Goal: Task Accomplishment & Management: Manage account settings

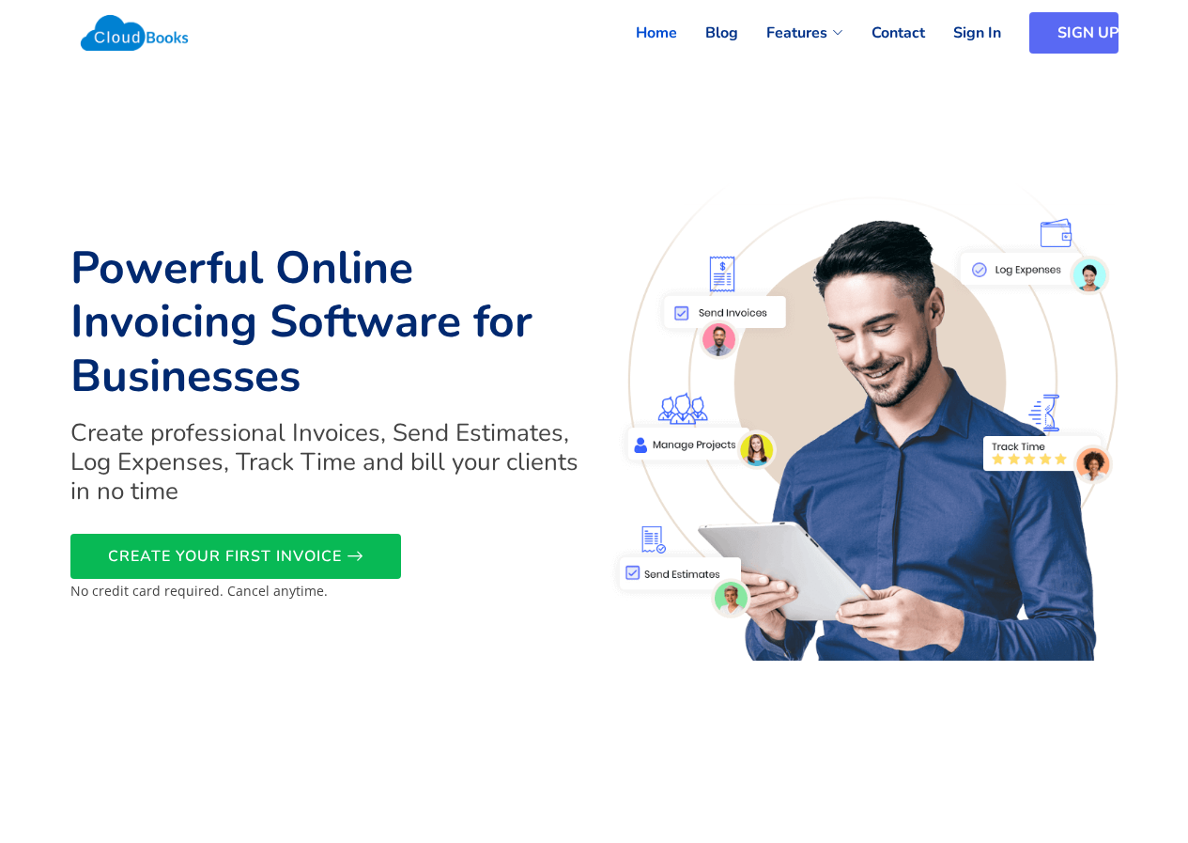
click at [1087, 23] on link "SIGN UP" at bounding box center [1074, 32] width 89 height 41
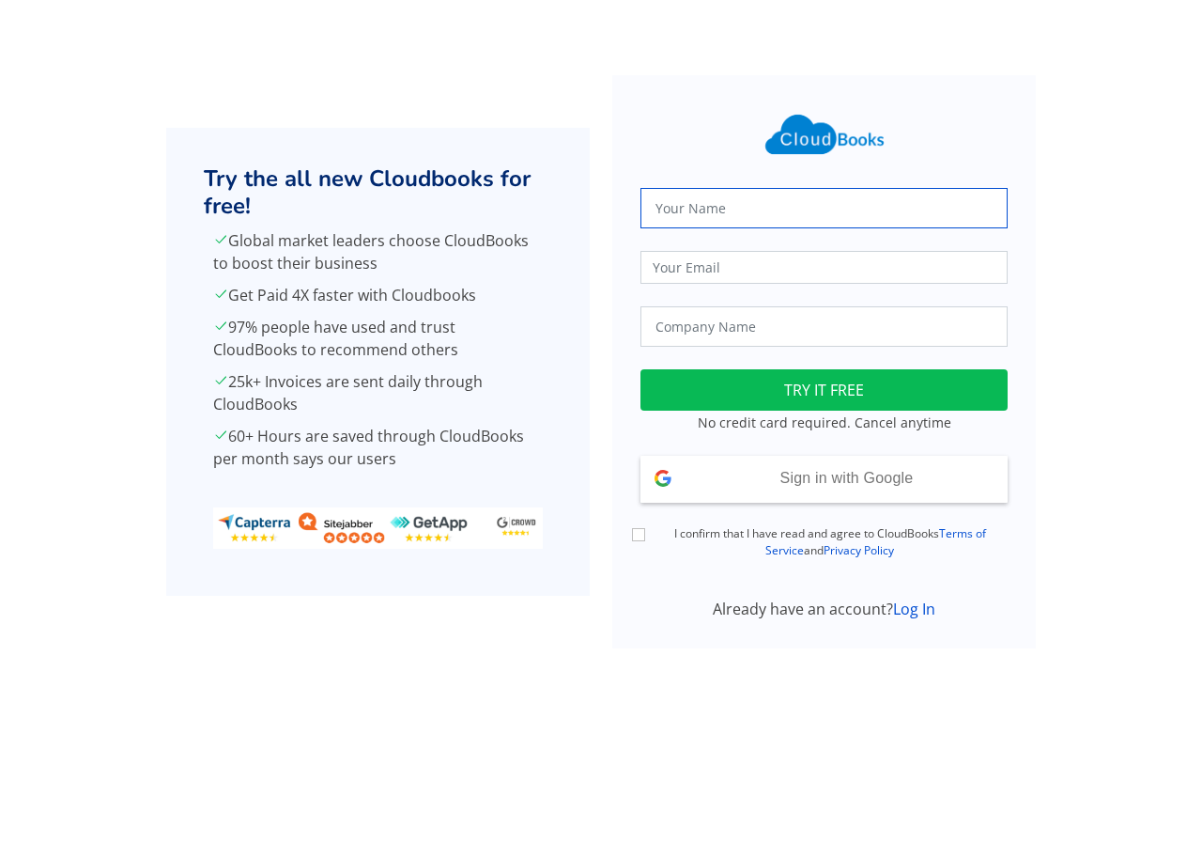
click at [751, 207] on input "text" at bounding box center [824, 208] width 367 height 40
type input "[PERSON_NAME]"
click at [712, 272] on input "email" at bounding box center [824, 267] width 367 height 33
type input "rrimashaexams@eloratech.org"
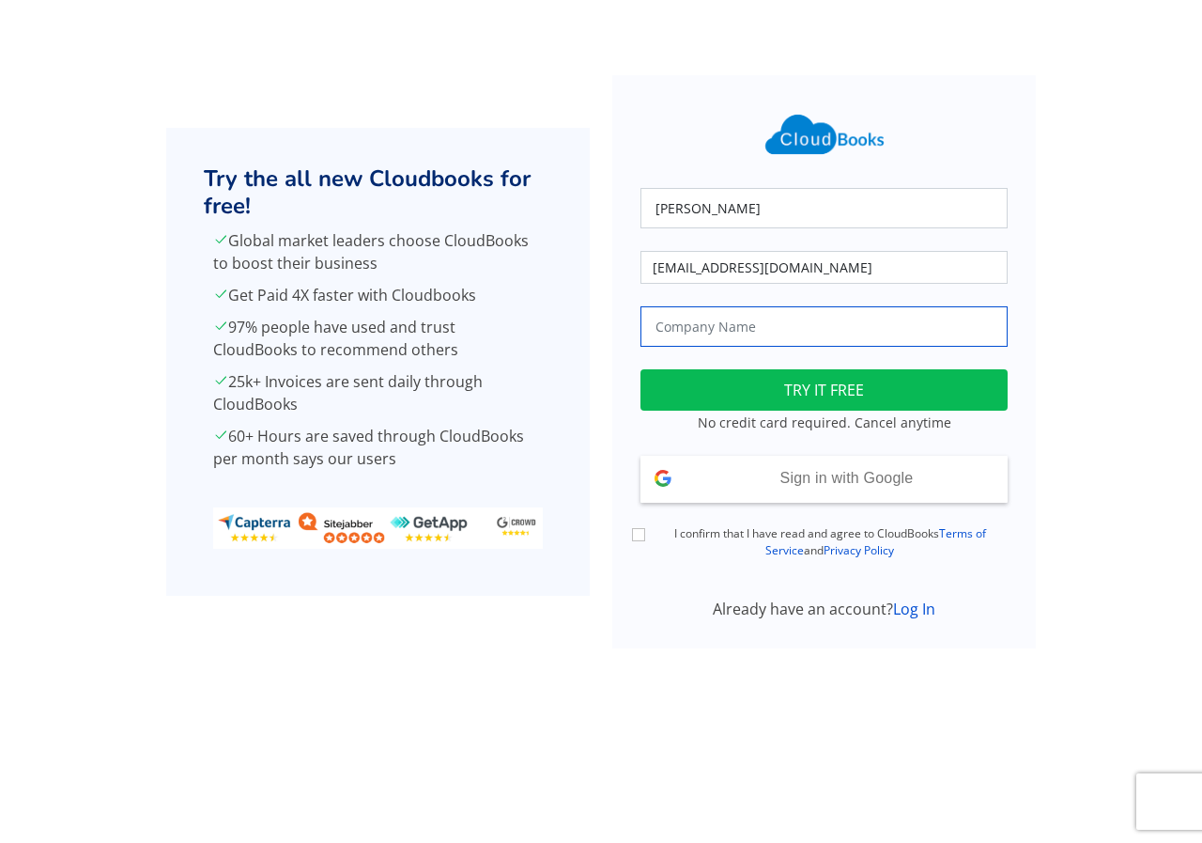
click at [789, 329] on input "text" at bounding box center [824, 326] width 367 height 40
click at [667, 329] on input "J.J.PVT" at bounding box center [824, 326] width 367 height 40
click at [668, 325] on input "J.J.PVT" at bounding box center [824, 326] width 367 height 40
click at [736, 330] on input "J.J.PVT" at bounding box center [824, 326] width 367 height 40
type input "J.J.PVT Ltd"
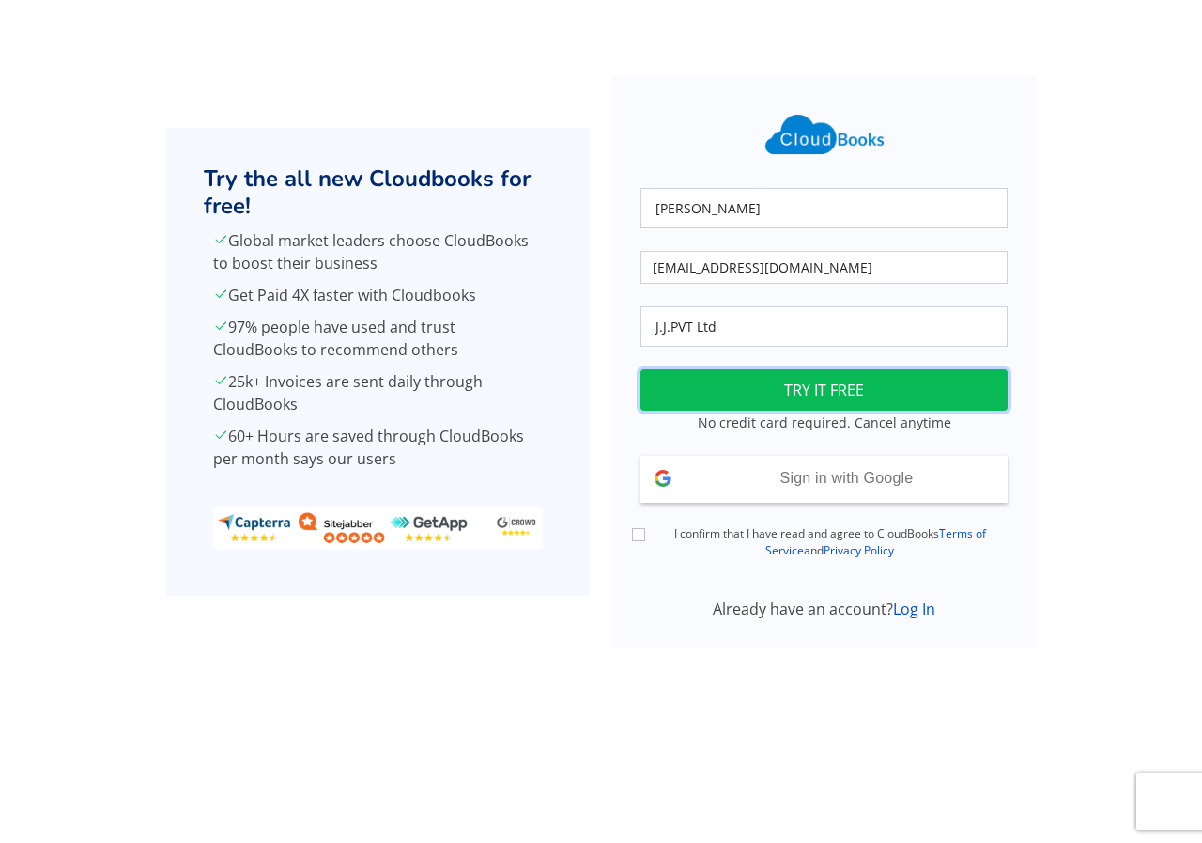
click at [758, 378] on button "TRY IT FREE" at bounding box center [824, 389] width 367 height 41
click at [635, 537] on input "I confirm that I have read and agree to CloudBooks Terms of Service and Privacy…" at bounding box center [638, 534] width 13 height 13
checkbox input "true"
click at [804, 388] on button "TRY IT FREE" at bounding box center [824, 389] width 367 height 41
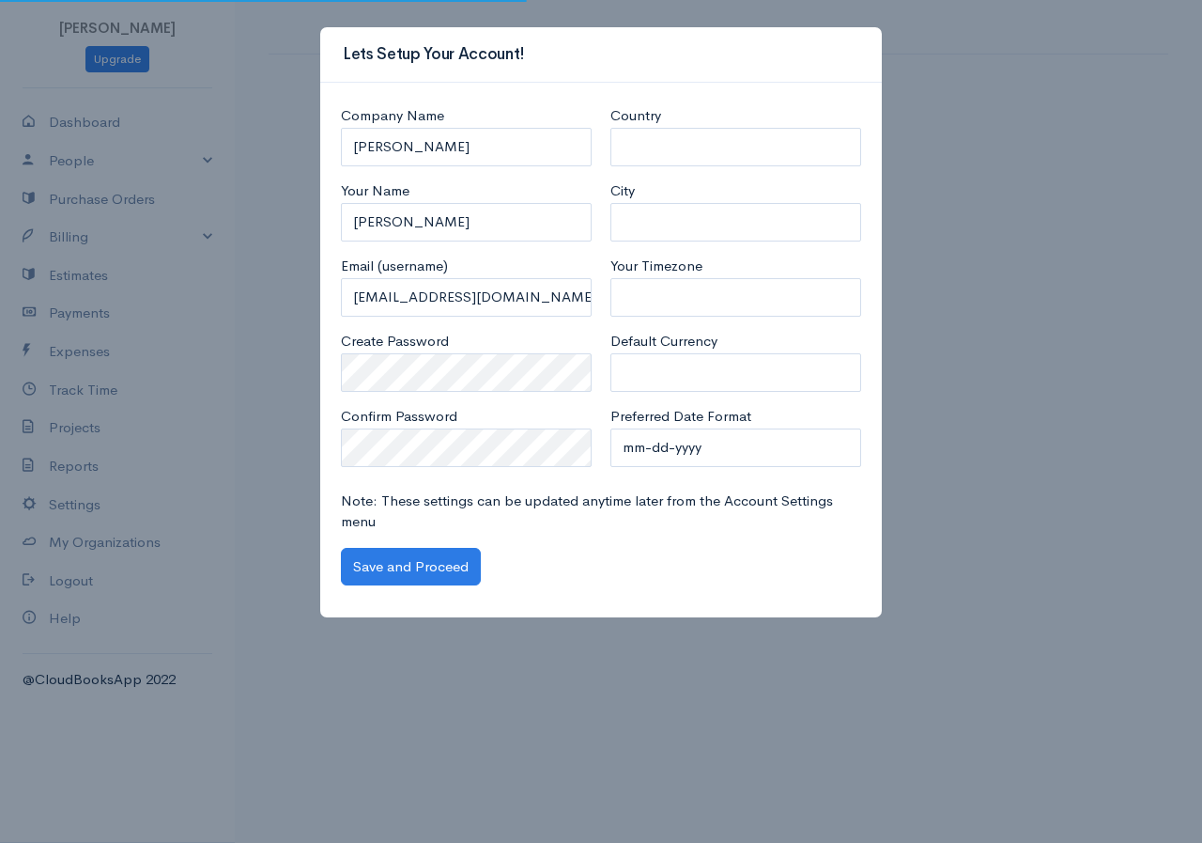
select select "[GEOGRAPHIC_DATA]"
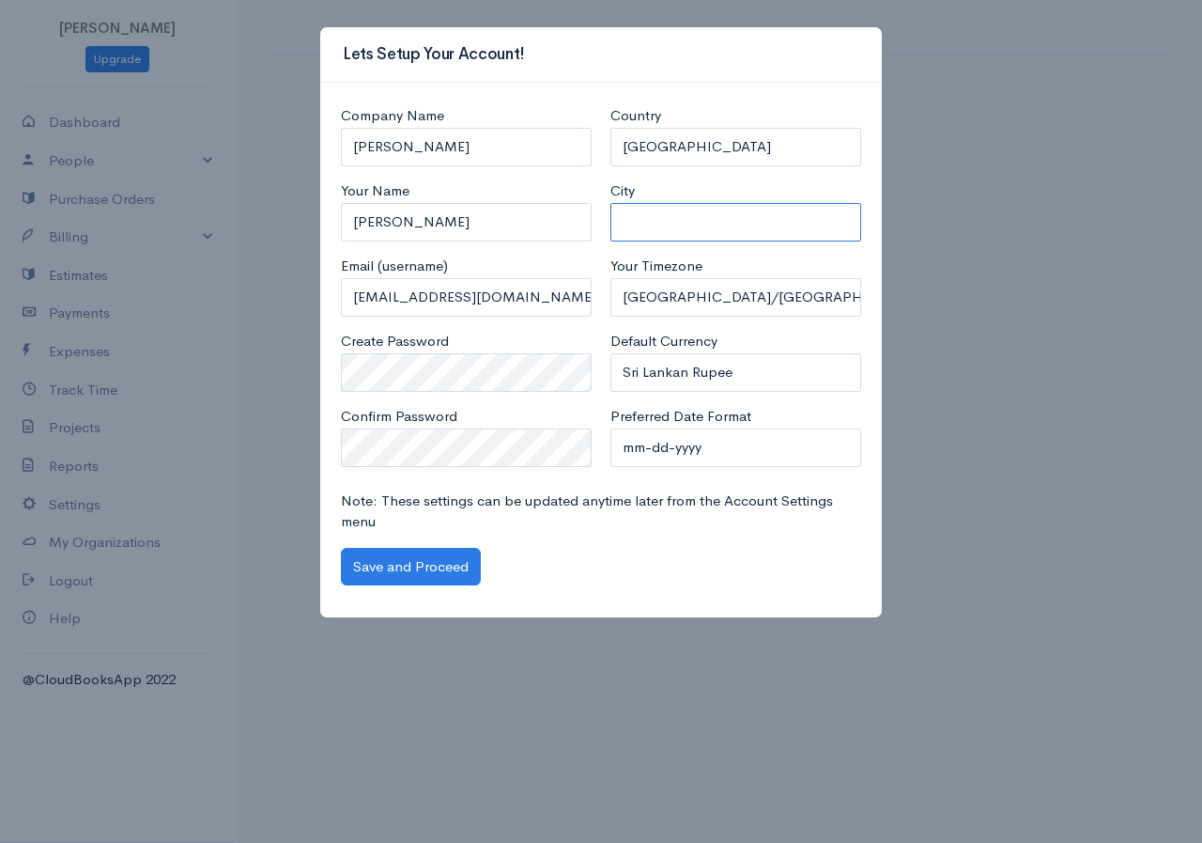
click at [661, 240] on input "City" at bounding box center [736, 222] width 251 height 39
type input "[GEOGRAPHIC_DATA]"
click at [716, 297] on select "Africa/Abidjan Africa/Accra Africa/Addis_Ababa Africa/Algiers Africa/Asmara Afr…" at bounding box center [736, 297] width 251 height 39
click at [976, 290] on div "Lets Setup Your Account! Company Name R.S.Rimasha Your Name R.S.Rimasha Email (…" at bounding box center [601, 421] width 1202 height 843
click at [689, 144] on select "United States Canada United Kingdom Afghanistan Albania Algeria American Samoa …" at bounding box center [736, 147] width 251 height 39
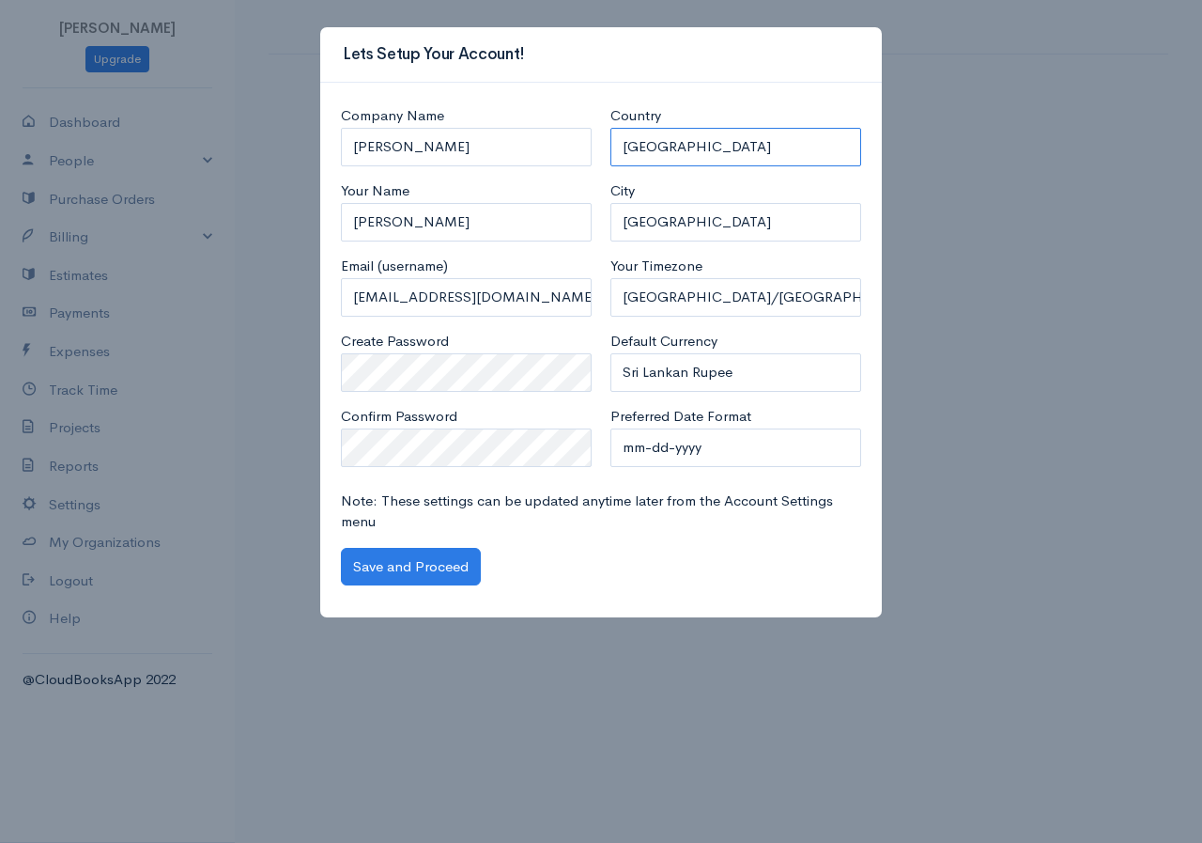
select select "[GEOGRAPHIC_DATA]"
click at [611, 128] on select "United States Canada United Kingdom Afghanistan Albania Algeria American Samoa …" at bounding box center [736, 147] width 251 height 39
click at [732, 293] on select "Africa/Abidjan Africa/Accra Africa/Addis_Ababa Africa/Algiers Africa/Asmara Afr…" at bounding box center [736, 297] width 251 height 39
click at [737, 290] on select "Africa/Abidjan Africa/Accra Africa/Addis_Ababa Africa/Algiers Africa/Asmara Afr…" at bounding box center [736, 297] width 251 height 39
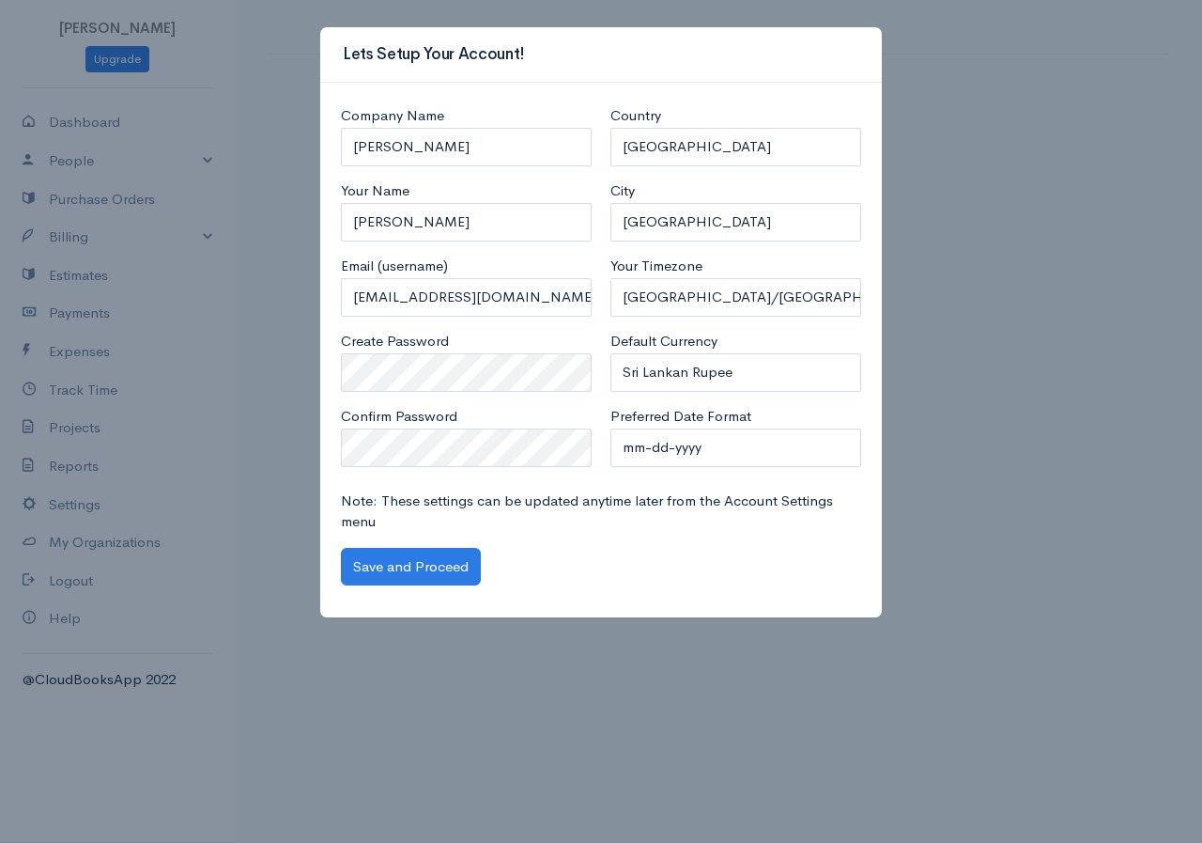
click at [884, 423] on div "Lets Setup Your Account! Company Name R.S.Rimasha Your Name R.S.Rimasha Email (…" at bounding box center [601, 421] width 1202 height 843
click at [761, 370] on select "U.S. Dollars Canadian Dollars British Pounds Sterling Euros Australian Dollars …" at bounding box center [736, 372] width 251 height 39
click at [987, 434] on div "Lets Setup Your Account! Company Name R.S.Rimasha Your Name R.S.Rimasha Email (…" at bounding box center [601, 421] width 1202 height 843
click at [750, 302] on select "Africa/Abidjan Africa/Accra Africa/Addis_Ababa Africa/Algiers Africa/Asmara Afr…" at bounding box center [736, 297] width 251 height 39
click at [1061, 552] on div "Lets Setup Your Account! Company Name R.S.Rimasha Your Name R.S.Rimasha Email (…" at bounding box center [601, 421] width 1202 height 843
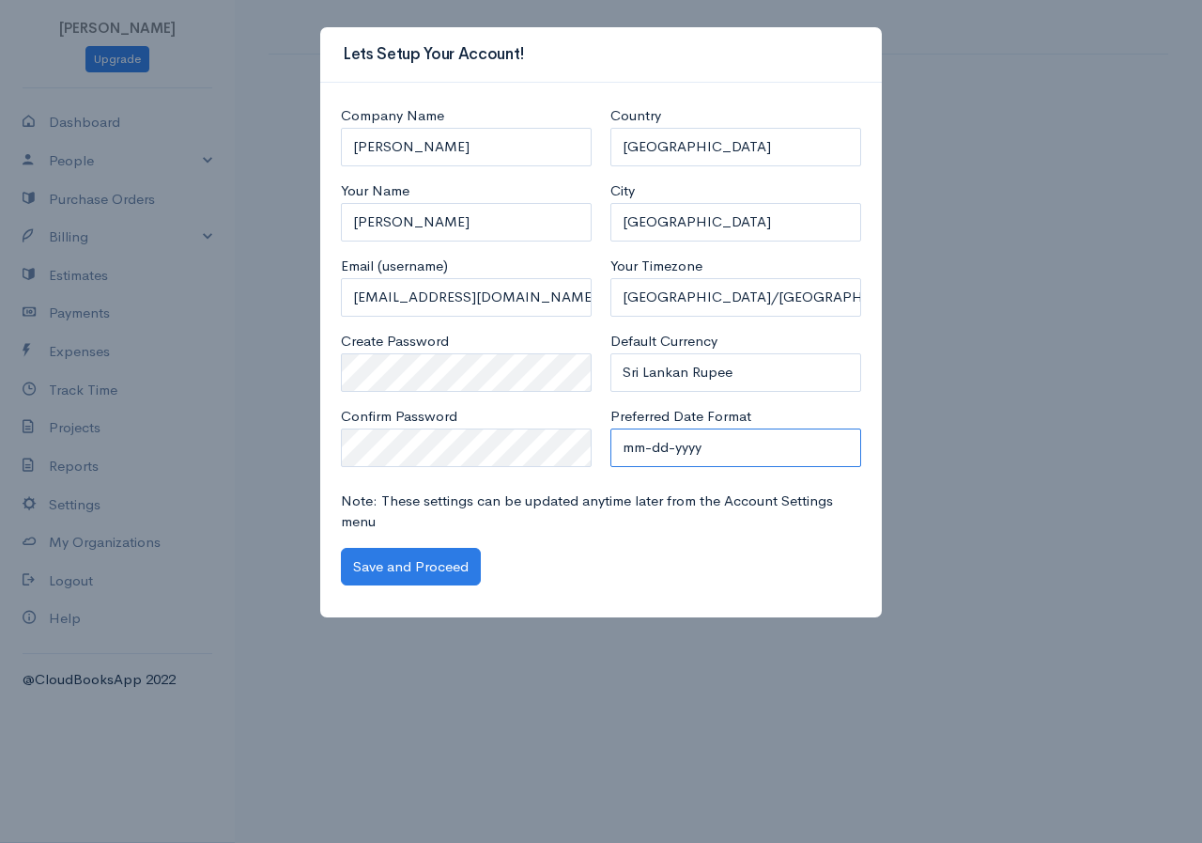
click at [756, 446] on select "mm-dd-yyyy mm/dd/yyyy dd-mm-yyyy dd/mm/yyyy yyyy-mm-dd yyyy/mm/dd" at bounding box center [736, 447] width 251 height 39
select select "dd-mm-yyyy"
click at [611, 428] on select "mm-dd-yyyy mm/dd/yyyy dd-mm-yyyy dd/mm/yyyy yyyy-mm-dd yyyy/mm/dd" at bounding box center [736, 447] width 251 height 39
click at [434, 561] on button "Save and Proceed" at bounding box center [411, 567] width 140 height 39
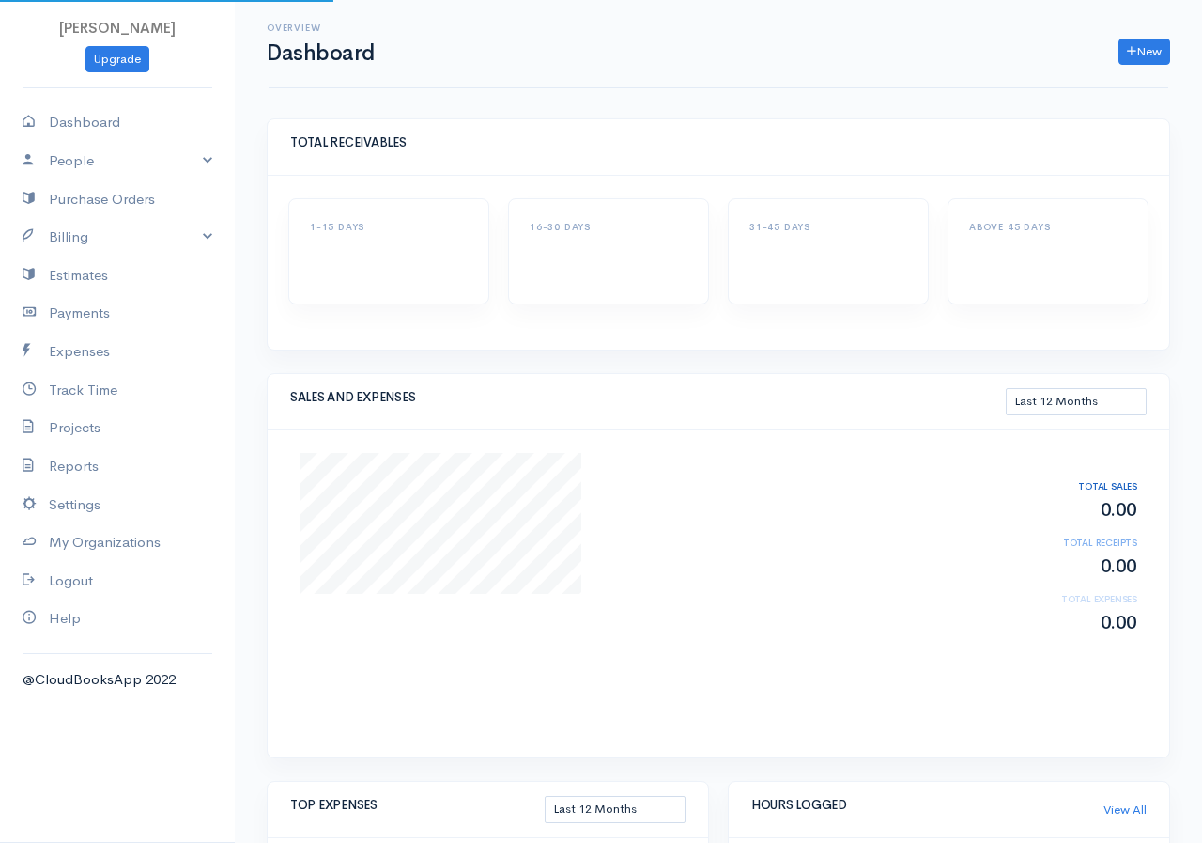
select select "365"
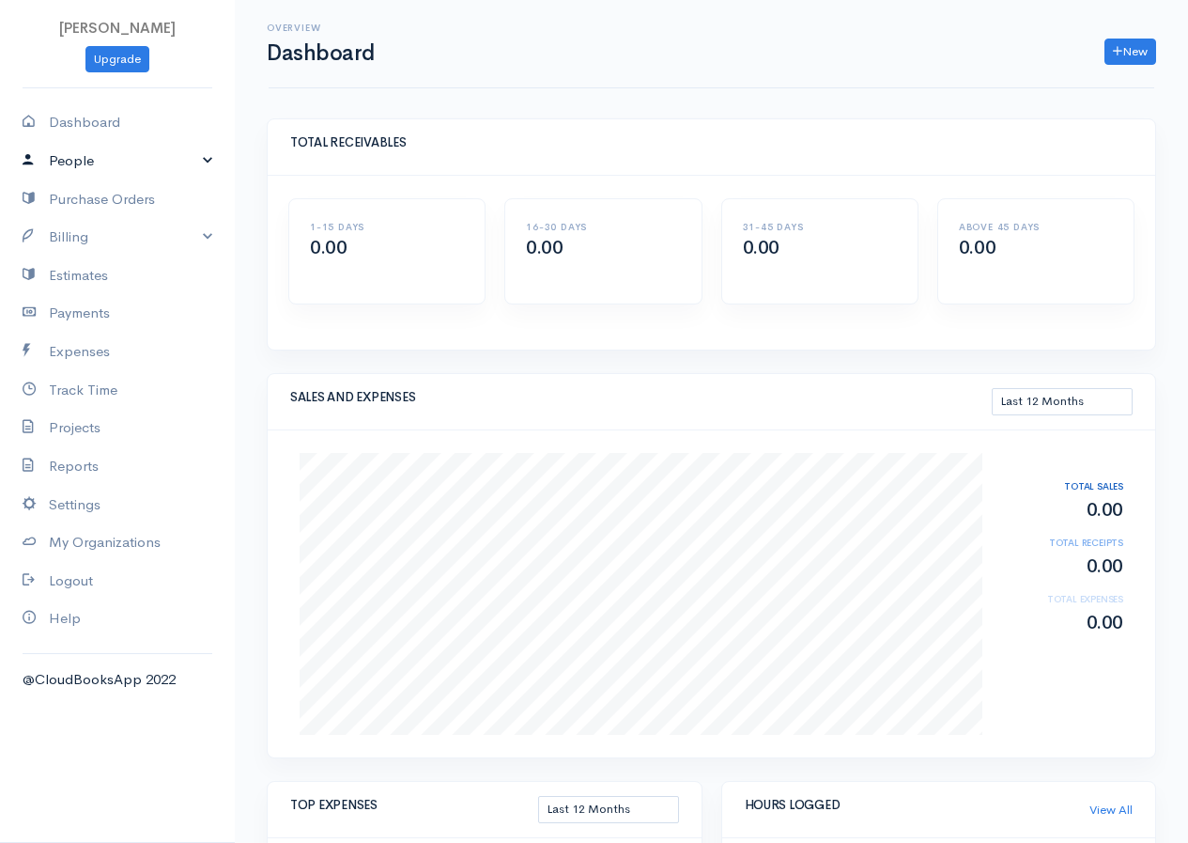
click at [208, 155] on link "People" at bounding box center [117, 161] width 235 height 39
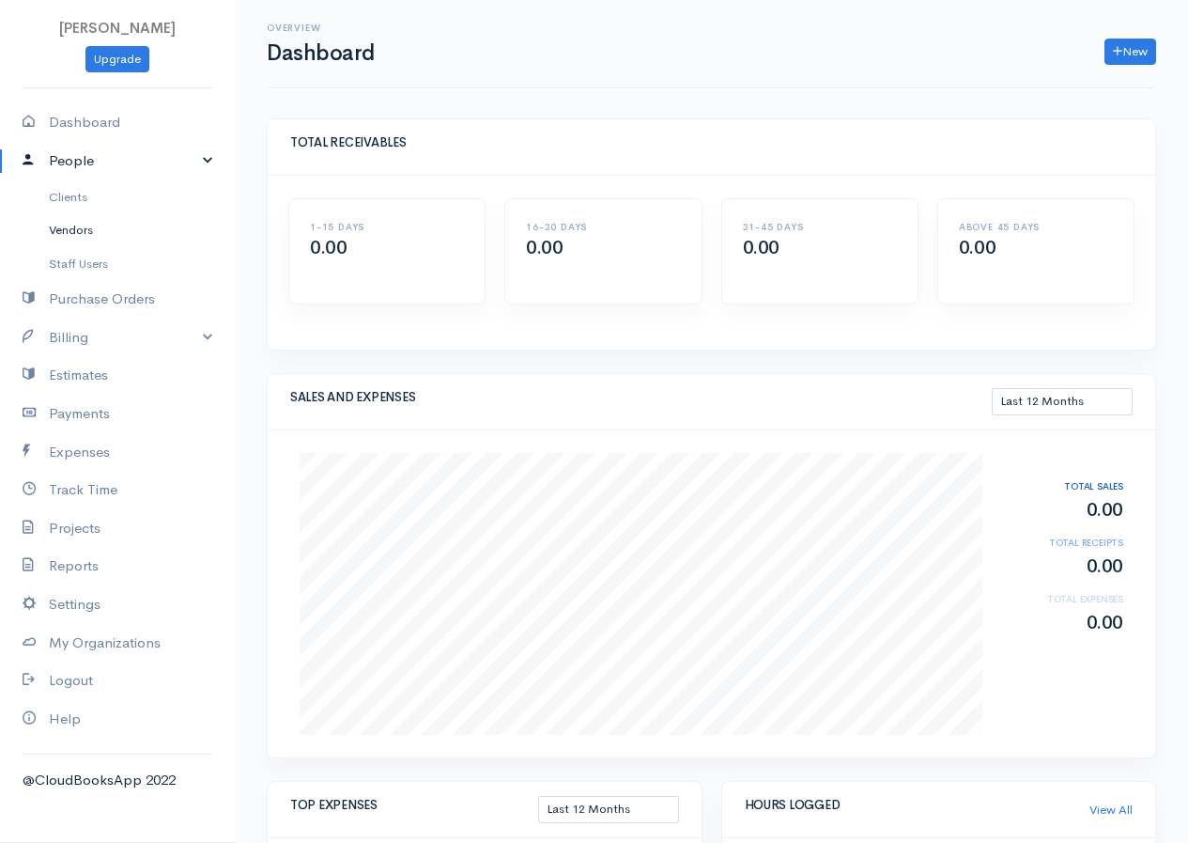
click at [61, 235] on link "Vendors" at bounding box center [117, 230] width 235 height 34
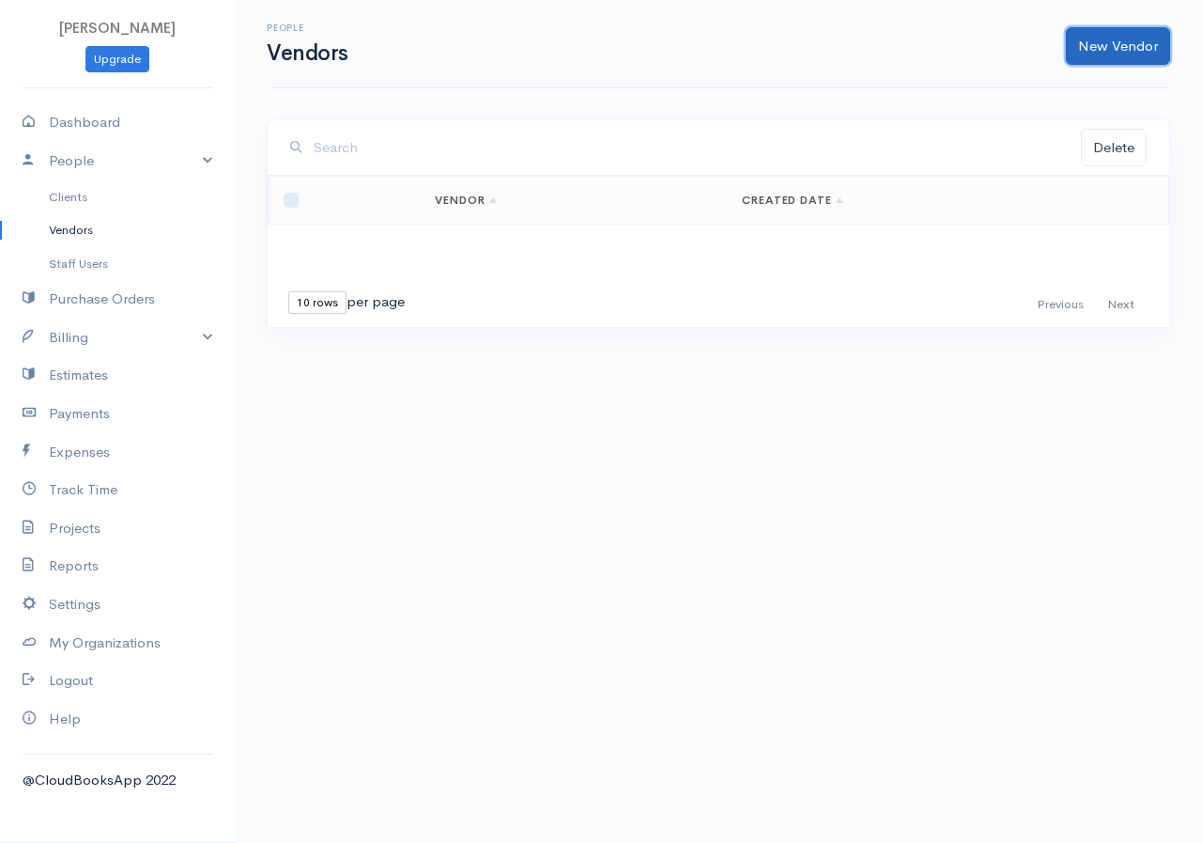
click at [1111, 45] on link "New Vendor" at bounding box center [1118, 46] width 104 height 39
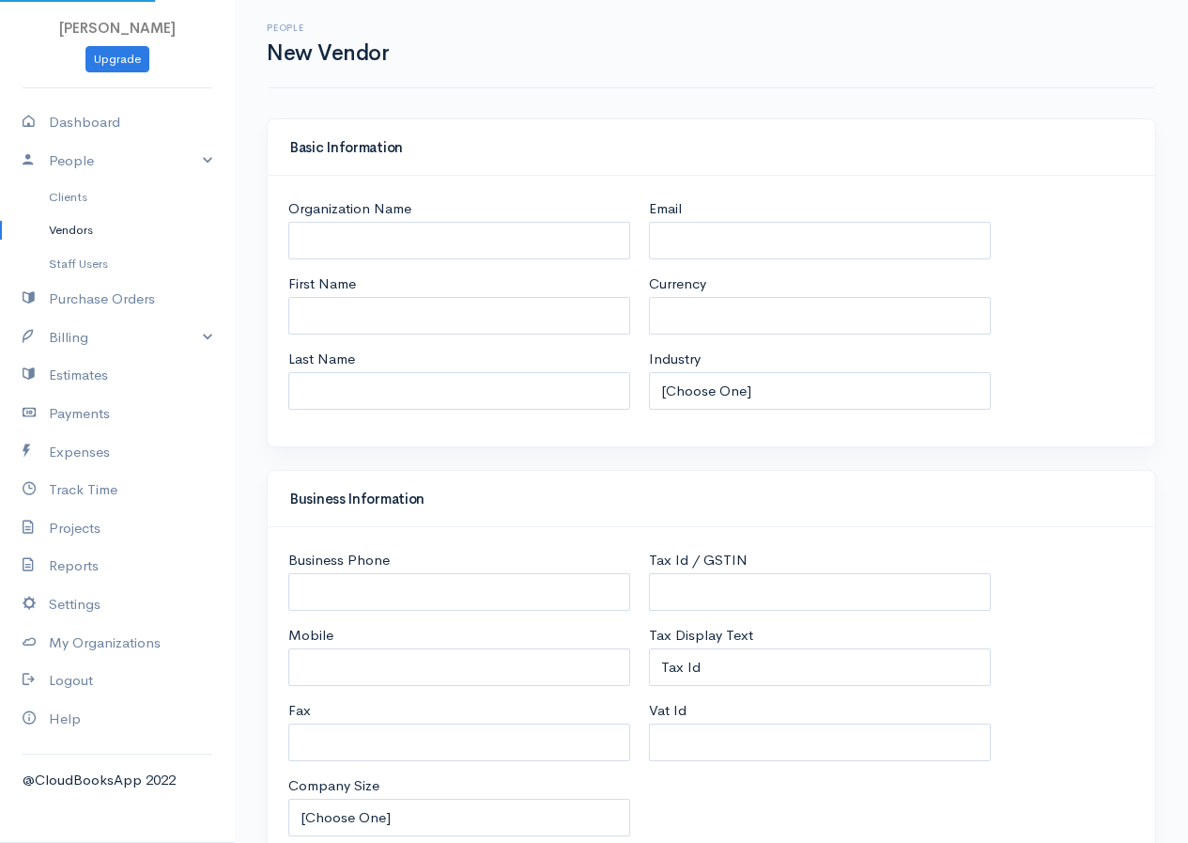
select select "LKR"
select select "[GEOGRAPHIC_DATA]"
click at [513, 240] on input "Organization Name" at bounding box center [459, 241] width 342 height 39
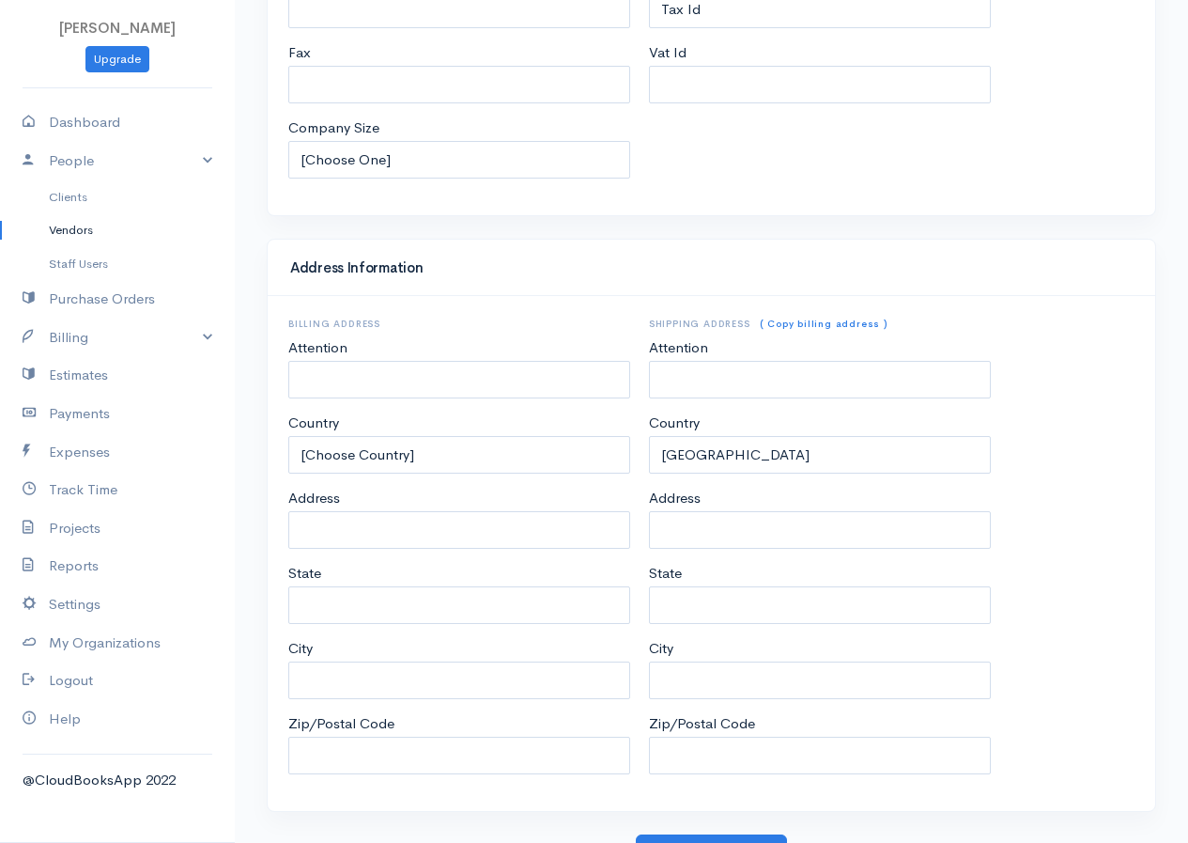
scroll to position [688, 0]
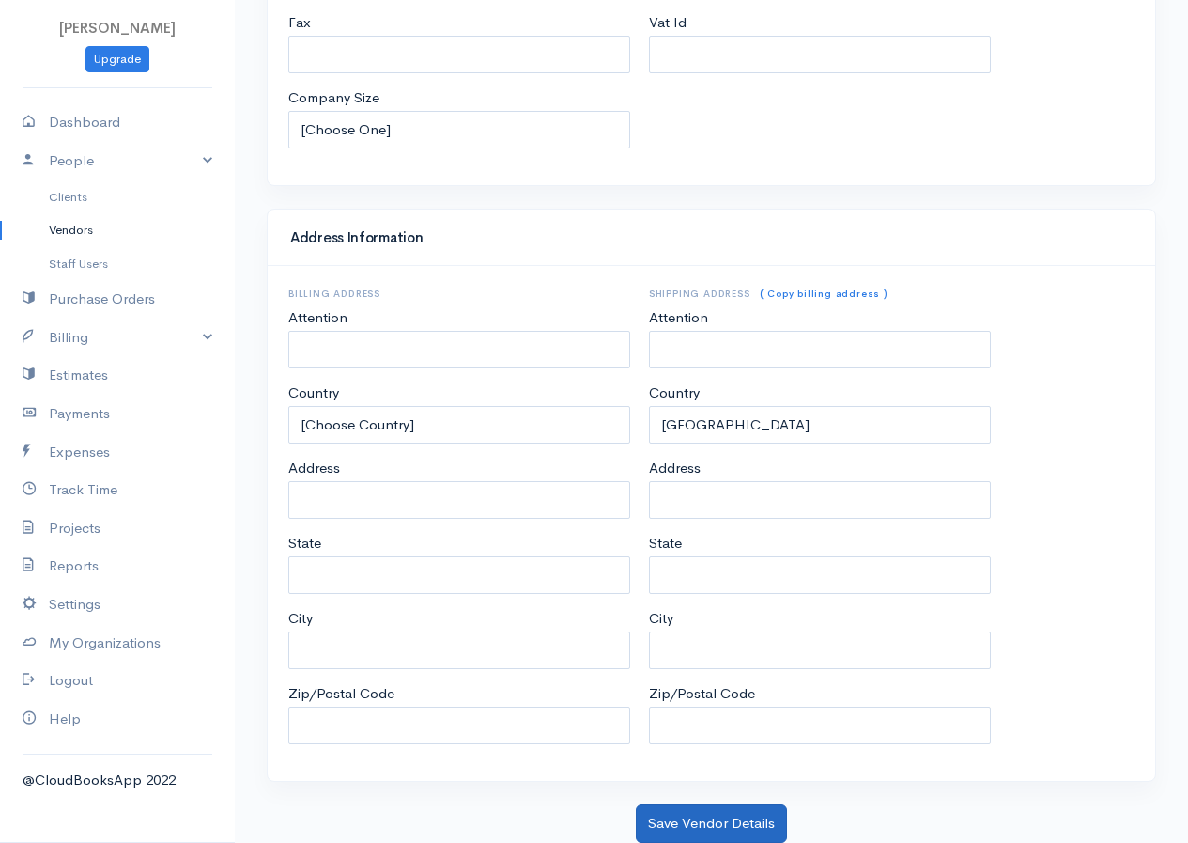
type input "Tesco"
click at [717, 811] on button "Save Vendor Details" at bounding box center [711, 823] width 151 height 39
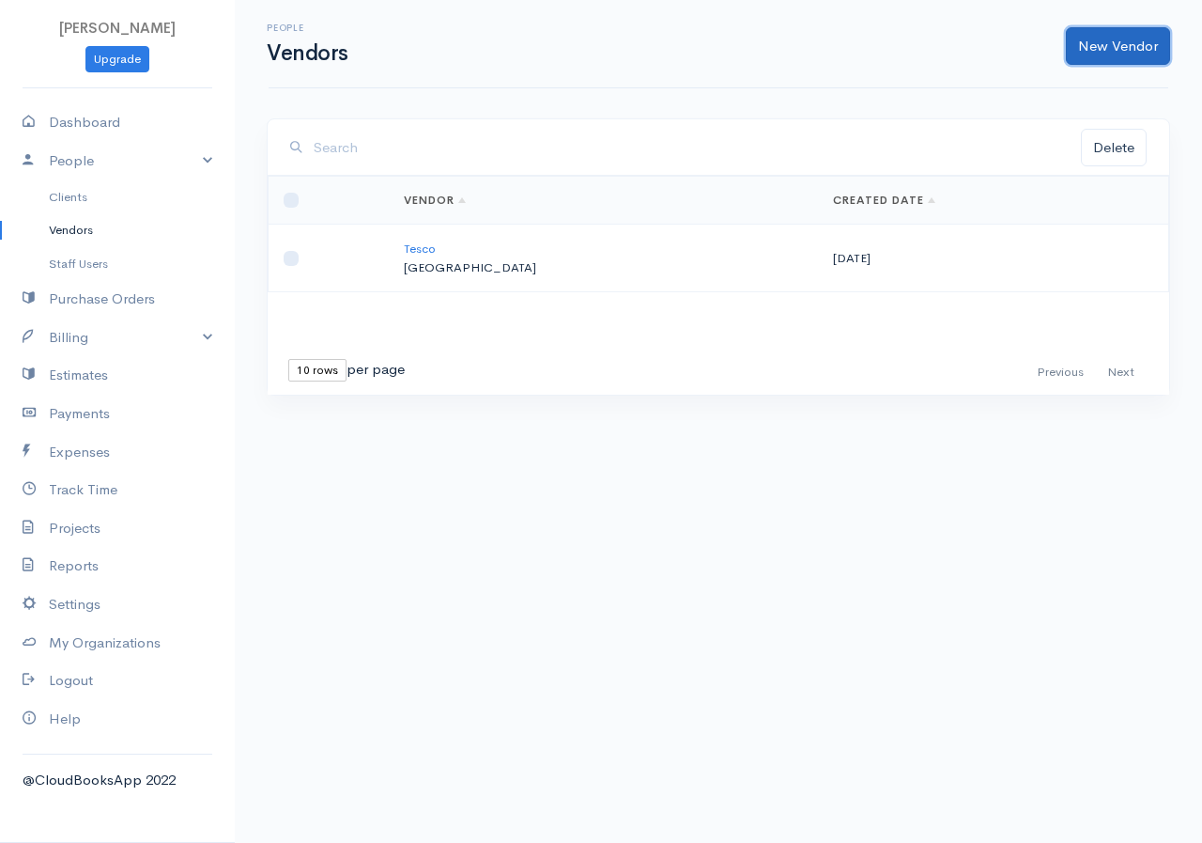
click at [1126, 51] on link "New Vendor" at bounding box center [1118, 46] width 104 height 39
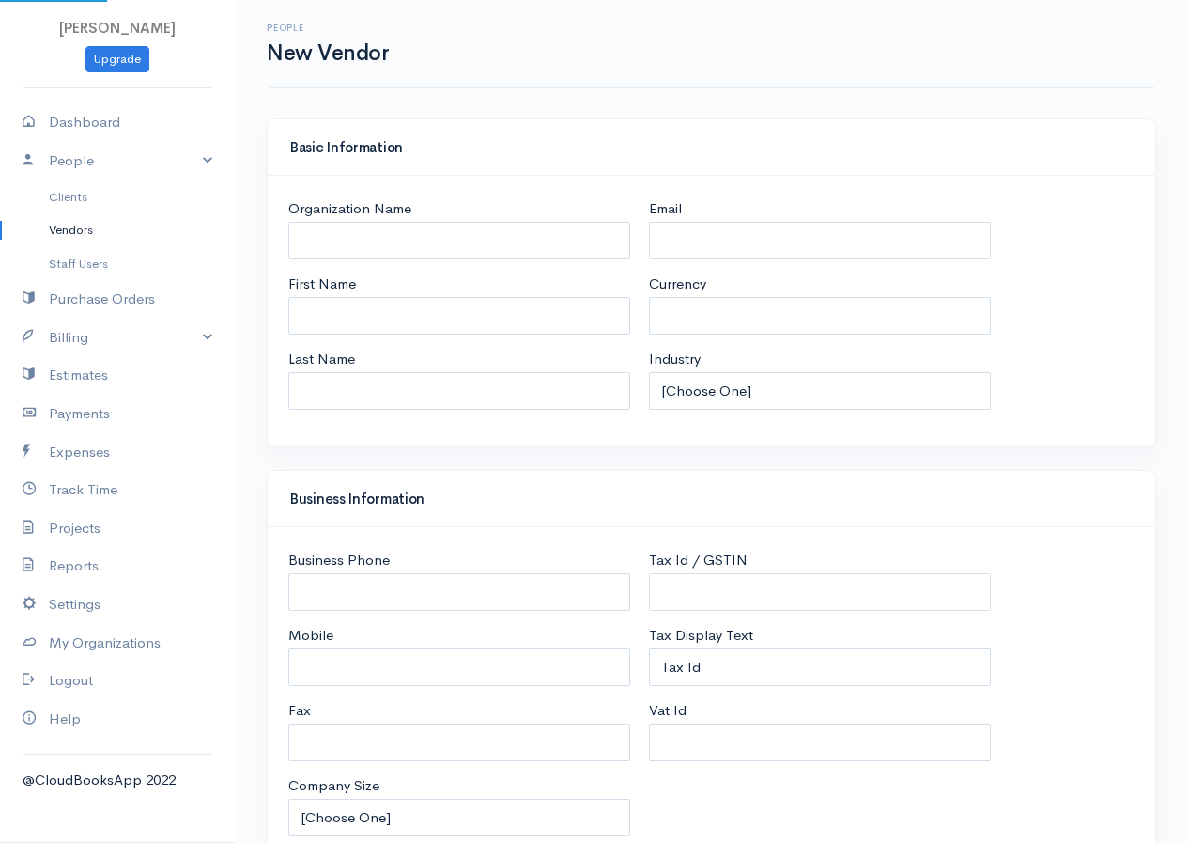
select select "LKR"
select select "[GEOGRAPHIC_DATA]"
click at [415, 242] on input "Organization Name" at bounding box center [459, 241] width 342 height 39
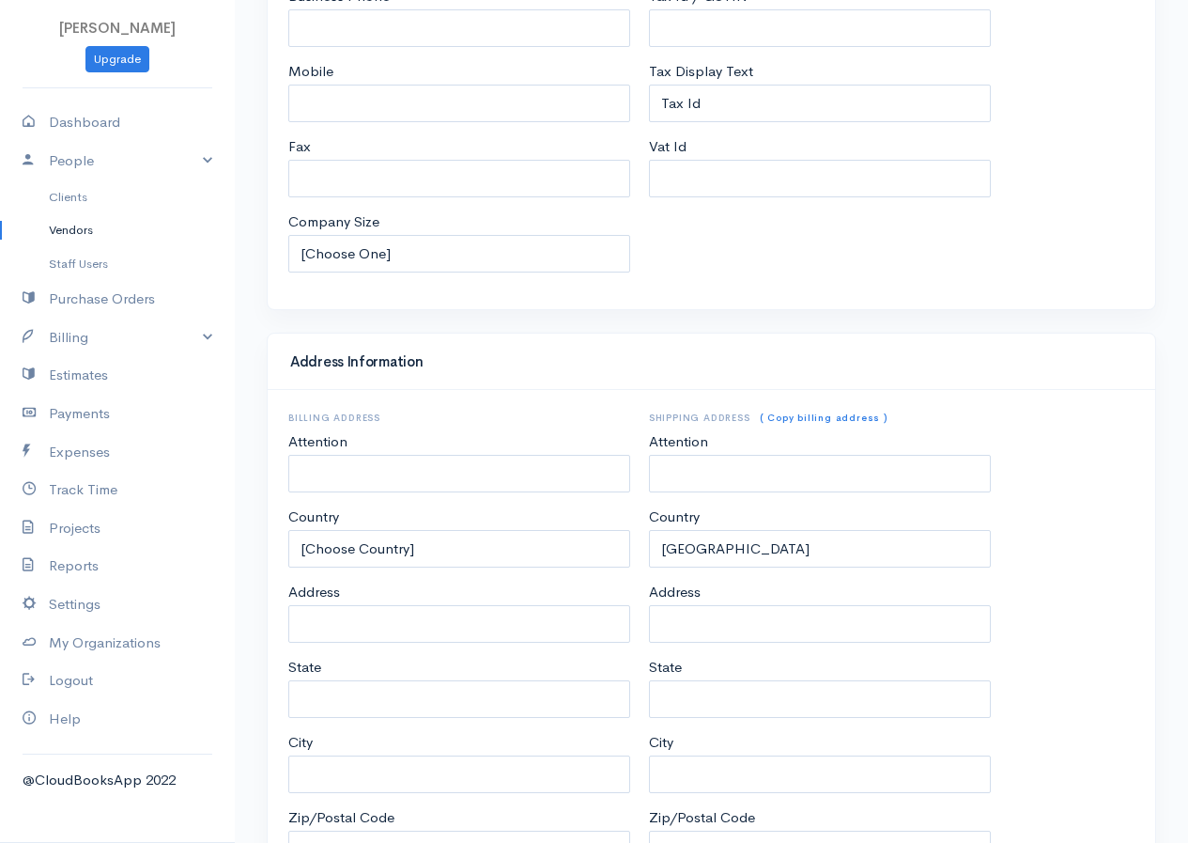
scroll to position [688, 0]
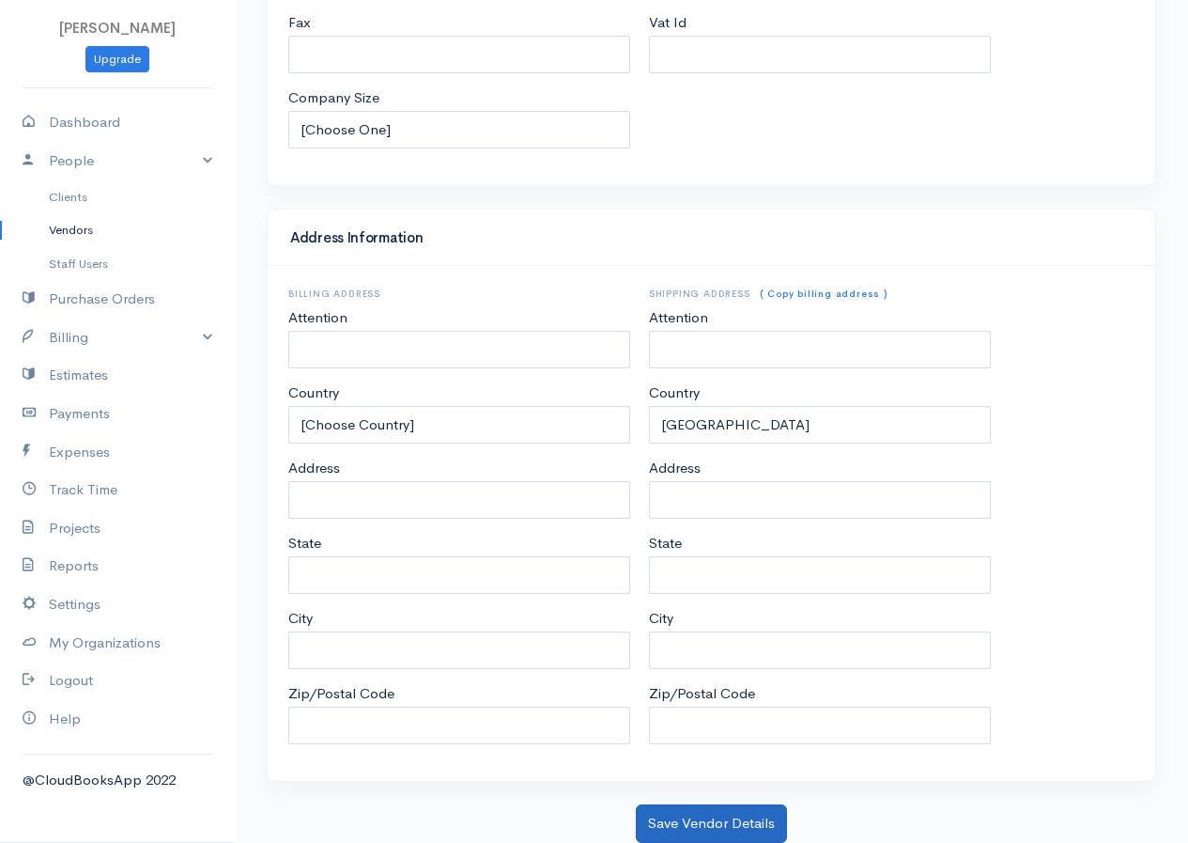
type input "Unilever"
click at [747, 819] on button "Save Vendor Details" at bounding box center [711, 823] width 151 height 39
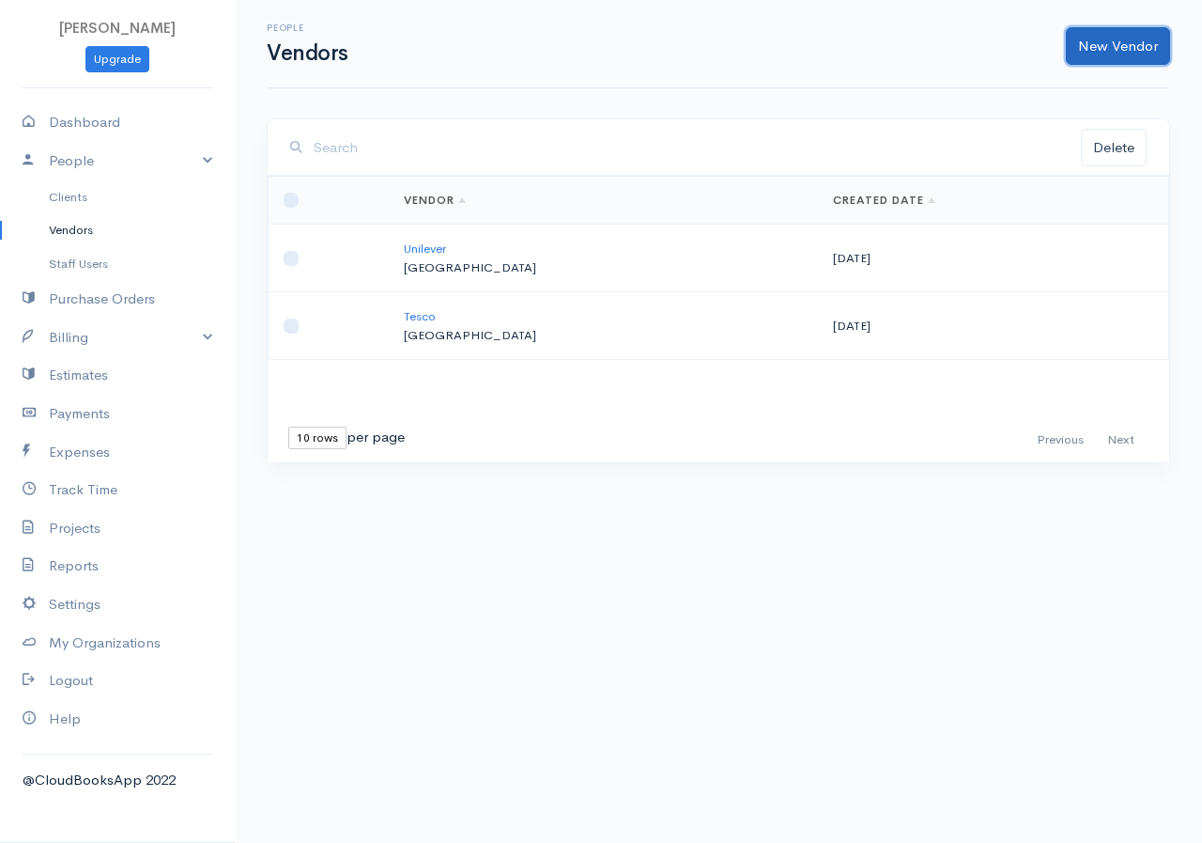
click at [1095, 45] on link "New Vendor" at bounding box center [1118, 46] width 104 height 39
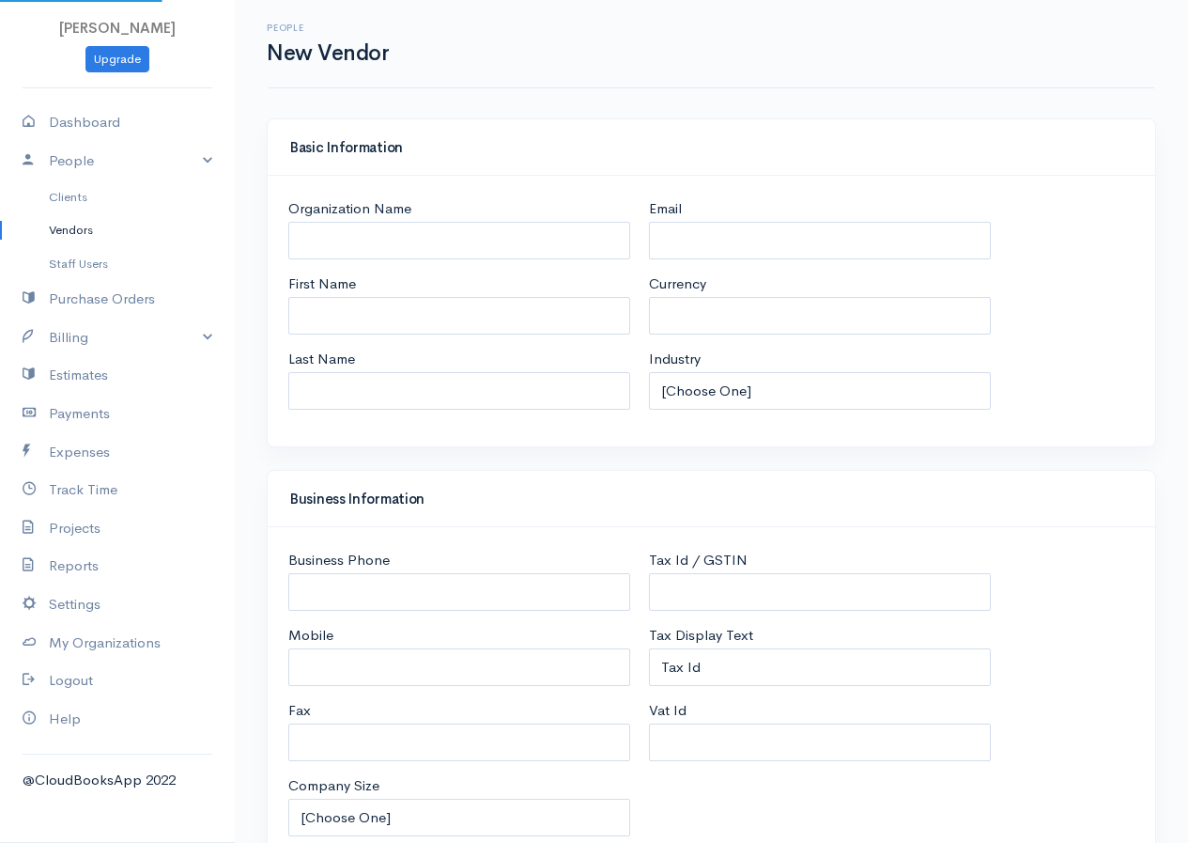
select select "LKR"
select select "[GEOGRAPHIC_DATA]"
click at [373, 247] on input "Organization Name" at bounding box center [459, 241] width 342 height 39
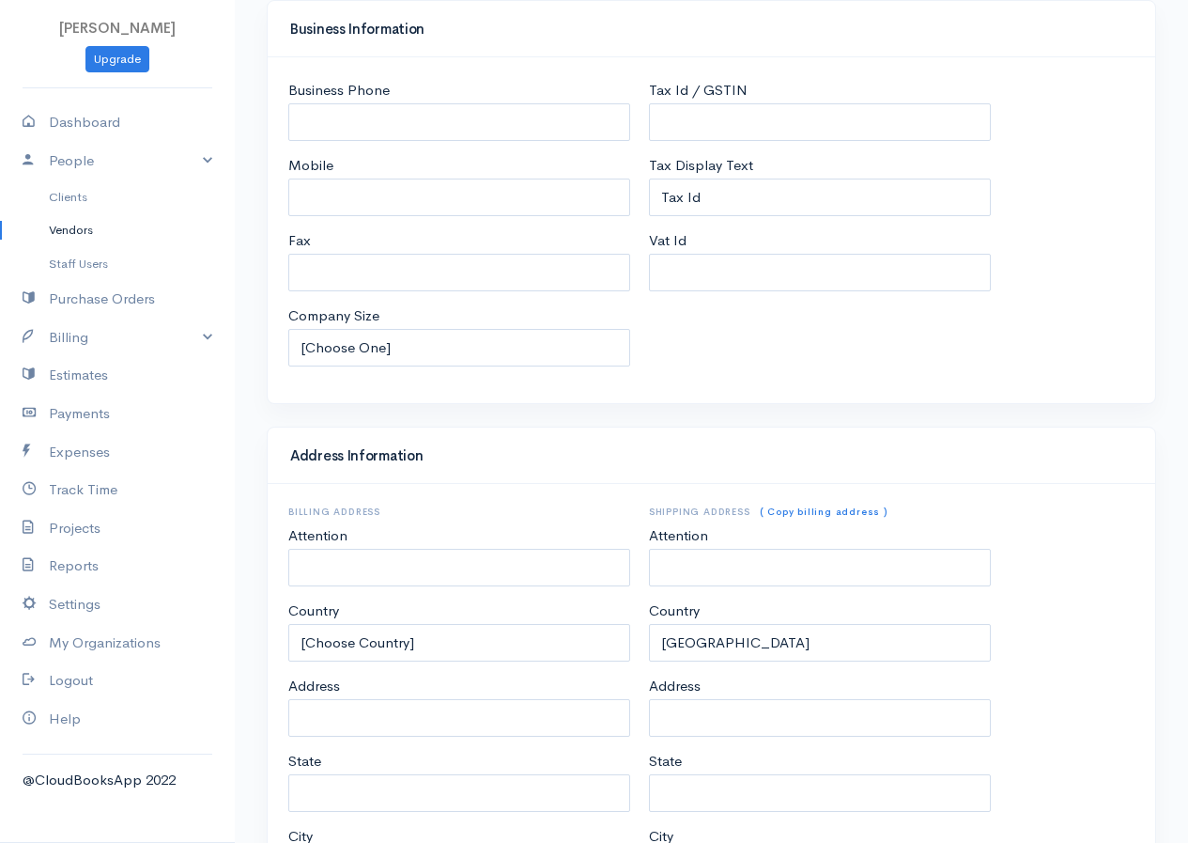
scroll to position [688, 0]
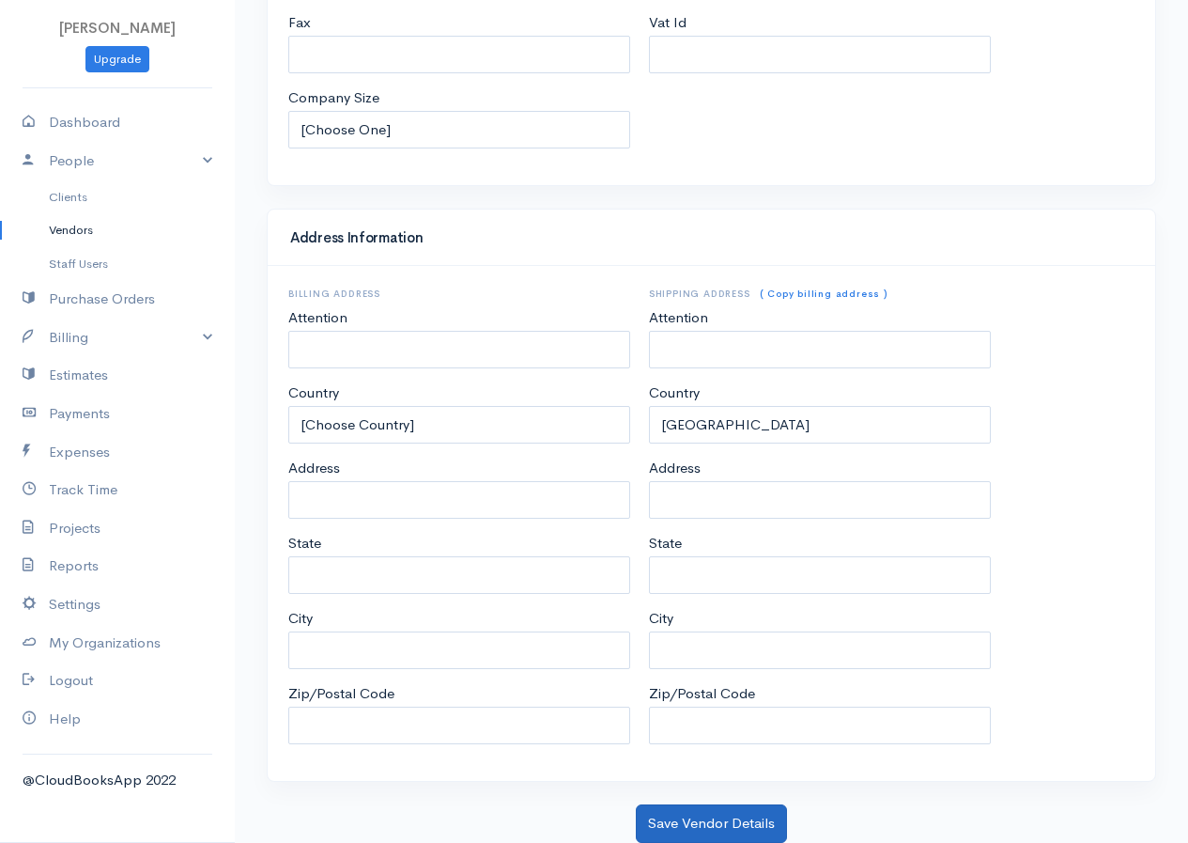
type input "Shell"
click at [705, 829] on button "Save Vendor Details" at bounding box center [711, 823] width 151 height 39
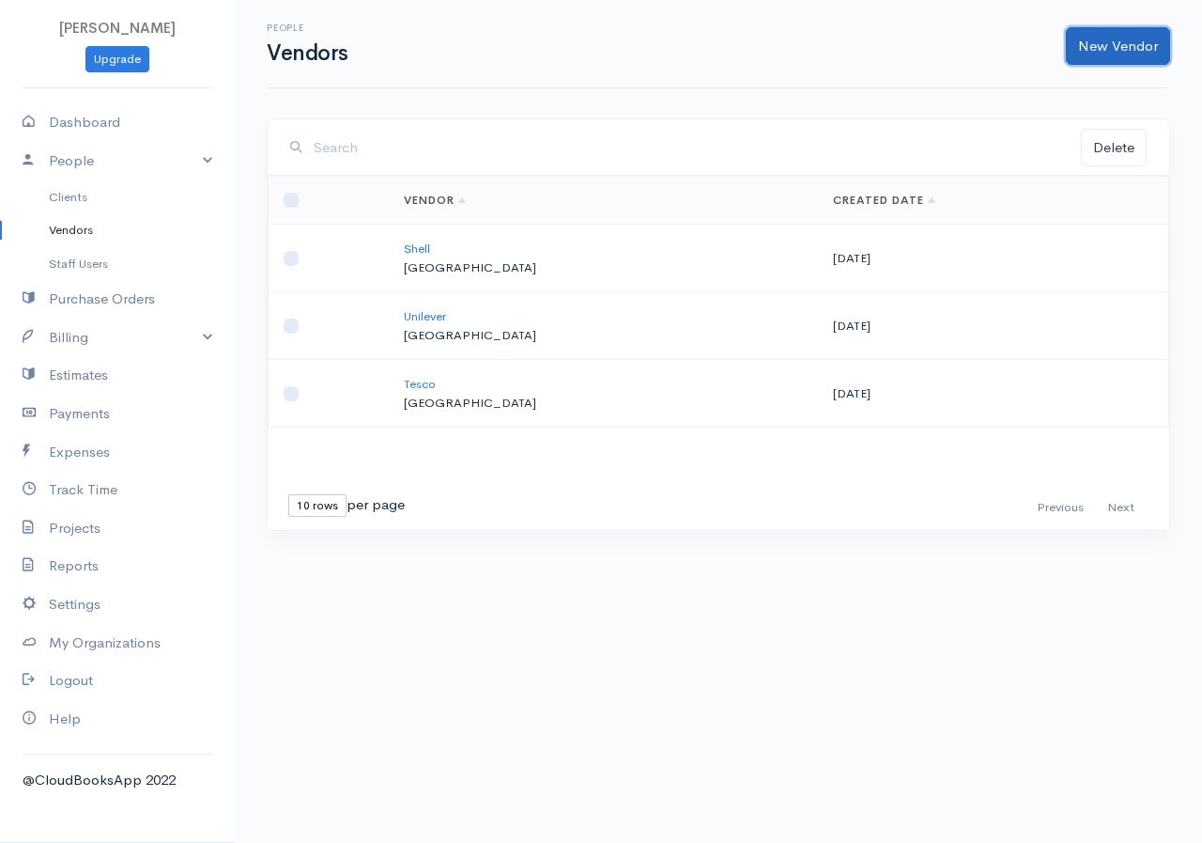
click at [1093, 38] on link "New Vendor" at bounding box center [1118, 46] width 104 height 39
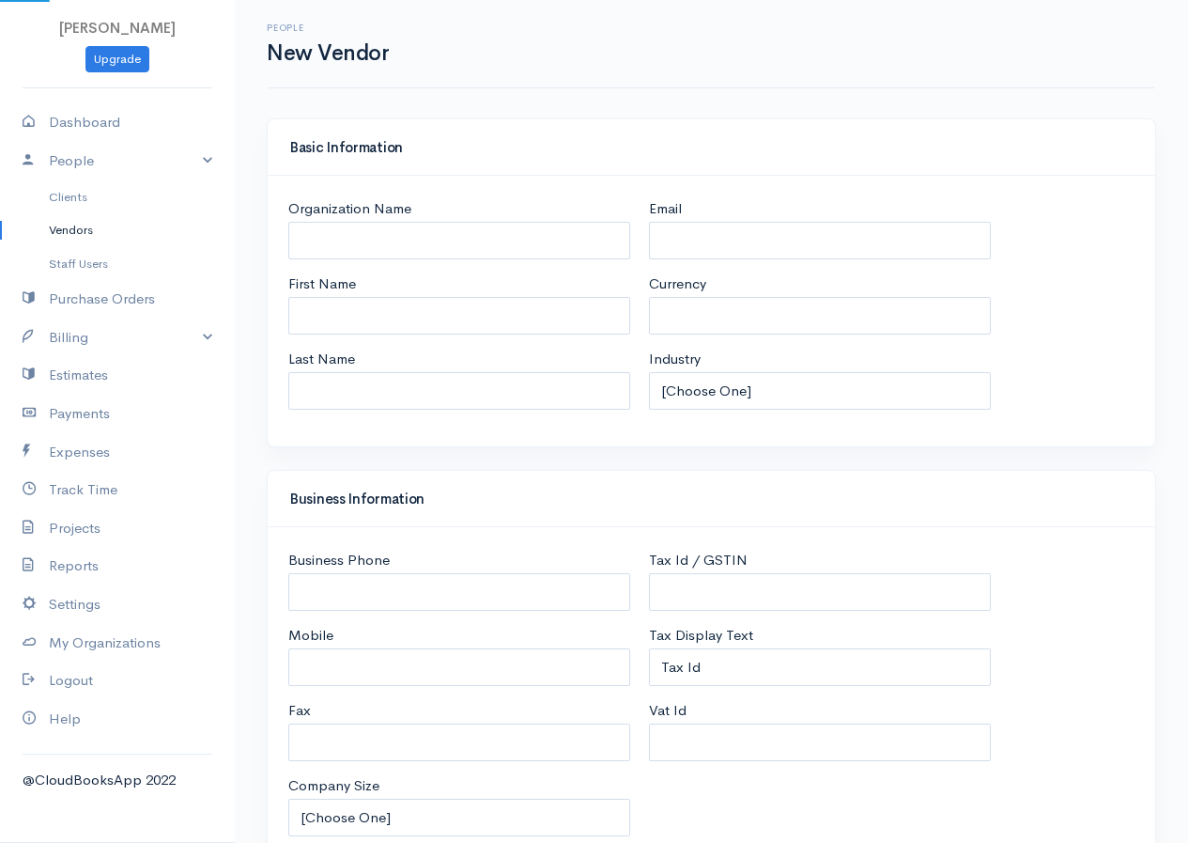
select select "LKR"
select select "[GEOGRAPHIC_DATA]"
click at [322, 247] on input "Organization Name" at bounding box center [459, 241] width 342 height 39
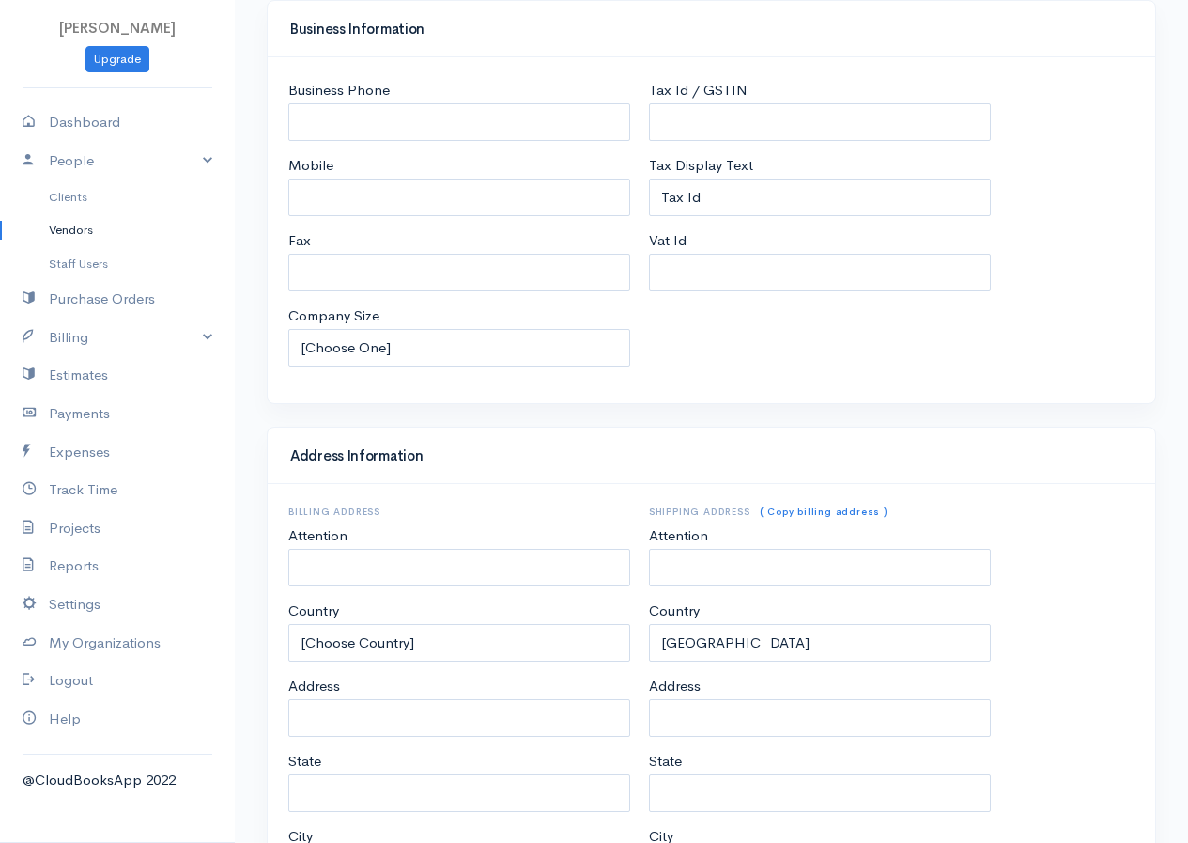
scroll to position [688, 0]
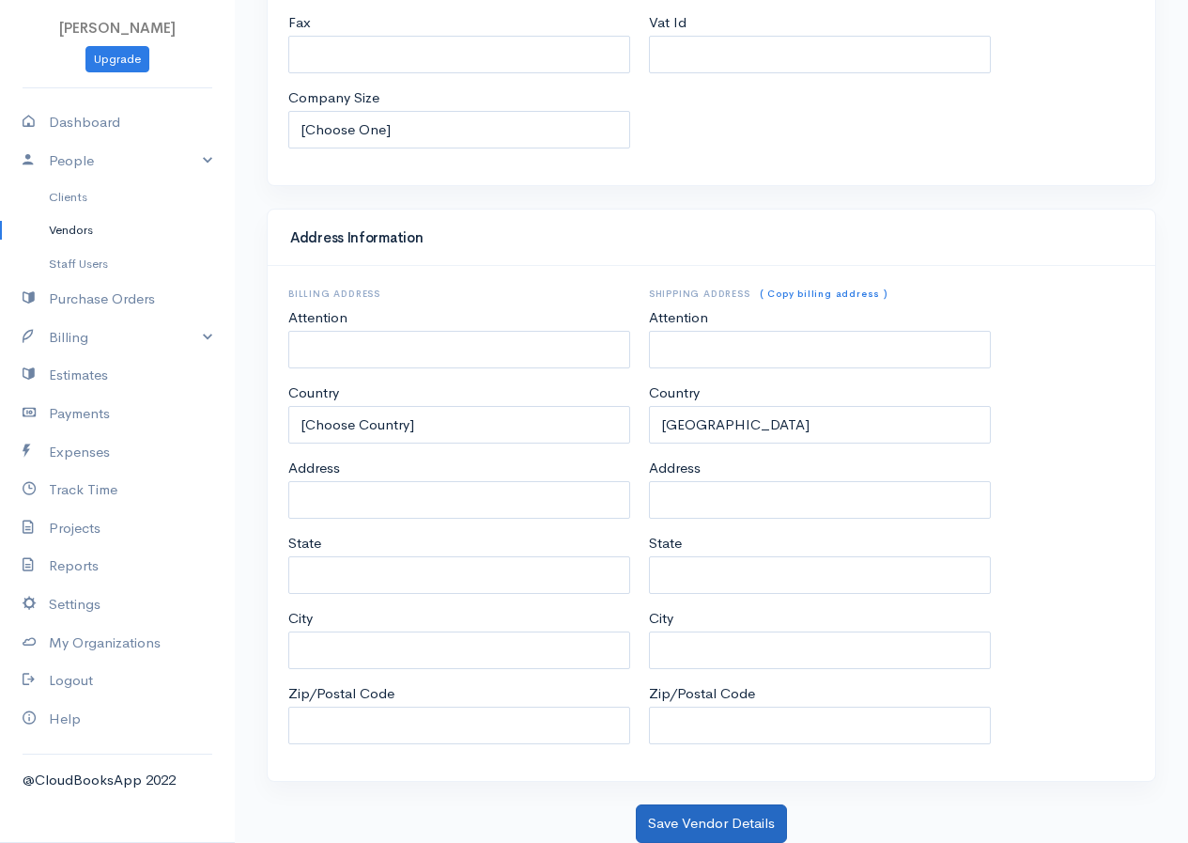
type input "Fozzby"
click at [756, 821] on button "Save Vendor Details" at bounding box center [711, 823] width 151 height 39
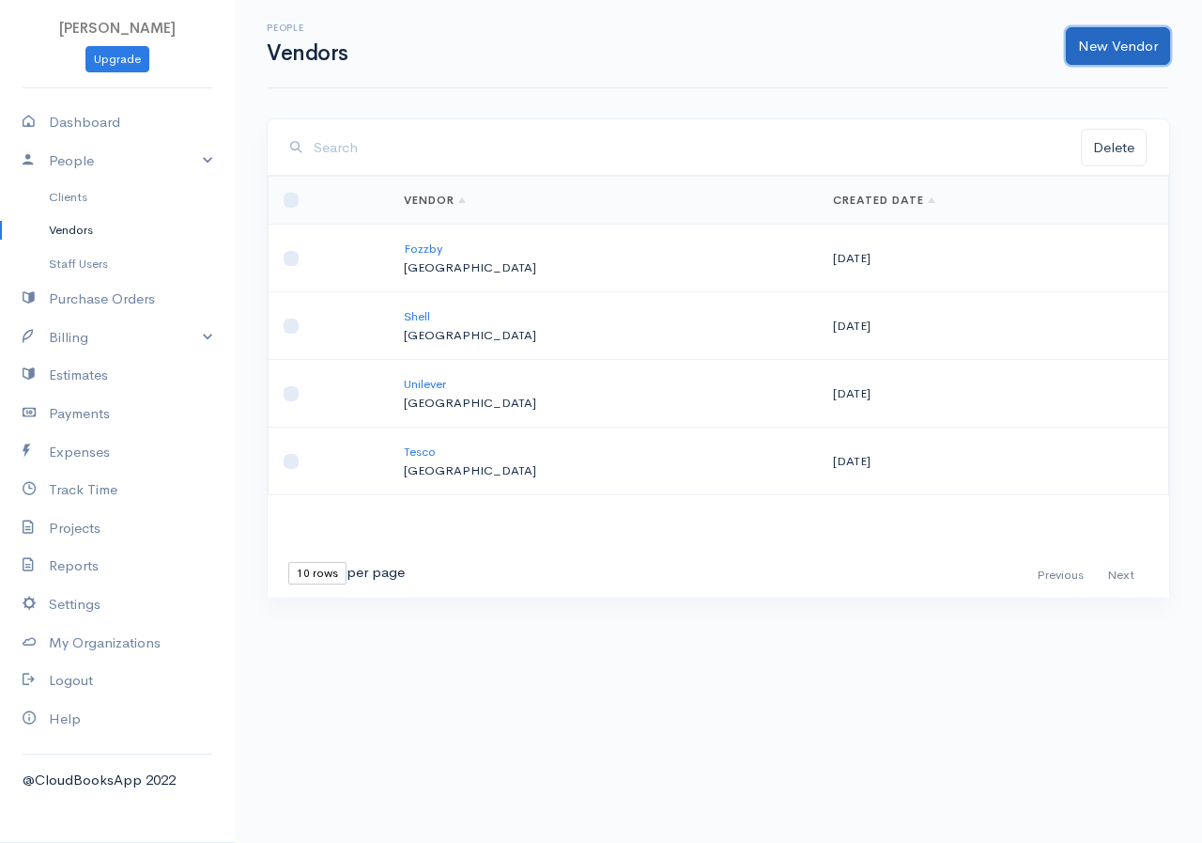
click at [1123, 44] on link "New Vendor" at bounding box center [1118, 46] width 104 height 39
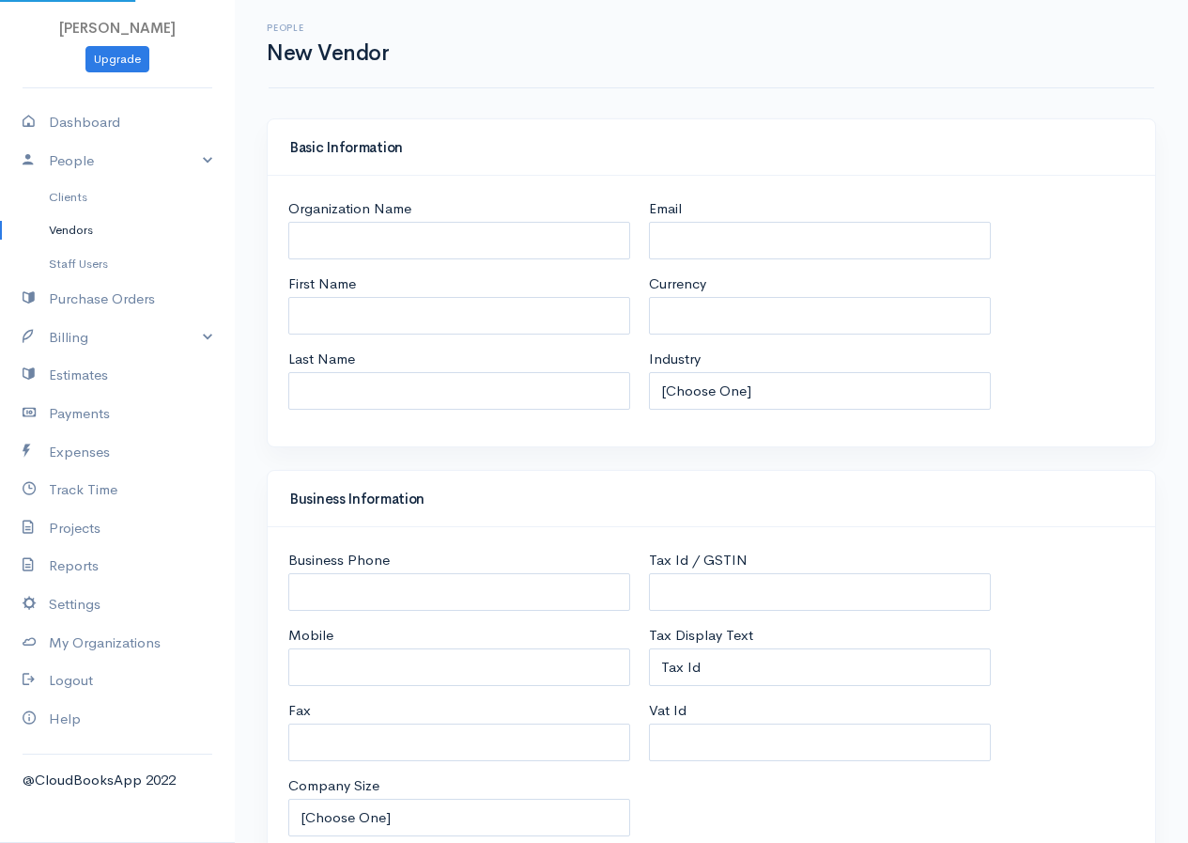
select select "LKR"
select select "[GEOGRAPHIC_DATA]"
click at [391, 244] on input "Organization Name" at bounding box center [459, 241] width 342 height 39
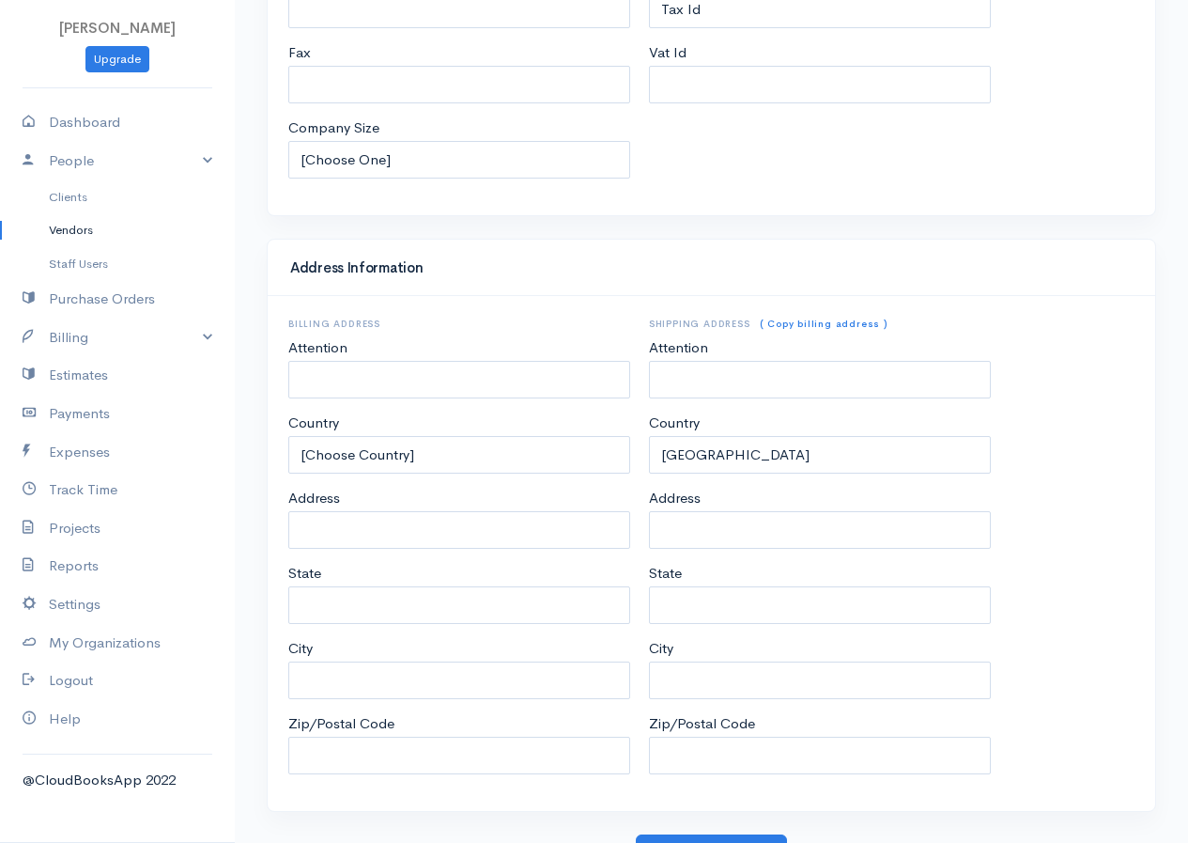
scroll to position [688, 0]
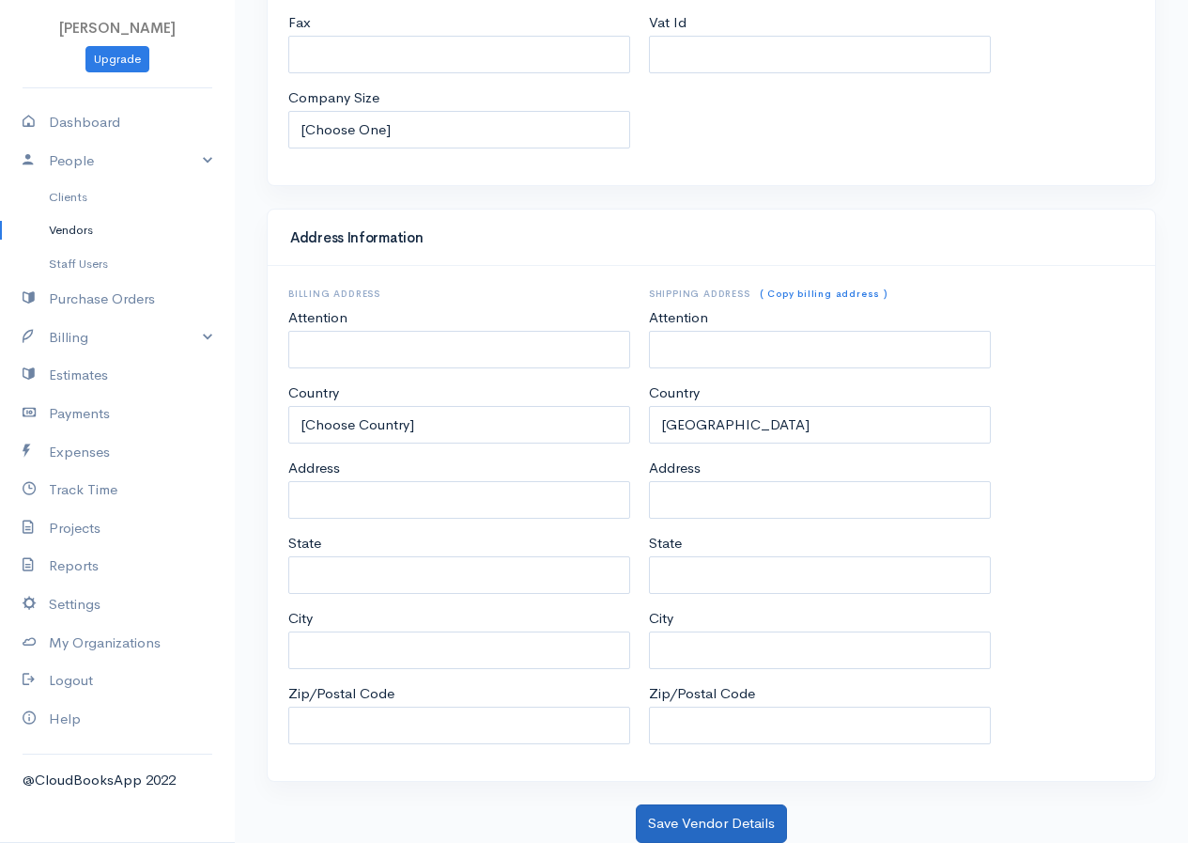
type input "Rengvo"
click at [733, 830] on button "Save Vendor Details" at bounding box center [711, 823] width 151 height 39
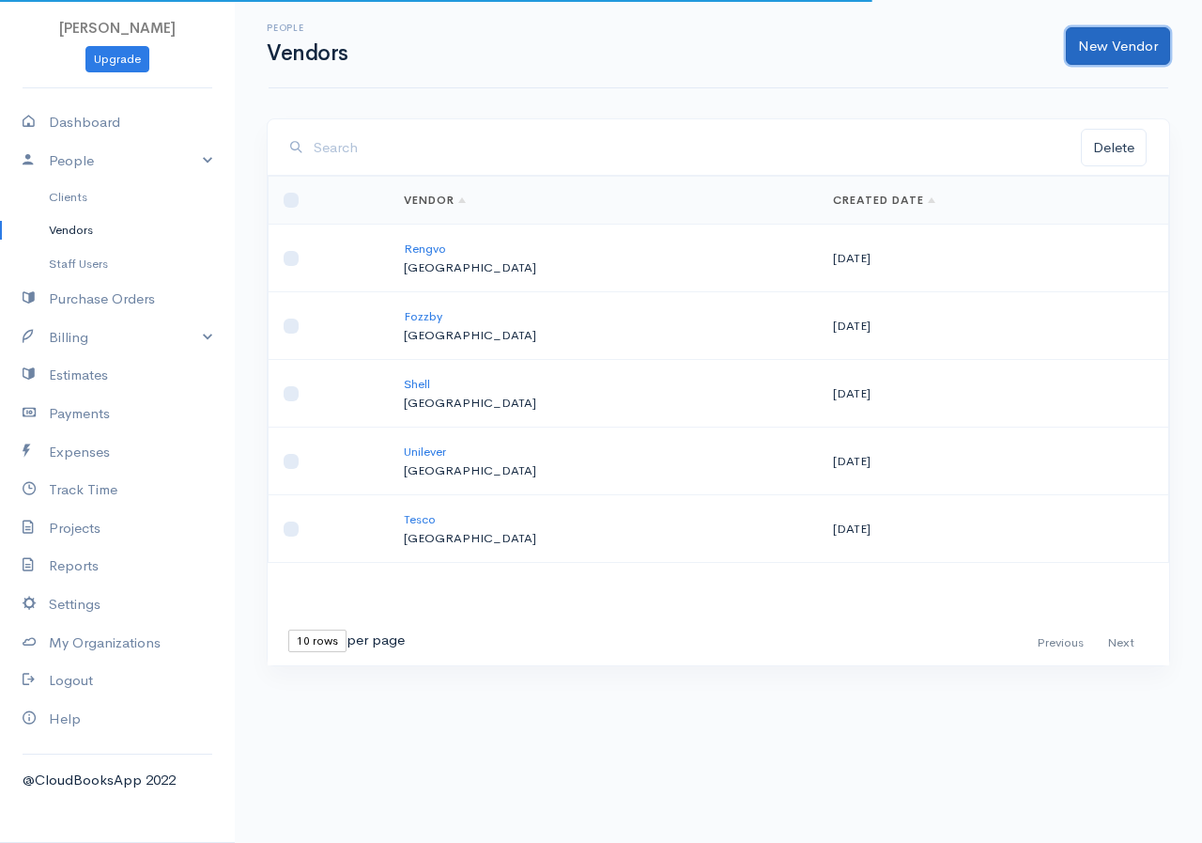
click at [1096, 39] on link "New Vendor" at bounding box center [1118, 46] width 104 height 39
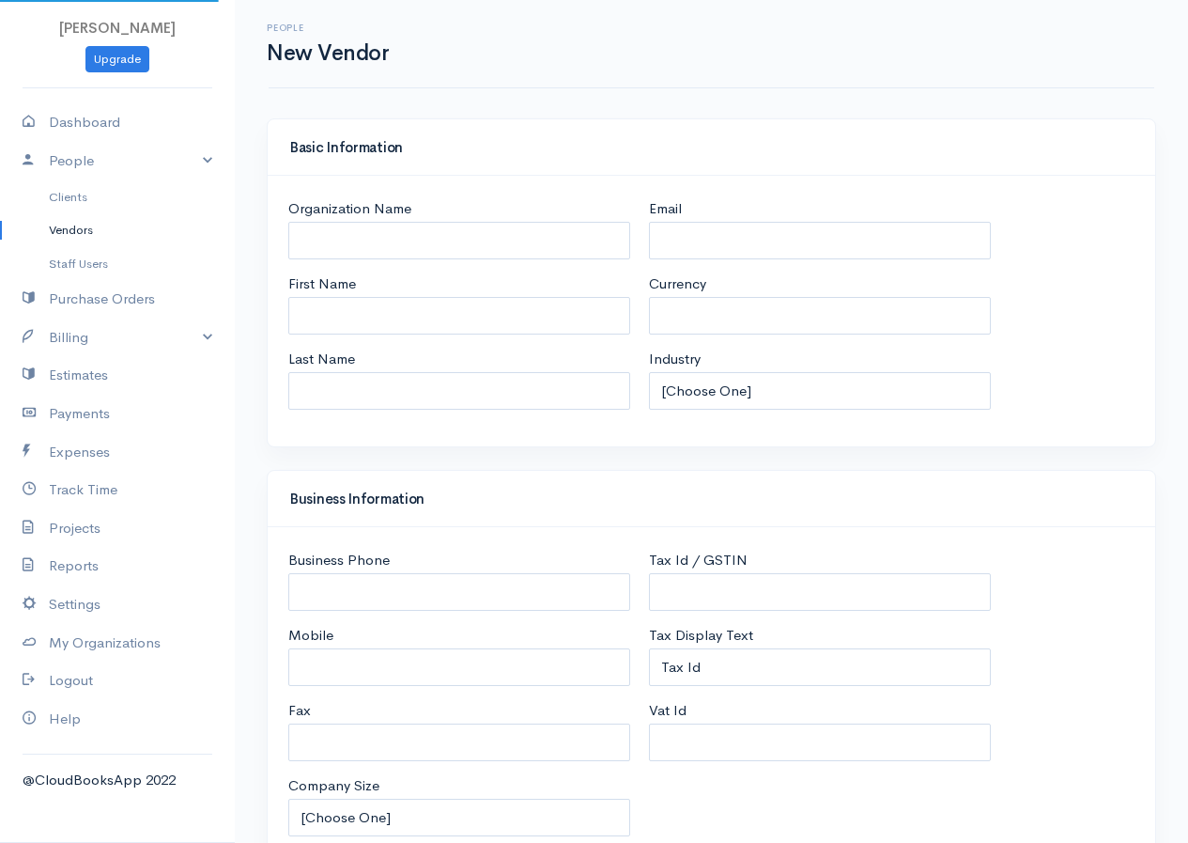
select select "LKR"
select select "[GEOGRAPHIC_DATA]"
click at [448, 231] on input "Organization Name" at bounding box center [459, 241] width 342 height 39
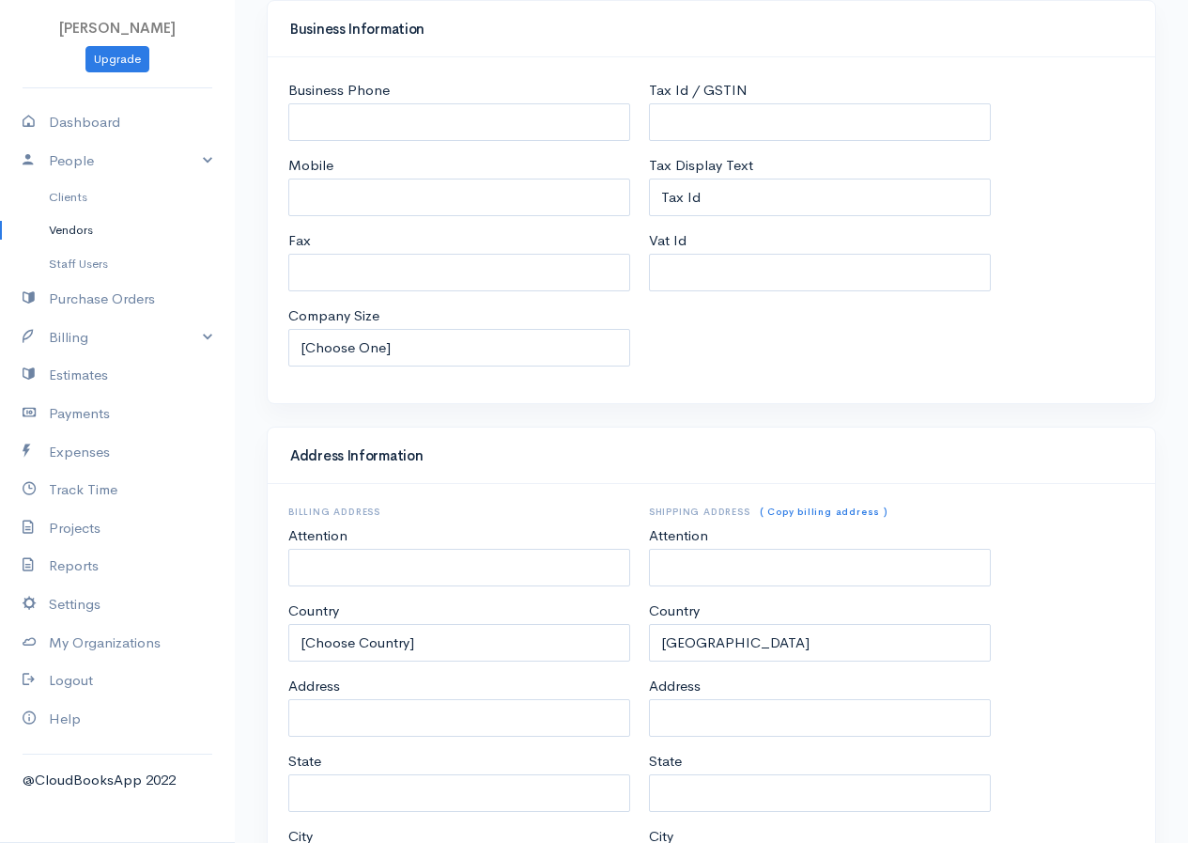
scroll to position [688, 0]
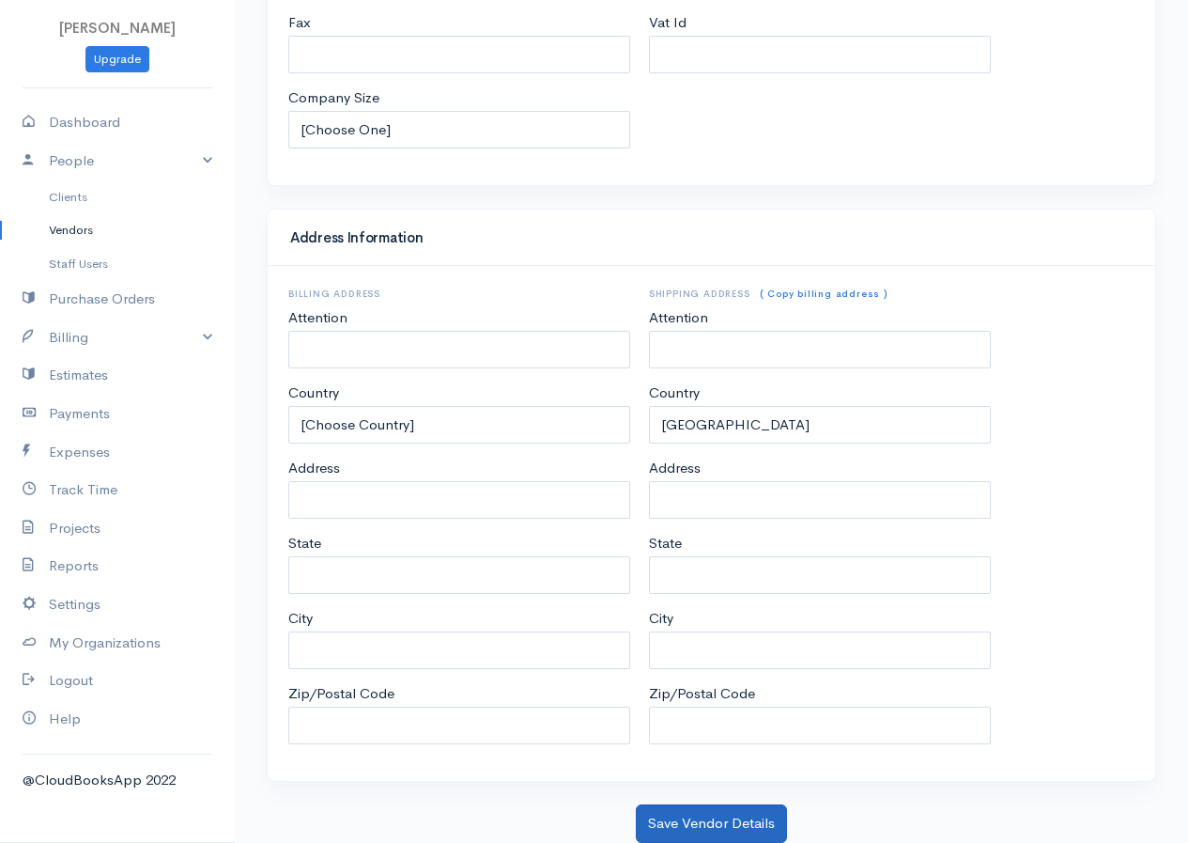
type input "Worivo"
click at [685, 817] on button "Save Vendor Details" at bounding box center [711, 823] width 151 height 39
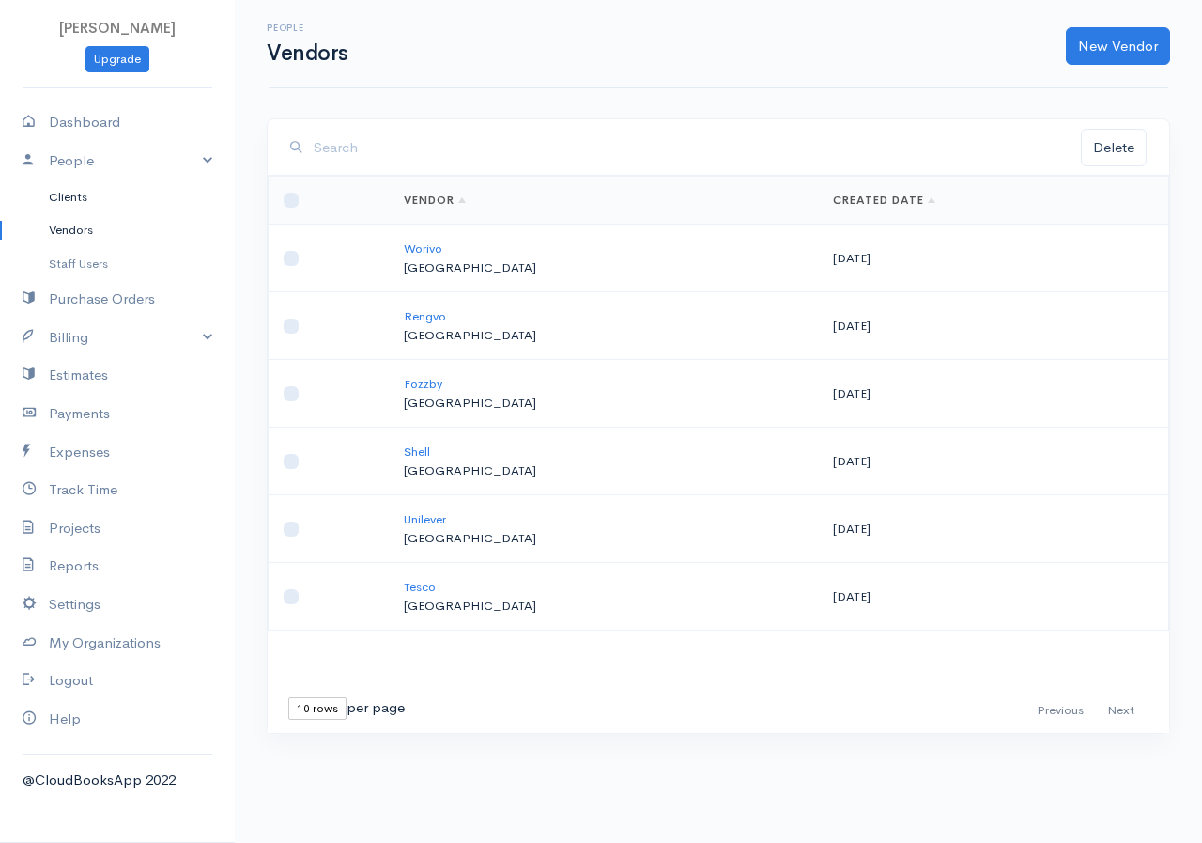
click at [79, 198] on link "Clients" at bounding box center [117, 197] width 235 height 34
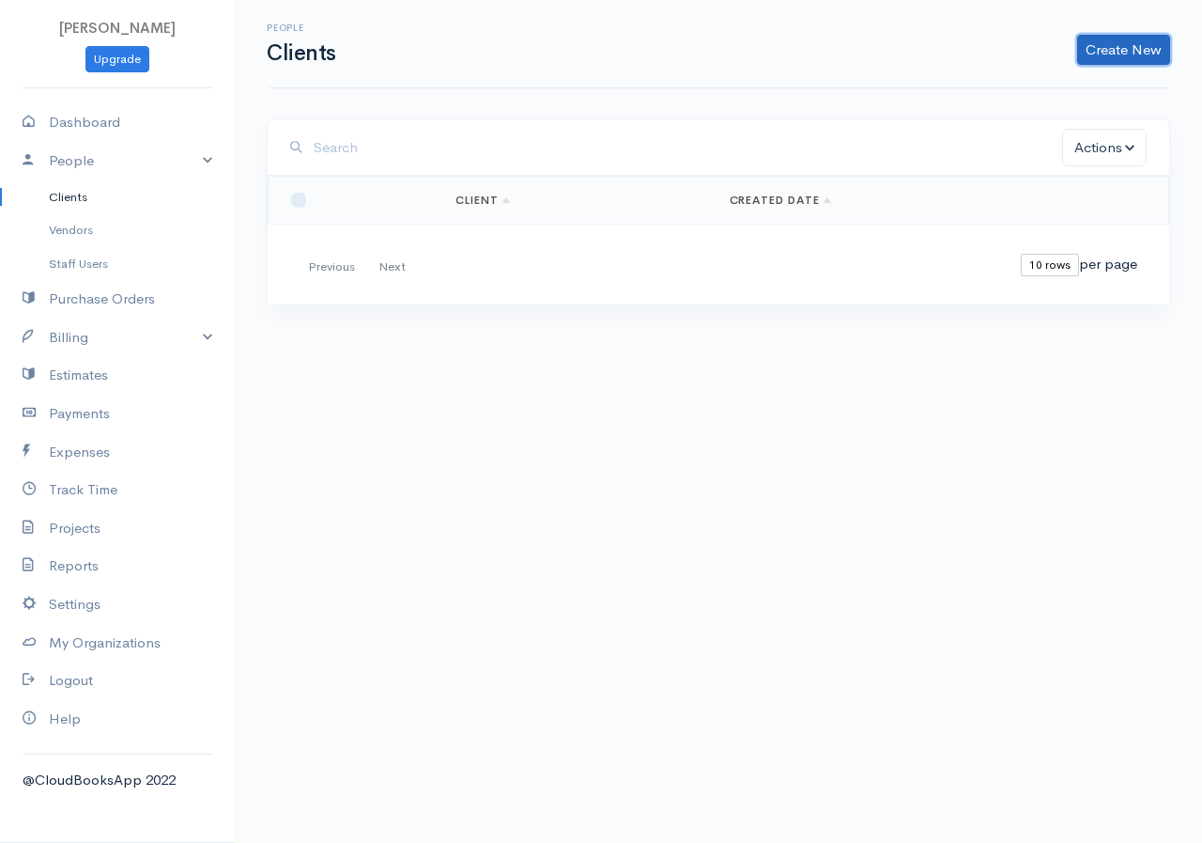
click at [1106, 44] on link "Create New" at bounding box center [1123, 50] width 93 height 30
click at [1074, 90] on link "Client" at bounding box center [1094, 89] width 148 height 33
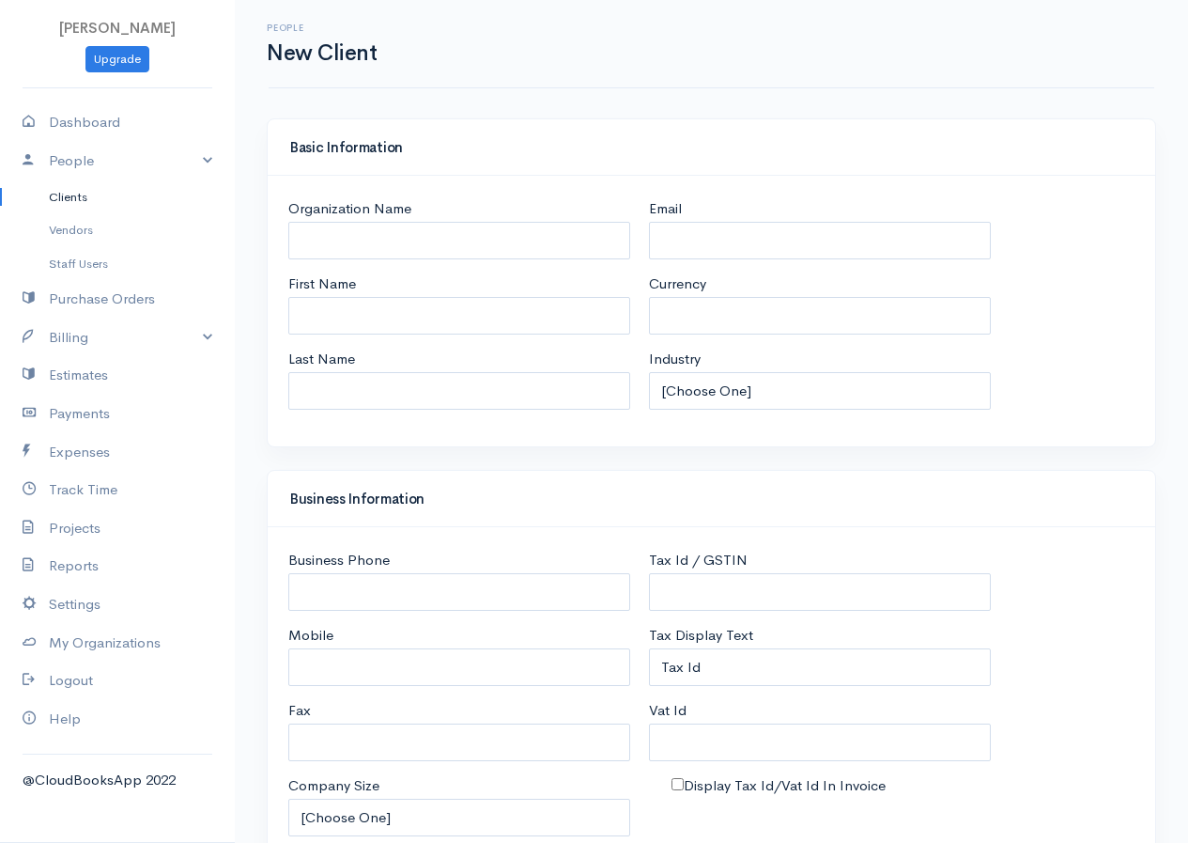
select select "LKR"
select select "[GEOGRAPHIC_DATA]"
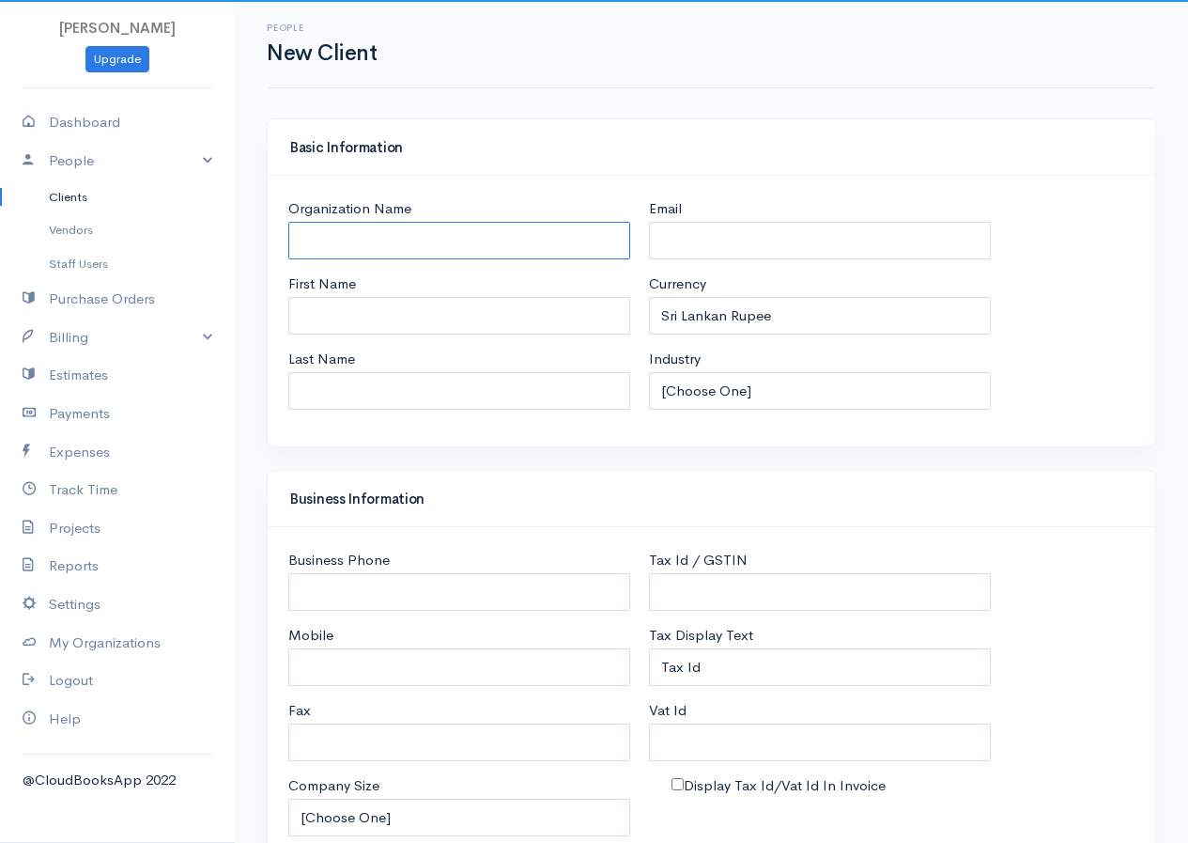
click at [402, 252] on input "Organization Name" at bounding box center [459, 241] width 342 height 39
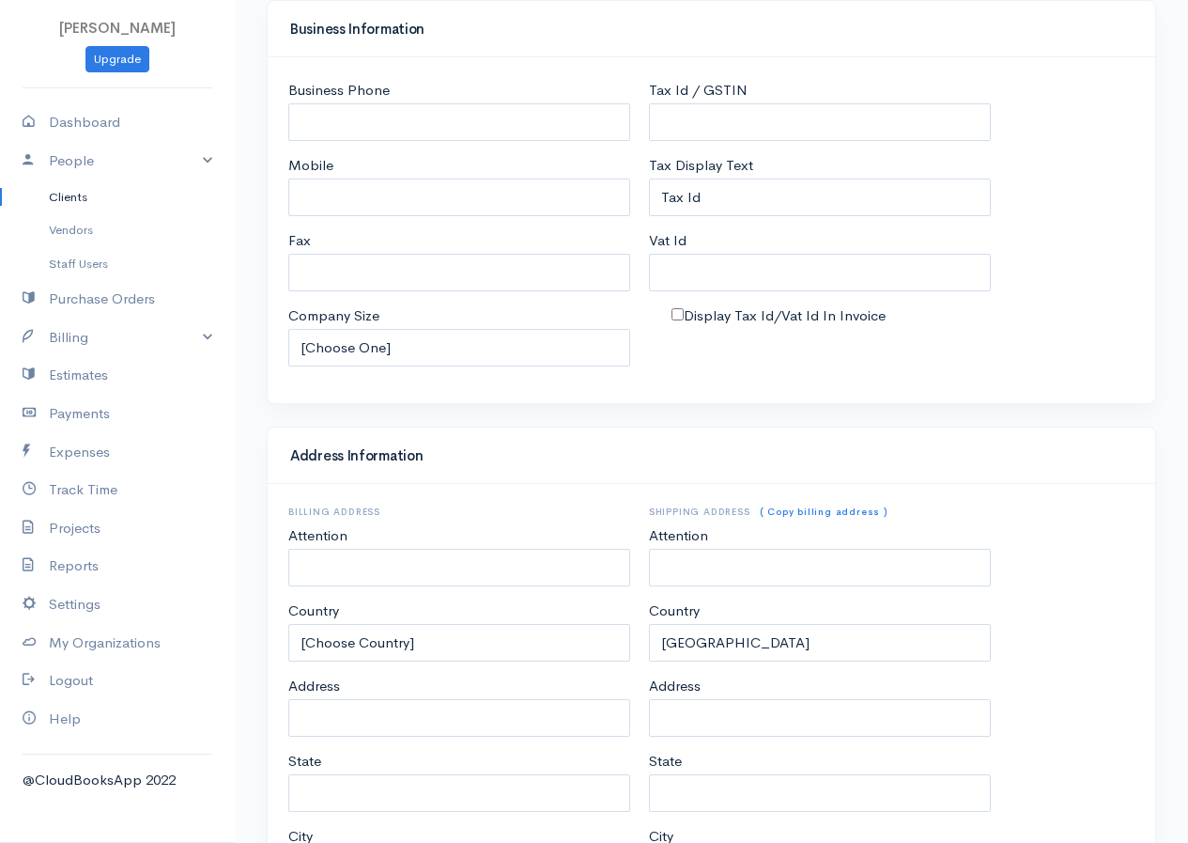
scroll to position [708, 0]
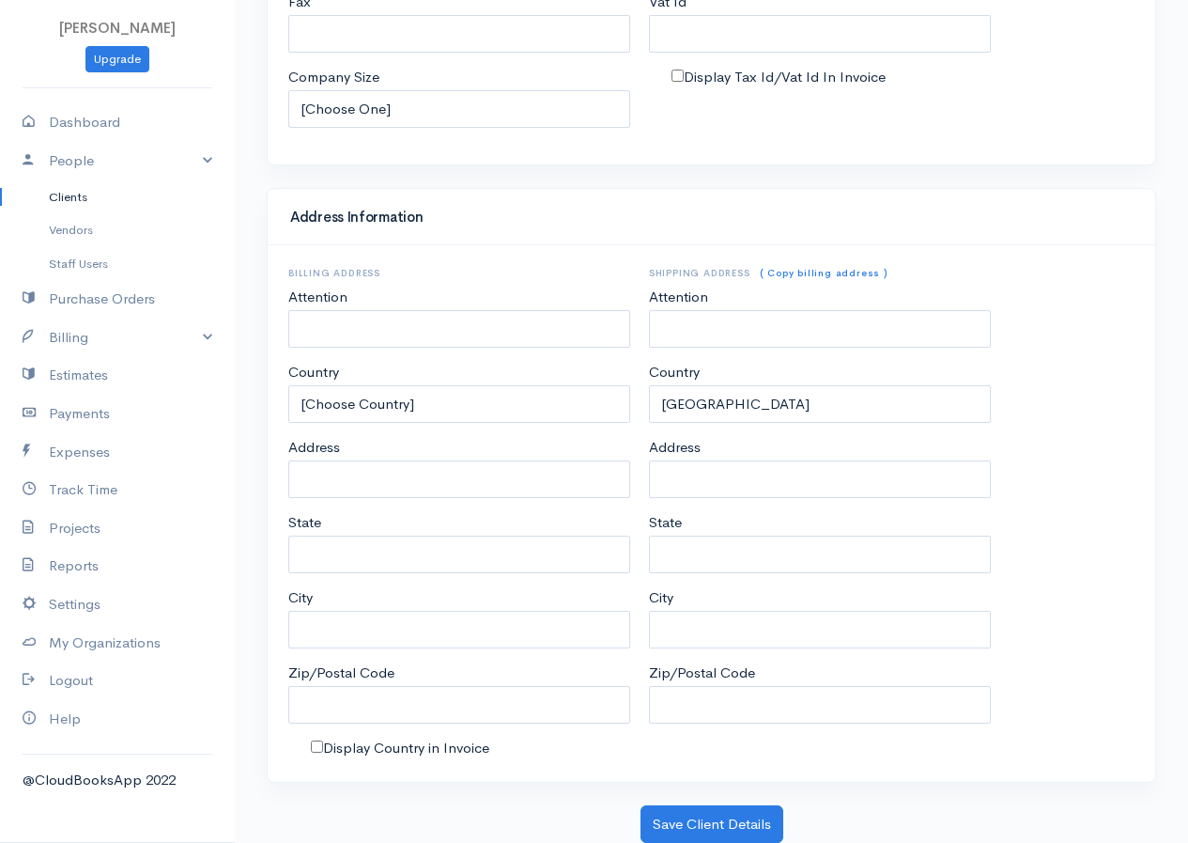
type input "Nuwan"
click at [692, 797] on div "Address Information Billing Address Attention Country [Choose Country] United S…" at bounding box center [711, 496] width 908 height 617
click at [688, 812] on button "Save Client Details" at bounding box center [712, 824] width 143 height 39
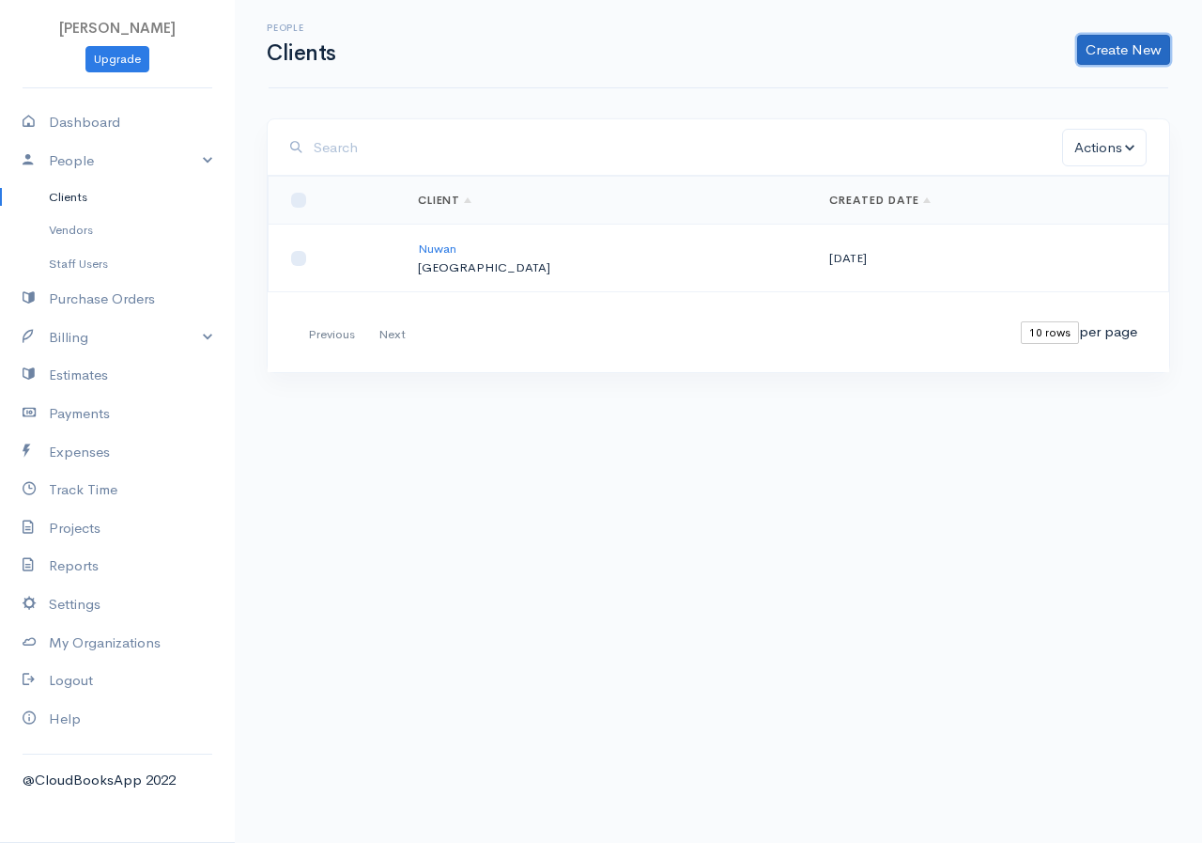
click at [1107, 45] on link "Create New" at bounding box center [1123, 50] width 93 height 30
click at [1072, 101] on link "Client" at bounding box center [1094, 89] width 148 height 33
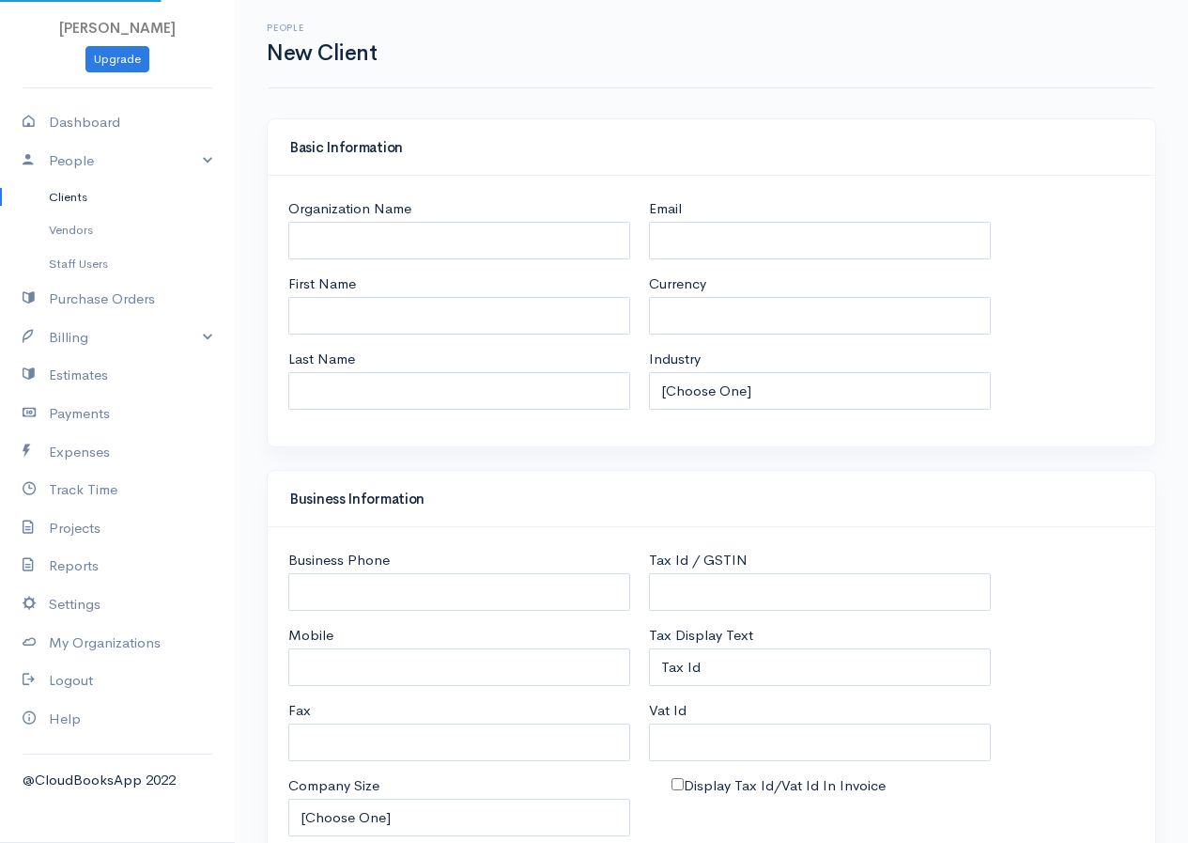
select select "LKR"
select select "[GEOGRAPHIC_DATA]"
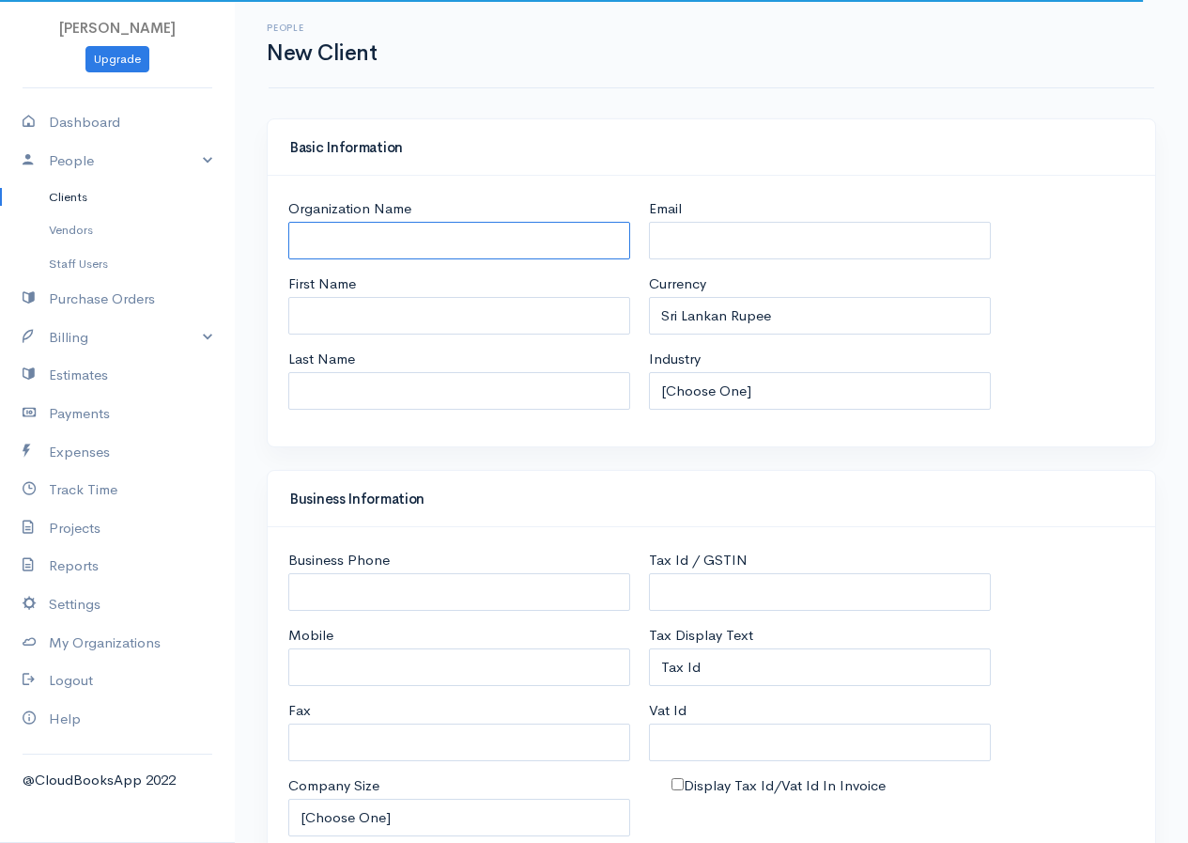
click at [373, 243] on input "Organization Name" at bounding box center [459, 241] width 342 height 39
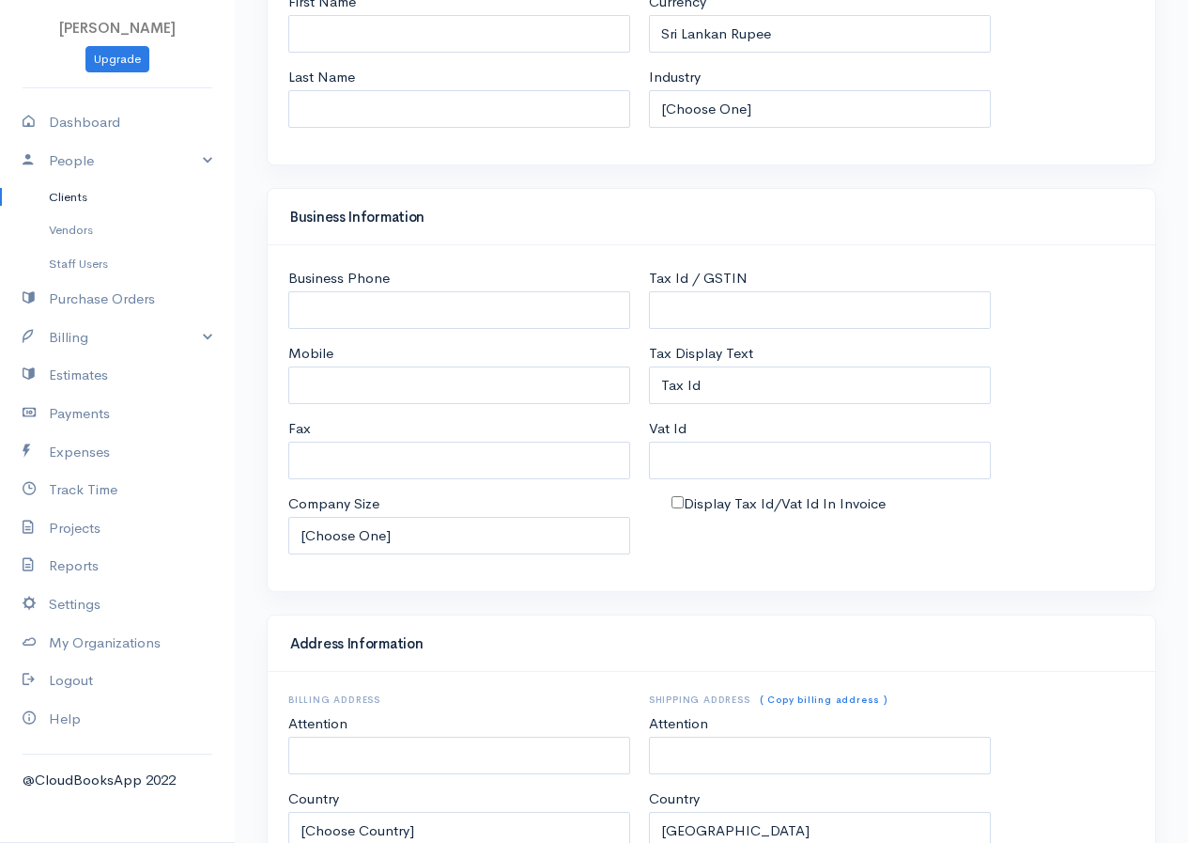
scroll to position [708, 0]
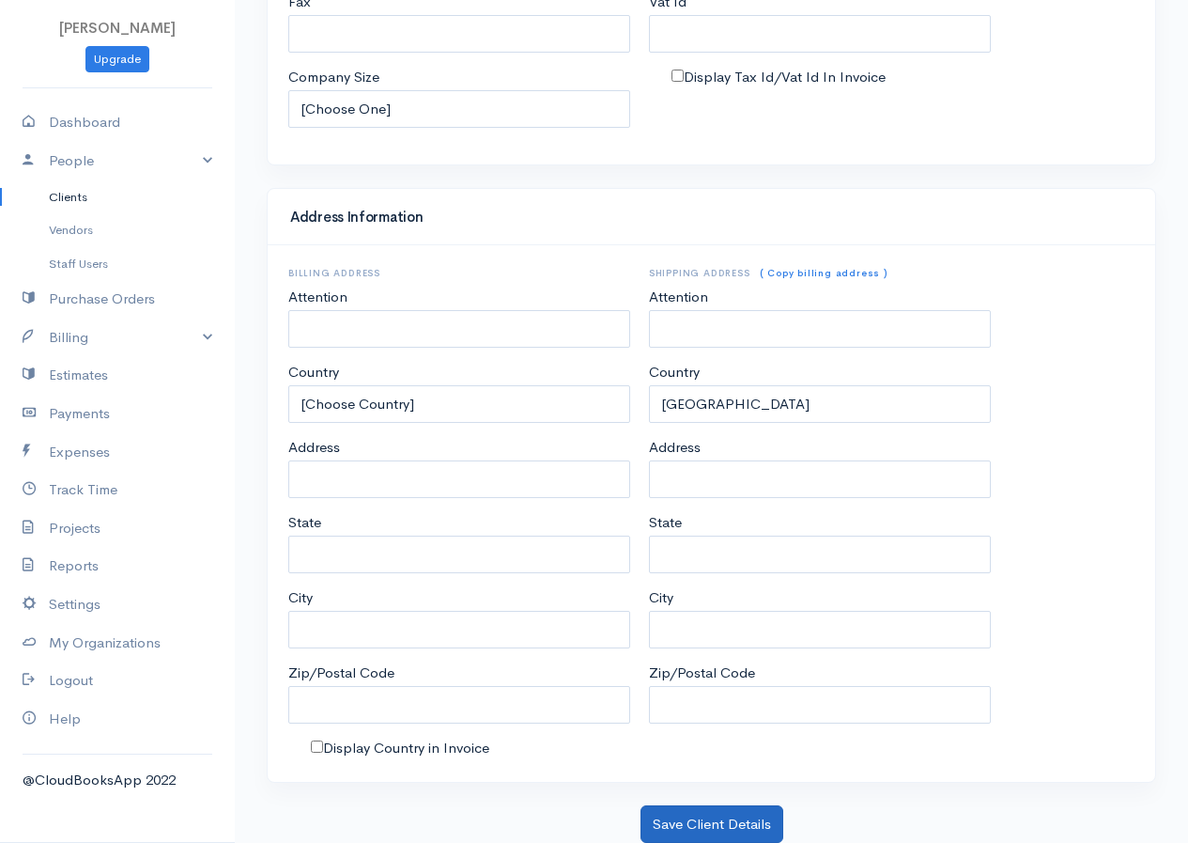
type input "Somu"
click at [723, 819] on button "Save Client Details" at bounding box center [712, 824] width 143 height 39
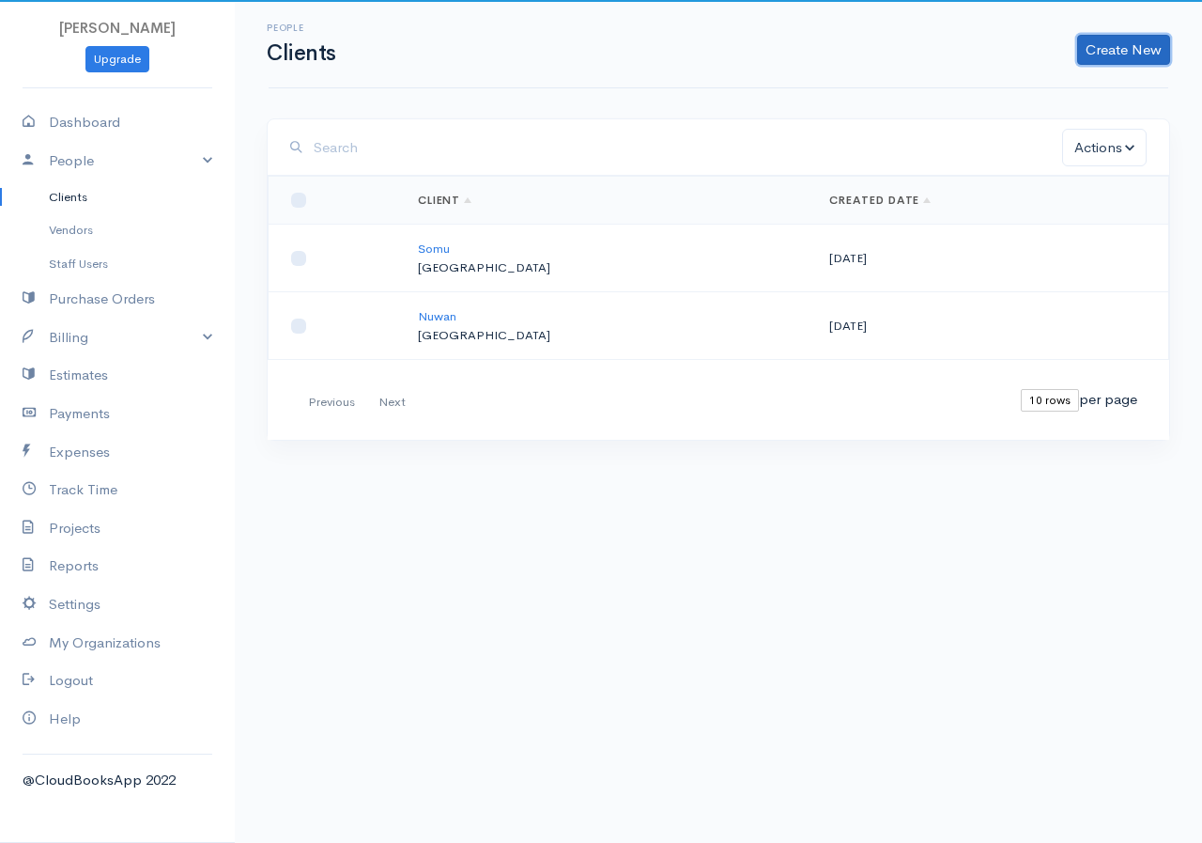
click at [1110, 40] on link "Create New" at bounding box center [1123, 50] width 93 height 30
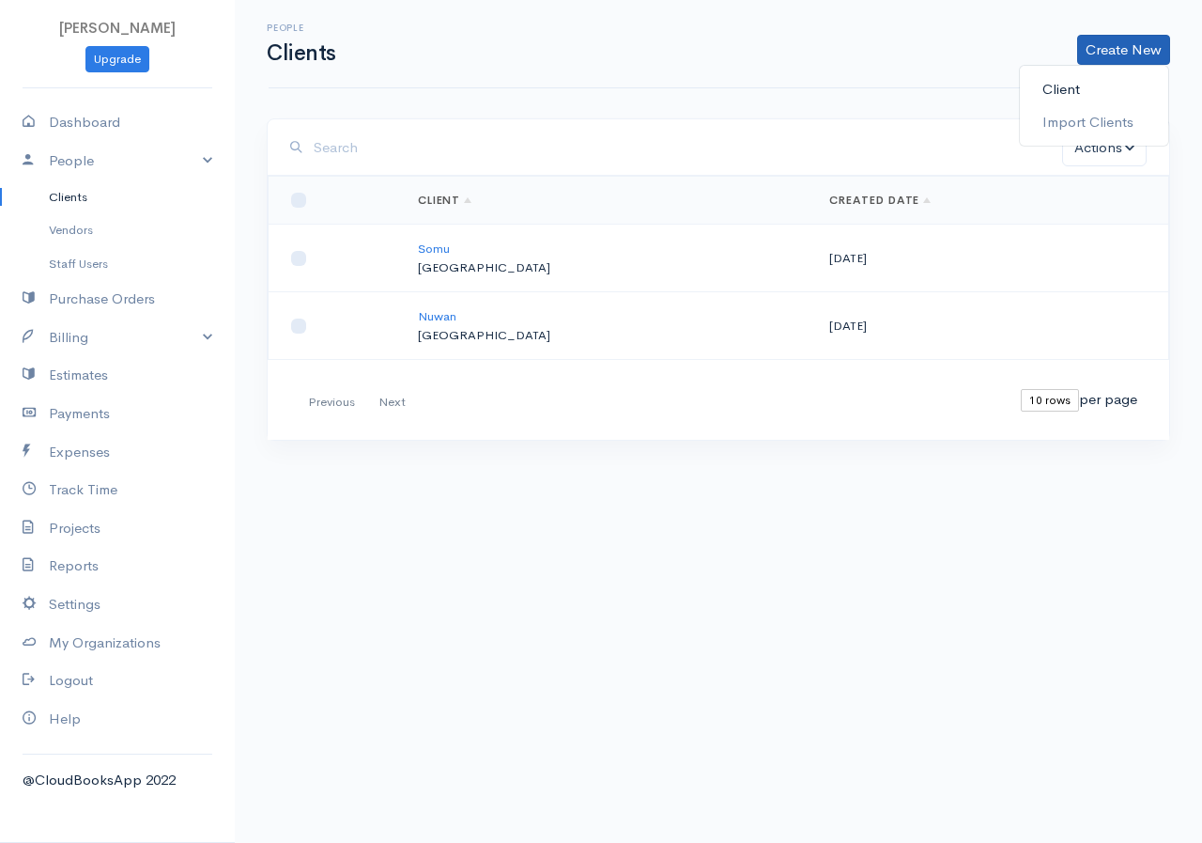
click at [1033, 91] on link "Client" at bounding box center [1094, 89] width 148 height 33
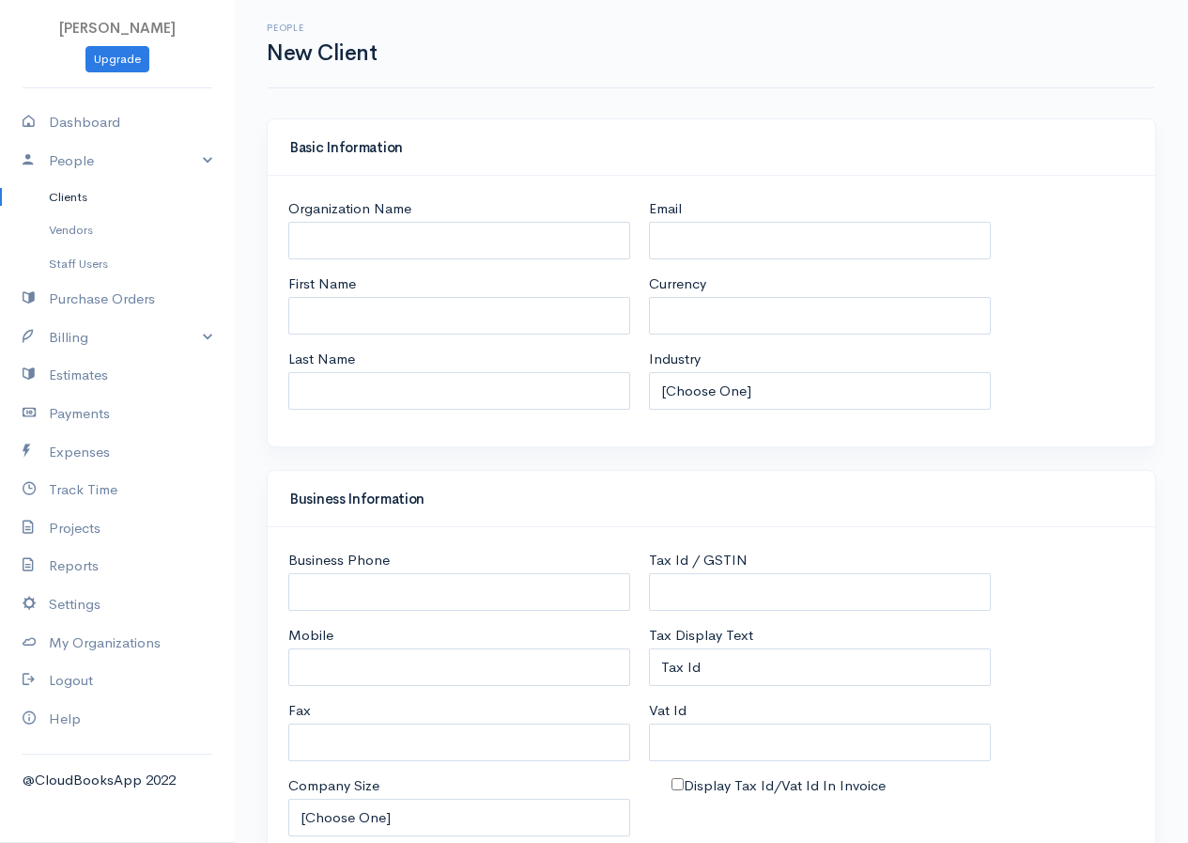
select select "LKR"
select select "[GEOGRAPHIC_DATA]"
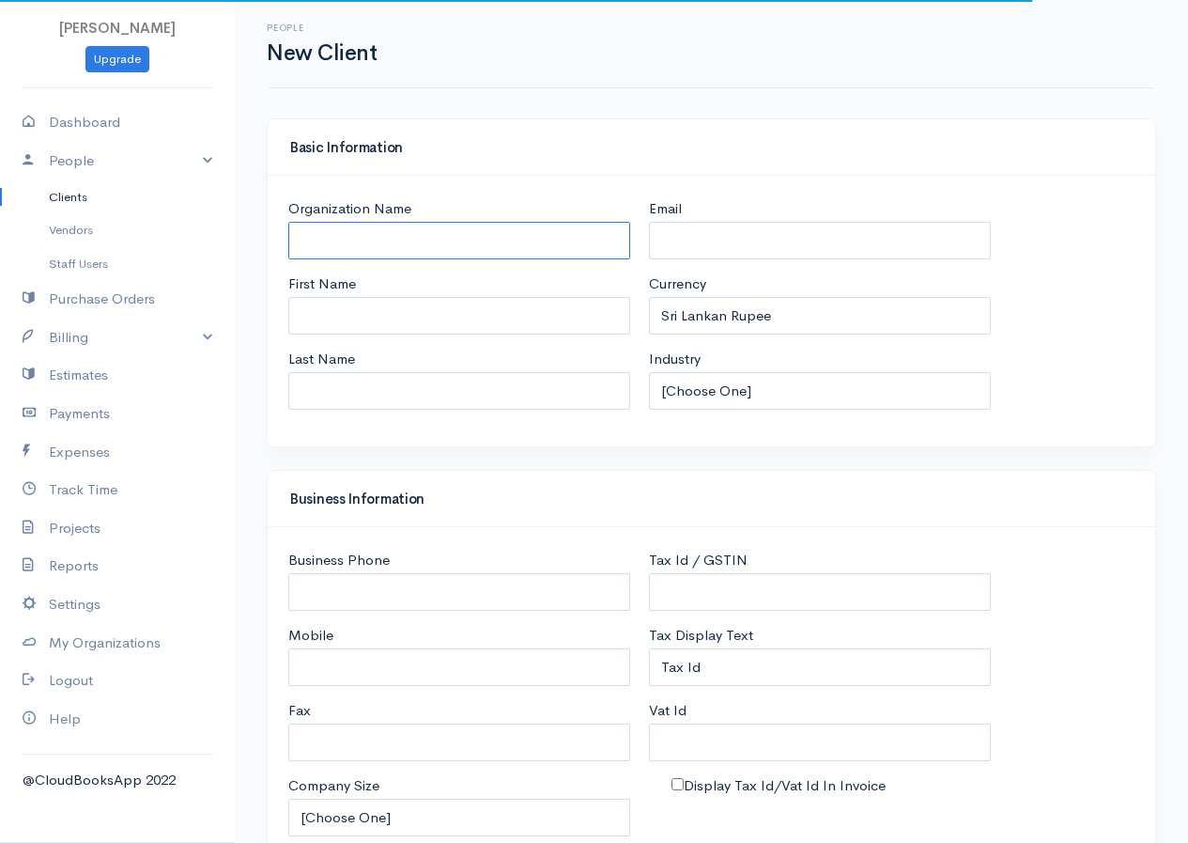
click at [347, 246] on input "Organization Name" at bounding box center [459, 241] width 342 height 39
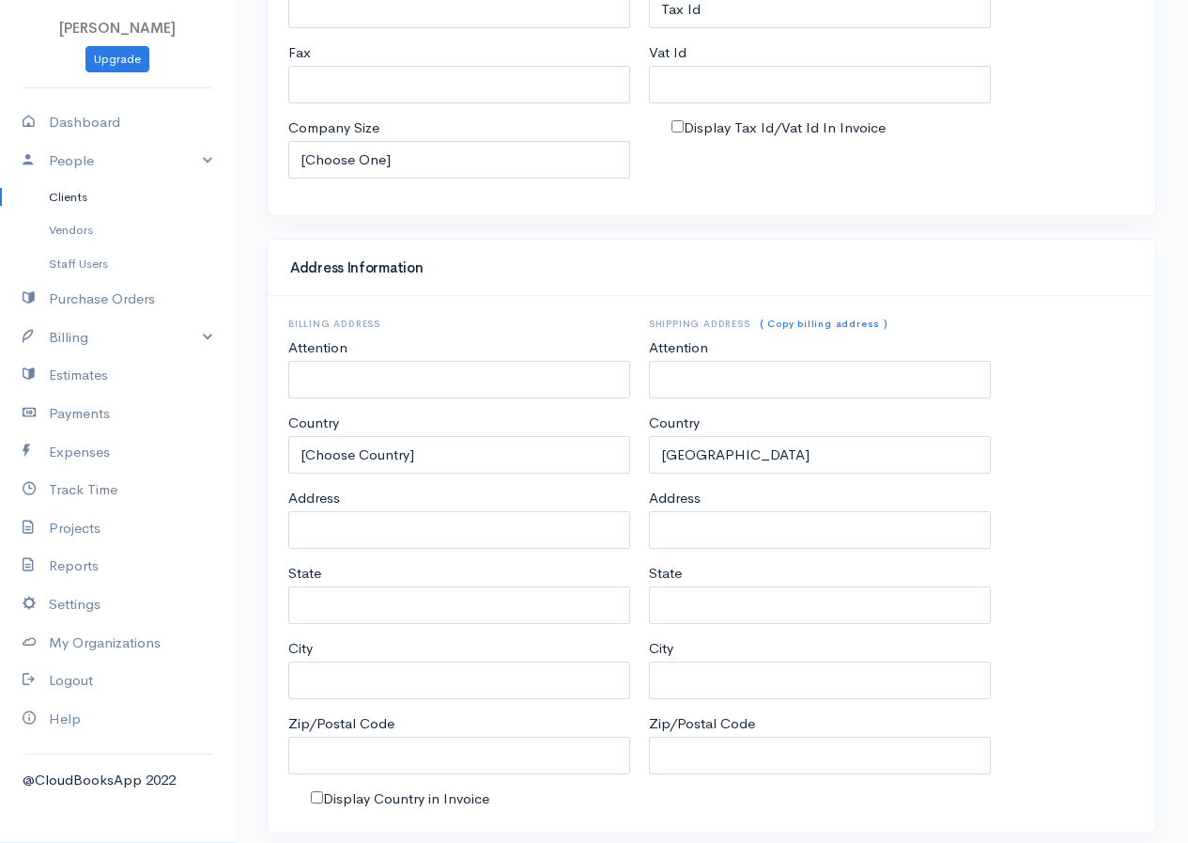
scroll to position [708, 0]
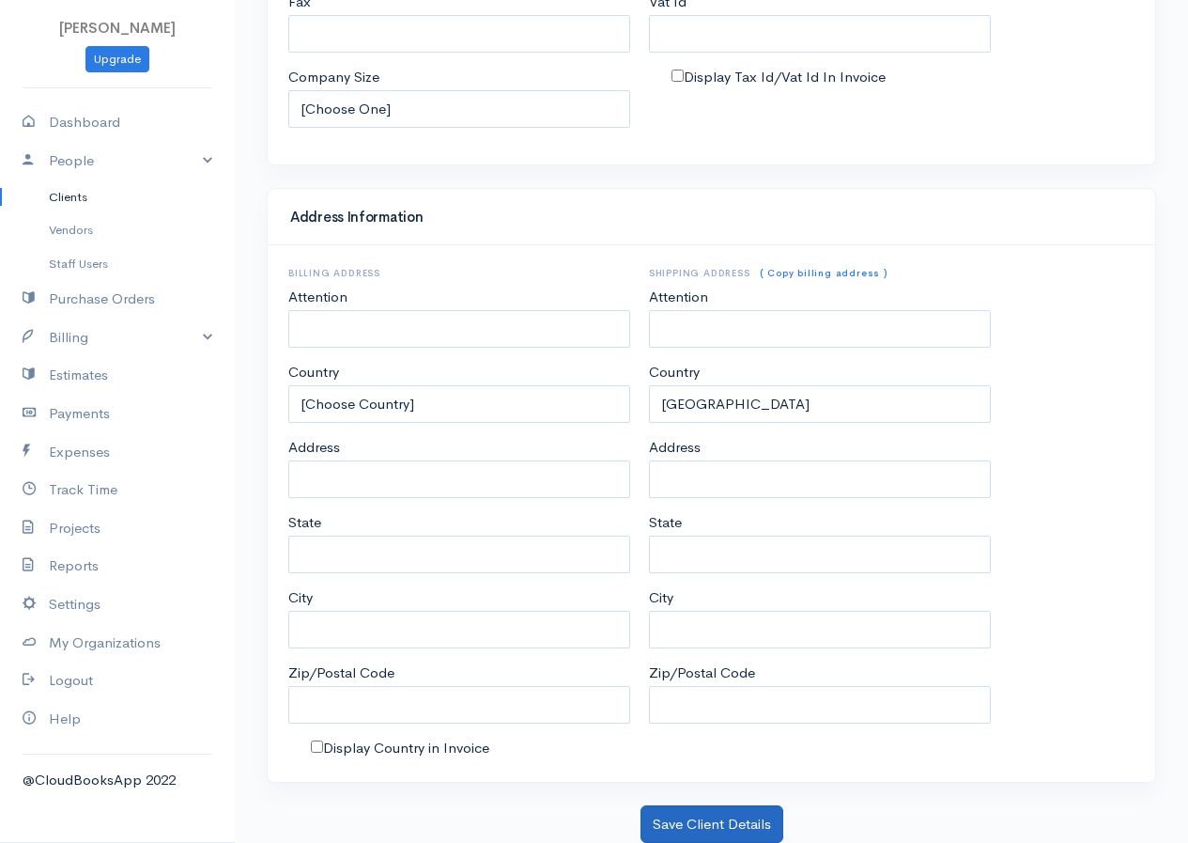
type input "Kugan"
click at [710, 830] on button "Save Client Details" at bounding box center [712, 824] width 143 height 39
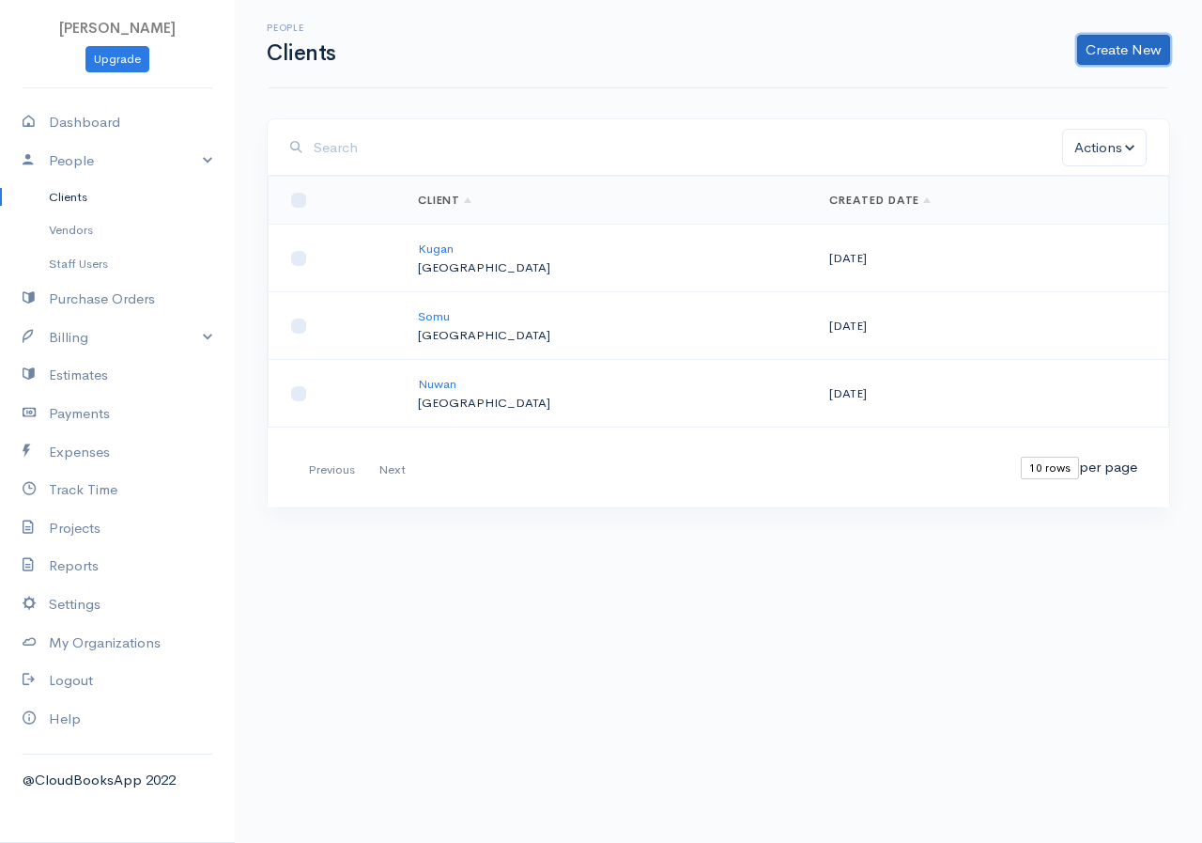
click at [1110, 48] on link "Create New" at bounding box center [1123, 50] width 93 height 30
click at [1084, 89] on link "Client" at bounding box center [1094, 89] width 148 height 33
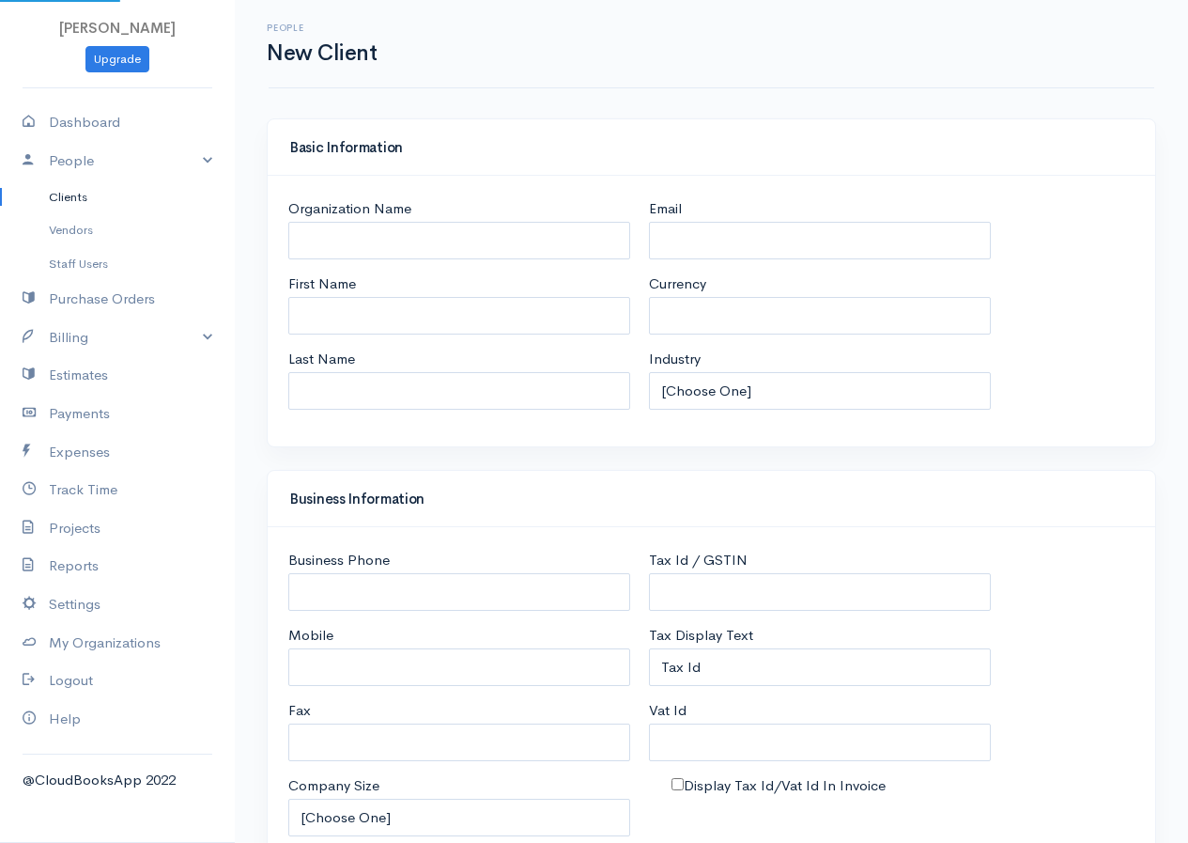
select select "LKR"
select select "[GEOGRAPHIC_DATA]"
click at [471, 233] on input "Organization Name" at bounding box center [459, 241] width 342 height 39
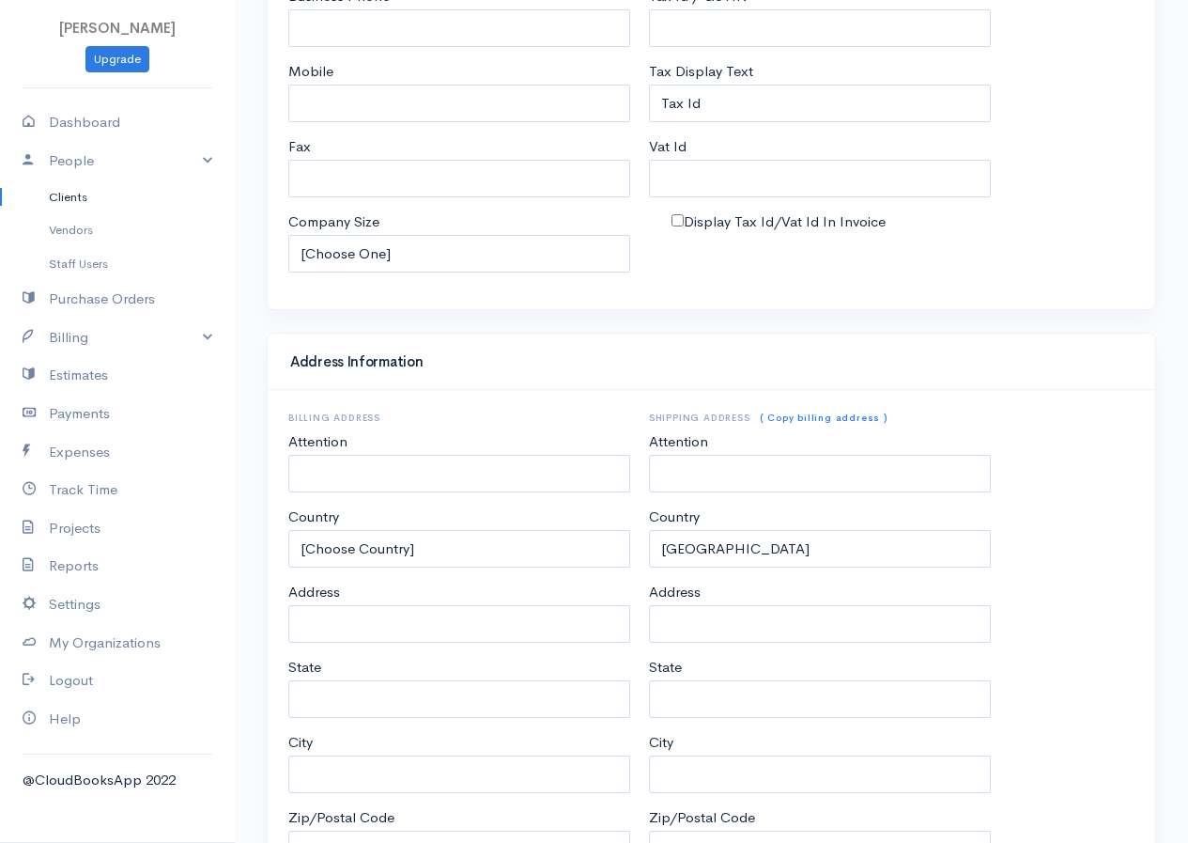
scroll to position [708, 0]
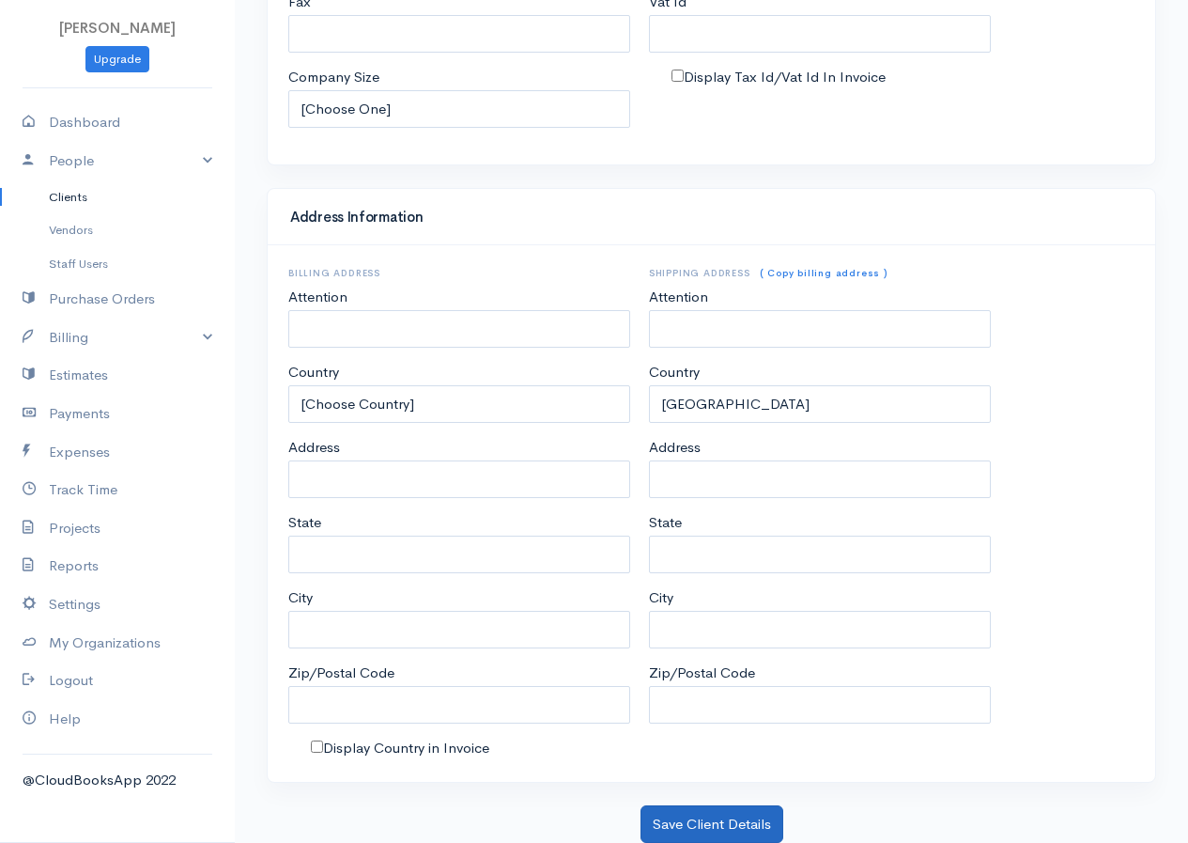
type input "Ragu"
click at [739, 825] on button "Save Client Details" at bounding box center [712, 824] width 143 height 39
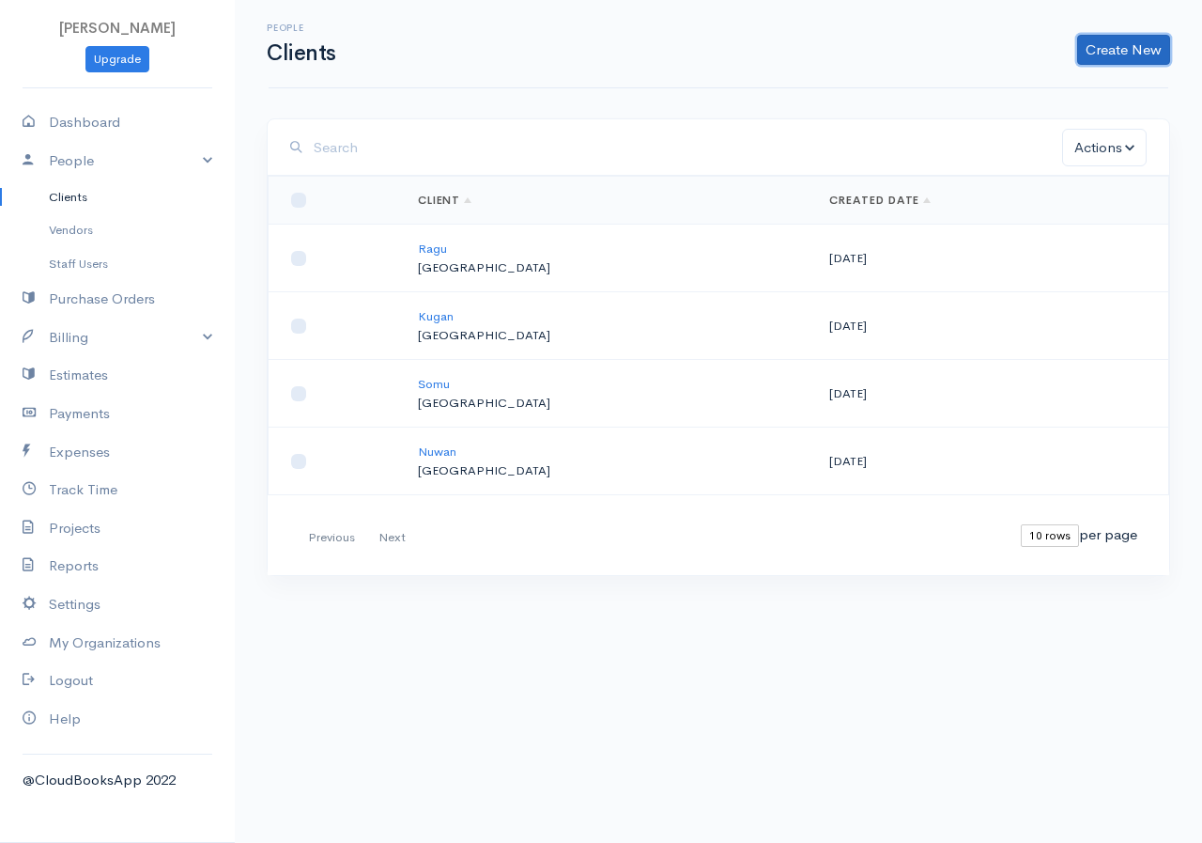
click at [1138, 37] on link "Create New" at bounding box center [1123, 50] width 93 height 30
click at [1108, 91] on link "Client" at bounding box center [1094, 89] width 148 height 33
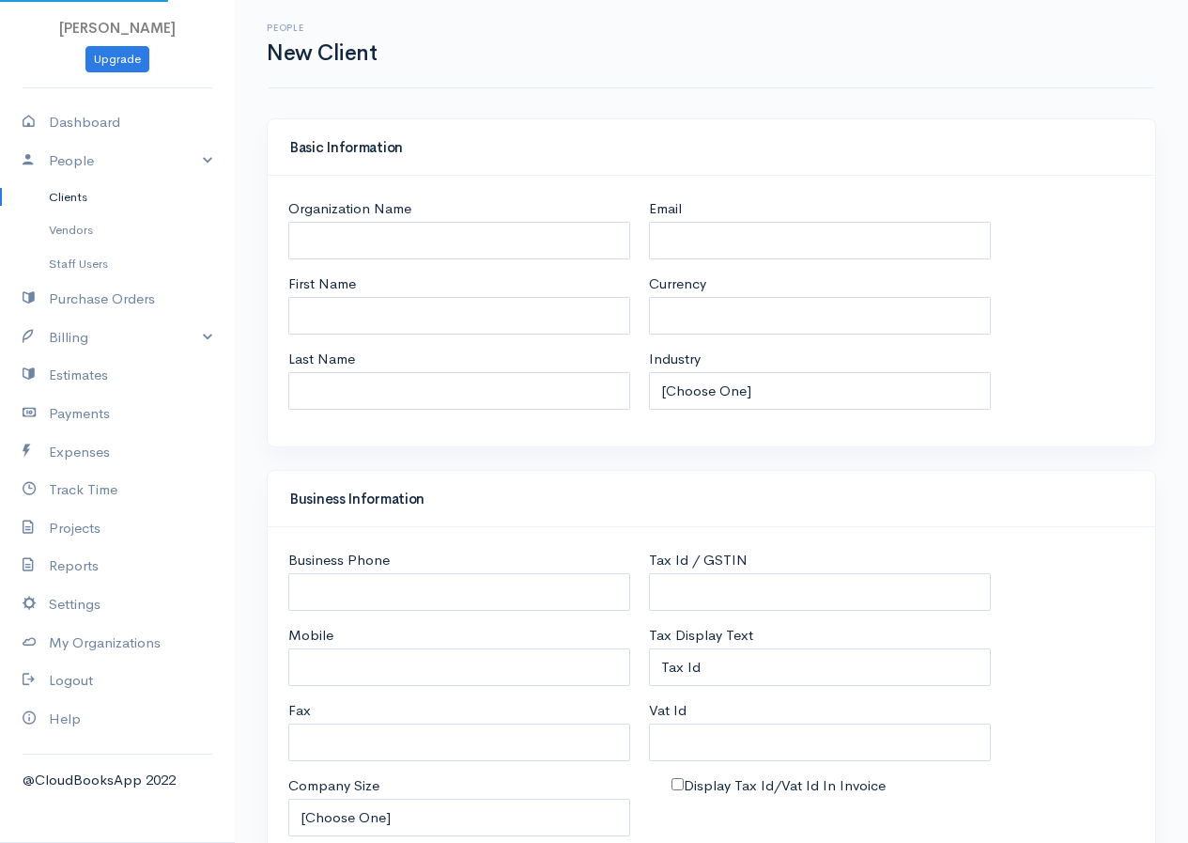
select select "LKR"
select select "[GEOGRAPHIC_DATA]"
click at [320, 235] on input "Organization Name" at bounding box center [459, 241] width 342 height 39
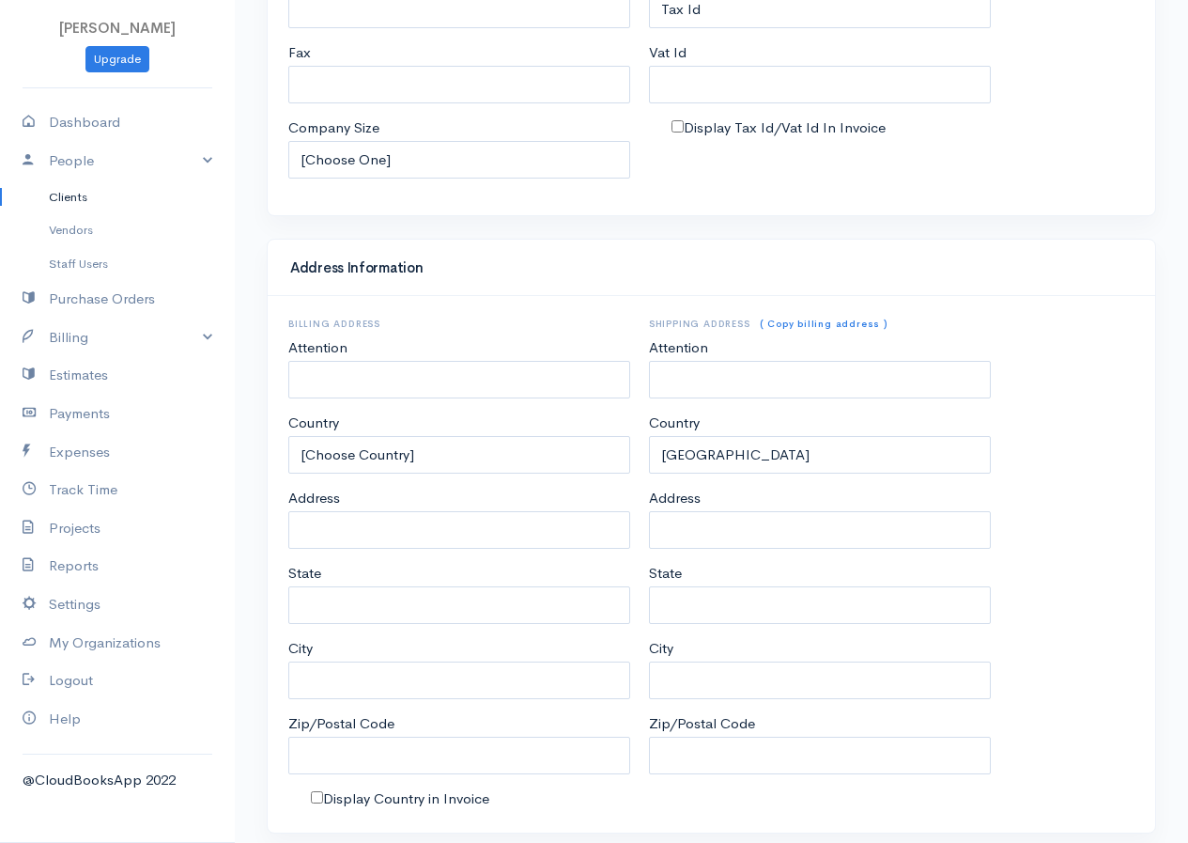
scroll to position [708, 0]
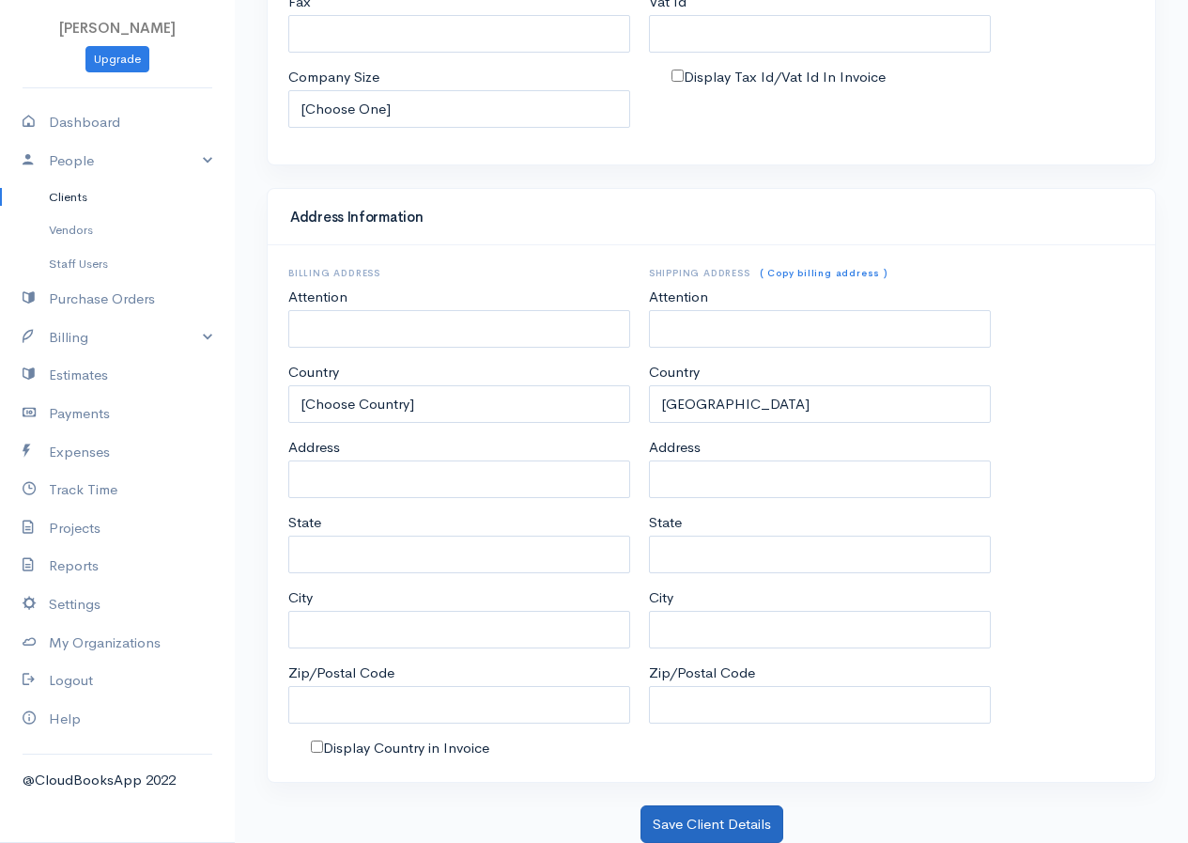
type input "Suja"
click at [726, 816] on button "Save Client Details" at bounding box center [712, 824] width 143 height 39
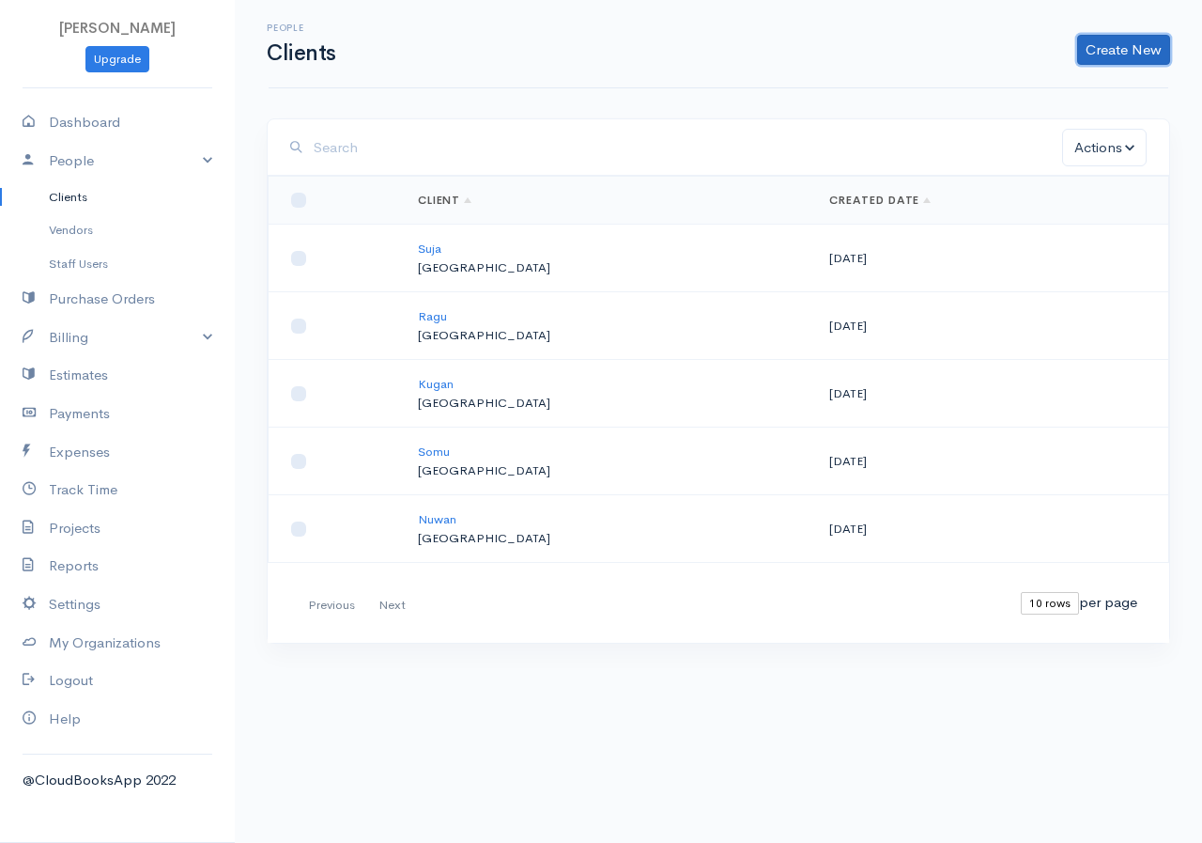
click at [1115, 43] on link "Create New" at bounding box center [1123, 50] width 93 height 30
click at [1077, 92] on link "Client" at bounding box center [1094, 89] width 148 height 33
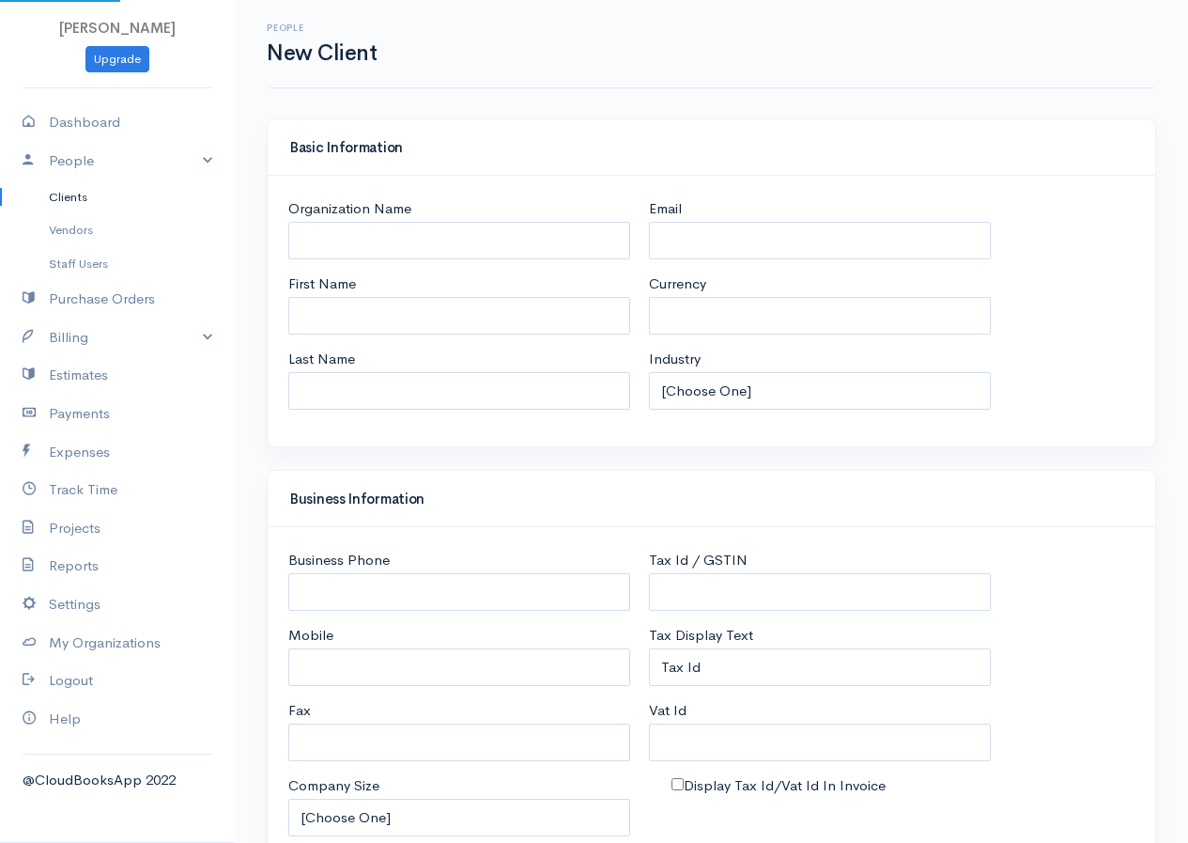
select select "LKR"
select select "[GEOGRAPHIC_DATA]"
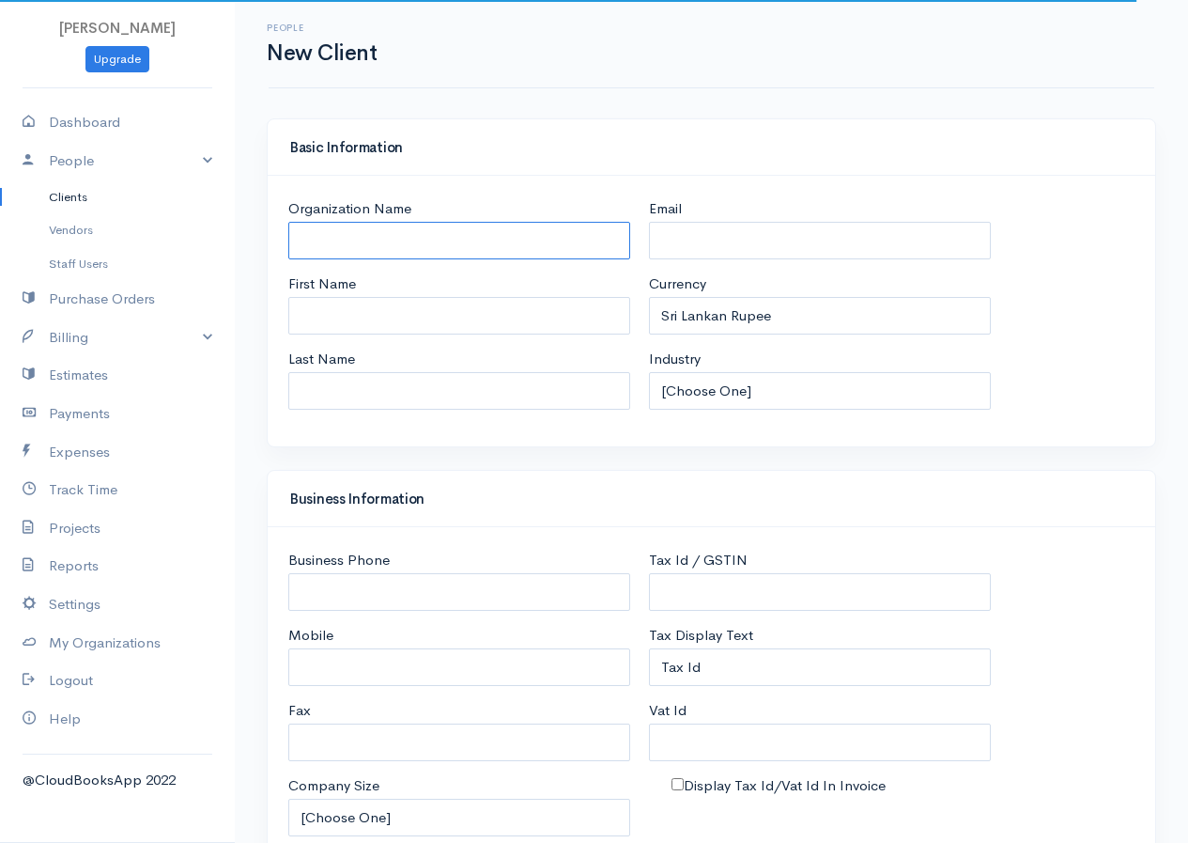
click at [323, 231] on input "Organization Name" at bounding box center [459, 241] width 342 height 39
click at [333, 244] on input "Sivavalan" at bounding box center [459, 241] width 342 height 39
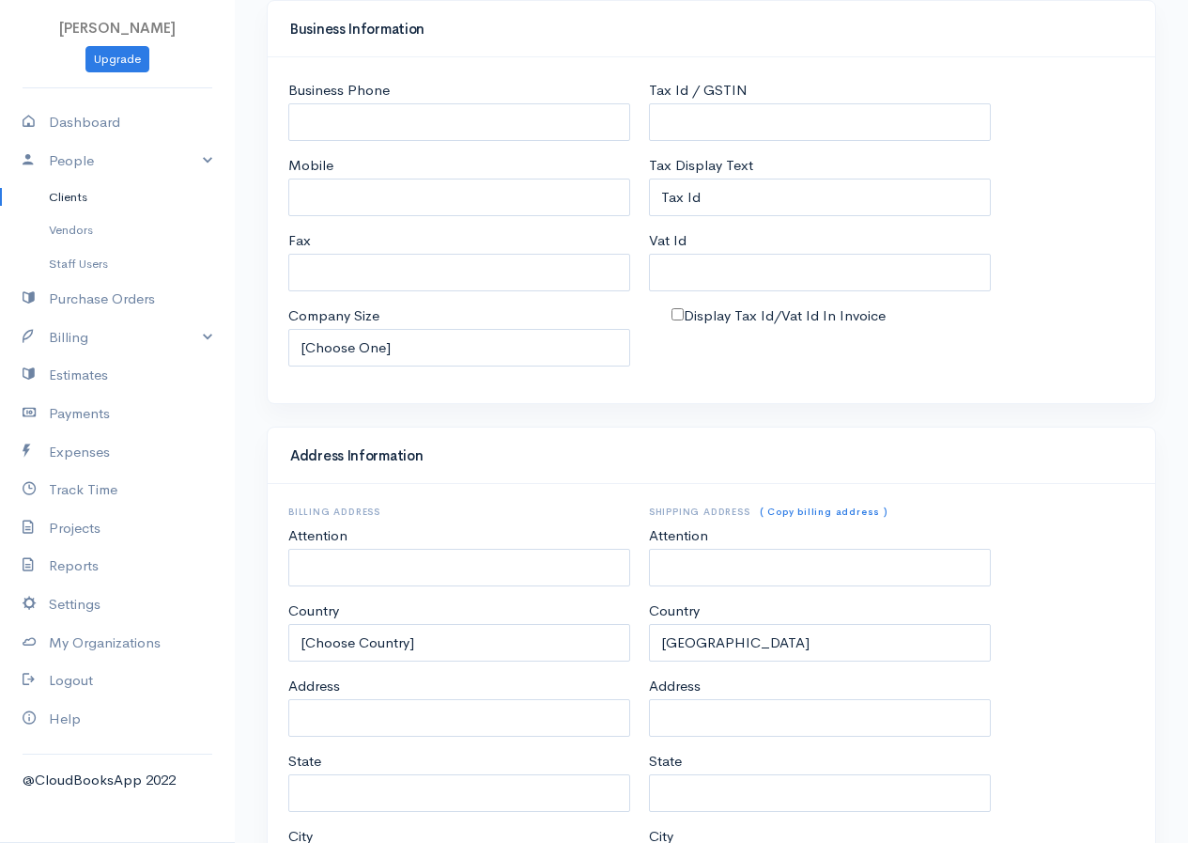
scroll to position [708, 0]
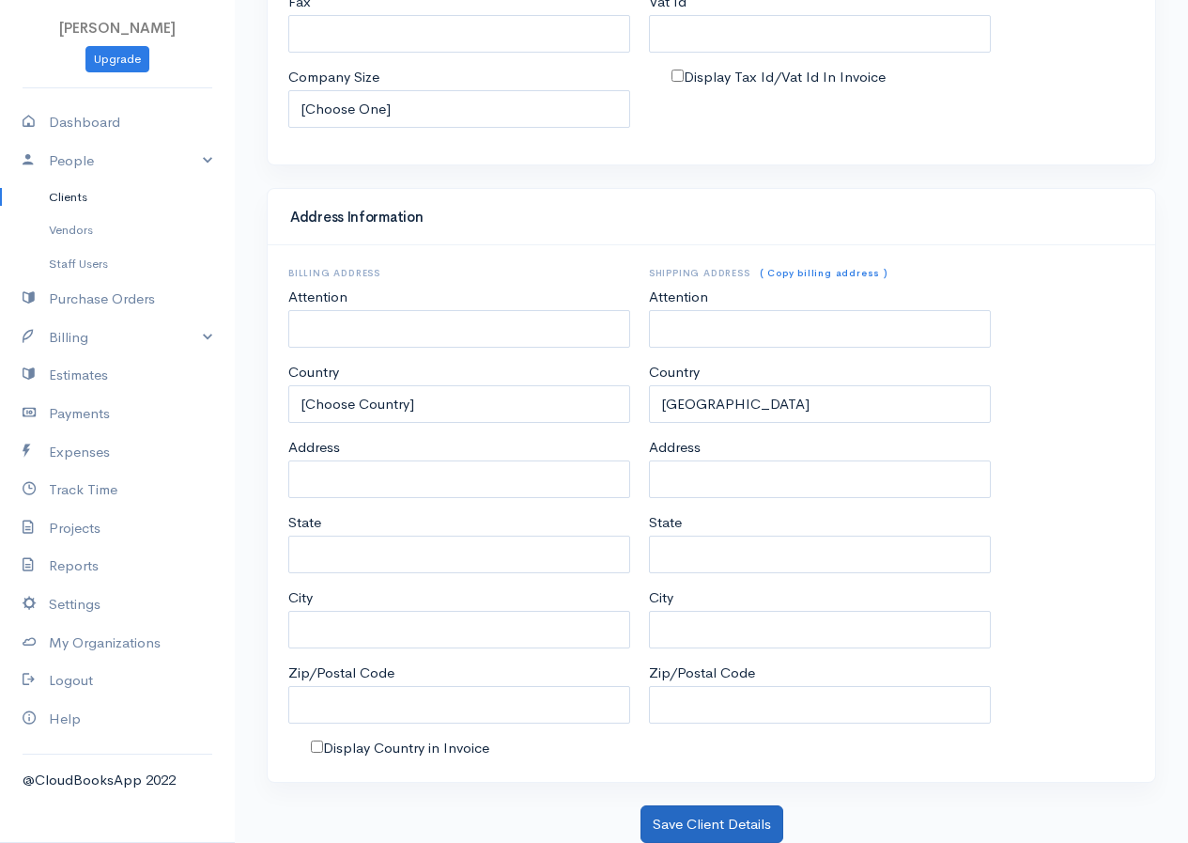
type input "[PERSON_NAME]"
click at [702, 823] on button "Save Client Details" at bounding box center [712, 824] width 143 height 39
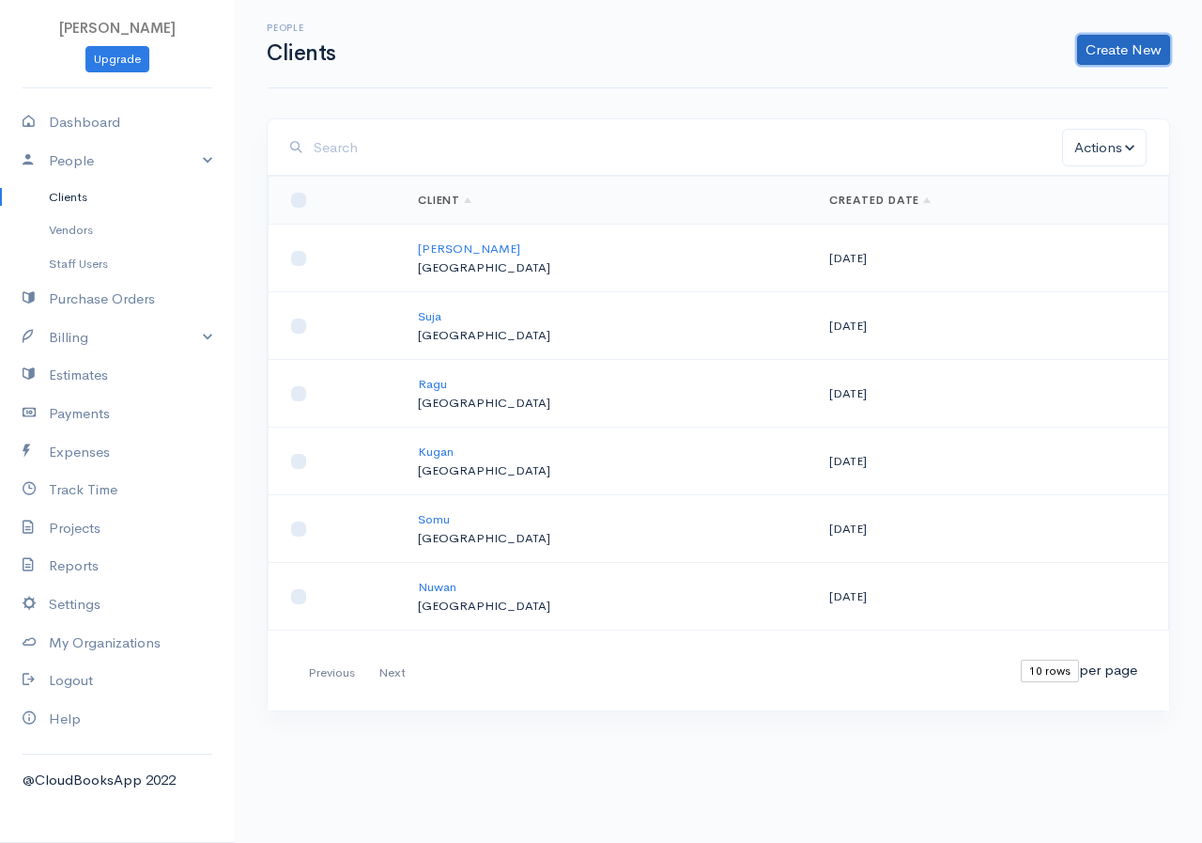
click at [1115, 52] on link "Create New" at bounding box center [1123, 50] width 93 height 30
click at [1098, 88] on link "Client" at bounding box center [1094, 89] width 148 height 33
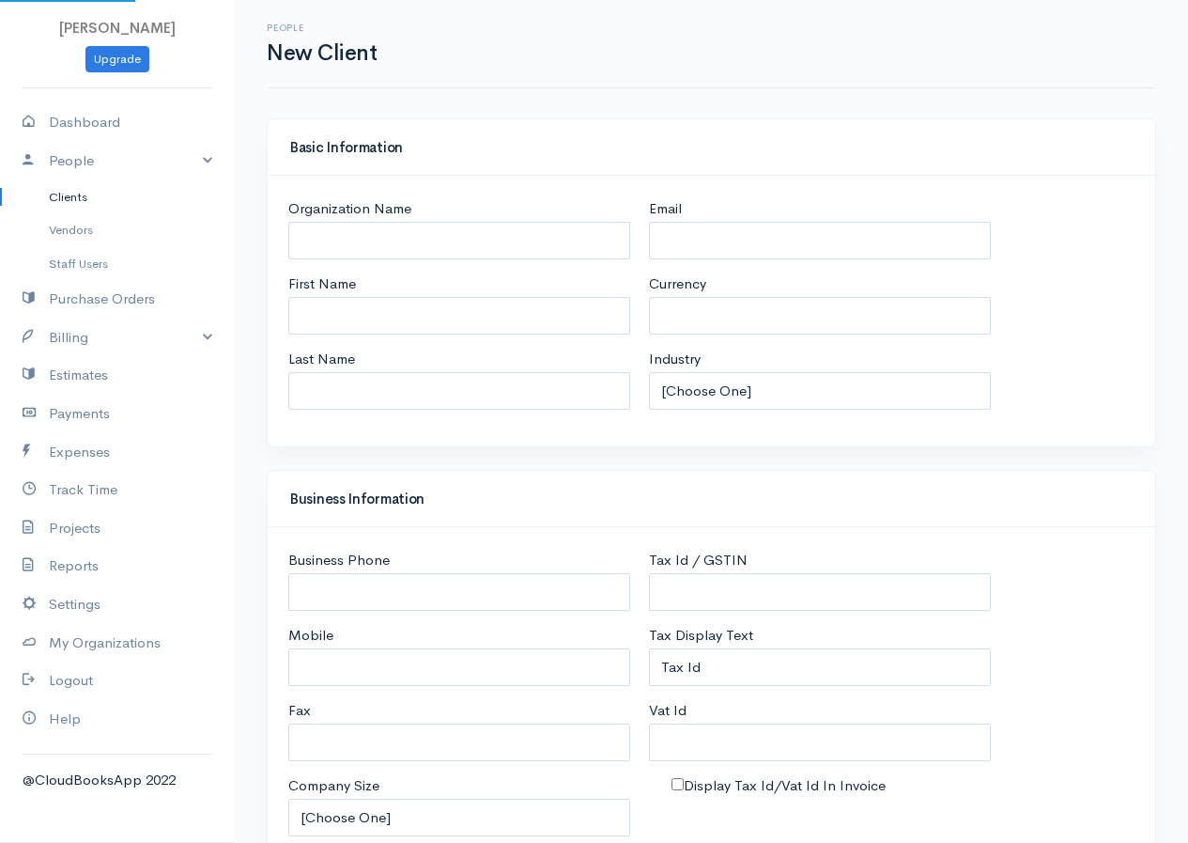
select select "LKR"
select select "[GEOGRAPHIC_DATA]"
click at [349, 241] on input "Organization Name" at bounding box center [459, 241] width 342 height 39
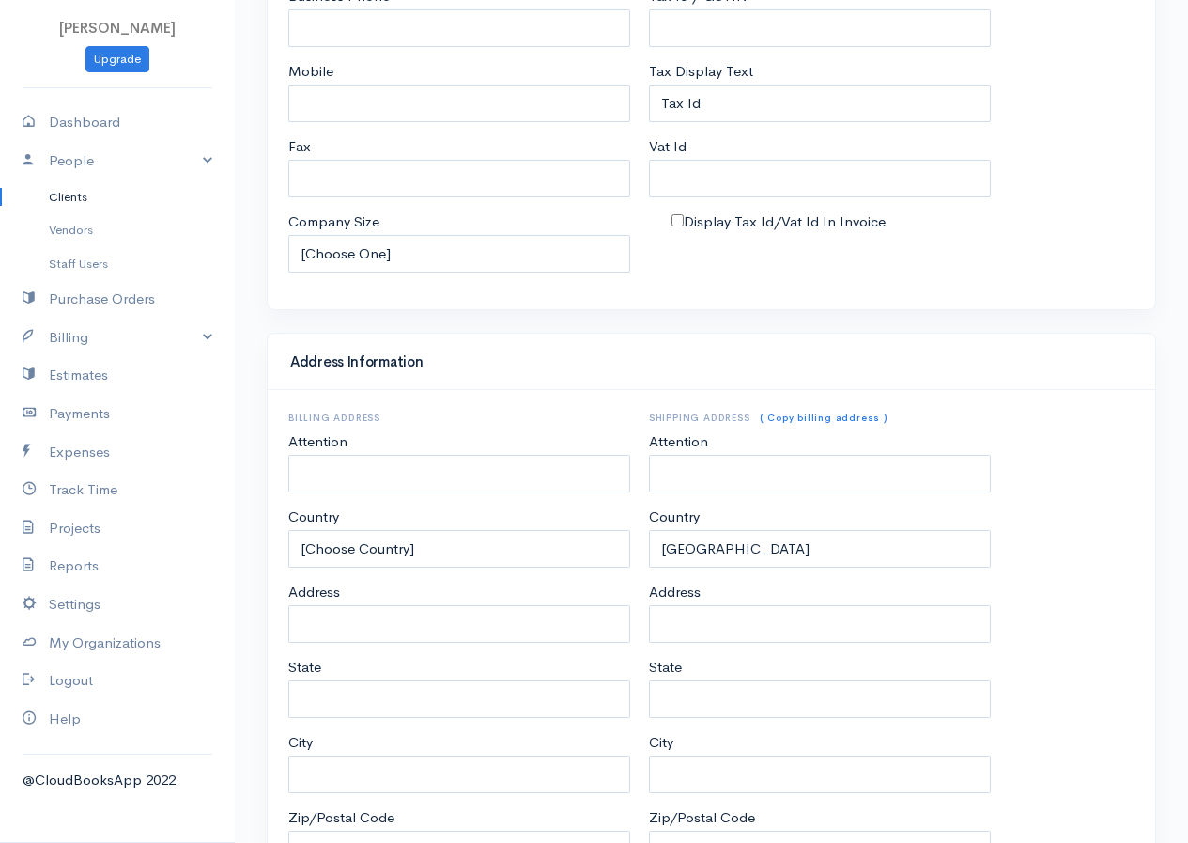
scroll to position [708, 0]
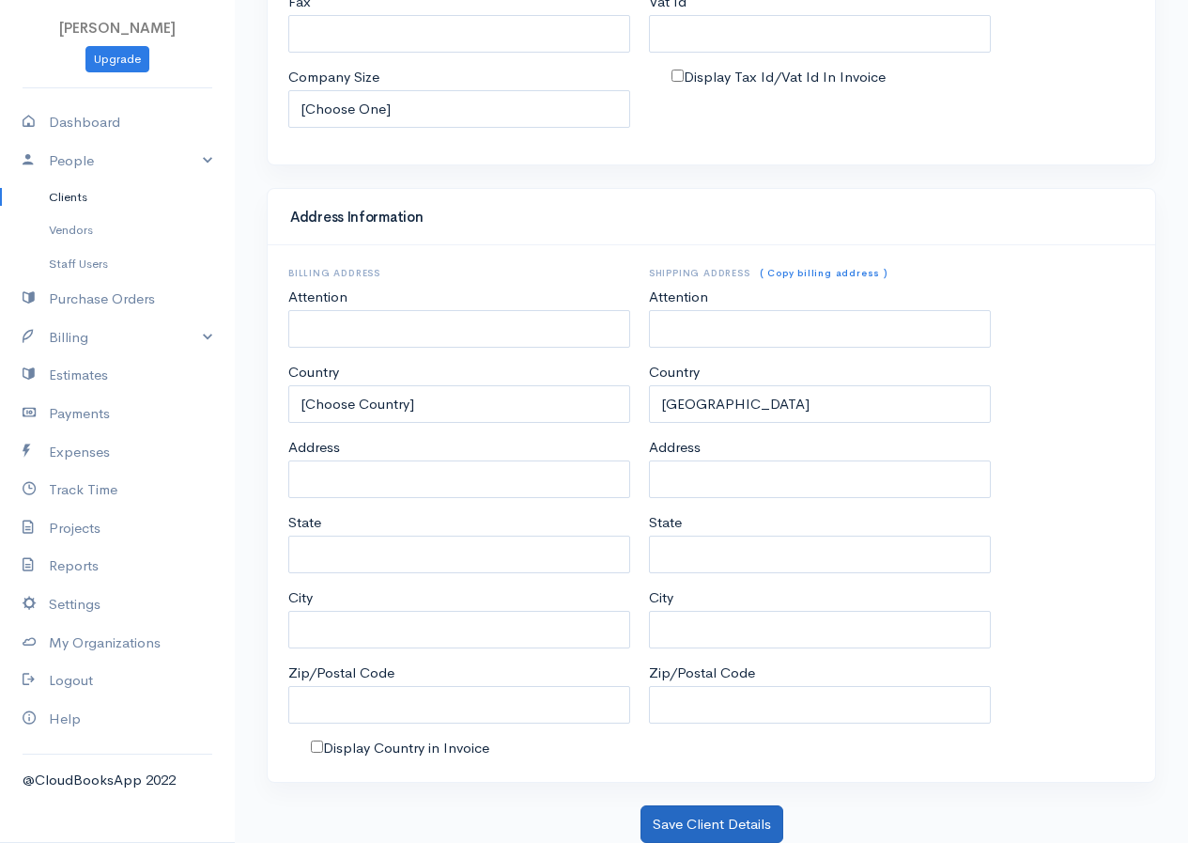
type input "Pujan"
click at [769, 824] on button "Save Client Details" at bounding box center [712, 824] width 143 height 39
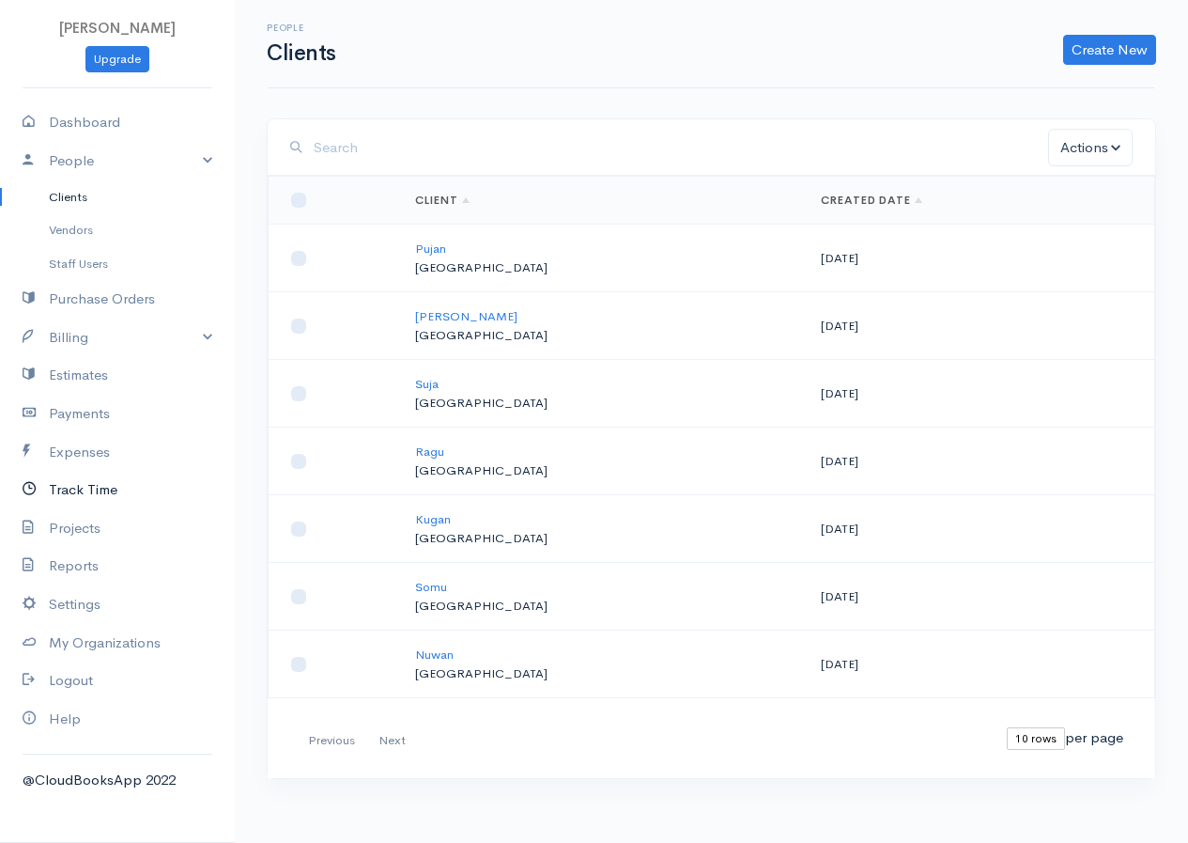
click at [59, 492] on link "Track Time" at bounding box center [117, 490] width 235 height 39
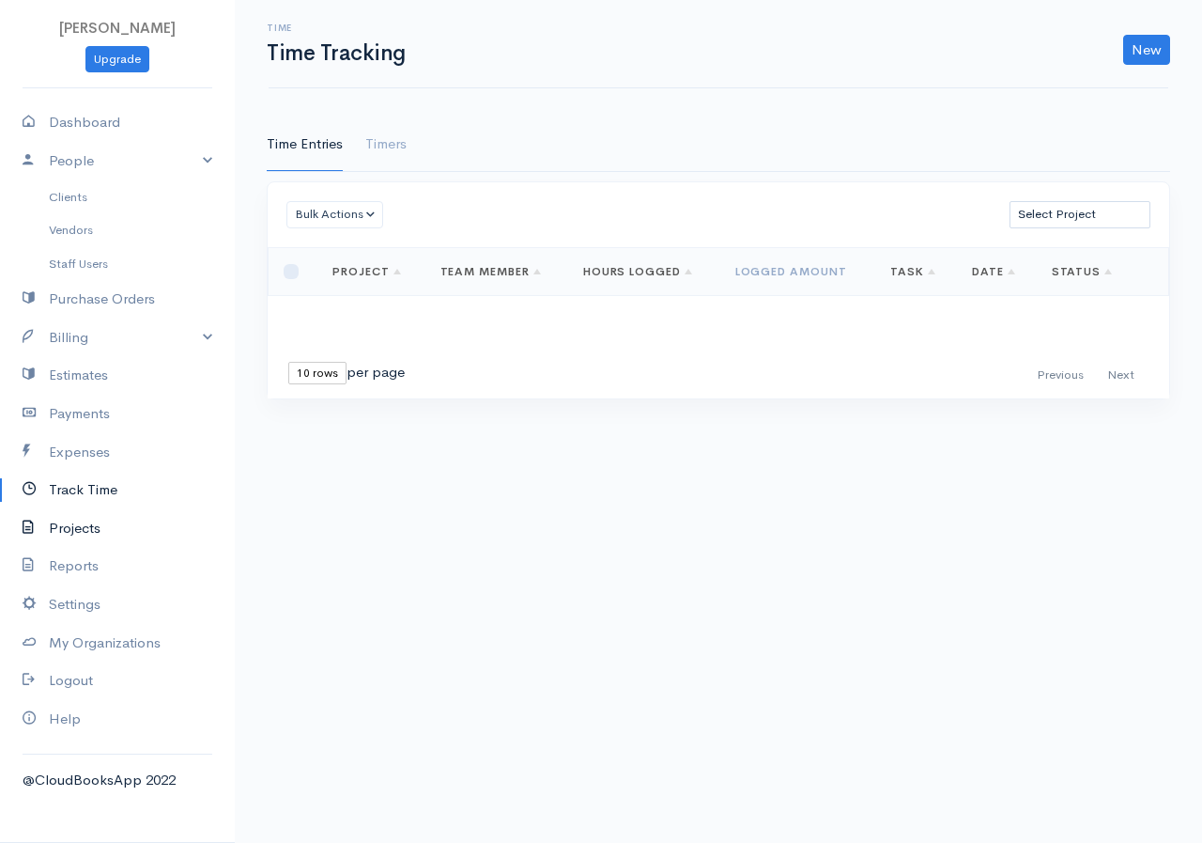
click at [63, 519] on link "Projects" at bounding box center [117, 528] width 235 height 39
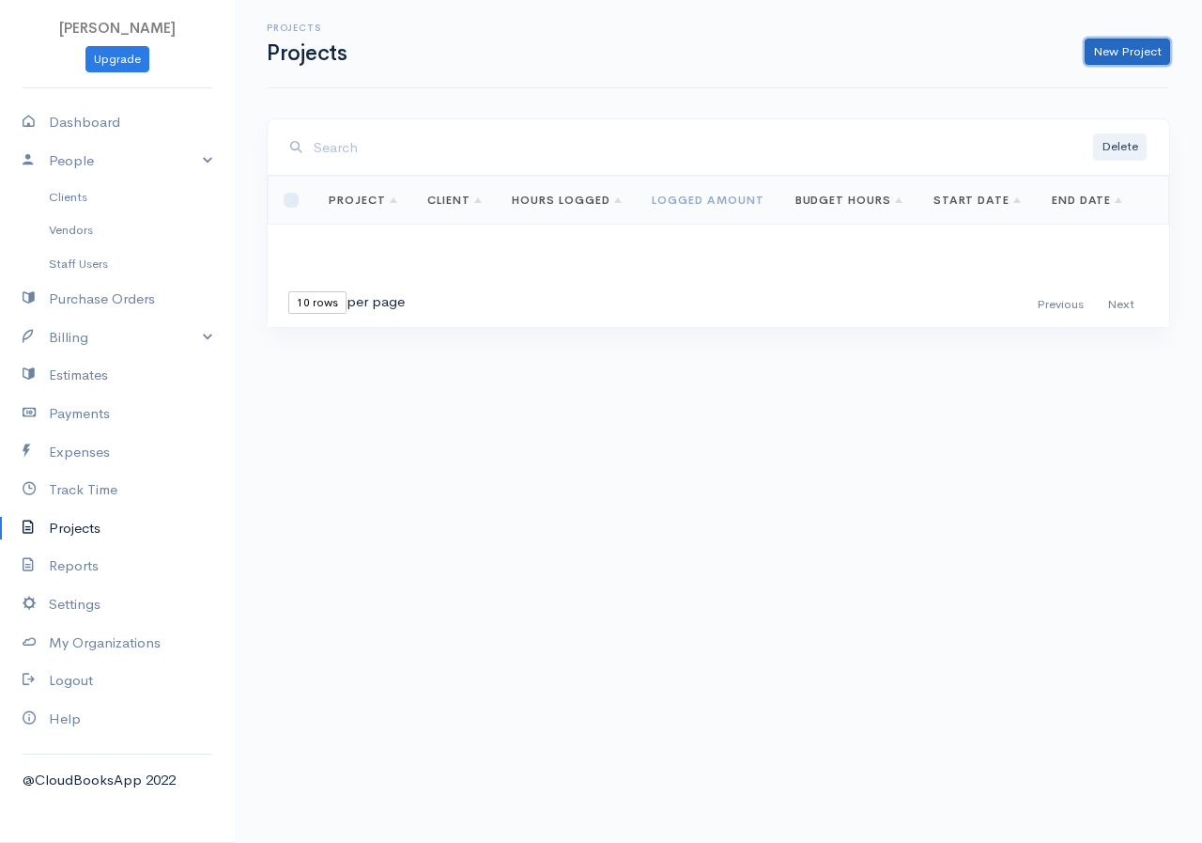
click at [1102, 55] on link "New Project" at bounding box center [1127, 52] width 85 height 27
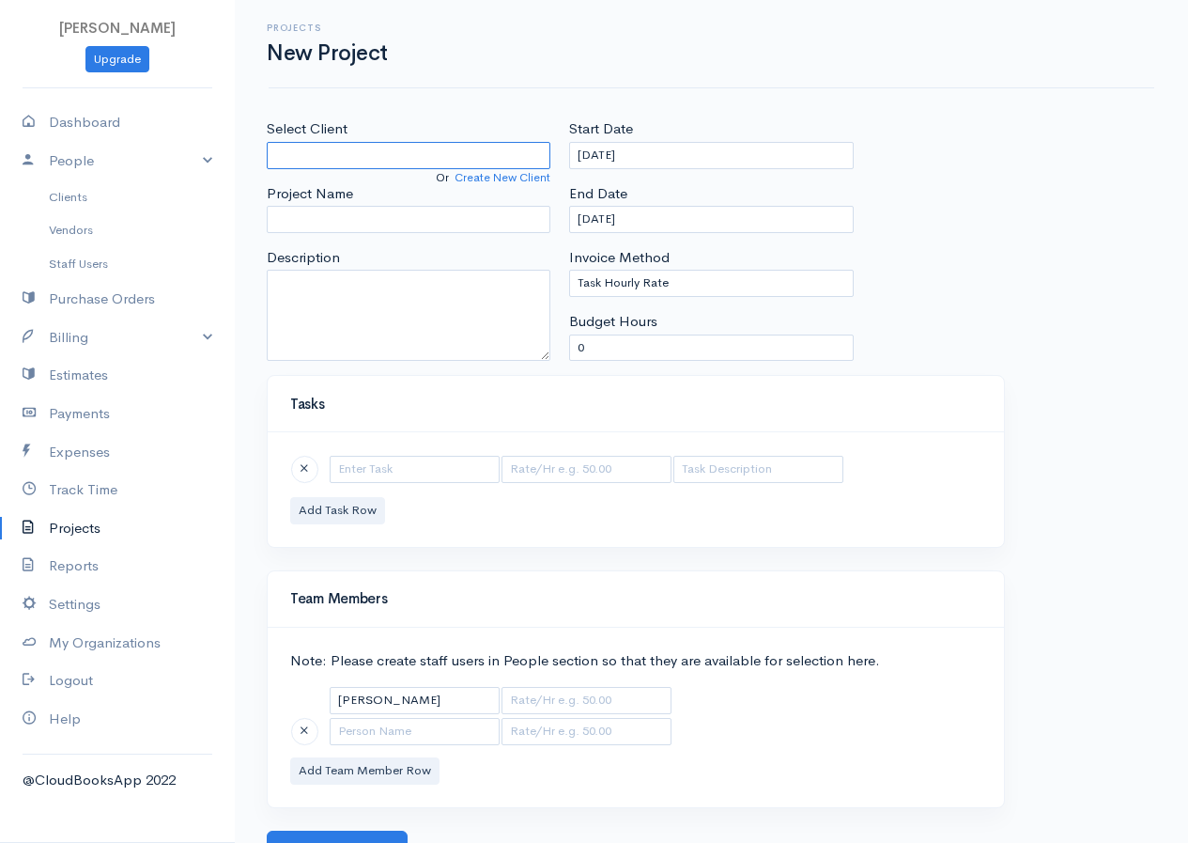
click at [280, 162] on input "Select Client" at bounding box center [409, 155] width 284 height 27
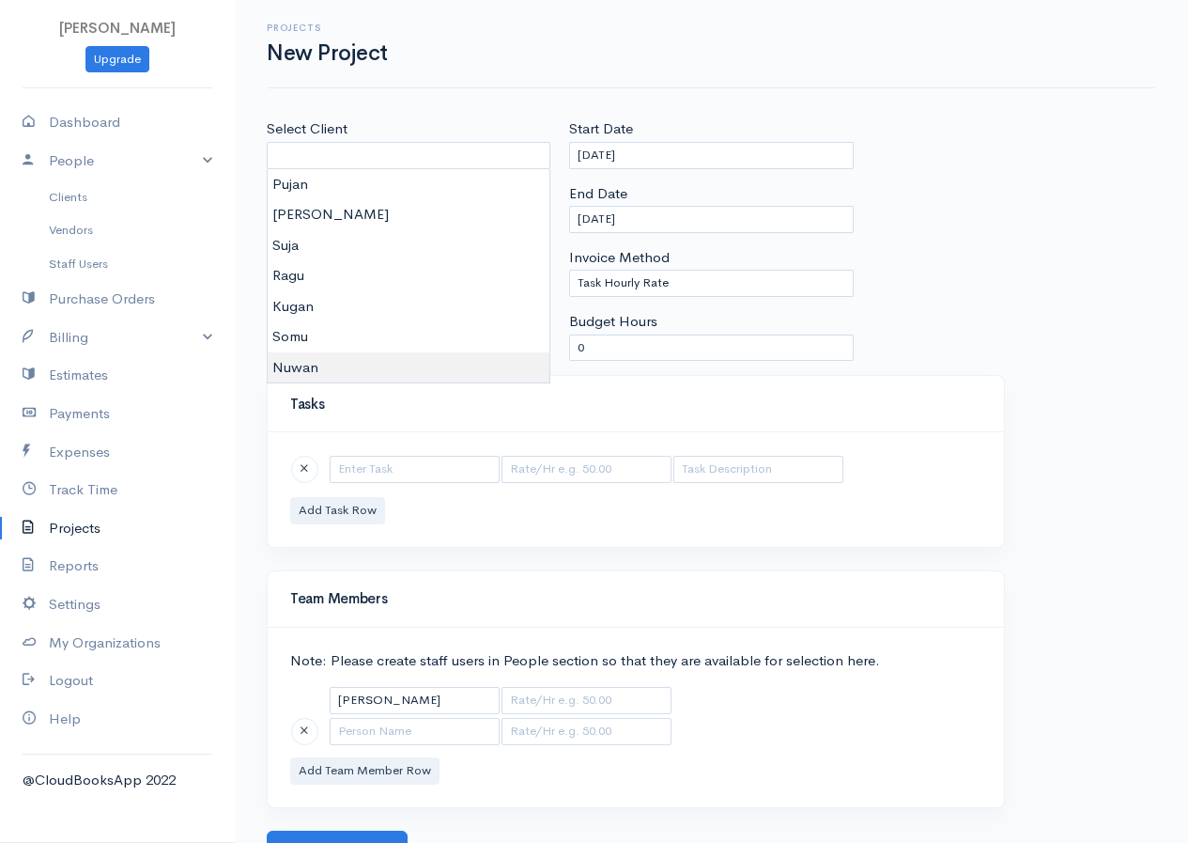
type input "Nuwan"
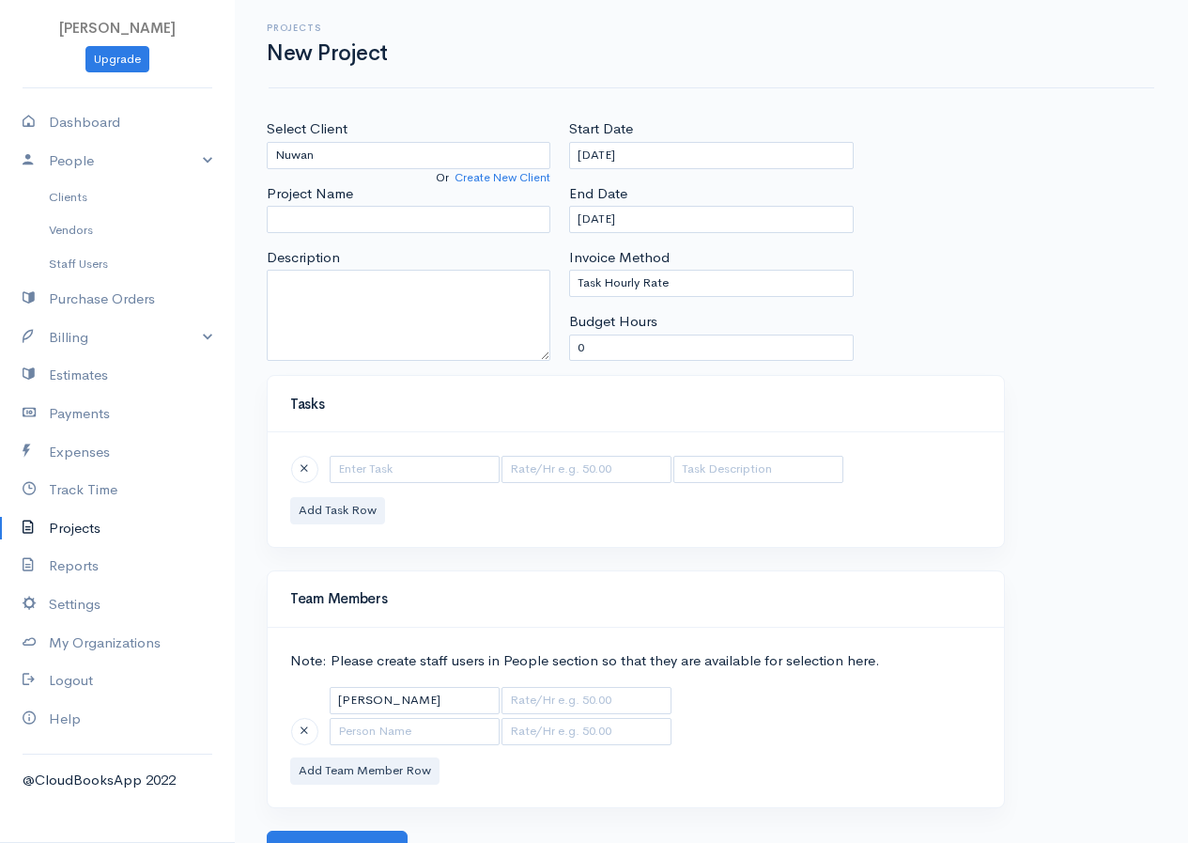
click at [289, 363] on body "R.S.Rimasha Upgrade Dashboard People Clients Vendors Staff Users Purchase Order…" at bounding box center [594, 434] width 1188 height 868
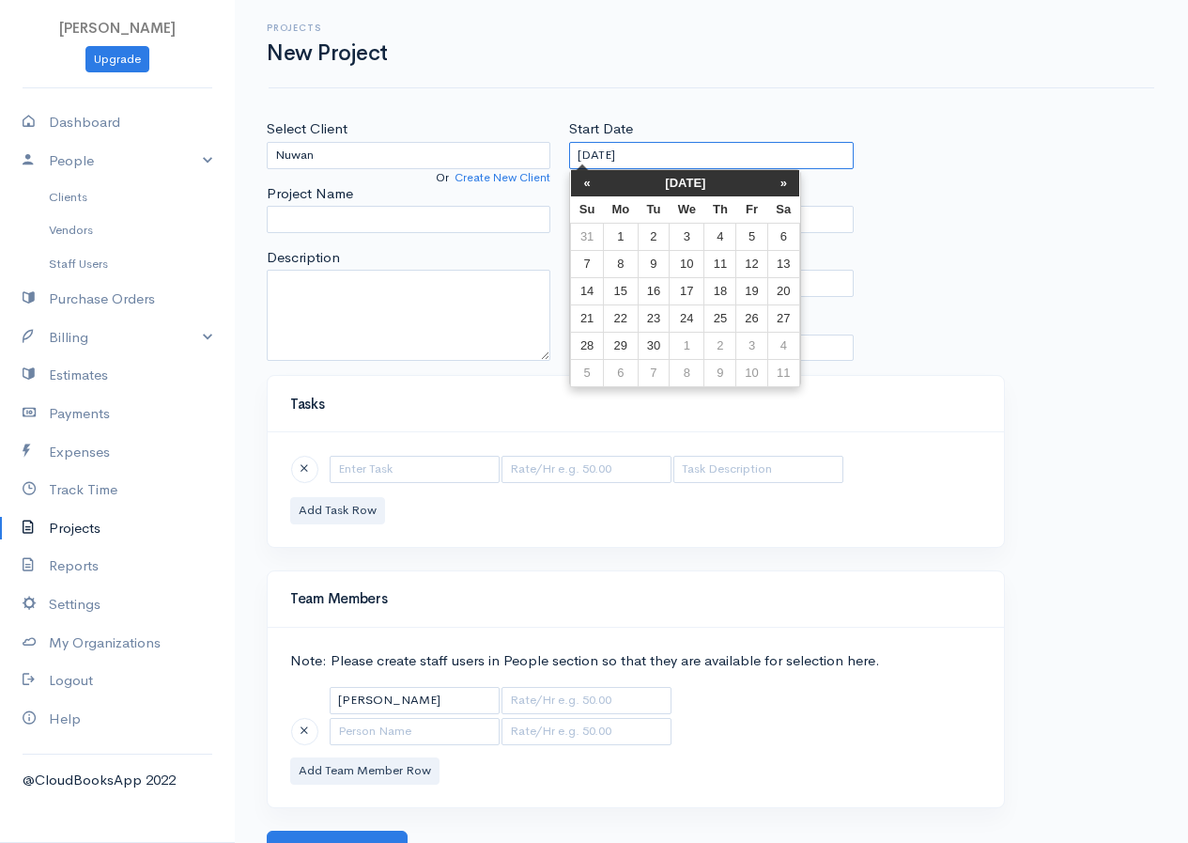
click at [688, 160] on input "[DATE]" at bounding box center [711, 155] width 284 height 27
click at [583, 179] on th "«" at bounding box center [587, 183] width 33 height 26
click at [584, 180] on th "«" at bounding box center [587, 183] width 33 height 26
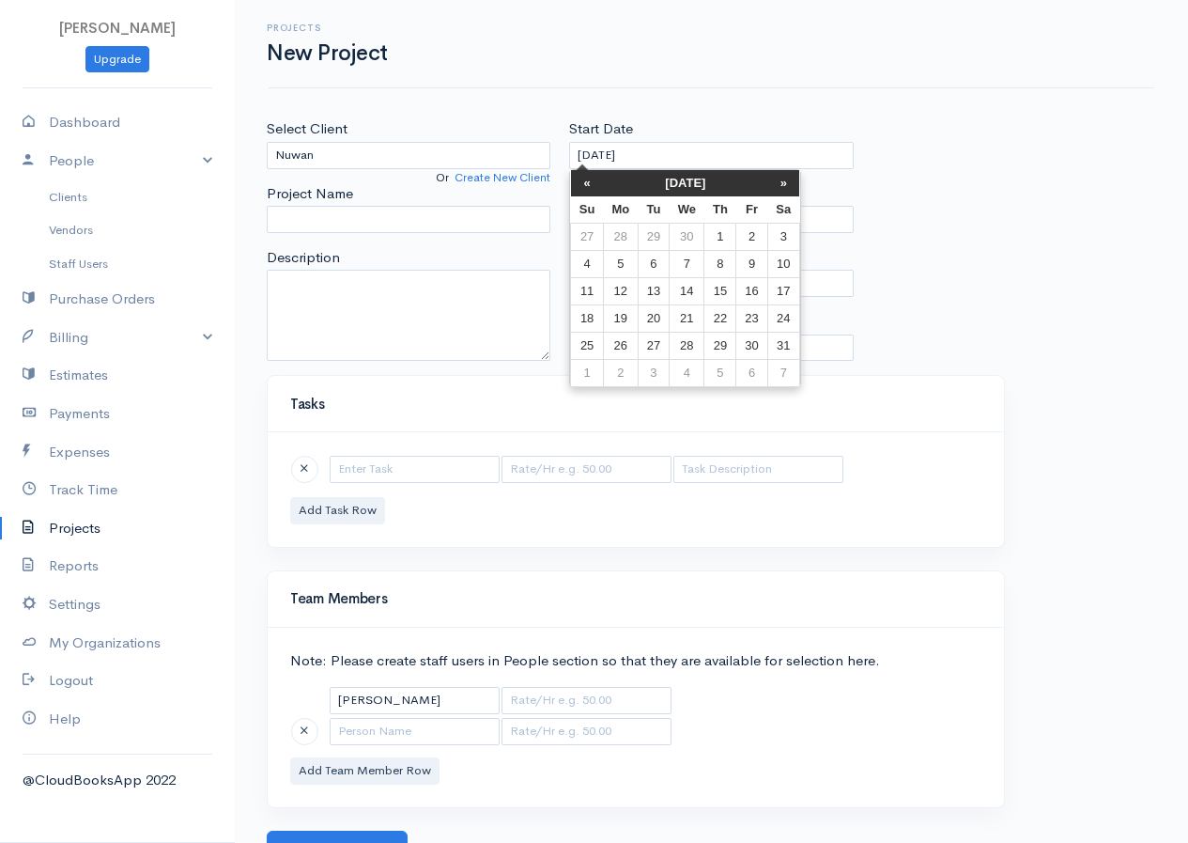
click at [584, 180] on th "«" at bounding box center [587, 183] width 33 height 26
click at [758, 258] on td "10" at bounding box center [751, 263] width 31 height 27
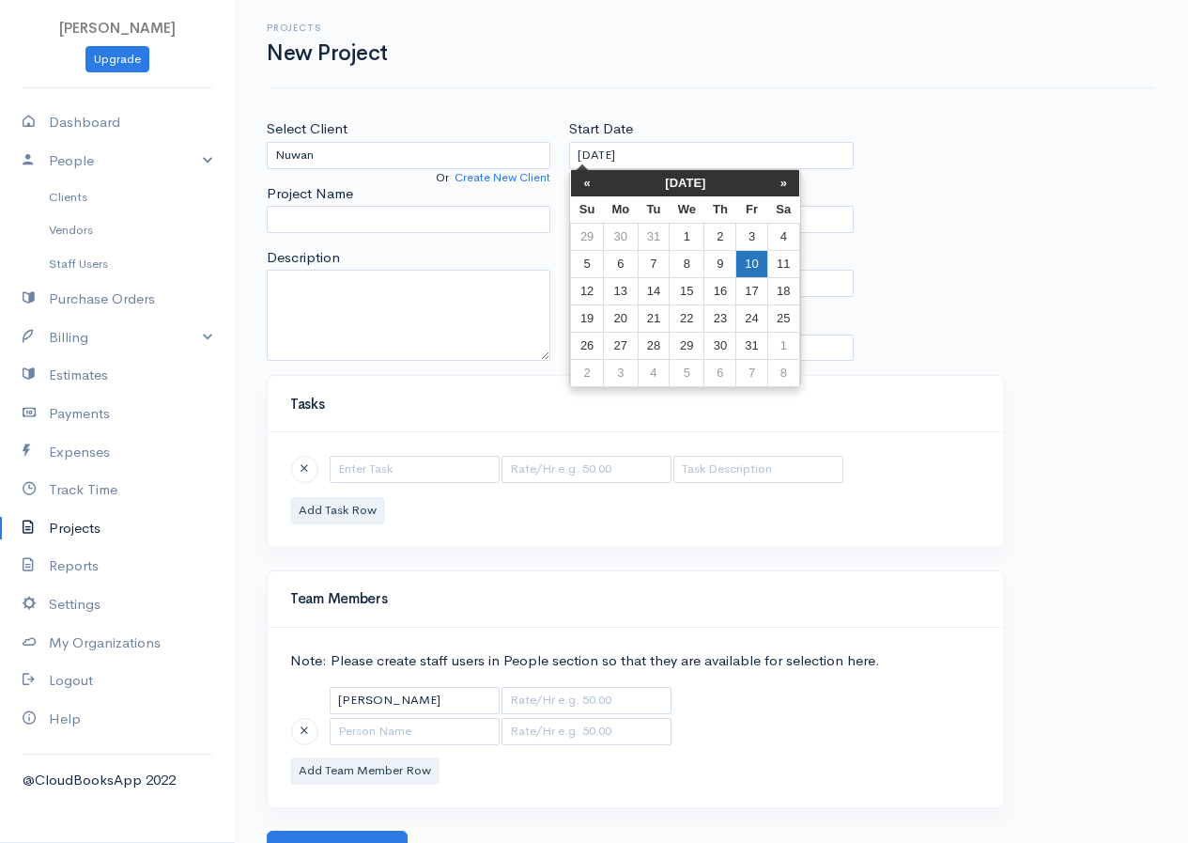
type input "[DATE]"
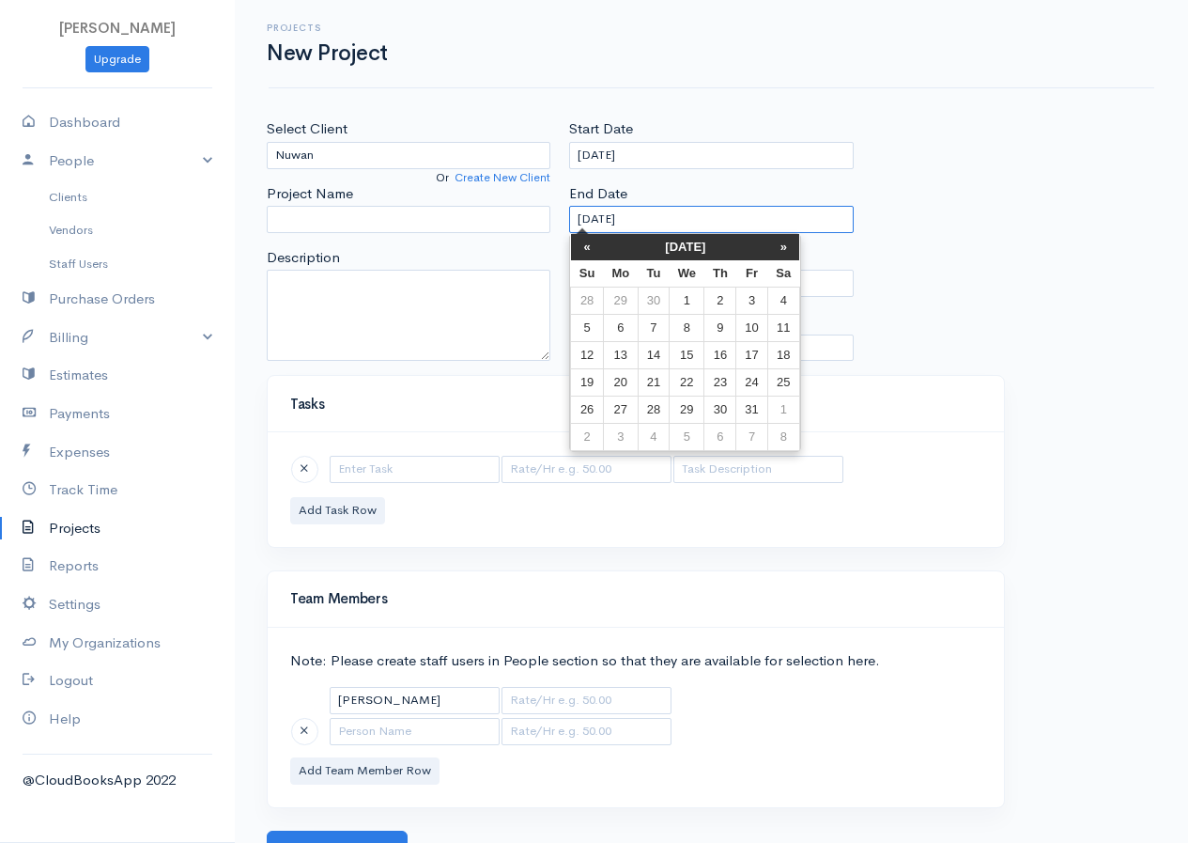
click at [700, 221] on input "[DATE]" at bounding box center [711, 219] width 284 height 27
click at [1015, 336] on div "Select Client Nuwan Or Create New Client Project Name Description Start Date 10…" at bounding box center [711, 246] width 908 height 256
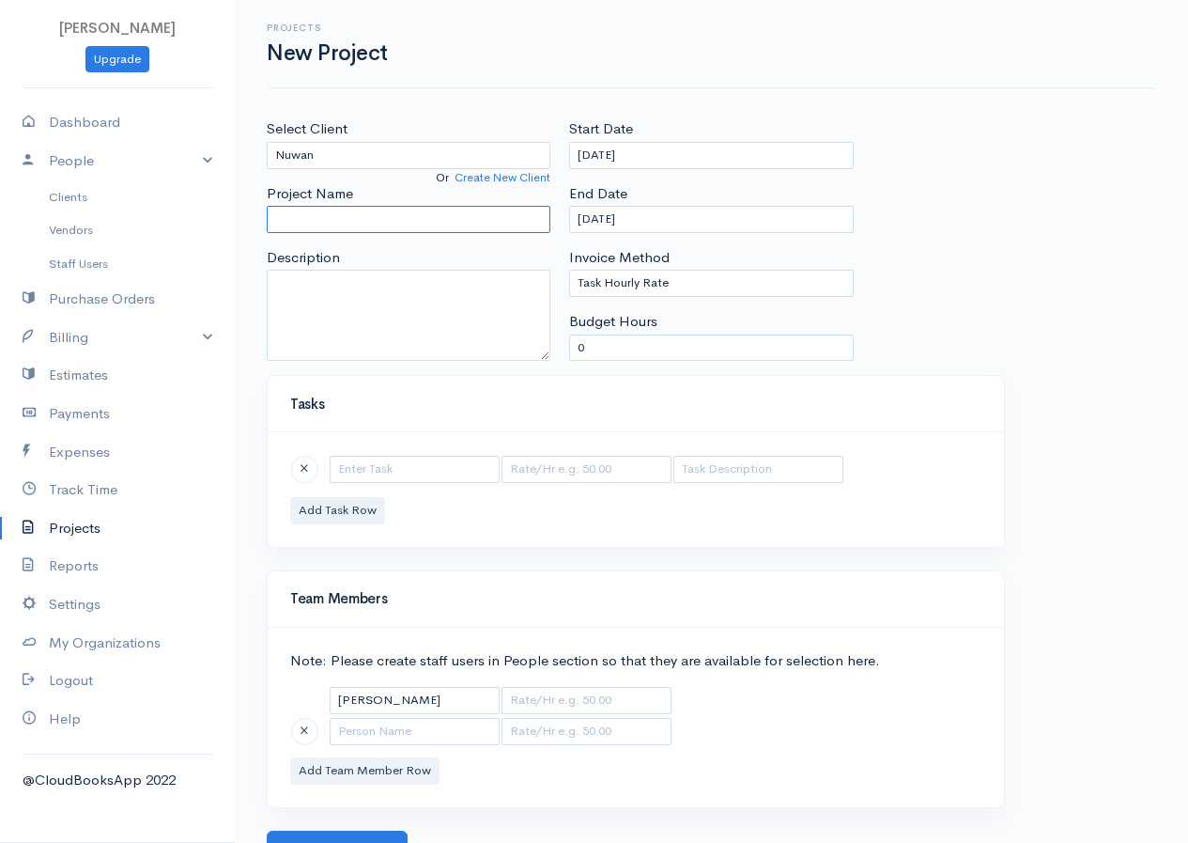
click at [349, 217] on input "Project Name" at bounding box center [409, 219] width 284 height 27
type input "A/L Maths"
click at [406, 474] on input "text" at bounding box center [415, 469] width 170 height 27
type input "Maths"
click at [560, 474] on input "text" at bounding box center [587, 469] width 170 height 27
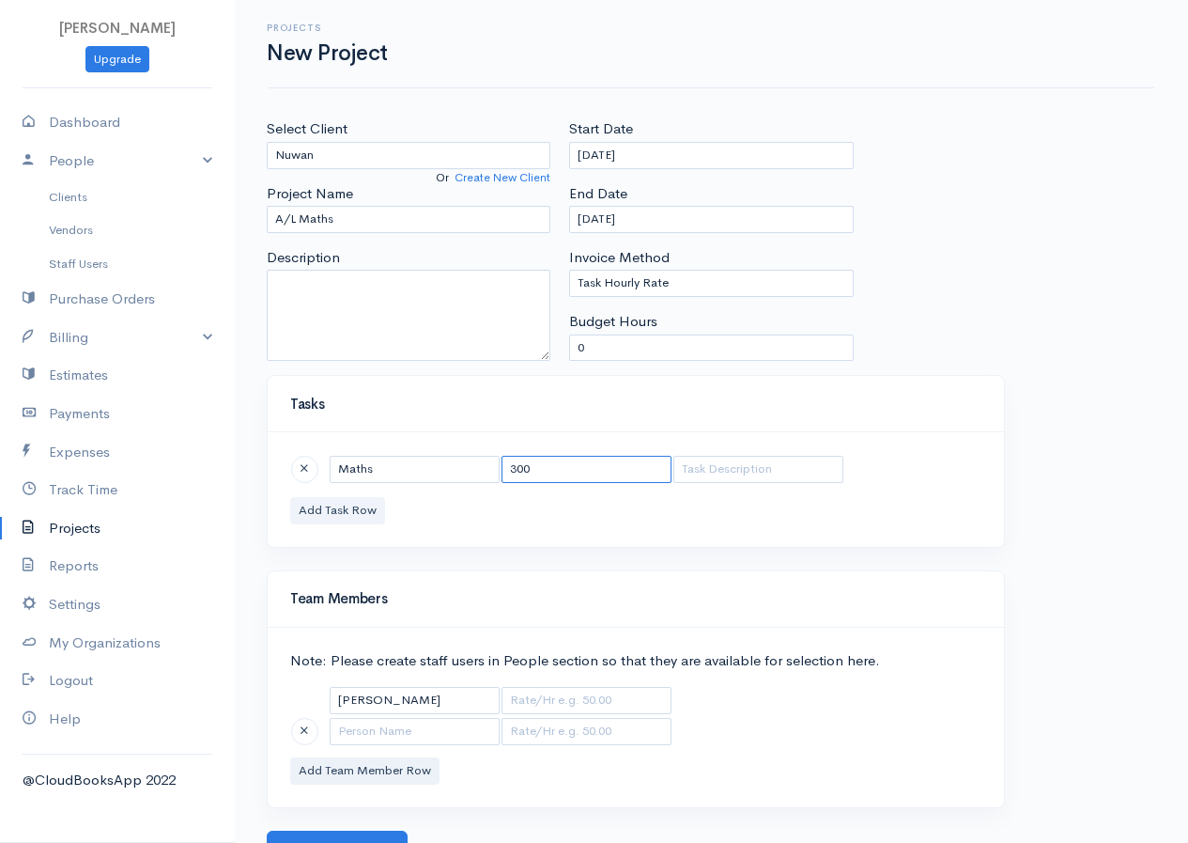
type input "300"
click at [331, 514] on button "Add Task Row" at bounding box center [337, 510] width 95 height 27
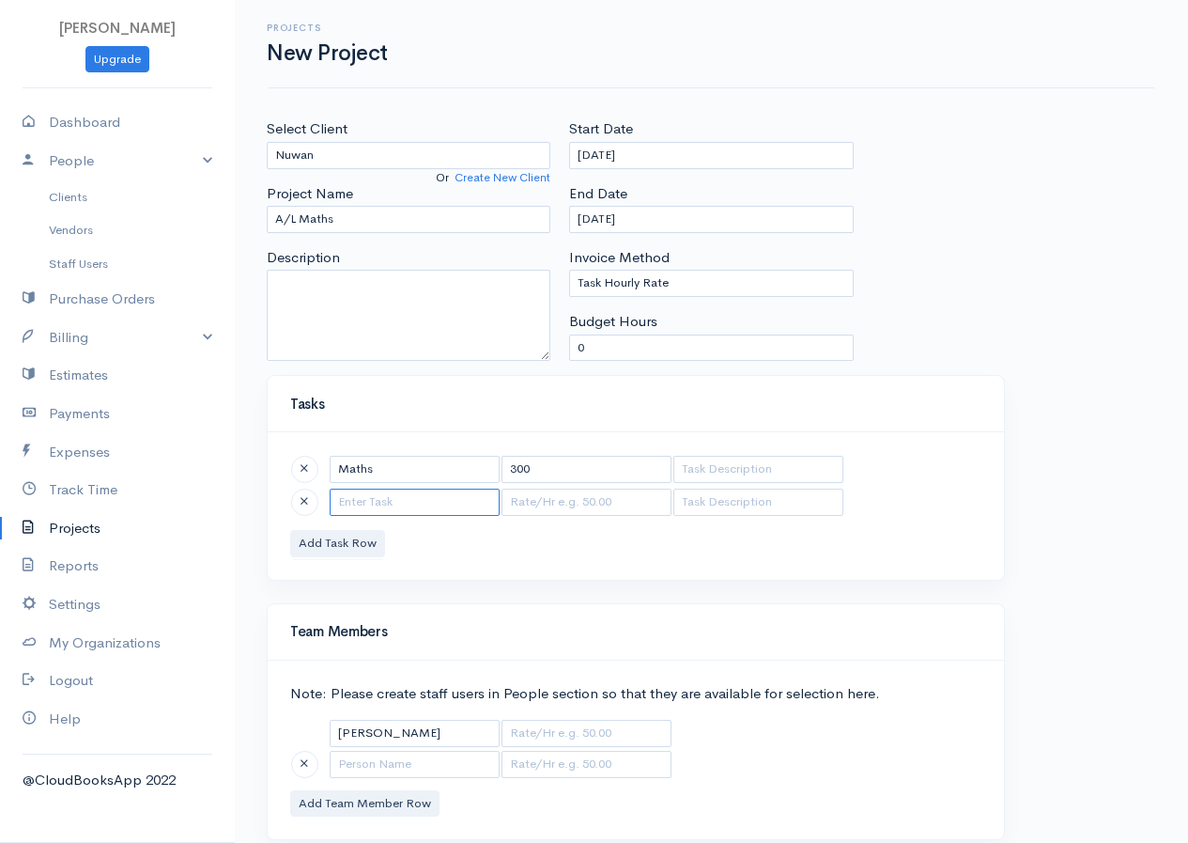
click at [367, 504] on input "text" at bounding box center [415, 501] width 170 height 27
type input "Physics"
click at [554, 494] on input "text" at bounding box center [587, 501] width 170 height 27
type input "150"
click at [320, 544] on button "Add Task Row" at bounding box center [337, 543] width 95 height 27
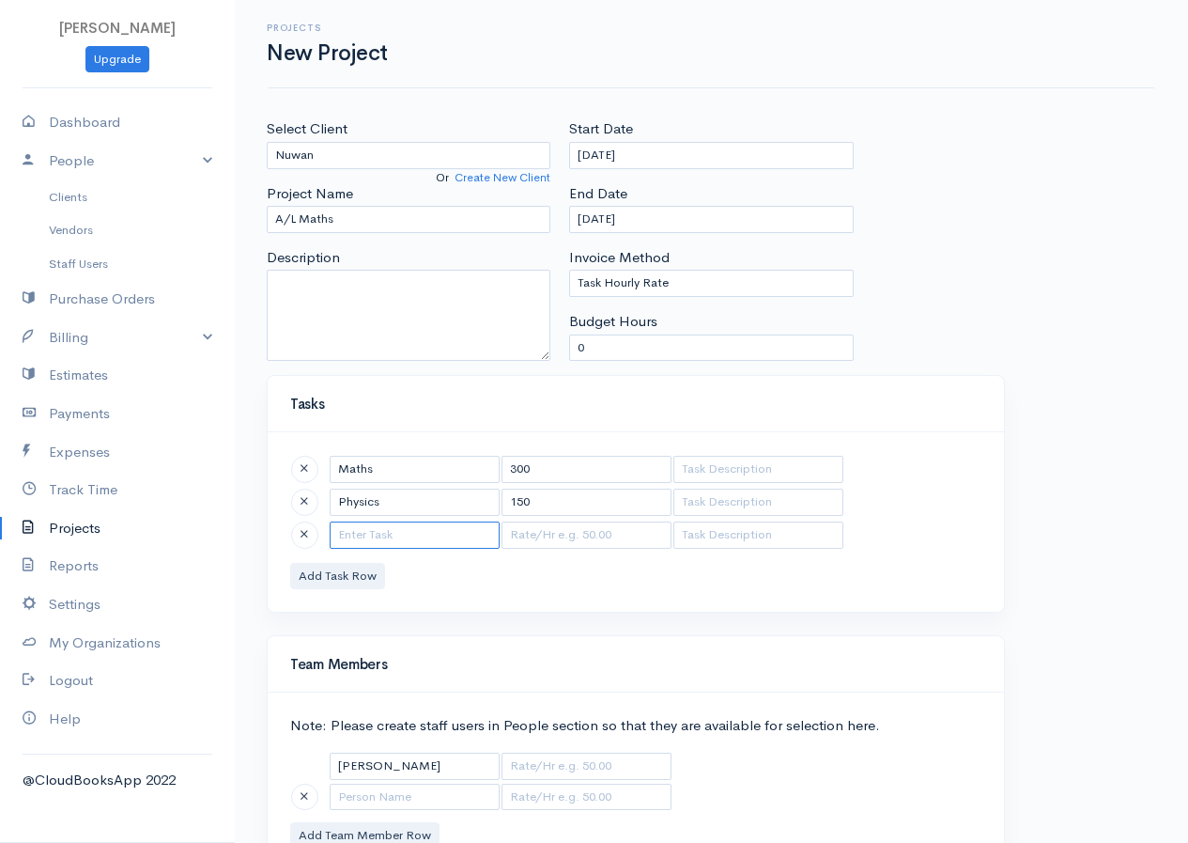
click at [348, 535] on input "text" at bounding box center [415, 534] width 170 height 27
type input "ICT"
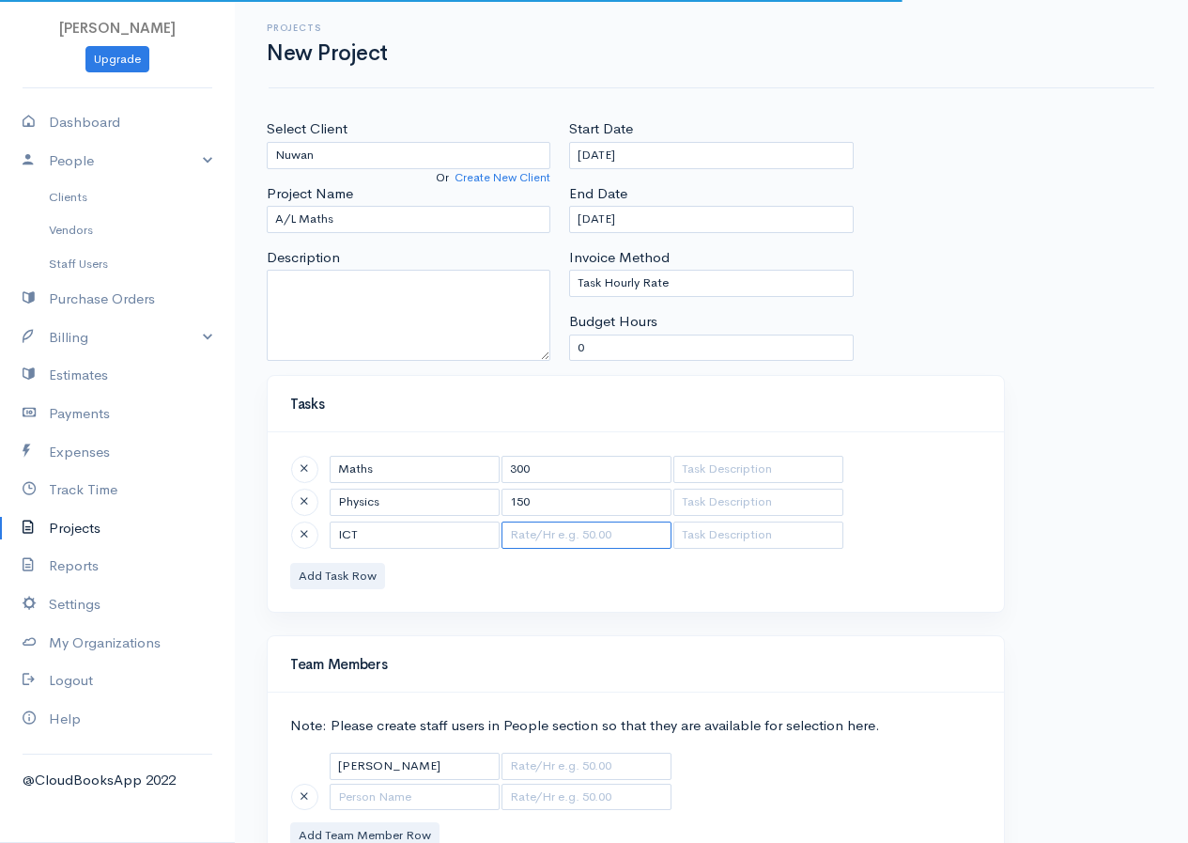
click at [519, 531] on input "text" at bounding box center [587, 534] width 170 height 27
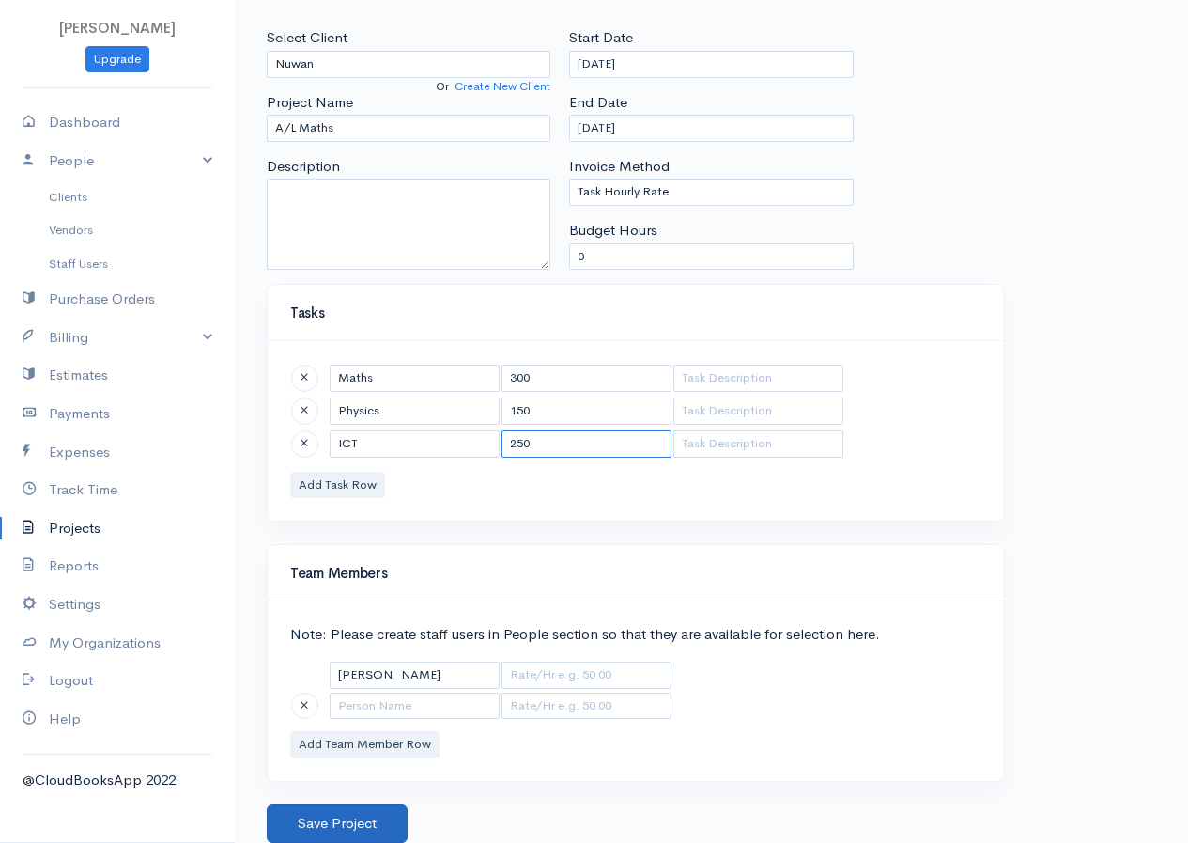
type input "250"
click at [350, 816] on button "Save Project" at bounding box center [337, 823] width 141 height 39
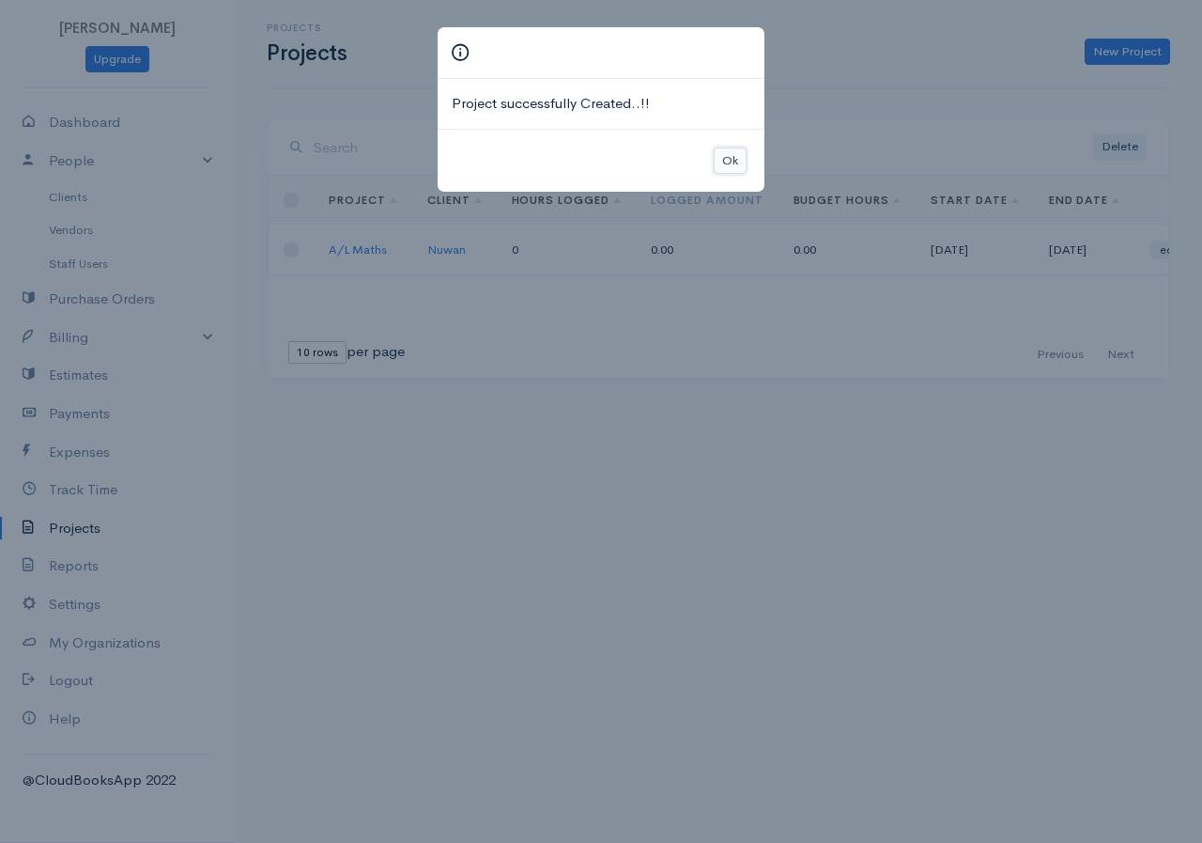
click at [723, 158] on button "Ok" at bounding box center [730, 160] width 33 height 27
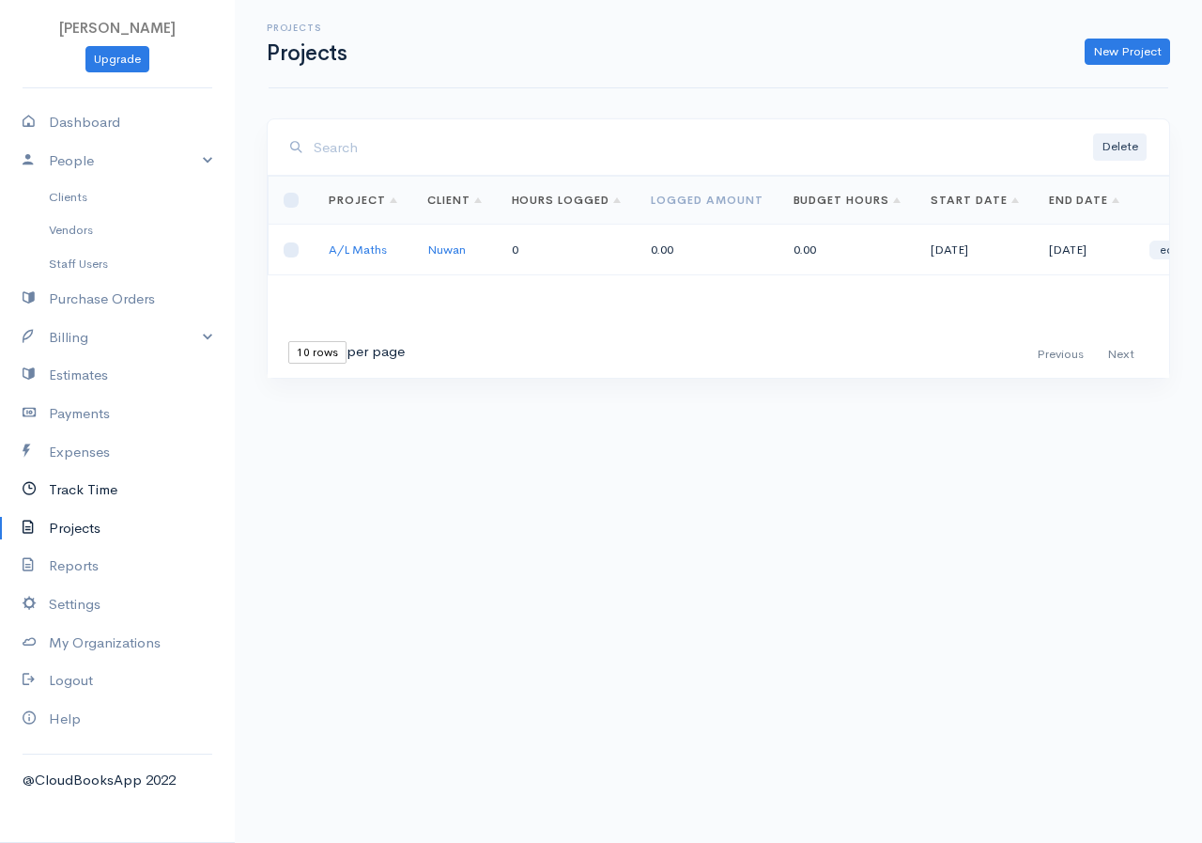
click at [60, 483] on link "Track Time" at bounding box center [117, 490] width 235 height 39
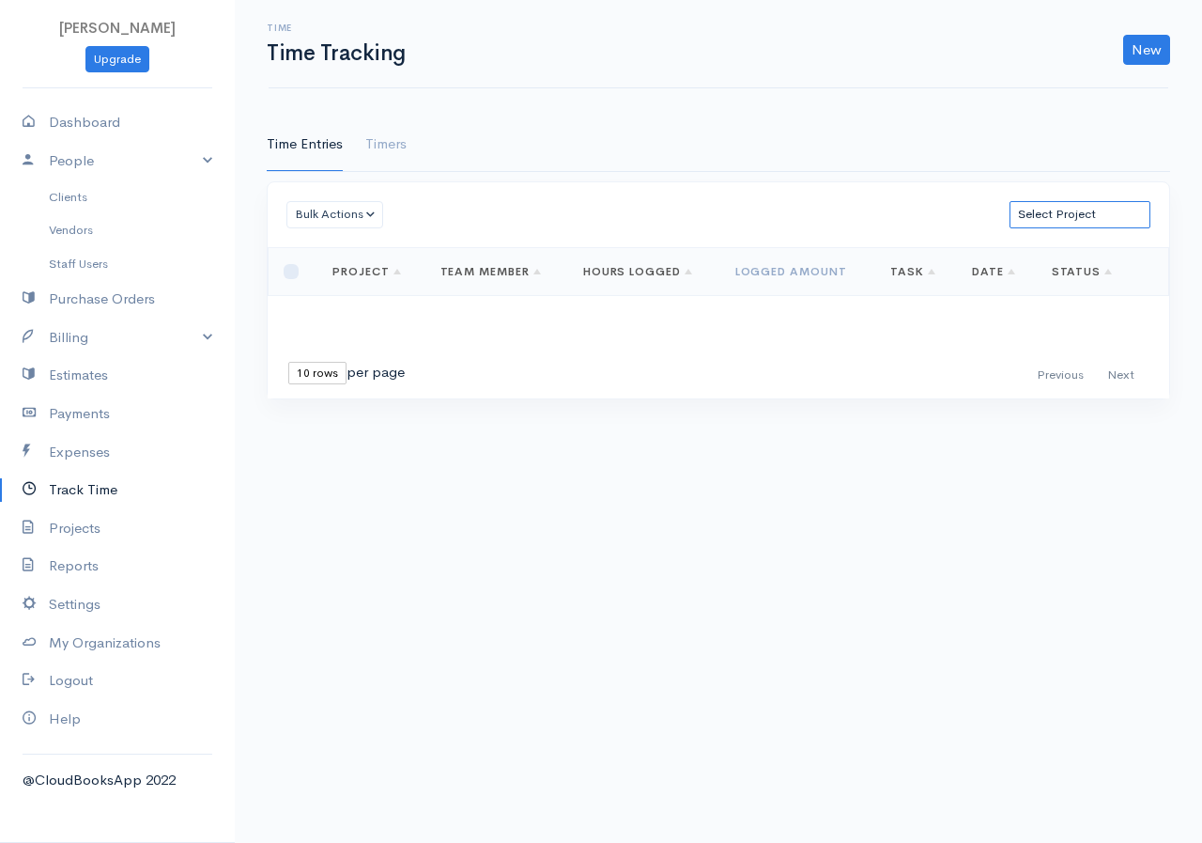
click at [1042, 209] on select "Select Project A/L Maths" at bounding box center [1080, 214] width 141 height 27
select select "5502"
click at [1010, 201] on select "Select Project A/L Maths" at bounding box center [1080, 214] width 141 height 27
click at [367, 208] on button "Bulk Actions" at bounding box center [335, 214] width 97 height 27
click at [424, 470] on body "R.S.Rimasha Upgrade Dashboard People Clients Vendors Staff Users Purchase Order…" at bounding box center [601, 421] width 1202 height 843
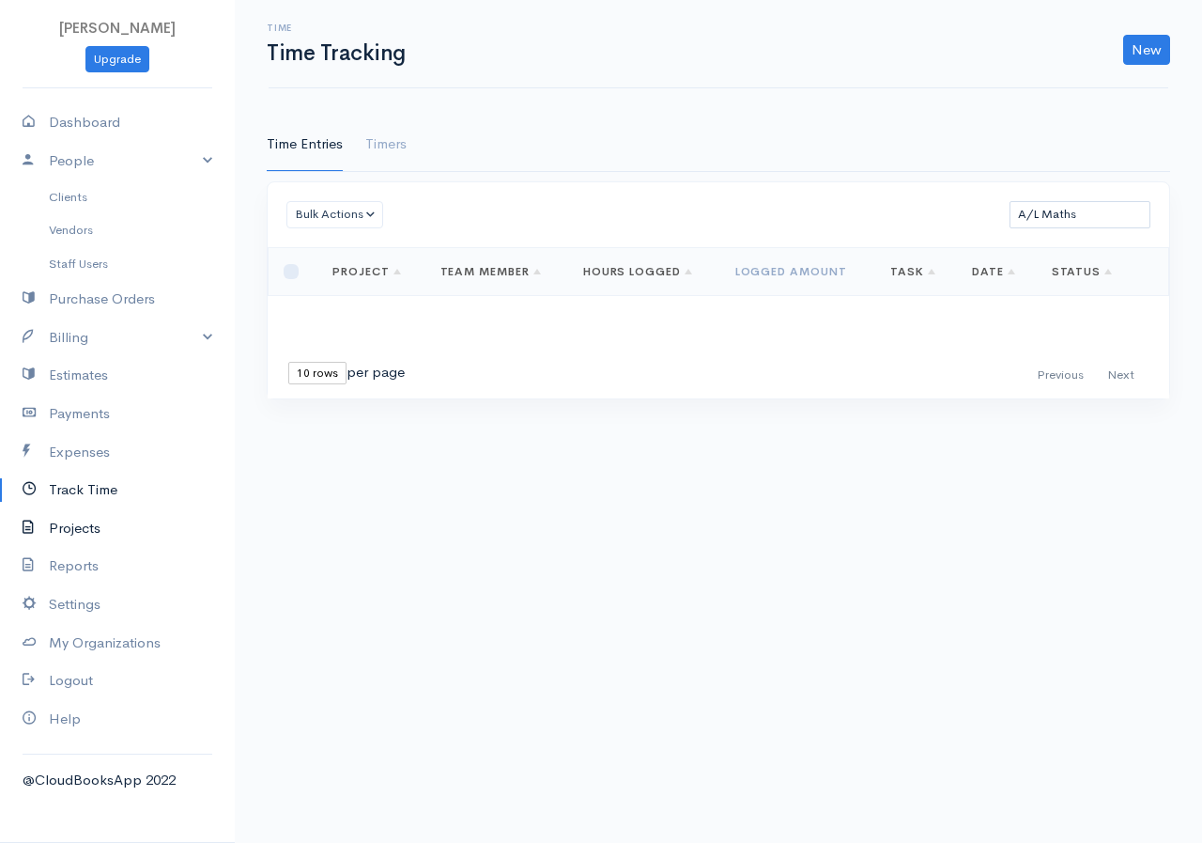
click at [92, 519] on link "Projects" at bounding box center [117, 528] width 235 height 39
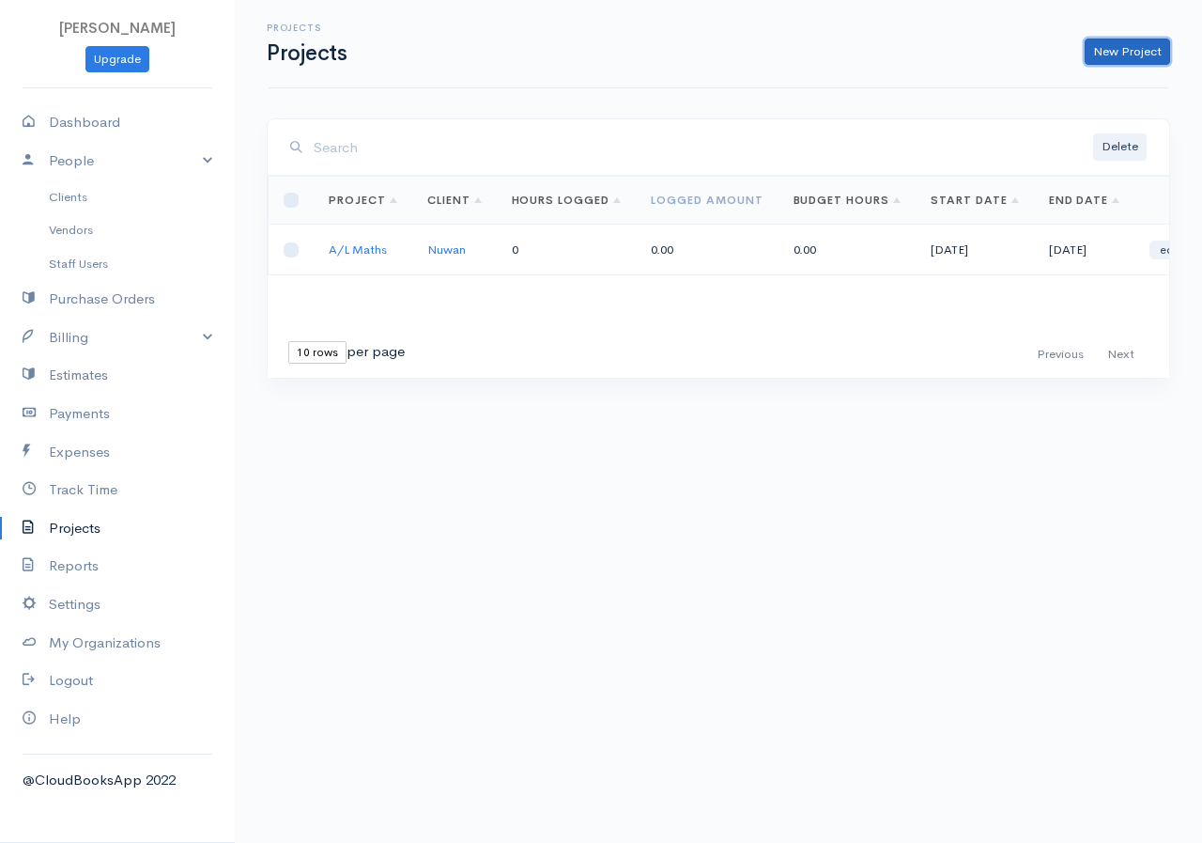
click at [1158, 54] on link "New Project" at bounding box center [1127, 52] width 85 height 27
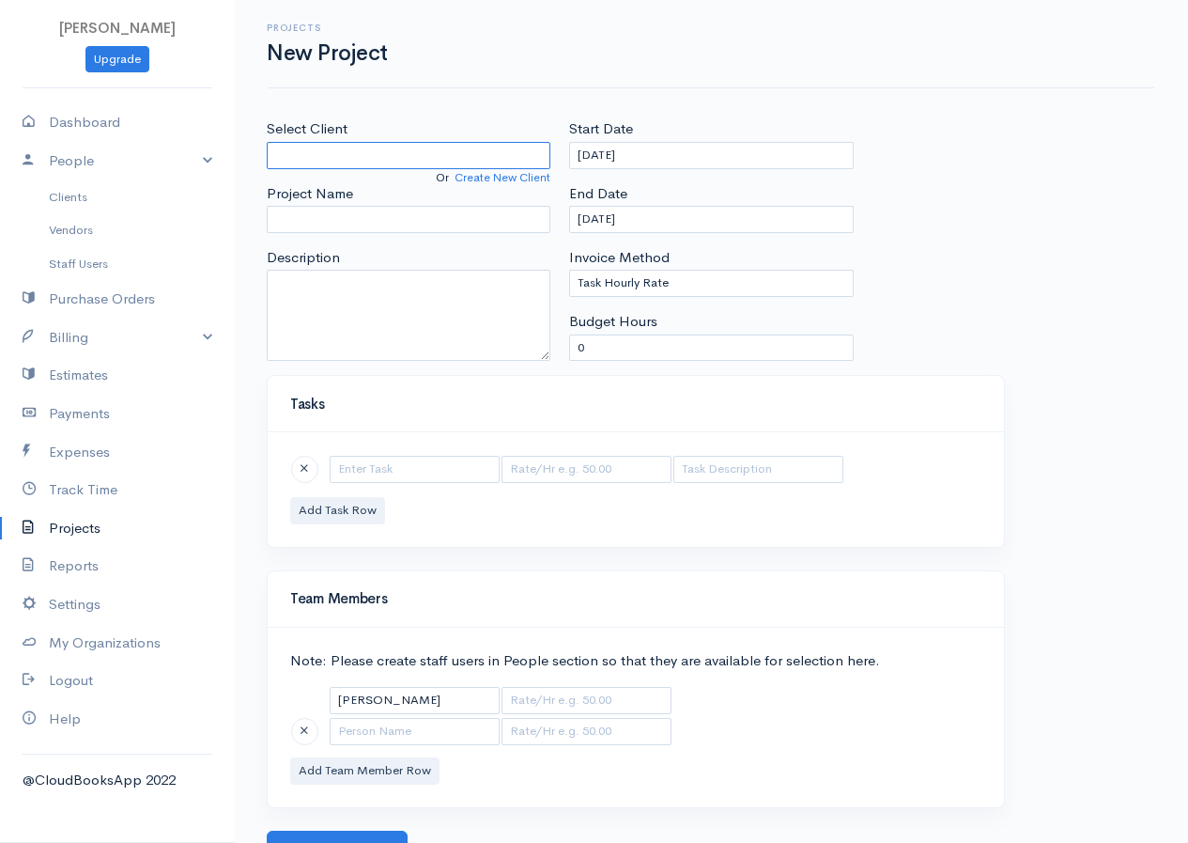
click at [470, 154] on input "Select Client" at bounding box center [409, 155] width 284 height 27
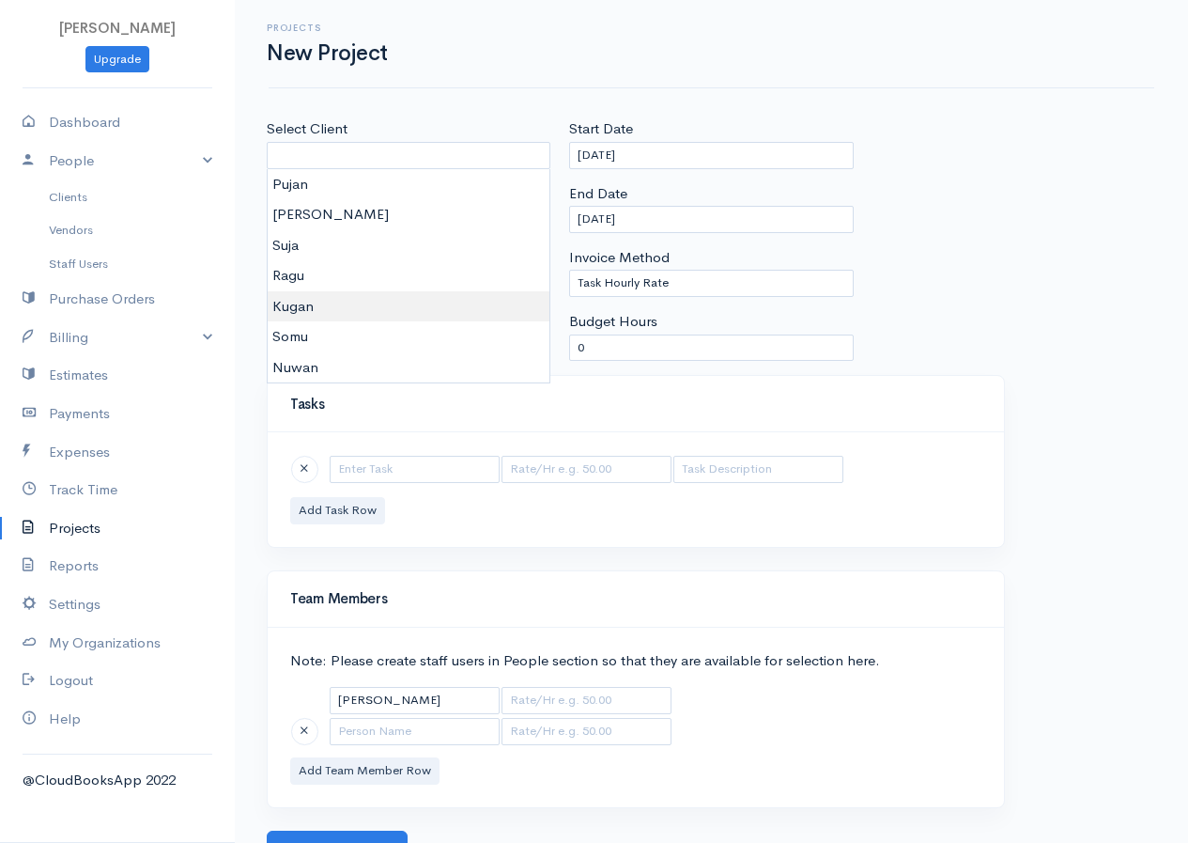
type input "Kugan"
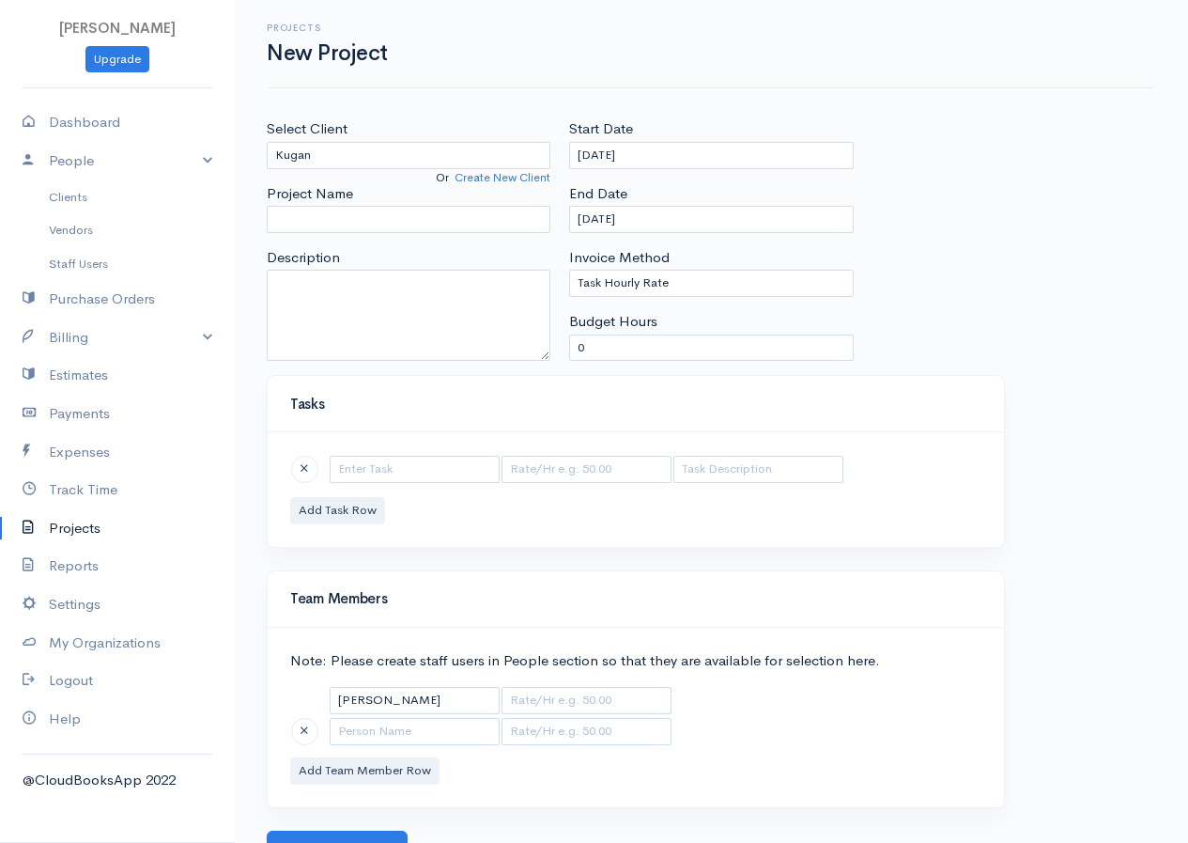
click at [309, 303] on body "R.S.Rimasha Upgrade Dashboard People Clients Vendors Staff Users Purchase Order…" at bounding box center [594, 434] width 1188 height 868
click at [686, 155] on input "[DATE]" at bounding box center [711, 155] width 284 height 27
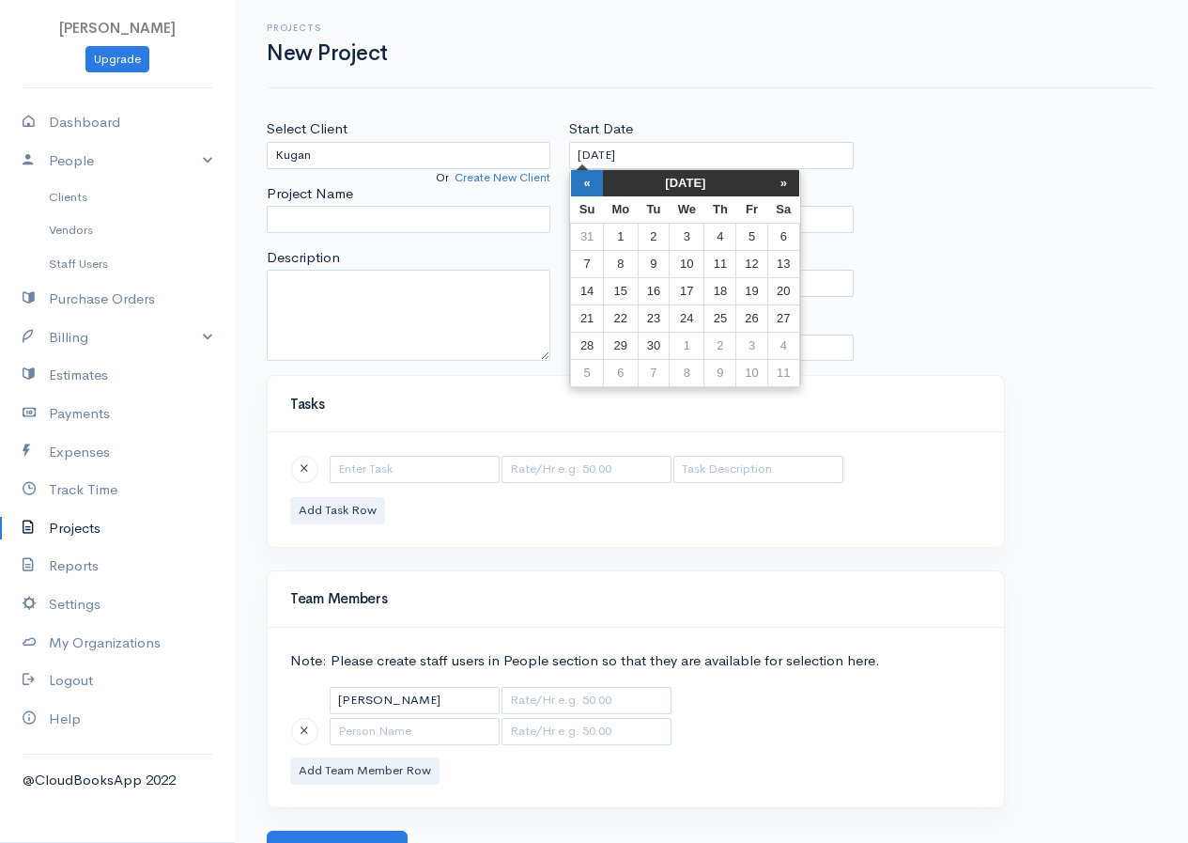
click at [583, 187] on th "«" at bounding box center [587, 183] width 33 height 26
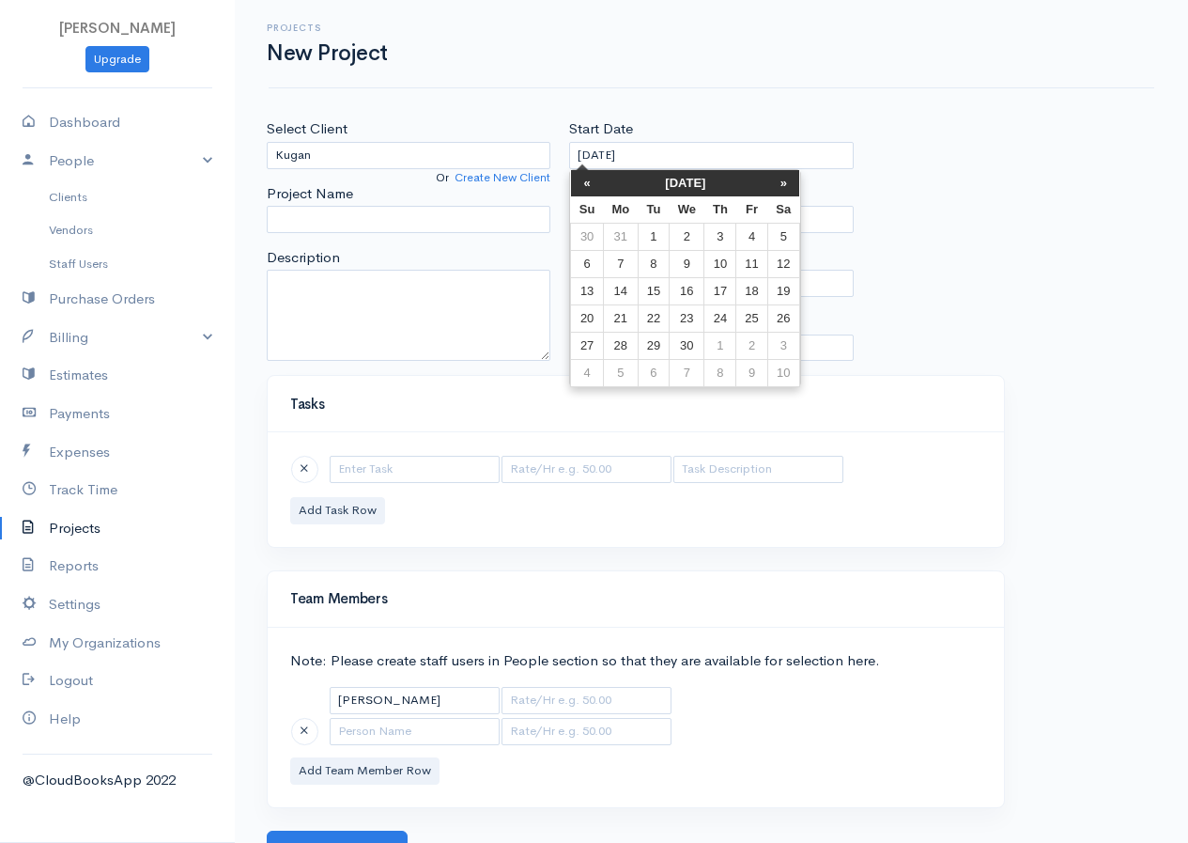
click at [583, 187] on th "«" at bounding box center [587, 183] width 33 height 26
click at [784, 260] on td "11" at bounding box center [783, 263] width 32 height 27
type input "[DATE]"
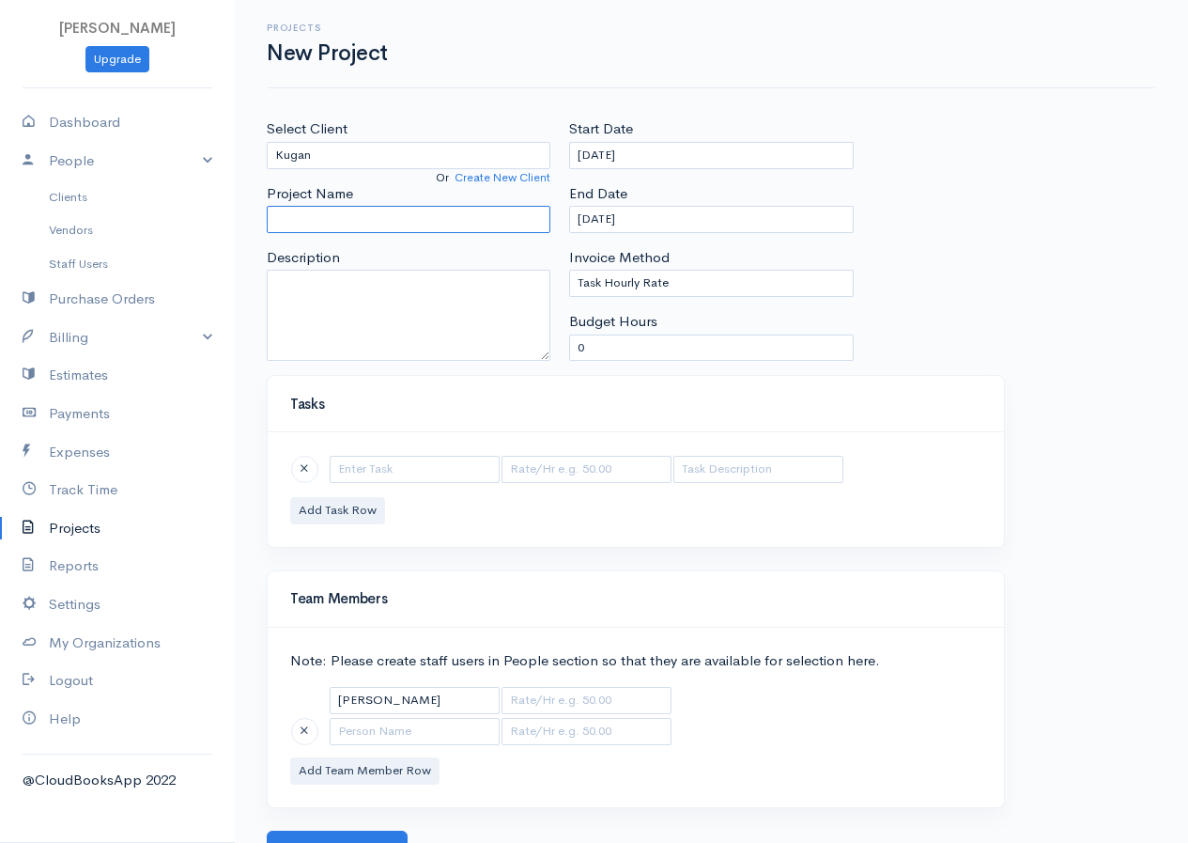
click at [379, 225] on input "Project Name" at bounding box center [409, 219] width 284 height 27
type input "A/L Bio"
click at [396, 466] on input "text" at bounding box center [415, 469] width 170 height 27
type input "Biology"
click at [351, 505] on button "Add Task Row" at bounding box center [337, 510] width 95 height 27
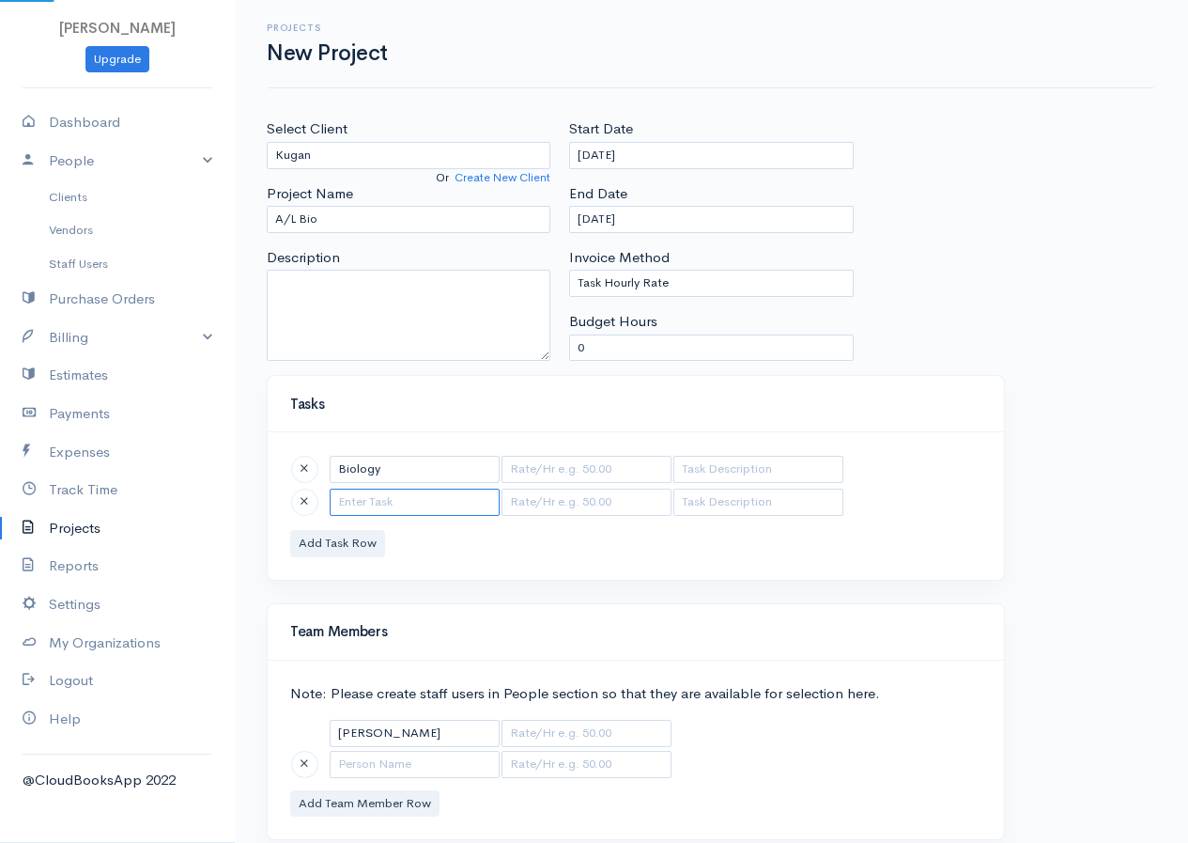
click at [355, 504] on input "text" at bounding box center [415, 501] width 170 height 27
type input "Physics"
type input "150.00"
type input "Physics"
click at [342, 538] on button "Add Task Row" at bounding box center [337, 543] width 95 height 27
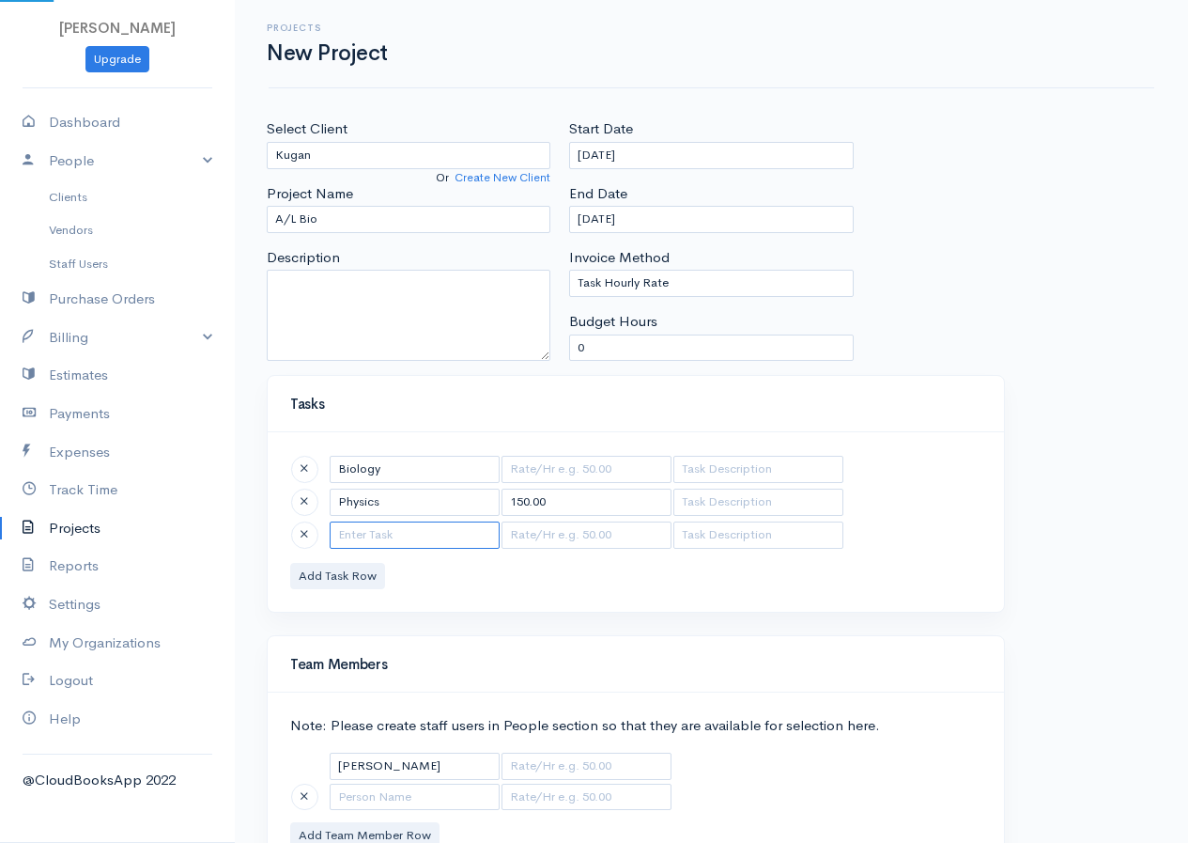
click at [374, 528] on input "text" at bounding box center [415, 534] width 170 height 27
type input "Chemistry"
click at [583, 473] on input "text" at bounding box center [587, 469] width 170 height 27
type input "175"
click at [537, 543] on input "text" at bounding box center [587, 534] width 170 height 27
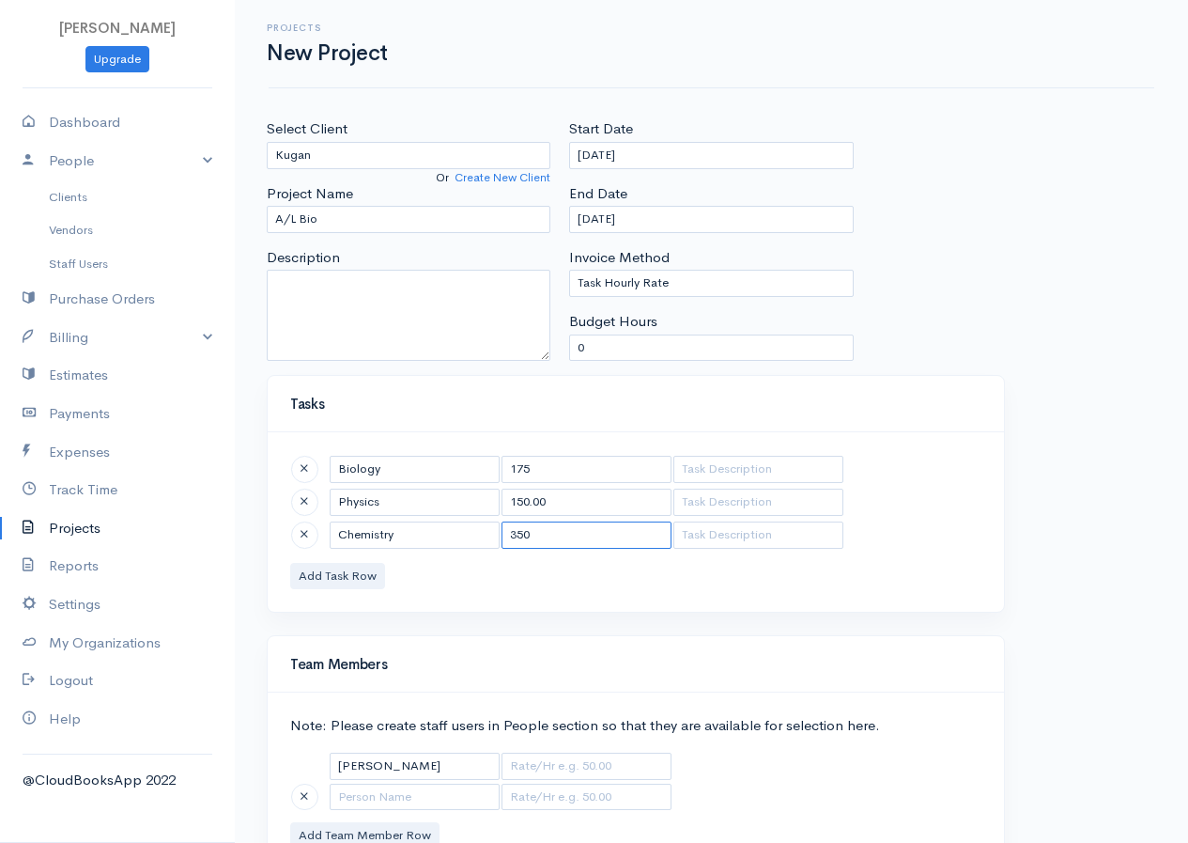
type input "350"
click at [549, 502] on input "150.00" at bounding box center [587, 501] width 170 height 27
type input "1"
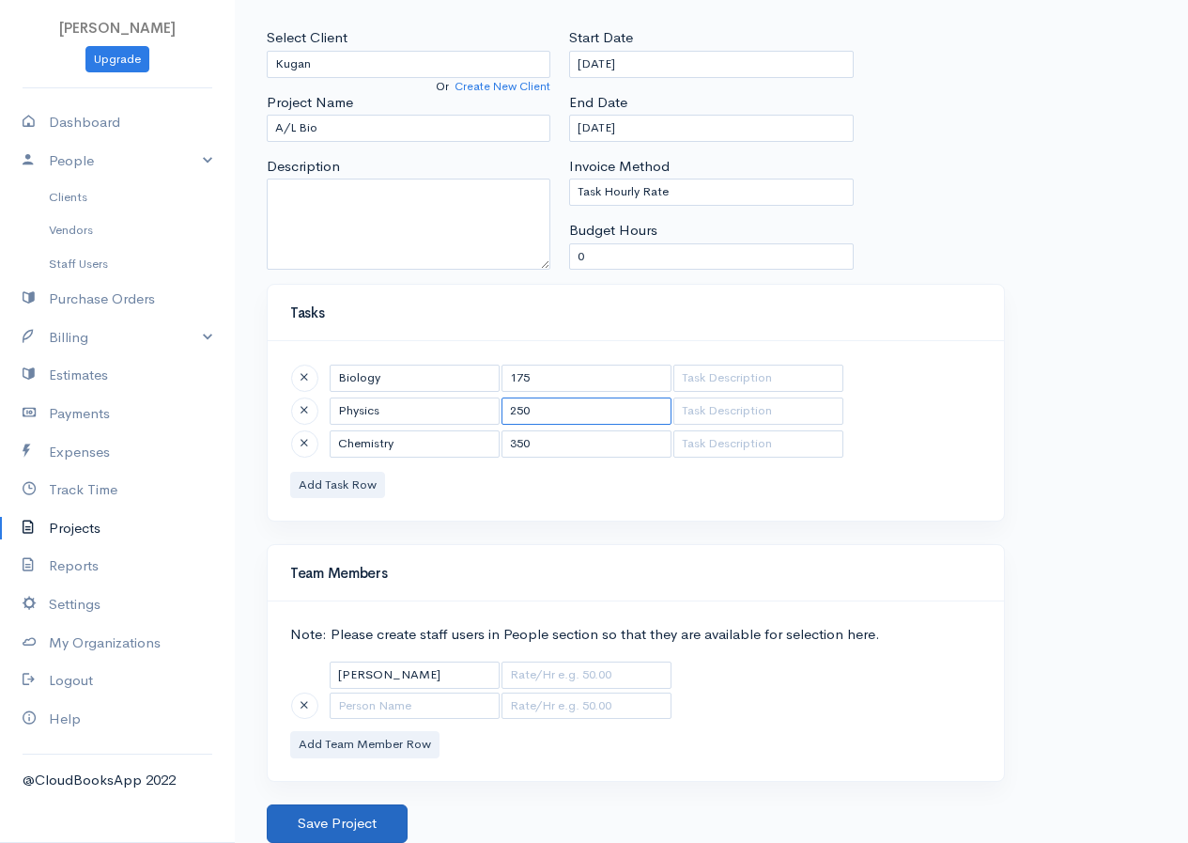
type input "250"
click at [336, 812] on button "Save Project" at bounding box center [337, 823] width 141 height 39
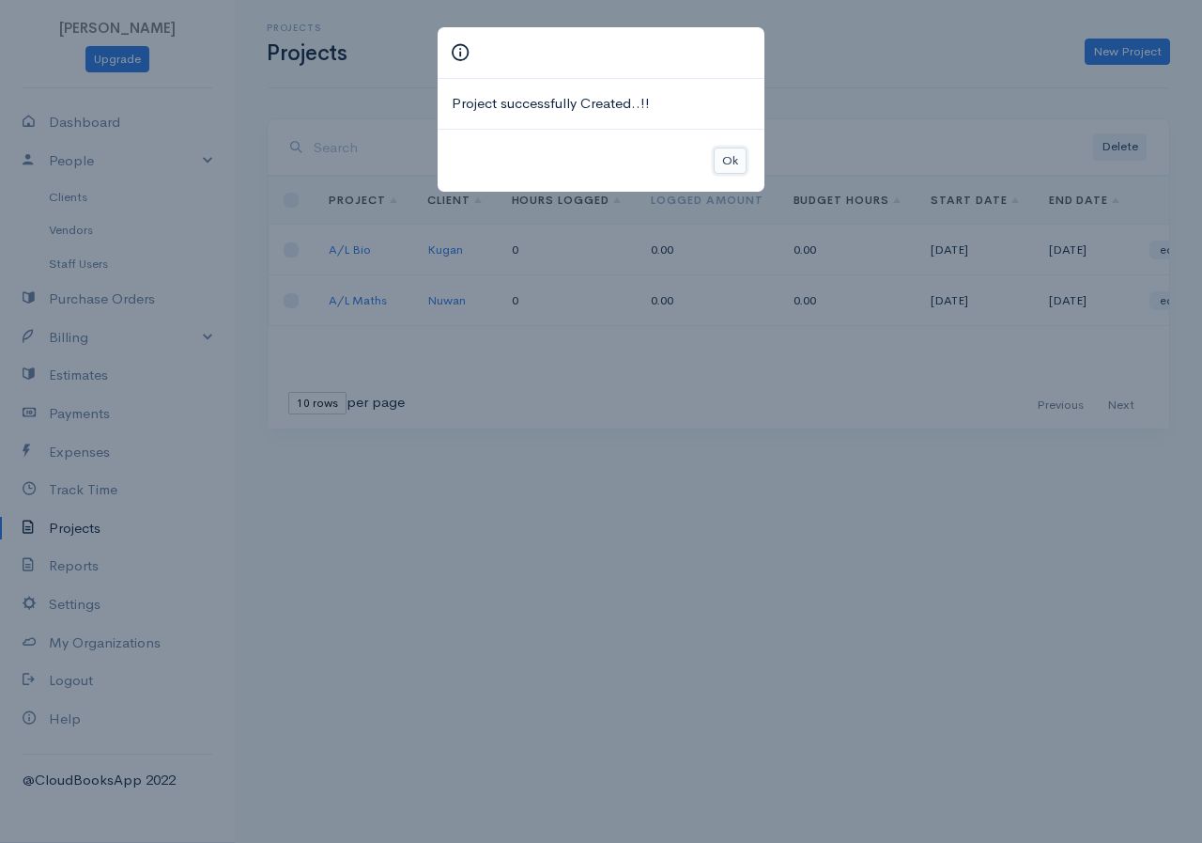
click at [737, 164] on button "Ok" at bounding box center [730, 160] width 33 height 27
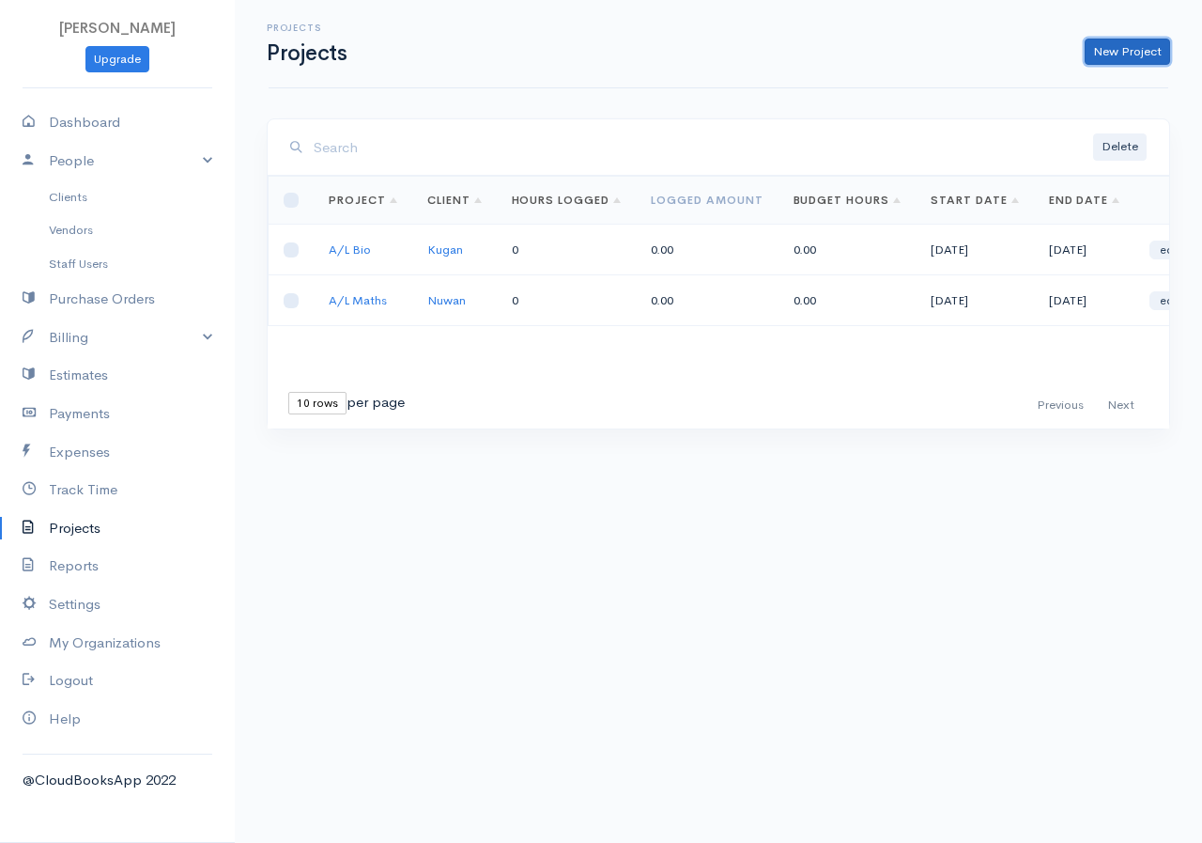
click at [1100, 45] on link "New Project" at bounding box center [1127, 52] width 85 height 27
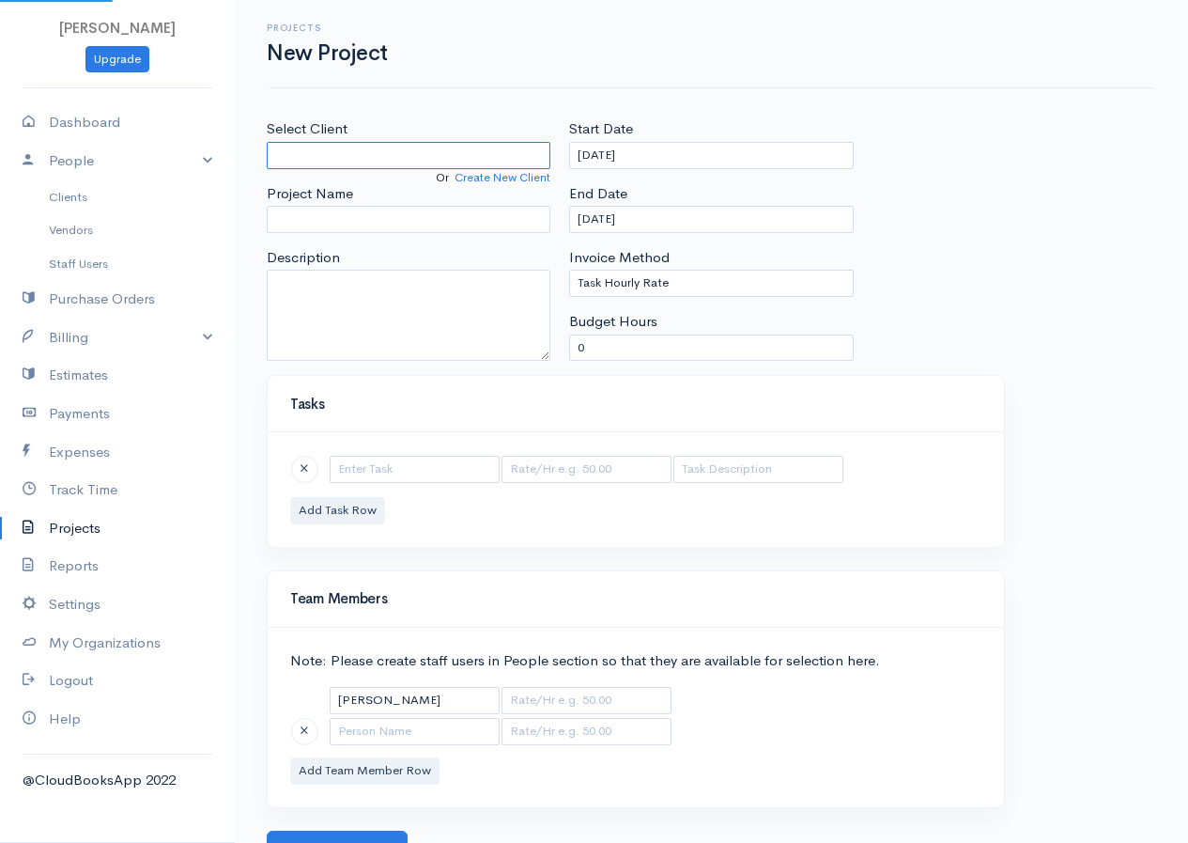
click at [335, 159] on input "Select Client" at bounding box center [409, 155] width 284 height 27
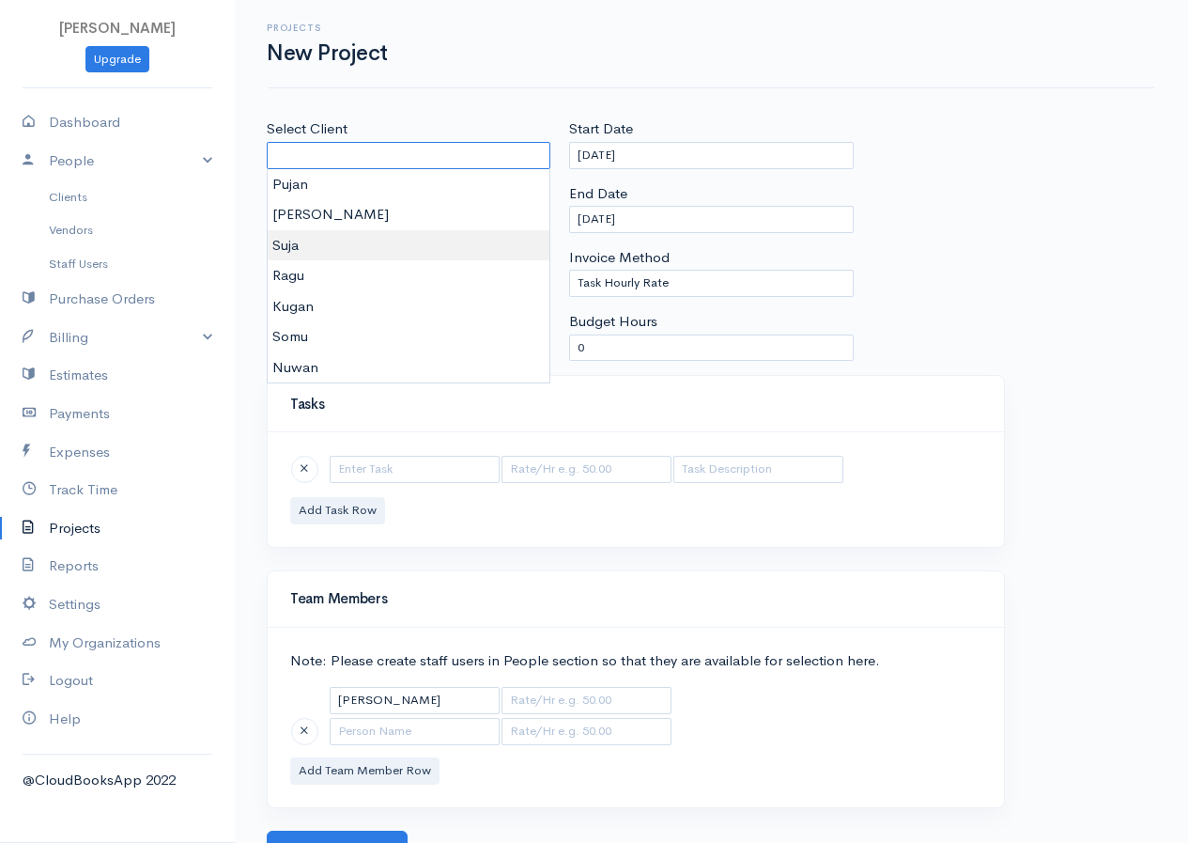
scroll to position [25, 0]
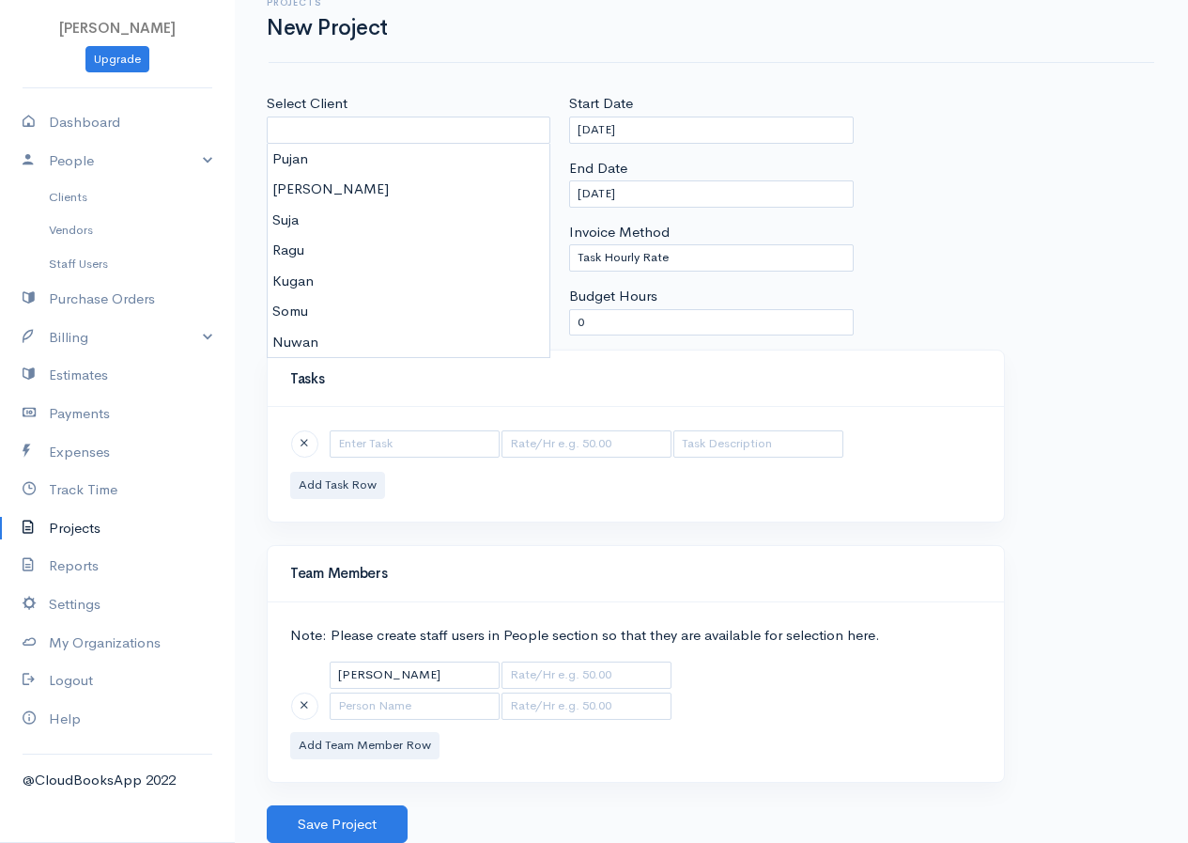
drag, startPoint x: 623, startPoint y: 352, endPoint x: 577, endPoint y: 370, distance: 49.4
click at [624, 354] on div "Tasks" at bounding box center [636, 378] width 736 height 56
click at [85, 200] on link "Clients" at bounding box center [117, 197] width 235 height 34
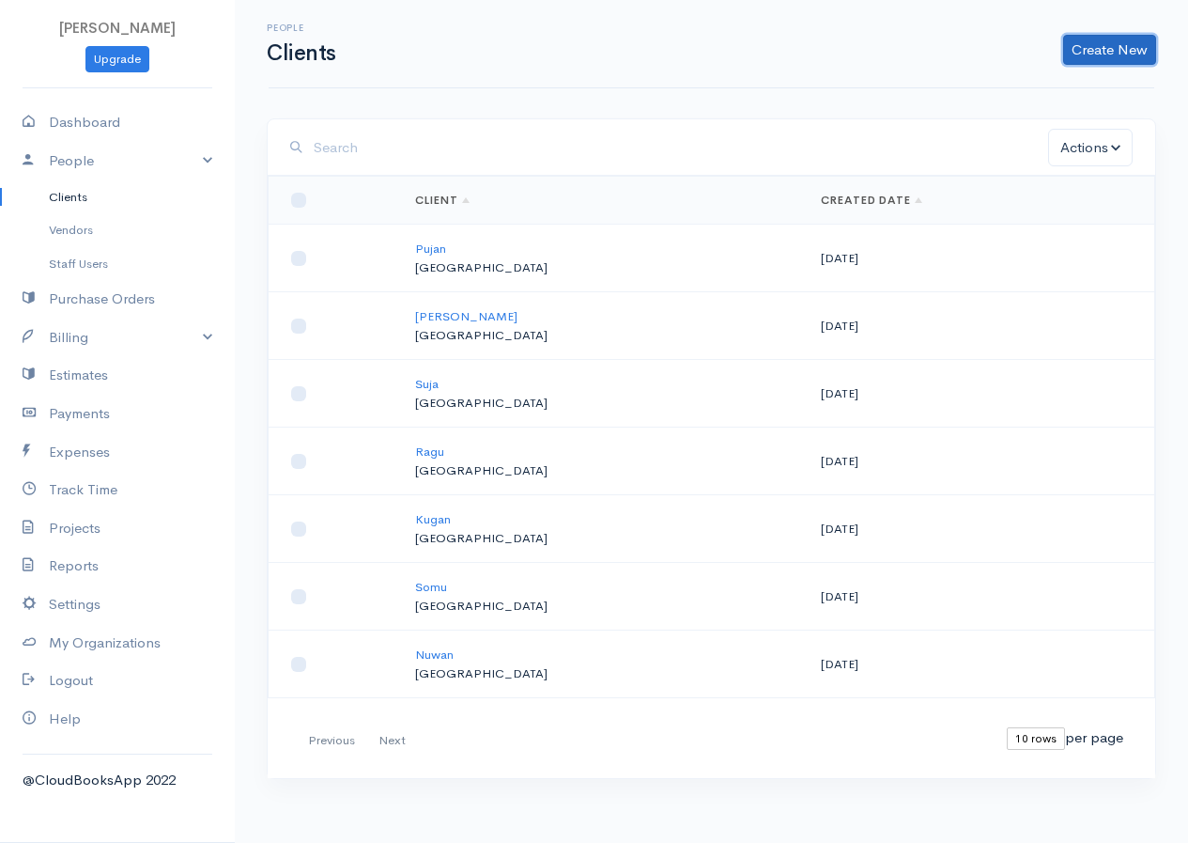
click at [1083, 43] on link "Create New" at bounding box center [1109, 50] width 93 height 30
click at [1061, 92] on link "Client" at bounding box center [1080, 89] width 148 height 33
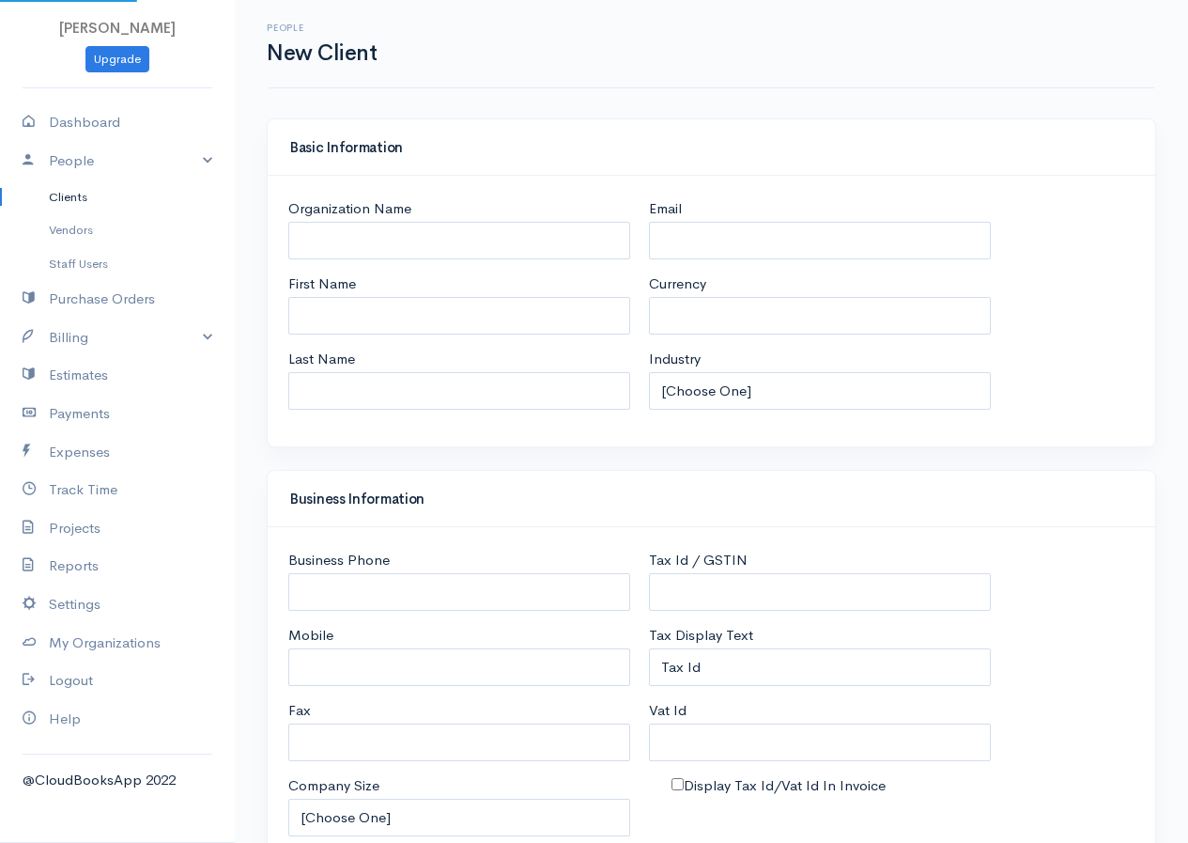
select select "LKR"
select select "[GEOGRAPHIC_DATA]"
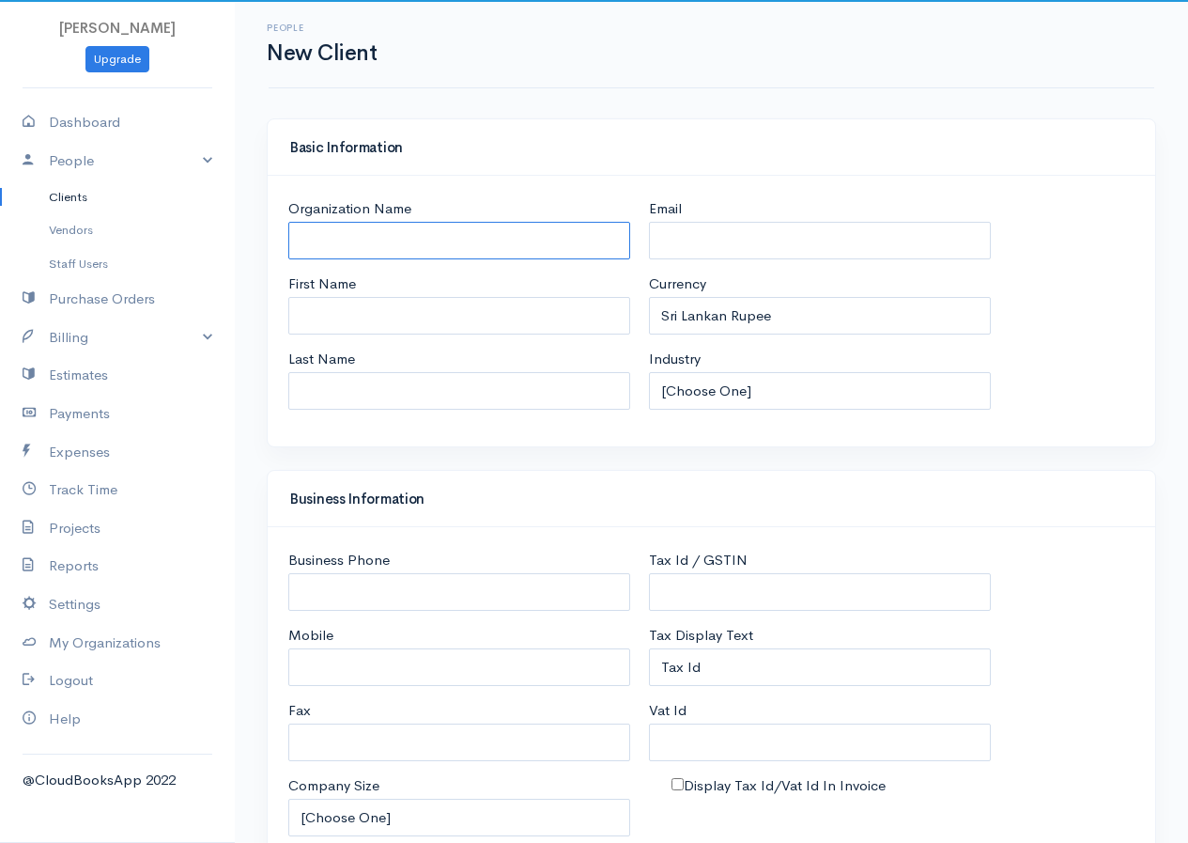
click at [487, 253] on input "Organization Name" at bounding box center [459, 241] width 342 height 39
type input "M"
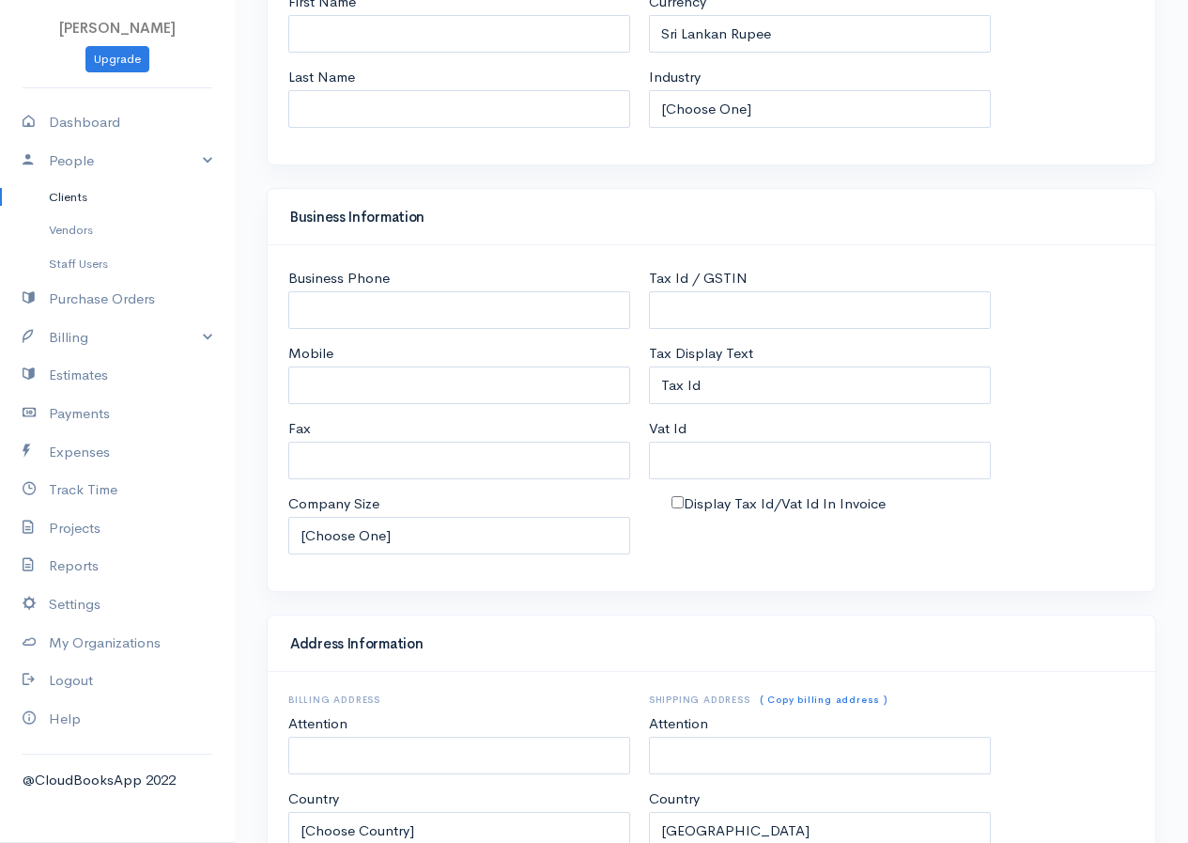
scroll to position [708, 0]
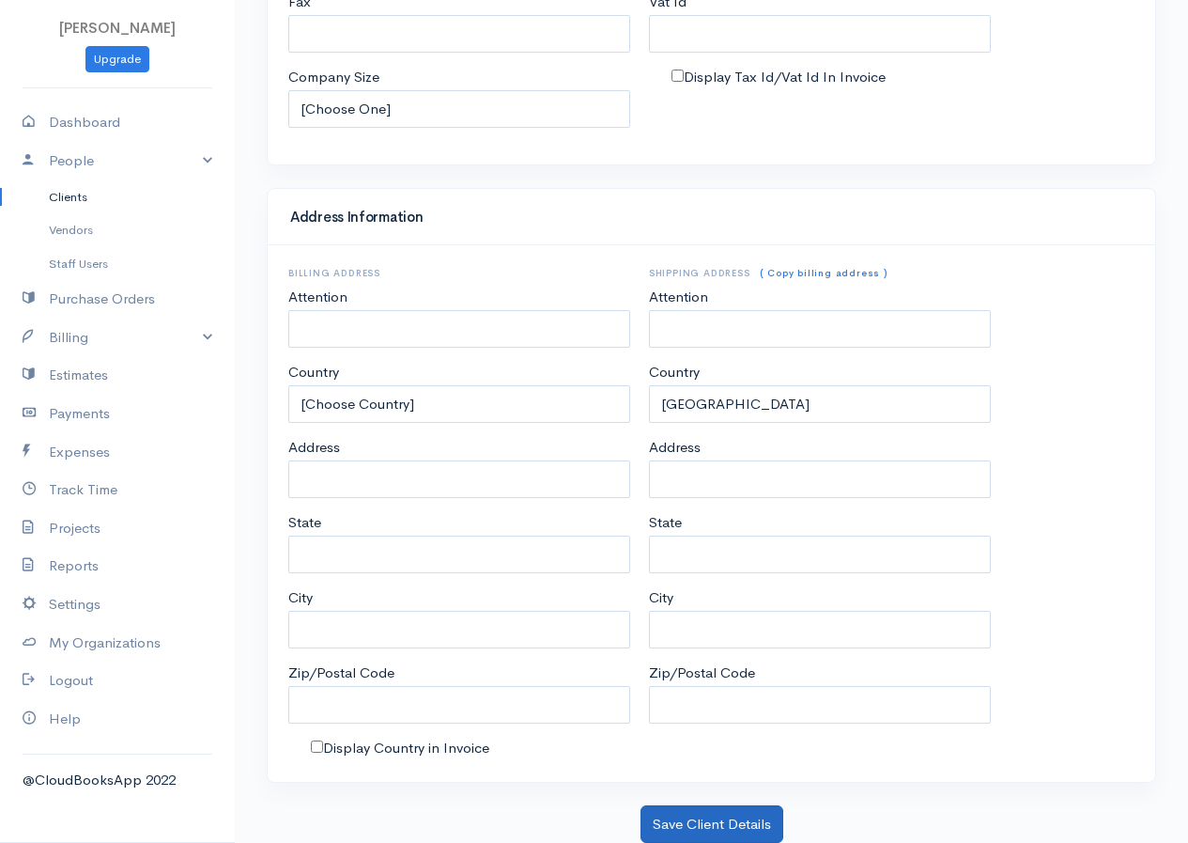
type input "Namal"
click at [755, 821] on button "Save Client Details" at bounding box center [712, 824] width 143 height 39
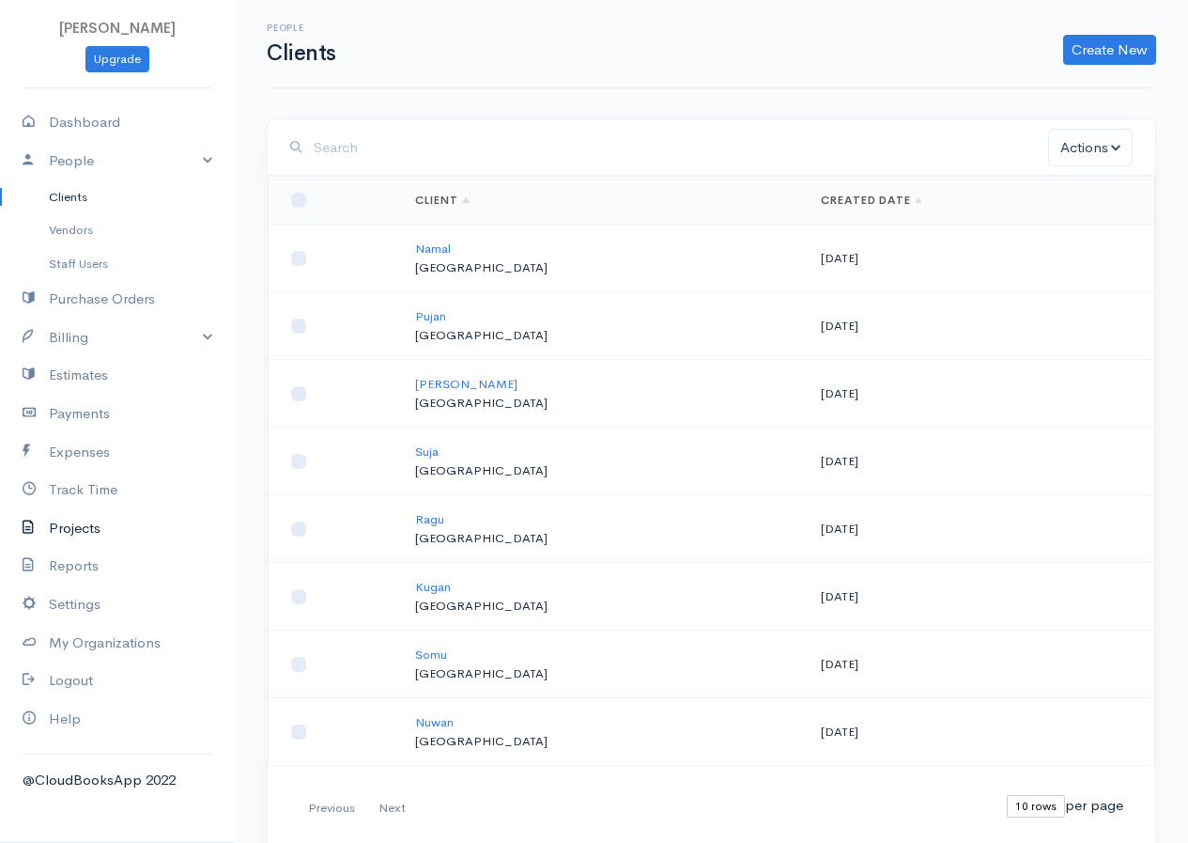
click at [80, 532] on link "Projects" at bounding box center [117, 528] width 235 height 39
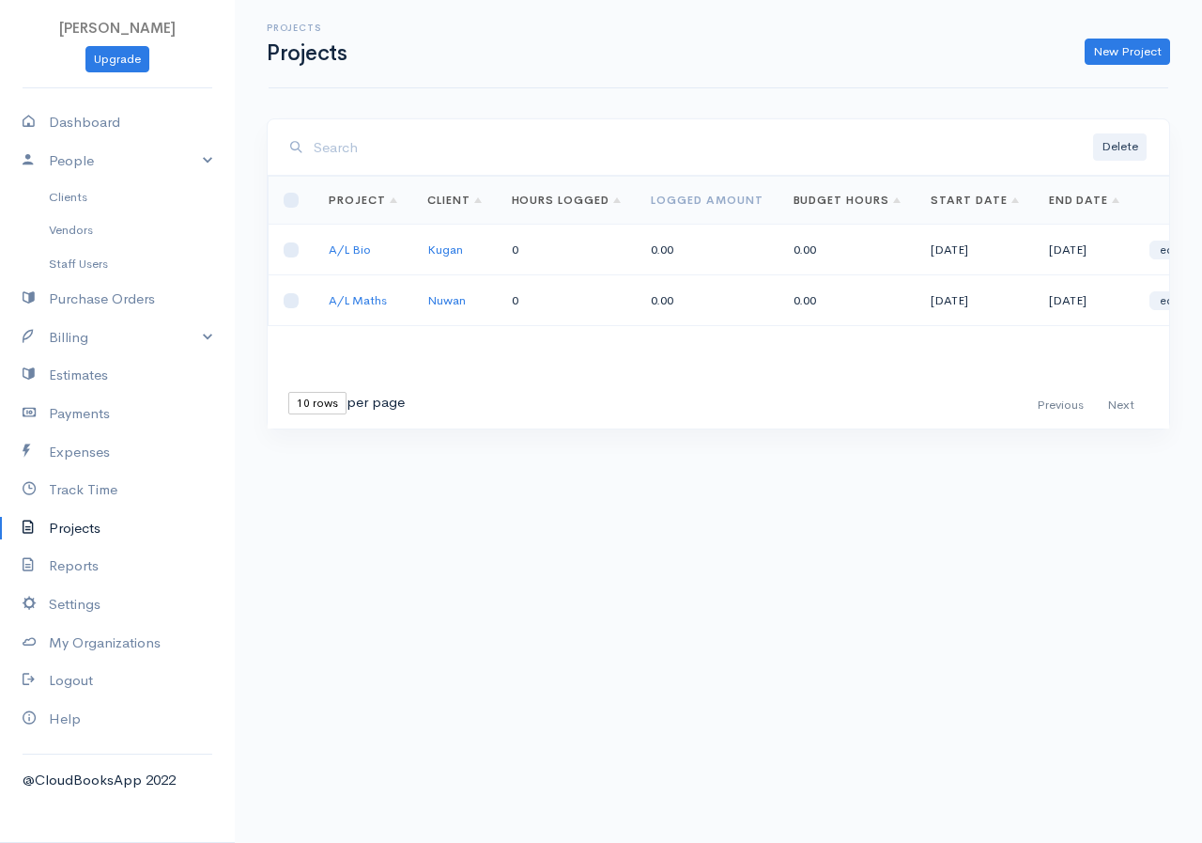
click at [1108, 36] on div "Projects Projects New Project" at bounding box center [718, 44] width 922 height 42
click at [1110, 66] on div "Projects Projects New Project" at bounding box center [719, 44] width 900 height 88
click at [1117, 49] on link "New Project" at bounding box center [1127, 52] width 85 height 27
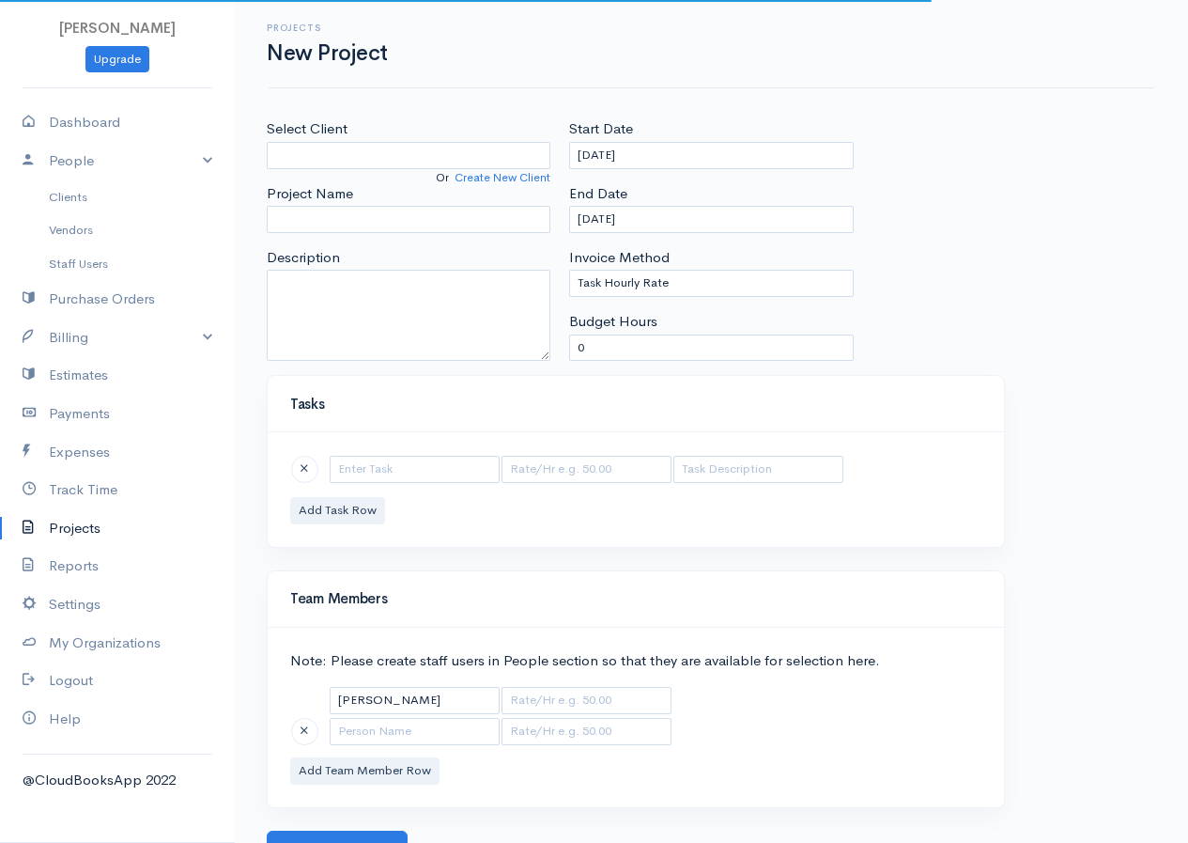
click at [444, 171] on span "Or" at bounding box center [442, 177] width 13 height 15
click at [373, 156] on input "Select Client" at bounding box center [409, 155] width 284 height 27
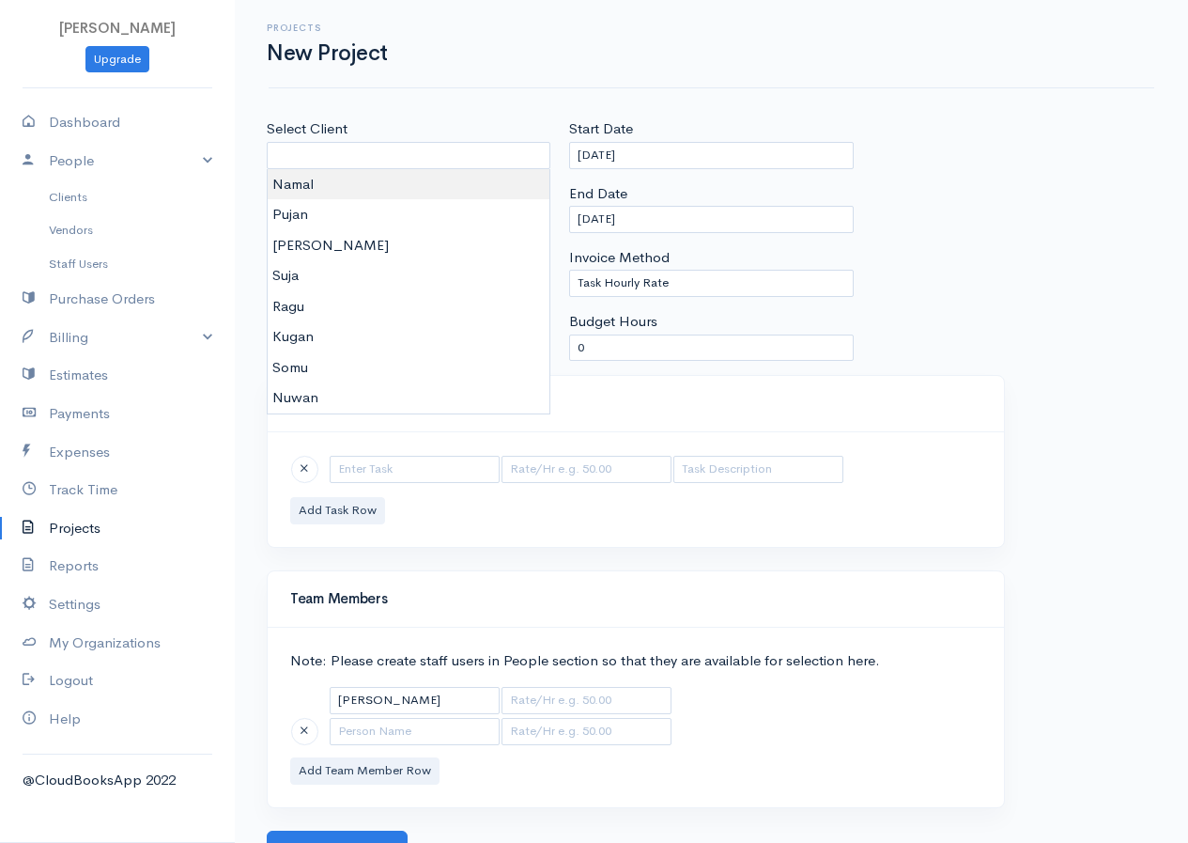
type input "Namal"
click at [323, 193] on body "R.S.Rimasha Upgrade Dashboard People Clients Vendors Staff Users Purchase Order…" at bounding box center [594, 434] width 1188 height 868
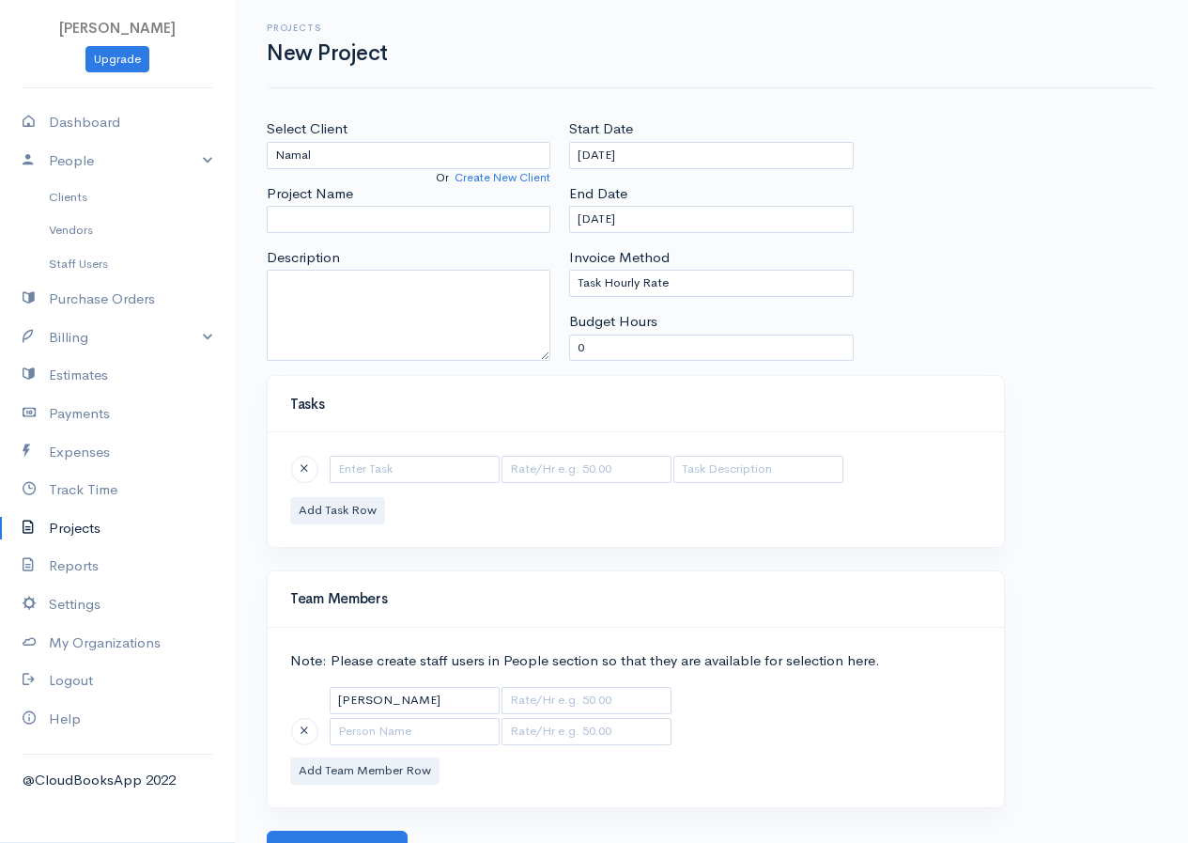
click at [406, 236] on div "Select Client Namal Or Create New Client Project Name Description" at bounding box center [408, 246] width 302 height 256
click at [414, 223] on input "Project Name" at bounding box center [409, 219] width 284 height 27
type input "A/L Commerce"
click at [674, 153] on input "[DATE]" at bounding box center [711, 155] width 284 height 27
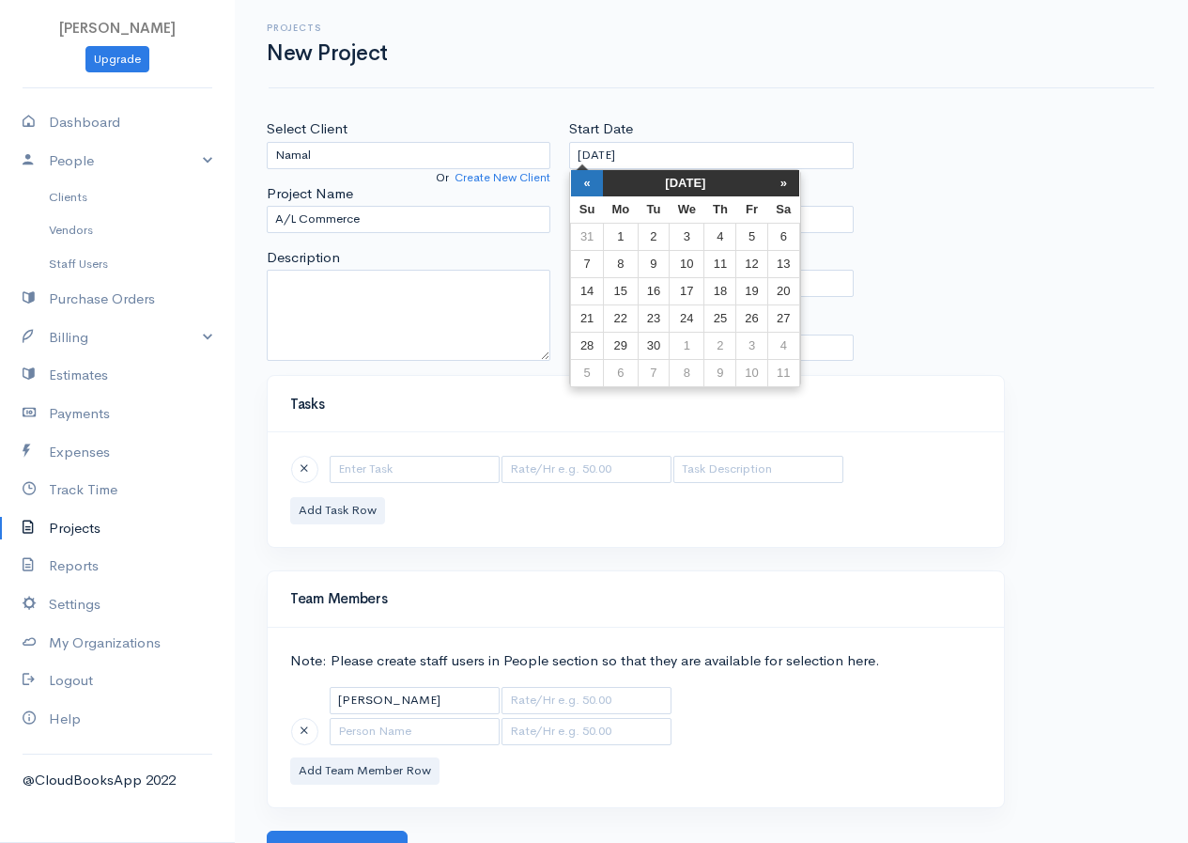
click at [591, 188] on th "«" at bounding box center [587, 183] width 33 height 26
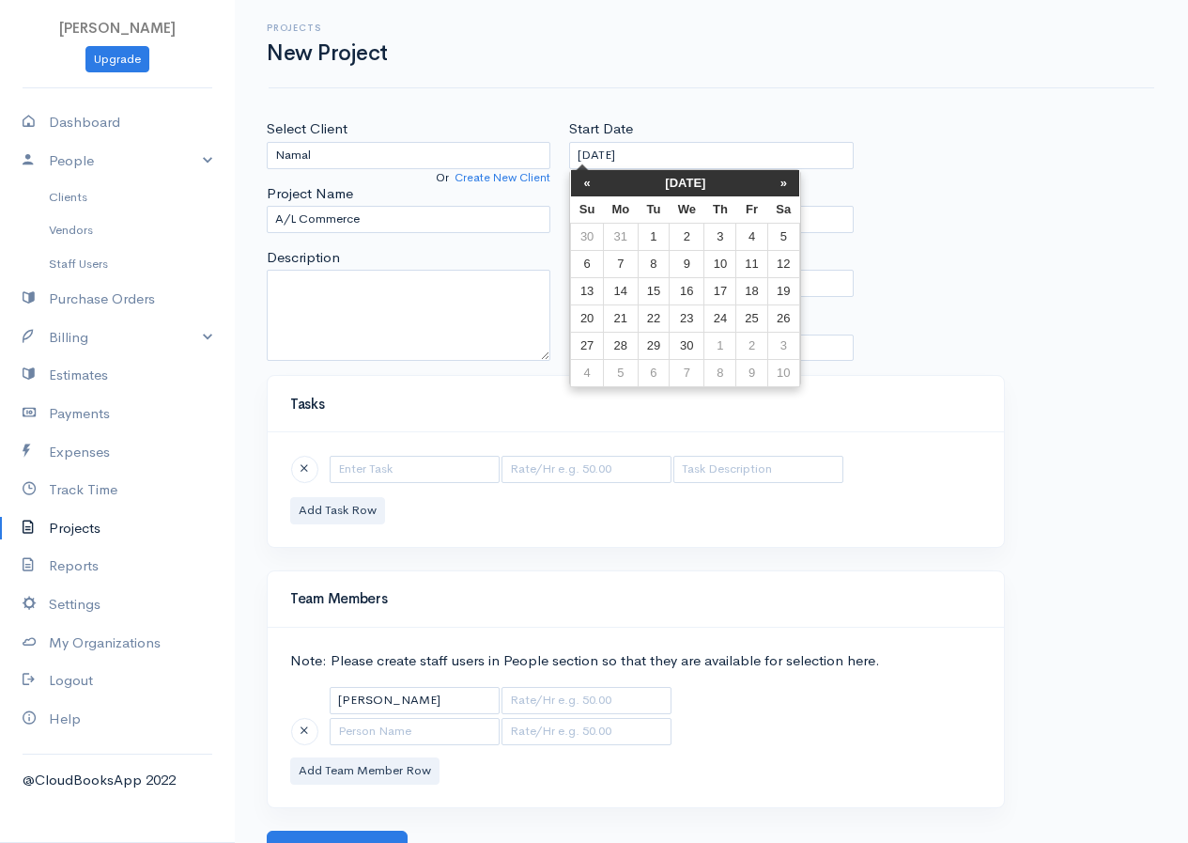
click at [591, 188] on th "«" at bounding box center [587, 183] width 33 height 26
click at [582, 287] on td "12" at bounding box center [587, 290] width 33 height 27
type input "[DATE]"
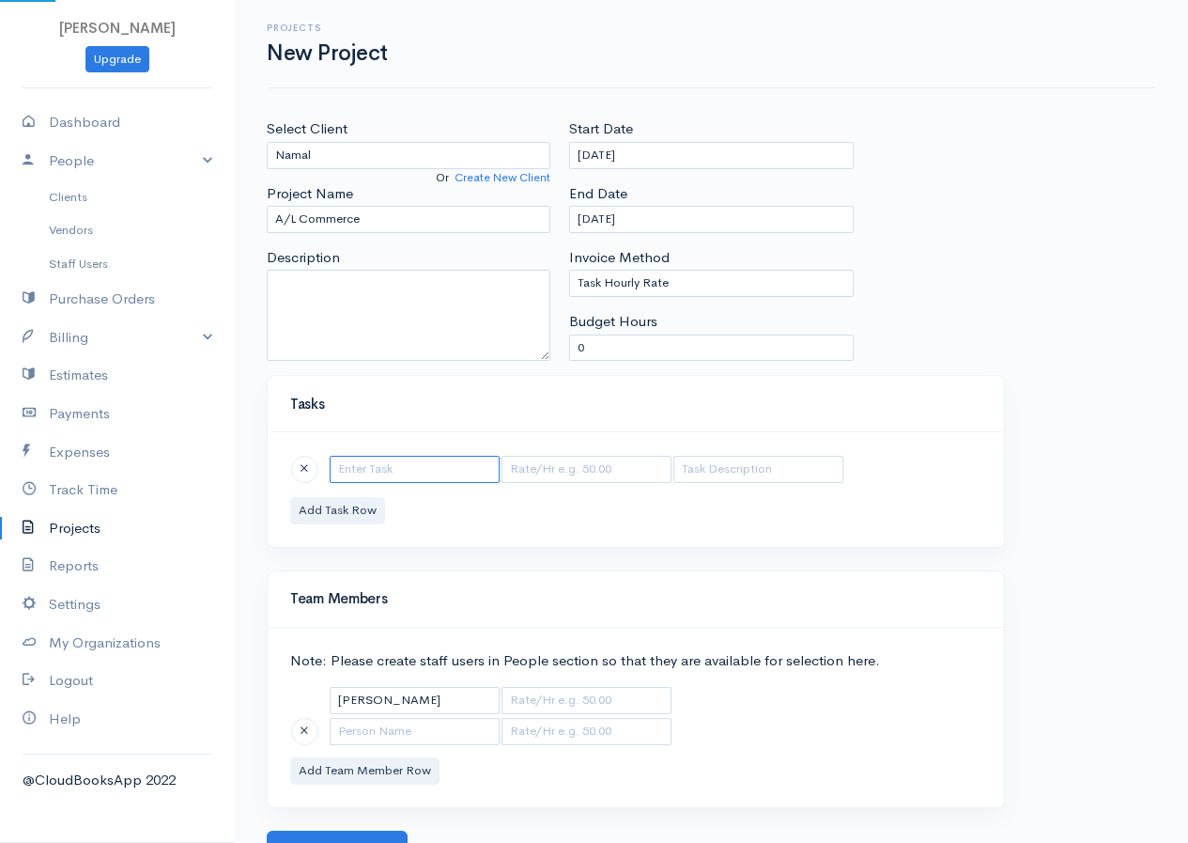
click at [392, 470] on input "text" at bounding box center [415, 469] width 170 height 27
click at [690, 278] on select "Task Hourly Rate Person Hourly Rate Project Hourly Rate Flat Rate Project" at bounding box center [711, 283] width 284 height 27
click at [1181, 168] on div "Select Client Namal Or Create New Client Project Name A/L Commerce Description …" at bounding box center [711, 493] width 953 height 750
click at [357, 464] on input "text" at bounding box center [415, 469] width 170 height 27
type input "Accounting"
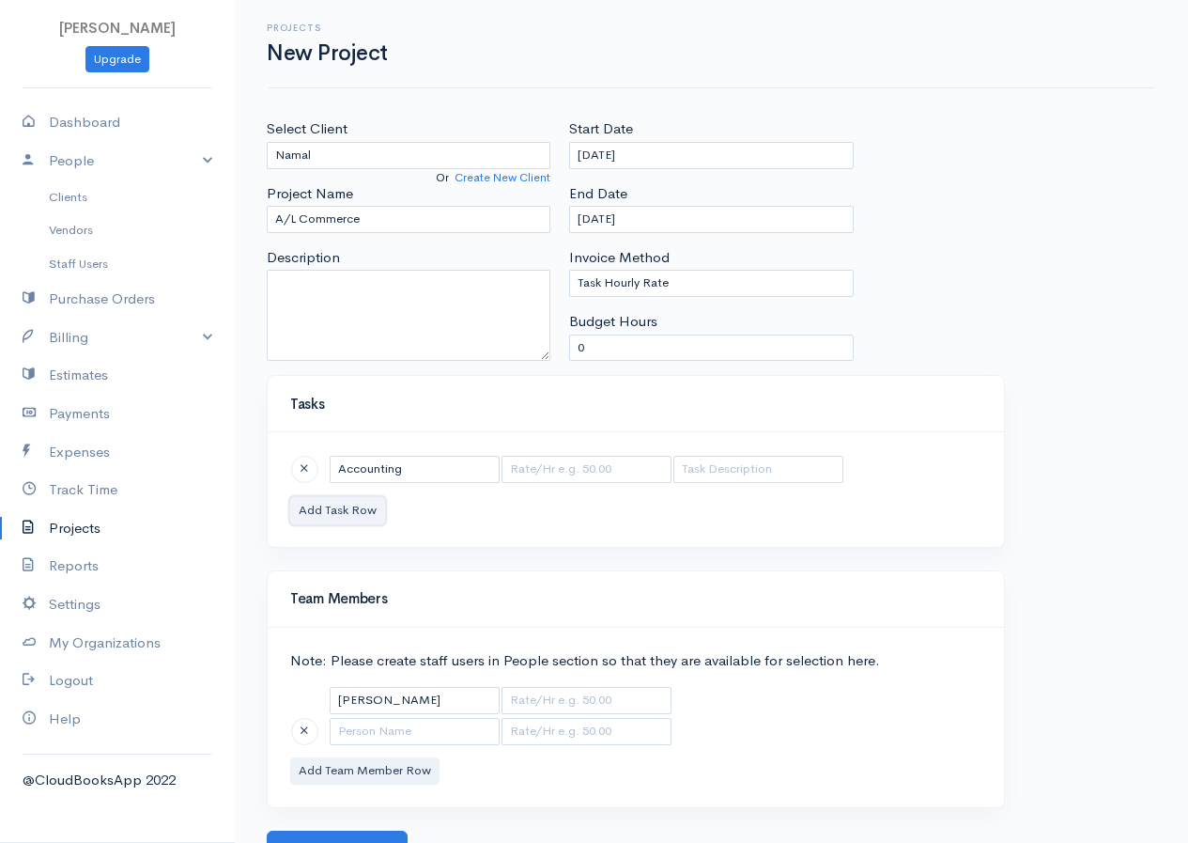
click at [353, 514] on button "Add Task Row" at bounding box center [337, 510] width 95 height 27
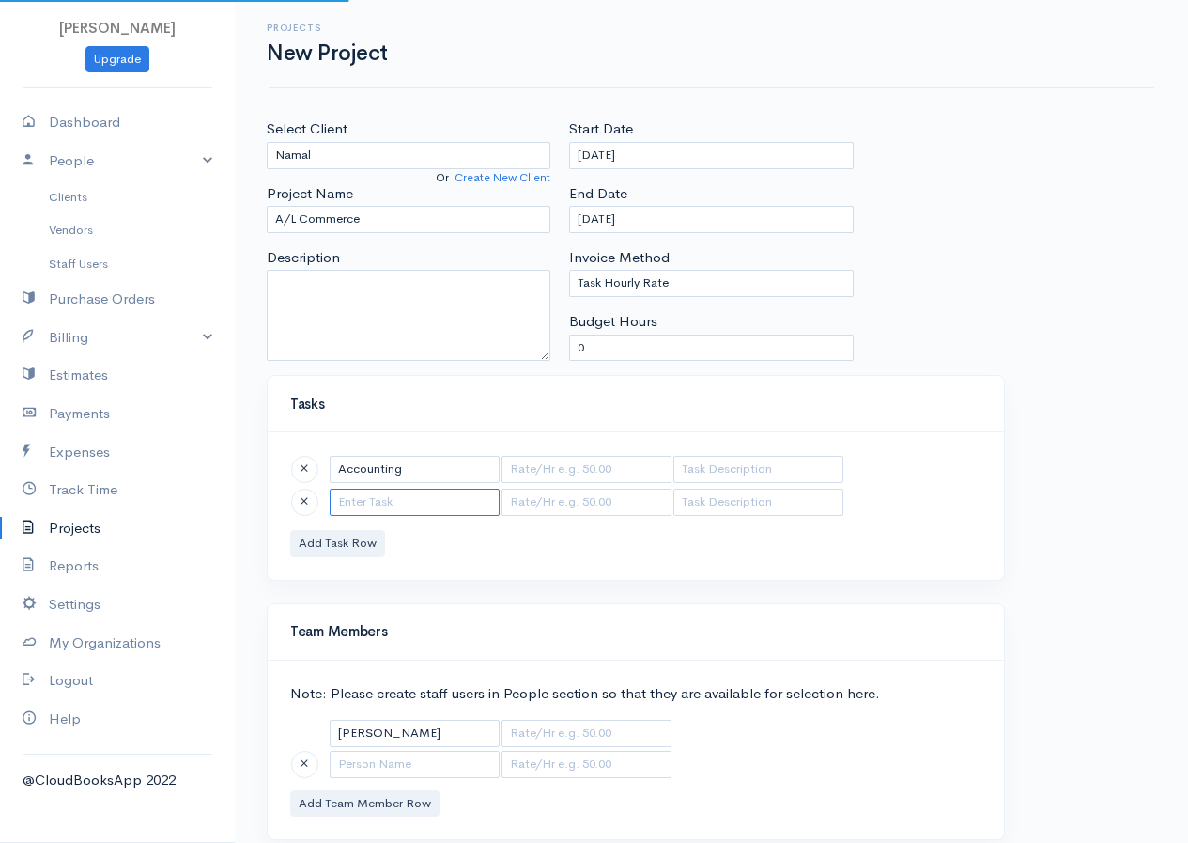
click at [373, 507] on input "text" at bounding box center [415, 501] width 170 height 27
type input "Economies"
click at [353, 537] on button "Add Task Row" at bounding box center [337, 543] width 95 height 27
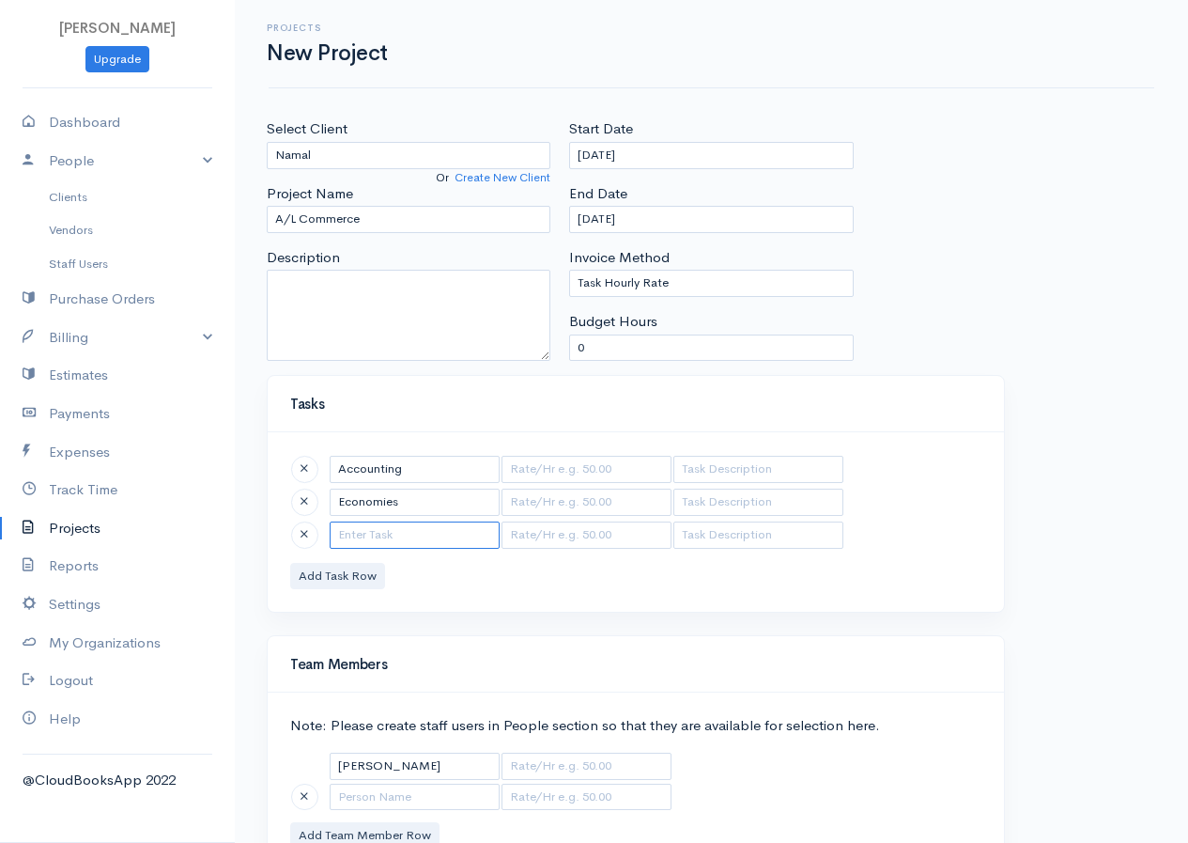
click at [367, 535] on input "text" at bounding box center [415, 534] width 170 height 27
type input "ICT"
type input "250.00"
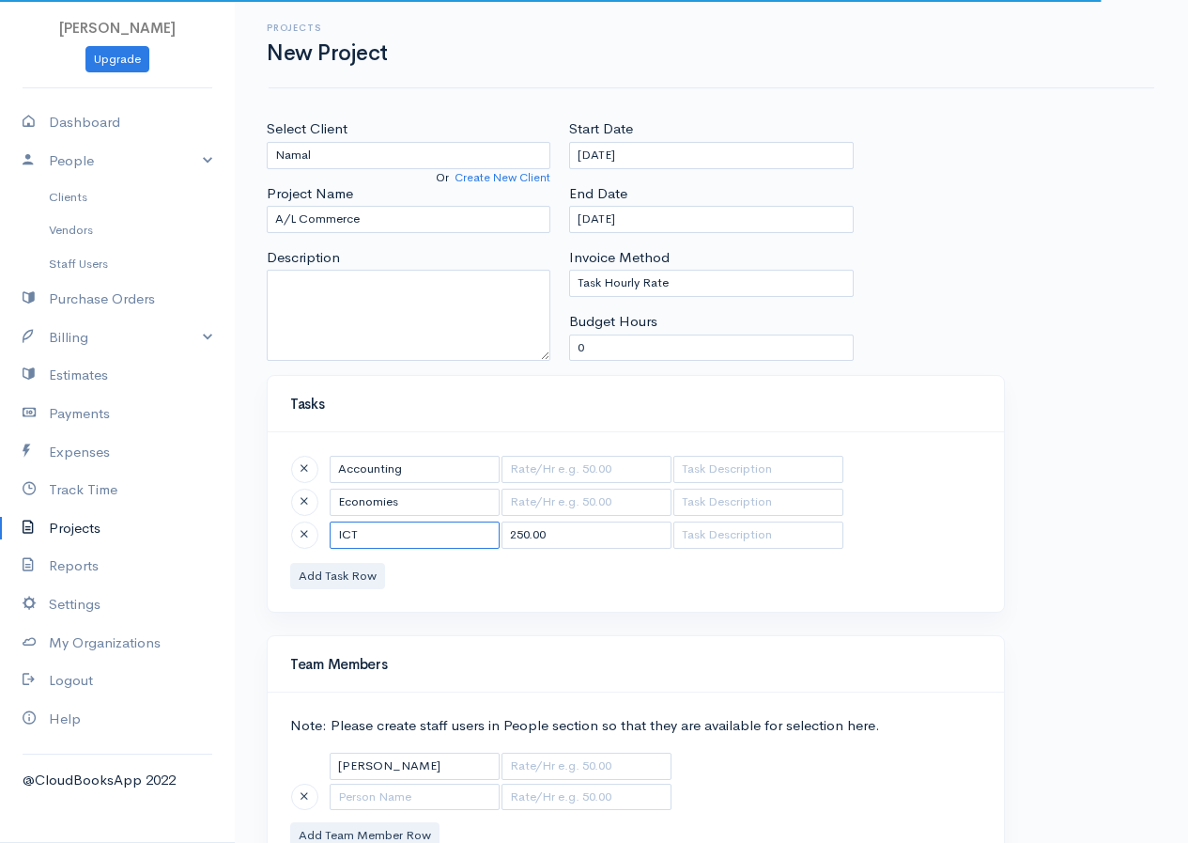
type input "ICT"
click at [538, 465] on input "text" at bounding box center [587, 469] width 170 height 27
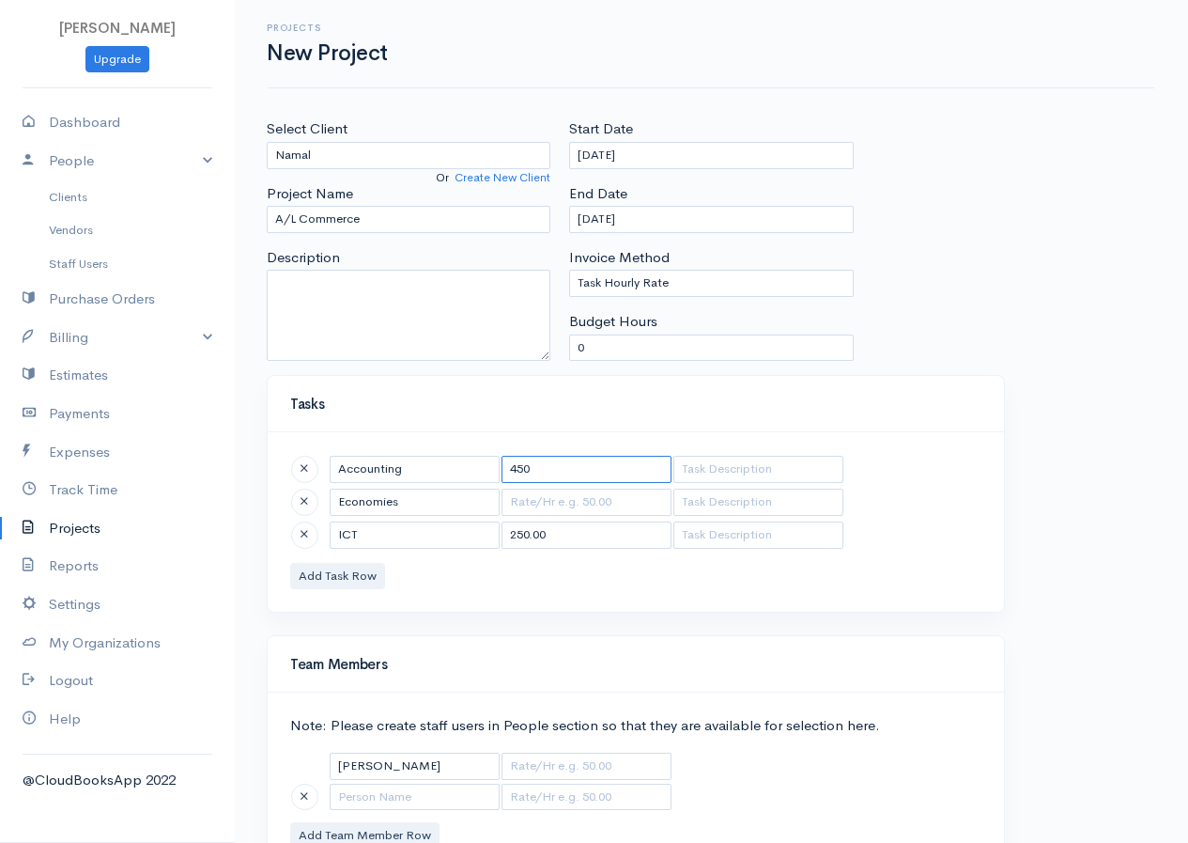
type input "450"
click at [583, 501] on input "text" at bounding box center [587, 501] width 170 height 27
type input "5"
type input "250"
click at [572, 543] on input "250.00" at bounding box center [587, 534] width 170 height 27
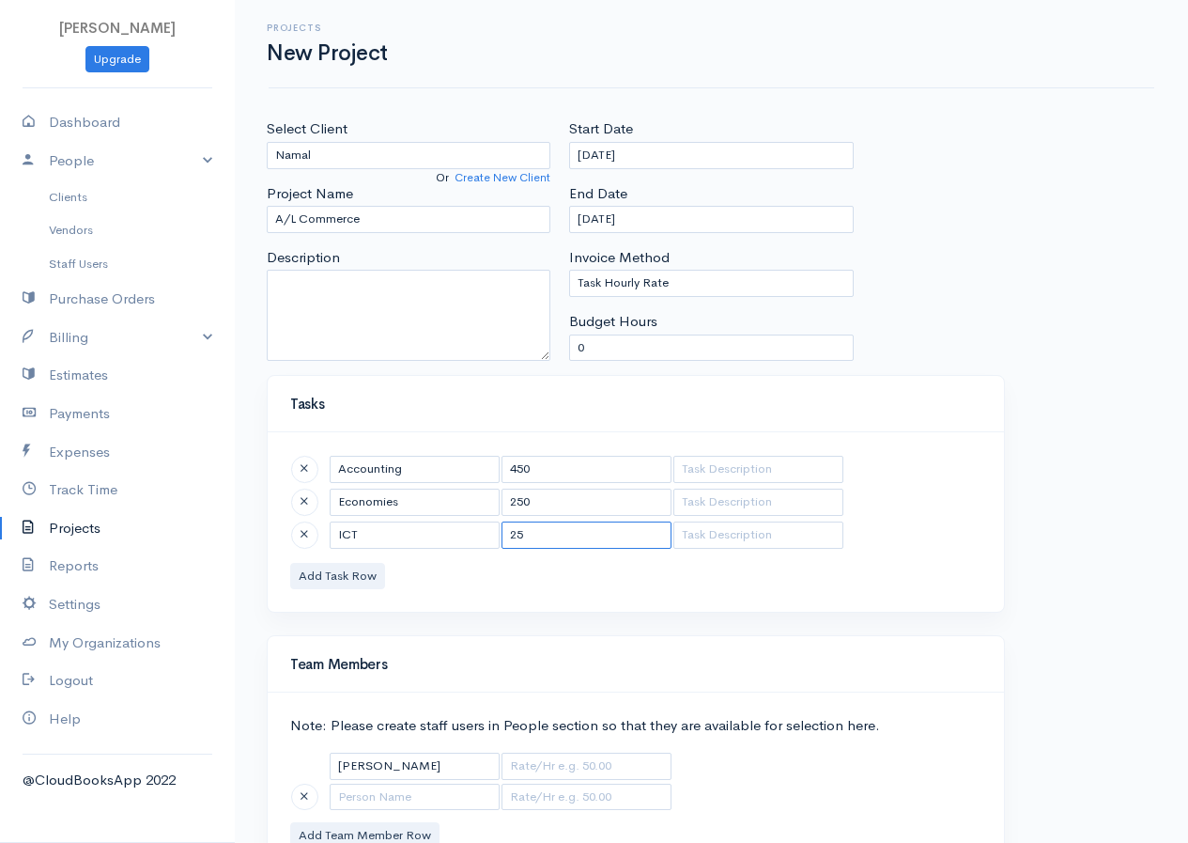
type input "2"
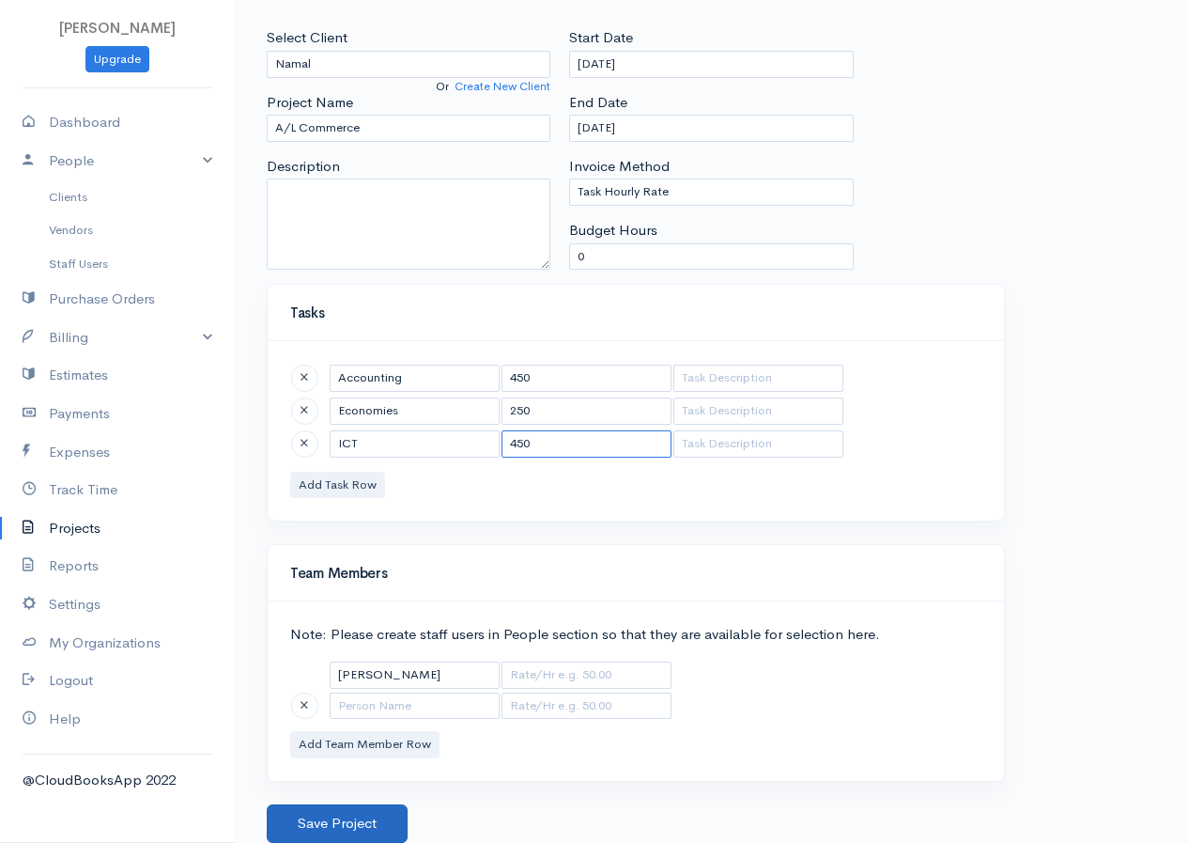
type input "450"
click at [340, 818] on button "Save Project" at bounding box center [337, 823] width 141 height 39
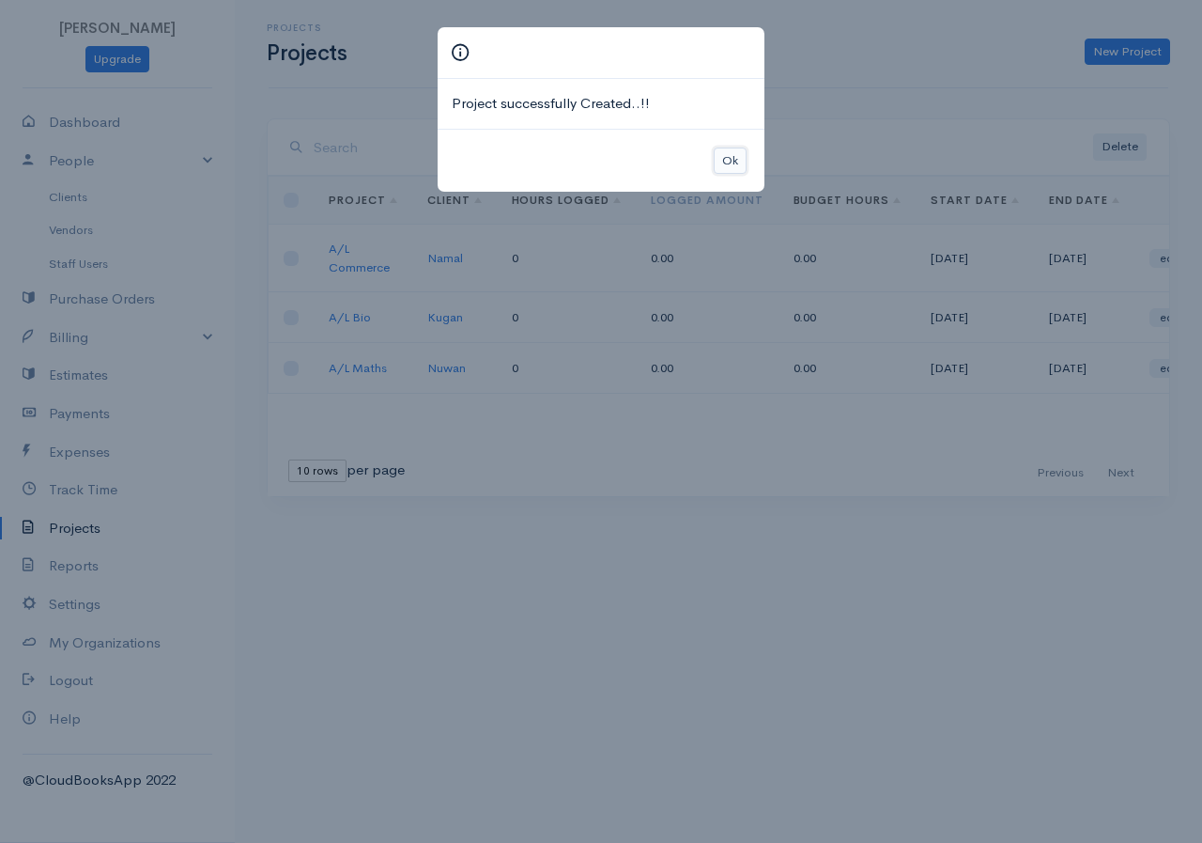
click at [743, 165] on button "Ok" at bounding box center [730, 160] width 33 height 27
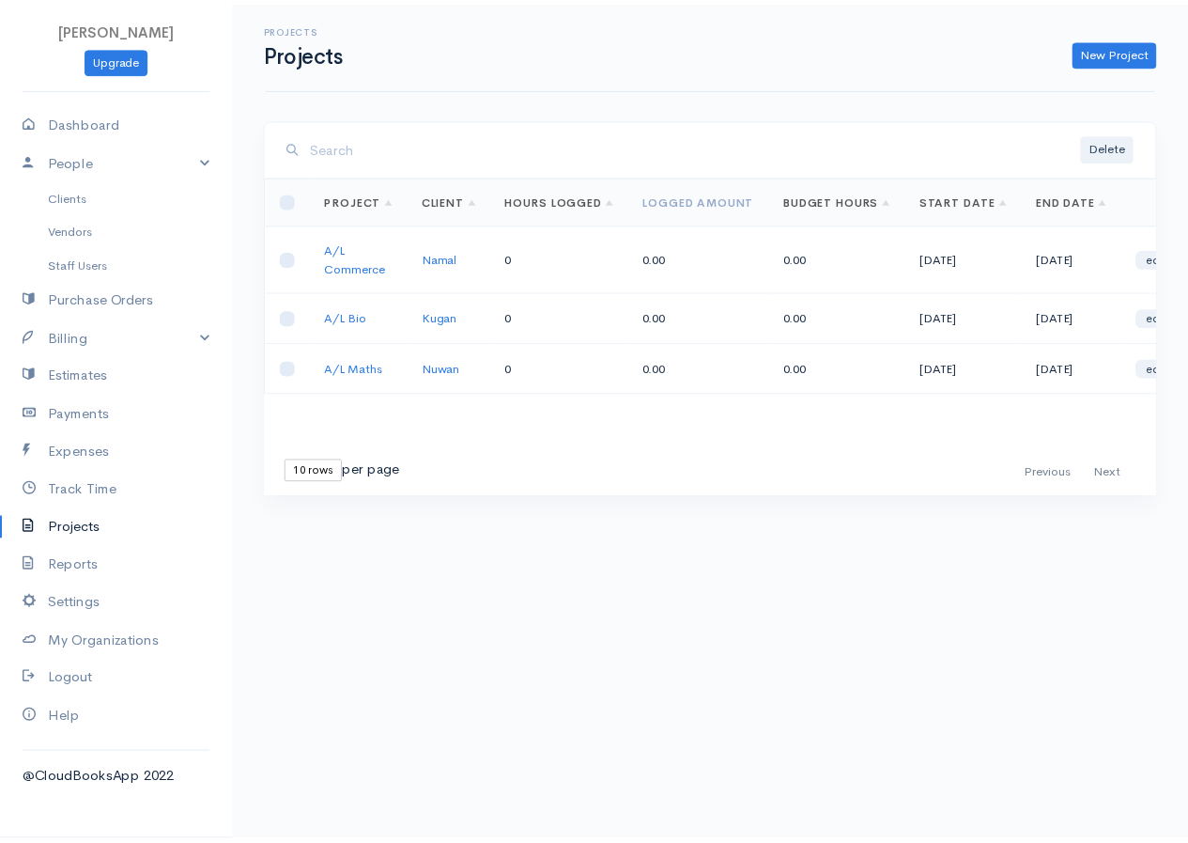
scroll to position [0, 35]
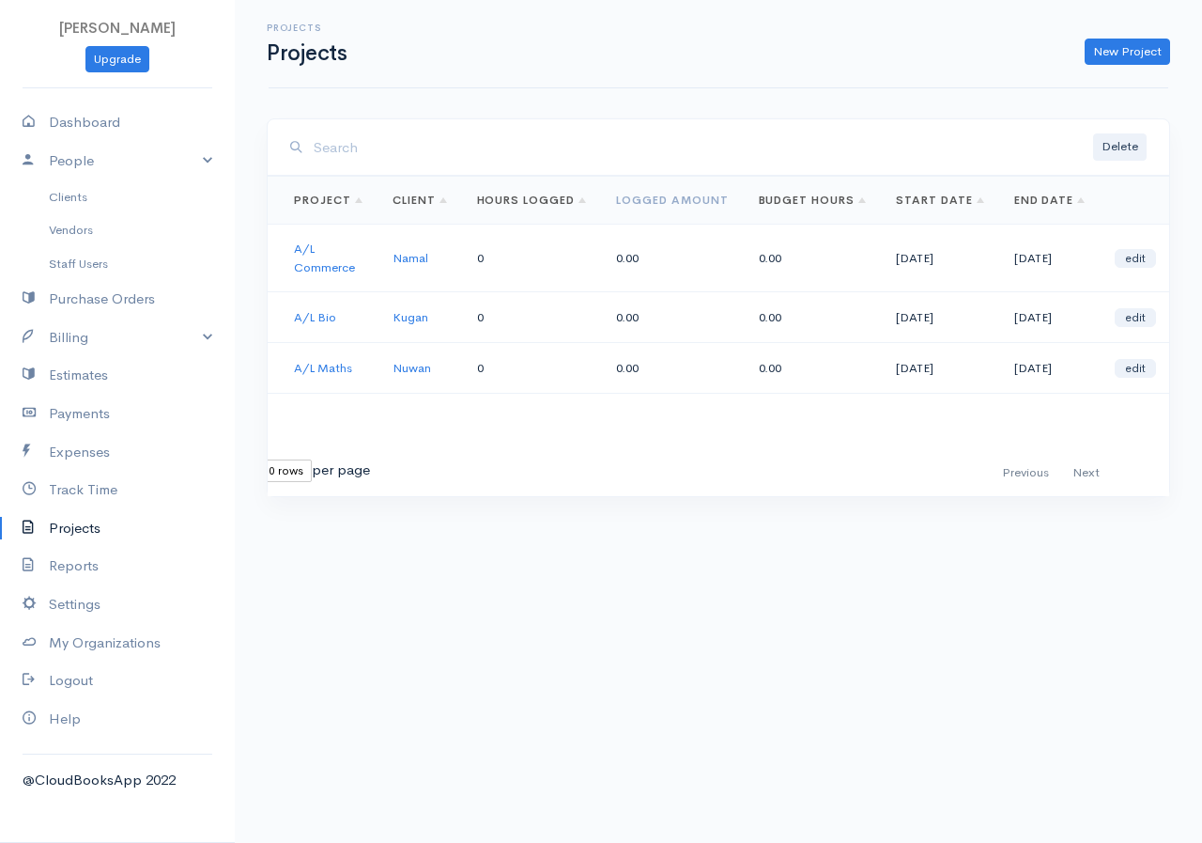
click at [766, 267] on td "0.00" at bounding box center [813, 259] width 138 height 68
click at [767, 265] on td "0.00" at bounding box center [813, 259] width 138 height 68
click at [95, 298] on link "Purchase Orders" at bounding box center [117, 299] width 235 height 39
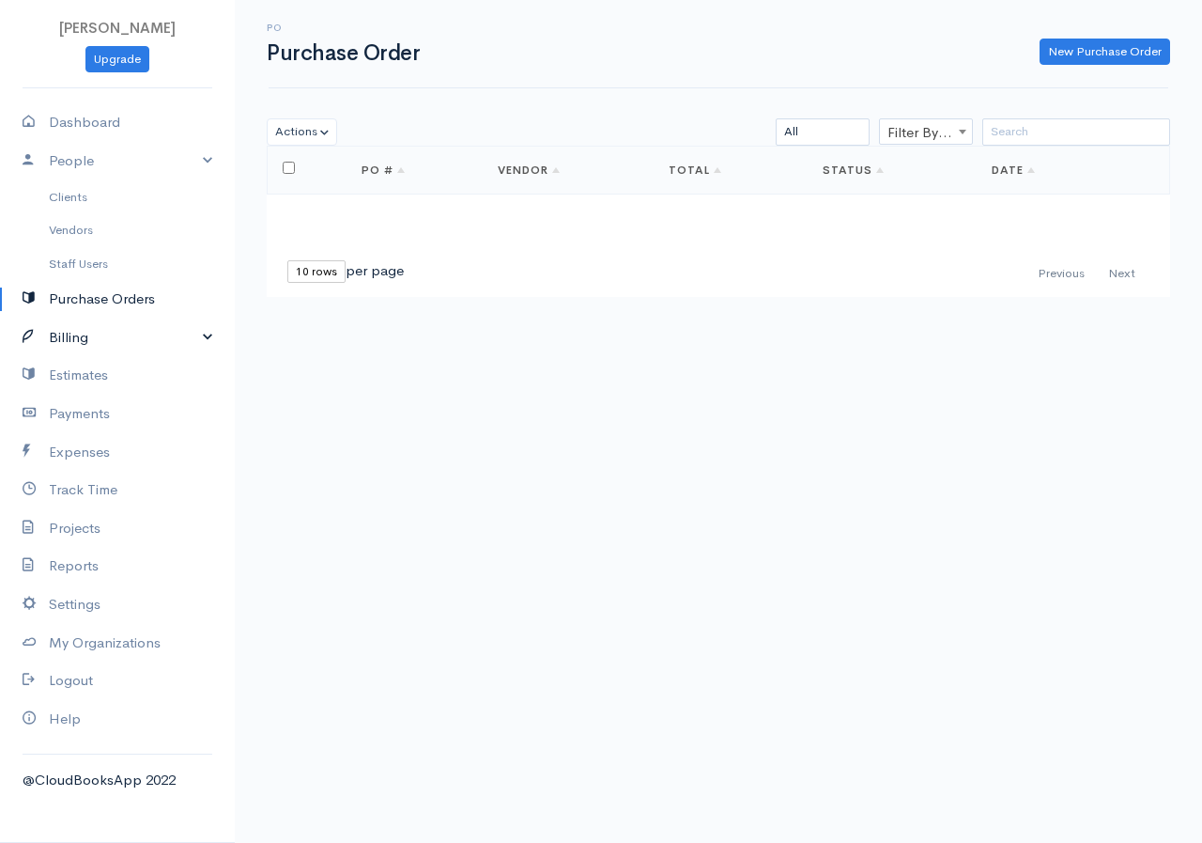
click at [193, 335] on link "Billing" at bounding box center [117, 337] width 235 height 39
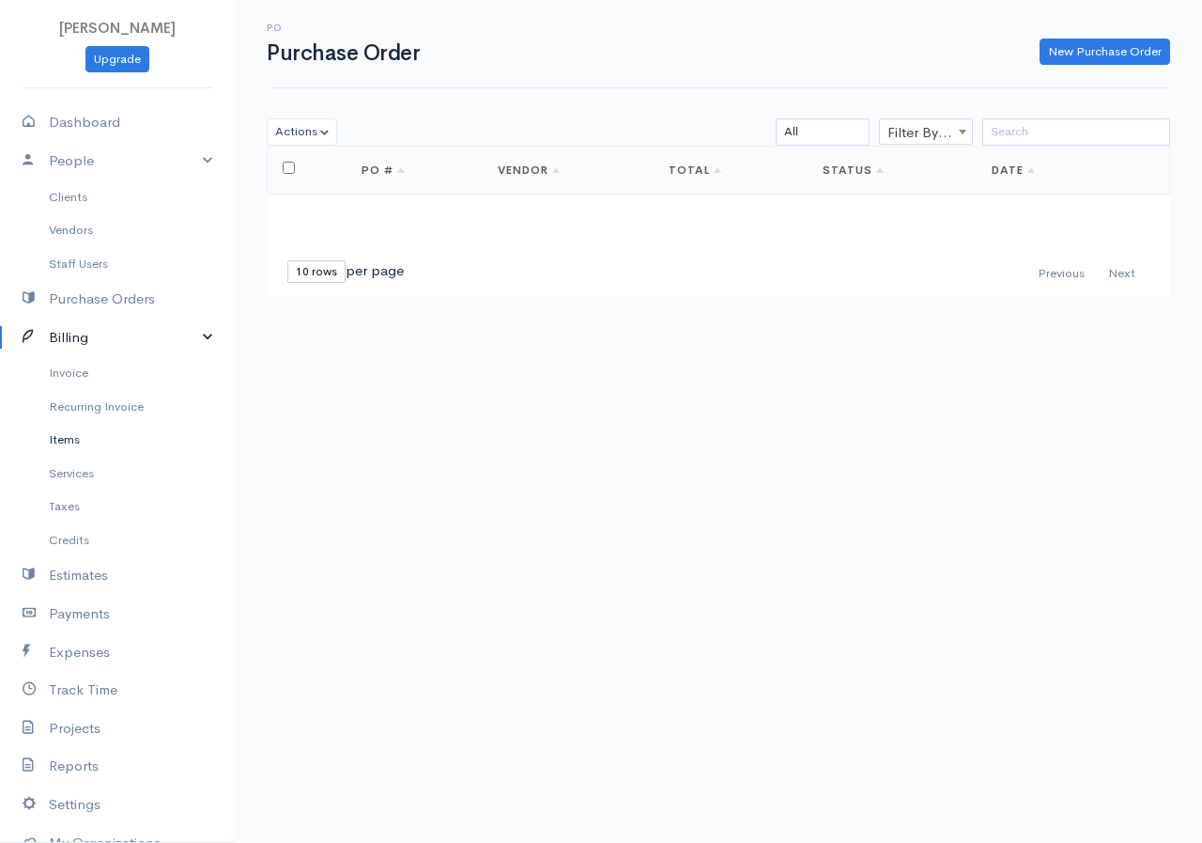
click at [70, 442] on link "Items" at bounding box center [117, 440] width 235 height 34
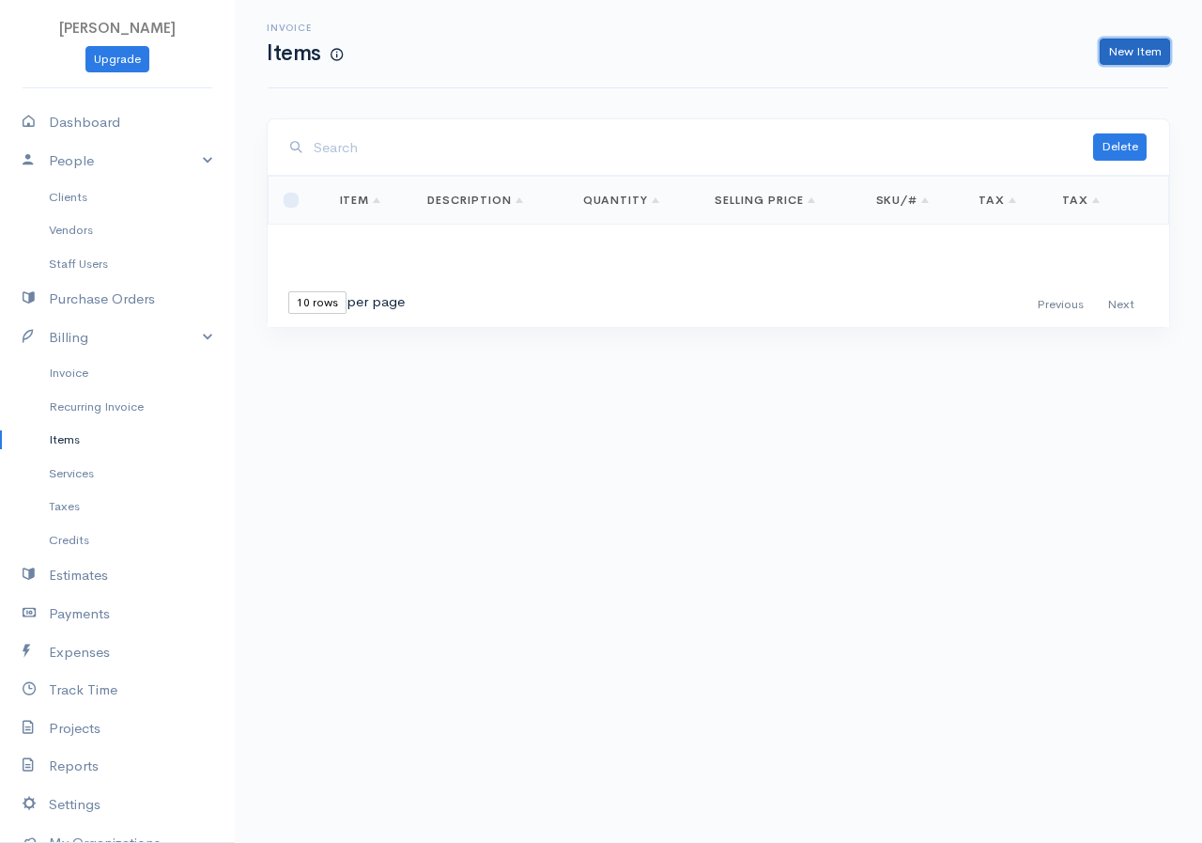
click at [1133, 41] on link "New Item" at bounding box center [1135, 52] width 70 height 27
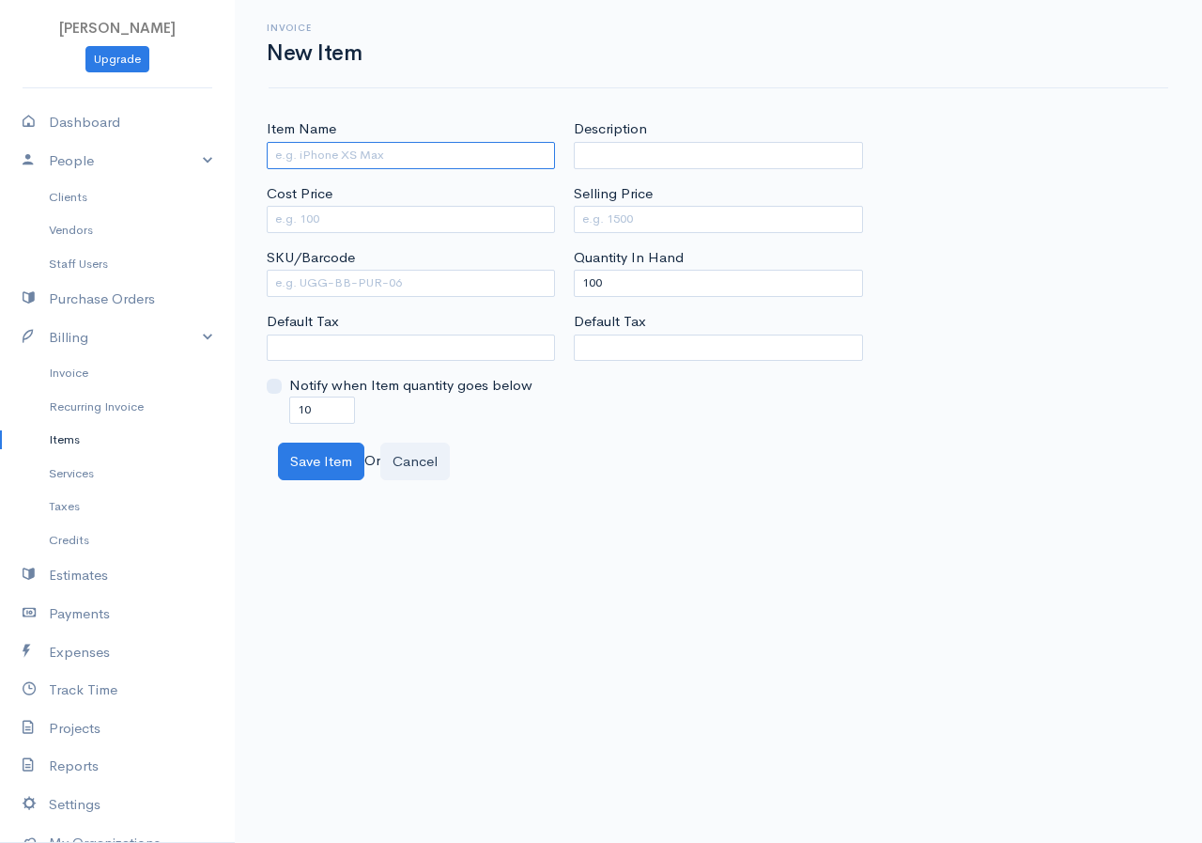
click at [408, 149] on input "Item Name" at bounding box center [411, 155] width 288 height 27
type input "Cement"
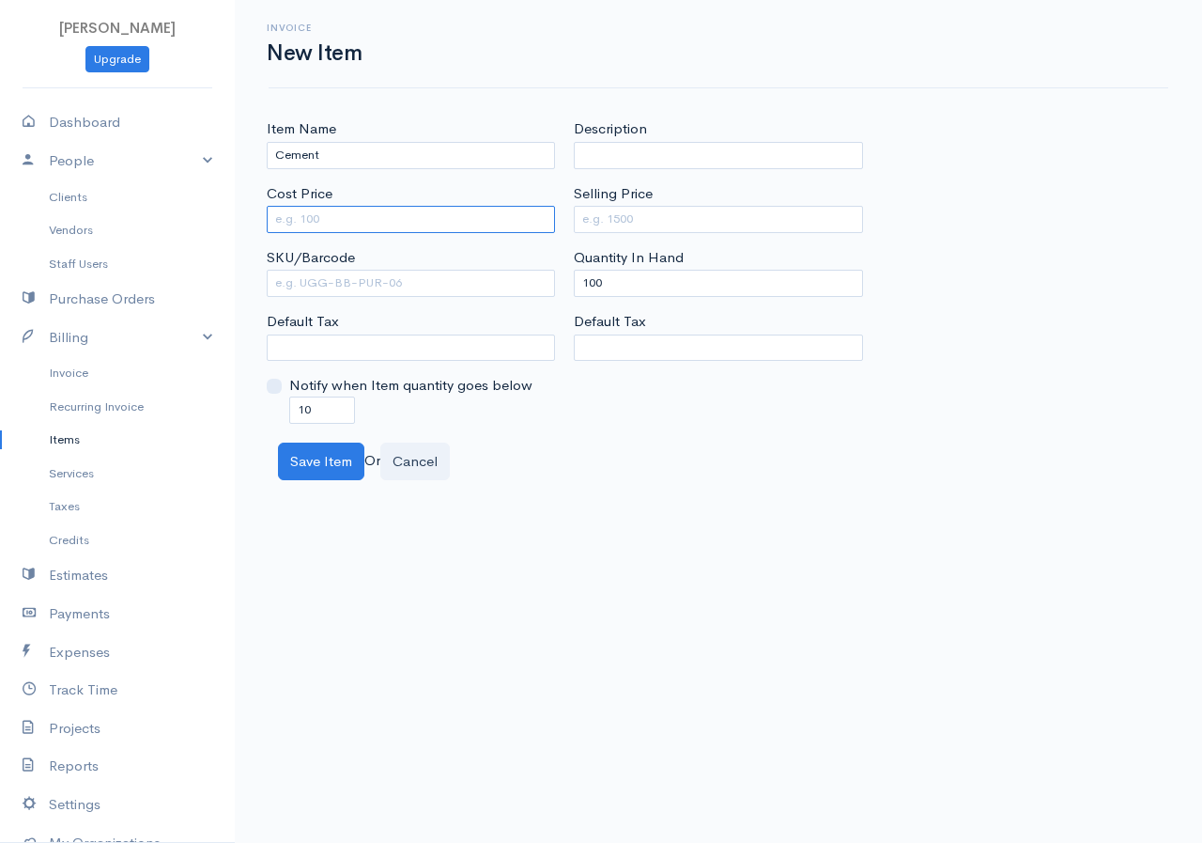
click at [432, 215] on input "Cost Price" at bounding box center [411, 219] width 288 height 27
type input "2500"
click at [54, 450] on link "Items" at bounding box center [117, 440] width 235 height 34
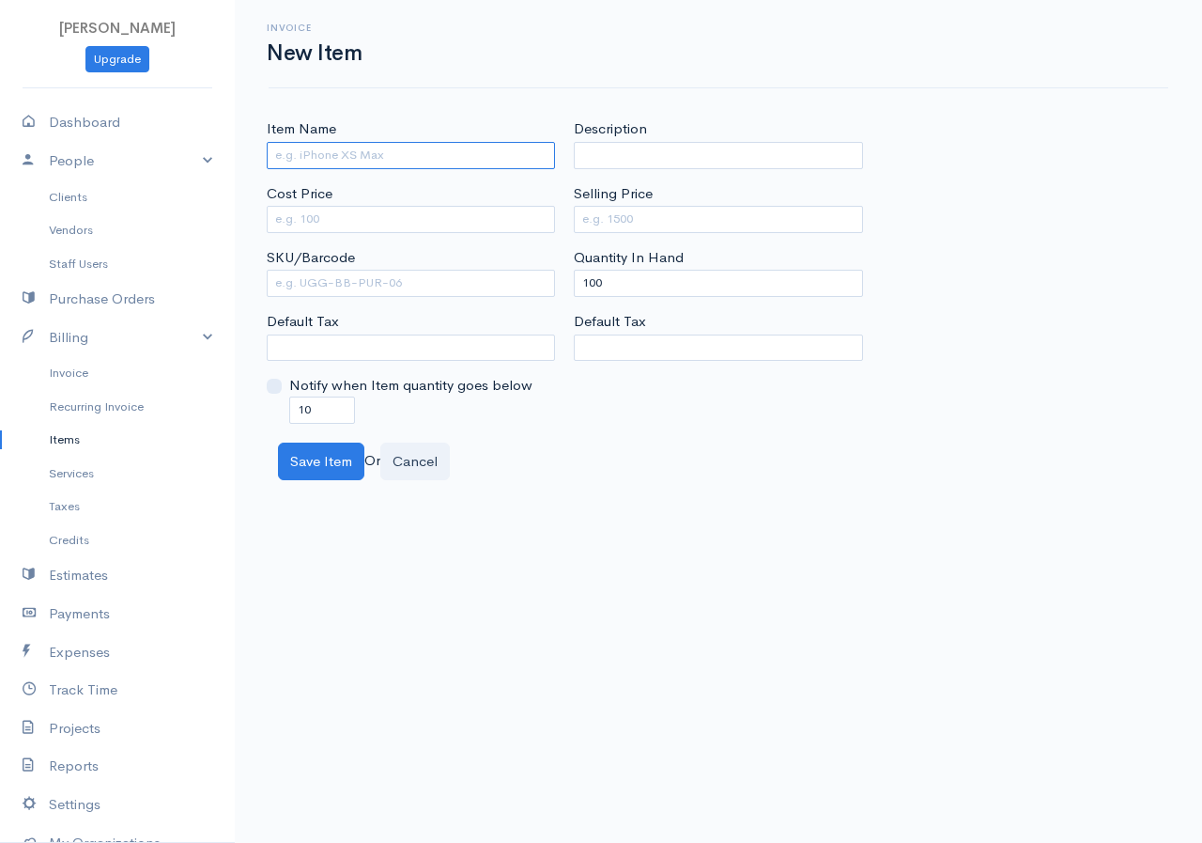
click at [349, 152] on input "Item Name" at bounding box center [411, 155] width 288 height 27
type input "Cement"
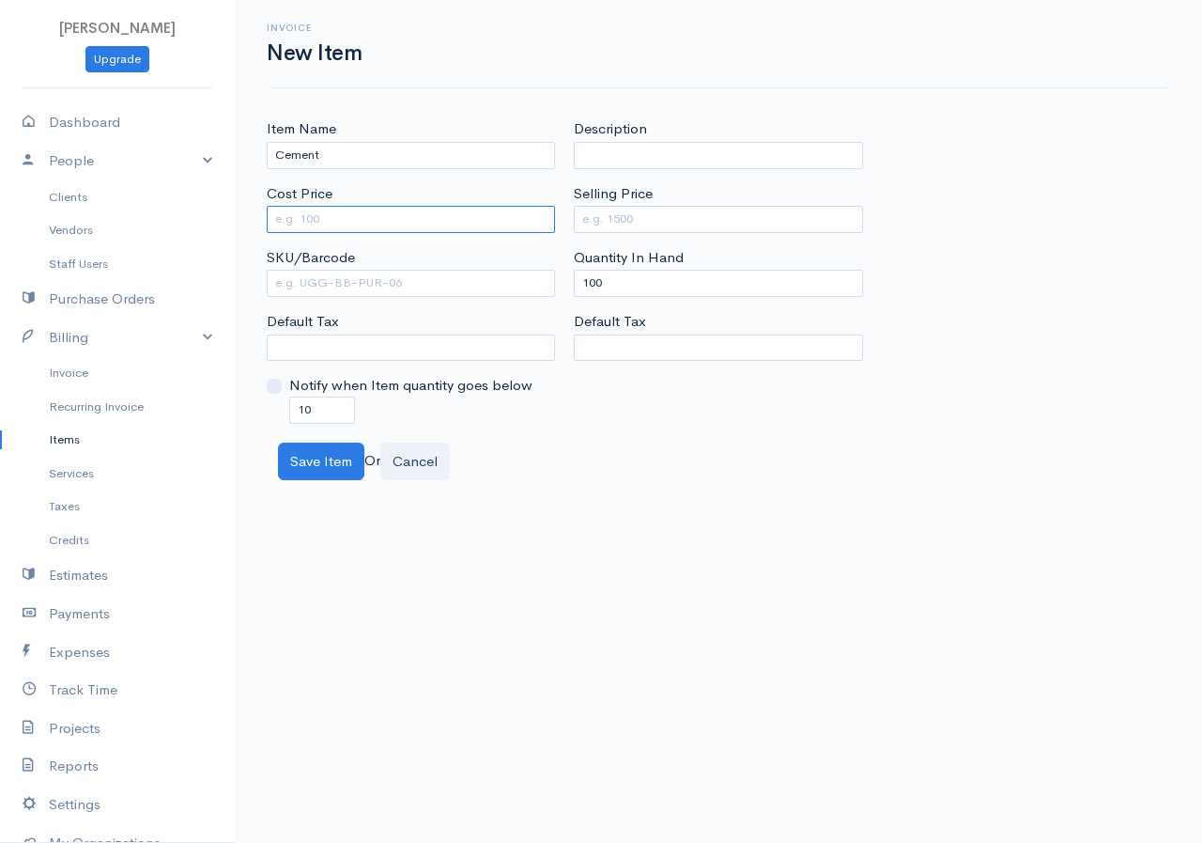
click at [389, 207] on input "Cost Price" at bounding box center [411, 219] width 288 height 27
type input "2500"
click at [612, 211] on input "Selling Price" at bounding box center [718, 219] width 288 height 27
type input "4250"
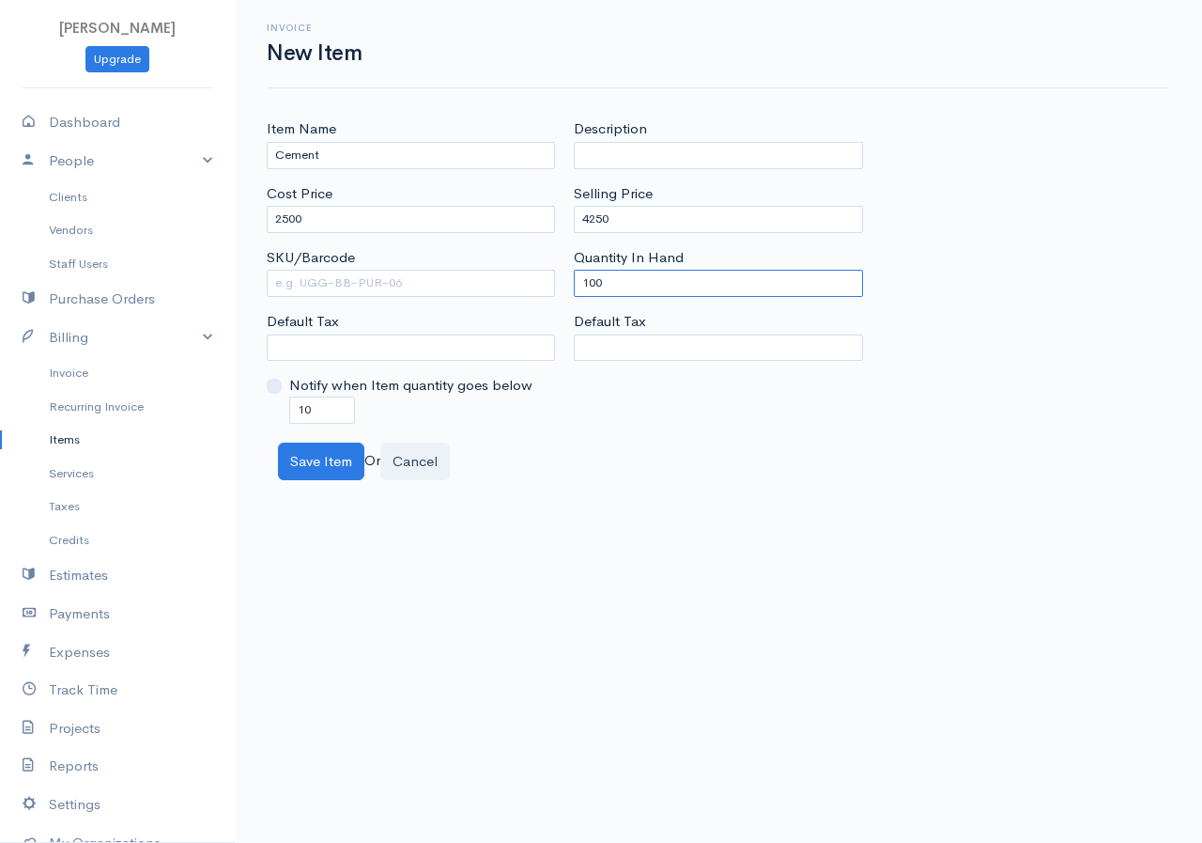
click at [631, 285] on input "100" at bounding box center [718, 283] width 288 height 27
type input "1"
type input "0"
click at [337, 463] on button "Save Item" at bounding box center [321, 461] width 86 height 39
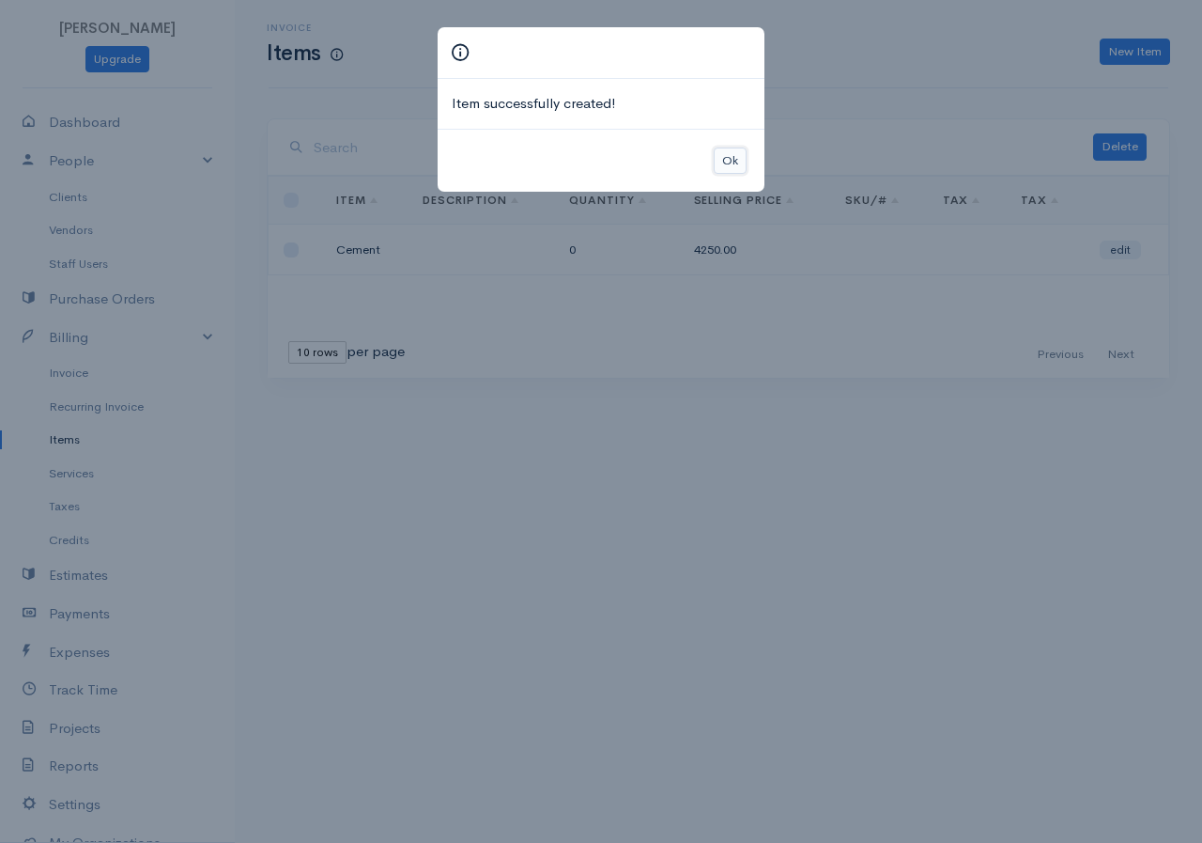
click at [719, 169] on button "Ok" at bounding box center [730, 160] width 33 height 27
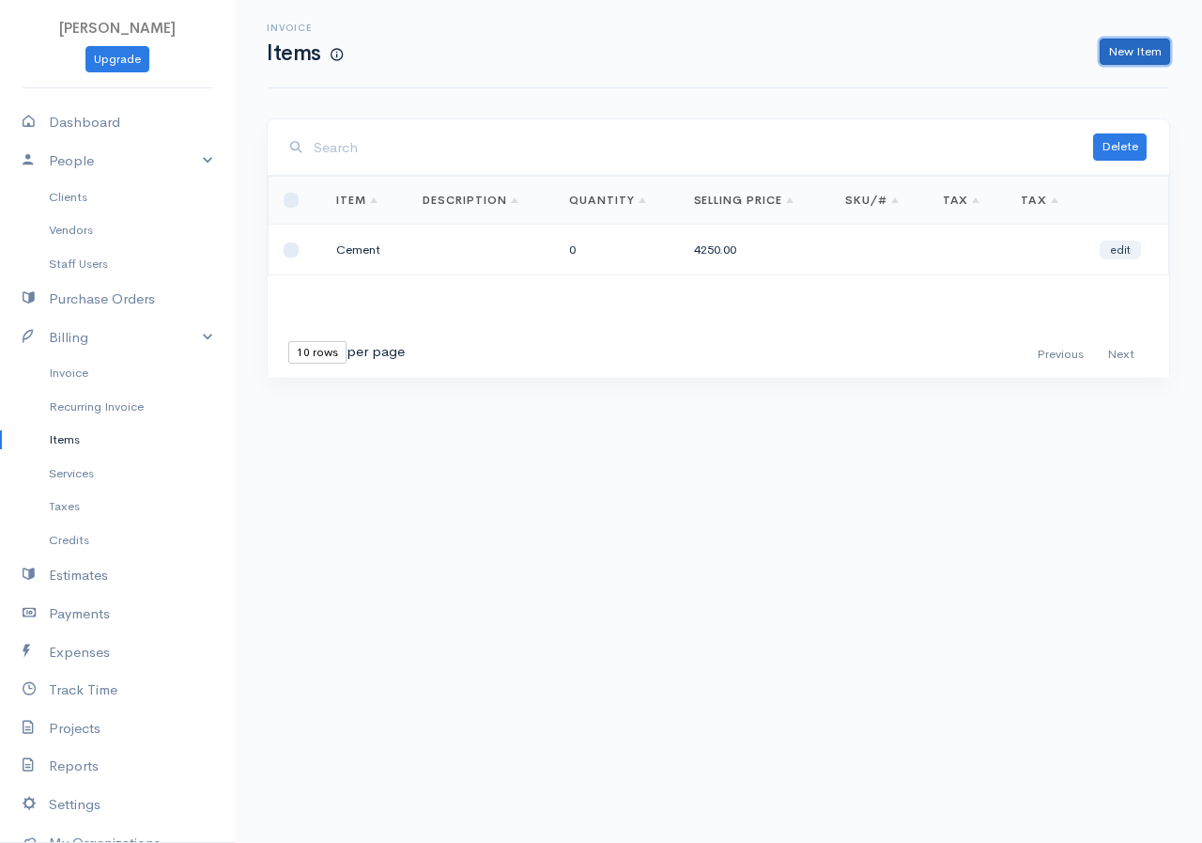
click at [1144, 52] on link "New Item" at bounding box center [1135, 52] width 70 height 27
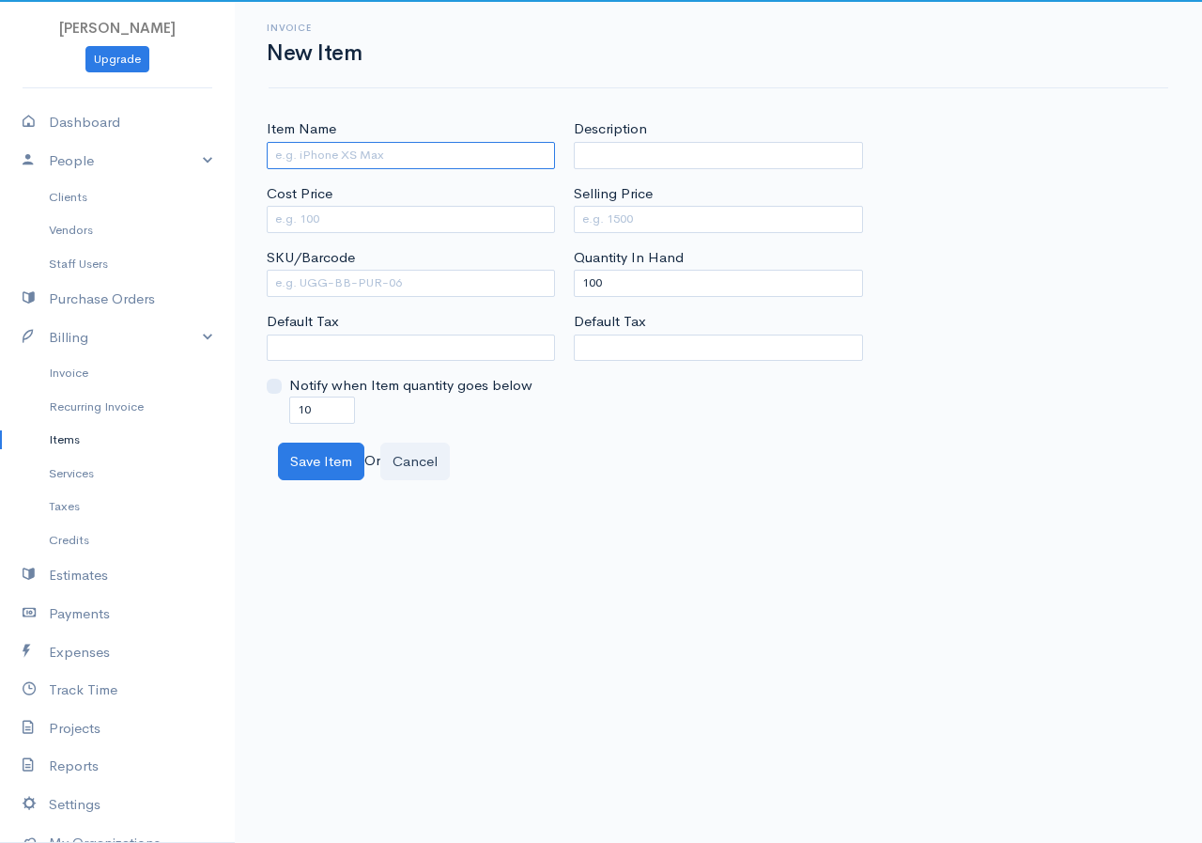
click at [325, 151] on input "Item Name" at bounding box center [411, 155] width 288 height 27
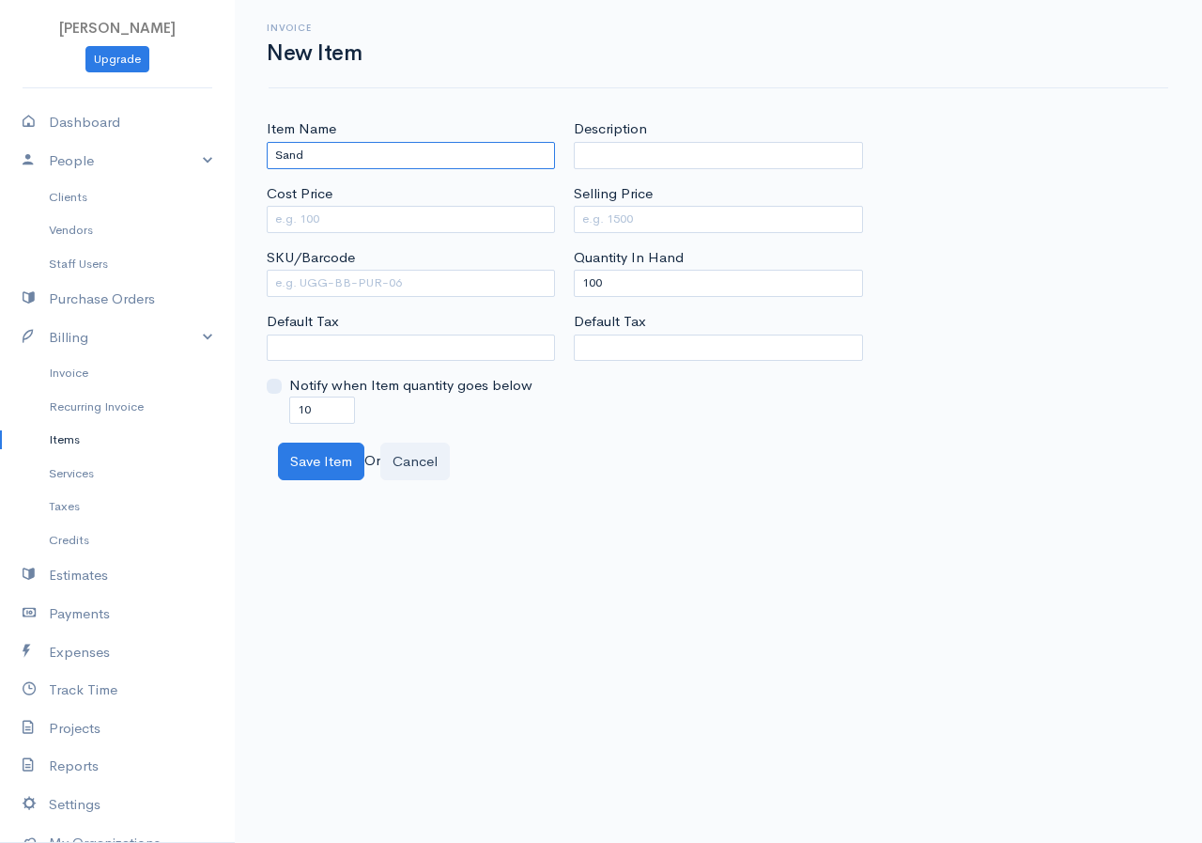
type input "Sand"
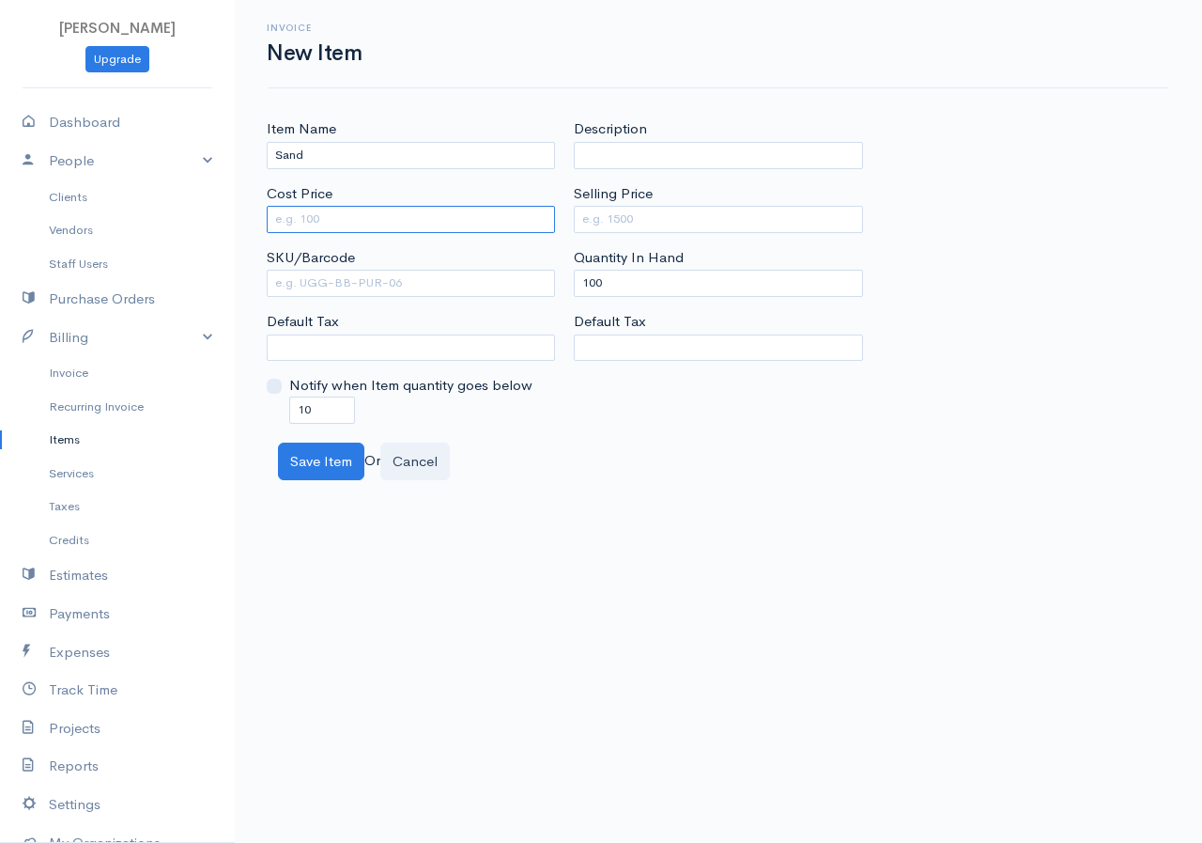
click at [338, 222] on input "Cost Price" at bounding box center [411, 219] width 288 height 27
type input "7500"
click at [617, 205] on div "Selling Price" at bounding box center [718, 208] width 288 height 50
click at [616, 218] on input "Selling Price" at bounding box center [718, 219] width 288 height 27
click at [636, 218] on input "Selling Price" at bounding box center [718, 219] width 288 height 27
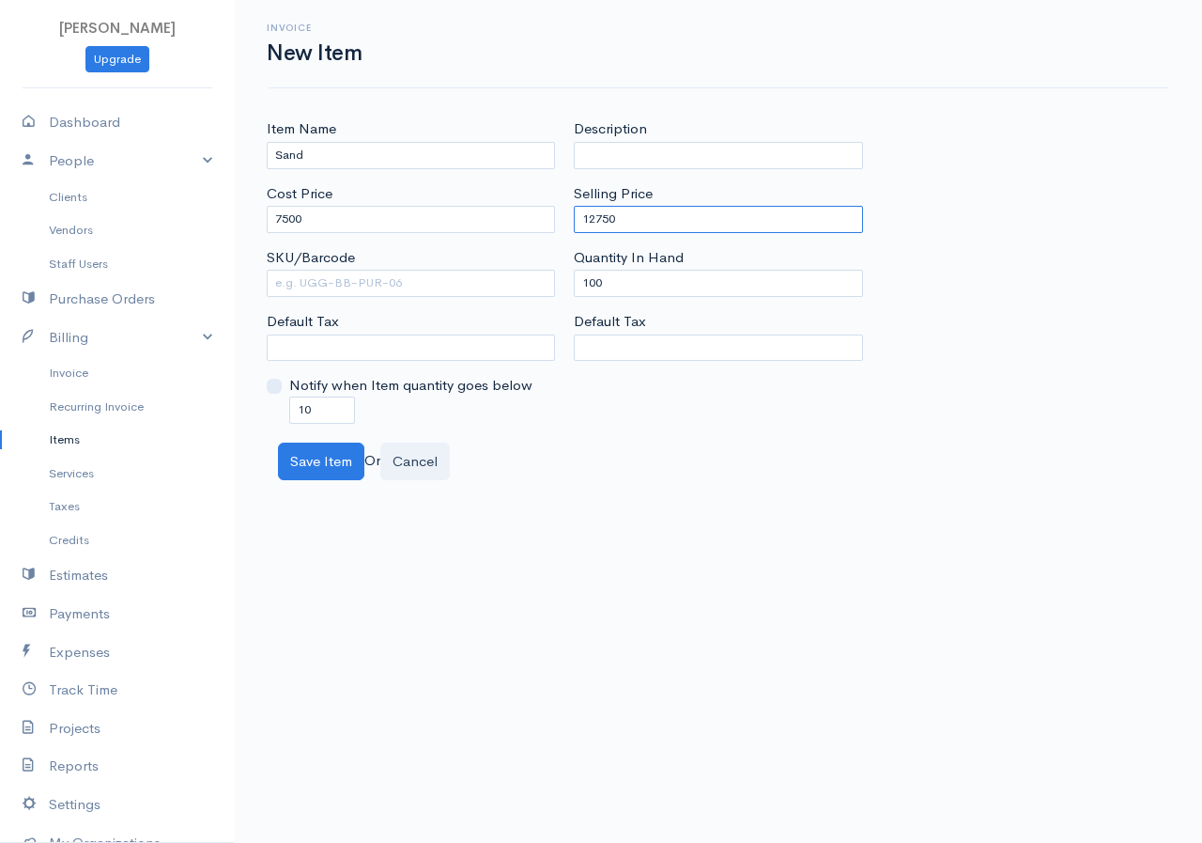
type input "12750"
click at [606, 271] on input "100" at bounding box center [718, 283] width 288 height 27
type input "1"
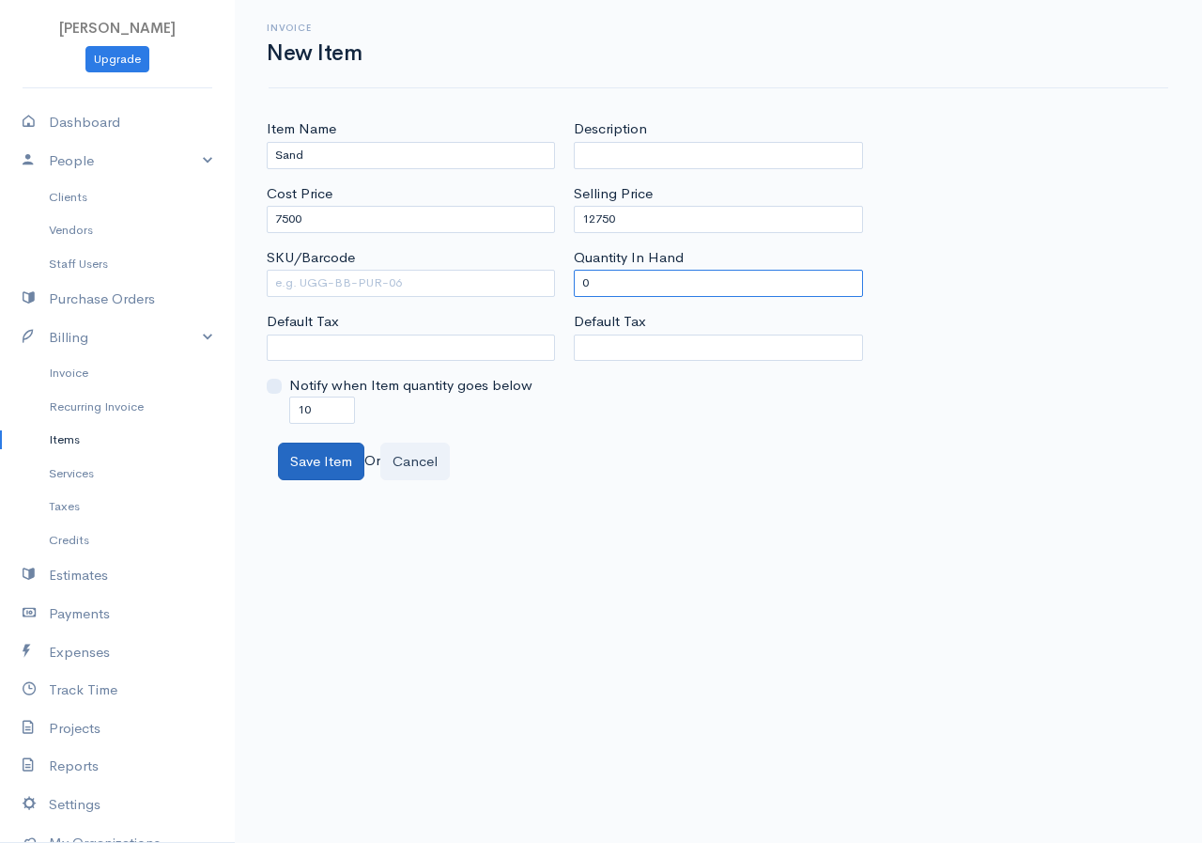
type input "0"
click at [333, 457] on button "Save Item" at bounding box center [321, 461] width 86 height 39
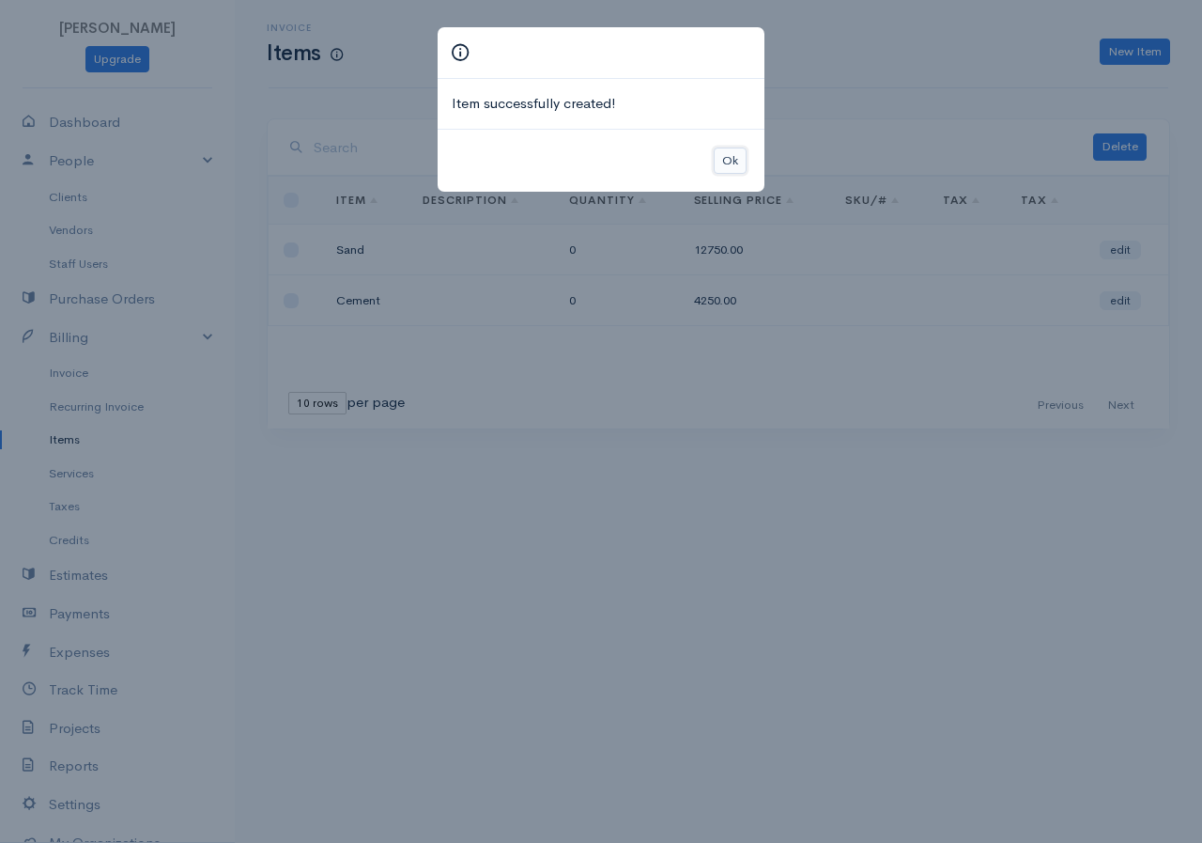
click at [722, 163] on button "Ok" at bounding box center [730, 160] width 33 height 27
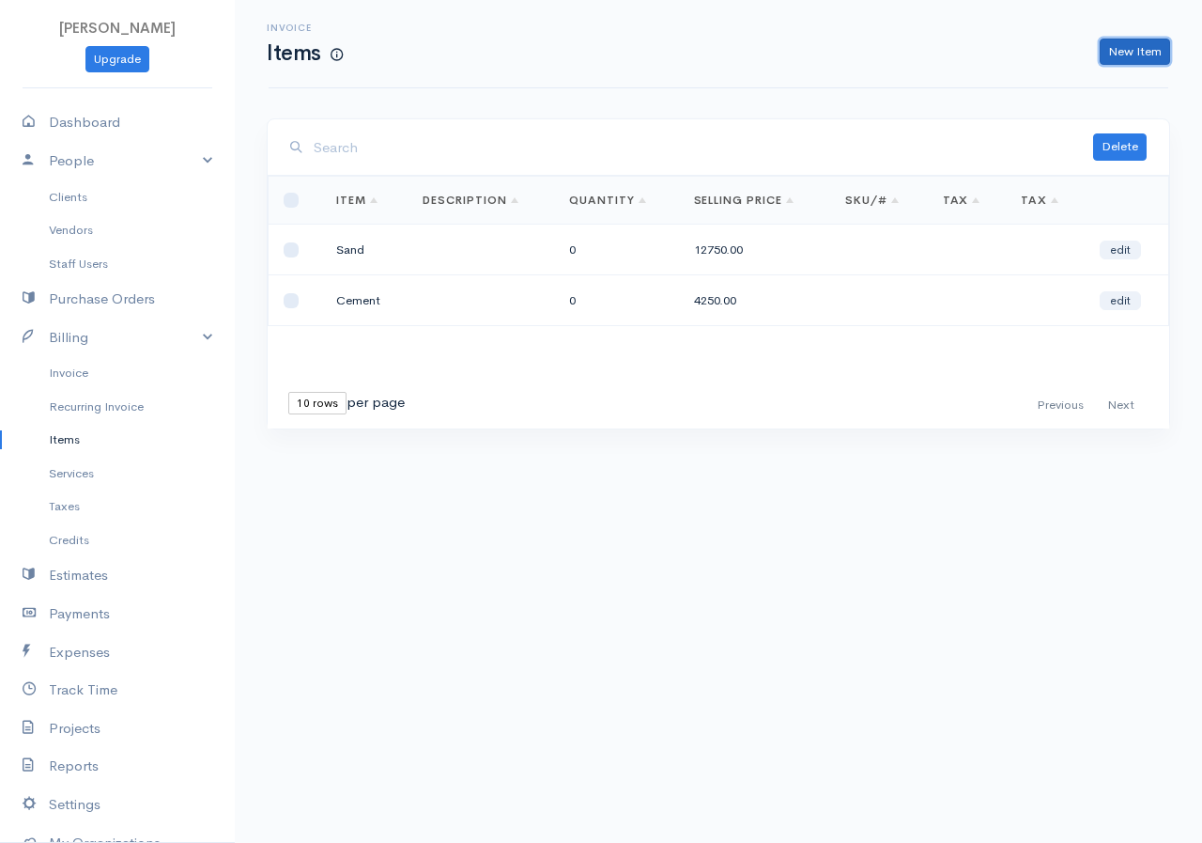
click at [1121, 61] on link "New Item" at bounding box center [1135, 52] width 70 height 27
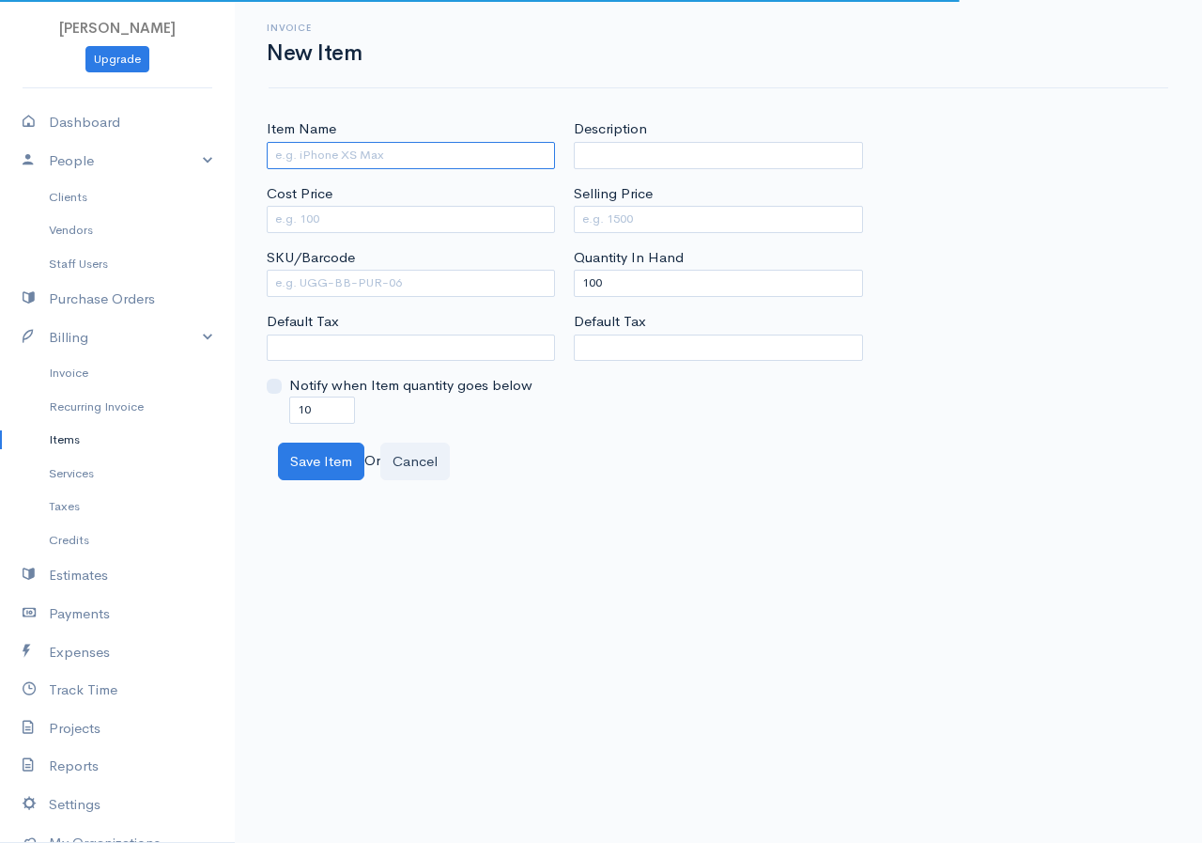
click at [314, 164] on input "Item Name" at bounding box center [411, 155] width 288 height 27
type input "Steel"
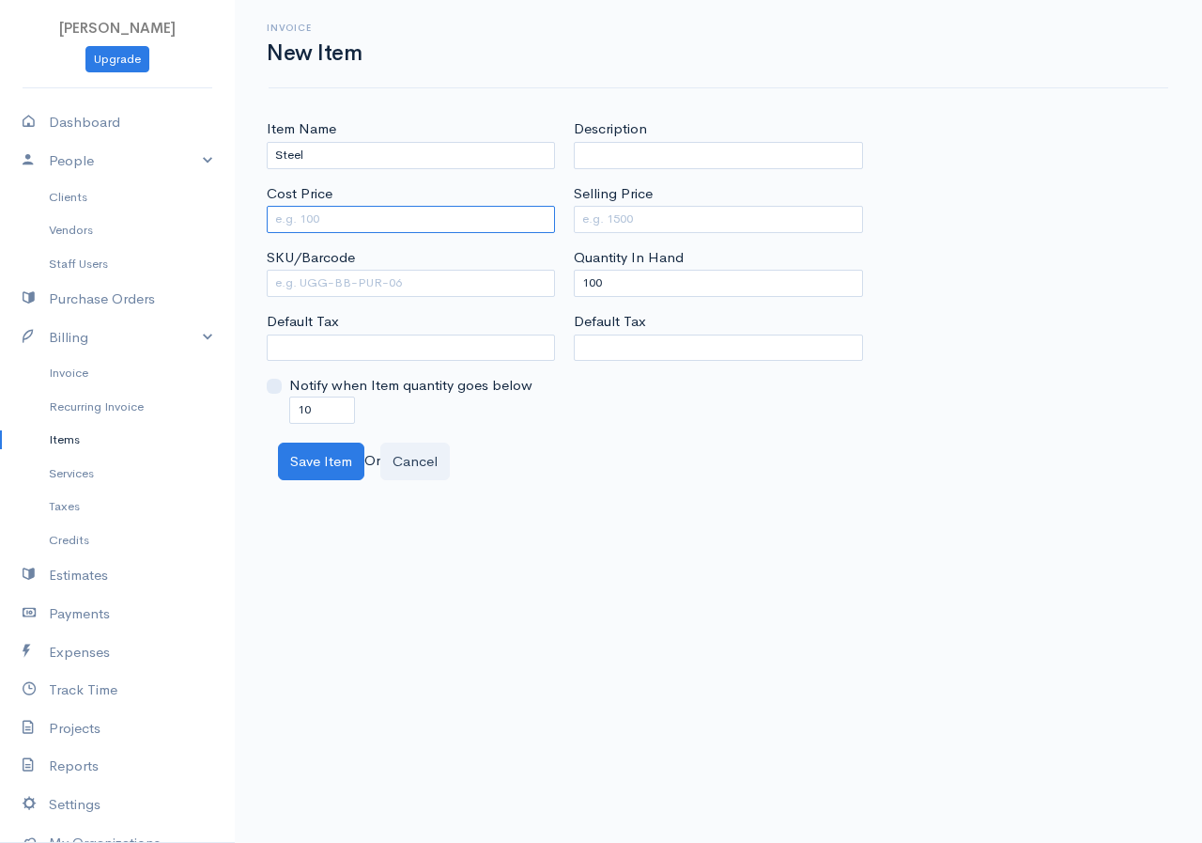
click at [329, 220] on input "Cost Price" at bounding box center [411, 219] width 288 height 27
type input "9500"
click at [607, 217] on input "Selling Price" at bounding box center [718, 219] width 288 height 27
click at [599, 207] on input "Selling Price" at bounding box center [718, 219] width 288 height 27
type input "16150"
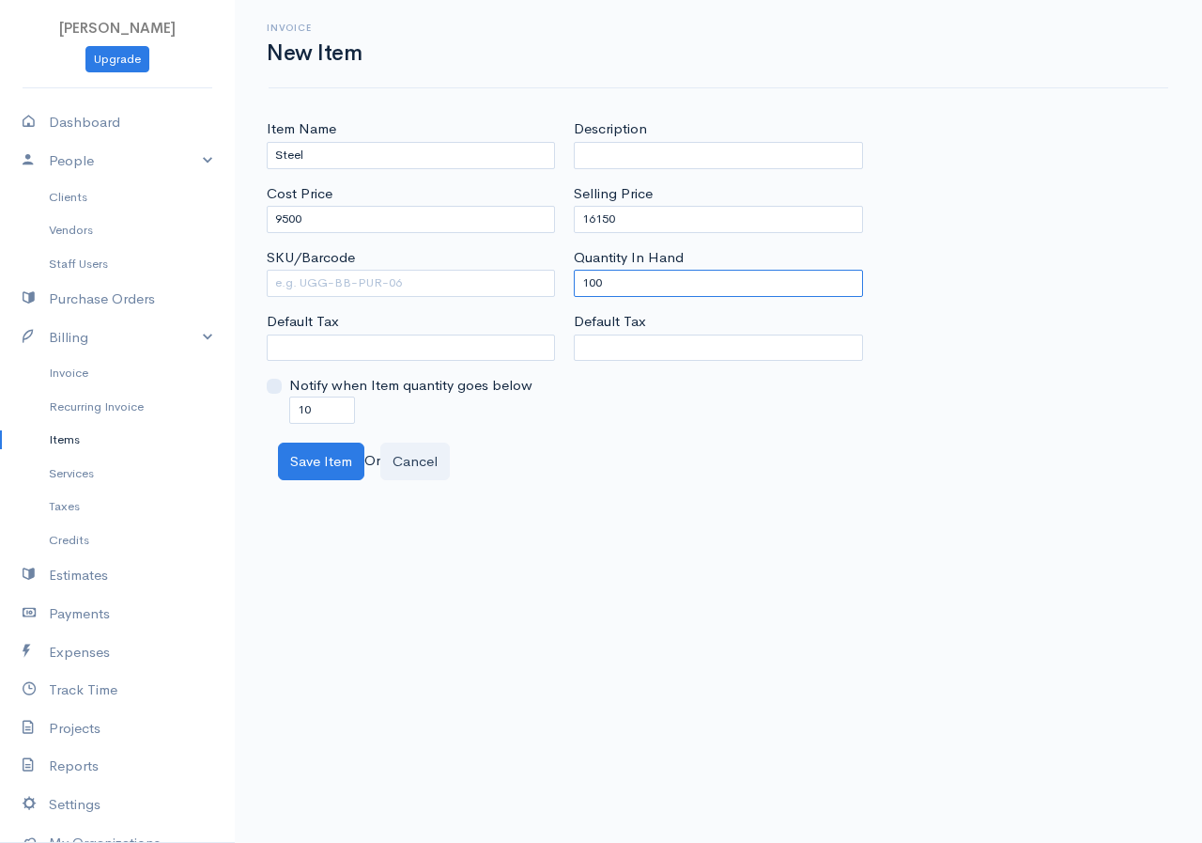
click at [658, 291] on input "100" at bounding box center [718, 283] width 288 height 27
type input "1"
type input "0"
click at [327, 465] on button "Save Item" at bounding box center [321, 461] width 86 height 39
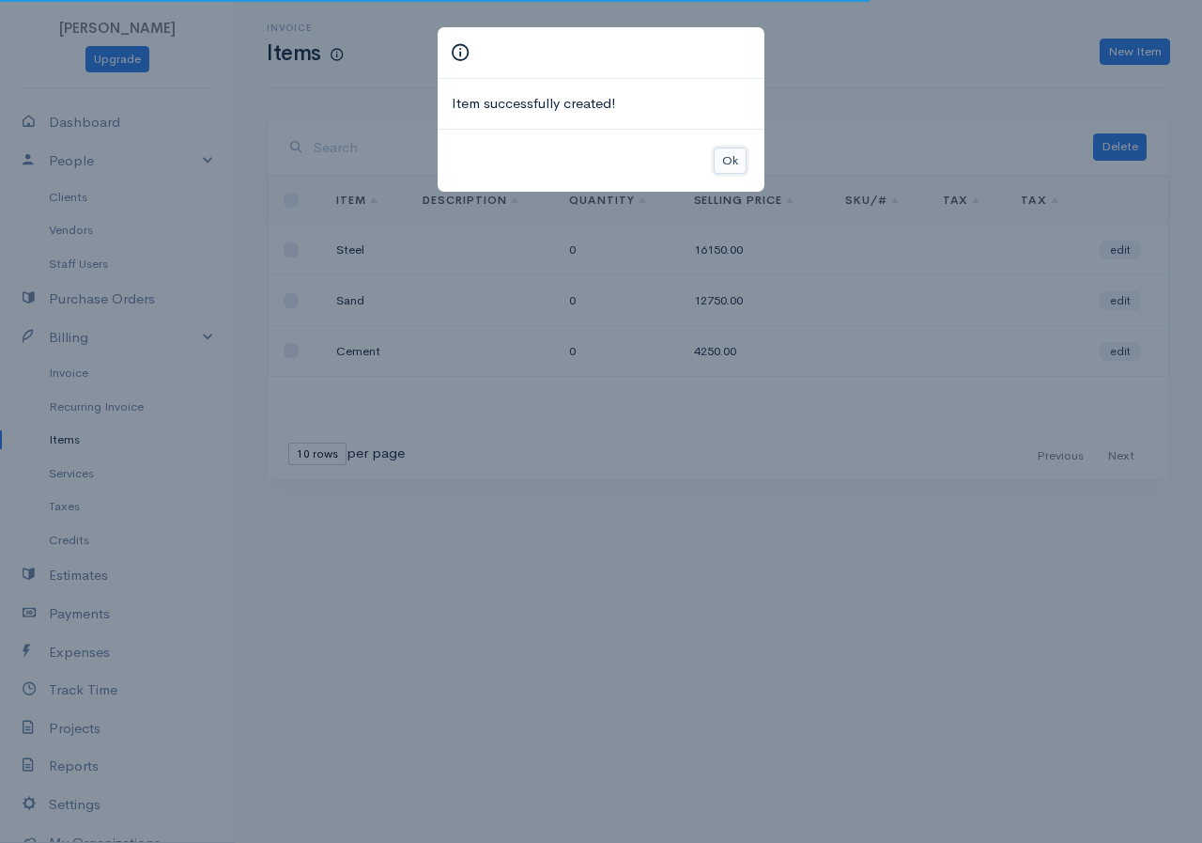
click at [729, 166] on button "Ok" at bounding box center [730, 160] width 33 height 27
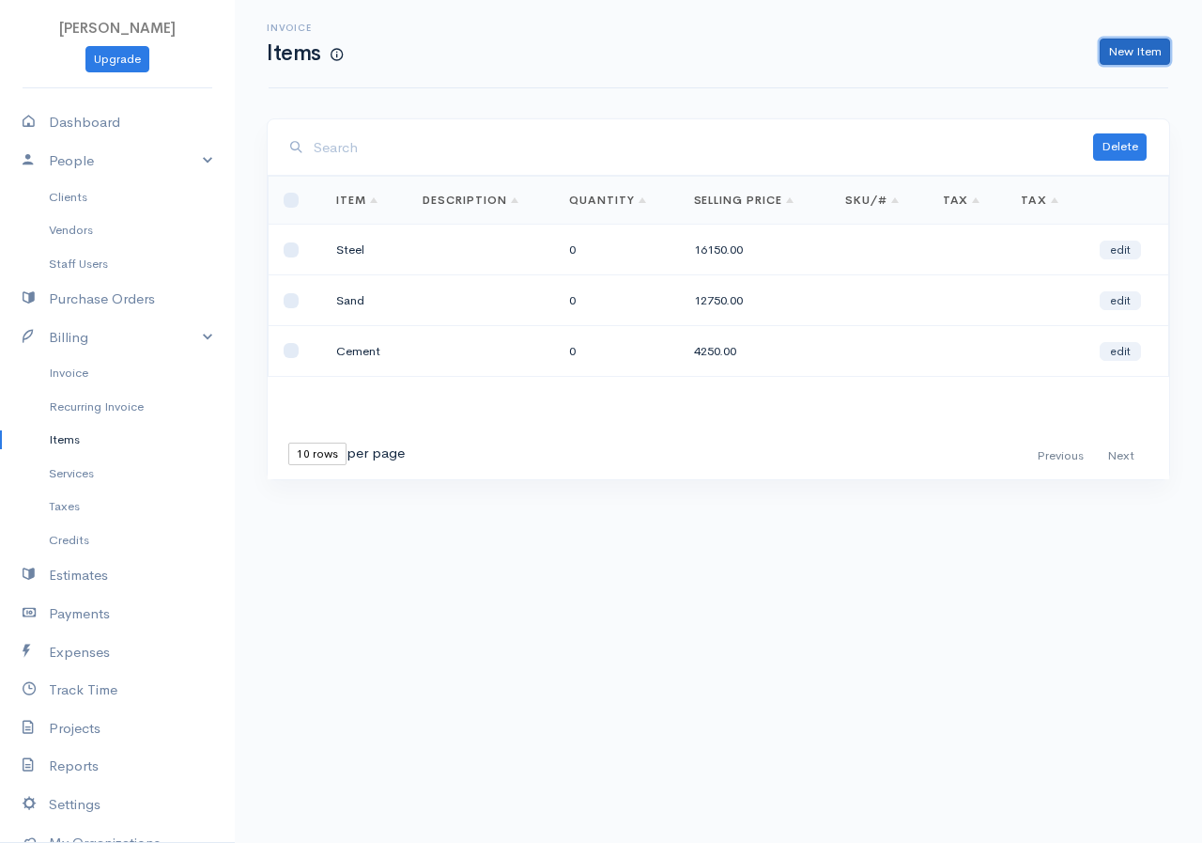
click at [1131, 50] on link "New Item" at bounding box center [1135, 52] width 70 height 27
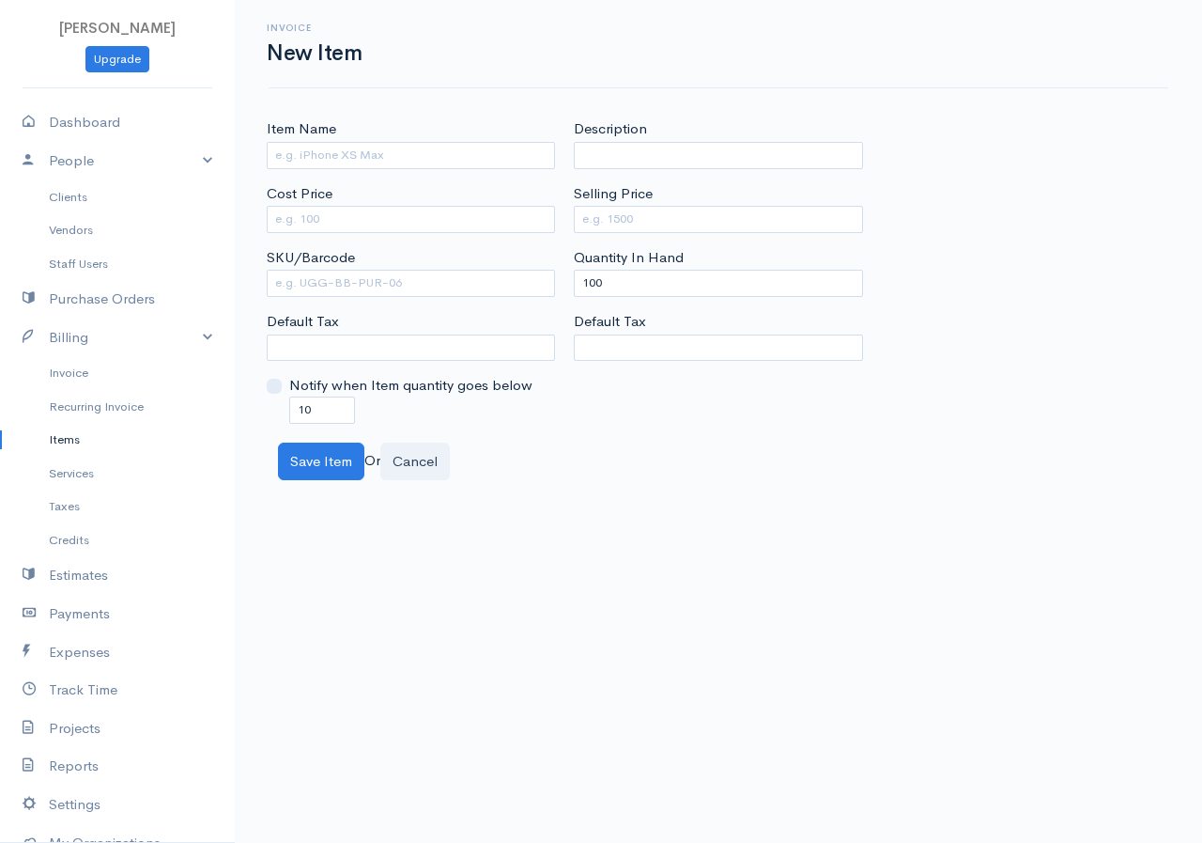
click at [316, 138] on label "Item Name" at bounding box center [302, 129] width 70 height 22
click at [316, 142] on input "Item Name" at bounding box center [411, 155] width 288 height 27
type input "Concrete"
click at [341, 219] on input "Cost Price" at bounding box center [411, 219] width 288 height 27
type input "15000"
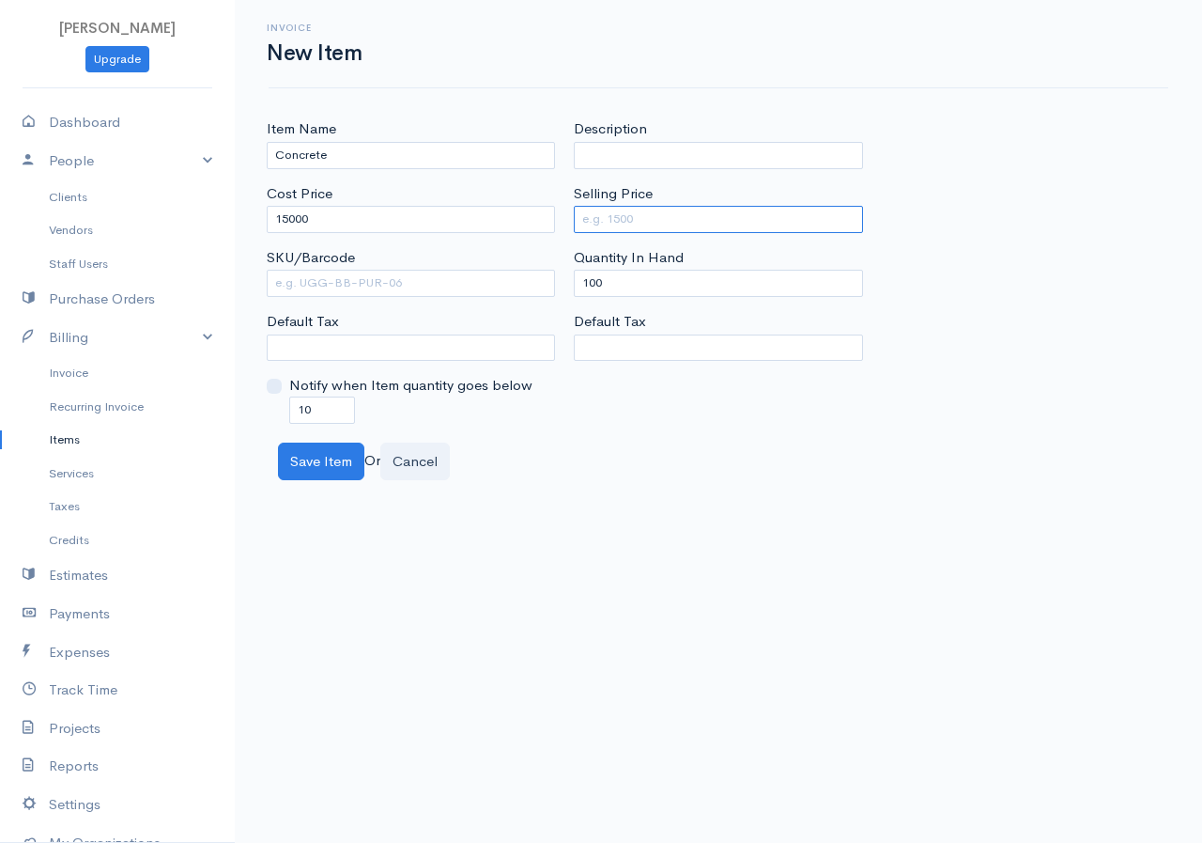
click at [625, 212] on input "Selling Price" at bounding box center [718, 219] width 288 height 27
type input "30000"
drag, startPoint x: 643, startPoint y: 279, endPoint x: 570, endPoint y: 286, distance: 73.6
click at [570, 286] on div "Description Selling Price 30000 Quantity In Hand 100 Default Tax" at bounding box center [718, 270] width 307 height 304
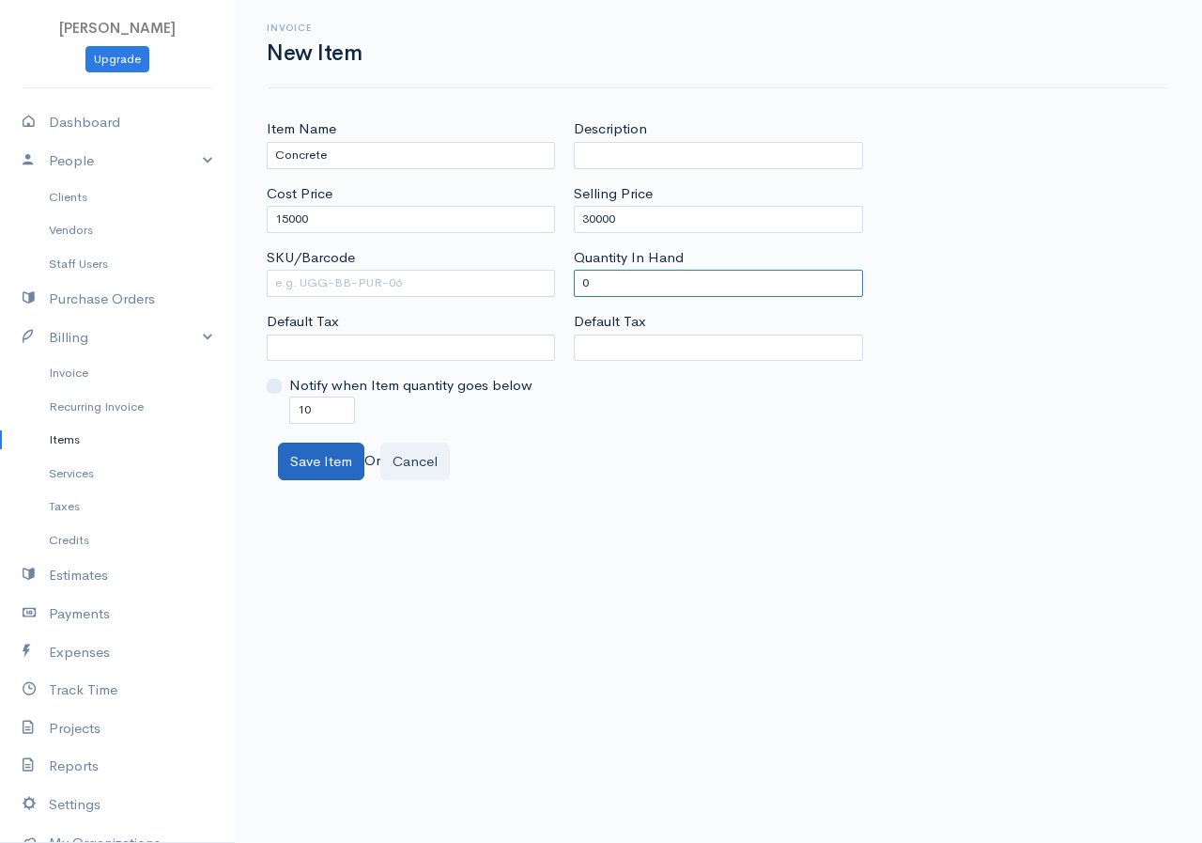
type input "0"
click at [321, 472] on button "Save Item" at bounding box center [321, 461] width 86 height 39
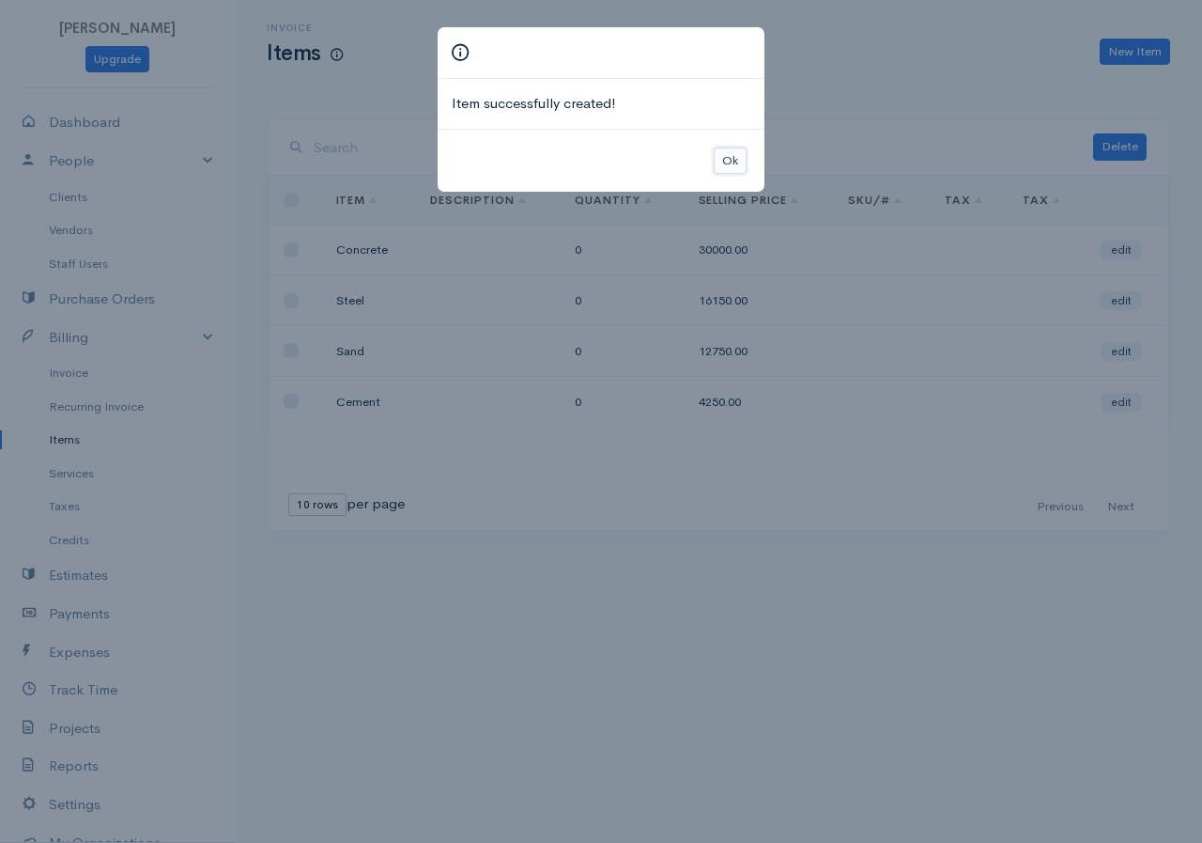
click at [727, 152] on button "Ok" at bounding box center [730, 160] width 33 height 27
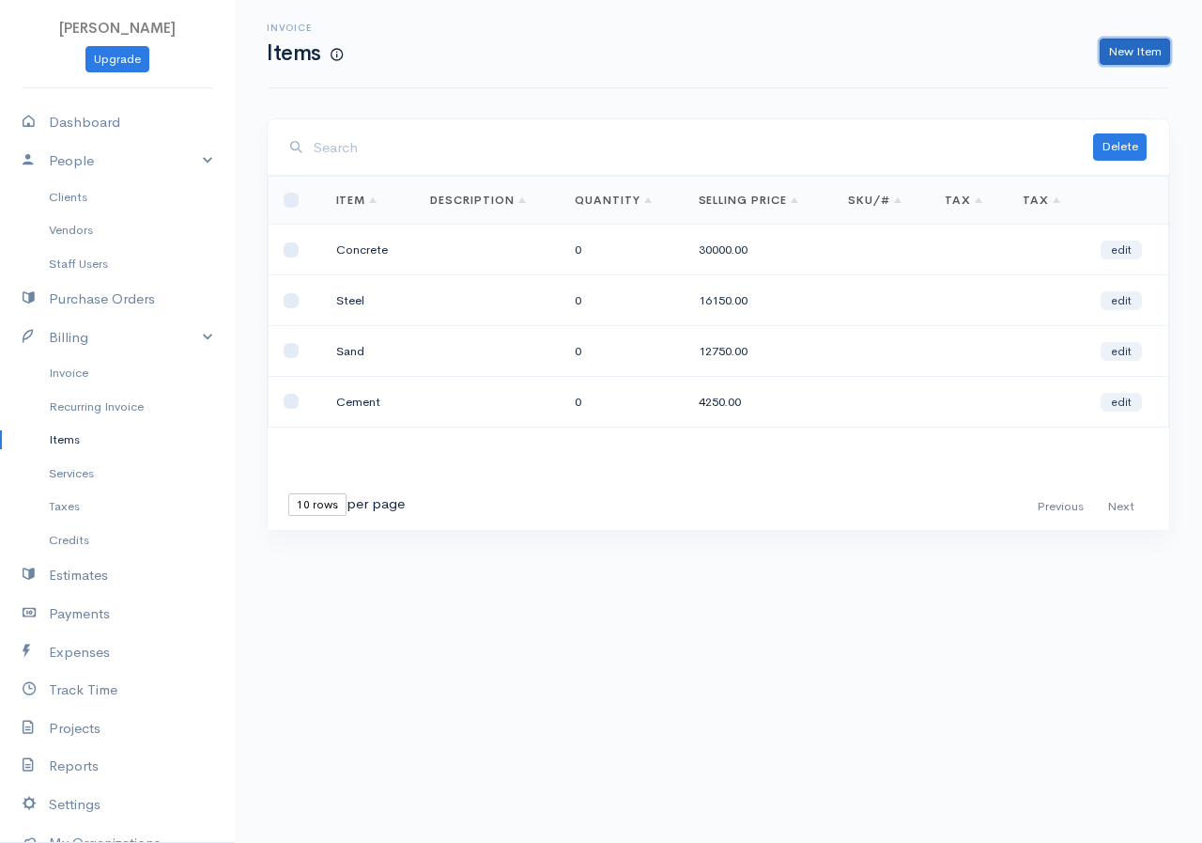
click at [1139, 50] on link "New Item" at bounding box center [1135, 52] width 70 height 27
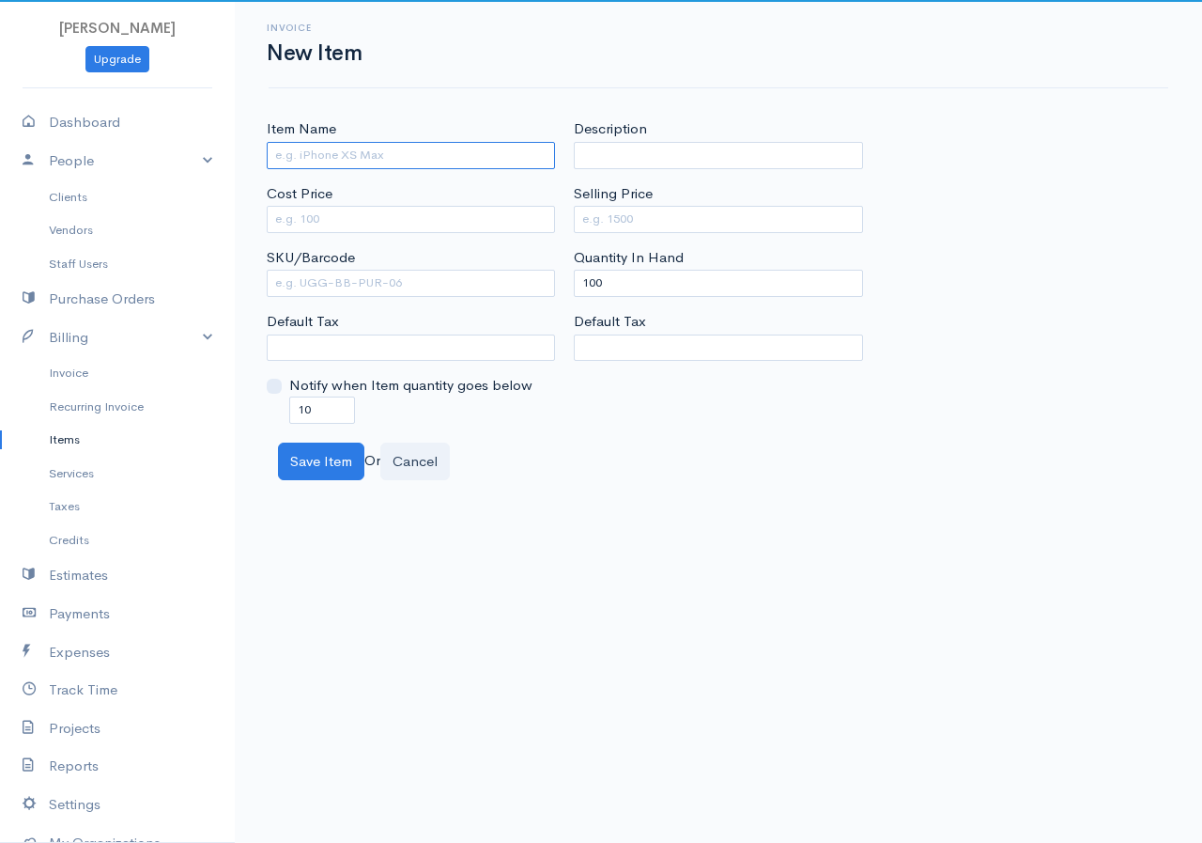
click at [346, 157] on input "Item Name" at bounding box center [411, 155] width 288 height 27
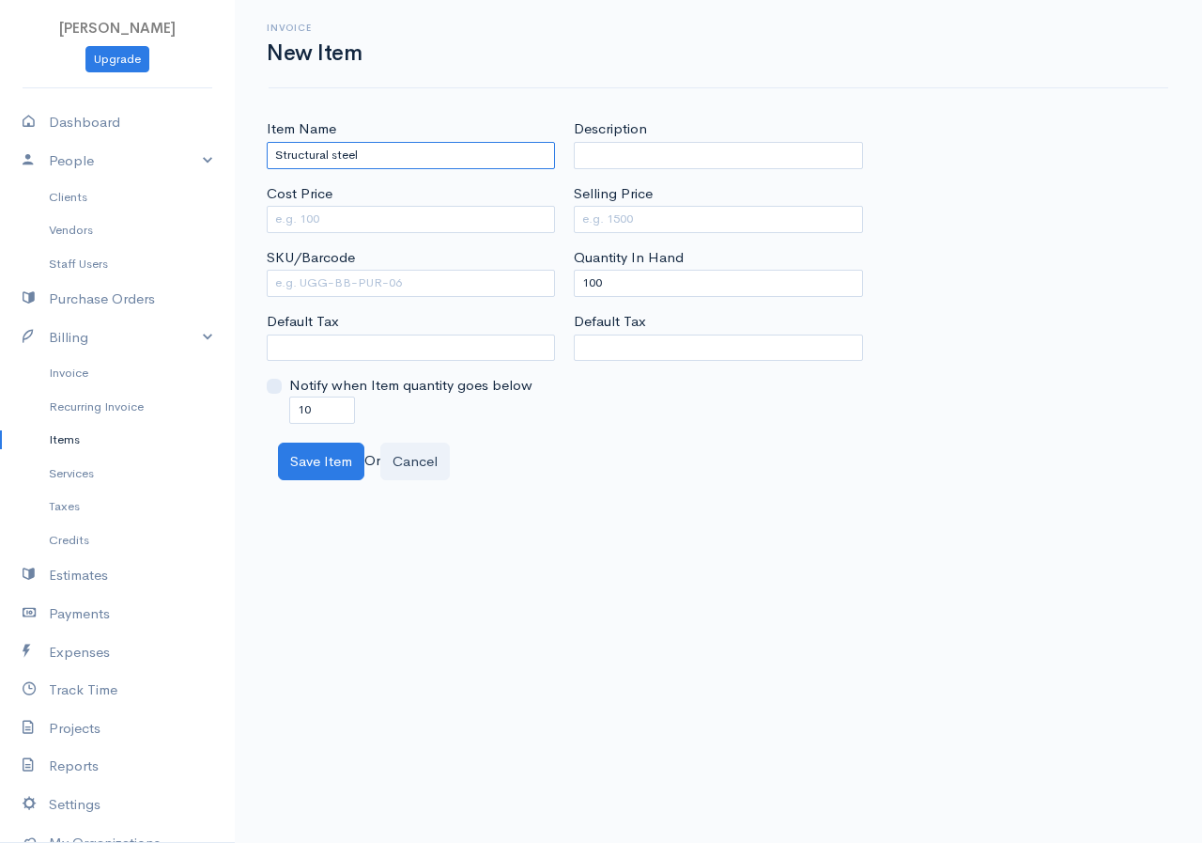
type input "Structural steel"
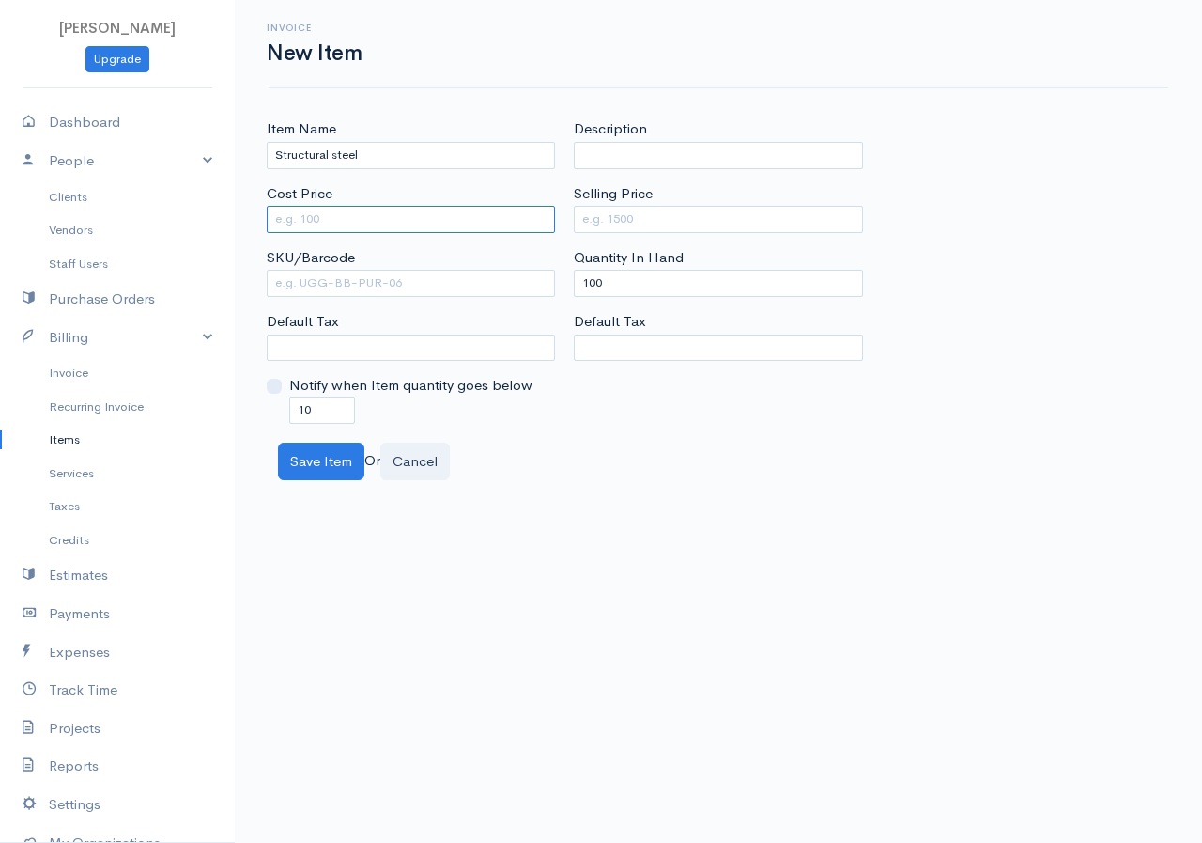
click at [382, 225] on input "Cost Price" at bounding box center [411, 219] width 288 height 27
type input "1800"
click at [630, 219] on input "Selling Price" at bounding box center [718, 219] width 288 height 27
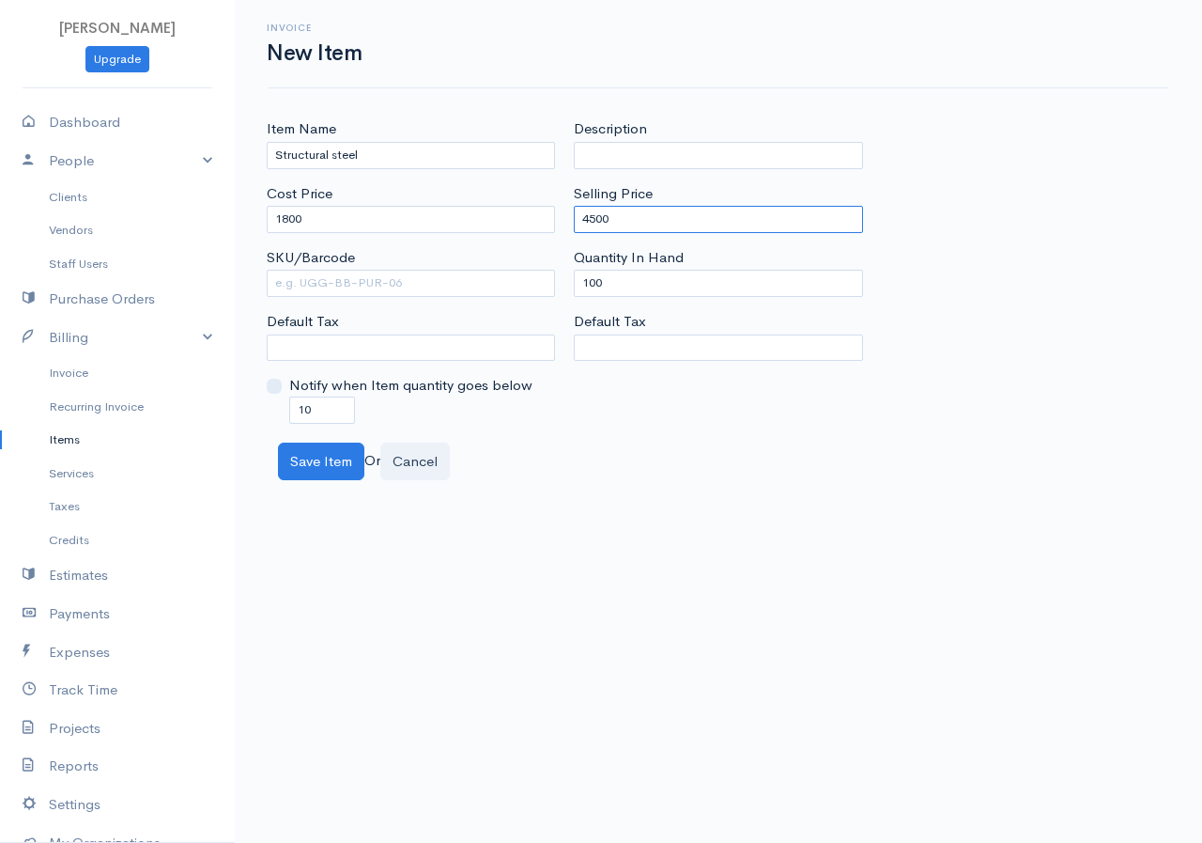
type input "4500"
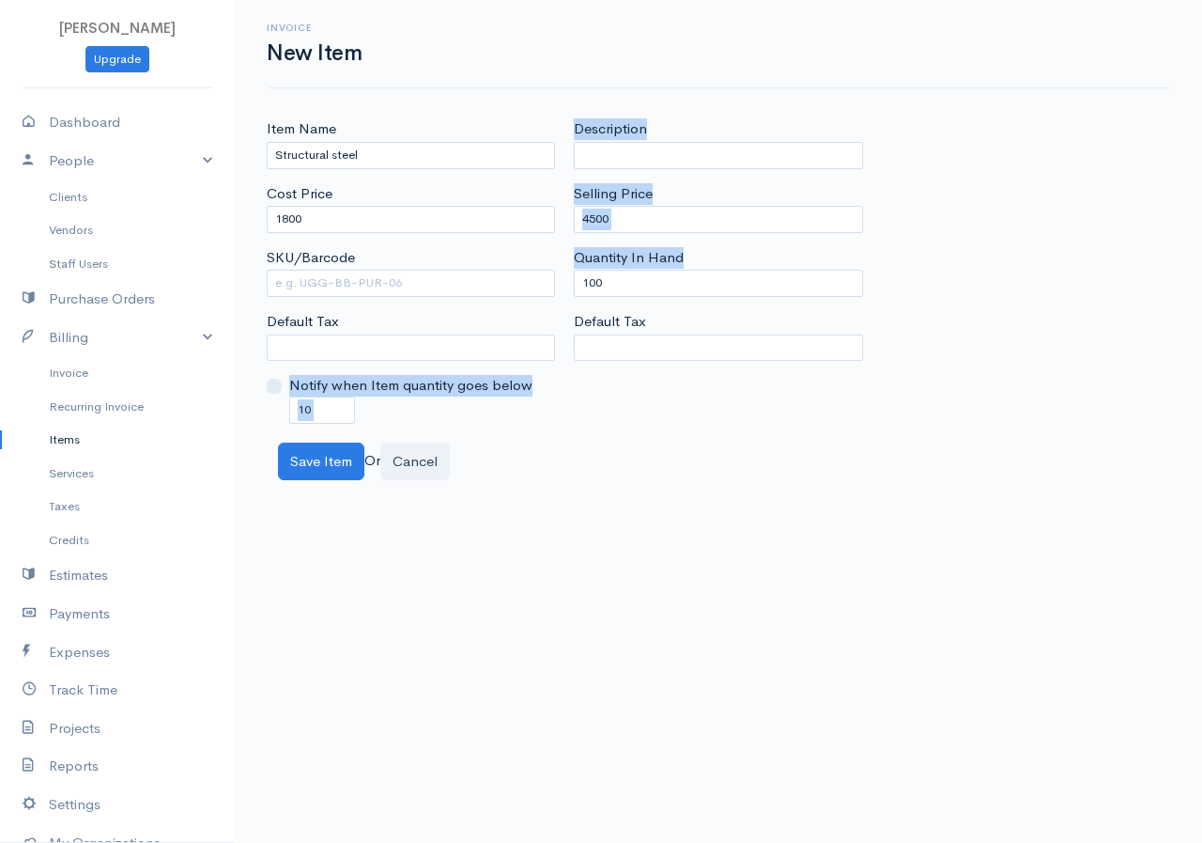
drag, startPoint x: 630, startPoint y: 269, endPoint x: 535, endPoint y: 305, distance: 102.6
click at [511, 310] on div "Item Name Structural steel Cost Price 1800 SKU/Barcode Default Tax Notify when …" at bounding box center [718, 270] width 922 height 304
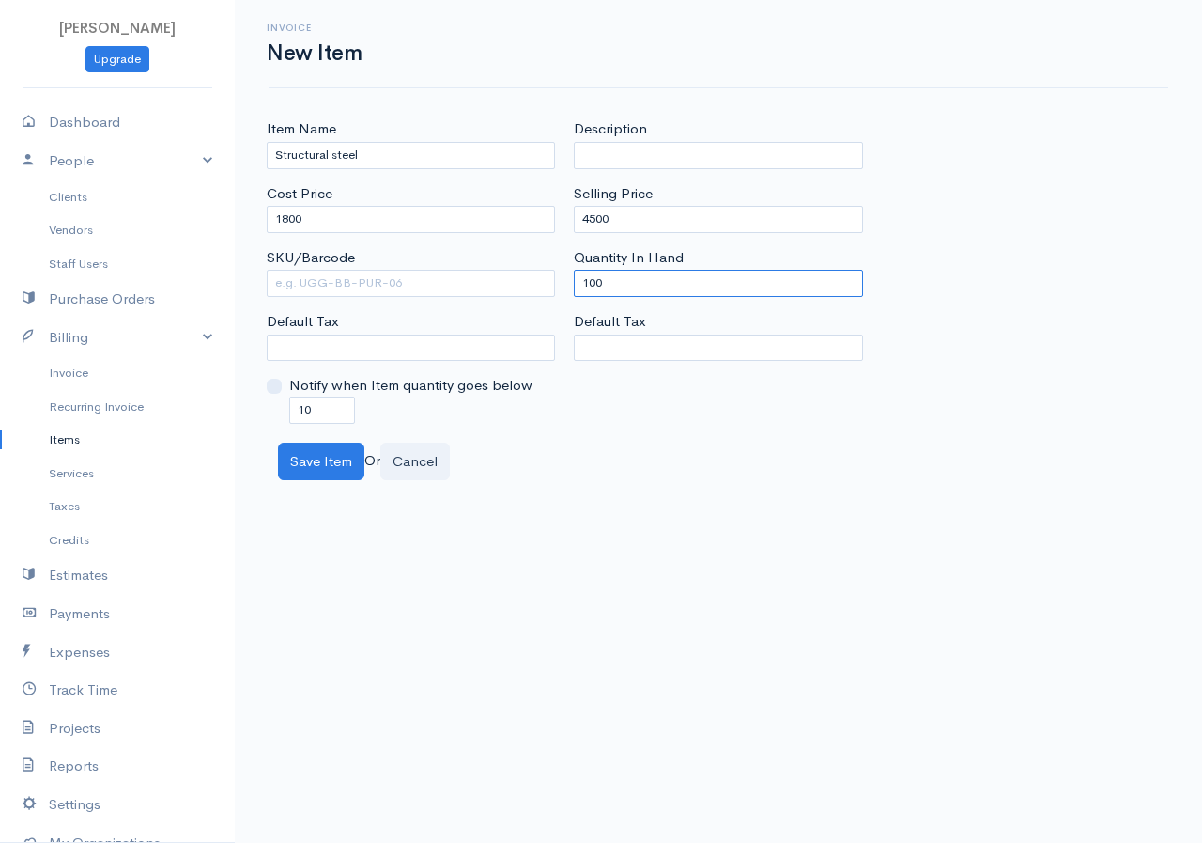
drag, startPoint x: 611, startPoint y: 284, endPoint x: 554, endPoint y: 289, distance: 56.6
click at [554, 289] on div "Item Name Structural steel Cost Price 1800 SKU/Barcode Default Tax Notify when …" at bounding box center [718, 270] width 922 height 304
type input "0"
click at [328, 461] on button "Save Item" at bounding box center [321, 461] width 86 height 39
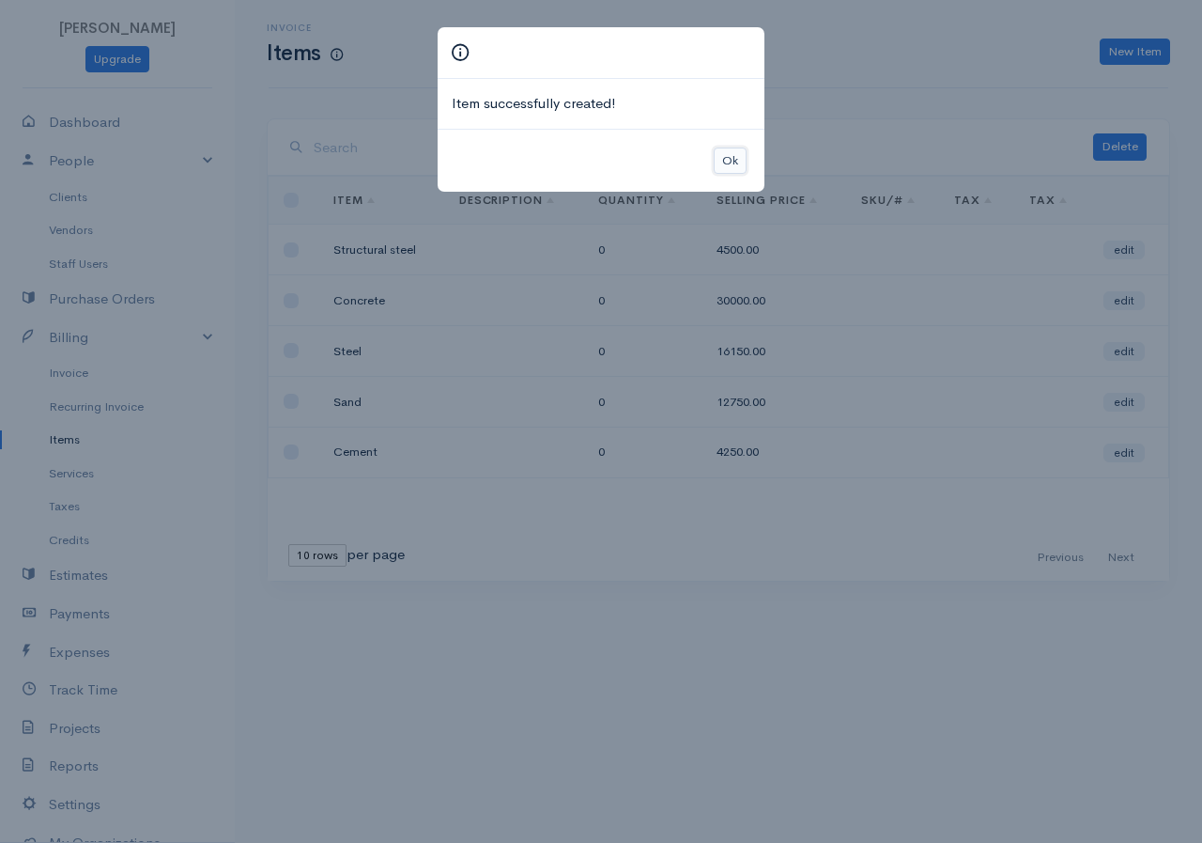
click at [727, 163] on button "Ok" at bounding box center [730, 160] width 33 height 27
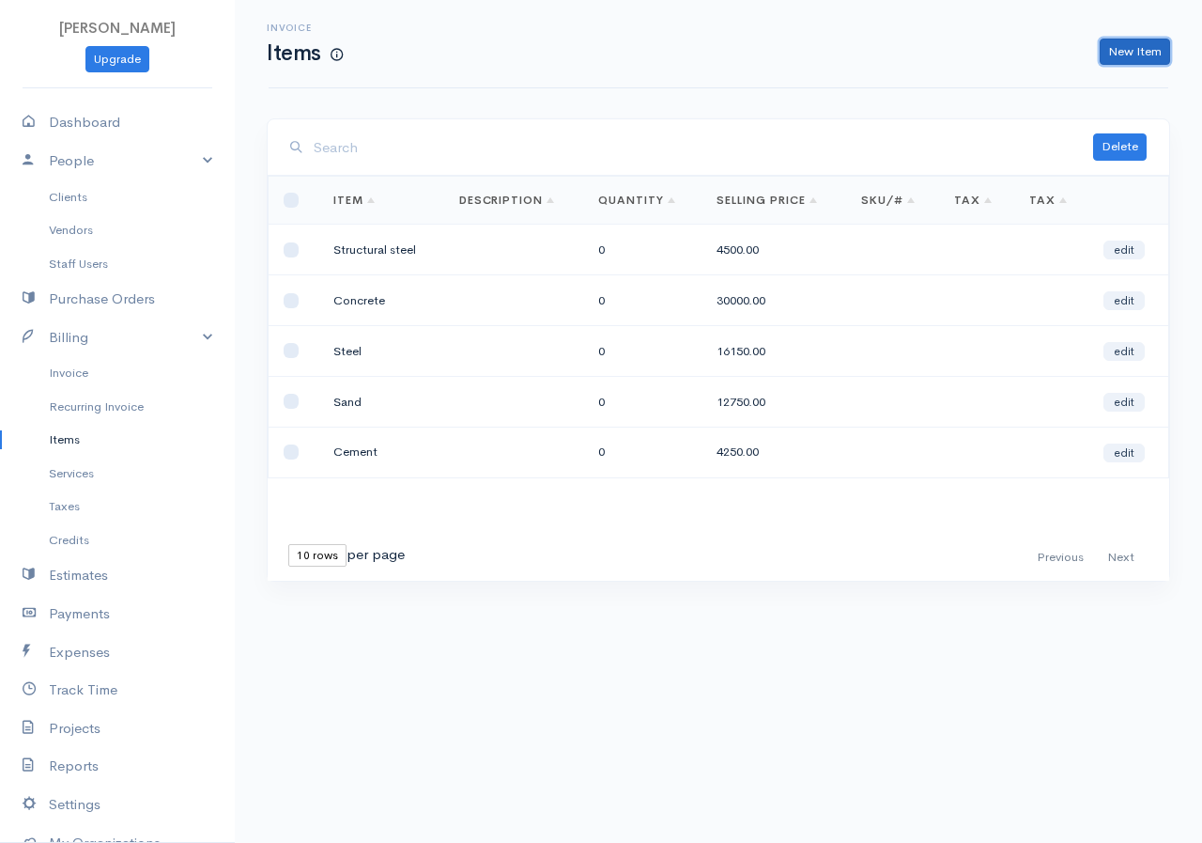
click at [1139, 54] on link "New Item" at bounding box center [1135, 52] width 70 height 27
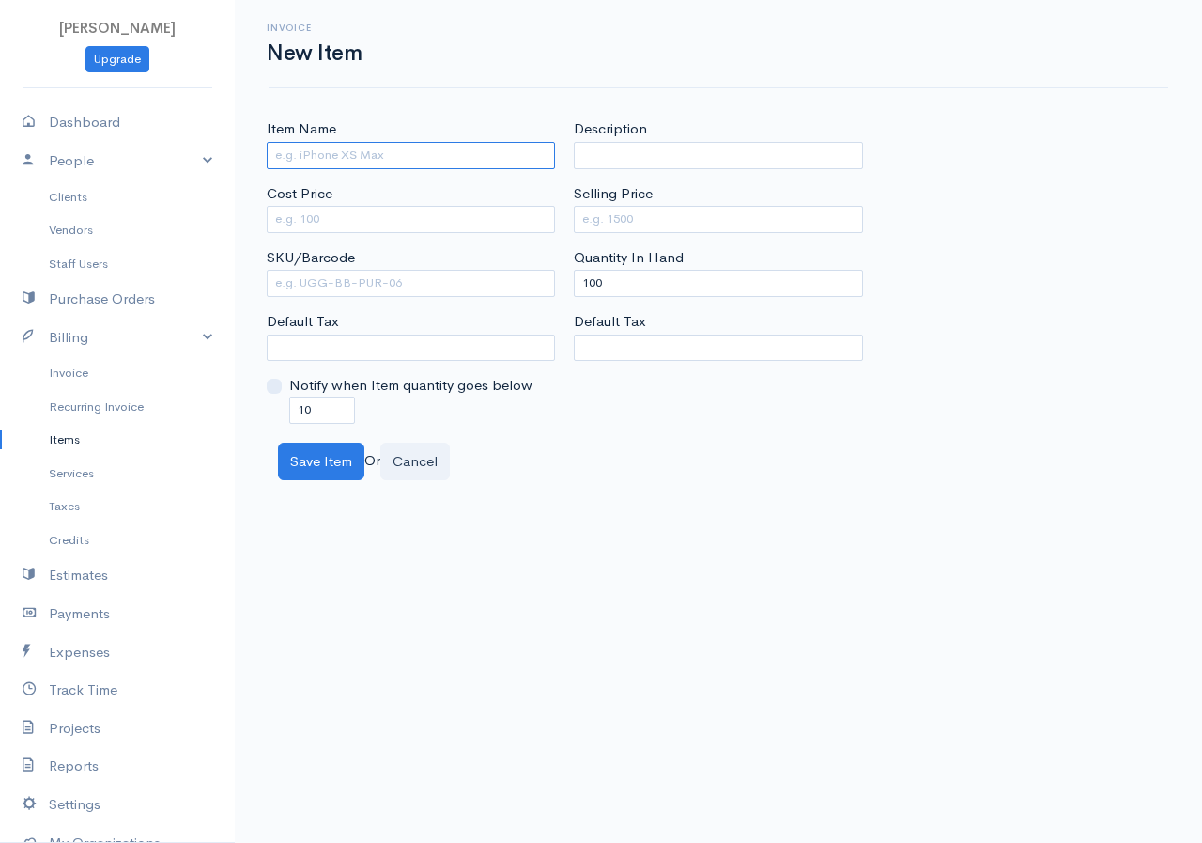
click at [421, 160] on input "Item Name" at bounding box center [411, 155] width 288 height 27
type input "Binding Wires"
click at [365, 211] on input "Cost Price" at bounding box center [411, 219] width 288 height 27
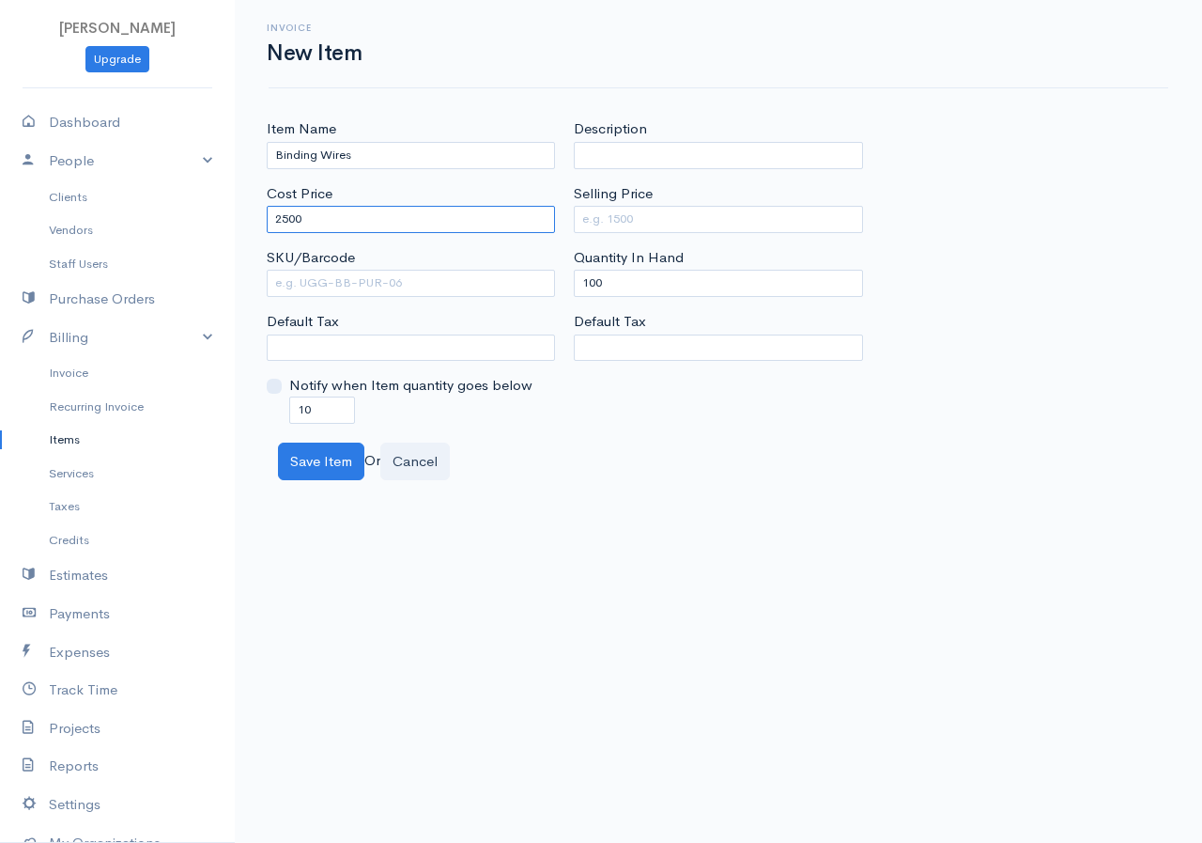
type input "2500"
click at [608, 222] on input "Selling Price" at bounding box center [718, 219] width 288 height 27
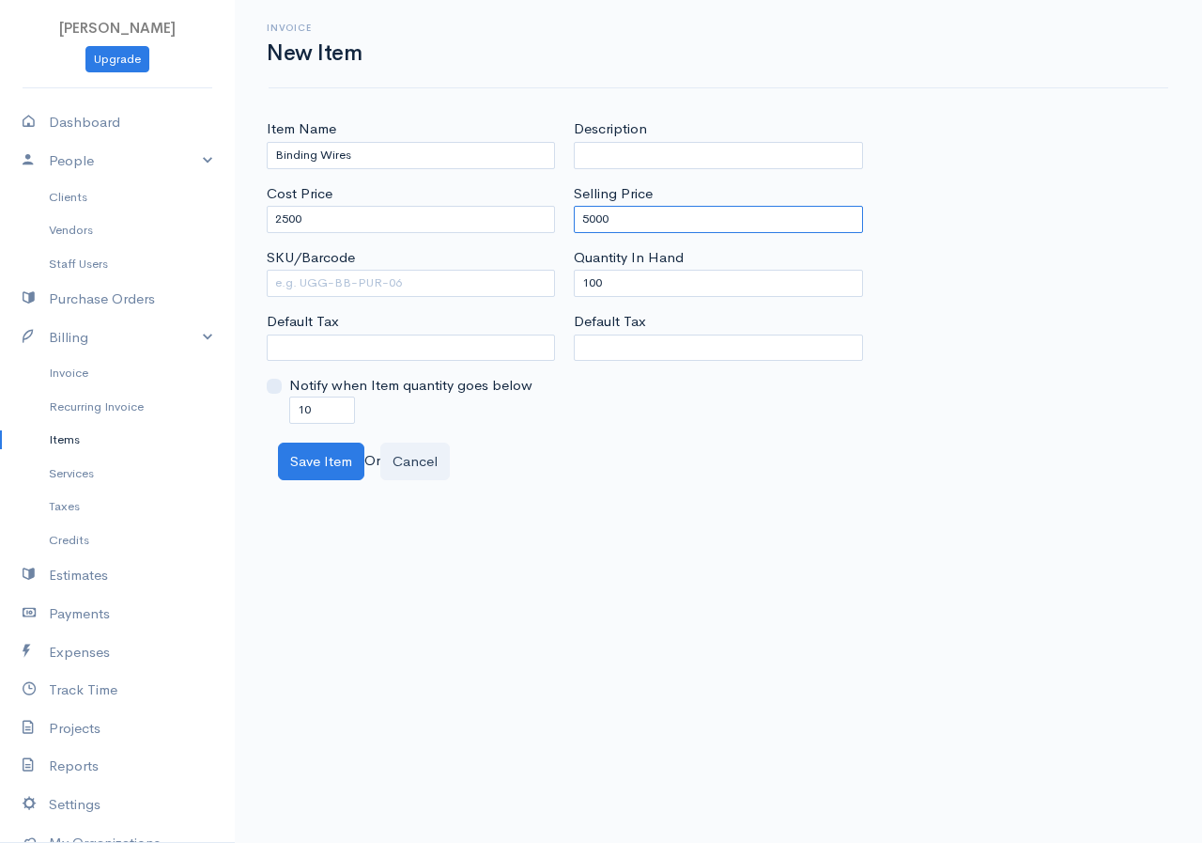
type input "5000"
drag, startPoint x: 615, startPoint y: 273, endPoint x: 501, endPoint y: 308, distance: 119.8
click at [501, 308] on div "Item Name Binding Wires Cost Price 2500 SKU/Barcode Default Tax Notify when Ite…" at bounding box center [718, 270] width 922 height 304
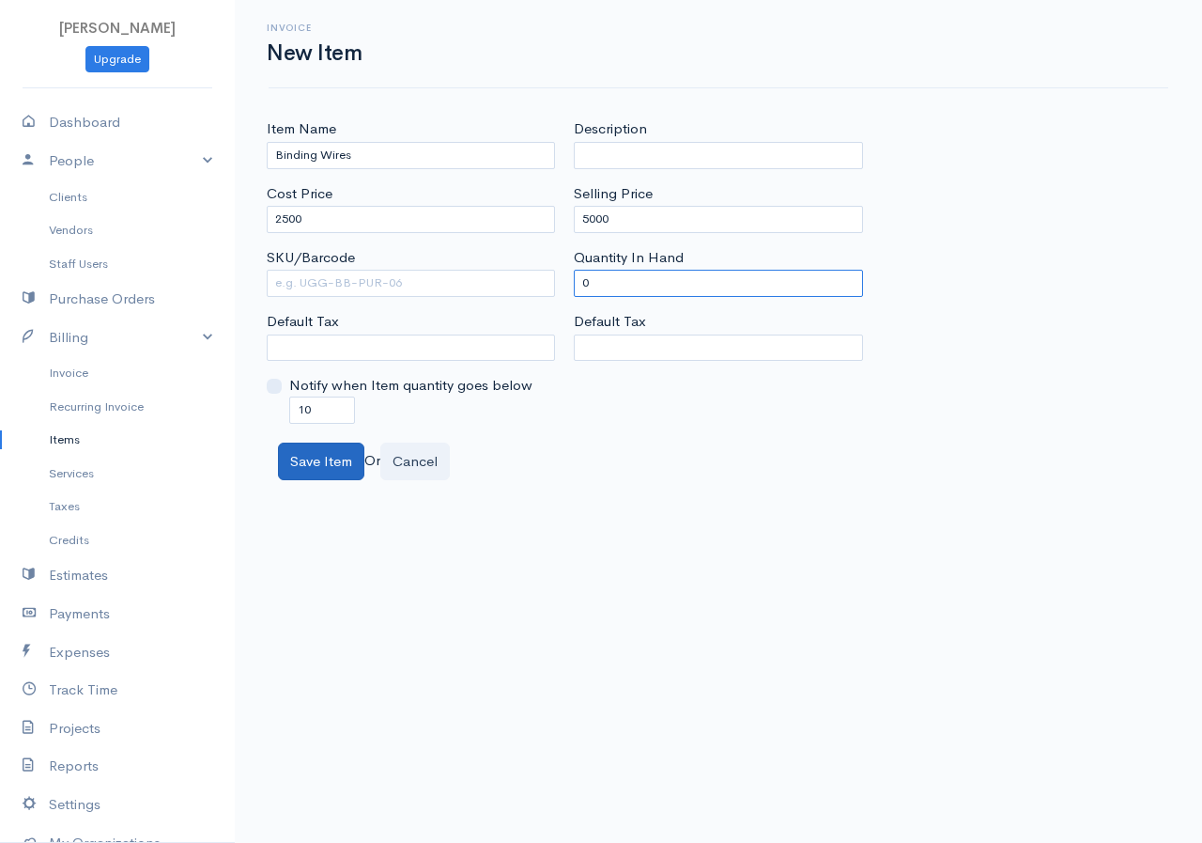
type input "0"
click at [312, 462] on button "Save Item" at bounding box center [321, 461] width 86 height 39
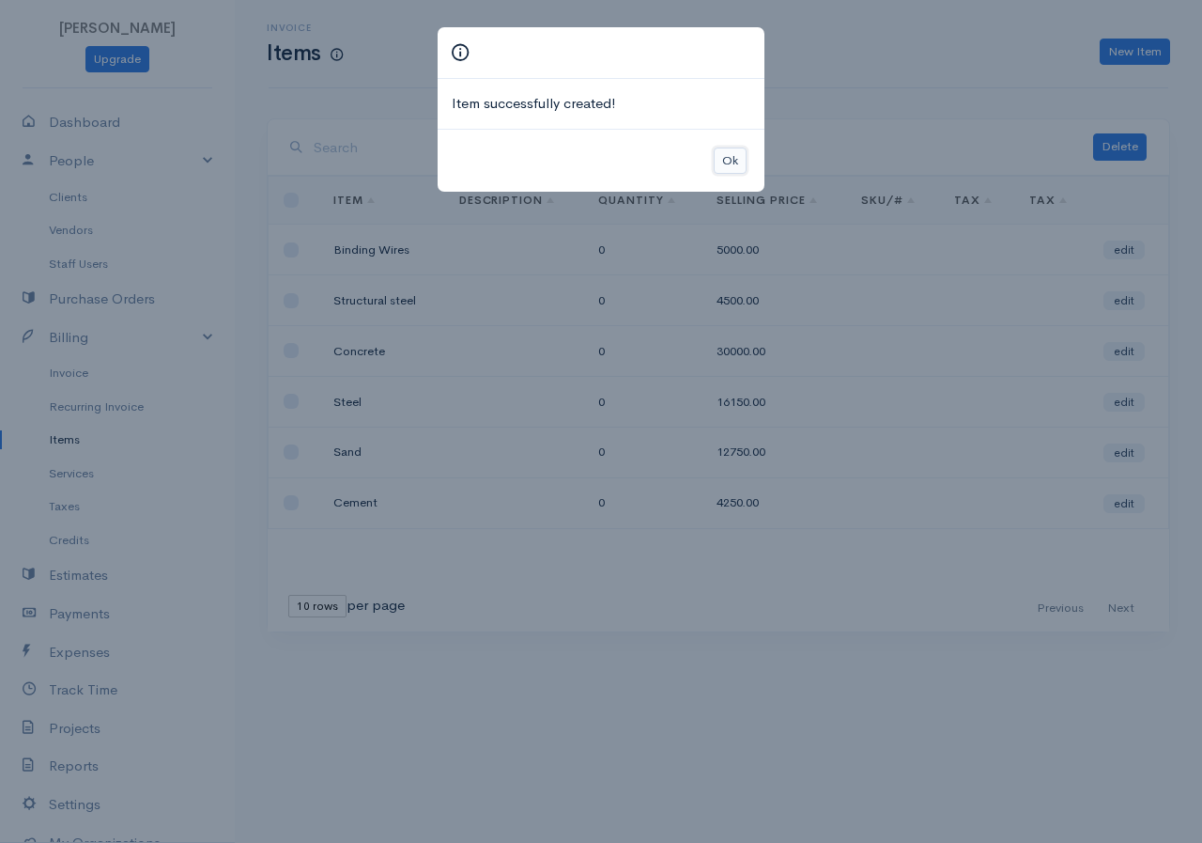
click at [732, 161] on button "Ok" at bounding box center [730, 160] width 33 height 27
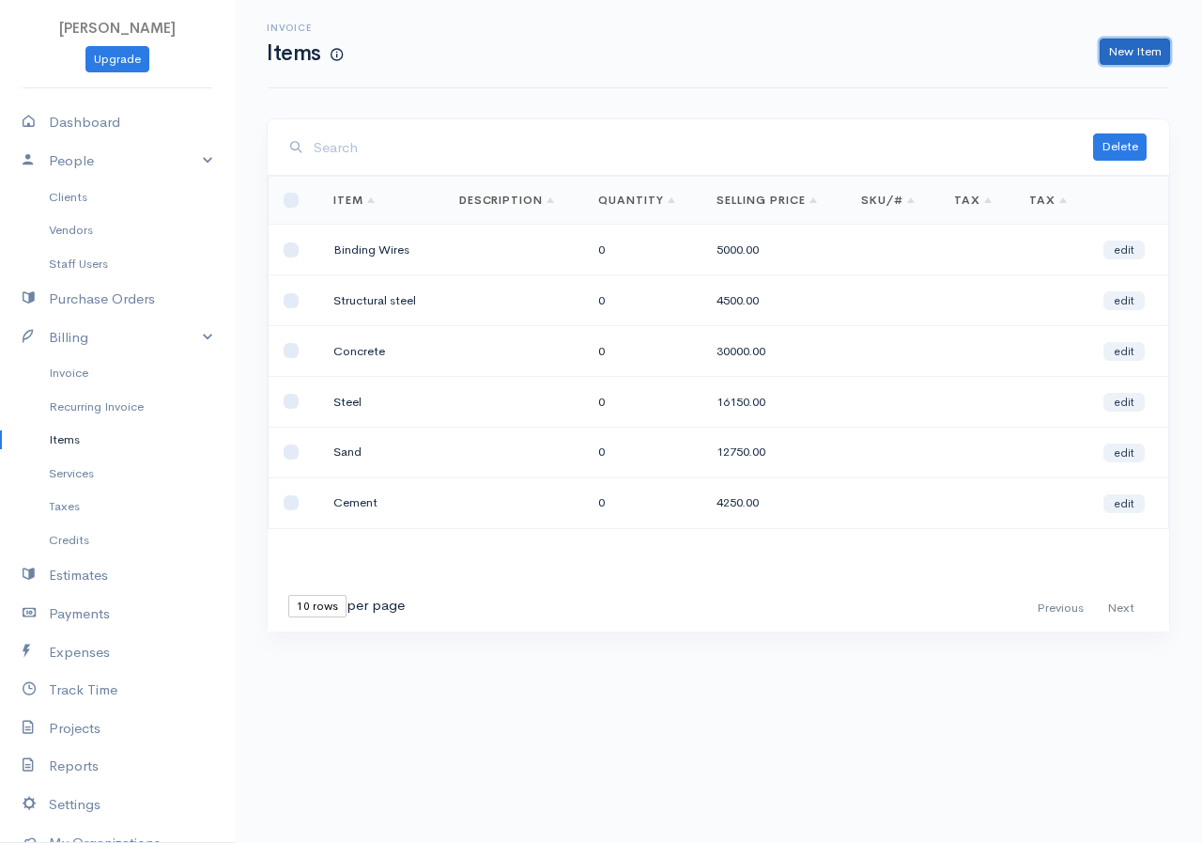
click at [1121, 53] on link "New Item" at bounding box center [1135, 52] width 70 height 27
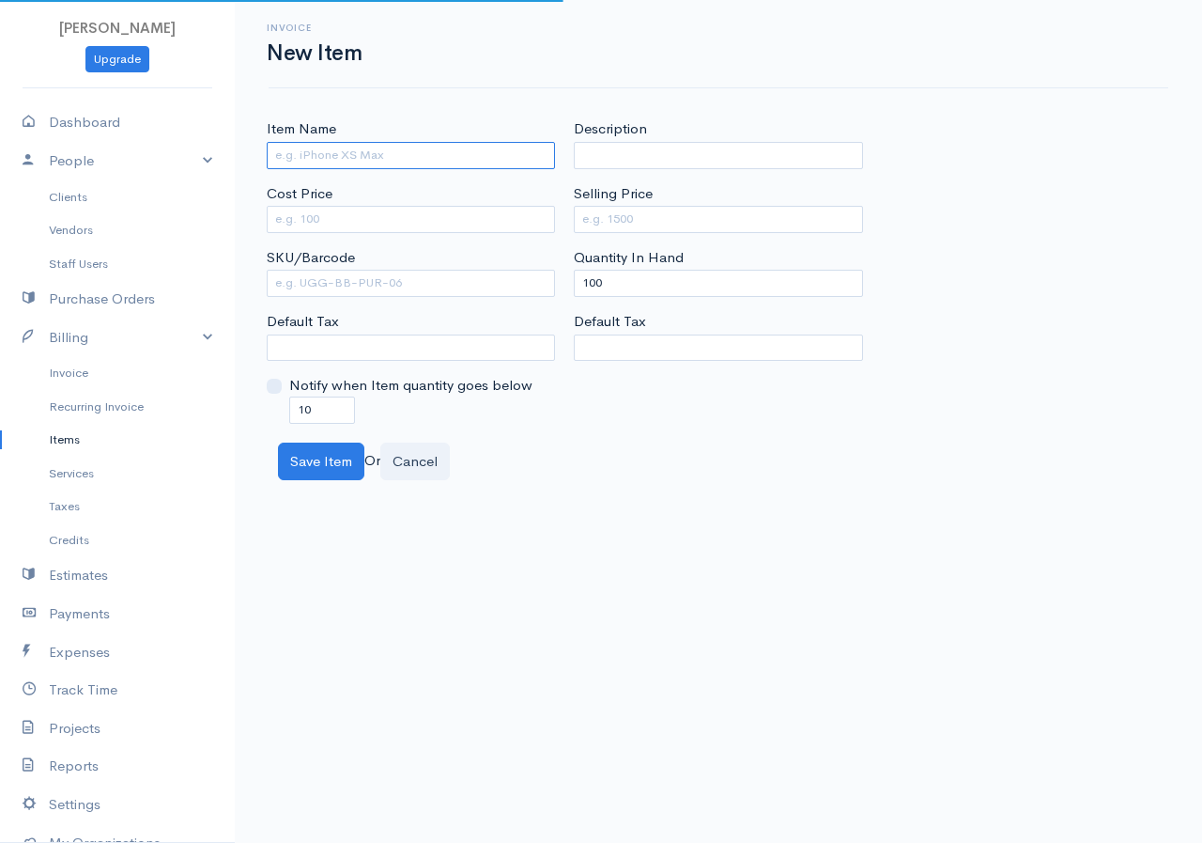
click at [439, 160] on input "Item Name" at bounding box center [411, 155] width 288 height 27
type input "Aggregate"
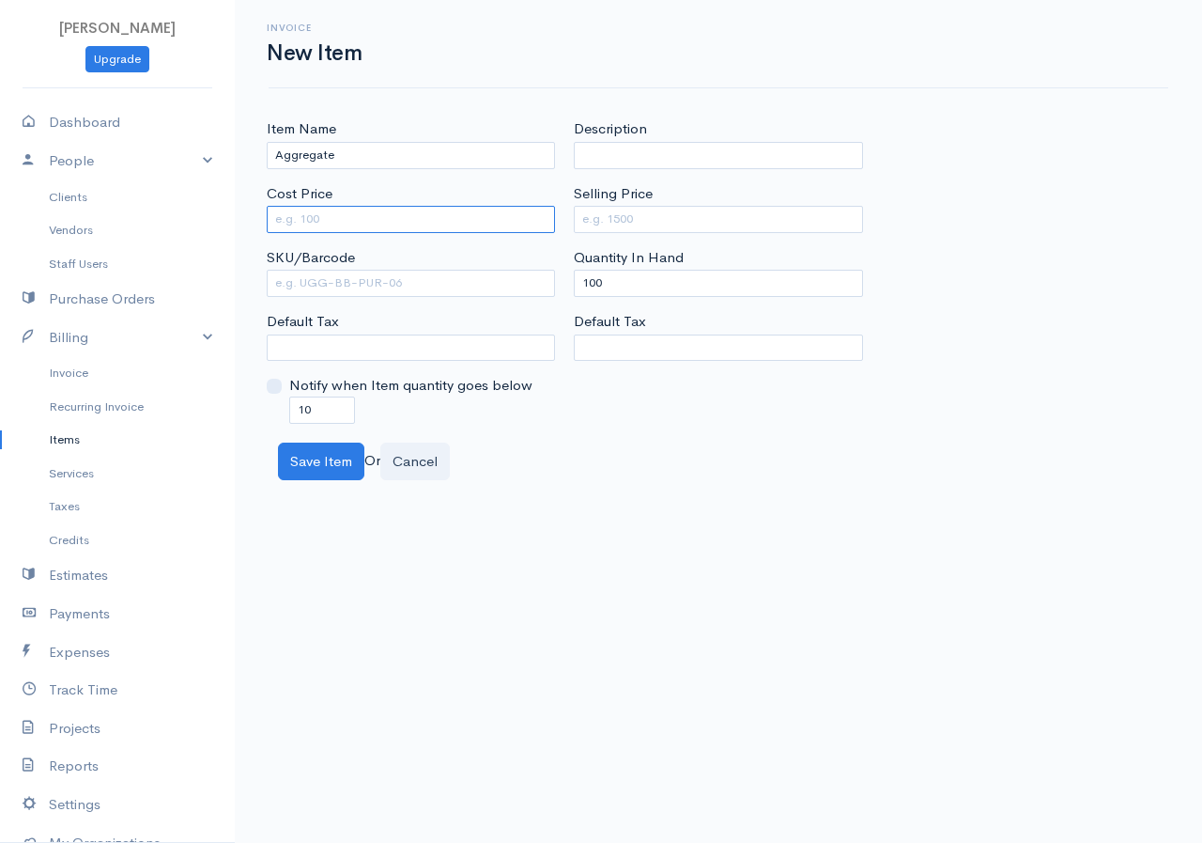
click at [429, 209] on input "Cost Price" at bounding box center [411, 219] width 288 height 27
type input "7500"
click at [590, 222] on input "Selling Price" at bounding box center [718, 219] width 288 height 27
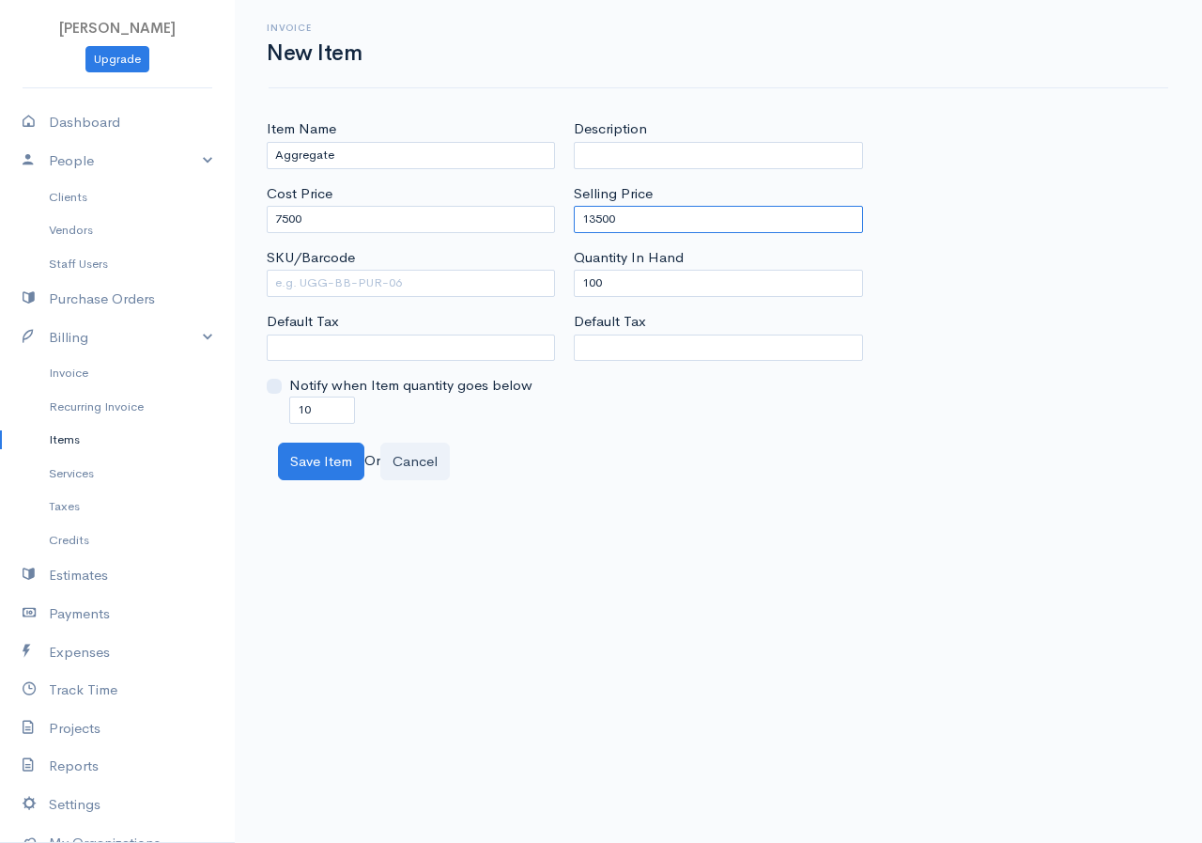
type input "13500"
drag, startPoint x: 620, startPoint y: 282, endPoint x: 566, endPoint y: 284, distance: 53.6
click at [566, 284] on div "Description Selling Price 13500 Quantity In Hand 100 Default Tax" at bounding box center [718, 270] width 307 height 304
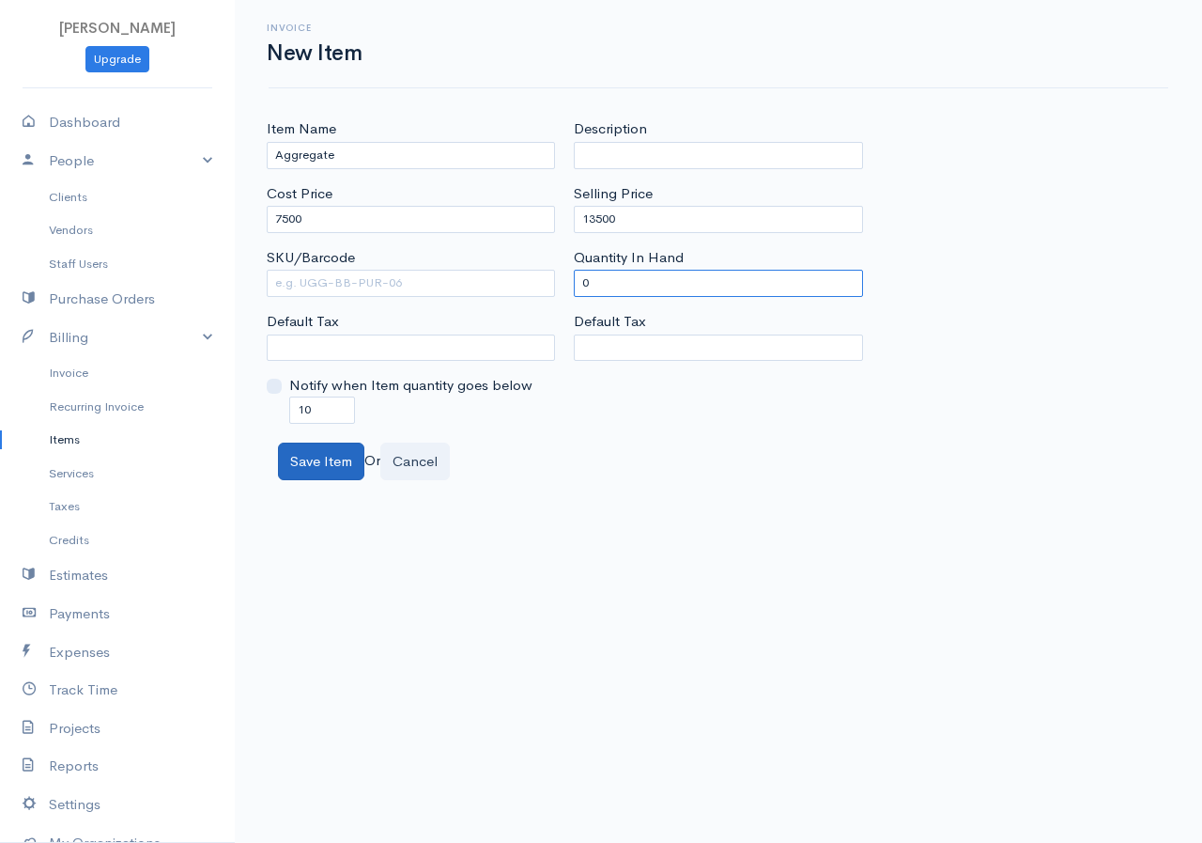
type input "0"
click at [305, 461] on button "Save Item" at bounding box center [321, 461] width 86 height 39
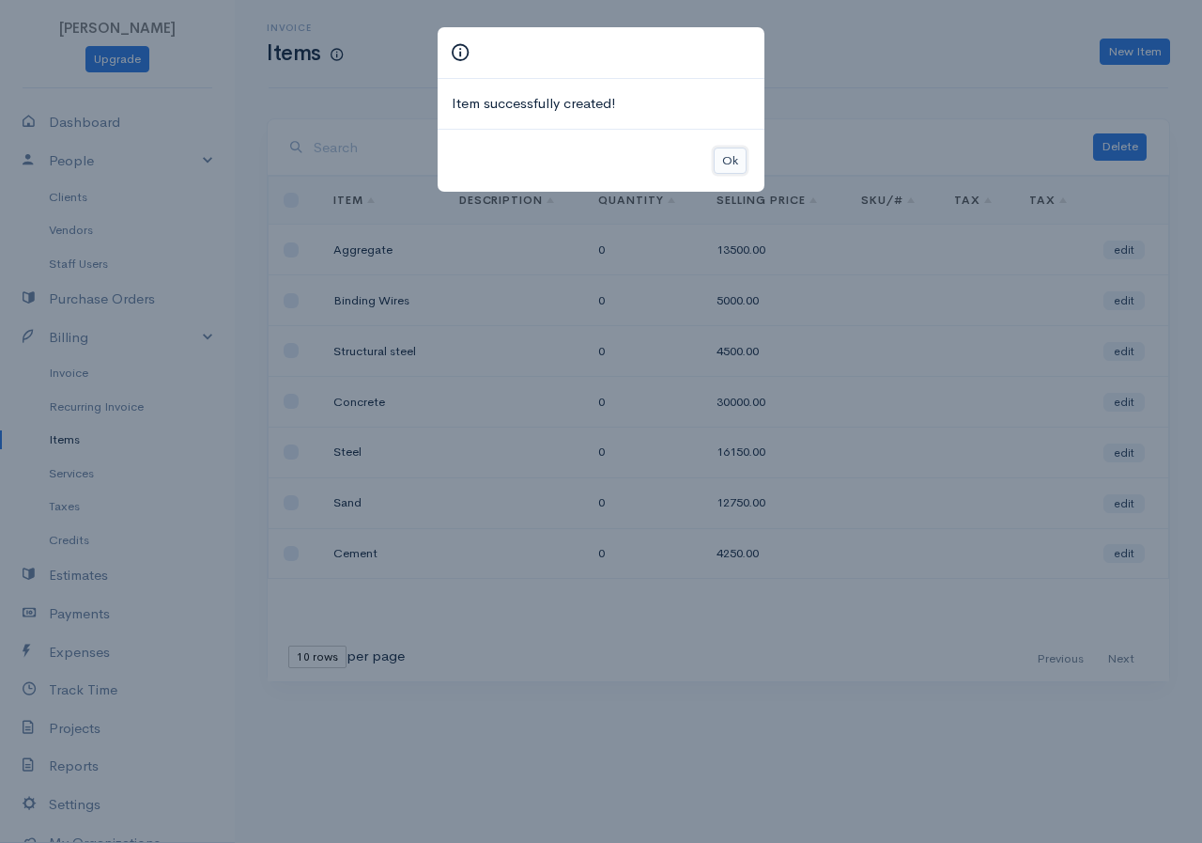
click at [730, 157] on button "Ok" at bounding box center [730, 160] width 33 height 27
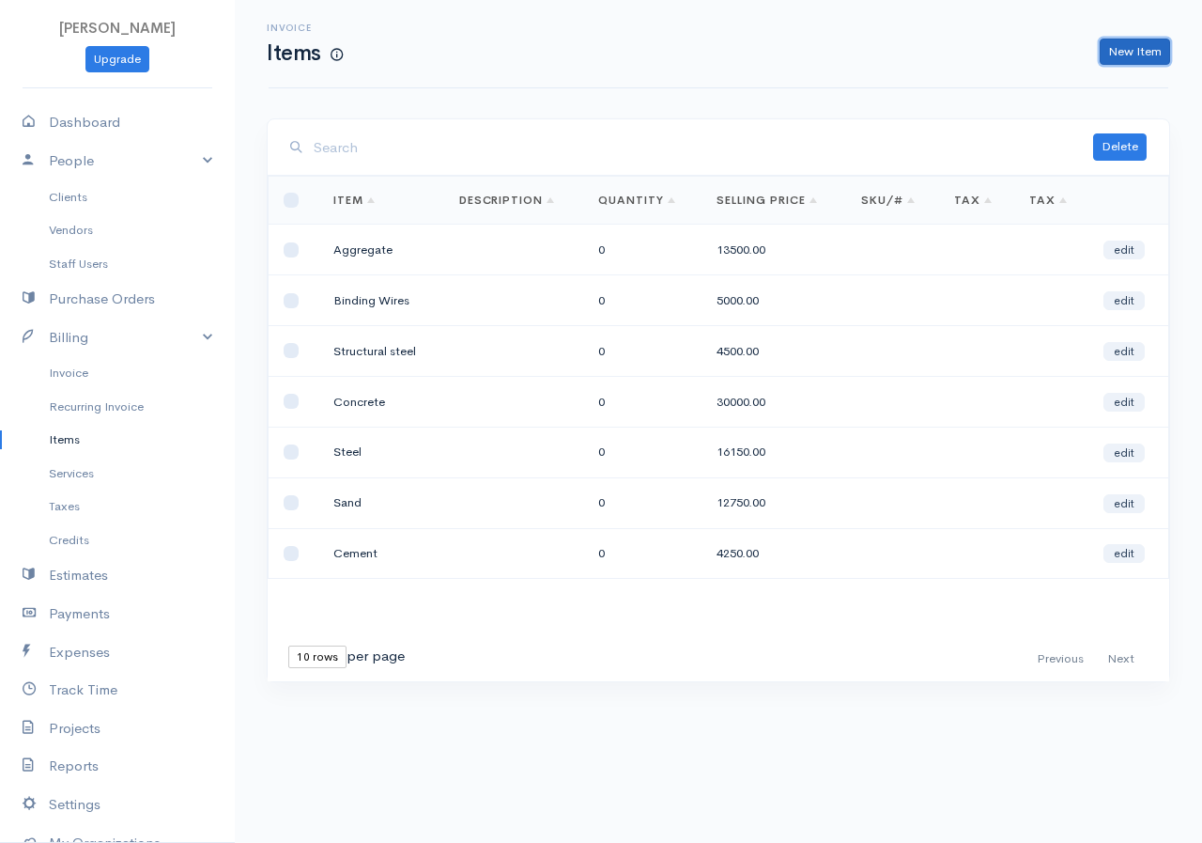
click at [1147, 43] on link "New Item" at bounding box center [1135, 52] width 70 height 27
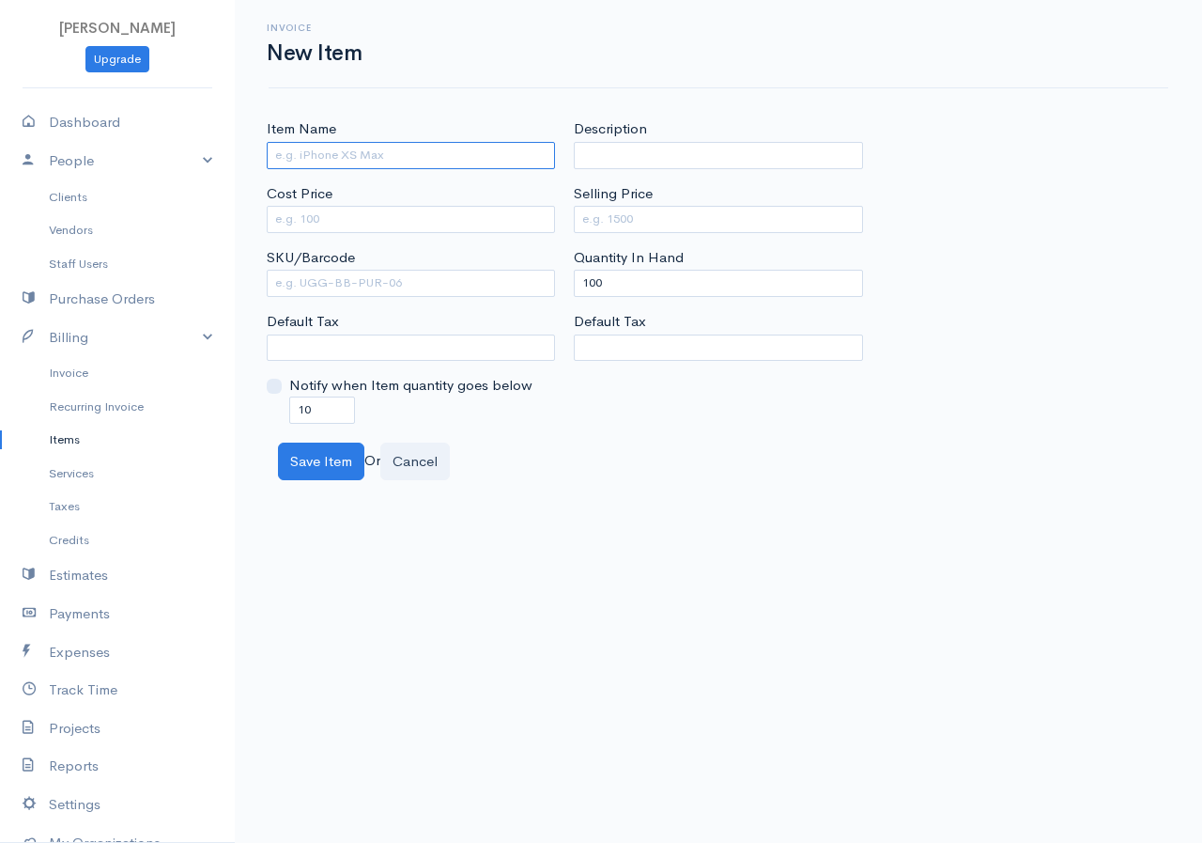
click at [292, 158] on input "Item Name" at bounding box center [411, 155] width 288 height 27
type input "Bricks"
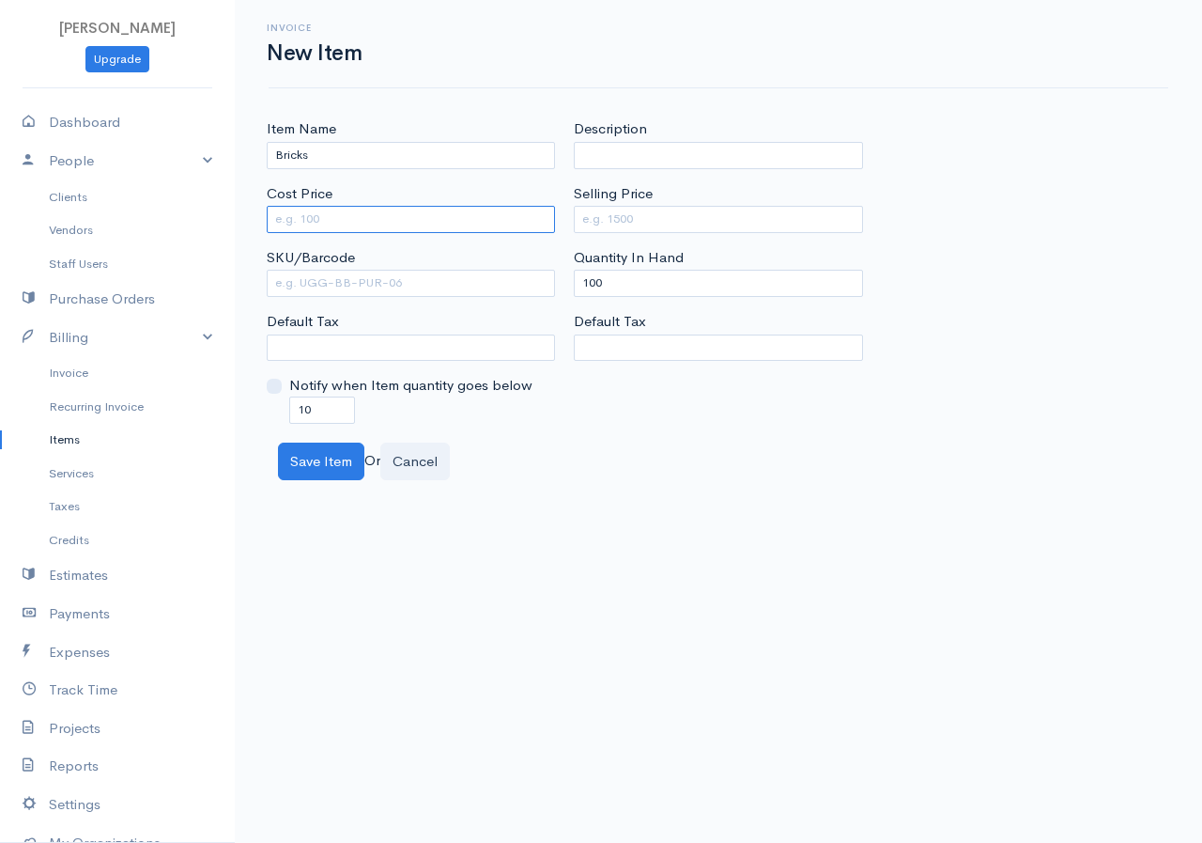
click at [380, 216] on input "Cost Price" at bounding box center [411, 219] width 288 height 27
type input "450"
click at [616, 224] on input "Selling Price" at bounding box center [718, 219] width 288 height 27
type input "1125"
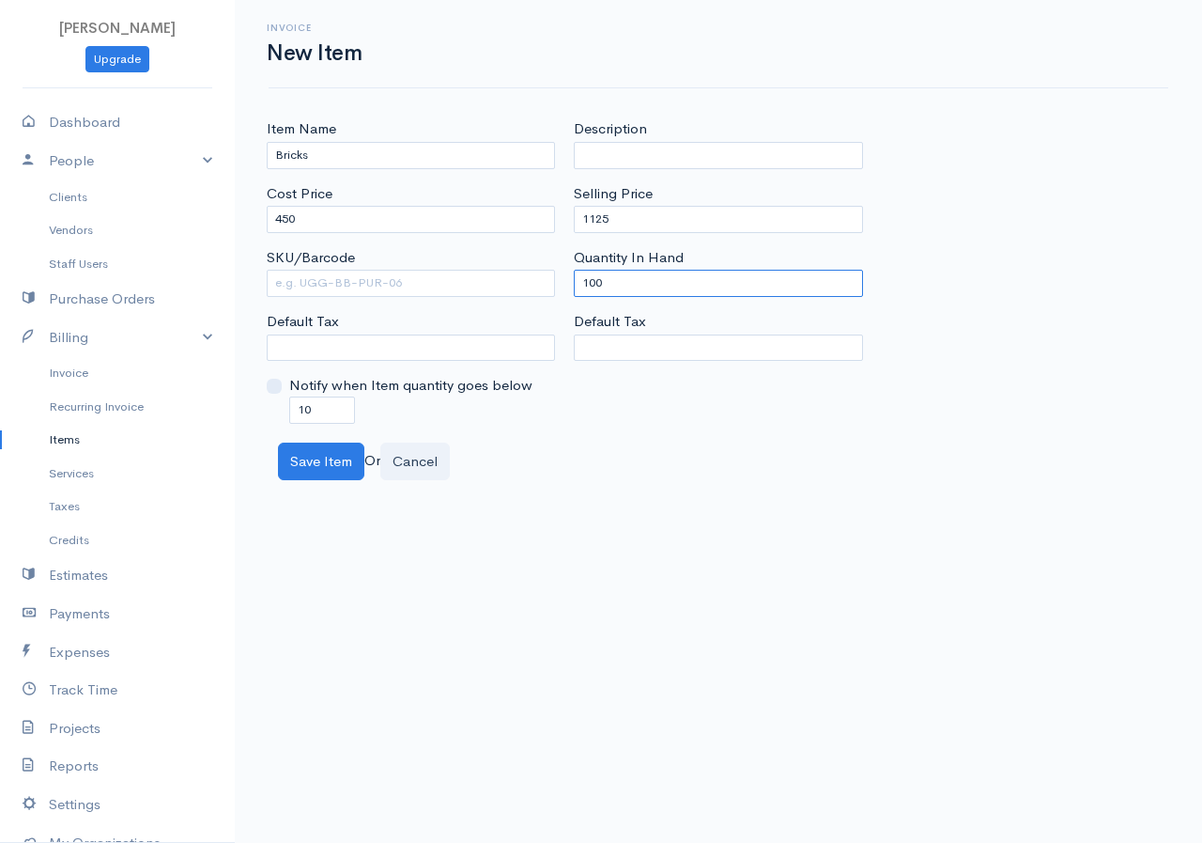
drag, startPoint x: 622, startPoint y: 285, endPoint x: 578, endPoint y: 296, distance: 45.6
click at [578, 296] on input "100" at bounding box center [718, 283] width 288 height 27
type input "0"
click at [296, 453] on button "Save Item" at bounding box center [321, 461] width 86 height 39
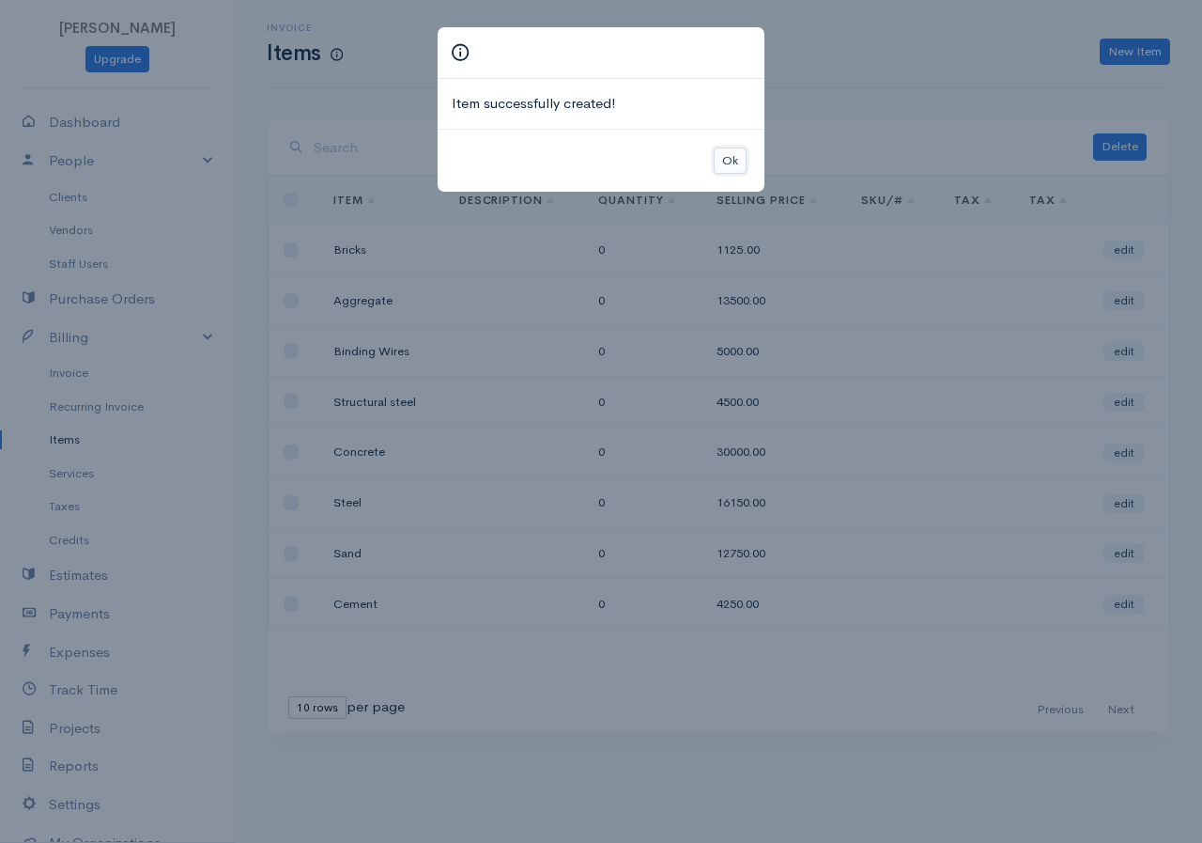
click at [731, 159] on button "Ok" at bounding box center [730, 160] width 33 height 27
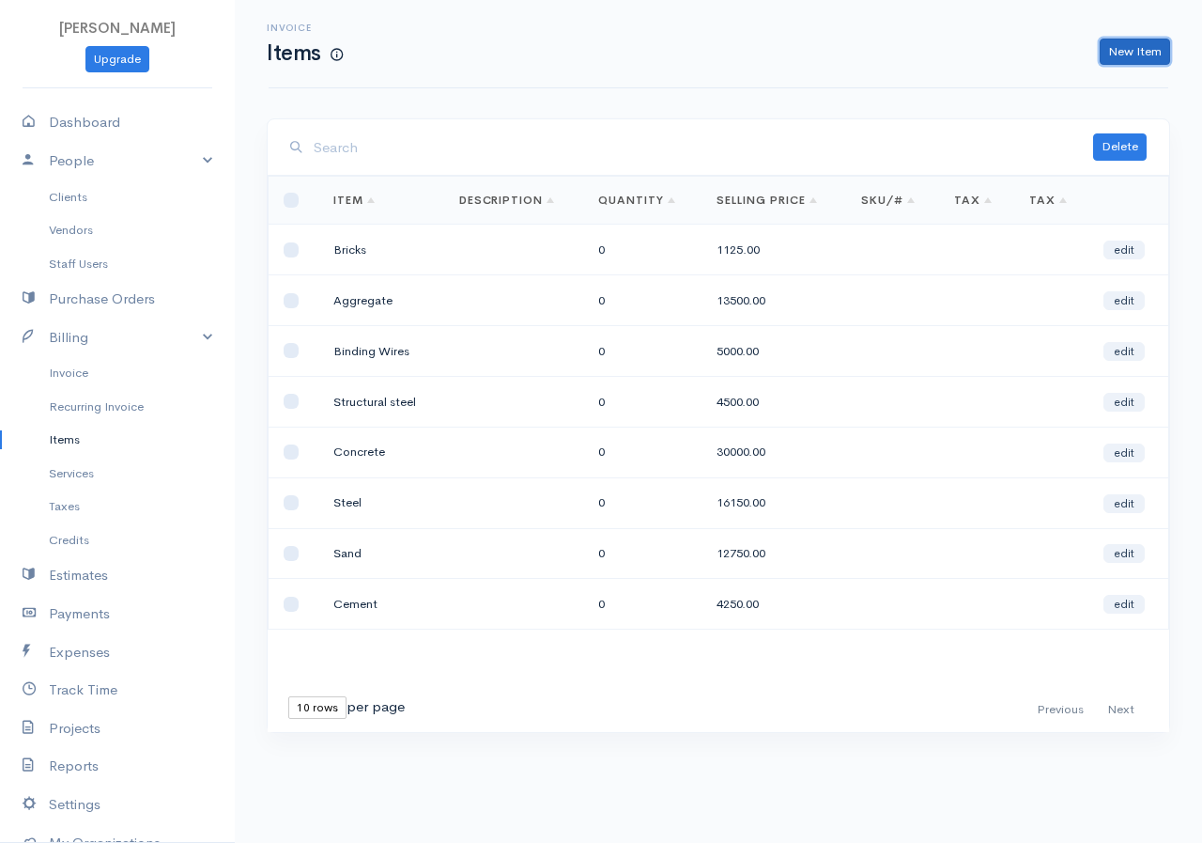
click at [1125, 47] on link "New Item" at bounding box center [1135, 52] width 70 height 27
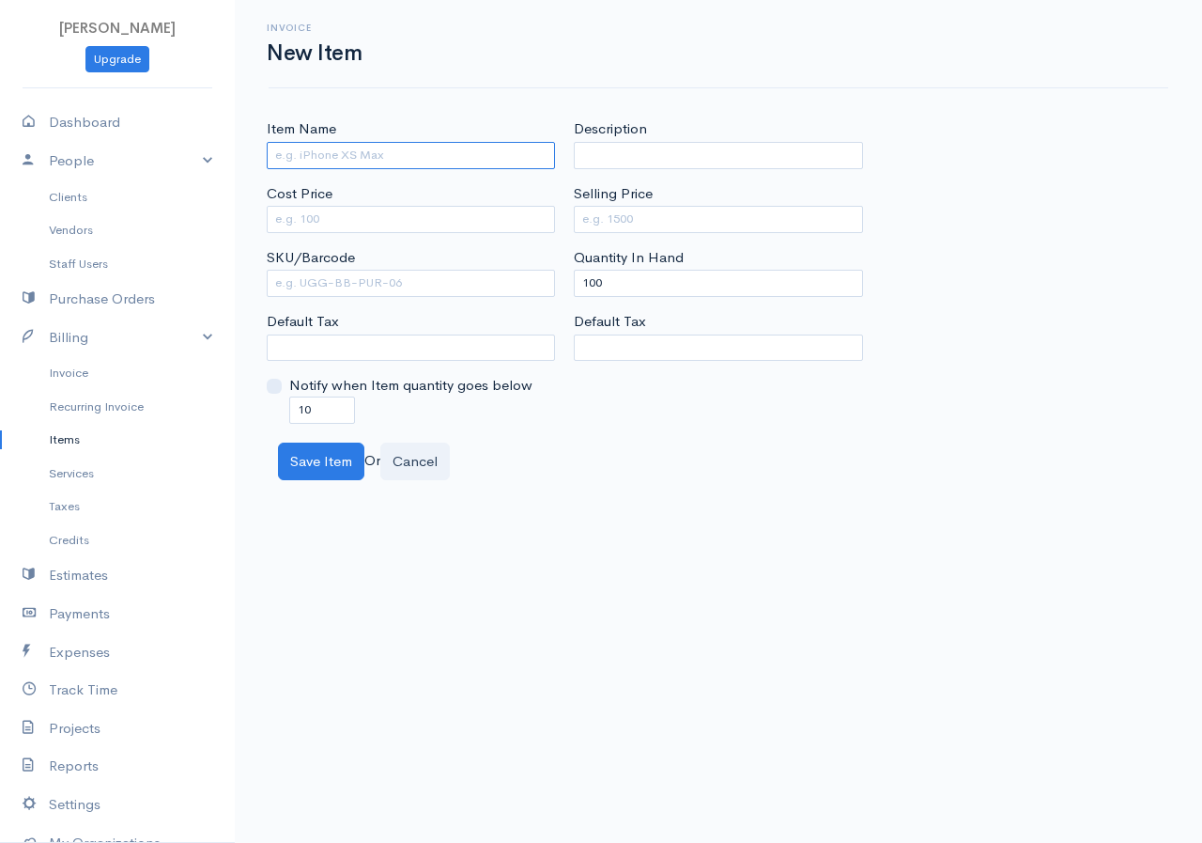
click at [335, 149] on input "Item Name" at bounding box center [411, 155] width 288 height 27
type input "Blocks"
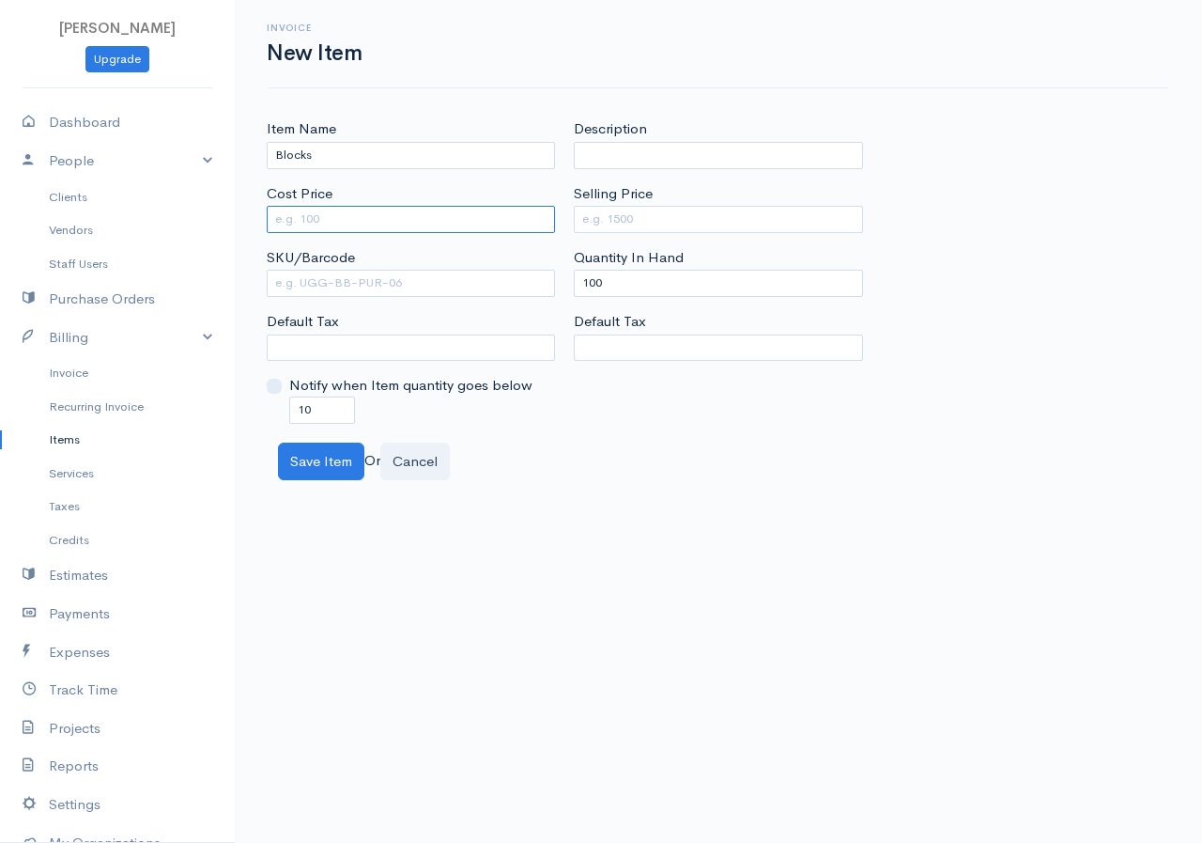
click at [331, 216] on input "Cost Price" at bounding box center [411, 219] width 288 height 27
type input "350"
click at [638, 210] on input "Selling Price" at bounding box center [718, 219] width 288 height 27
type input "875"
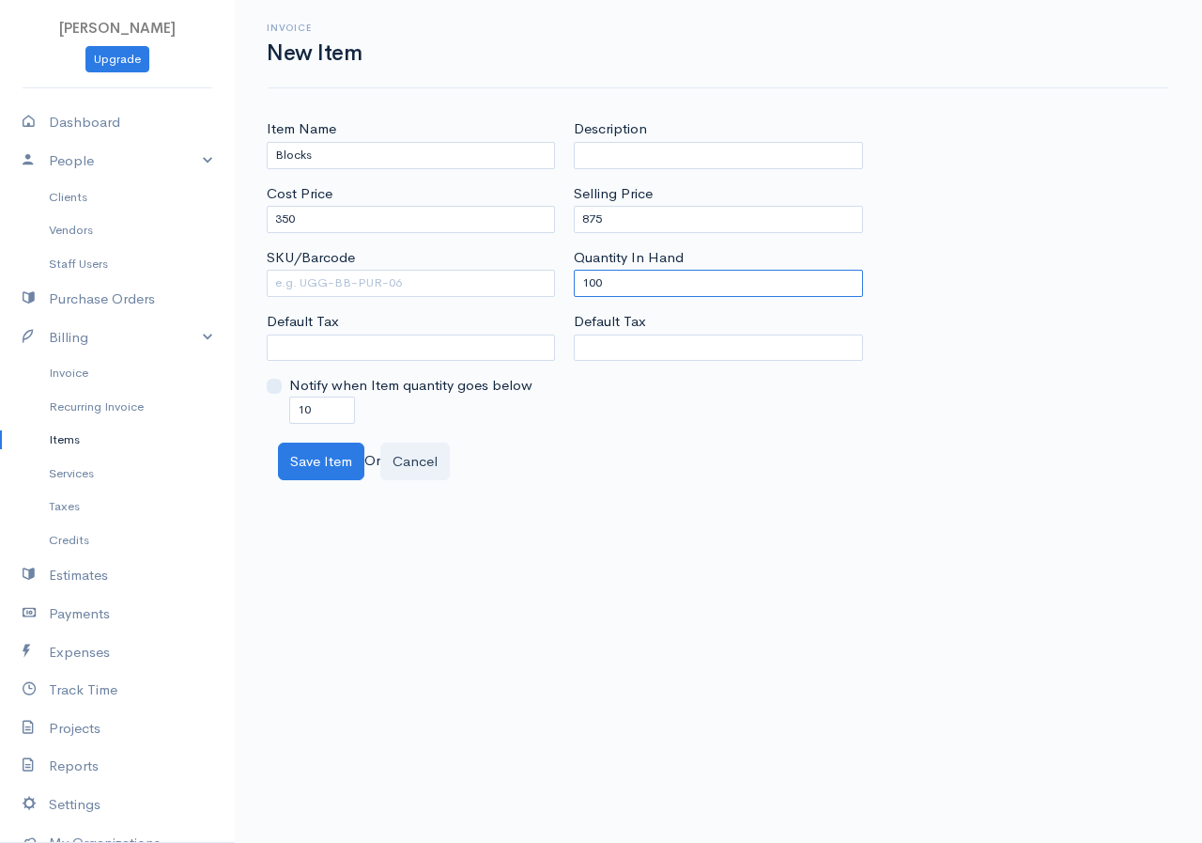
drag, startPoint x: 620, startPoint y: 284, endPoint x: 559, endPoint y: 284, distance: 61.1
click at [559, 284] on div "Item Name Blocks Cost Price 350 SKU/Barcode Default Tax Notify when Item quanti…" at bounding box center [718, 270] width 922 height 304
type input "0"
click at [318, 458] on button "Save Item" at bounding box center [321, 461] width 86 height 39
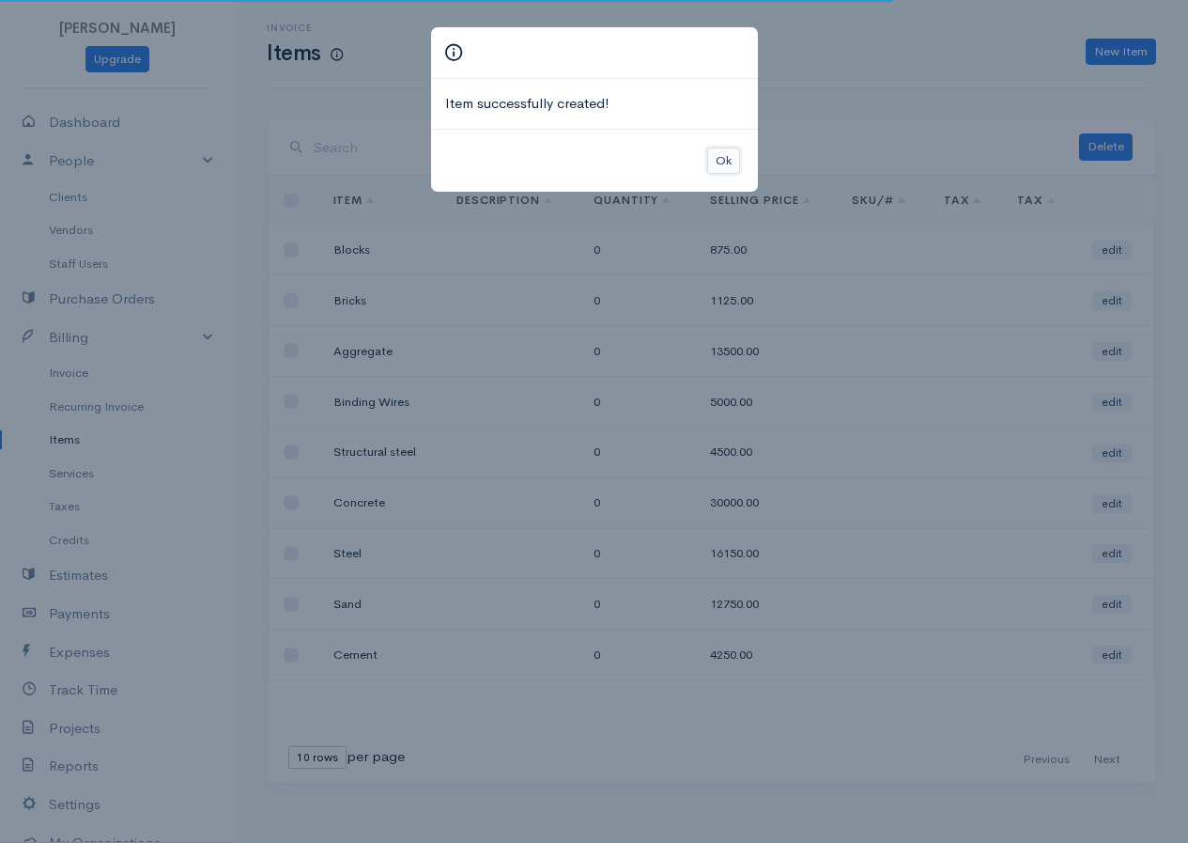
click at [725, 171] on button "Ok" at bounding box center [723, 160] width 33 height 27
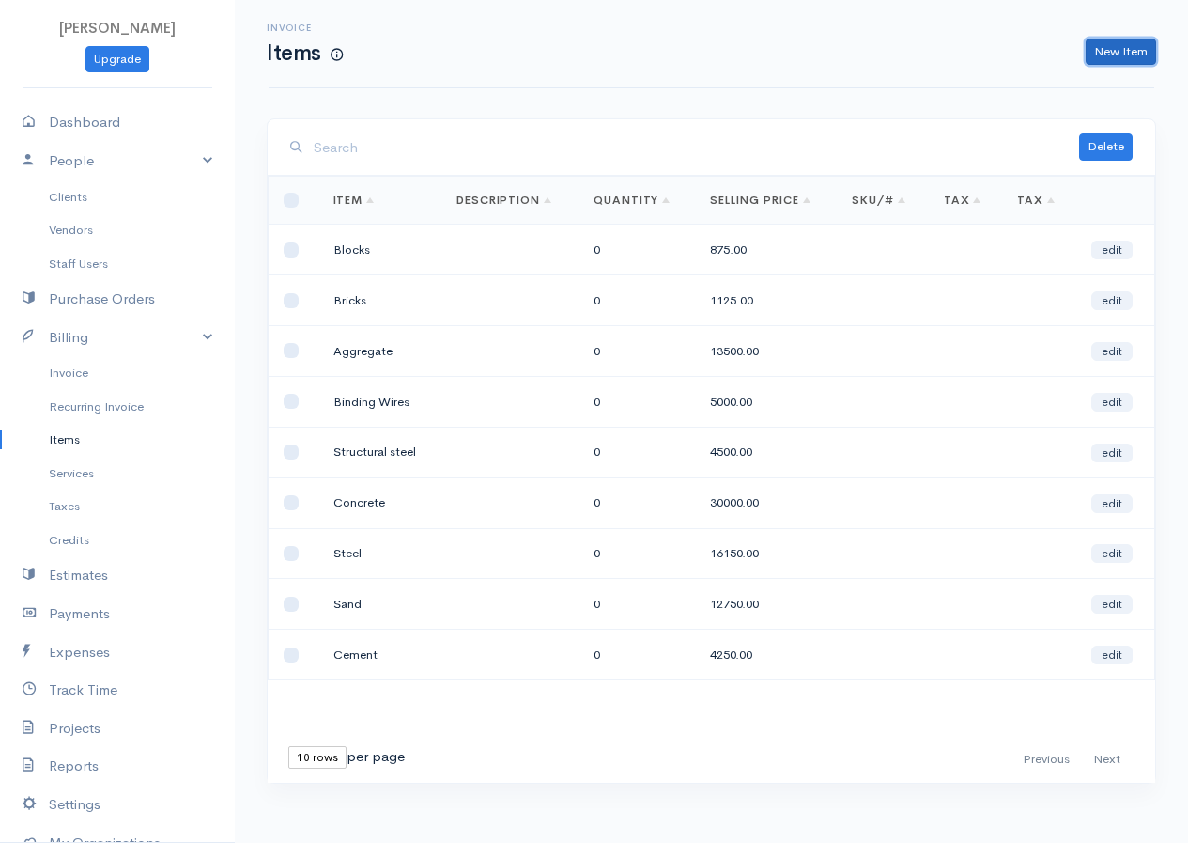
click at [1095, 45] on link "New Item" at bounding box center [1121, 52] width 70 height 27
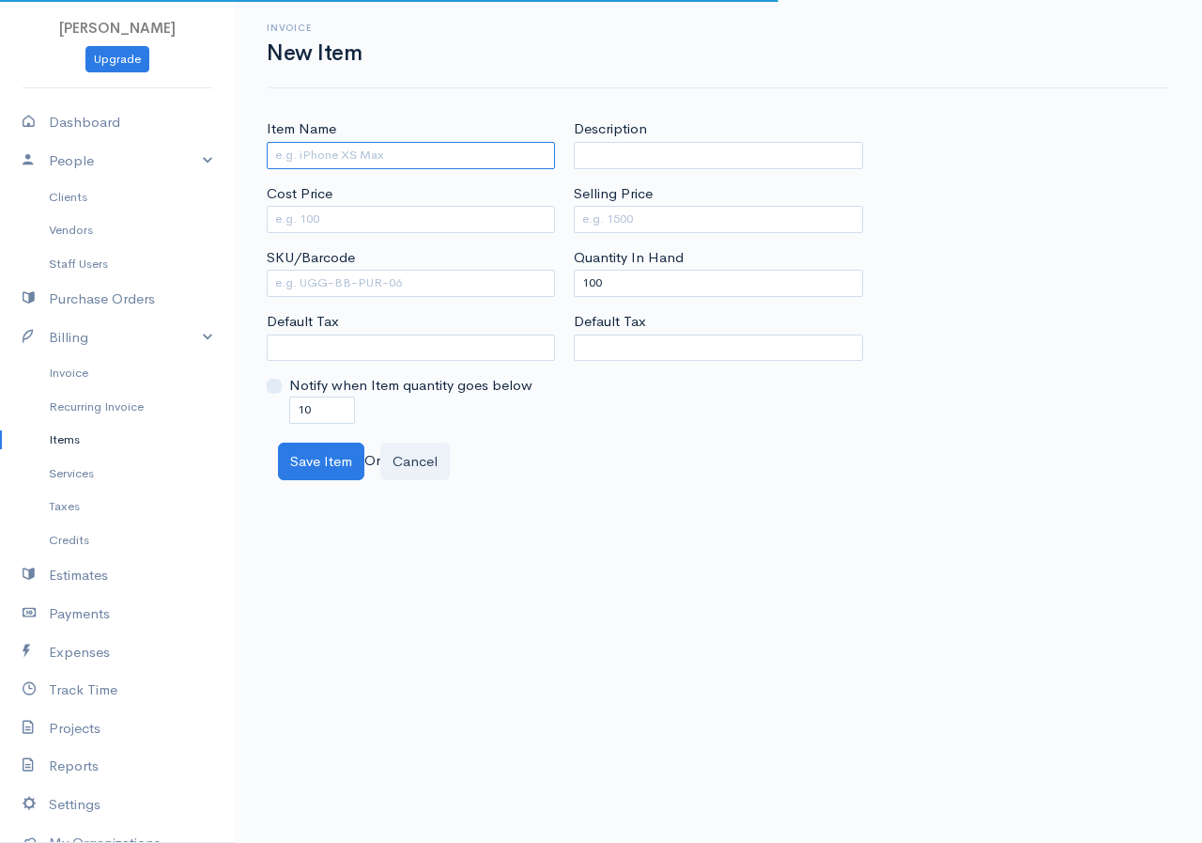
click at [391, 163] on input "Item Name" at bounding box center [411, 155] width 288 height 27
type input "Timber"
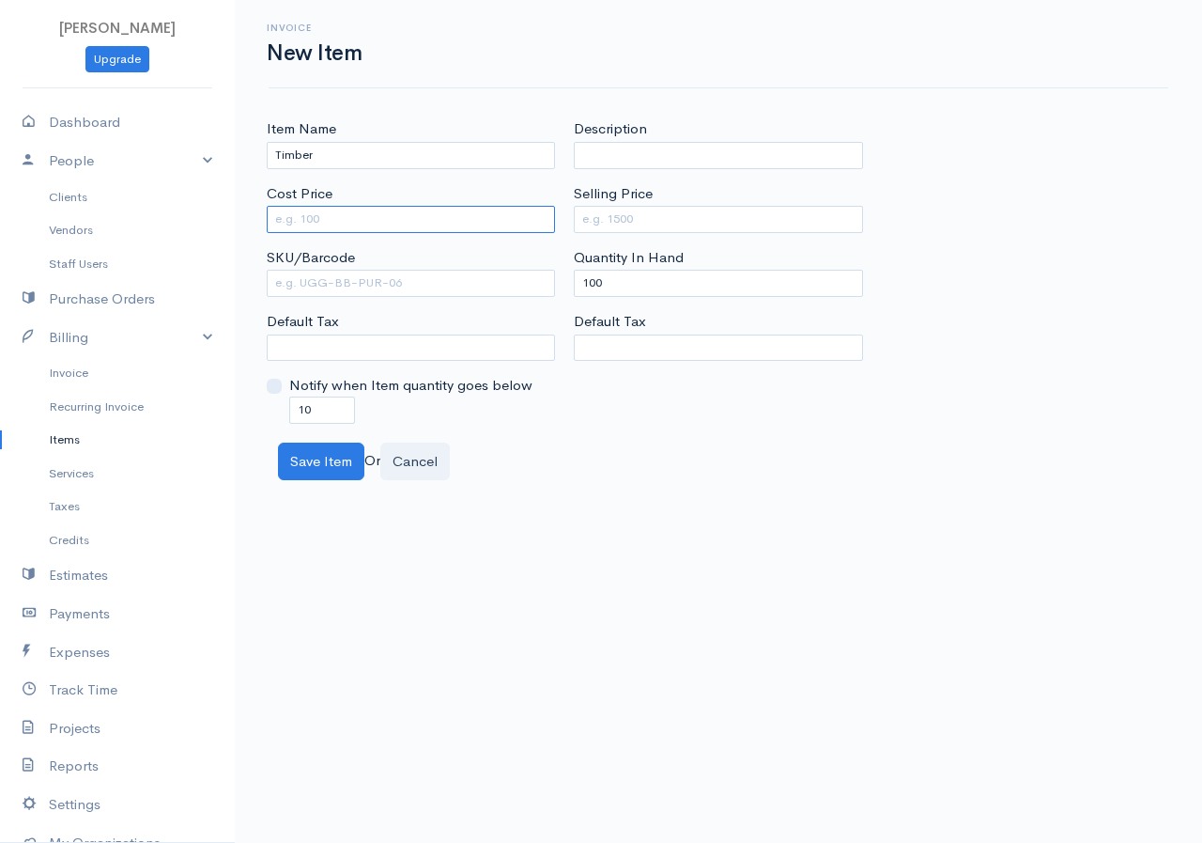
click at [384, 218] on input "Cost Price" at bounding box center [411, 219] width 288 height 27
type input "750"
click at [653, 222] on input "Selling Price" at bounding box center [718, 219] width 288 height 27
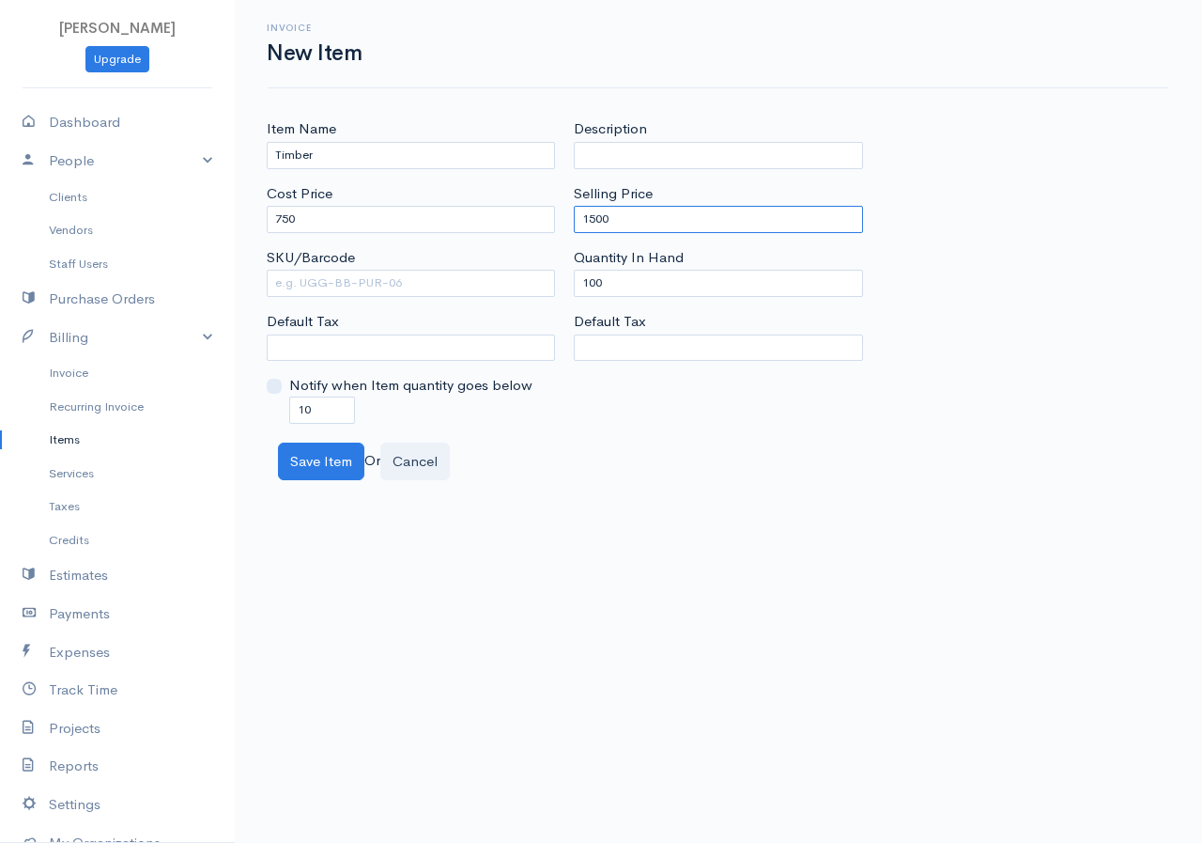
type input "1500"
drag, startPoint x: 612, startPoint y: 277, endPoint x: 554, endPoint y: 297, distance: 60.6
click at [554, 297] on div "Item Name Timber Cost Price 750 SKU/Barcode Default Tax Notify when Item quanti…" at bounding box center [718, 270] width 922 height 304
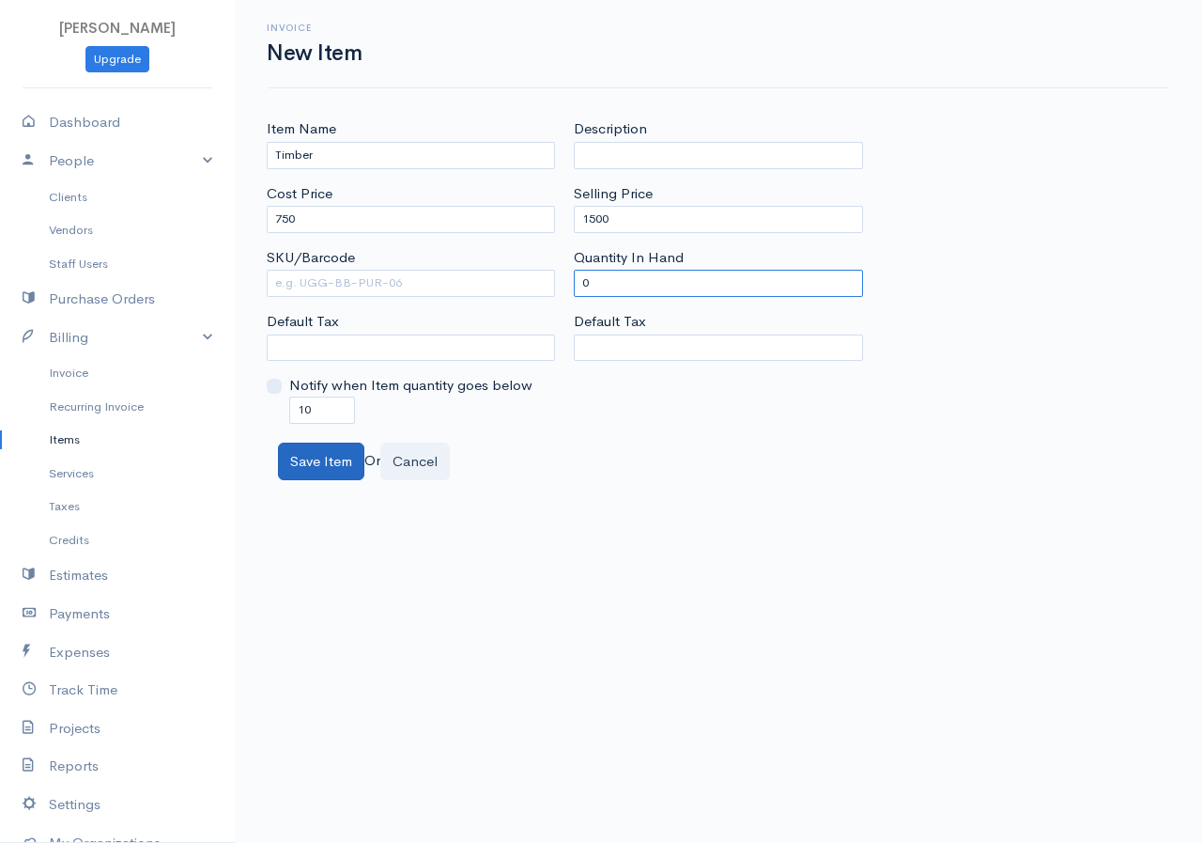
type input "0"
click at [307, 461] on button "Save Item" at bounding box center [321, 461] width 86 height 39
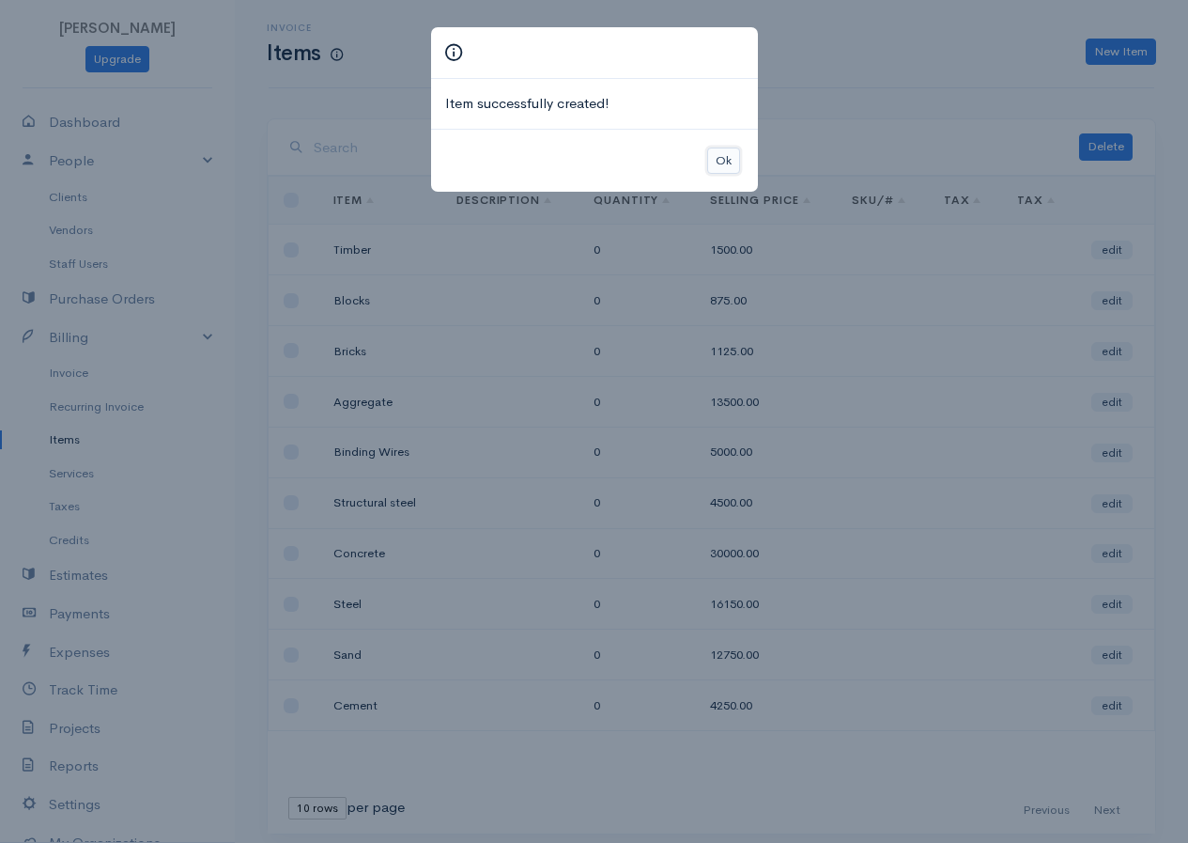
click at [730, 168] on button "Ok" at bounding box center [723, 160] width 33 height 27
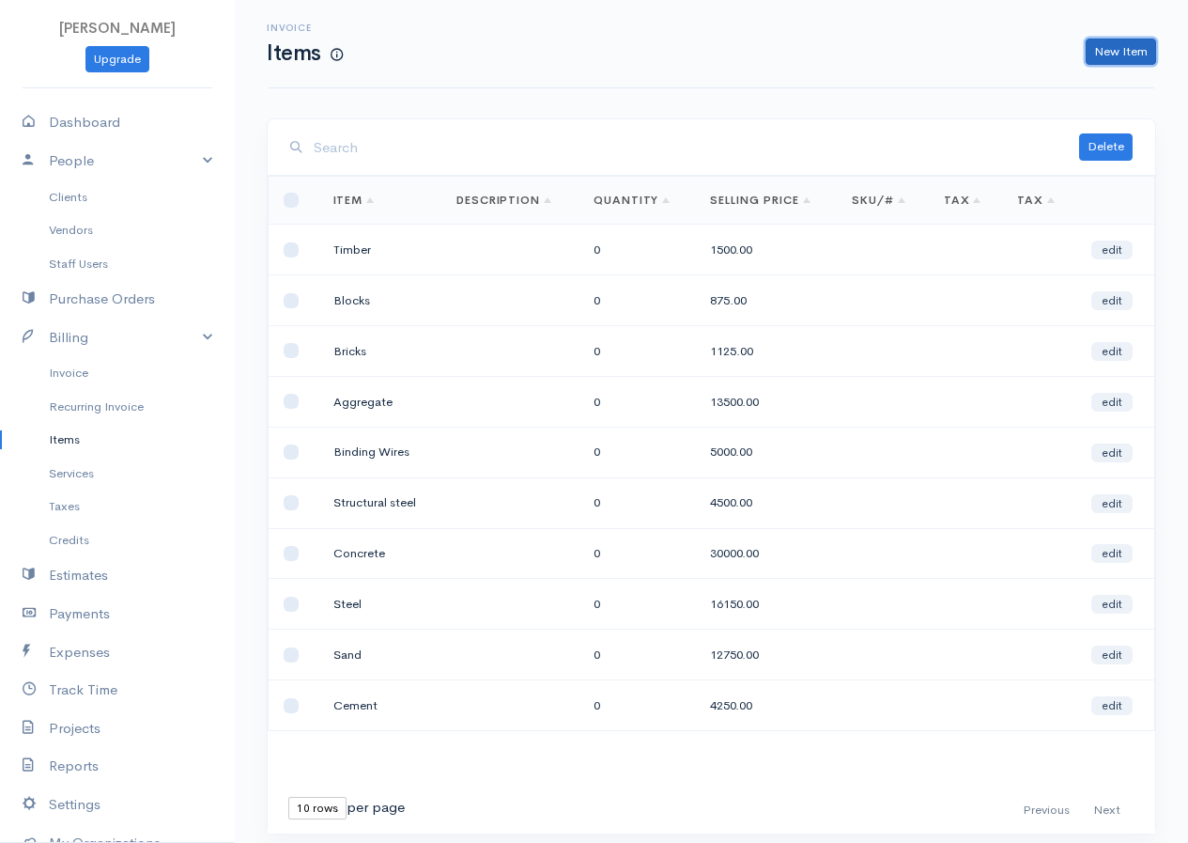
click at [1116, 45] on link "New Item" at bounding box center [1121, 52] width 70 height 27
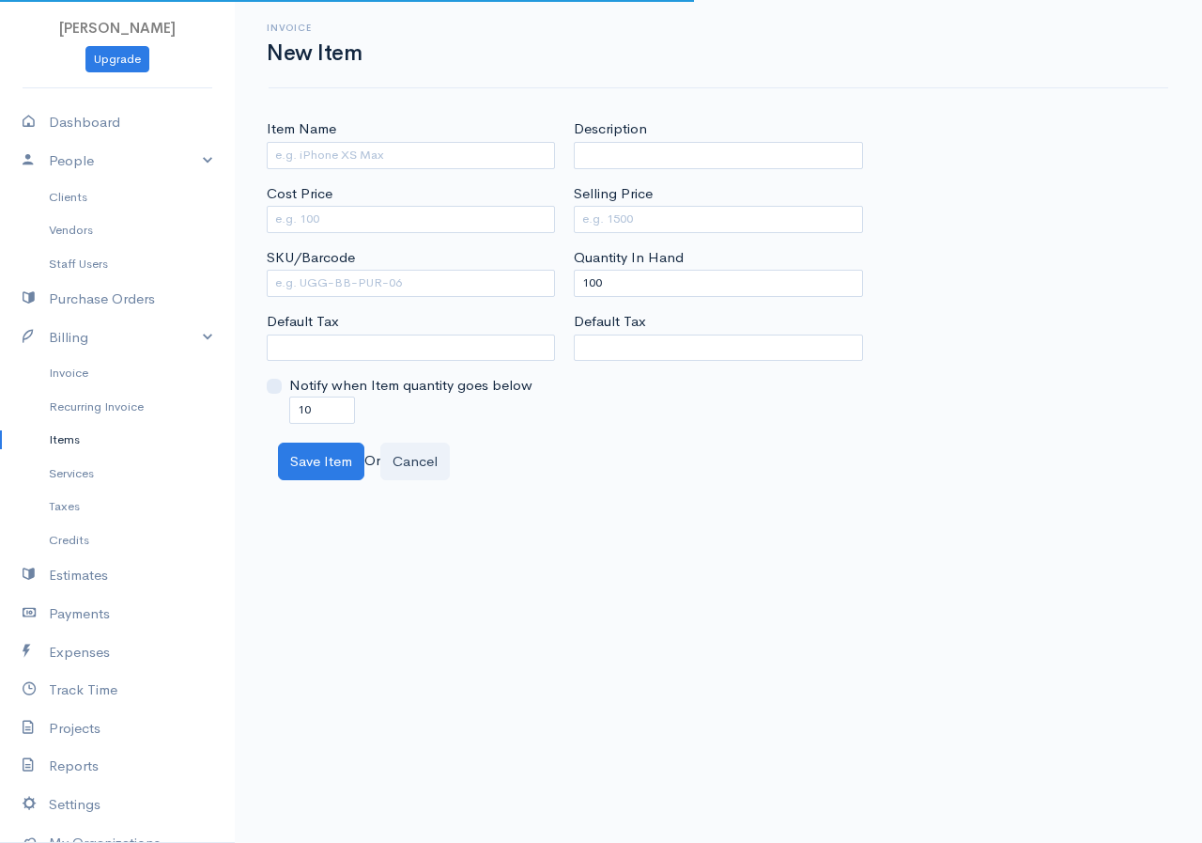
drag, startPoint x: 295, startPoint y: 115, endPoint x: 304, endPoint y: 137, distance: 24.4
click at [296, 115] on div "Invoice New Item Item Name Cost Price SKU/Barcode Default Tax Notify when Item …" at bounding box center [719, 240] width 968 height 480
click at [305, 137] on label "Item Name" at bounding box center [302, 129] width 70 height 22
click at [305, 142] on input "Item Name" at bounding box center [411, 155] width 288 height 27
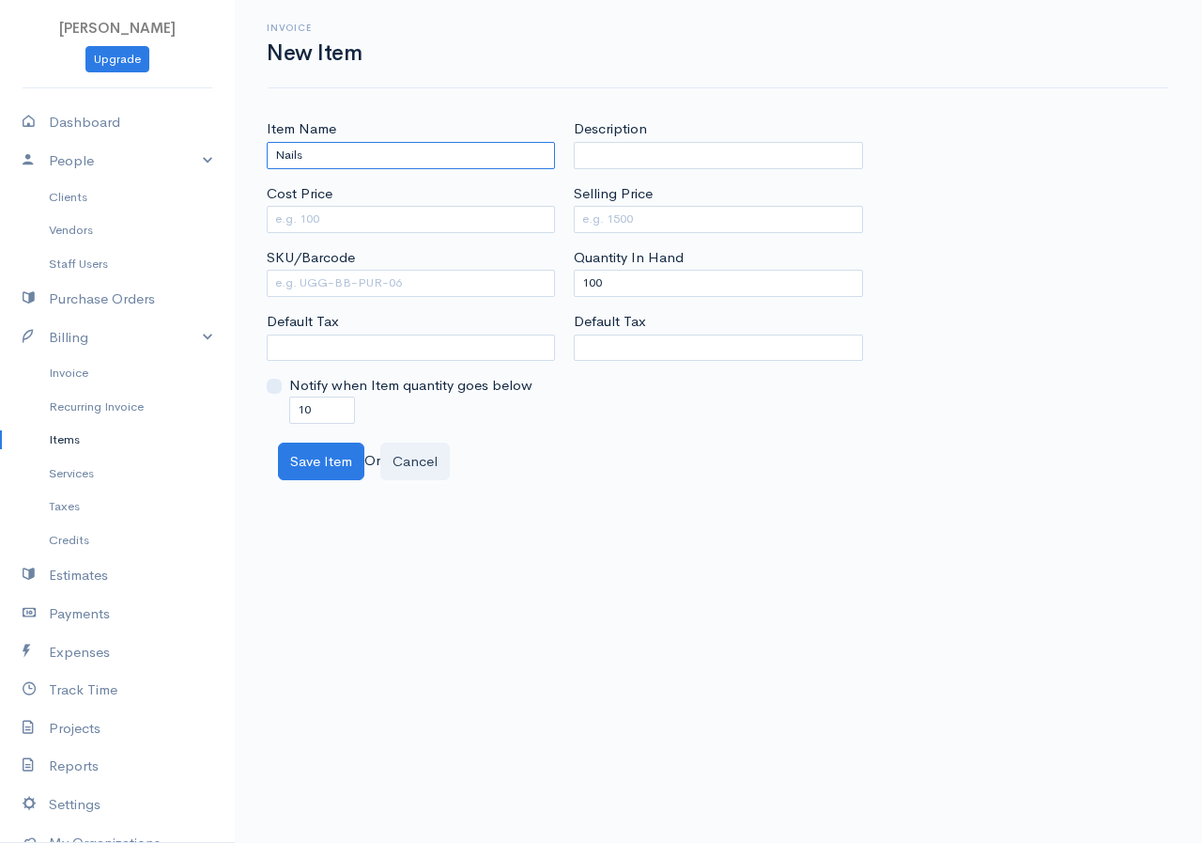
type input "Nails"
click at [398, 227] on input "Cost Price" at bounding box center [411, 219] width 288 height 27
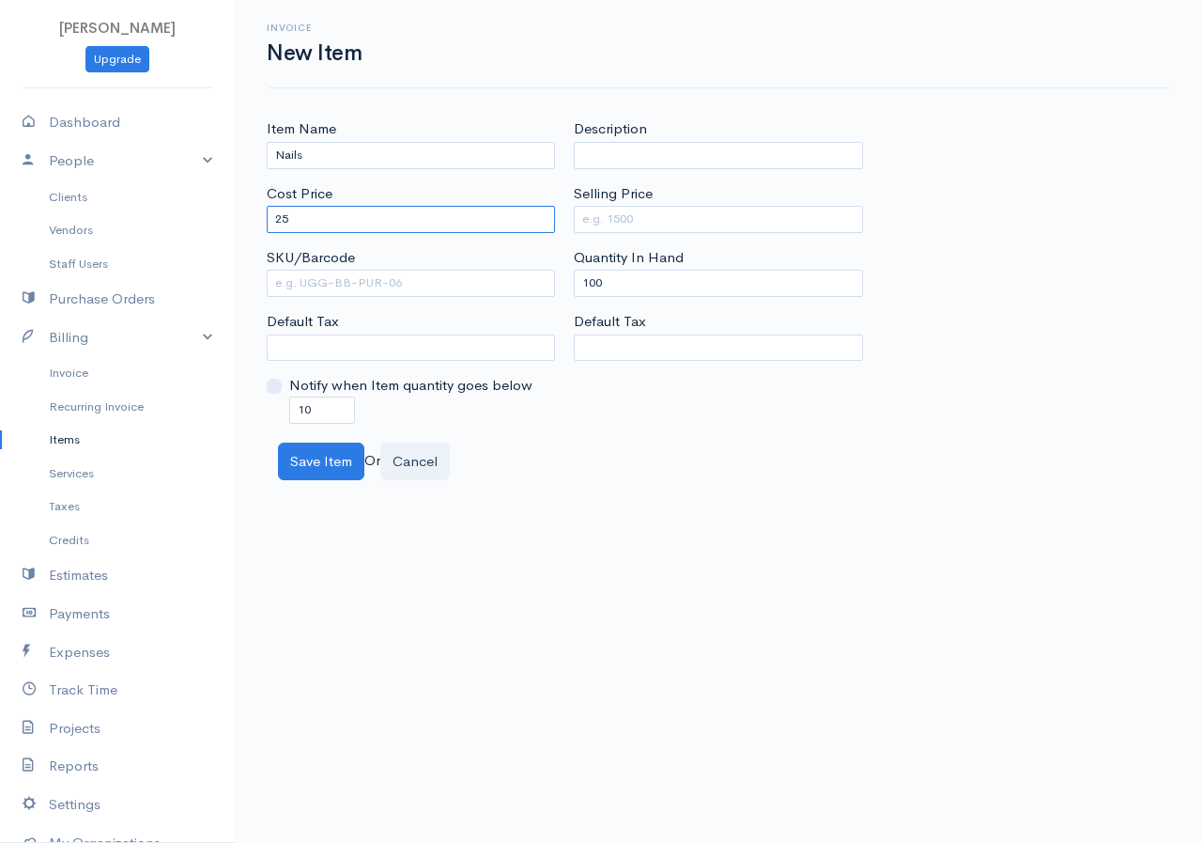
type input "25"
click at [594, 219] on input "Selling Price" at bounding box center [718, 219] width 288 height 27
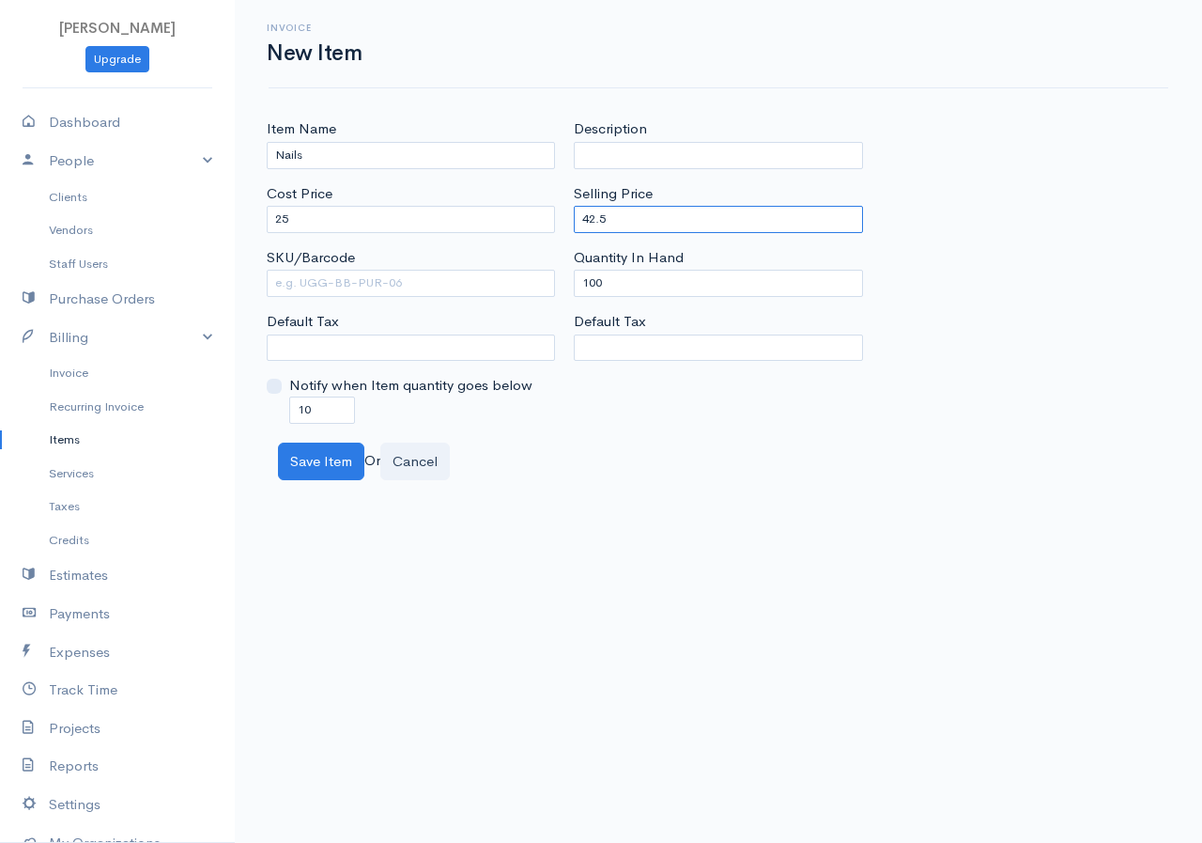
type input "42.5"
drag, startPoint x: 608, startPoint y: 284, endPoint x: 554, endPoint y: 284, distance: 53.5
click at [554, 284] on div "Item Name Nails Cost Price 25 SKU/Barcode Default Tax Notify when Item quantity…" at bounding box center [718, 270] width 922 height 304
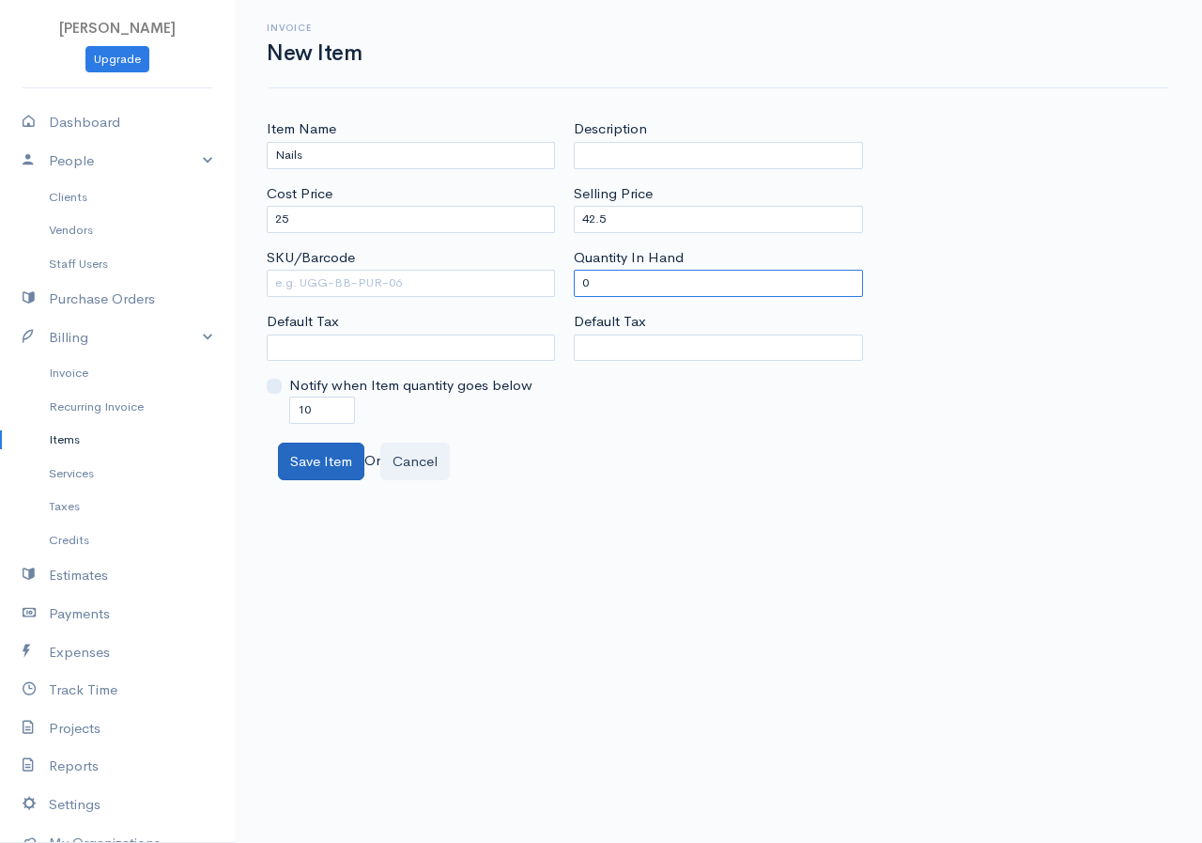
type input "0"
click at [310, 462] on button "Save Item" at bounding box center [321, 461] width 86 height 39
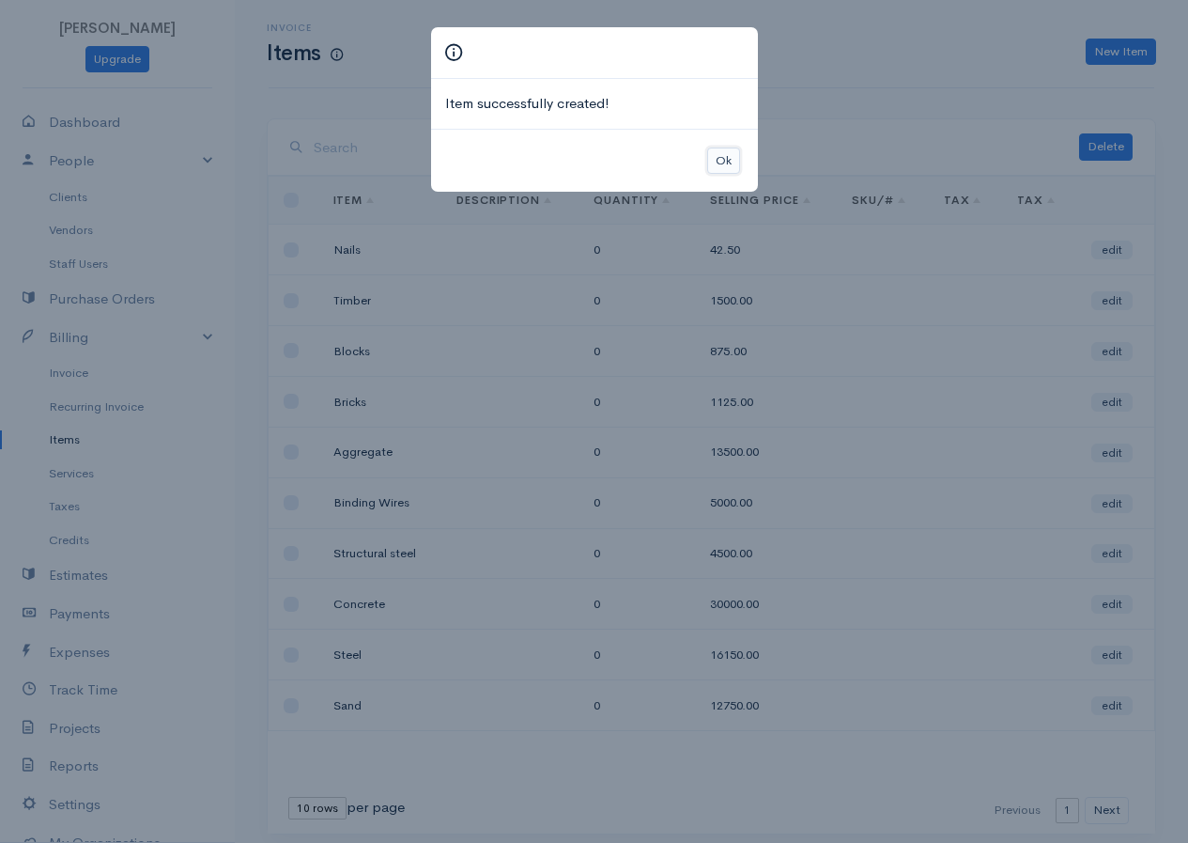
click at [731, 163] on button "Ok" at bounding box center [723, 160] width 33 height 27
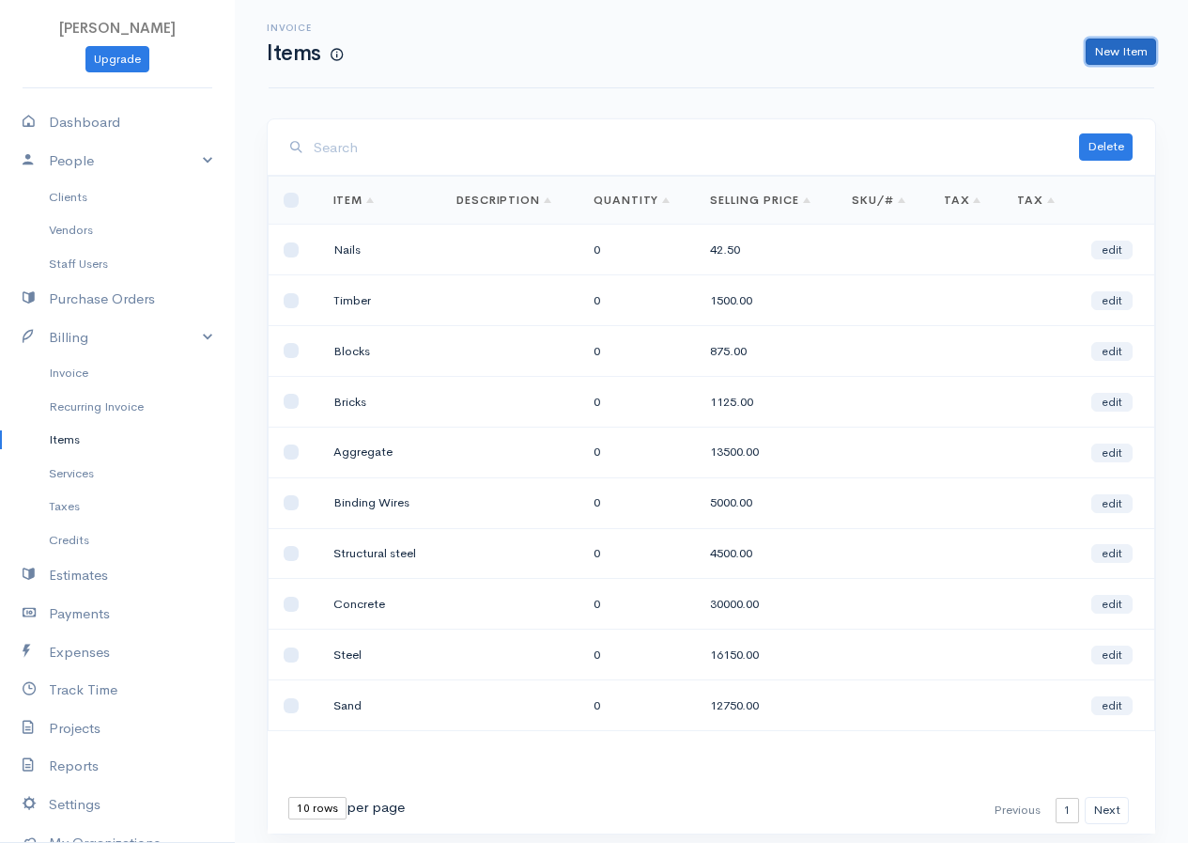
click at [1123, 61] on link "New Item" at bounding box center [1121, 52] width 70 height 27
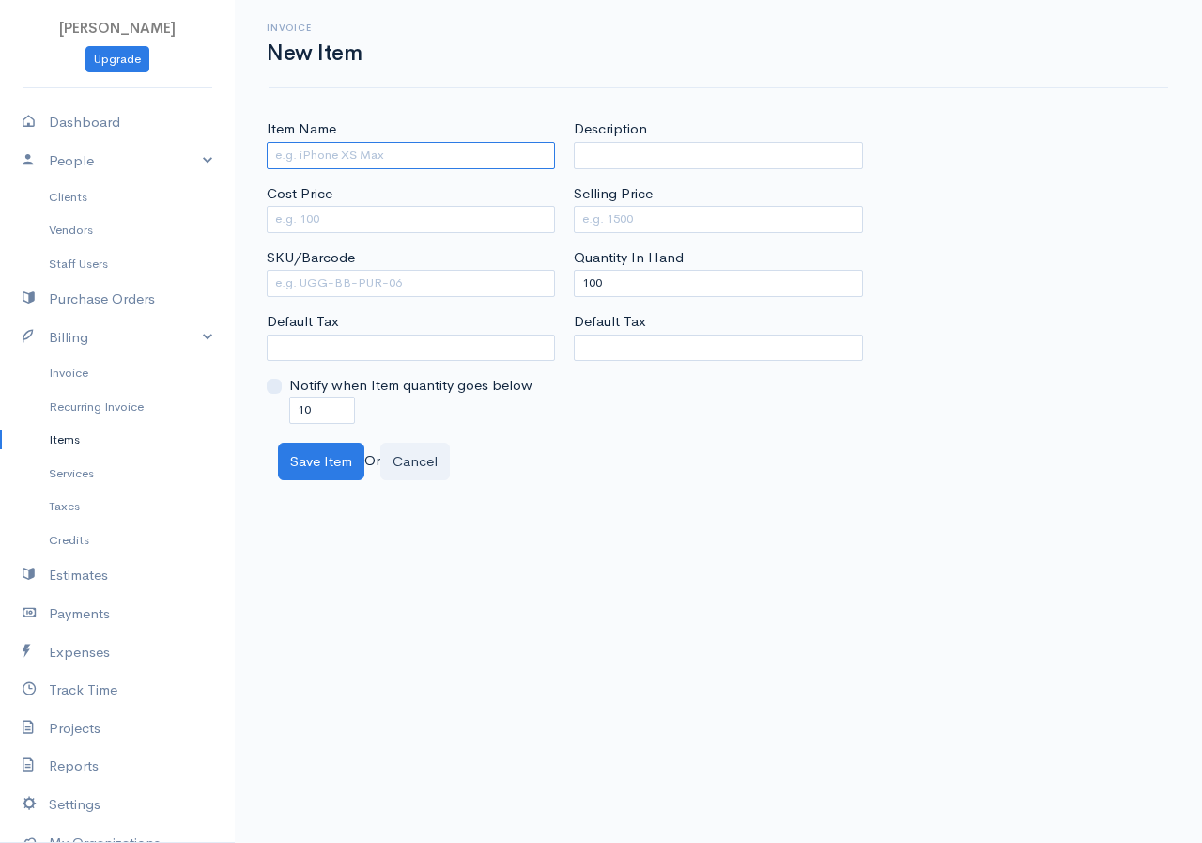
click at [469, 151] on input "Item Name" at bounding box center [411, 155] width 288 height 27
type input "Paint"
click at [426, 199] on div "Cost Price" at bounding box center [411, 208] width 288 height 50
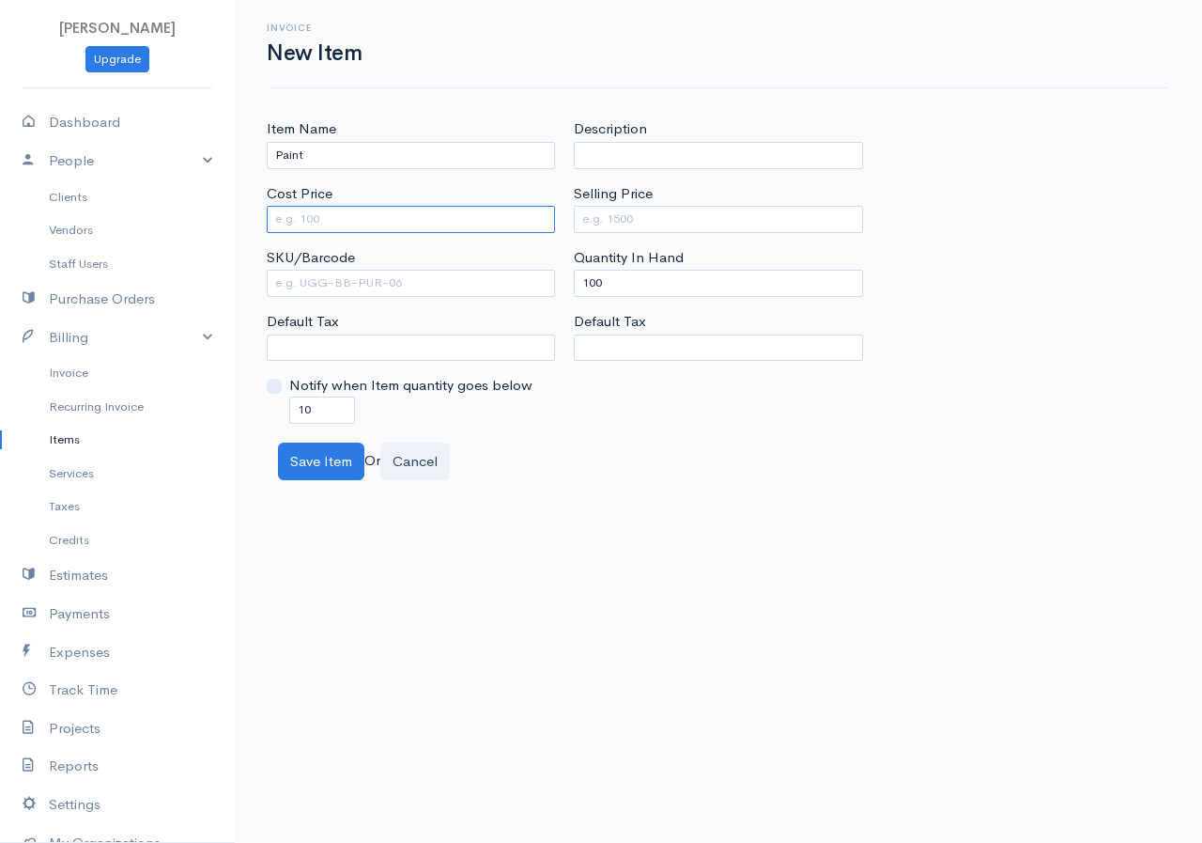
click at [410, 216] on input "Cost Price" at bounding box center [411, 219] width 288 height 27
type input "8500"
click at [616, 224] on input "Selling Price" at bounding box center [718, 219] width 288 height 27
type input "21250"
drag, startPoint x: 611, startPoint y: 282, endPoint x: 585, endPoint y: 285, distance: 25.5
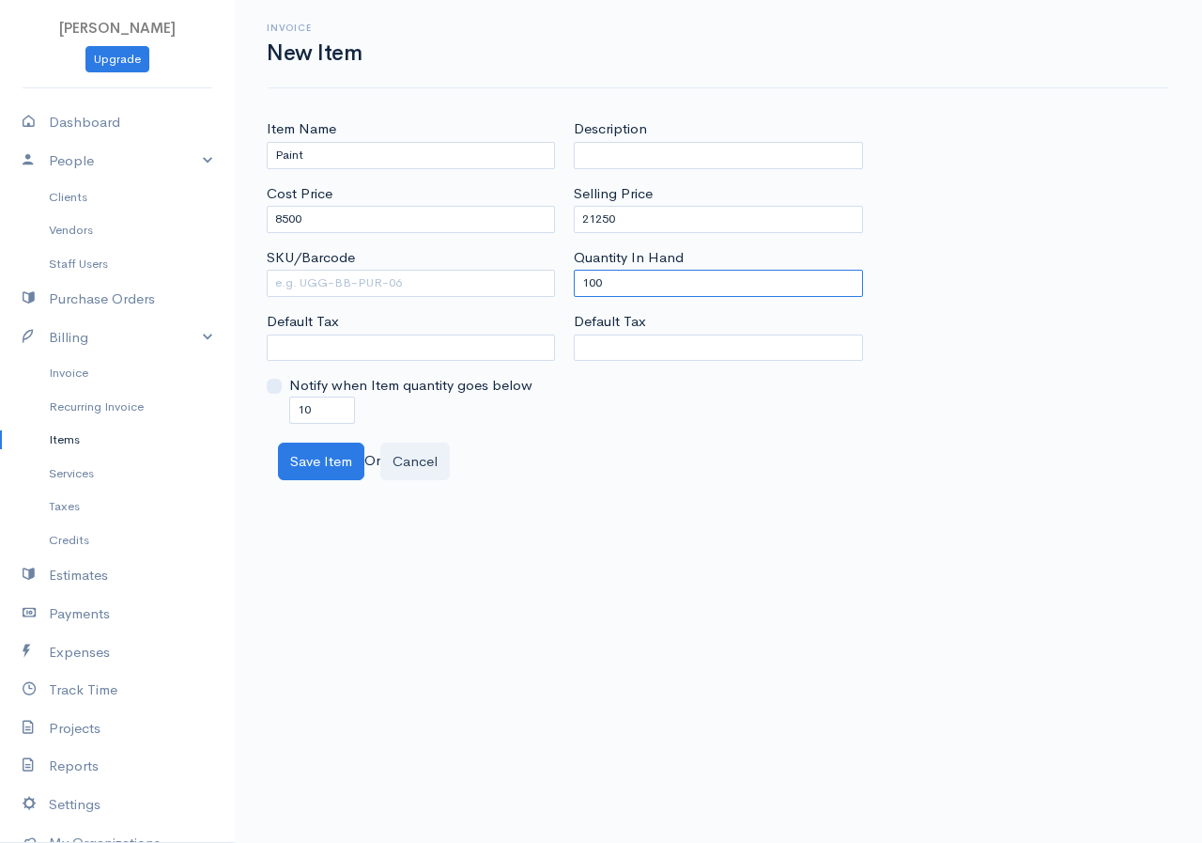
click at [585, 285] on input "100" at bounding box center [718, 283] width 288 height 27
type input "0"
click at [333, 463] on button "Save Item" at bounding box center [321, 461] width 86 height 39
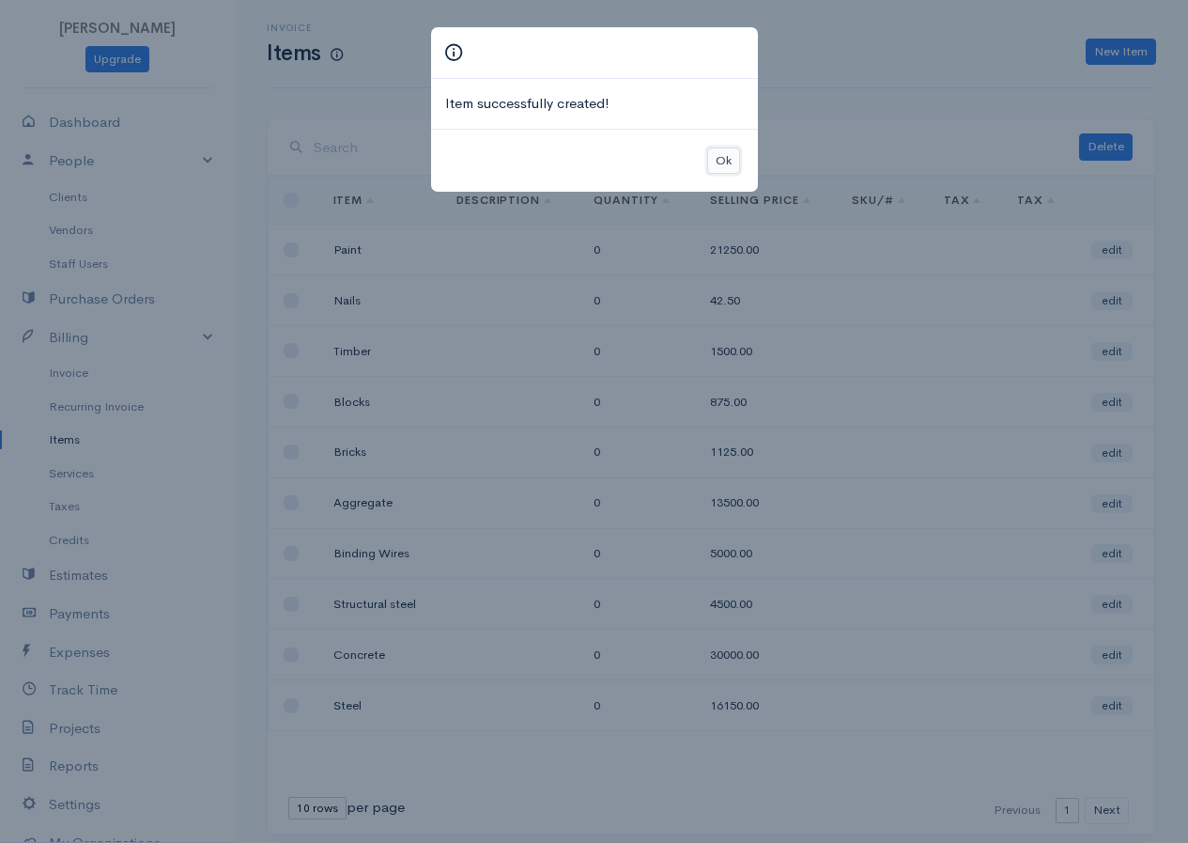
click at [711, 150] on button "Ok" at bounding box center [723, 160] width 33 height 27
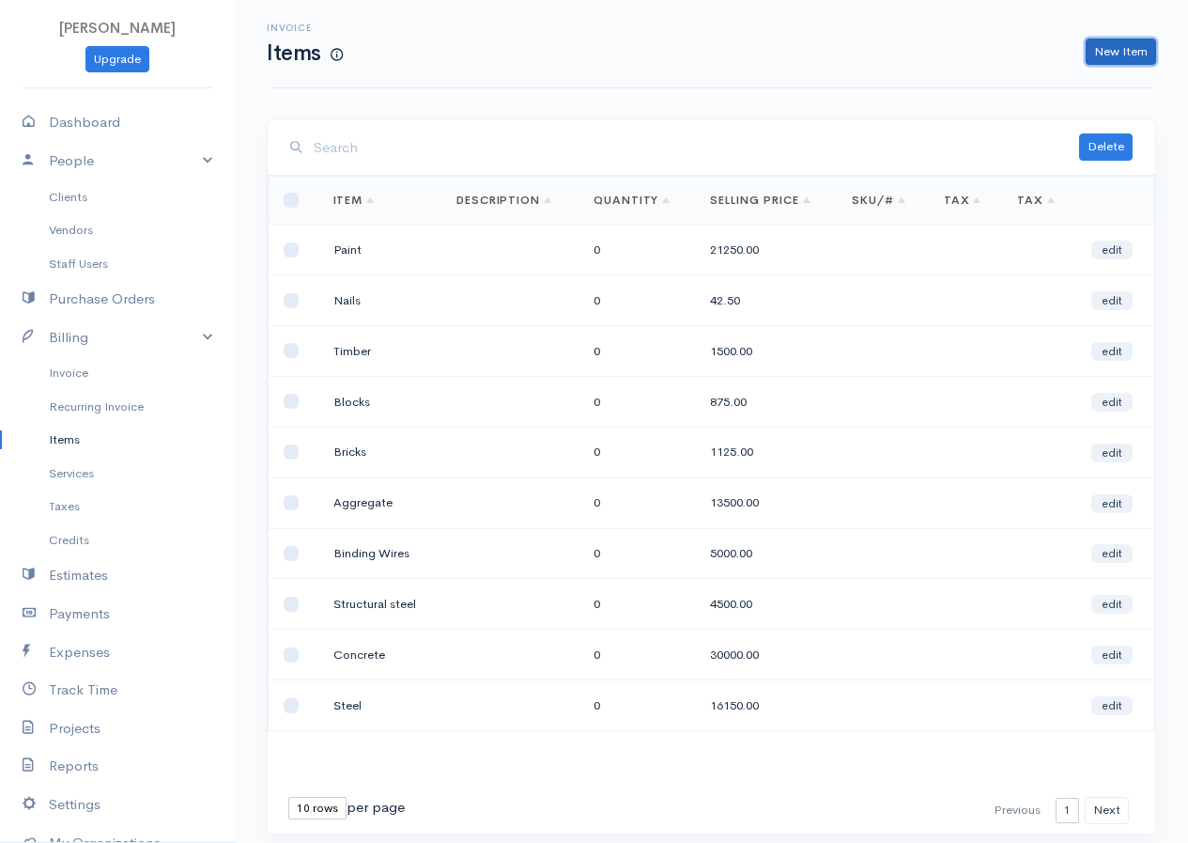
click at [1107, 55] on link "New Item" at bounding box center [1121, 52] width 70 height 27
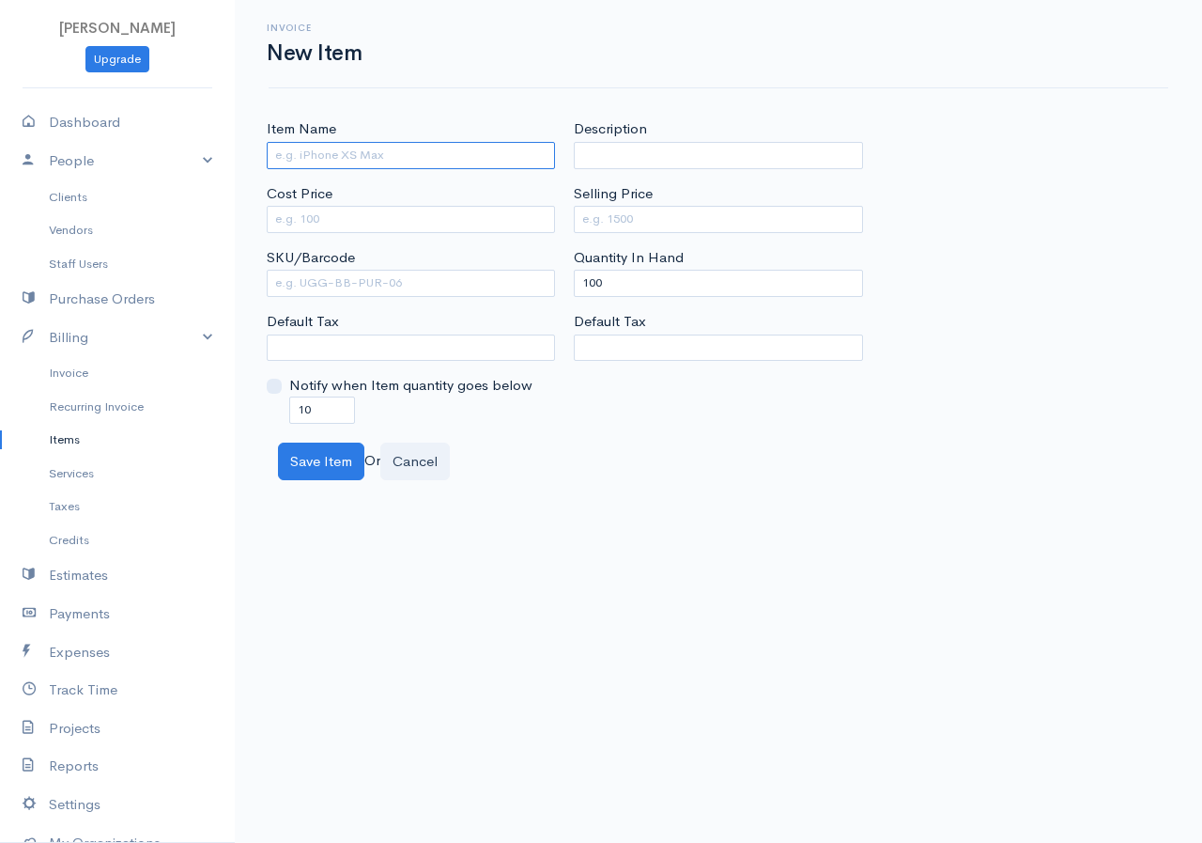
click at [467, 161] on input "Item Name" at bounding box center [411, 155] width 288 height 27
click at [355, 147] on input "Item Name" at bounding box center [411, 155] width 288 height 27
type input "Pipes"
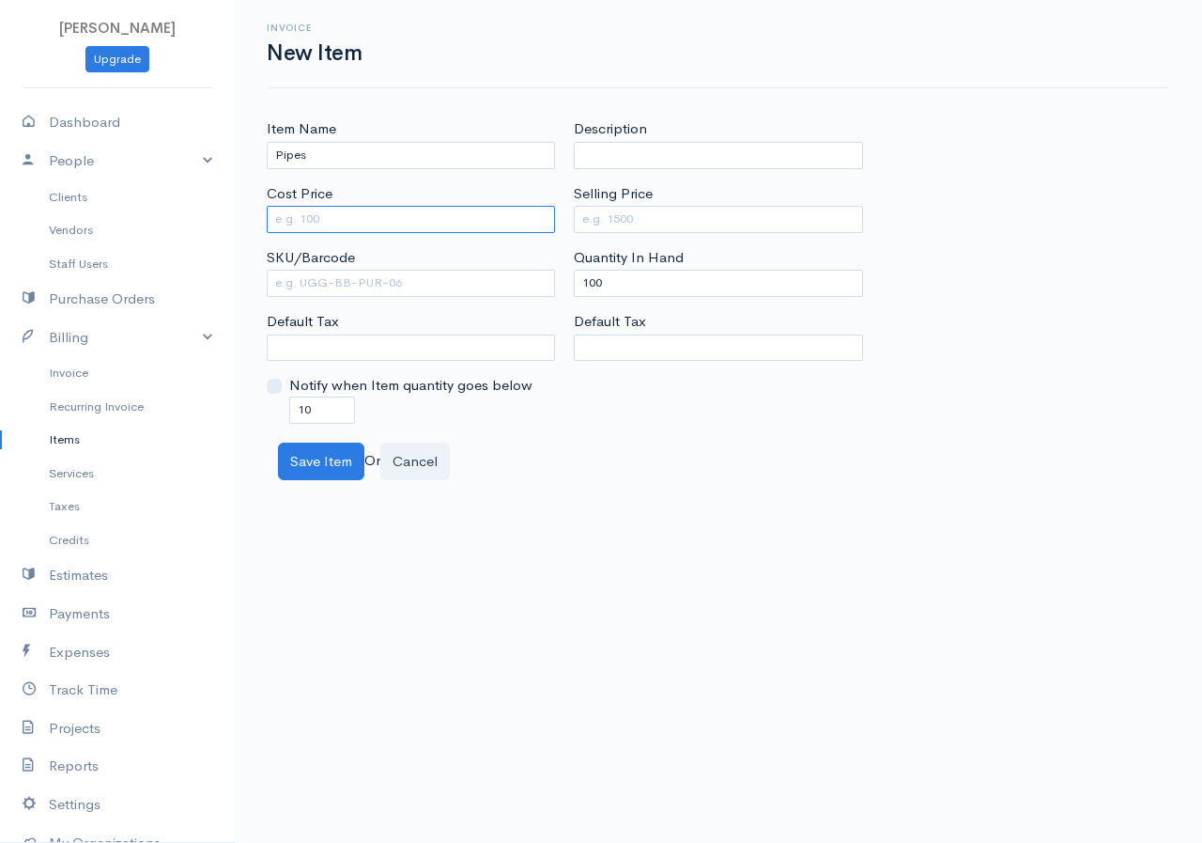
click at [351, 221] on input "Cost Price" at bounding box center [411, 219] width 288 height 27
click at [601, 228] on input "Selling Price" at bounding box center [718, 219] width 288 height 27
drag, startPoint x: 311, startPoint y: 209, endPoint x: 267, endPoint y: 210, distance: 44.2
click at [267, 210] on input "8500" at bounding box center [411, 219] width 288 height 27
type input "56"
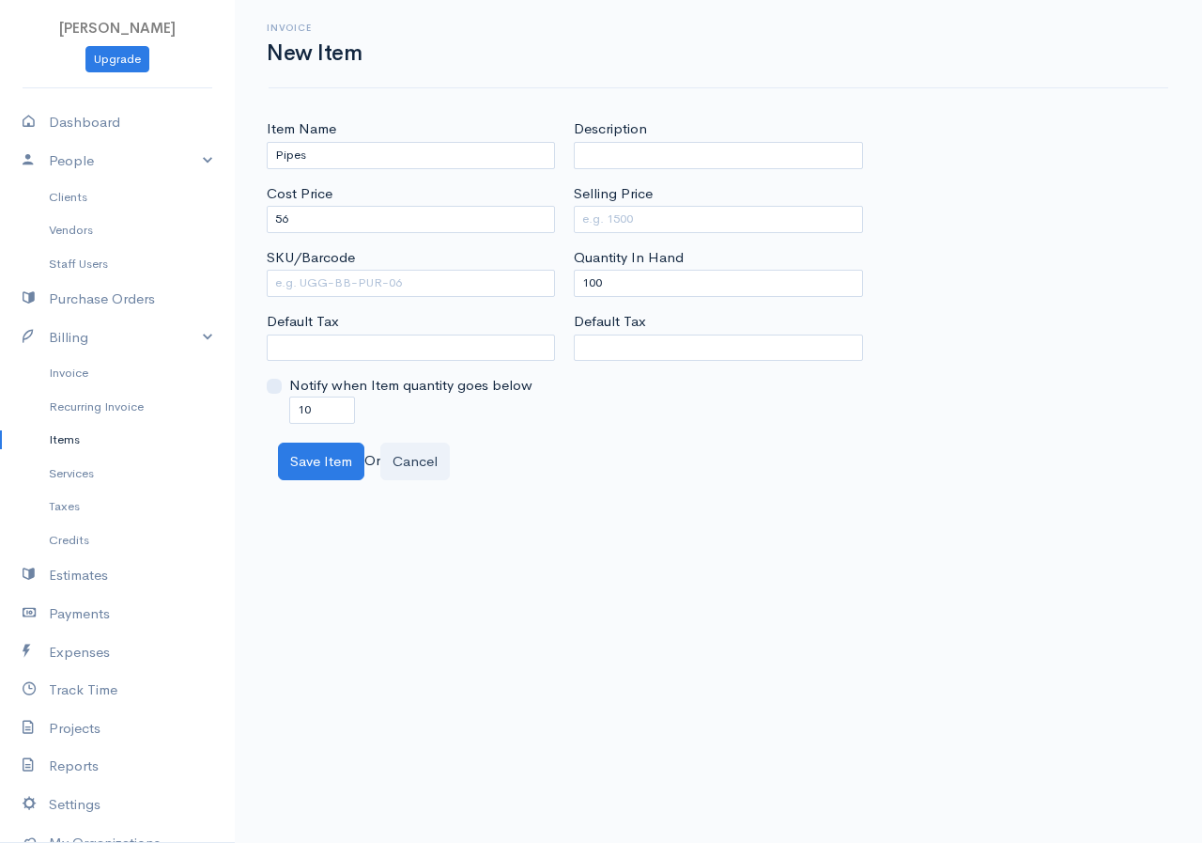
click at [668, 204] on div "Selling Price" at bounding box center [718, 208] width 288 height 50
click at [664, 215] on input "Selling Price" at bounding box center [718, 219] width 288 height 27
type input "112"
drag, startPoint x: 624, startPoint y: 289, endPoint x: 535, endPoint y: 297, distance: 88.6
click at [535, 297] on div "Item Name Pipes Cost Price 56 SKU/Barcode Default Tax Notify when Item quantity…" at bounding box center [718, 270] width 922 height 304
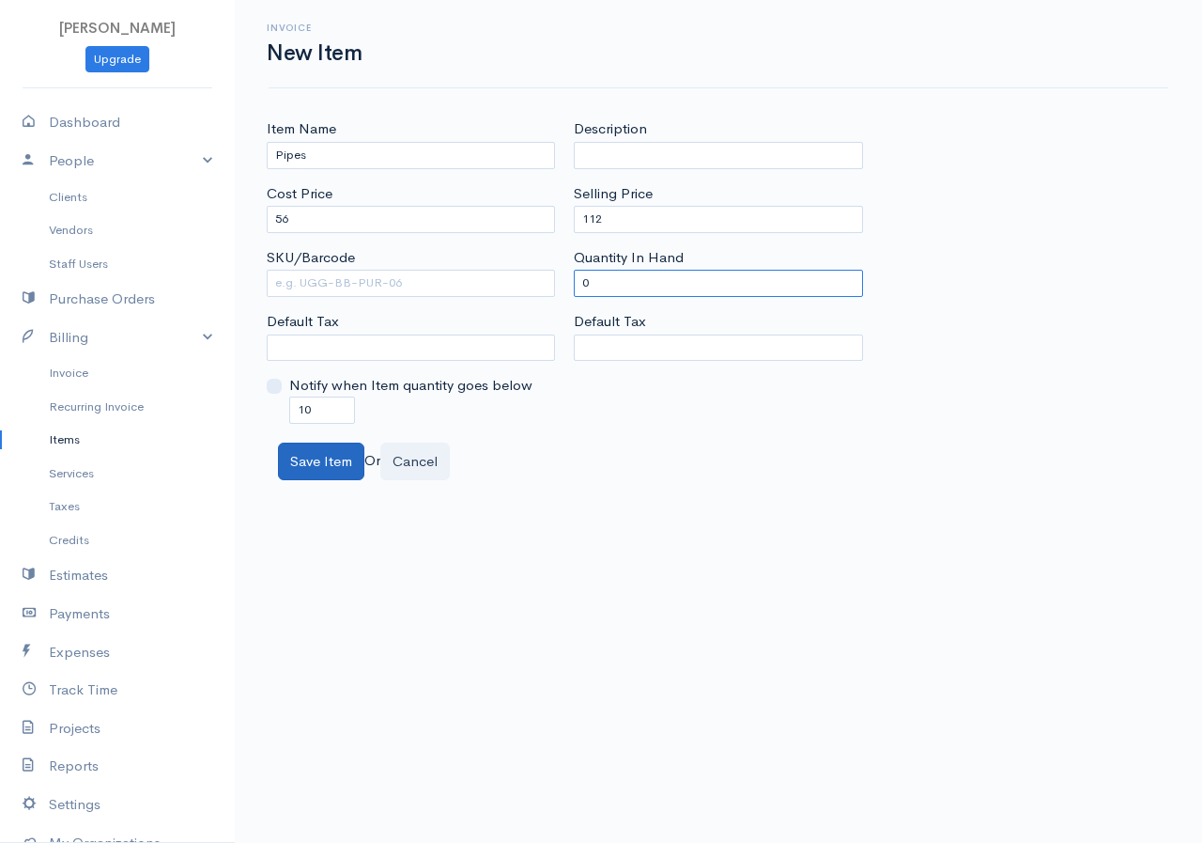
type input "0"
click at [328, 458] on button "Save Item" at bounding box center [321, 461] width 86 height 39
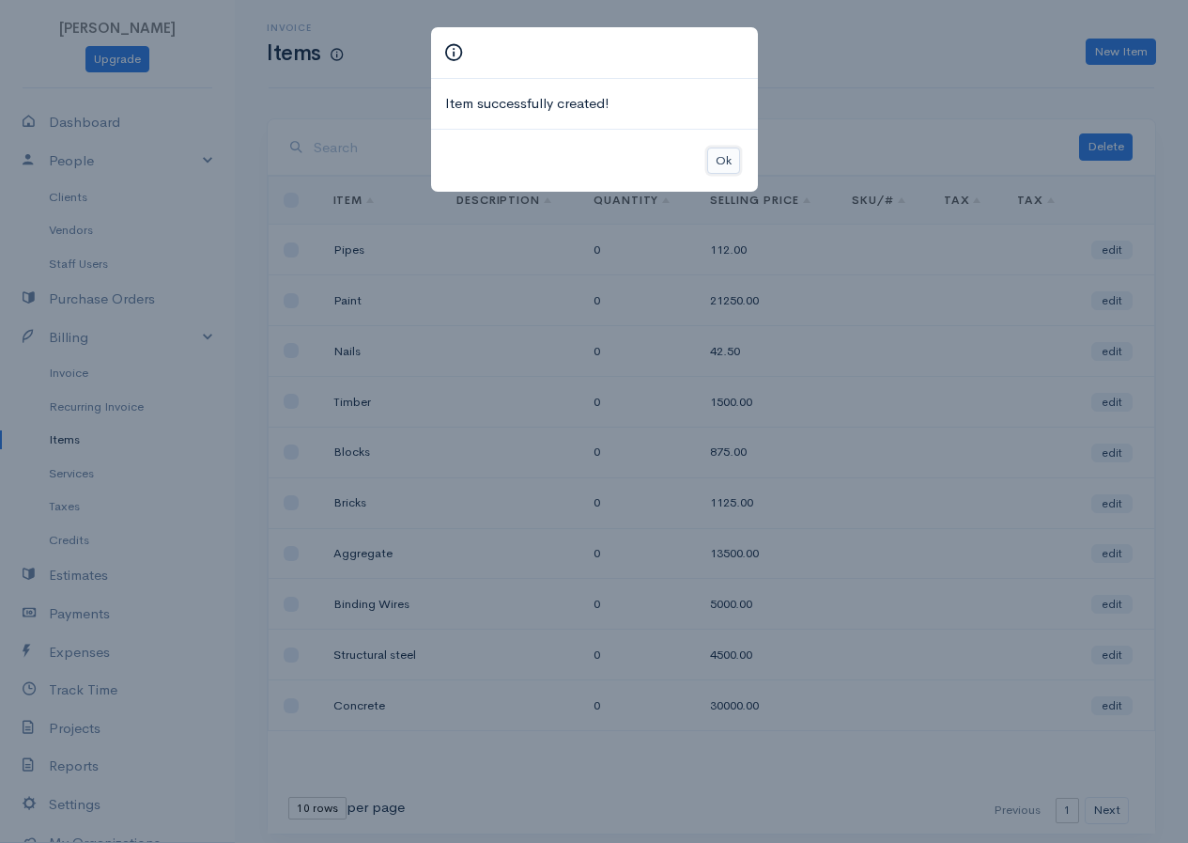
click at [714, 162] on button "Ok" at bounding box center [723, 160] width 33 height 27
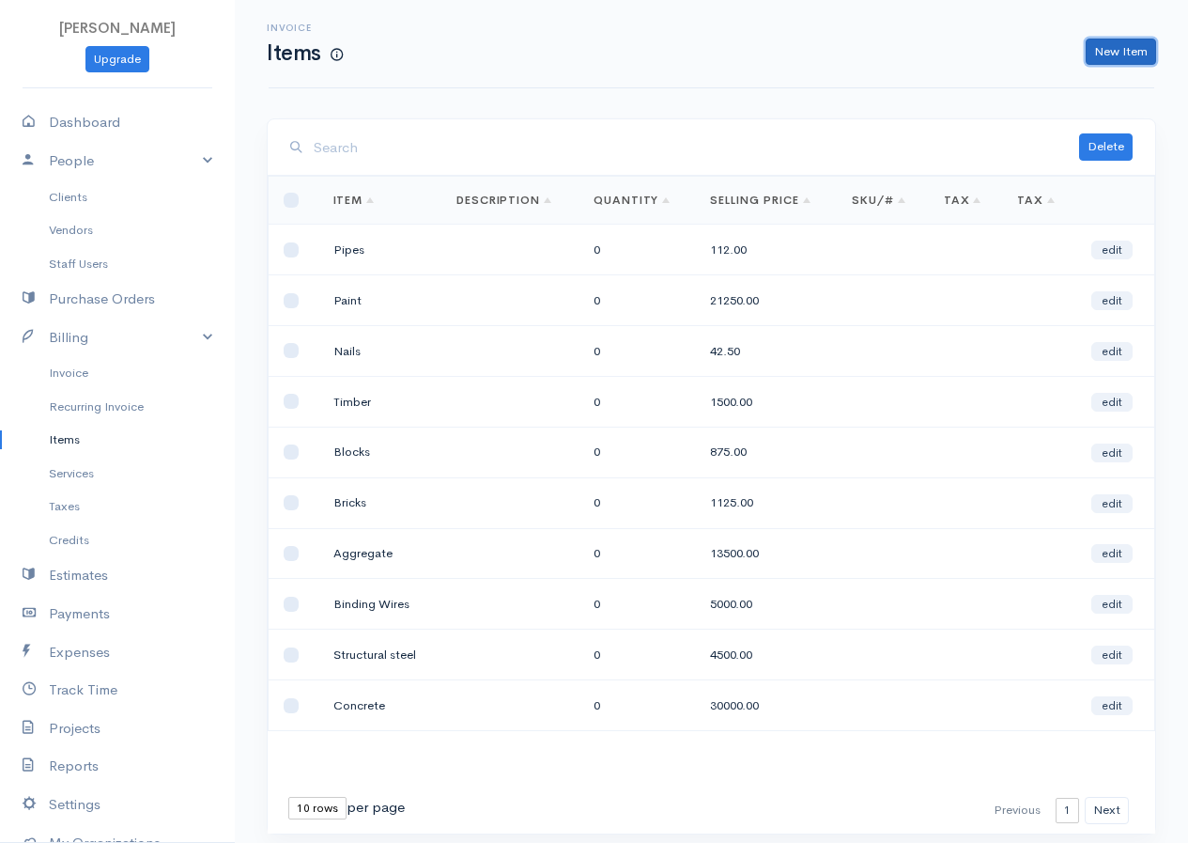
click at [1119, 39] on link "New Item" at bounding box center [1121, 52] width 70 height 27
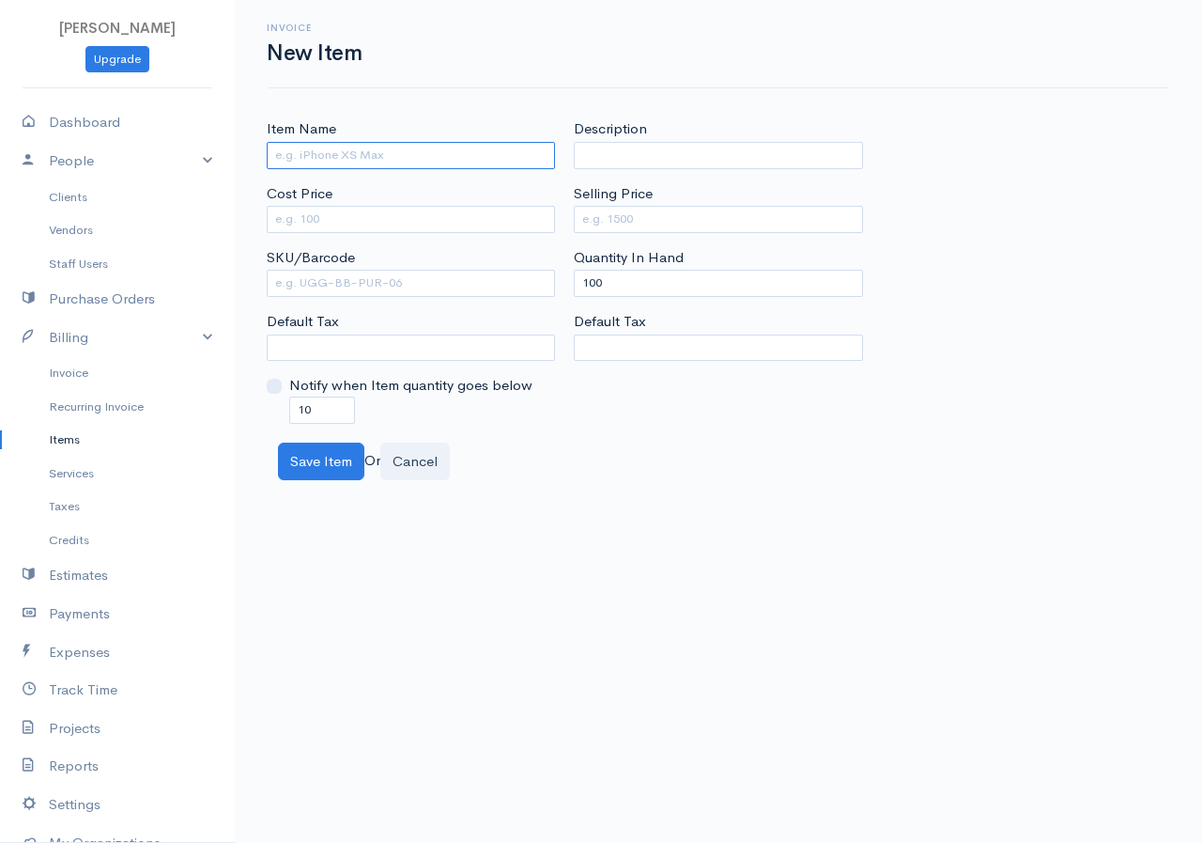
click at [378, 148] on input "Item Name" at bounding box center [411, 155] width 288 height 27
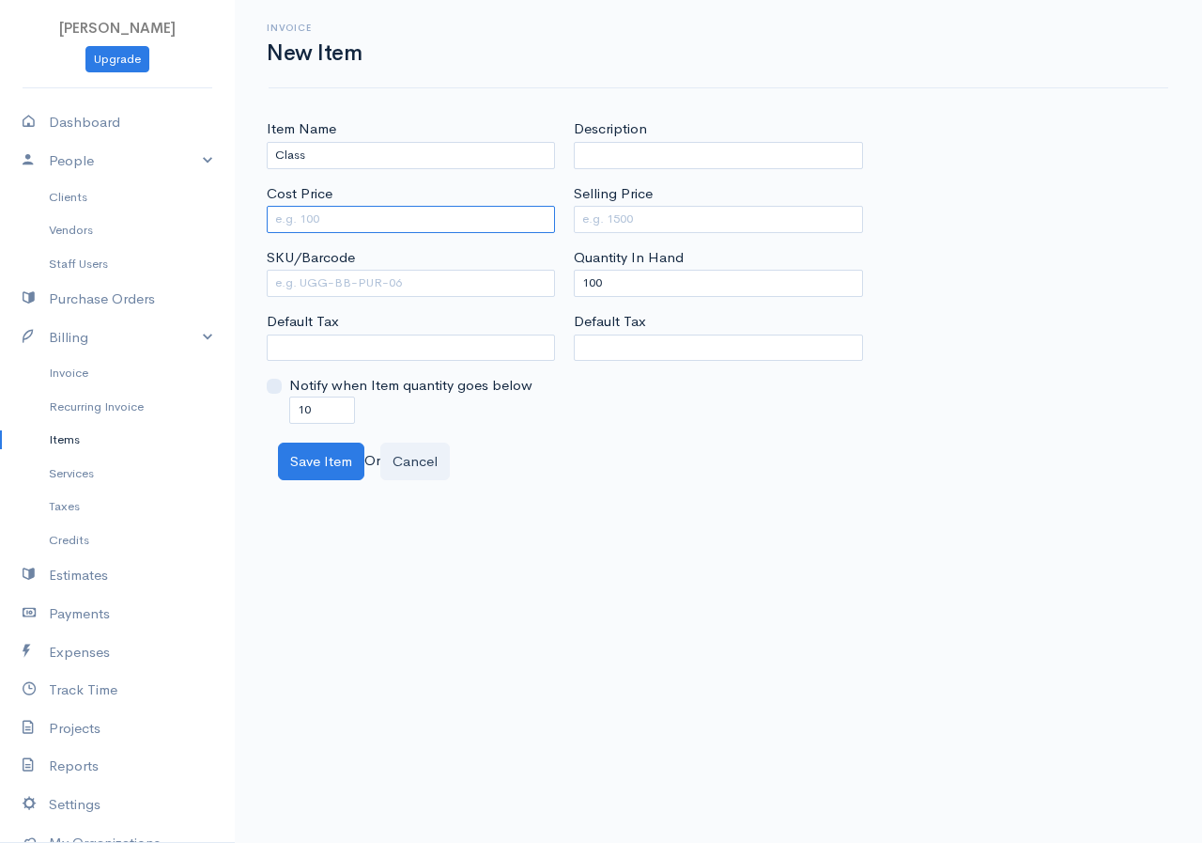
click at [374, 217] on input "Cost Price" at bounding box center [411, 219] width 288 height 27
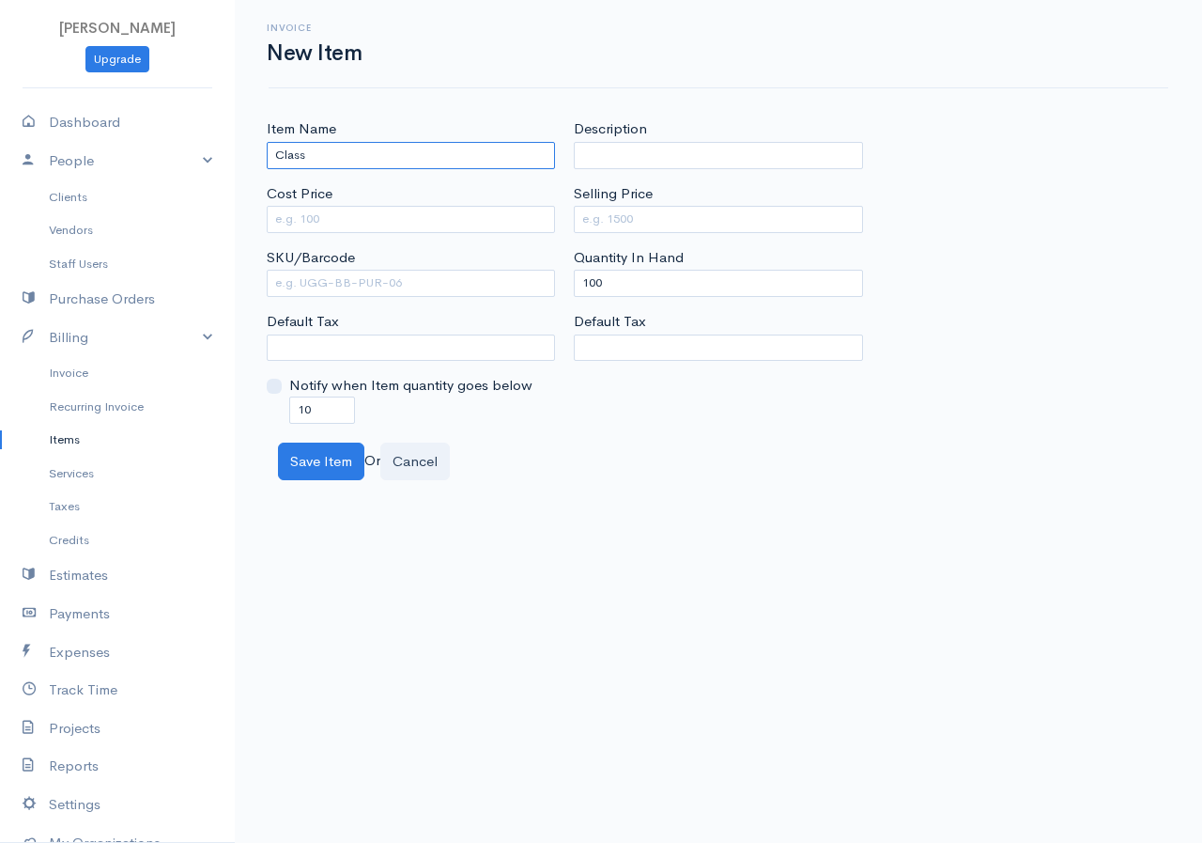
click at [282, 157] on input "Class" at bounding box center [411, 155] width 288 height 27
type input "Glass"
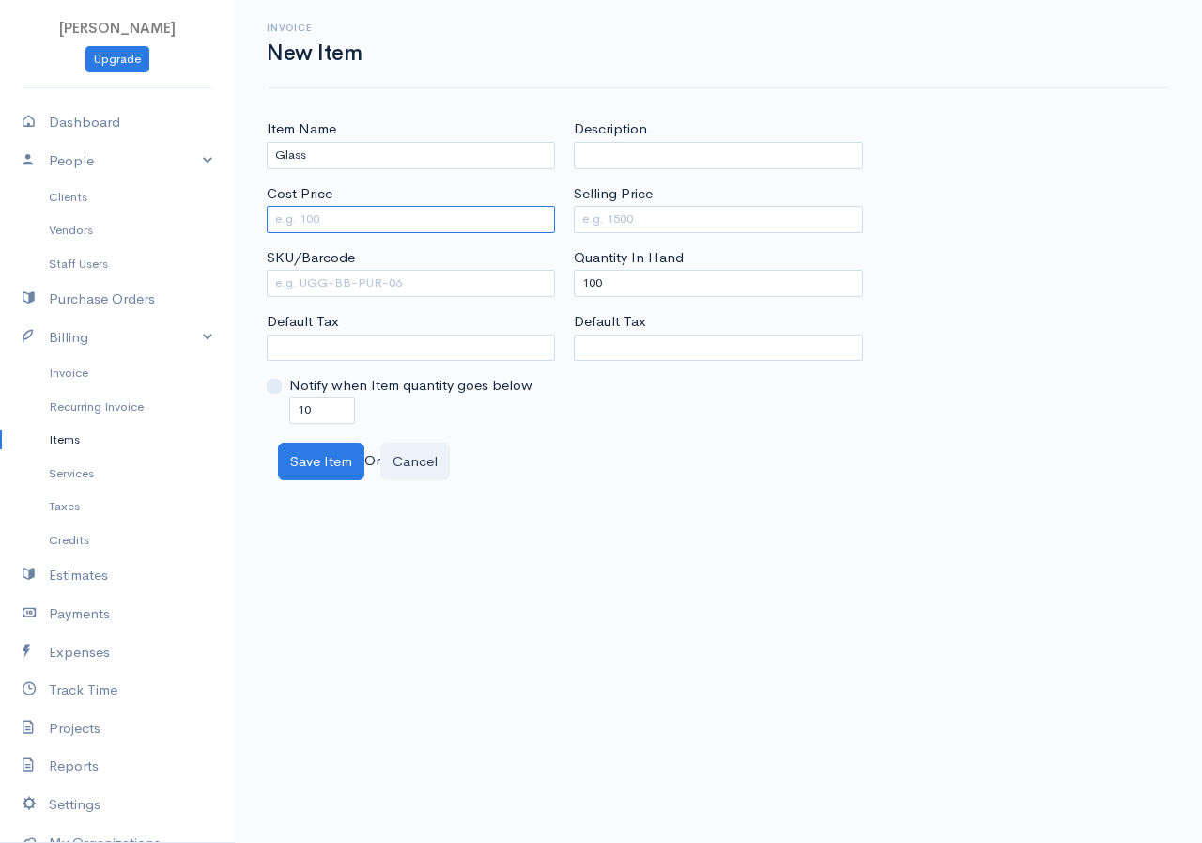
click at [311, 214] on input "Cost Price" at bounding box center [411, 219] width 288 height 27
type input "4500"
click at [700, 213] on input "Selling Price" at bounding box center [718, 219] width 288 height 27
type input "6750"
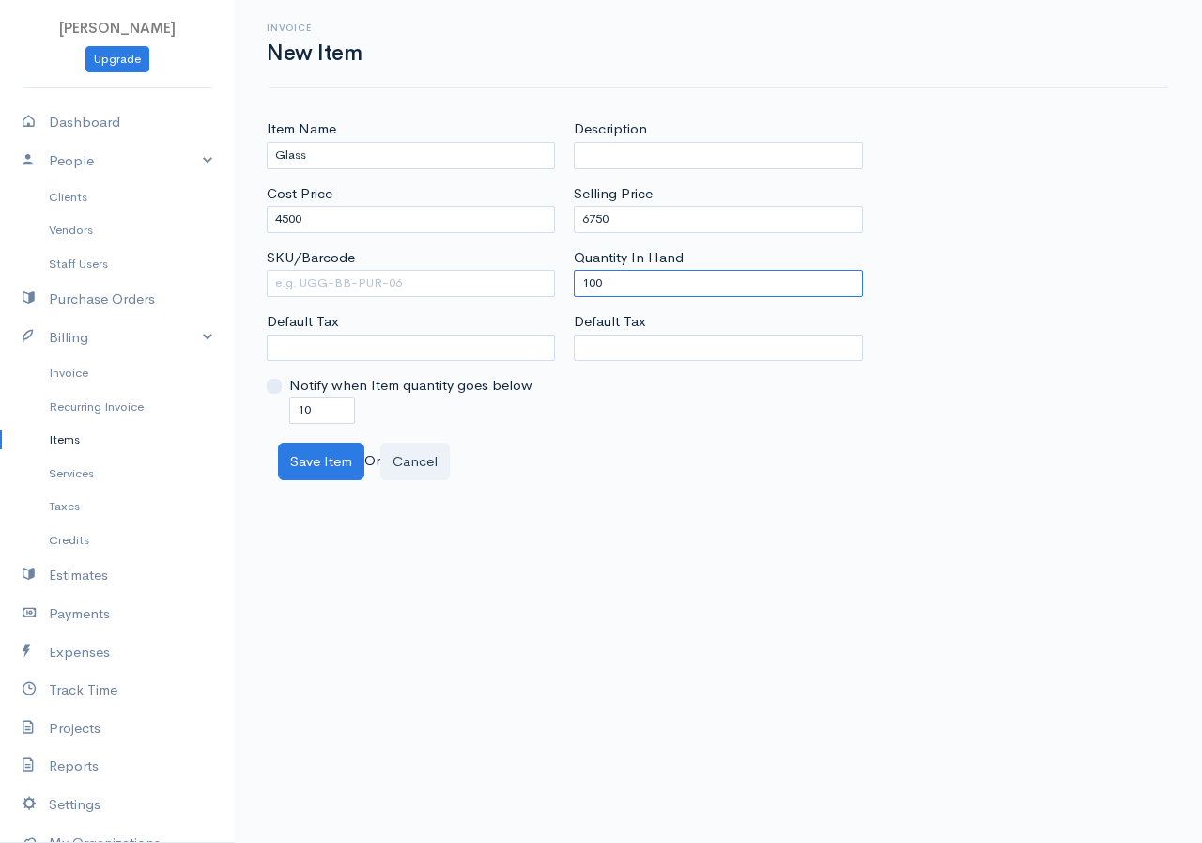
drag, startPoint x: 611, startPoint y: 285, endPoint x: 575, endPoint y: 282, distance: 35.8
click at [575, 282] on input "100" at bounding box center [718, 283] width 288 height 27
type input "0"
click at [301, 449] on button "Save Item" at bounding box center [321, 461] width 86 height 39
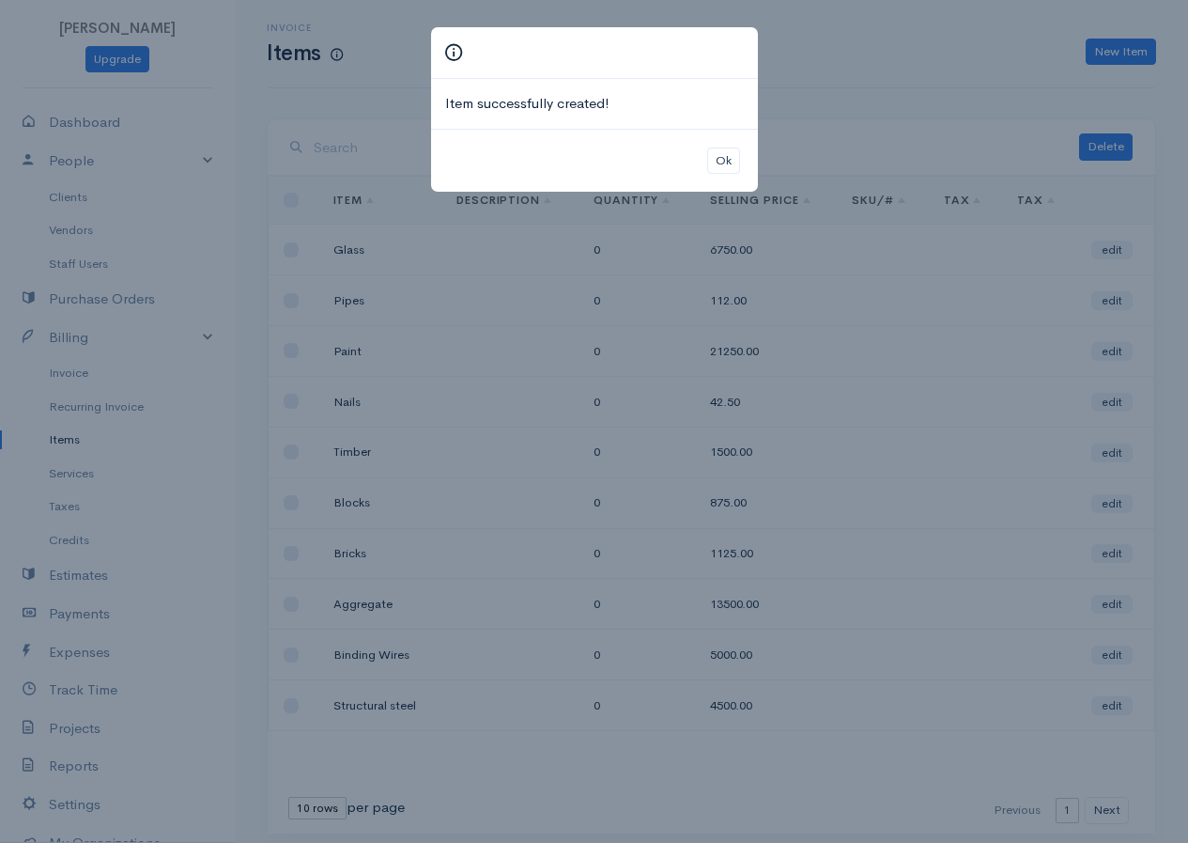
click at [744, 153] on div "Ok" at bounding box center [594, 161] width 327 height 64
click at [724, 151] on button "Ok" at bounding box center [723, 160] width 33 height 27
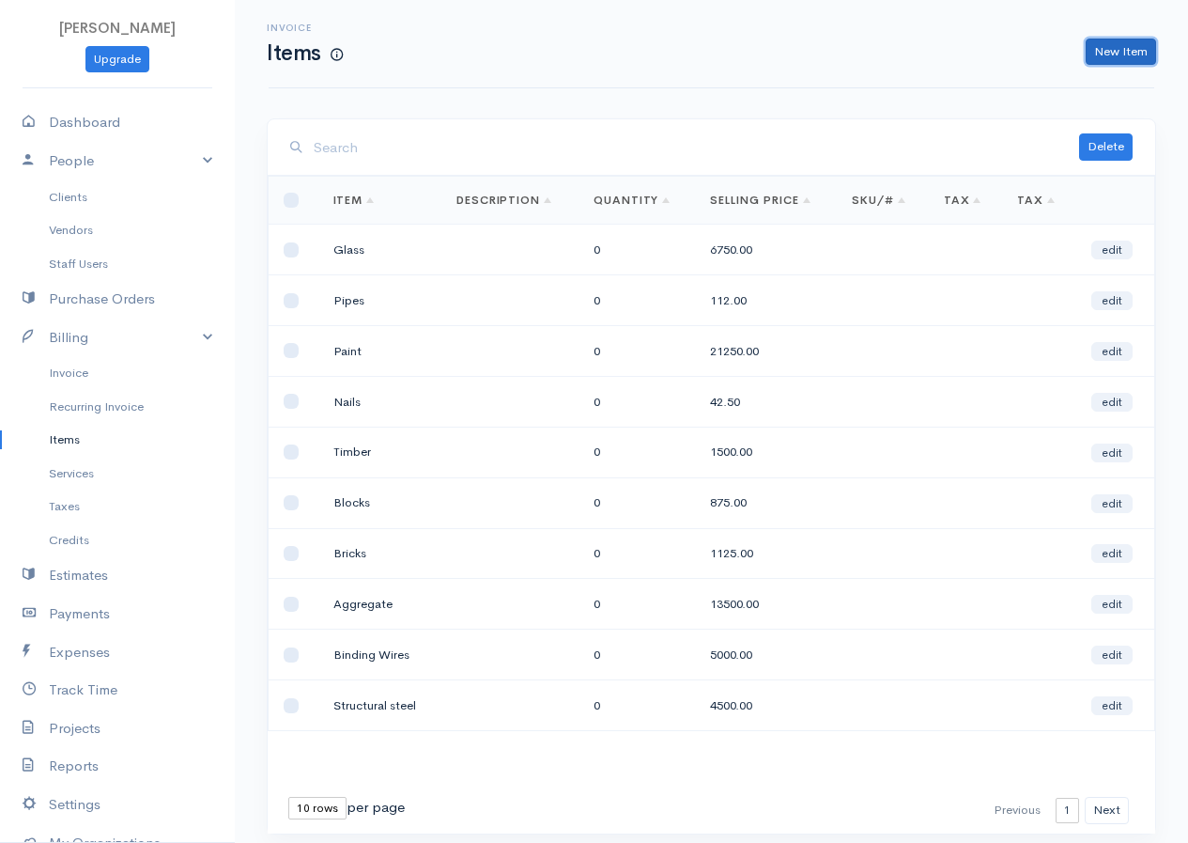
click at [1124, 47] on link "New Item" at bounding box center [1121, 52] width 70 height 27
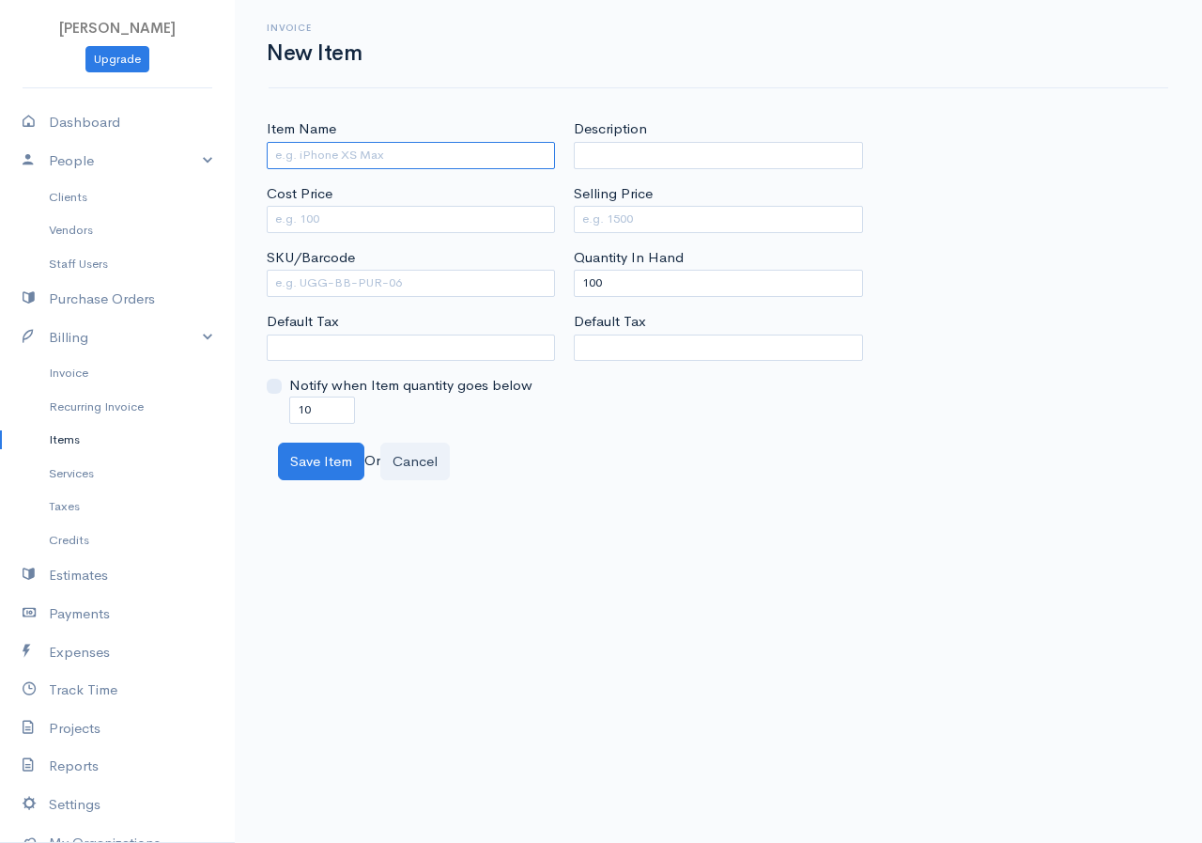
click at [429, 154] on input "Item Name" at bounding box center [411, 155] width 288 height 27
type input "Tiles"
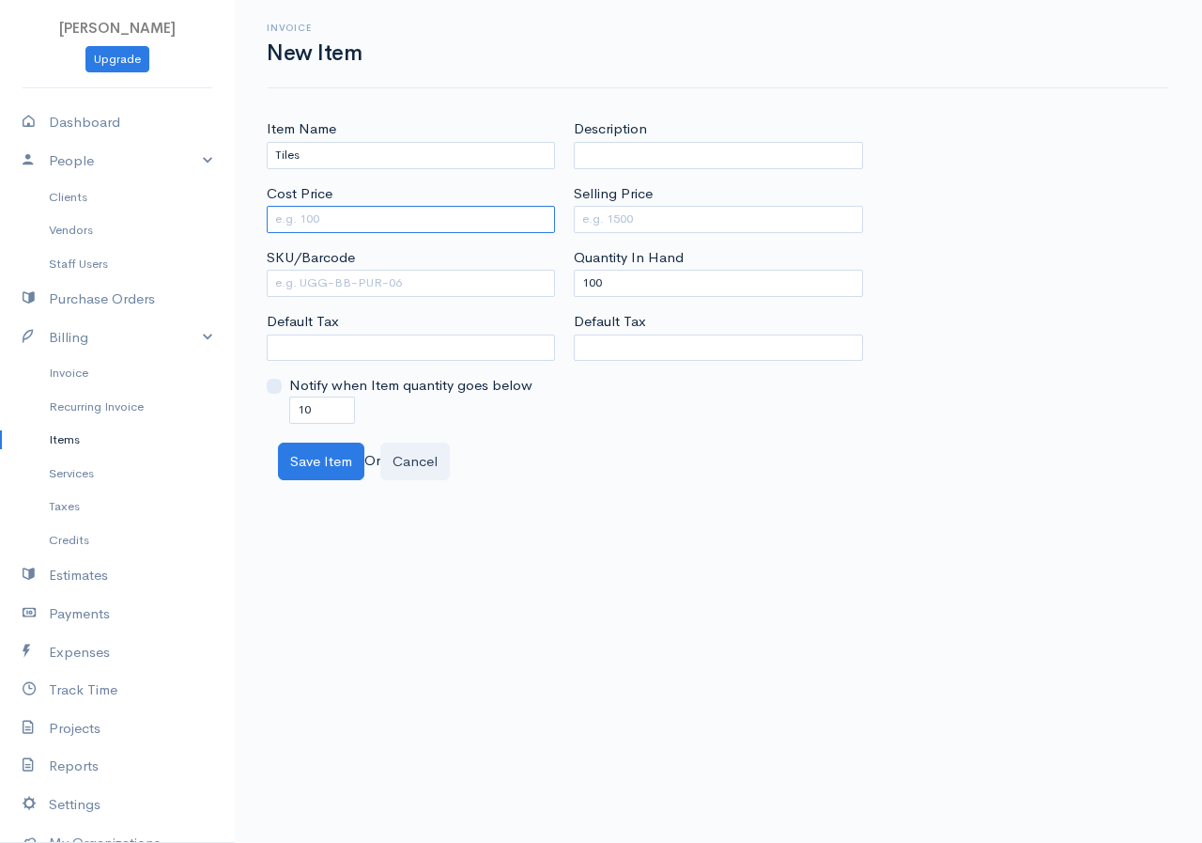
click at [411, 214] on input "Cost Price" at bounding box center [411, 219] width 288 height 27
type input "350"
click at [592, 217] on input "Selling Price" at bounding box center [718, 219] width 288 height 27
type input "595"
drag, startPoint x: 618, startPoint y: 262, endPoint x: 599, endPoint y: 281, distance: 26.6
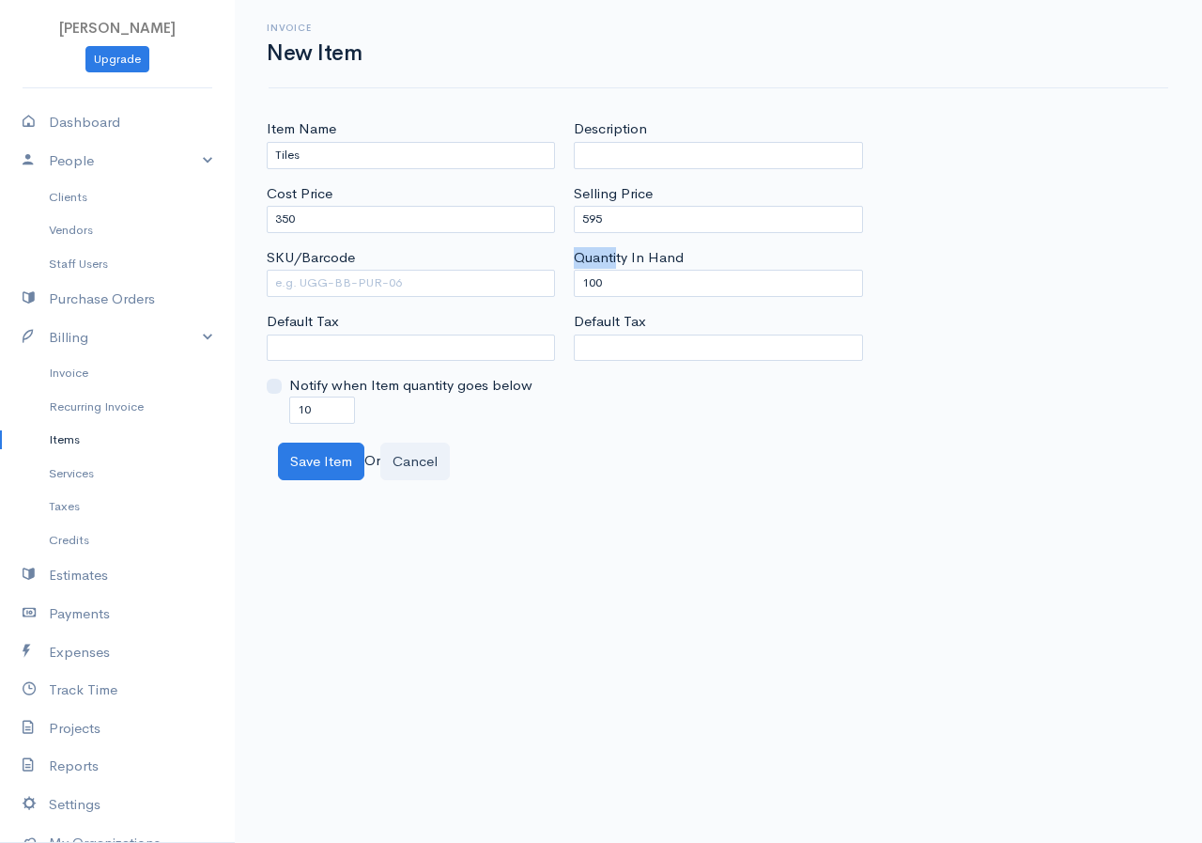
click at [599, 280] on div "Quantity In Hand 100" at bounding box center [718, 272] width 288 height 50
drag, startPoint x: 614, startPoint y: 290, endPoint x: 567, endPoint y: 291, distance: 47.0
click at [567, 291] on div "Description Selling Price 595 Quantity In Hand 100 Default Tax" at bounding box center [718, 270] width 307 height 304
type input "0"
click at [338, 463] on button "Save Item" at bounding box center [321, 461] width 86 height 39
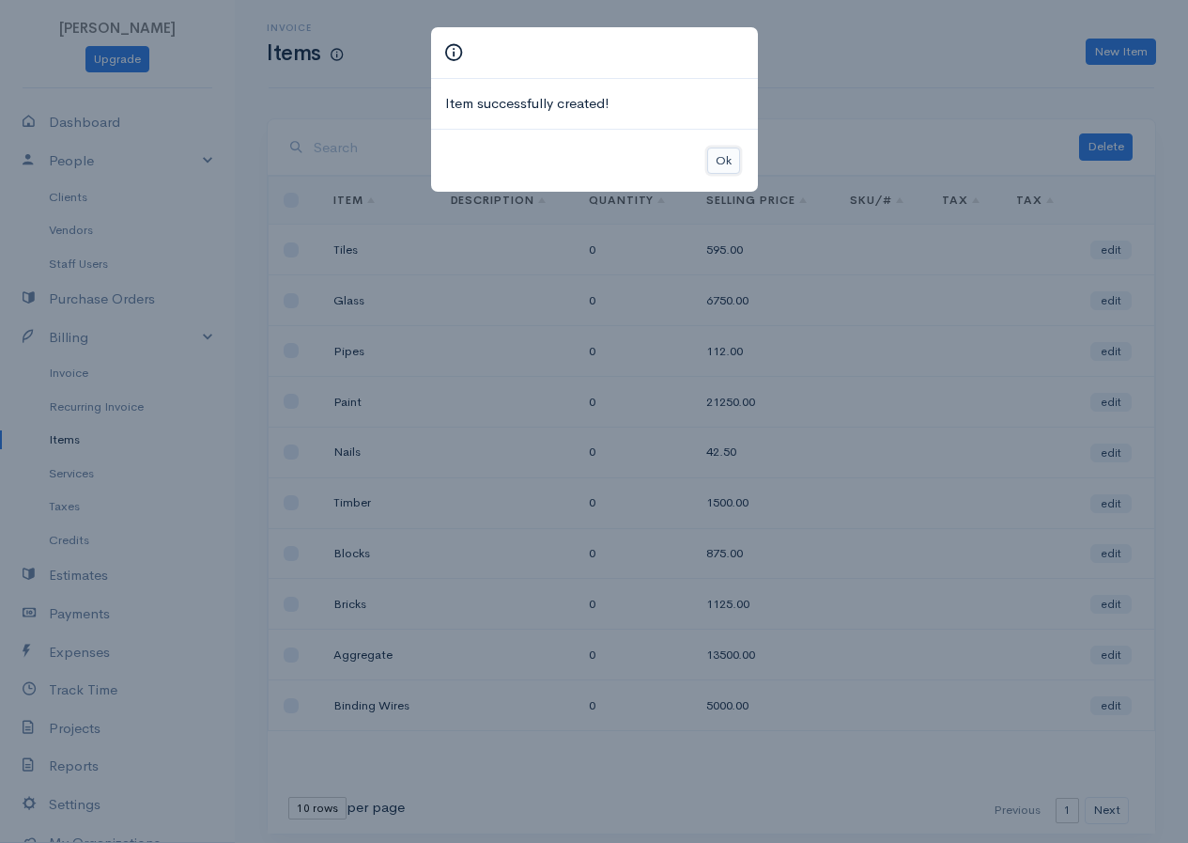
click at [714, 160] on button "Ok" at bounding box center [723, 160] width 33 height 27
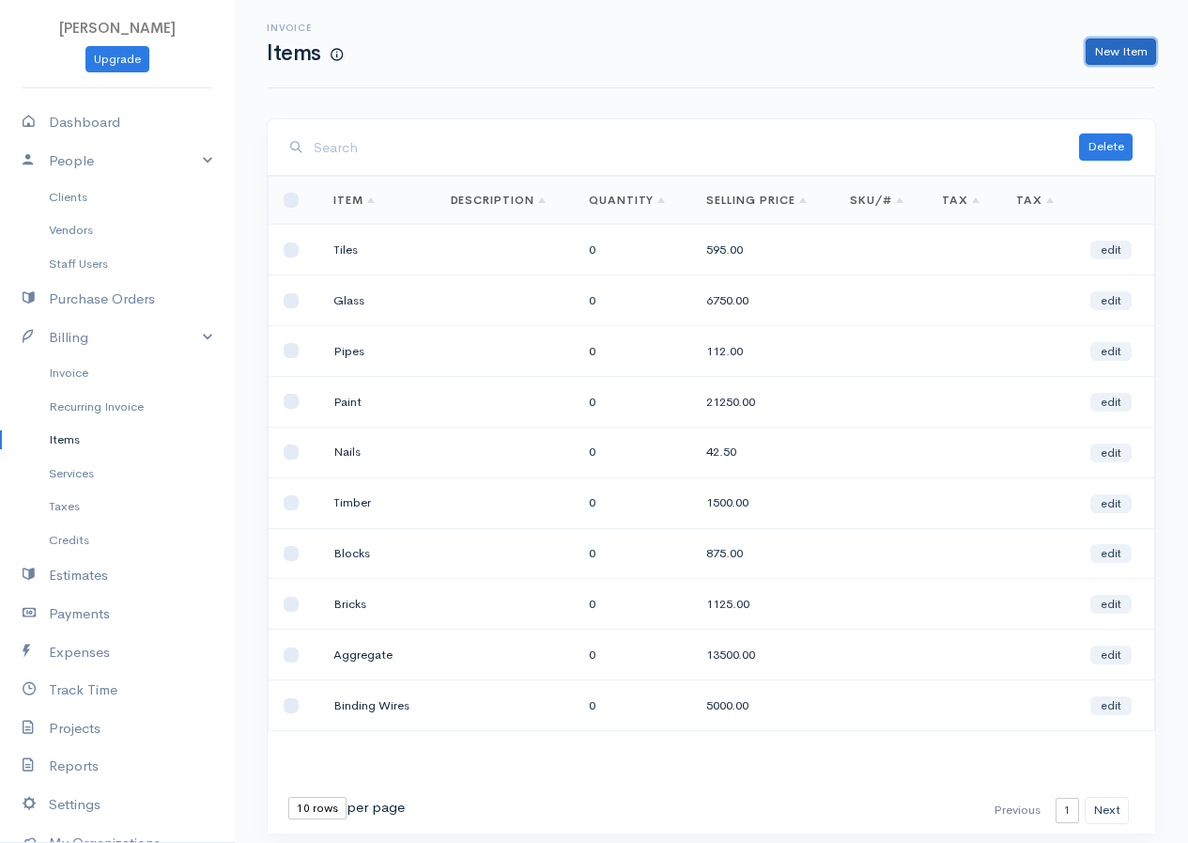
click at [1147, 41] on link "New Item" at bounding box center [1121, 52] width 70 height 27
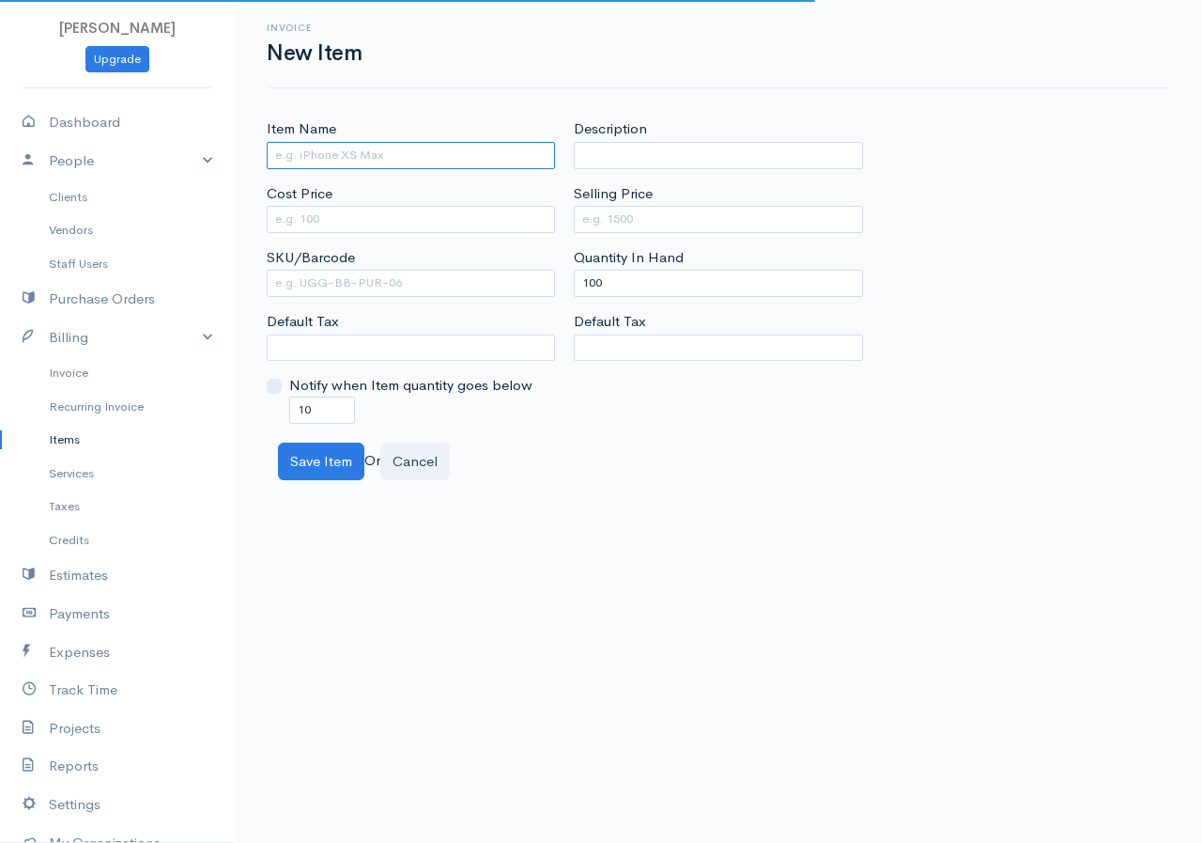
click at [396, 157] on input "Item Name" at bounding box center [411, 155] width 288 height 27
type input "Marble"
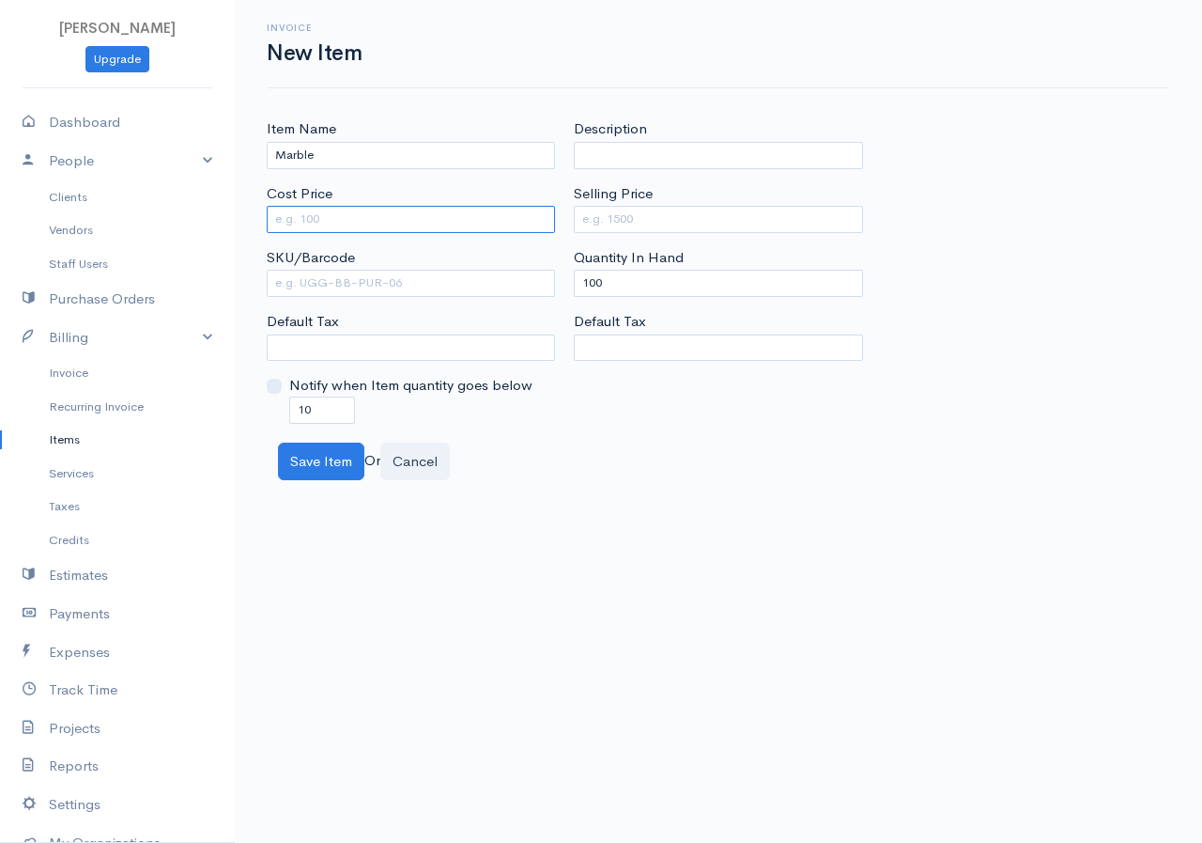
click at [373, 223] on input "Cost Price" at bounding box center [411, 219] width 288 height 27
type input "750"
click at [646, 214] on input "Selling Price" at bounding box center [718, 219] width 288 height 27
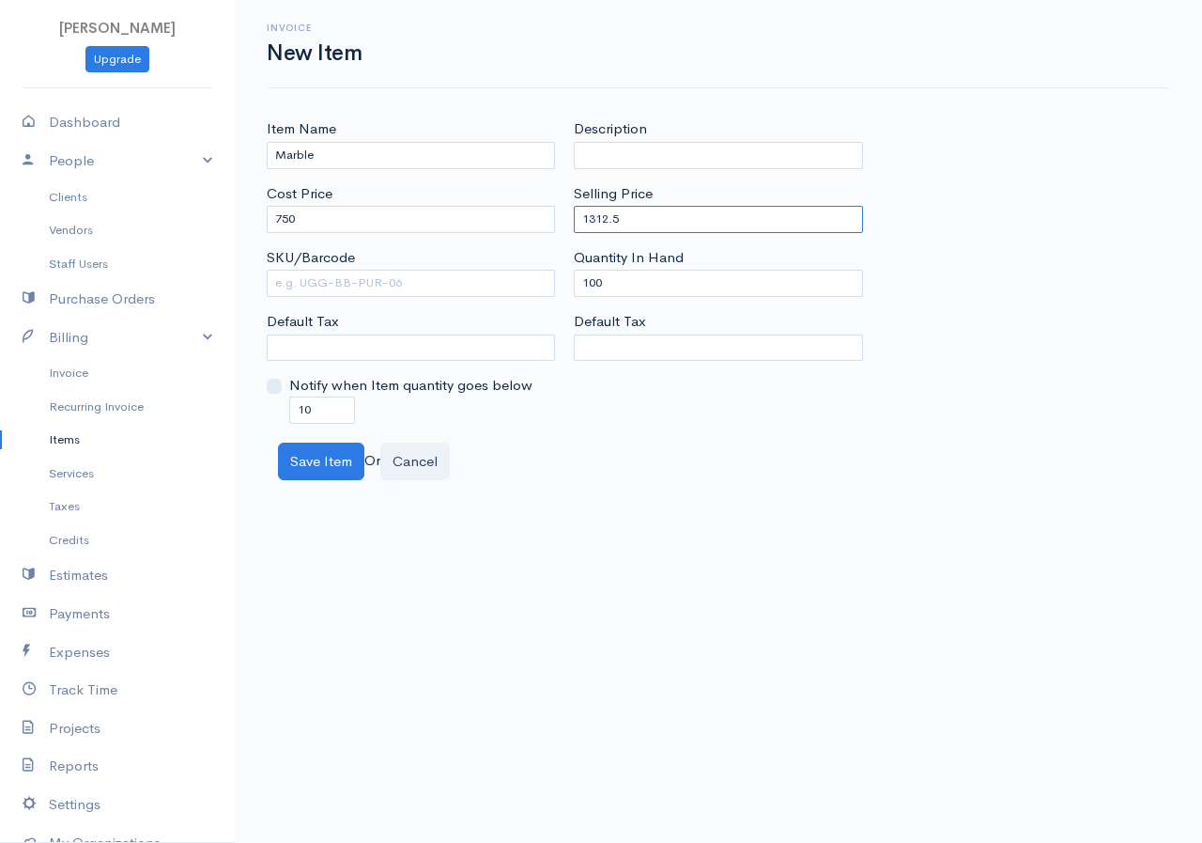
type input "1312.5"
drag, startPoint x: 614, startPoint y: 287, endPoint x: 566, endPoint y: 310, distance: 53.4
click at [566, 310] on div "Description Selling Price 1312.5 Quantity In Hand 100 Default Tax" at bounding box center [718, 270] width 307 height 304
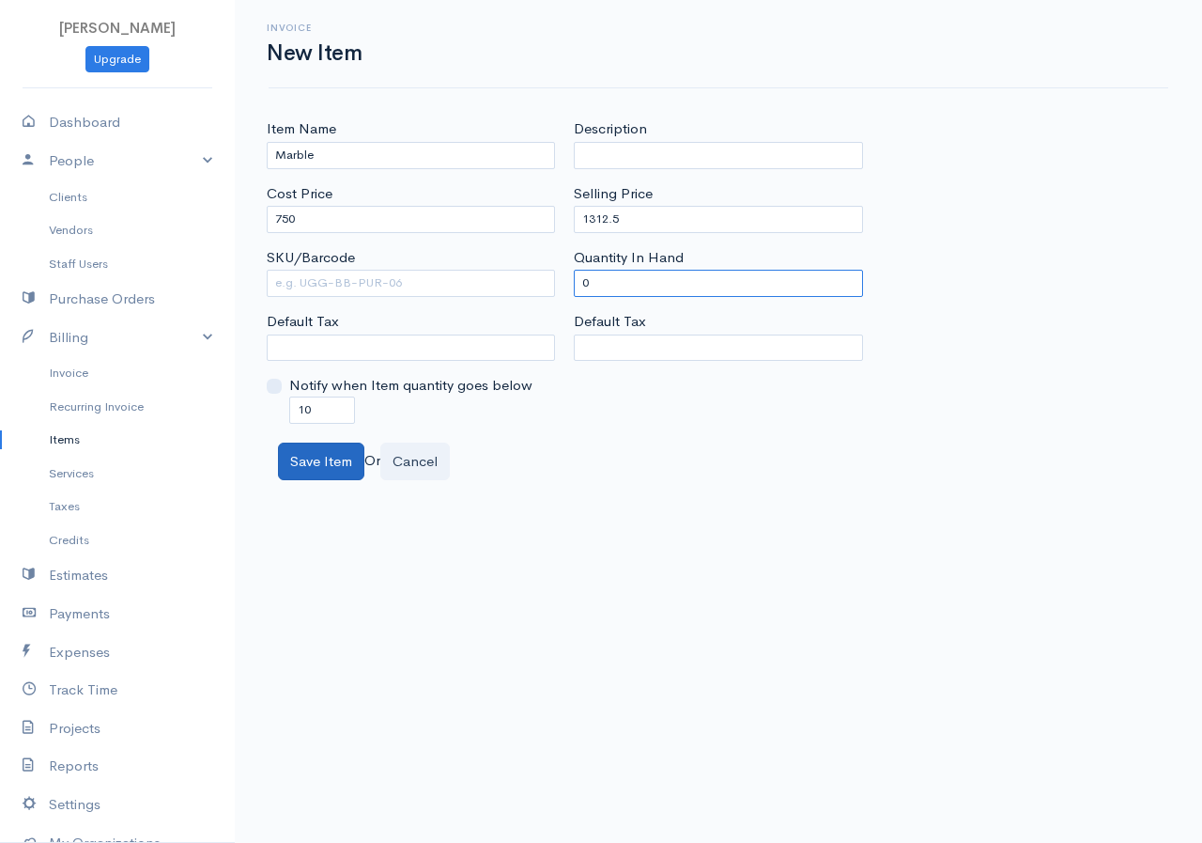
type input "0"
click at [340, 458] on button "Save Item" at bounding box center [321, 461] width 86 height 39
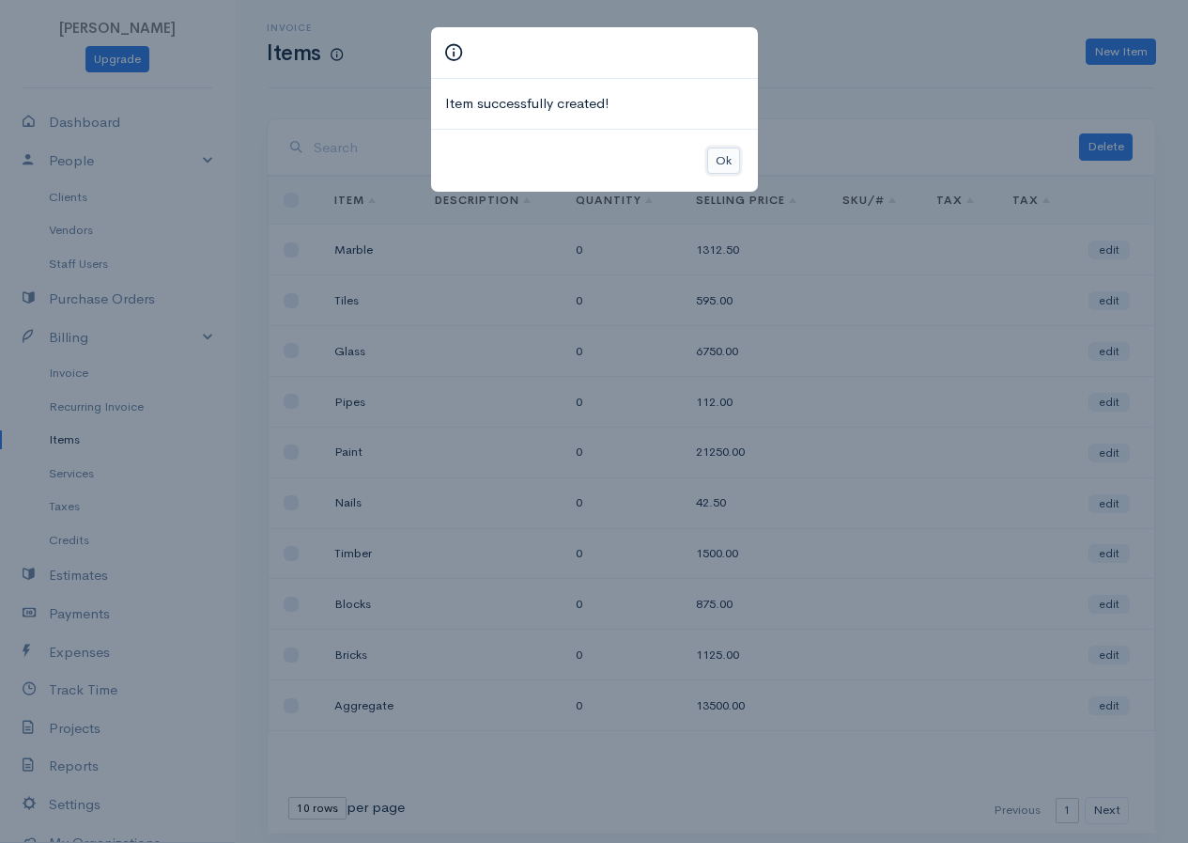
click at [715, 163] on button "Ok" at bounding box center [723, 160] width 33 height 27
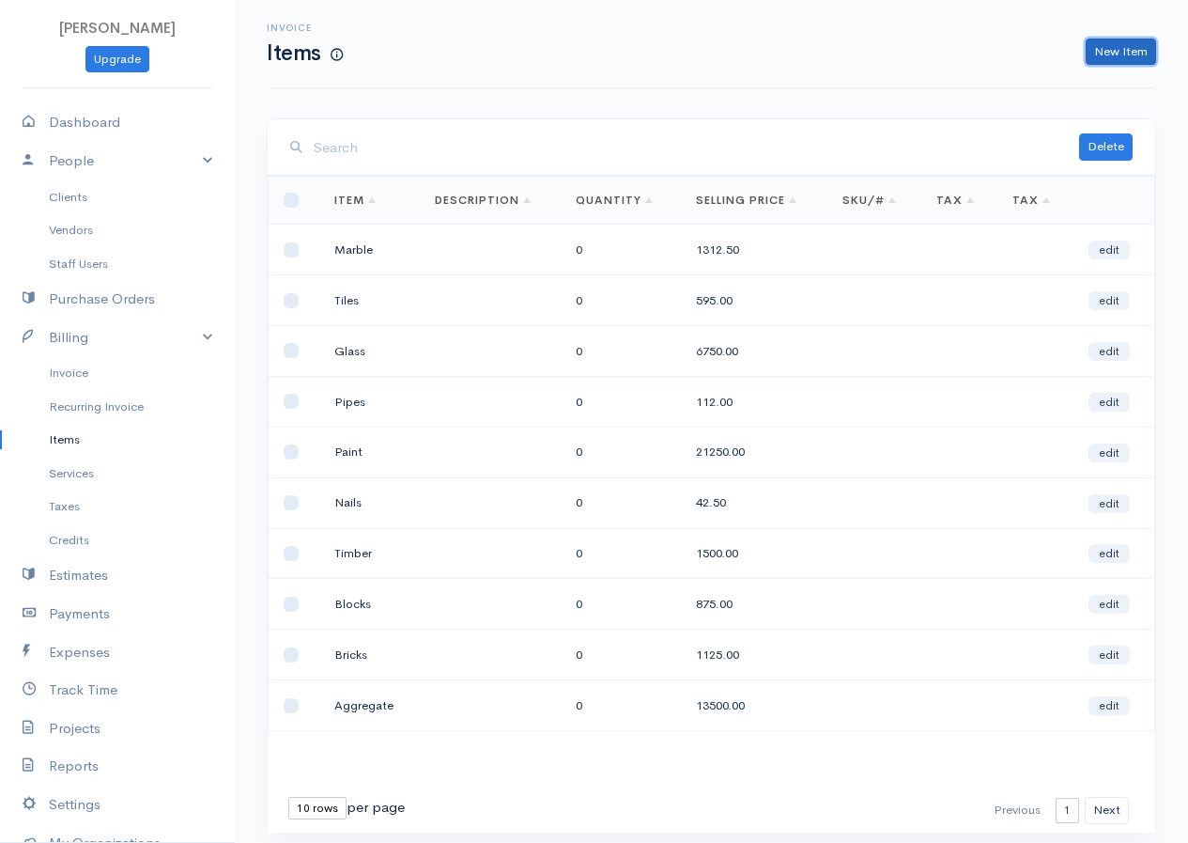
click at [1108, 39] on link "New Item" at bounding box center [1121, 52] width 70 height 27
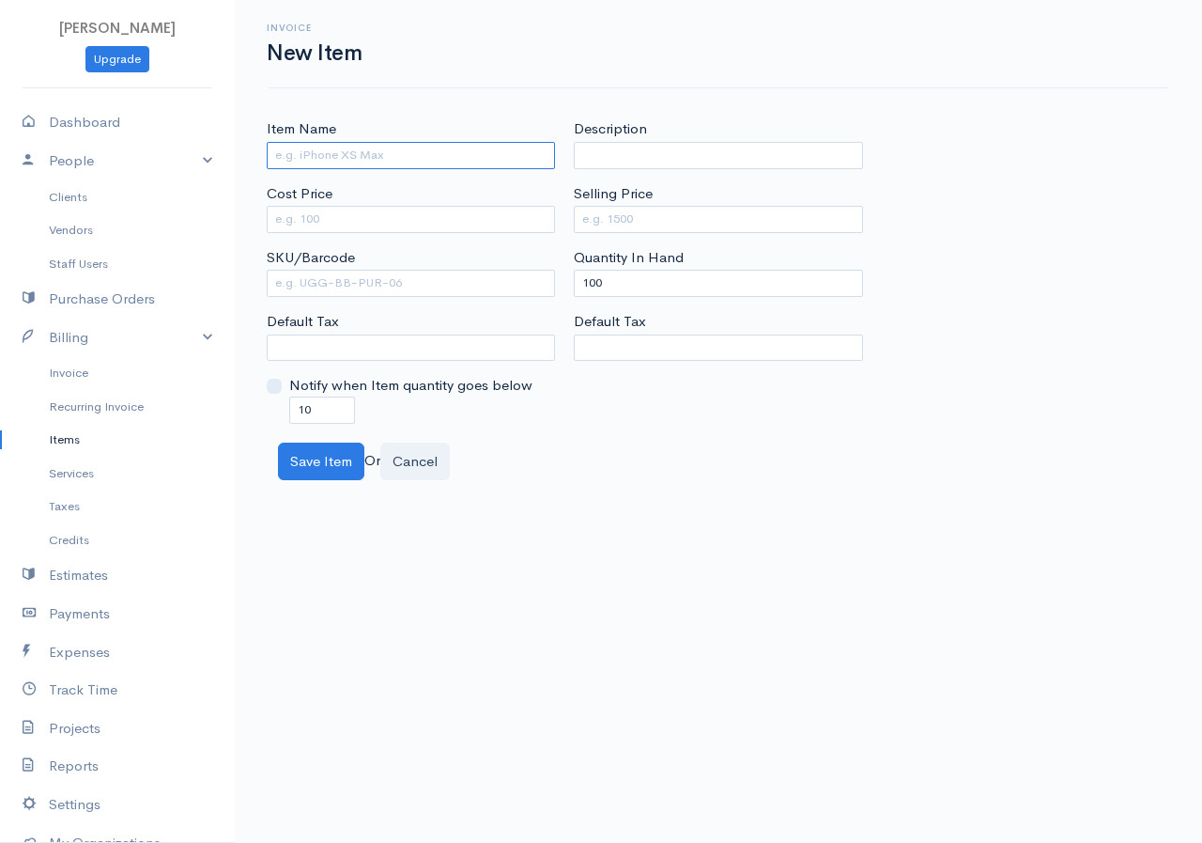
click at [298, 149] on input "Item Name" at bounding box center [411, 155] width 288 height 27
type input "Metal Sheet"
click at [444, 220] on input "Cost Price" at bounding box center [411, 219] width 288 height 27
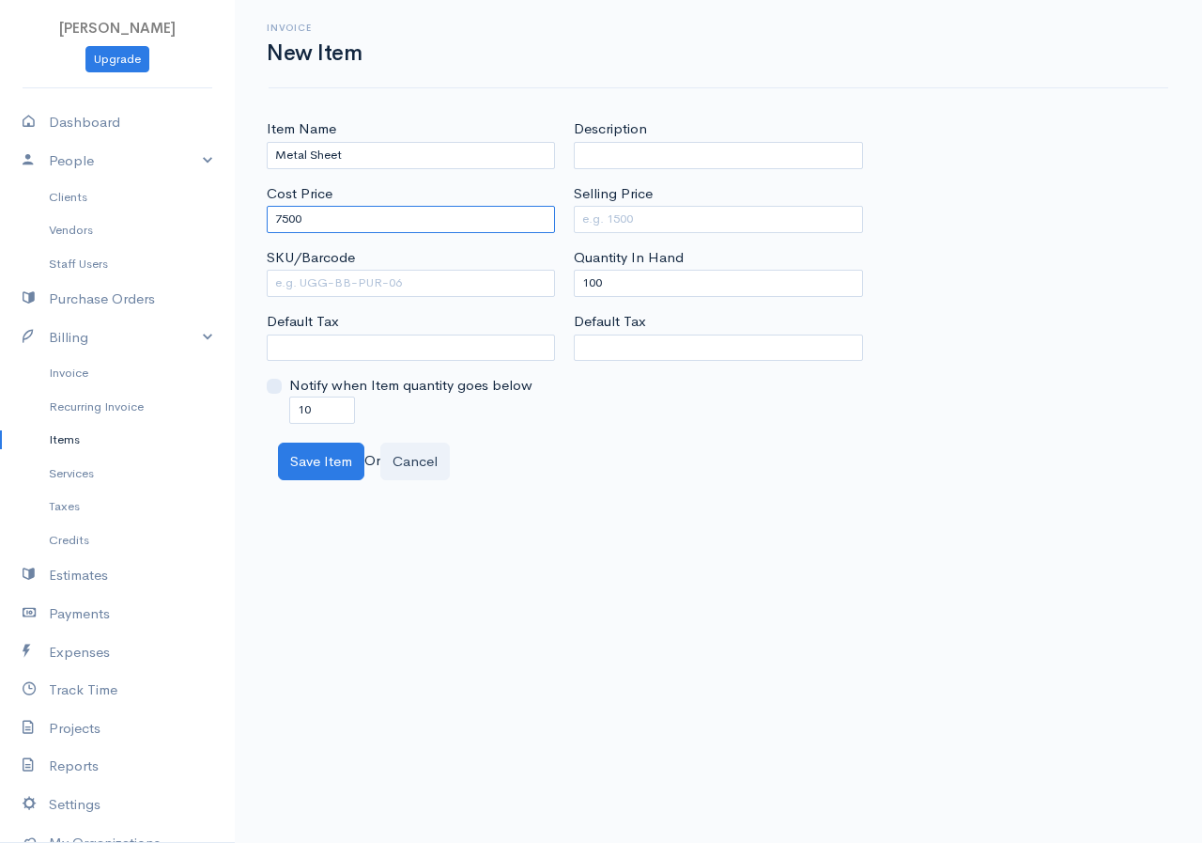
type input "7500"
click at [663, 209] on input "Selling Price" at bounding box center [718, 219] width 288 height 27
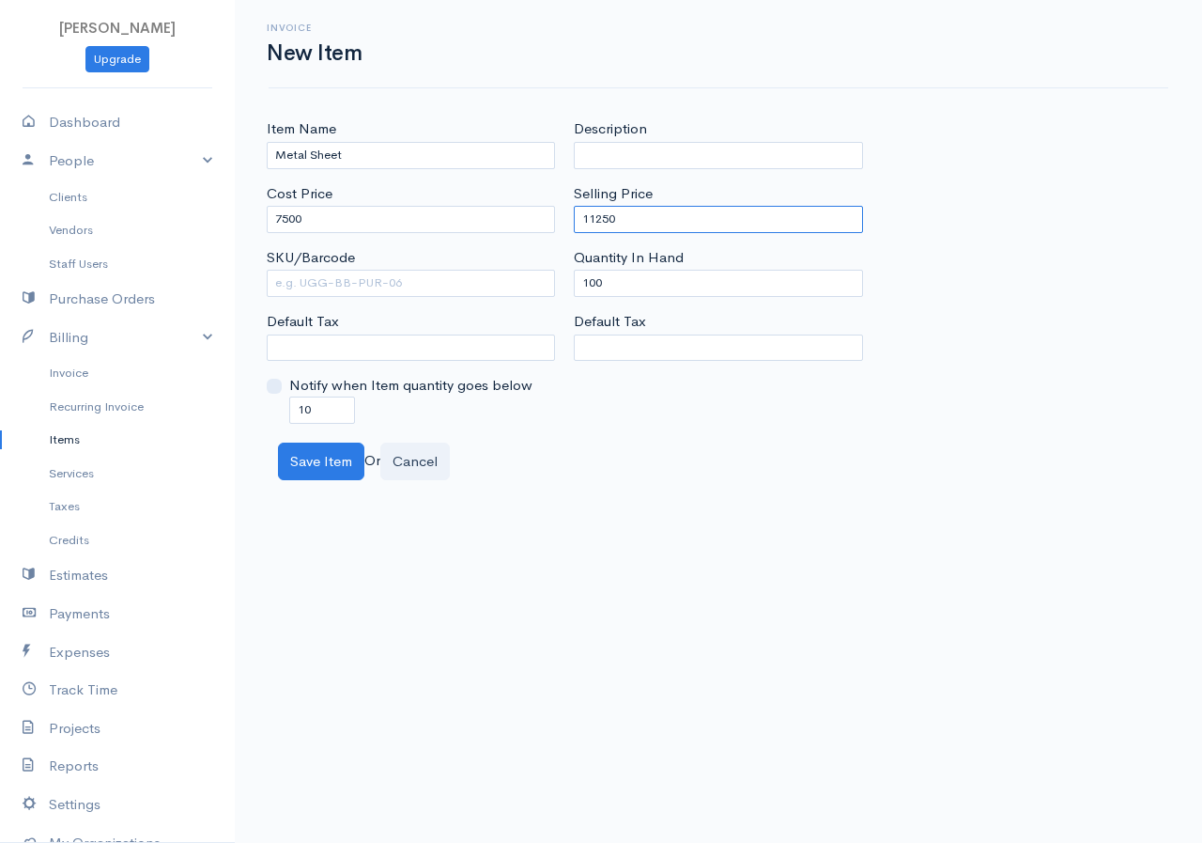
type input "11250"
drag, startPoint x: 632, startPoint y: 273, endPoint x: 550, endPoint y: 293, distance: 85.0
click at [550, 293] on div "Item Name Metal Sheet Cost Price 7500 SKU/Barcode Default Tax Notify when Item …" at bounding box center [718, 270] width 922 height 304
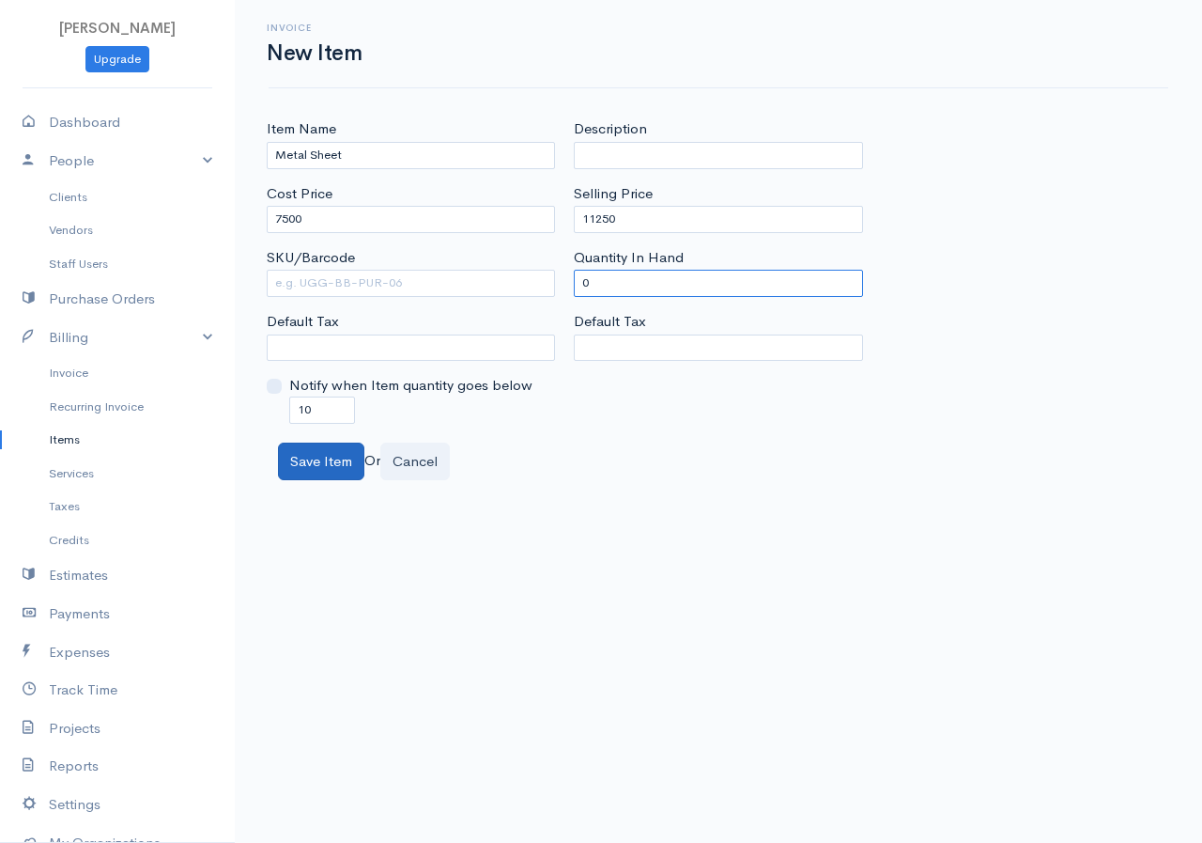
type input "0"
click at [331, 446] on button "Save Item" at bounding box center [321, 461] width 86 height 39
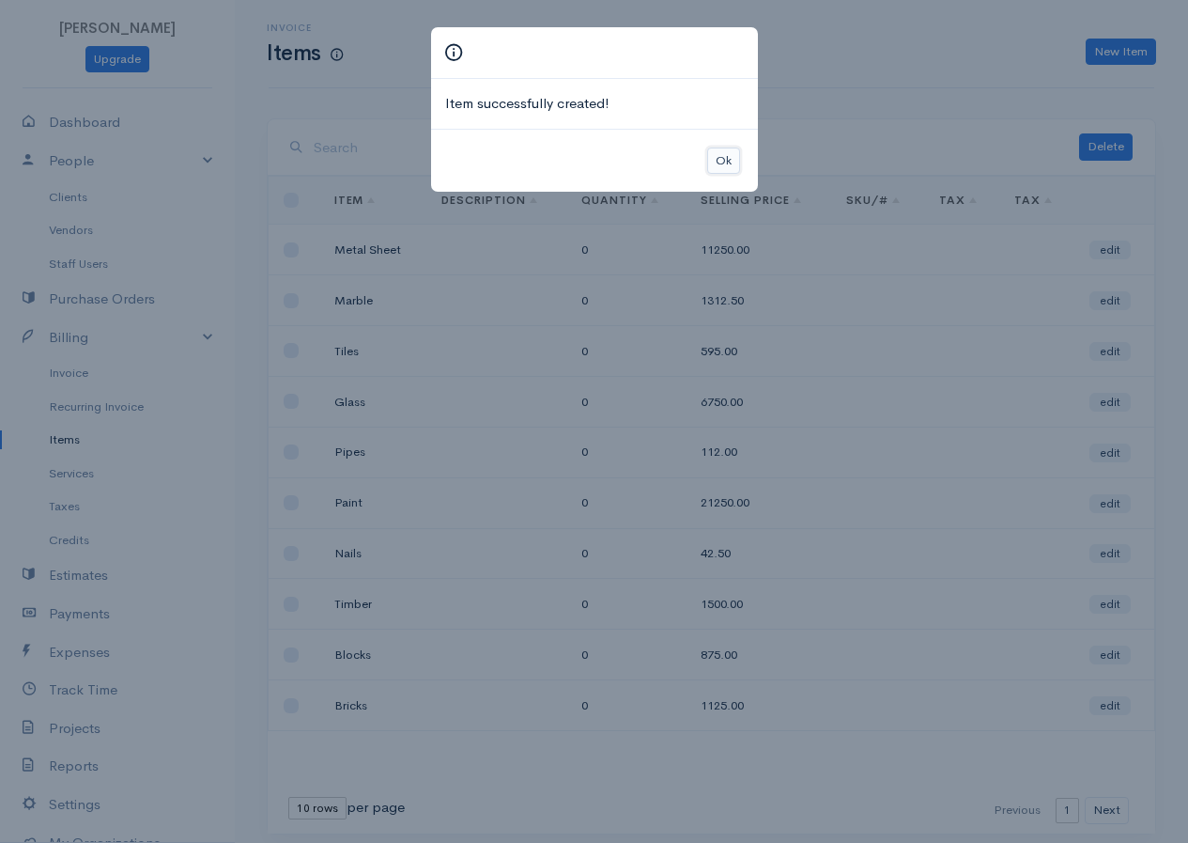
click at [729, 157] on button "Ok" at bounding box center [723, 160] width 33 height 27
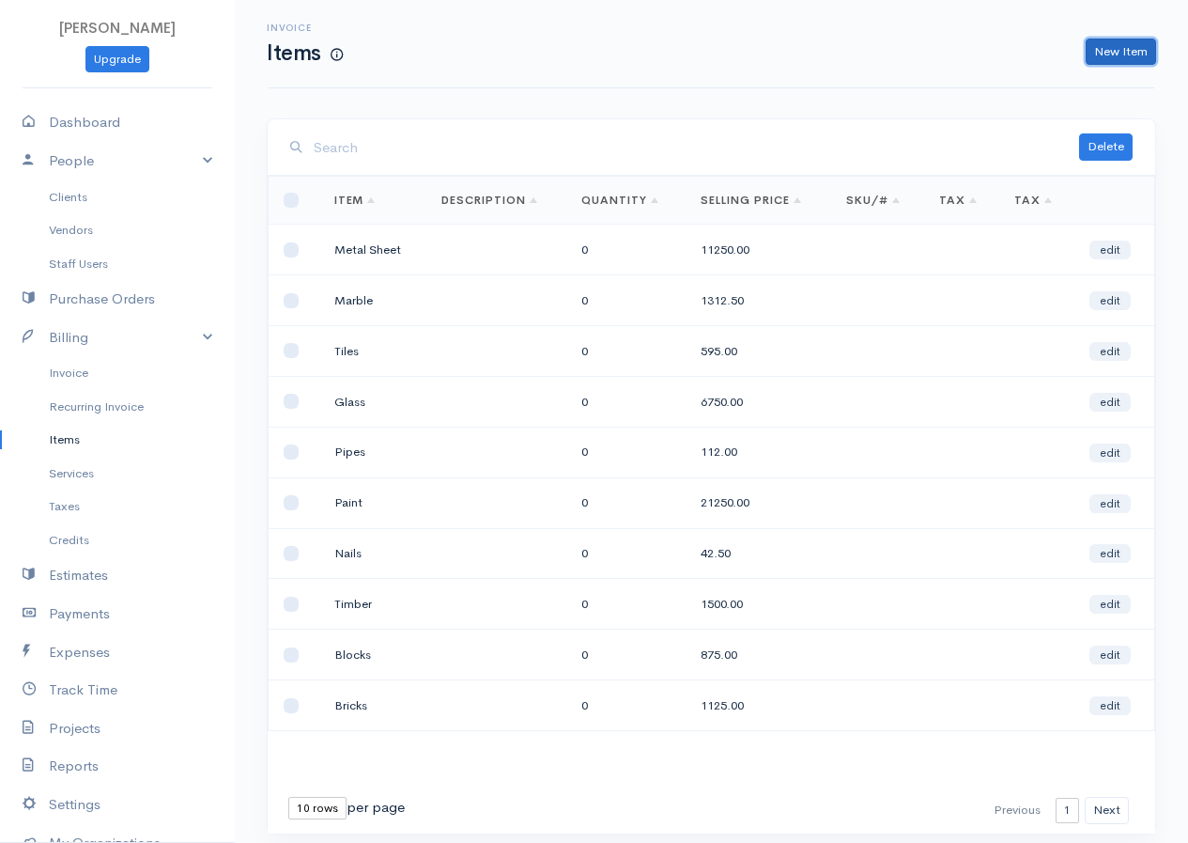
click at [1125, 55] on link "New Item" at bounding box center [1121, 52] width 70 height 27
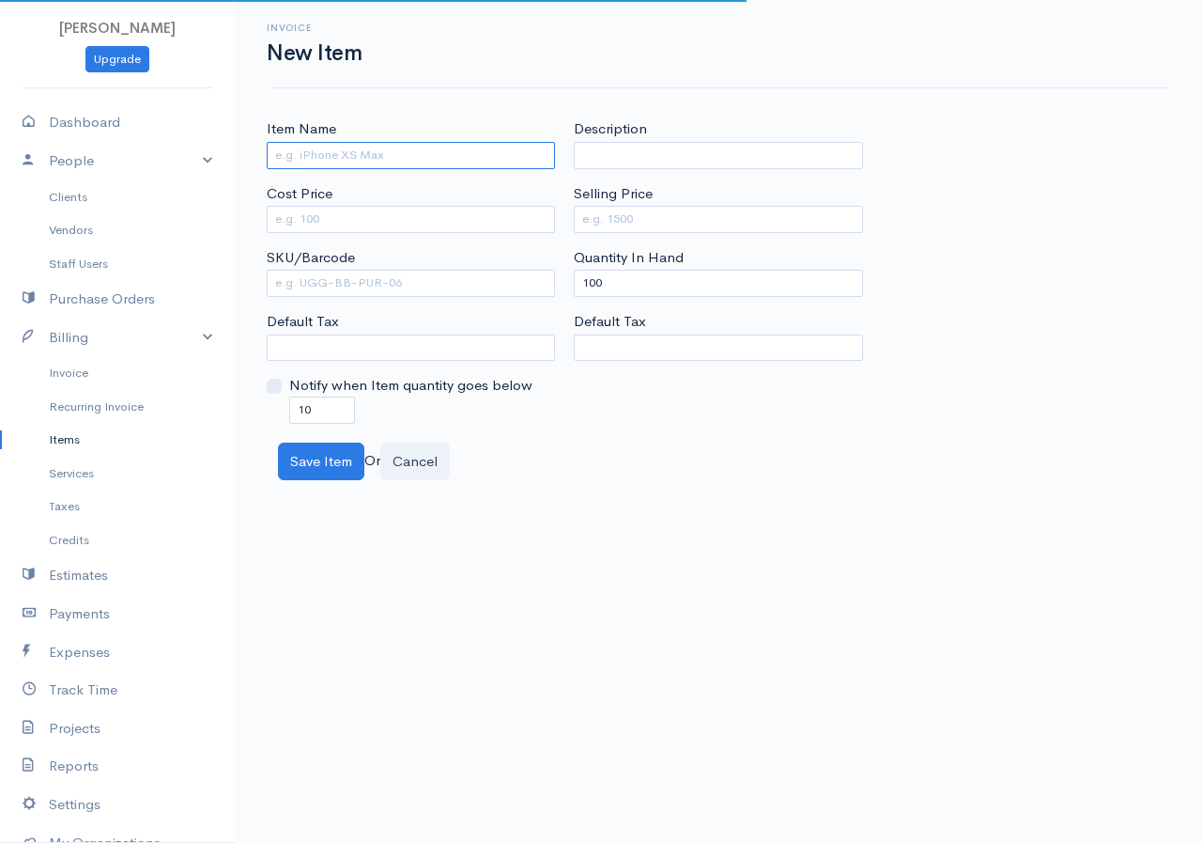
click at [405, 162] on input "Item Name" at bounding box center [411, 155] width 288 height 27
type input "Stone"
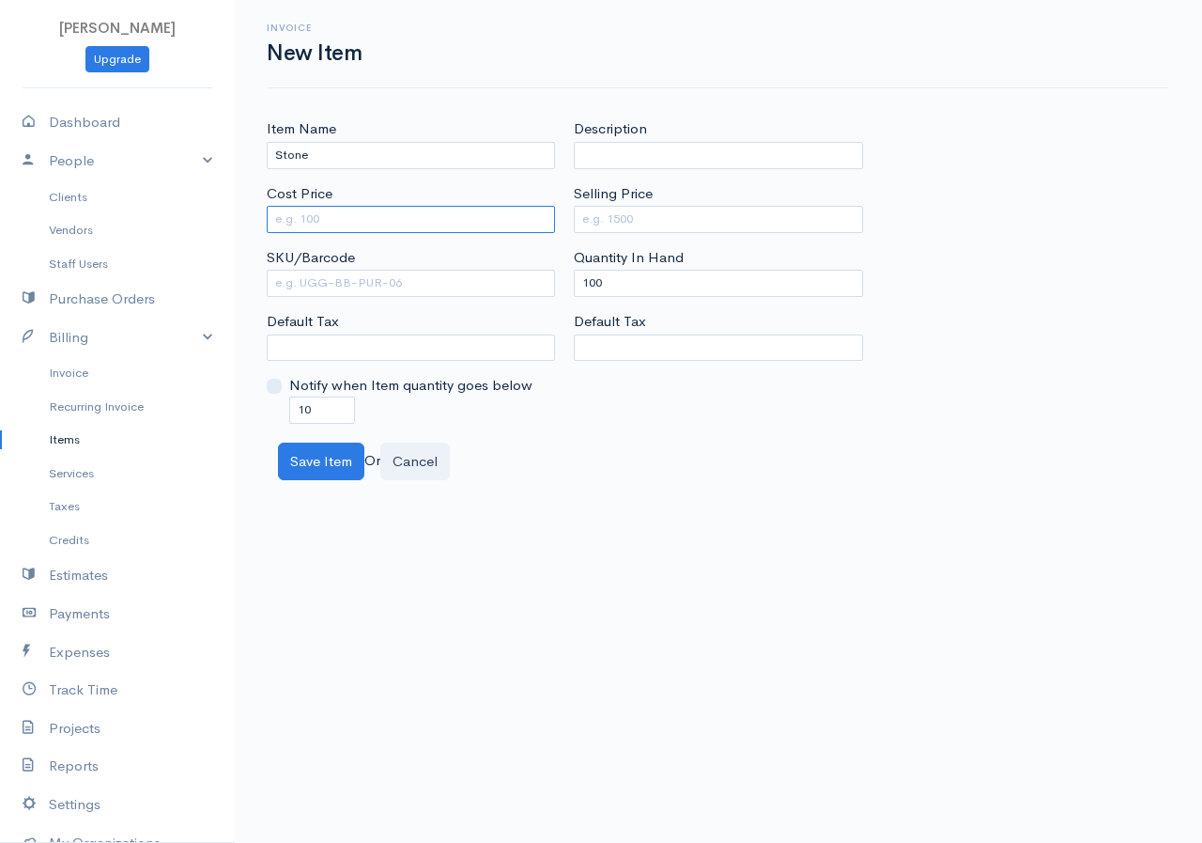
click at [349, 220] on input "Cost Price" at bounding box center [411, 219] width 288 height 27
type input "2500"
click at [659, 205] on div "Selling Price" at bounding box center [718, 208] width 288 height 50
click at [656, 222] on input "Selling Price" at bounding box center [718, 219] width 288 height 27
type input "4250"
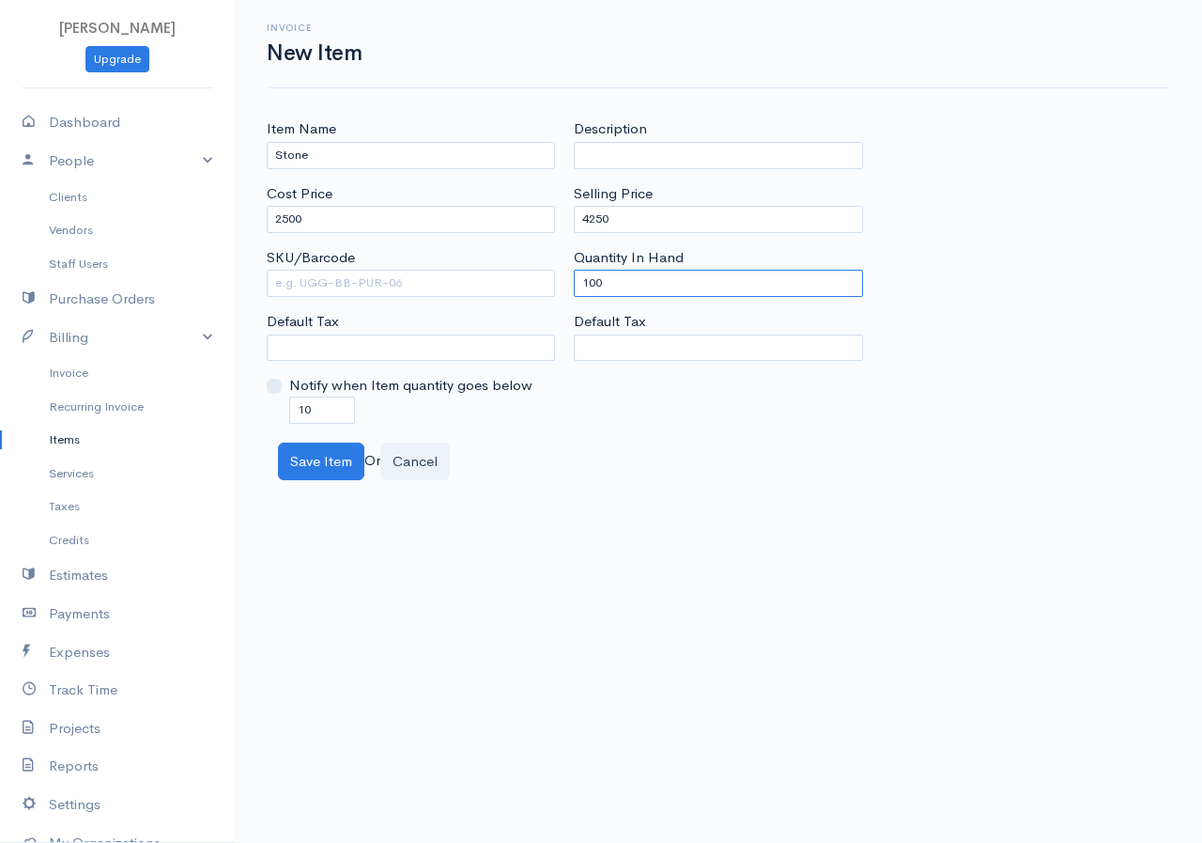
drag, startPoint x: 613, startPoint y: 287, endPoint x: 552, endPoint y: 314, distance: 66.5
click at [552, 314] on div "Item Name Stone Cost Price 2500 SKU/Barcode Default Tax Notify when Item quanti…" at bounding box center [718, 270] width 922 height 304
type input "0"
click at [325, 474] on button "Save Item" at bounding box center [321, 461] width 86 height 39
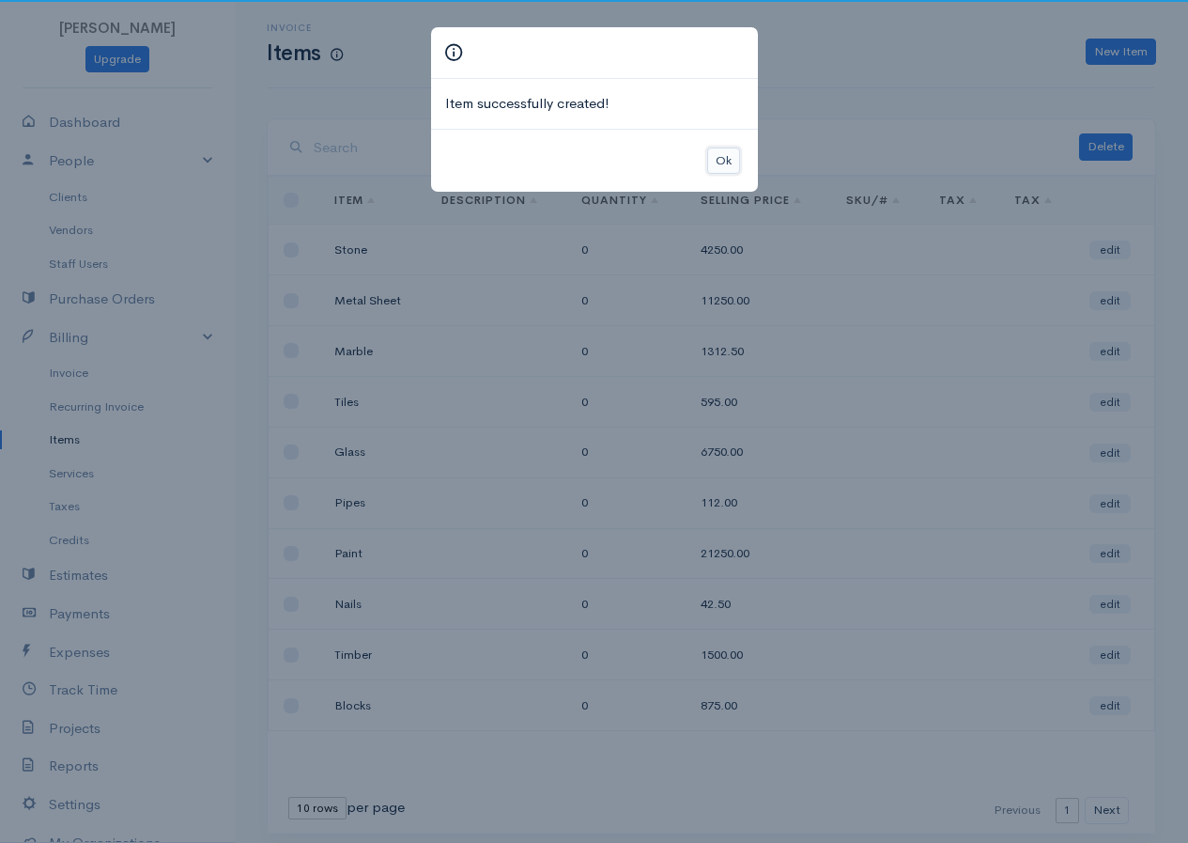
click at [730, 163] on button "Ok" at bounding box center [723, 160] width 33 height 27
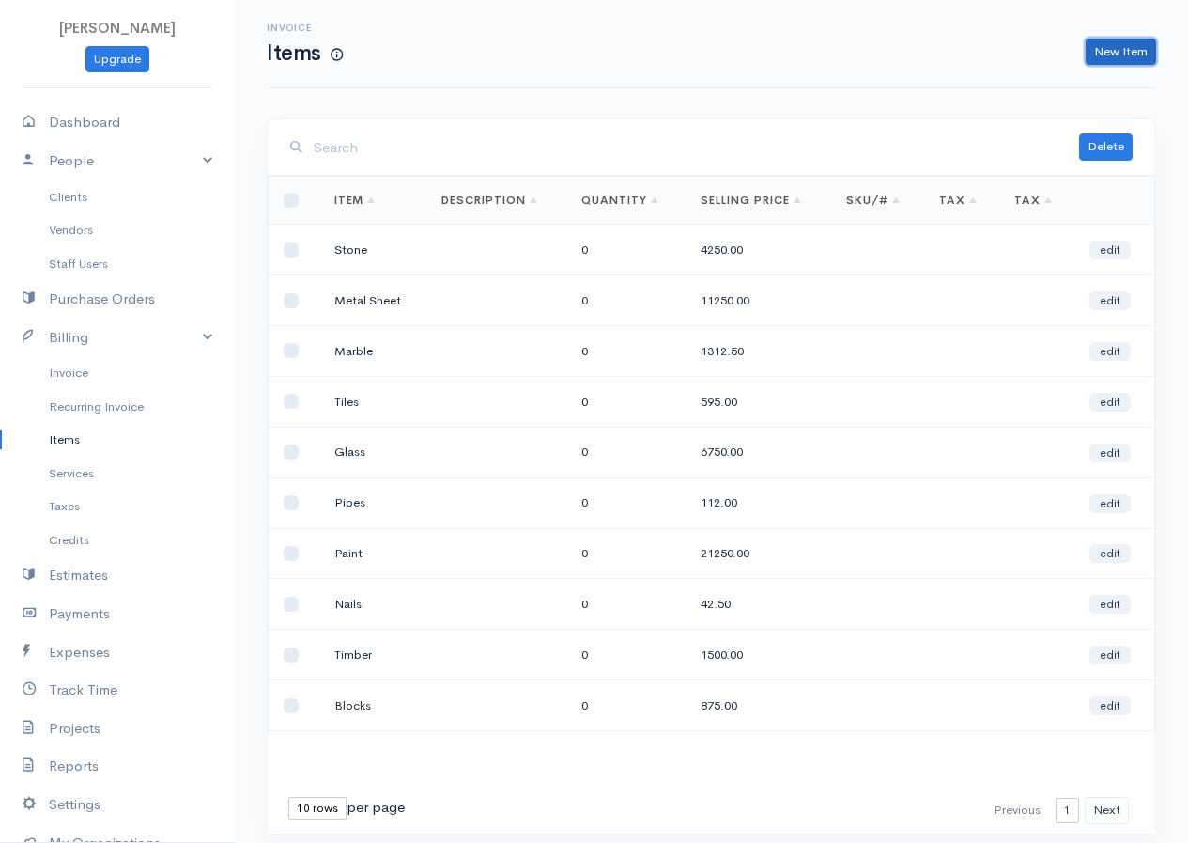
click at [1116, 53] on link "New Item" at bounding box center [1121, 52] width 70 height 27
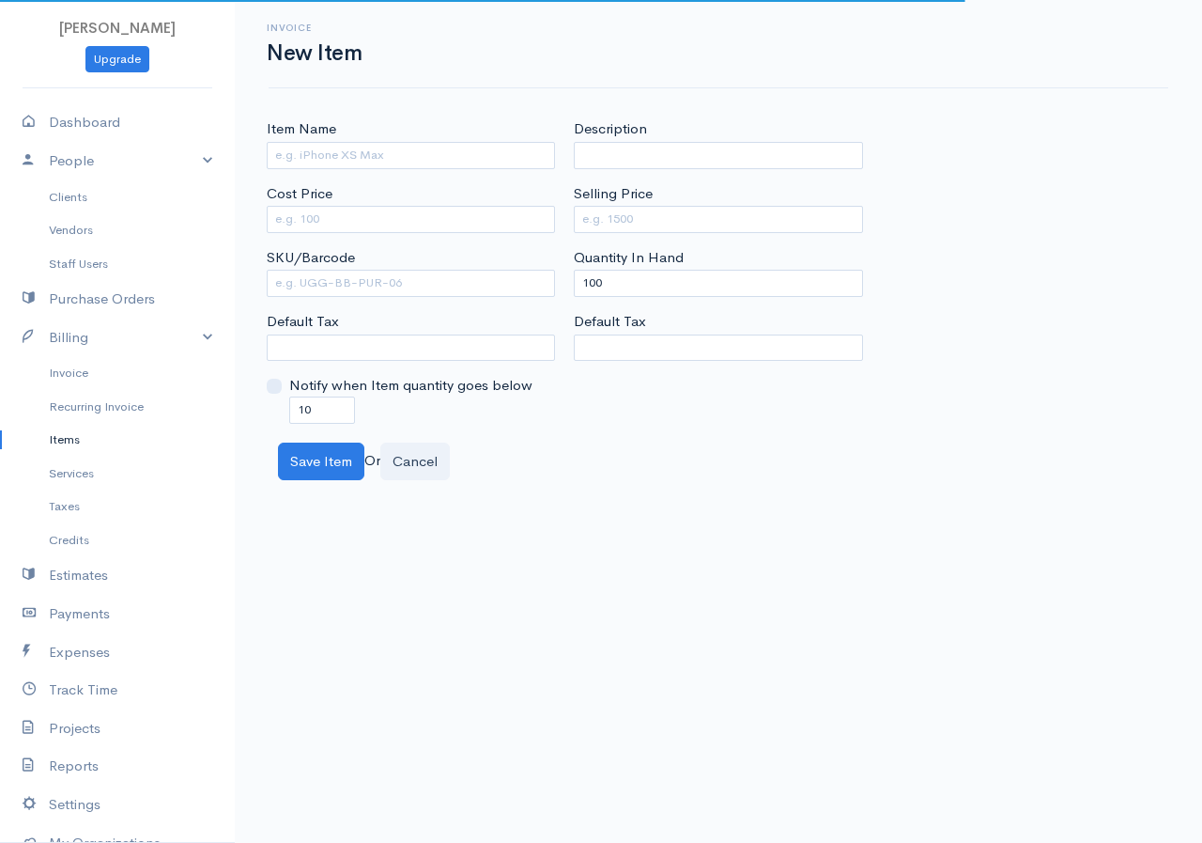
click at [426, 140] on div "Item Name" at bounding box center [411, 143] width 288 height 50
click at [422, 158] on input "Item Name" at bounding box center [411, 155] width 288 height 27
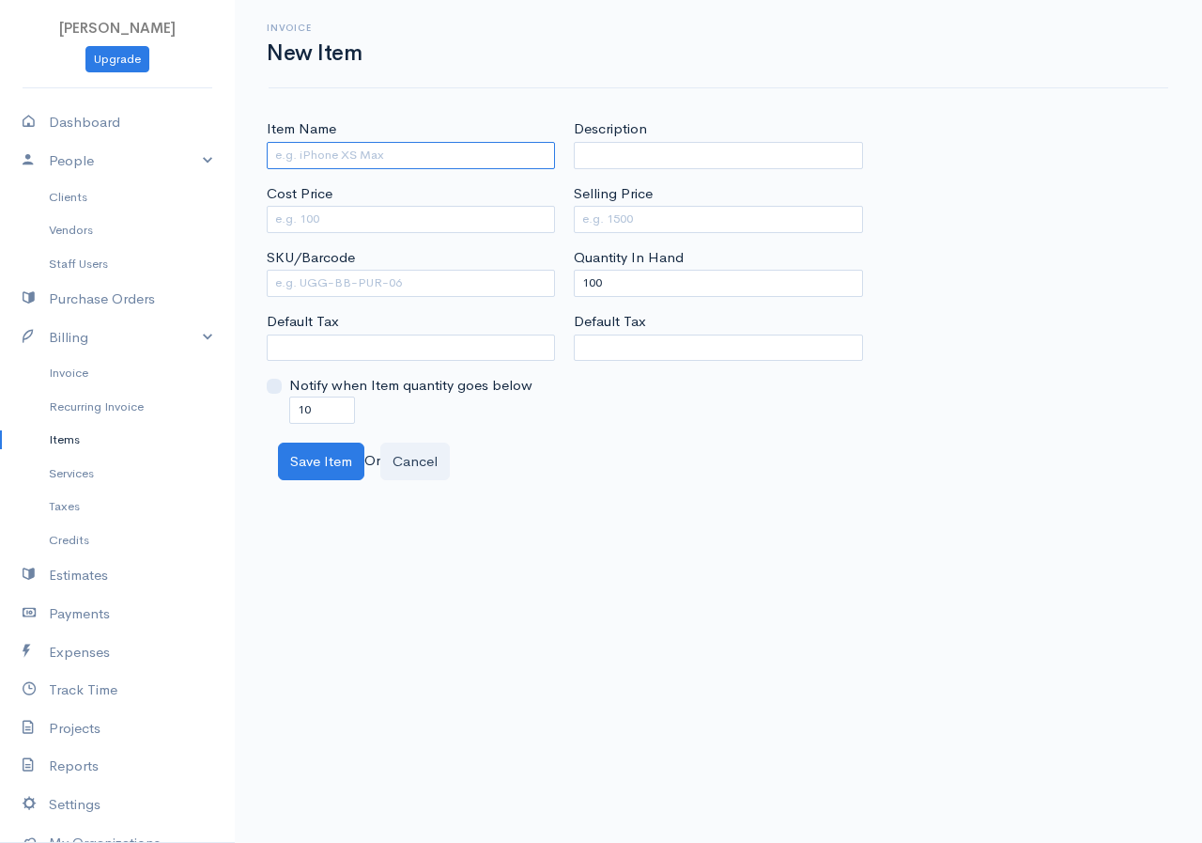
click at [364, 159] on input "Item Name" at bounding box center [411, 155] width 288 height 27
type input "Rope"
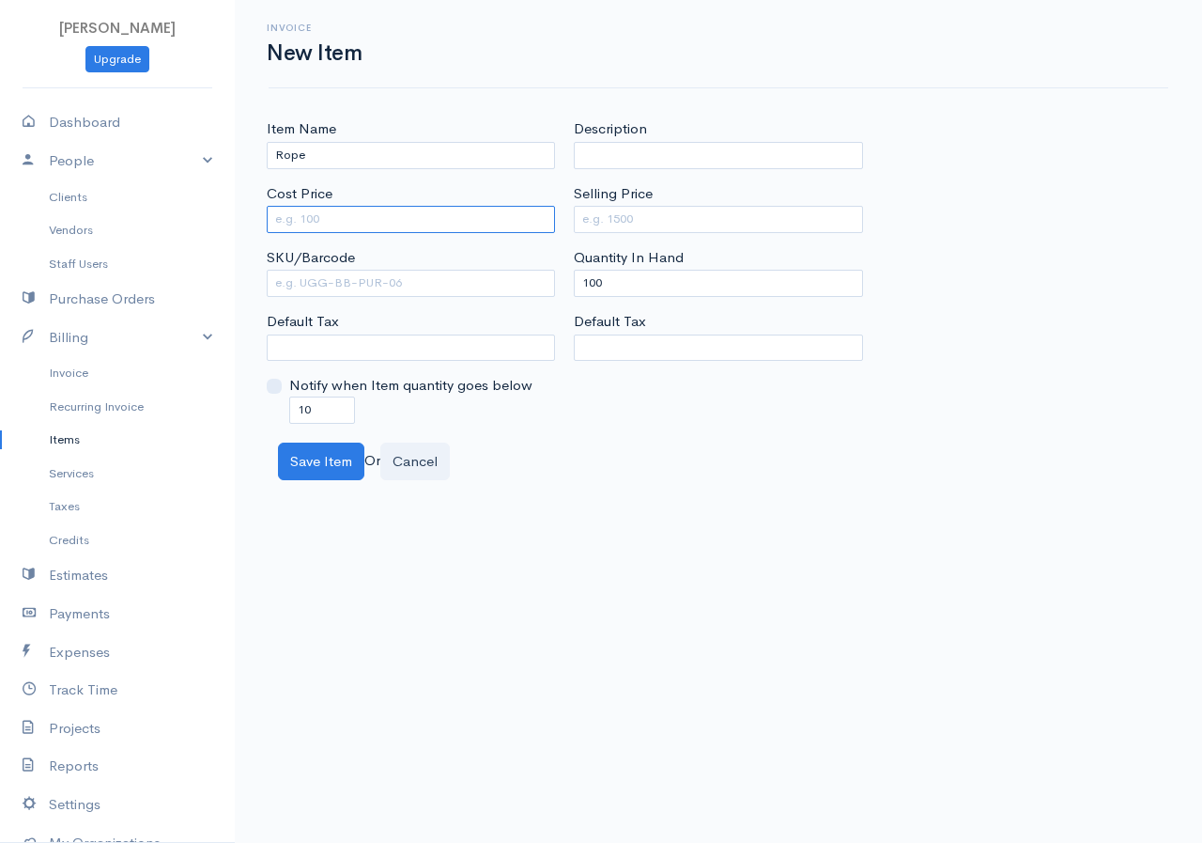
click at [343, 215] on input "Cost Price" at bounding box center [411, 219] width 288 height 27
type input "1500"
click at [632, 225] on input "Selling Price" at bounding box center [718, 219] width 288 height 27
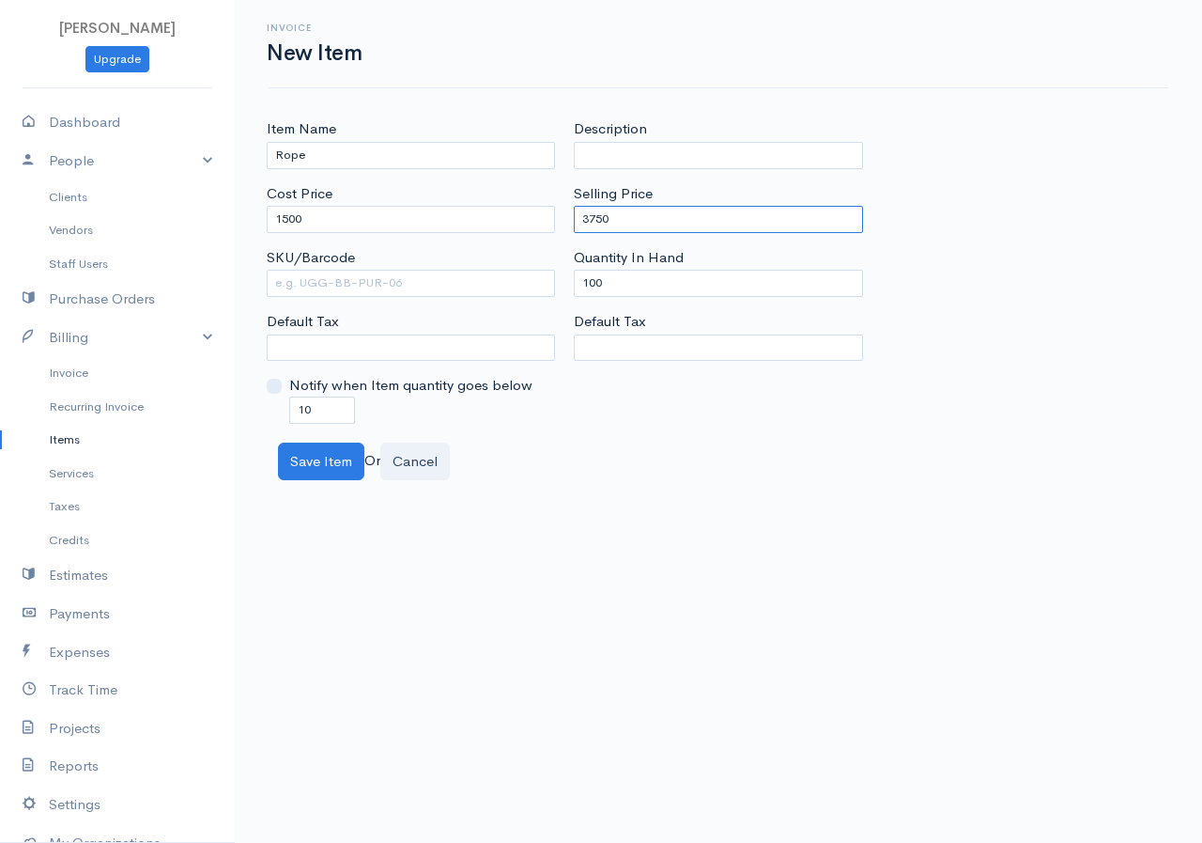
type input "3750"
drag, startPoint x: 628, startPoint y: 291, endPoint x: 564, endPoint y: 302, distance: 64.7
click at [564, 302] on div "Item Name Rope Cost Price 1500 SKU/Barcode Default Tax Notify when Item quantit…" at bounding box center [718, 270] width 922 height 304
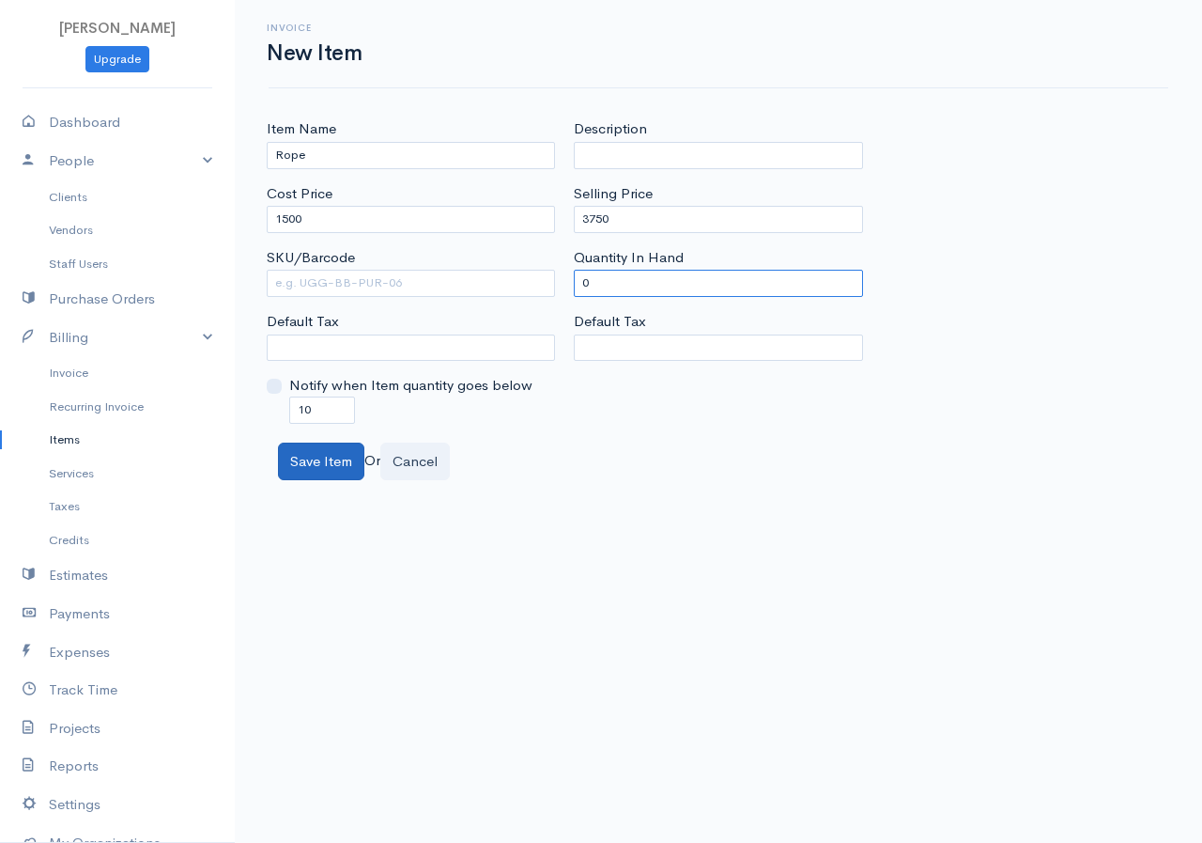
type input "0"
click at [323, 468] on button "Save Item" at bounding box center [321, 461] width 86 height 39
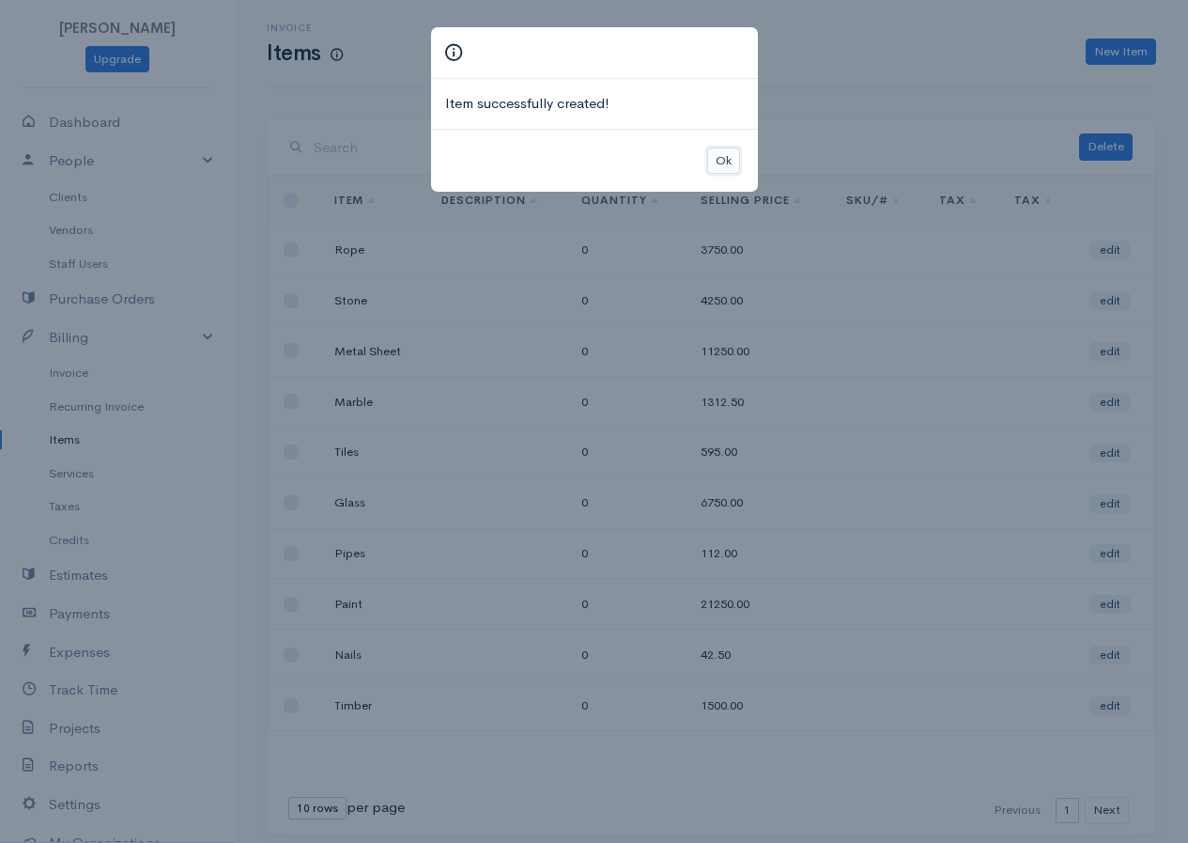
click at [726, 159] on button "Ok" at bounding box center [723, 160] width 33 height 27
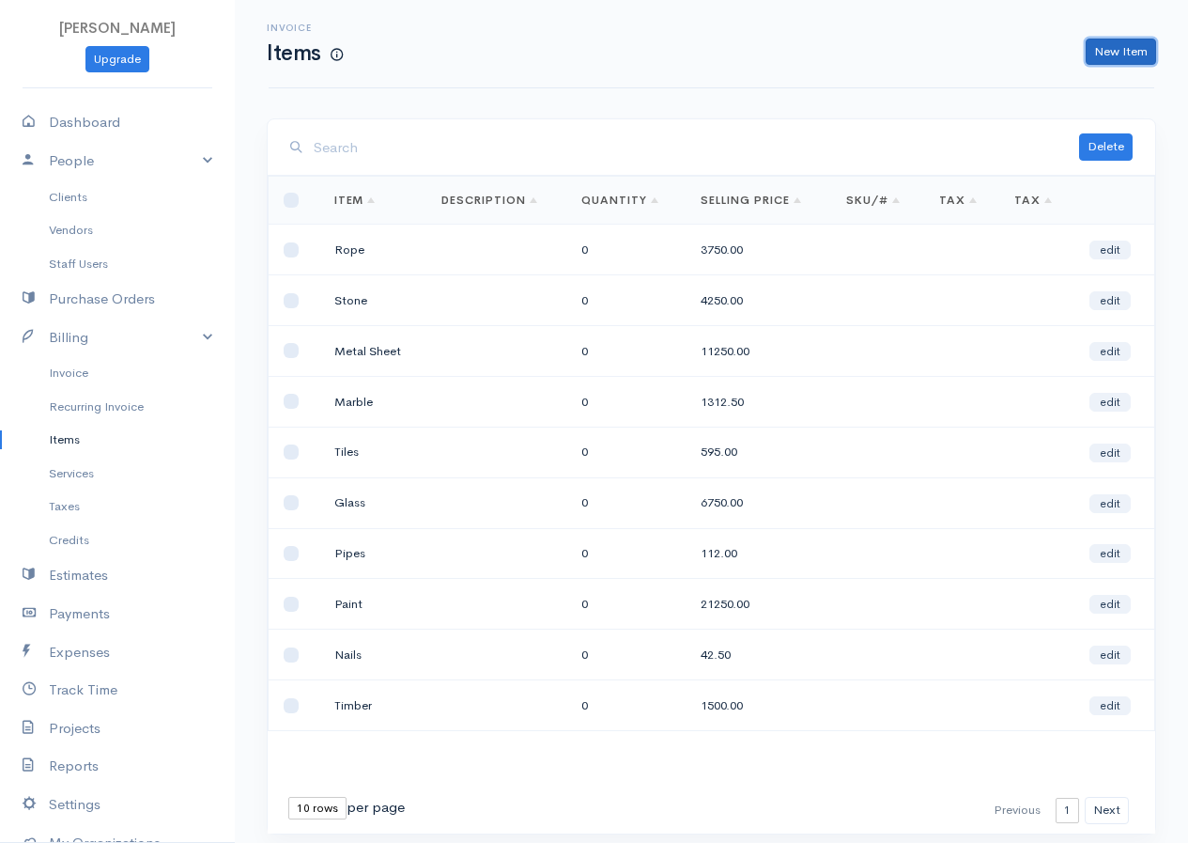
click at [1130, 42] on link "New Item" at bounding box center [1121, 52] width 70 height 27
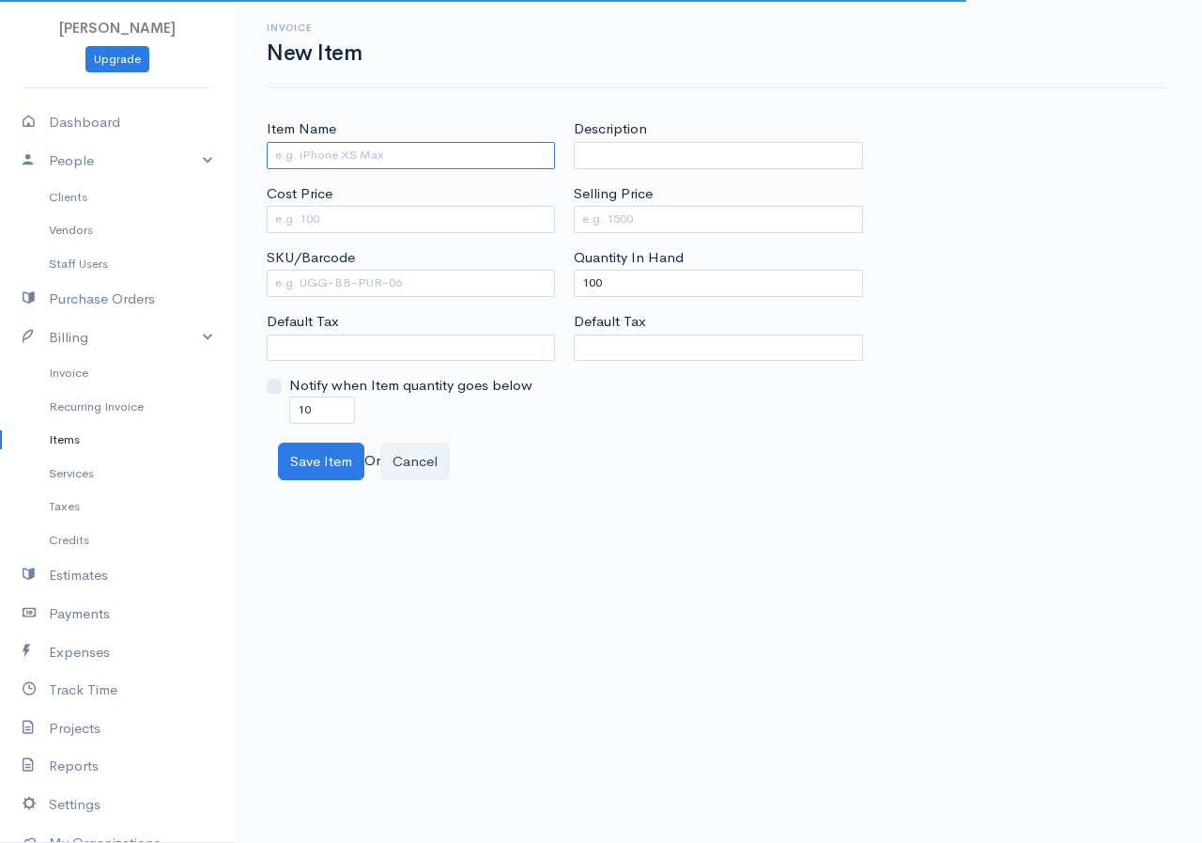
click at [384, 156] on input "Item Name" at bounding box center [411, 155] width 288 height 27
type input "S"
type input "Granite"
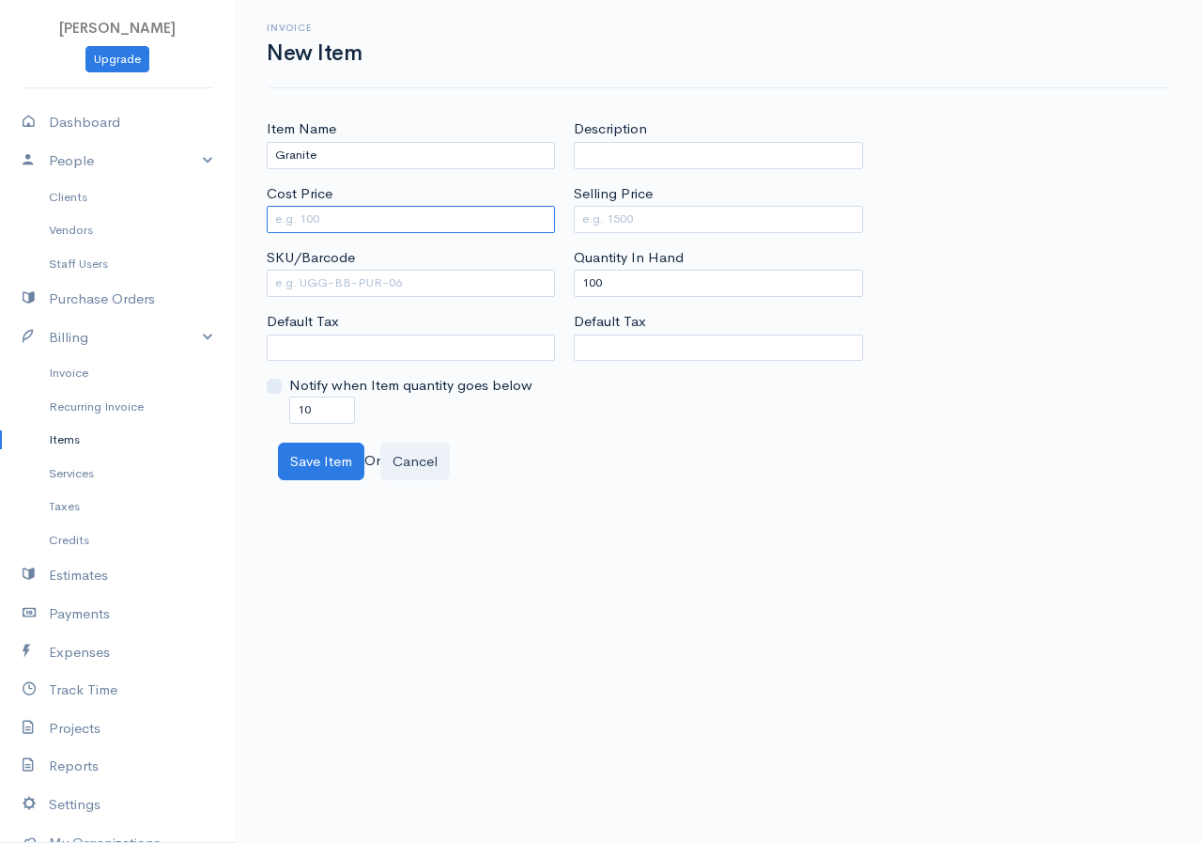
click at [401, 214] on input "Cost Price" at bounding box center [411, 219] width 288 height 27
type input "95000"
click at [643, 214] on input "Selling Price" at bounding box center [718, 219] width 288 height 27
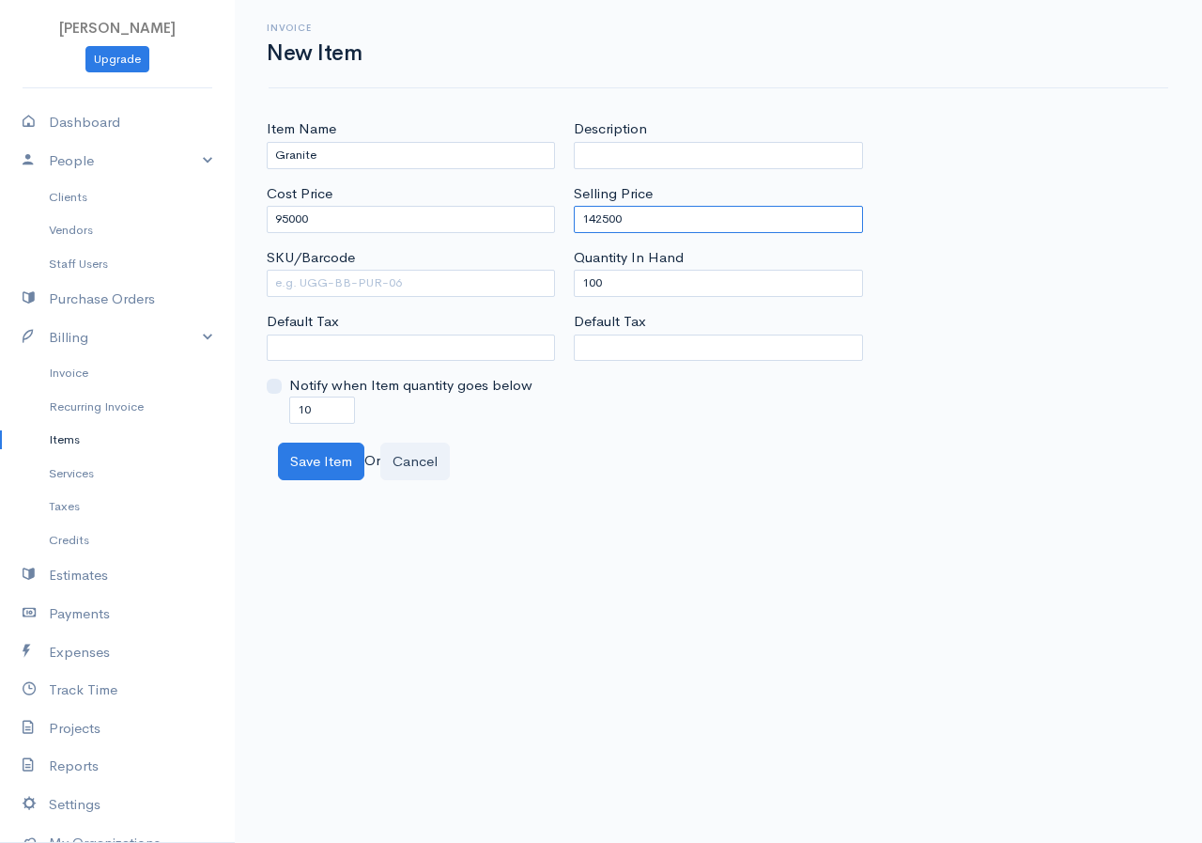
type input "142500"
drag, startPoint x: 625, startPoint y: 281, endPoint x: 573, endPoint y: 302, distance: 56.0
click at [573, 302] on div "Description Selling Price 142500 Quantity In Hand 100 Default Tax" at bounding box center [718, 270] width 307 height 304
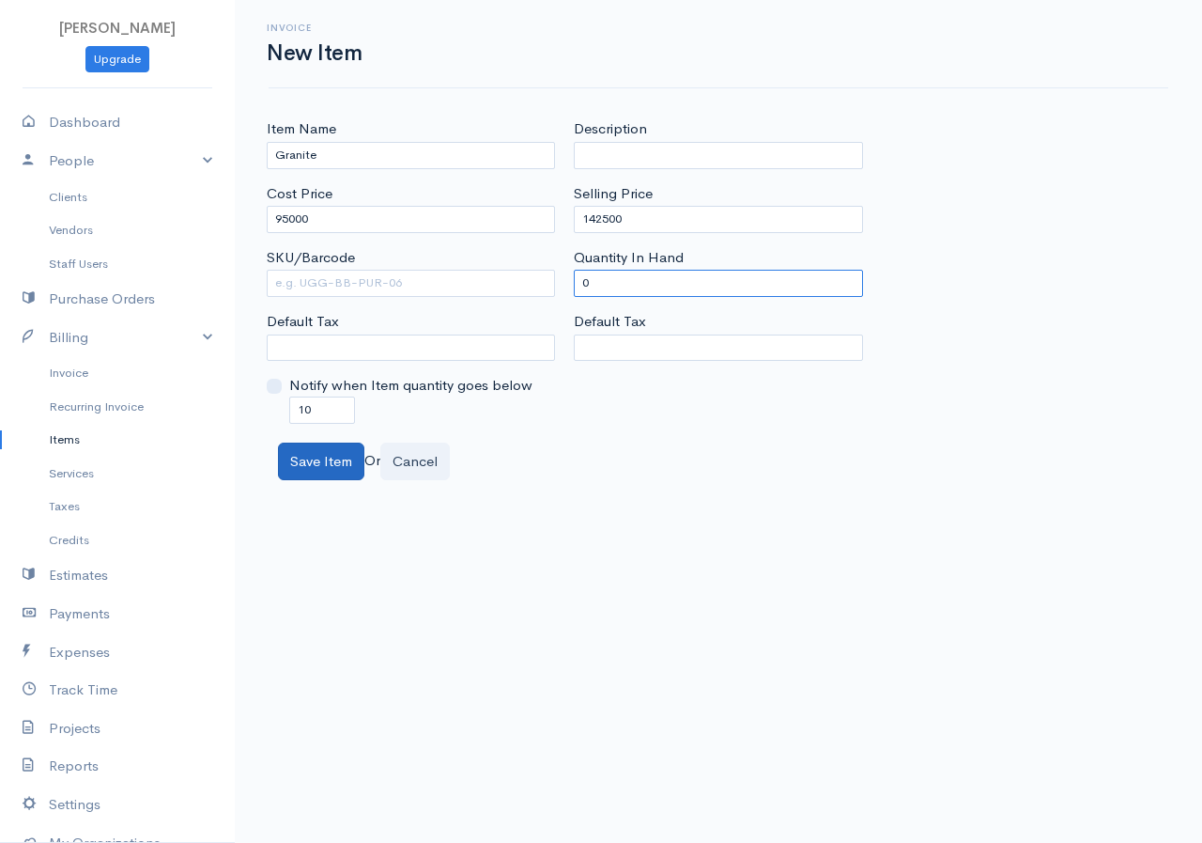
type input "0"
click at [331, 462] on button "Save Item" at bounding box center [321, 461] width 86 height 39
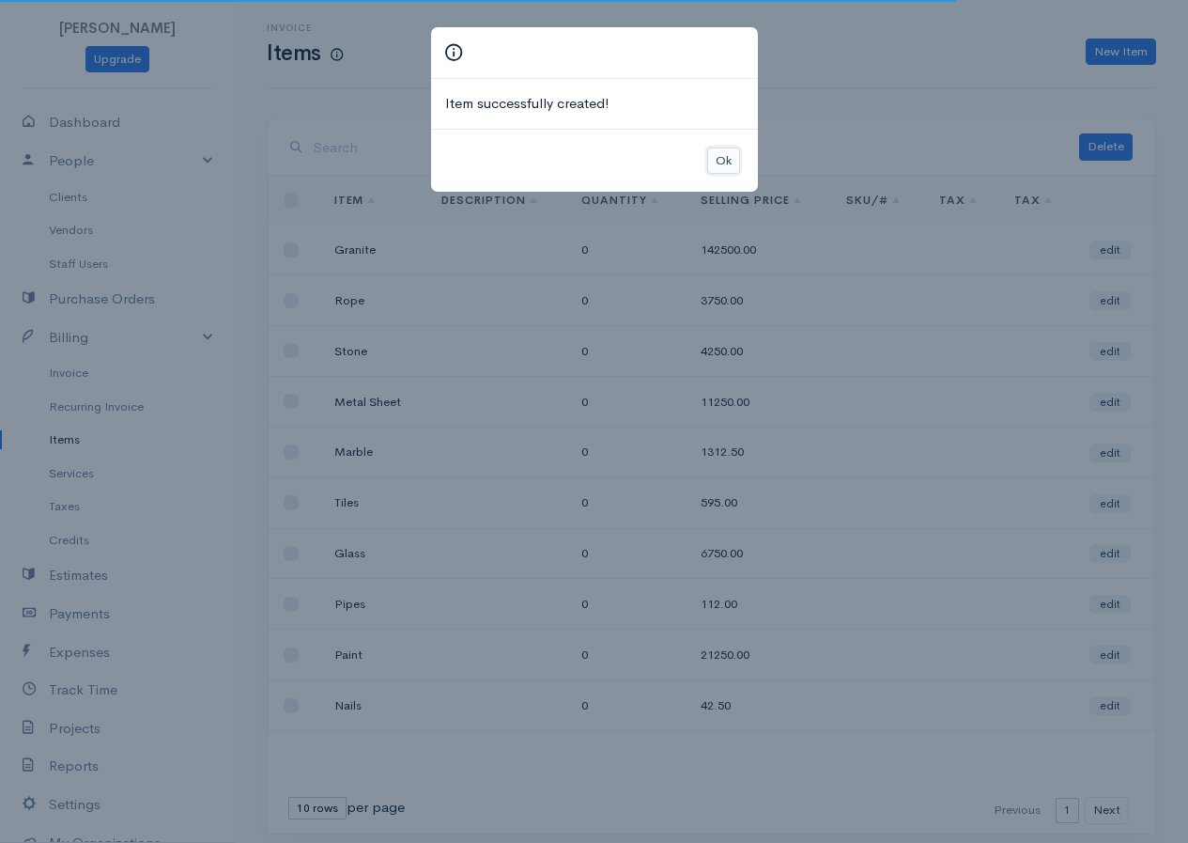
click at [725, 152] on button "Ok" at bounding box center [723, 160] width 33 height 27
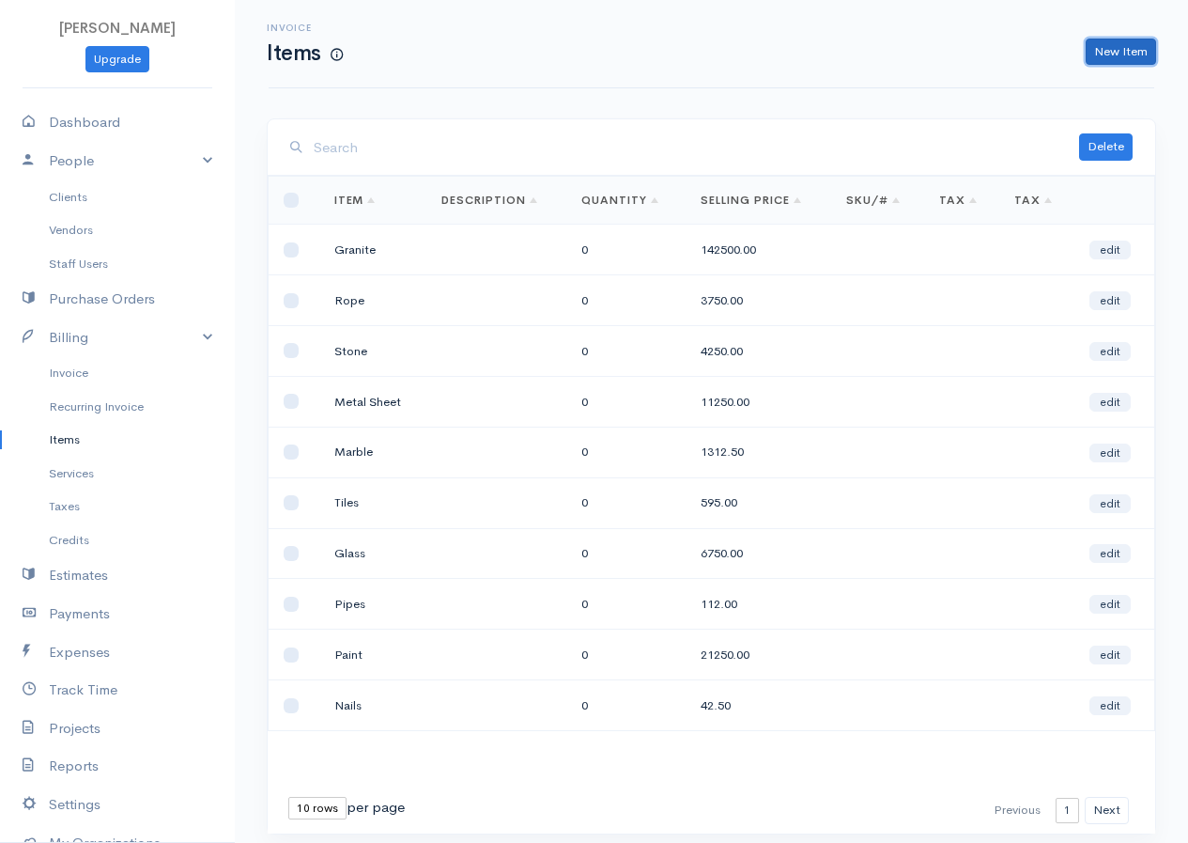
click at [1135, 56] on link "New Item" at bounding box center [1121, 52] width 70 height 27
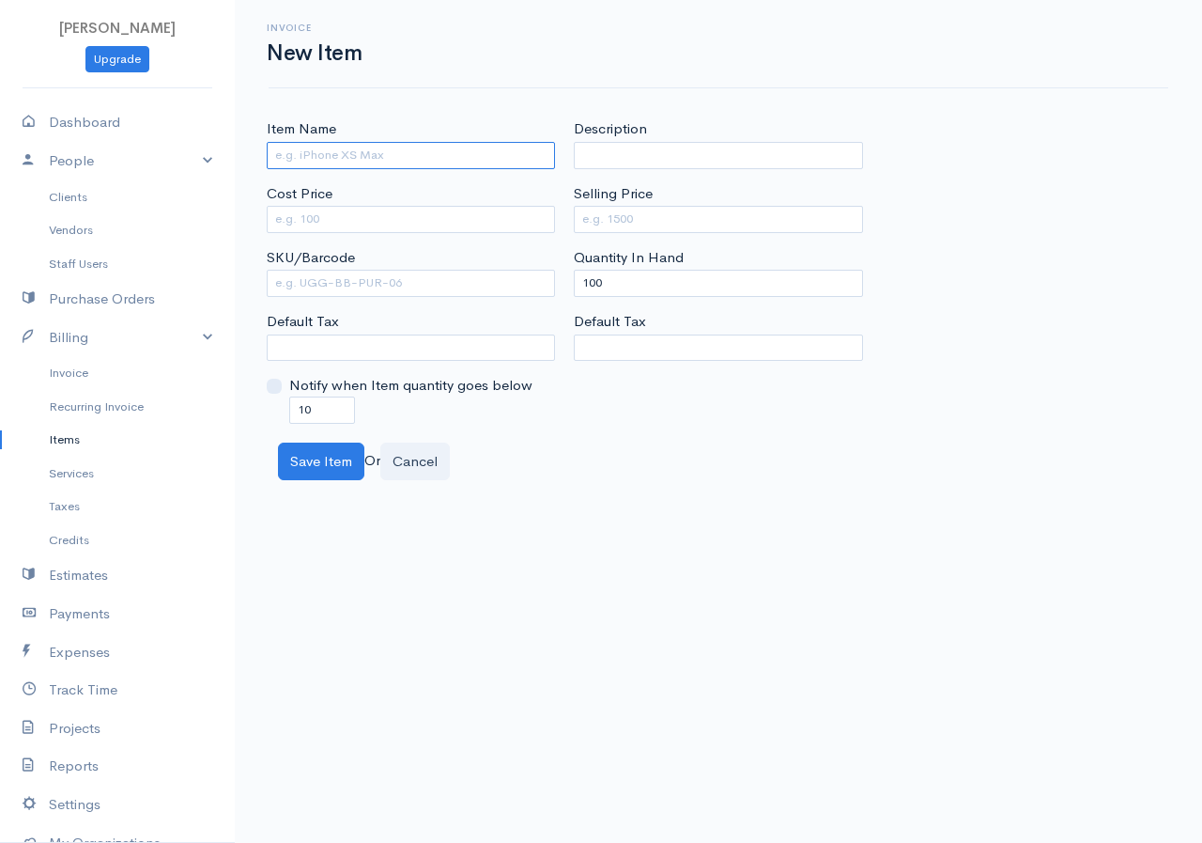
click at [324, 165] on input "Item Name" at bounding box center [411, 155] width 288 height 27
type input "Green Cement"
click at [360, 218] on input "Cost Price" at bounding box center [411, 219] width 288 height 27
type input "3500"
click at [598, 218] on input "Selling Price" at bounding box center [718, 219] width 288 height 27
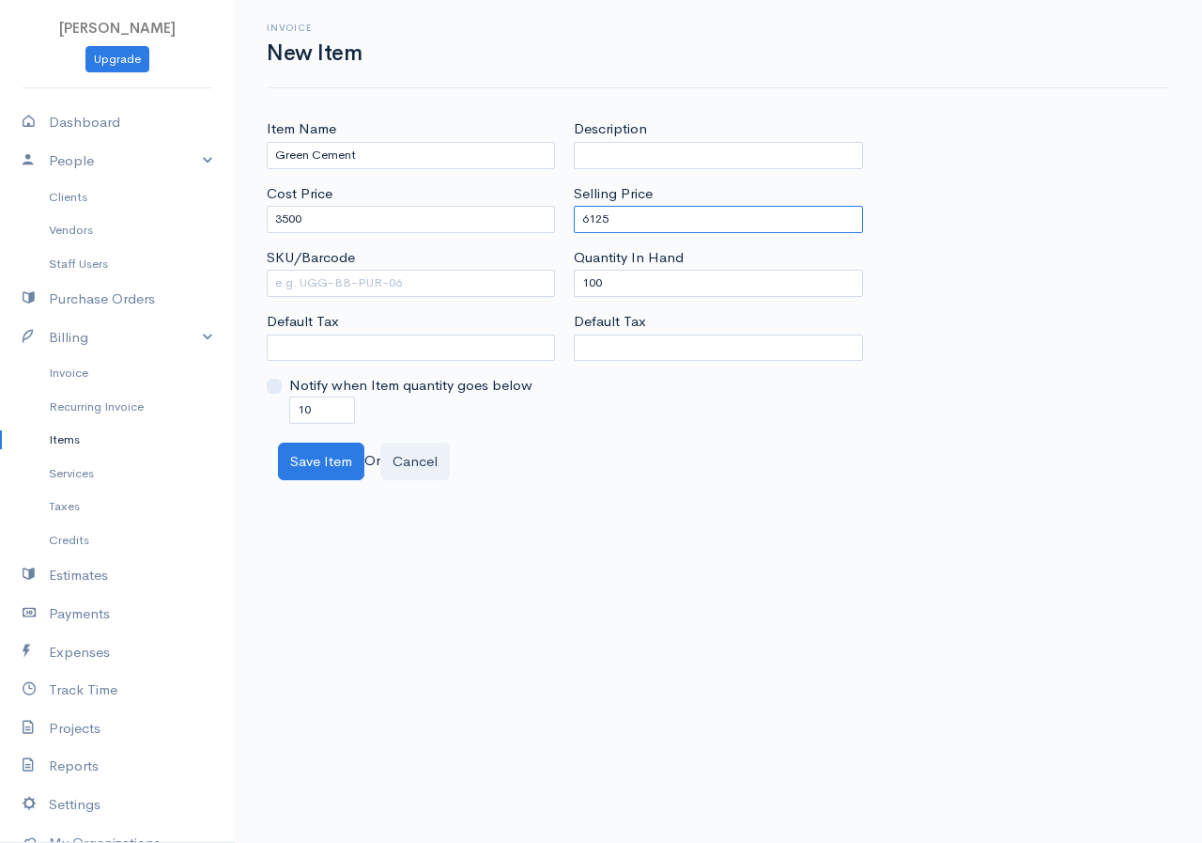
type input "6125"
drag, startPoint x: 602, startPoint y: 284, endPoint x: 566, endPoint y: 297, distance: 38.9
click at [566, 297] on div "Description Selling Price 6125 Quantity In Hand 100 Default Tax" at bounding box center [718, 270] width 307 height 304
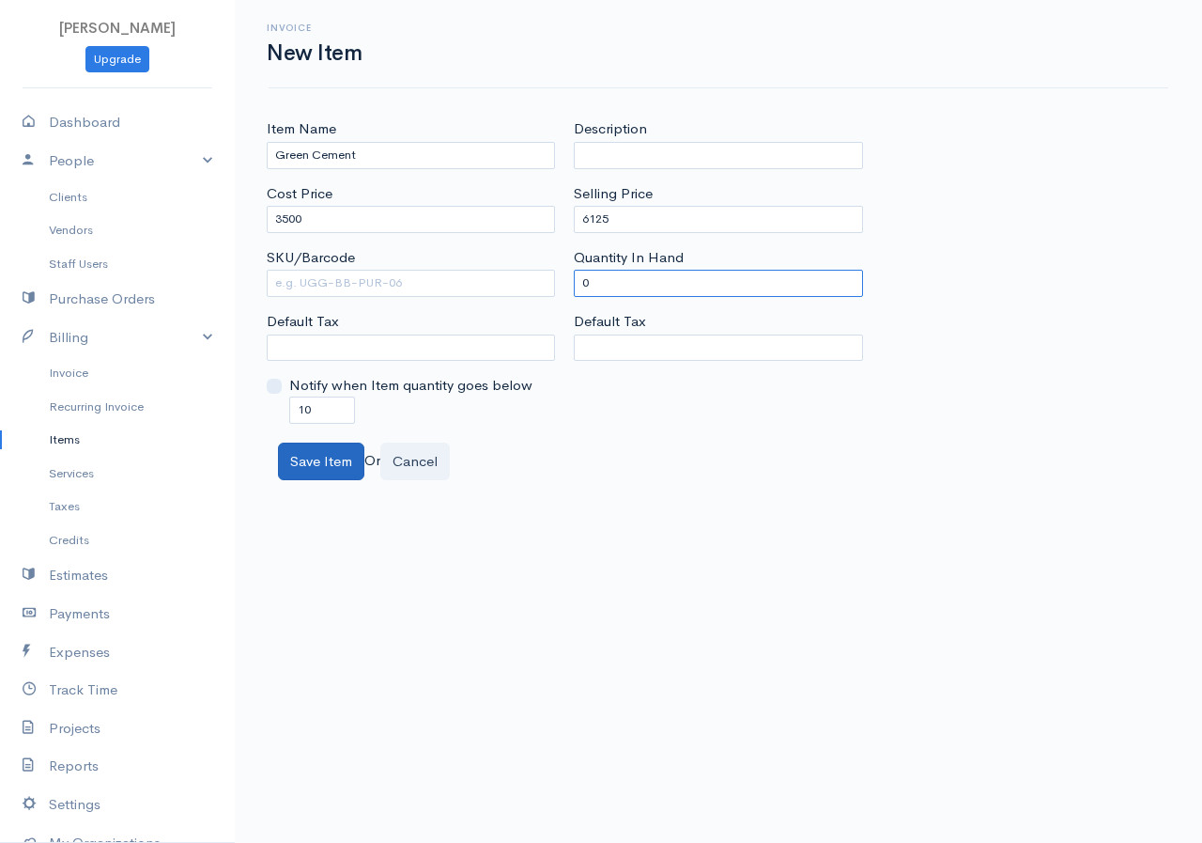
type input "0"
click at [287, 465] on button "Save Item" at bounding box center [321, 461] width 86 height 39
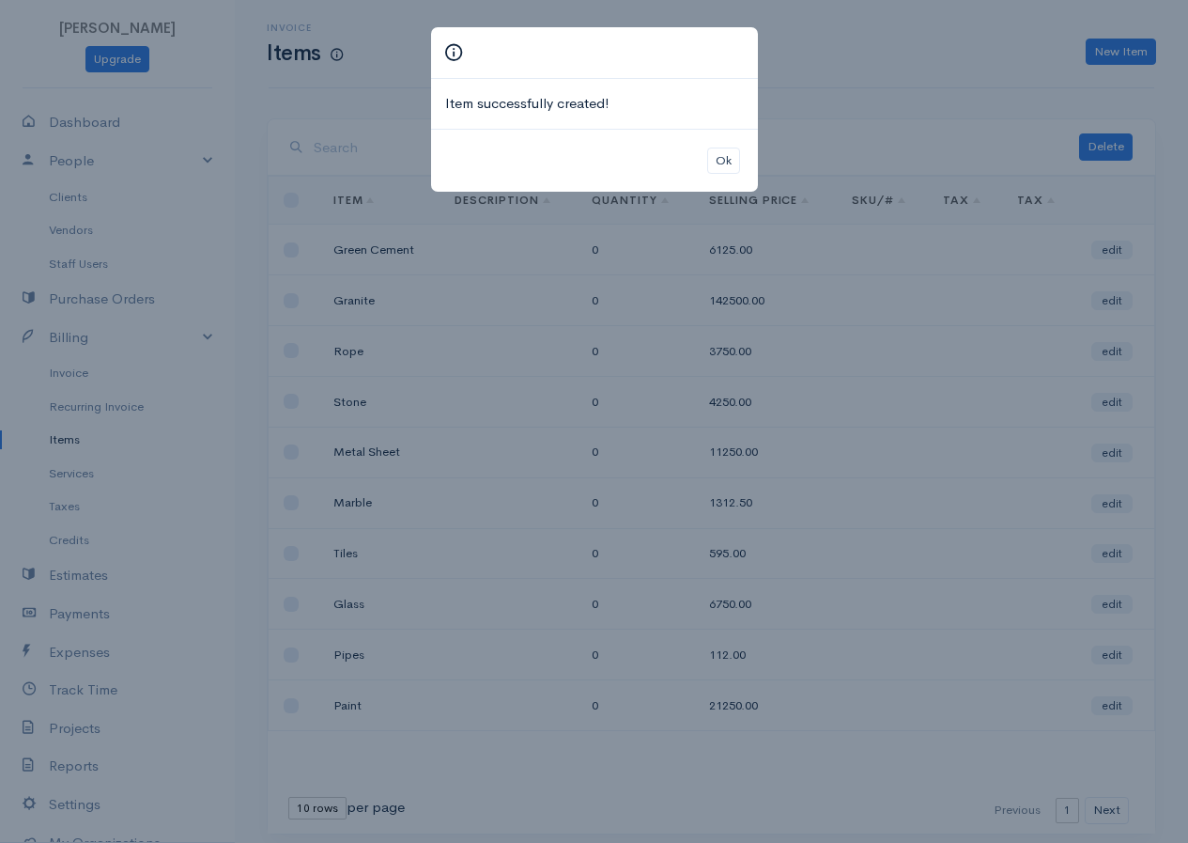
click at [716, 178] on div "Ok" at bounding box center [594, 161] width 327 height 64
click at [712, 169] on button "Ok" at bounding box center [723, 160] width 33 height 27
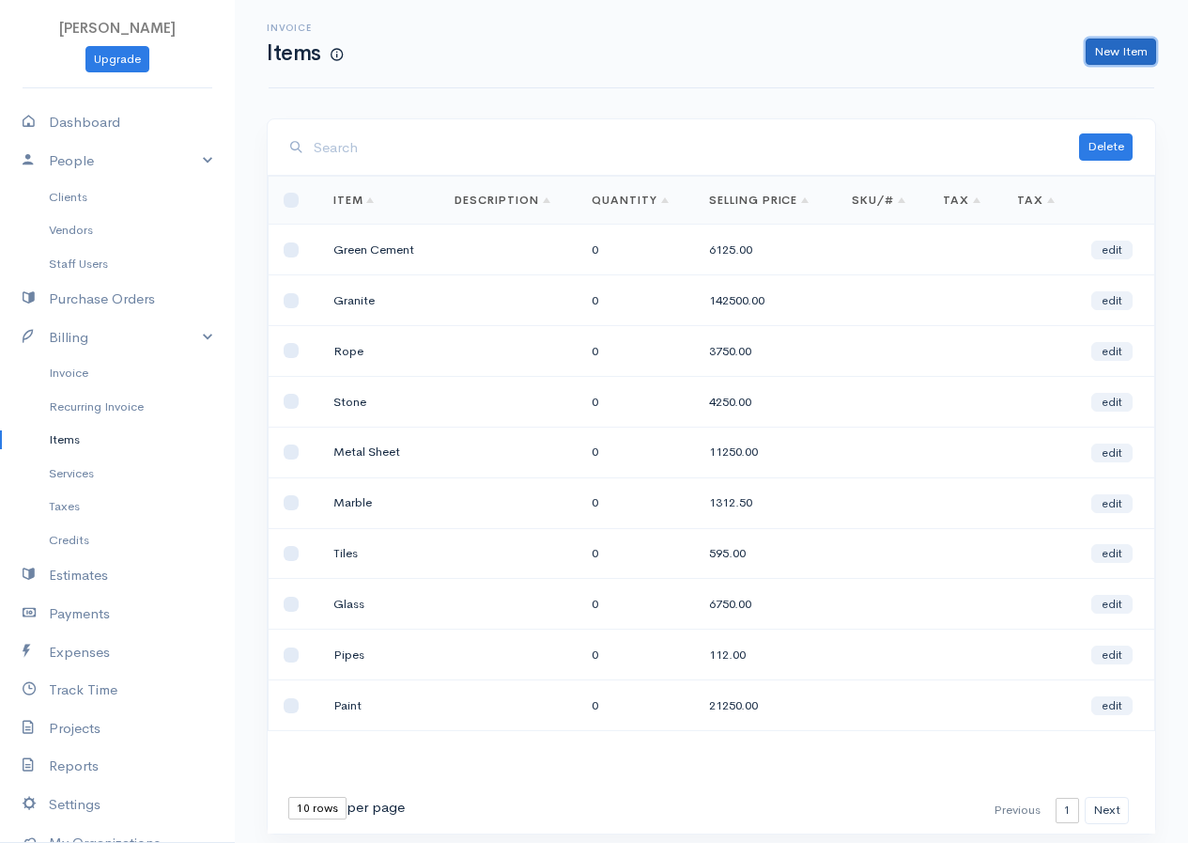
click at [1113, 43] on link "New Item" at bounding box center [1121, 52] width 70 height 27
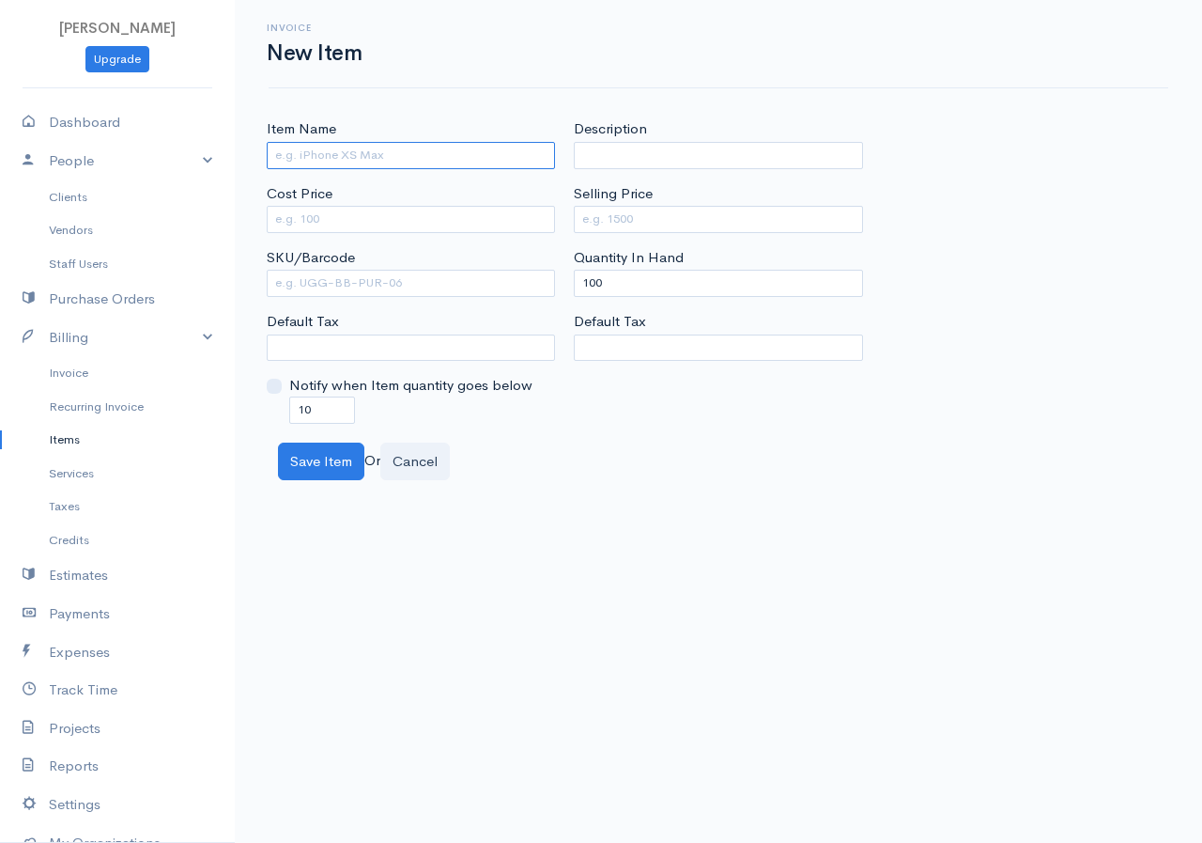
click at [411, 144] on input "Item Name" at bounding box center [411, 155] width 288 height 27
type input "White Cement"
click at [346, 212] on input "Cost Price" at bounding box center [411, 219] width 288 height 27
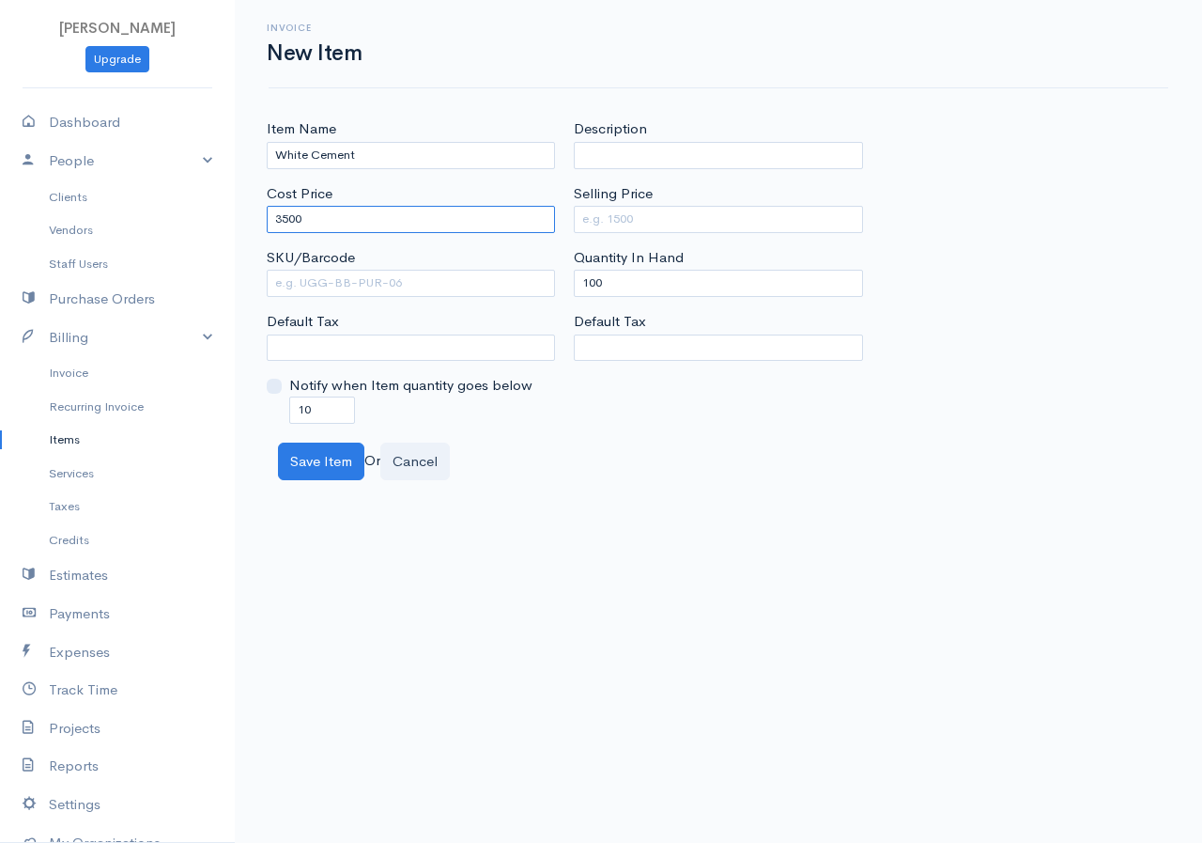
type input "3500"
click at [697, 227] on input "Selling Price" at bounding box center [718, 219] width 288 height 27
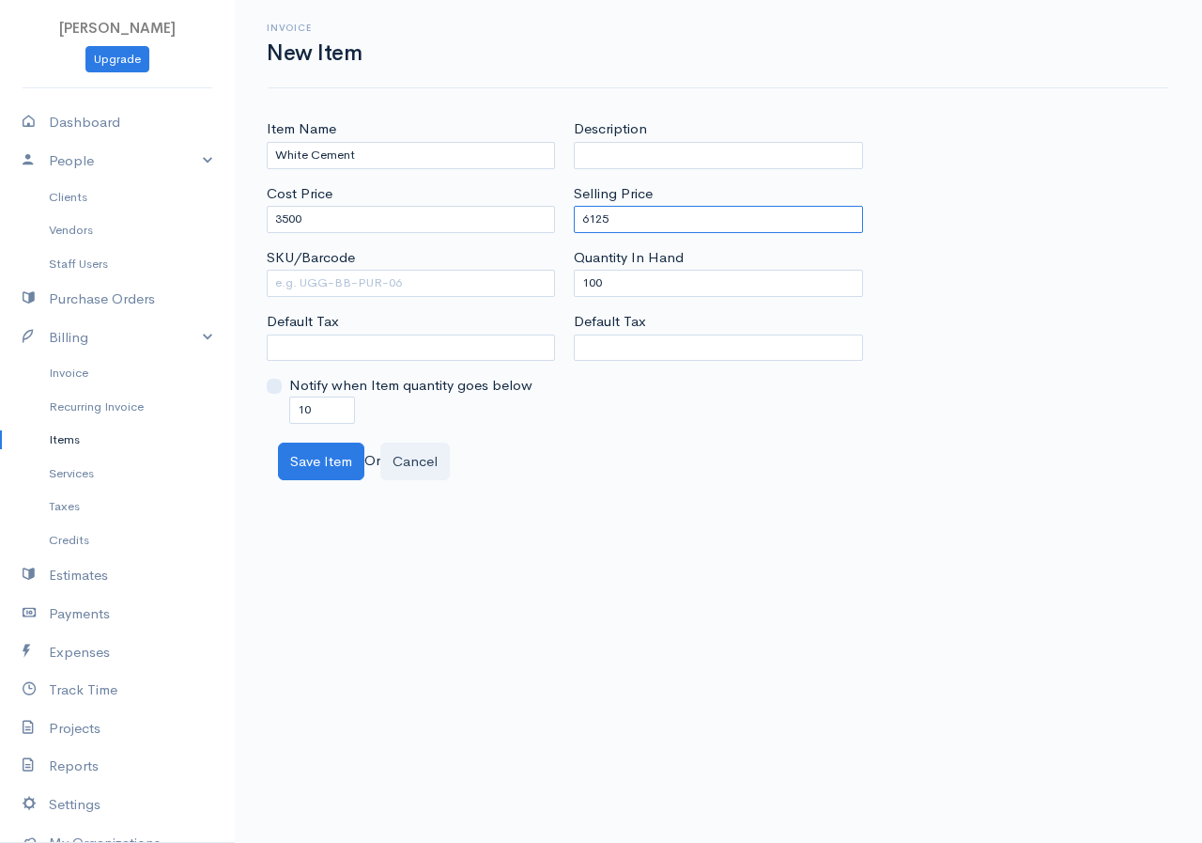
type input "6125"
drag, startPoint x: 636, startPoint y: 287, endPoint x: 557, endPoint y: 296, distance: 79.4
click at [557, 296] on div "Item Name White Cement Cost Price 3500 SKU/Barcode Default Tax Notify when Item…" at bounding box center [718, 270] width 922 height 304
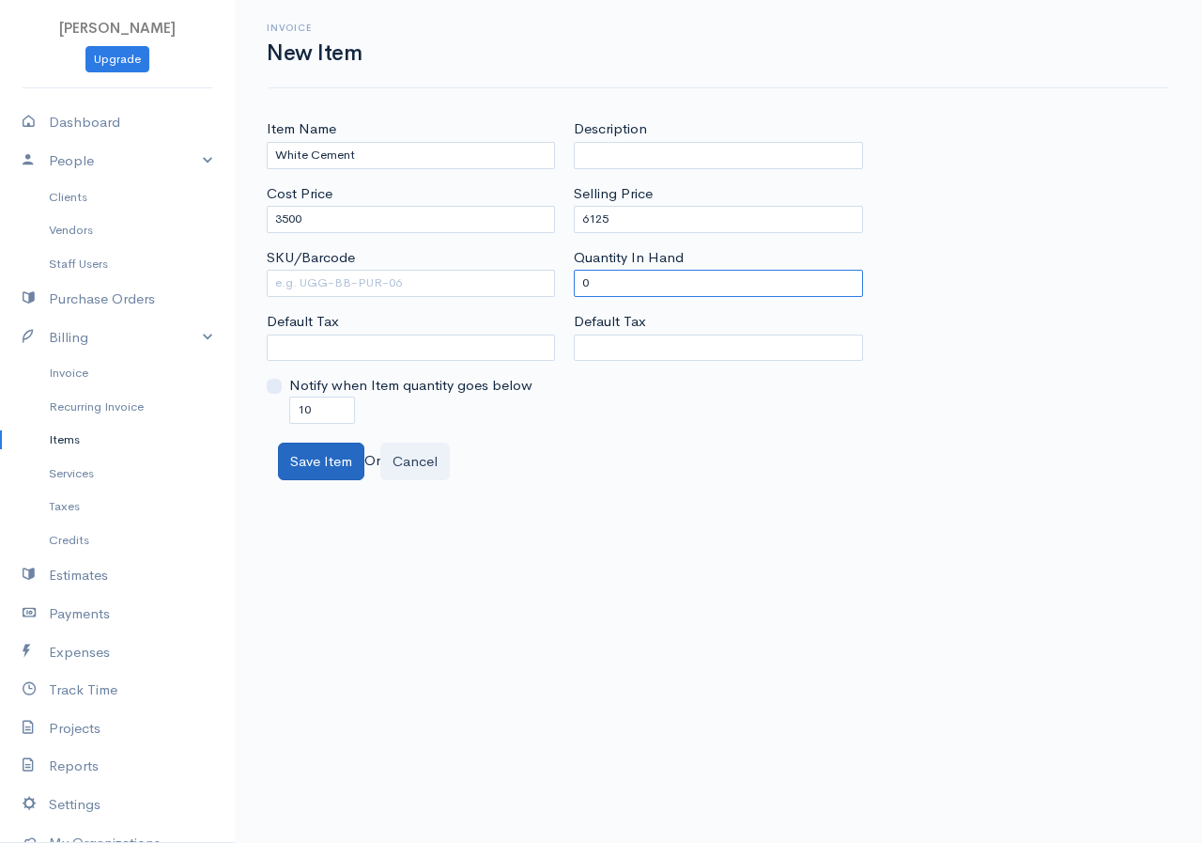
type input "0"
click at [339, 468] on button "Save Item" at bounding box center [321, 461] width 86 height 39
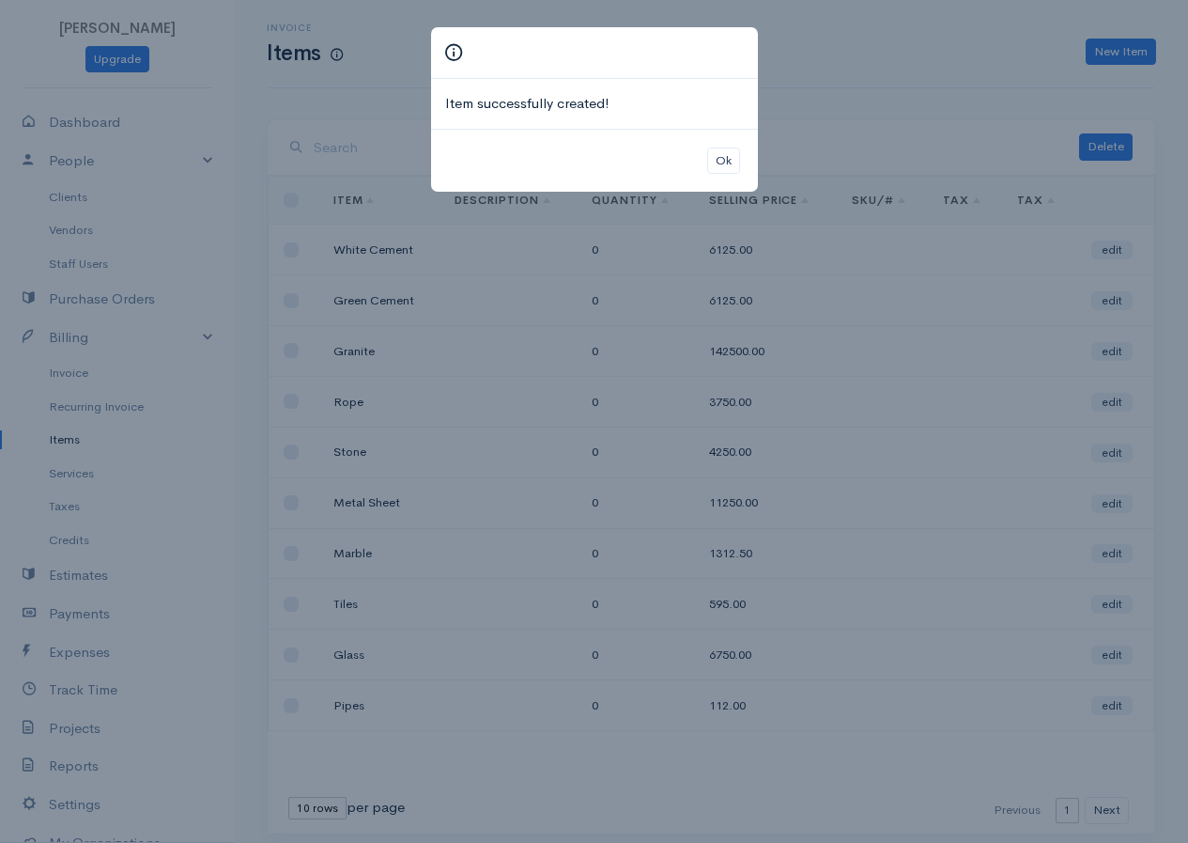
click at [705, 164] on div "Ok" at bounding box center [594, 161] width 327 height 64
click at [722, 163] on button "Ok" at bounding box center [723, 160] width 33 height 27
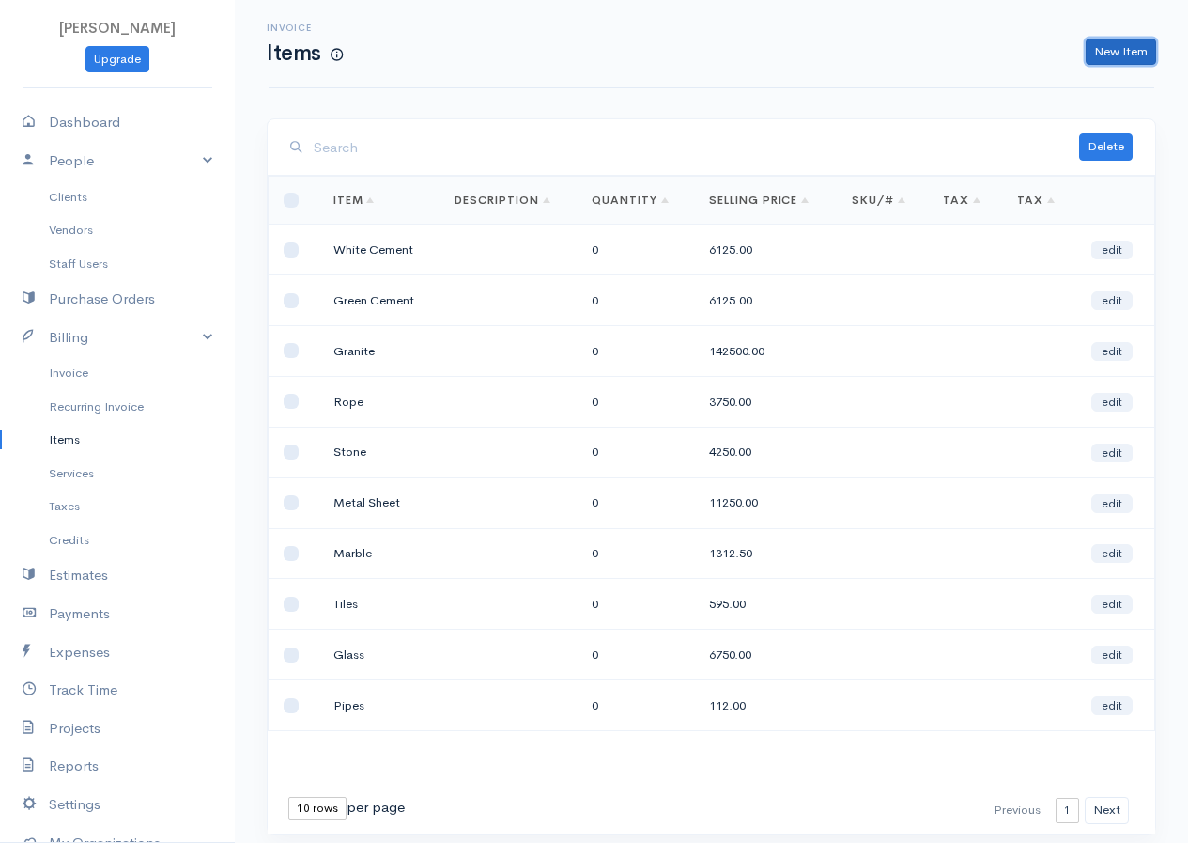
click at [1112, 54] on link "New Item" at bounding box center [1121, 52] width 70 height 27
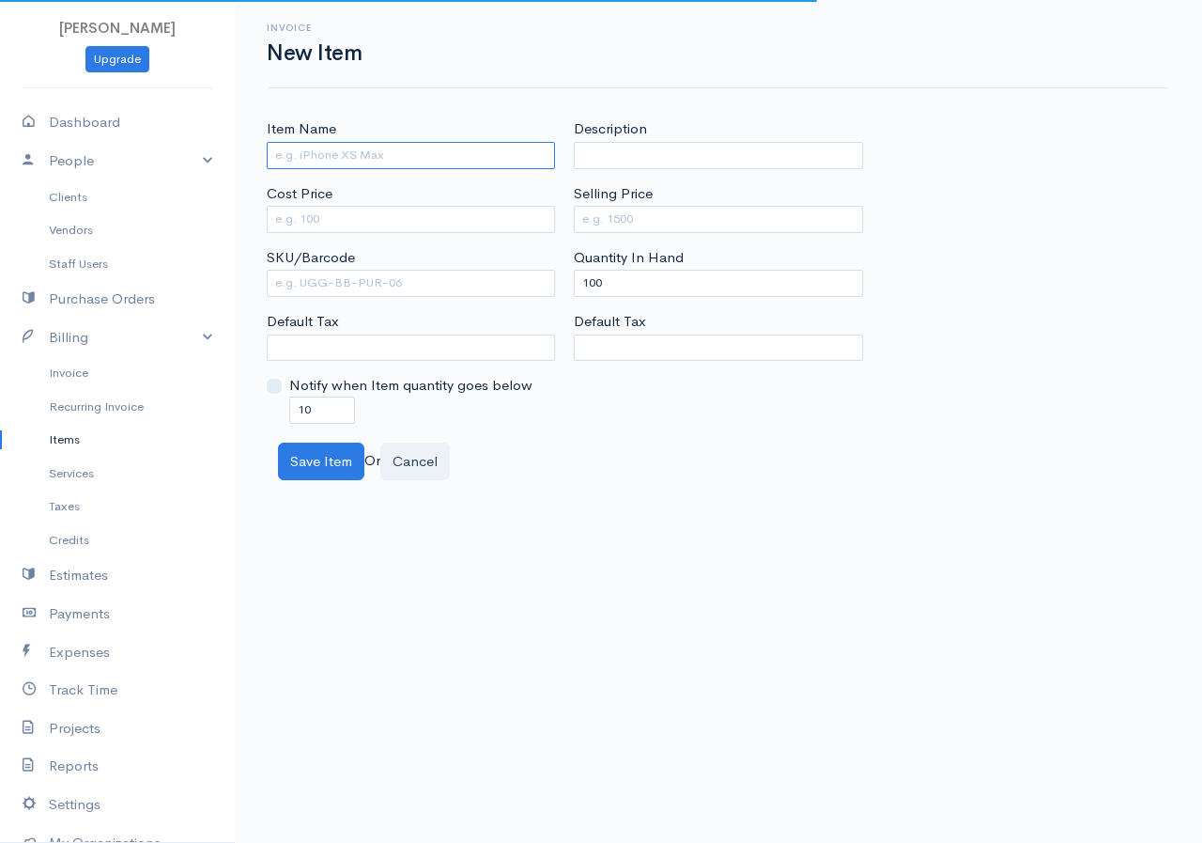
click at [376, 160] on input "Item Name" at bounding box center [411, 155] width 288 height 27
type input "Aluminum"
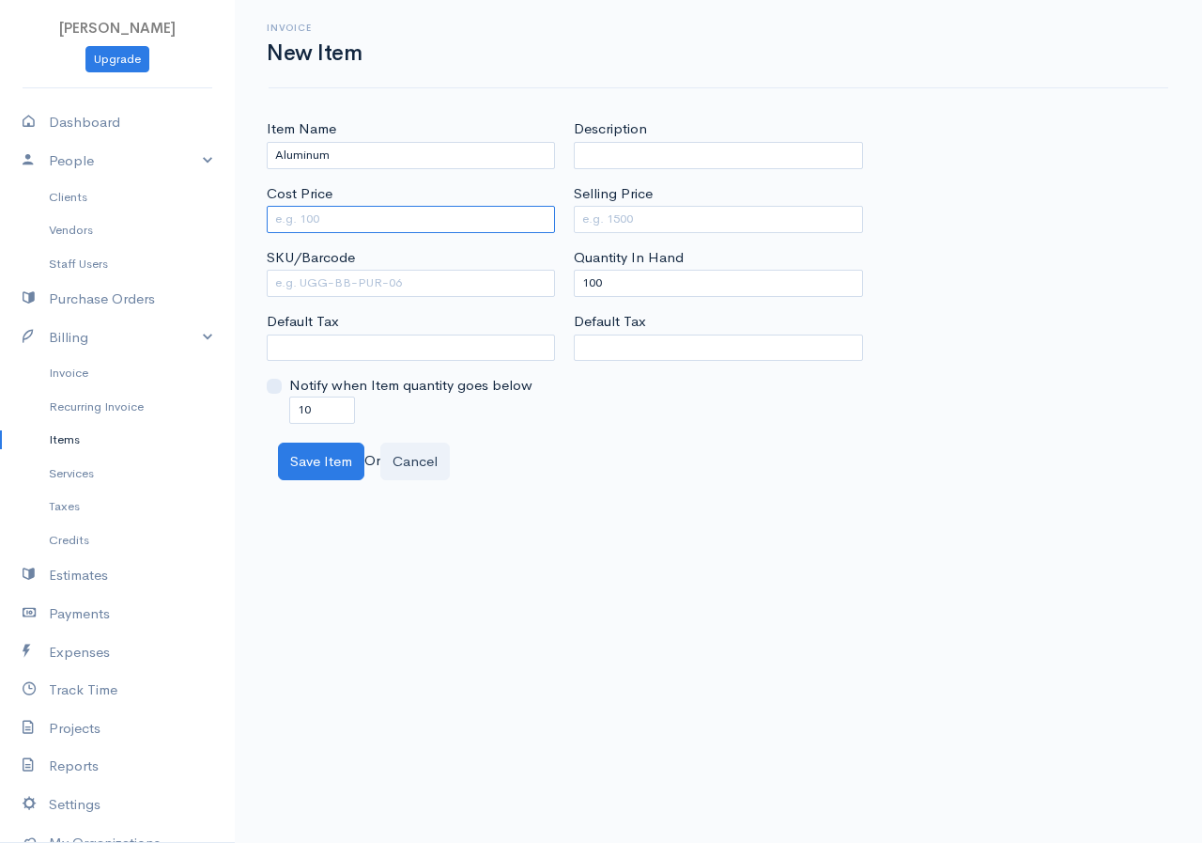
click at [356, 217] on input "Cost Price" at bounding box center [411, 219] width 288 height 27
type input "7500"
click at [713, 222] on input "Selling Price" at bounding box center [718, 219] width 288 height 27
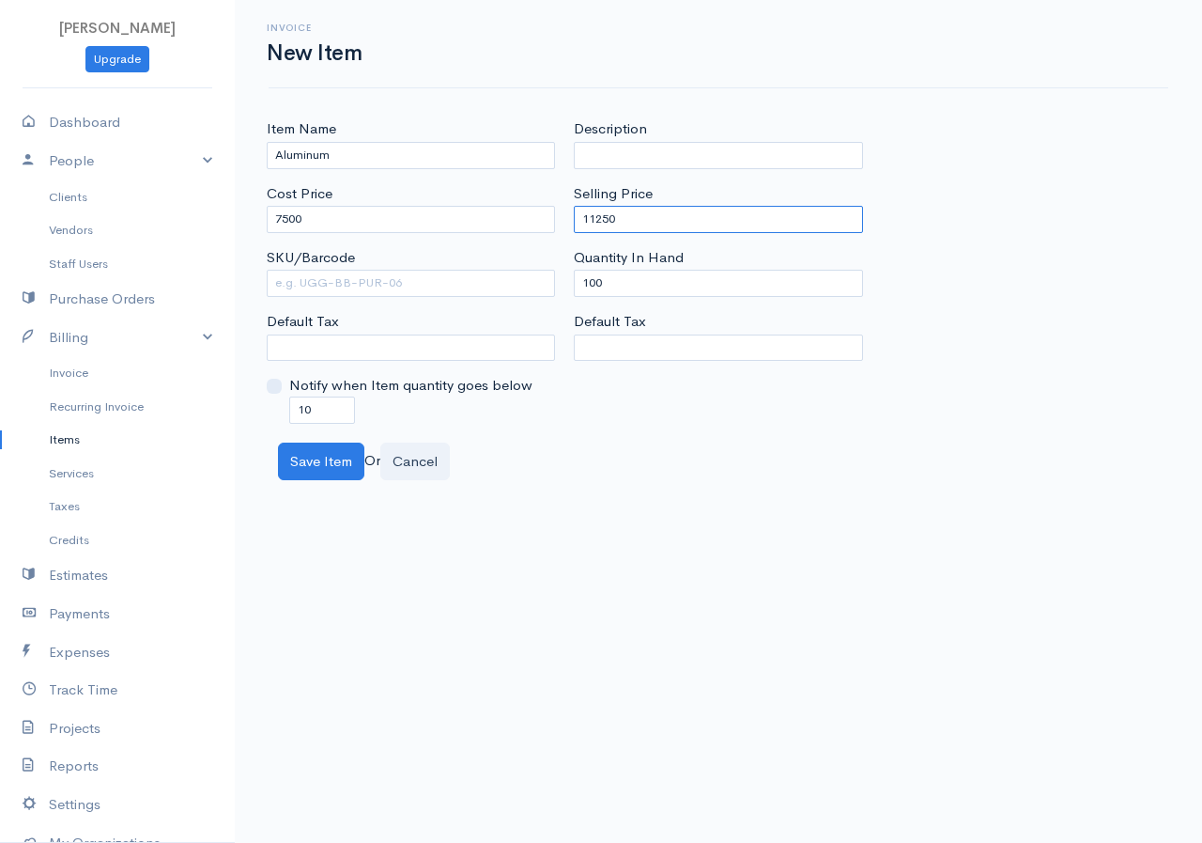
type input "11250"
drag, startPoint x: 615, startPoint y: 287, endPoint x: 568, endPoint y: 305, distance: 50.6
click at [568, 305] on div "Description Selling Price 11250 Quantity In Hand 100 Default Tax" at bounding box center [718, 270] width 307 height 304
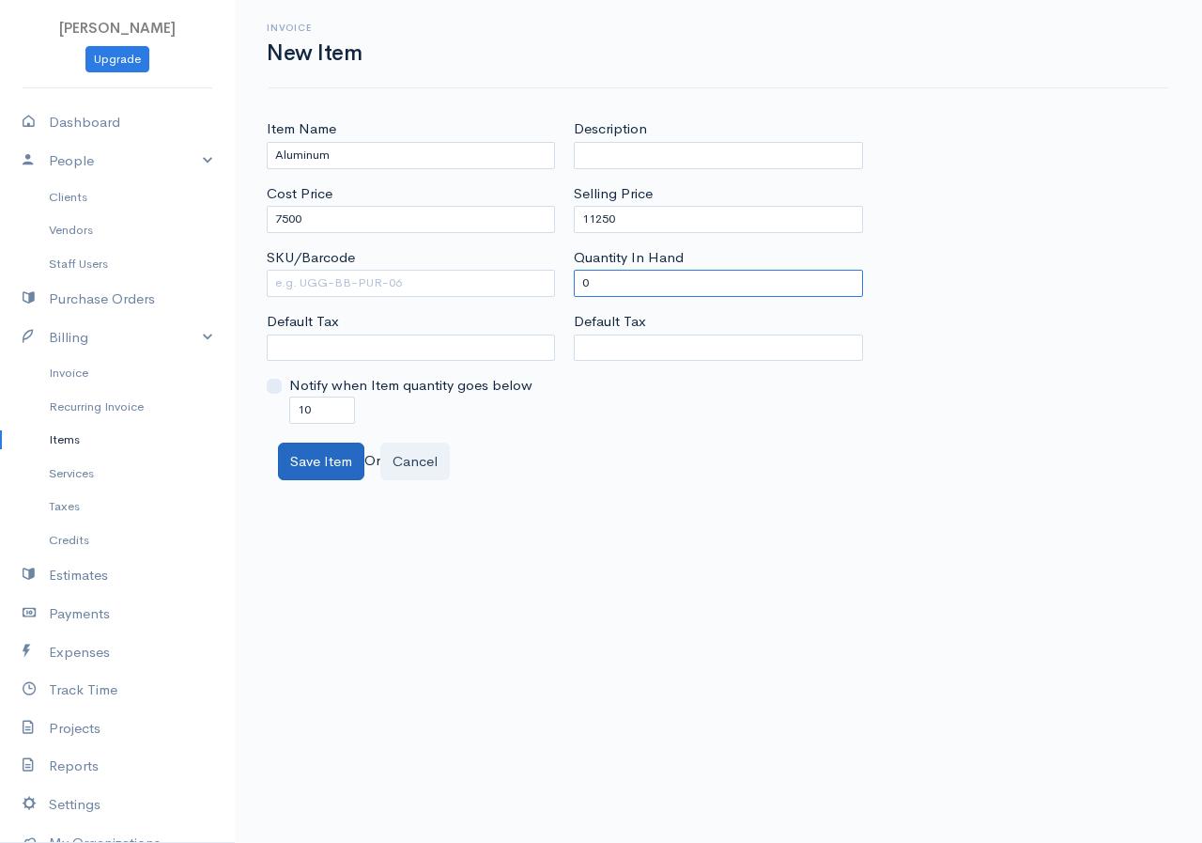
type input "0"
click at [336, 456] on button "Save Item" at bounding box center [321, 461] width 86 height 39
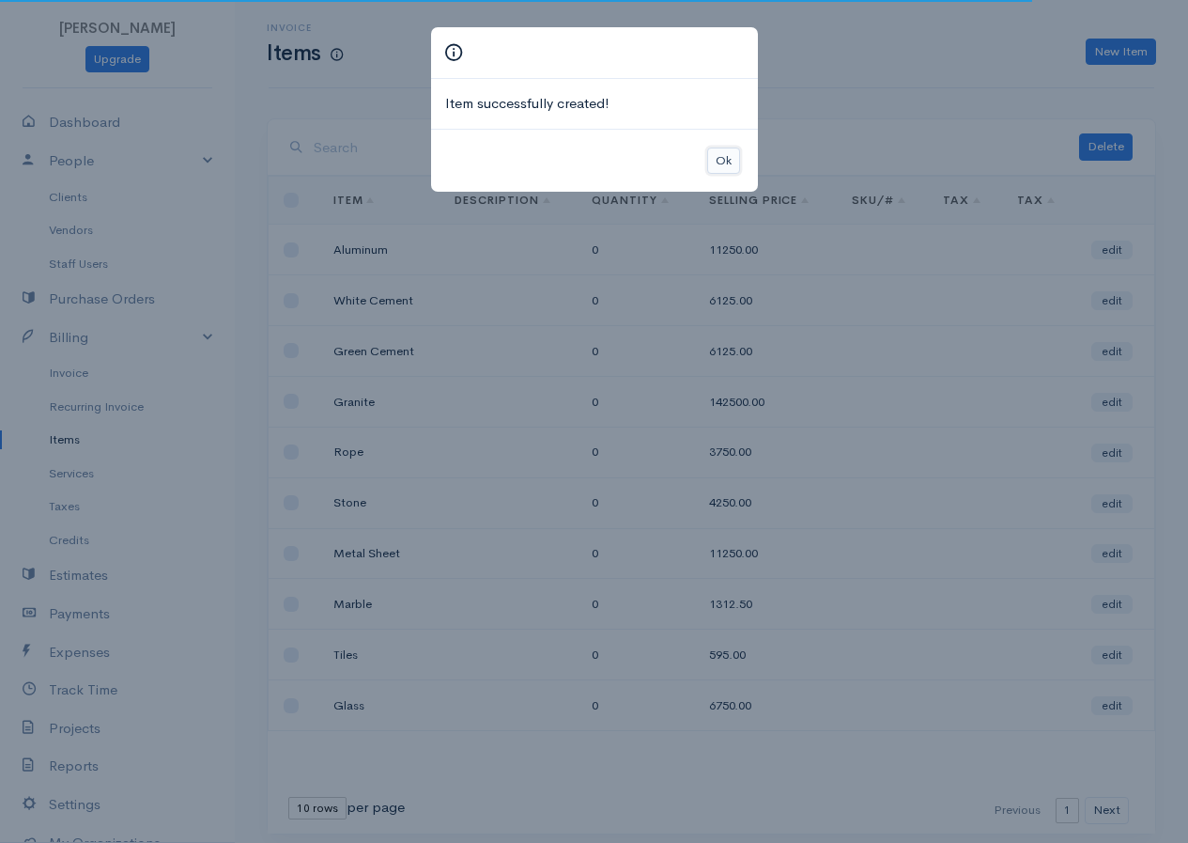
click at [712, 154] on button "Ok" at bounding box center [723, 160] width 33 height 27
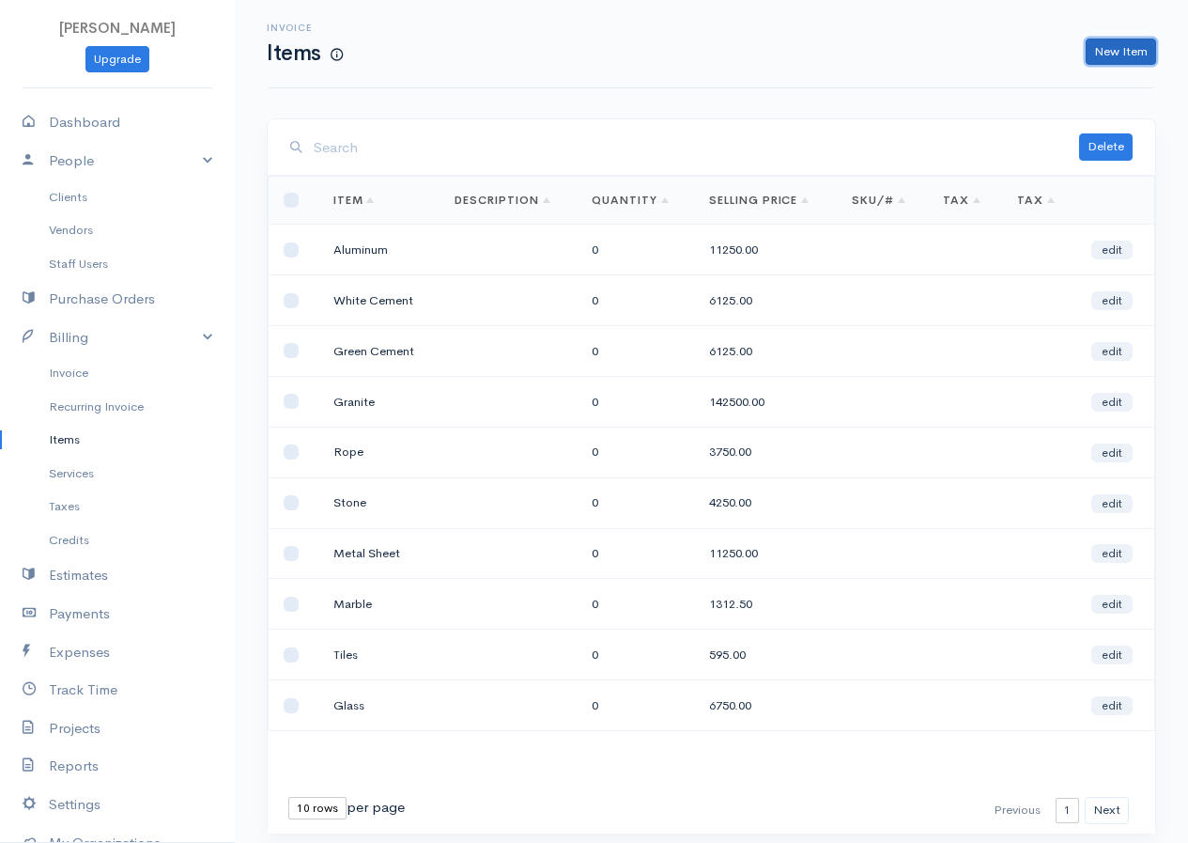
click at [1105, 39] on link "New Item" at bounding box center [1121, 52] width 70 height 27
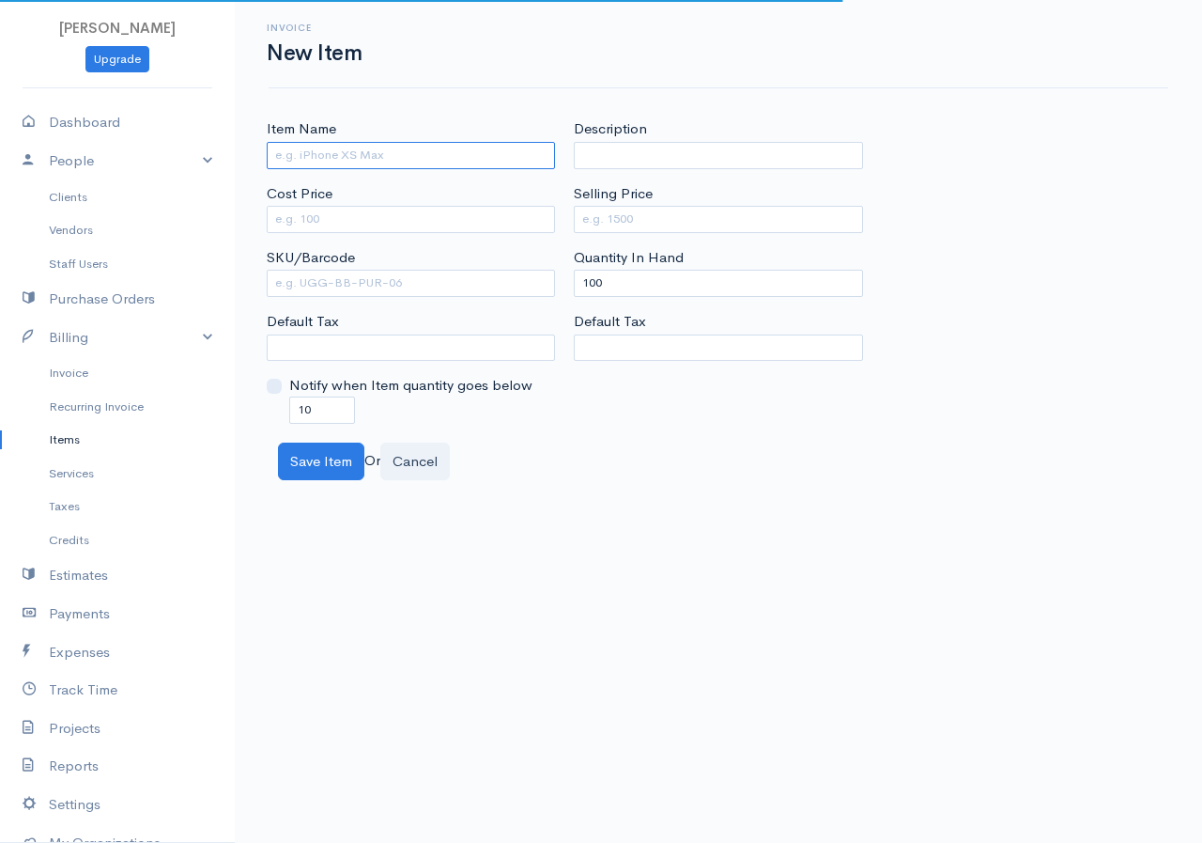
click at [337, 142] on input "Item Name" at bounding box center [411, 155] width 288 height 27
type input "Rubber"
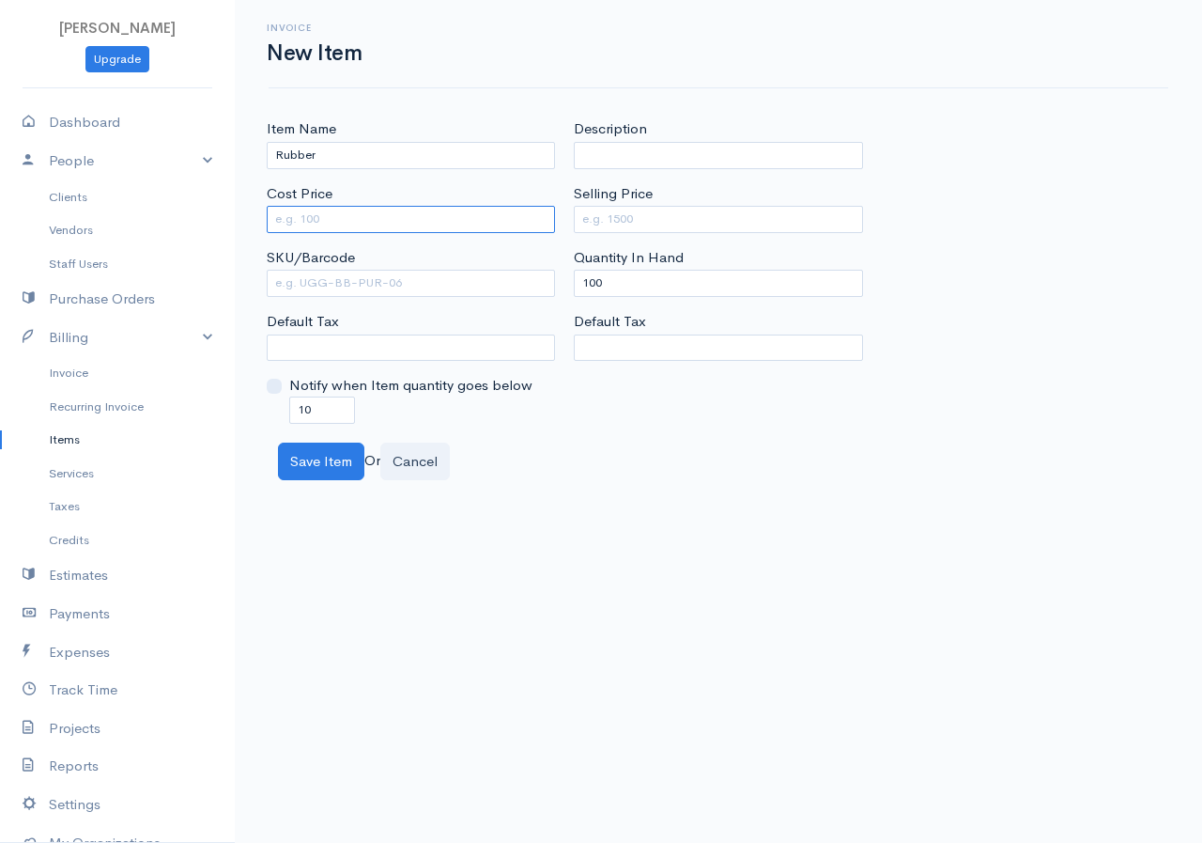
click at [354, 223] on input "Cost Price" at bounding box center [411, 219] width 288 height 27
type input "2500"
click at [612, 226] on input "Selling Price" at bounding box center [718, 219] width 288 height 27
type input "3750"
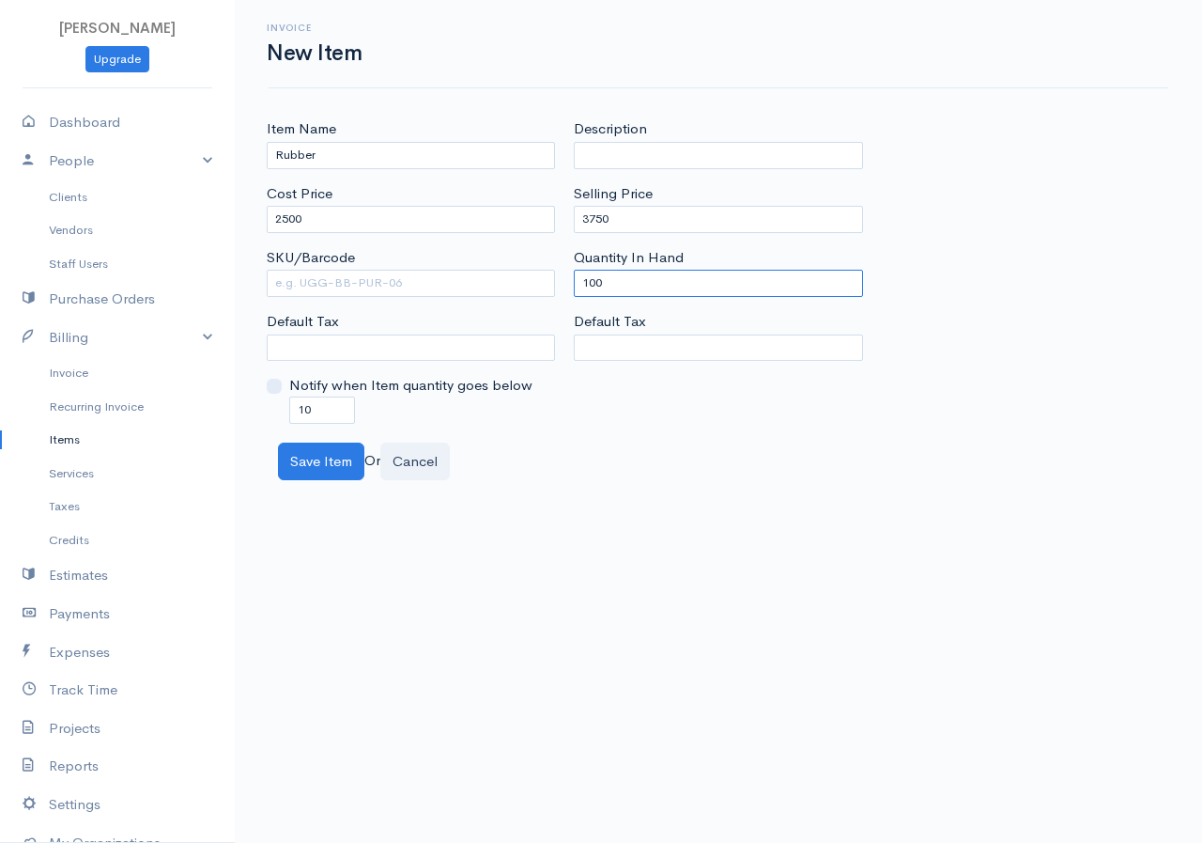
drag, startPoint x: 613, startPoint y: 281, endPoint x: 555, endPoint y: 302, distance: 61.8
click at [555, 302] on div "Item Name Rubber Cost Price 2500 SKU/Barcode Default Tax Notify when Item quant…" at bounding box center [718, 270] width 922 height 304
type input "0"
click at [323, 461] on button "Save Item" at bounding box center [321, 461] width 86 height 39
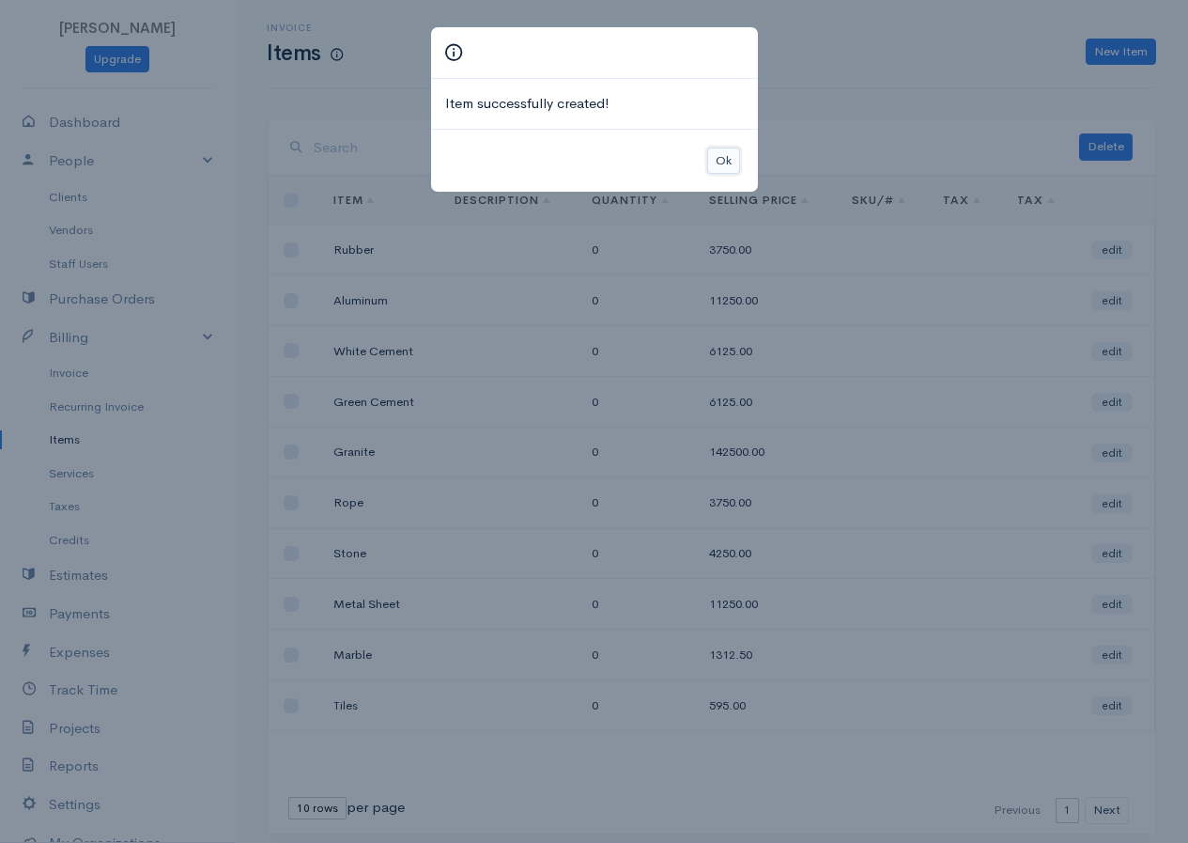
click at [720, 158] on button "Ok" at bounding box center [723, 160] width 33 height 27
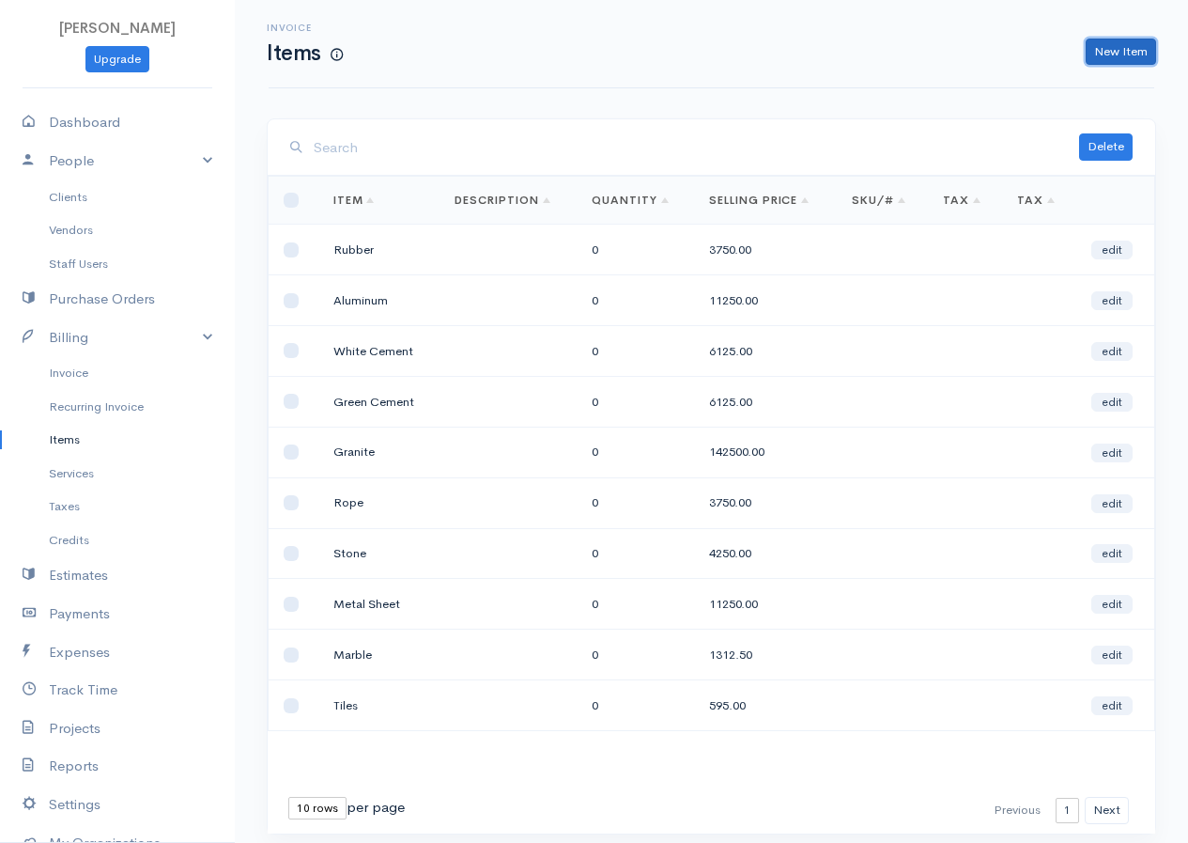
click at [1124, 50] on link "New Item" at bounding box center [1121, 52] width 70 height 27
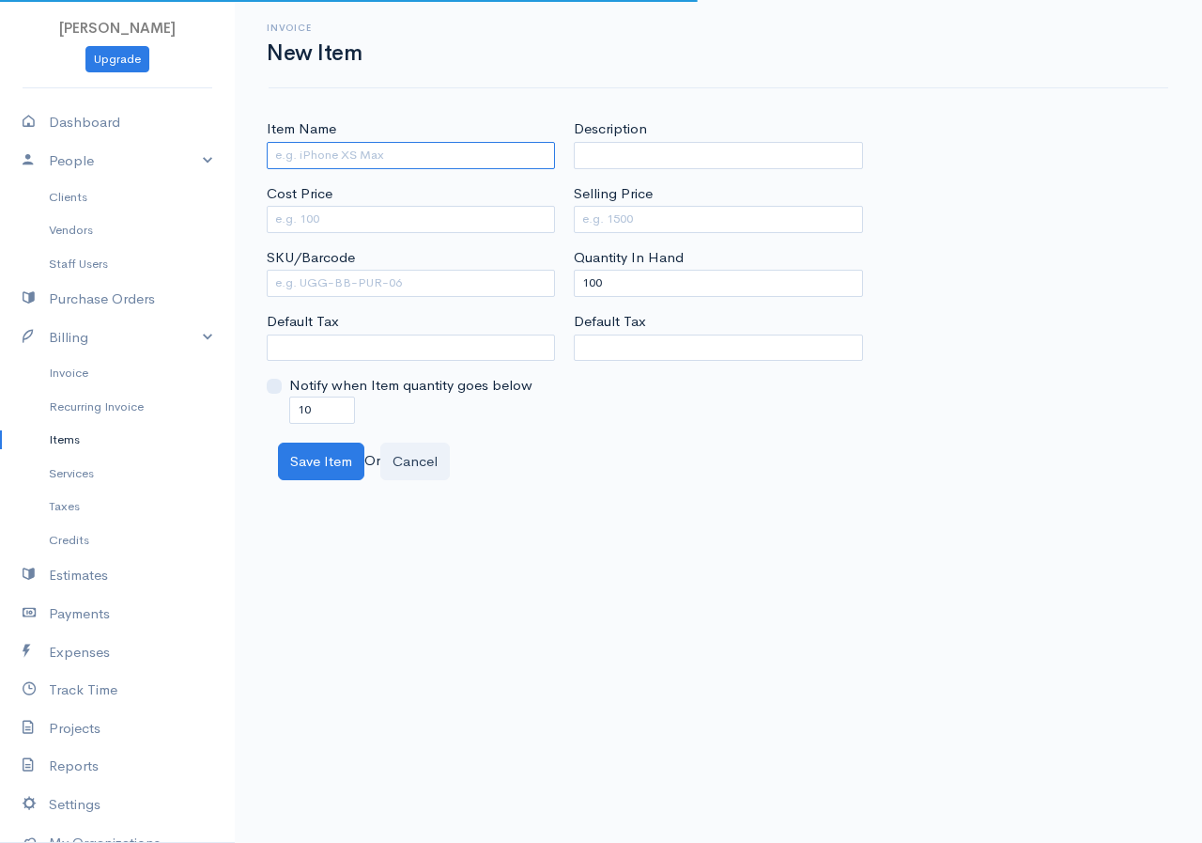
click at [371, 156] on input "Item Name" at bounding box center [411, 155] width 288 height 27
type input "Wire"
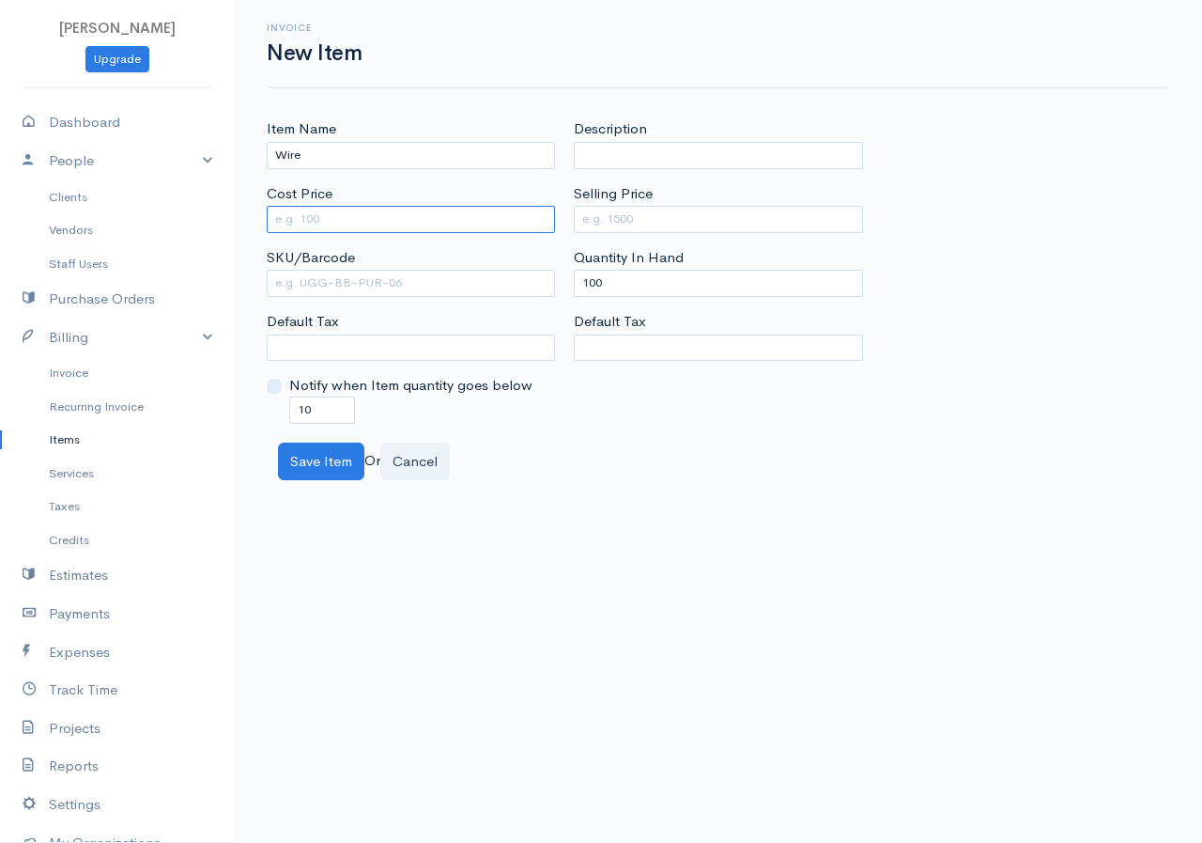
click at [355, 221] on input "Cost Price" at bounding box center [411, 219] width 288 height 27
type input "4500"
click at [684, 219] on input "Selling Price" at bounding box center [718, 219] width 288 height 27
type input "7650"
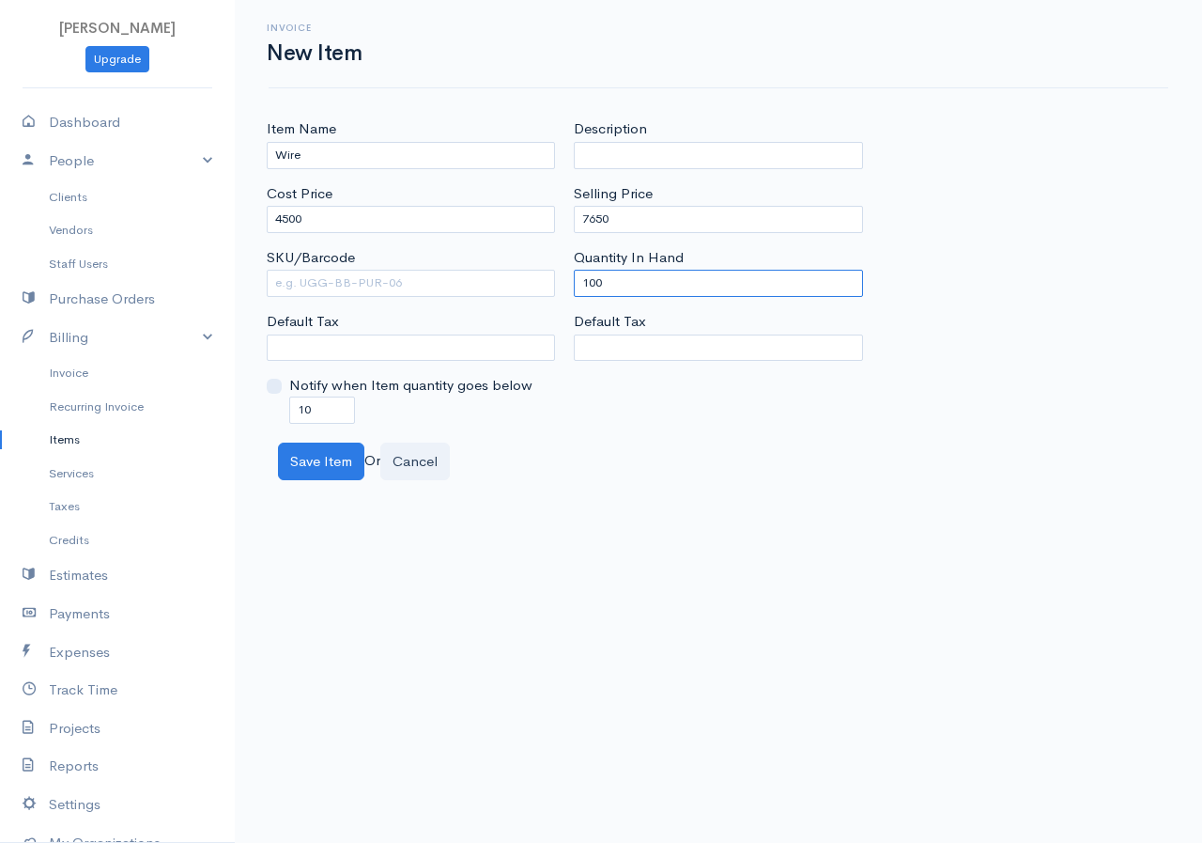
drag, startPoint x: 631, startPoint y: 282, endPoint x: 567, endPoint y: 285, distance: 63.9
click at [567, 285] on div "Description Selling Price 7650 Quantity In Hand 100 Default Tax" at bounding box center [718, 270] width 307 height 304
type input "0"
click at [329, 464] on button "Save Item" at bounding box center [321, 461] width 86 height 39
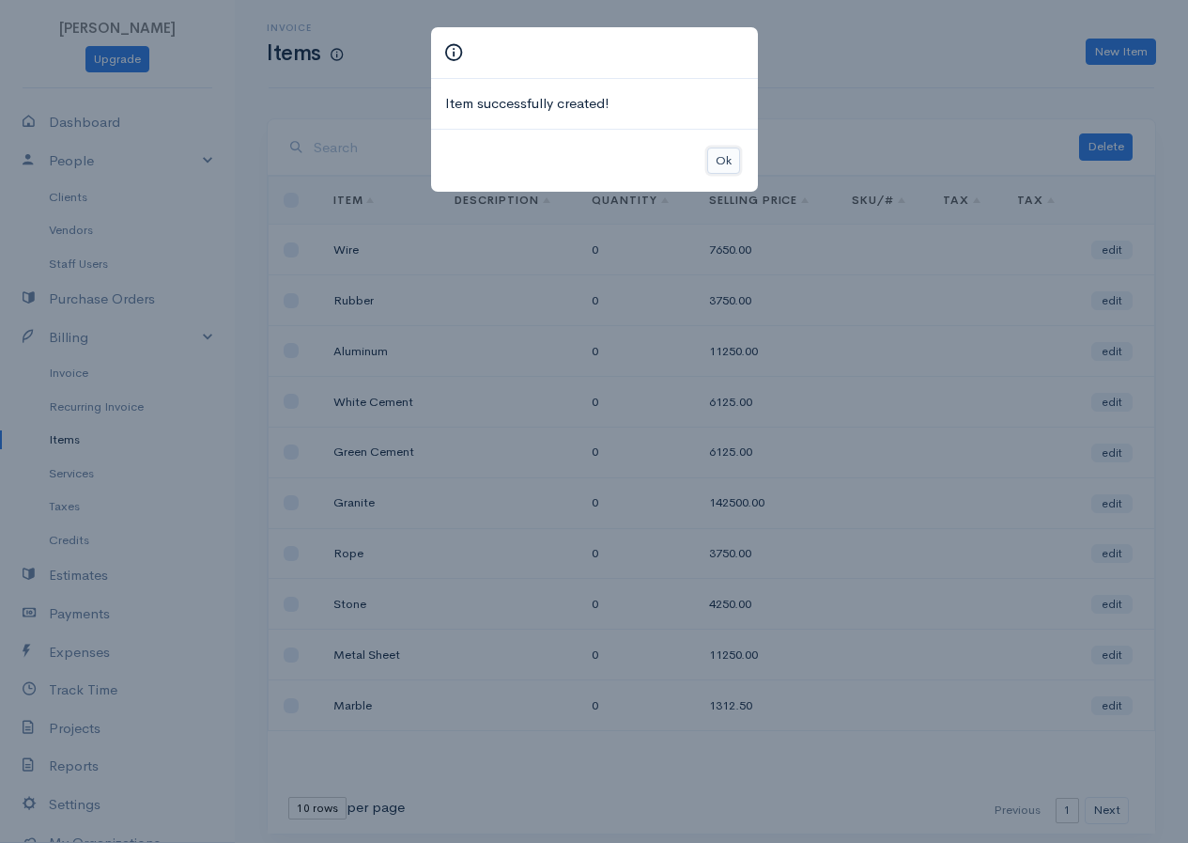
click at [728, 167] on button "Ok" at bounding box center [723, 160] width 33 height 27
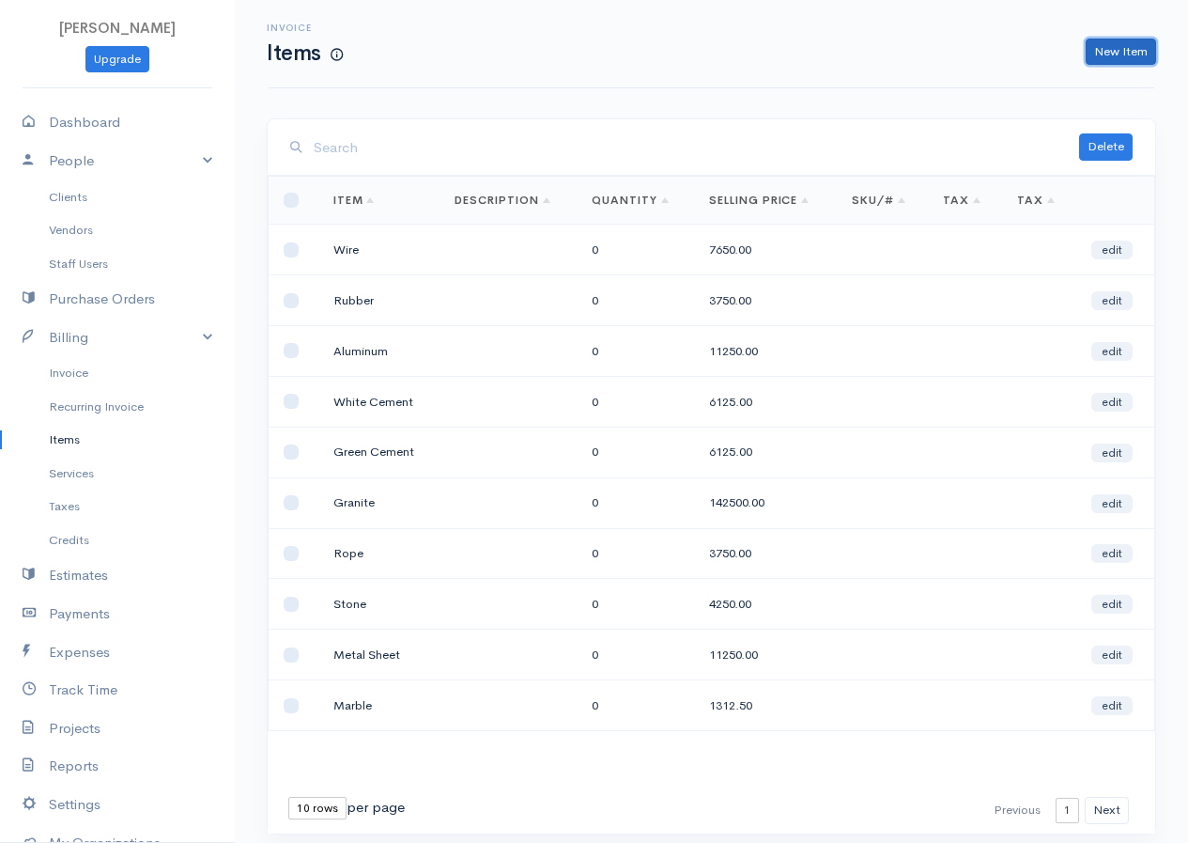
click at [1137, 56] on link "New Item" at bounding box center [1121, 52] width 70 height 27
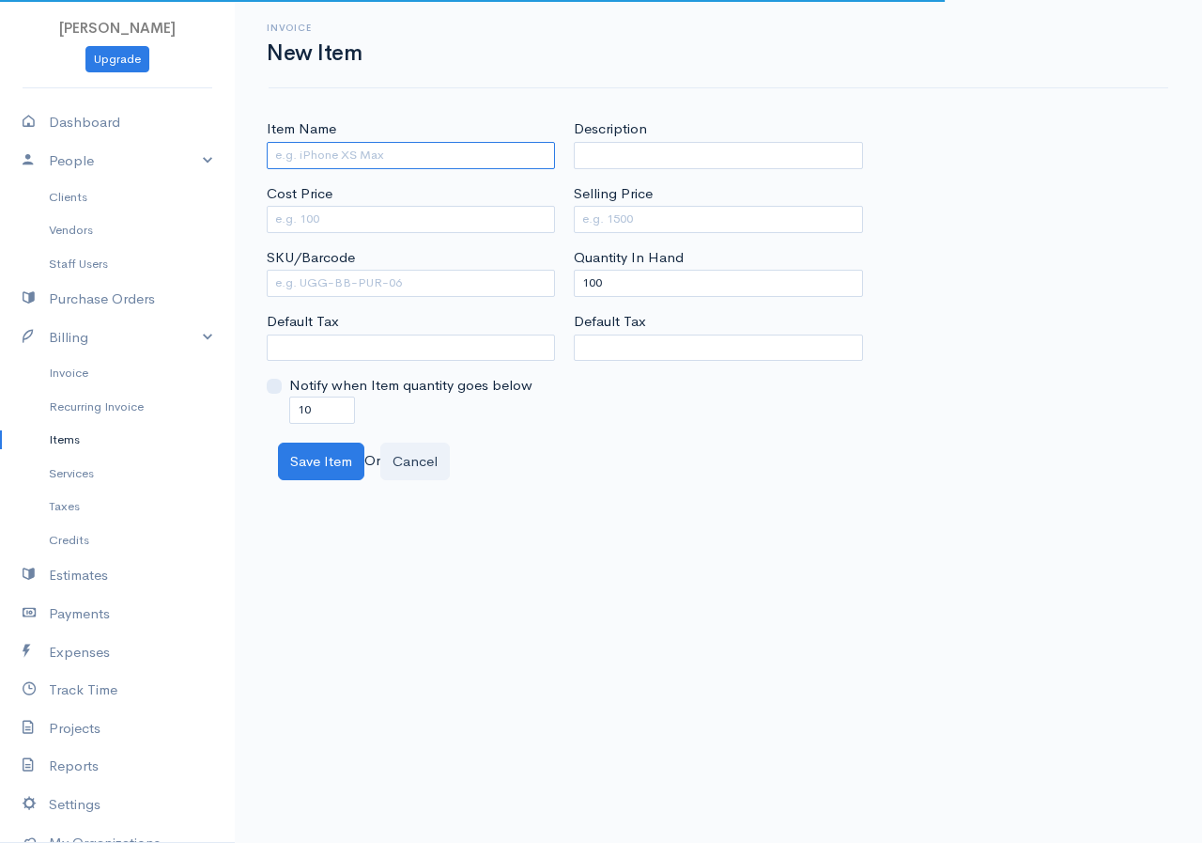
click at [373, 156] on input "Item Name" at bounding box center [411, 155] width 288 height 27
type input "Thinner"
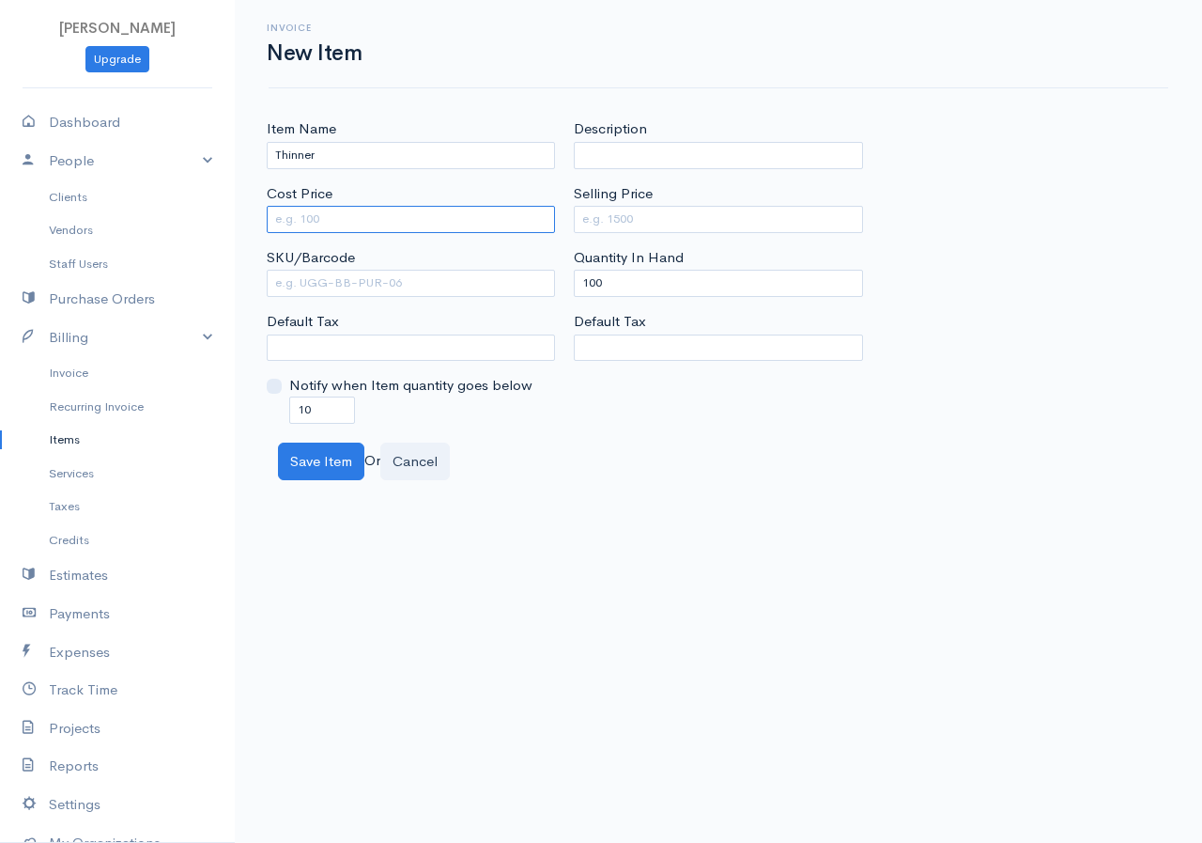
click at [395, 211] on input "Cost Price" at bounding box center [411, 219] width 288 height 27
click at [634, 221] on input "Selling Price" at bounding box center [718, 219] width 288 height 27
click at [709, 210] on input "Selling Price" at bounding box center [718, 219] width 288 height 27
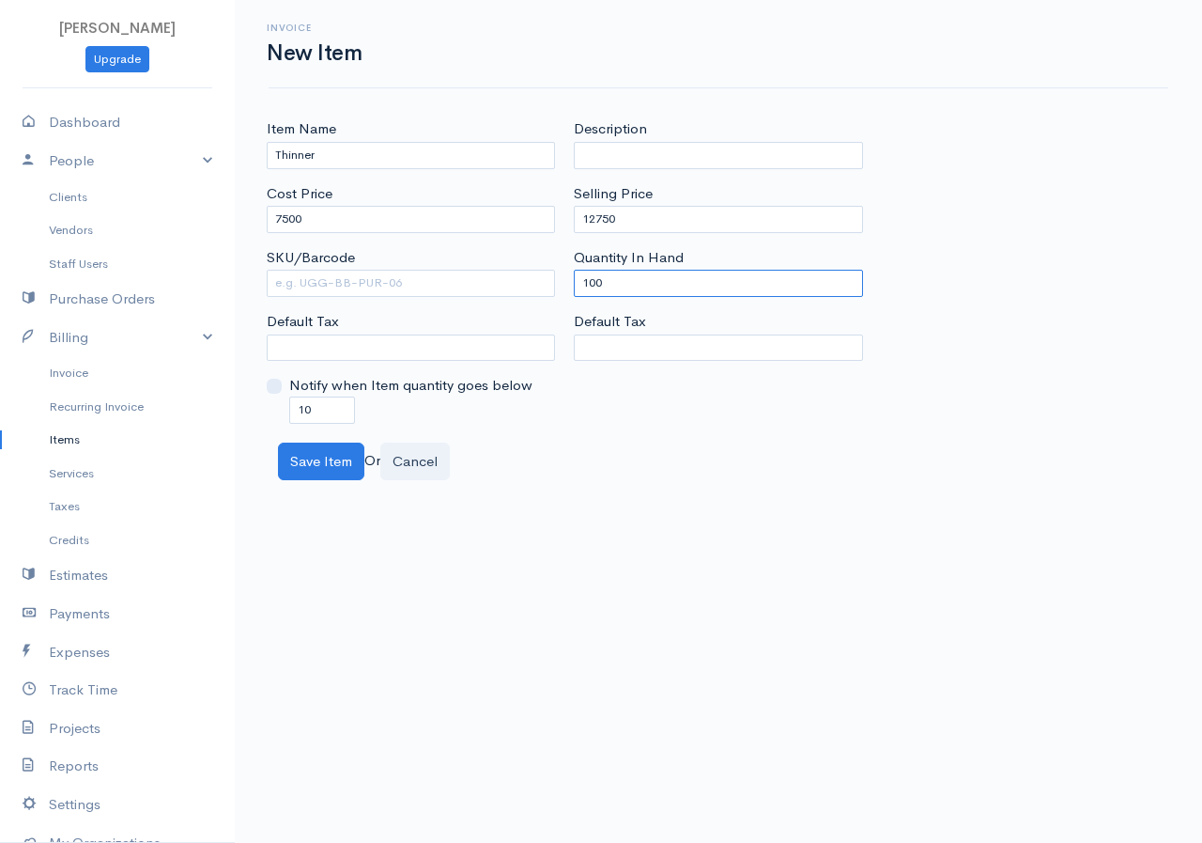
drag, startPoint x: 627, startPoint y: 287, endPoint x: 547, endPoint y: 295, distance: 80.3
click at [547, 295] on div "Item Name Thinner Cost Price 7500 SKU/Barcode Default Tax Notify when Item quan…" at bounding box center [718, 270] width 922 height 304
click at [295, 466] on button "Save Item" at bounding box center [321, 461] width 86 height 39
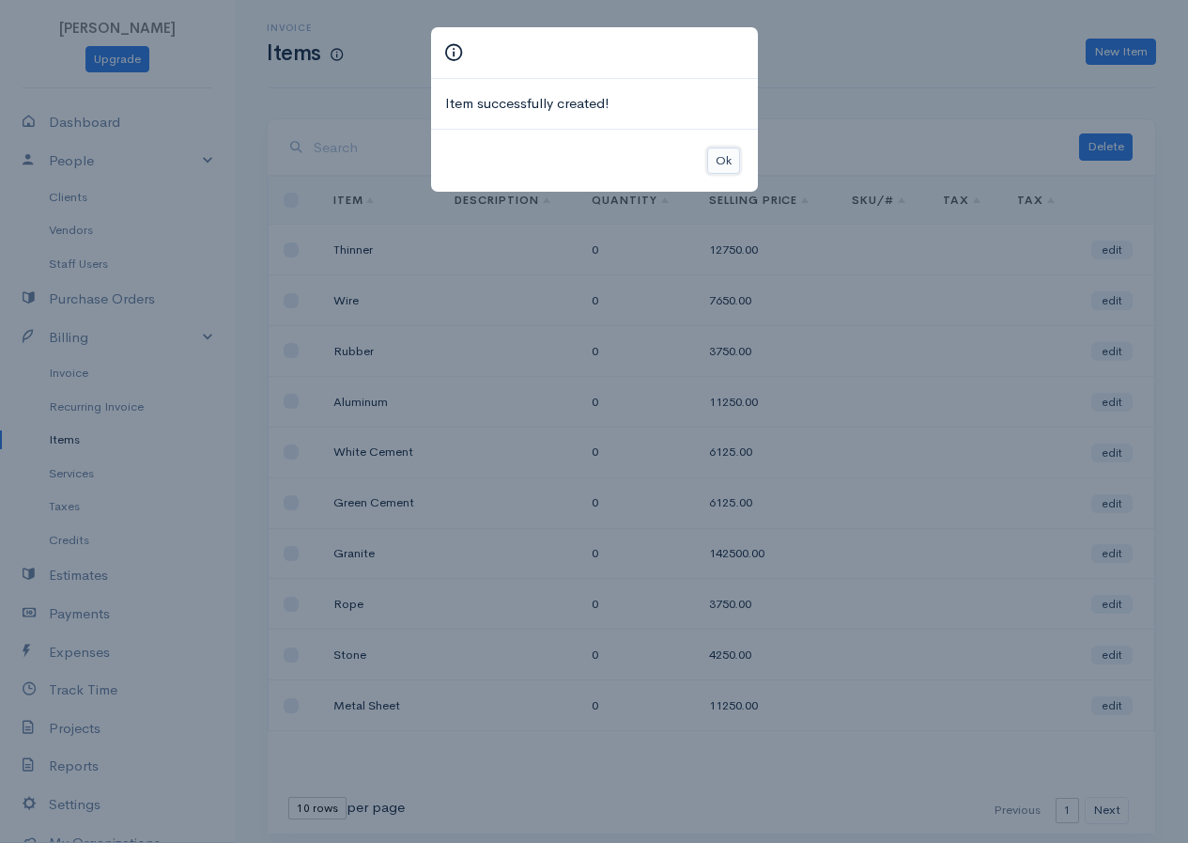
click at [713, 163] on button "Ok" at bounding box center [723, 160] width 33 height 27
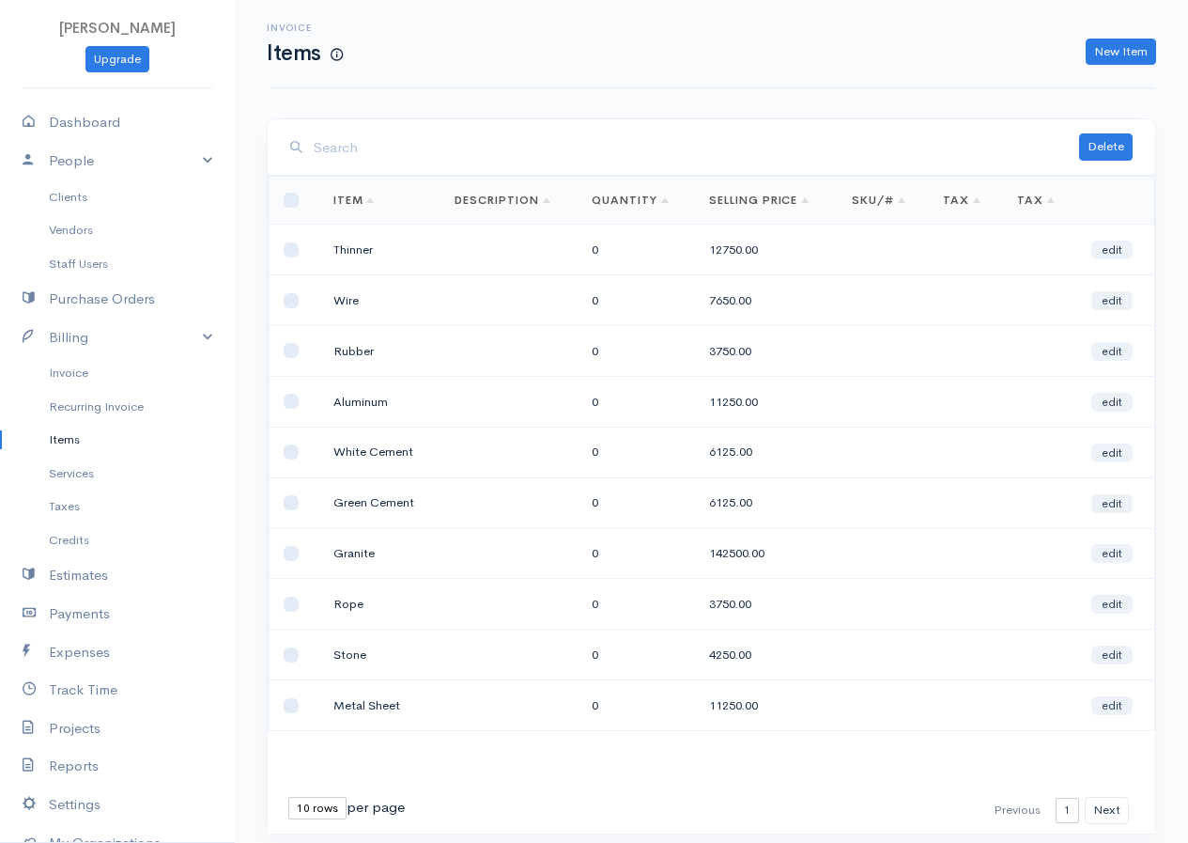
scroll to position [61, 0]
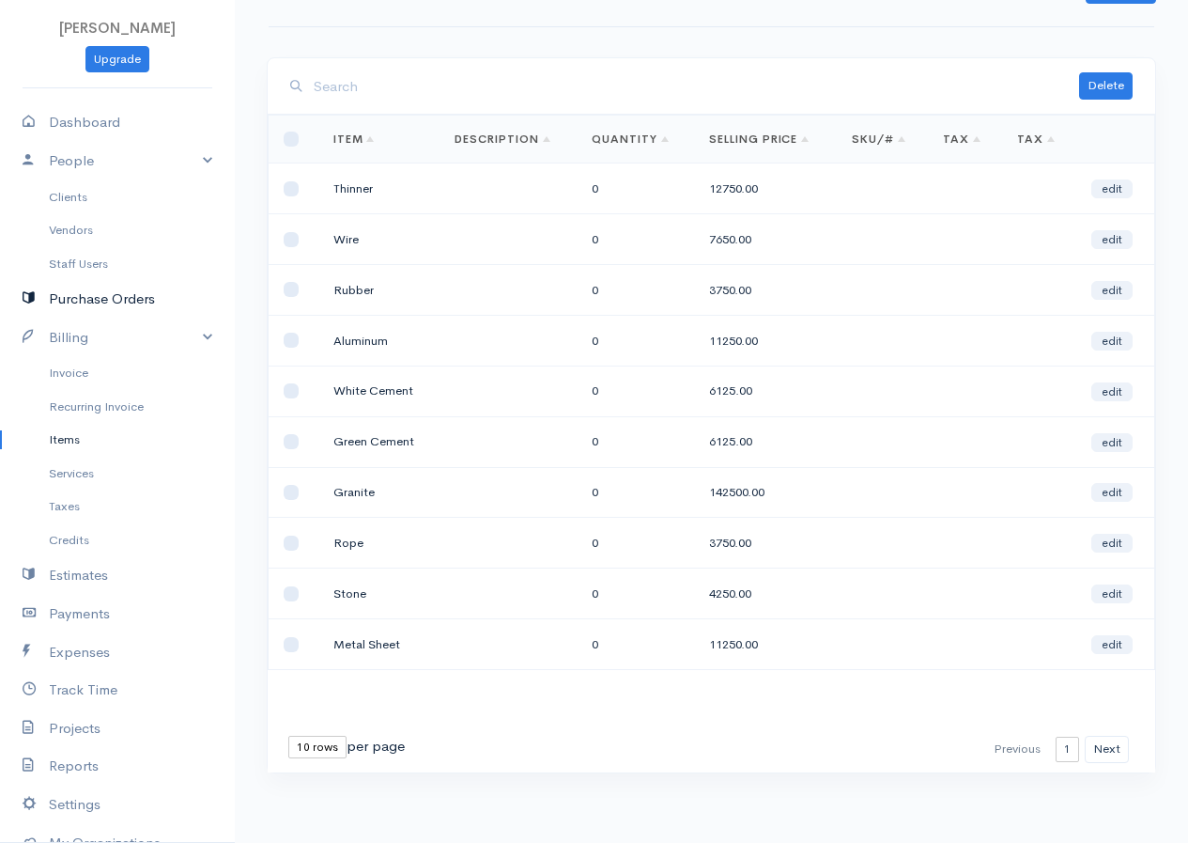
click at [75, 302] on link "Purchase Orders" at bounding box center [117, 299] width 235 height 39
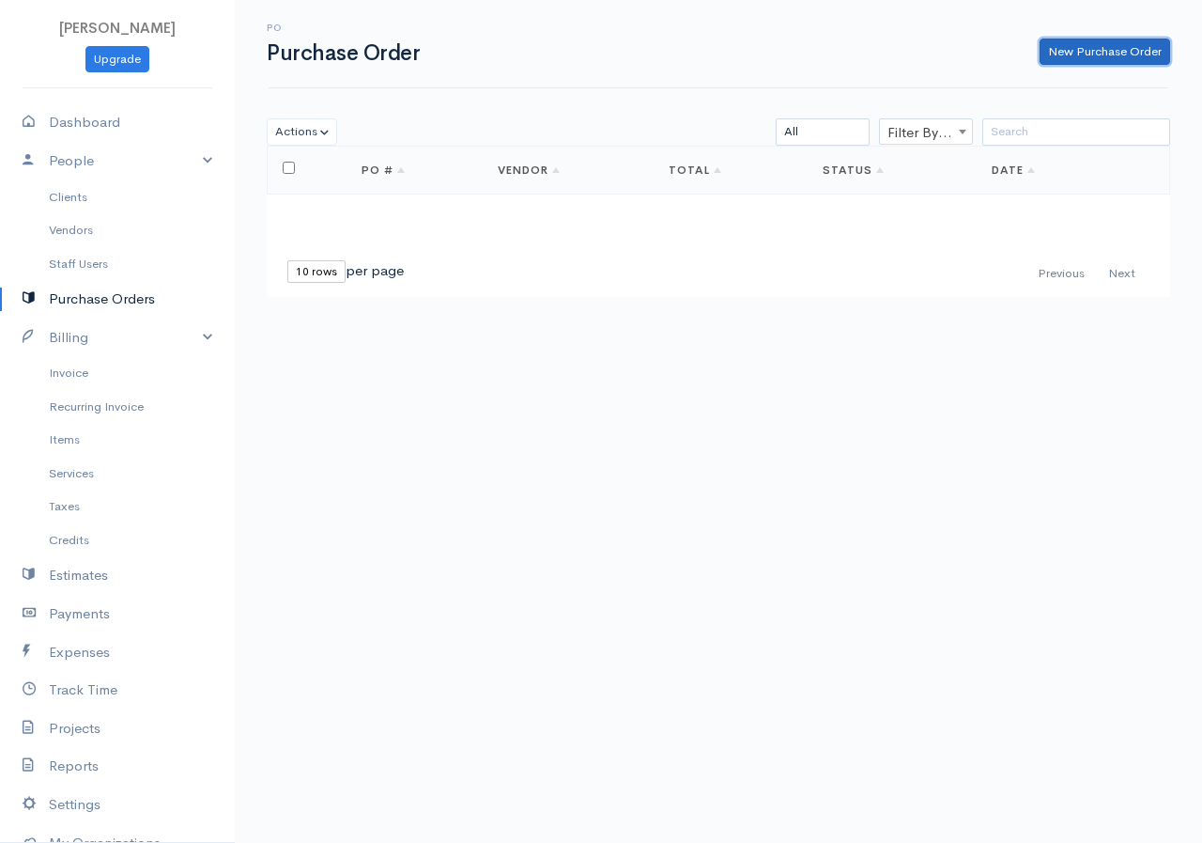
click at [1074, 51] on link "New Purchase Order" at bounding box center [1105, 52] width 131 height 27
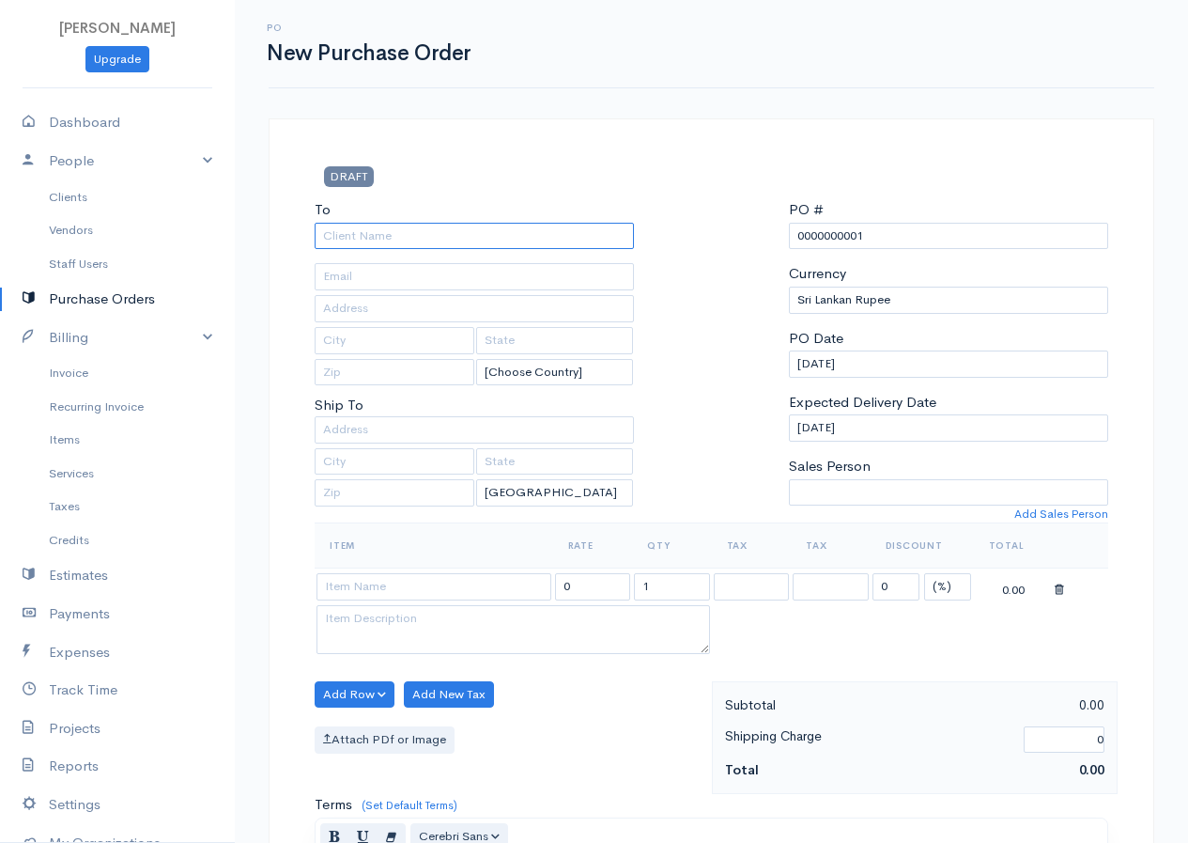
click at [389, 225] on input "To" at bounding box center [474, 236] width 319 height 27
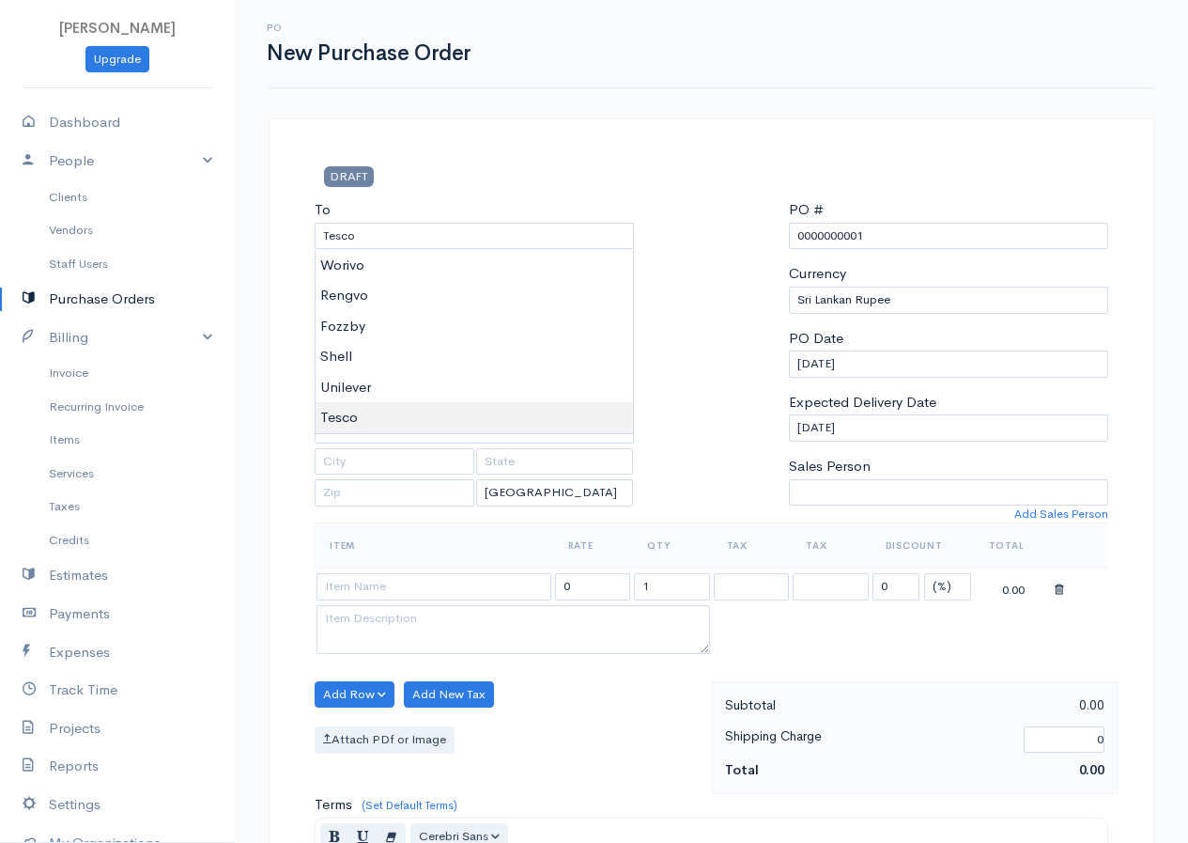
click at [360, 411] on body "R.S.Rimasha Upgrade Dashboard People Clients Vendors Staff Users Purchase Order…" at bounding box center [594, 722] width 1188 height 1444
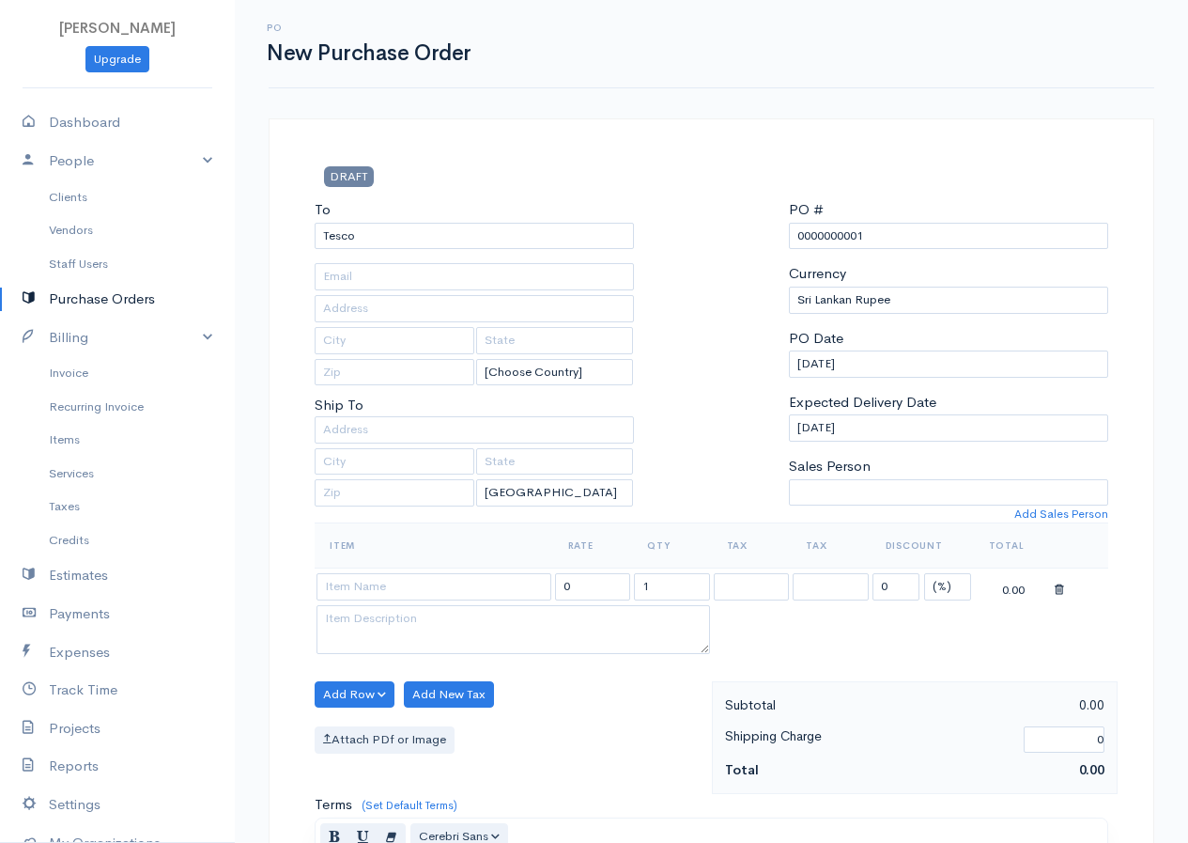
scroll to position [94, 0]
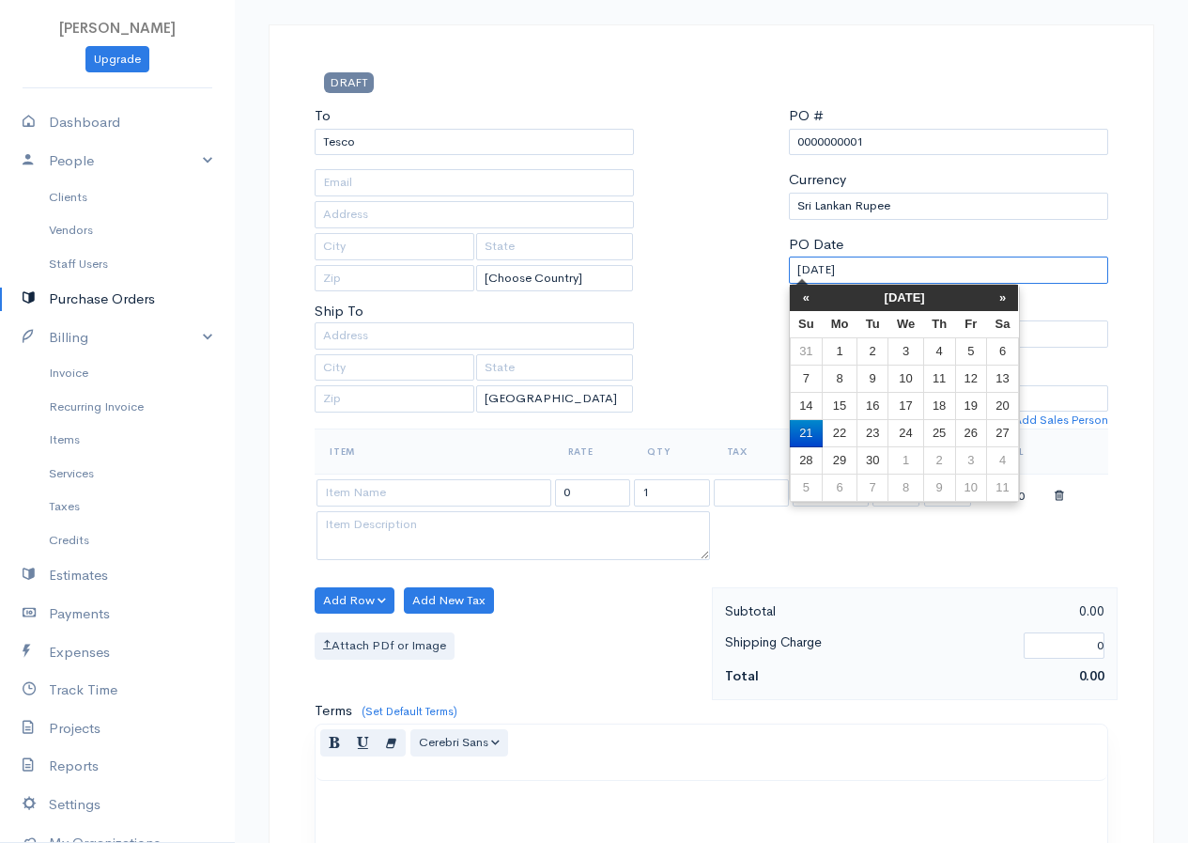
click at [877, 263] on input "[DATE]" at bounding box center [948, 269] width 319 height 27
click at [801, 298] on th "«" at bounding box center [806, 298] width 33 height 26
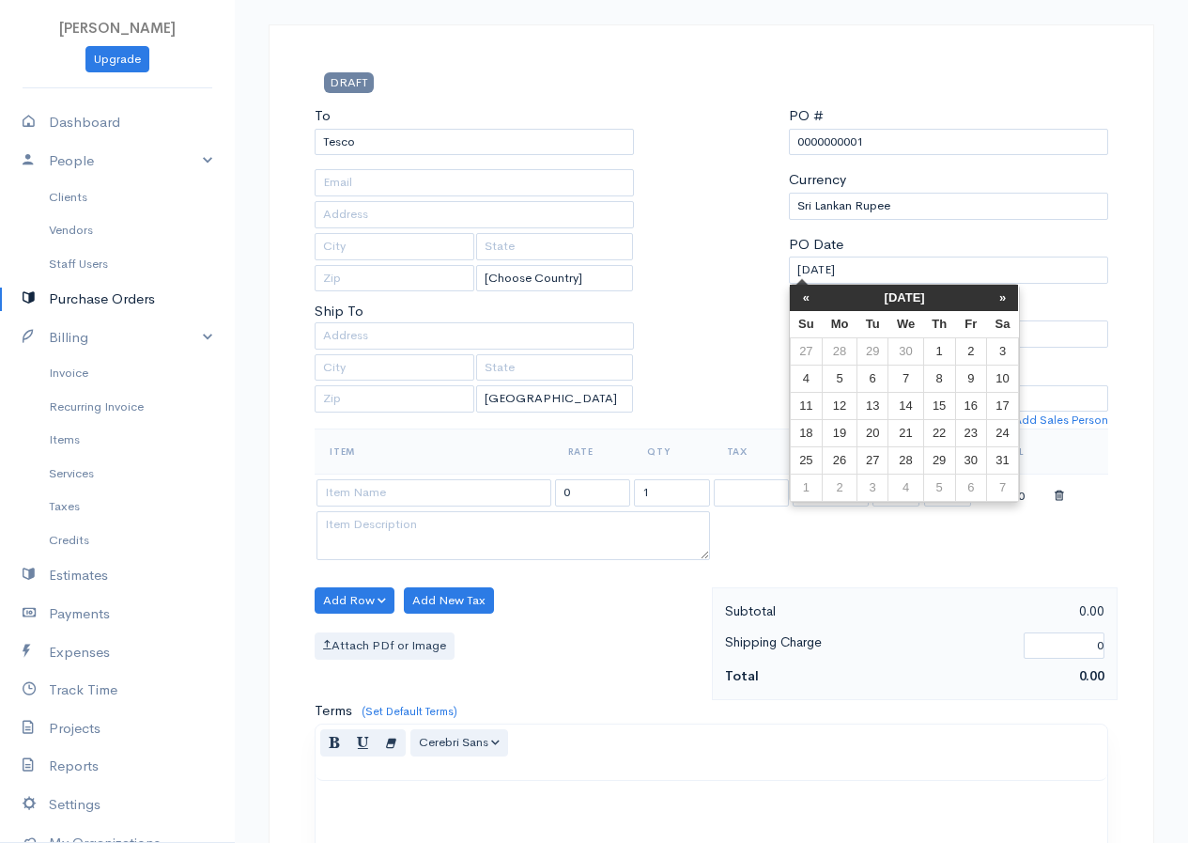
click at [801, 298] on th "«" at bounding box center [806, 298] width 33 height 26
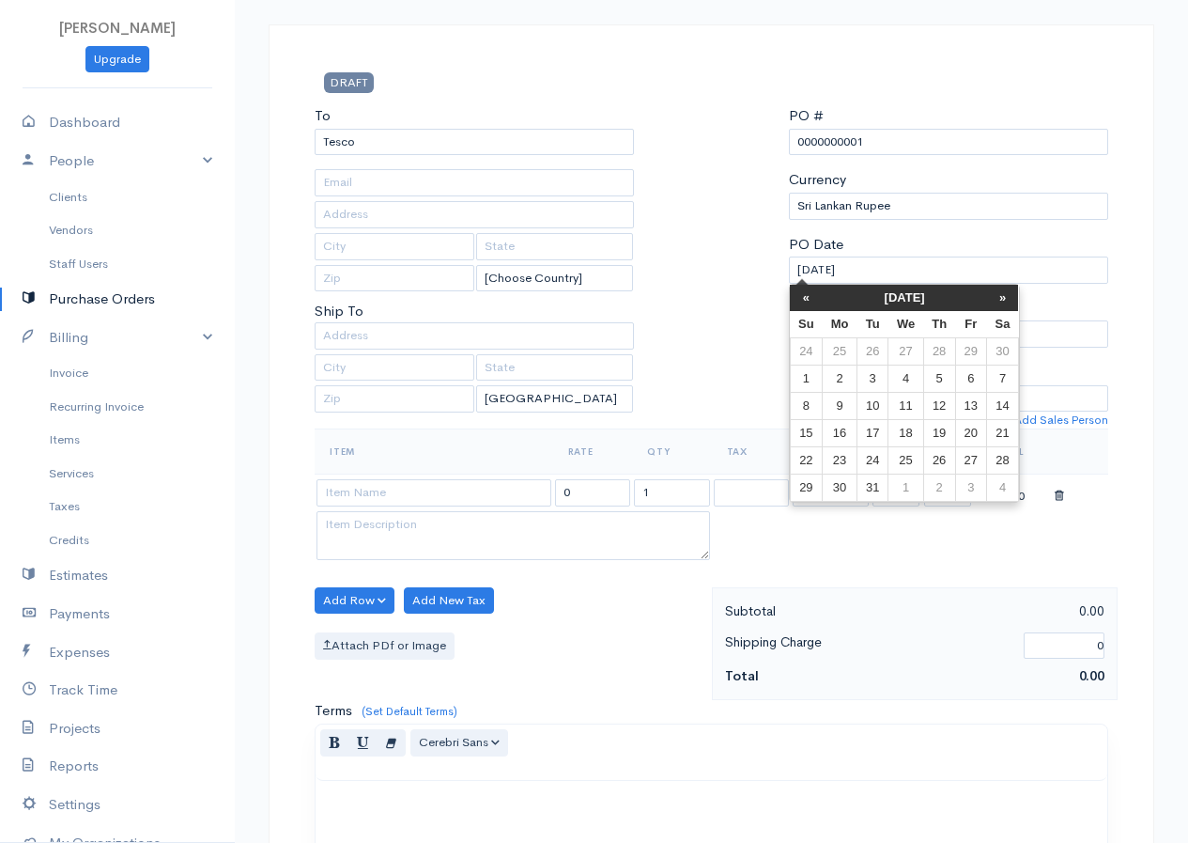
click at [801, 298] on th "«" at bounding box center [806, 298] width 33 height 26
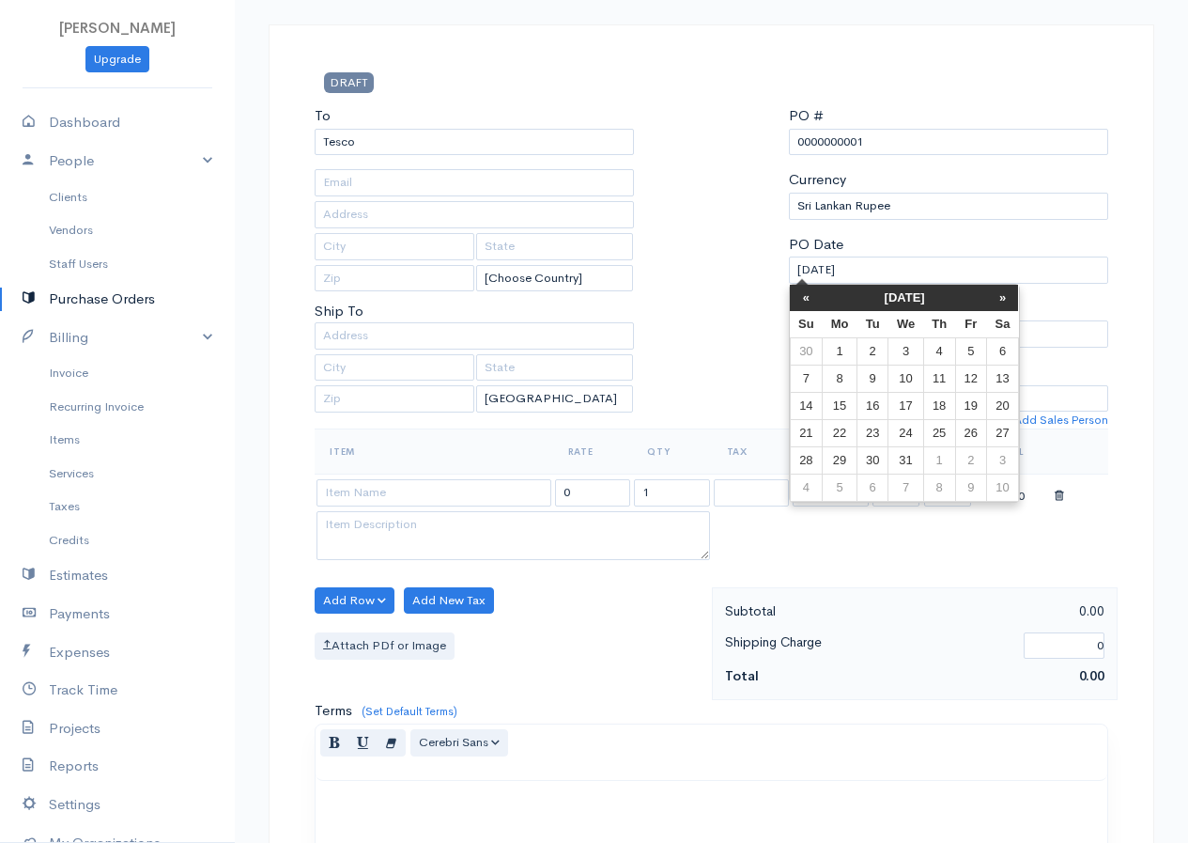
click at [801, 298] on th "«" at bounding box center [806, 298] width 33 height 26
click at [999, 294] on th "»" at bounding box center [1003, 298] width 32 height 26
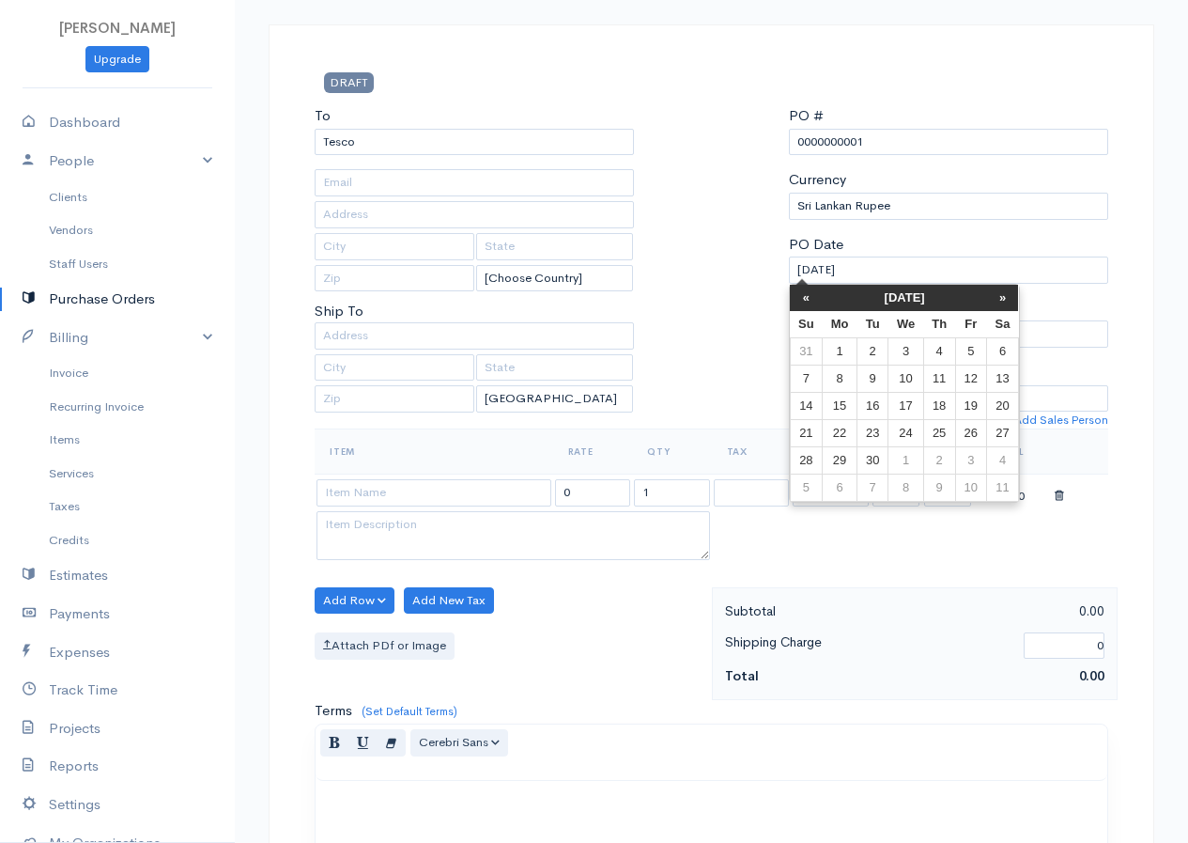
click at [999, 294] on th "»" at bounding box center [1003, 298] width 32 height 26
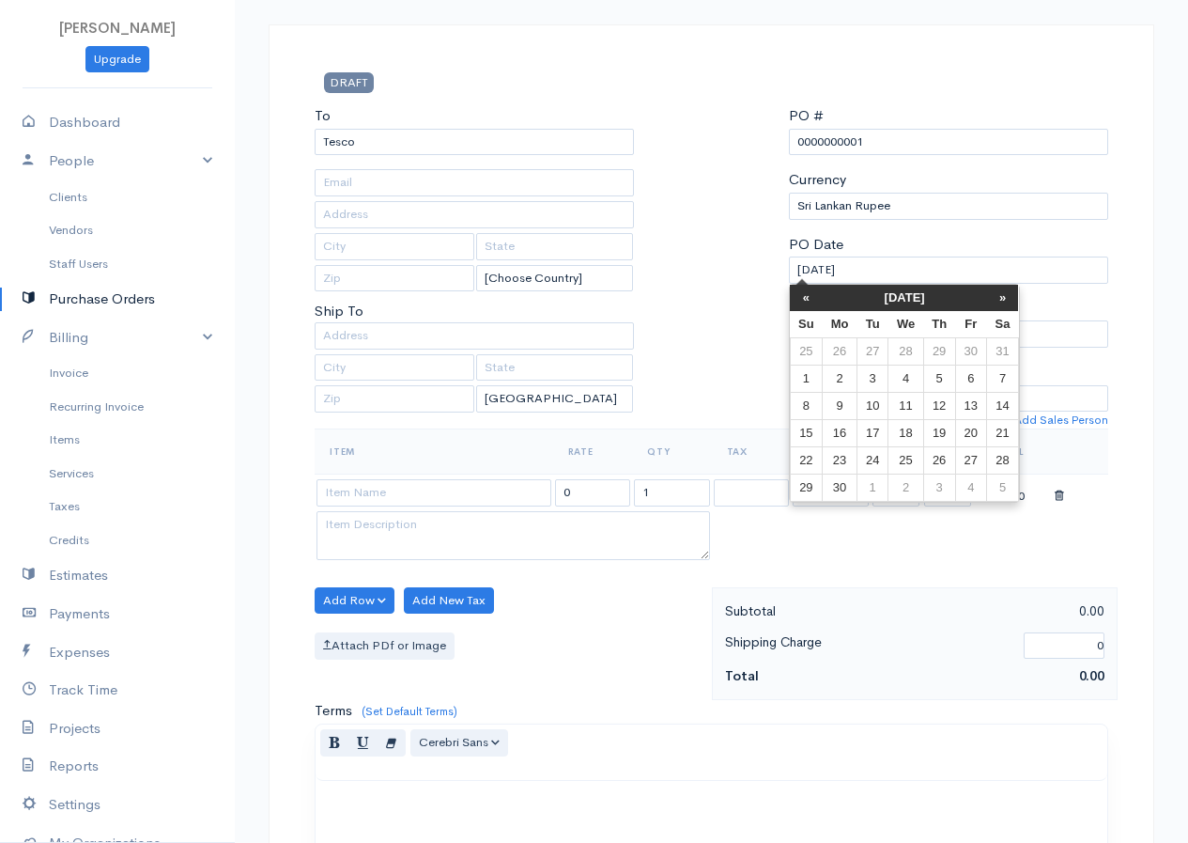
click at [999, 294] on th "»" at bounding box center [1003, 298] width 32 height 26
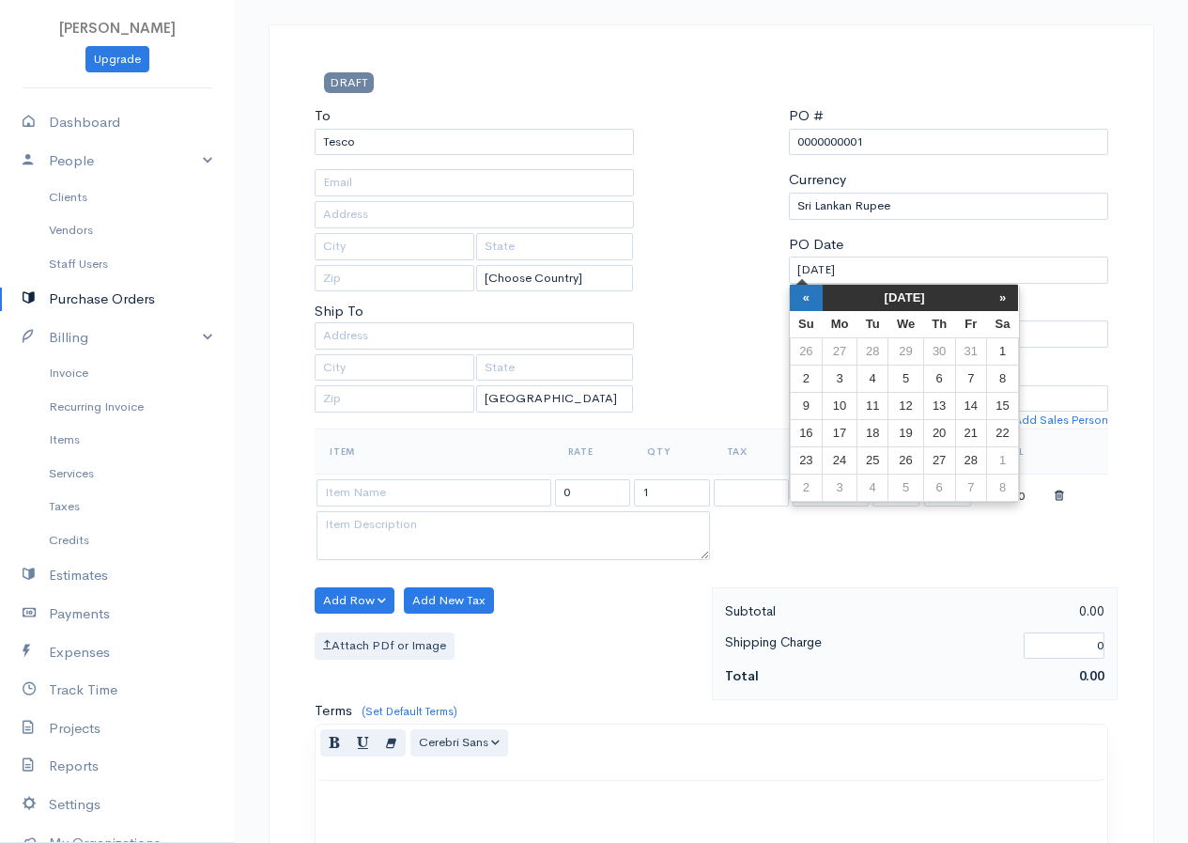
click at [809, 303] on th "«" at bounding box center [806, 298] width 33 height 26
click at [997, 348] on td "4" at bounding box center [1003, 351] width 32 height 27
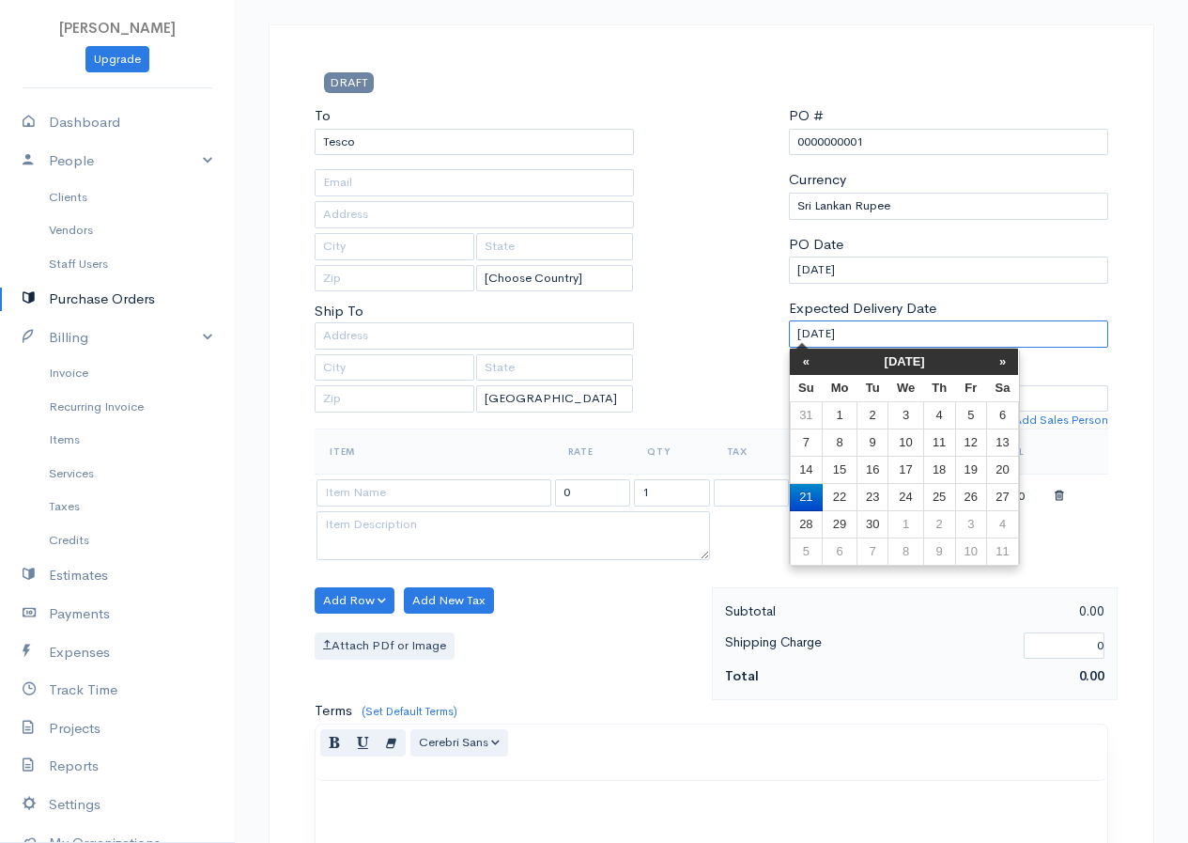
click at [890, 332] on input "[DATE]" at bounding box center [948, 333] width 319 height 27
click at [819, 367] on th "«" at bounding box center [806, 362] width 33 height 26
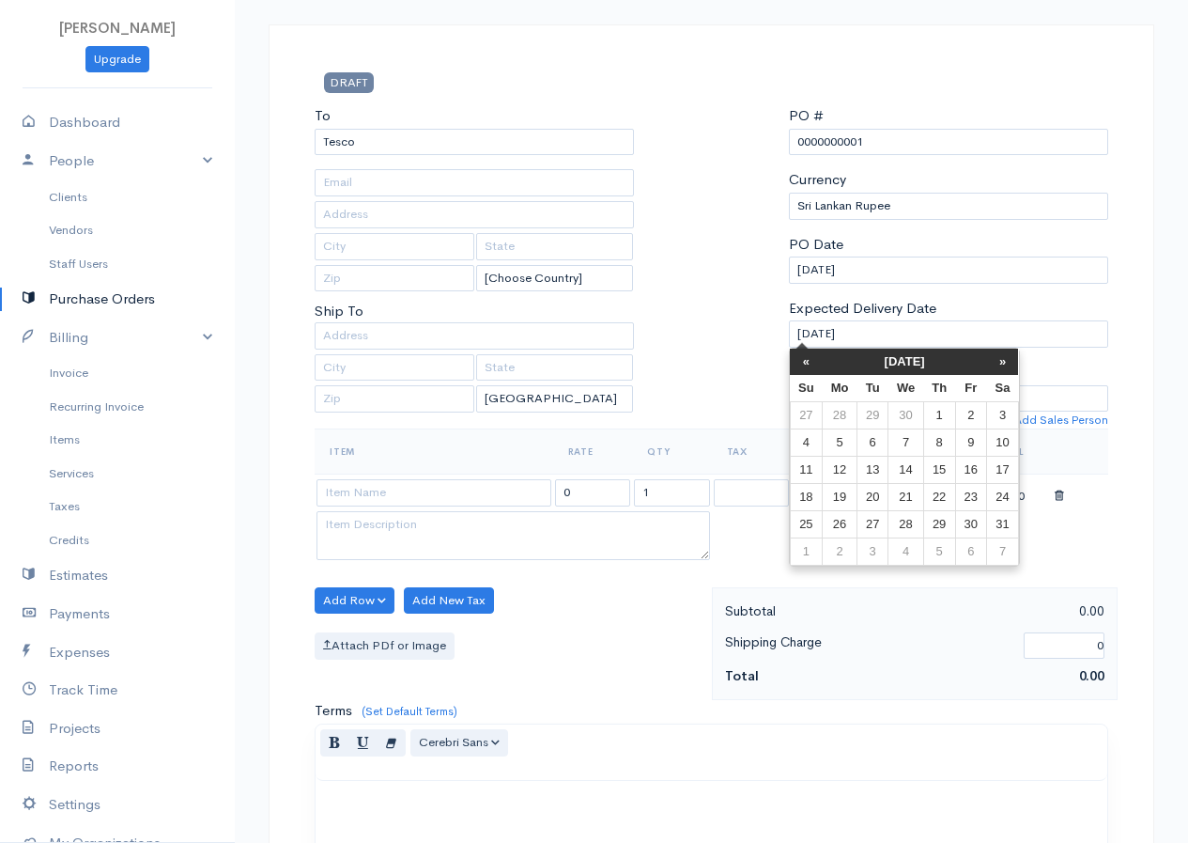
click at [819, 367] on th "«" at bounding box center [806, 362] width 33 height 26
click at [1012, 492] on td "25" at bounding box center [1003, 497] width 32 height 27
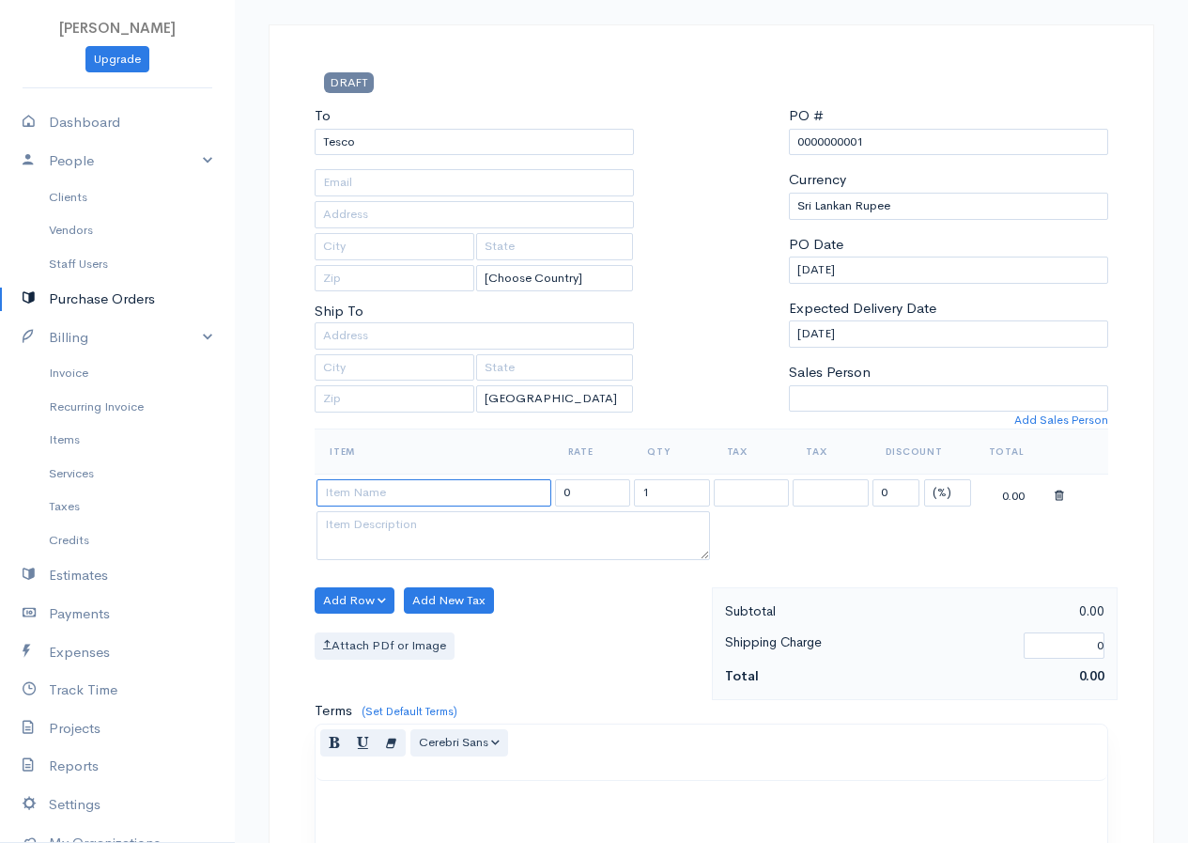
click at [517, 494] on input at bounding box center [434, 492] width 235 height 27
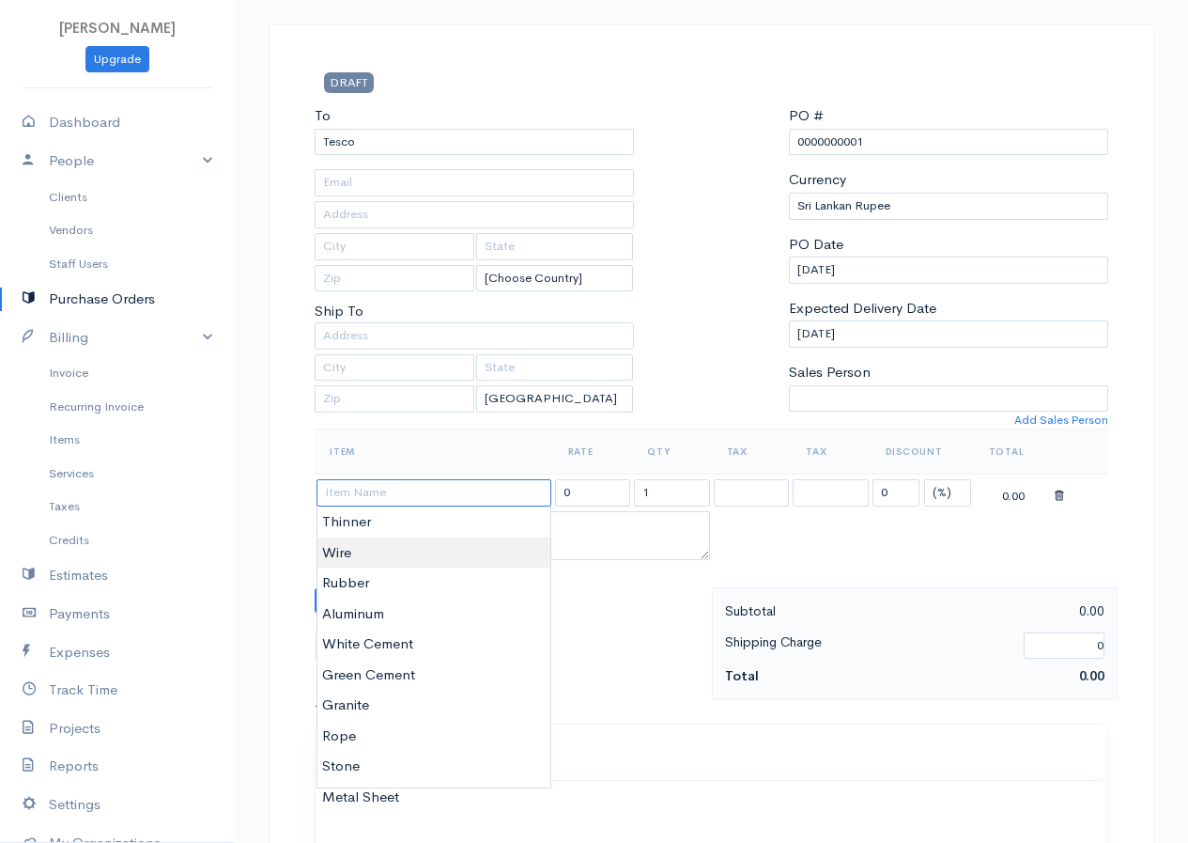
scroll to position [0, 0]
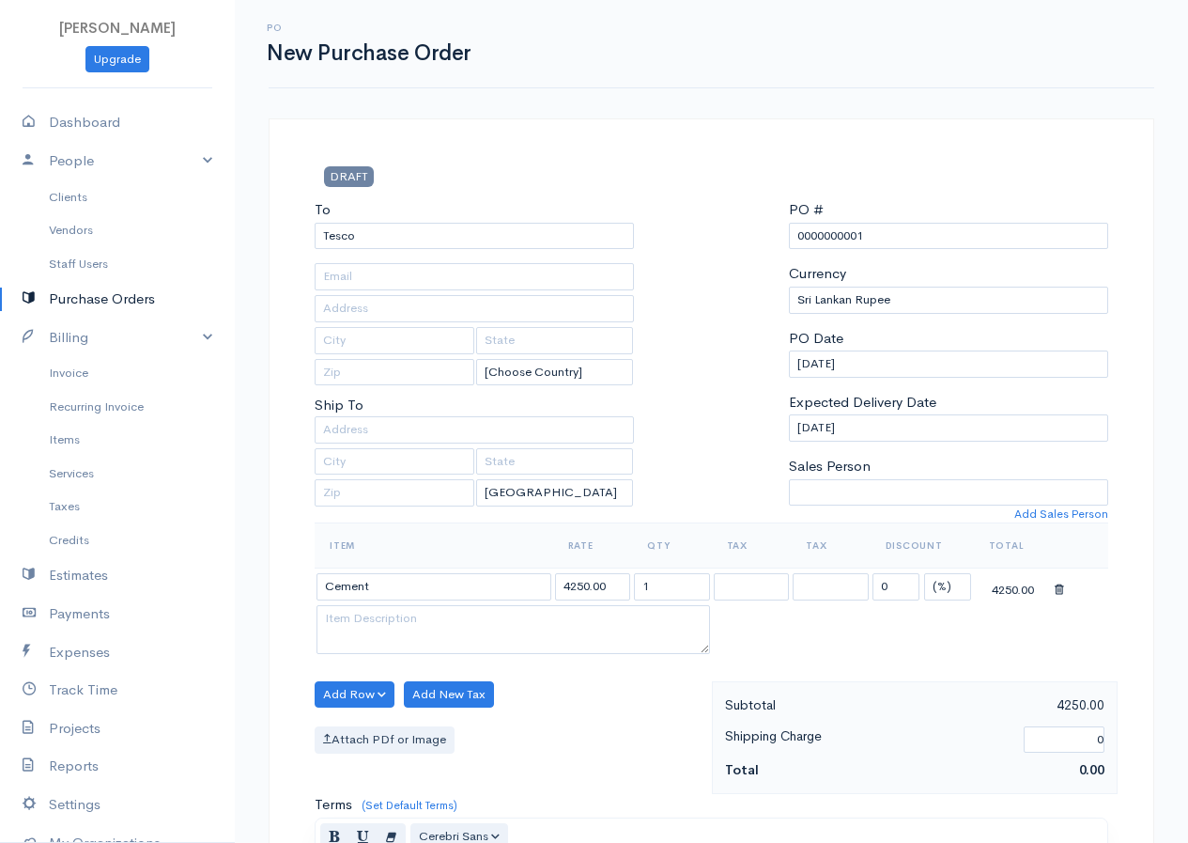
click at [380, 671] on body "R.S.Rimasha Upgrade Dashboard People Clients Vendors Staff Users Purchase Order…" at bounding box center [594, 722] width 1188 height 1444
click at [327, 696] on button "Add Row" at bounding box center [355, 694] width 80 height 27
click at [367, 725] on link "Add Item Row" at bounding box center [390, 733] width 148 height 33
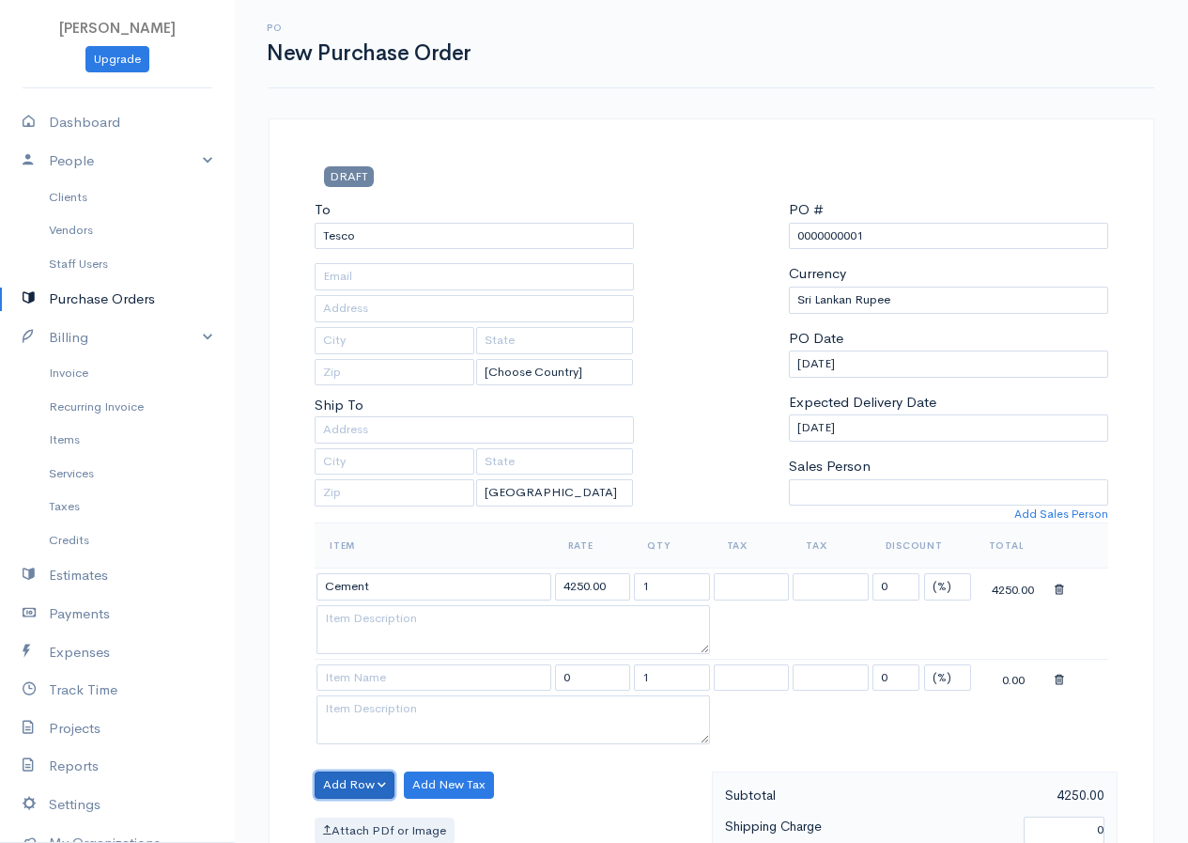
click at [364, 781] on button "Add Row" at bounding box center [355, 784] width 80 height 27
click at [409, 709] on link "Add Item Row" at bounding box center [390, 714] width 148 height 33
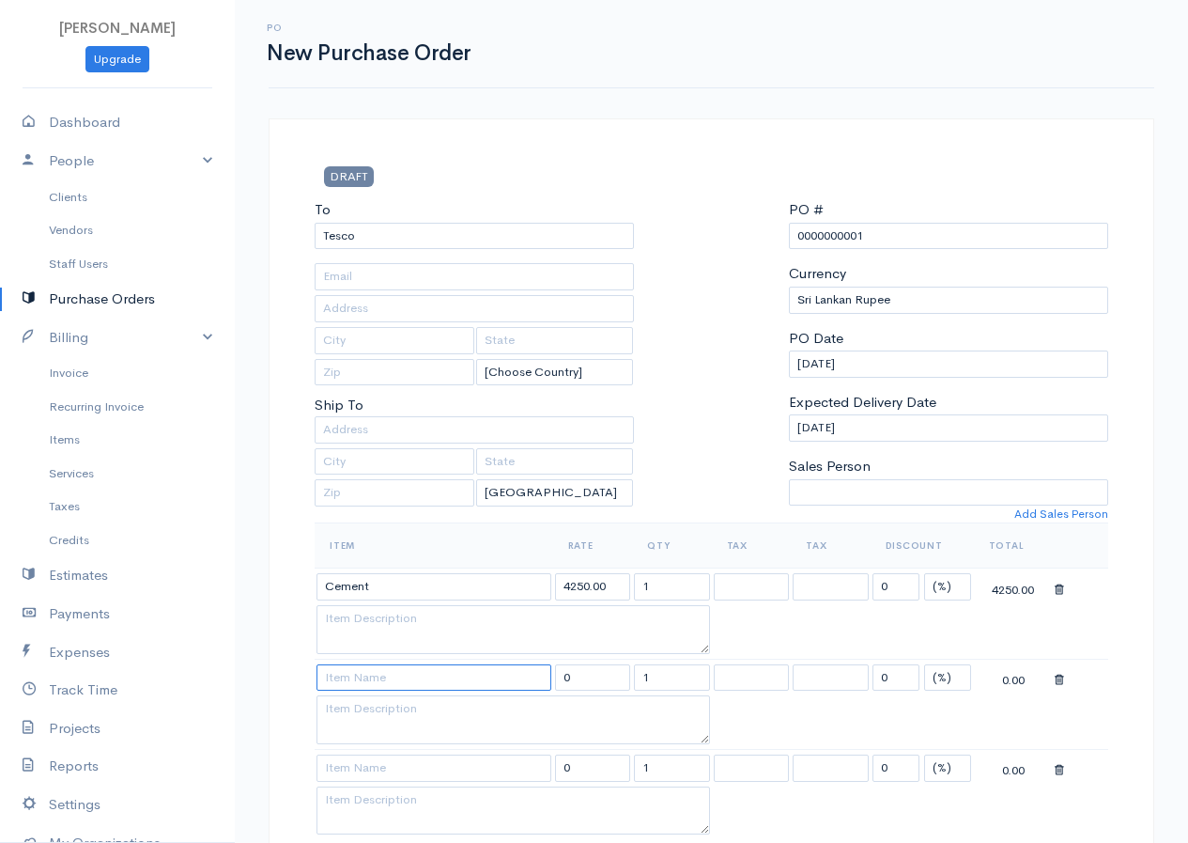
click at [412, 675] on input at bounding box center [434, 677] width 235 height 27
click at [355, 829] on body "R.S.Rimasha Upgrade Dashboard People Clients Vendors Staff Users Purchase Order…" at bounding box center [594, 812] width 1188 height 1625
click at [392, 769] on input at bounding box center [434, 767] width 235 height 27
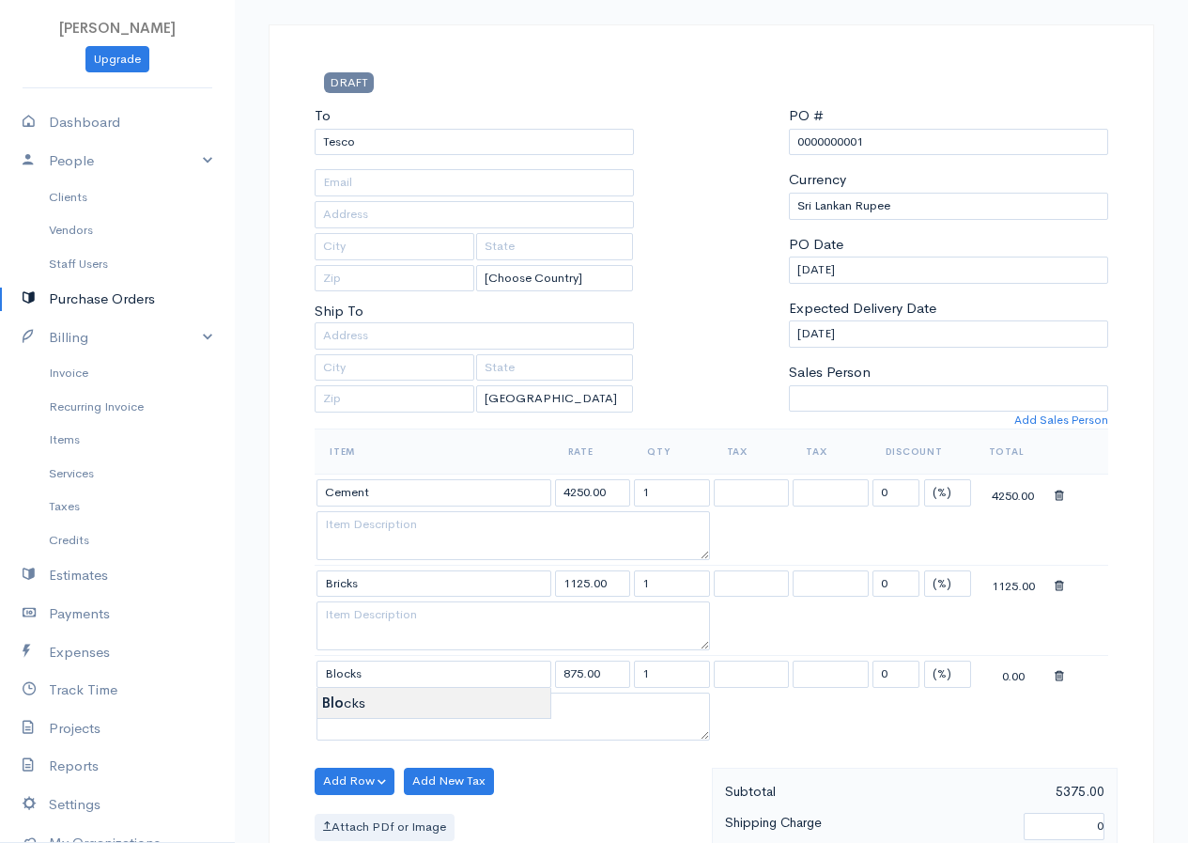
click at [368, 708] on body "R.S.Rimasha Upgrade Dashboard People Clients Vendors Staff Users Purchase Order…" at bounding box center [594, 718] width 1188 height 1625
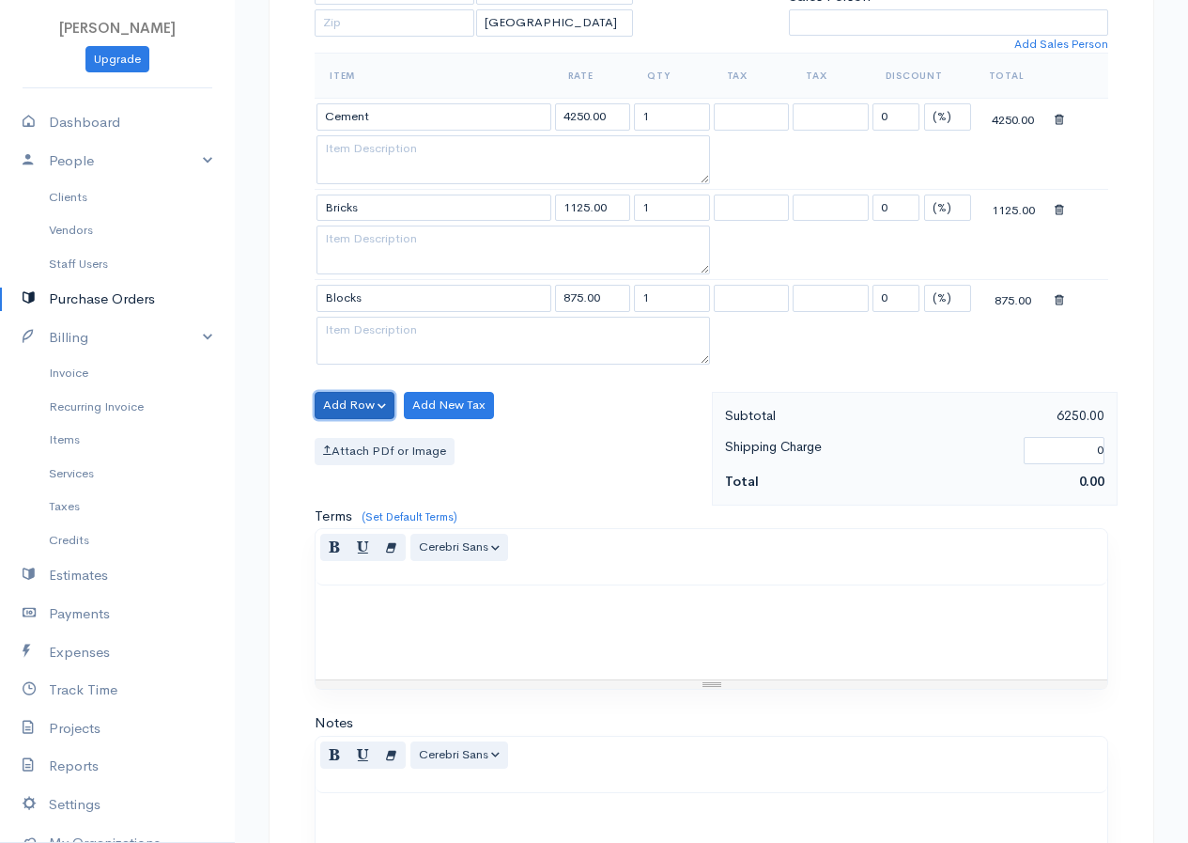
click at [359, 403] on button "Add Row" at bounding box center [355, 405] width 80 height 27
click at [360, 448] on link "Add Item Row" at bounding box center [390, 443] width 148 height 33
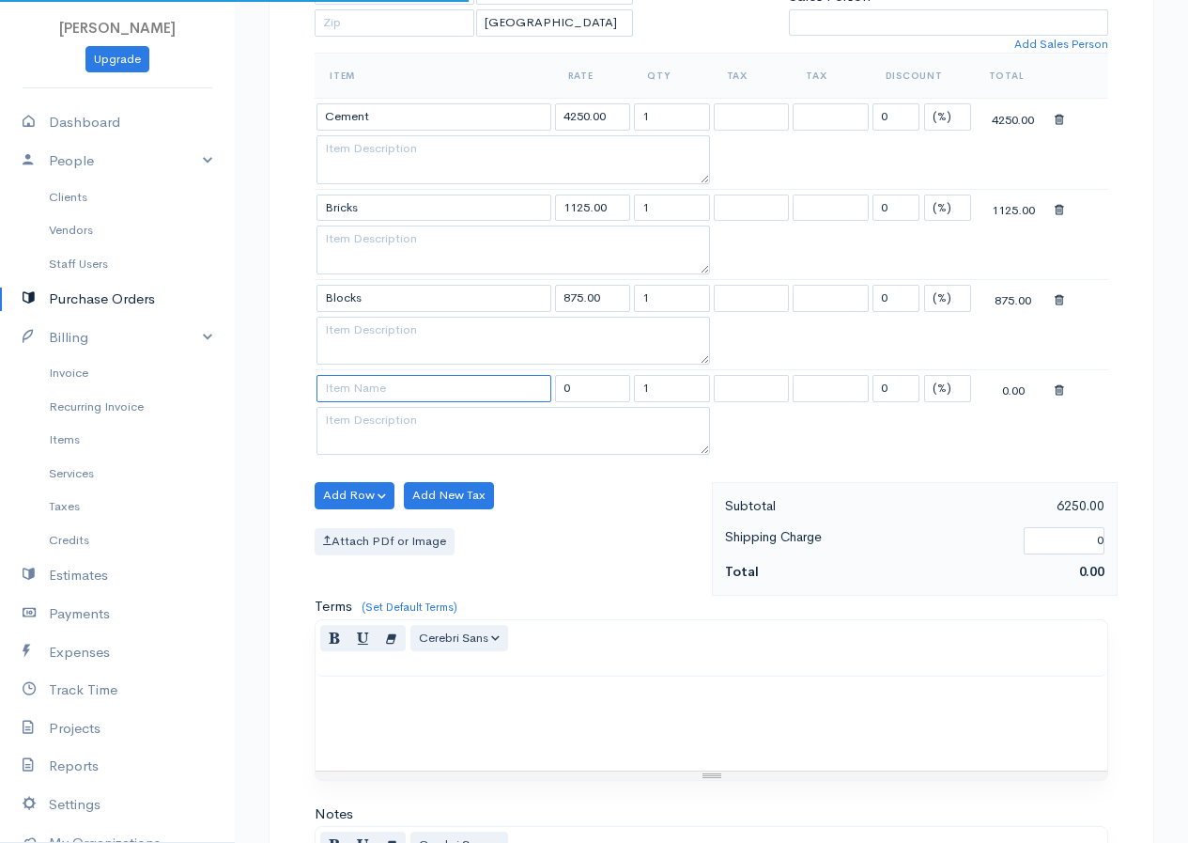
click at [373, 378] on input at bounding box center [434, 388] width 235 height 27
click at [365, 411] on body "R.S.Rimasha Upgrade Dashboard People Clients Vendors Staff Users Purchase Order…" at bounding box center [594, 387] width 1188 height 1715
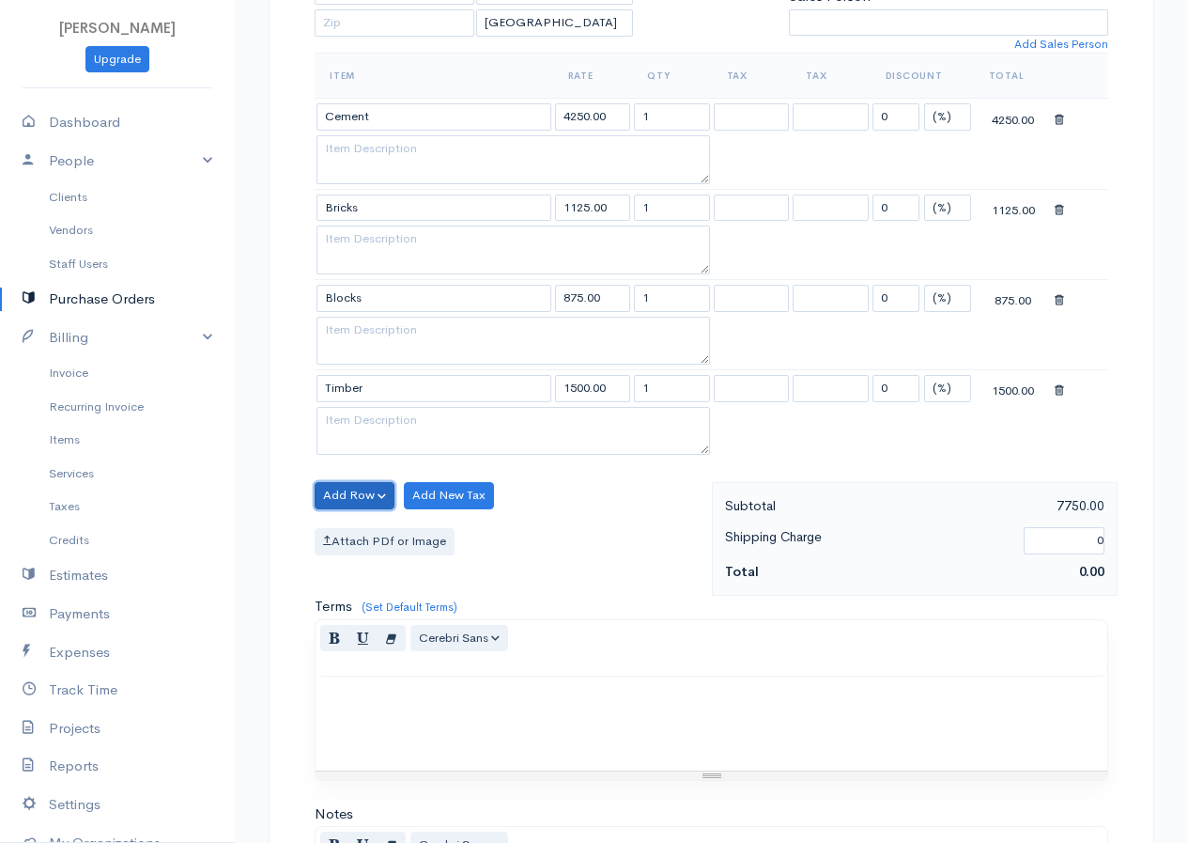
click at [365, 487] on button "Add Row" at bounding box center [355, 495] width 80 height 27
click at [370, 532] on link "Add Item Row" at bounding box center [390, 534] width 148 height 33
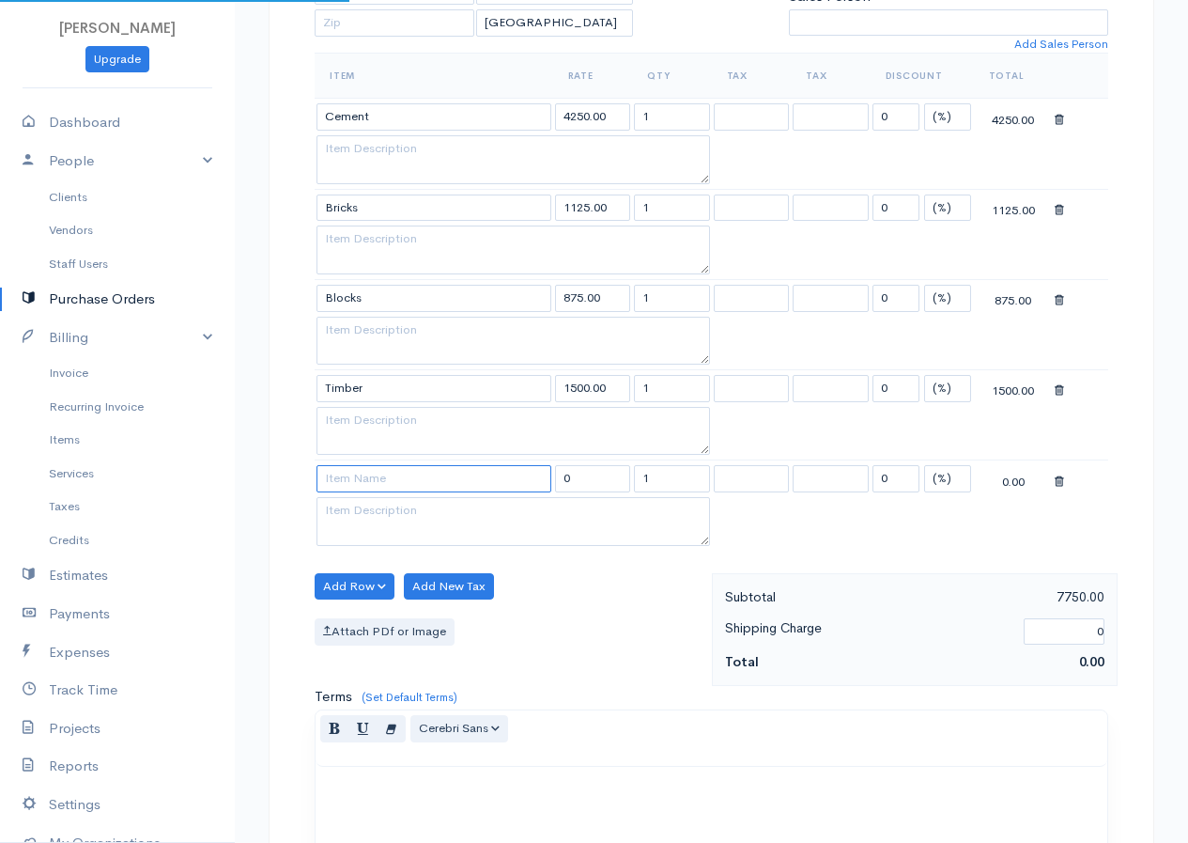
click at [391, 485] on input at bounding box center [434, 478] width 235 height 27
click at [373, 500] on body "R.S.Rimasha Upgrade Dashboard People Clients Vendors Staff Users Purchase Order…" at bounding box center [594, 432] width 1188 height 1805
click at [324, 585] on button "Add Row" at bounding box center [355, 586] width 80 height 27
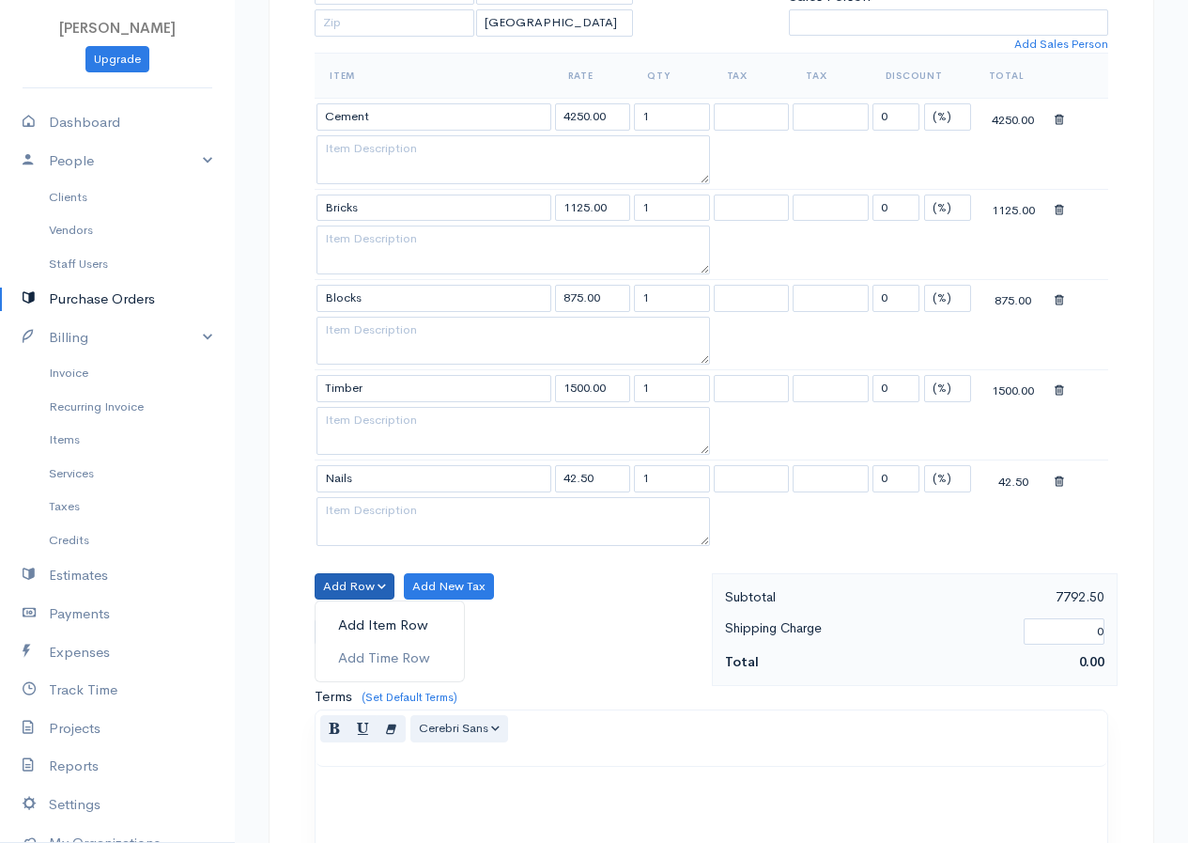
click at [360, 621] on link "Add Item Row" at bounding box center [390, 625] width 148 height 33
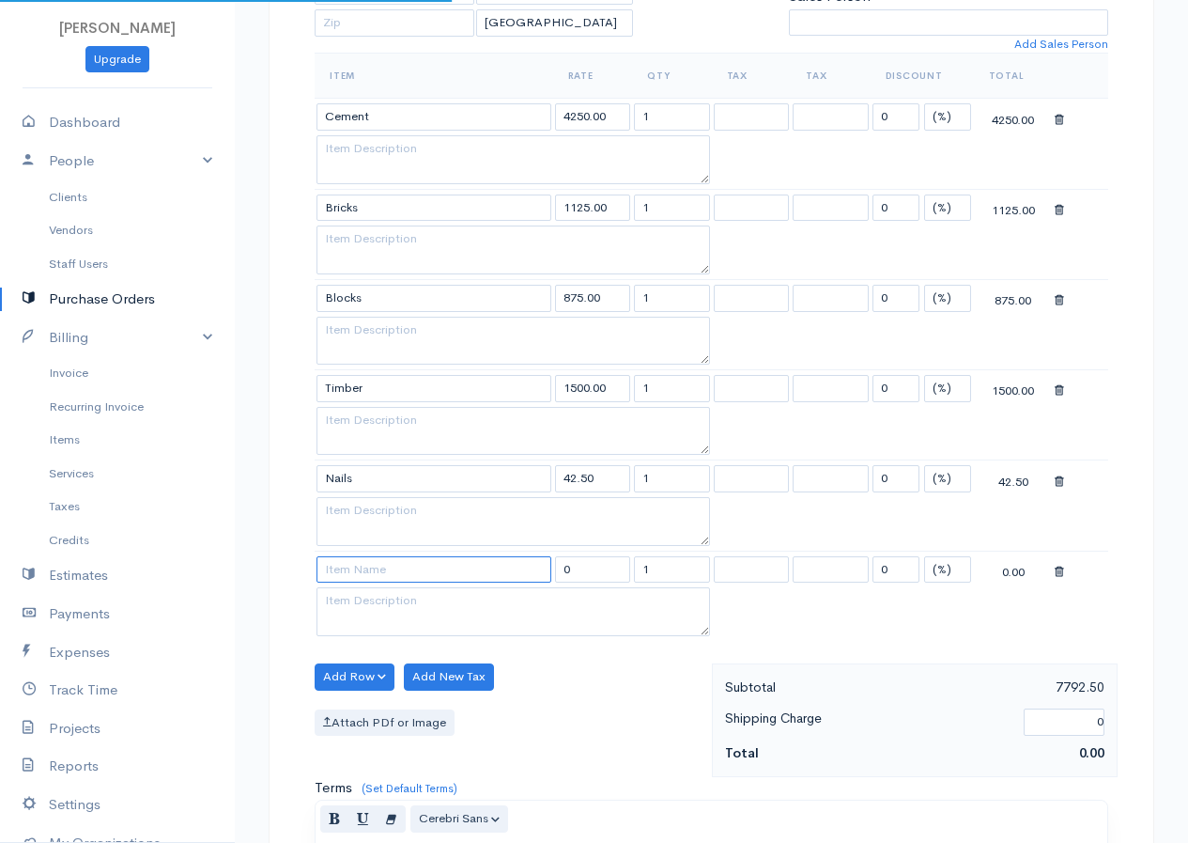
click at [380, 569] on input at bounding box center [434, 569] width 235 height 27
click at [356, 608] on body "R.S.Rimasha Upgrade Dashboard People Clients Vendors Staff Users Purchase Order…" at bounding box center [594, 478] width 1188 height 1896
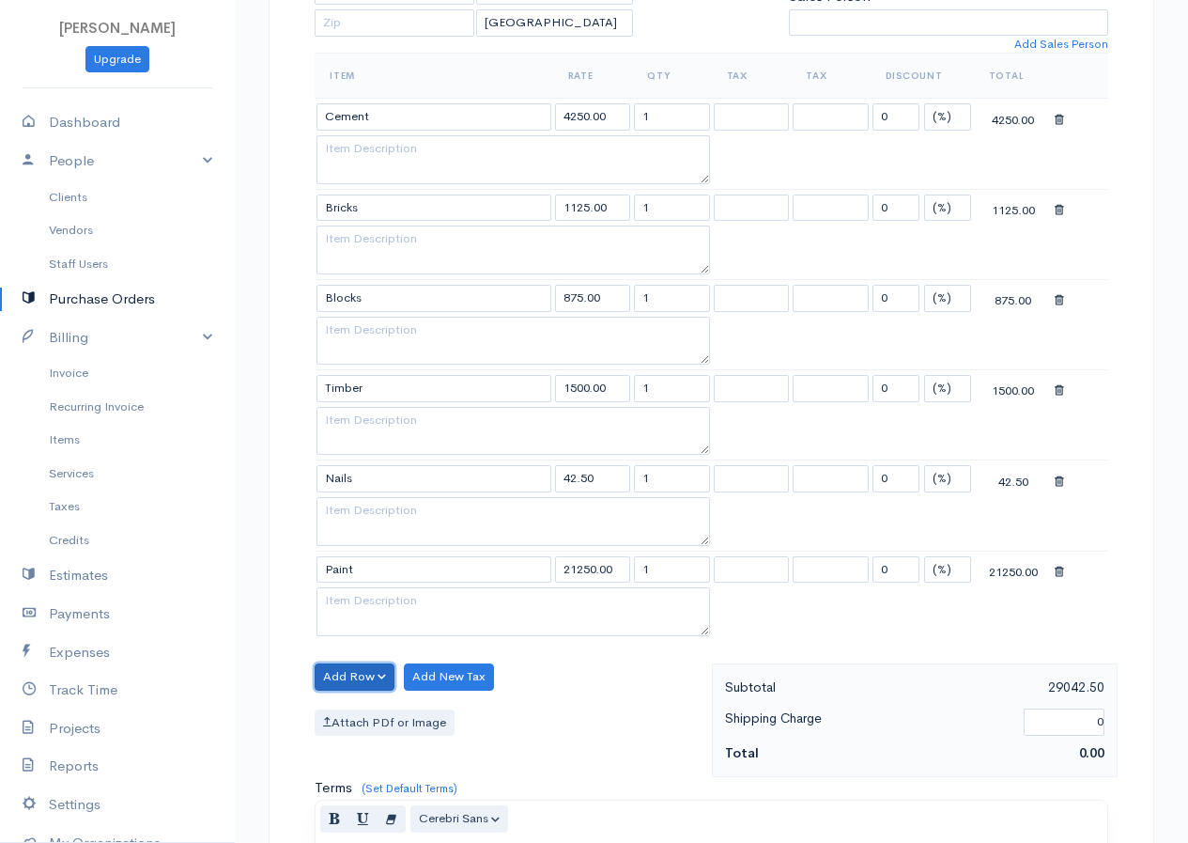
click at [355, 674] on button "Add Row" at bounding box center [355, 676] width 80 height 27
click at [384, 710] on link "Add Item Row" at bounding box center [390, 715] width 148 height 33
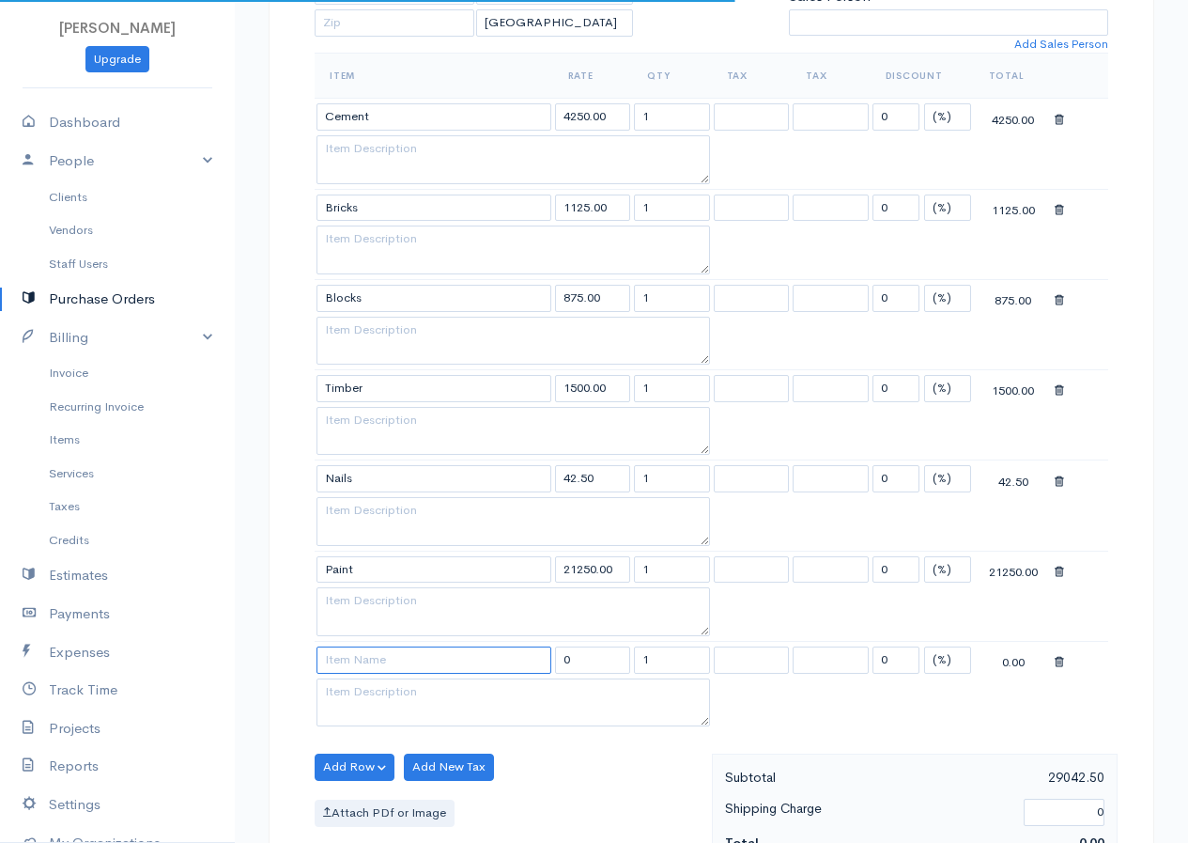
click at [395, 664] on input at bounding box center [434, 659] width 235 height 27
click at [373, 678] on body "R.S.Rimasha Upgrade Dashboard People Clients Vendors Staff Users Purchase Order…" at bounding box center [594, 523] width 1188 height 1987
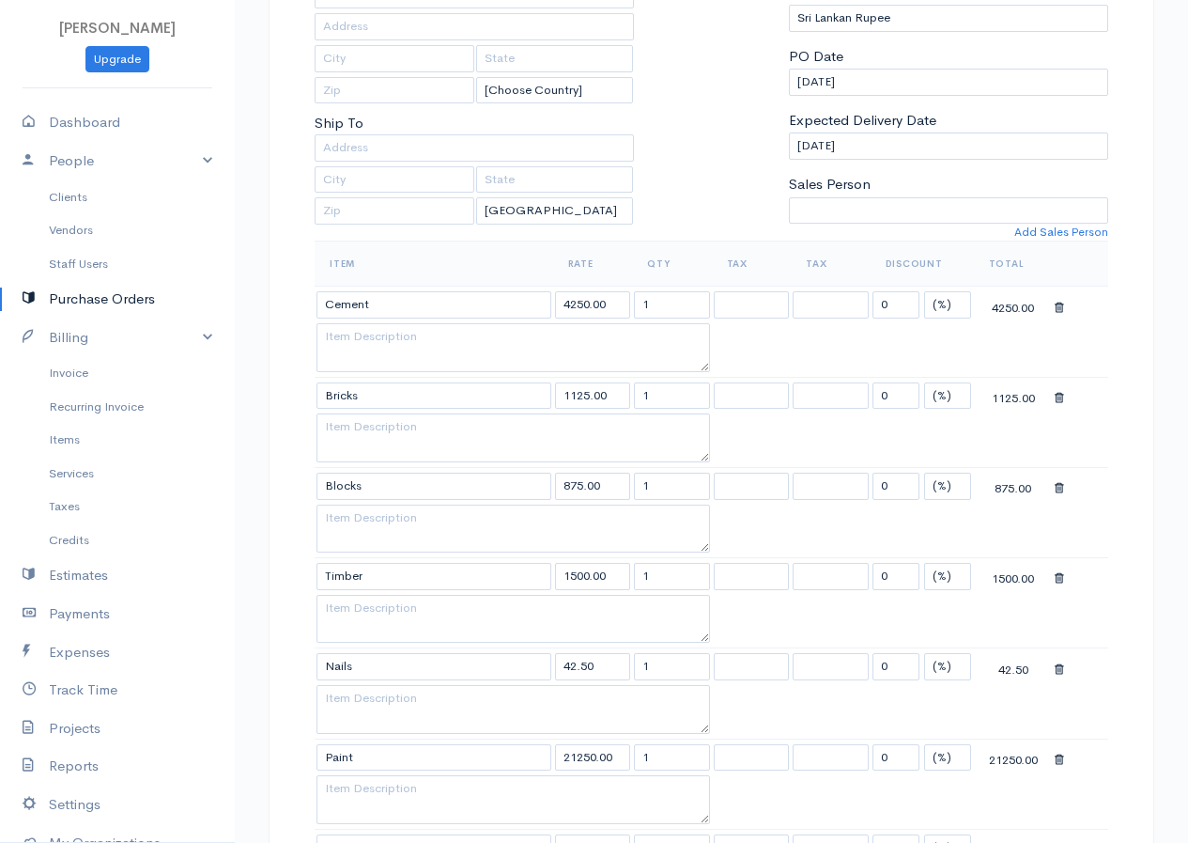
scroll to position [0, 0]
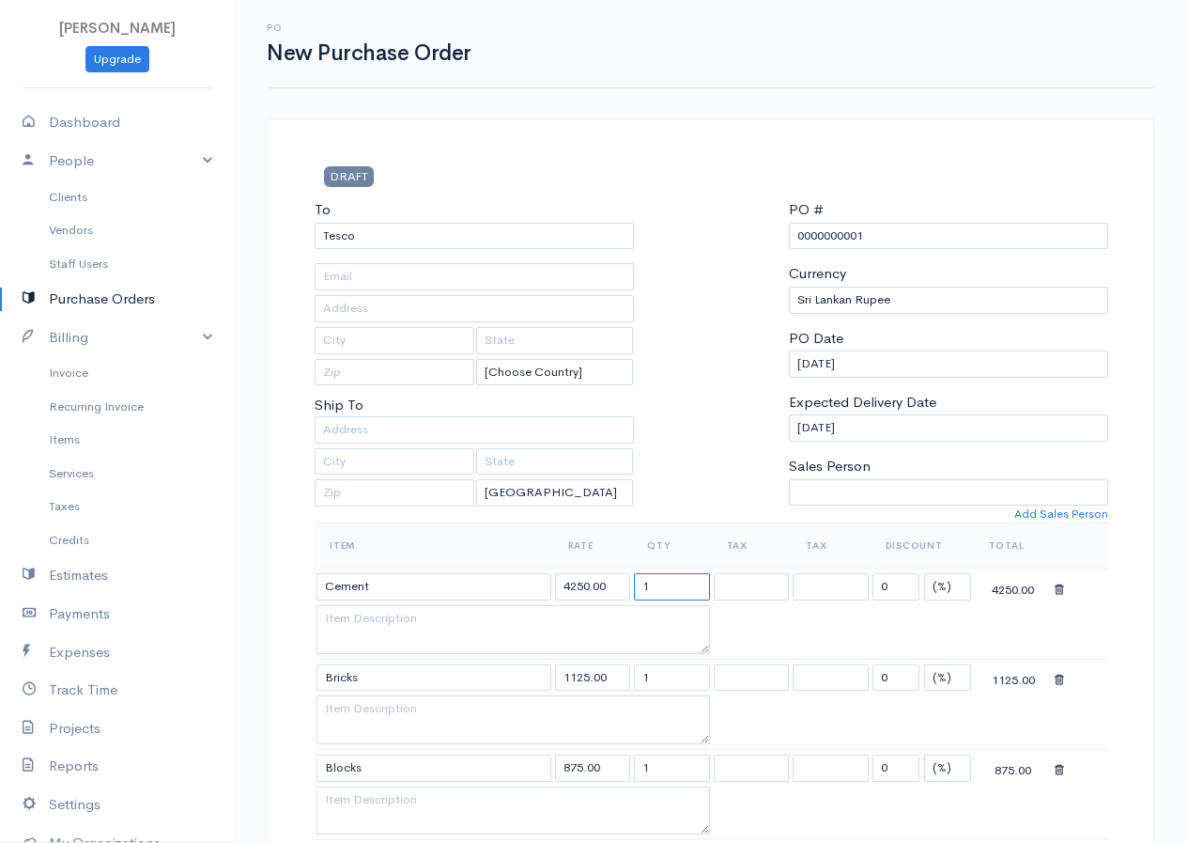
drag, startPoint x: 676, startPoint y: 585, endPoint x: 624, endPoint y: 608, distance: 57.2
drag, startPoint x: 656, startPoint y: 675, endPoint x: 624, endPoint y: 686, distance: 33.6
click at [624, 686] on tr "Bricks 1125.00 1 0 (%) Flat 1125.00" at bounding box center [712, 677] width 794 height 37
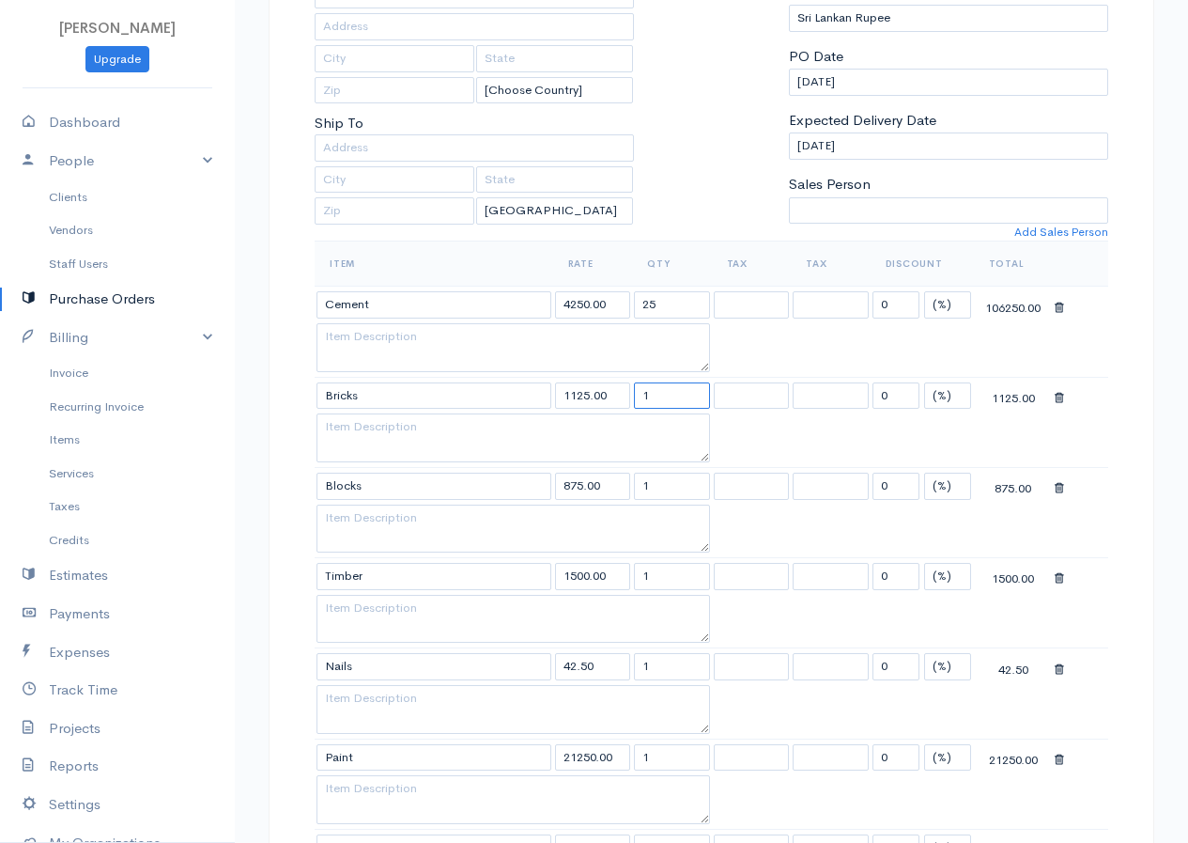
scroll to position [564, 0]
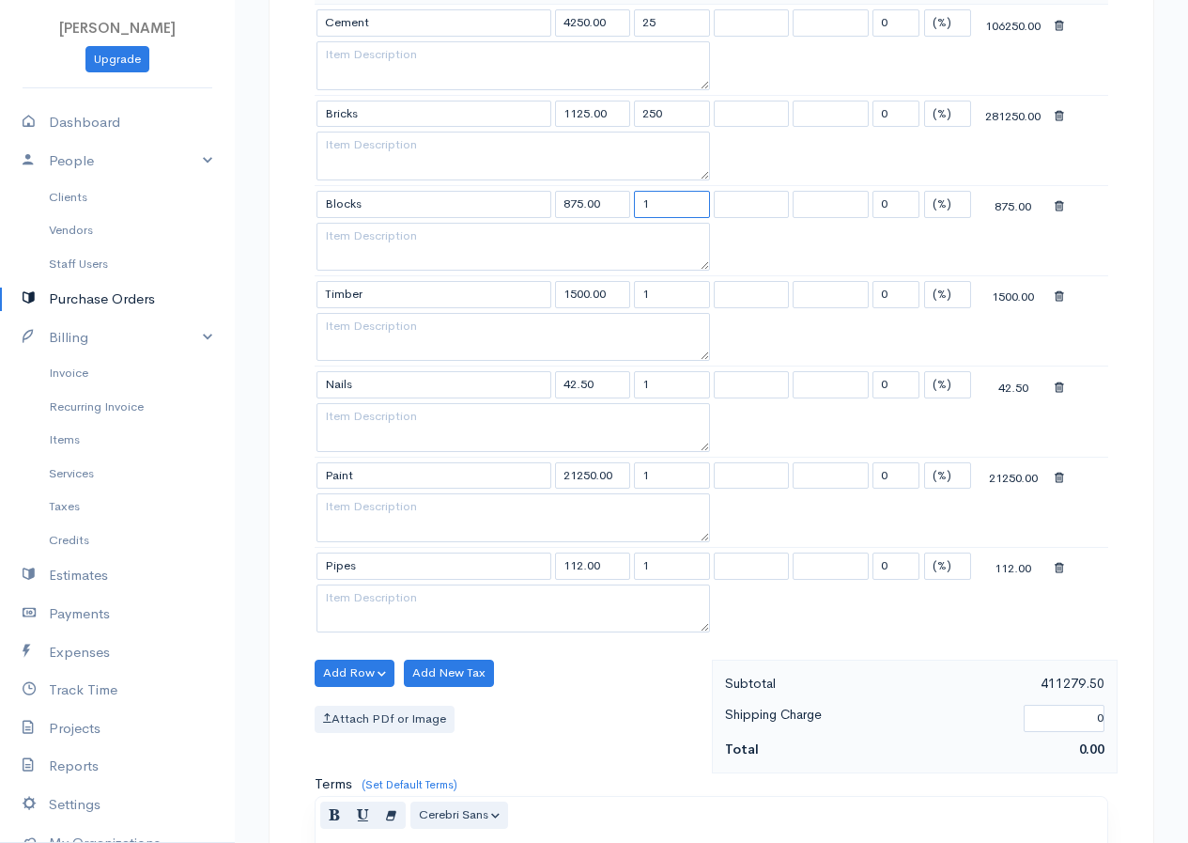
drag, startPoint x: 648, startPoint y: 209, endPoint x: 633, endPoint y: 214, distance: 16.1
click at [633, 214] on td "1" at bounding box center [672, 203] width 80 height 37
drag, startPoint x: 628, startPoint y: 311, endPoint x: 618, endPoint y: 316, distance: 11.4
click at [618, 316] on tbody "Cement 4250.00 25 0 (%) Flat 106250.00 Bricks 1125.00 250 0 (%) Flat 281250.00 …" at bounding box center [712, 321] width 794 height 632
drag, startPoint x: 646, startPoint y: 386, endPoint x: 636, endPoint y: 389, distance: 10.7
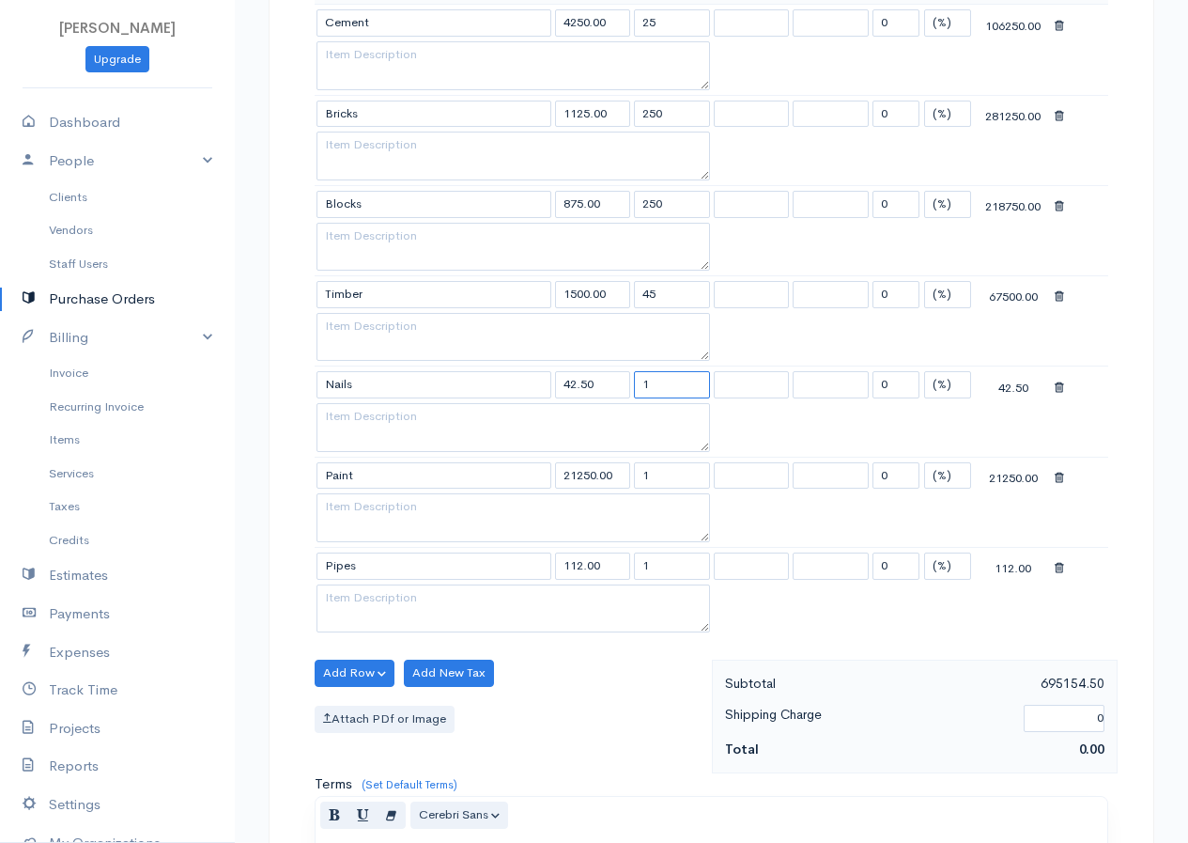
click at [636, 389] on input "1" at bounding box center [672, 384] width 76 height 27
drag, startPoint x: 651, startPoint y: 483, endPoint x: 632, endPoint y: 488, distance: 19.6
click at [632, 488] on td "1" at bounding box center [672, 475] width 80 height 37
drag, startPoint x: 641, startPoint y: 572, endPoint x: 602, endPoint y: 588, distance: 41.7
click at [602, 588] on tbody "Cement 4250.00 25 0 (%) Flat 106250.00 Bricks 1125.00 250 0 (%) Flat 281250.00 …" at bounding box center [712, 321] width 794 height 632
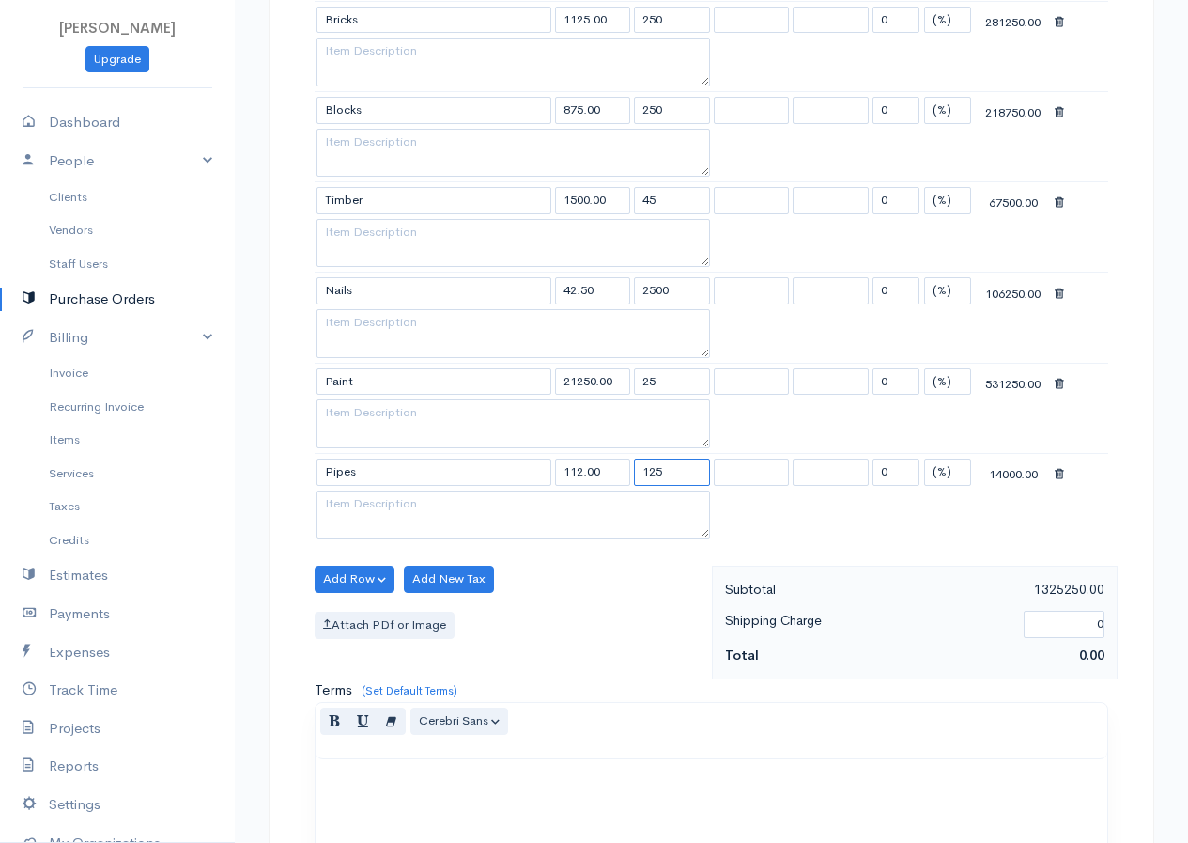
scroll to position [845, 0]
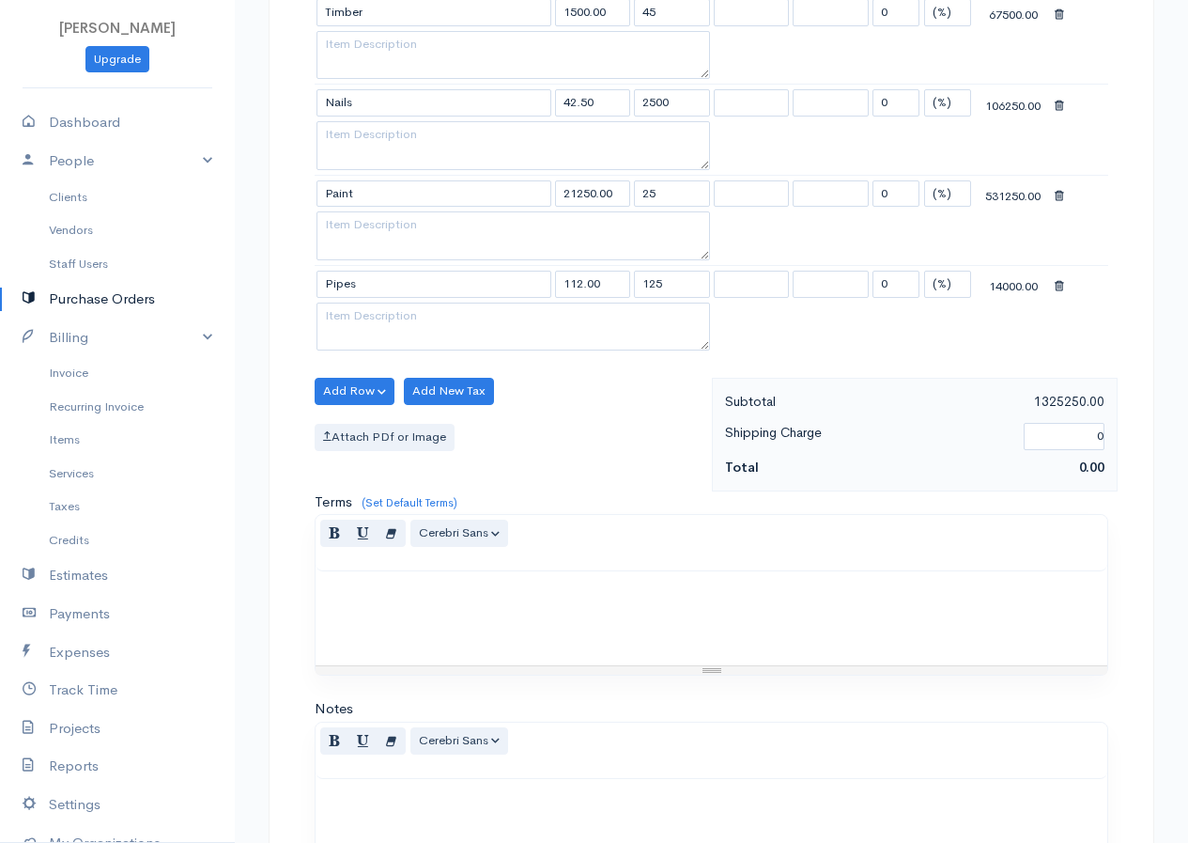
click at [639, 414] on div "Add Row Add Item Row Add Time Row Add New Tax Attach PDf or Image" at bounding box center [508, 435] width 407 height 114
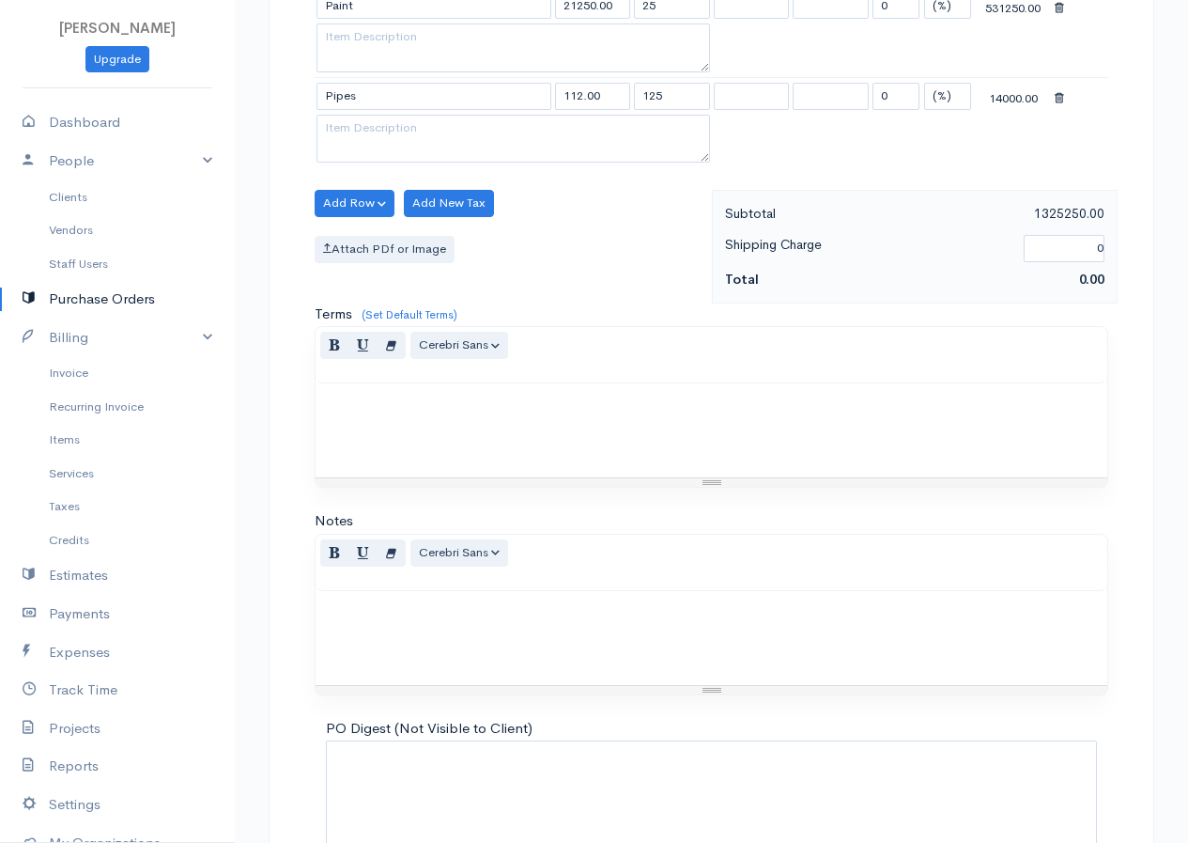
scroll to position [1144, 0]
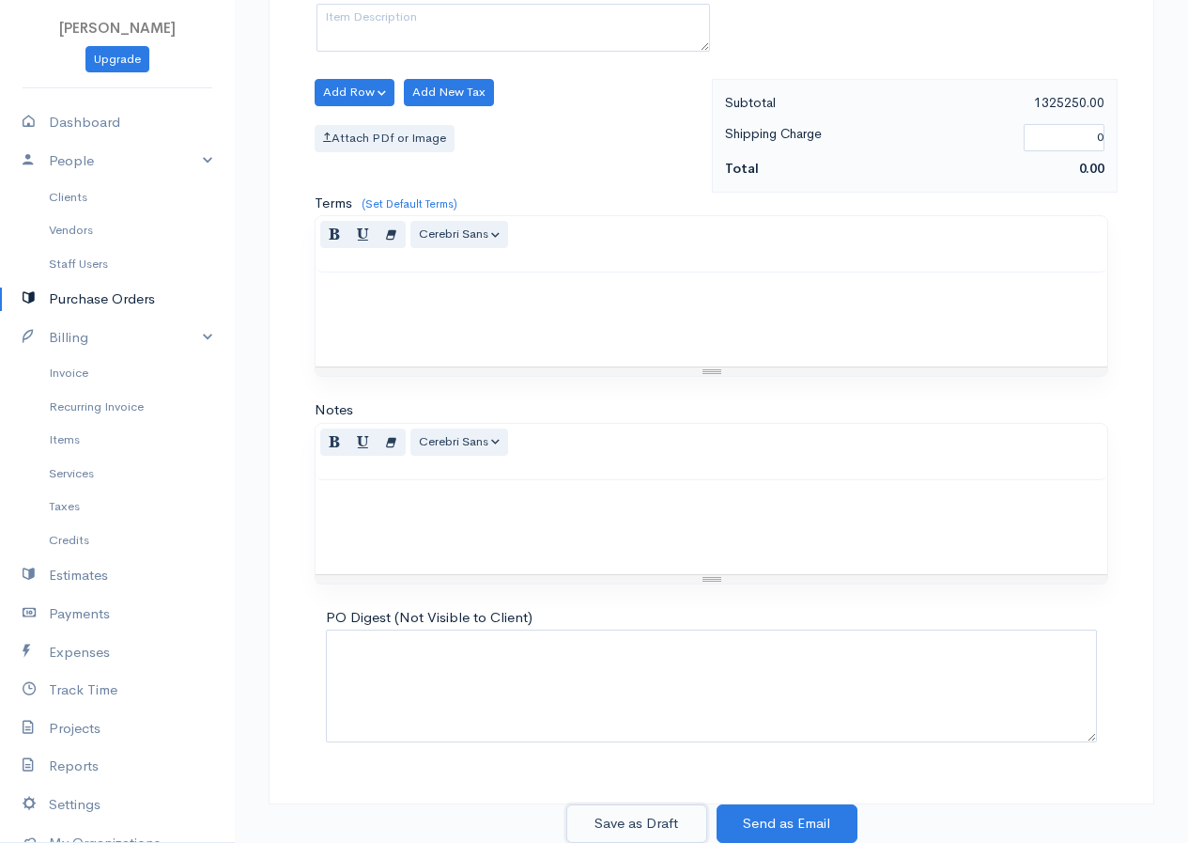
click at [624, 817] on button "Save as Draft" at bounding box center [636, 823] width 141 height 39
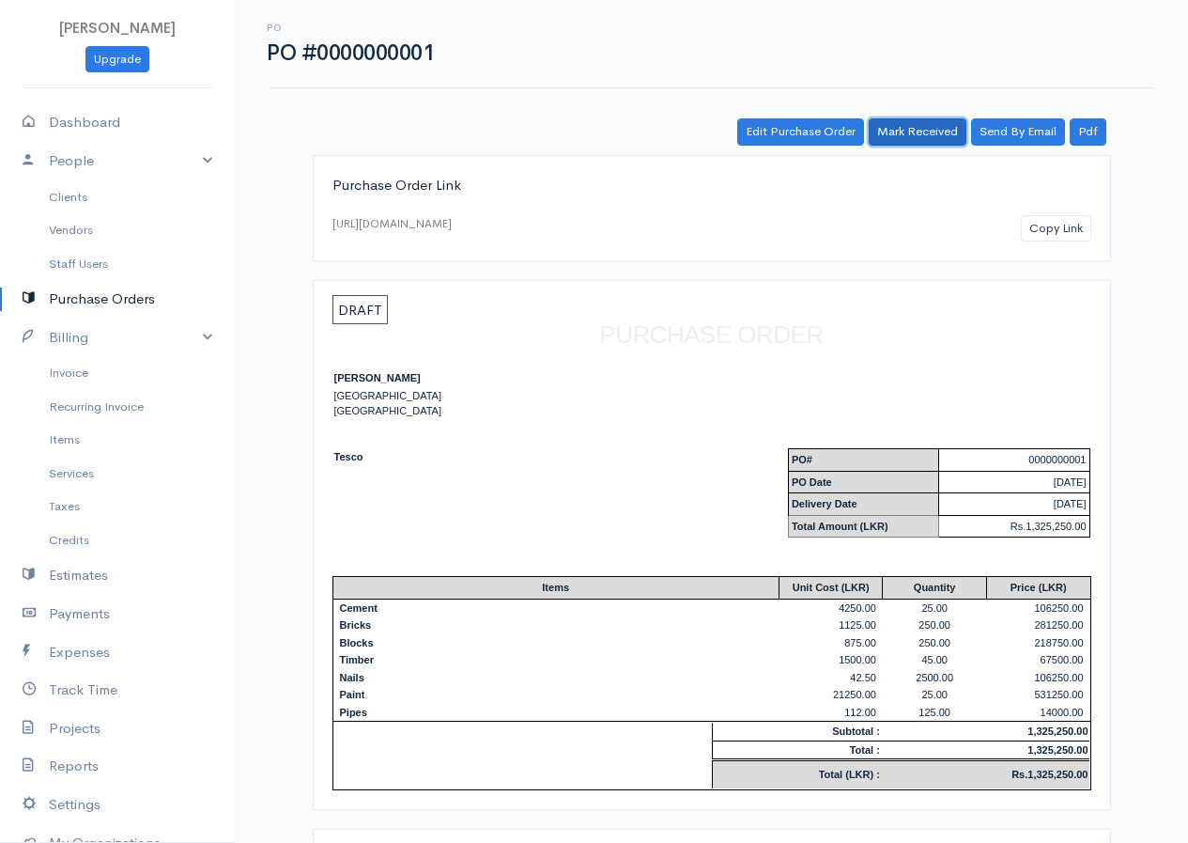
click at [913, 127] on link "Mark Received" at bounding box center [918, 131] width 98 height 27
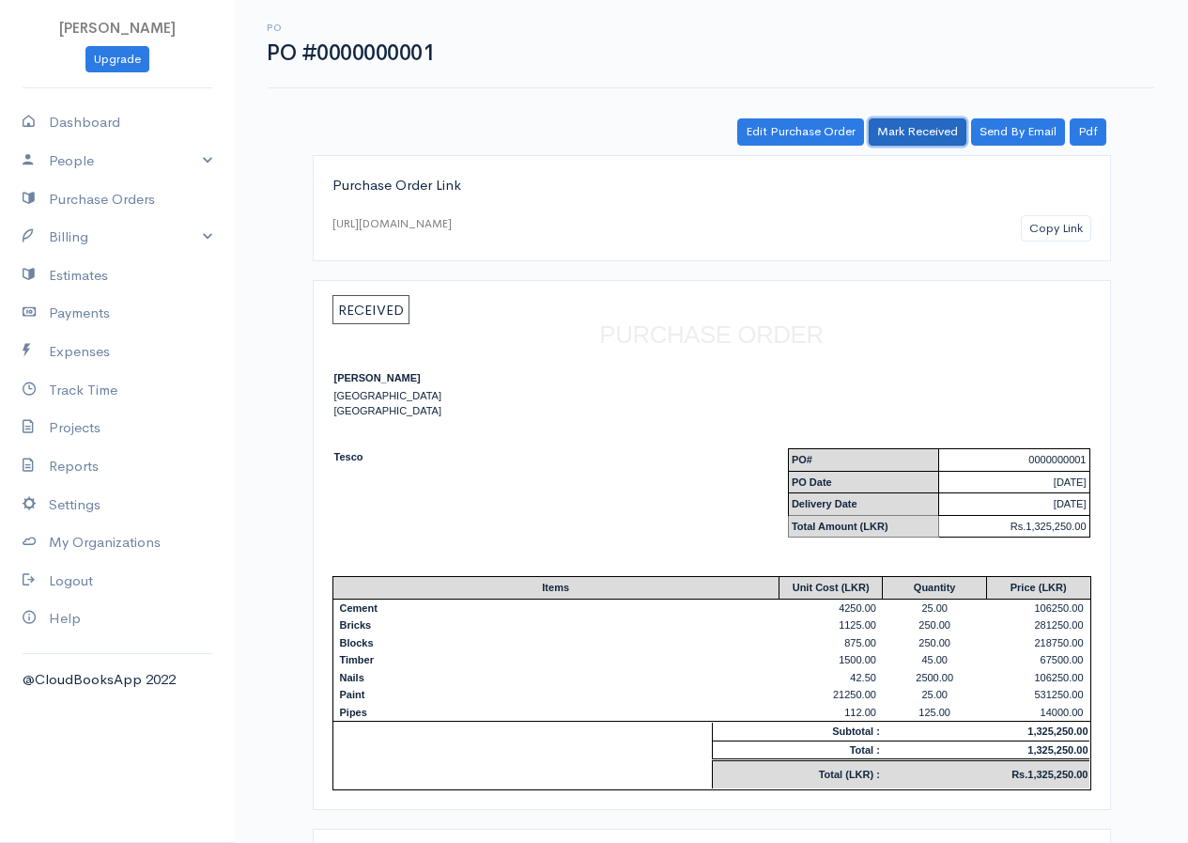
click at [935, 132] on link "Mark Received" at bounding box center [918, 131] width 98 height 27
click at [82, 306] on link "Payments" at bounding box center [117, 313] width 235 height 39
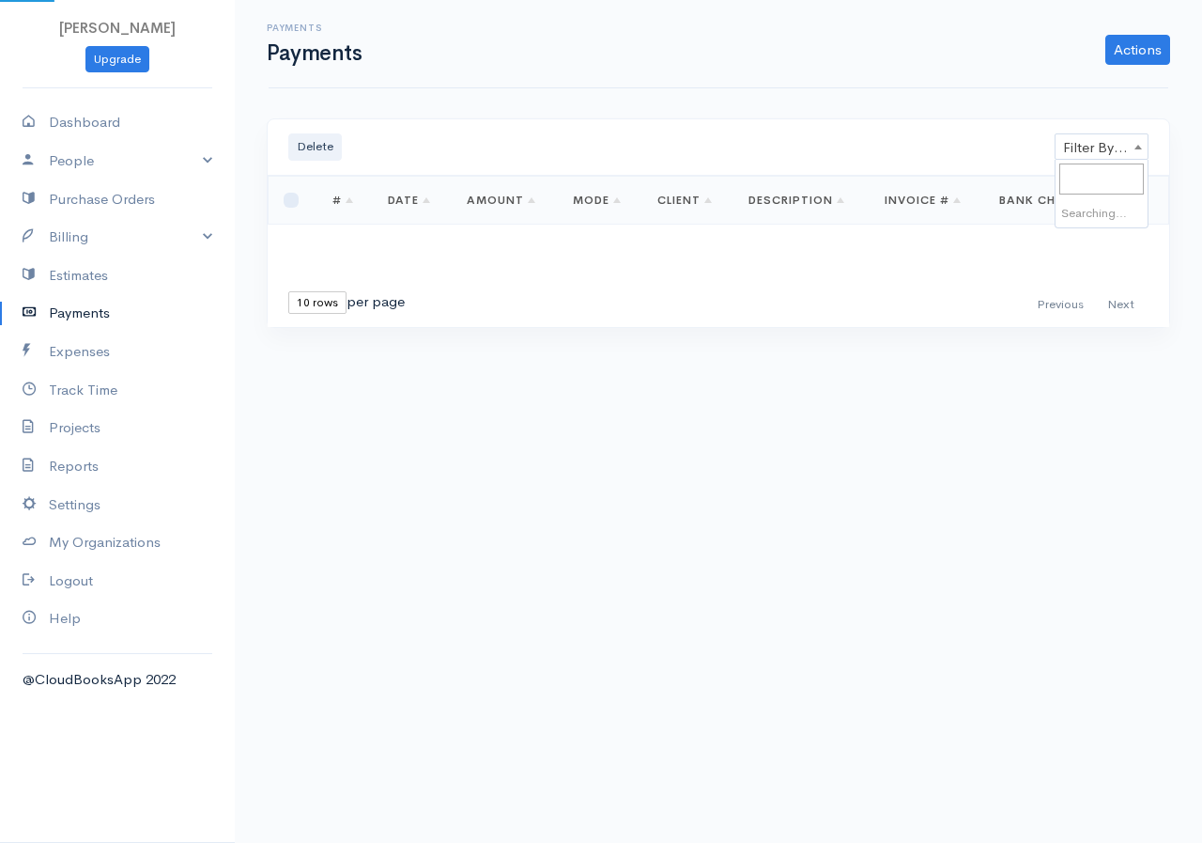
click at [1130, 147] on span at bounding box center [1138, 146] width 19 height 24
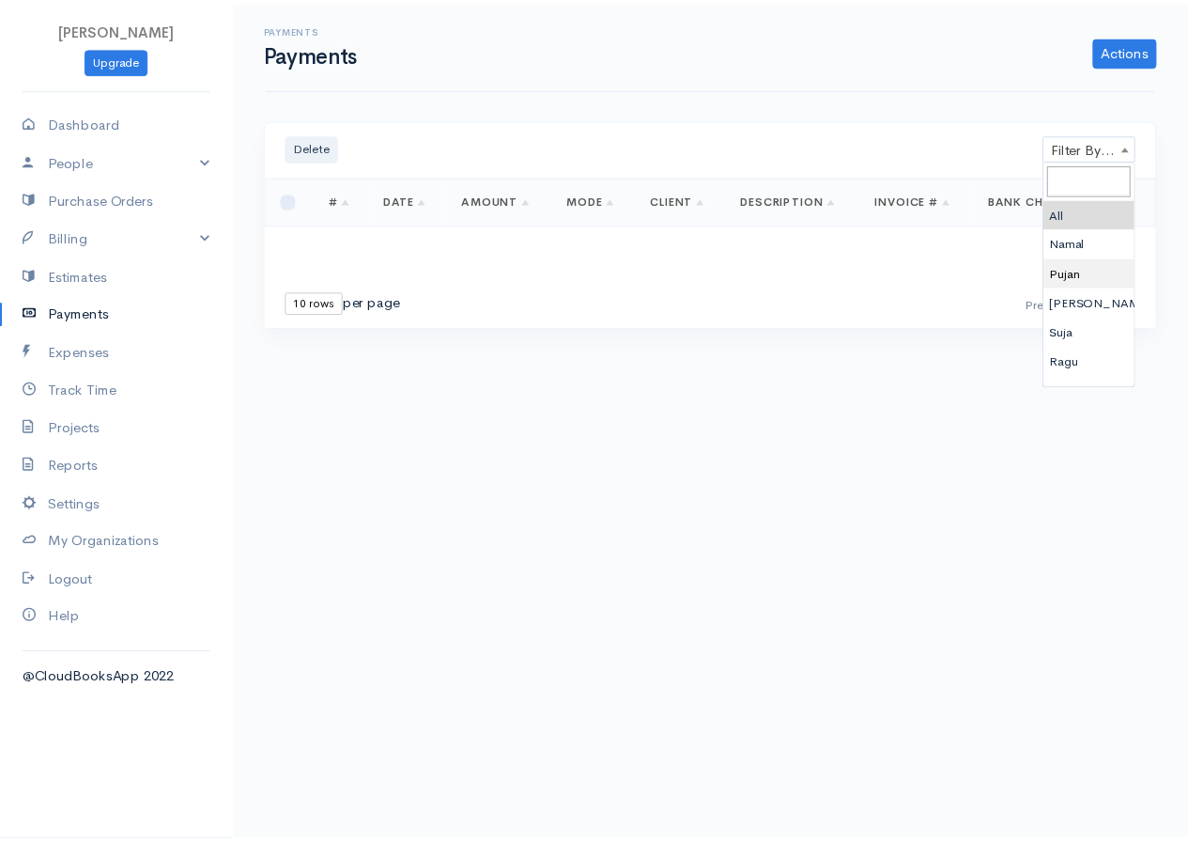
scroll to position [78, 0]
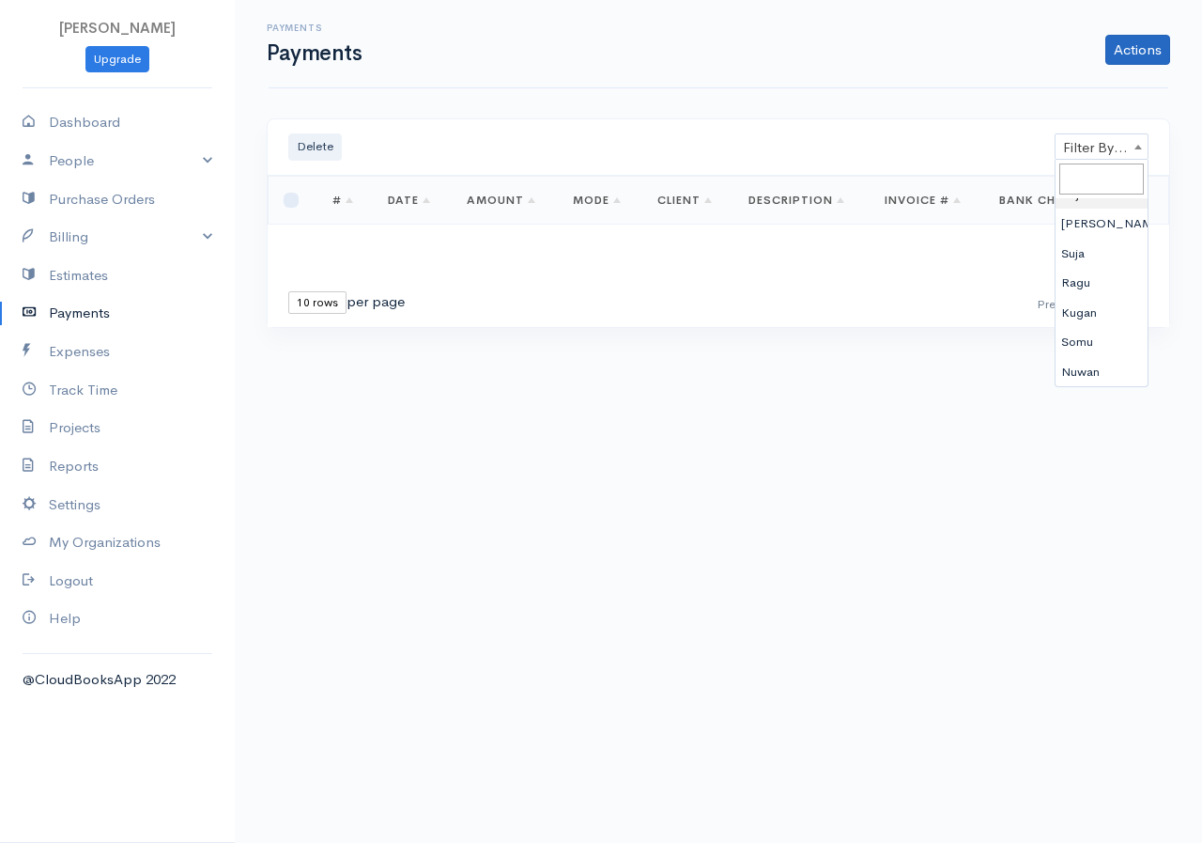
click at [1145, 45] on link "Actions" at bounding box center [1138, 50] width 65 height 30
click at [706, 448] on body "R.S.Rimasha Upgrade Dashboard People Clients Vendors Staff Users Purchase Order…" at bounding box center [601, 421] width 1202 height 843
click at [78, 196] on link "Purchase Orders" at bounding box center [117, 199] width 235 height 39
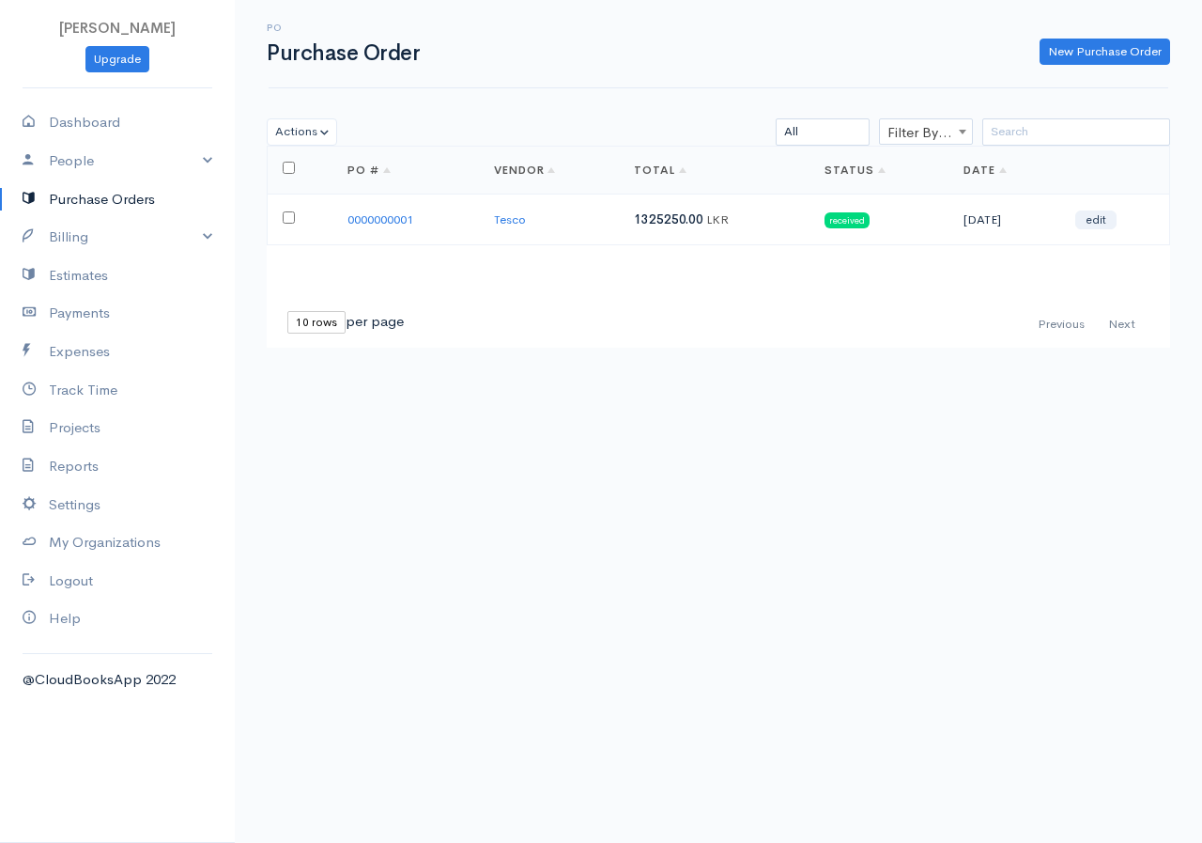
click at [281, 216] on td at bounding box center [300, 219] width 65 height 51
click at [297, 215] on td at bounding box center [300, 219] width 65 height 51
click at [284, 220] on input "checkbox" at bounding box center [289, 217] width 12 height 12
click at [287, 217] on input "checkbox" at bounding box center [289, 217] width 12 height 12
checkbox input "false"
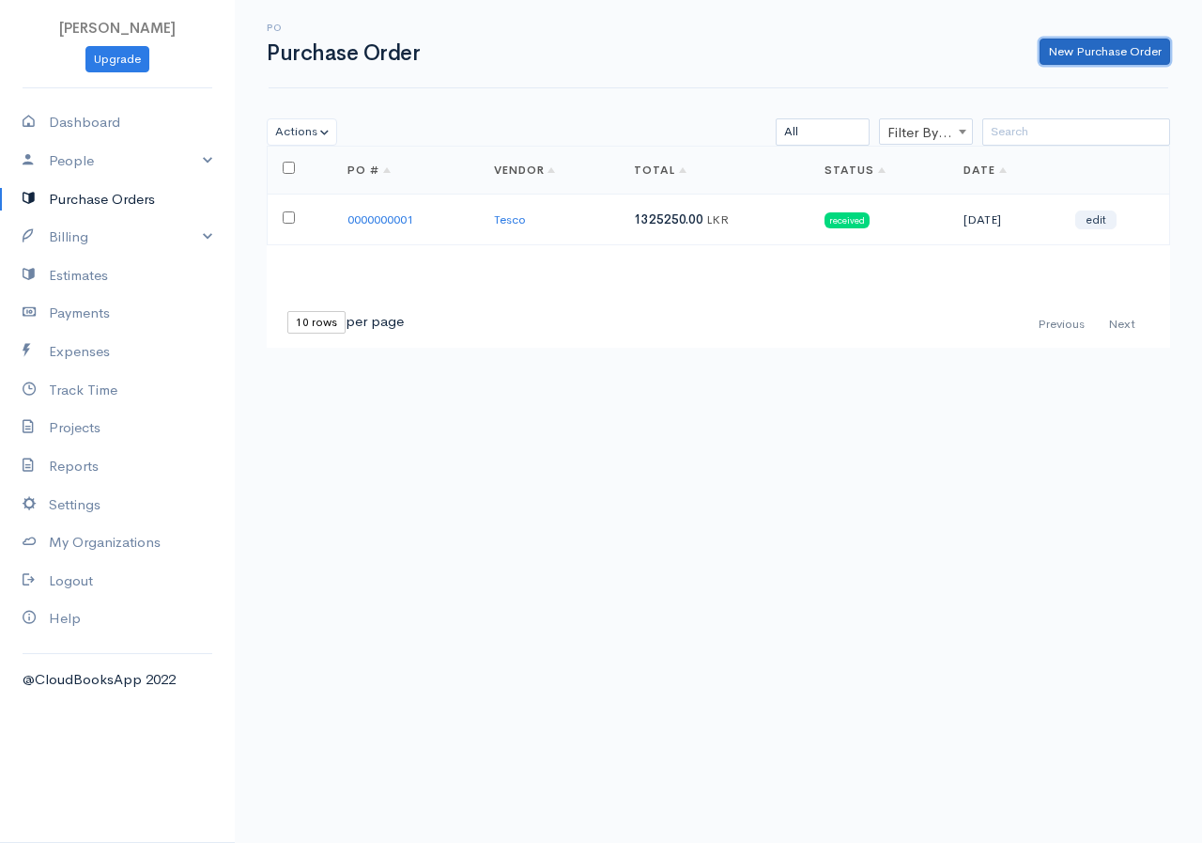
click at [1140, 51] on link "New Purchase Order" at bounding box center [1105, 52] width 131 height 27
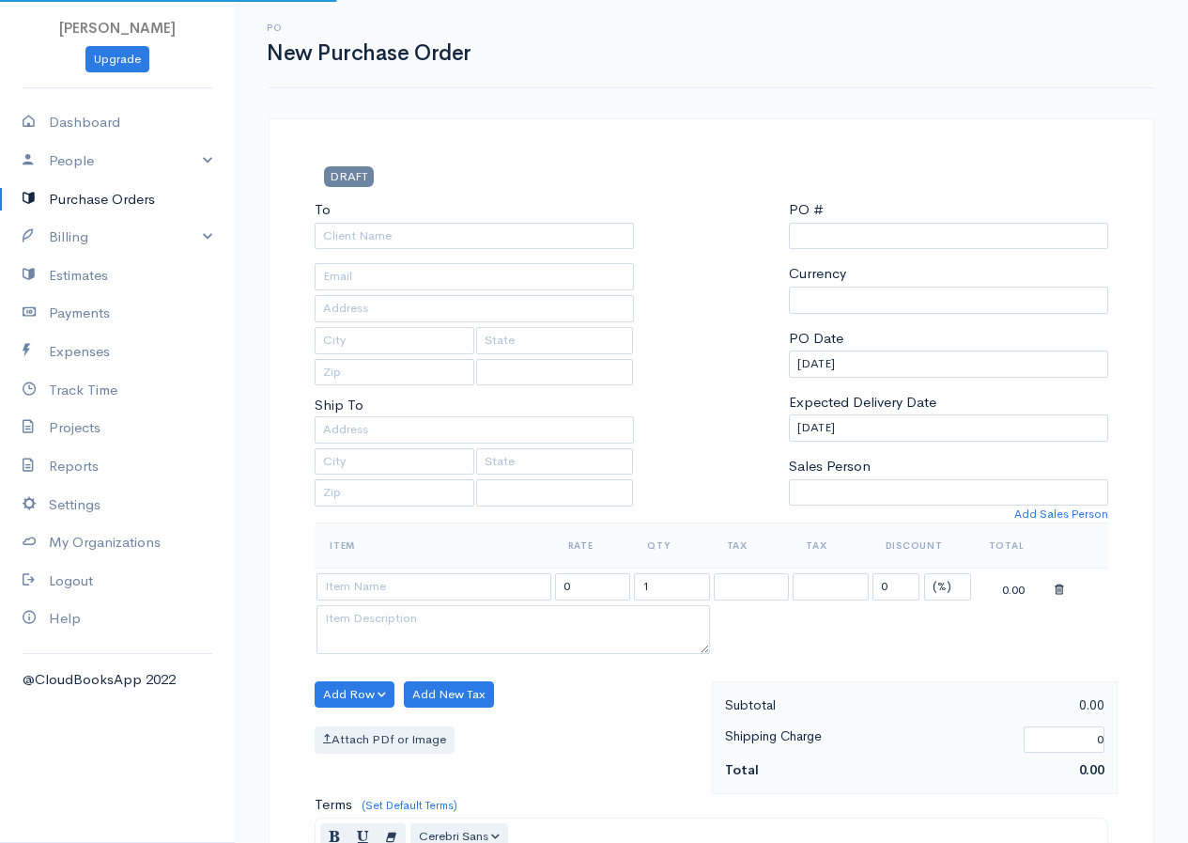
type input "0000000002"
select select "[GEOGRAPHIC_DATA]"
select select "LKR"
select select "[GEOGRAPHIC_DATA]"
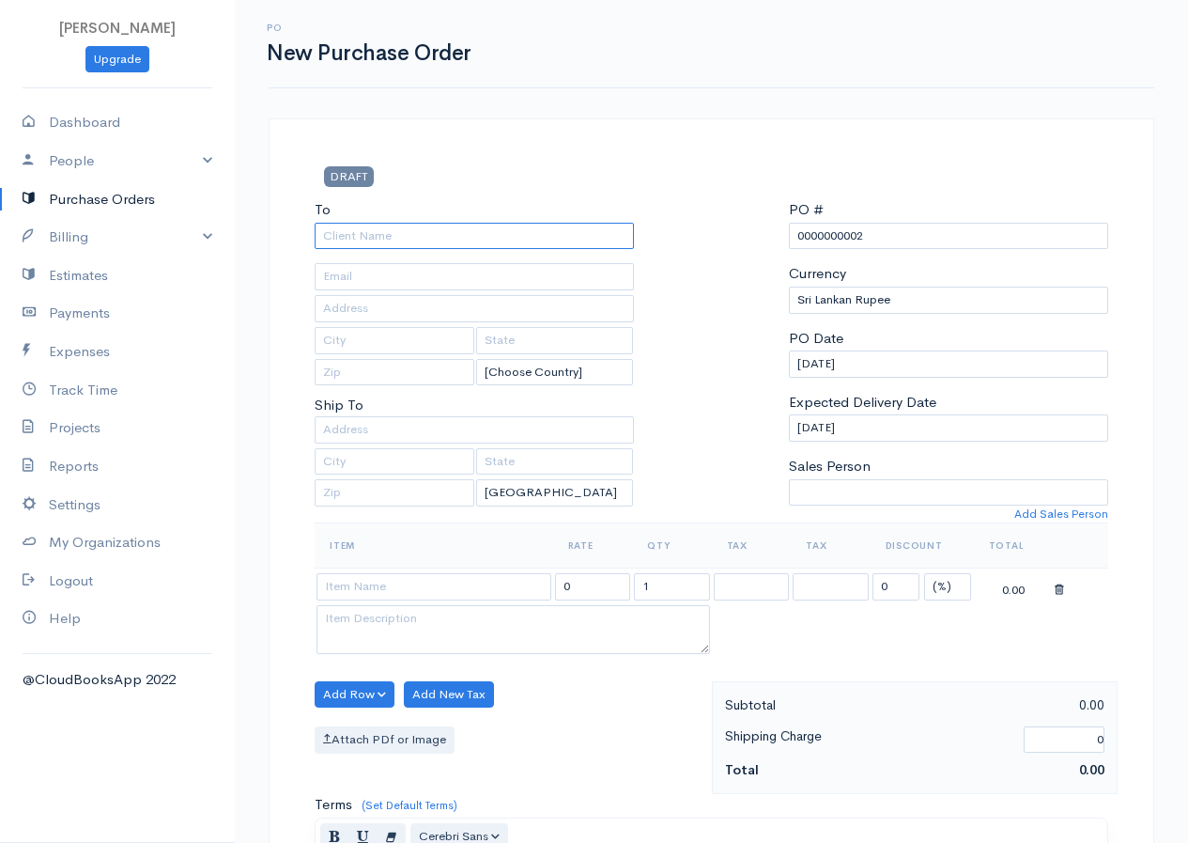
click at [403, 239] on input "To" at bounding box center [474, 236] width 319 height 27
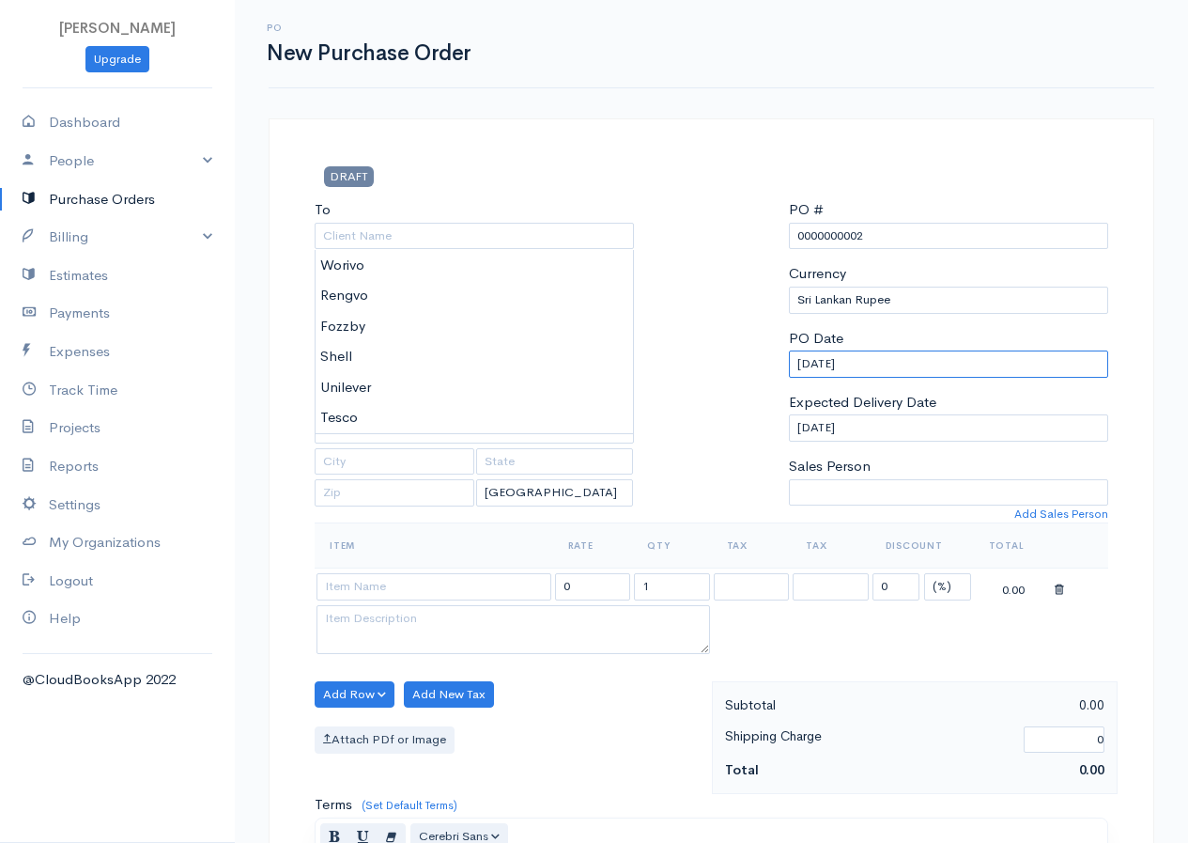
click at [891, 365] on input "[DATE]" at bounding box center [948, 363] width 319 height 27
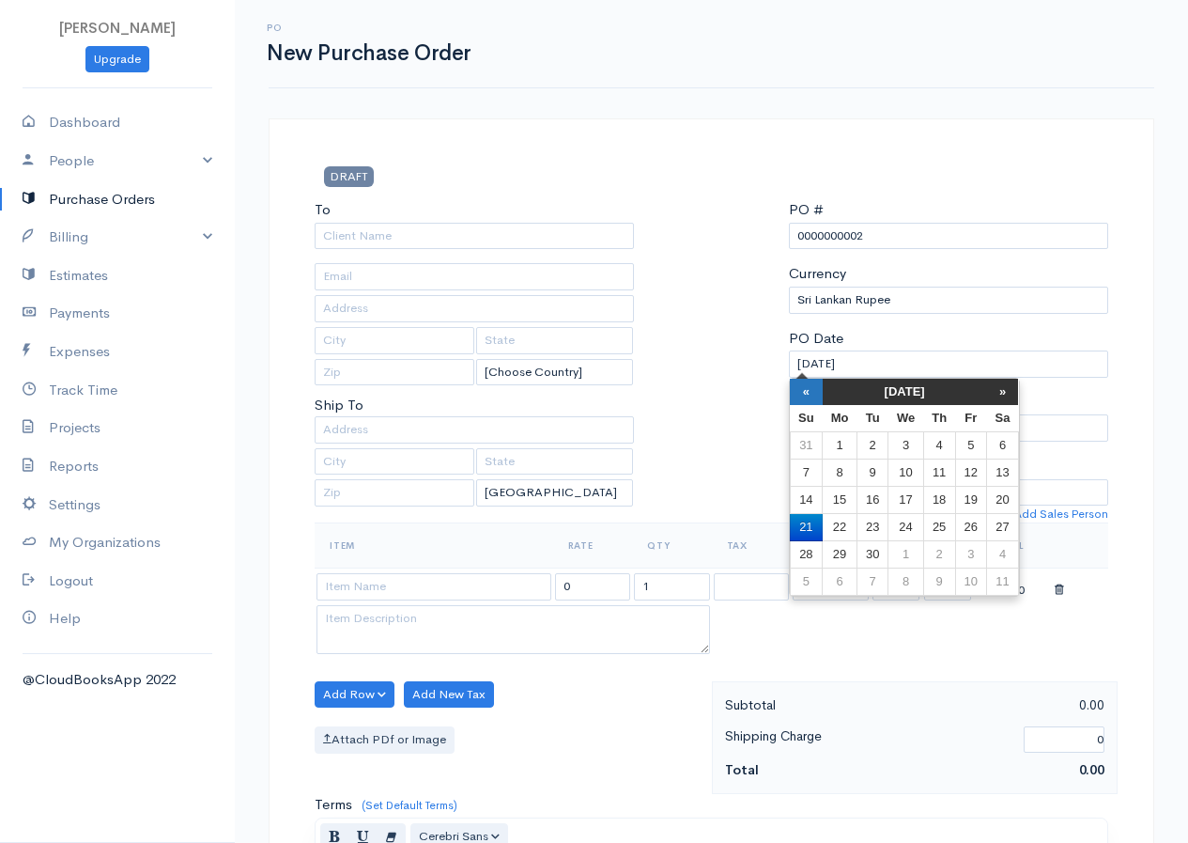
click at [807, 394] on th "«" at bounding box center [806, 392] width 33 height 26
click at [803, 395] on th "«" at bounding box center [806, 392] width 33 height 26
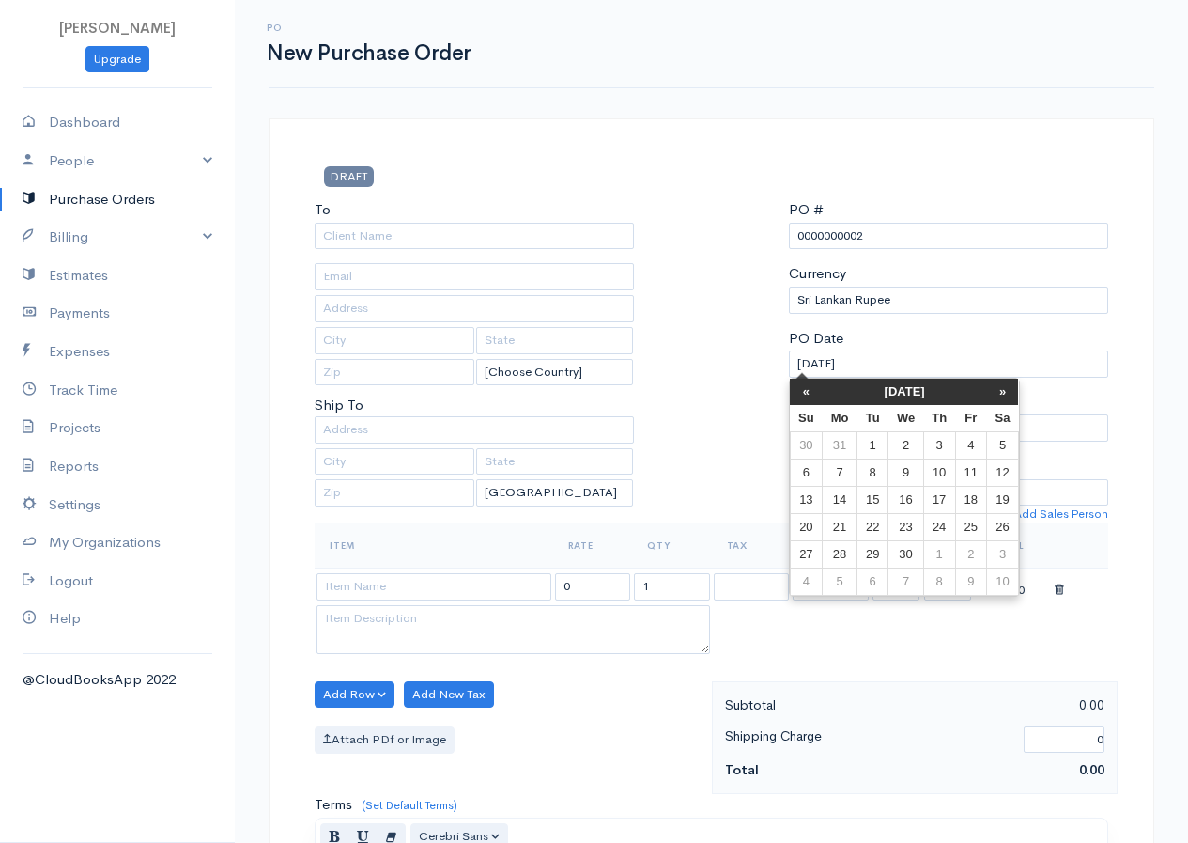
click at [803, 395] on th "«" at bounding box center [806, 392] width 33 height 26
click at [844, 483] on td "6" at bounding box center [840, 472] width 35 height 27
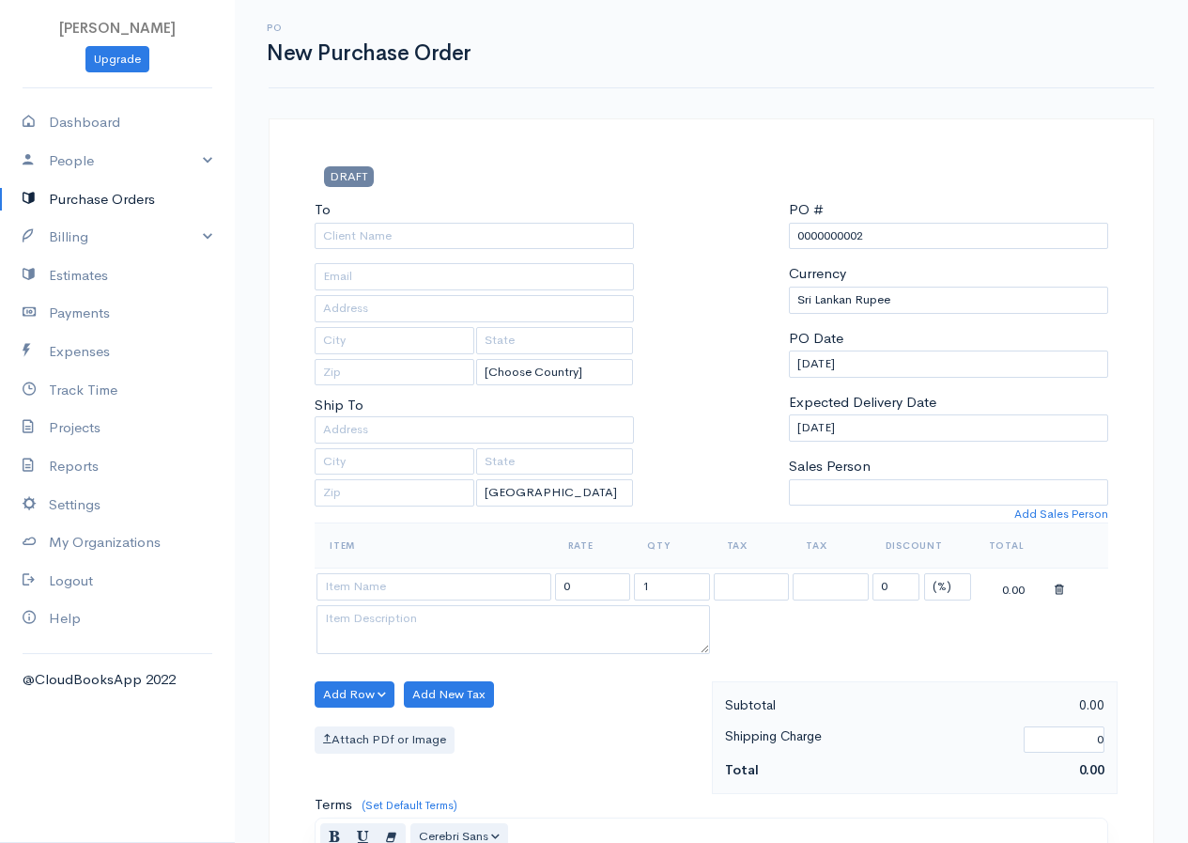
type input "[DATE]"
click at [967, 428] on input "[DATE]" at bounding box center [948, 427] width 319 height 27
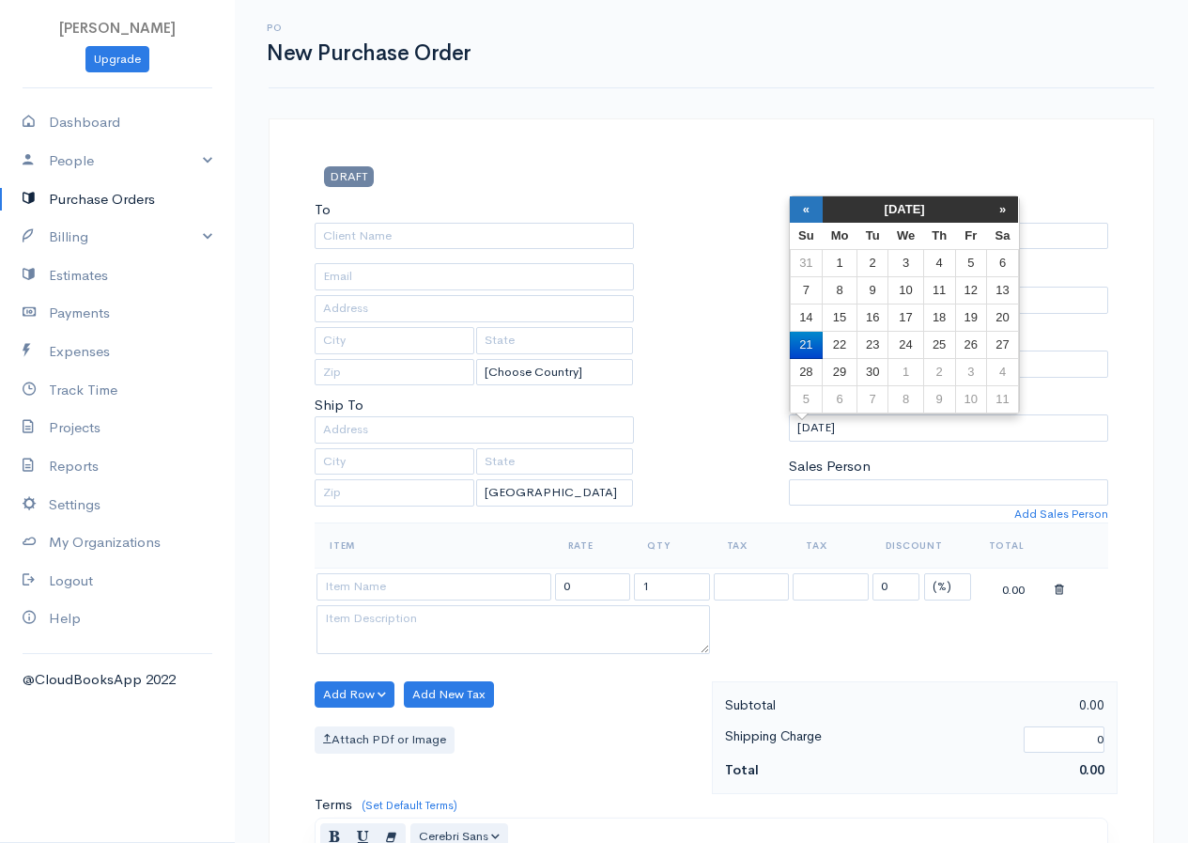
click at [811, 209] on th "«" at bounding box center [806, 209] width 33 height 26
click at [809, 210] on th "«" at bounding box center [806, 209] width 33 height 26
click at [808, 210] on th "«" at bounding box center [806, 209] width 33 height 26
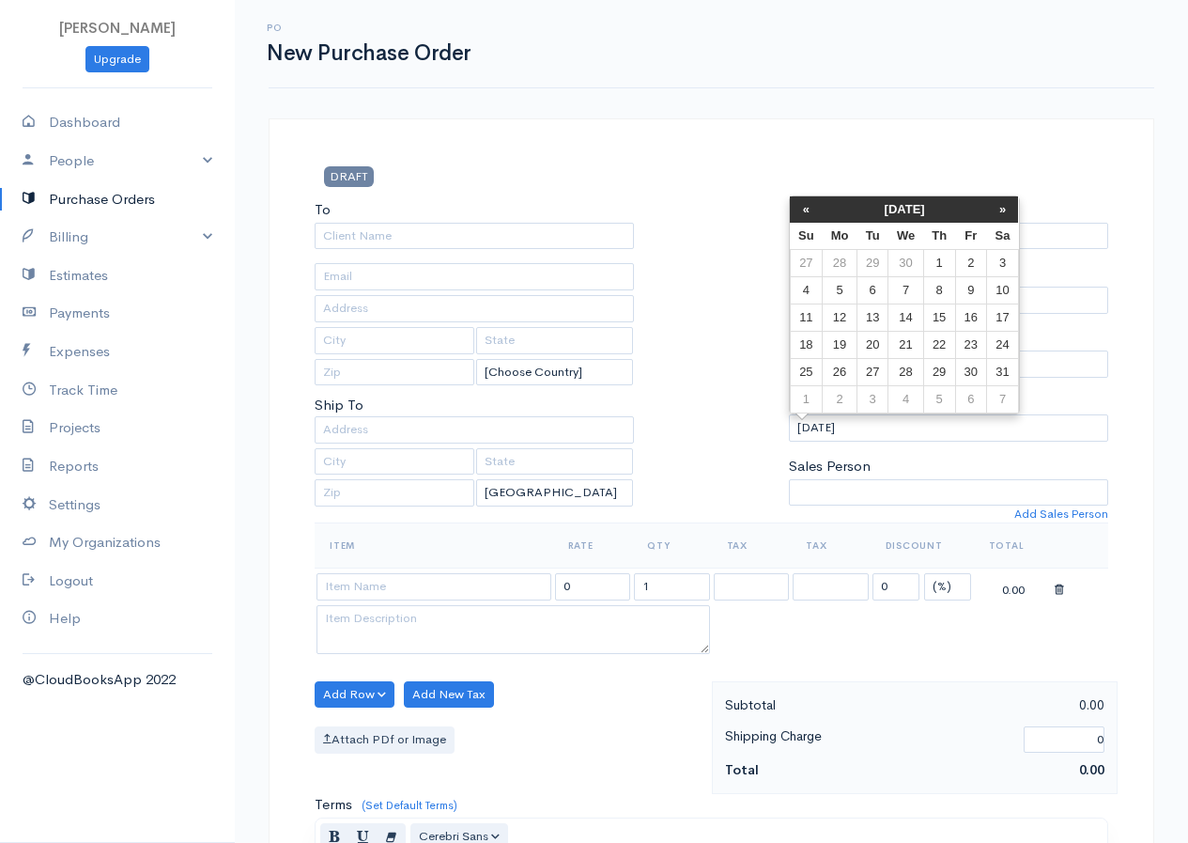
click at [808, 210] on th "«" at bounding box center [806, 209] width 33 height 26
click at [806, 212] on th "«" at bounding box center [806, 209] width 33 height 26
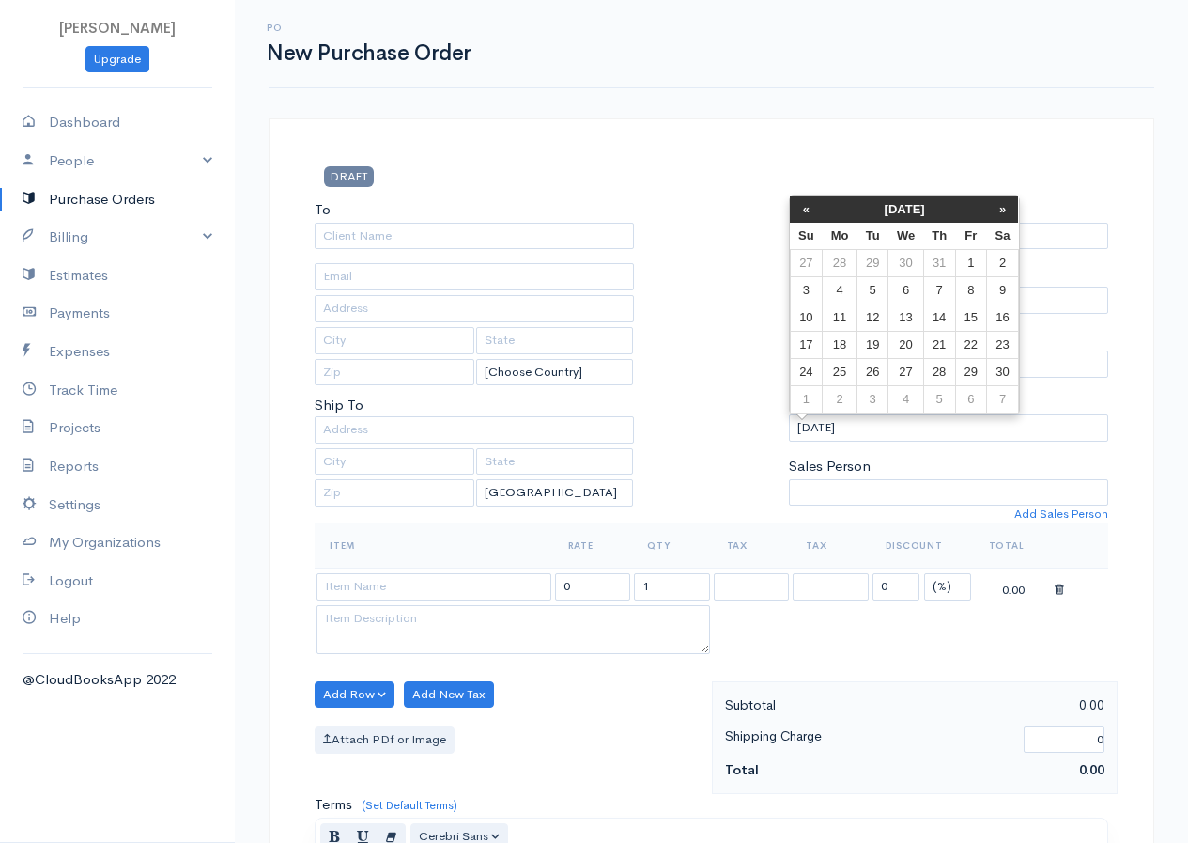
click at [806, 212] on th "«" at bounding box center [806, 209] width 33 height 26
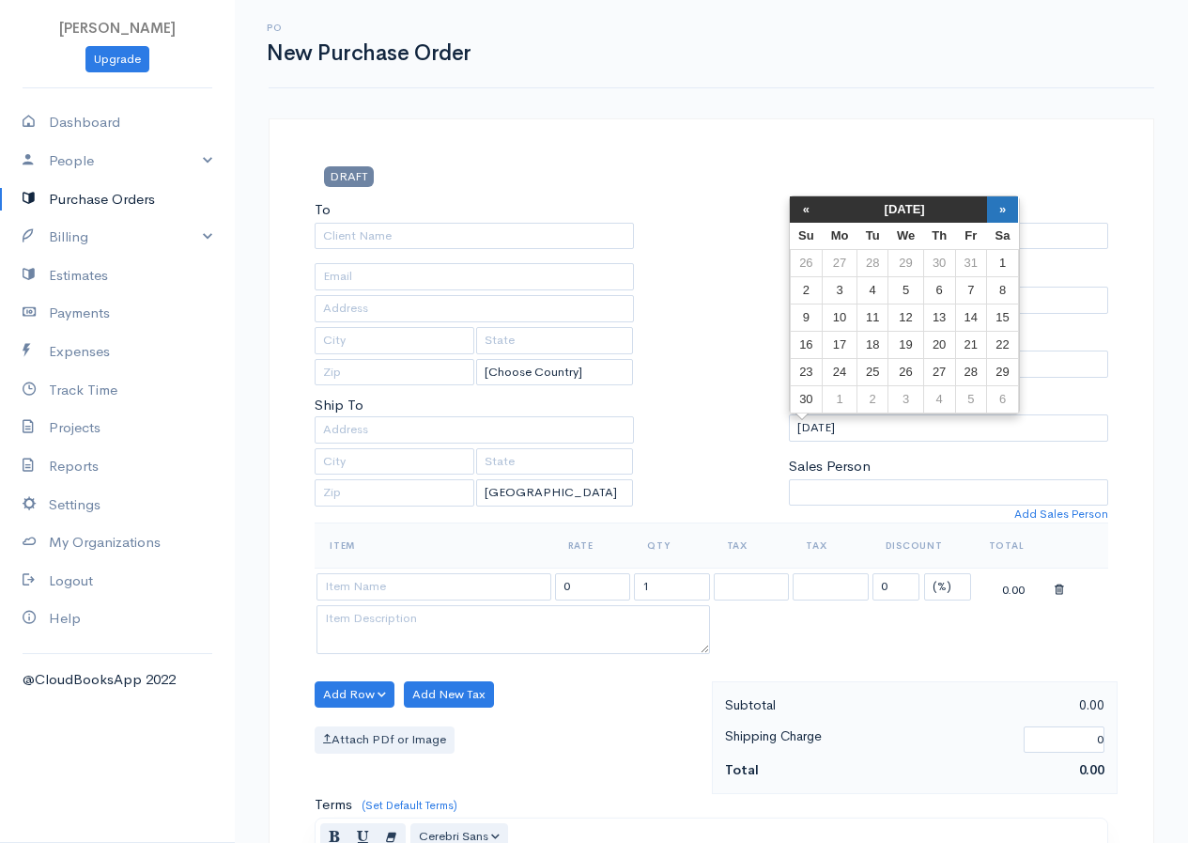
click at [1009, 220] on th "»" at bounding box center [1003, 209] width 32 height 26
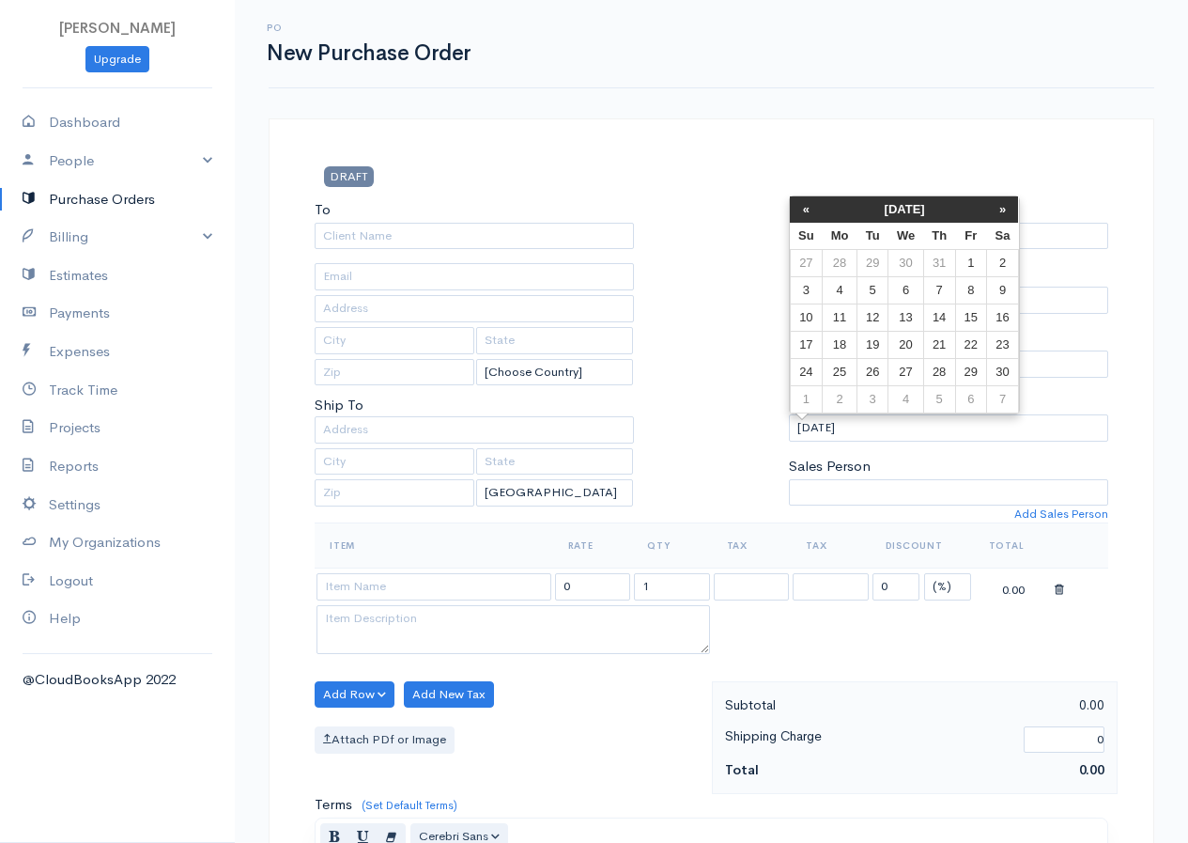
click at [1009, 220] on th "»" at bounding box center [1003, 209] width 32 height 26
click at [1002, 348] on td "25" at bounding box center [1003, 345] width 32 height 27
type input "25-01-2025"
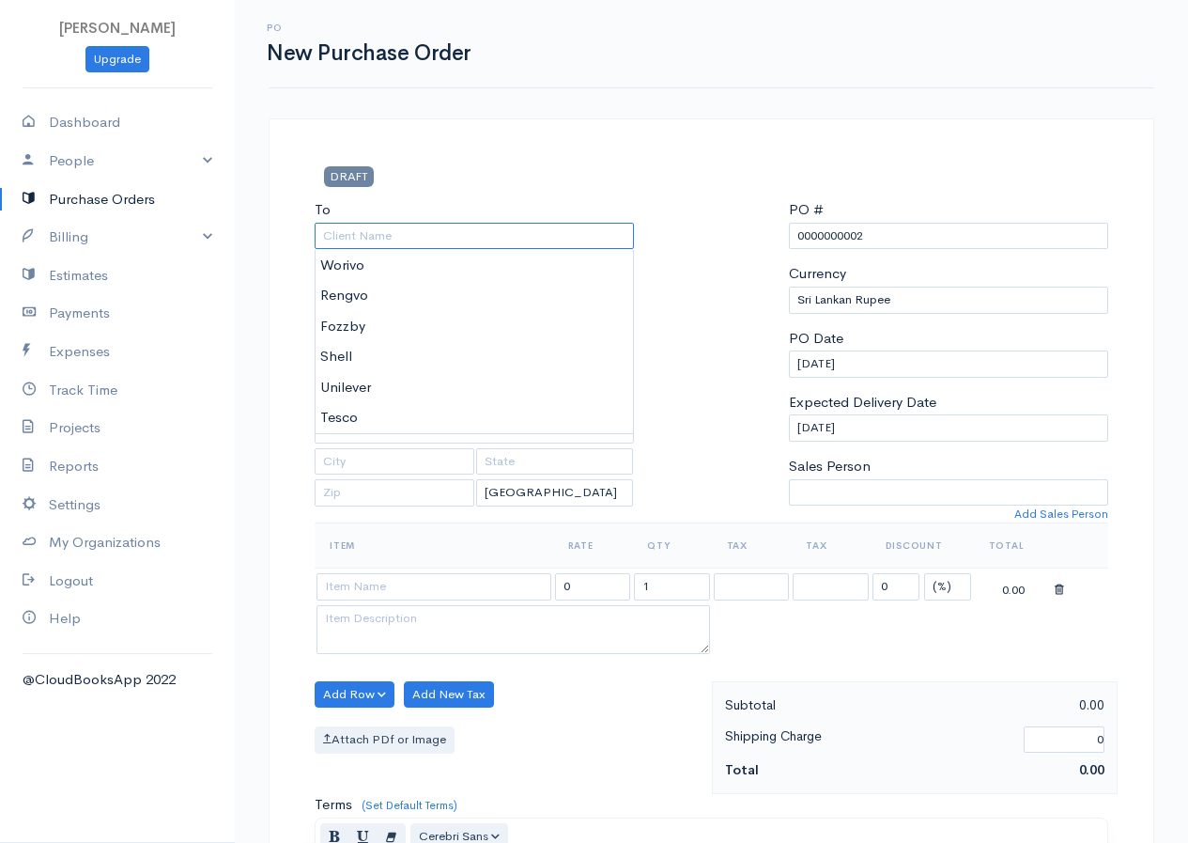
click at [419, 243] on input "To" at bounding box center [474, 236] width 319 height 27
type input "Shell"
click at [354, 349] on body "R.S.Rimasha Upgrade Dashboard People Clients Vendors Staff Users Purchase Order…" at bounding box center [594, 722] width 1188 height 1444
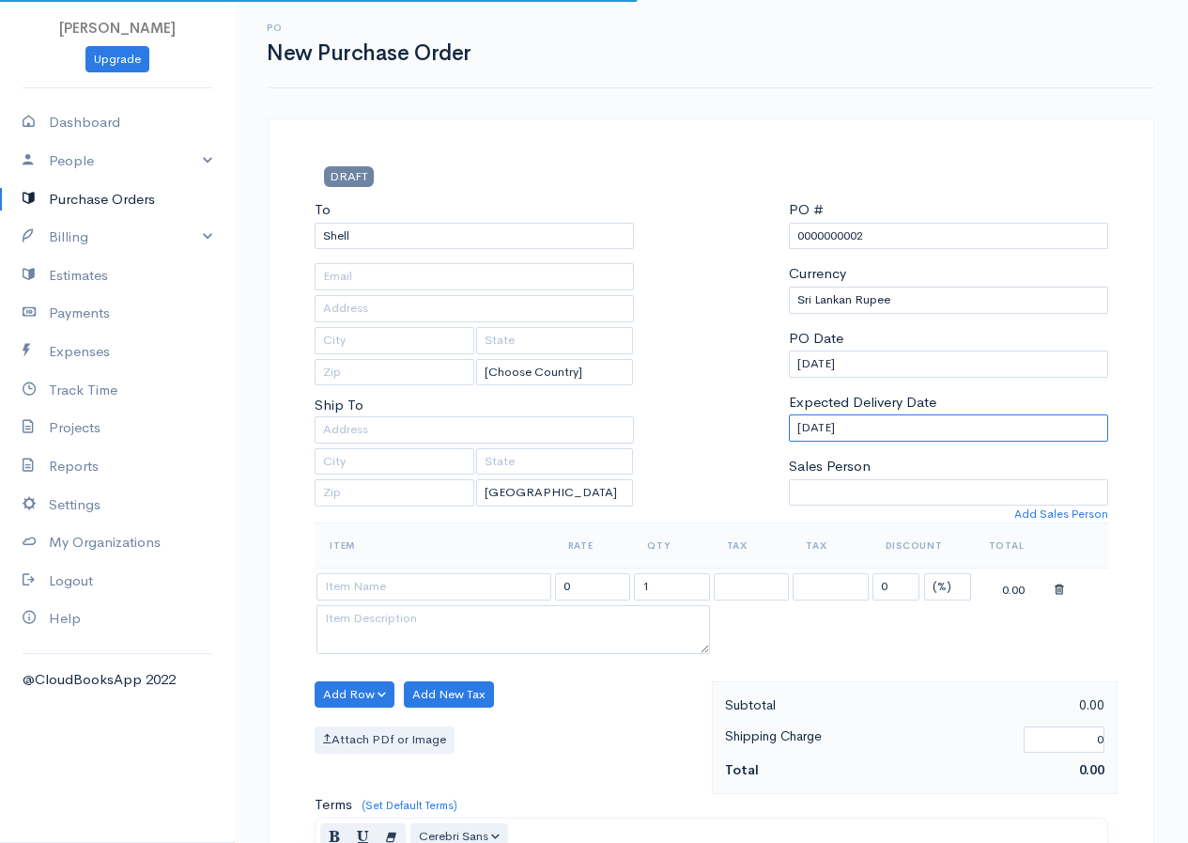
click at [890, 433] on input "25-01-2025" at bounding box center [948, 427] width 319 height 27
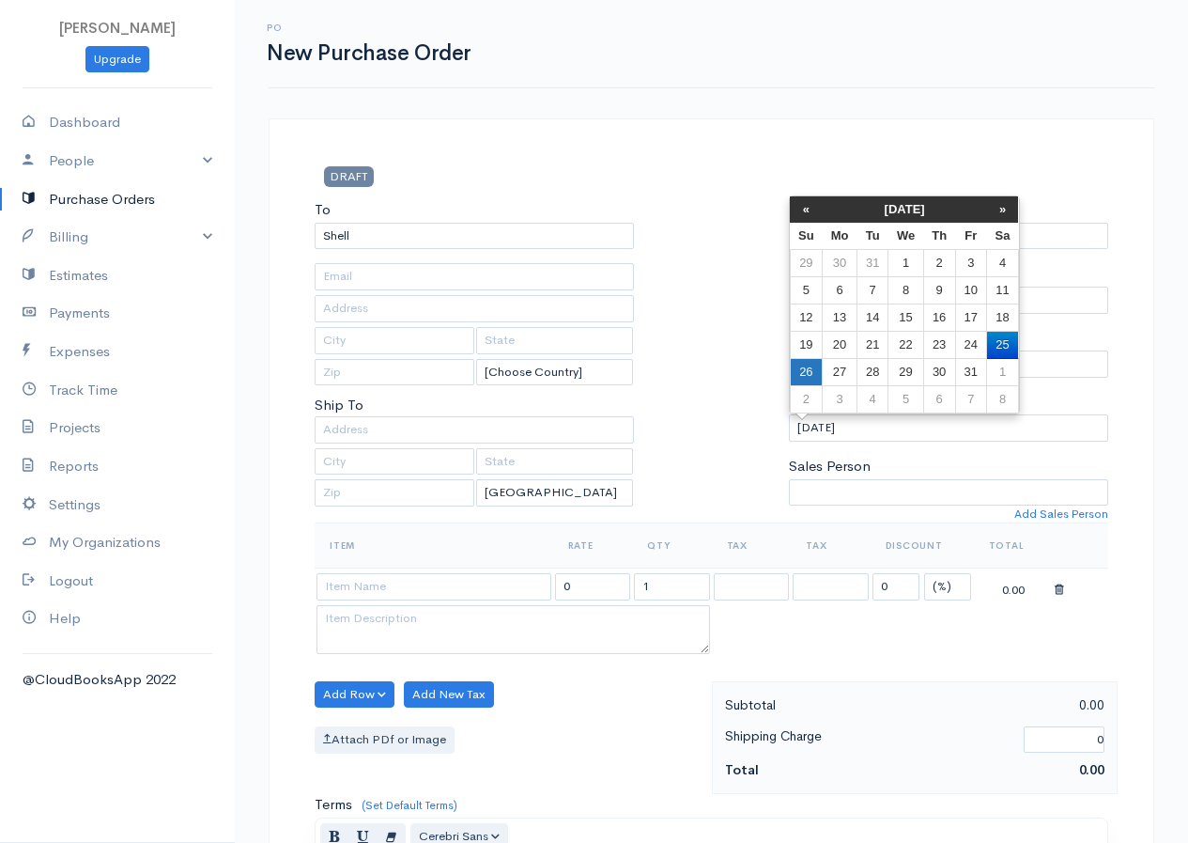
click at [797, 368] on td "26" at bounding box center [806, 372] width 33 height 27
type input "[DATE]"
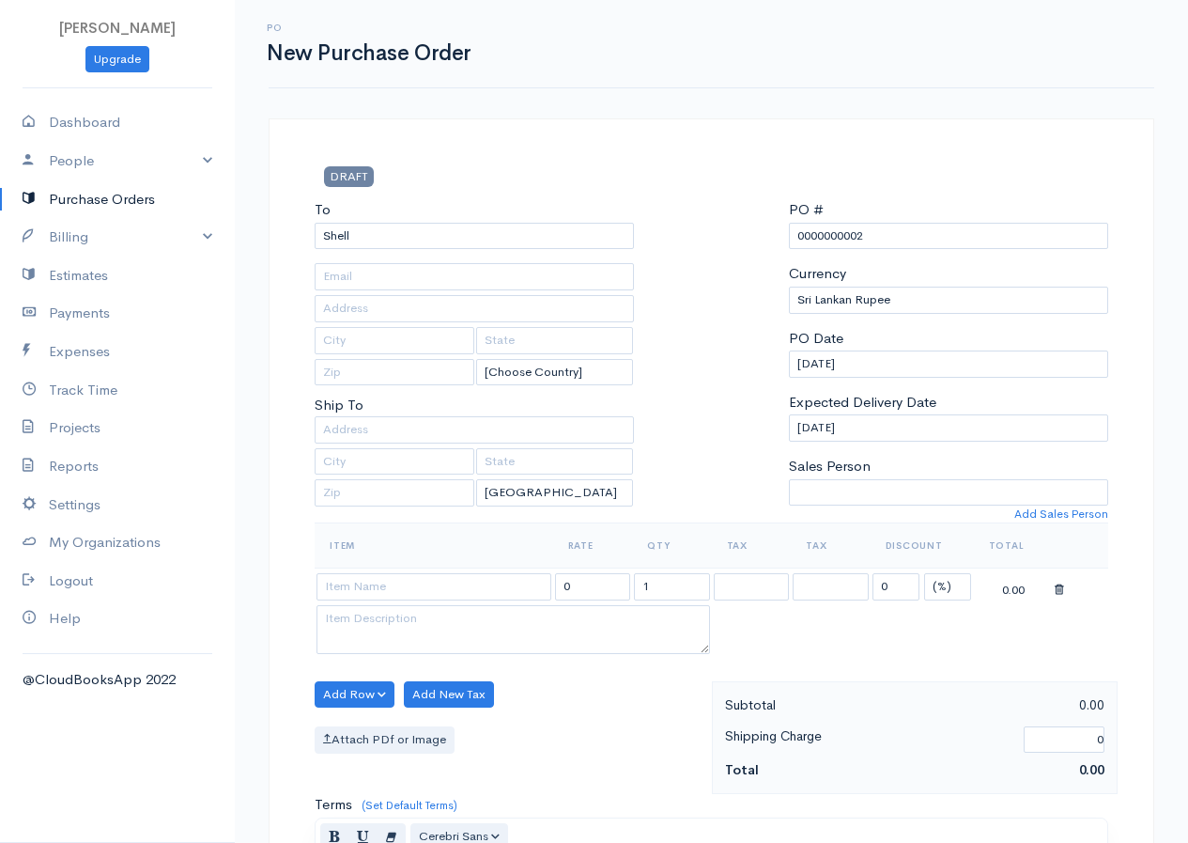
scroll to position [94, 0]
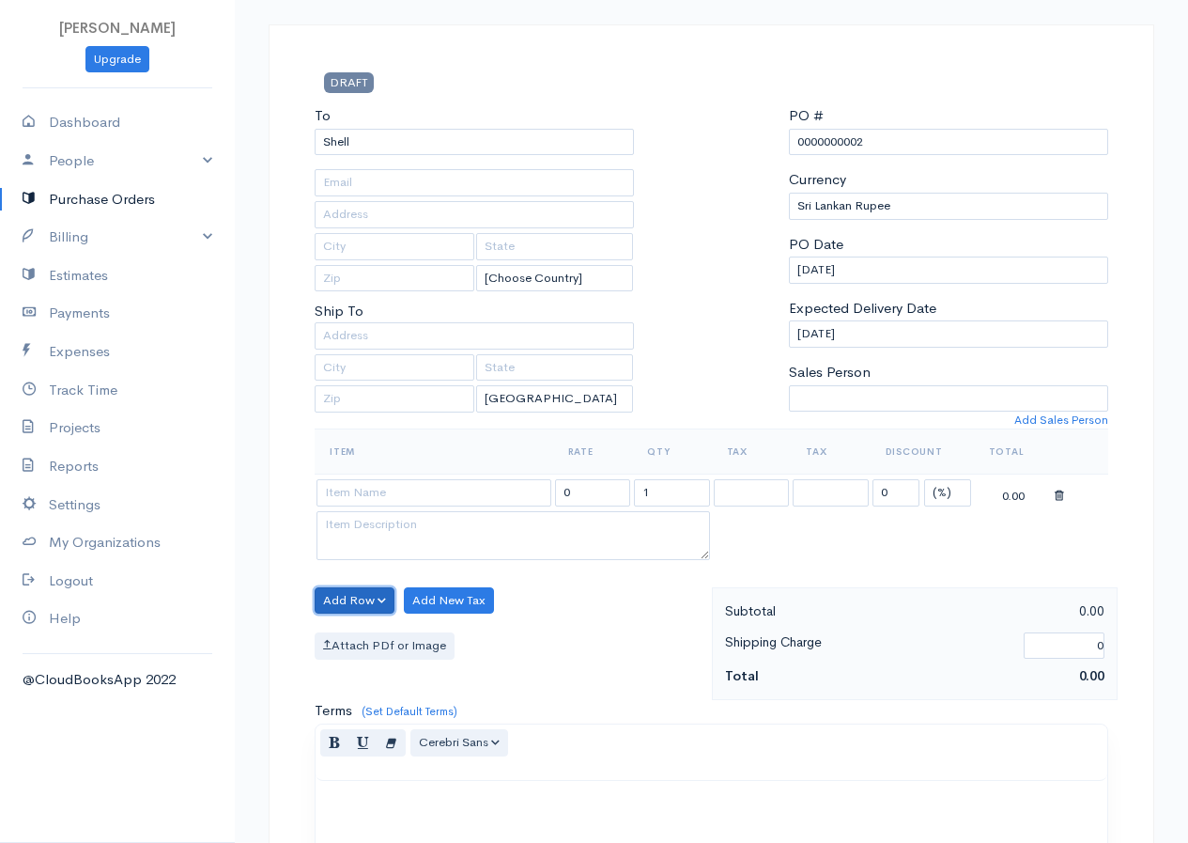
click at [363, 592] on button "Add Row" at bounding box center [355, 600] width 80 height 27
click at [364, 630] on link "Add Item Row" at bounding box center [390, 639] width 148 height 33
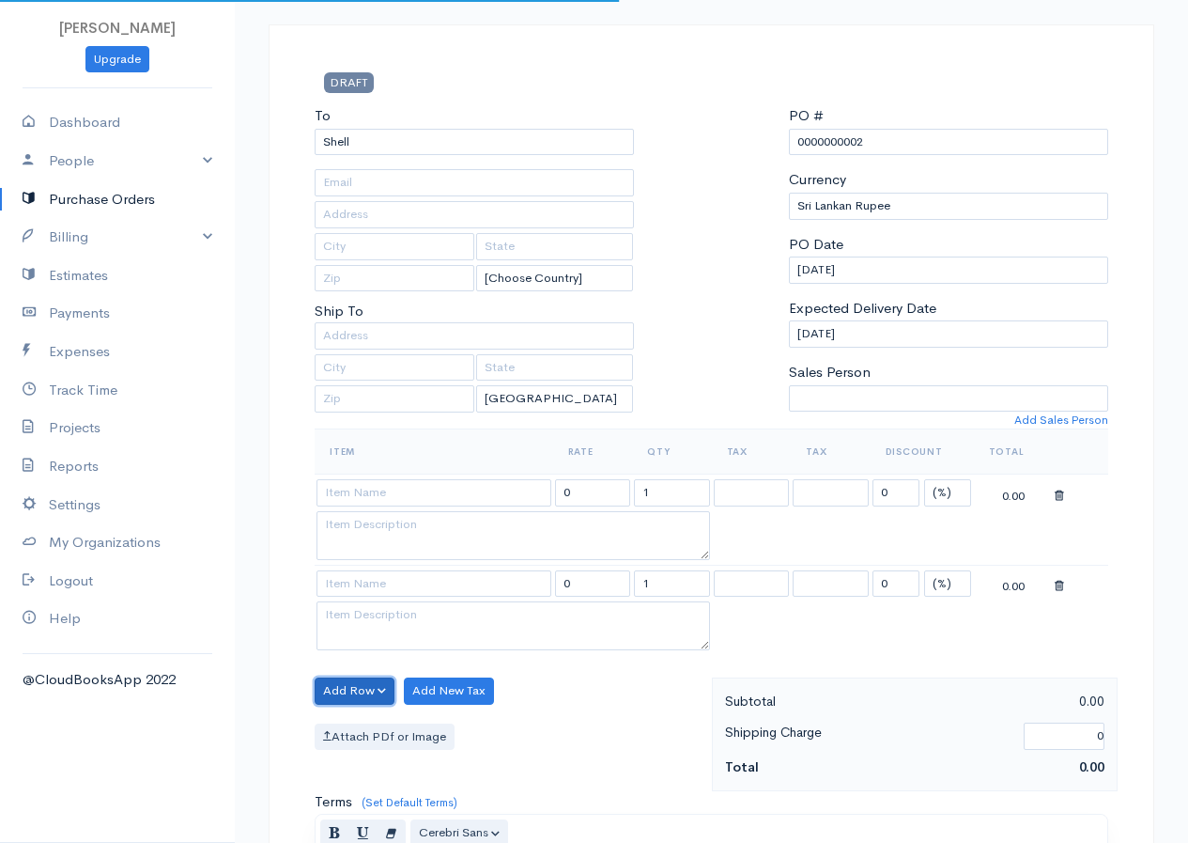
click at [351, 687] on button "Add Row" at bounding box center [355, 690] width 80 height 27
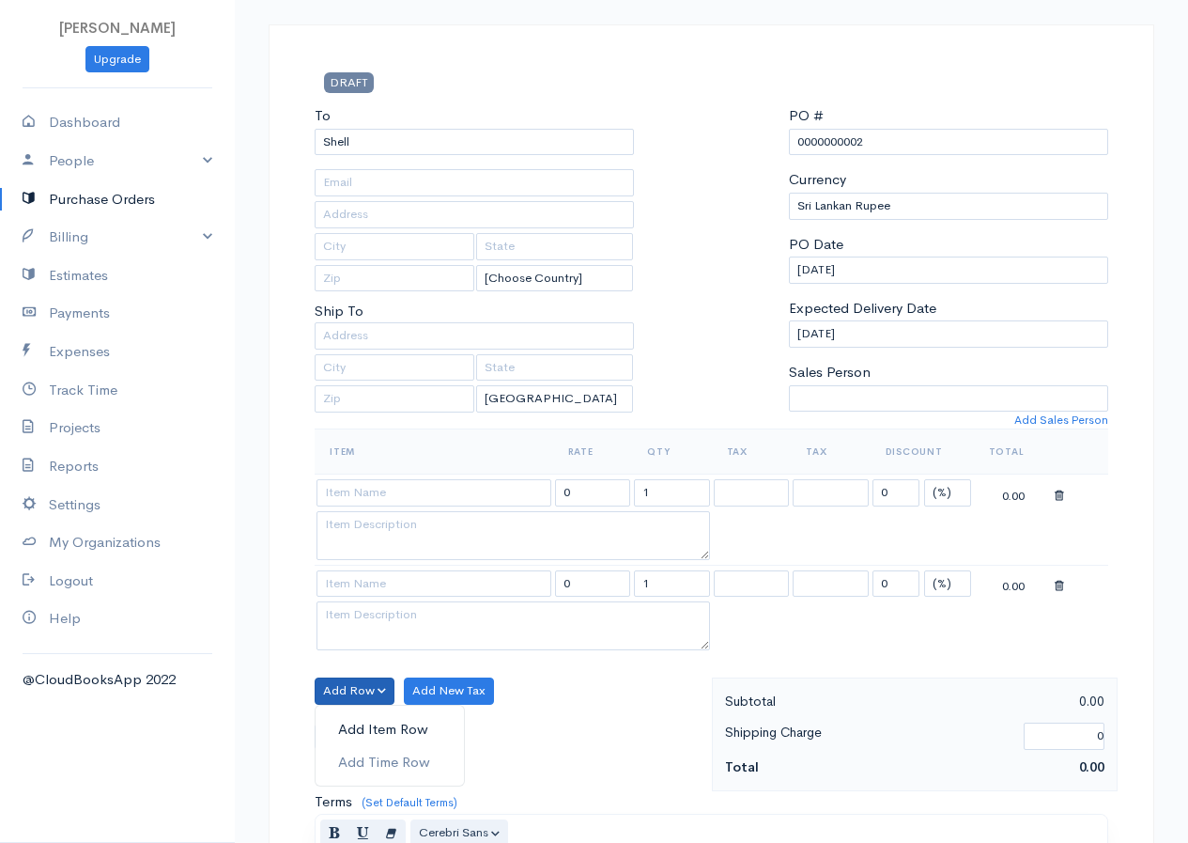
click at [355, 725] on link "Add Item Row" at bounding box center [390, 729] width 148 height 33
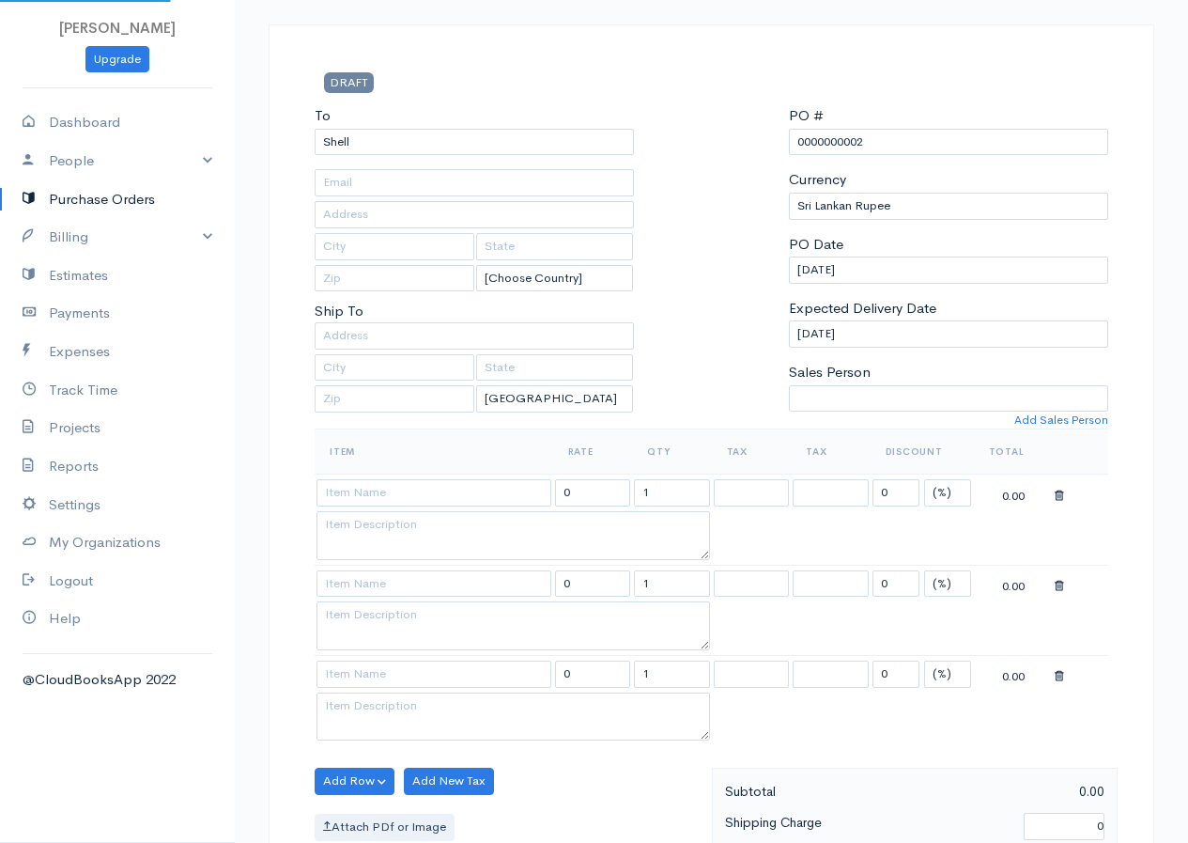
scroll to position [376, 0]
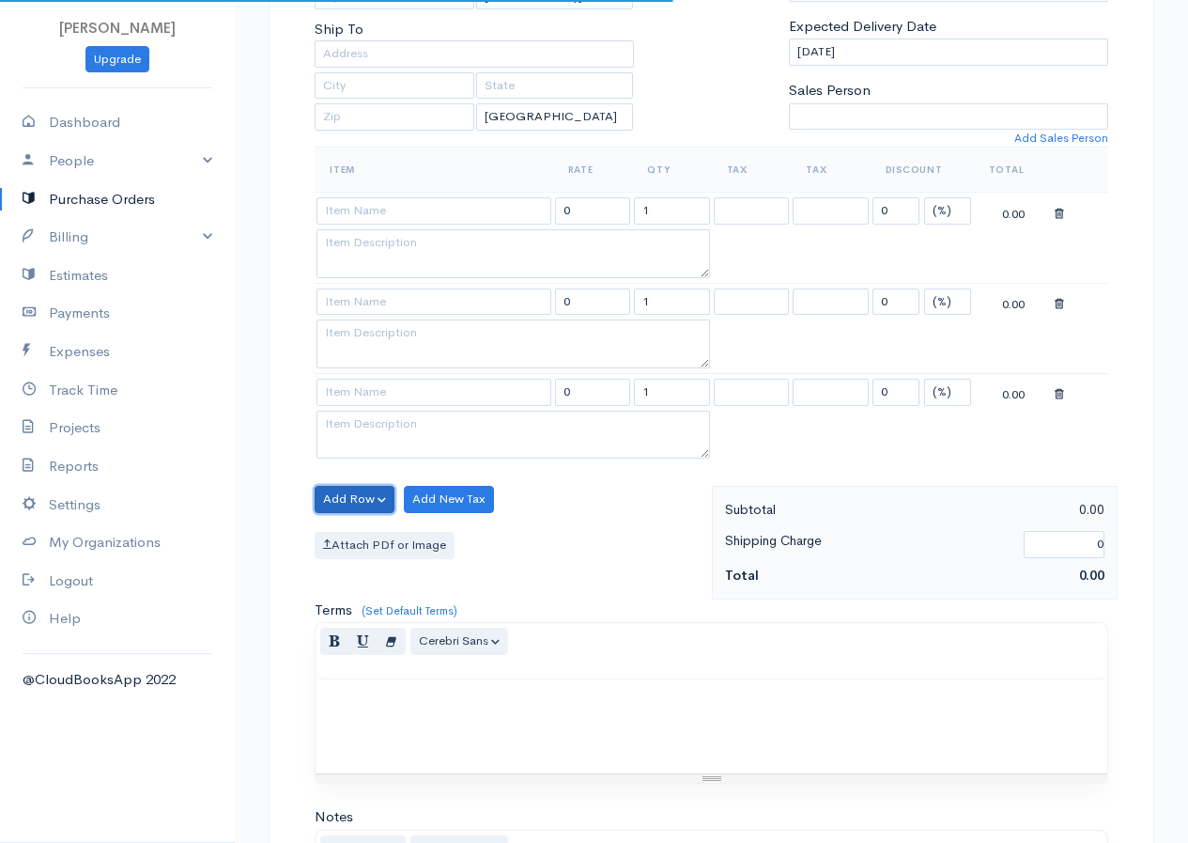
click at [339, 495] on button "Add Row" at bounding box center [355, 499] width 80 height 27
click at [391, 537] on link "Add Item Row" at bounding box center [390, 537] width 148 height 33
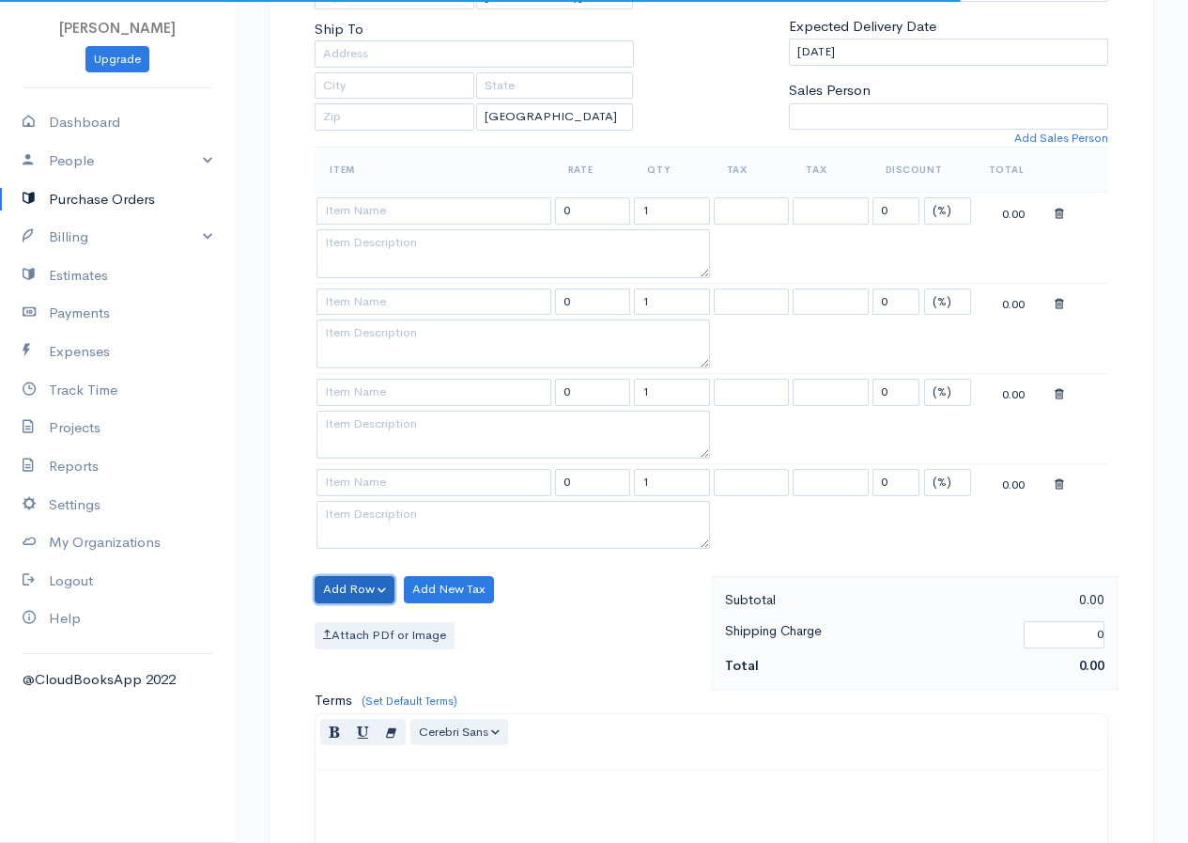
click at [368, 585] on button "Add Row" at bounding box center [355, 589] width 80 height 27
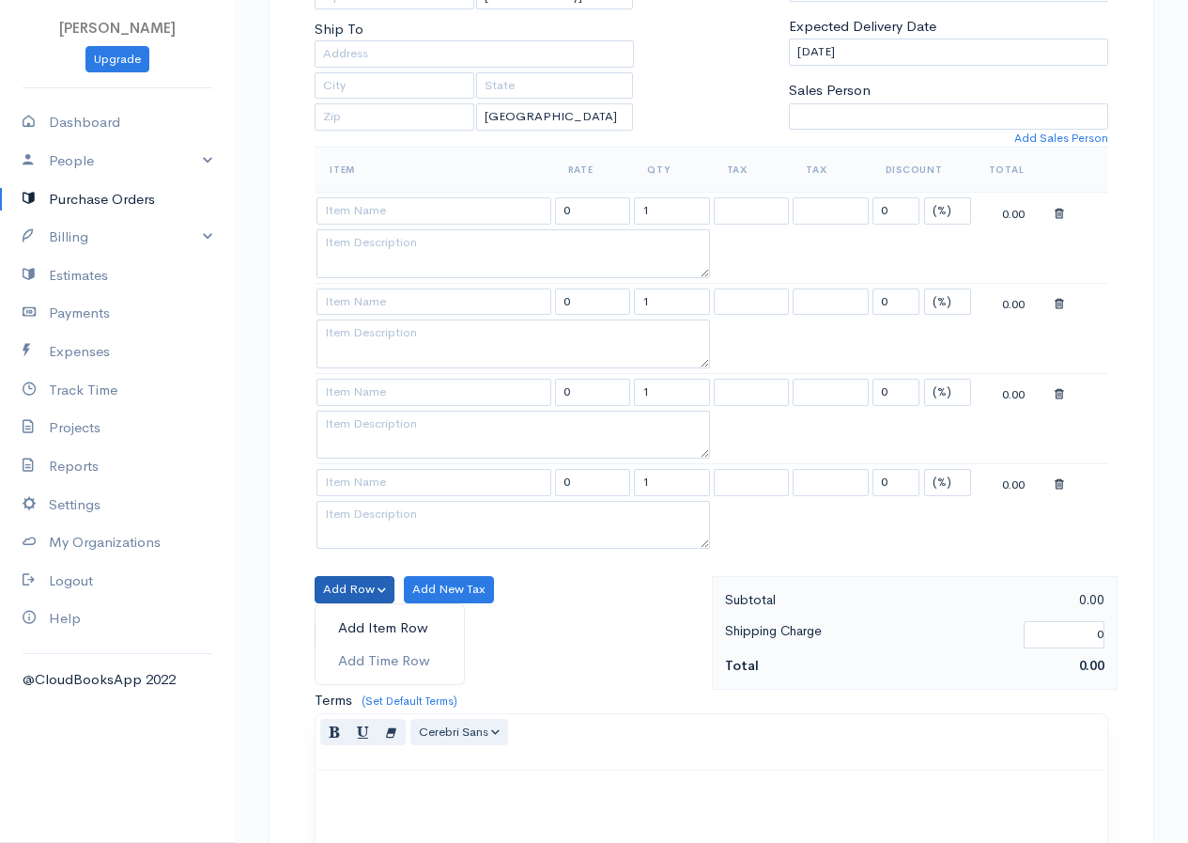
click at [374, 615] on link "Add Item Row" at bounding box center [390, 628] width 148 height 33
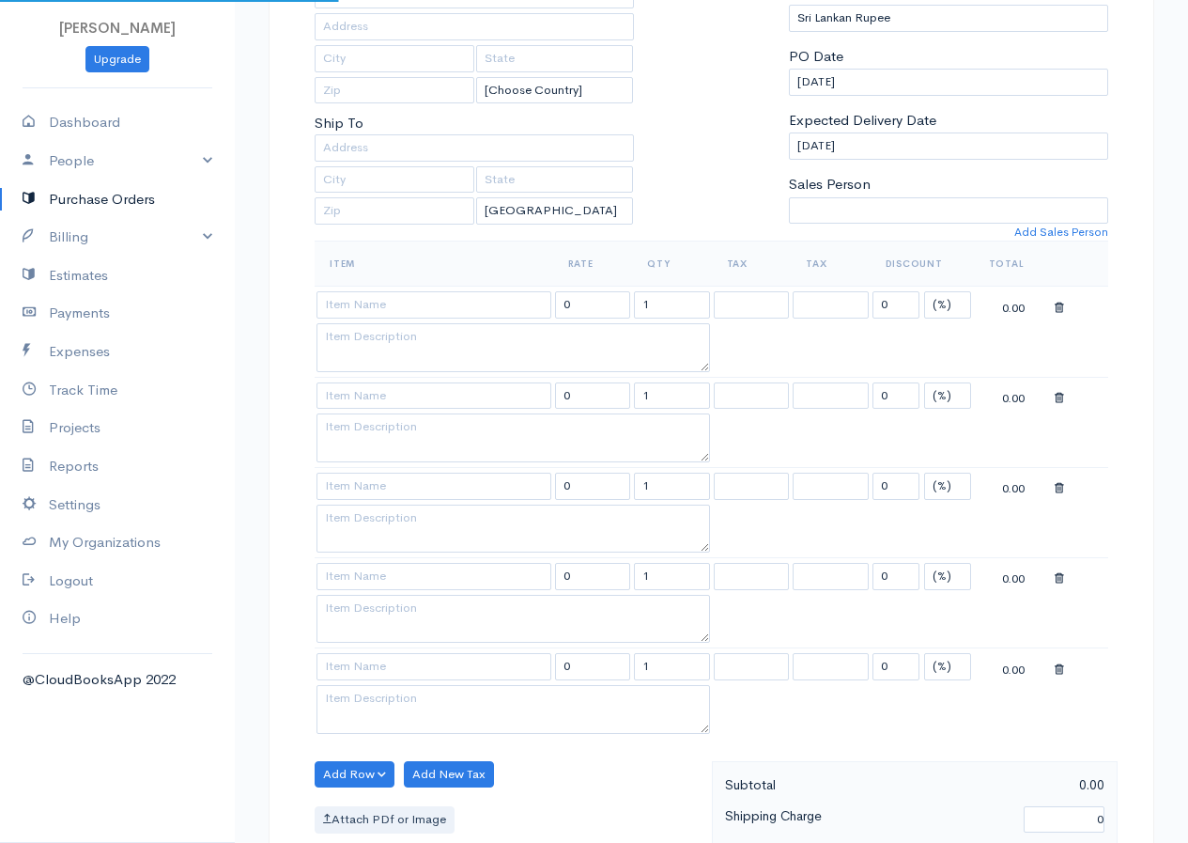
scroll to position [188, 0]
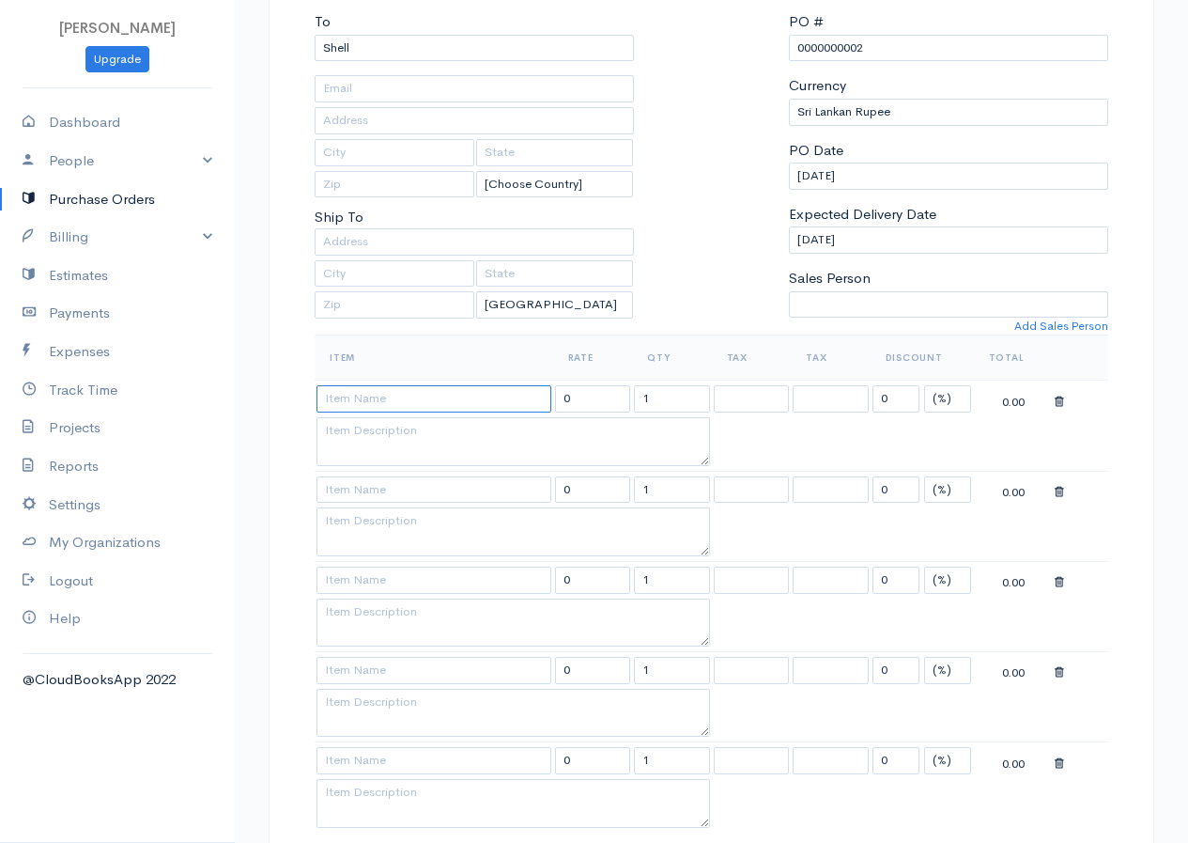
click at [384, 405] on input at bounding box center [434, 398] width 235 height 27
type input "Glass"
type input "6750.00"
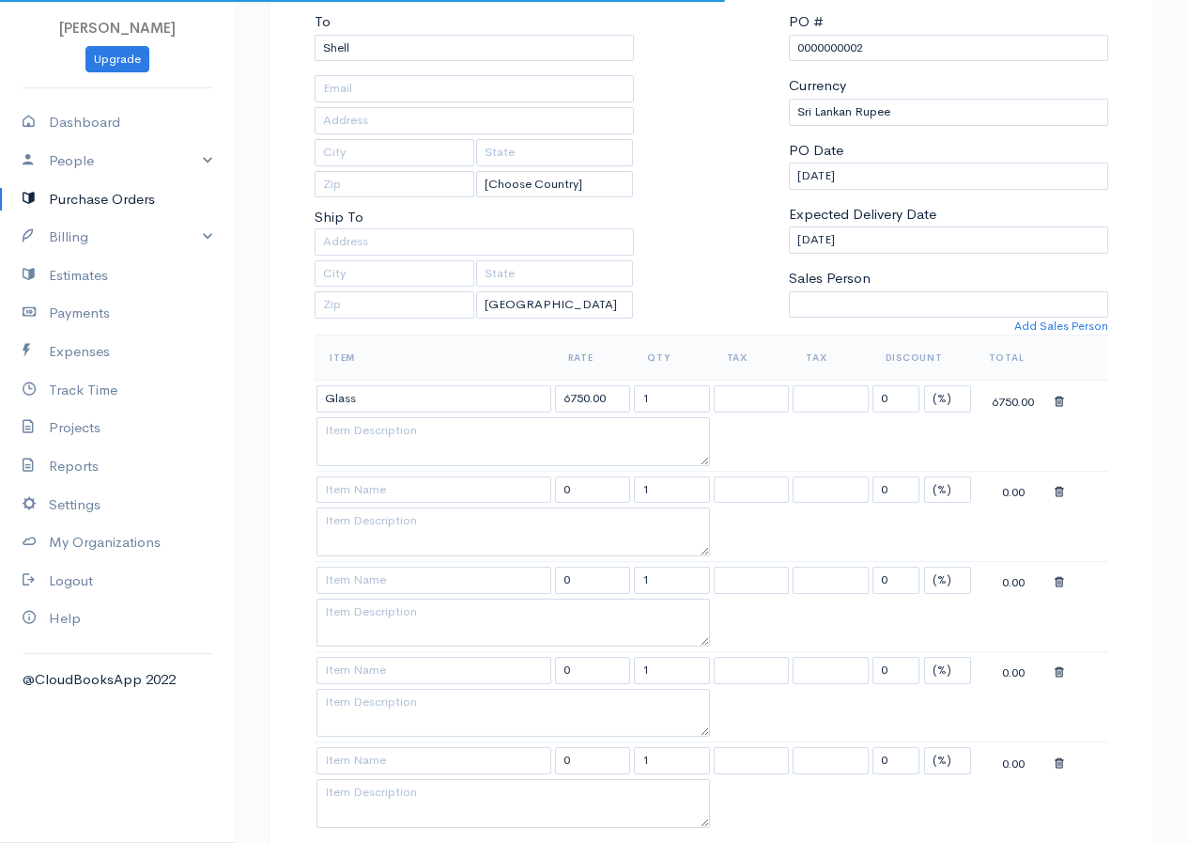
click at [393, 419] on body "R.S.Rimasha Upgrade Dashboard People Clients Vendors Staff Users Purchase Order…" at bounding box center [594, 714] width 1188 height 1805
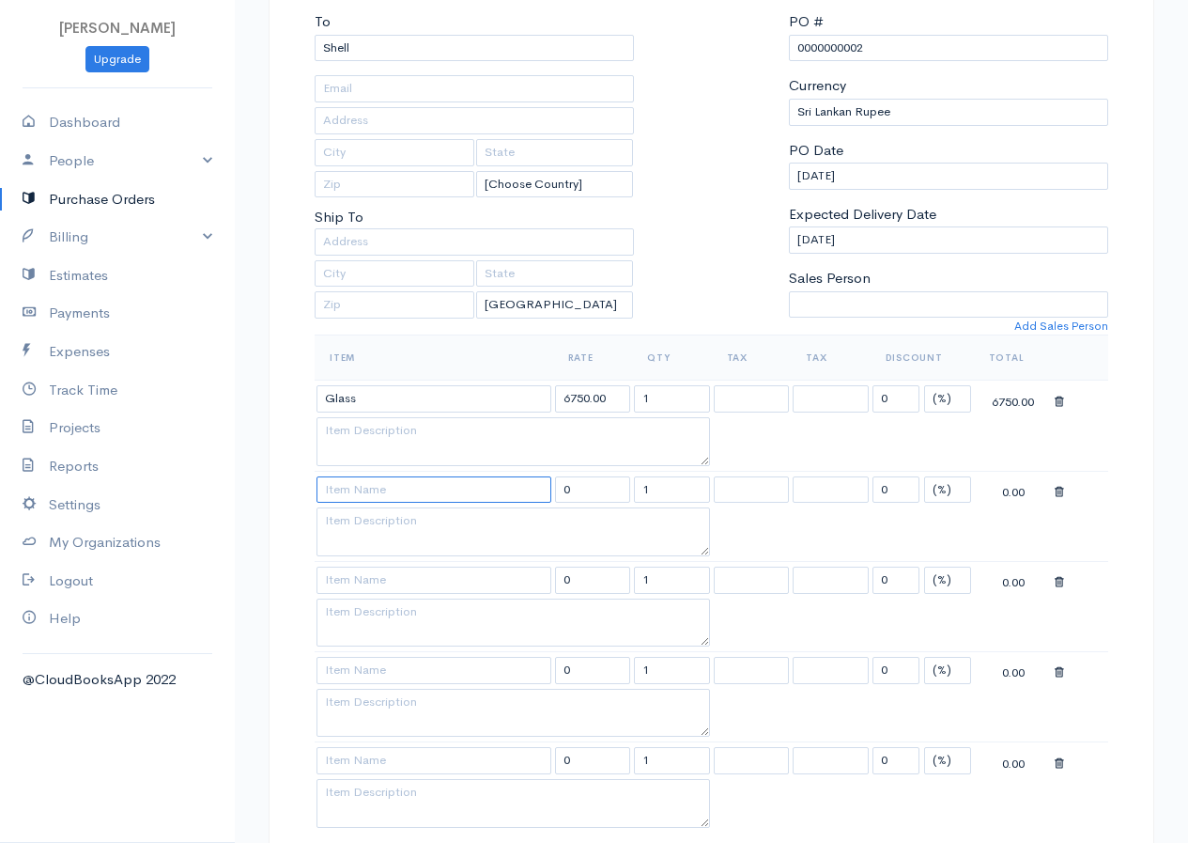
click at [387, 487] on input at bounding box center [434, 489] width 235 height 27
type input "Tiles"
type input "595.00"
click at [350, 529] on body "R.S.Rimasha Upgrade Dashboard People Clients Vendors Staff Users Purchase Order…" at bounding box center [594, 714] width 1188 height 1805
click at [363, 576] on input at bounding box center [434, 579] width 235 height 27
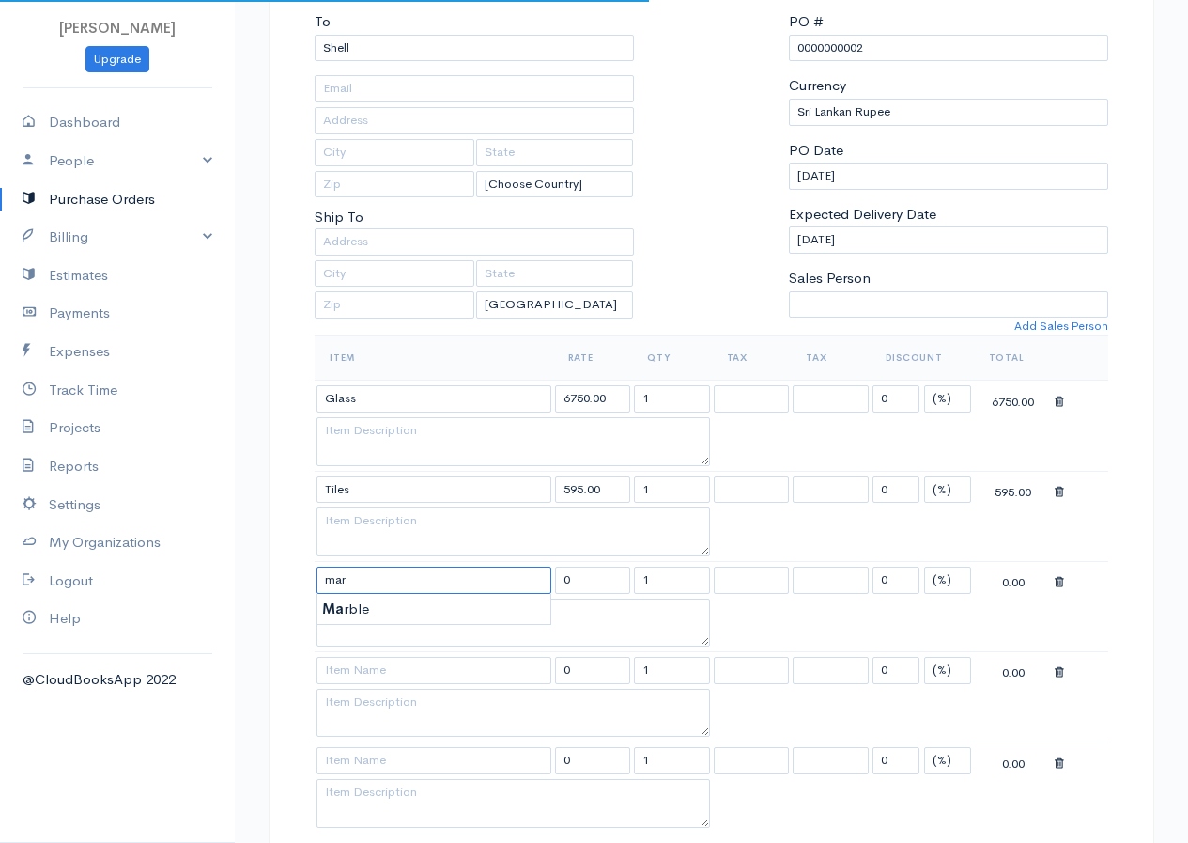
type input "Marble"
type input "1312.50"
click at [366, 605] on body "R.S.Rimasha Upgrade Dashboard People Clients Vendors Staff Users Purchase Order…" at bounding box center [594, 714] width 1188 height 1805
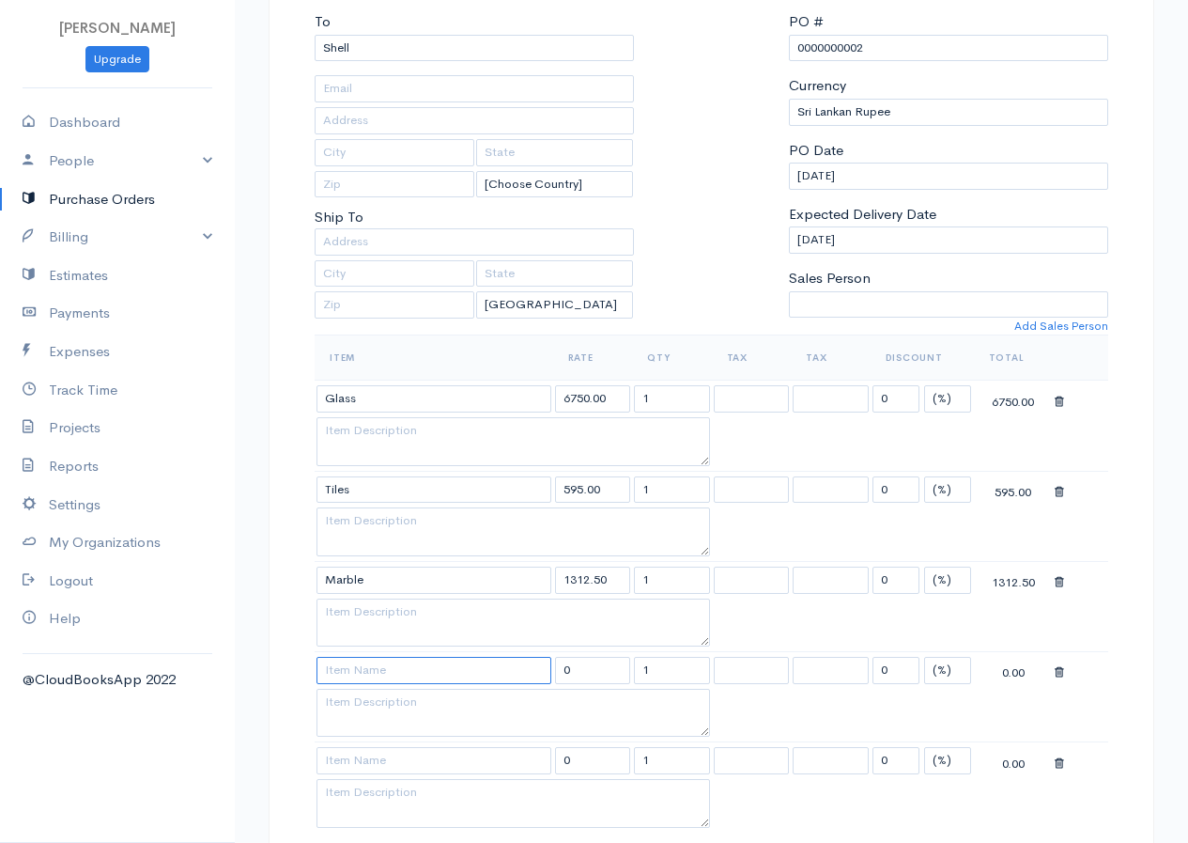
click at [373, 673] on input at bounding box center [434, 670] width 235 height 27
type input ","
type input "Metal Sheet"
type input "11250.00"
click at [375, 692] on body "R.S.Rimasha Upgrade Dashboard People Clients Vendors Staff Users Purchase Order…" at bounding box center [594, 714] width 1188 height 1805
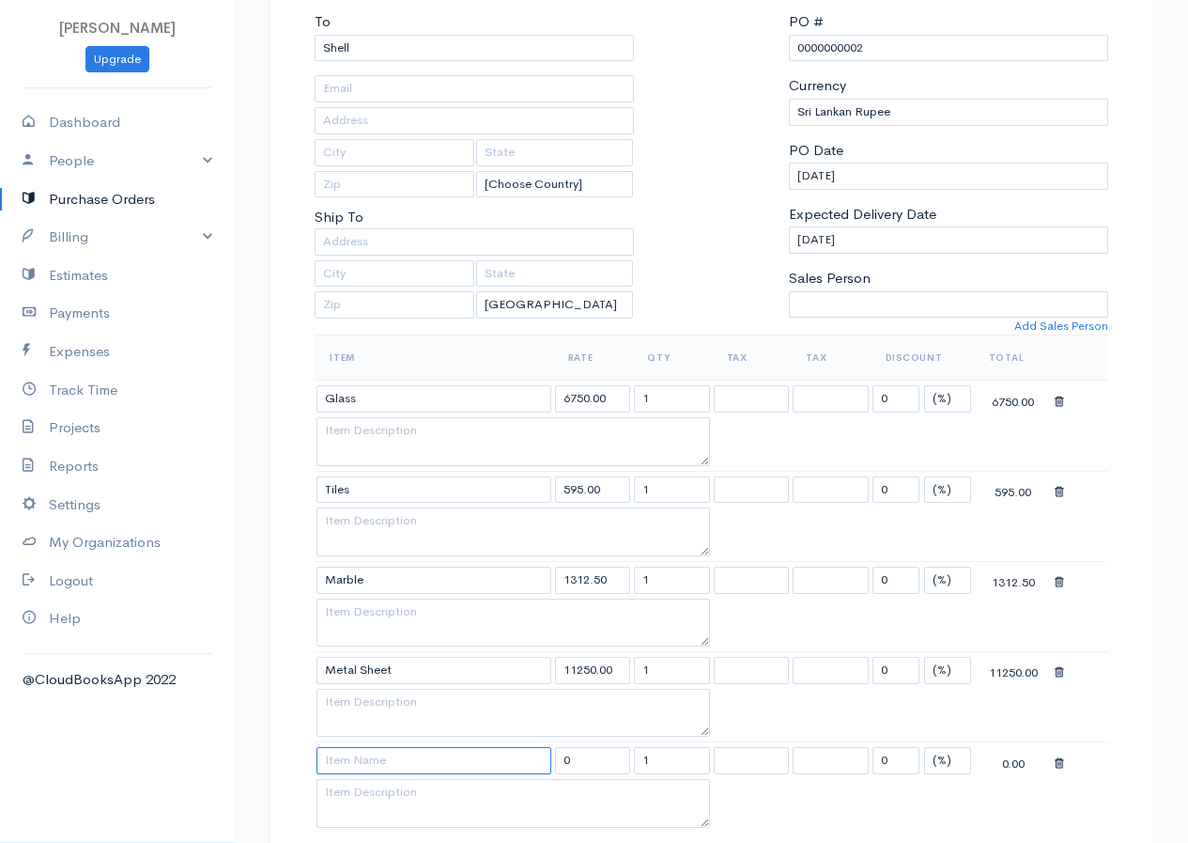
click at [382, 755] on input at bounding box center [434, 760] width 235 height 27
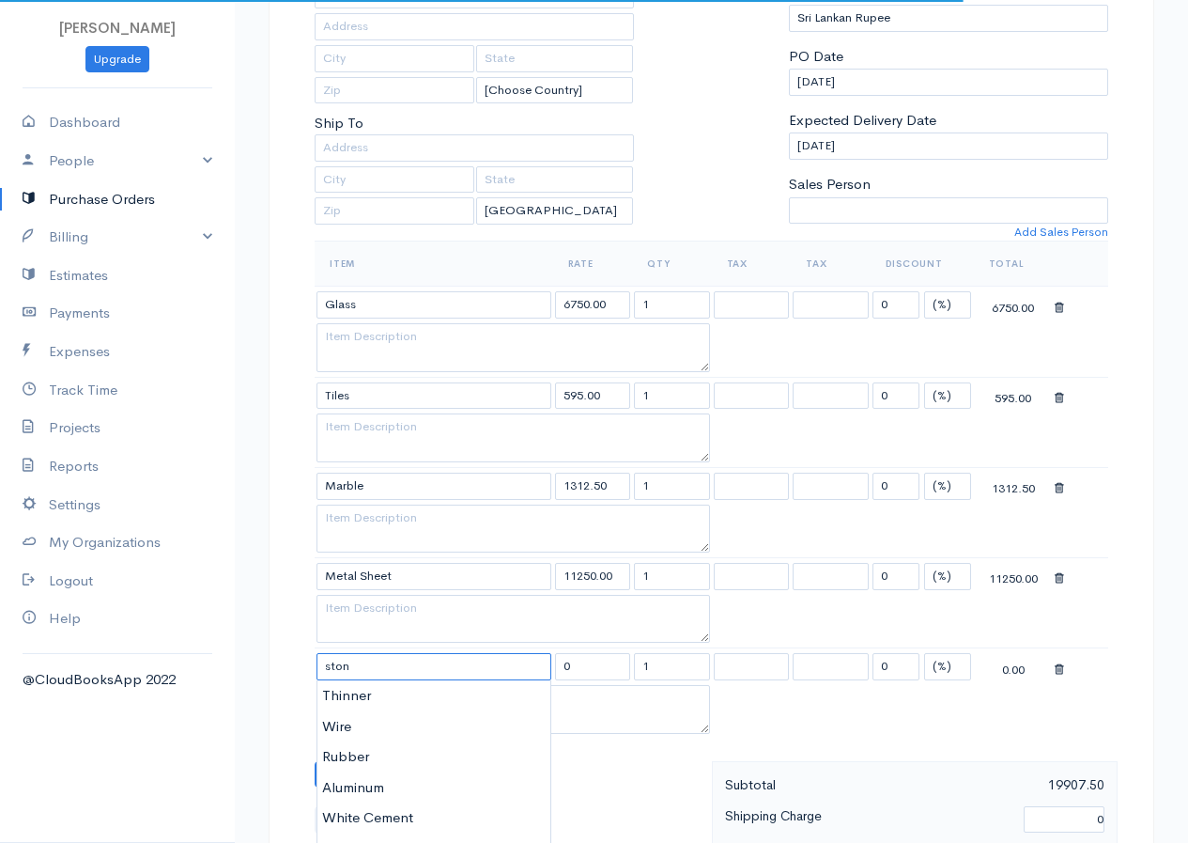
scroll to position [470, 0]
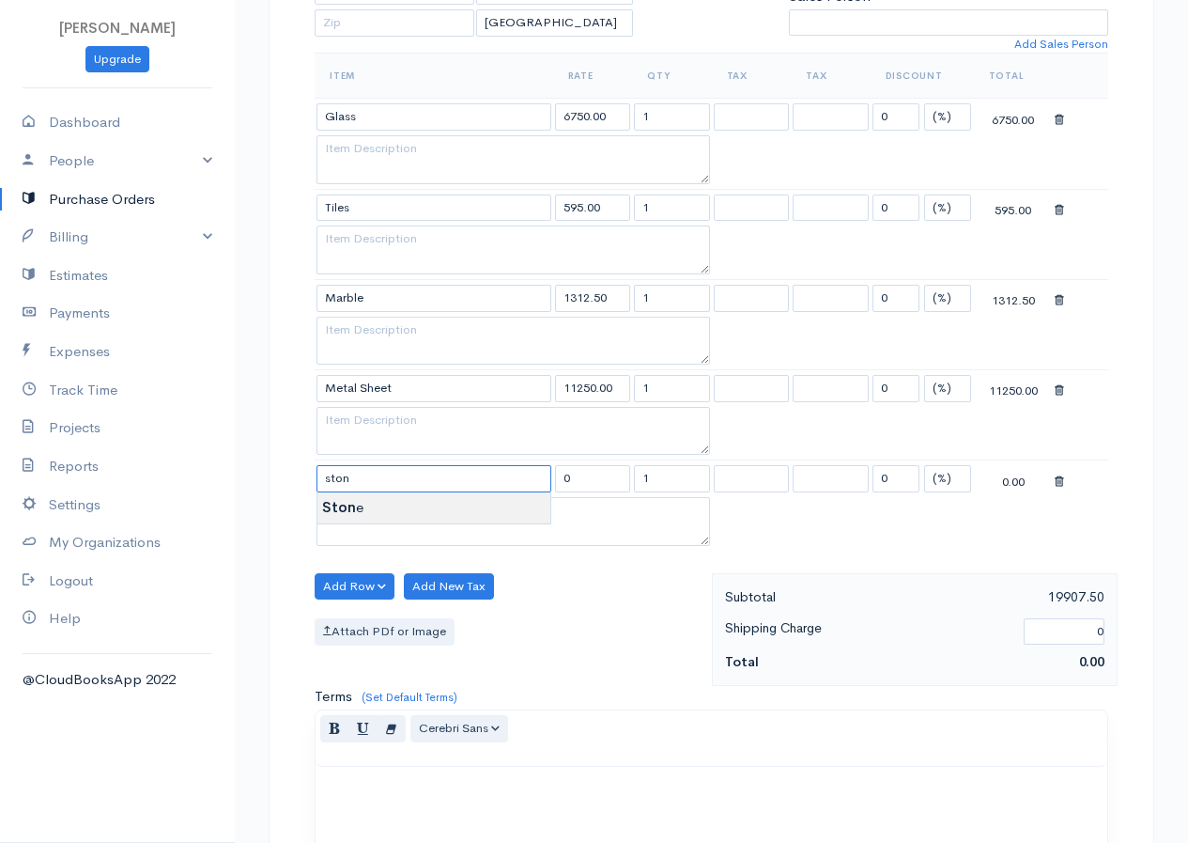
type input "Stone"
type input "4250.00"
click at [378, 504] on body "R.S.Rimasha Upgrade Dashboard People Clients Vendors Staff Users Purchase Order…" at bounding box center [594, 432] width 1188 height 1805
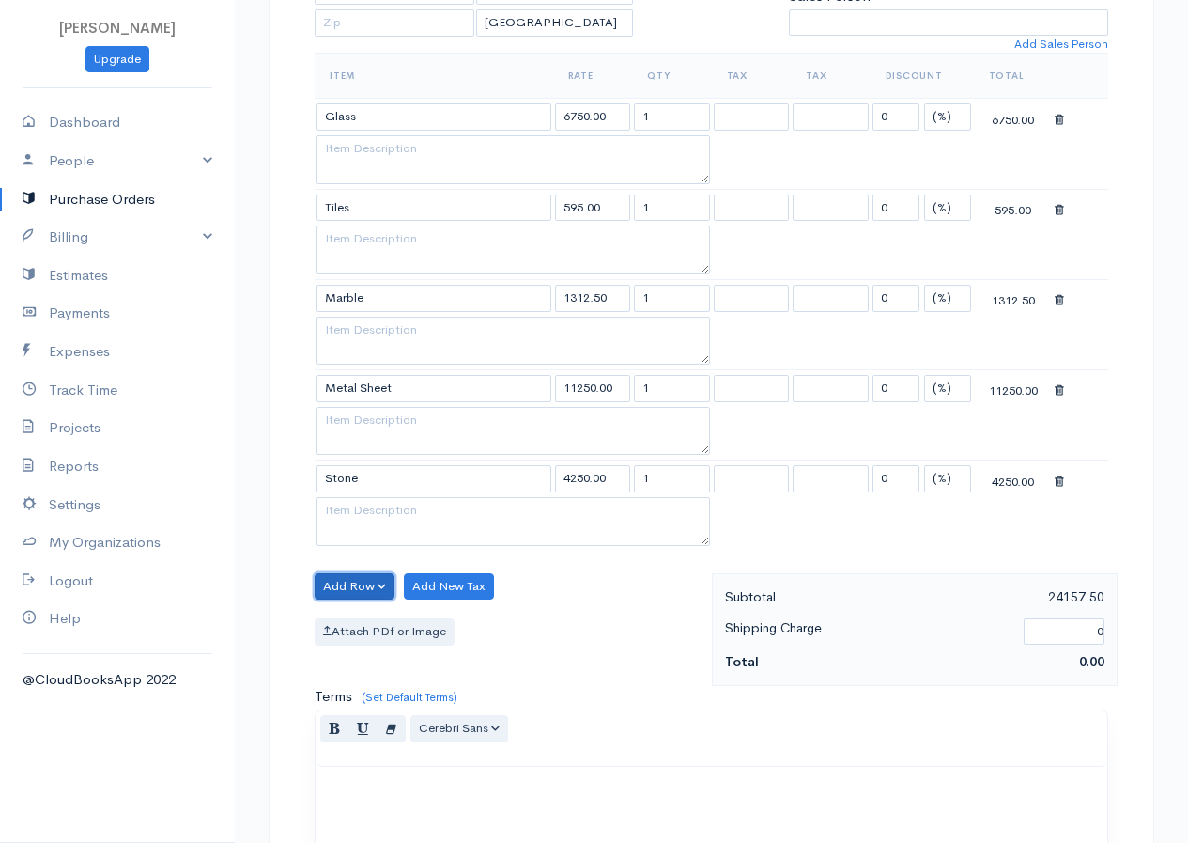
click at [362, 590] on button "Add Row" at bounding box center [355, 586] width 80 height 27
click at [371, 625] on link "Add Item Row" at bounding box center [390, 625] width 148 height 33
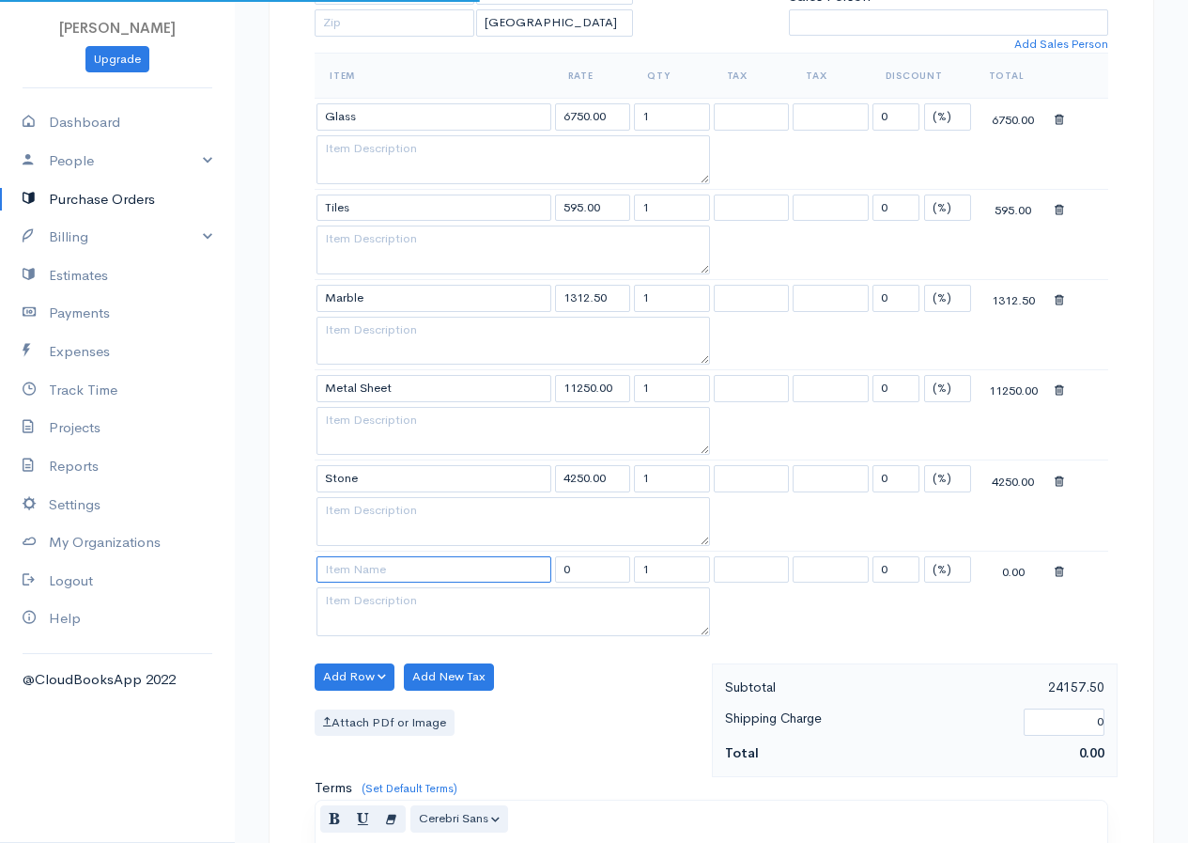
click at [376, 564] on input at bounding box center [434, 569] width 235 height 27
type input "Rope"
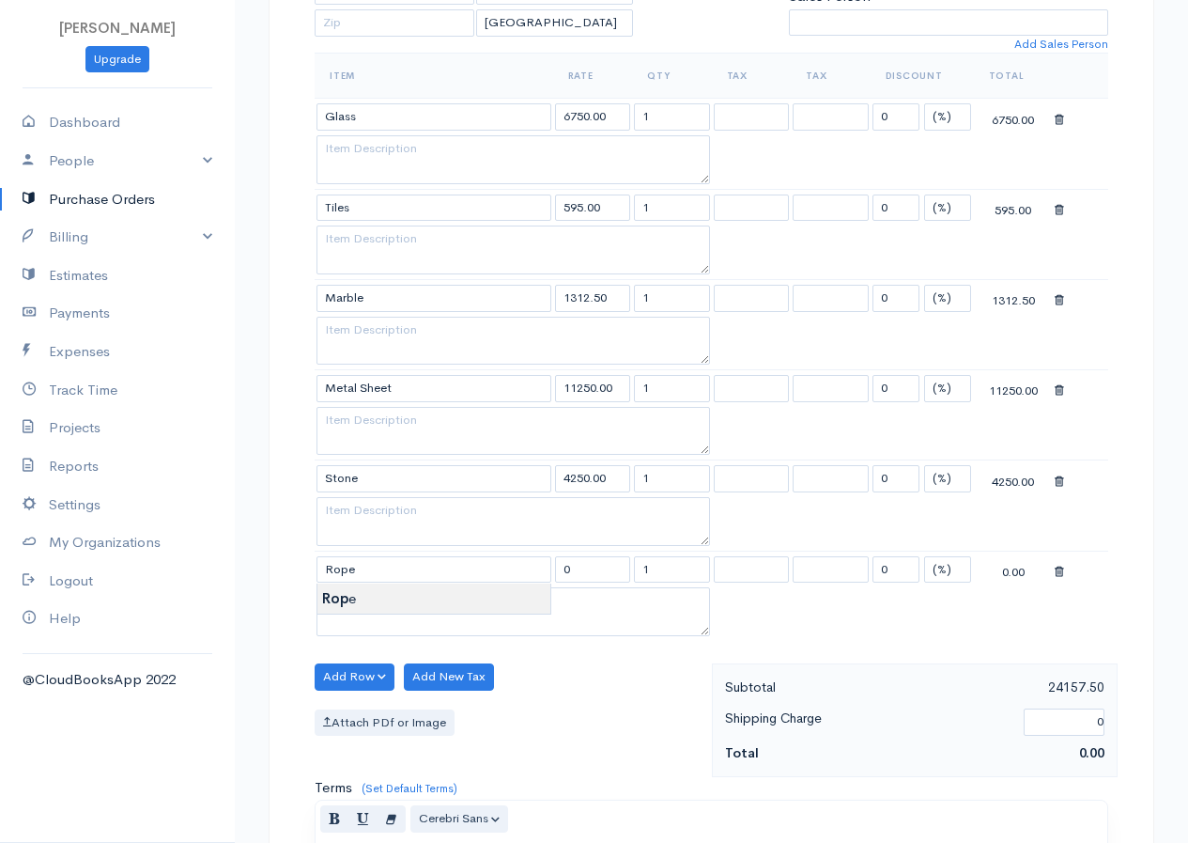
type input "3750.00"
click at [369, 603] on body "R.S.Rimasha Upgrade Dashboard People Clients Vendors Staff Users Purchase Order…" at bounding box center [594, 478] width 1188 height 1896
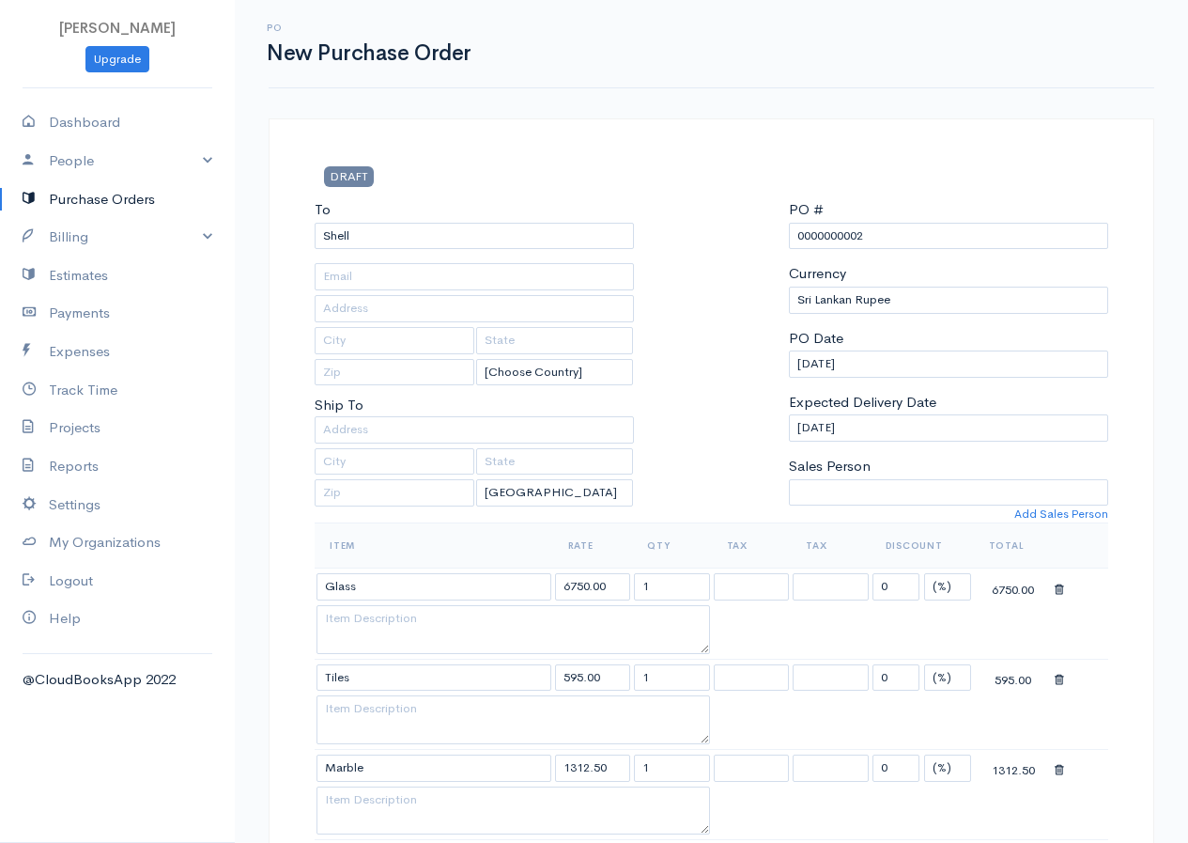
scroll to position [188, 0]
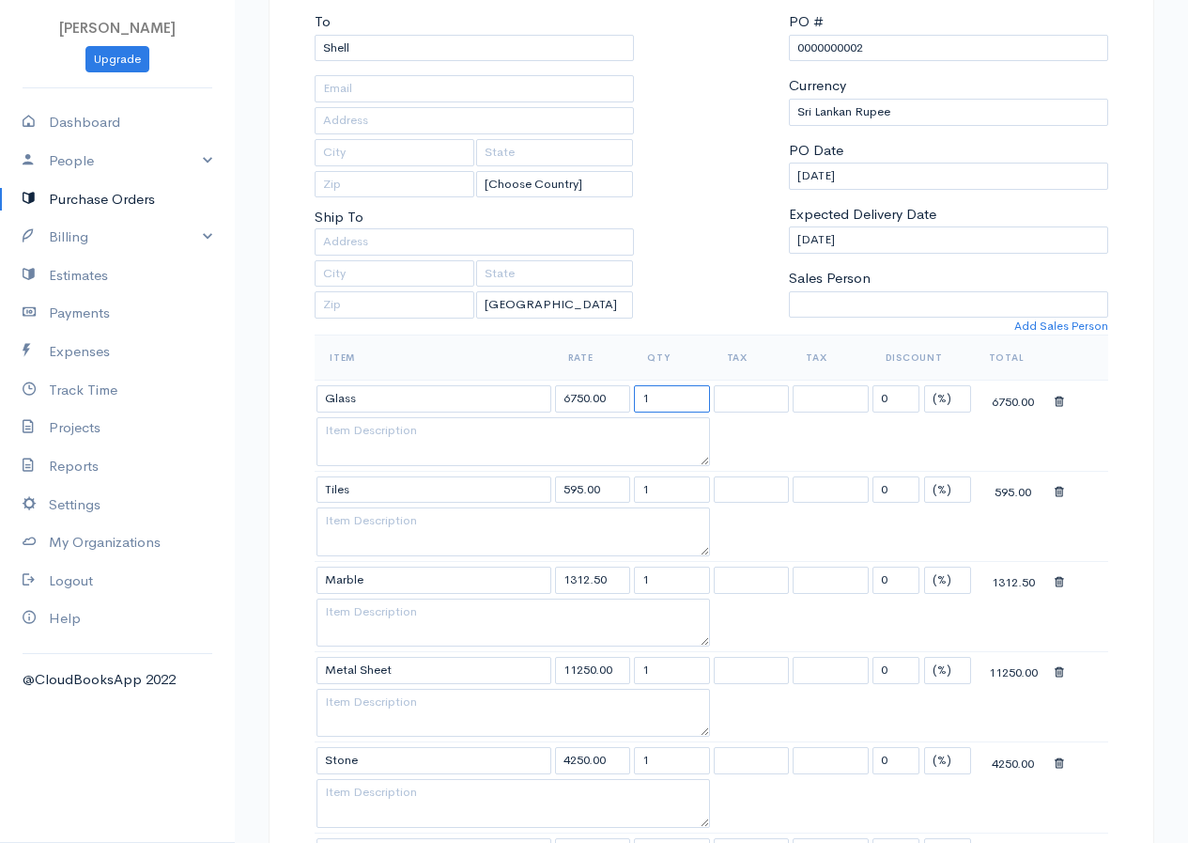
drag, startPoint x: 663, startPoint y: 392, endPoint x: 632, endPoint y: 404, distance: 33.3
click at [632, 404] on td "1" at bounding box center [672, 398] width 80 height 37
type input "10"
drag, startPoint x: 637, startPoint y: 494, endPoint x: 665, endPoint y: 482, distance: 30.7
click at [665, 482] on input "1" at bounding box center [672, 489] width 76 height 27
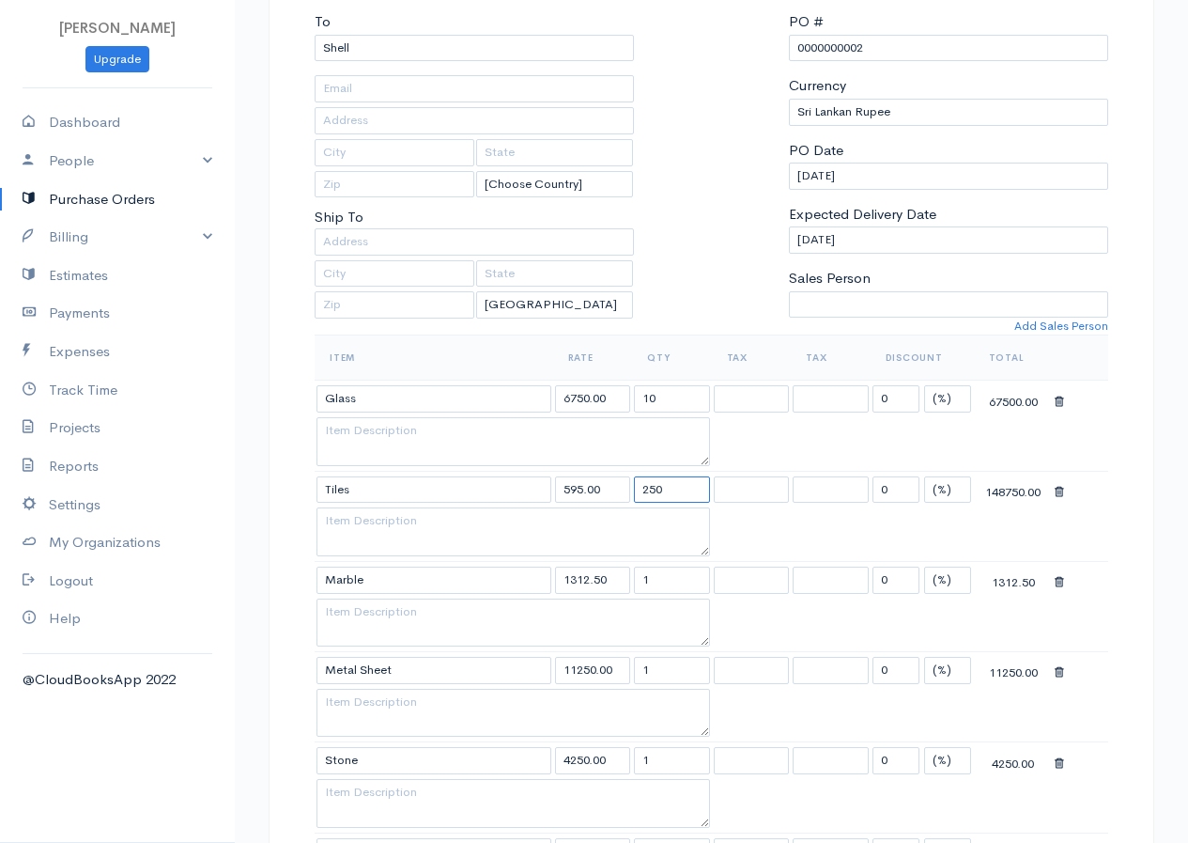
type input "250"
drag, startPoint x: 652, startPoint y: 583, endPoint x: 628, endPoint y: 590, distance: 24.4
click at [628, 590] on tr "Marble 1312.50 1 0 (%) Flat 1312.50" at bounding box center [712, 579] width 794 height 37
type input "200"
click at [637, 677] on input "1" at bounding box center [672, 670] width 76 height 27
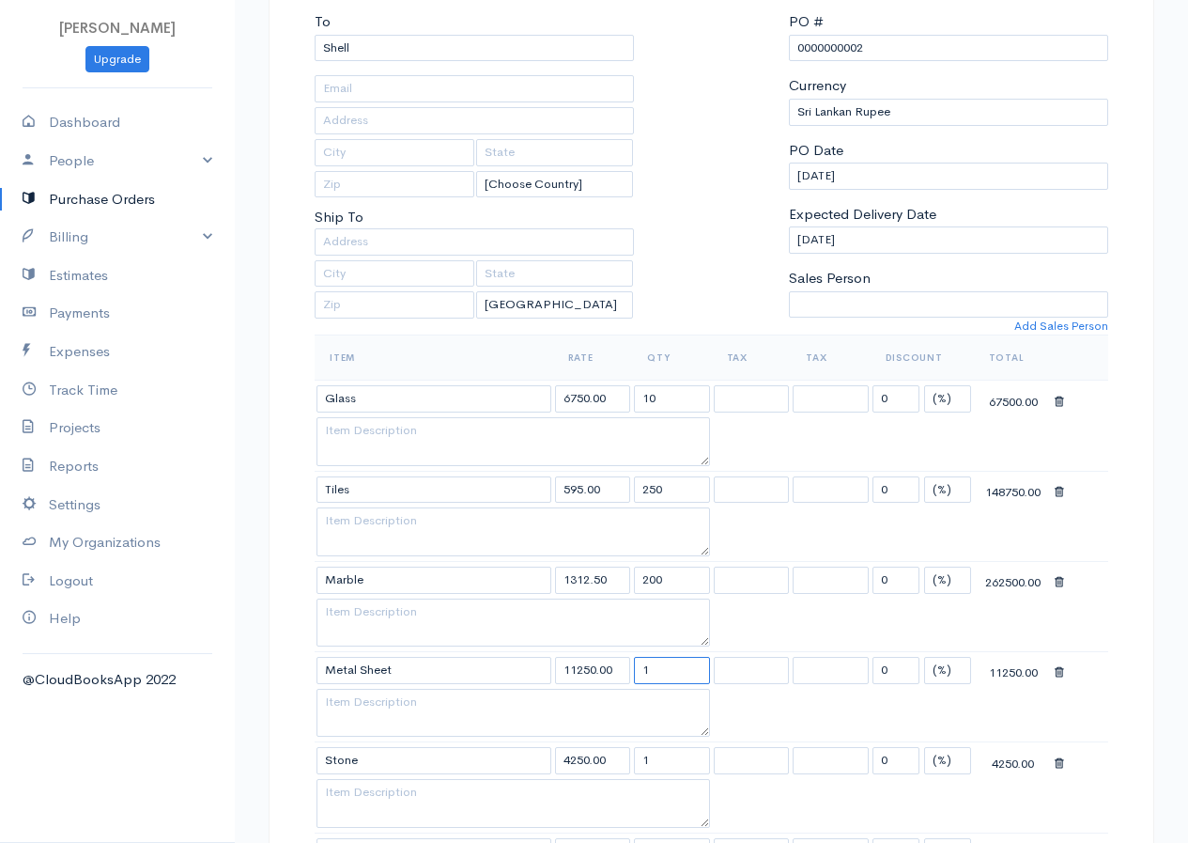
drag, startPoint x: 637, startPoint y: 677, endPoint x: 697, endPoint y: 655, distance: 64.2
click at [697, 655] on td "1" at bounding box center [672, 670] width 80 height 37
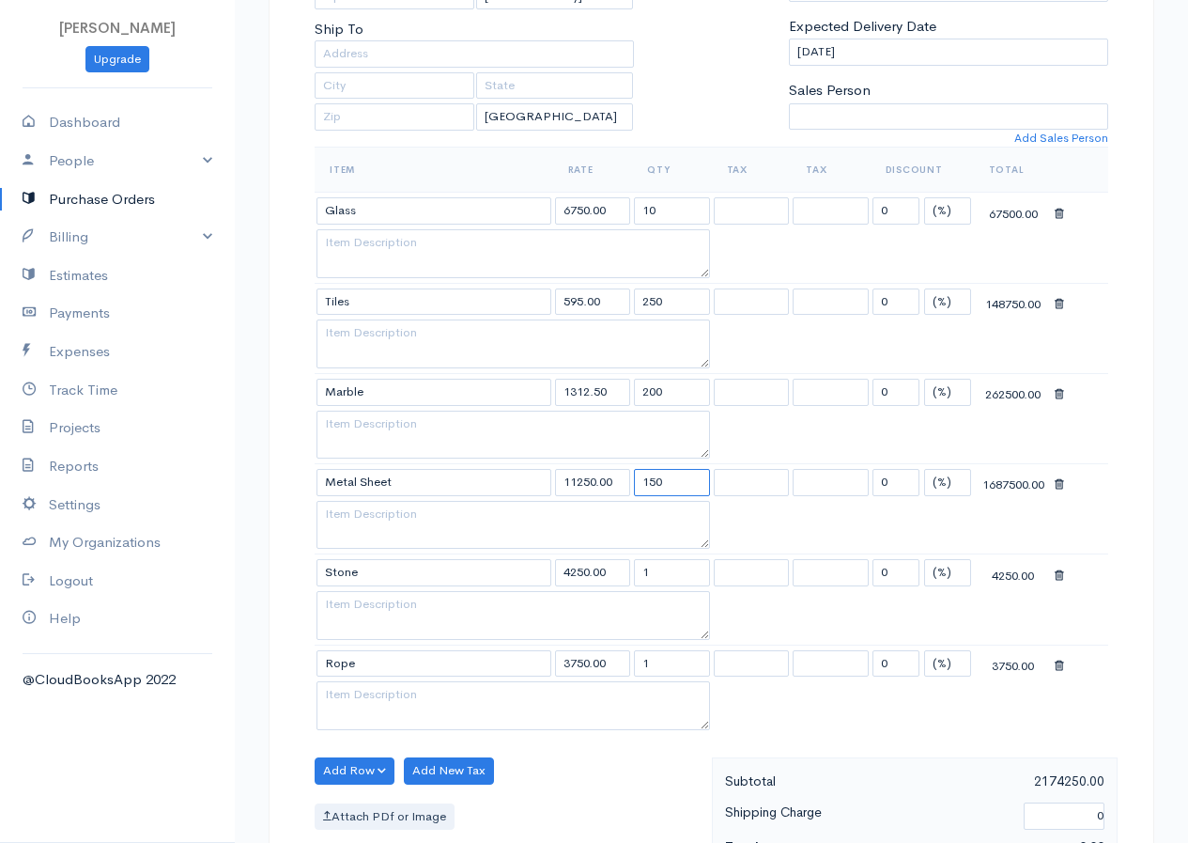
type input "150"
drag, startPoint x: 656, startPoint y: 574, endPoint x: 620, endPoint y: 592, distance: 39.9
click at [620, 592] on tbody "Glass 6750.00 10 0 (%) Flat 67500.00 Tiles 595.00 250 0 (%) Flat 148750.00 Marb…" at bounding box center [712, 464] width 794 height 542
type input "5"
drag, startPoint x: 652, startPoint y: 665, endPoint x: 634, endPoint y: 673, distance: 19.4
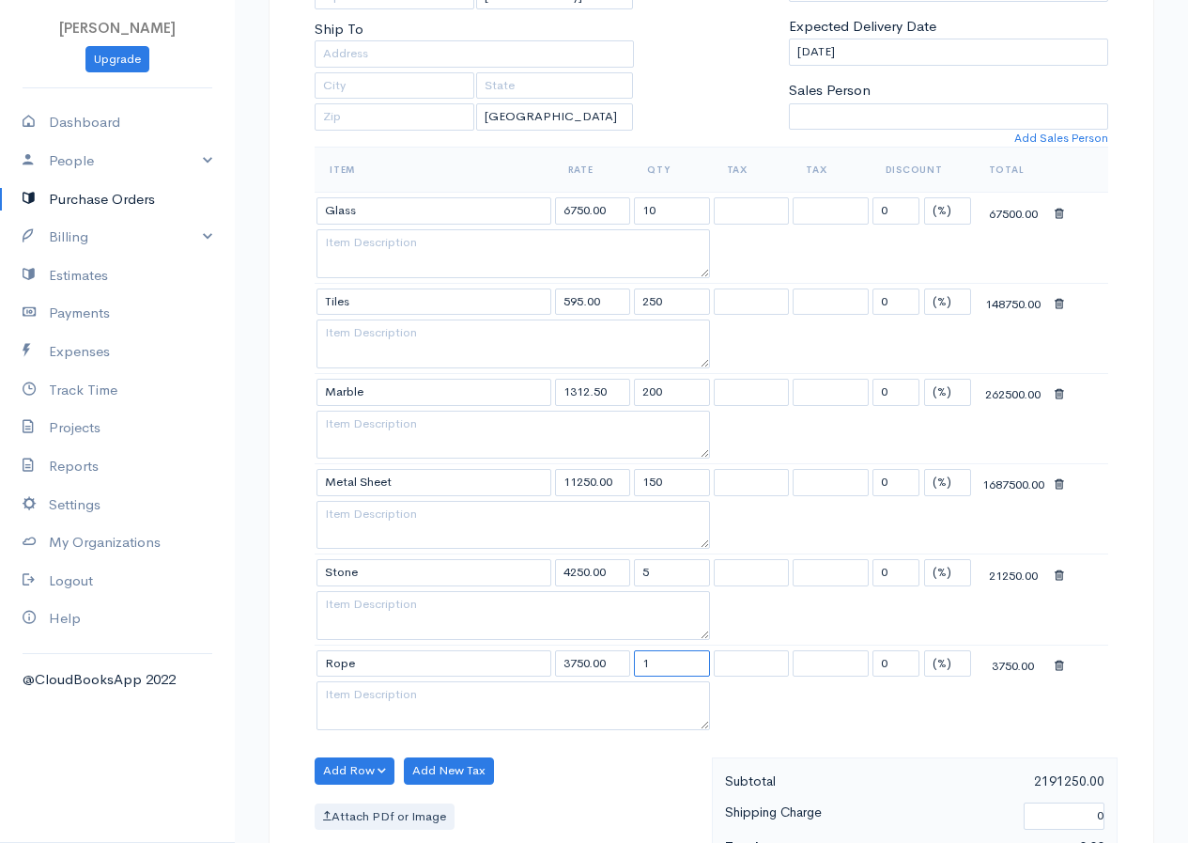
click at [634, 673] on input "1" at bounding box center [672, 663] width 76 height 27
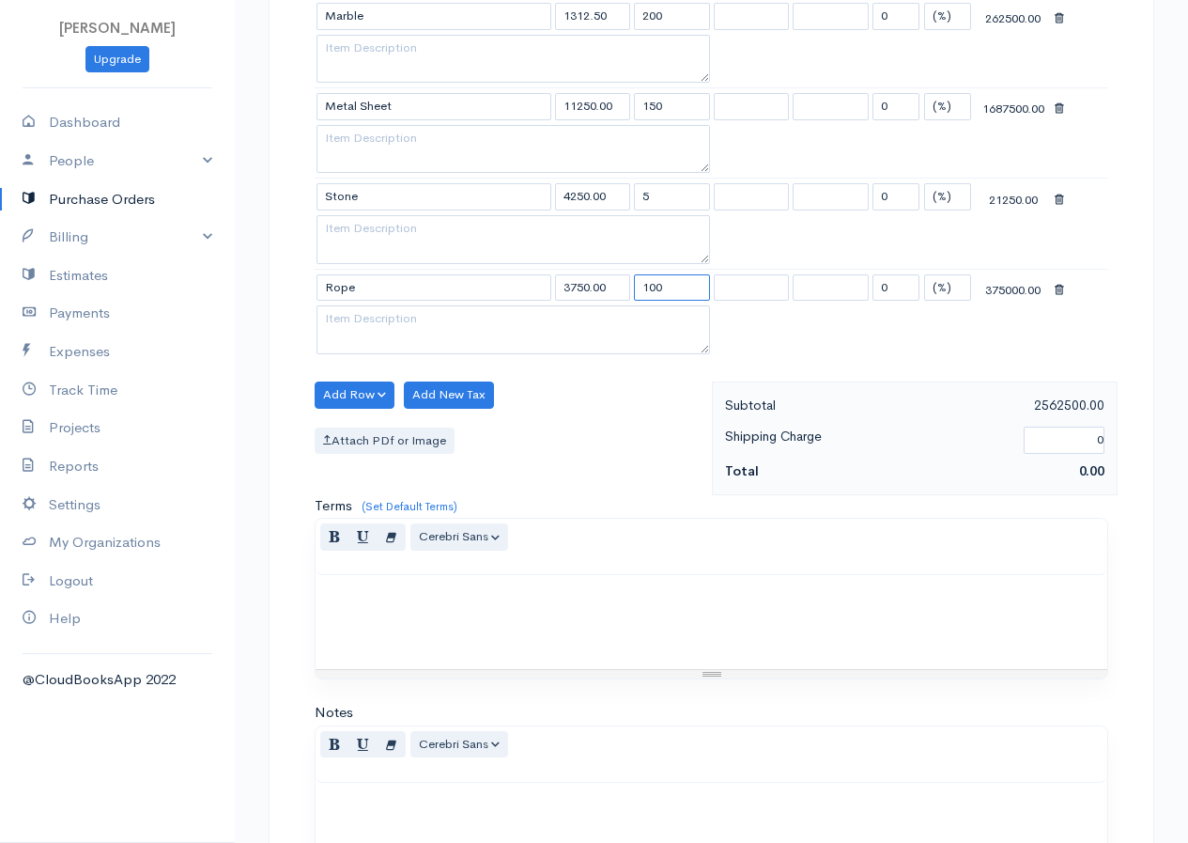
scroll to position [1053, 0]
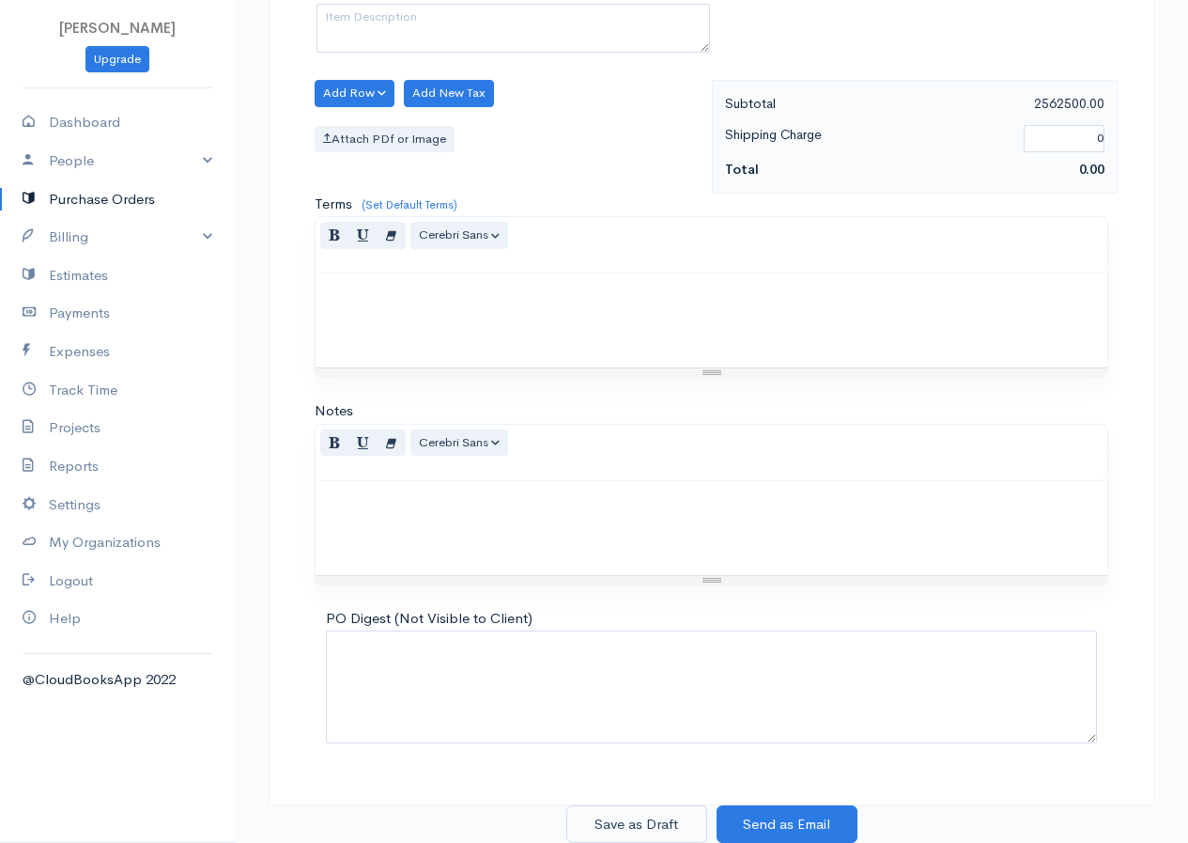
type input "100"
click at [630, 816] on button "Save as Draft" at bounding box center [636, 824] width 141 height 39
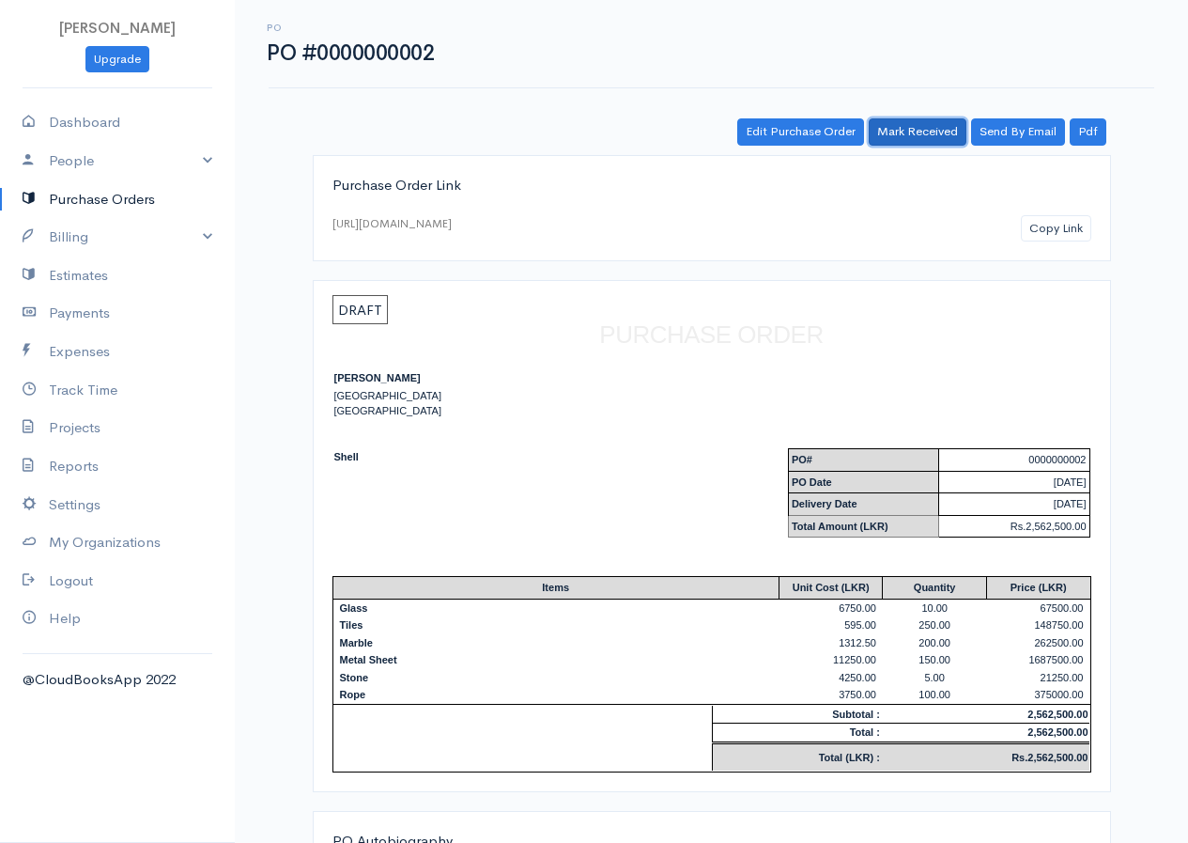
click at [920, 126] on link "Mark Received" at bounding box center [918, 131] width 98 height 27
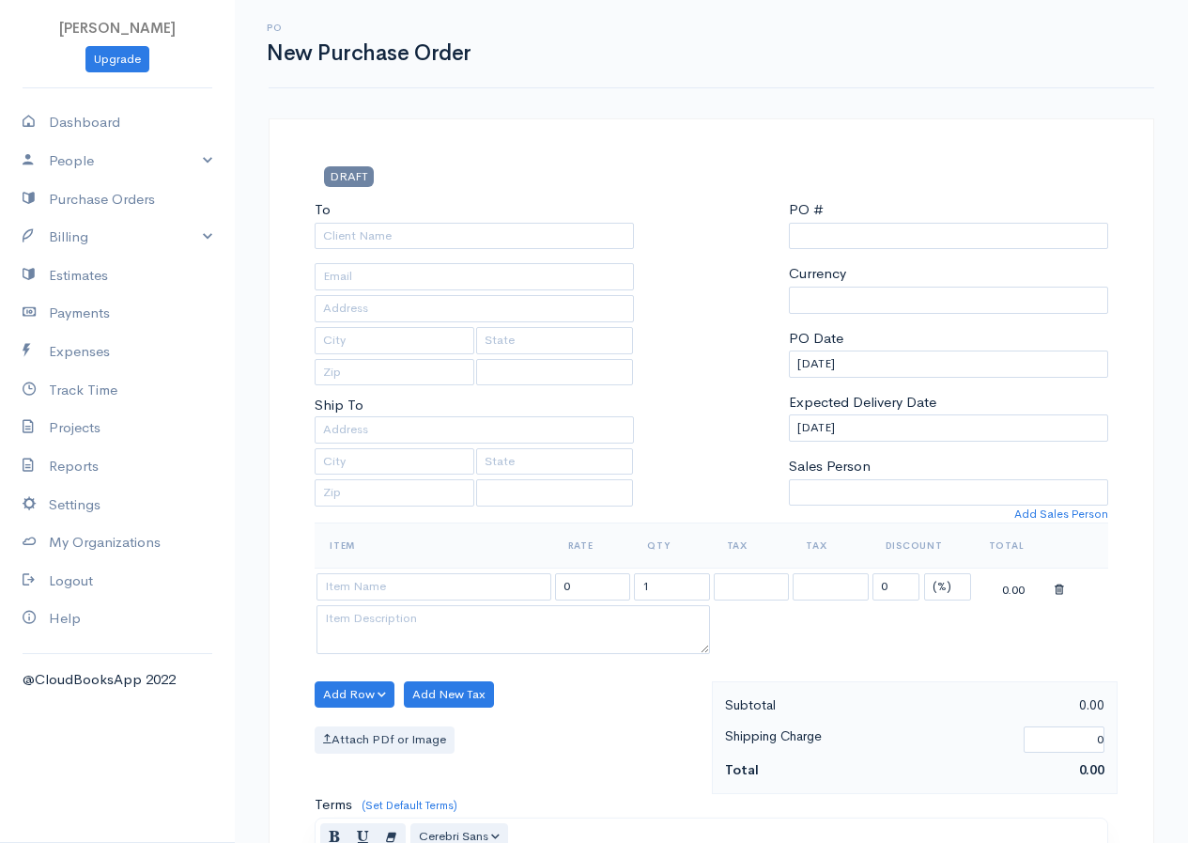
scroll to position [119, 0]
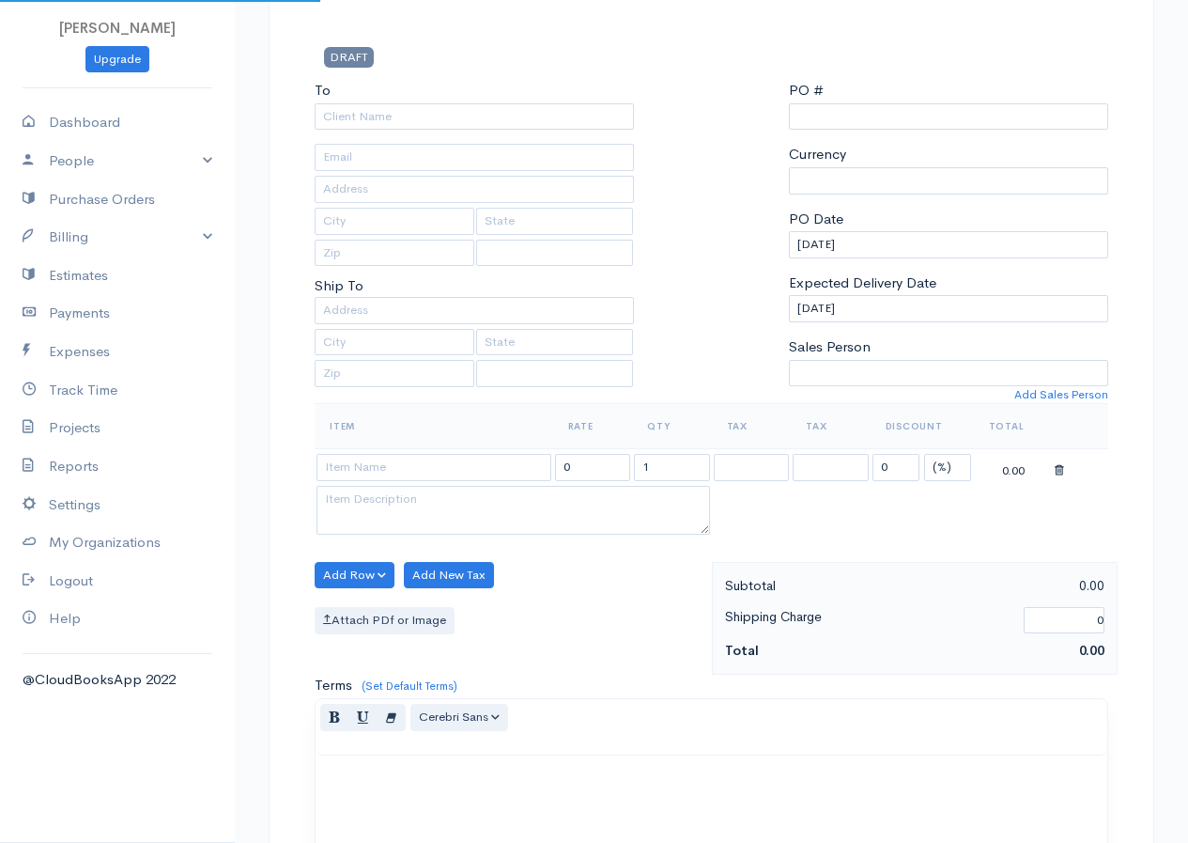
type input "0000000003"
select select "[GEOGRAPHIC_DATA]"
select select "LKR"
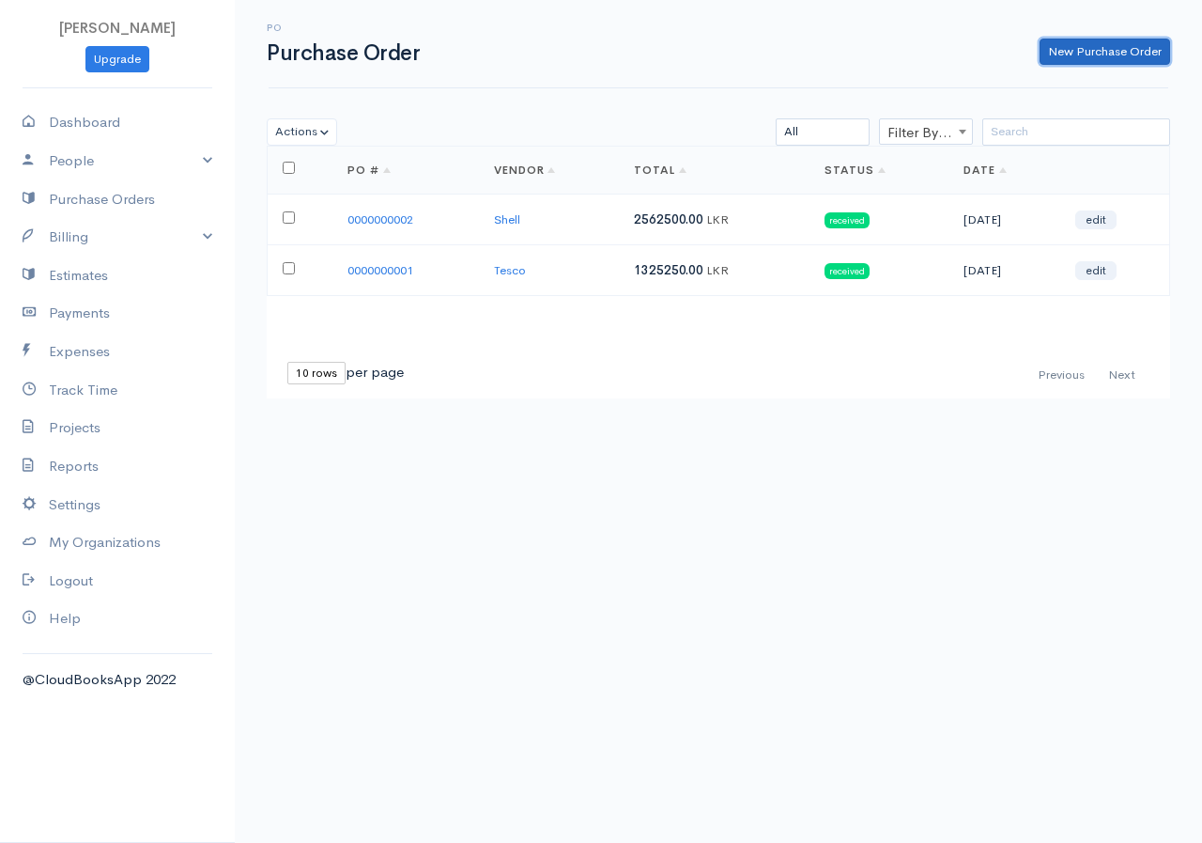
click at [1099, 57] on link "New Purchase Order" at bounding box center [1105, 52] width 131 height 27
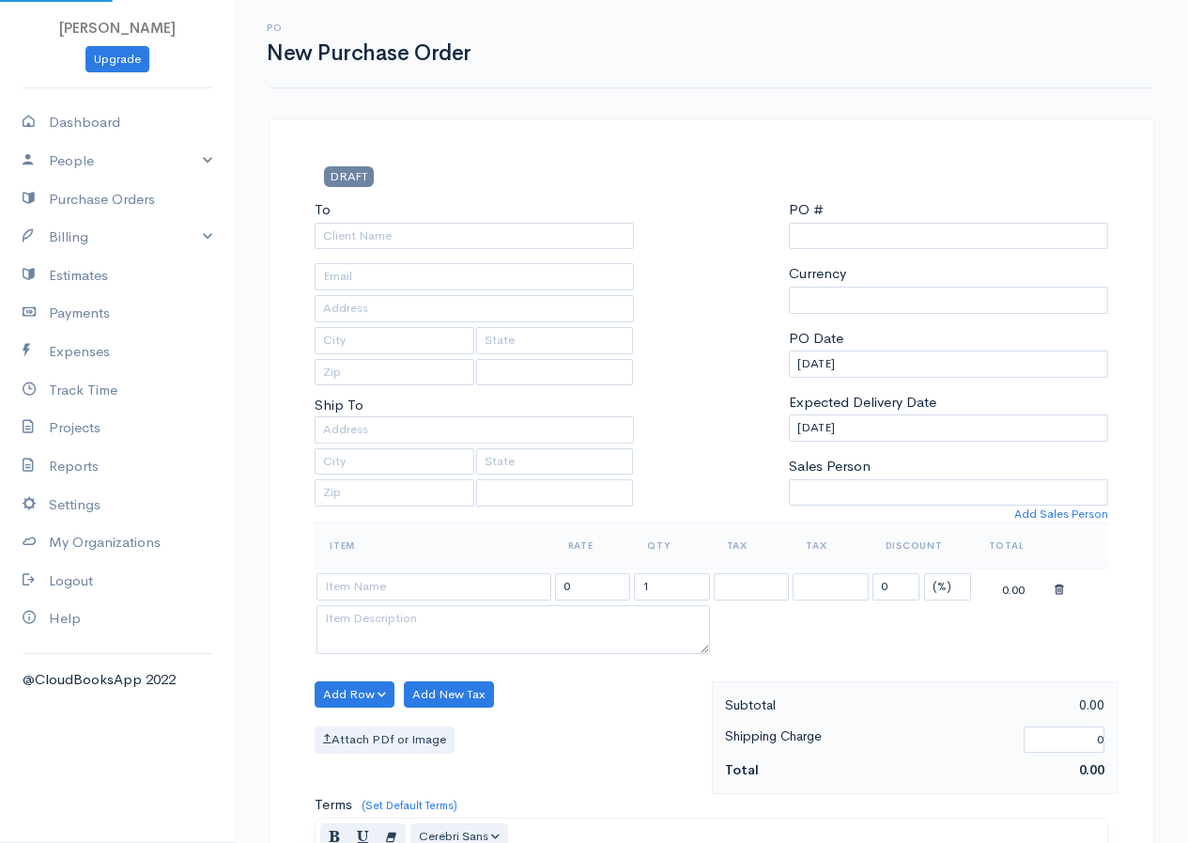
type input "0000000003"
select select "[GEOGRAPHIC_DATA]"
select select "LKR"
select select "[GEOGRAPHIC_DATA]"
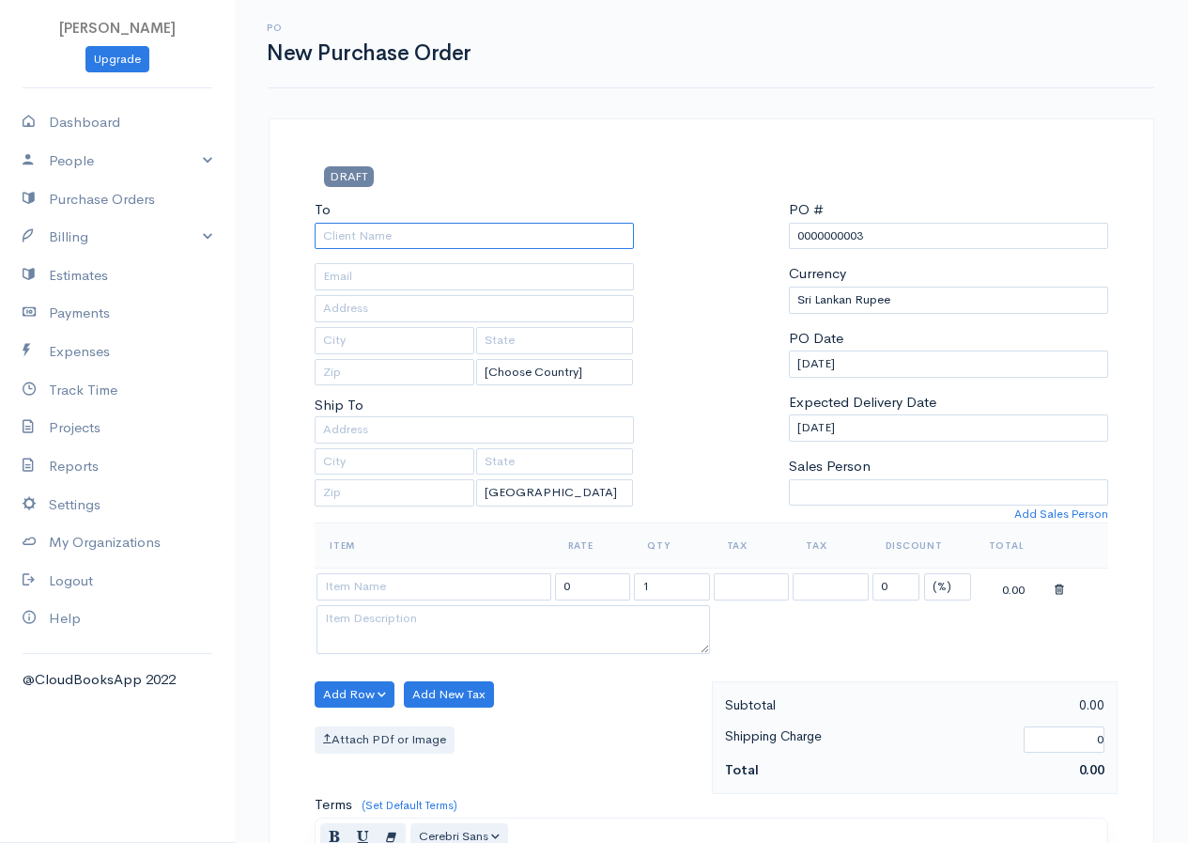
click at [429, 242] on input "To" at bounding box center [474, 236] width 319 height 27
click at [208, 228] on link "Billing" at bounding box center [117, 237] width 235 height 39
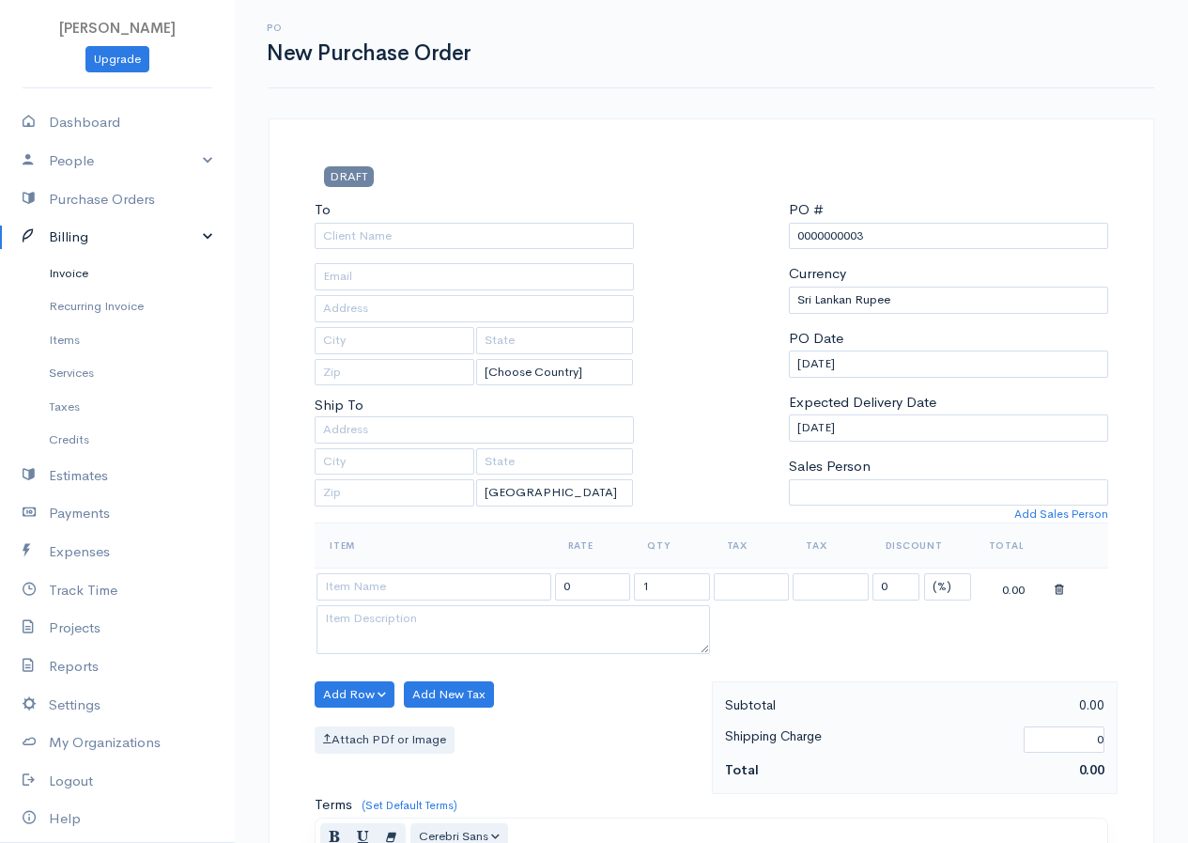
click at [60, 278] on link "Invoice" at bounding box center [117, 273] width 235 height 34
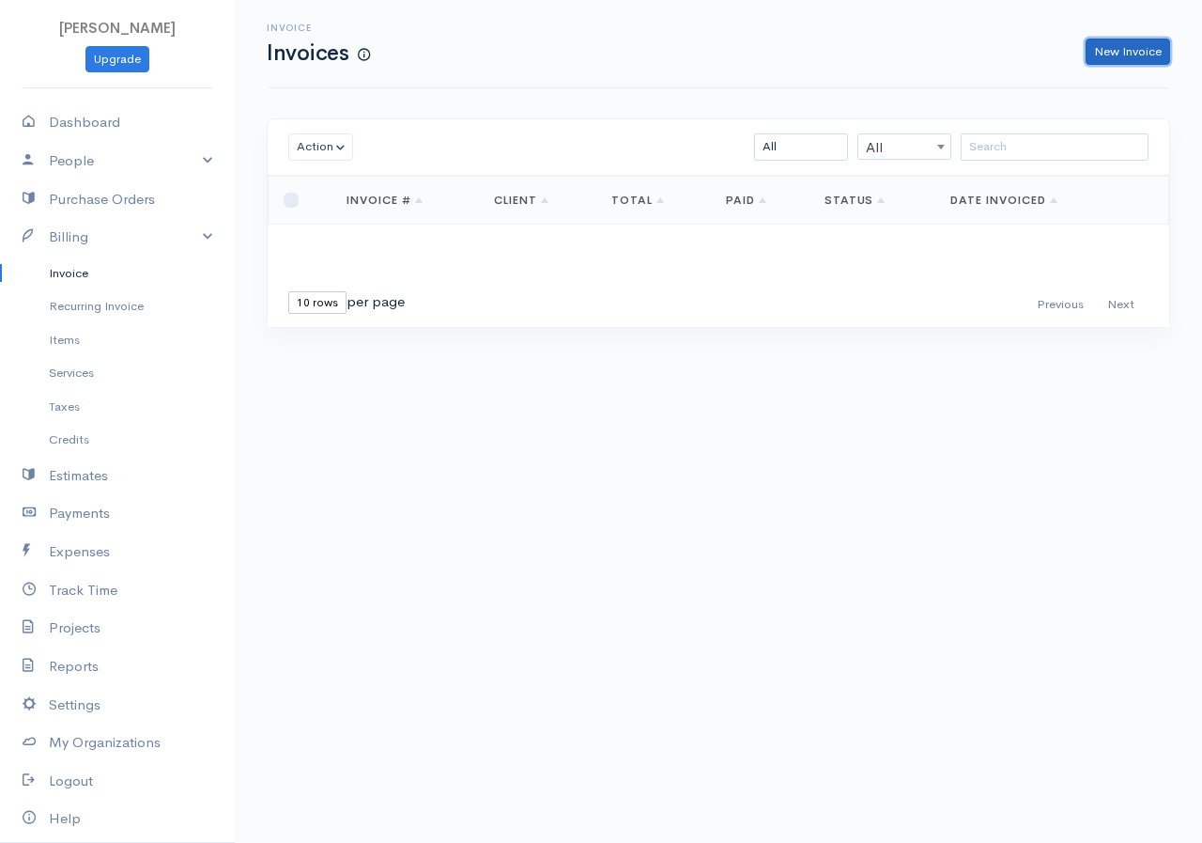
click at [1111, 53] on link "New Invoice" at bounding box center [1128, 52] width 85 height 27
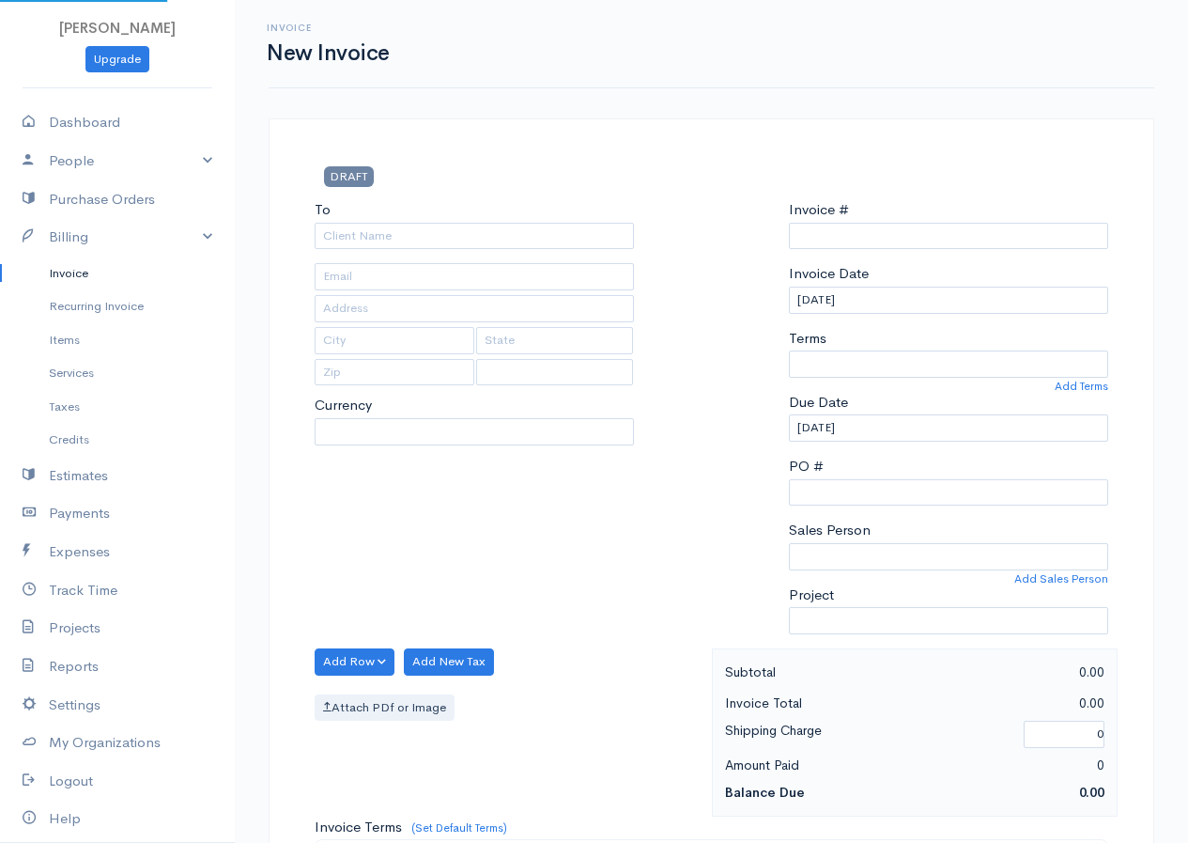
select select "LKR"
select select "[GEOGRAPHIC_DATA]"
type input "0000000001"
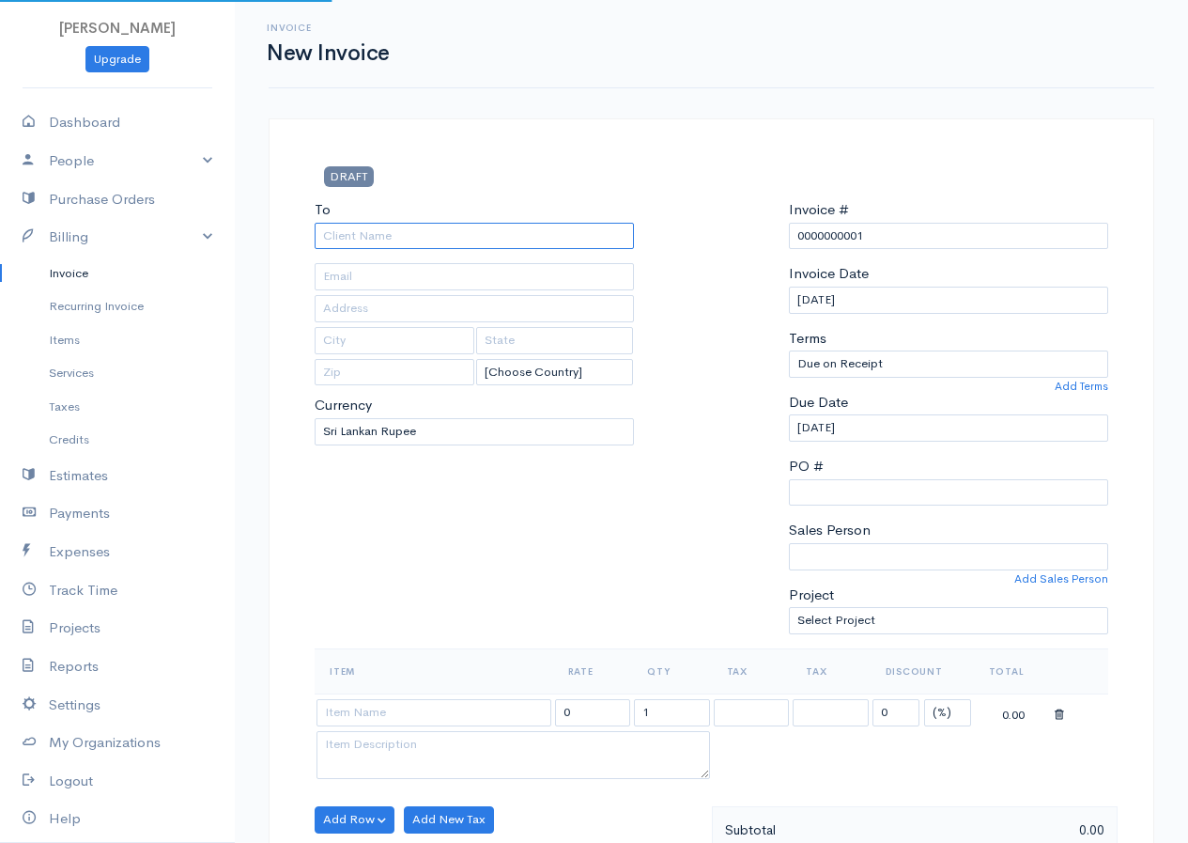
click at [400, 234] on input "To" at bounding box center [474, 236] width 319 height 27
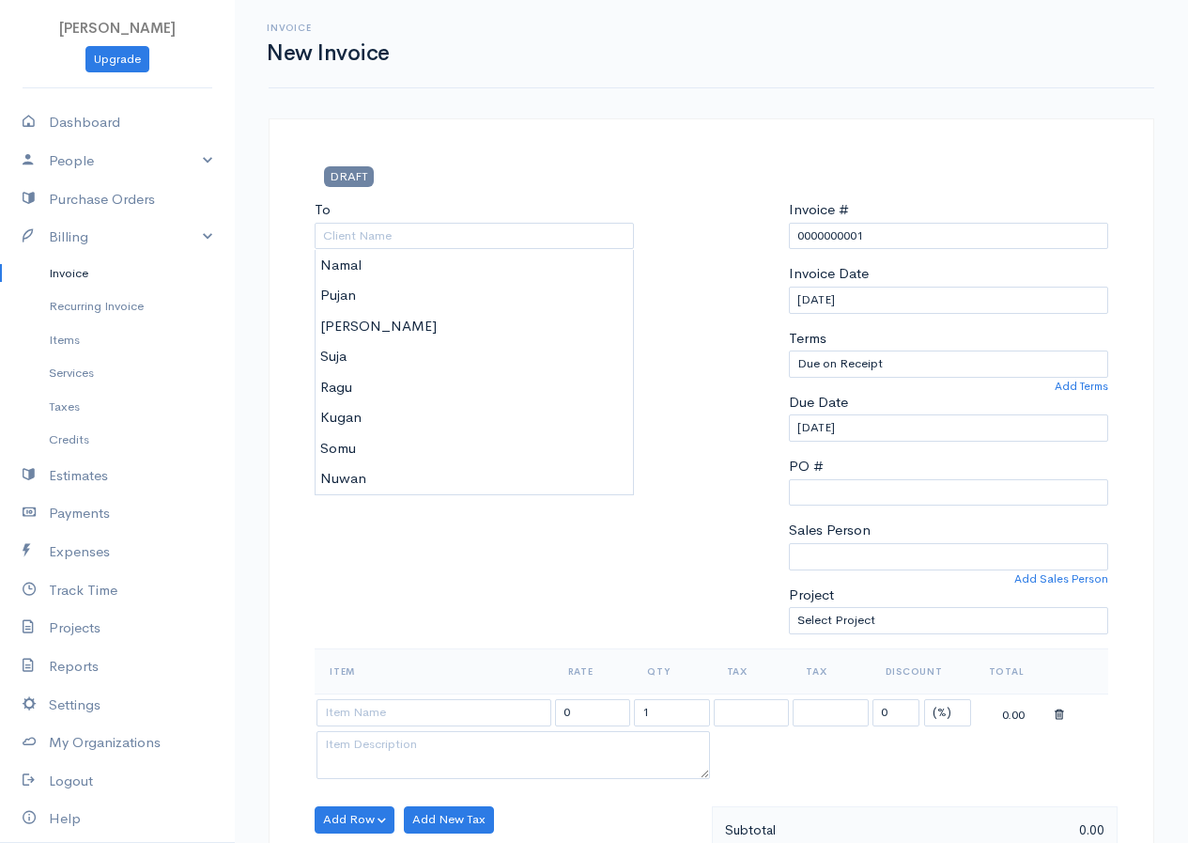
type input "Nuwan"
click at [349, 472] on body "[PERSON_NAME] Upgrade Dashboard People Clients Vendors Staff Users Purchase Ord…" at bounding box center [594, 812] width 1188 height 1624
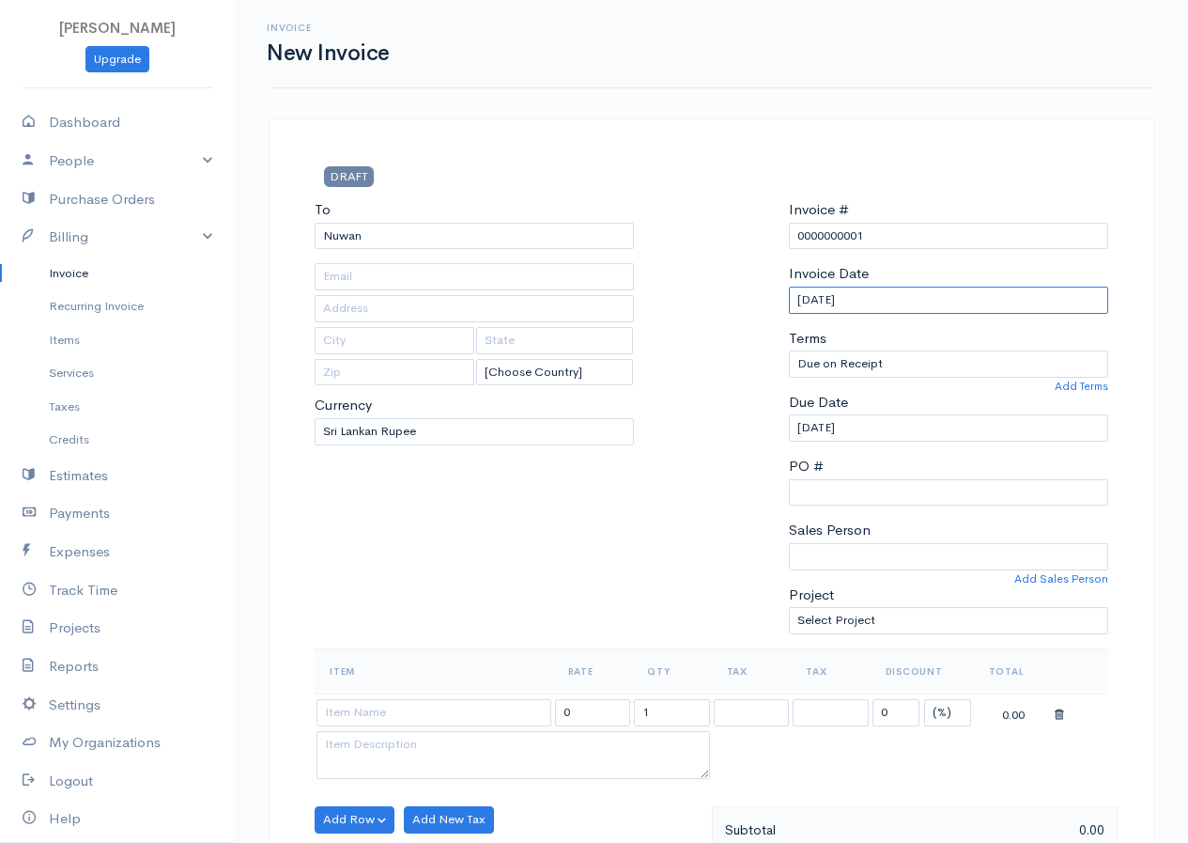
click at [892, 302] on input "[DATE]" at bounding box center [948, 300] width 319 height 27
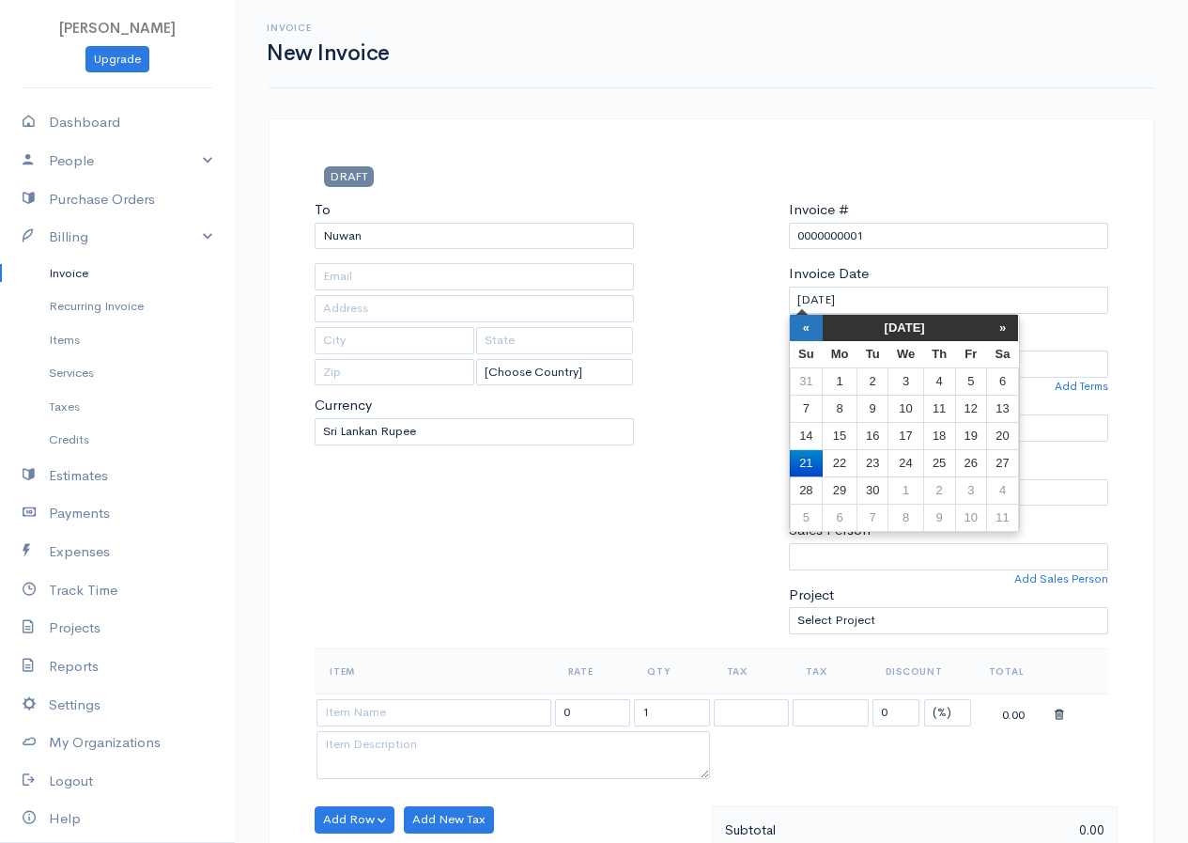
click at [804, 326] on th "«" at bounding box center [806, 328] width 33 height 26
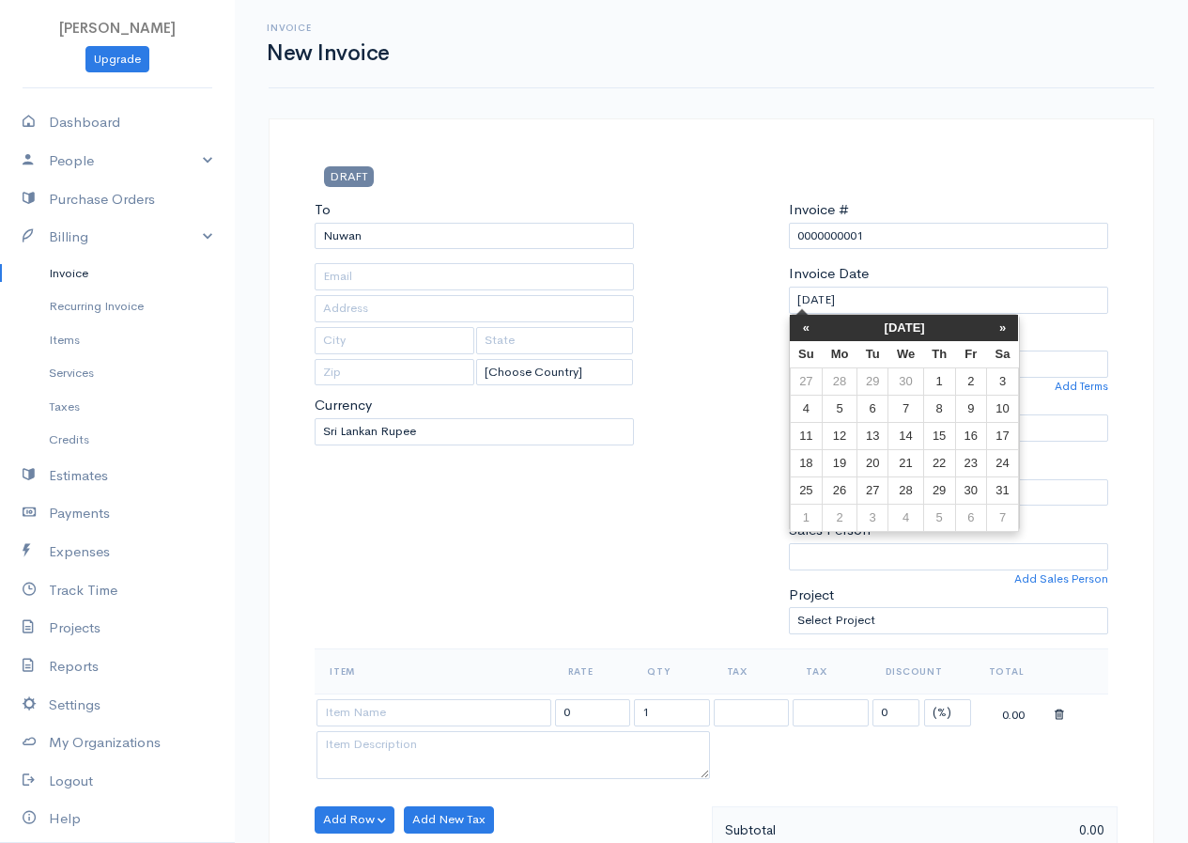
click at [804, 326] on th "«" at bounding box center [806, 328] width 33 height 26
click at [915, 401] on td "8" at bounding box center [906, 408] width 35 height 27
type input "[DATE]"
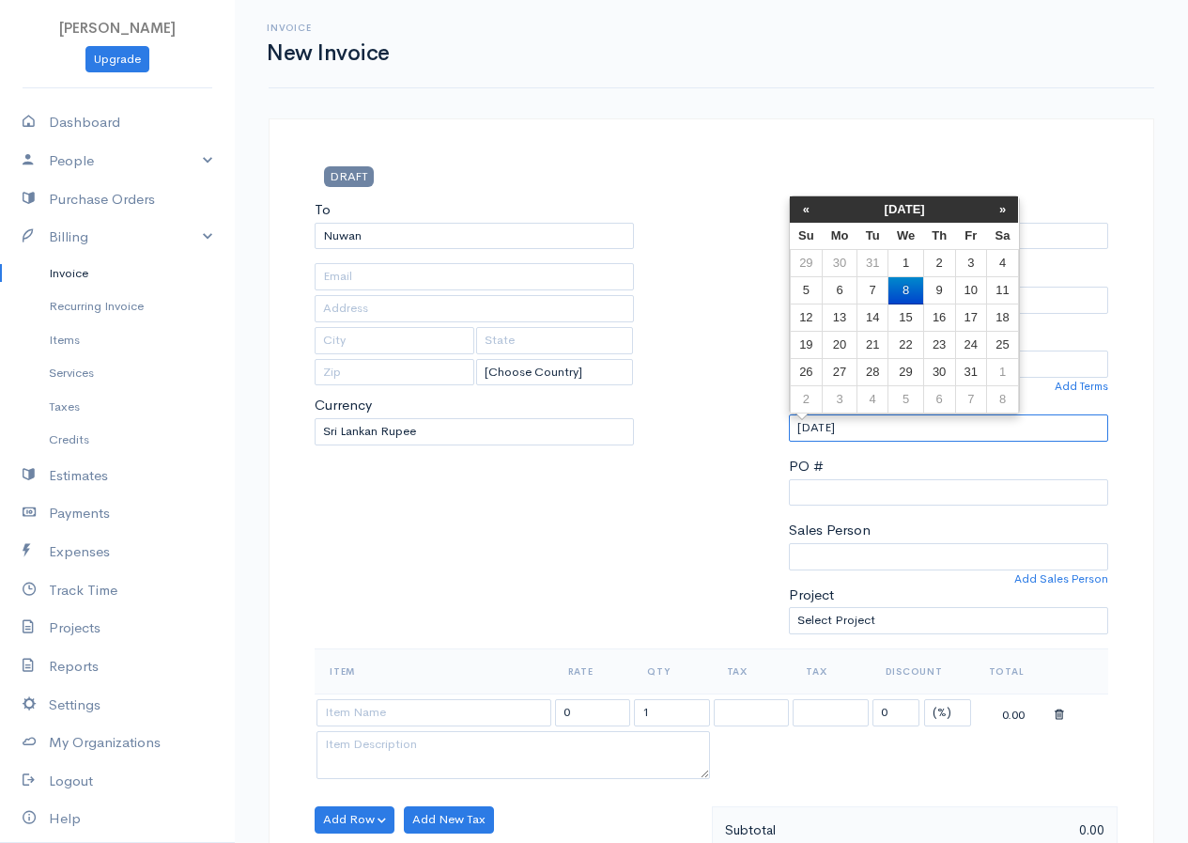
click at [892, 436] on input "[DATE]" at bounding box center [948, 427] width 319 height 27
click at [846, 346] on td "20" at bounding box center [840, 345] width 35 height 27
type input "[DATE]"
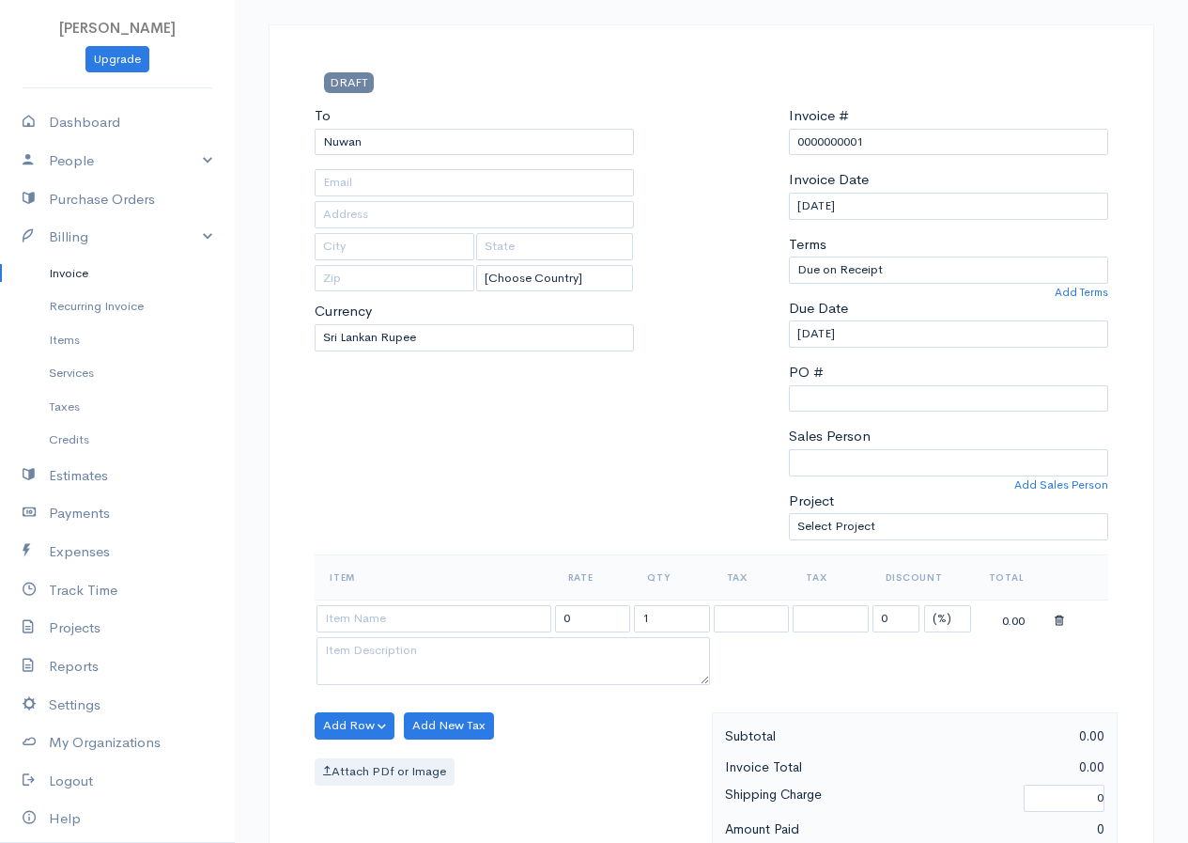
scroll to position [188, 0]
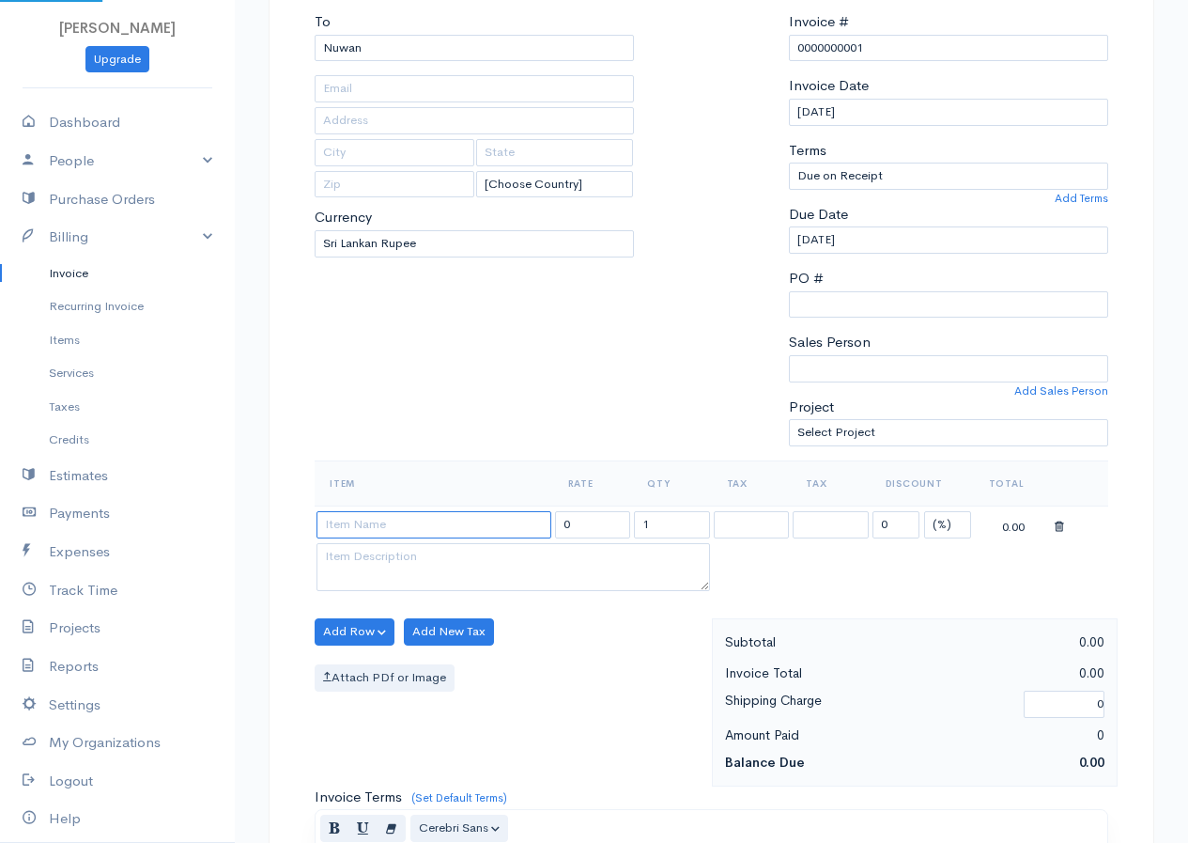
click at [434, 524] on input at bounding box center [434, 524] width 235 height 27
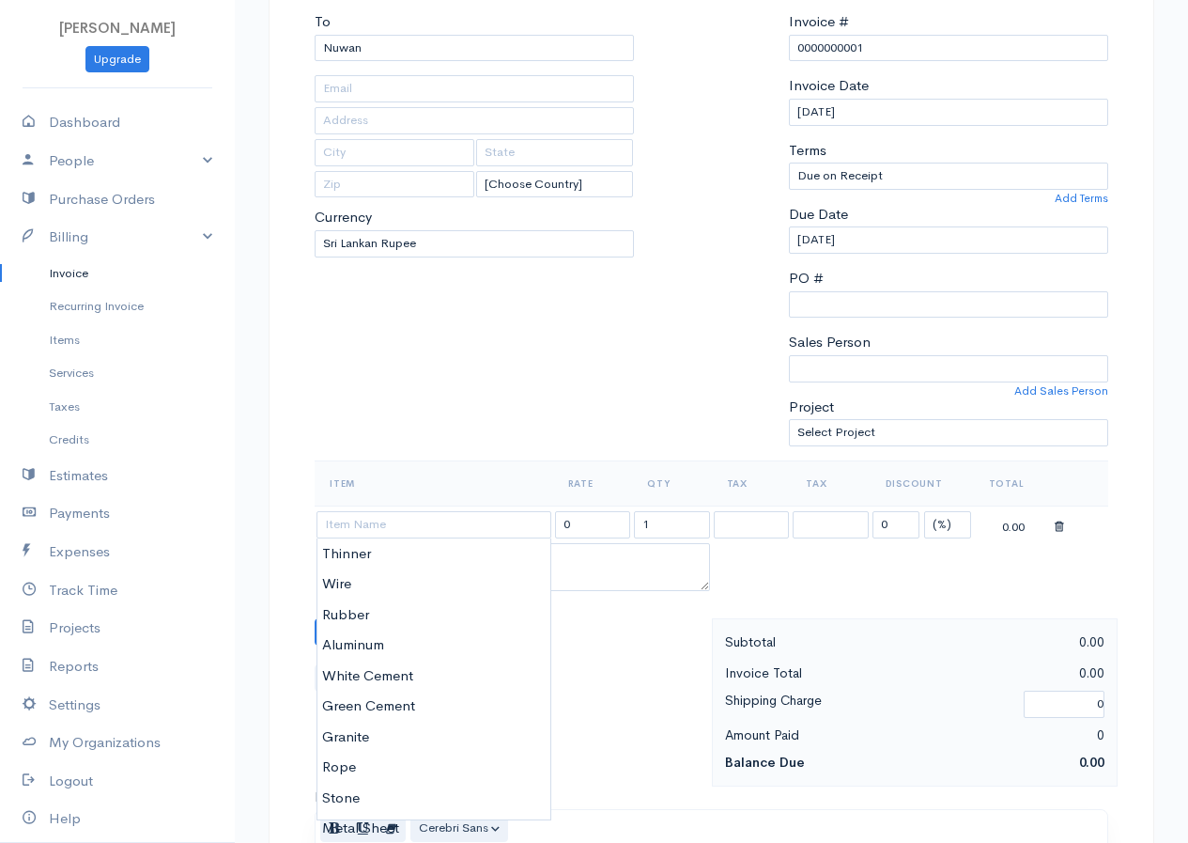
click at [619, 627] on div "Add Row Add Item Row Add Time Row Add New Tax Attach PDf or Image" at bounding box center [508, 702] width 407 height 168
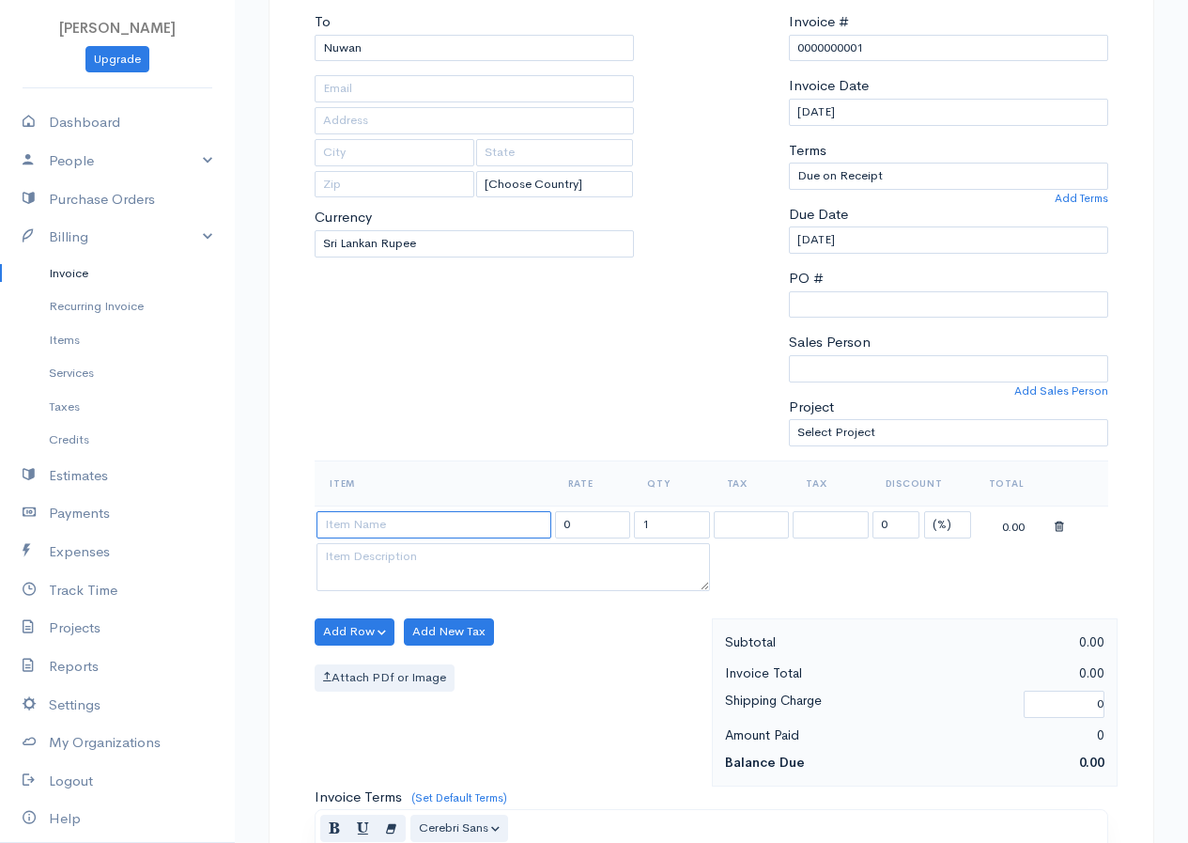
click at [398, 524] on input at bounding box center [434, 524] width 235 height 27
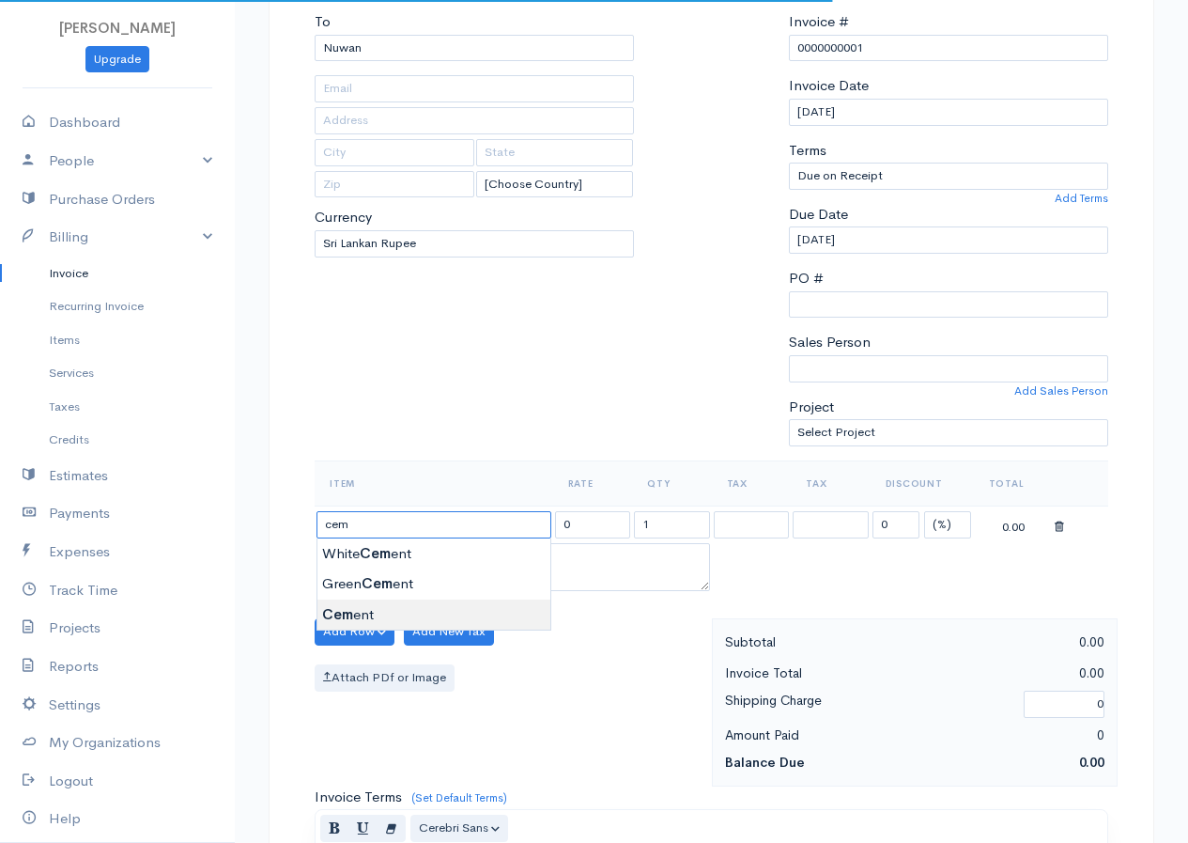
type input "Cement"
type input "4250.00"
click at [347, 617] on body "[PERSON_NAME] Upgrade Dashboard People Clients Vendors Staff Users Purchase Ord…" at bounding box center [594, 624] width 1188 height 1624
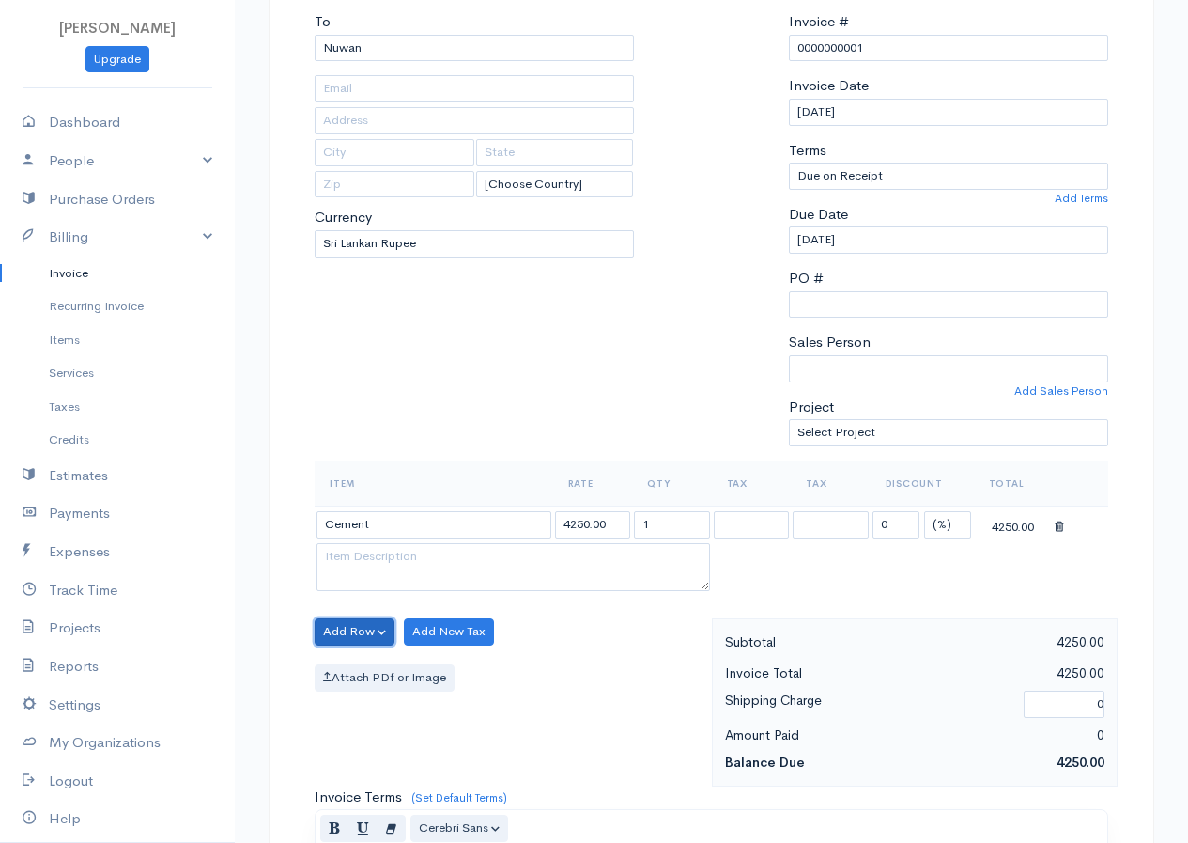
click at [371, 639] on button "Add Row" at bounding box center [355, 631] width 80 height 27
click at [368, 674] on link "Add Item Row" at bounding box center [390, 670] width 148 height 33
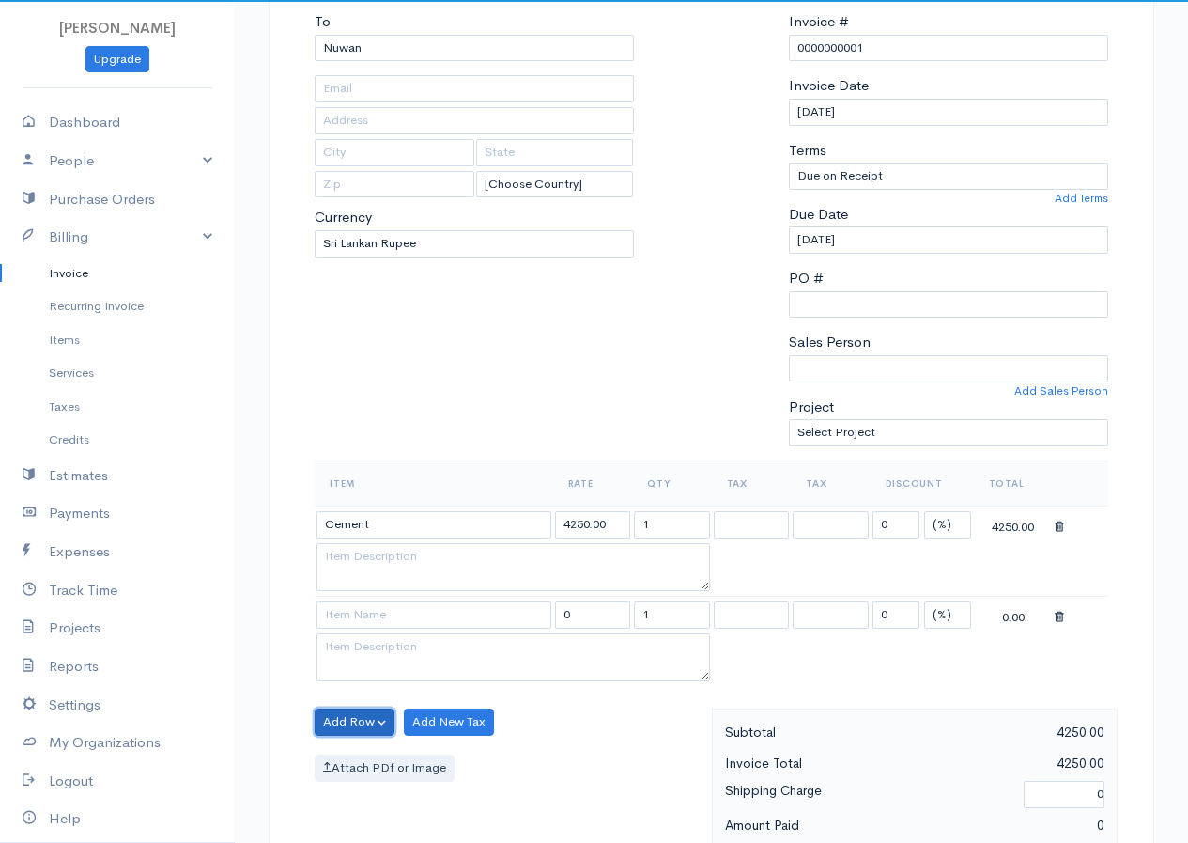
click at [361, 715] on button "Add Row" at bounding box center [355, 721] width 80 height 27
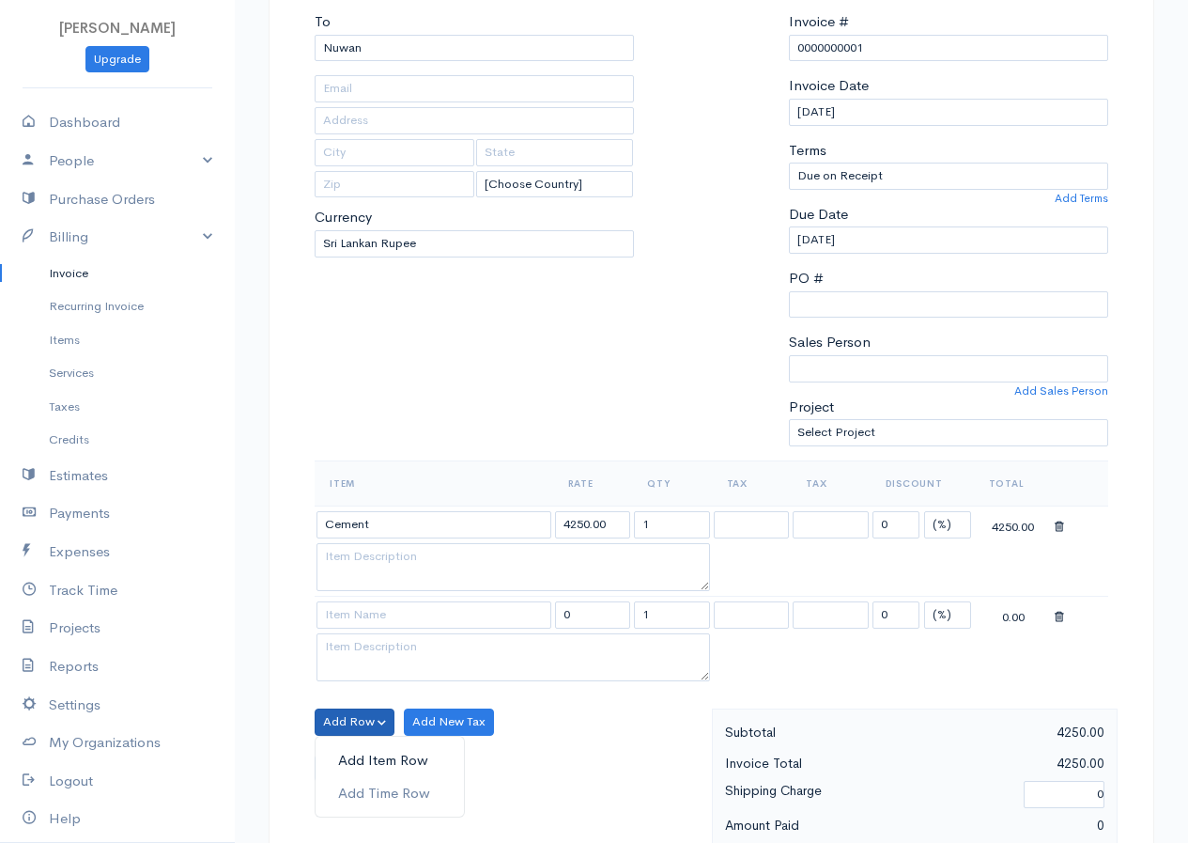
click at [364, 752] on link "Add Item Row" at bounding box center [390, 760] width 148 height 33
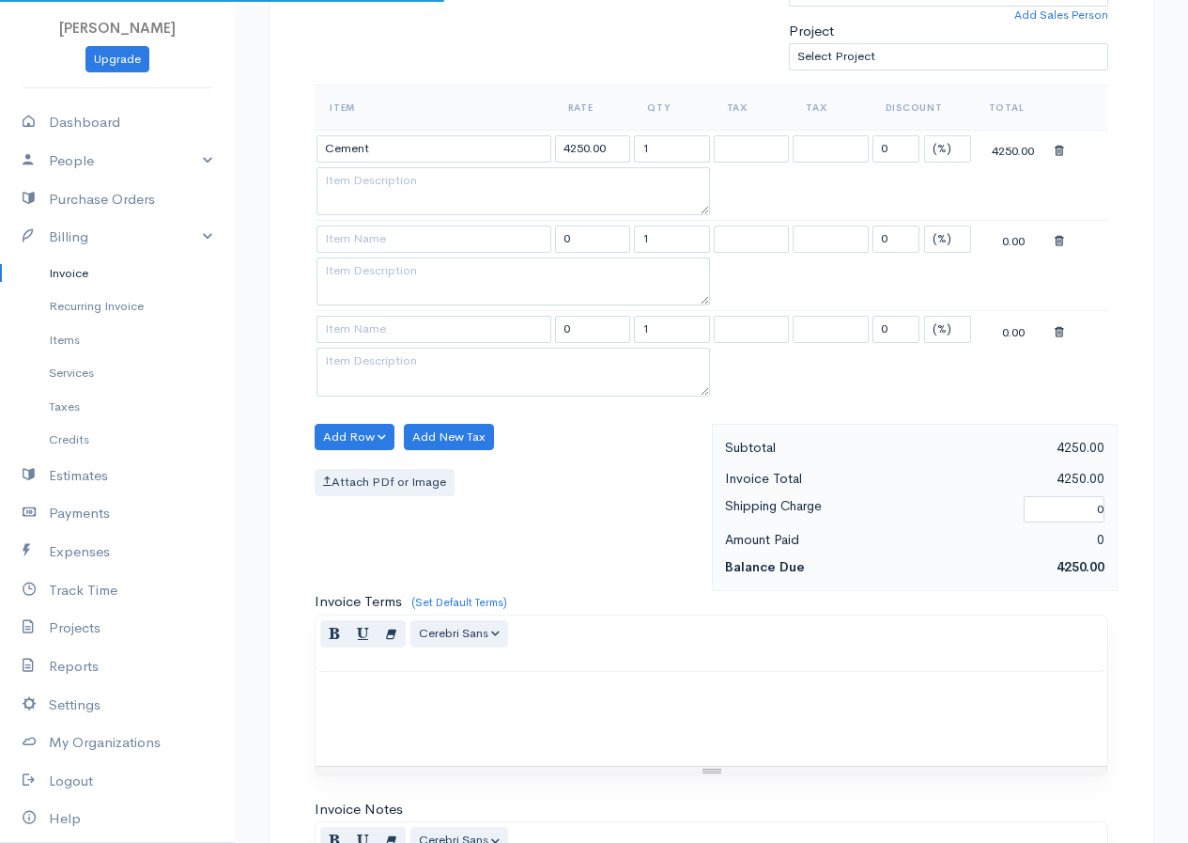
scroll to position [658, 0]
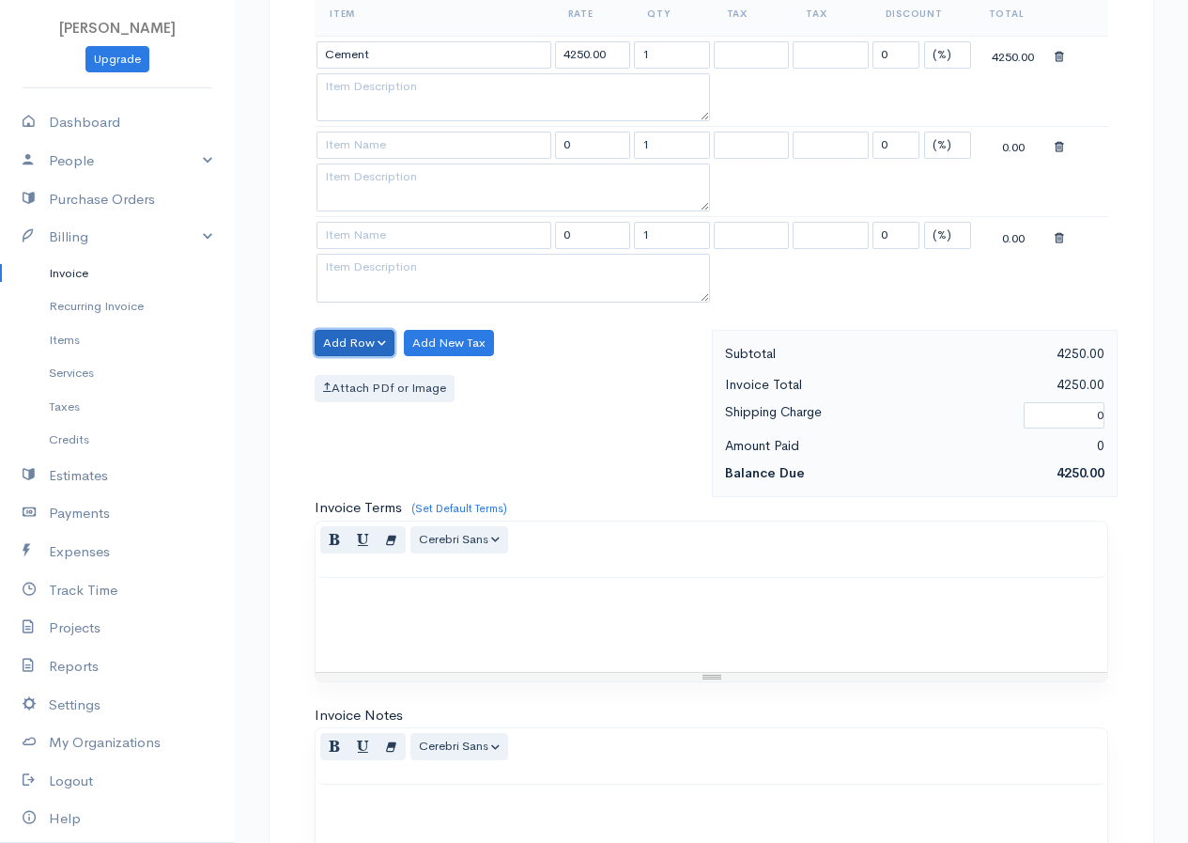
click at [392, 342] on button "Add Row" at bounding box center [355, 343] width 80 height 27
click at [379, 366] on link "Add Item Row" at bounding box center [390, 381] width 148 height 33
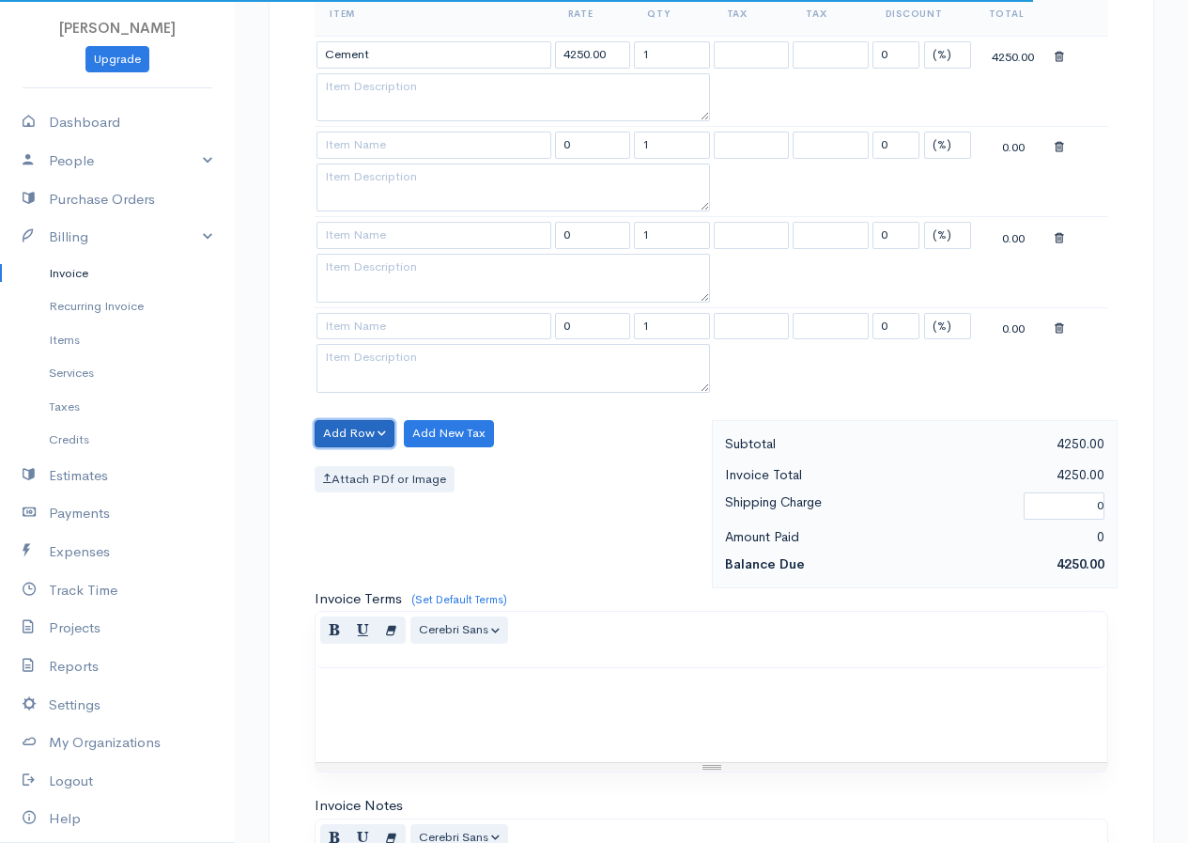
click at [362, 426] on button "Add Row" at bounding box center [355, 433] width 80 height 27
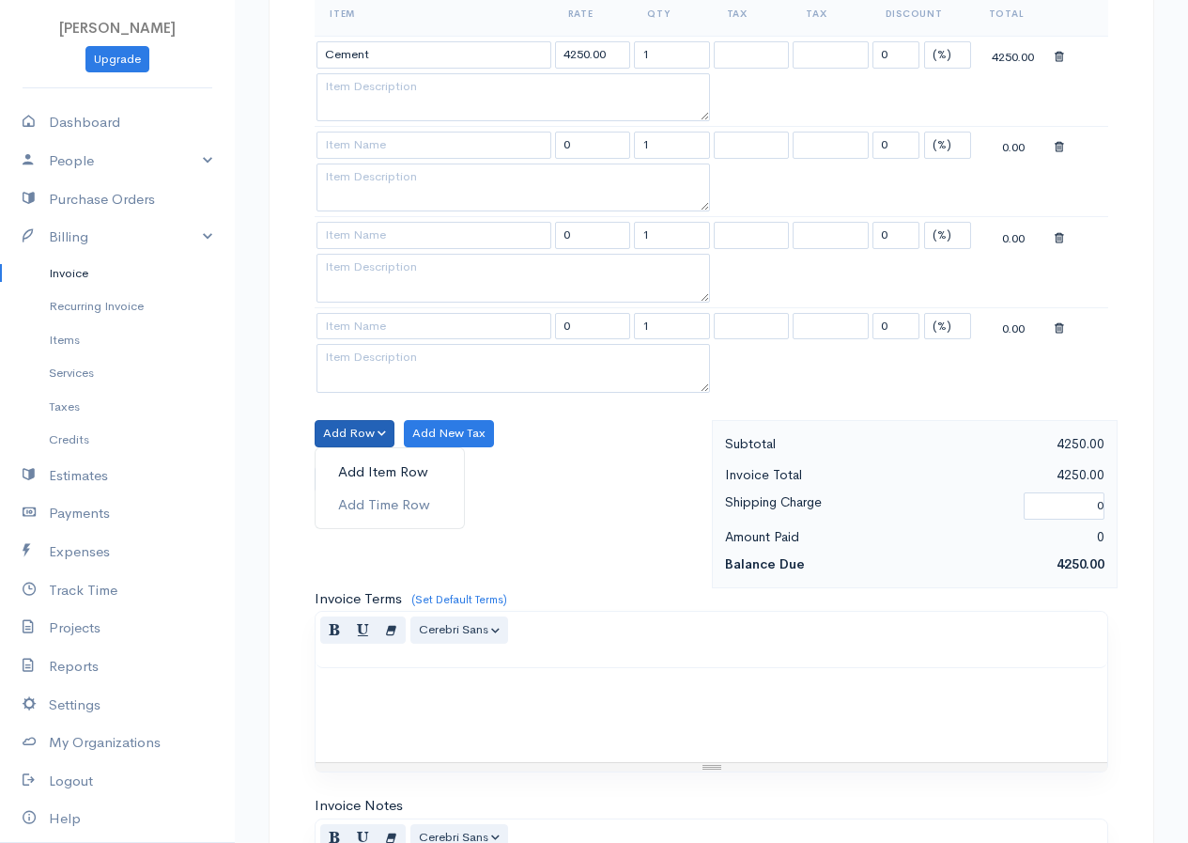
click at [366, 477] on link "Add Item Row" at bounding box center [390, 472] width 148 height 33
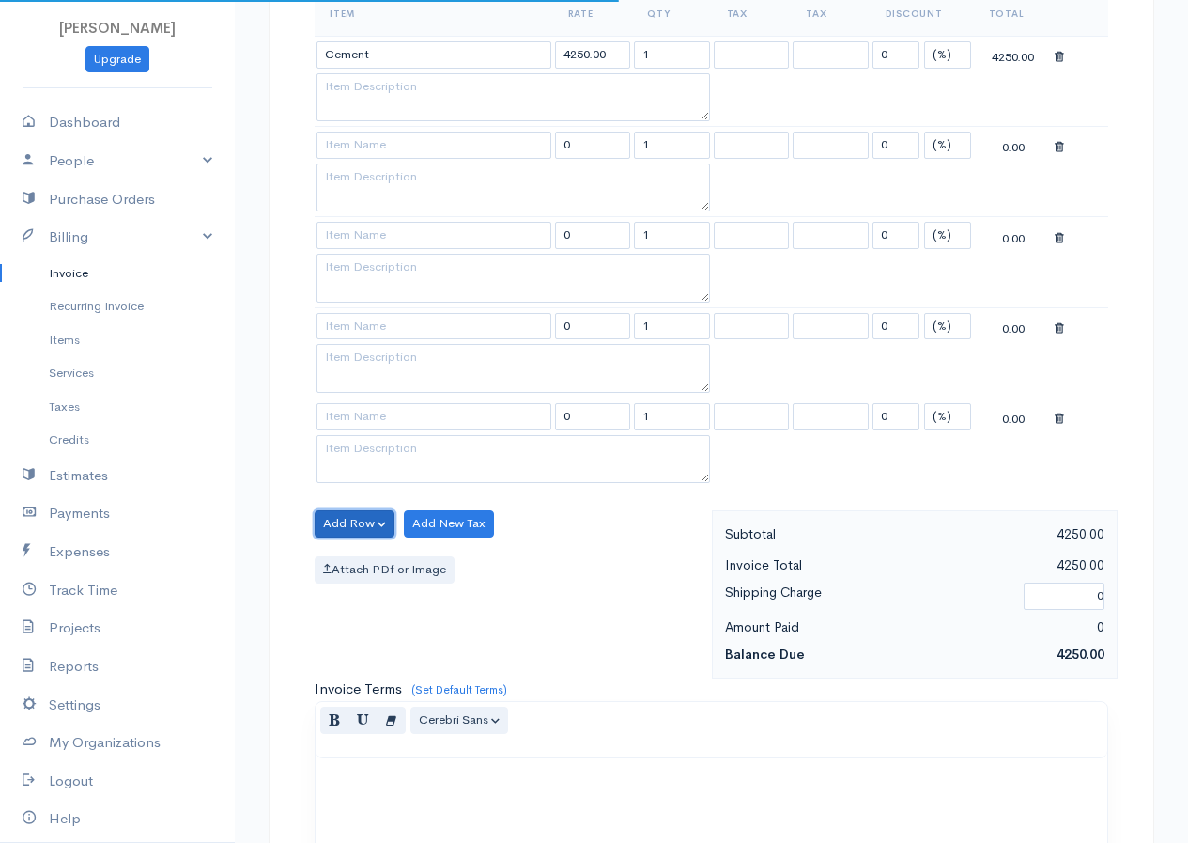
click at [360, 531] on button "Add Row" at bounding box center [355, 523] width 80 height 27
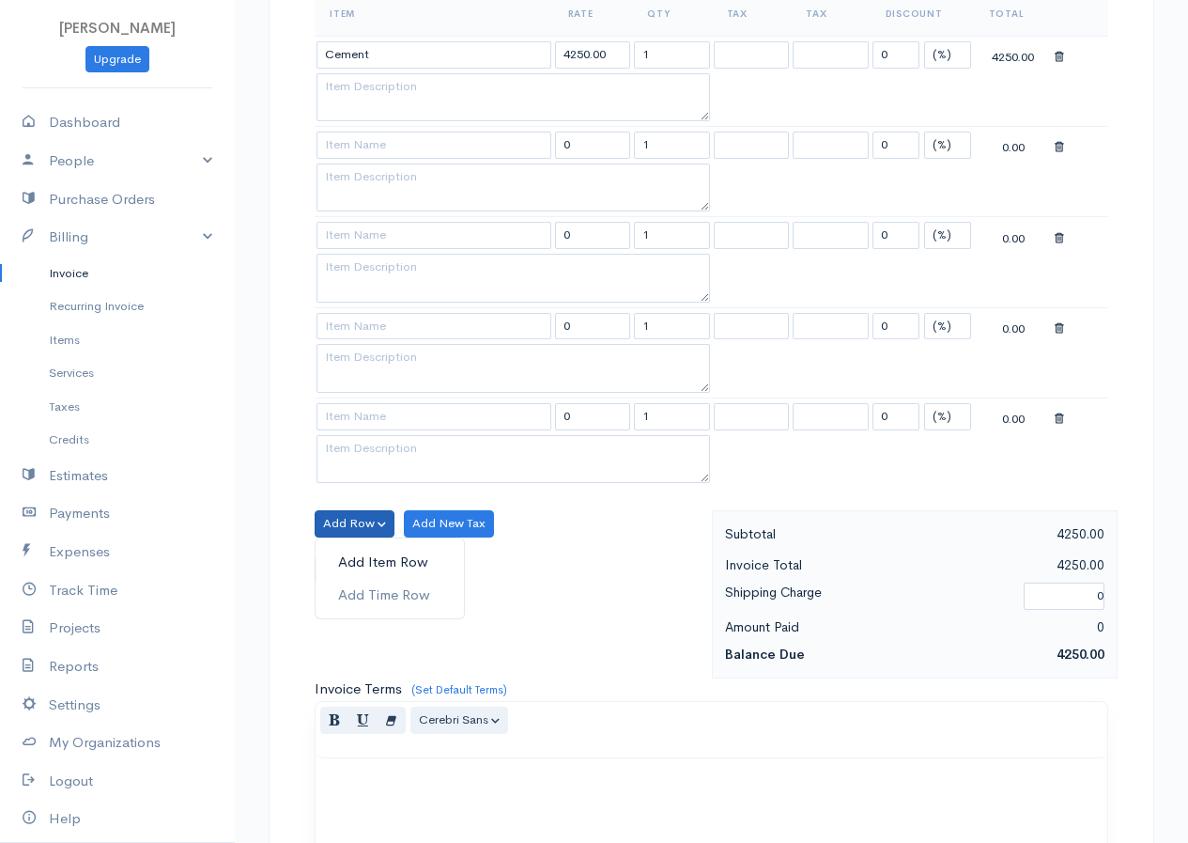
click at [371, 563] on link "Add Item Row" at bounding box center [390, 562] width 148 height 33
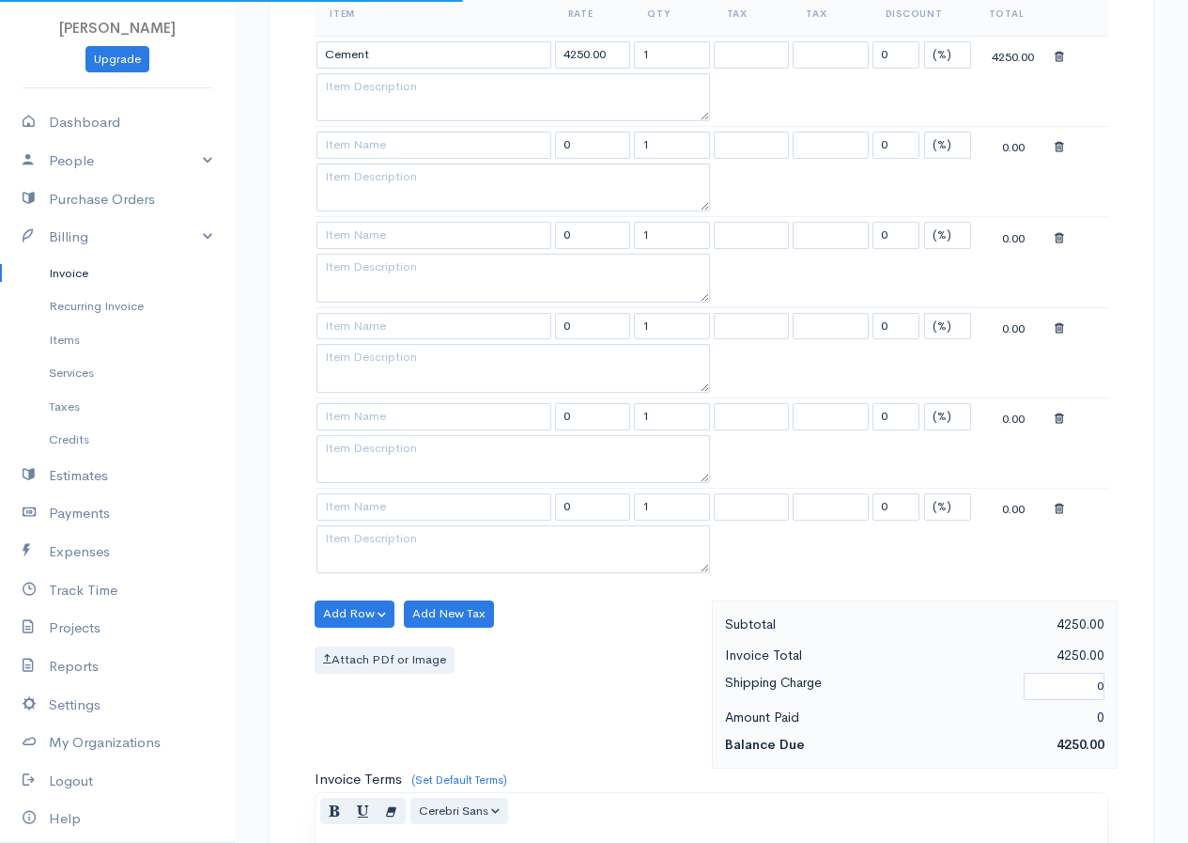
scroll to position [470, 0]
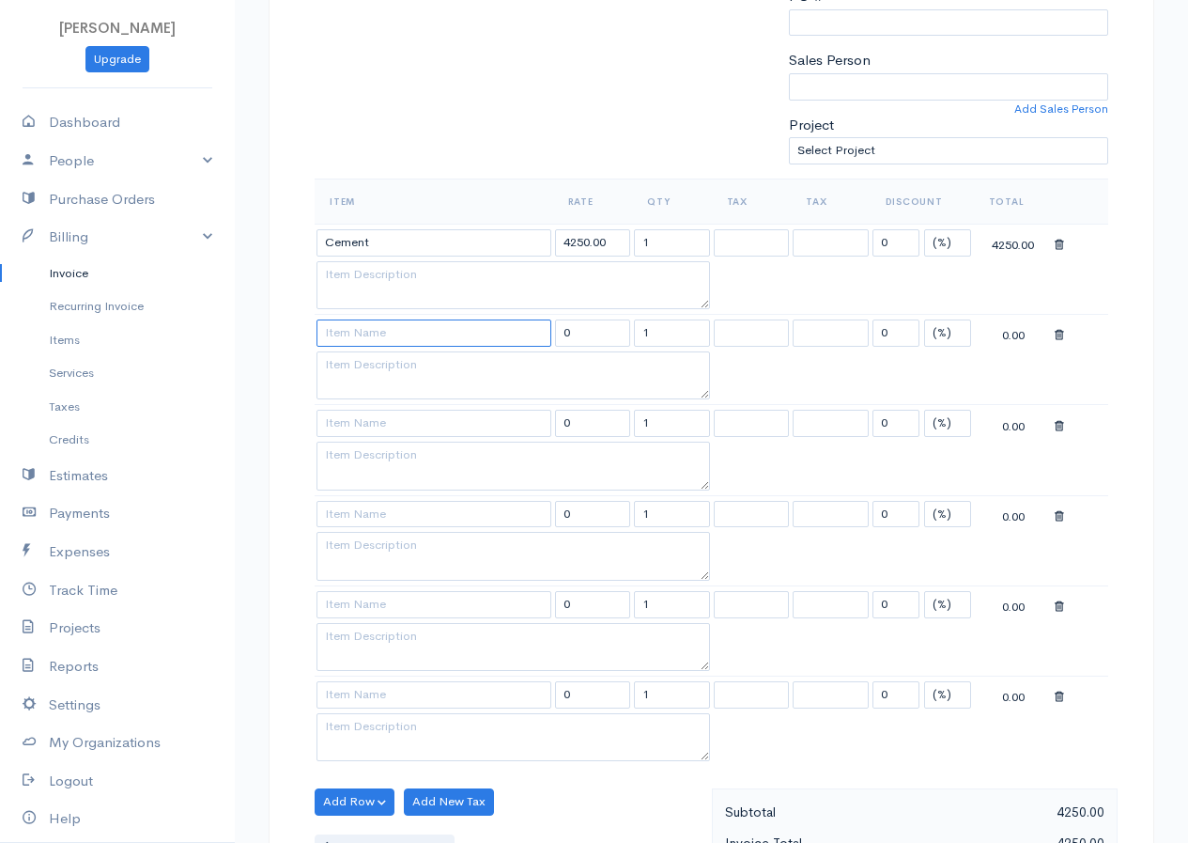
click at [380, 333] on input at bounding box center [434, 332] width 235 height 27
type input "Bricks"
type input "1125.00"
click at [377, 353] on body "[PERSON_NAME] Upgrade Dashboard People Clients Vendors Staff Users Purchase Ord…" at bounding box center [594, 568] width 1188 height 2076
click at [400, 436] on input at bounding box center [434, 423] width 235 height 27
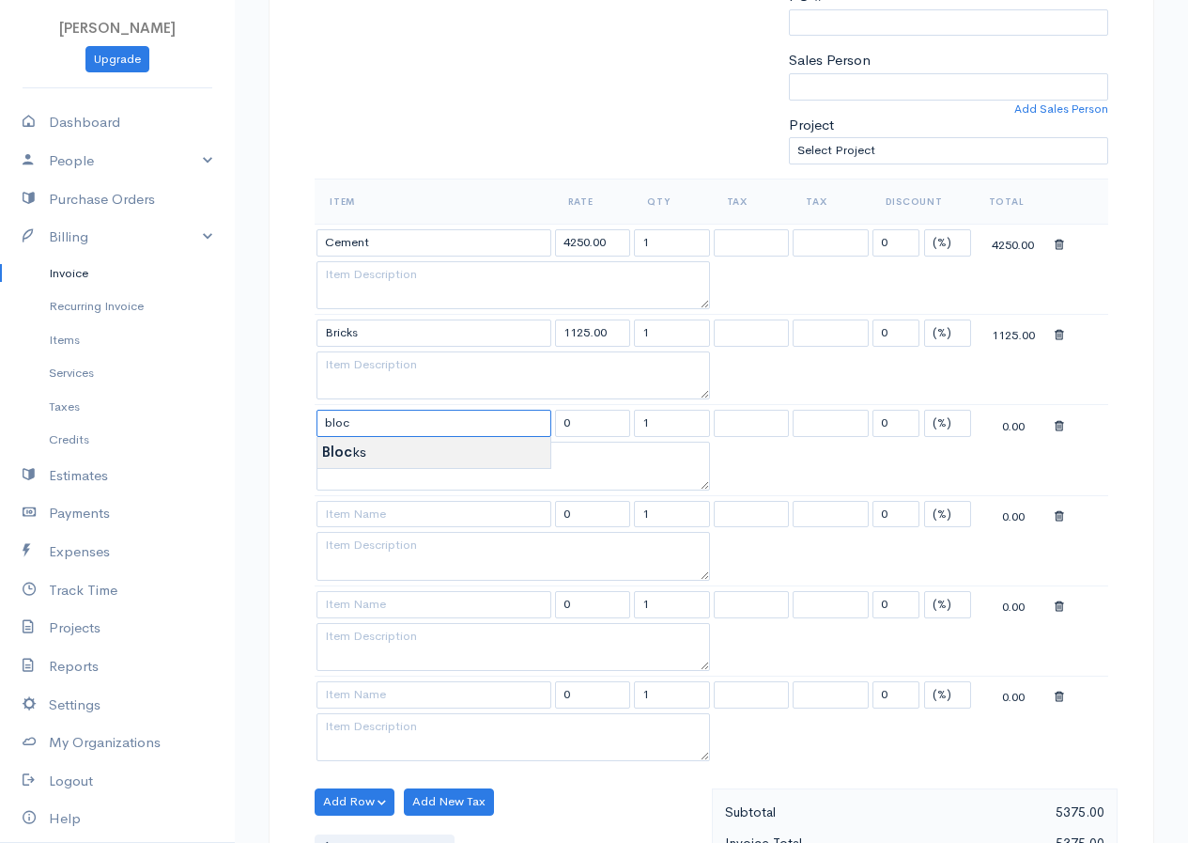
type input "Blocks"
type input "875.00"
click at [372, 438] on body "[PERSON_NAME] Upgrade Dashboard People Clients Vendors Staff Users Purchase Ord…" at bounding box center [594, 568] width 1188 height 2076
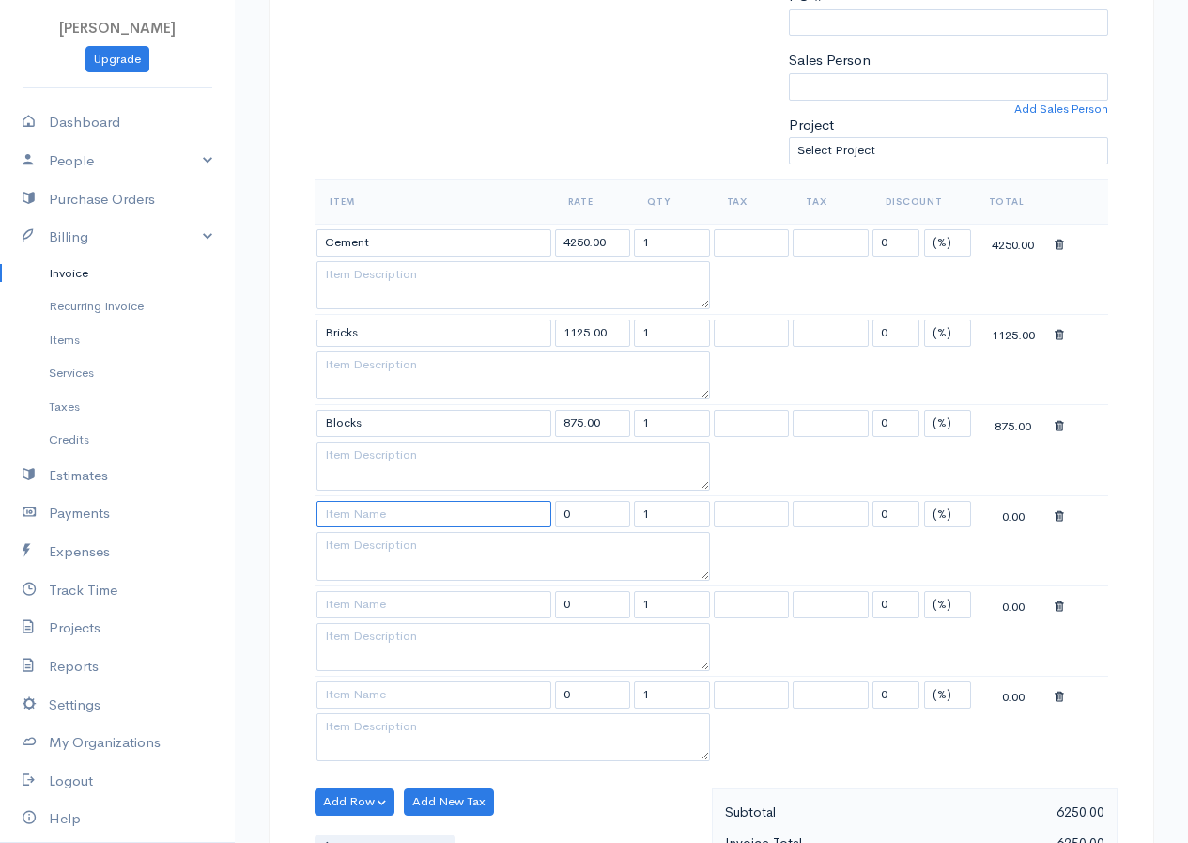
click at [362, 519] on input at bounding box center [434, 514] width 235 height 27
type input "Timber"
type input "1500.00"
click at [359, 539] on body "[PERSON_NAME] Upgrade Dashboard People Clients Vendors Staff Users Purchase Ord…" at bounding box center [594, 568] width 1188 height 2076
click at [363, 603] on input at bounding box center [434, 604] width 235 height 27
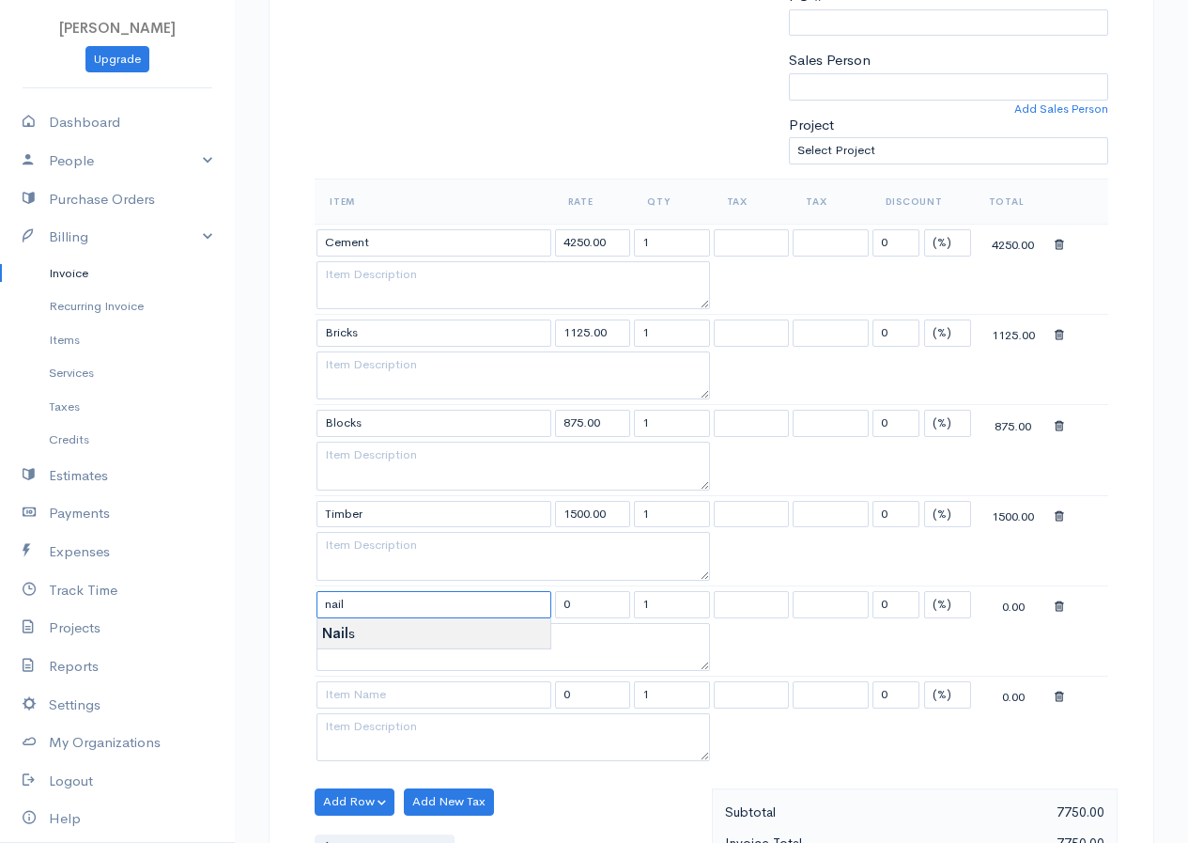
type input "Nails"
type input "42.50"
click at [361, 623] on body "[PERSON_NAME] Upgrade Dashboard People Clients Vendors Staff Users Purchase Ord…" at bounding box center [594, 568] width 1188 height 2076
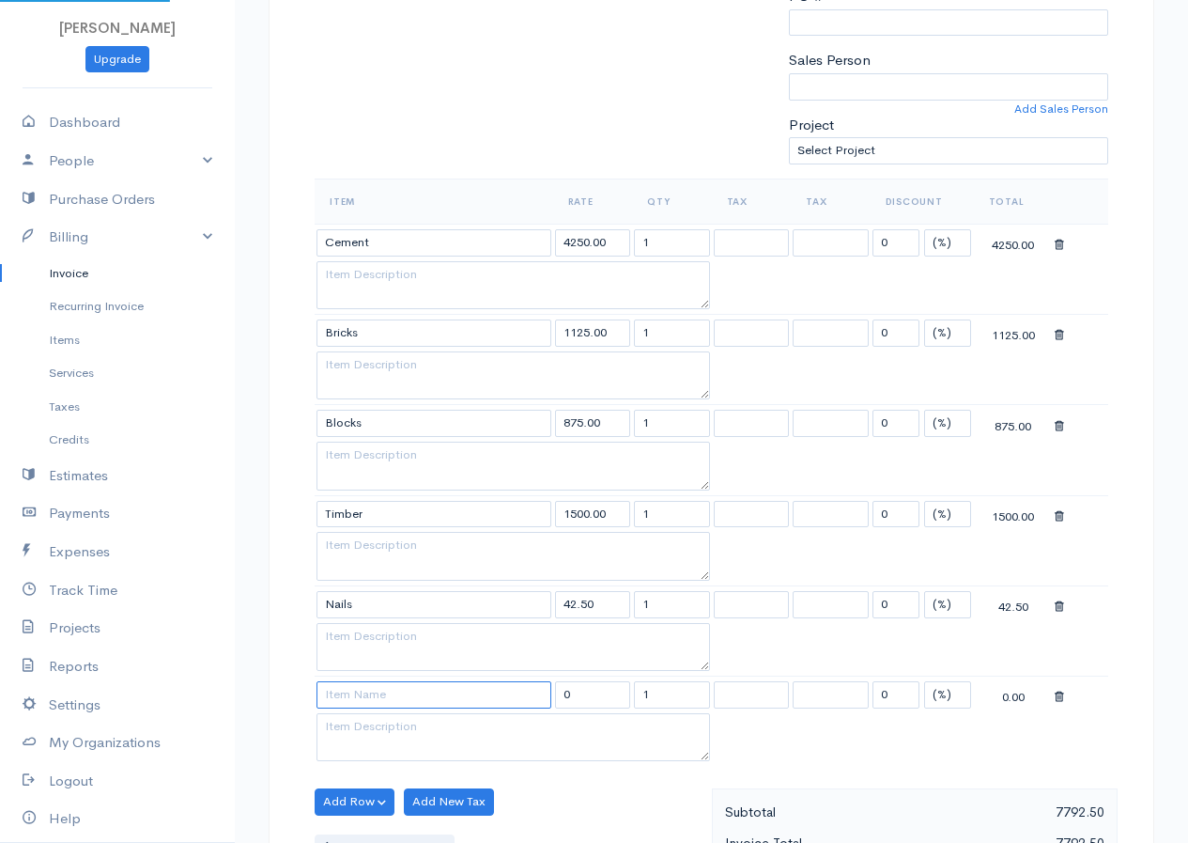
click at [371, 689] on input at bounding box center [434, 694] width 235 height 27
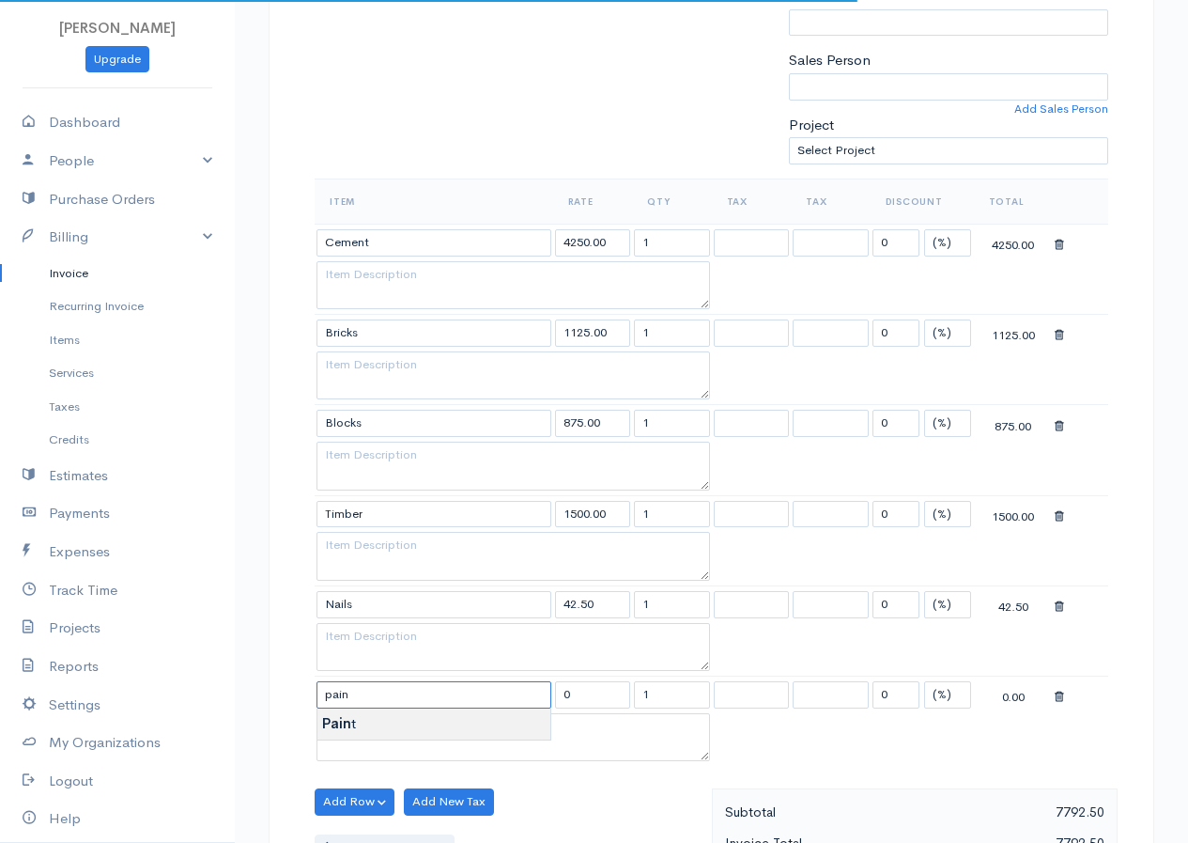
type input "Paint"
type input "21250.00"
click at [405, 721] on body "[PERSON_NAME] Upgrade Dashboard People Clients Vendors Staff Users Purchase Ord…" at bounding box center [594, 568] width 1188 height 2076
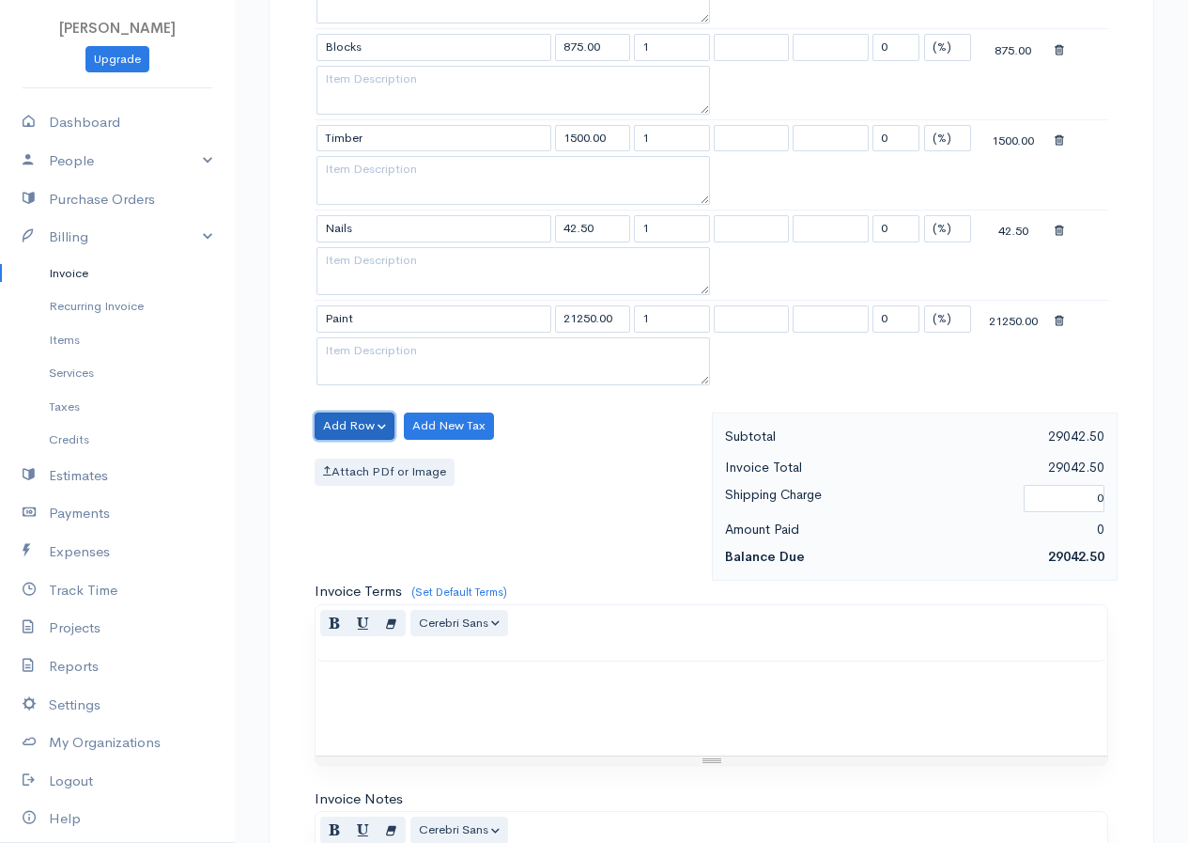
click at [364, 421] on button "Add Row" at bounding box center [355, 425] width 80 height 27
click at [376, 466] on link "Add Item Row" at bounding box center [390, 464] width 148 height 33
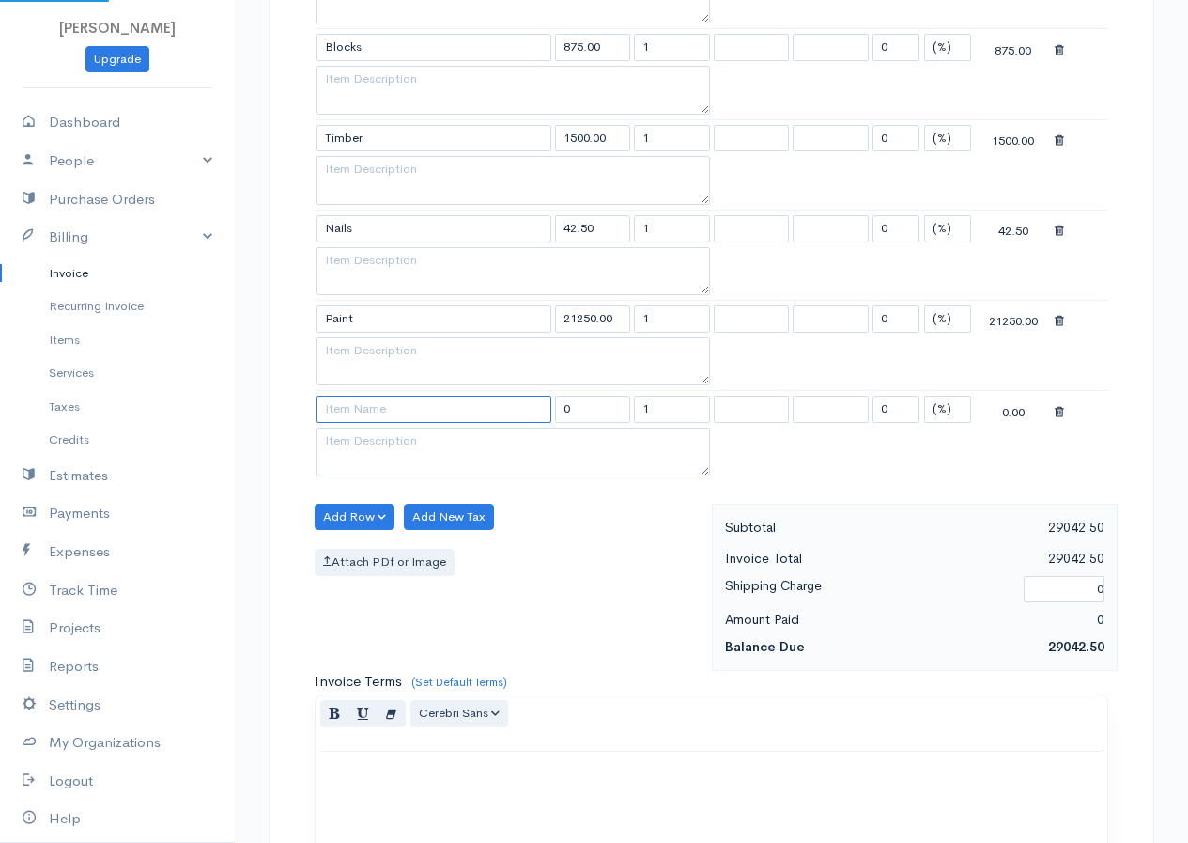
click at [366, 412] on input at bounding box center [434, 408] width 235 height 27
type input "Pipes"
type input "112.00"
click at [390, 449] on body "[PERSON_NAME] Upgrade Dashboard People Clients Vendors Staff Users Purchase Ord…" at bounding box center [594, 238] width 1188 height 2166
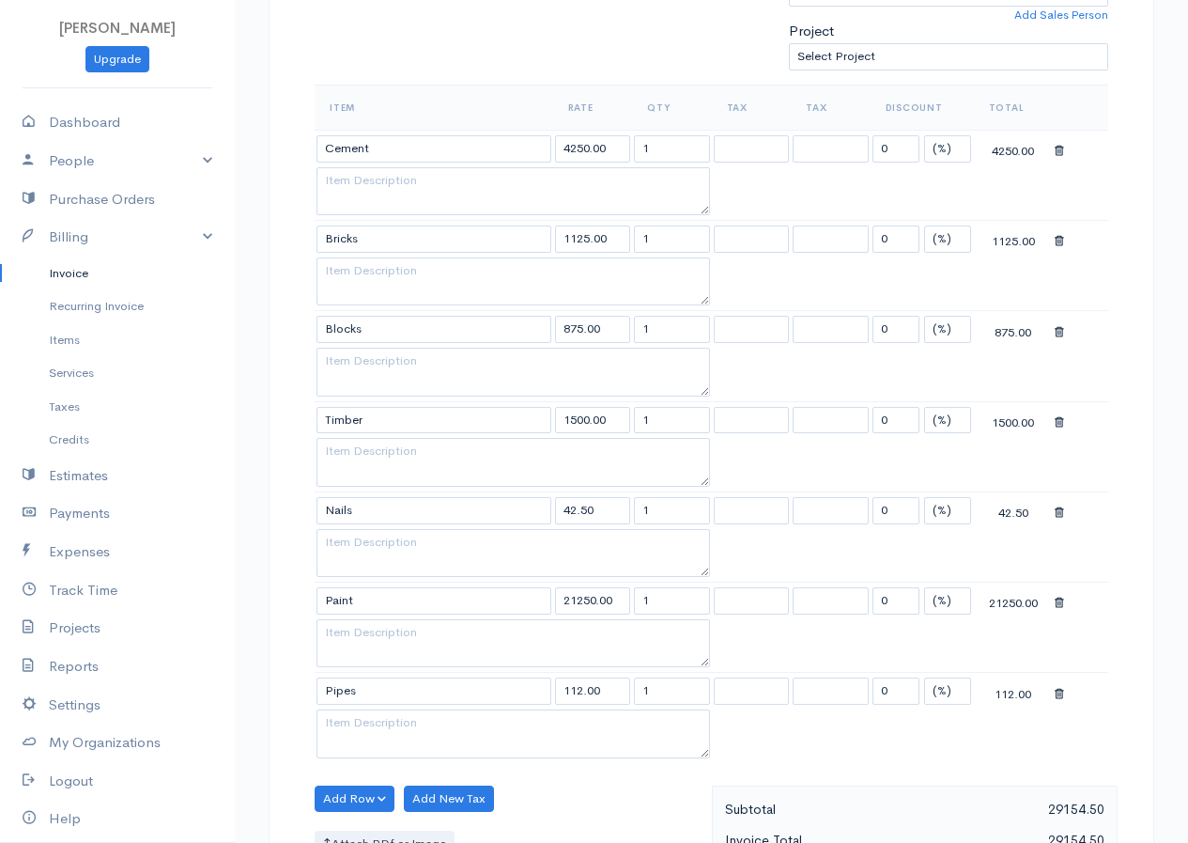
scroll to position [188, 0]
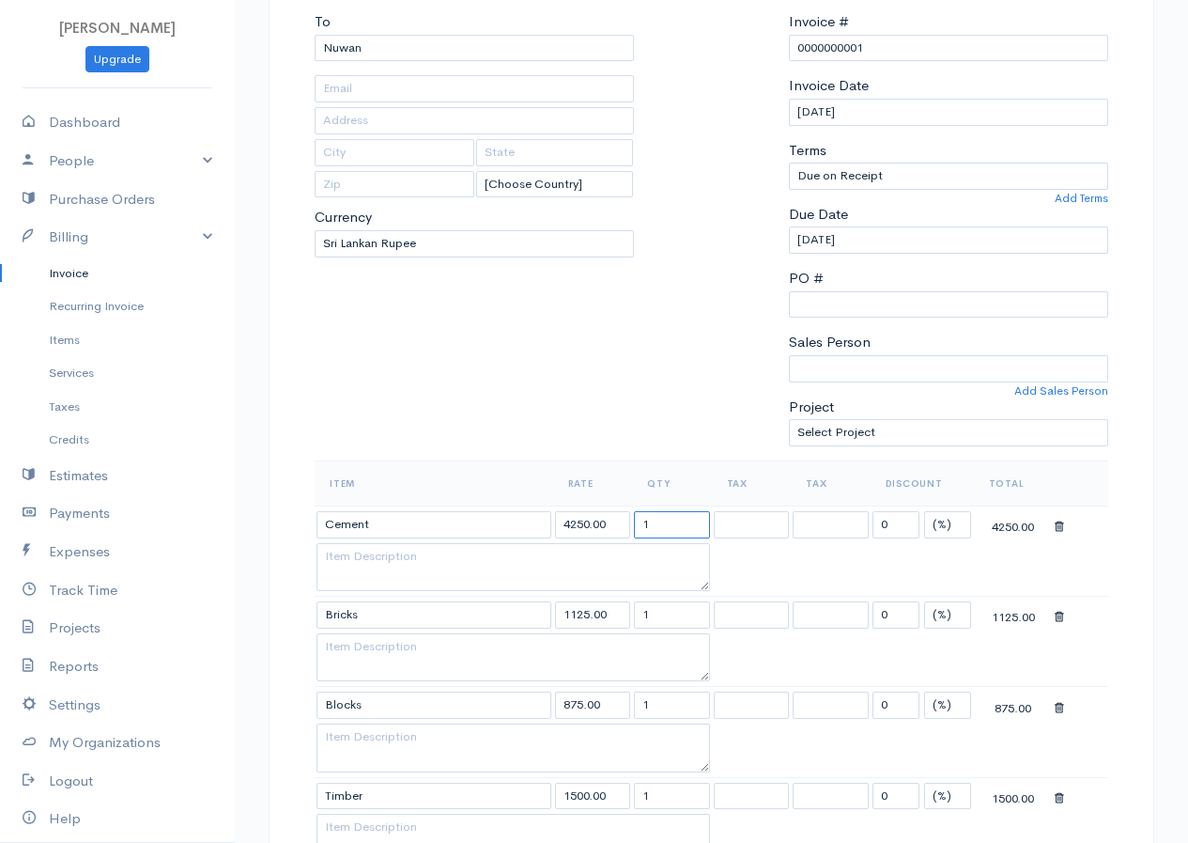
drag, startPoint x: 638, startPoint y: 533, endPoint x: 619, endPoint y: 540, distance: 20.2
click at [619, 540] on tr "Cement 4250.00 1 0 (%) Flat 4250.00" at bounding box center [712, 523] width 794 height 37
type input "25"
drag, startPoint x: 647, startPoint y: 612, endPoint x: 634, endPoint y: 619, distance: 15.1
click at [634, 619] on input "1" at bounding box center [672, 614] width 76 height 27
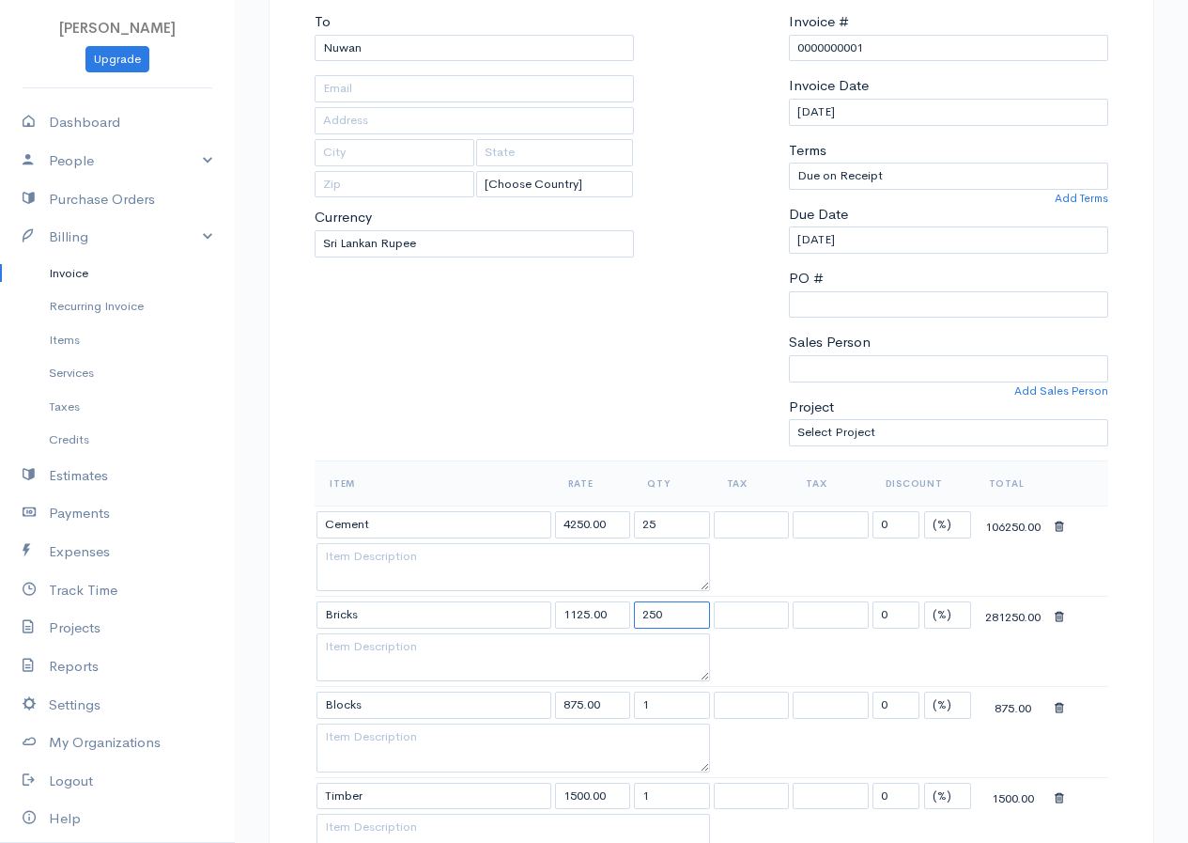
type input "250"
drag, startPoint x: 656, startPoint y: 708, endPoint x: 633, endPoint y: 722, distance: 26.6
click at [633, 722] on td "1" at bounding box center [672, 705] width 80 height 37
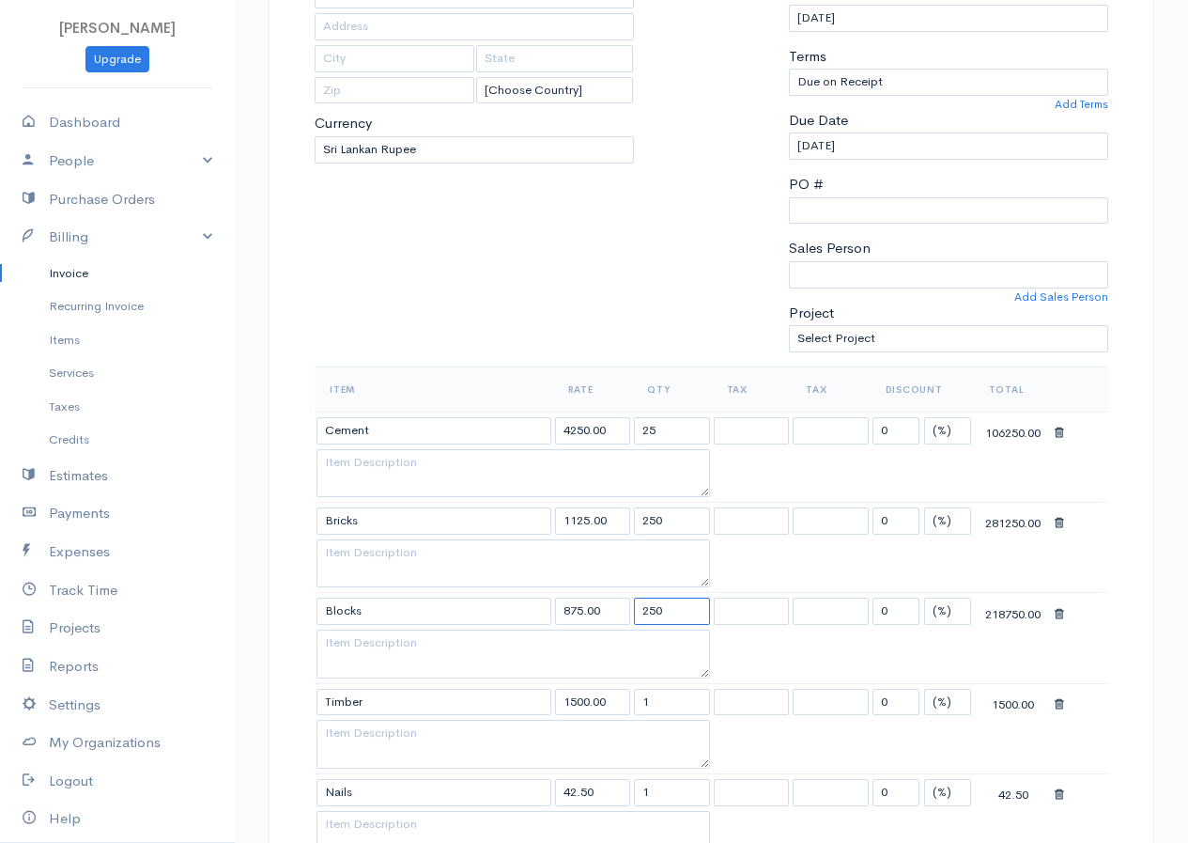
scroll to position [658, 0]
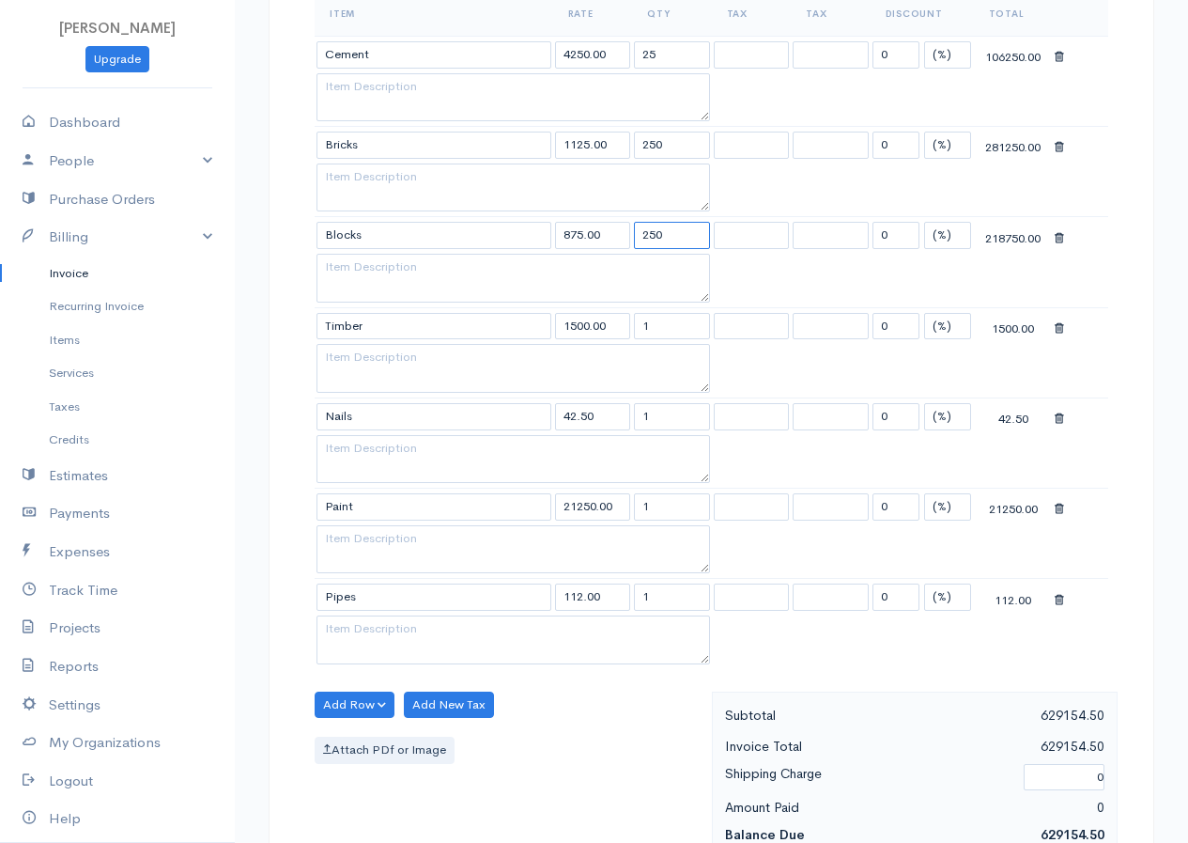
type input "250"
drag, startPoint x: 648, startPoint y: 309, endPoint x: 659, endPoint y: 303, distance: 12.6
click at [659, 303] on tbody "Cement 4250.00 25 0 (%) Flat 106250.00 Bricks 1125.00 250 0 (%) Flat 281250.00 …" at bounding box center [712, 352] width 794 height 632
drag, startPoint x: 654, startPoint y: 324, endPoint x: 632, endPoint y: 333, distance: 23.2
click at [632, 333] on td "1" at bounding box center [672, 325] width 80 height 37
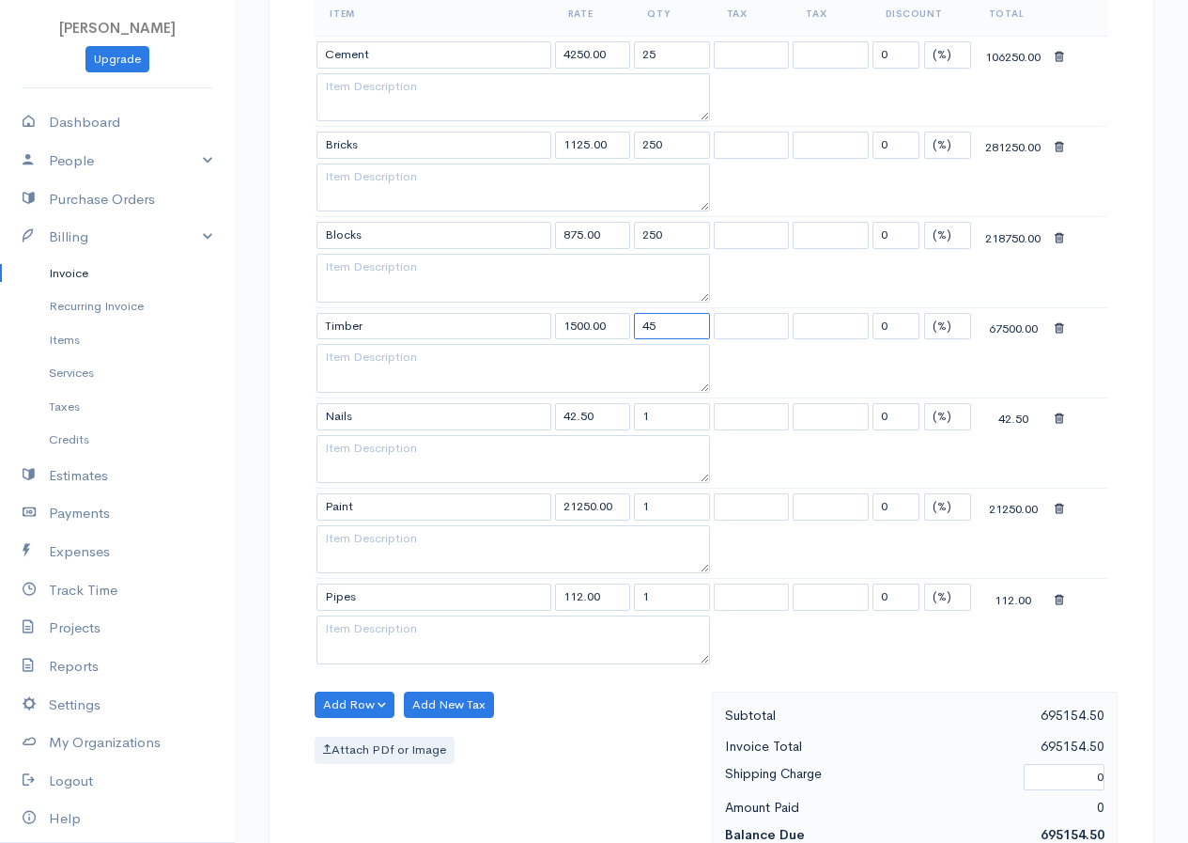
type input "45"
drag, startPoint x: 651, startPoint y: 414, endPoint x: 607, endPoint y: 433, distance: 48.0
click at [607, 433] on tr "Nails 42.50 1 0 (%) Flat 42.50" at bounding box center [712, 415] width 794 height 37
type input "2500"
click at [635, 518] on input "1" at bounding box center [672, 506] width 76 height 27
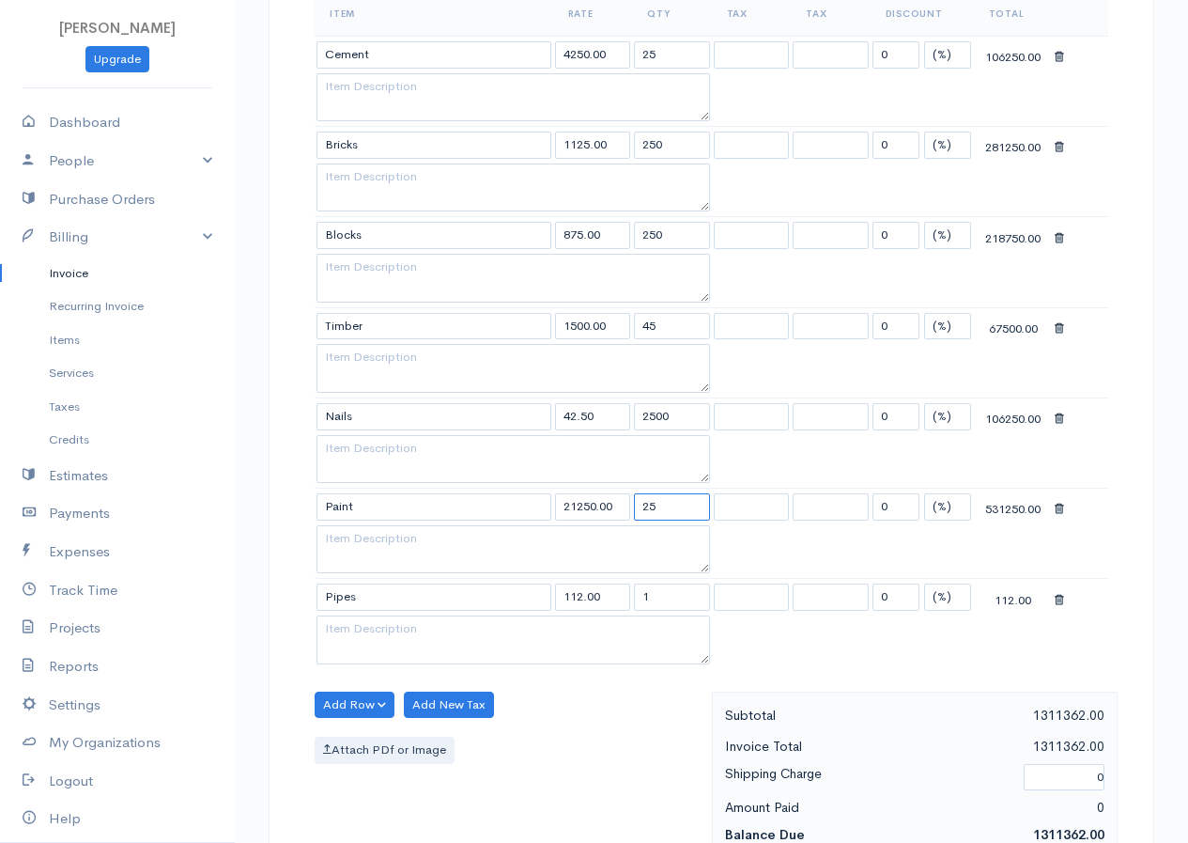
type input "25"
drag, startPoint x: 649, startPoint y: 597, endPoint x: 641, endPoint y: 604, distance: 10.7
click at [641, 604] on input "1" at bounding box center [672, 596] width 76 height 27
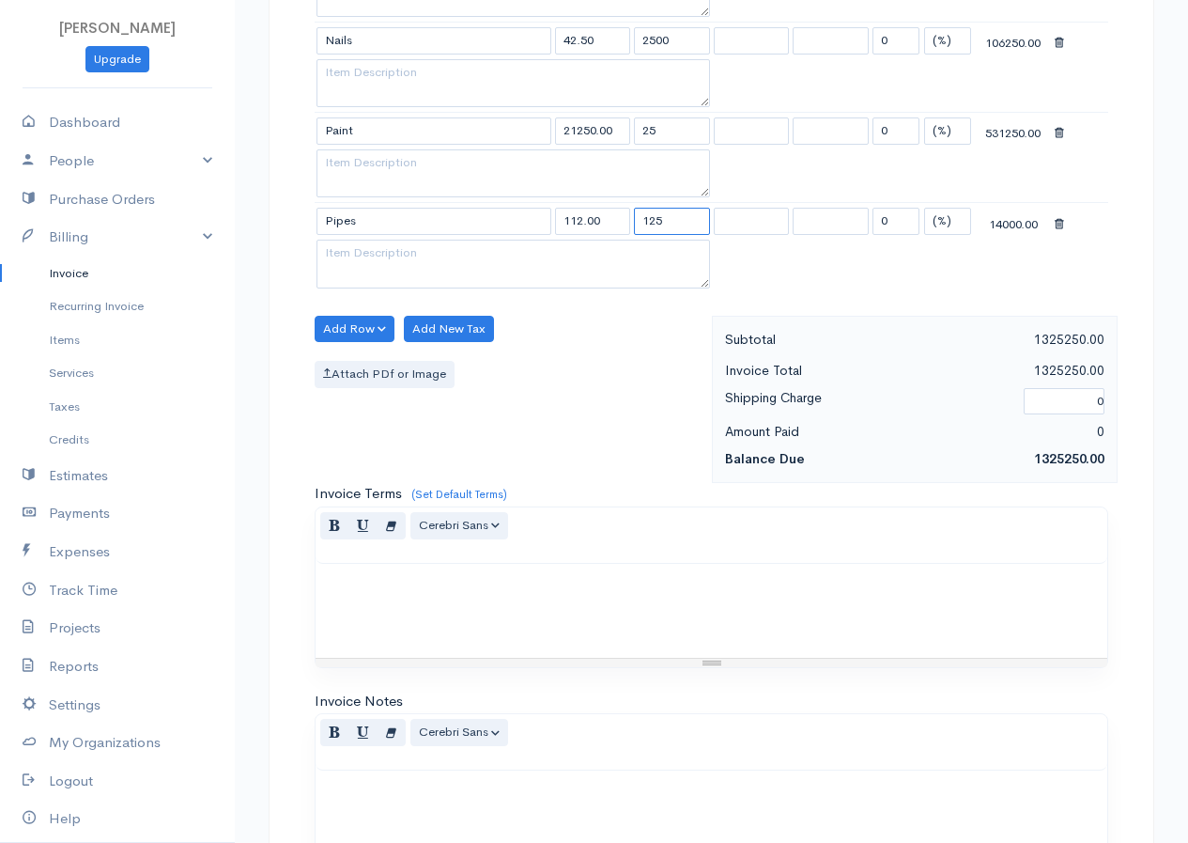
scroll to position [1324, 0]
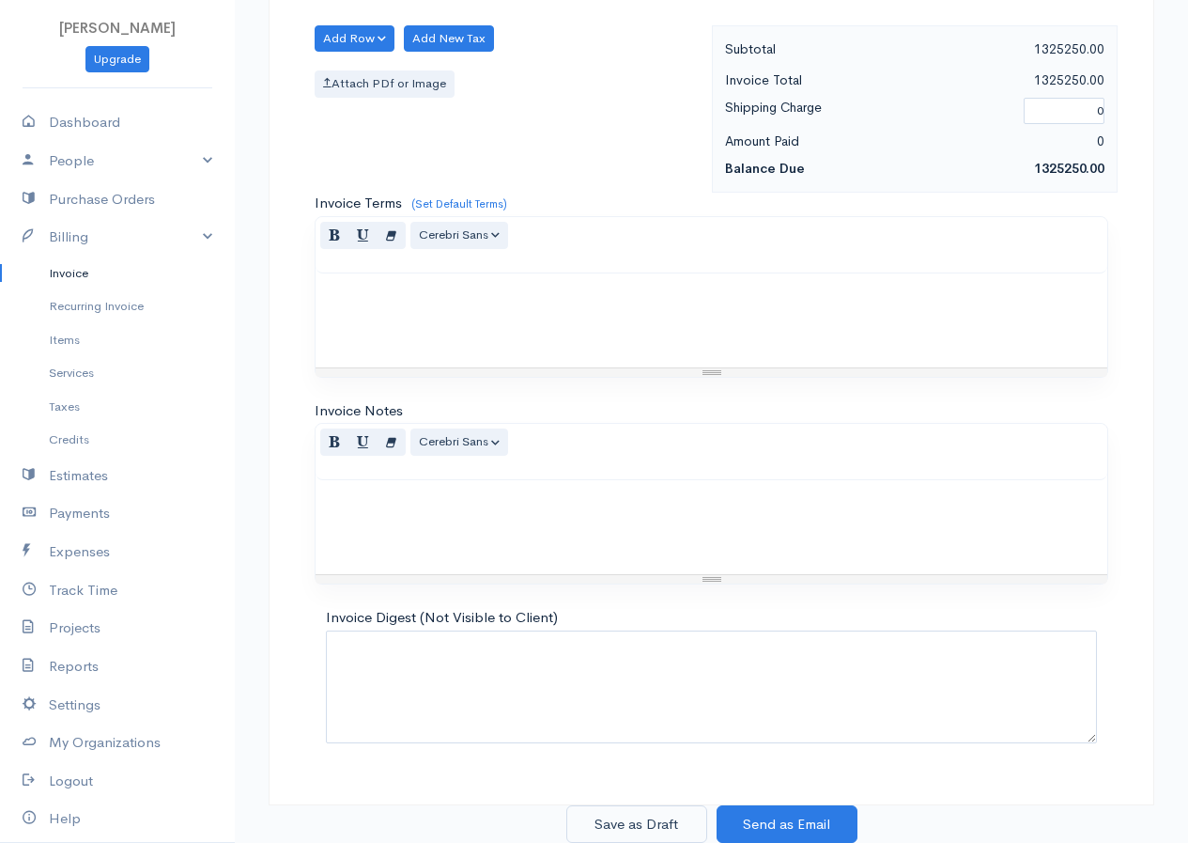
type input "125"
click at [657, 829] on button "Save as Draft" at bounding box center [636, 824] width 141 height 39
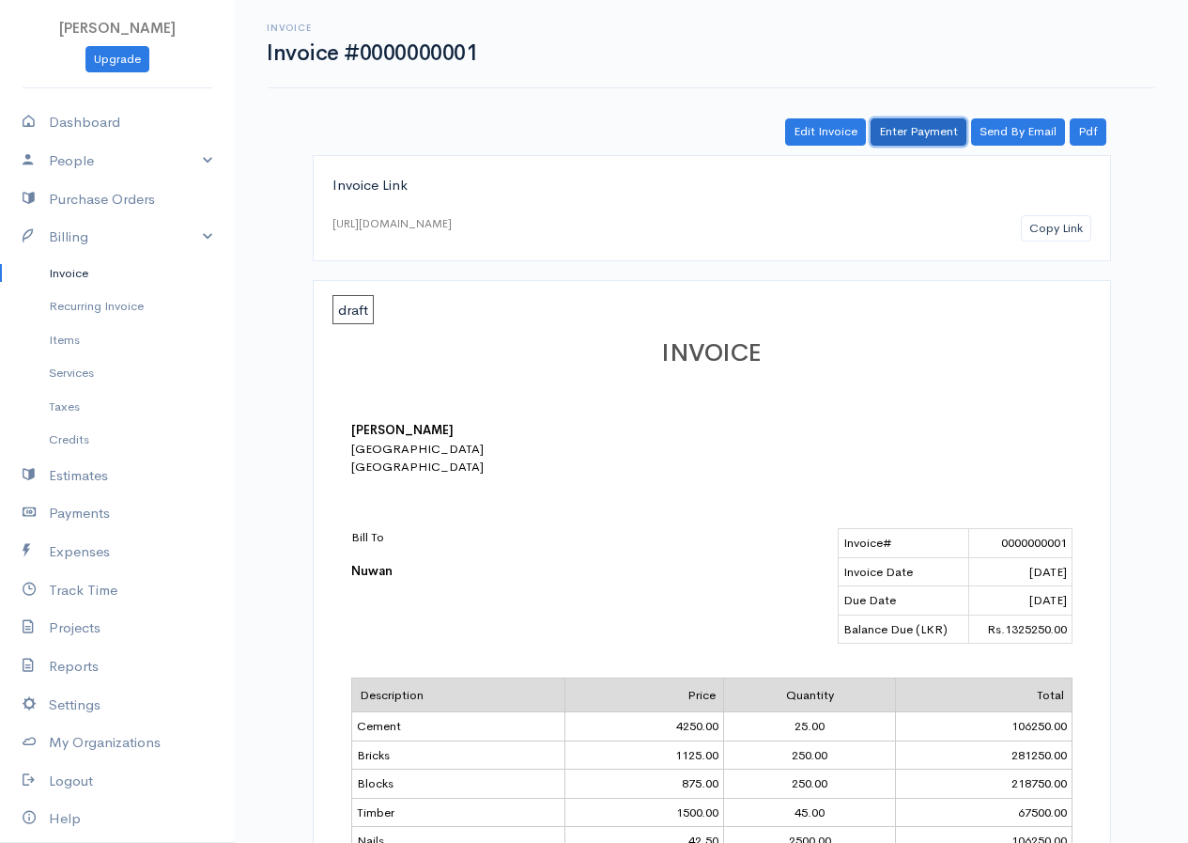
click at [920, 136] on link "Enter Payment" at bounding box center [919, 131] width 96 height 27
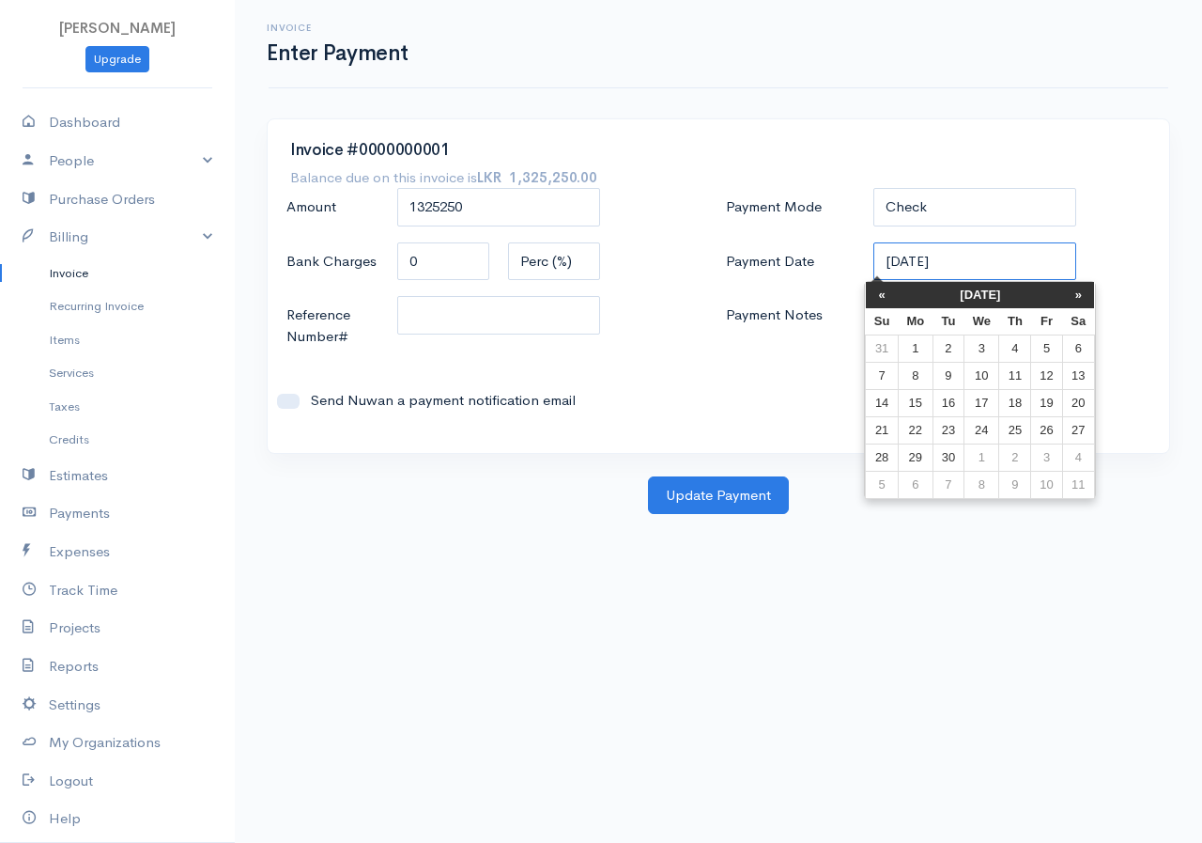
click at [984, 256] on input "[DATE]" at bounding box center [975, 261] width 203 height 39
click at [890, 303] on th "«" at bounding box center [882, 295] width 33 height 26
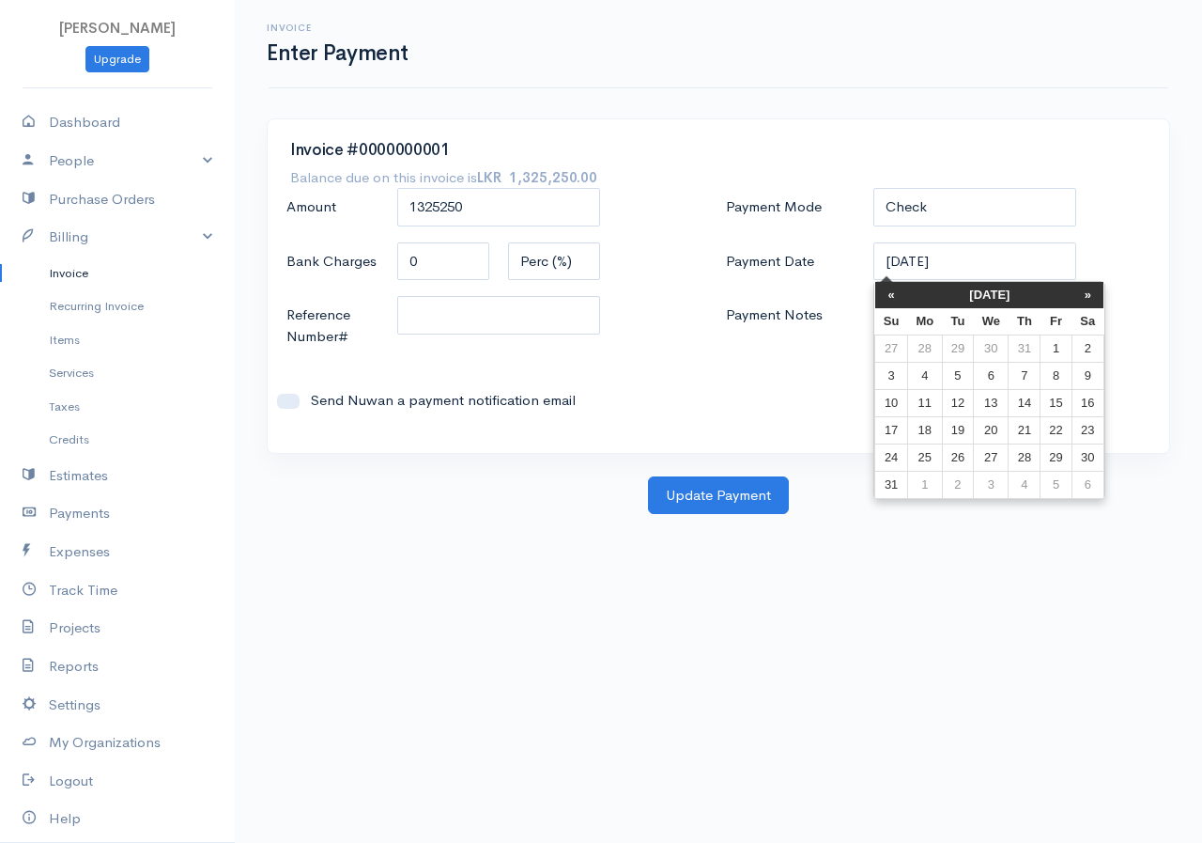
click at [890, 303] on th "«" at bounding box center [891, 295] width 33 height 26
click at [890, 304] on th "«" at bounding box center [891, 295] width 33 height 26
click at [889, 304] on th "«" at bounding box center [891, 295] width 33 height 26
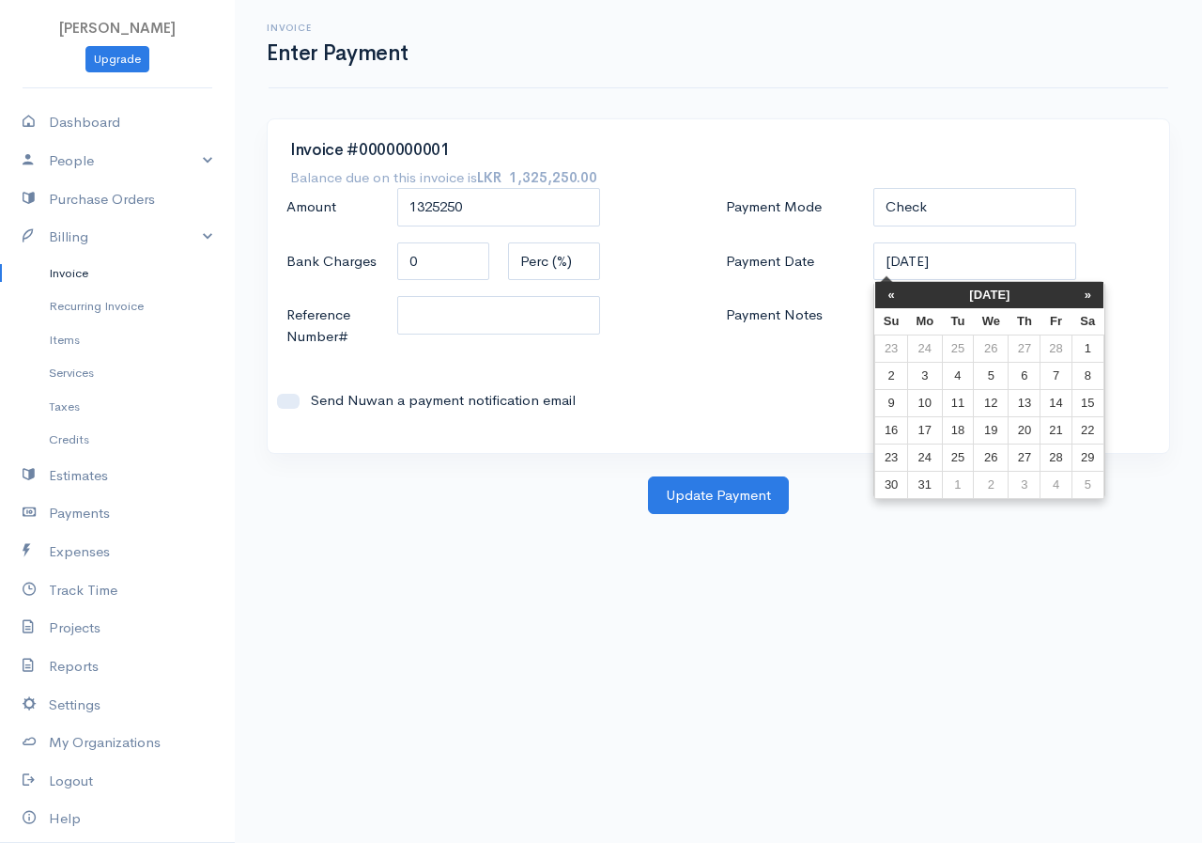
click at [889, 304] on th "«" at bounding box center [891, 295] width 33 height 26
click at [999, 412] on td "15" at bounding box center [991, 402] width 35 height 27
type input "[DATE]"
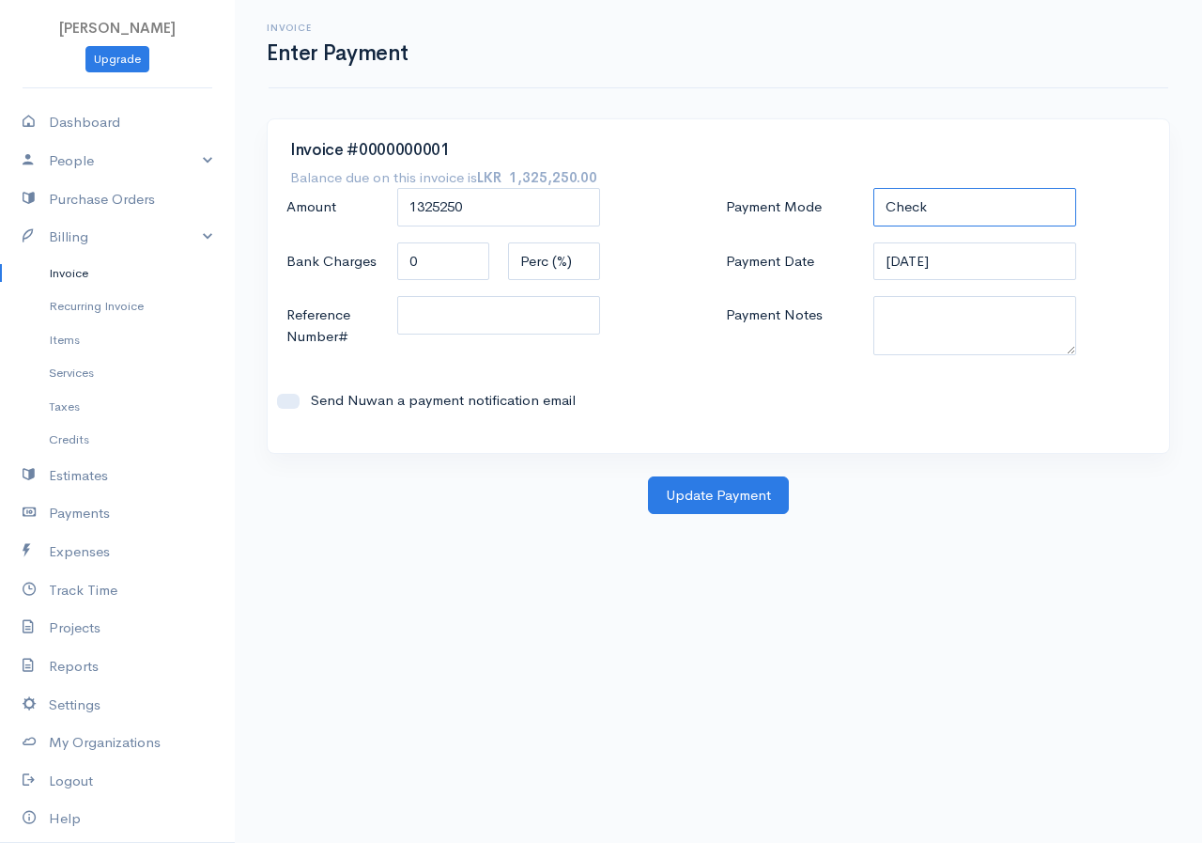
click at [973, 189] on select "Check Bank Transfer Credit Cash Debit ACH VISA MASTERCARD AMEX DISCOVER DINERS …" at bounding box center [975, 207] width 203 height 39
select select "Cash"
click at [874, 188] on select "Check Bank Transfer Credit Cash Debit ACH VISA MASTERCARD AMEX DISCOVER DINERS …" at bounding box center [975, 207] width 203 height 39
click at [751, 486] on button "Update Payment" at bounding box center [718, 495] width 141 height 39
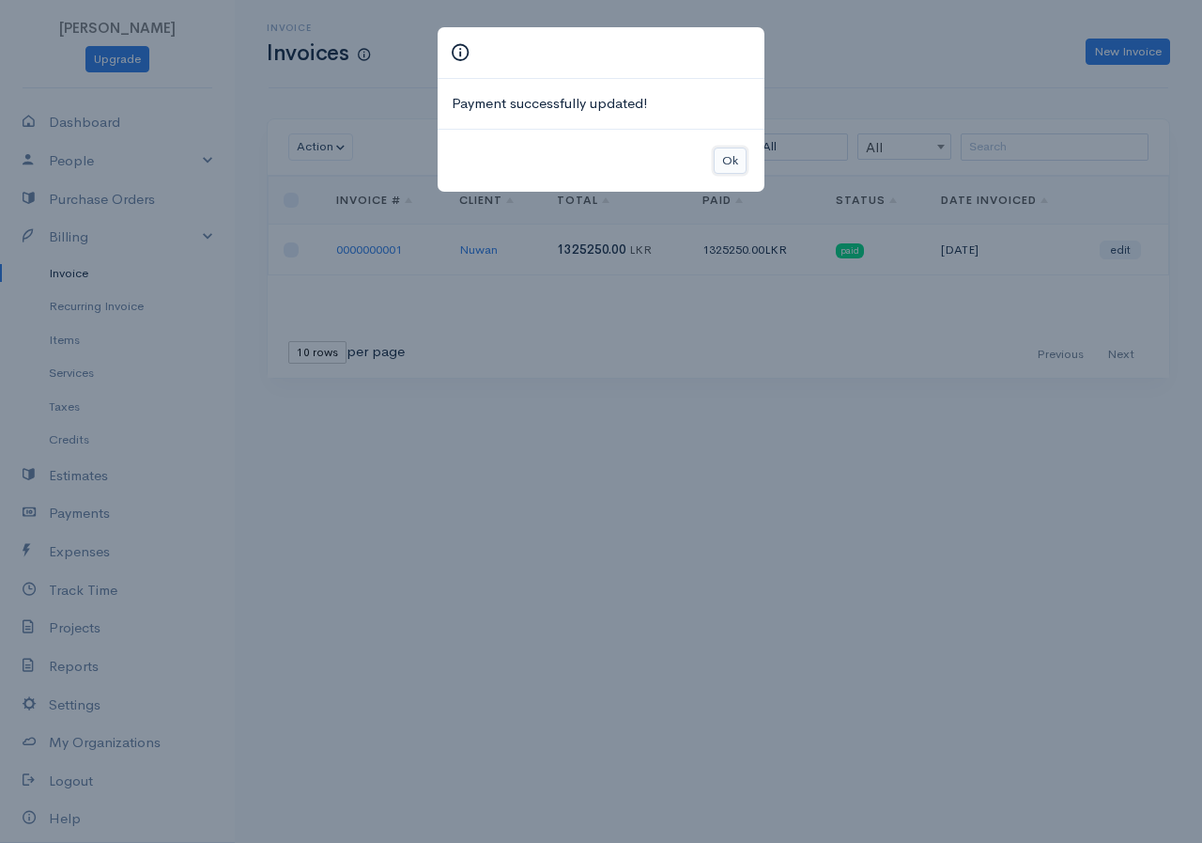
click at [733, 166] on button "Ok" at bounding box center [730, 160] width 33 height 27
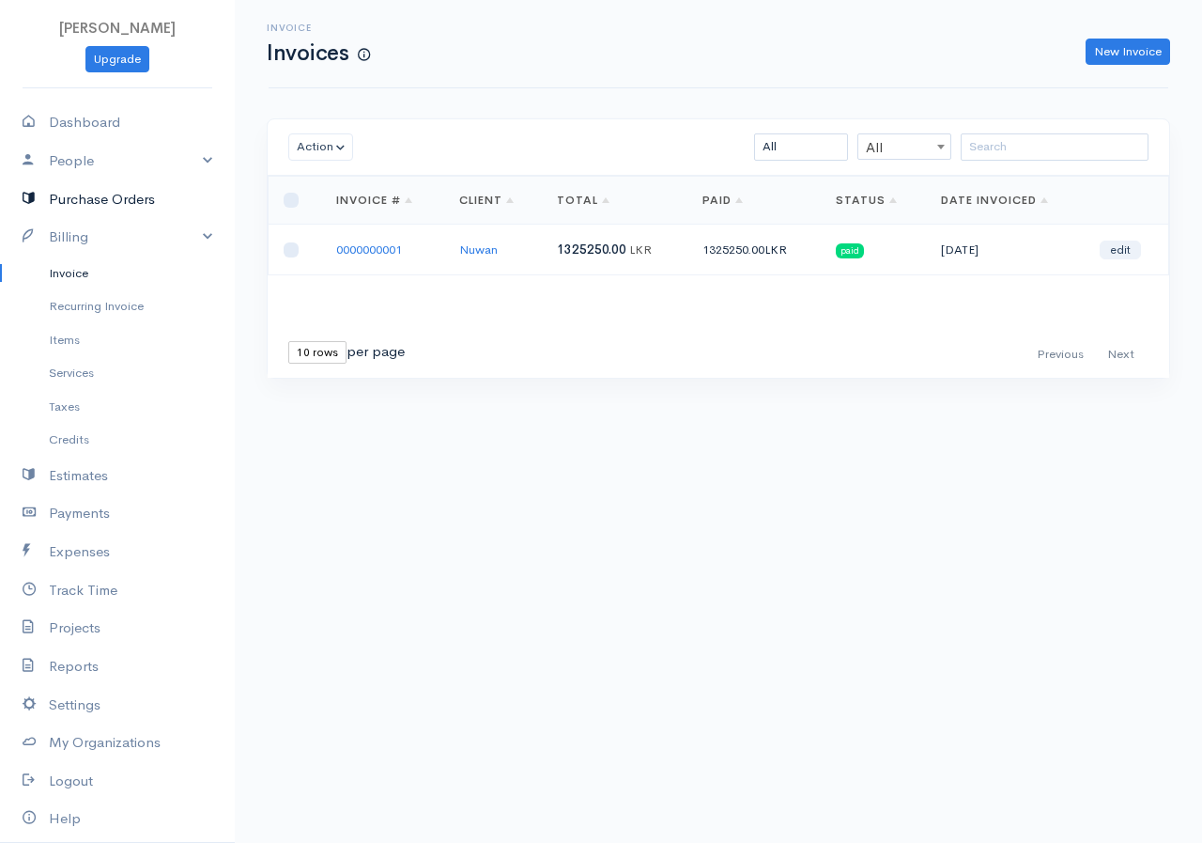
click at [71, 200] on link "Purchase Orders" at bounding box center [117, 199] width 235 height 39
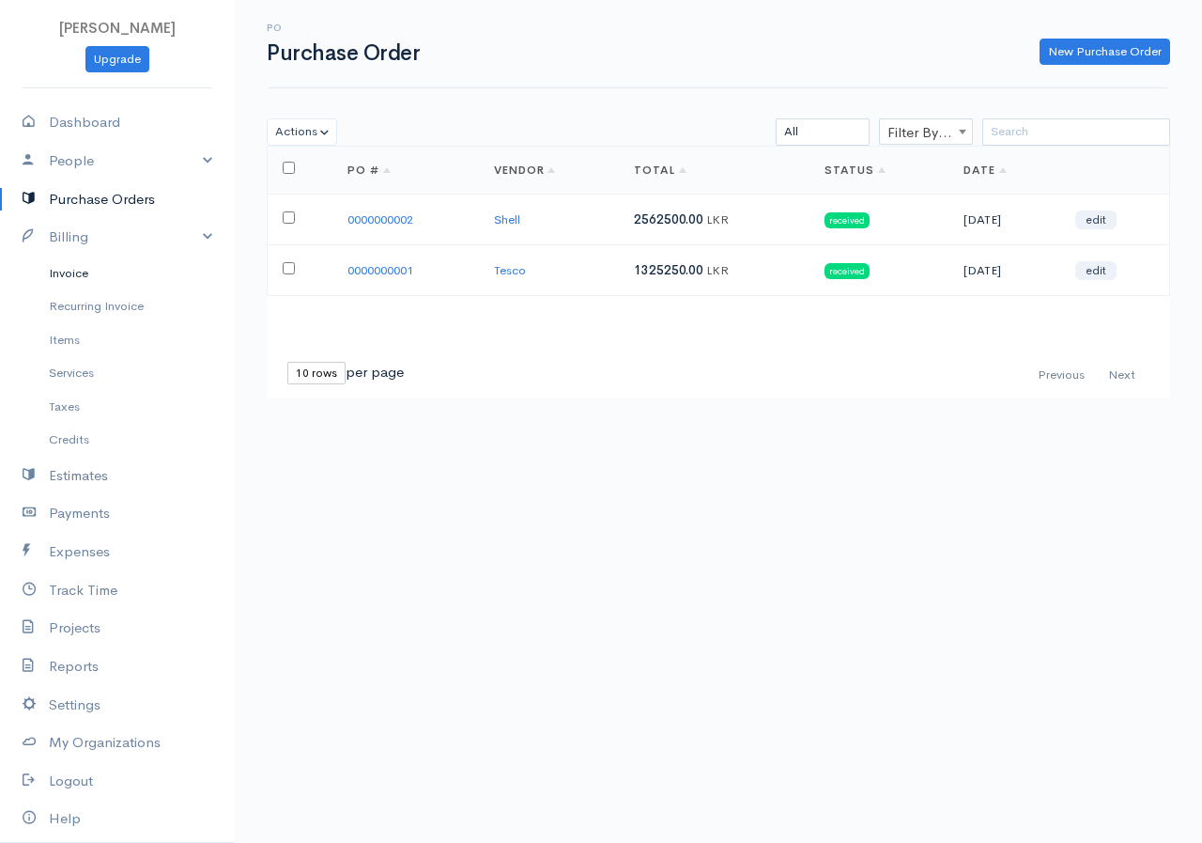
click at [66, 266] on link "Invoice" at bounding box center [117, 273] width 235 height 34
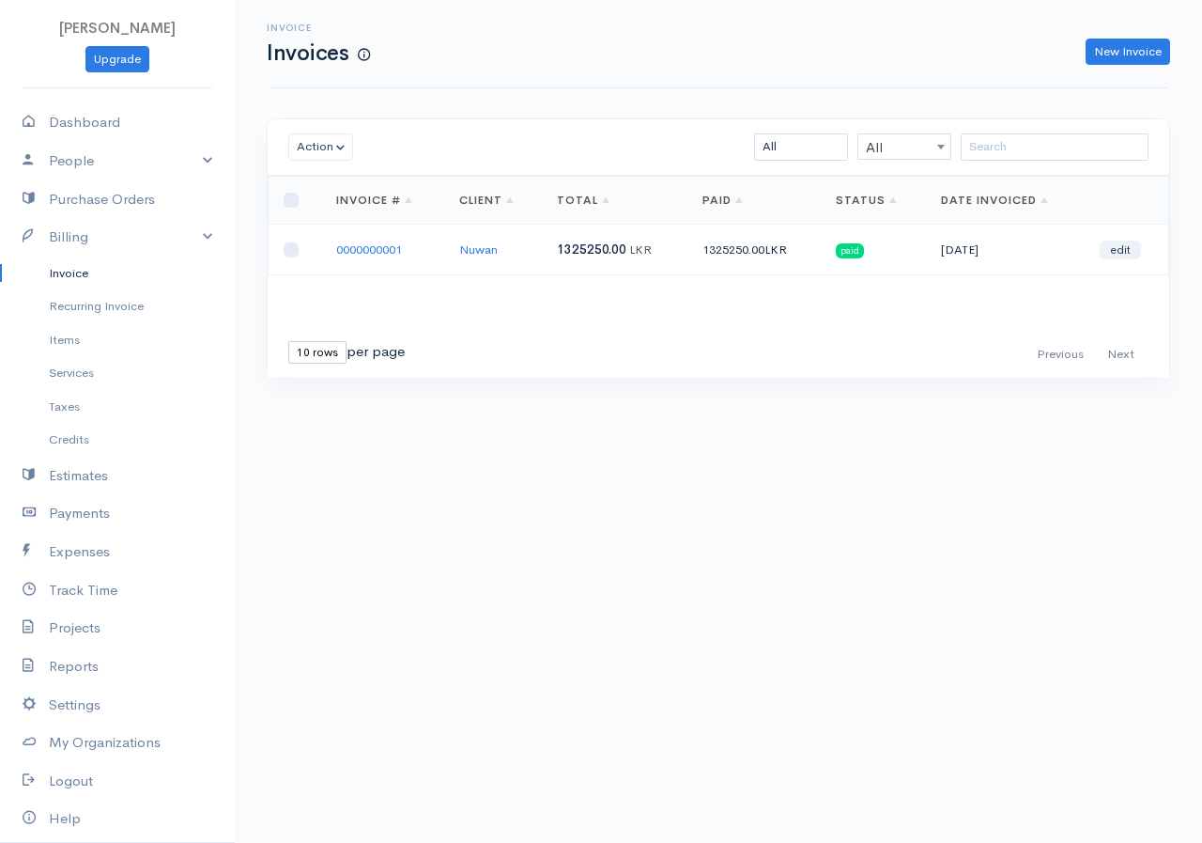
click at [79, 265] on link "Invoice" at bounding box center [117, 273] width 235 height 34
click at [79, 271] on link "Invoice" at bounding box center [117, 273] width 235 height 34
click at [1130, 53] on link "New Invoice" at bounding box center [1128, 52] width 85 height 27
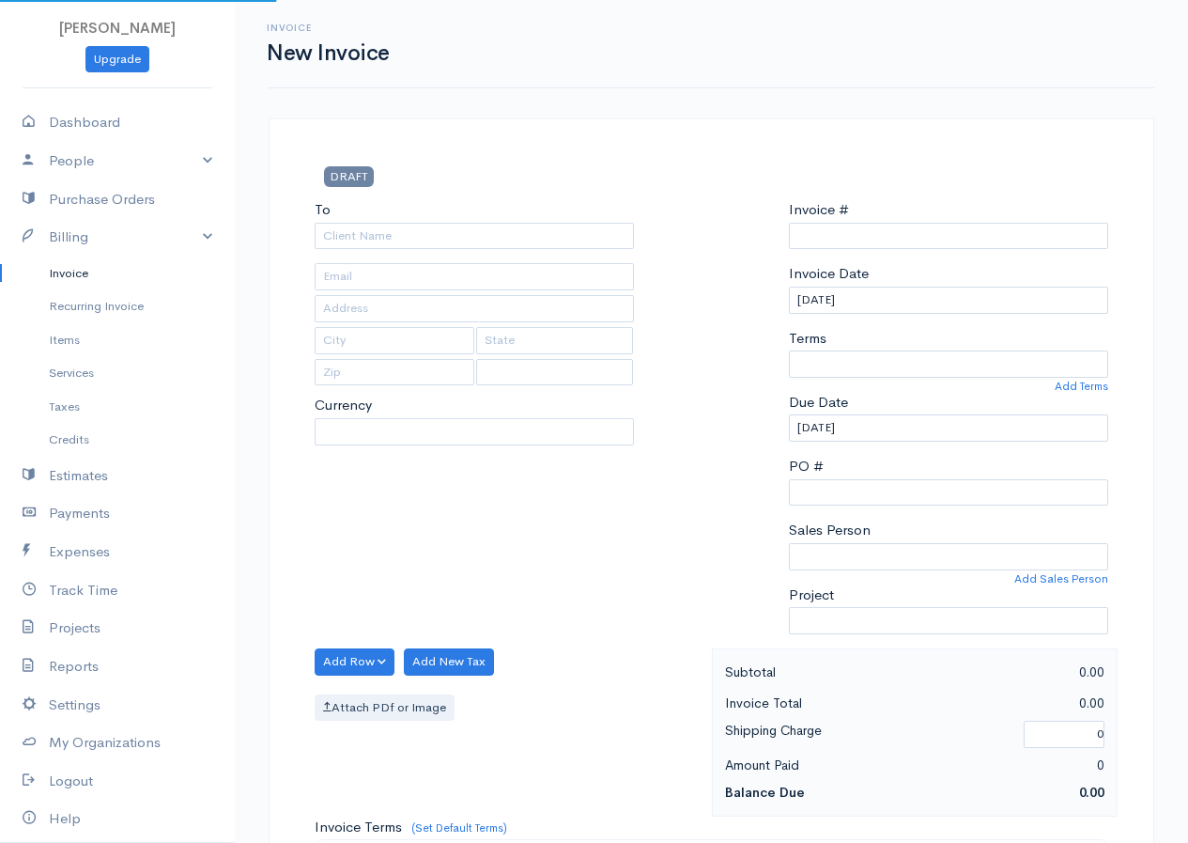
type input "0000000002"
select select "[GEOGRAPHIC_DATA]"
select select "LKR"
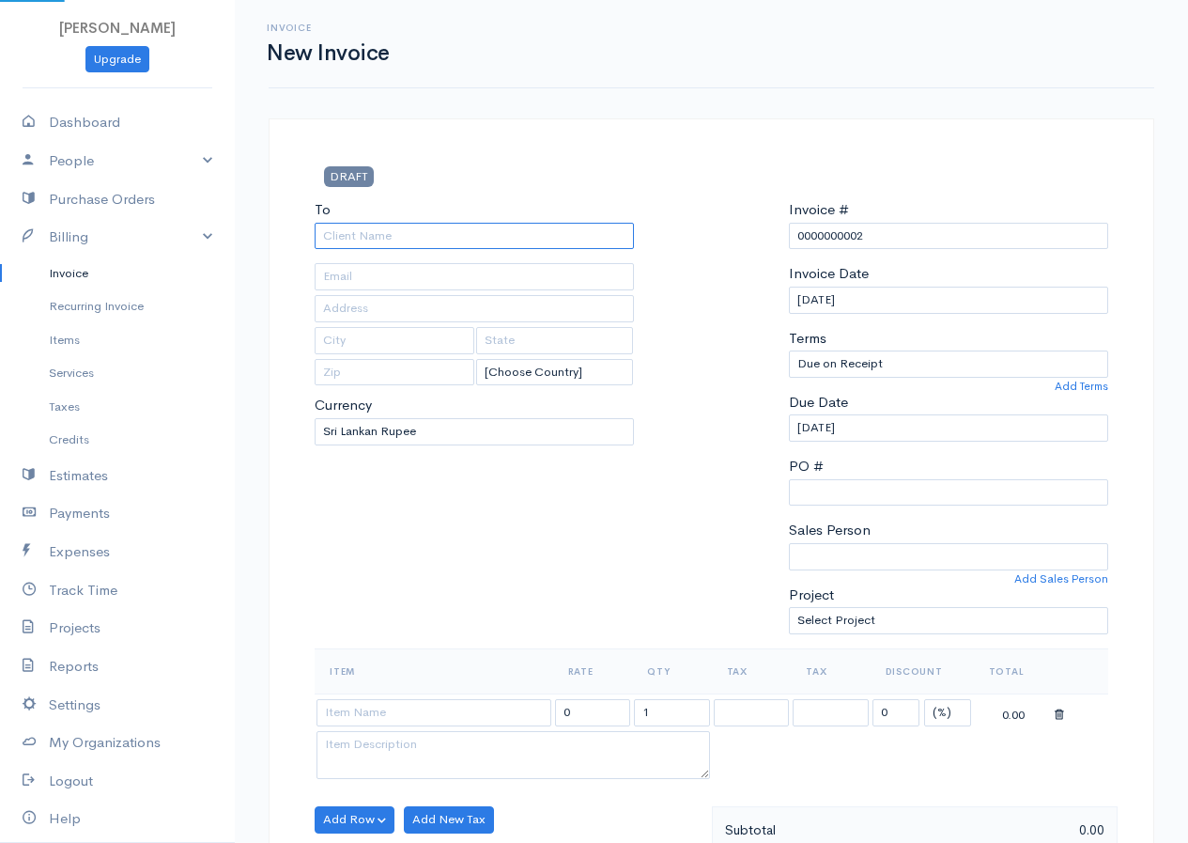
click at [526, 238] on input "To" at bounding box center [474, 236] width 319 height 27
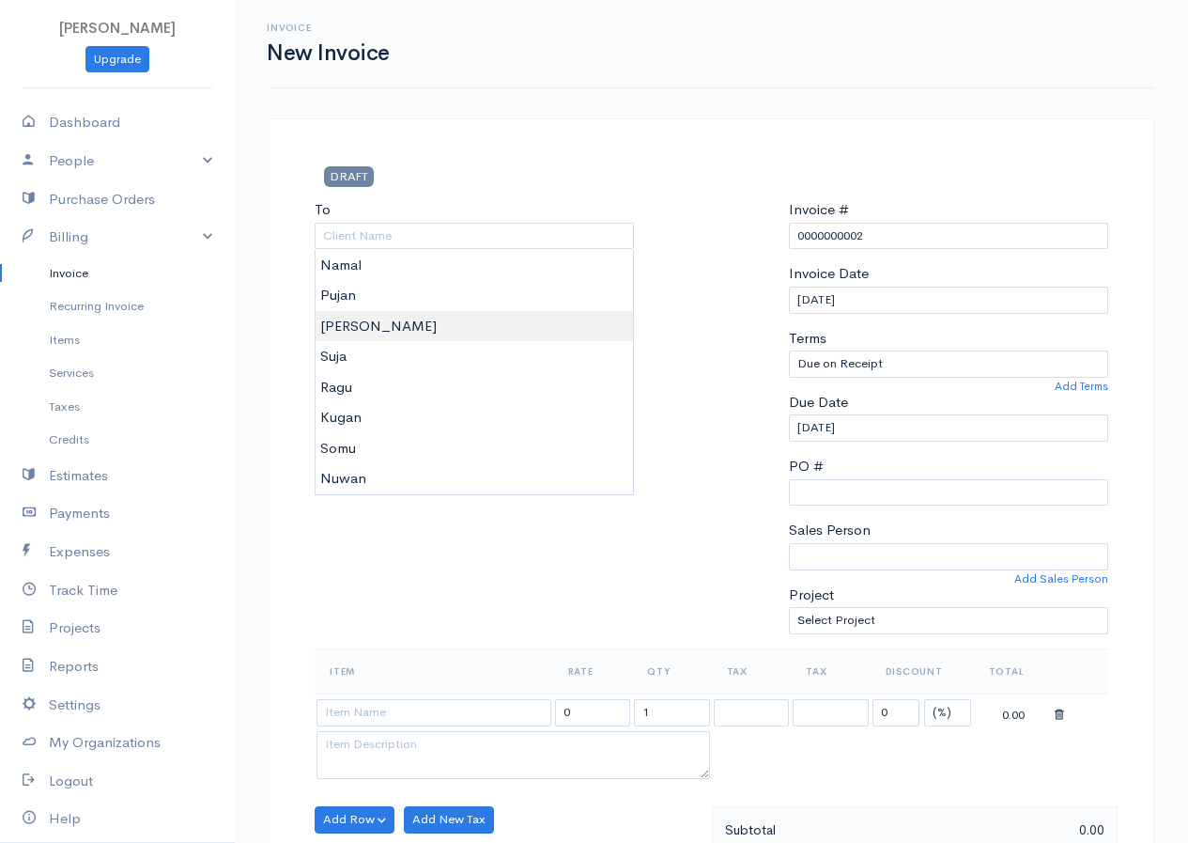
type input "[PERSON_NAME]"
click at [352, 331] on body "[PERSON_NAME] Upgrade Dashboard People Clients Vendors Staff Users Purchase Ord…" at bounding box center [594, 812] width 1188 height 1624
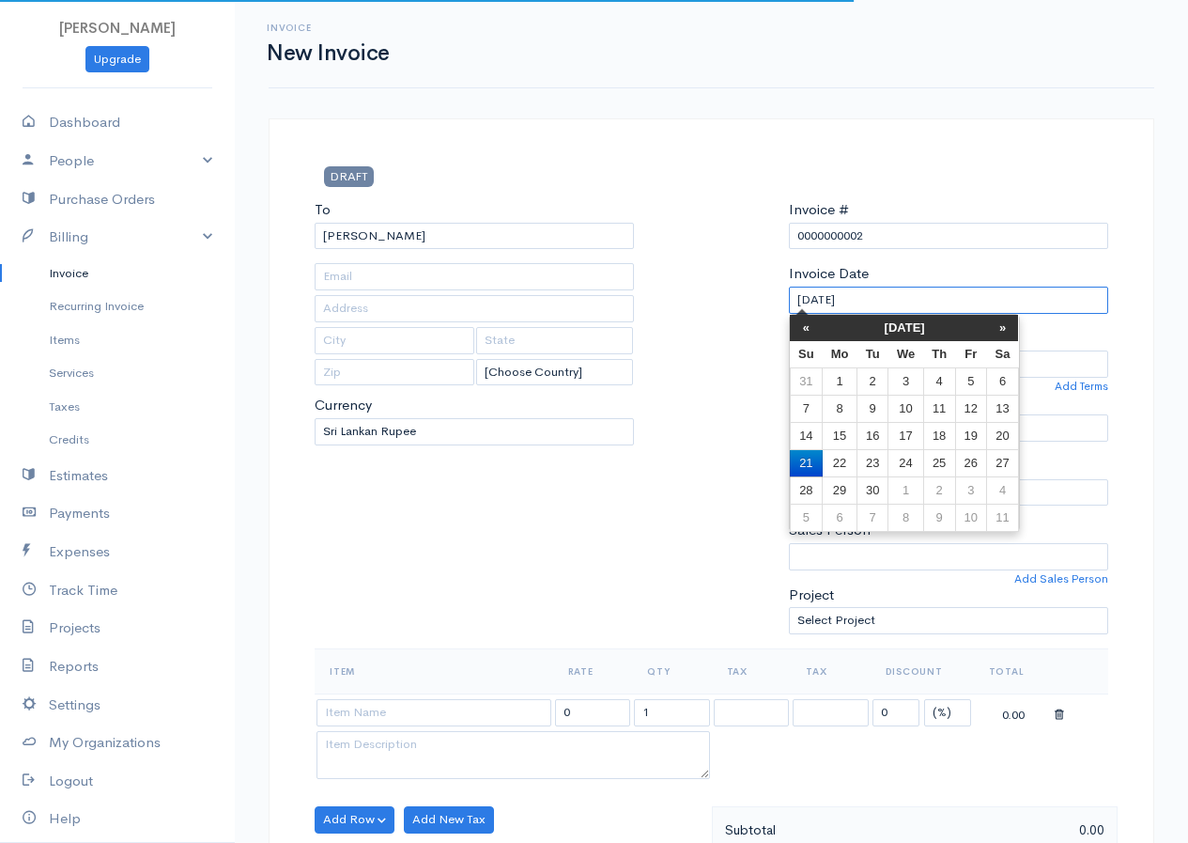
click at [915, 300] on input "[DATE]" at bounding box center [948, 300] width 319 height 27
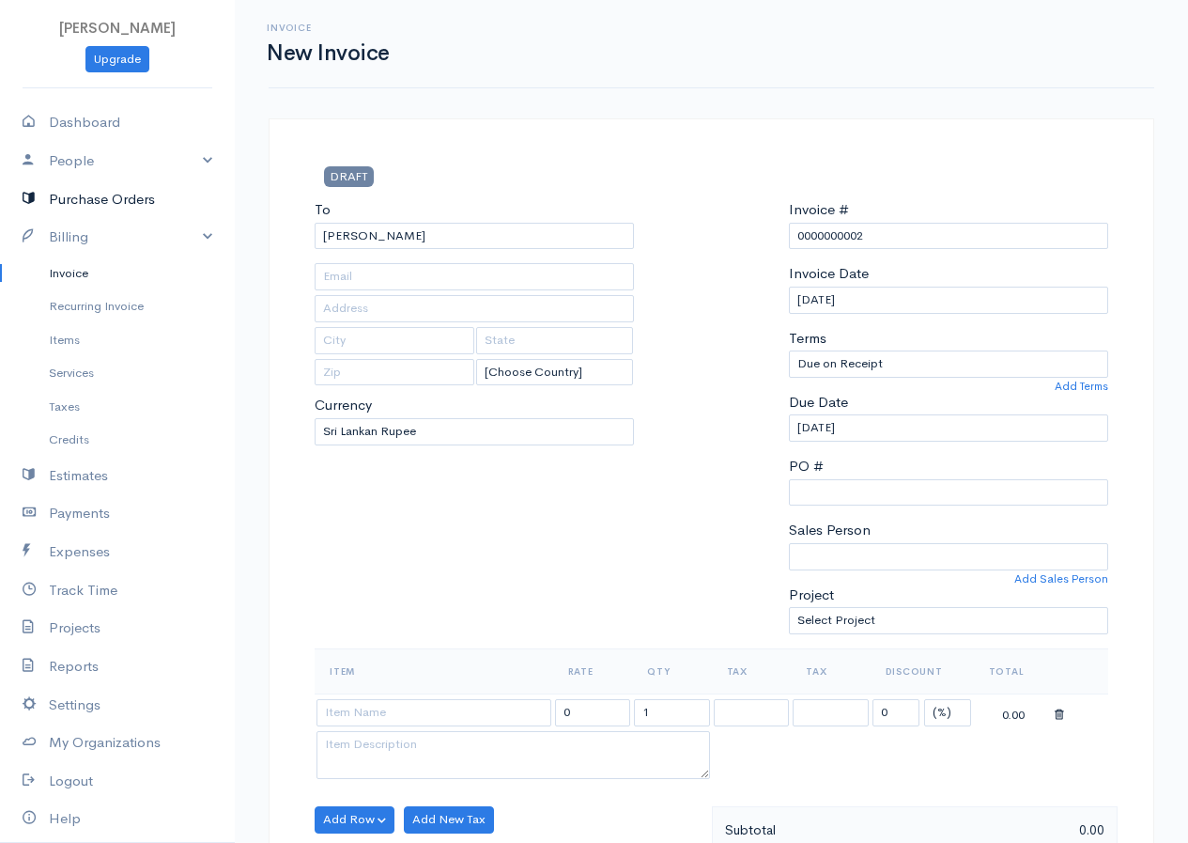
click at [101, 194] on link "Purchase Orders" at bounding box center [117, 199] width 235 height 39
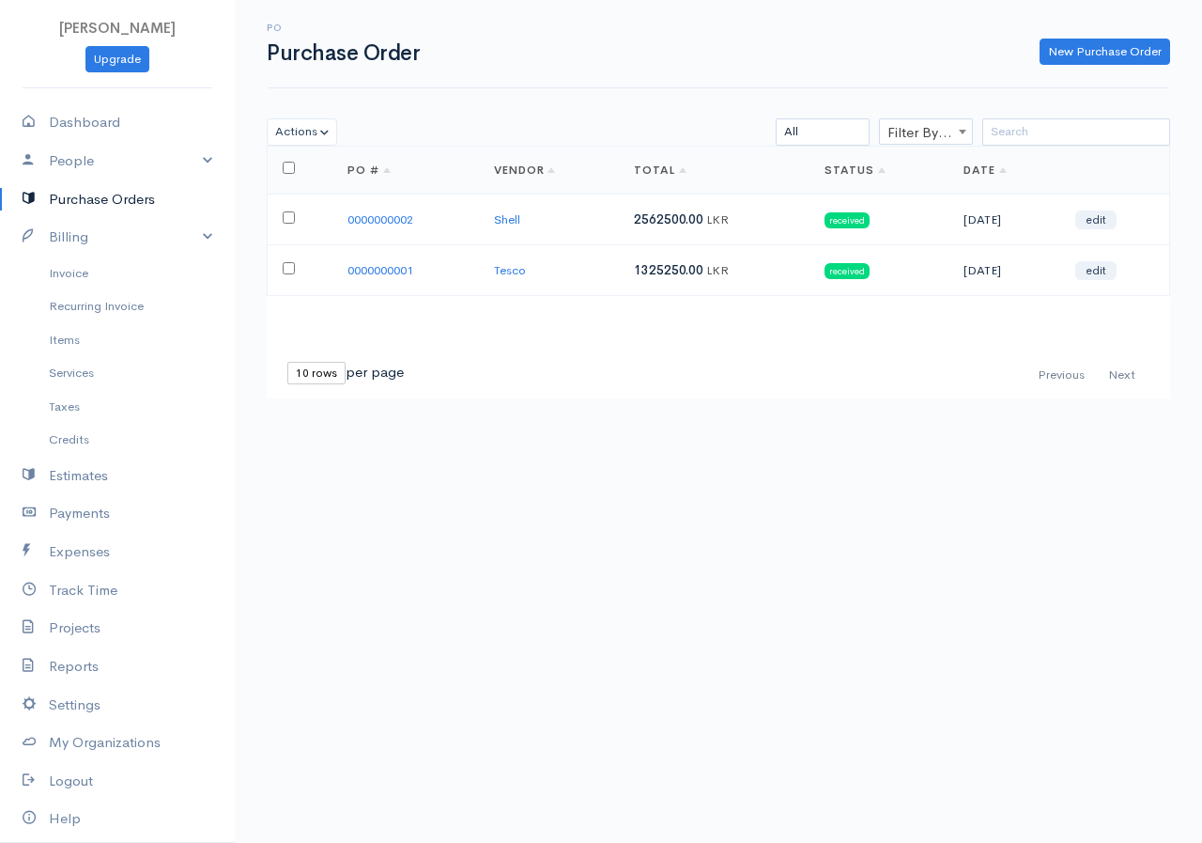
click at [287, 214] on input "checkbox" at bounding box center [289, 217] width 12 height 12
checkbox input "true"
click at [285, 273] on input "checkbox" at bounding box center [289, 268] width 12 height 12
checkbox input "true"
click at [289, 211] on input "checkbox" at bounding box center [289, 217] width 12 height 12
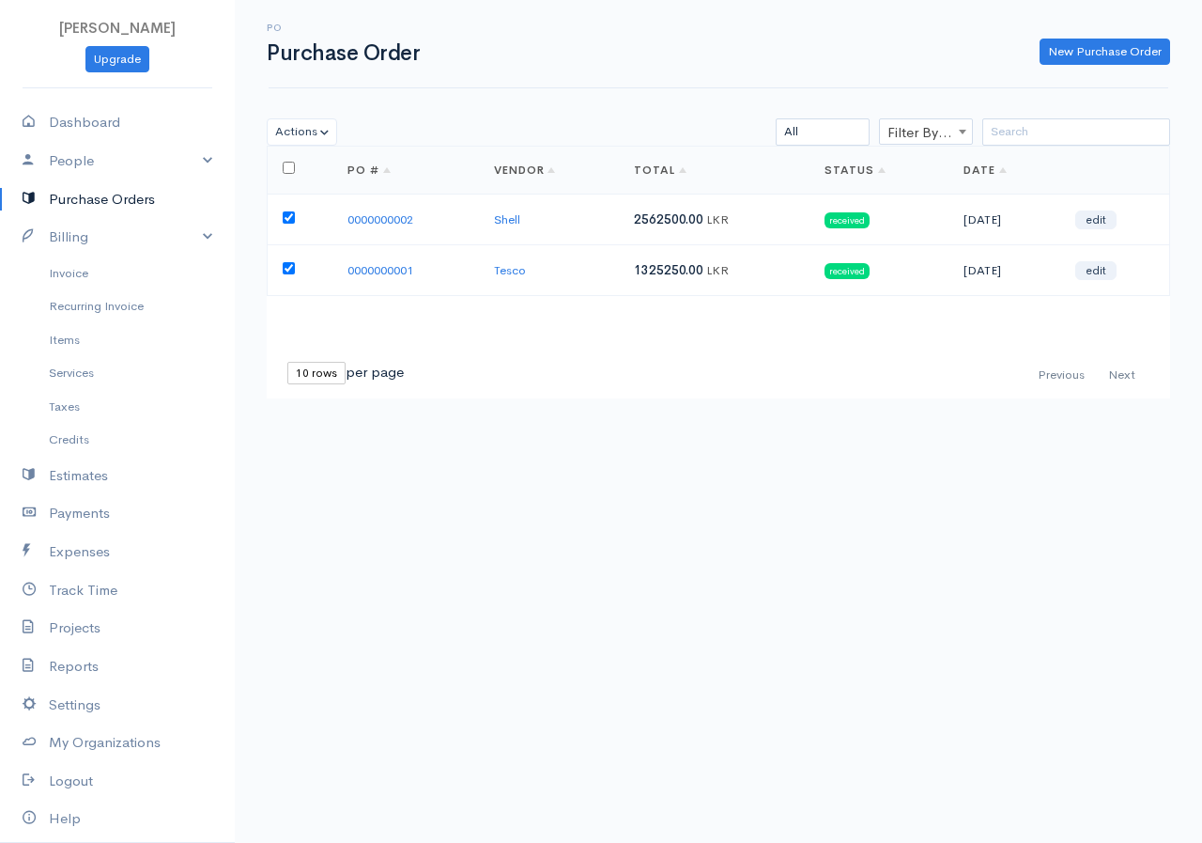
checkbox input "false"
click at [287, 274] on td at bounding box center [300, 269] width 65 height 51
click at [287, 250] on td at bounding box center [300, 269] width 65 height 51
click at [287, 271] on input "checkbox" at bounding box center [289, 268] width 12 height 12
checkbox input "false"
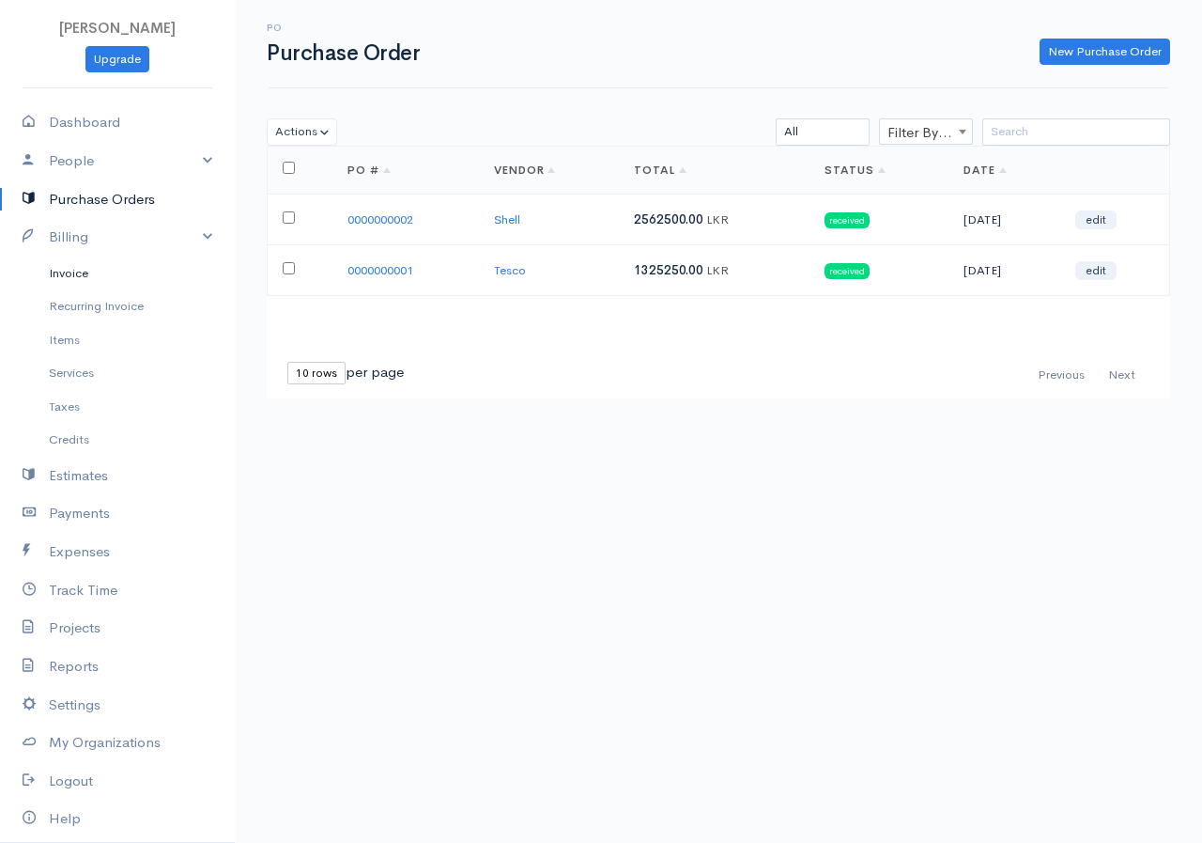
click at [54, 277] on link "Invoice" at bounding box center [117, 273] width 235 height 34
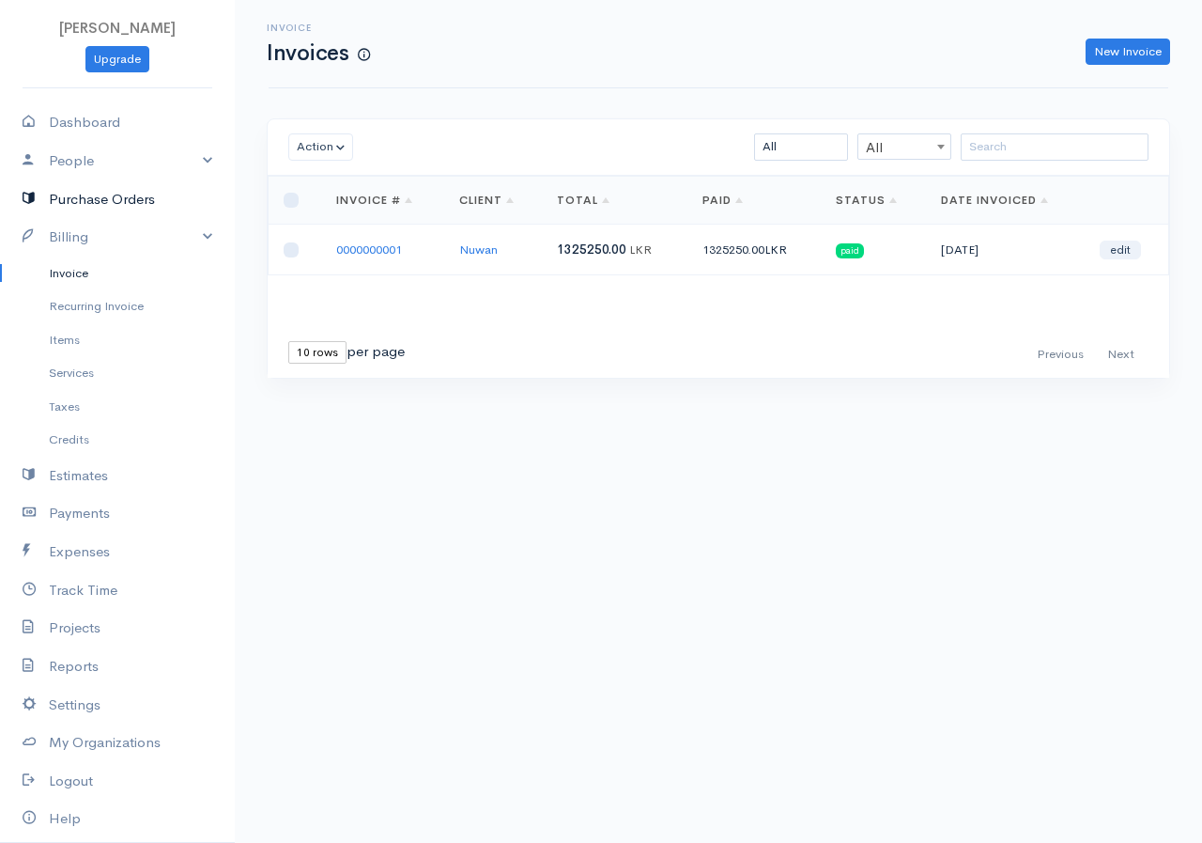
click at [111, 196] on link "Purchase Orders" at bounding box center [117, 199] width 235 height 39
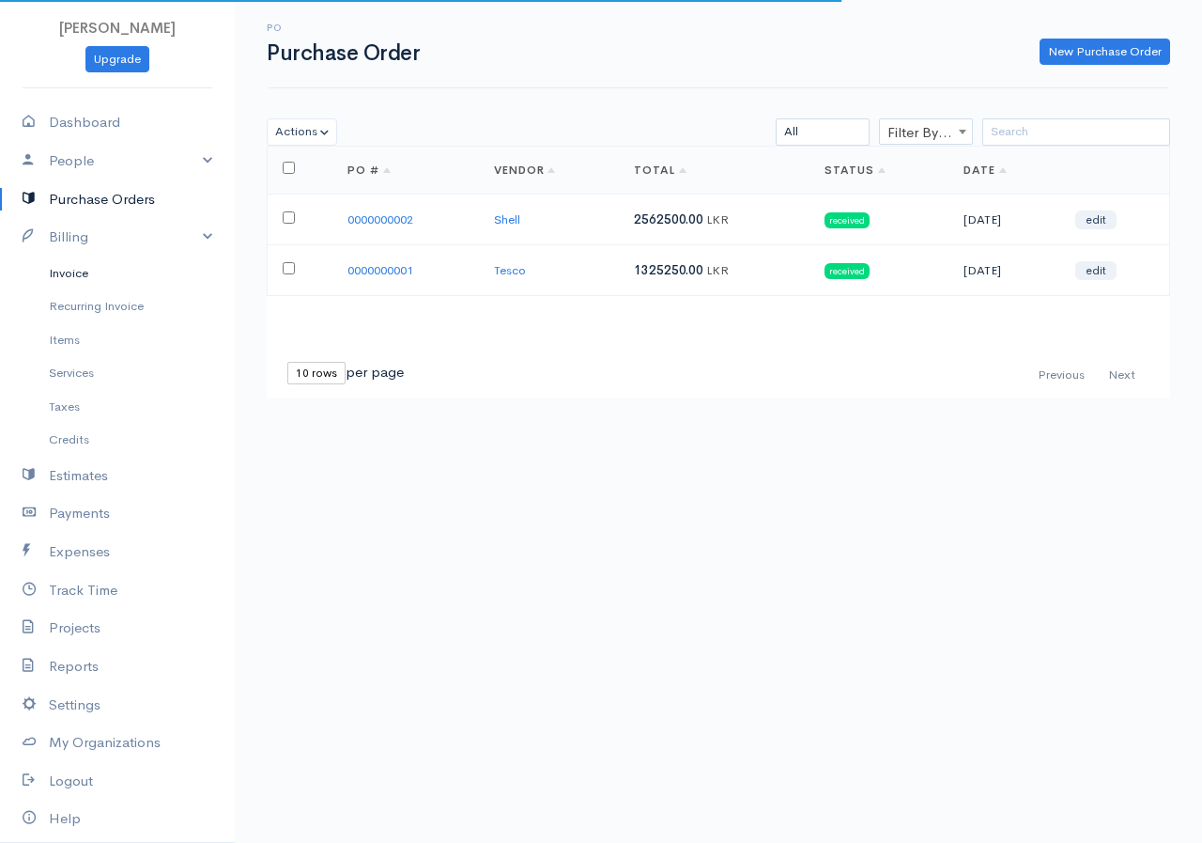
click at [65, 275] on link "Invoice" at bounding box center [117, 273] width 235 height 34
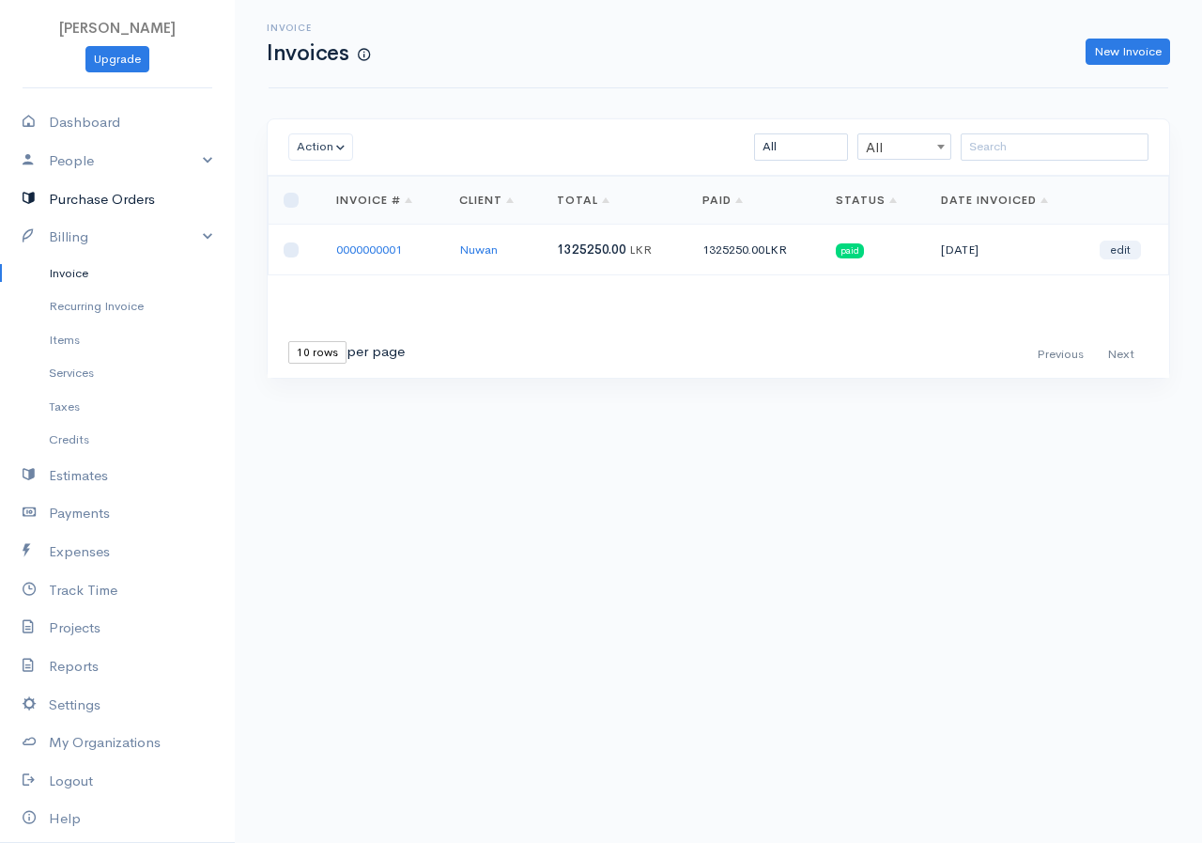
click at [88, 203] on link "Purchase Orders" at bounding box center [117, 199] width 235 height 39
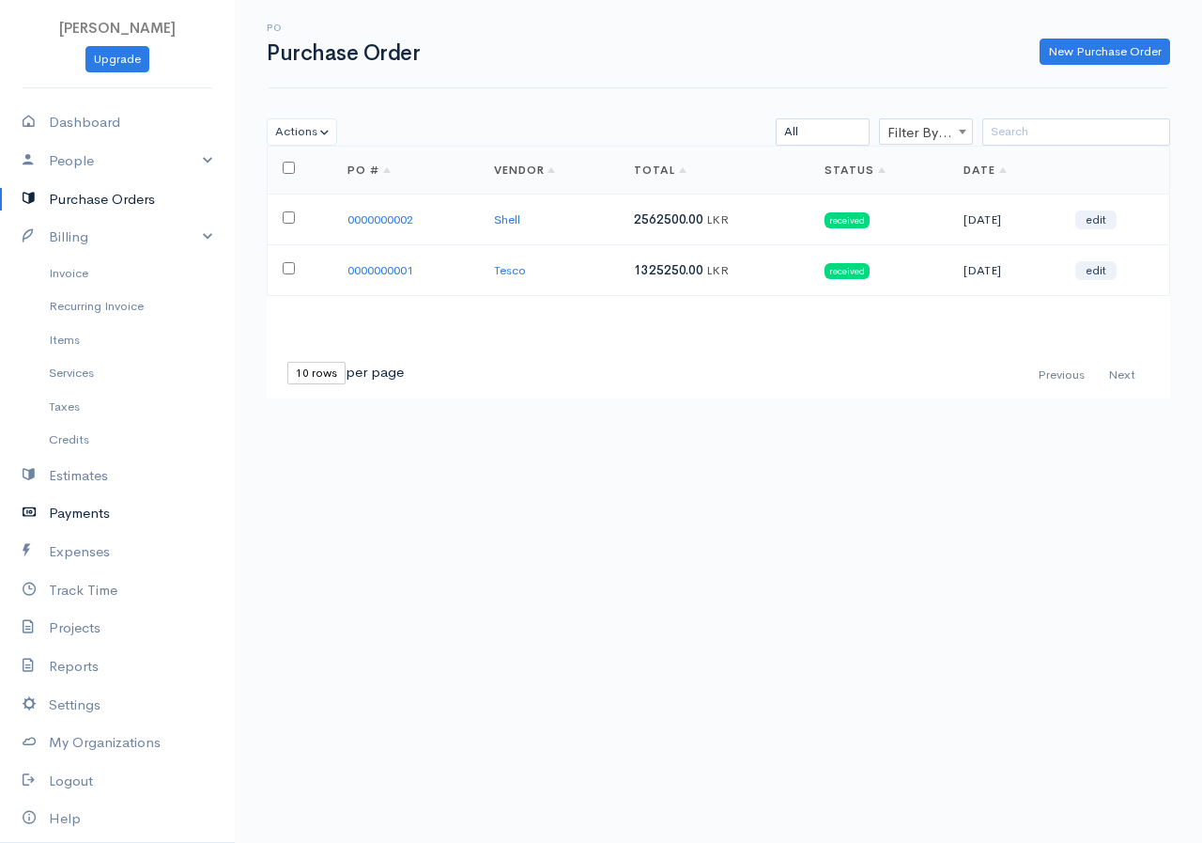
click at [96, 502] on link "Payments" at bounding box center [117, 513] width 235 height 39
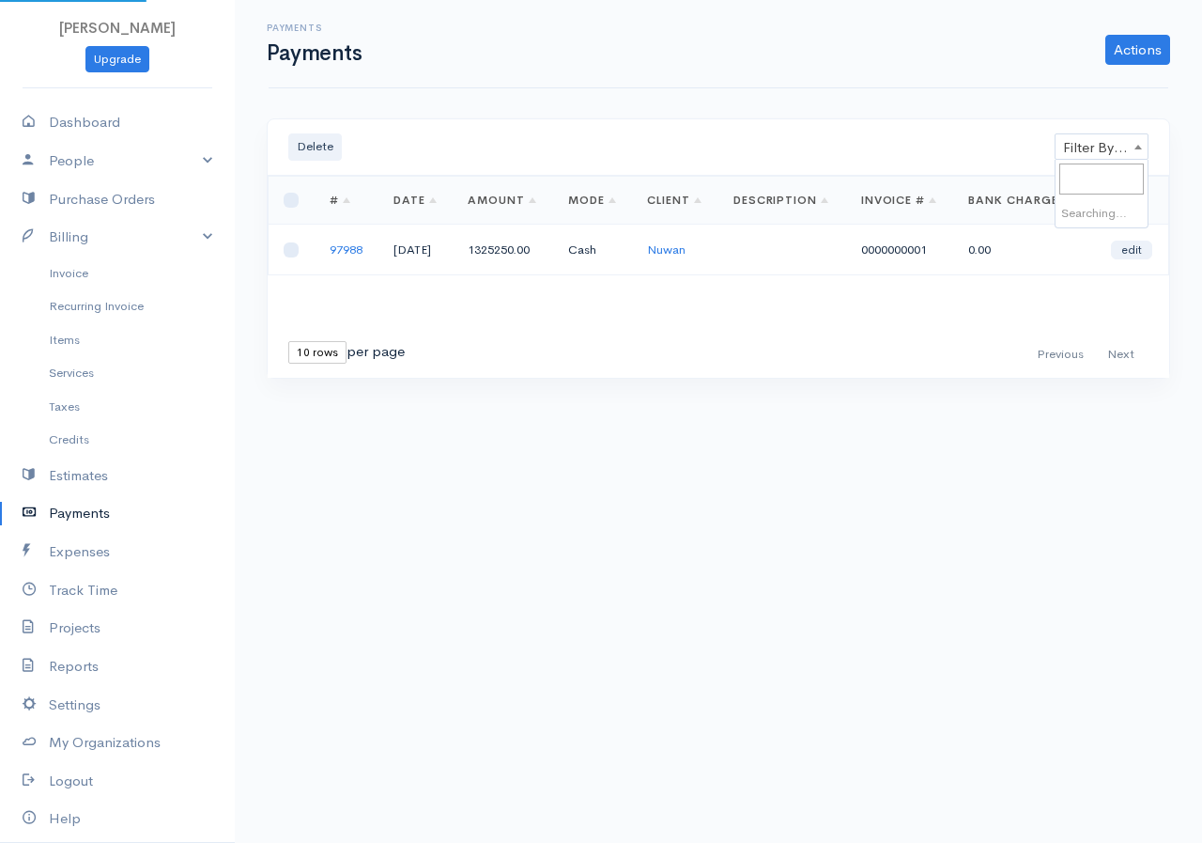
click at [1115, 139] on span "Filter By Client" at bounding box center [1102, 147] width 92 height 26
click at [1019, 448] on div "Delete Filter By Client Filter By Client Loading ... First Previous Next Last 1…" at bounding box center [718, 283] width 922 height 330
click at [103, 199] on link "Purchase Orders" at bounding box center [117, 199] width 235 height 39
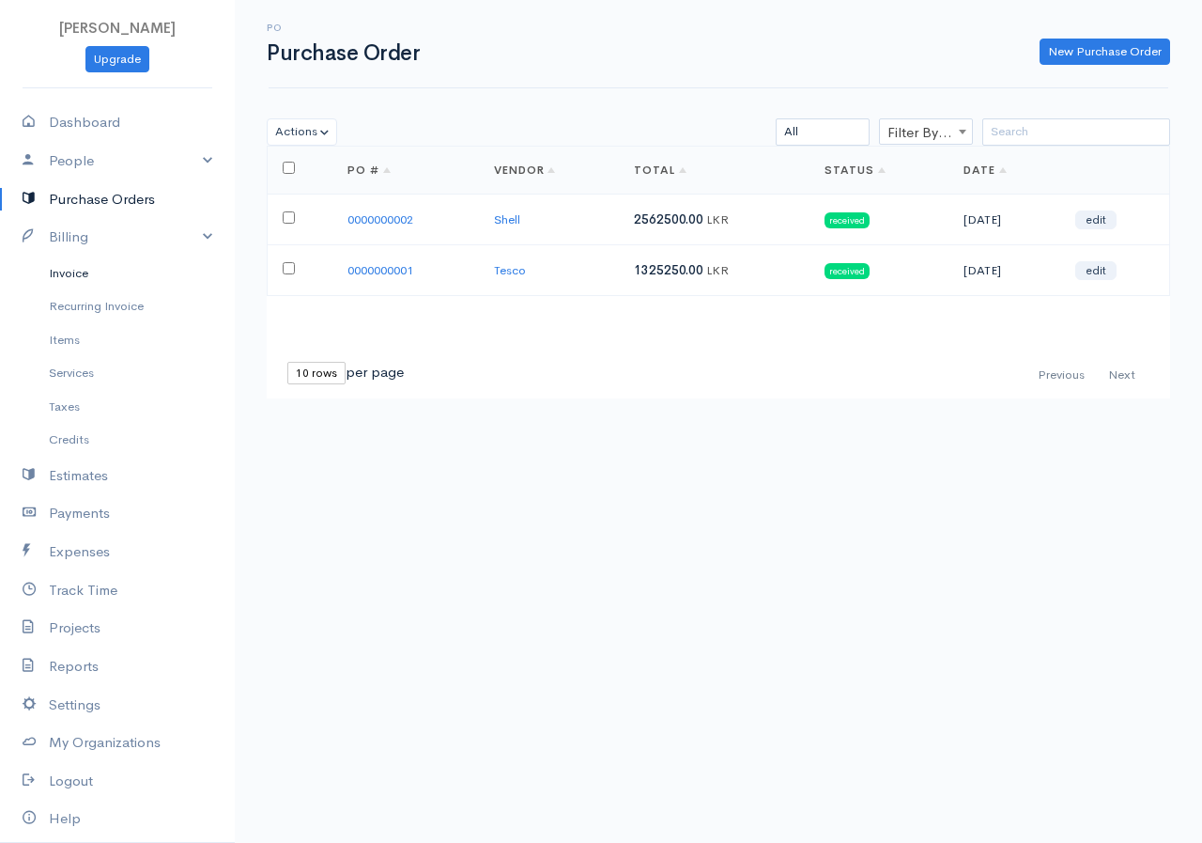
click at [62, 269] on link "Invoice" at bounding box center [117, 273] width 235 height 34
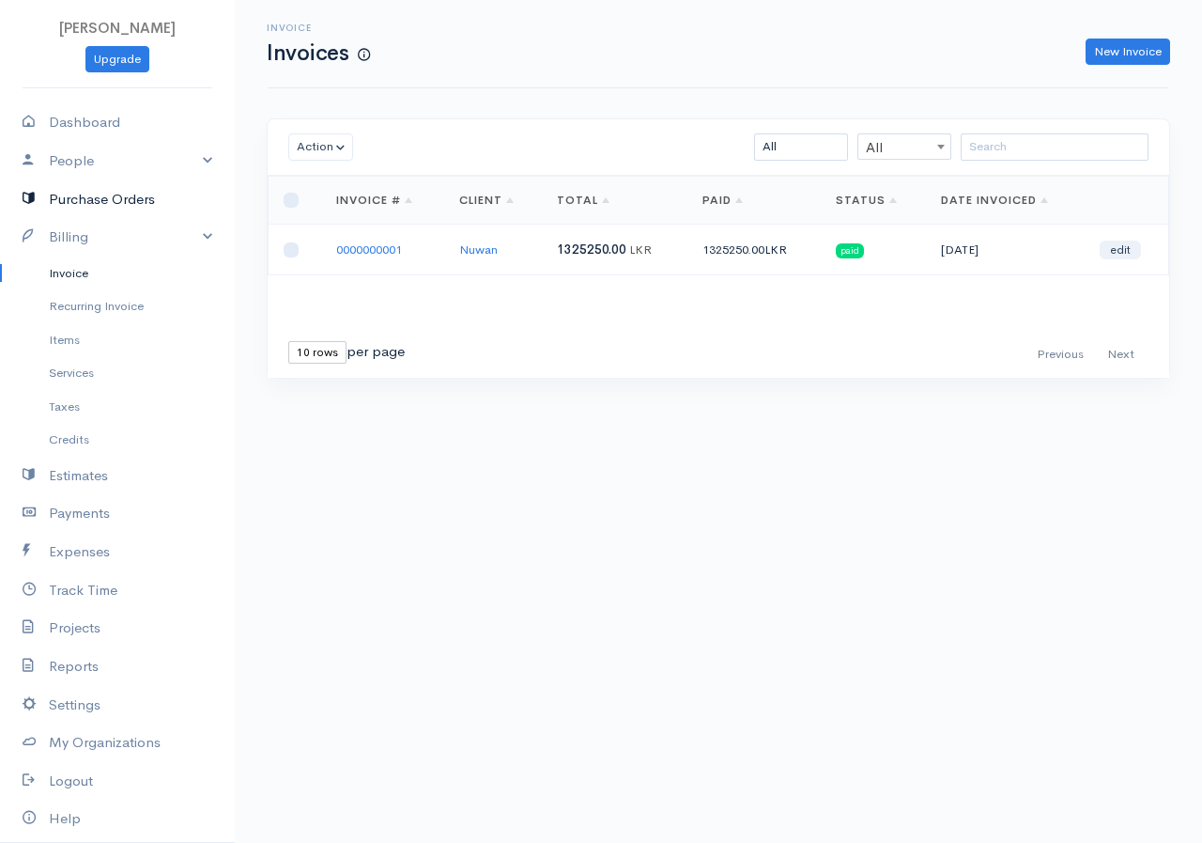
click at [104, 201] on link "Purchase Orders" at bounding box center [117, 199] width 235 height 39
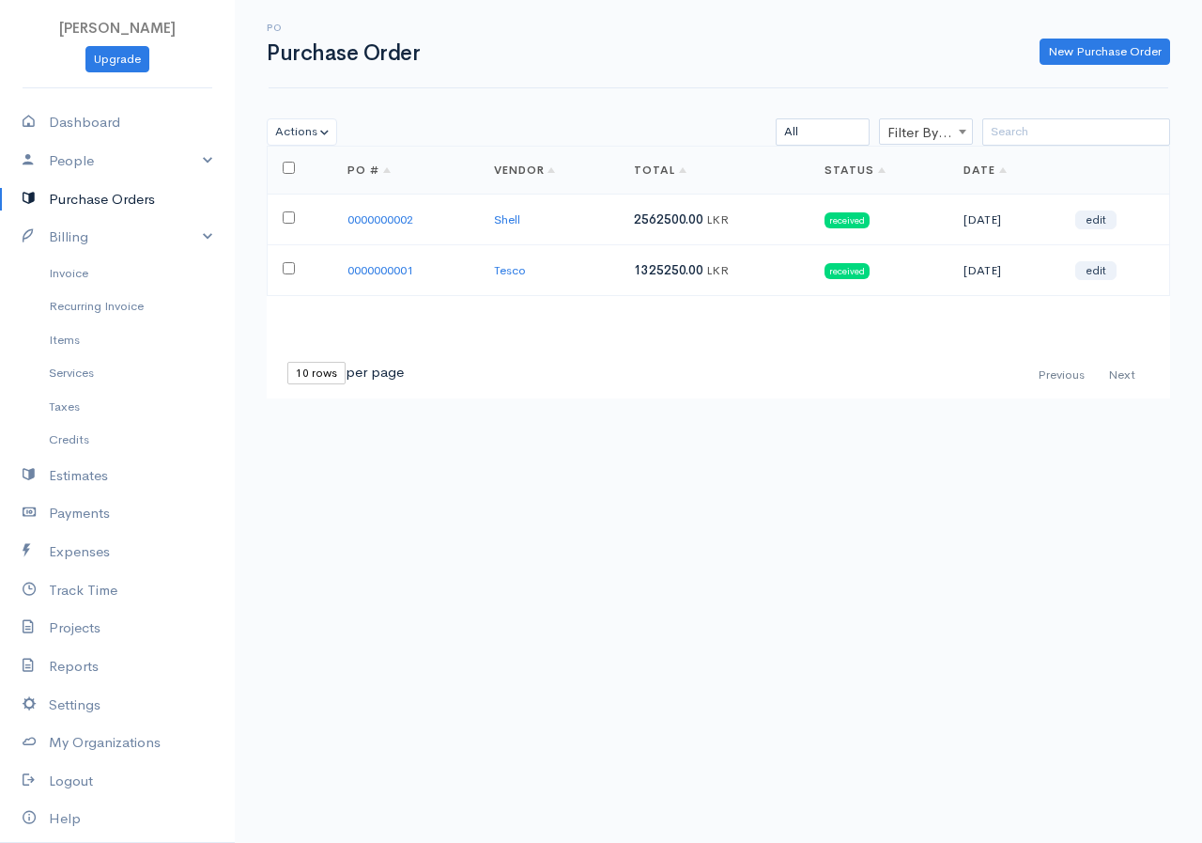
click at [832, 168] on link "Status" at bounding box center [855, 170] width 61 height 15
click at [61, 628] on link "Projects" at bounding box center [117, 628] width 235 height 39
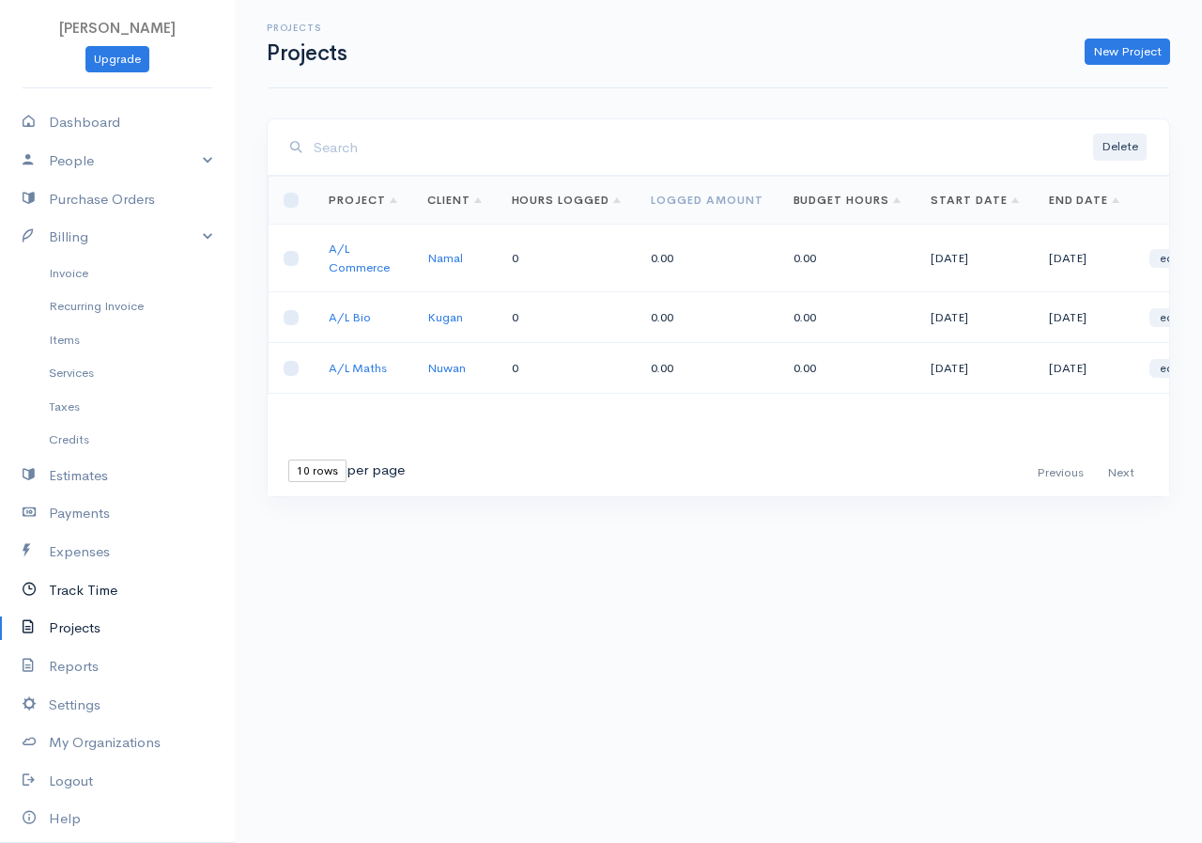
click at [98, 584] on link "Track Time" at bounding box center [117, 590] width 235 height 39
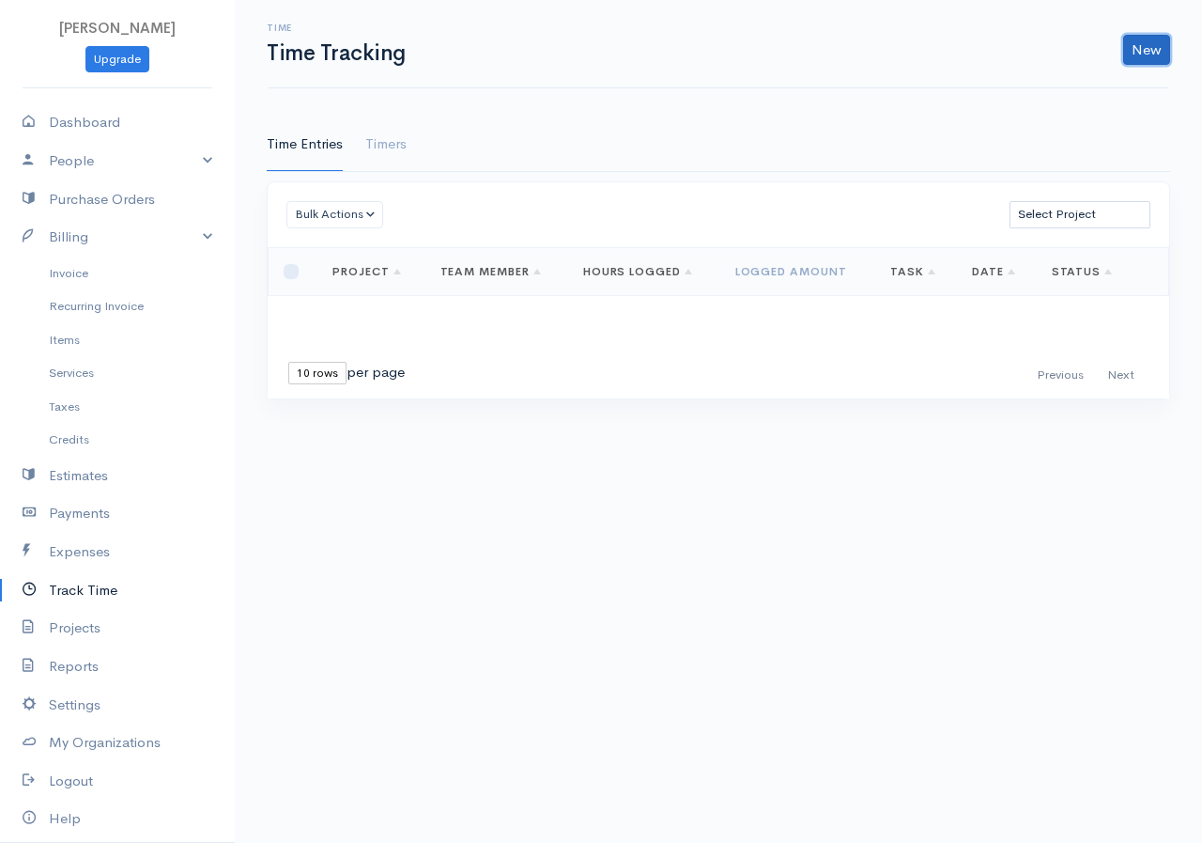
click at [1145, 51] on link "New" at bounding box center [1146, 50] width 47 height 30
click at [1059, 215] on select "Select Project A/L Commerce A/L Bio A/L Maths" at bounding box center [1080, 214] width 141 height 27
select select "5502"
click at [1010, 201] on select "Select Project A/L Commerce A/L Bio A/L Maths" at bounding box center [1080, 214] width 141 height 27
click at [351, 219] on button "Bulk Actions" at bounding box center [335, 214] width 97 height 27
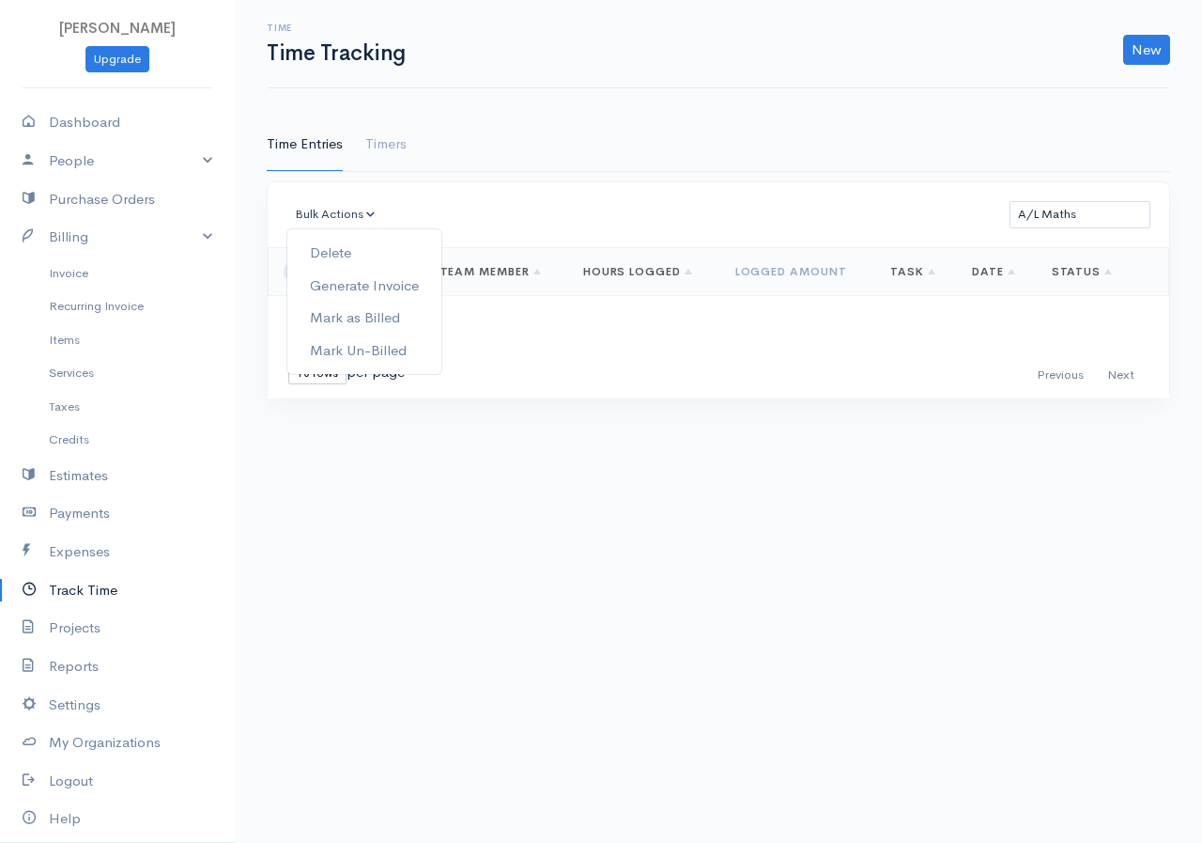
click at [629, 382] on div "First Previous Next Last 10 rows 25 rows 50 rows per page" at bounding box center [718, 375] width 883 height 27
click at [1088, 219] on select "Select Project A/L Commerce A/L Bio A/L Maths" at bounding box center [1080, 214] width 141 height 27
click at [939, 441] on body "[PERSON_NAME] Upgrade Dashboard People Clients Vendors Staff Users Purchase Ord…" at bounding box center [601, 421] width 1202 height 843
click at [1155, 49] on link "New" at bounding box center [1146, 50] width 47 height 30
click at [867, 455] on body "[PERSON_NAME] Upgrade Dashboard People Clients Vendors Staff Users Purchase Ord…" at bounding box center [601, 421] width 1202 height 843
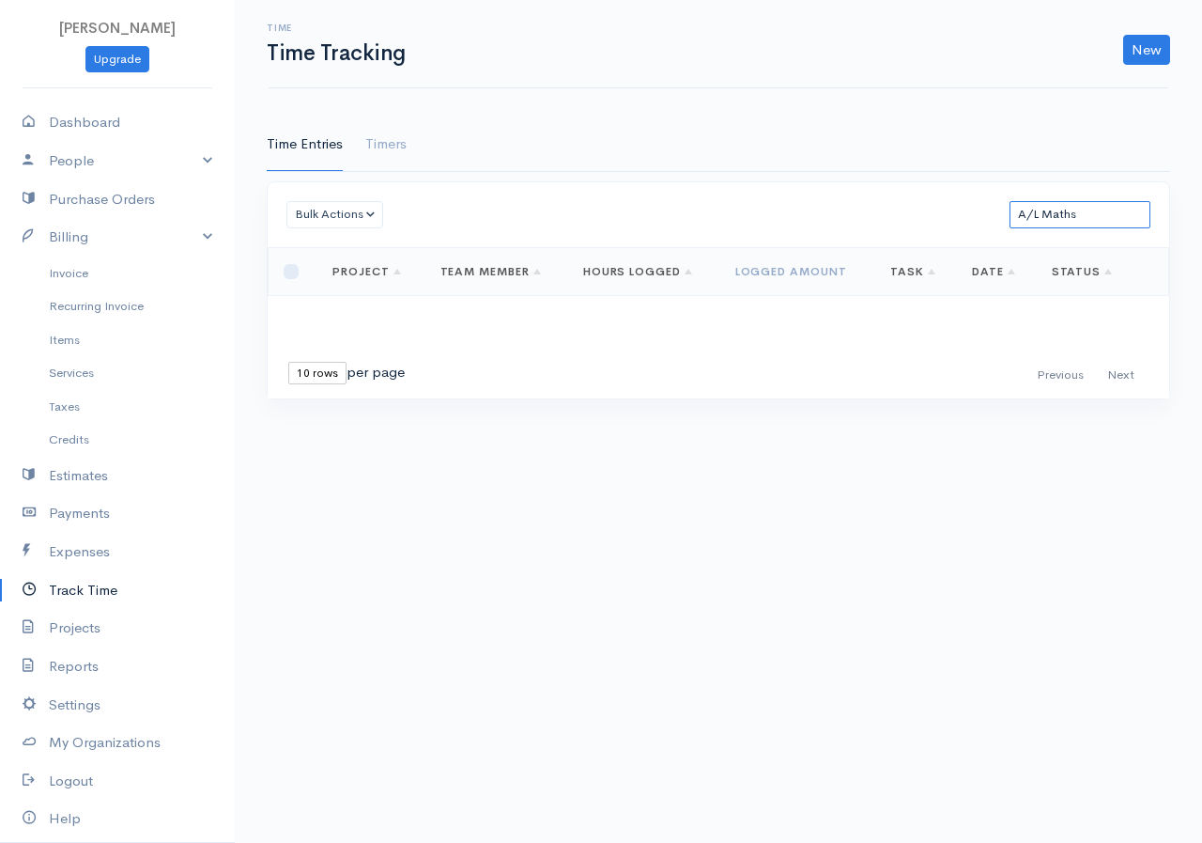
click at [1060, 213] on select "Select Project A/L Commerce A/L Bio A/L Maths" at bounding box center [1080, 214] width 141 height 27
select select
click at [1010, 201] on select "Select Project A/L Commerce A/L Bio A/L Maths" at bounding box center [1080, 214] width 141 height 27
click at [1139, 58] on link "New" at bounding box center [1146, 50] width 47 height 30
click at [1074, 99] on link "Time Entry" at bounding box center [1094, 89] width 148 height 33
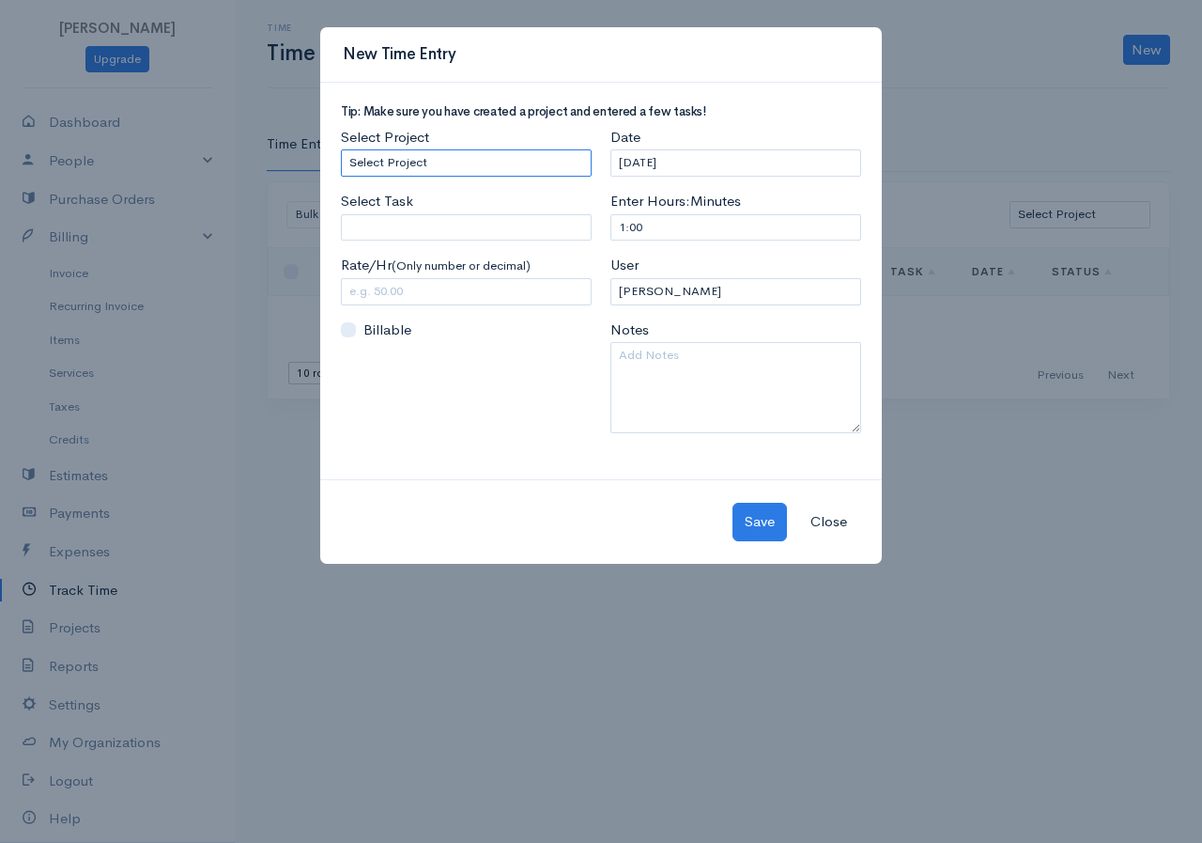
click at [473, 158] on select "Select Project A/L Commerce A/L Bio A/L Maths" at bounding box center [466, 162] width 251 height 27
select select "5502"
click at [341, 149] on select "Select Project A/L Commerce A/L Bio A/L Maths" at bounding box center [466, 162] width 251 height 27
click at [444, 218] on input "Select Task" at bounding box center [466, 227] width 251 height 27
type input "Maths"
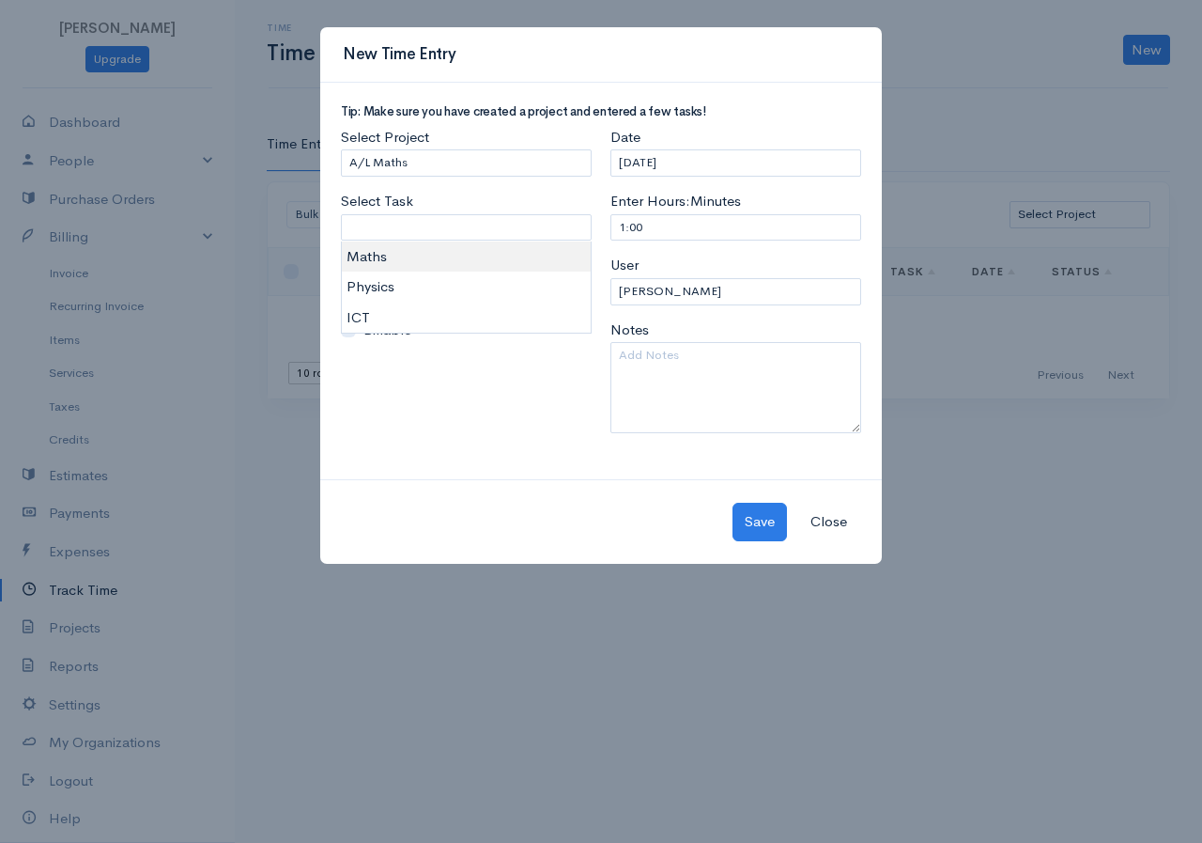
type input "300.00"
click at [382, 258] on body "[PERSON_NAME] Upgrade Dashboard People Clients Vendors Staff Users Purchase Ord…" at bounding box center [601, 421] width 1202 height 843
click at [651, 233] on input "1:00" at bounding box center [736, 227] width 251 height 27
click at [624, 226] on input "1:00" at bounding box center [736, 227] width 251 height 27
type input "4:00"
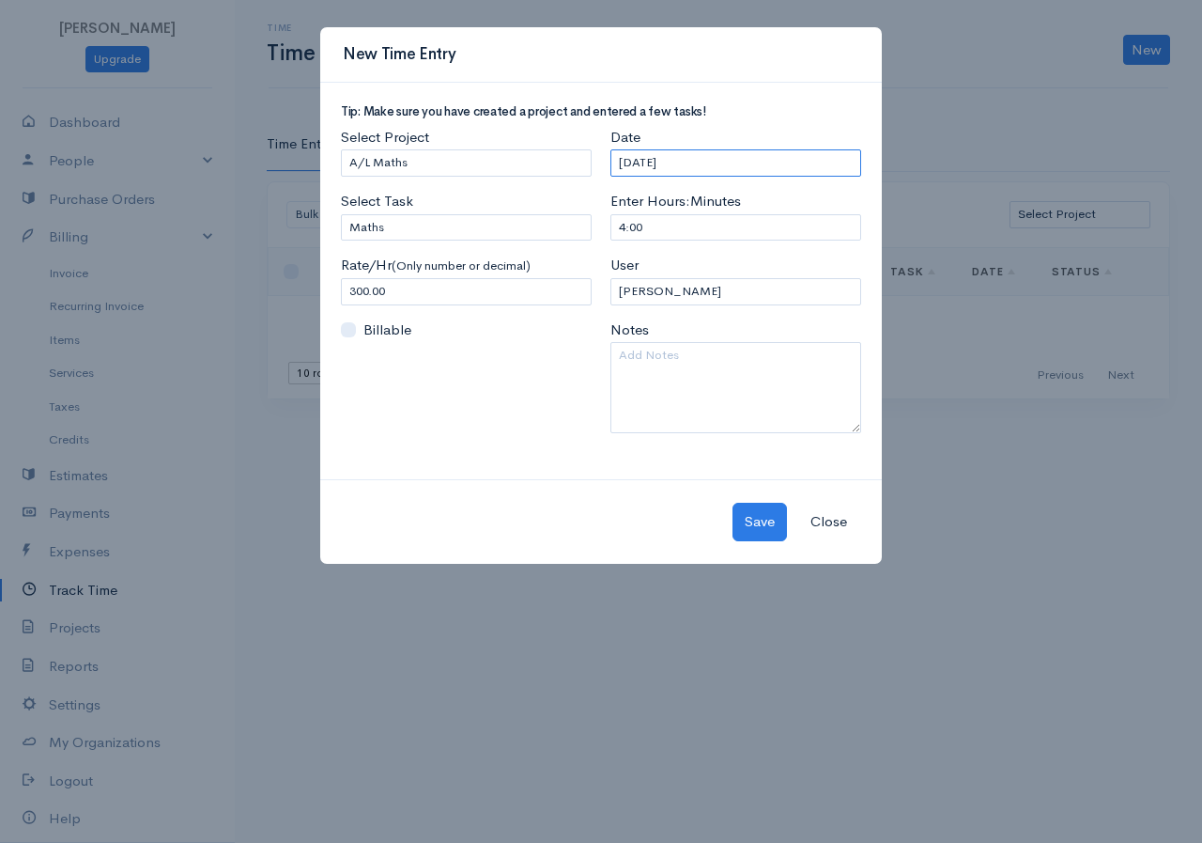
click at [698, 165] on input "[DATE]" at bounding box center [736, 162] width 251 height 27
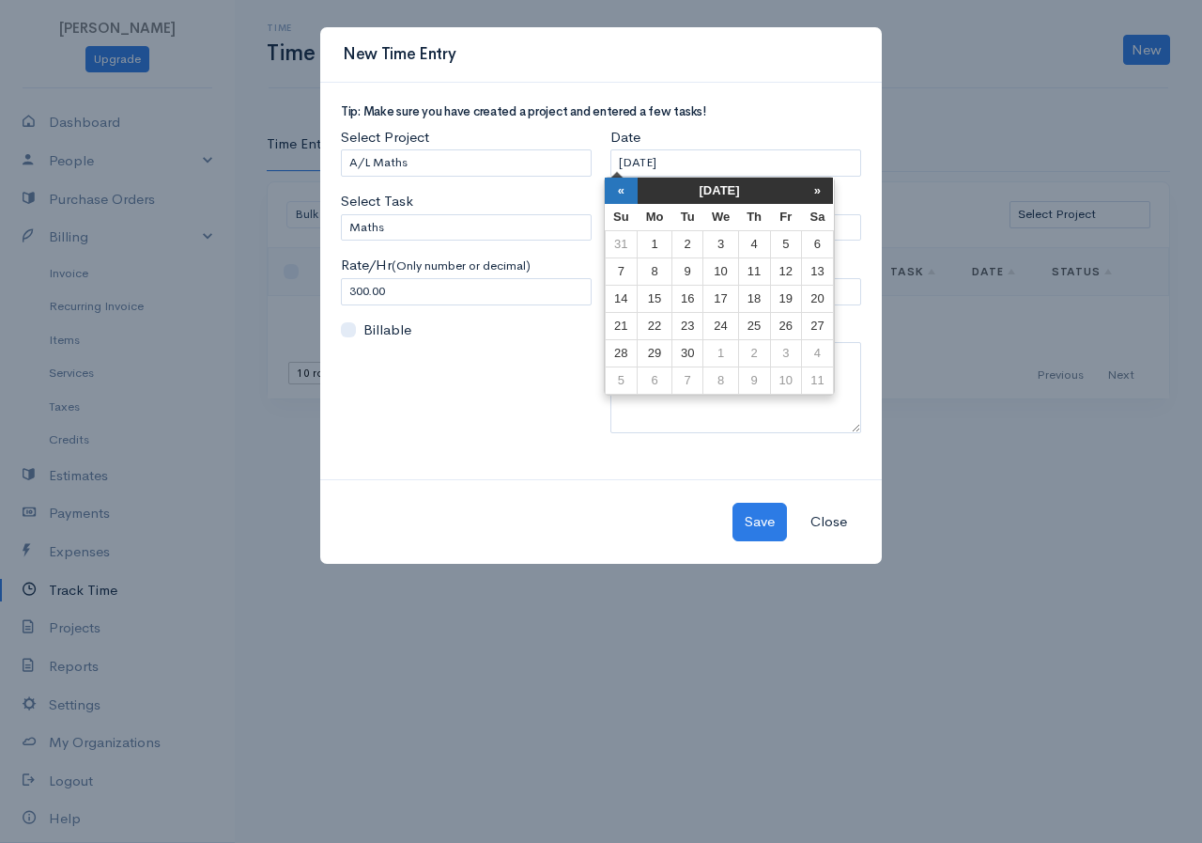
click at [629, 193] on th "«" at bounding box center [621, 191] width 33 height 26
click at [629, 193] on th "«" at bounding box center [628, 191] width 33 height 26
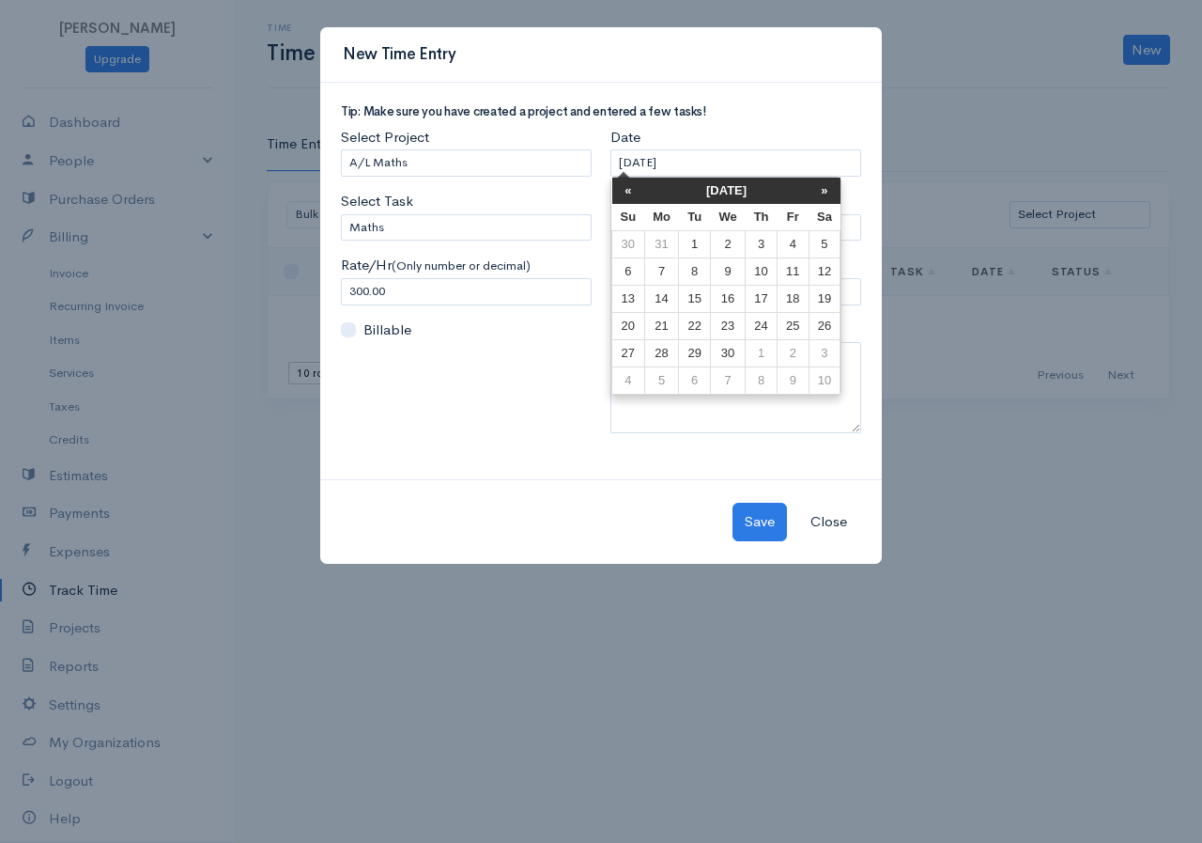
click at [629, 193] on th "«" at bounding box center [628, 191] width 33 height 26
click at [628, 193] on th "«" at bounding box center [628, 191] width 33 height 26
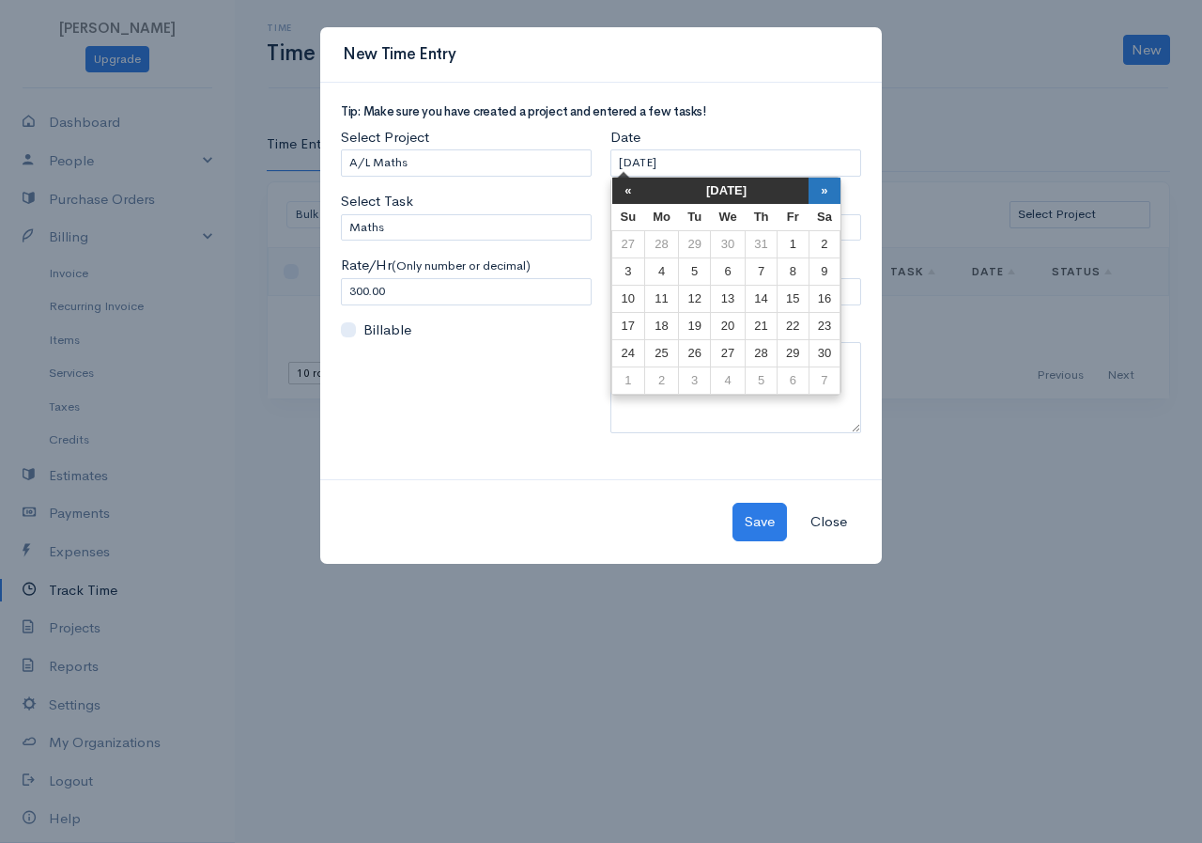
click at [829, 198] on th "»" at bounding box center [825, 191] width 32 height 26
click at [793, 271] on td "10" at bounding box center [793, 271] width 31 height 27
type input "[DATE]"
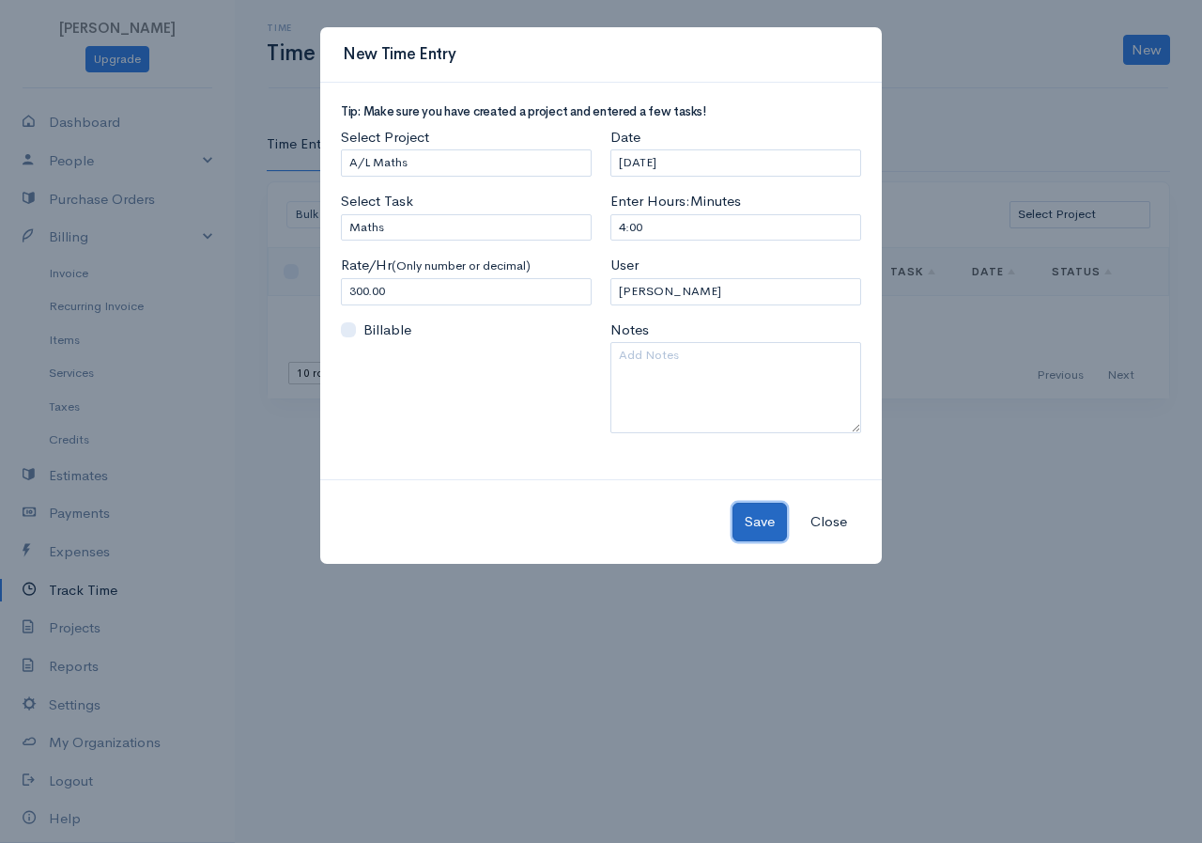
click at [753, 520] on button "Save" at bounding box center [760, 522] width 54 height 39
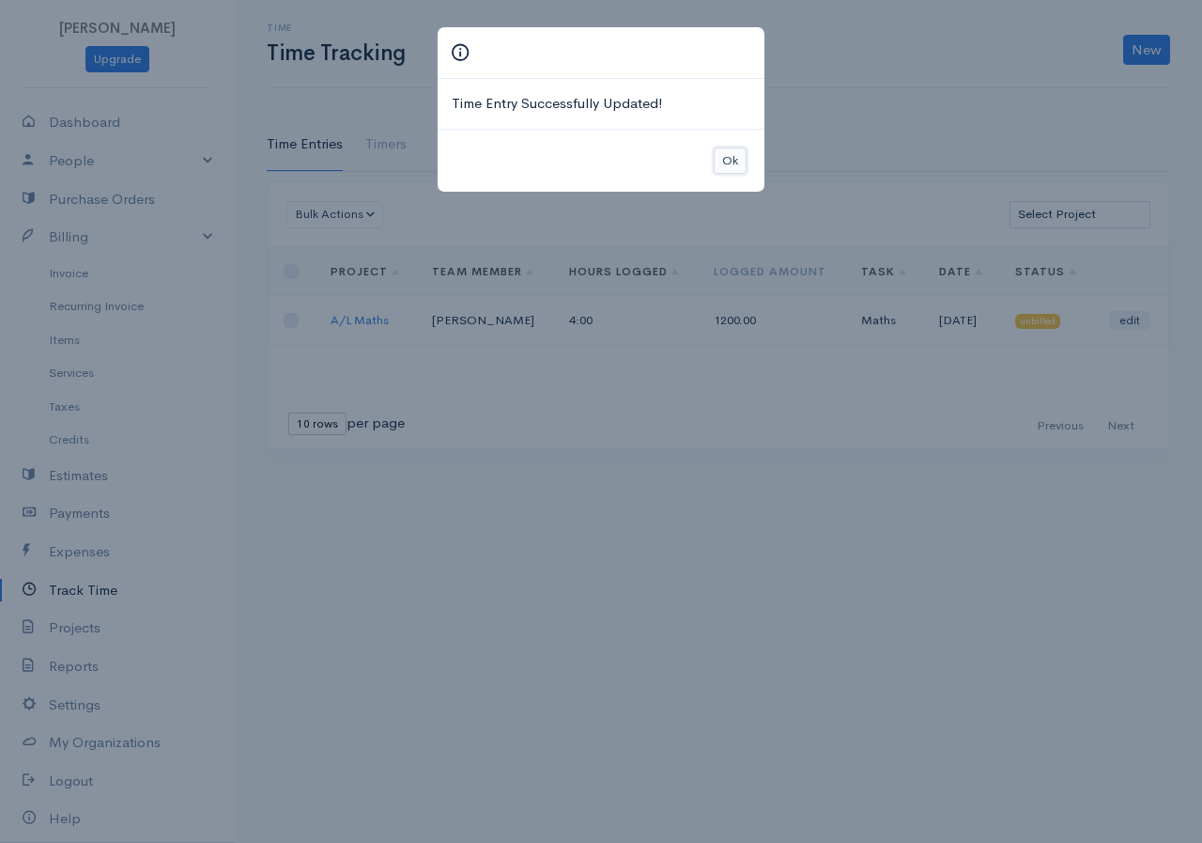
click at [718, 160] on button "Ok" at bounding box center [730, 160] width 33 height 27
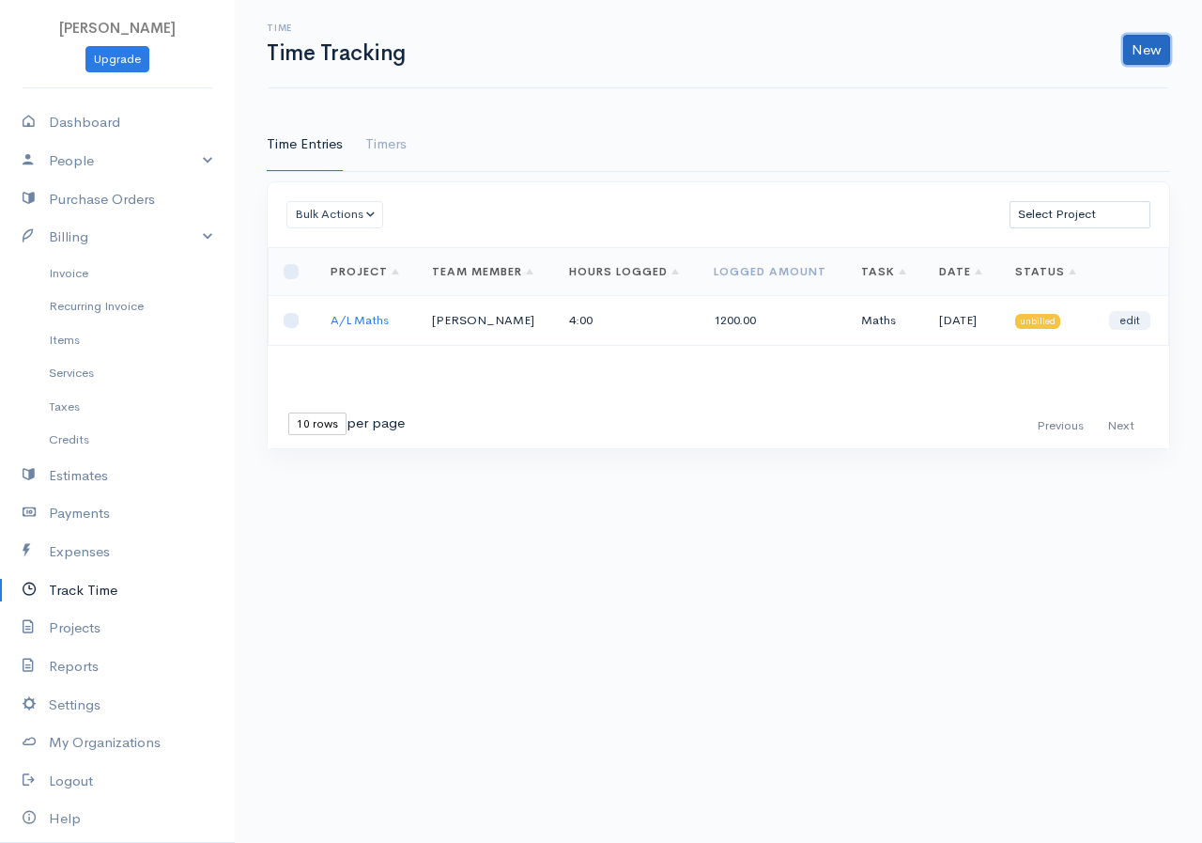
click at [1146, 42] on link "New" at bounding box center [1146, 50] width 47 height 30
click at [1080, 73] on link "Time Entry" at bounding box center [1094, 89] width 148 height 33
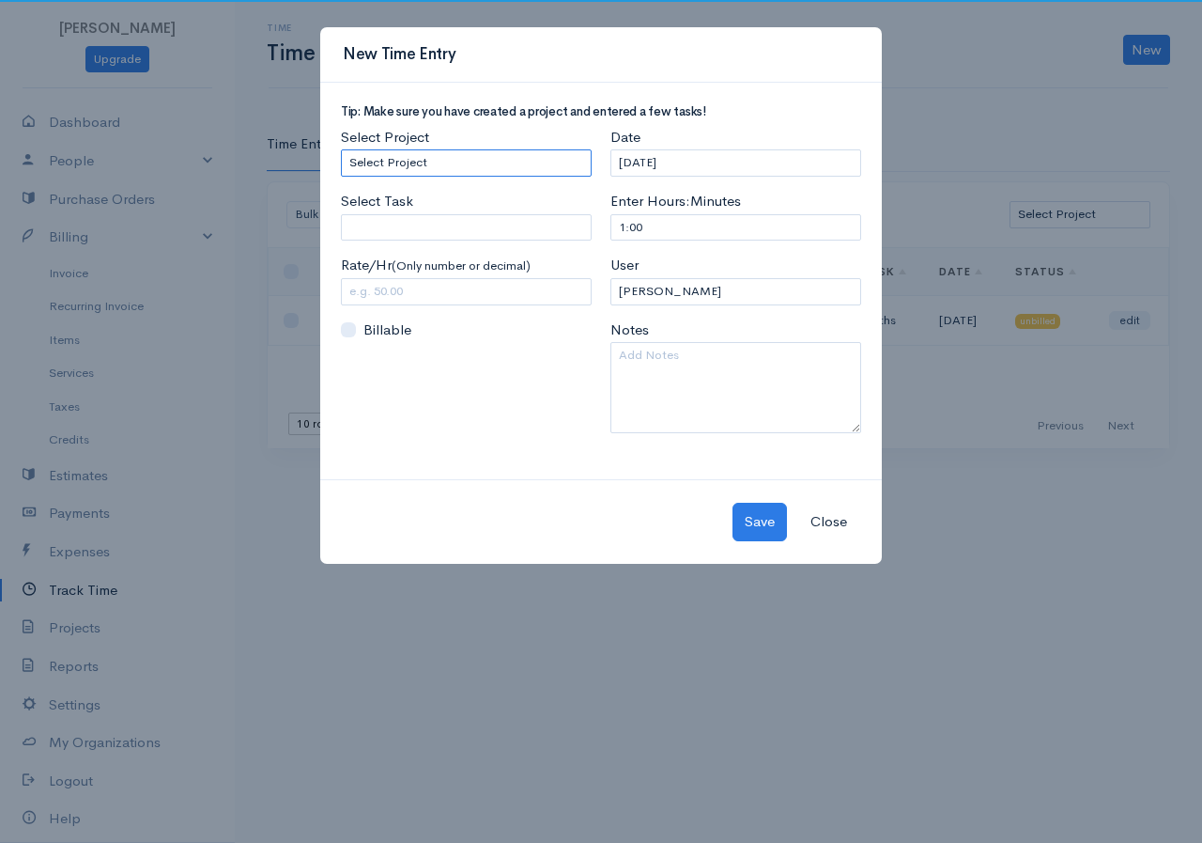
click at [467, 159] on select "Select Project A/L Commerce A/L Bio A/L Maths" at bounding box center [466, 162] width 251 height 27
select select "5502"
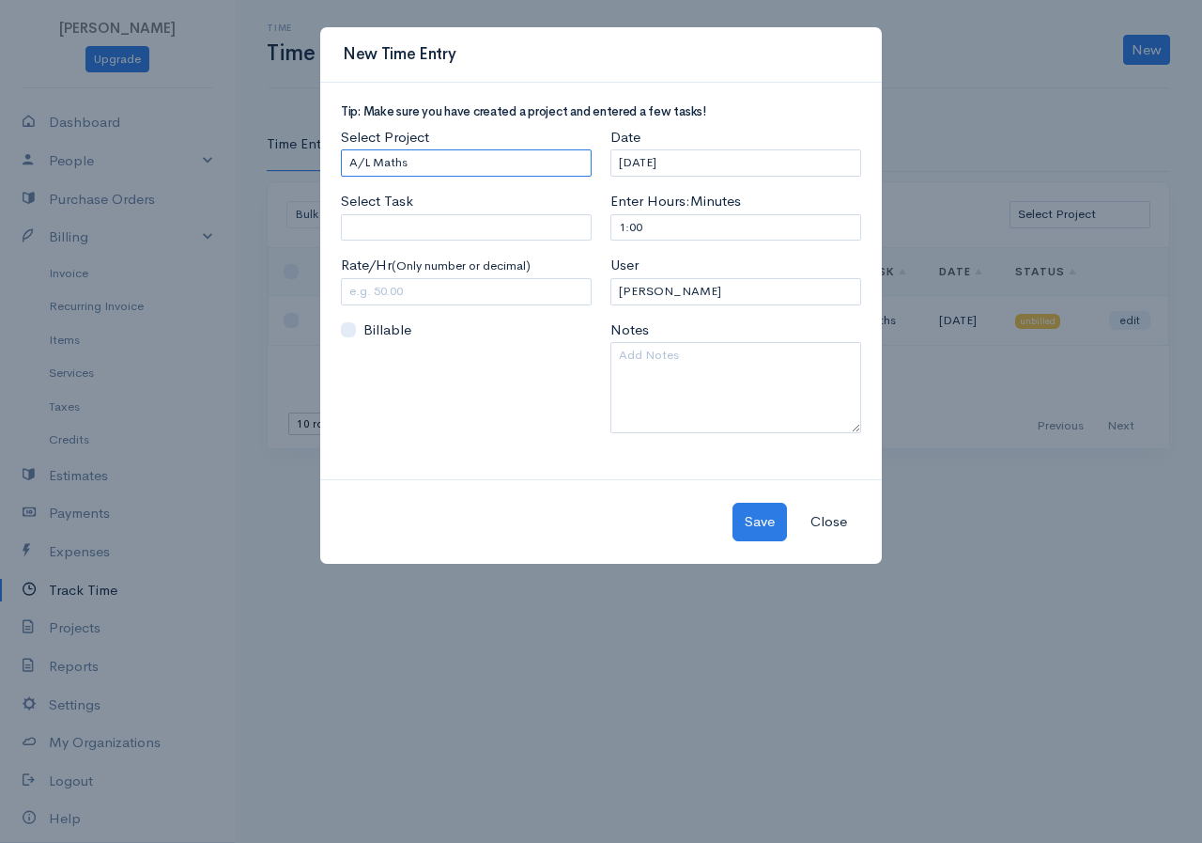
click at [341, 149] on select "Select Project A/L Commerce A/L Bio A/L Maths" at bounding box center [466, 162] width 251 height 27
click at [500, 290] on input "text" at bounding box center [466, 291] width 251 height 27
click at [500, 232] on input "Select Task" at bounding box center [466, 227] width 251 height 27
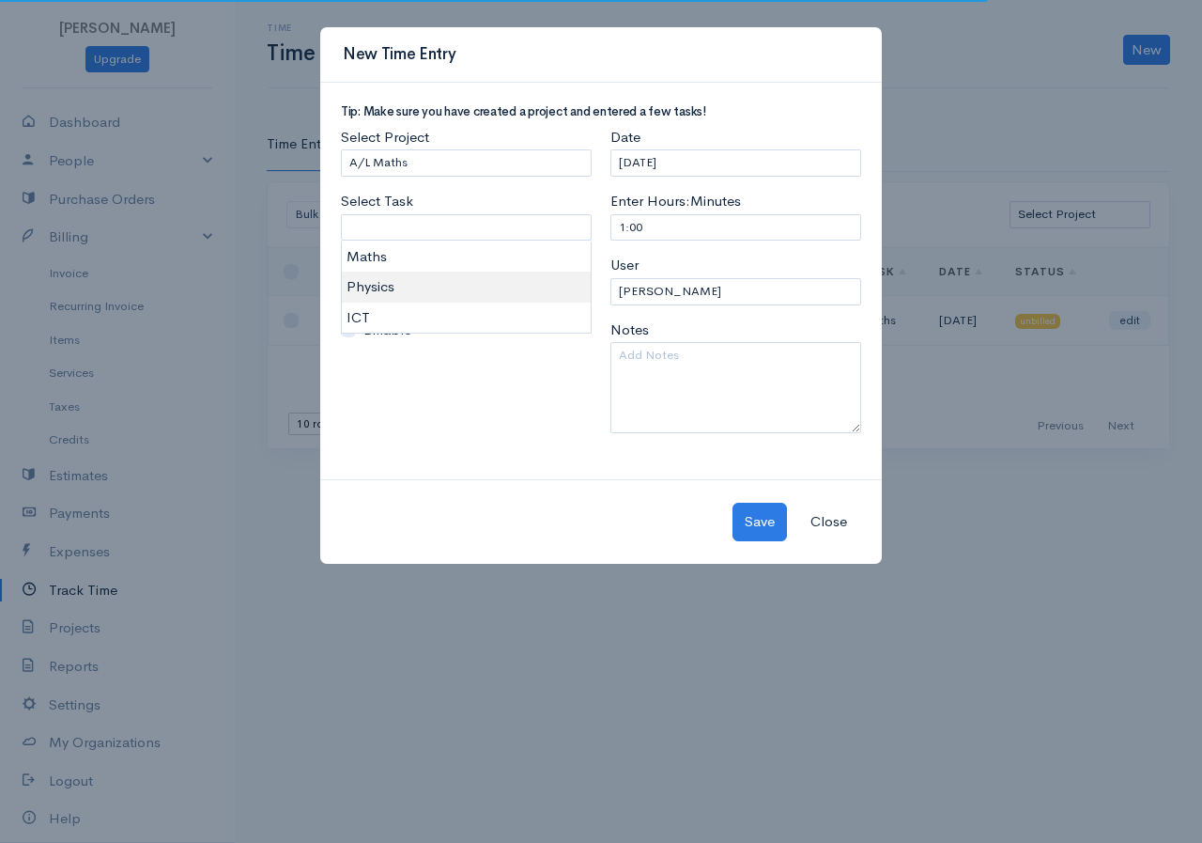
type input "Physics"
type input "150.00"
click at [370, 284] on body "[PERSON_NAME] Upgrade Dashboard People Clients Vendors Staff Users Purchase Ord…" at bounding box center [601, 421] width 1202 height 843
click at [678, 241] on div "Date [DATE] Enter Hours:Minutes 1:00 User R.S.Rimasha Notes" at bounding box center [736, 287] width 270 height 320
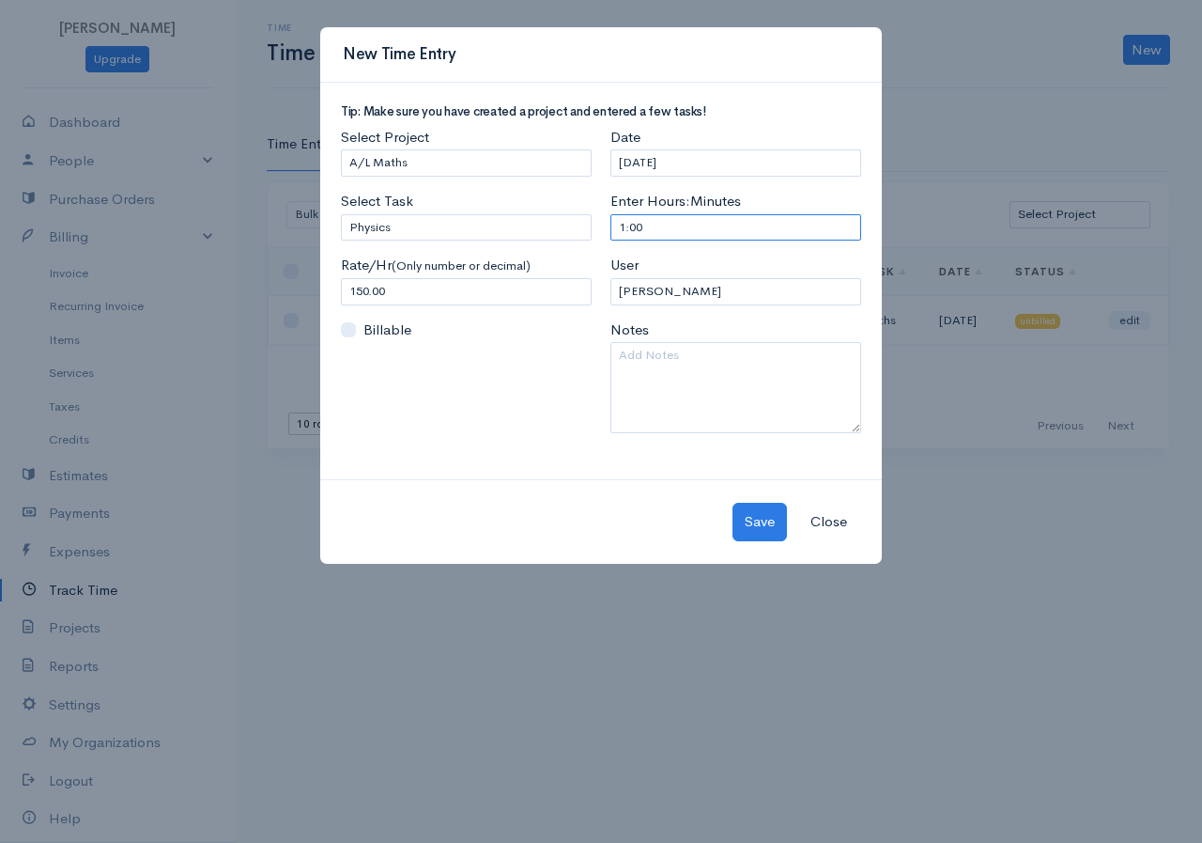
click at [621, 226] on input "1:00" at bounding box center [736, 227] width 251 height 27
click at [623, 227] on input "1:00" at bounding box center [736, 227] width 251 height 27
type input "3:00"
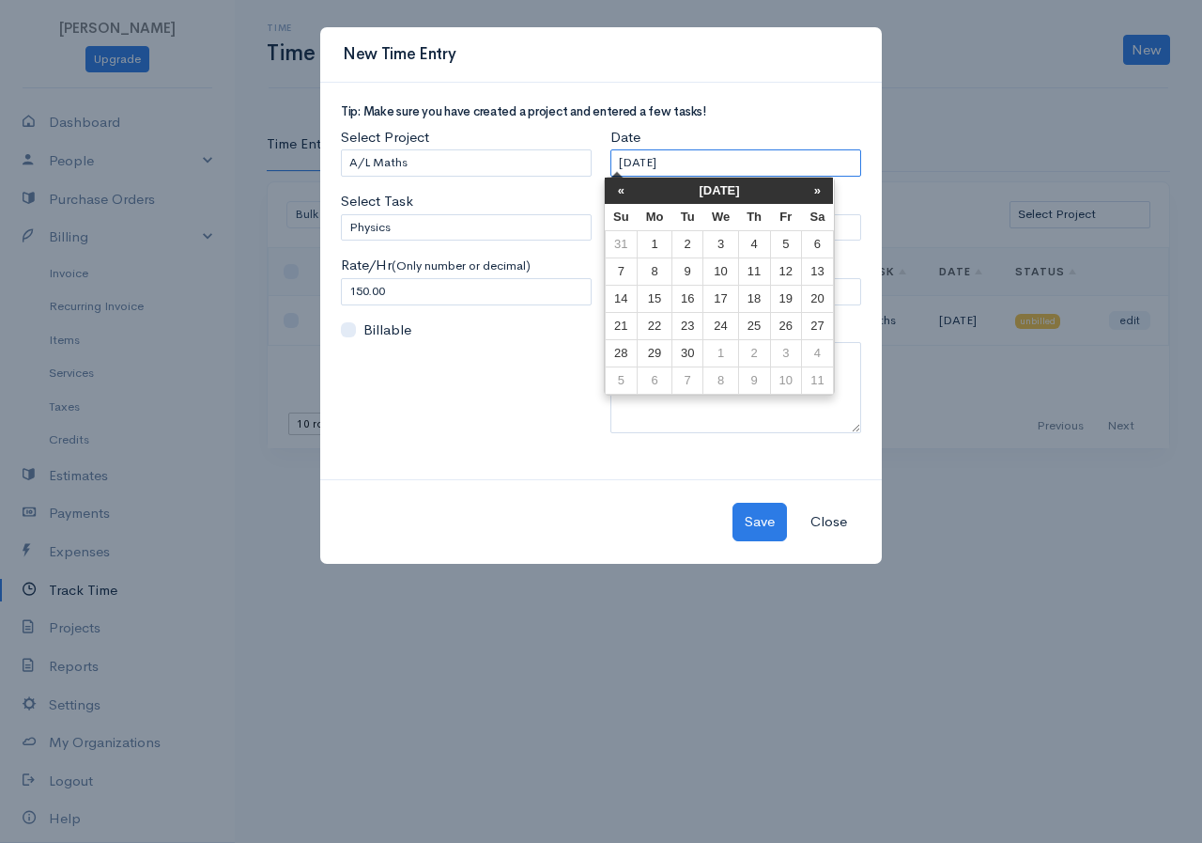
click at [707, 156] on input "[DATE]" at bounding box center [736, 162] width 251 height 27
click at [628, 195] on th "«" at bounding box center [621, 191] width 33 height 26
click at [628, 195] on th "«" at bounding box center [628, 191] width 33 height 26
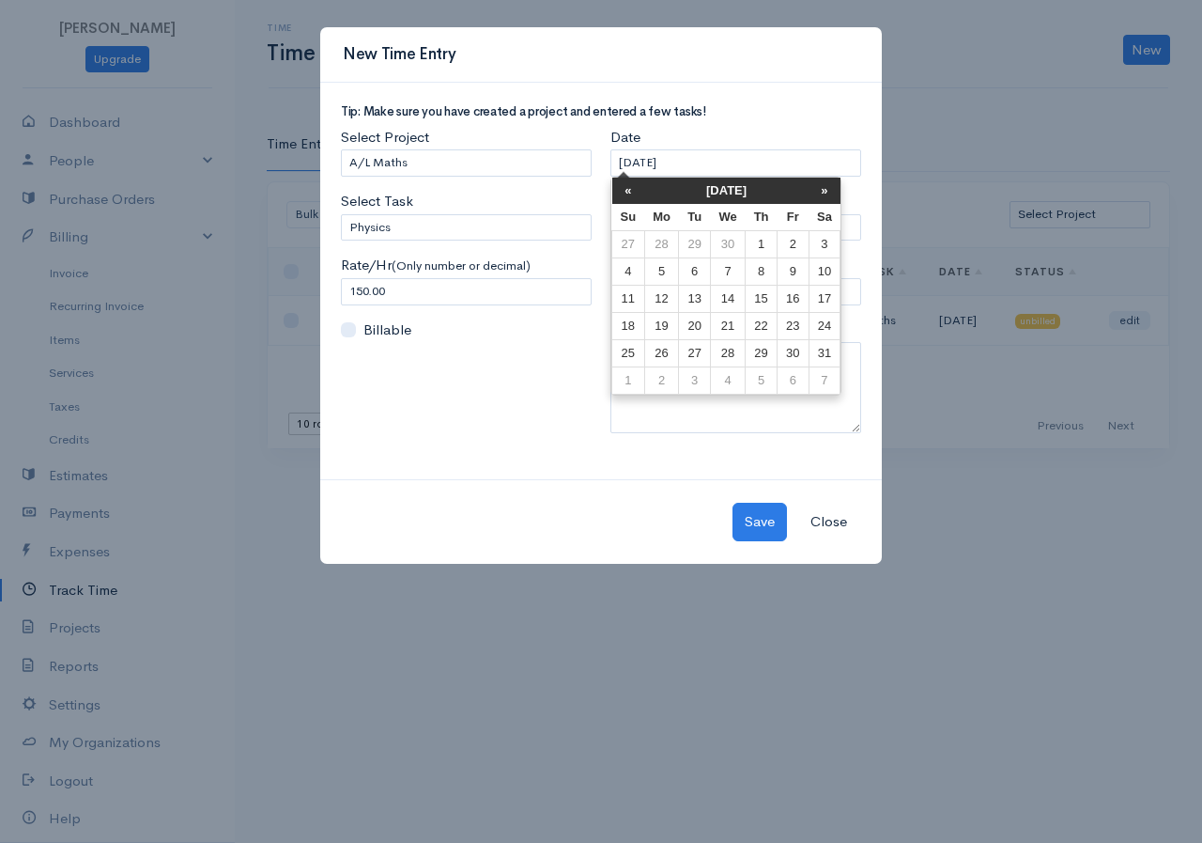
click at [628, 195] on th "«" at bounding box center [628, 191] width 33 height 26
click at [790, 275] on td "10" at bounding box center [793, 271] width 31 height 27
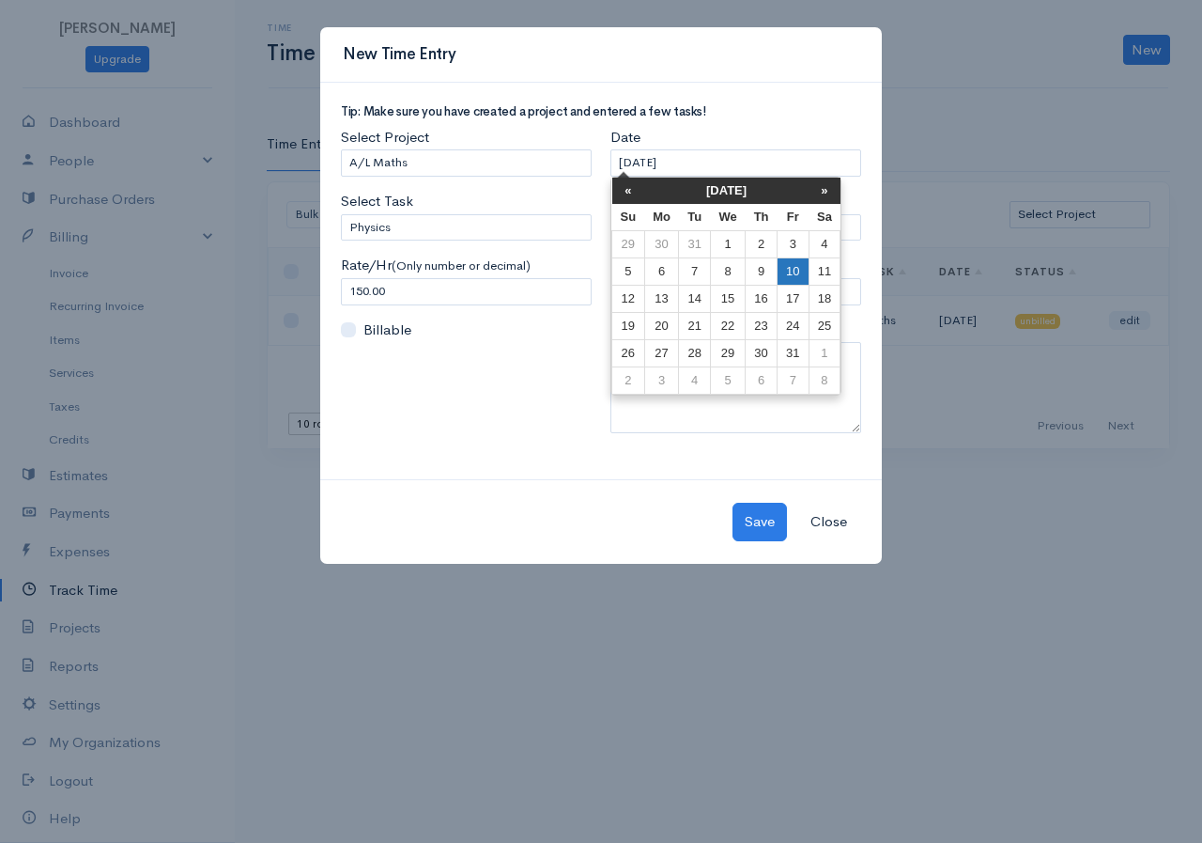
type input "[DATE]"
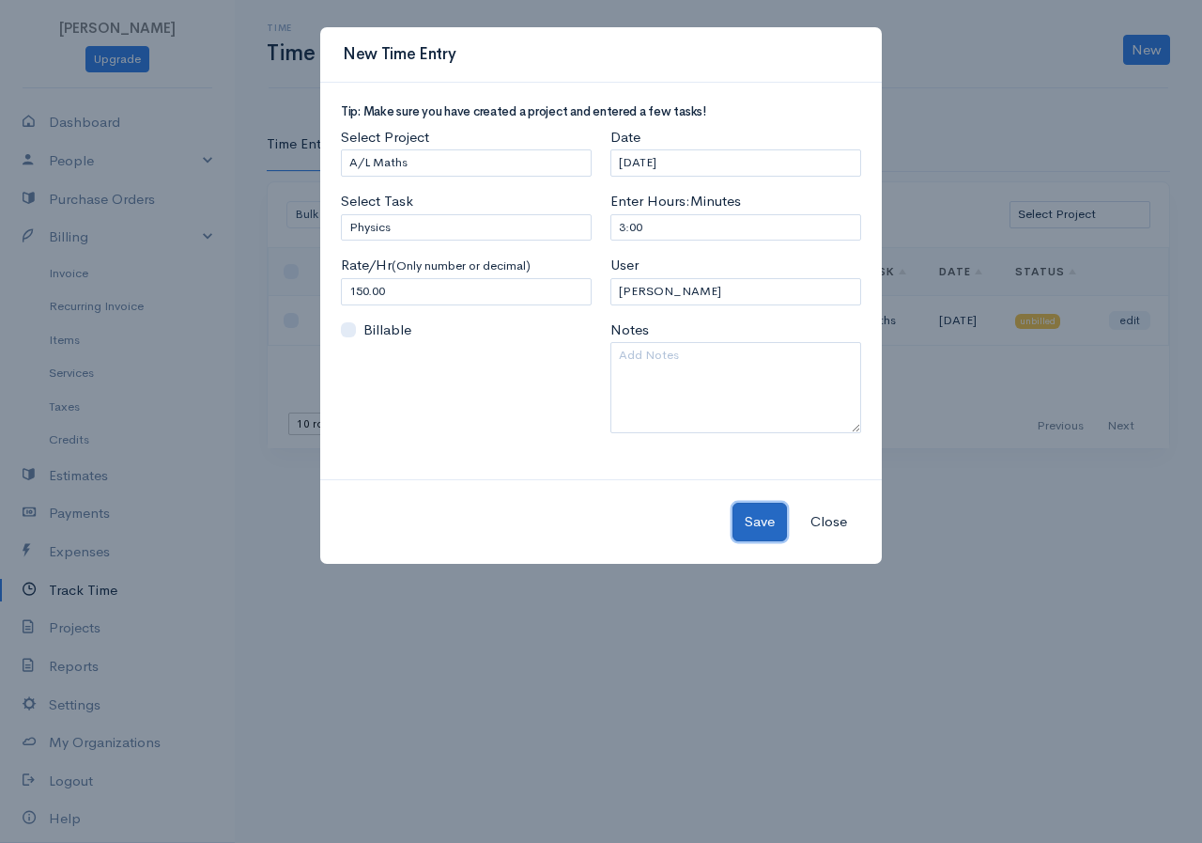
click at [754, 525] on button "Save" at bounding box center [760, 522] width 54 height 39
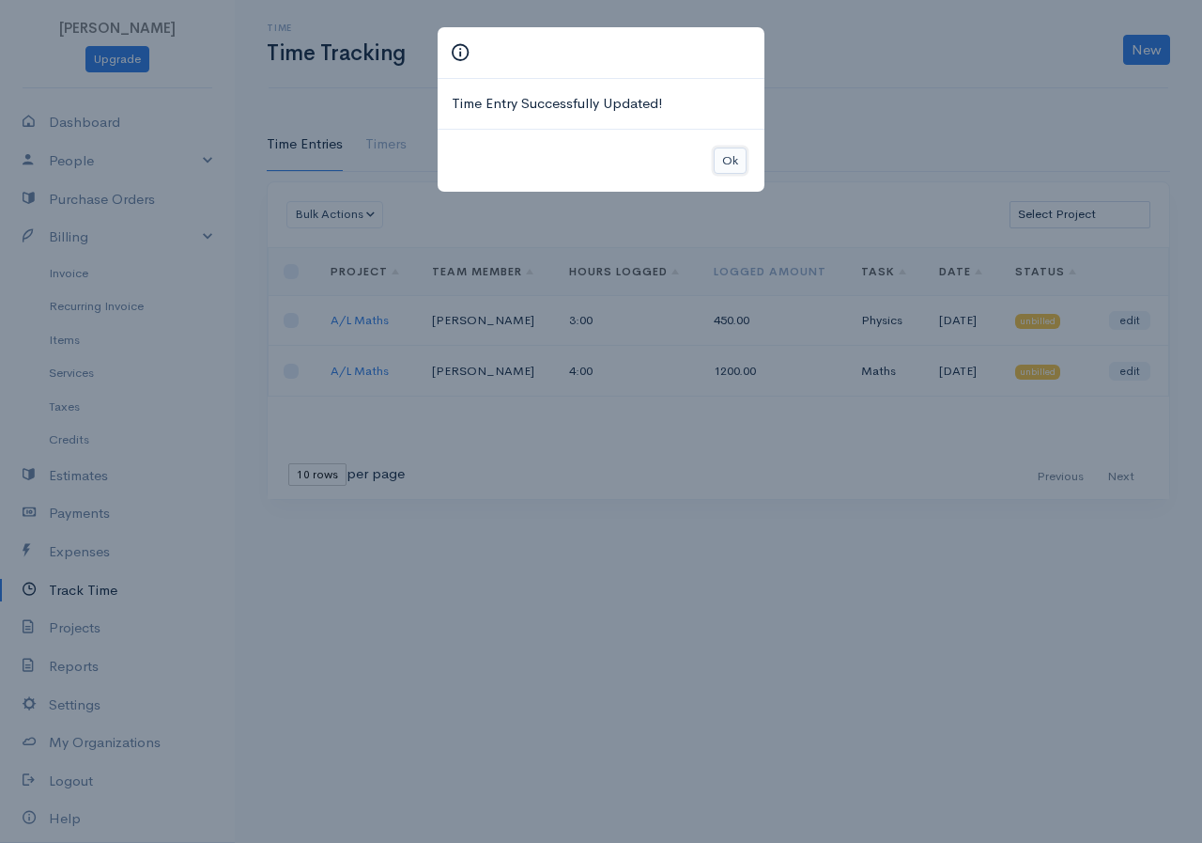
click at [734, 161] on button "Ok" at bounding box center [730, 160] width 33 height 27
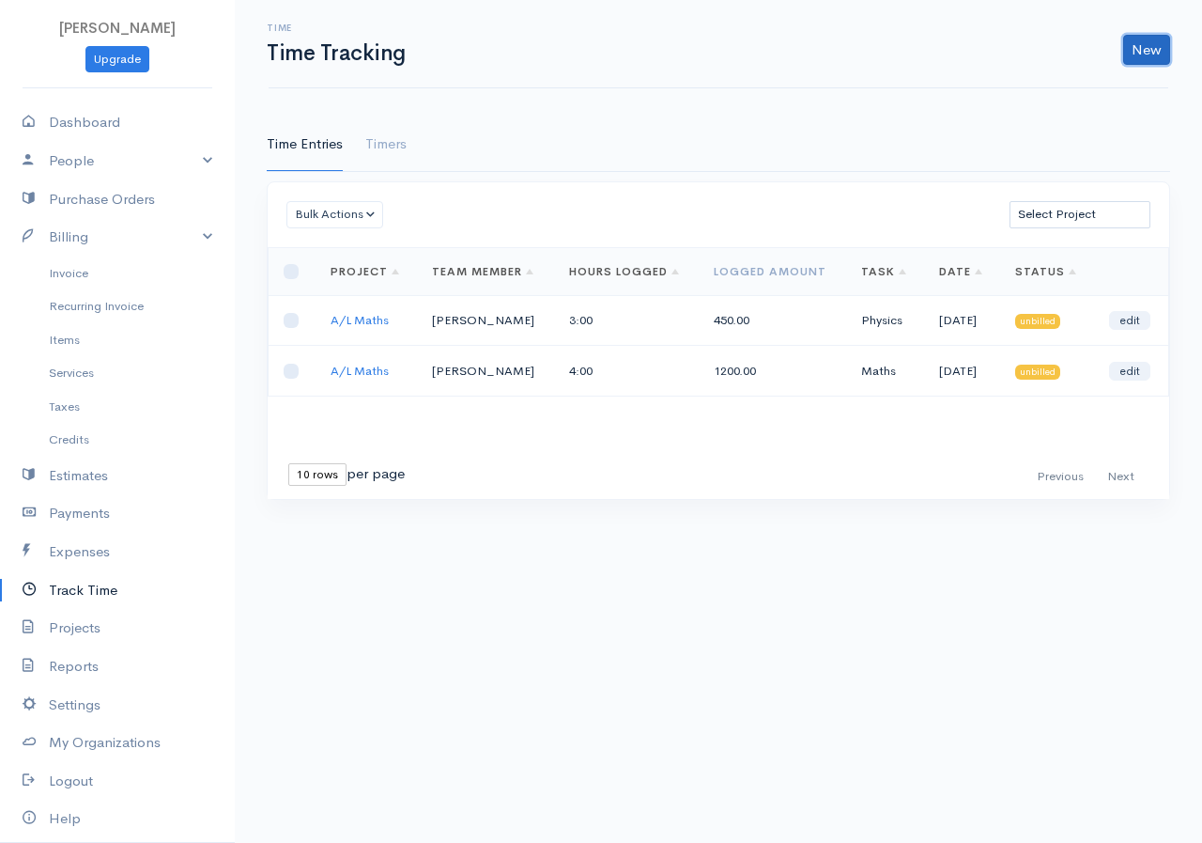
click at [1162, 52] on link "New" at bounding box center [1146, 50] width 47 height 30
click at [1100, 82] on link "Time Entry" at bounding box center [1094, 89] width 148 height 33
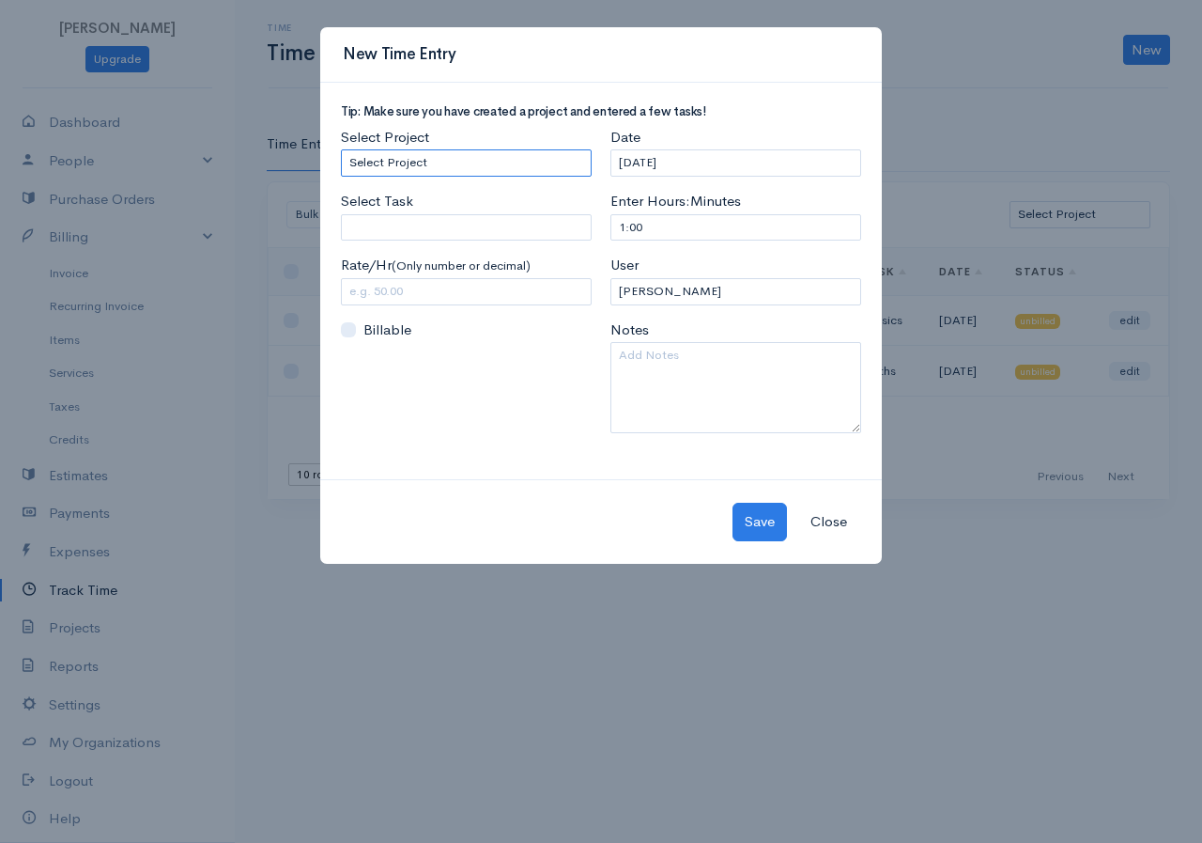
click at [538, 154] on select "Select Project A/L Commerce A/L Bio A/L Maths" at bounding box center [466, 162] width 251 height 27
select select "5502"
click at [341, 149] on select "Select Project A/L Commerce A/L Bio A/L Maths" at bounding box center [466, 162] width 251 height 27
click at [422, 221] on input "Select Task" at bounding box center [466, 227] width 251 height 27
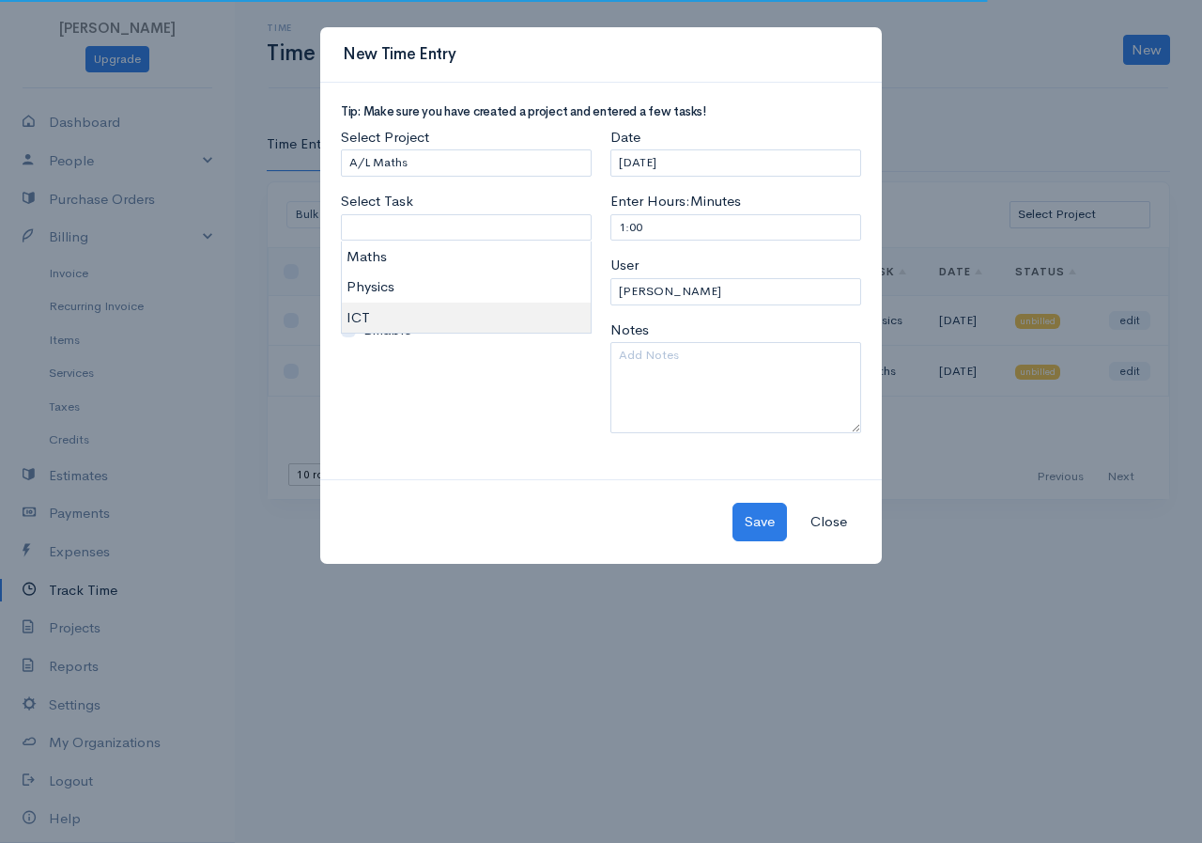
type input "ICT"
type input "250.00"
click at [370, 317] on body "[PERSON_NAME] Upgrade Dashboard People Clients Vendors Staff Users Purchase Ord…" at bounding box center [601, 421] width 1202 height 843
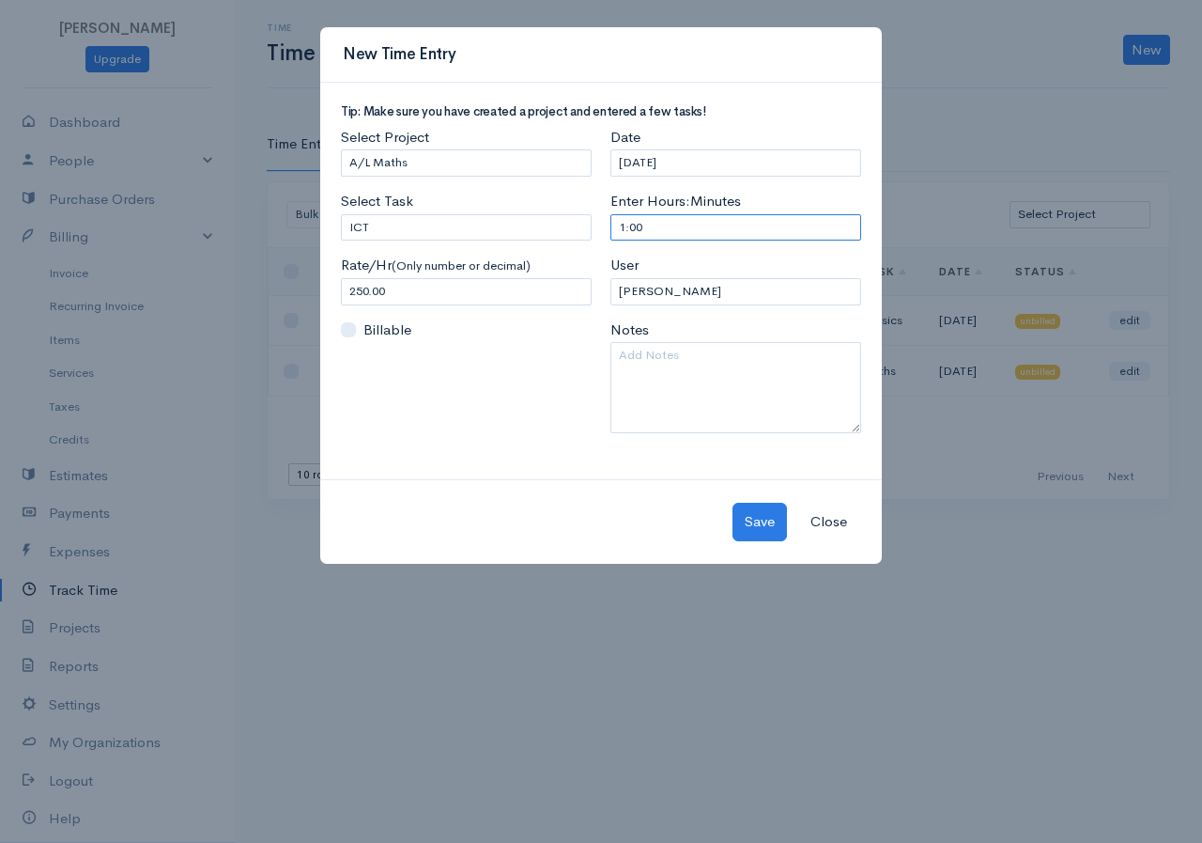
click at [671, 226] on input "1:00" at bounding box center [736, 227] width 251 height 27
click at [623, 227] on input "1:00" at bounding box center [736, 227] width 251 height 27
type input "2:00"
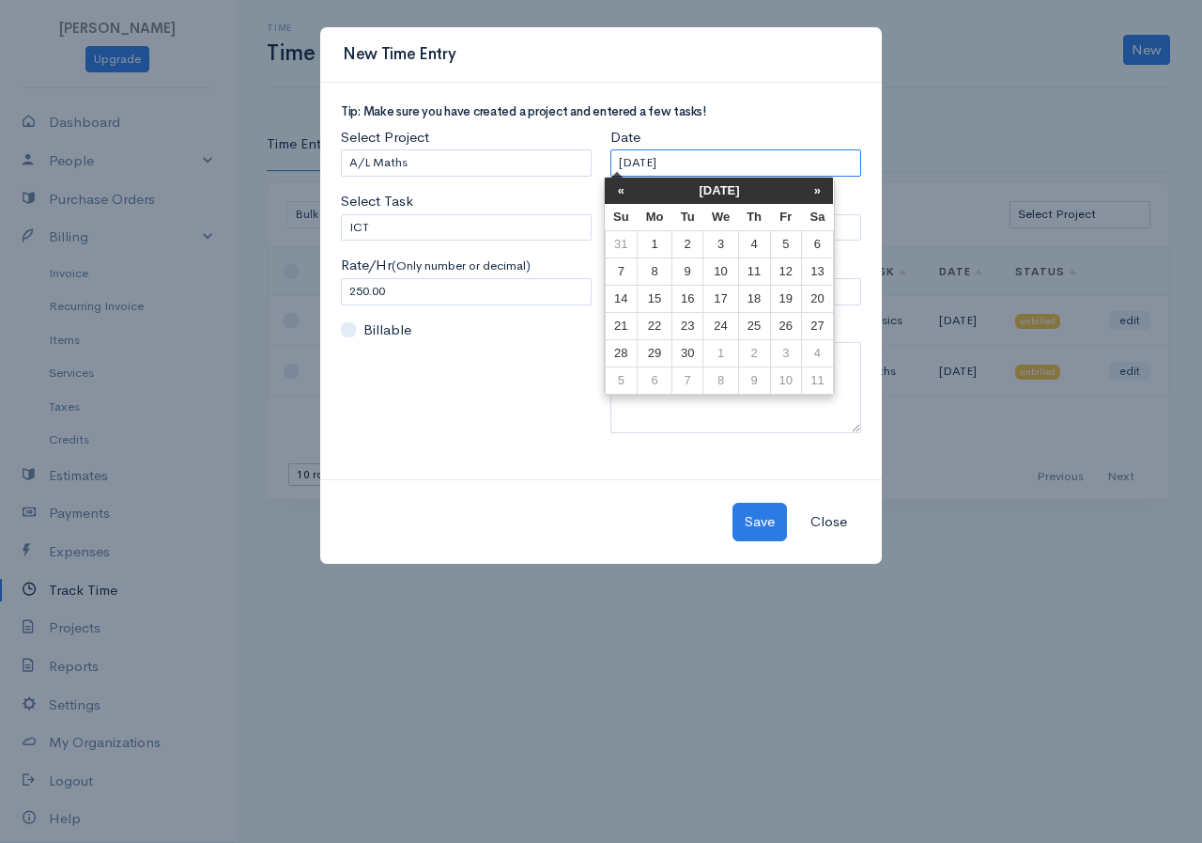
click at [712, 160] on input "[DATE]" at bounding box center [736, 162] width 251 height 27
click at [628, 200] on th "«" at bounding box center [621, 191] width 33 height 26
click at [628, 199] on th "«" at bounding box center [621, 191] width 33 height 26
click at [628, 199] on th "«" at bounding box center [628, 191] width 33 height 26
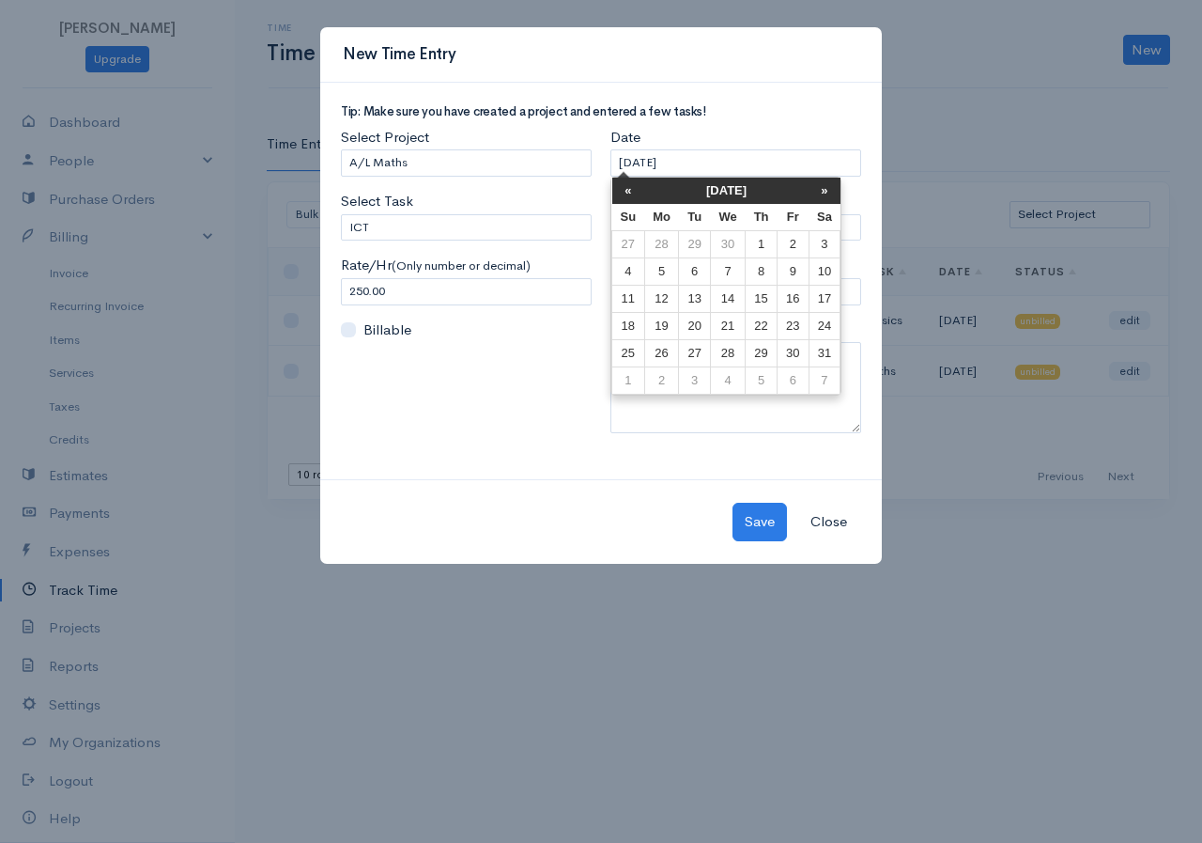
click at [628, 199] on th "«" at bounding box center [628, 191] width 33 height 26
click at [795, 273] on td "10" at bounding box center [793, 271] width 31 height 27
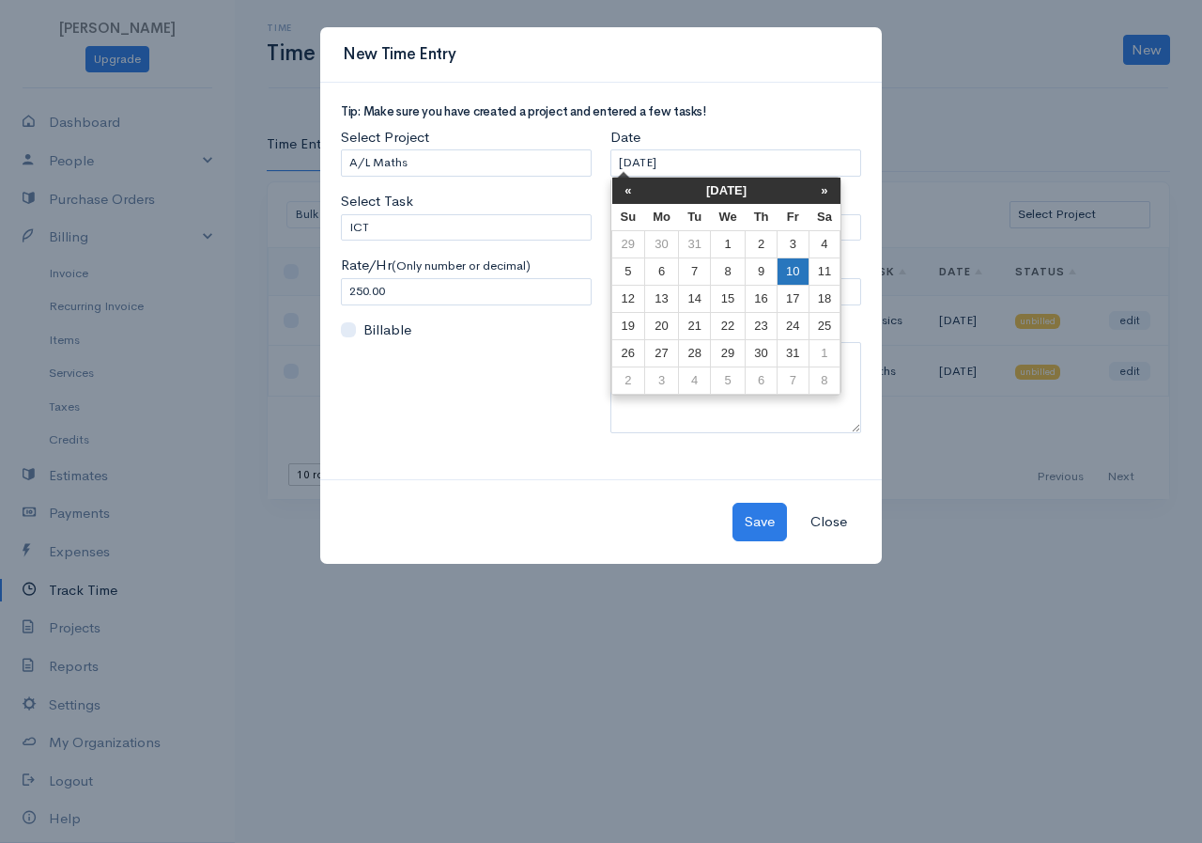
type input "[DATE]"
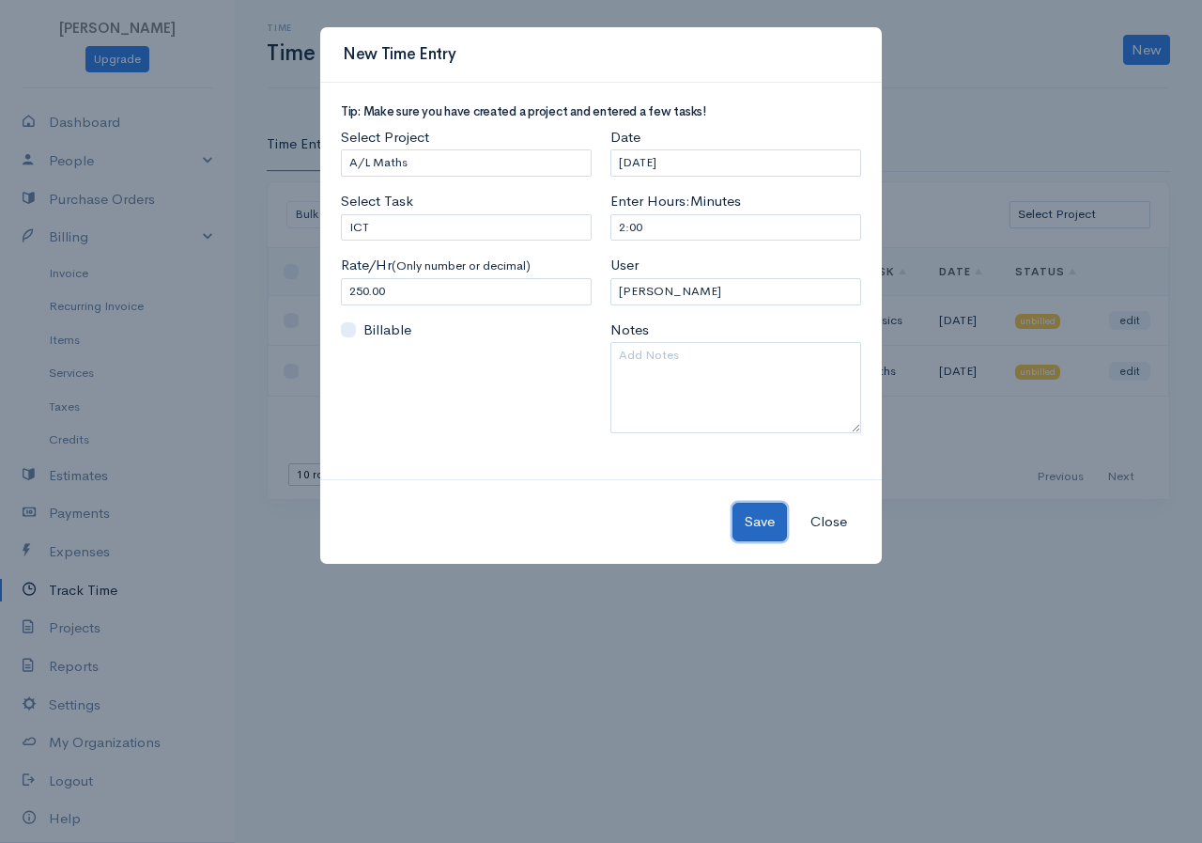
click at [760, 522] on button "Save" at bounding box center [760, 522] width 54 height 39
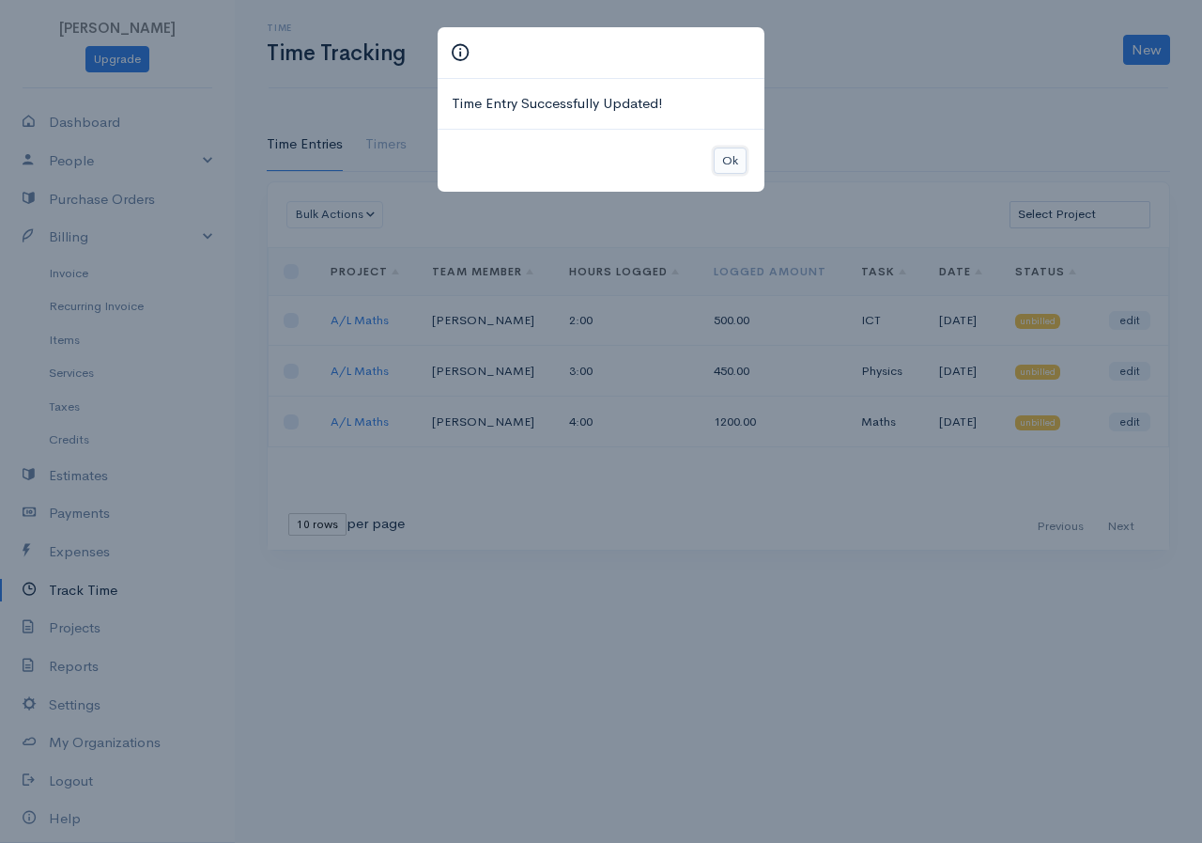
click at [720, 165] on button "Ok" at bounding box center [730, 160] width 33 height 27
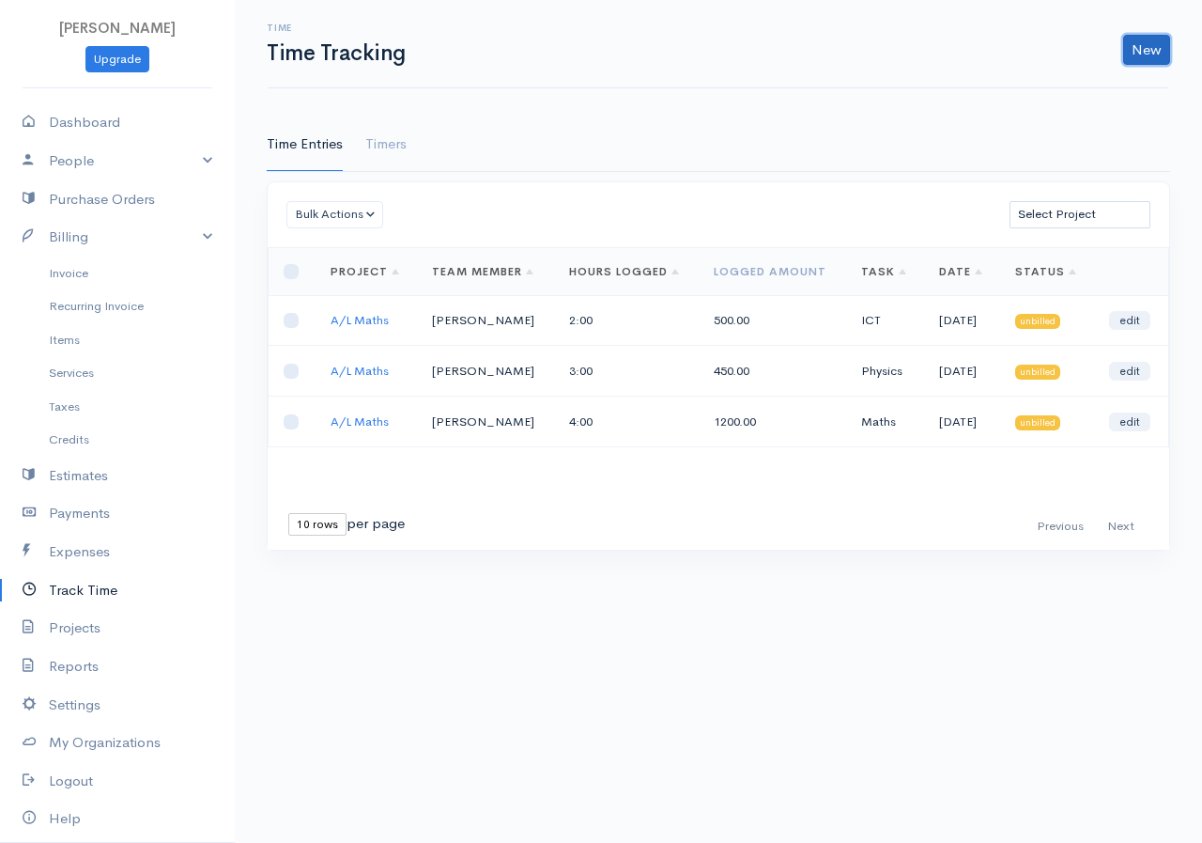
click at [1155, 39] on link "New" at bounding box center [1146, 50] width 47 height 30
click at [1092, 93] on link "Time Entry" at bounding box center [1094, 89] width 148 height 33
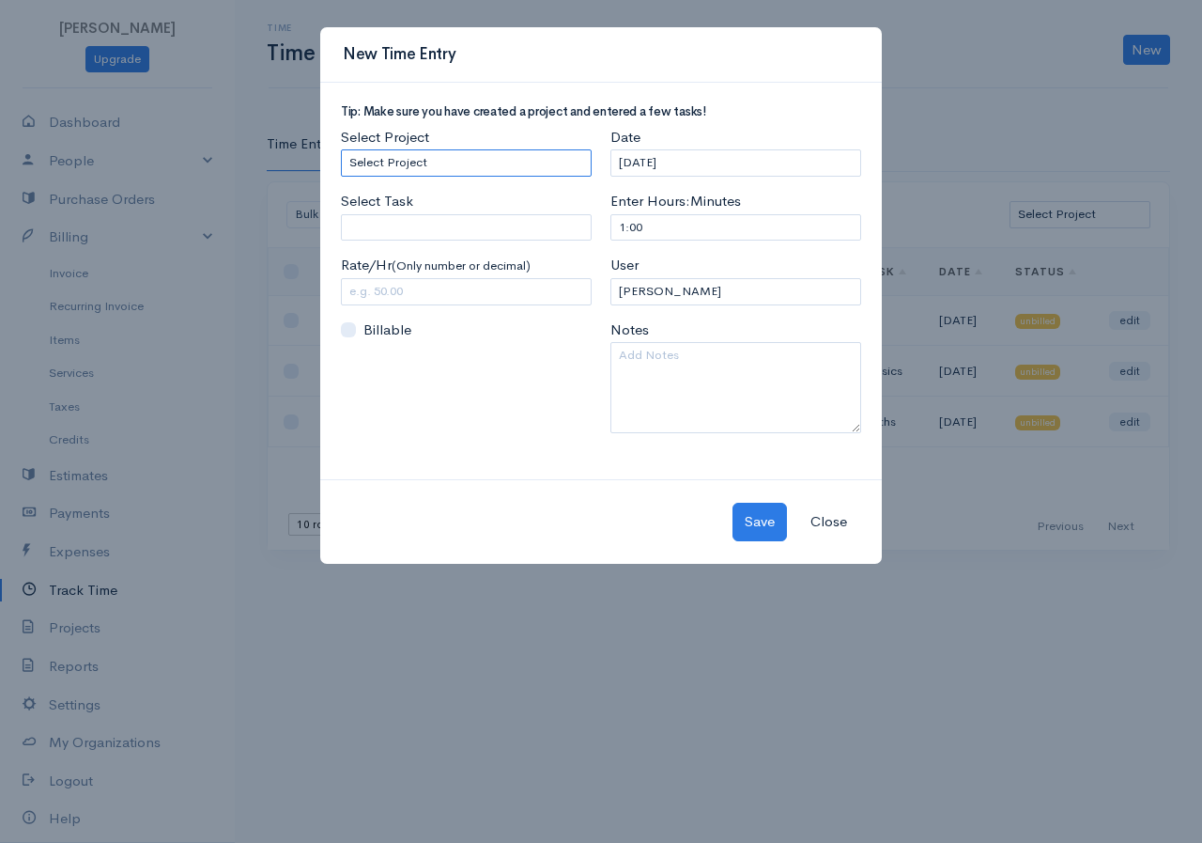
click at [519, 150] on select "Select Project A/L Commerce A/L Bio A/L Maths" at bounding box center [466, 162] width 251 height 27
select select "5503"
click at [341, 149] on select "Select Project A/L Commerce A/L Bio A/L Maths" at bounding box center [466, 162] width 251 height 27
click at [431, 238] on input "Select Task" at bounding box center [466, 227] width 251 height 27
type input "Biology"
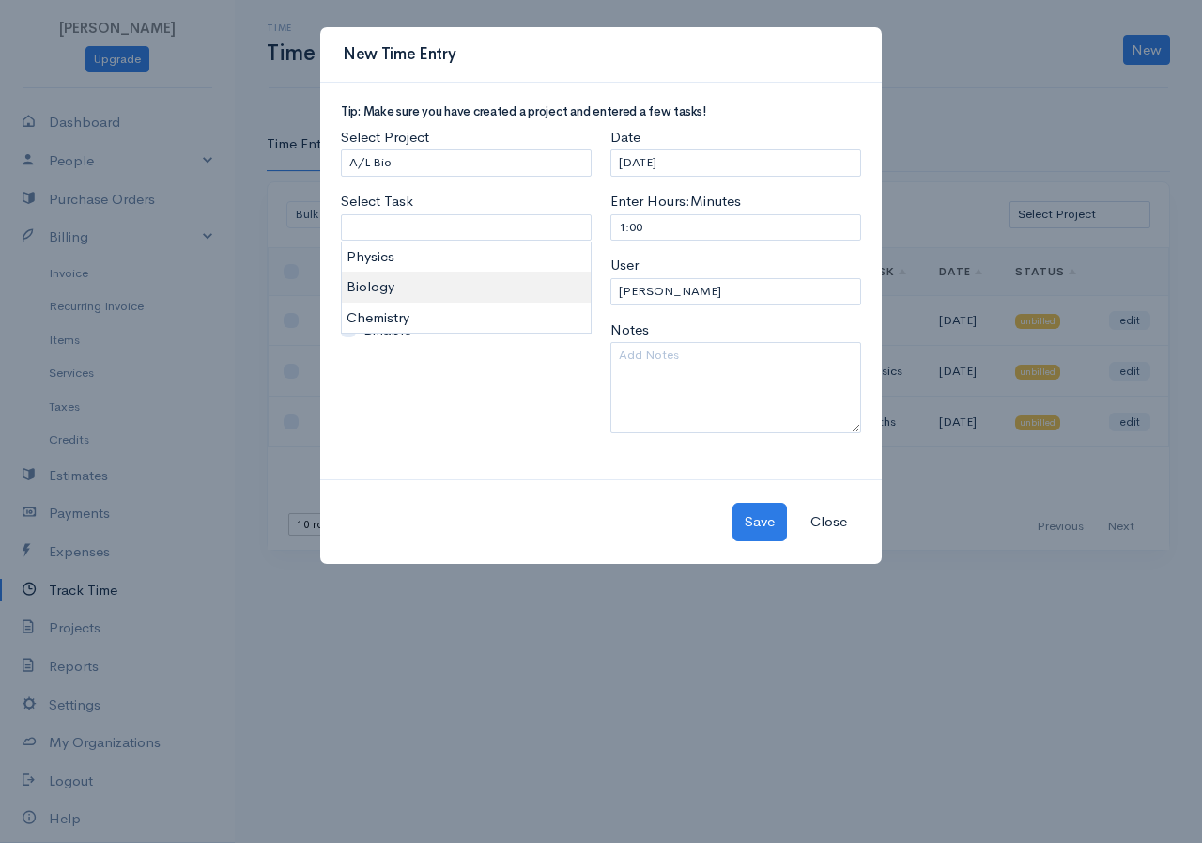
type input "175.00"
click at [376, 287] on body "[PERSON_NAME] Upgrade Dashboard People Clients Vendors Staff Users Purchase Ord…" at bounding box center [601, 421] width 1202 height 843
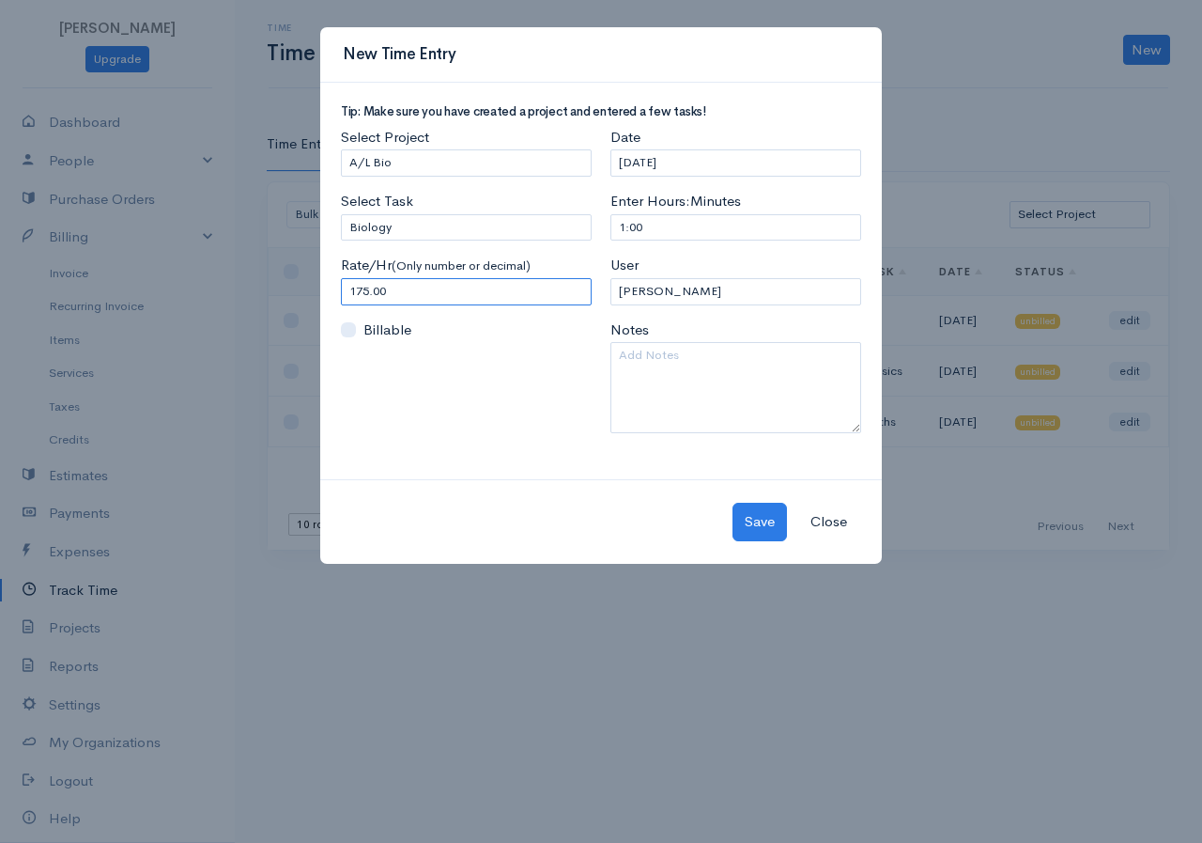
click at [420, 287] on input "175.00" at bounding box center [466, 291] width 251 height 27
click at [623, 227] on input "1:00" at bounding box center [736, 227] width 251 height 27
type input "4:00"
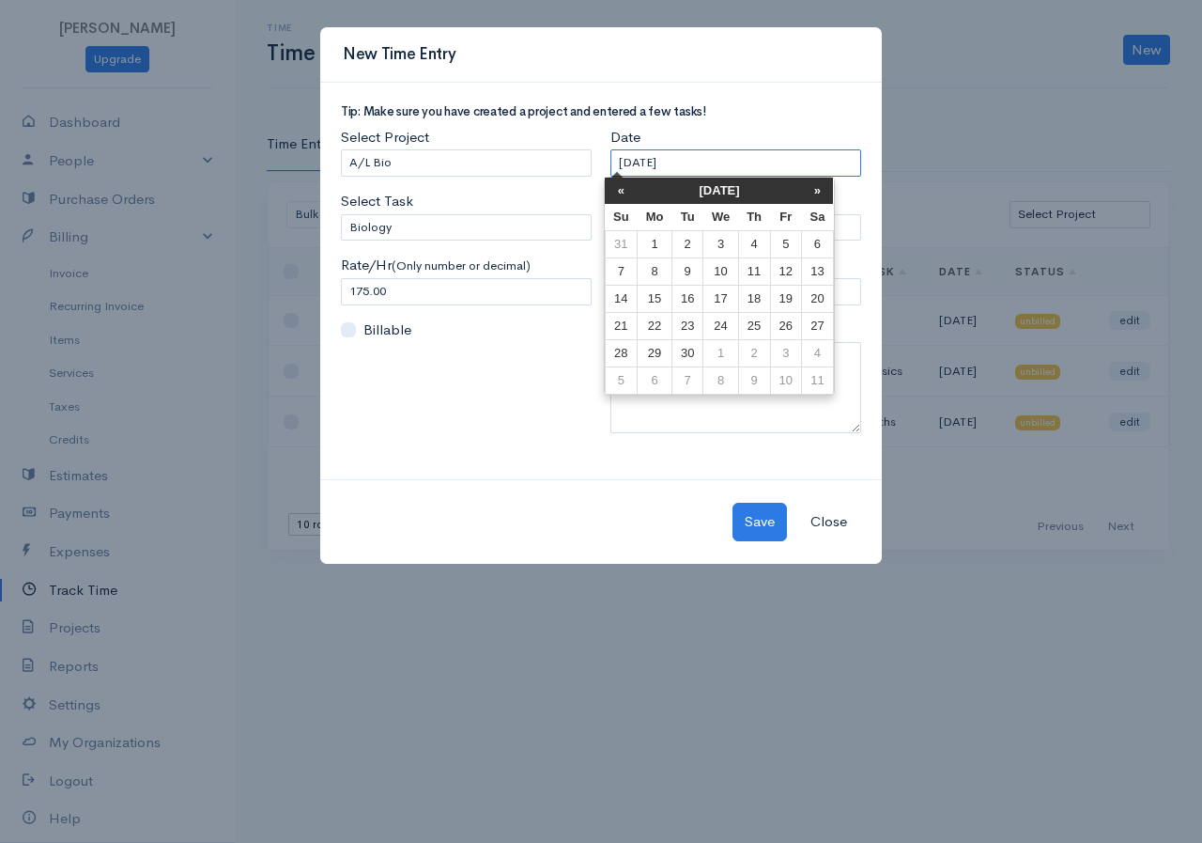
click at [712, 171] on input "[DATE]" at bounding box center [736, 162] width 251 height 27
click at [620, 193] on th "«" at bounding box center [621, 191] width 33 height 26
click at [620, 193] on th "«" at bounding box center [628, 191] width 33 height 26
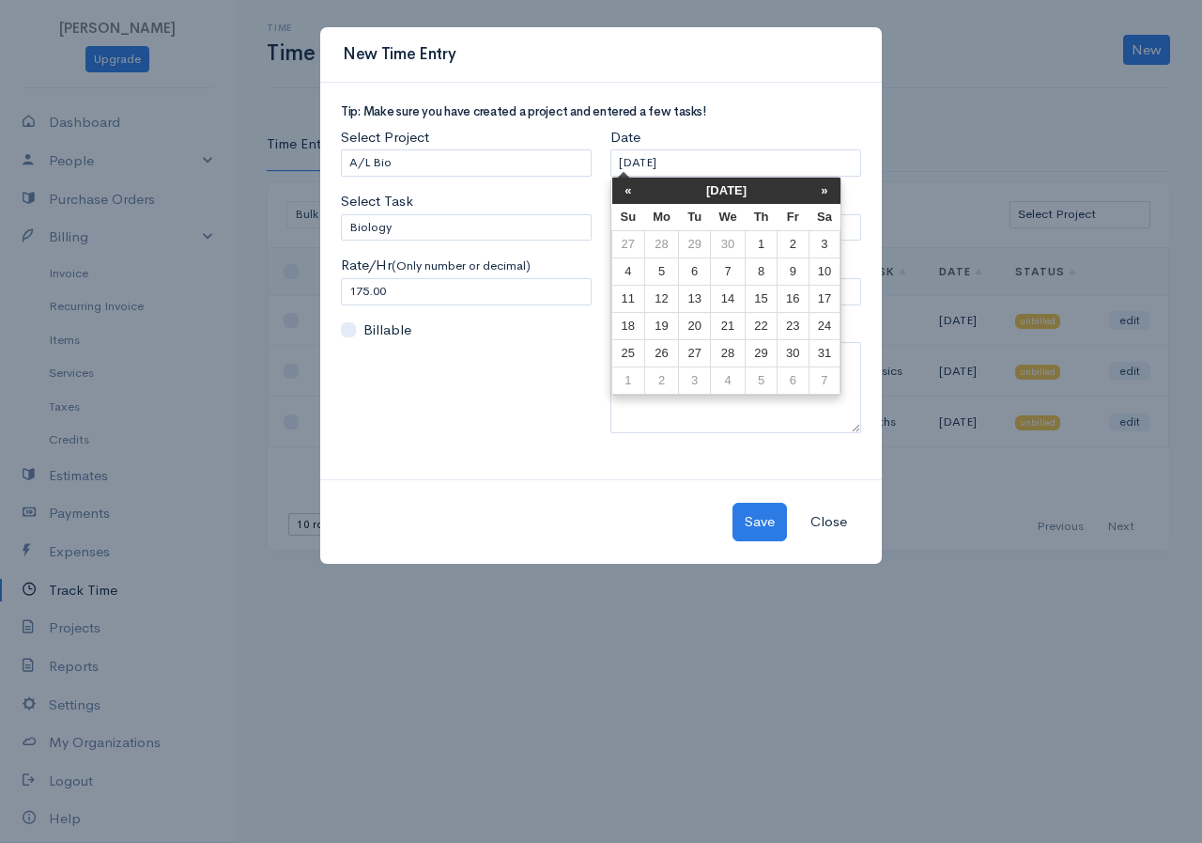
click at [620, 193] on th "«" at bounding box center [628, 191] width 33 height 26
click at [818, 262] on td "11" at bounding box center [825, 271] width 32 height 27
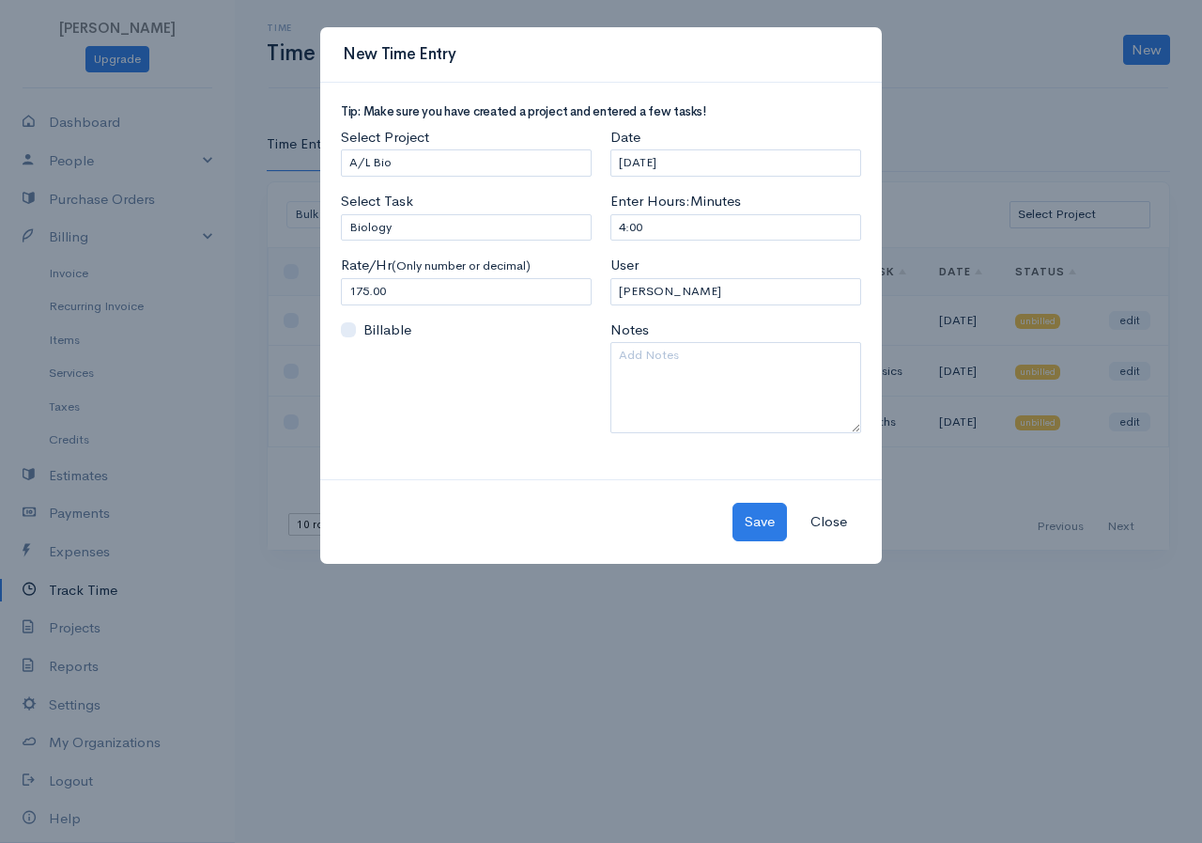
type input "[DATE]"
click at [757, 519] on button "Save" at bounding box center [760, 522] width 54 height 39
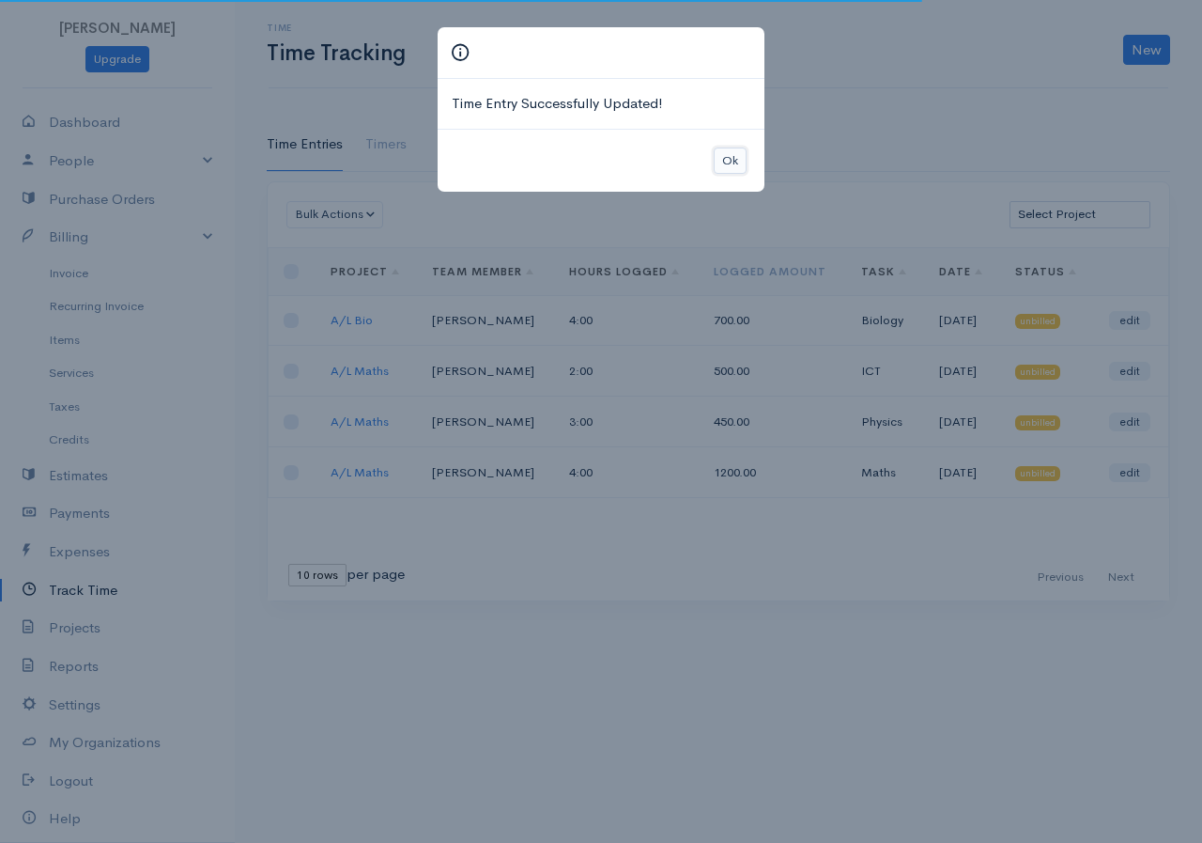
click at [723, 170] on button "Ok" at bounding box center [730, 160] width 33 height 27
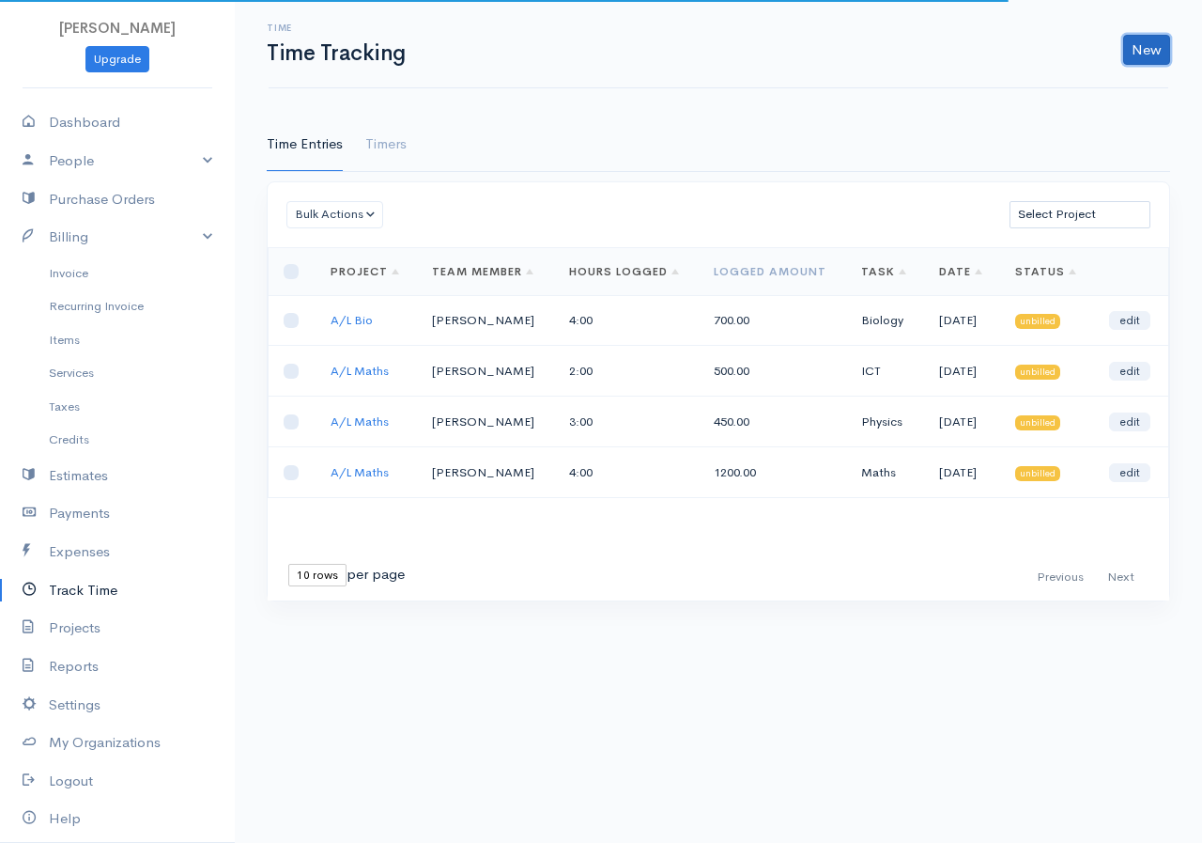
click at [1150, 60] on link "New" at bounding box center [1146, 50] width 47 height 30
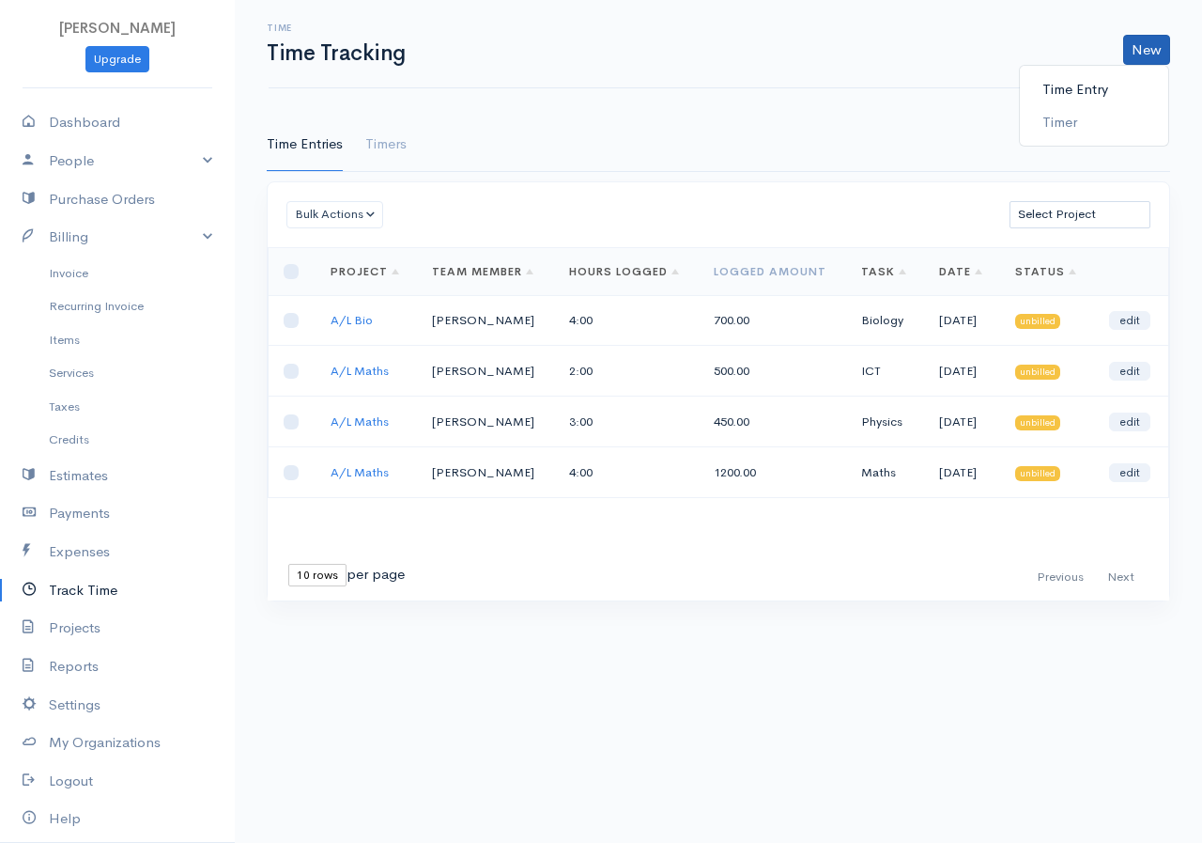
click at [1073, 85] on link "Time Entry" at bounding box center [1094, 89] width 148 height 33
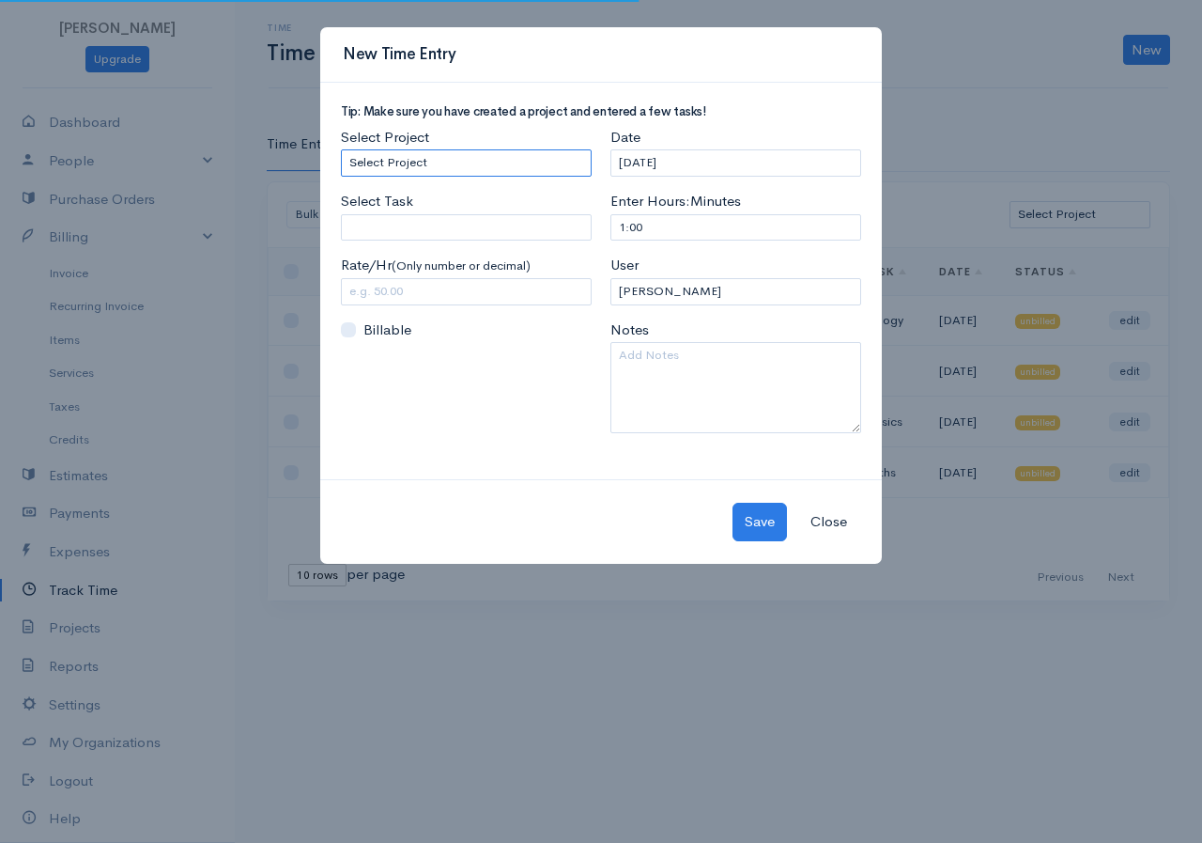
click at [503, 168] on select "Select Project A/L Commerce A/L Bio A/L Maths" at bounding box center [466, 162] width 251 height 27
select select "5503"
click at [341, 149] on select "Select Project A/L Commerce A/L Bio A/L Maths" at bounding box center [466, 162] width 251 height 27
click at [459, 230] on input "Select Task" at bounding box center [466, 227] width 251 height 27
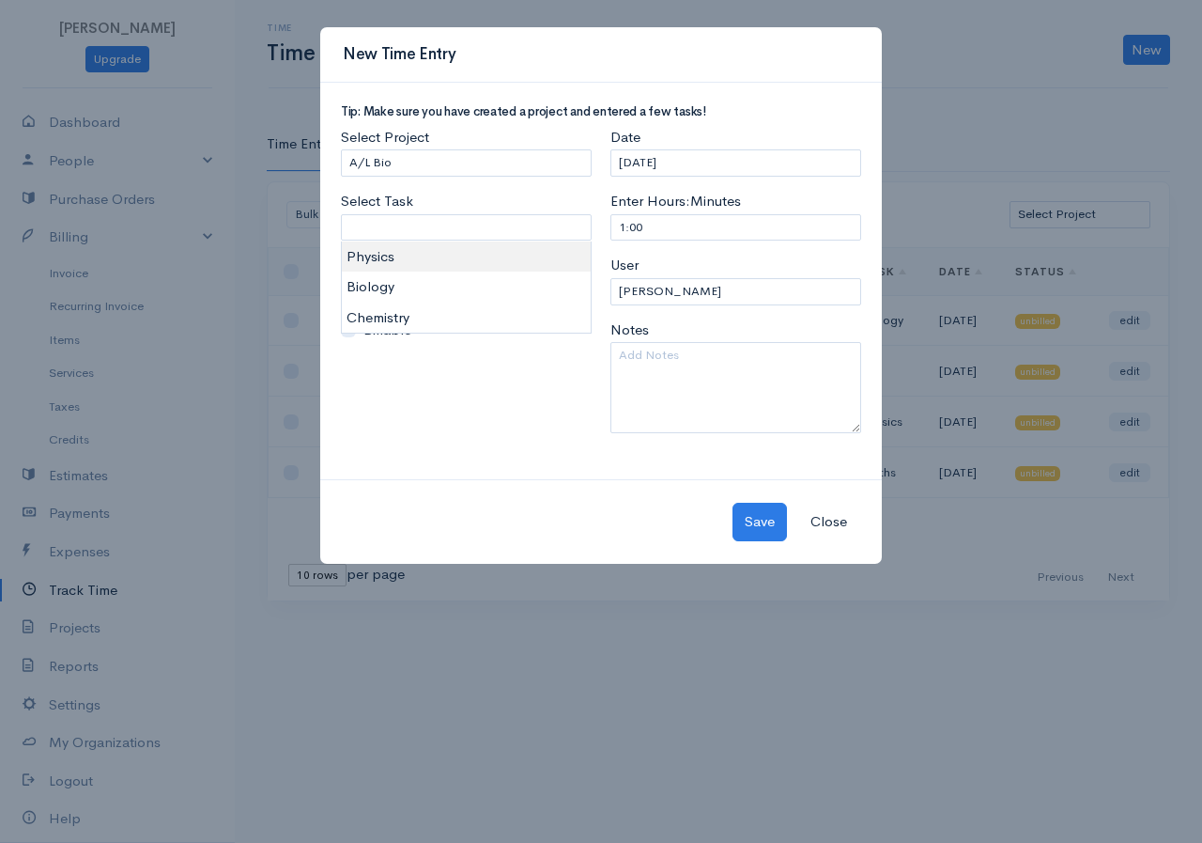
type input "Physics"
click at [365, 260] on body "[PERSON_NAME] Upgrade Dashboard People Clients Vendors Staff Users Purchase Ord…" at bounding box center [601, 421] width 1202 height 843
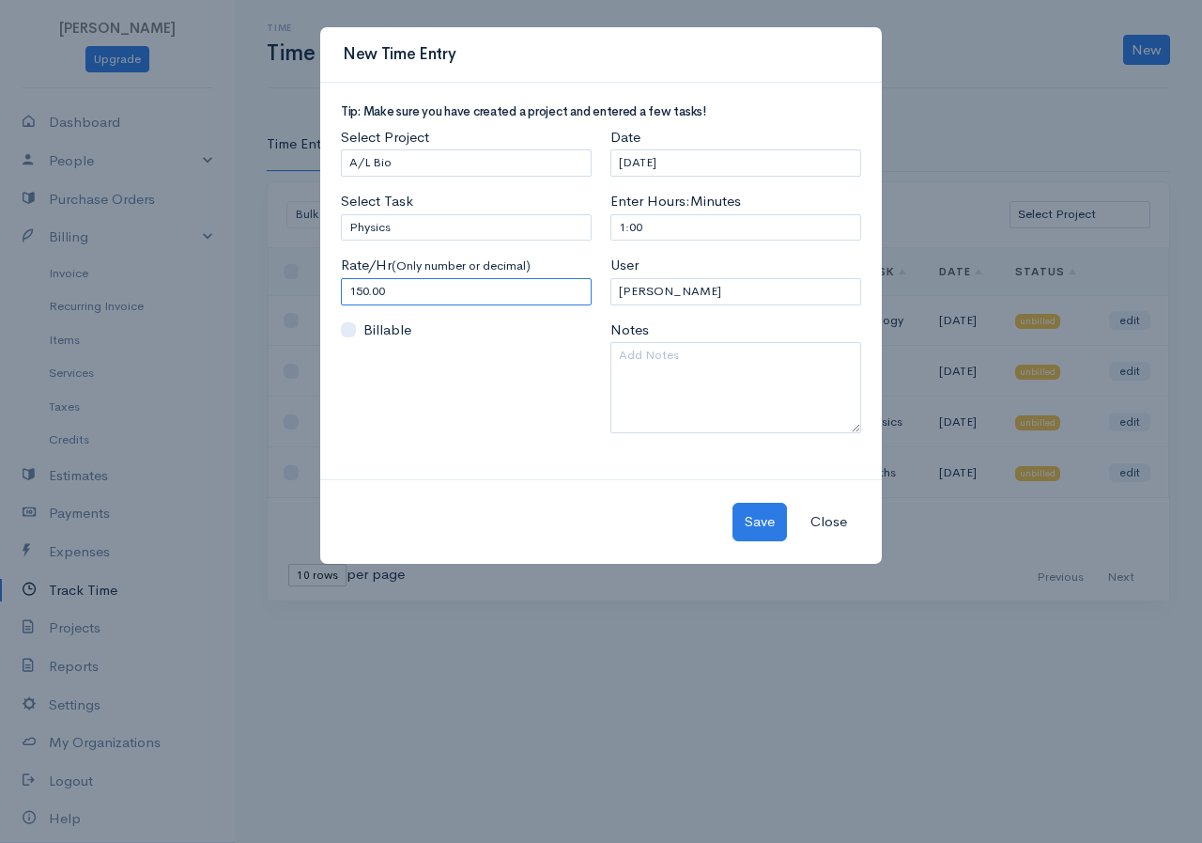
click at [355, 293] on input "150.00" at bounding box center [466, 291] width 251 height 27
type input "250.00"
click at [623, 225] on input "1:00" at bounding box center [736, 227] width 251 height 27
type input "2:00"
click at [742, 168] on input "[DATE]" at bounding box center [736, 162] width 251 height 27
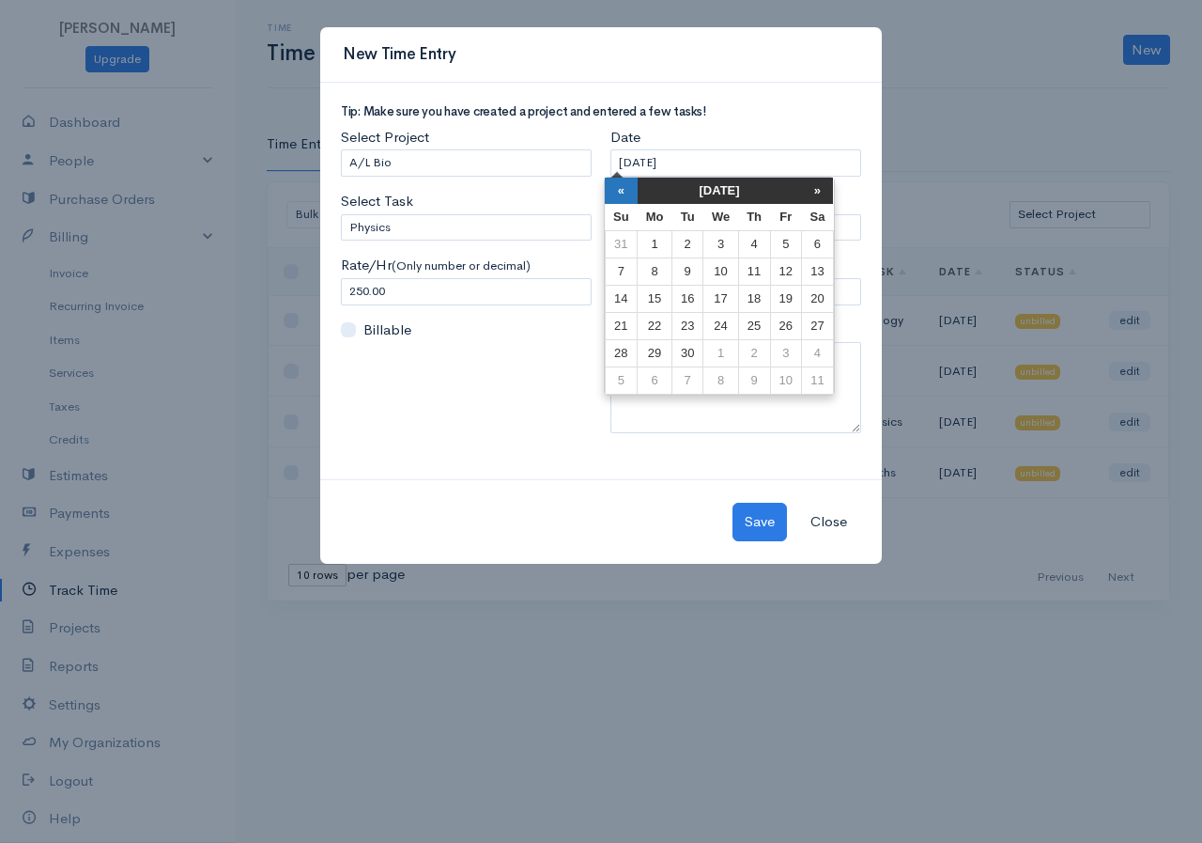
click at [621, 202] on th "«" at bounding box center [621, 191] width 33 height 26
click at [621, 202] on th "«" at bounding box center [628, 191] width 33 height 26
click at [623, 200] on th "«" at bounding box center [628, 191] width 33 height 26
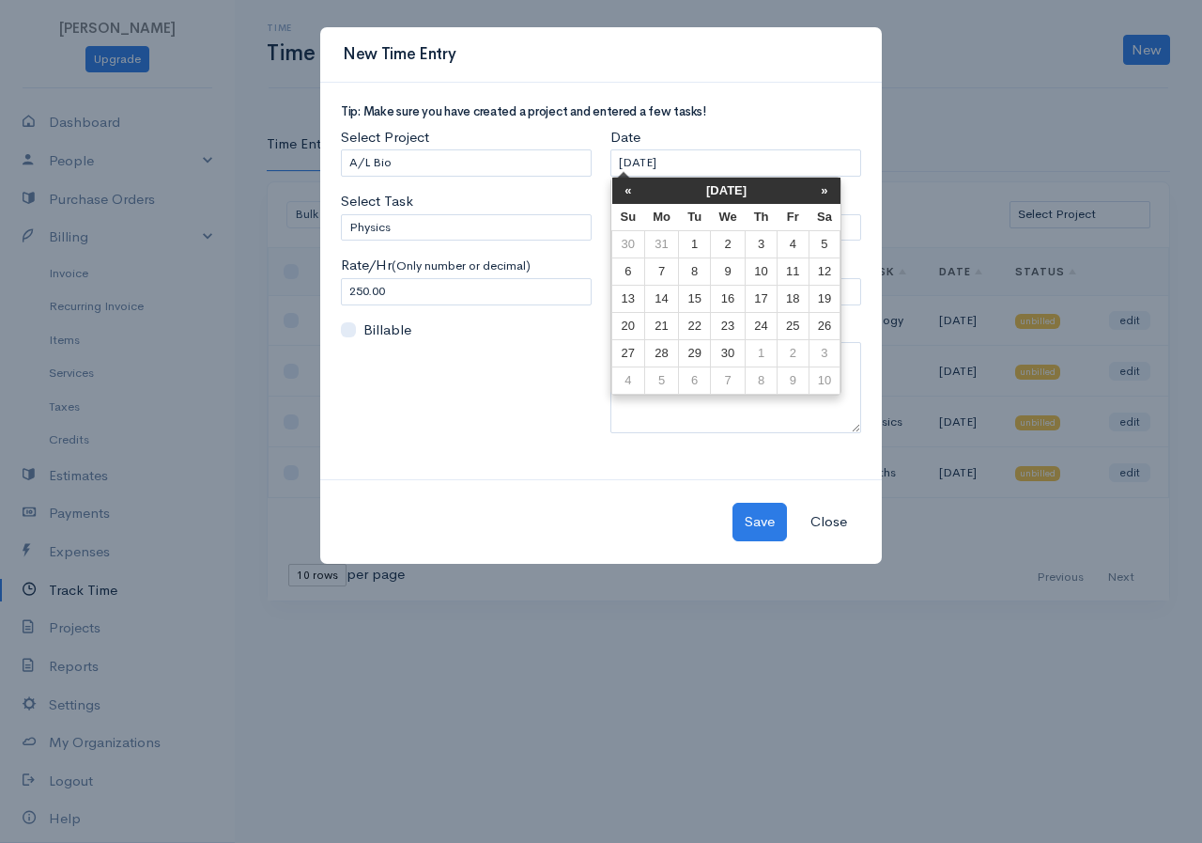
click at [623, 200] on th "«" at bounding box center [628, 191] width 33 height 26
click at [819, 271] on td "11" at bounding box center [825, 271] width 32 height 27
type input "[DATE]"
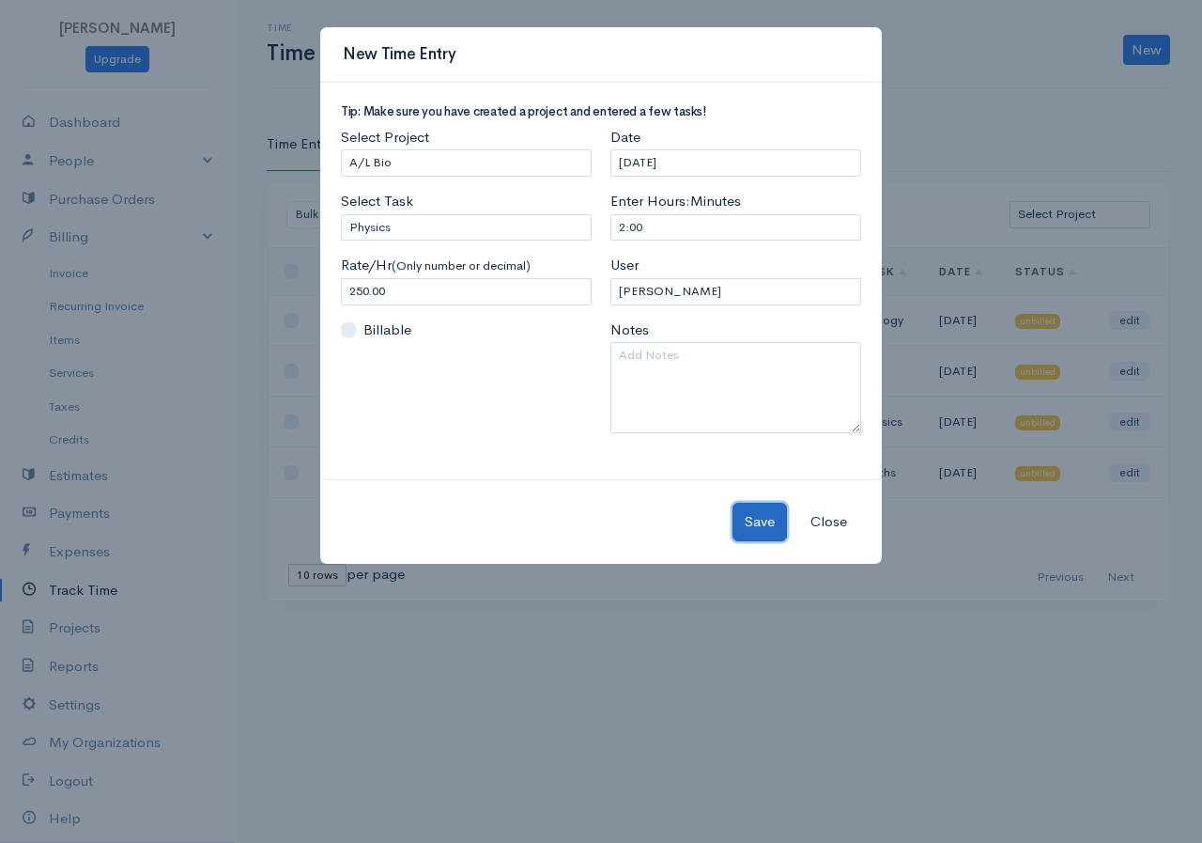
click at [750, 519] on button "Save" at bounding box center [760, 522] width 54 height 39
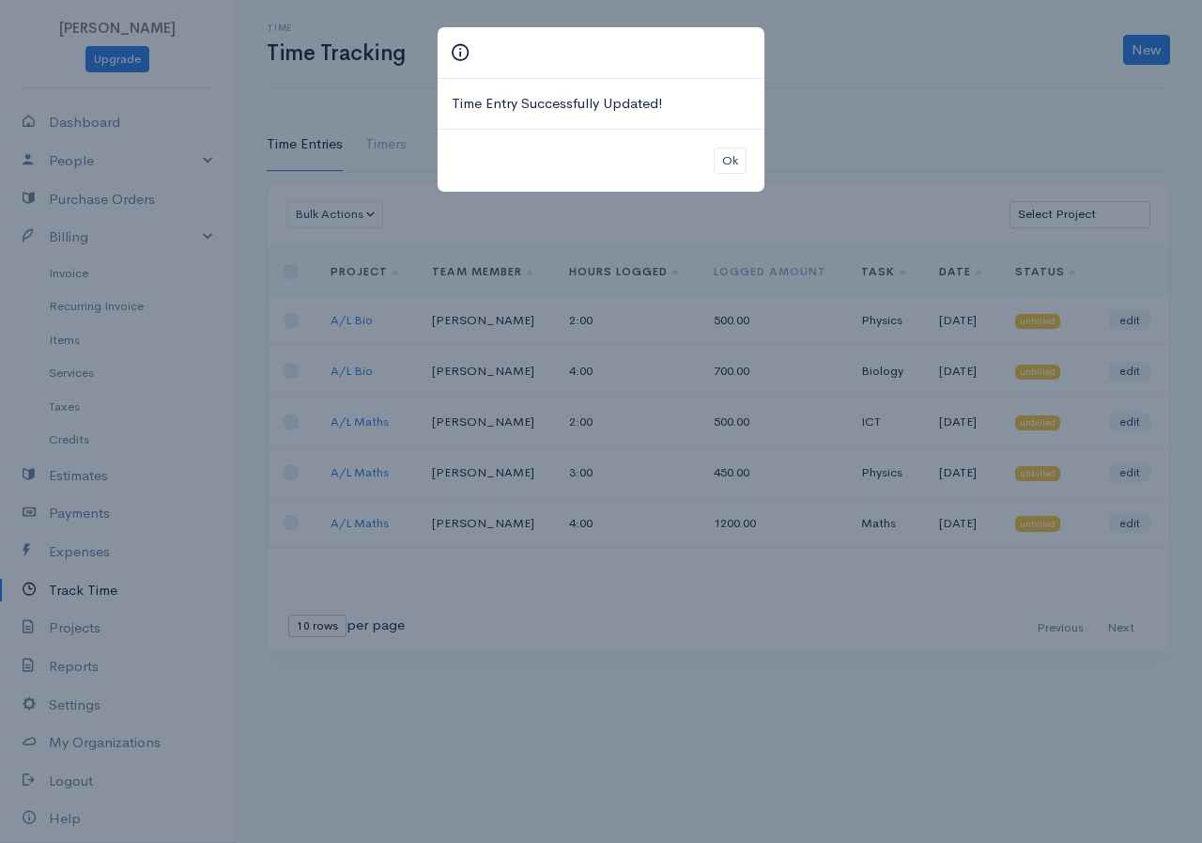
click at [604, 586] on div "Time Entry Successfully Updated! Ok" at bounding box center [601, 421] width 1202 height 843
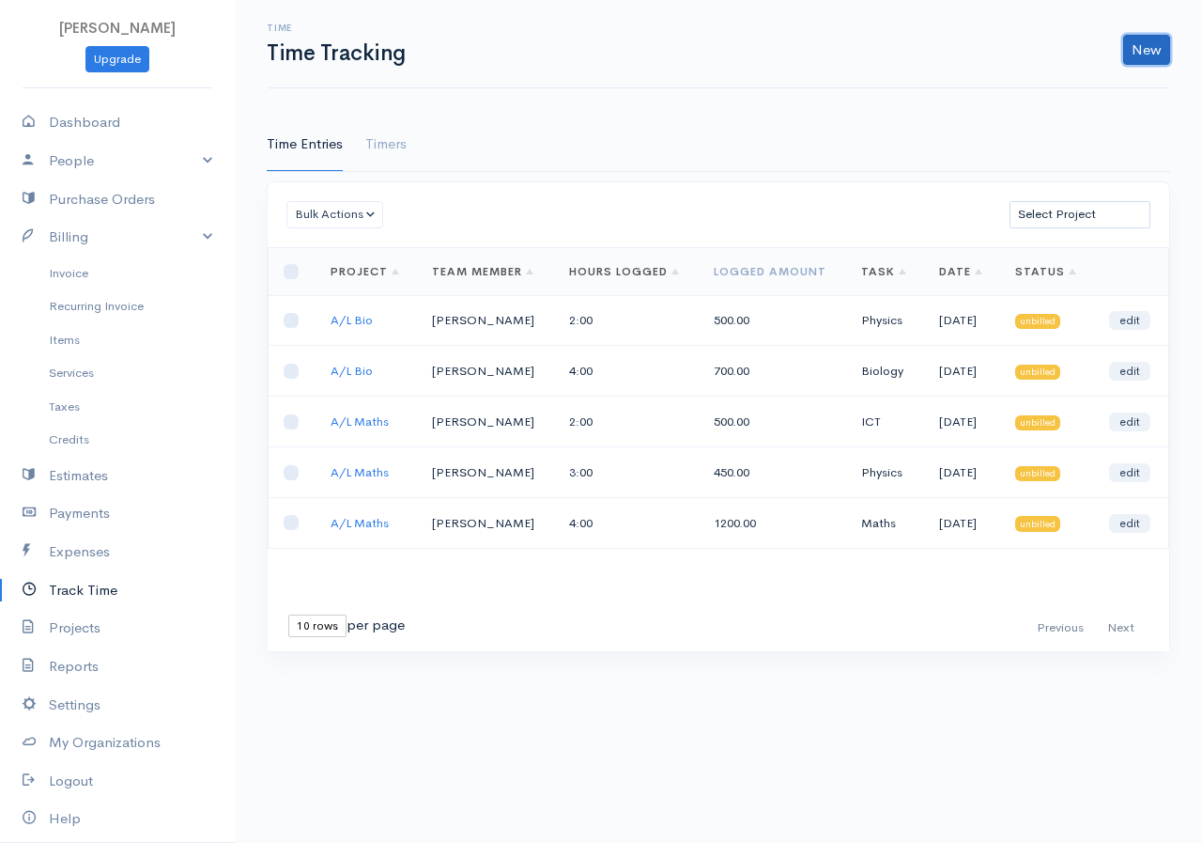
click at [1150, 54] on link "New" at bounding box center [1146, 50] width 47 height 30
click at [1106, 91] on link "Time Entry" at bounding box center [1094, 89] width 148 height 33
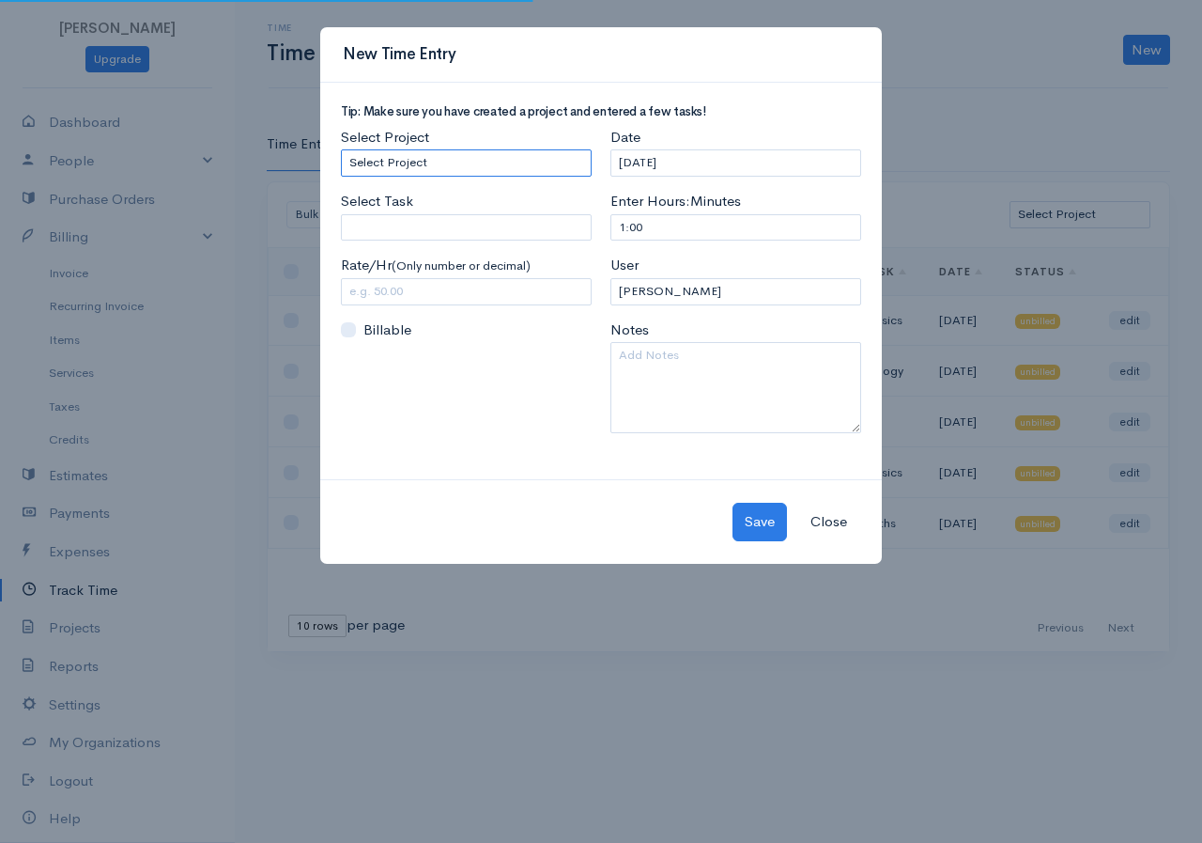
click at [485, 170] on select "Select Project A/L Commerce A/L Bio A/L Maths" at bounding box center [466, 162] width 251 height 27
select select "5503"
click at [341, 149] on select "Select Project A/L Commerce A/L Bio A/L Maths" at bounding box center [466, 162] width 251 height 27
click at [478, 227] on input "Select Task" at bounding box center [466, 227] width 251 height 27
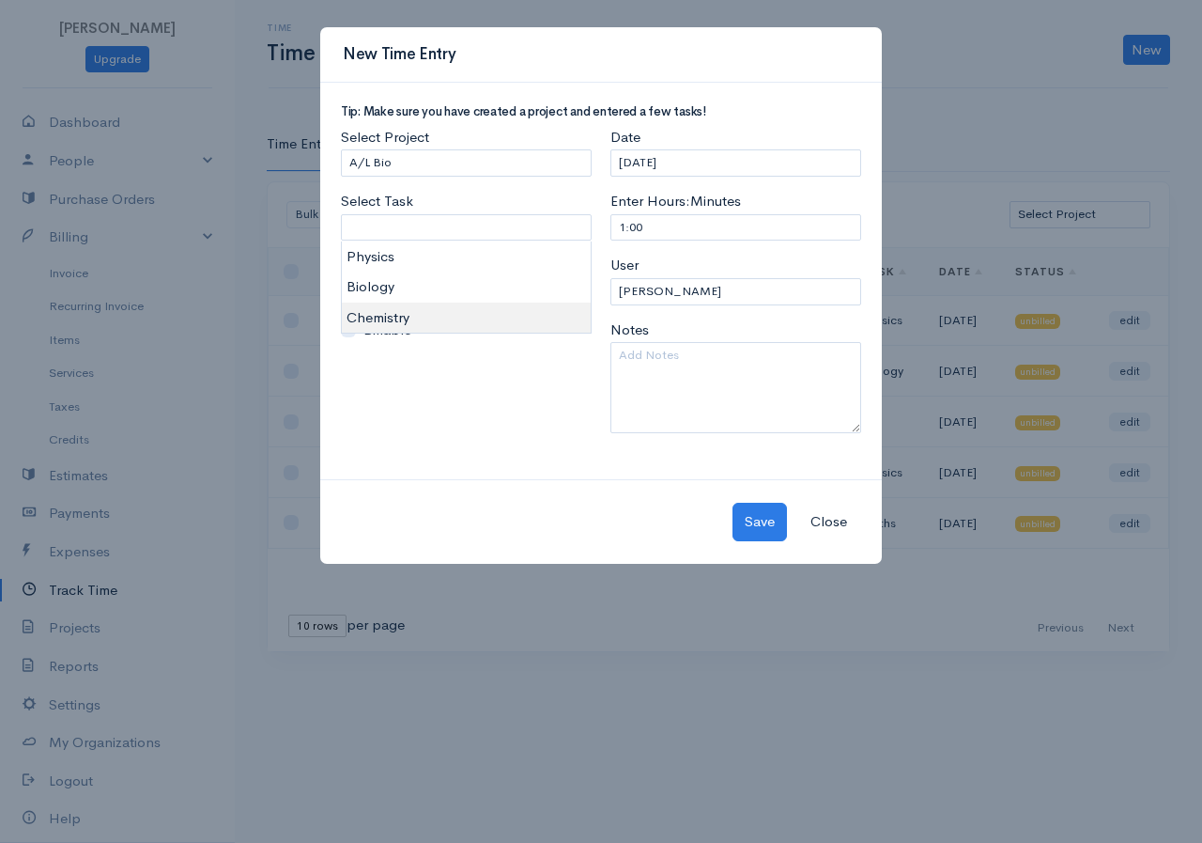
type input "Chemistry"
type input "350.00"
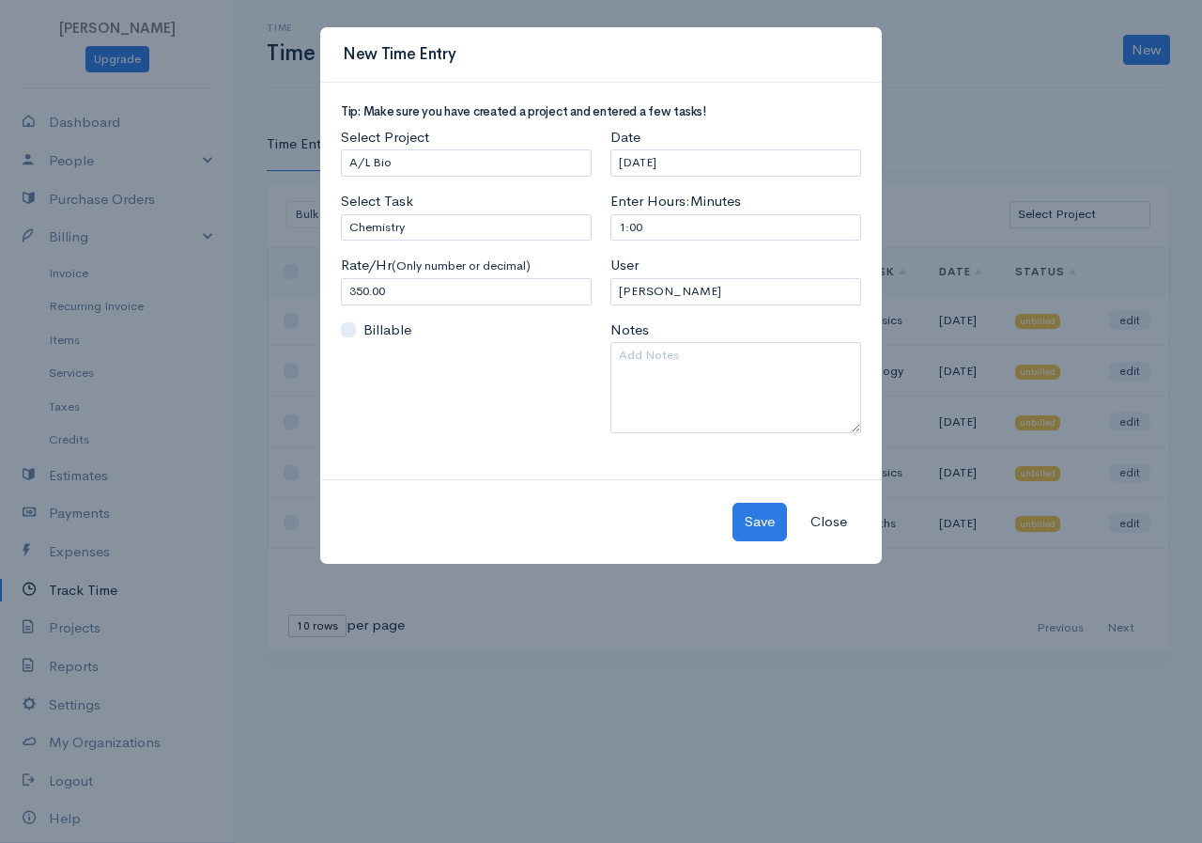
click at [405, 311] on body "[PERSON_NAME] Upgrade Dashboard People Clients Vendors Staff Users Purchase Ord…" at bounding box center [601, 421] width 1202 height 843
click at [624, 229] on input "1:00" at bounding box center [736, 227] width 251 height 27
type input "2:00"
click at [749, 162] on input "[DATE]" at bounding box center [736, 162] width 251 height 27
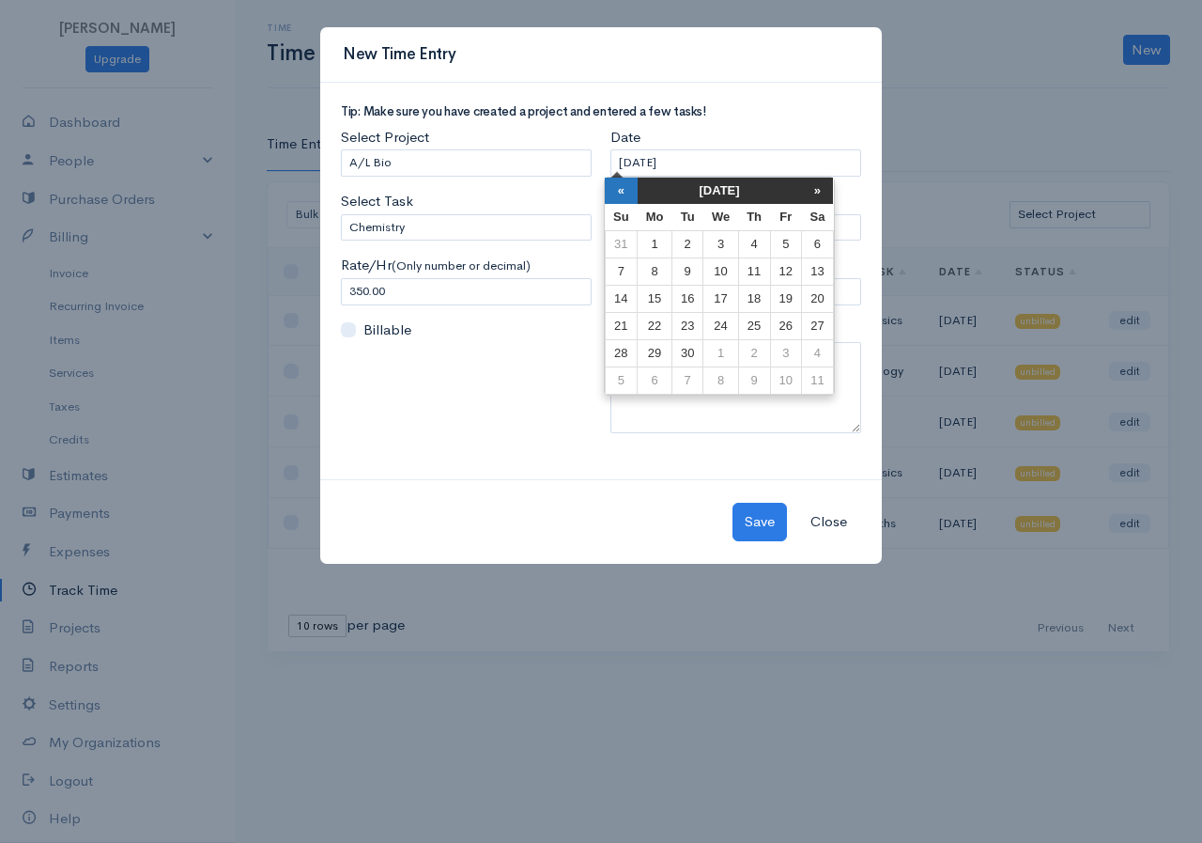
click at [632, 199] on th "«" at bounding box center [621, 191] width 33 height 26
click at [632, 199] on th "«" at bounding box center [628, 191] width 33 height 26
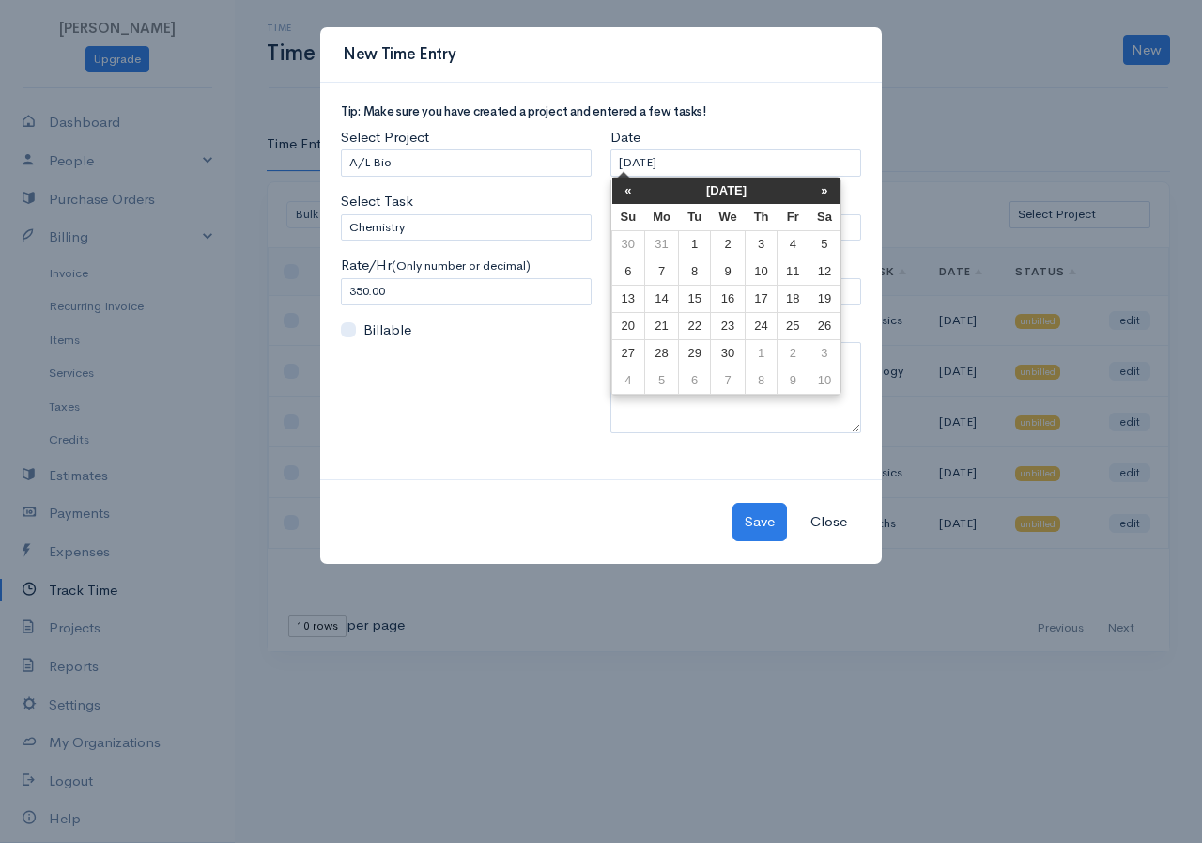
click at [632, 199] on th "«" at bounding box center [628, 191] width 33 height 26
click at [837, 271] on td "11" at bounding box center [825, 271] width 32 height 27
type input "[DATE]"
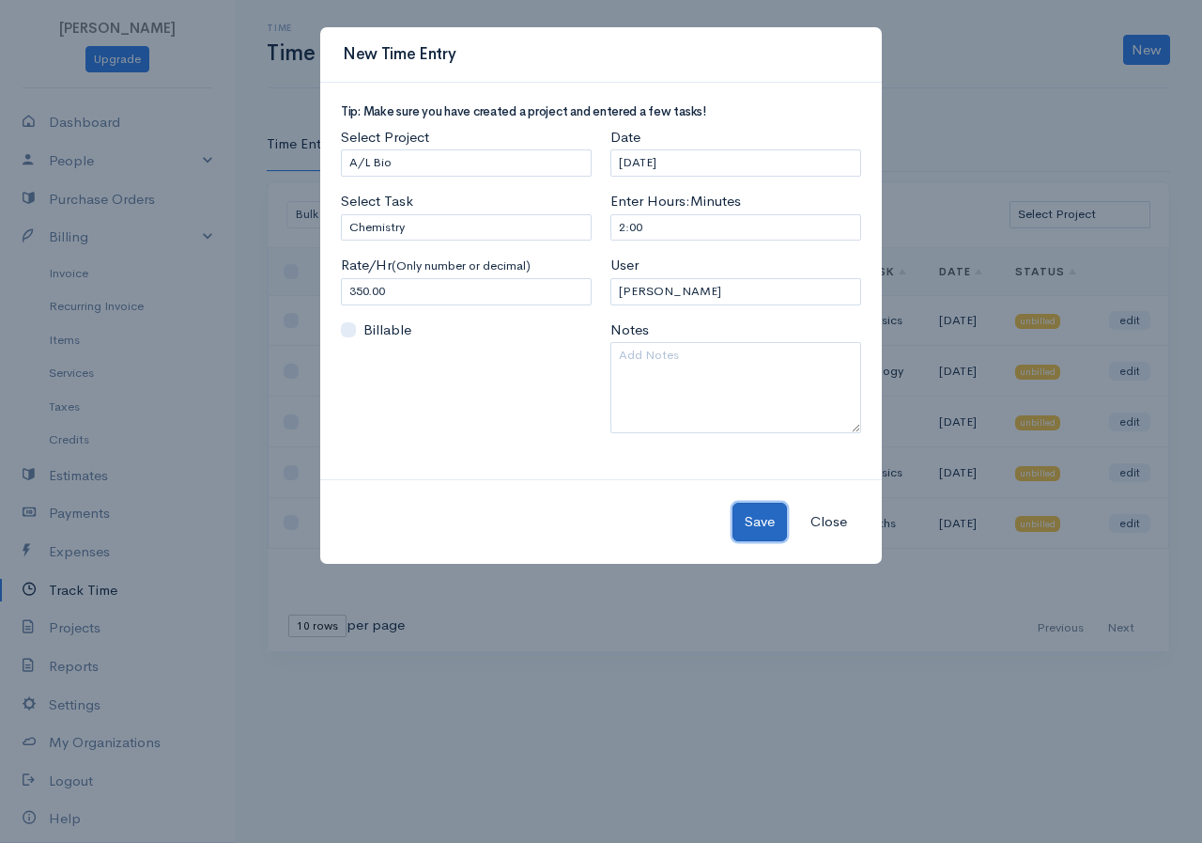
click at [761, 522] on button "Save" at bounding box center [760, 522] width 54 height 39
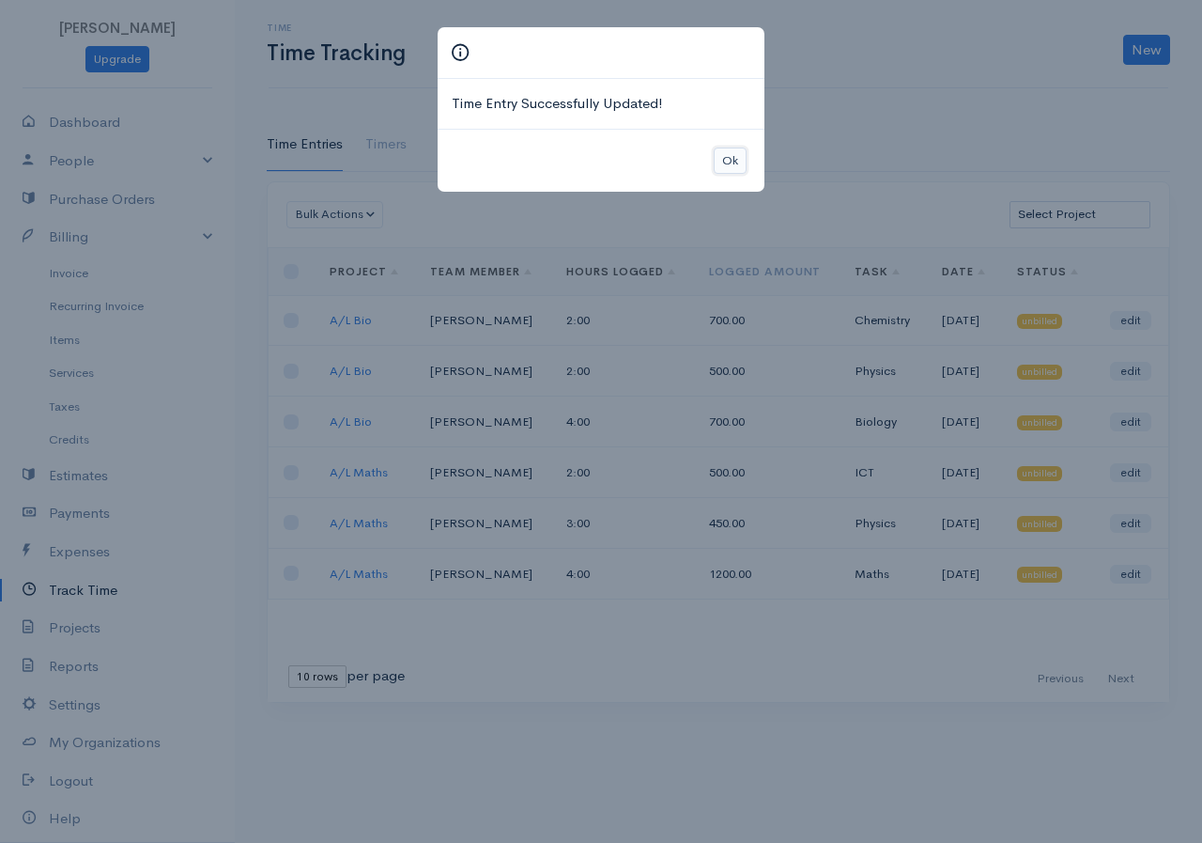
click at [744, 159] on button "Ok" at bounding box center [730, 160] width 33 height 27
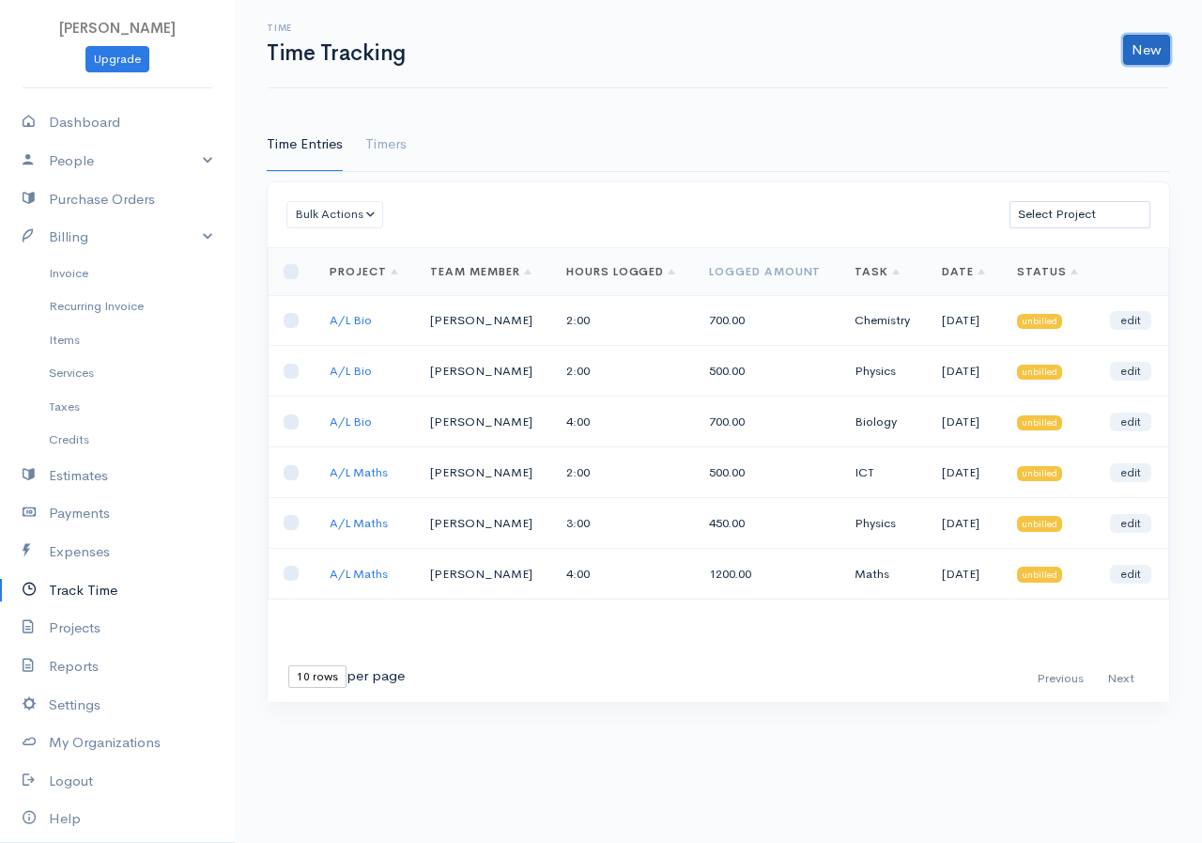
click at [1155, 40] on link "New" at bounding box center [1146, 50] width 47 height 30
click at [1089, 92] on link "Time Entry" at bounding box center [1094, 89] width 148 height 33
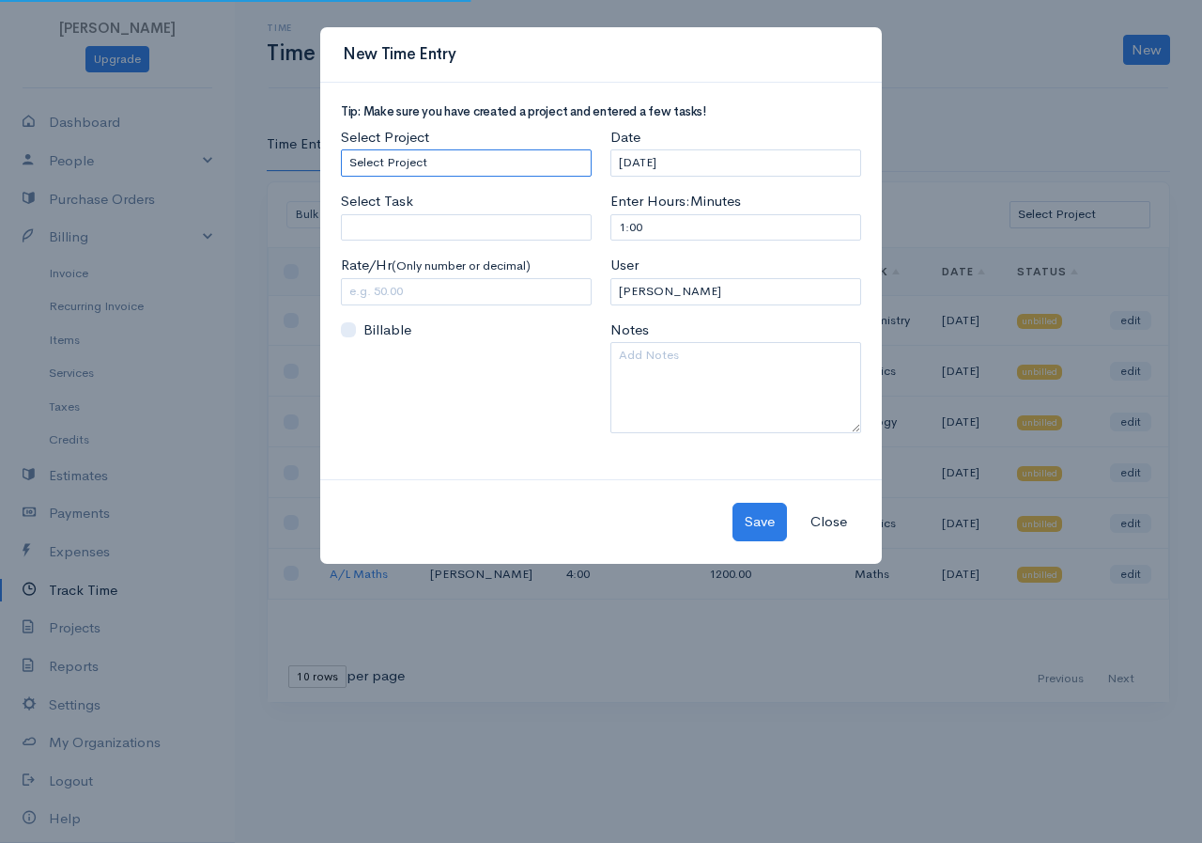
click at [536, 154] on select "Select Project A/L Commerce A/L Bio A/L Maths" at bounding box center [466, 162] width 251 height 27
select select "5504"
click at [341, 149] on select "Select Project A/L Commerce A/L Bio A/L Maths" at bounding box center [466, 162] width 251 height 27
click at [388, 211] on label "Select Task" at bounding box center [377, 202] width 72 height 22
click at [390, 234] on input "Select Task" at bounding box center [466, 227] width 251 height 27
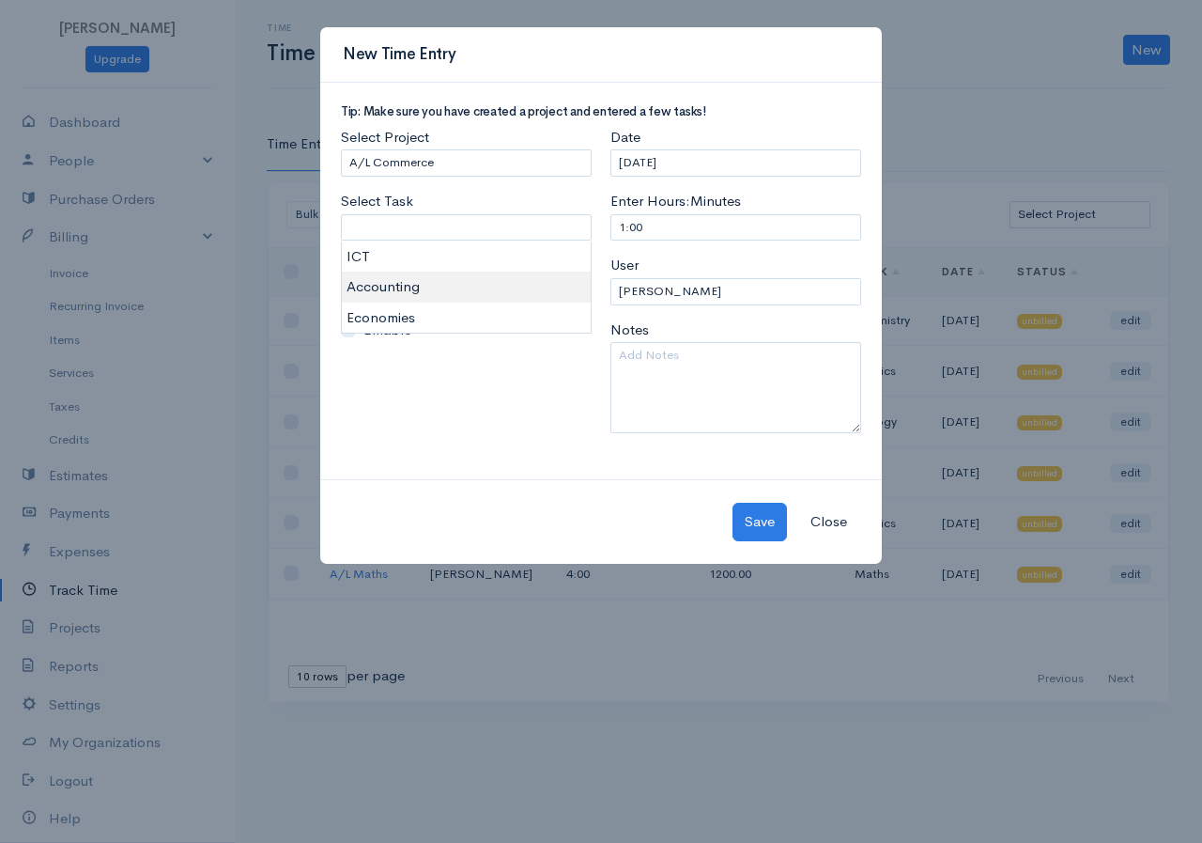
type input "Accounting"
type input "450.00"
click at [367, 286] on body "[PERSON_NAME] Upgrade Dashboard People Clients Vendors Staff Users Purchase Ord…" at bounding box center [601, 421] width 1202 height 843
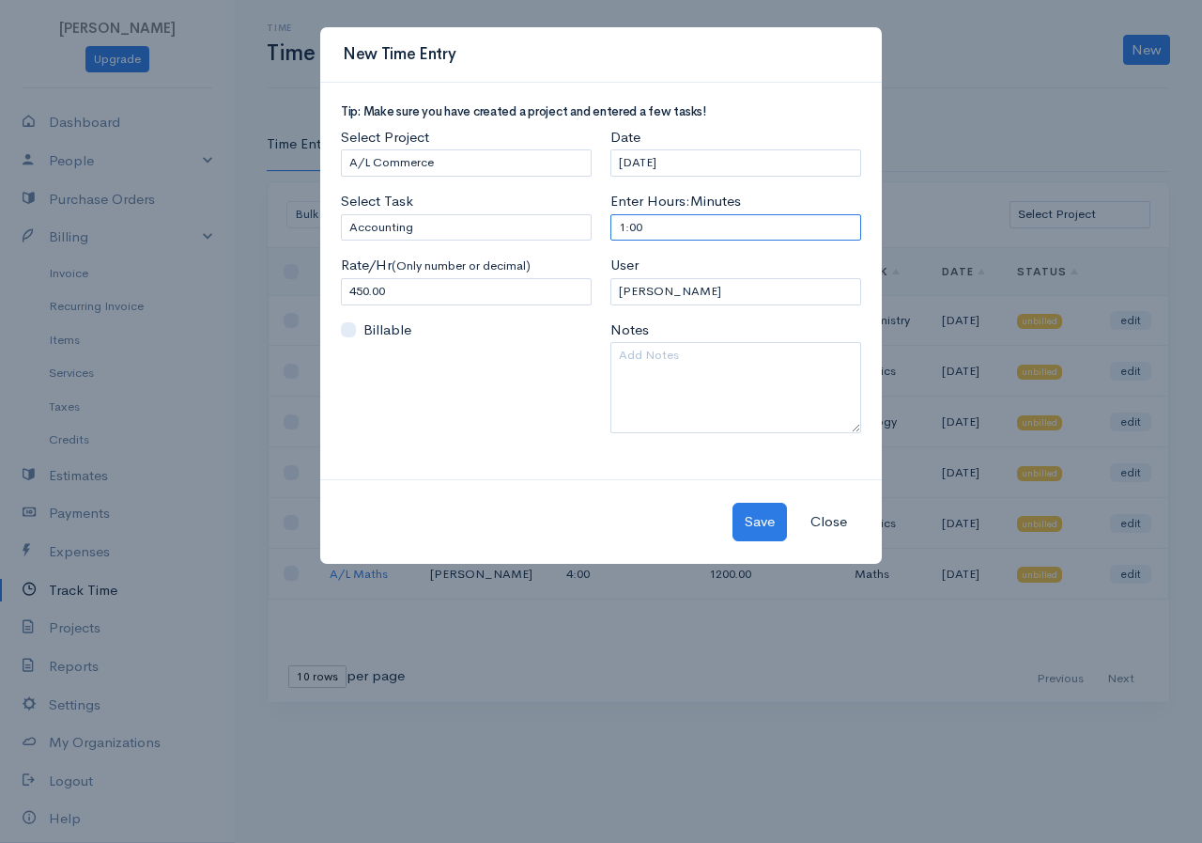
click at [626, 231] on input "1:00" at bounding box center [736, 227] width 251 height 27
type input "3:00"
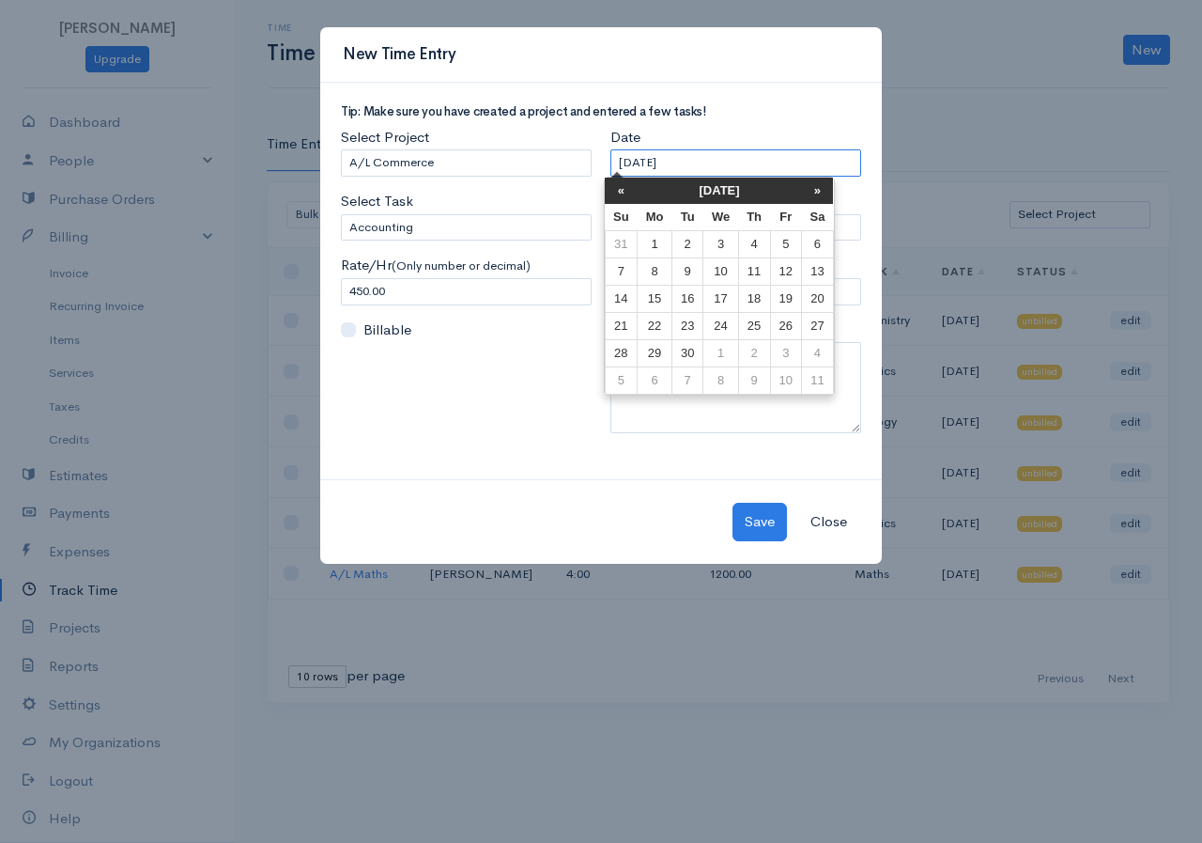
click at [682, 153] on input "[DATE]" at bounding box center [736, 162] width 251 height 27
click at [623, 191] on th "«" at bounding box center [621, 191] width 33 height 26
click at [622, 191] on th "«" at bounding box center [628, 191] width 33 height 26
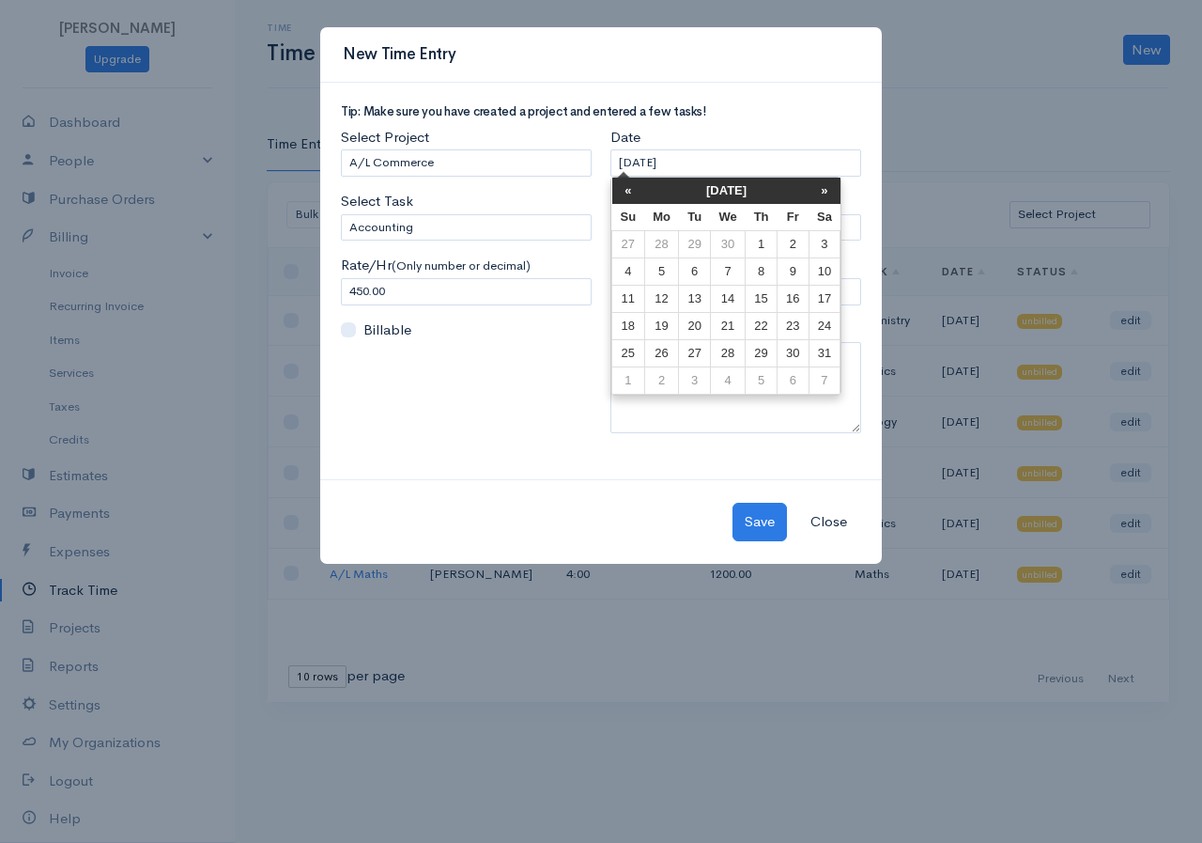
click at [622, 191] on th "«" at bounding box center [628, 191] width 33 height 26
click at [637, 305] on td "12" at bounding box center [628, 299] width 33 height 27
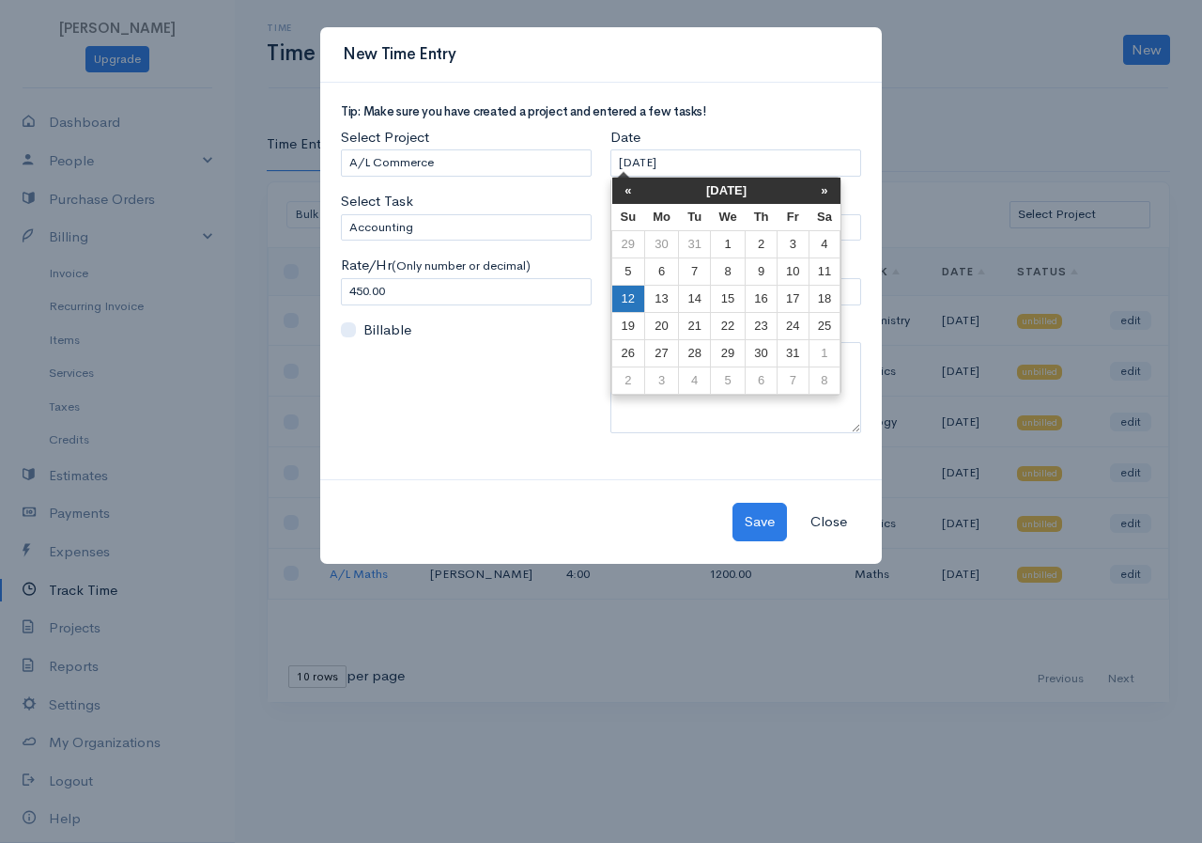
type input "[DATE]"
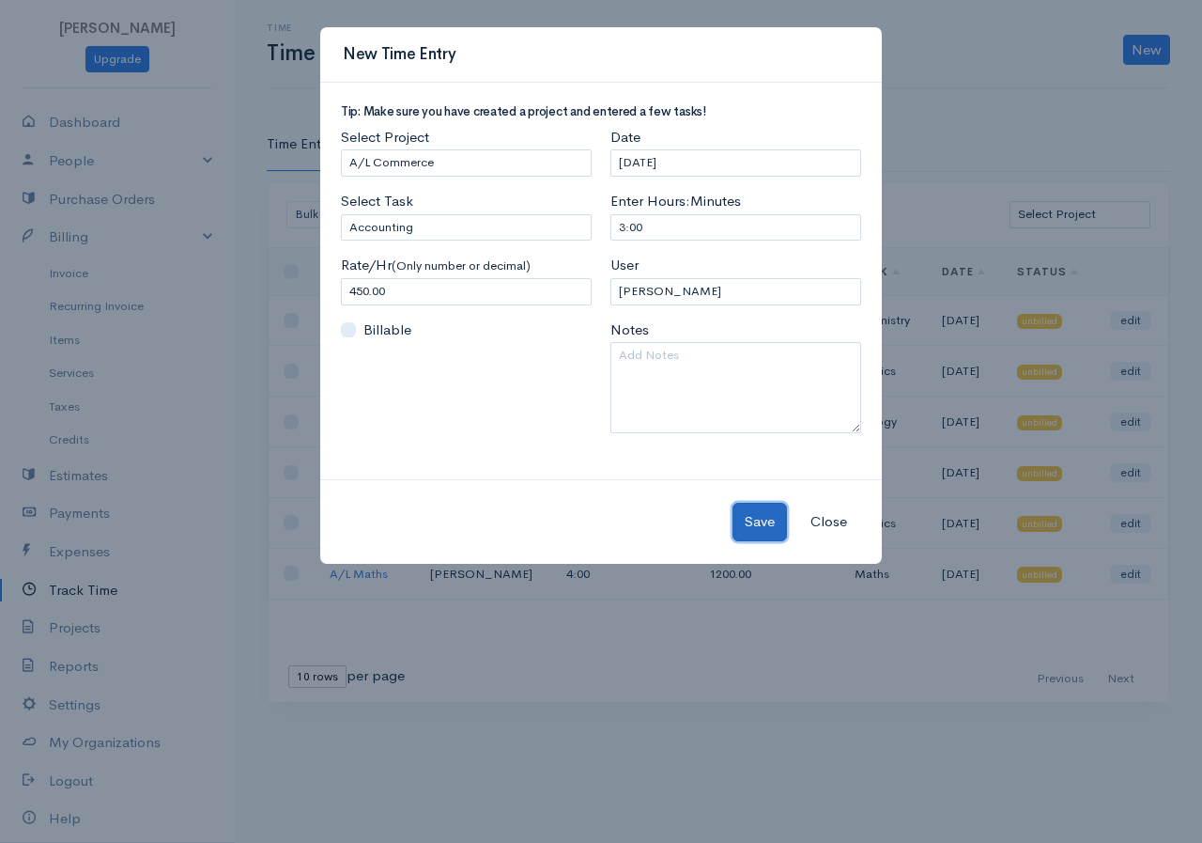
click at [753, 520] on button "Save" at bounding box center [760, 522] width 54 height 39
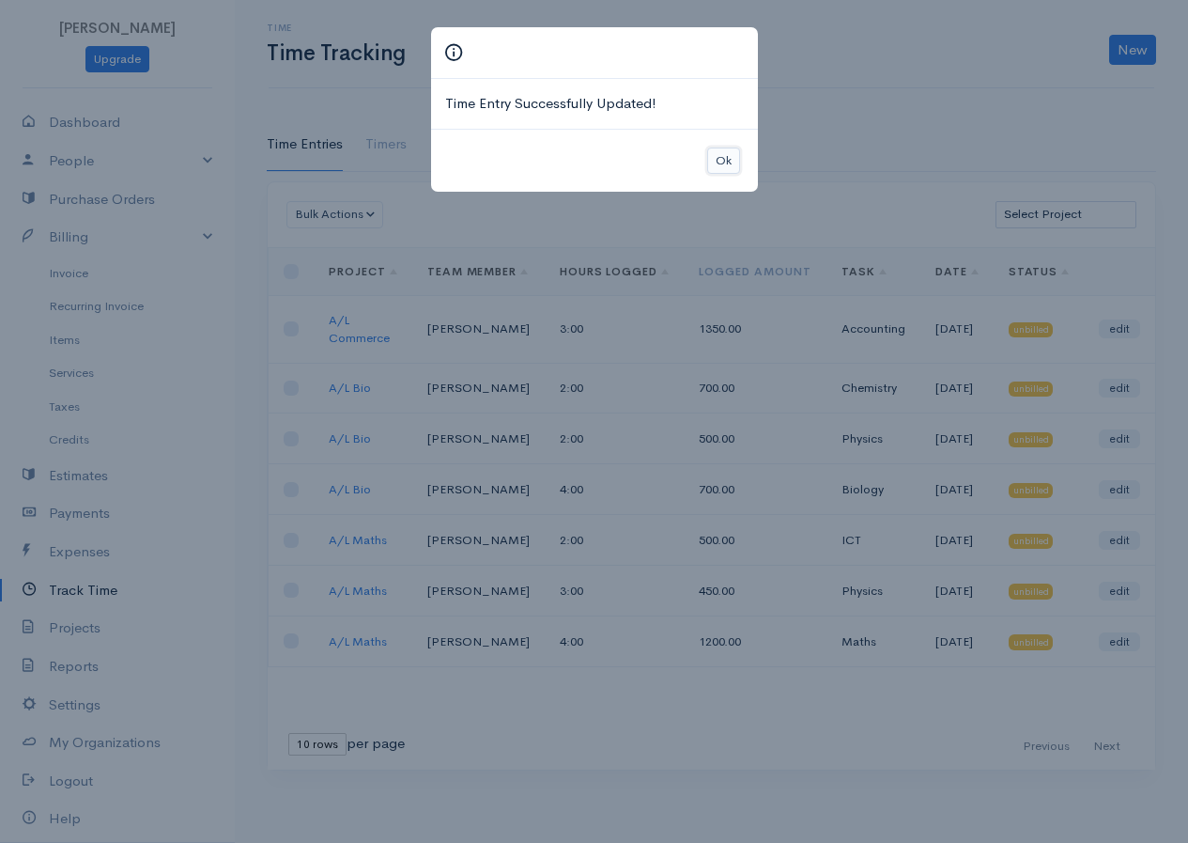
click at [721, 163] on button "Ok" at bounding box center [723, 160] width 33 height 27
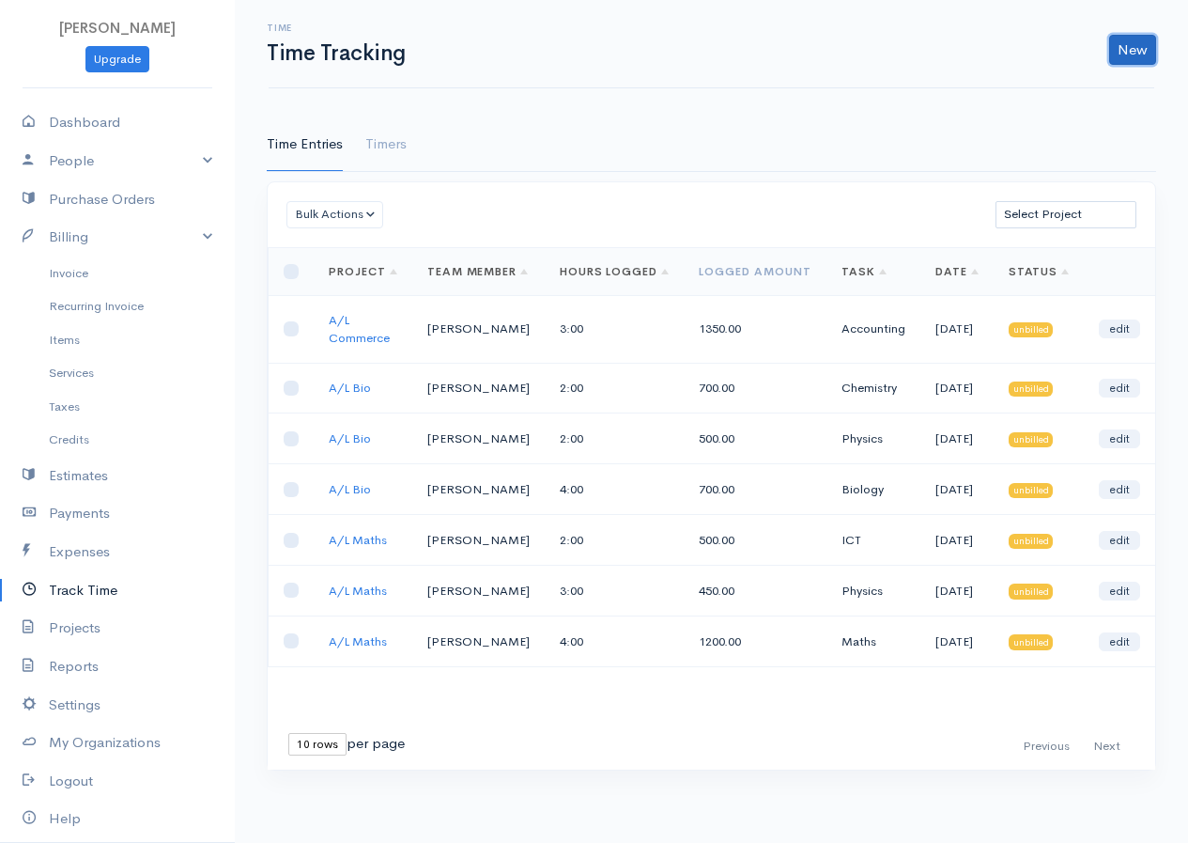
click at [1125, 52] on link "New" at bounding box center [1132, 50] width 47 height 30
click at [1077, 74] on link "Time Entry" at bounding box center [1080, 89] width 148 height 33
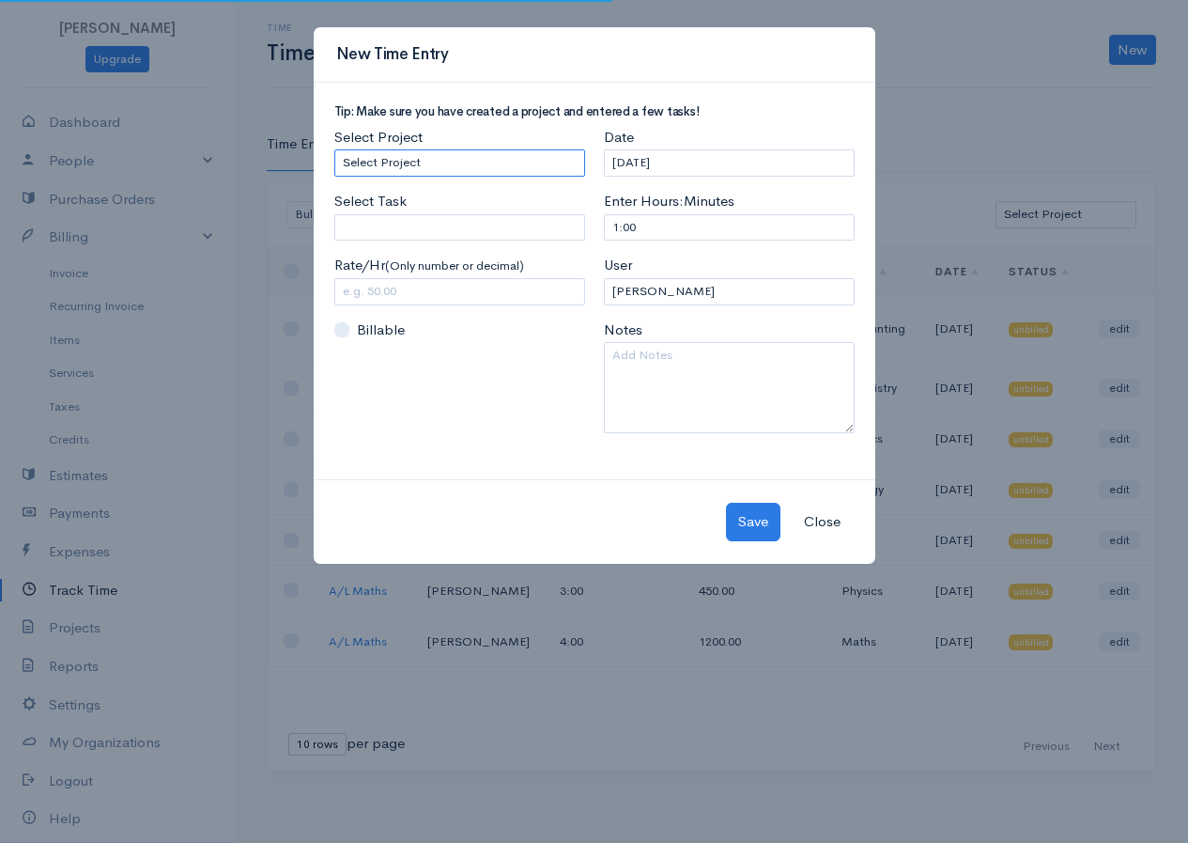
click at [421, 163] on select "Select Project A/L Commerce A/L Bio A/L Maths" at bounding box center [459, 162] width 251 height 27
select select "5504"
click at [334, 149] on select "Select Project A/L Commerce A/L Bio A/L Maths" at bounding box center [459, 162] width 251 height 27
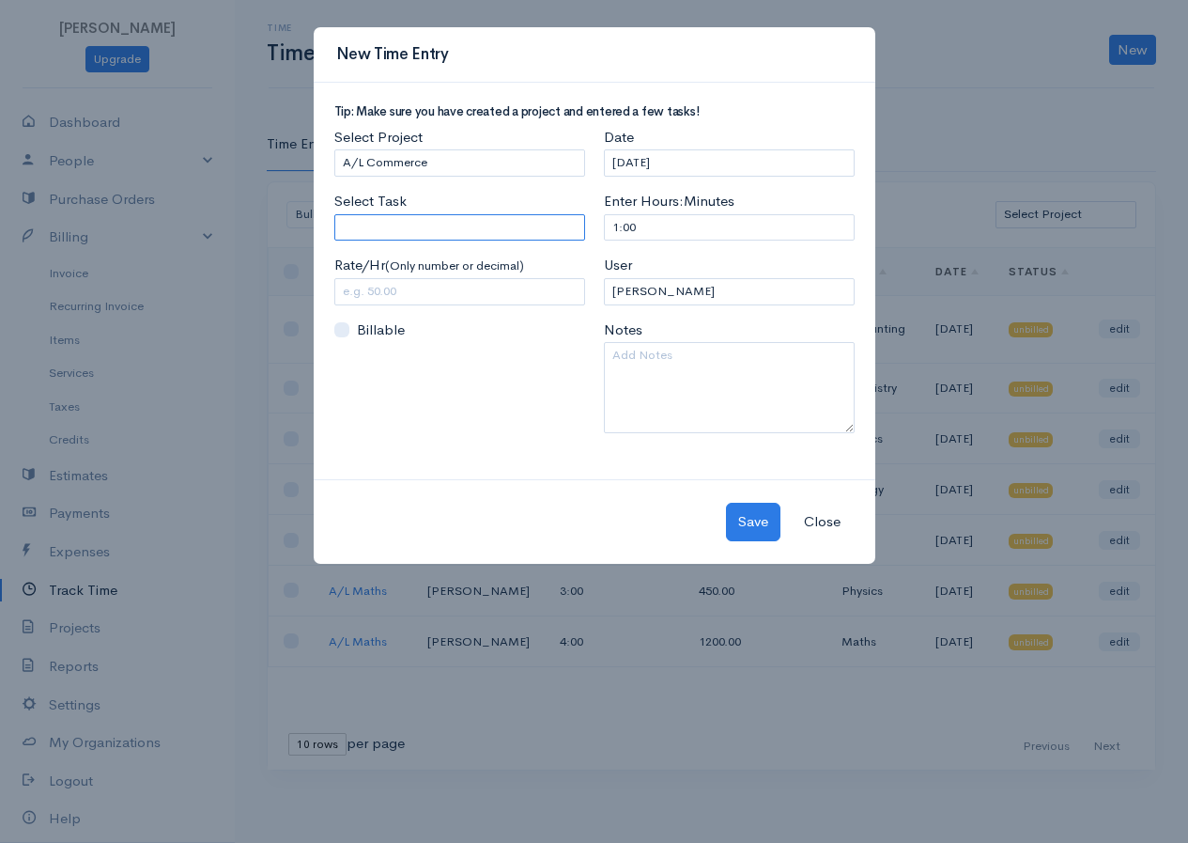
click at [426, 235] on input "Select Task" at bounding box center [459, 227] width 251 height 27
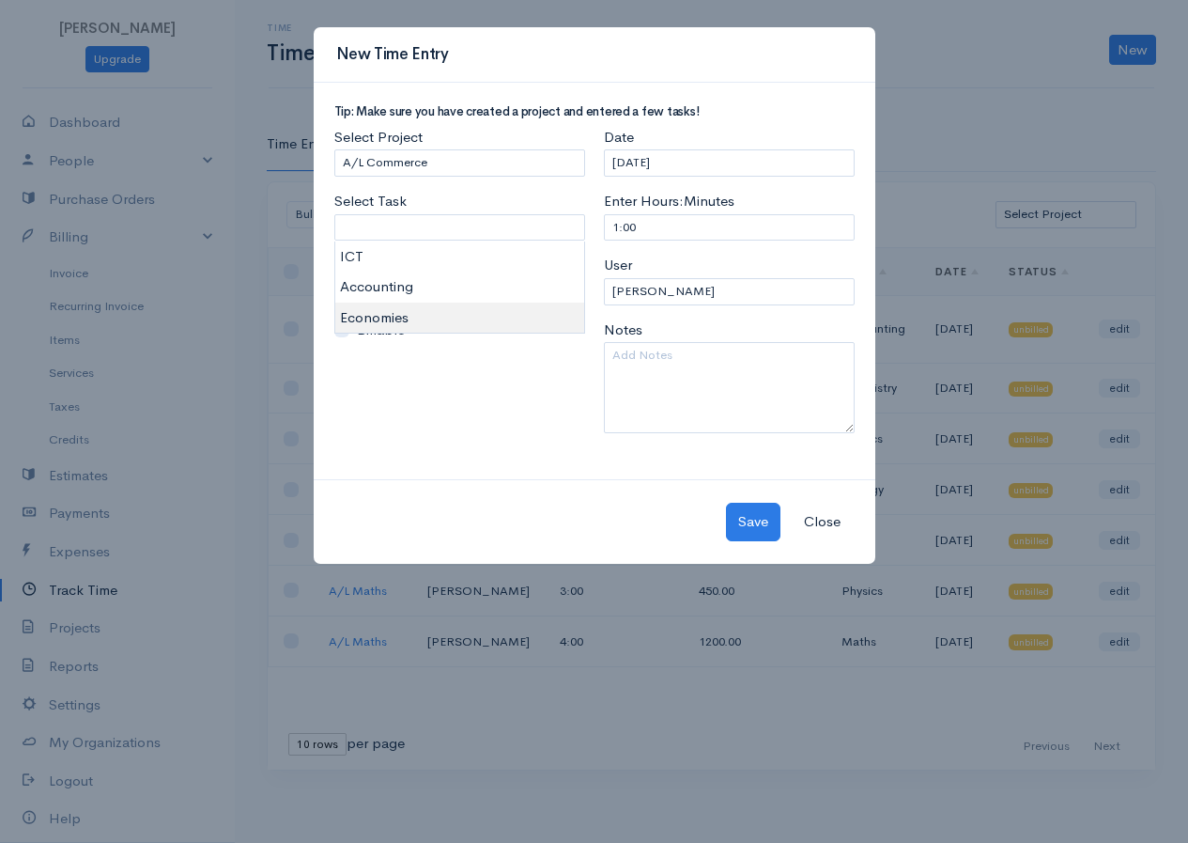
type input "Economies"
type input "250.00"
click at [391, 313] on body "[PERSON_NAME] Upgrade Dashboard People Clients Vendors Staff Users Purchase Ord…" at bounding box center [594, 421] width 1188 height 843
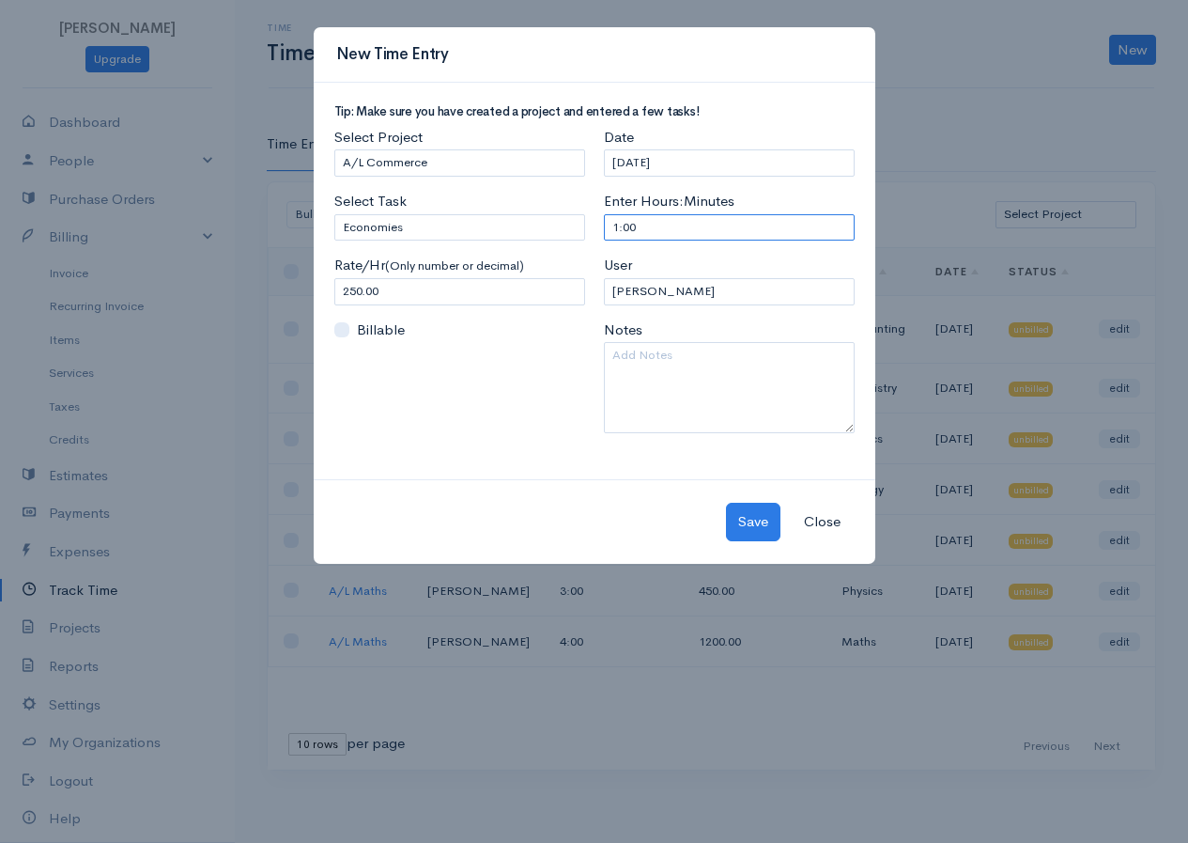
click at [618, 225] on input "1:00" at bounding box center [729, 227] width 251 height 27
type input "3:00"
click at [725, 149] on input "[DATE]" at bounding box center [729, 162] width 251 height 27
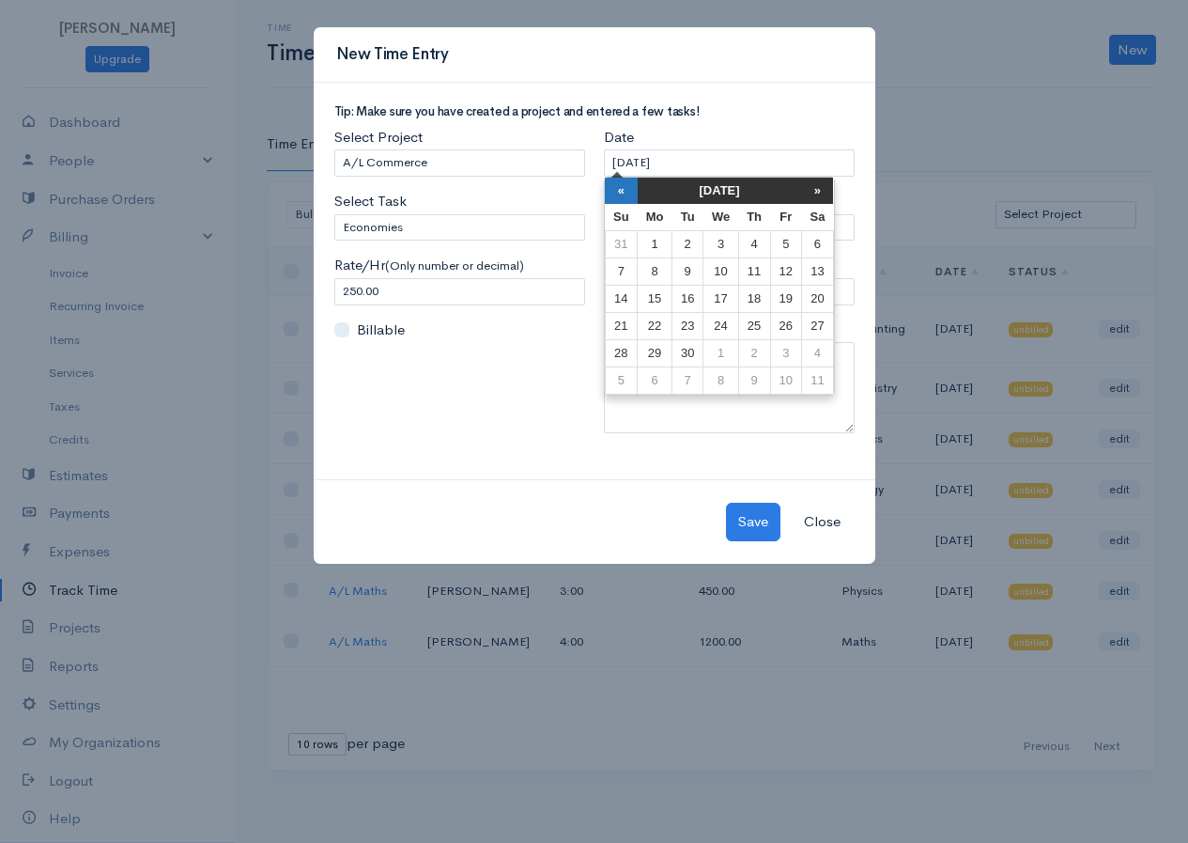
click at [622, 194] on th "«" at bounding box center [621, 191] width 33 height 26
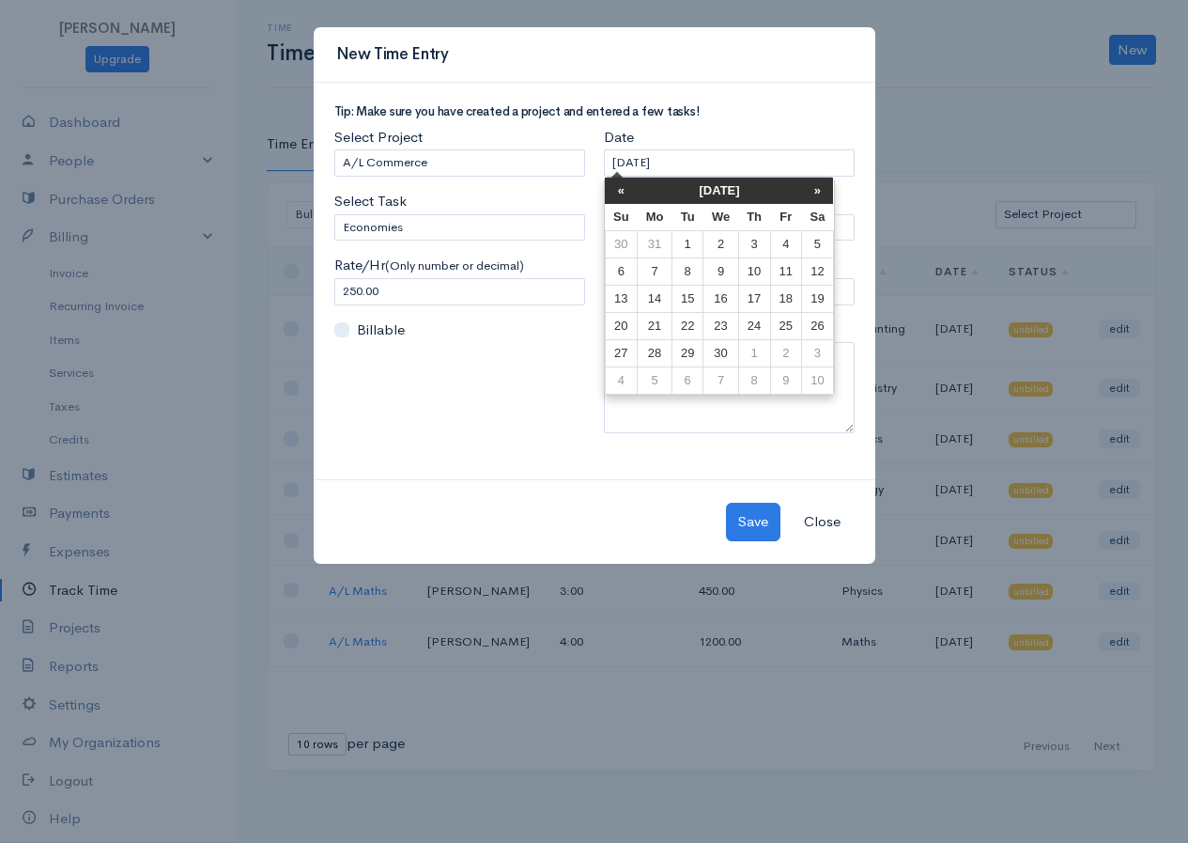
click at [622, 194] on th "«" at bounding box center [621, 191] width 33 height 26
click at [623, 310] on td "12" at bounding box center [621, 299] width 33 height 27
type input "[DATE]"
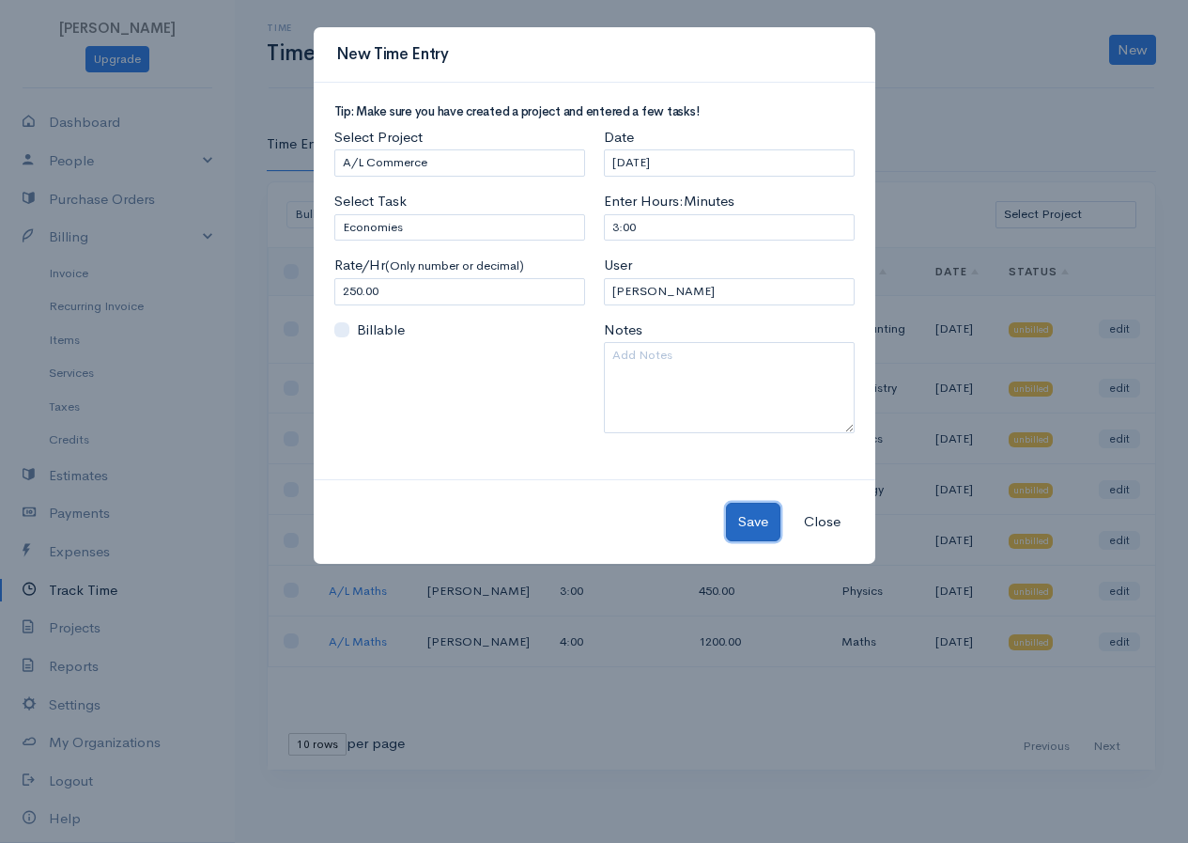
click at [750, 522] on button "Save" at bounding box center [753, 522] width 54 height 39
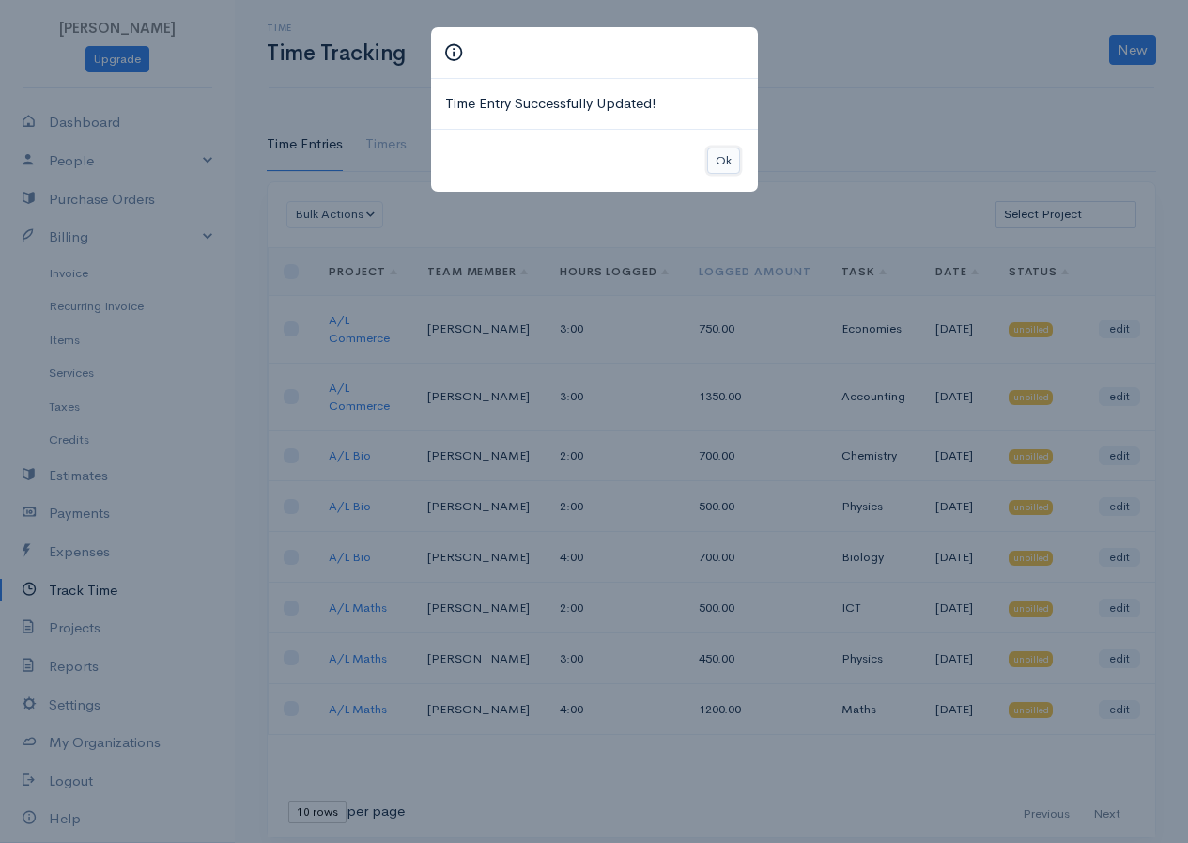
click at [721, 163] on button "Ok" at bounding box center [723, 160] width 33 height 27
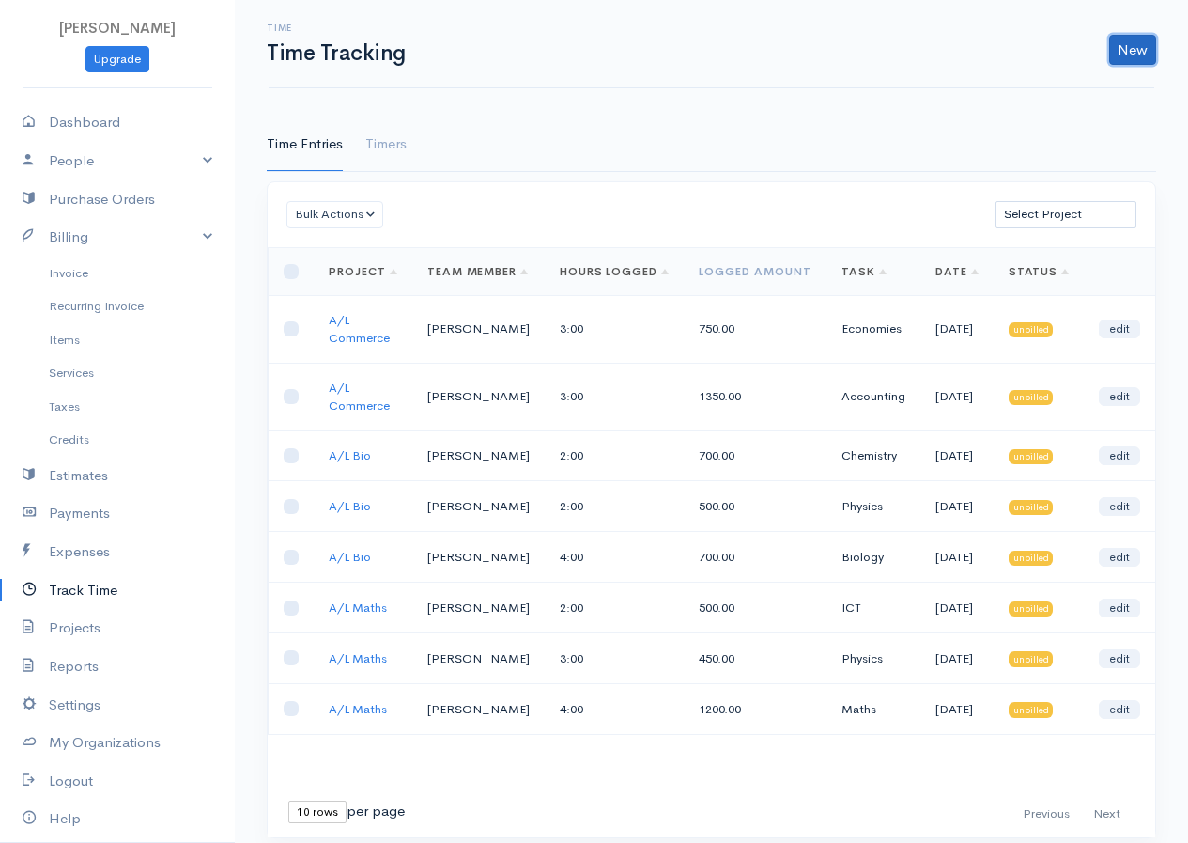
click at [1154, 37] on link "New" at bounding box center [1132, 50] width 47 height 30
click at [1094, 86] on link "Time Entry" at bounding box center [1080, 89] width 148 height 33
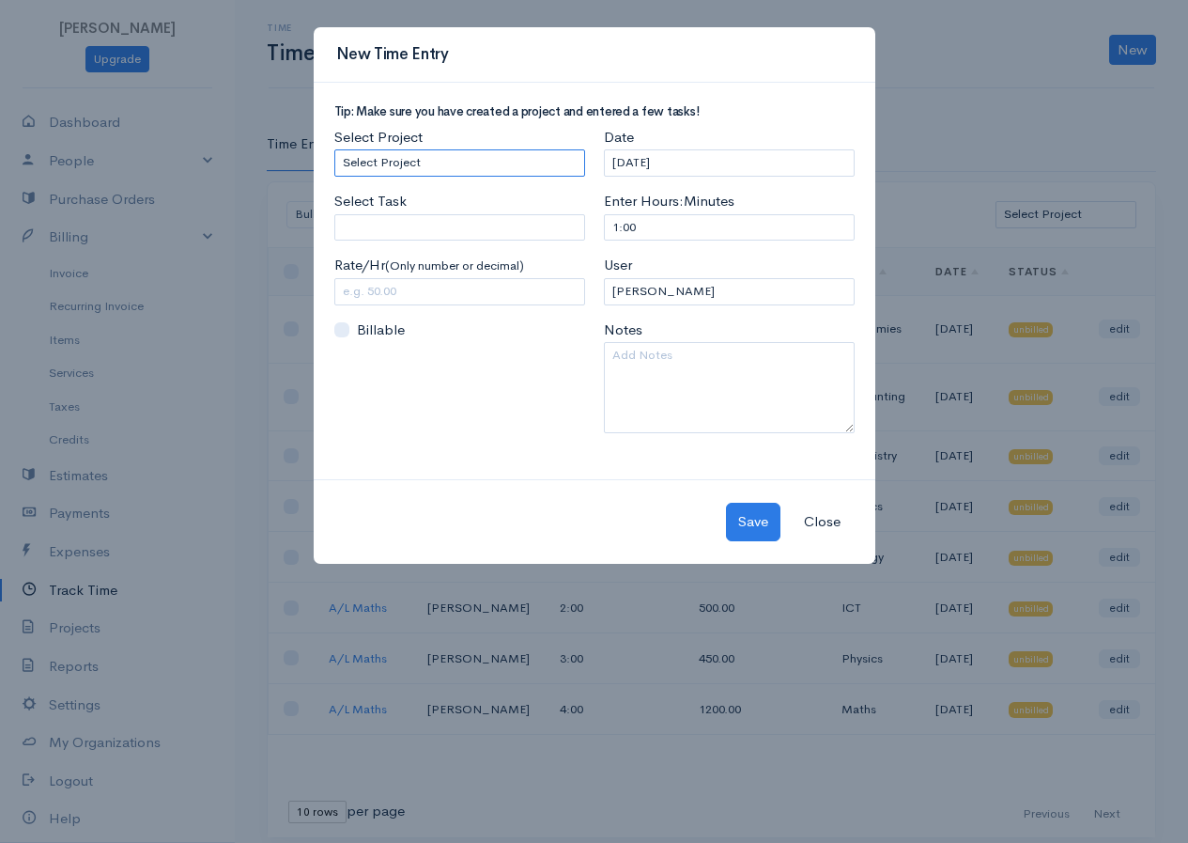
click at [466, 162] on select "Select Project A/L Commerce A/L Bio A/L Maths" at bounding box center [459, 162] width 251 height 27
select select "5504"
click at [334, 149] on select "Select Project A/L Commerce A/L Bio A/L Maths" at bounding box center [459, 162] width 251 height 27
click at [424, 216] on input "Select Task" at bounding box center [459, 227] width 251 height 27
type input "ICT"
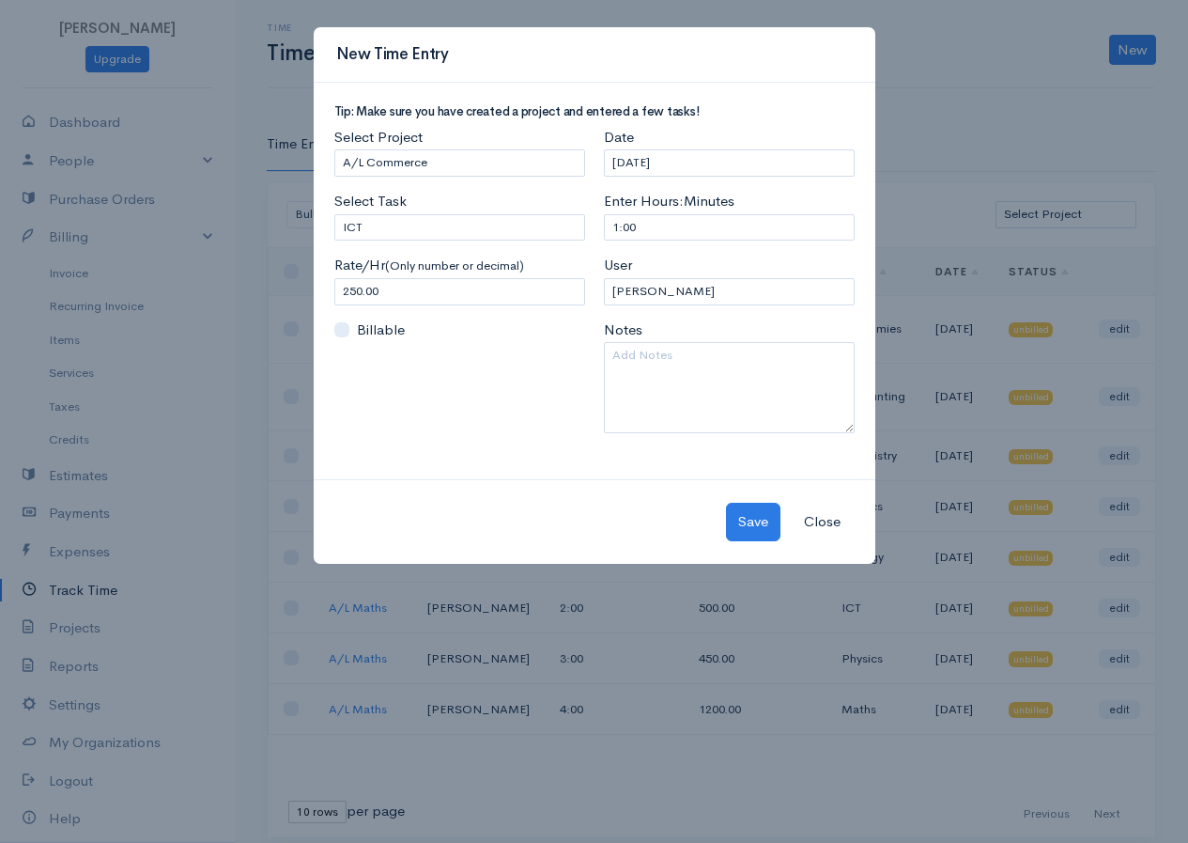
click at [360, 248] on body "[PERSON_NAME] Upgrade Dashboard People Clients Vendors Staff Users Purchase Ord…" at bounding box center [594, 430] width 1188 height 860
click at [404, 299] on input "250.00" at bounding box center [459, 291] width 251 height 27
click at [350, 291] on input "250.00" at bounding box center [459, 291] width 251 height 27
type input "450.00"
click at [614, 228] on input "1:00" at bounding box center [729, 227] width 251 height 27
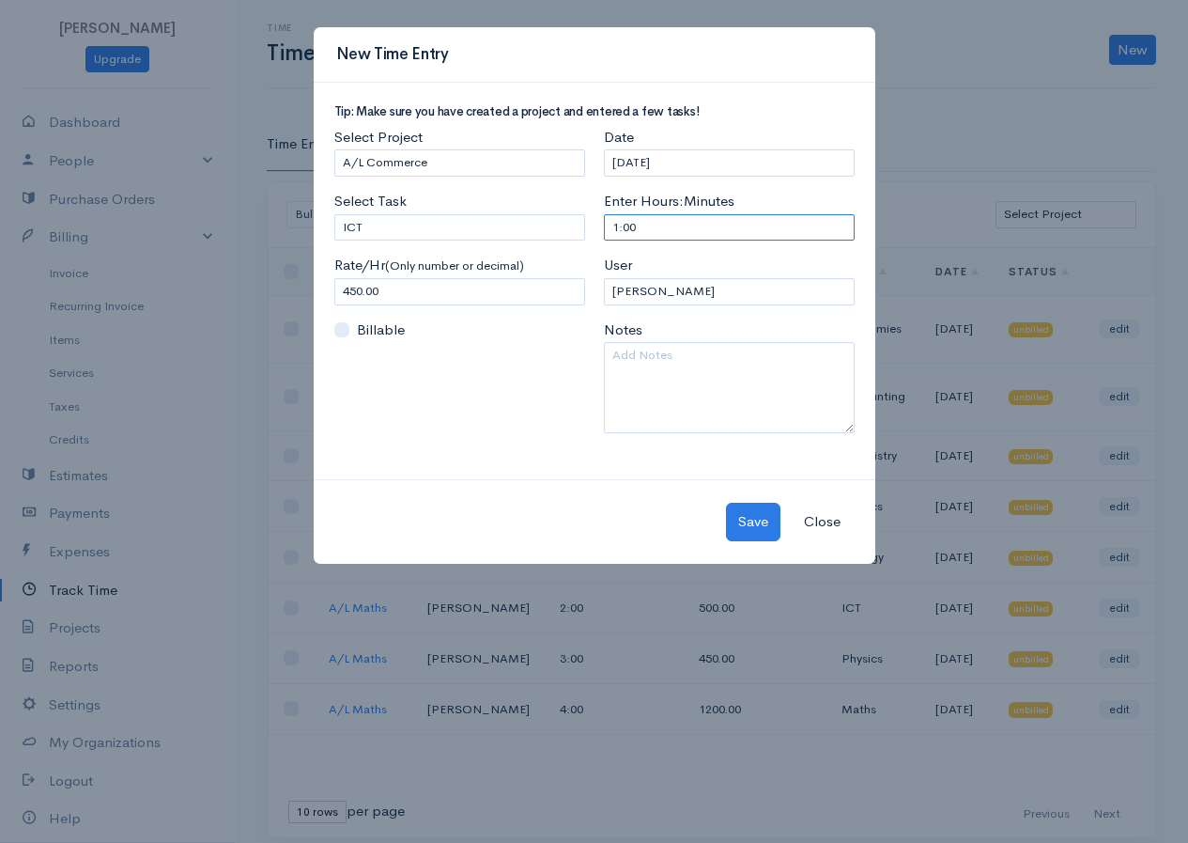
click at [616, 228] on input "1:00" at bounding box center [729, 227] width 251 height 27
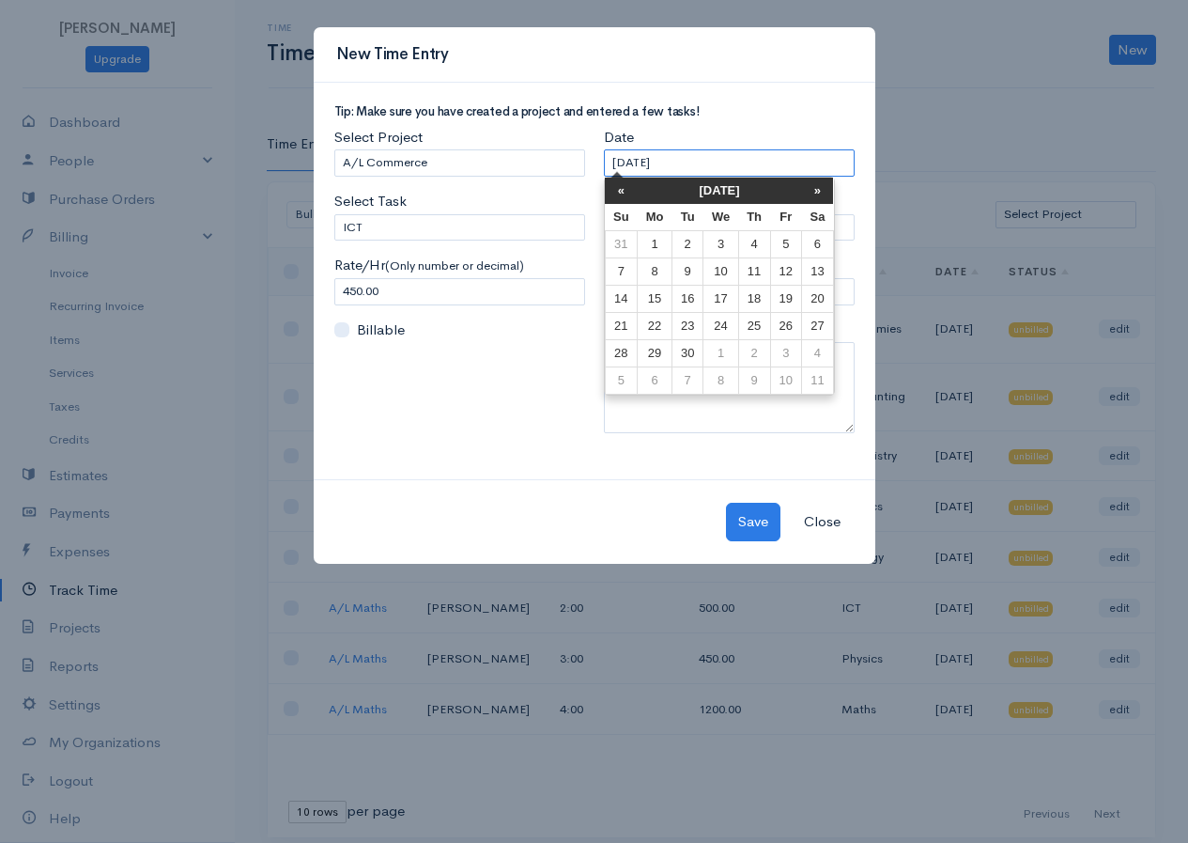
click at [720, 157] on input "[DATE]" at bounding box center [729, 162] width 251 height 27
click at [727, 153] on input "[DATE]" at bounding box center [729, 162] width 251 height 27
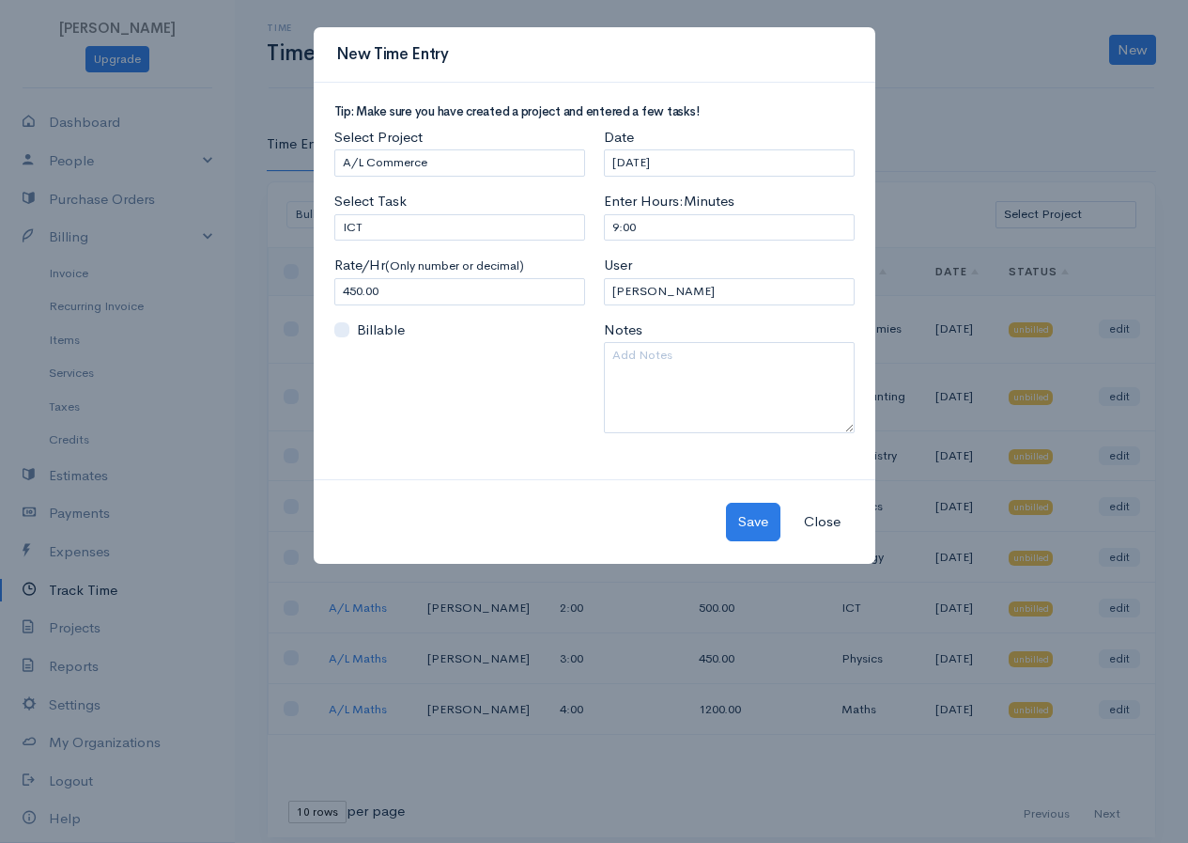
click at [586, 455] on div "Tip: Make sure you have created a project and entered a few tasks! Select Proje…" at bounding box center [595, 281] width 562 height 397
click at [619, 227] on input "9:00" at bounding box center [729, 227] width 251 height 27
type input "2:00"
click at [701, 169] on input "[DATE]" at bounding box center [729, 162] width 251 height 27
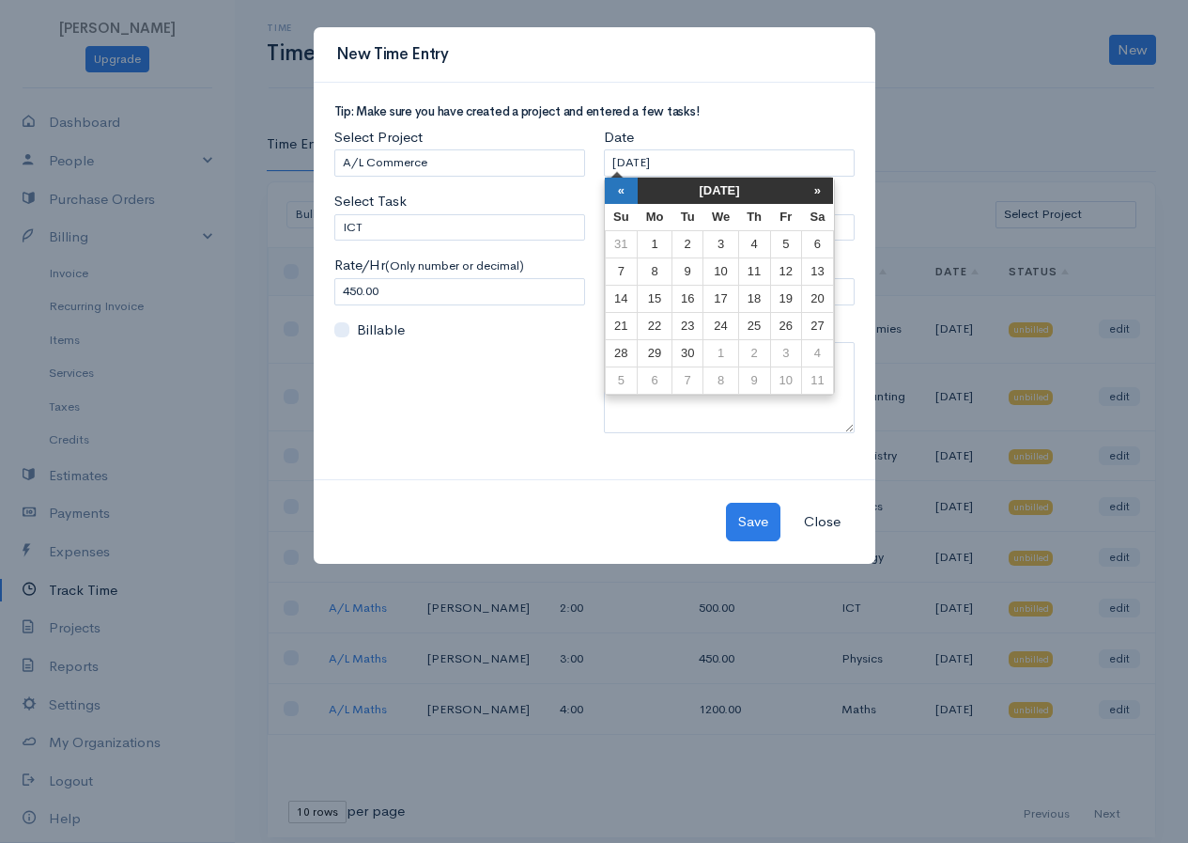
click at [625, 199] on th "«" at bounding box center [621, 191] width 33 height 26
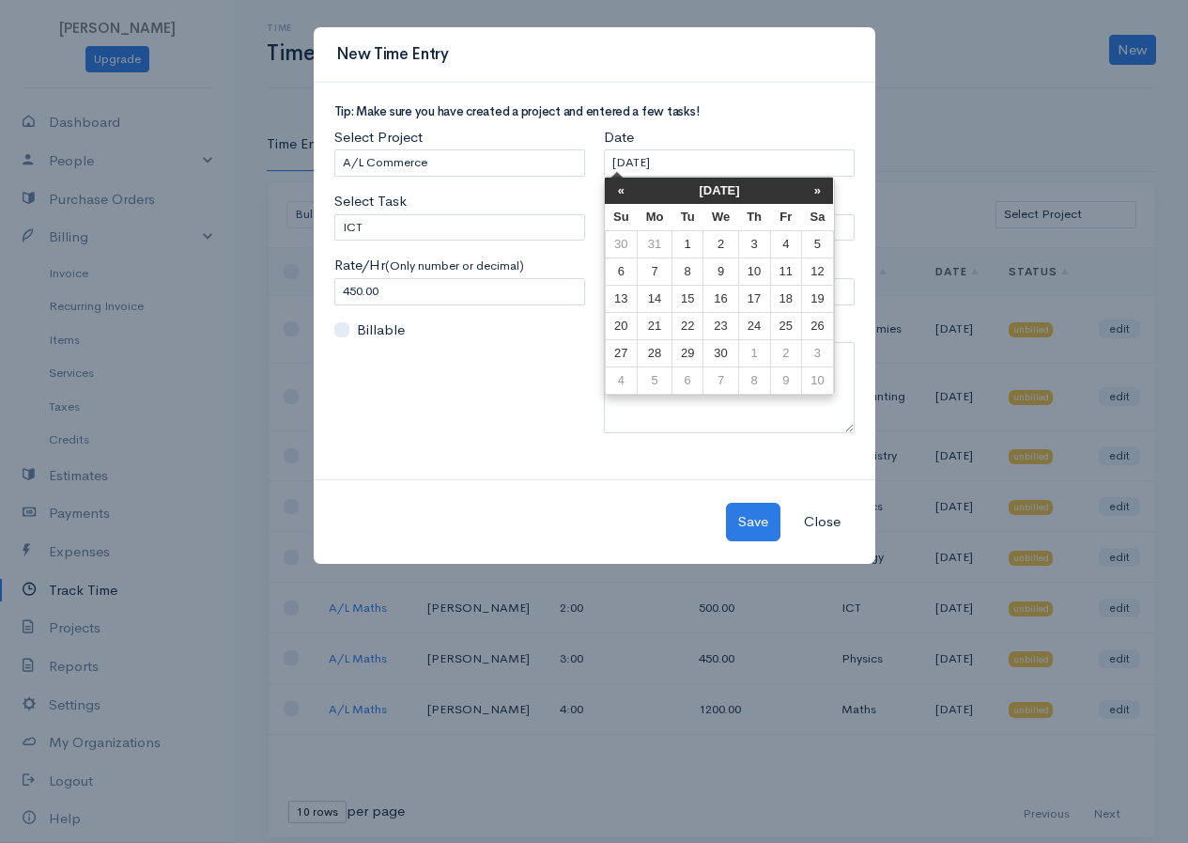
click at [625, 199] on th "«" at bounding box center [621, 191] width 33 height 26
click at [823, 197] on th "»" at bounding box center [818, 191] width 32 height 26
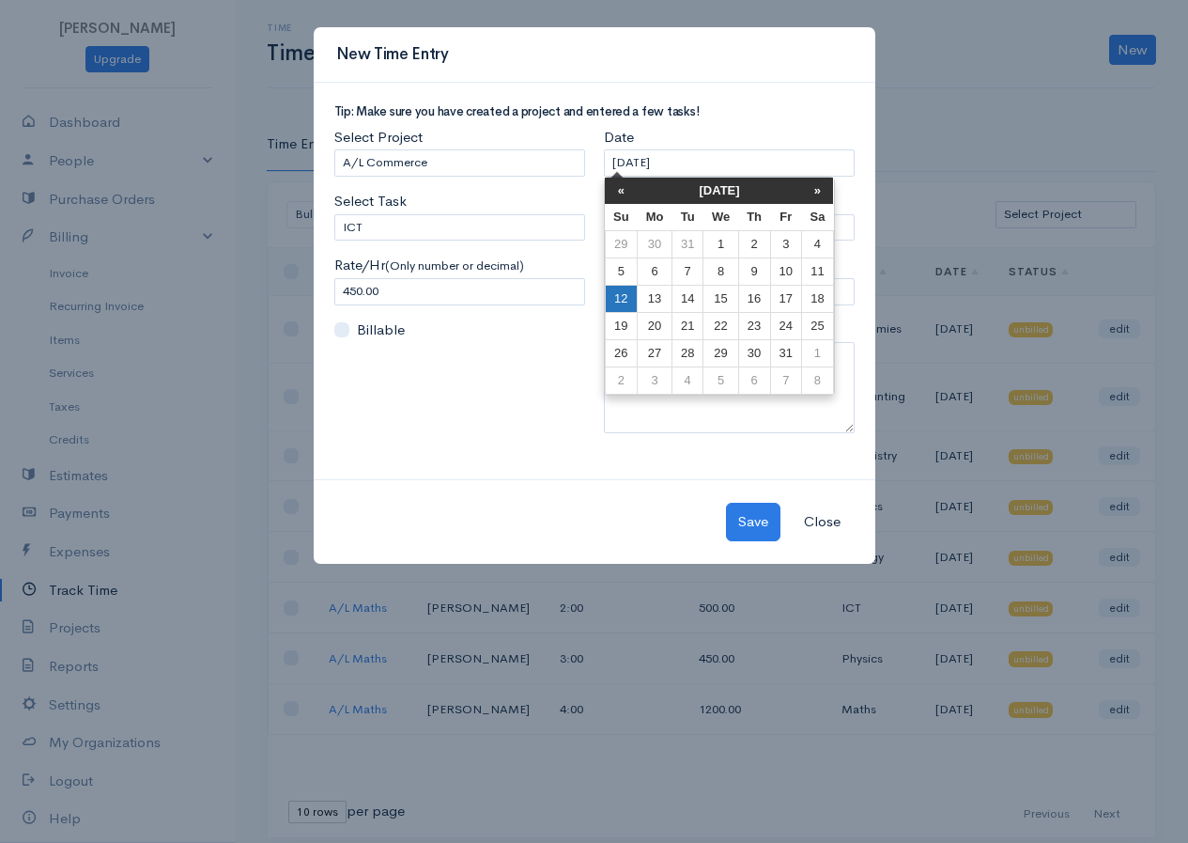
click at [620, 299] on td "12" at bounding box center [621, 299] width 33 height 27
type input "[DATE]"
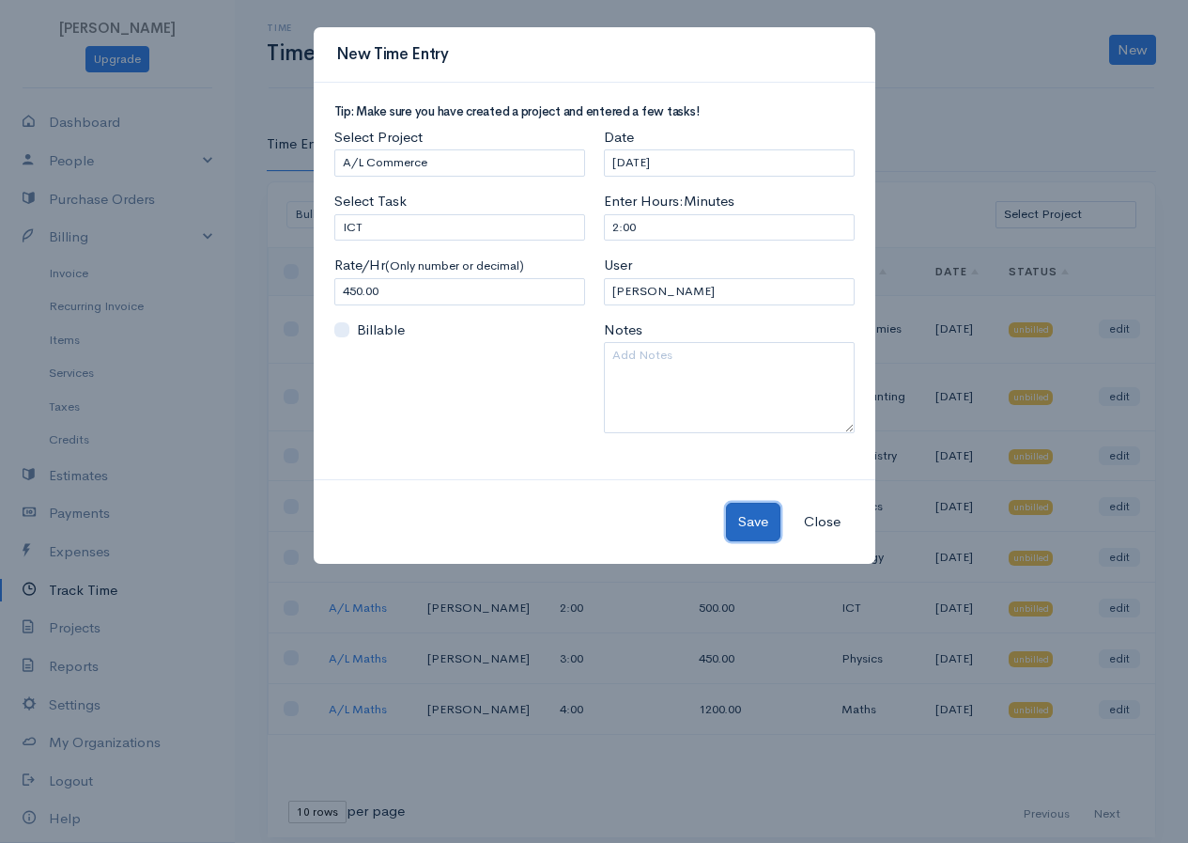
click at [755, 507] on button "Save" at bounding box center [753, 522] width 54 height 39
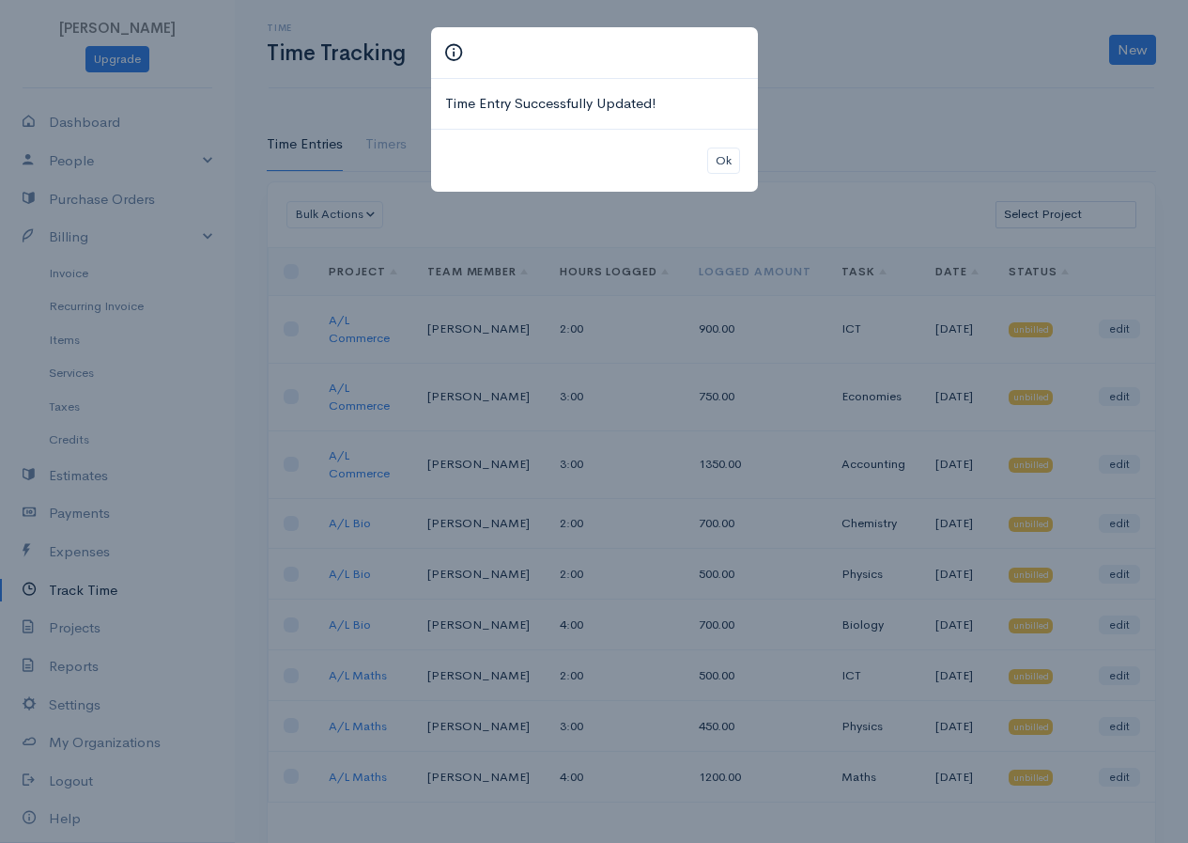
click at [743, 160] on div "Ok" at bounding box center [594, 161] width 327 height 64
click at [719, 169] on button "Ok" at bounding box center [723, 160] width 33 height 27
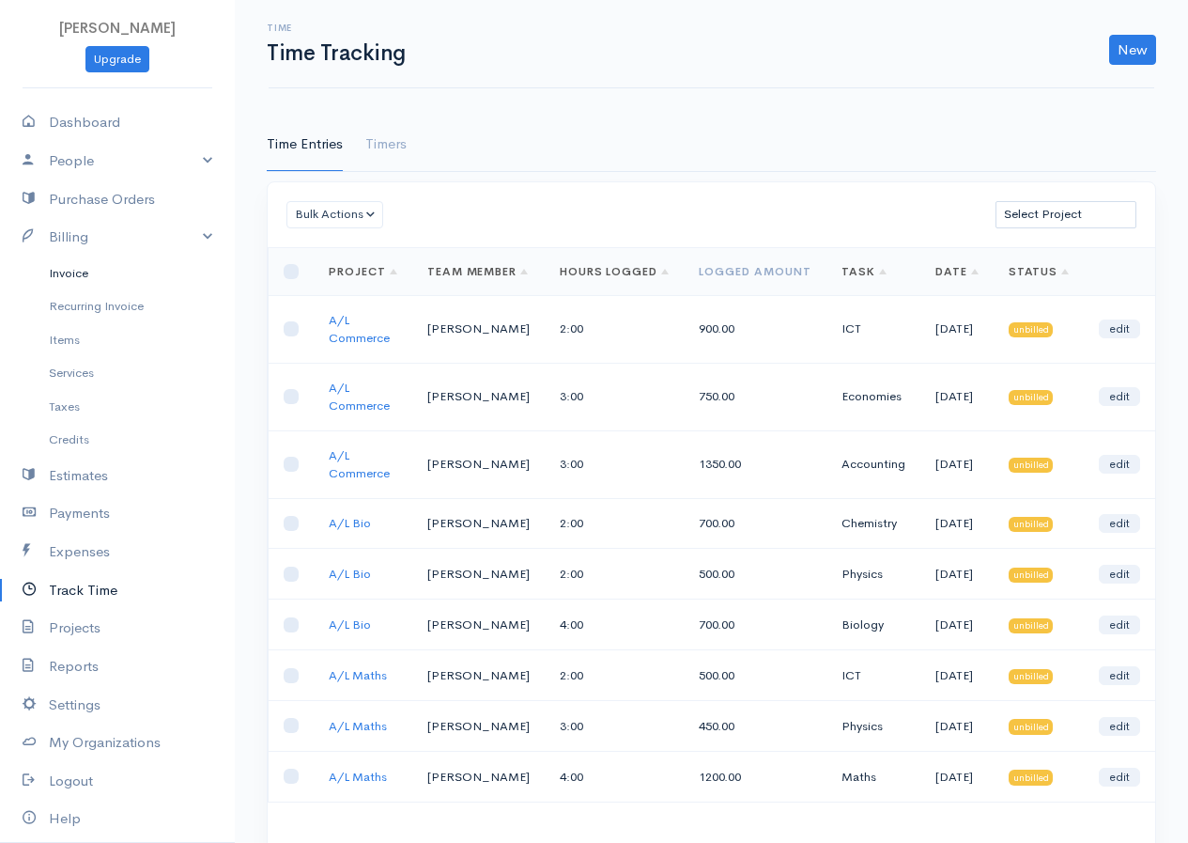
click at [95, 276] on link "Invoice" at bounding box center [117, 273] width 235 height 34
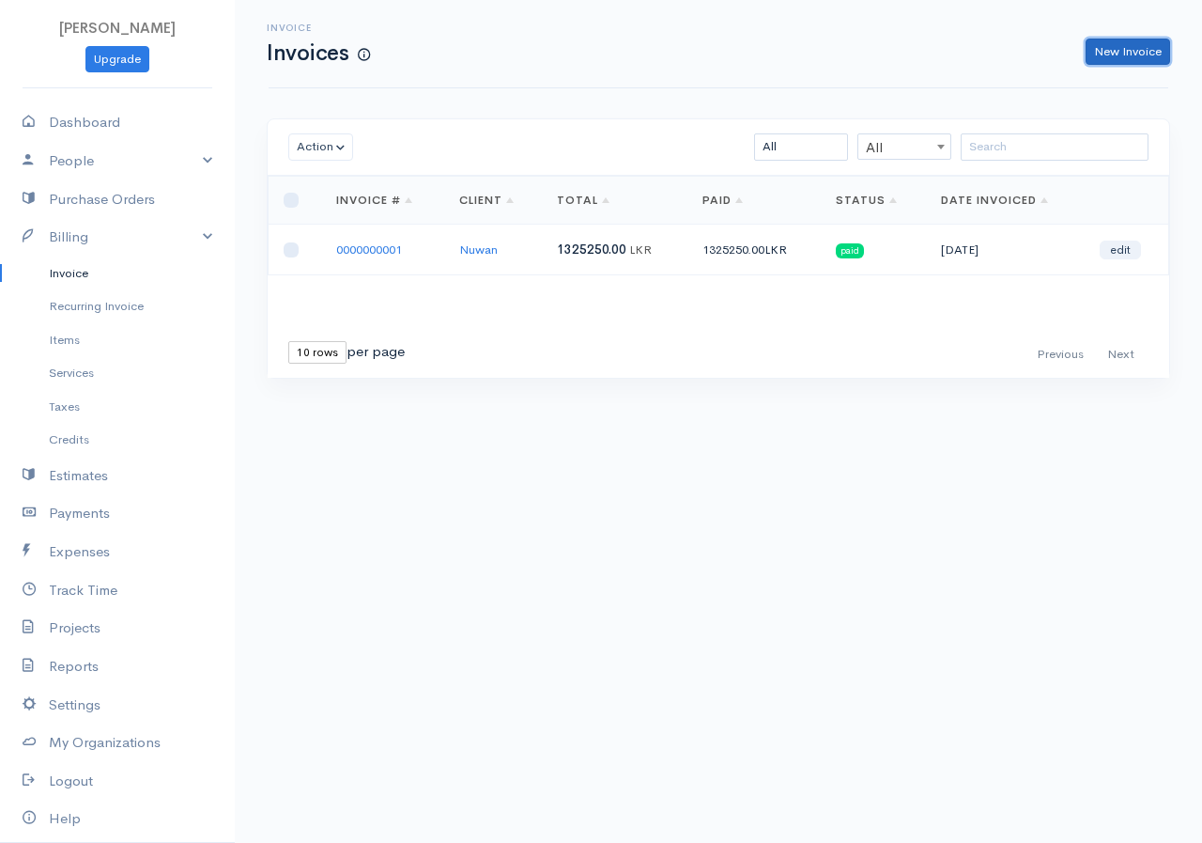
click at [1113, 44] on link "New Invoice" at bounding box center [1128, 52] width 85 height 27
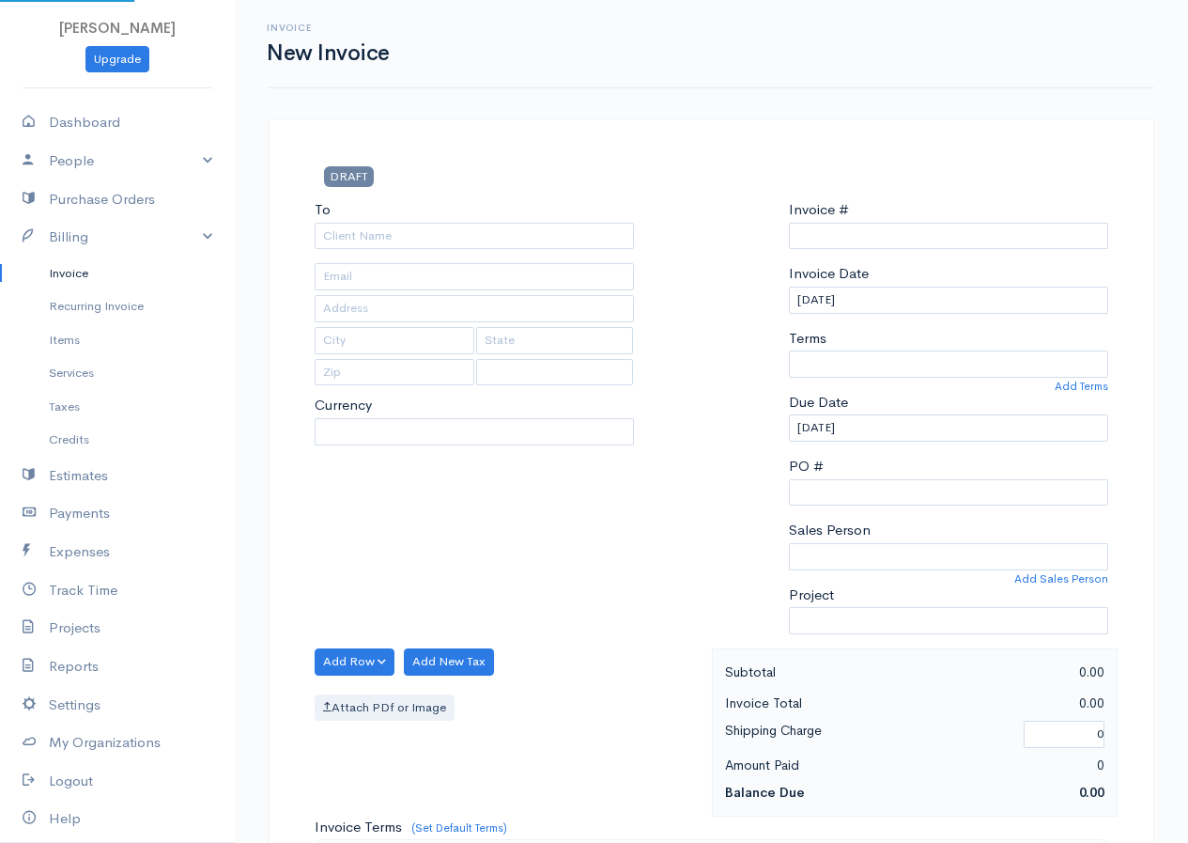
select select "LKR"
select select "[GEOGRAPHIC_DATA]"
type input "0000000002"
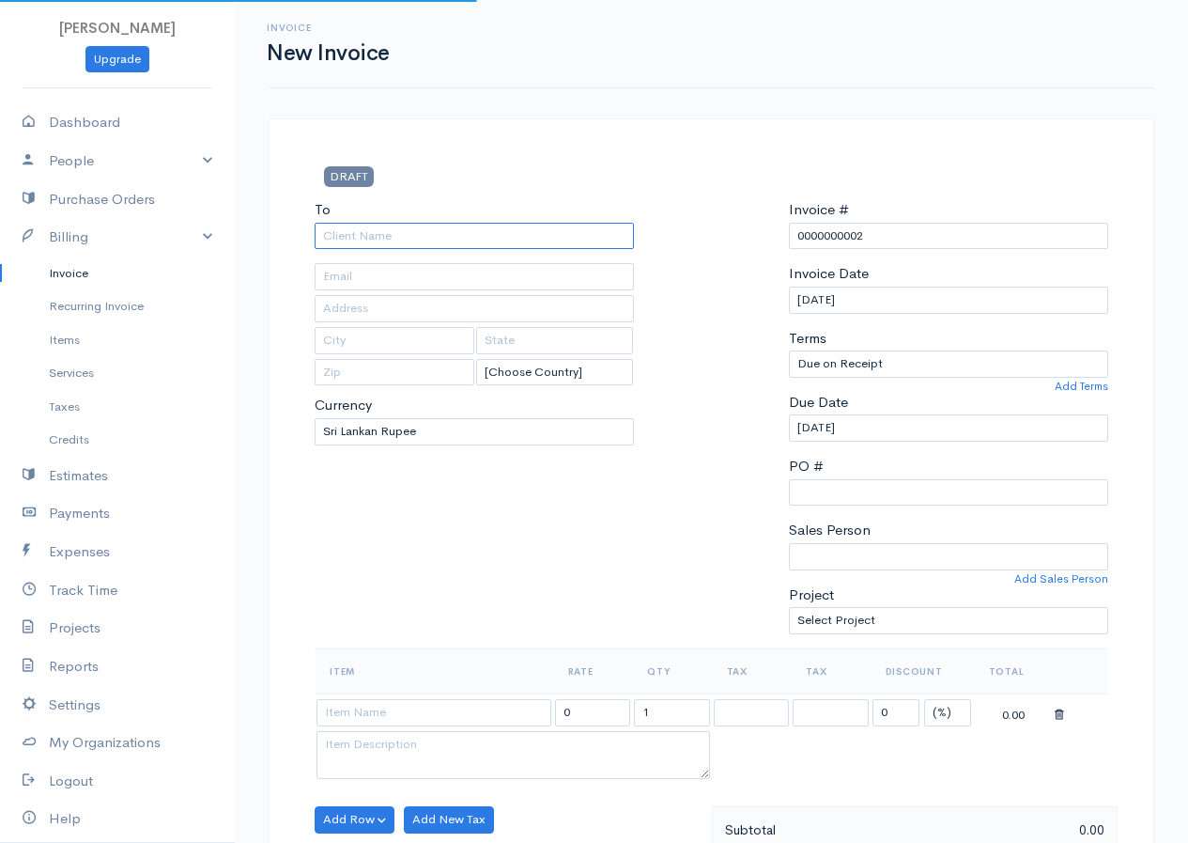
click at [408, 240] on input "To" at bounding box center [474, 236] width 319 height 27
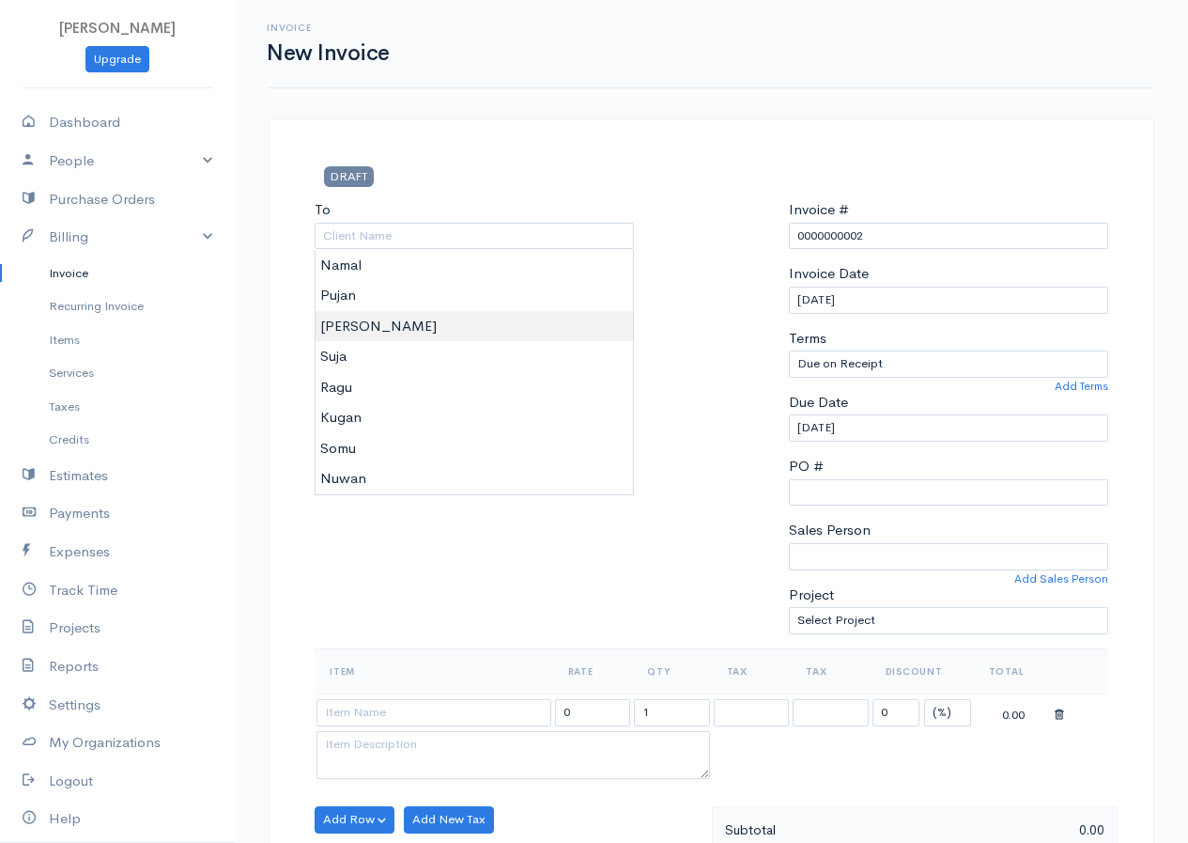
type input "[PERSON_NAME]"
click at [381, 326] on body "[PERSON_NAME] Upgrade Dashboard People Clients Vendors Staff Users Purchase Ord…" at bounding box center [594, 812] width 1188 height 1624
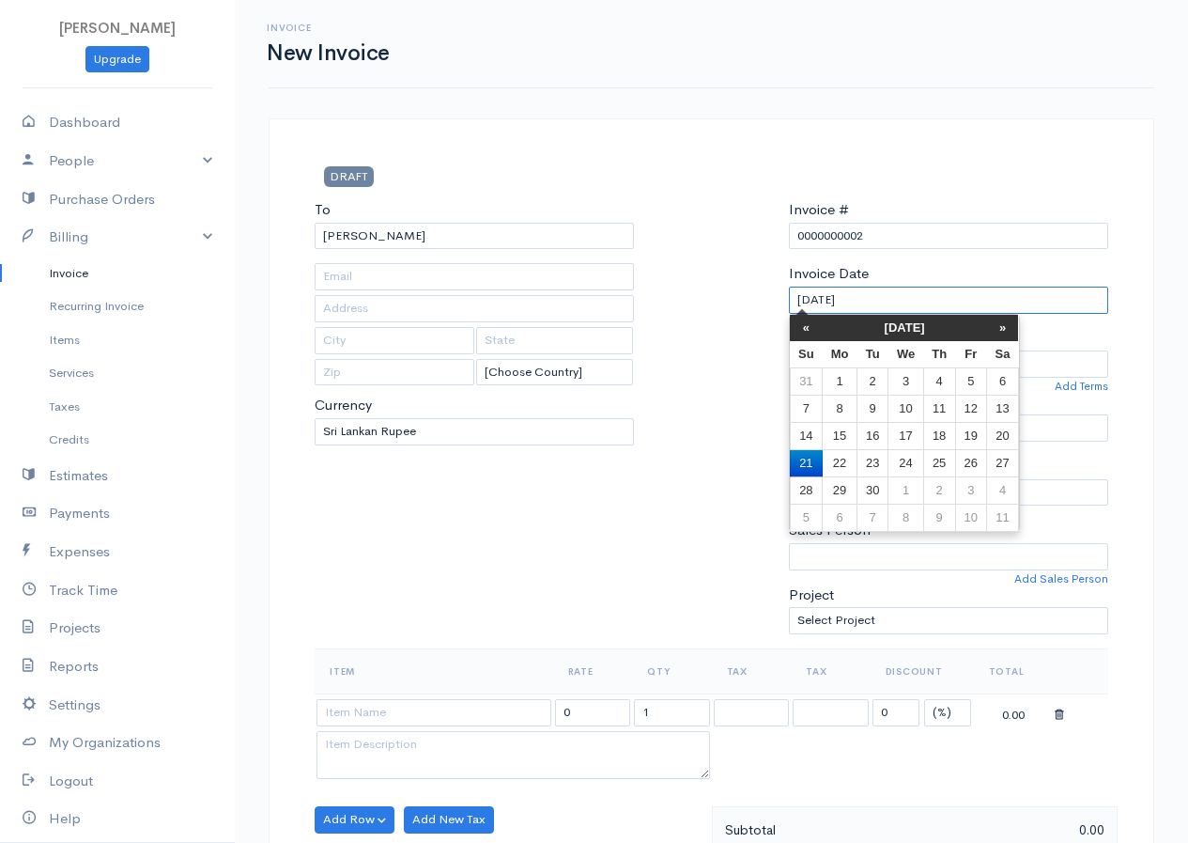
click at [930, 309] on input "[DATE]" at bounding box center [948, 300] width 319 height 27
click at [802, 332] on th "«" at bounding box center [806, 328] width 33 height 26
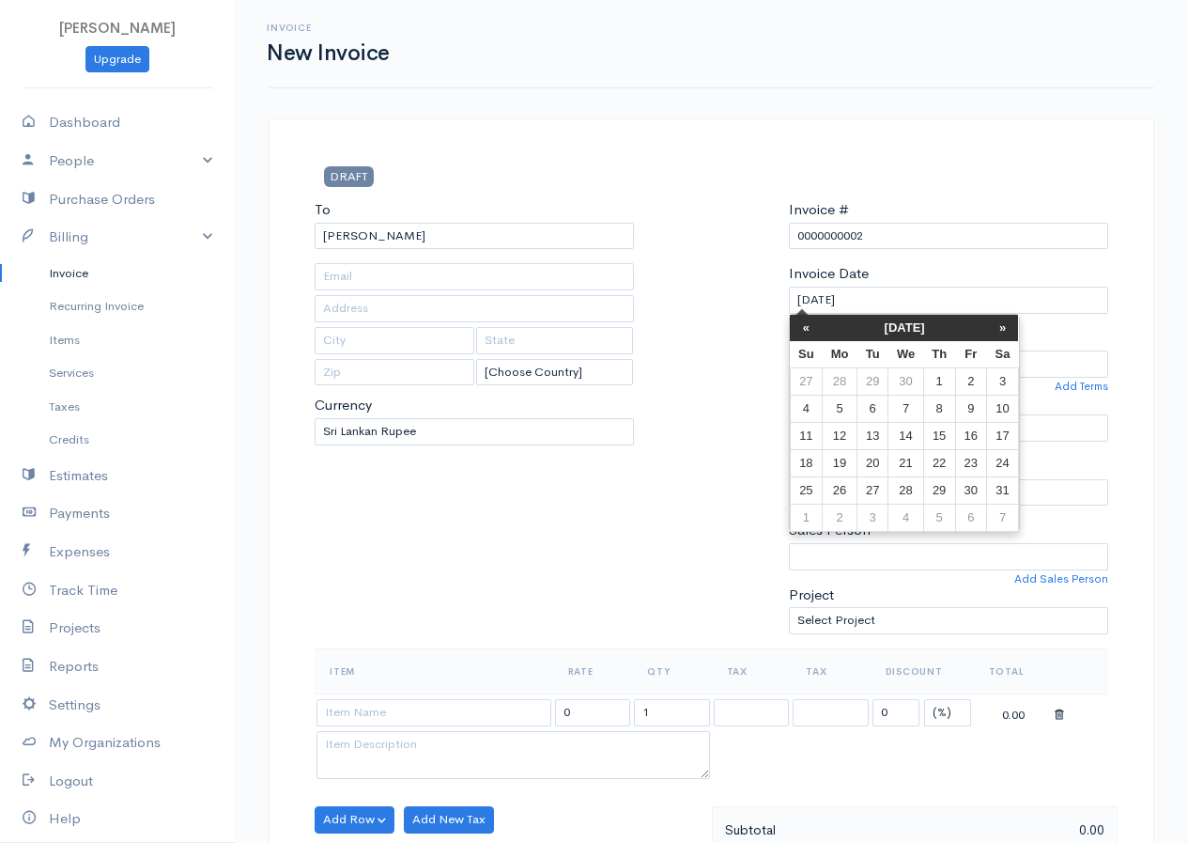
click at [802, 332] on th "«" at bounding box center [806, 328] width 33 height 26
click at [938, 404] on td "9" at bounding box center [939, 408] width 32 height 27
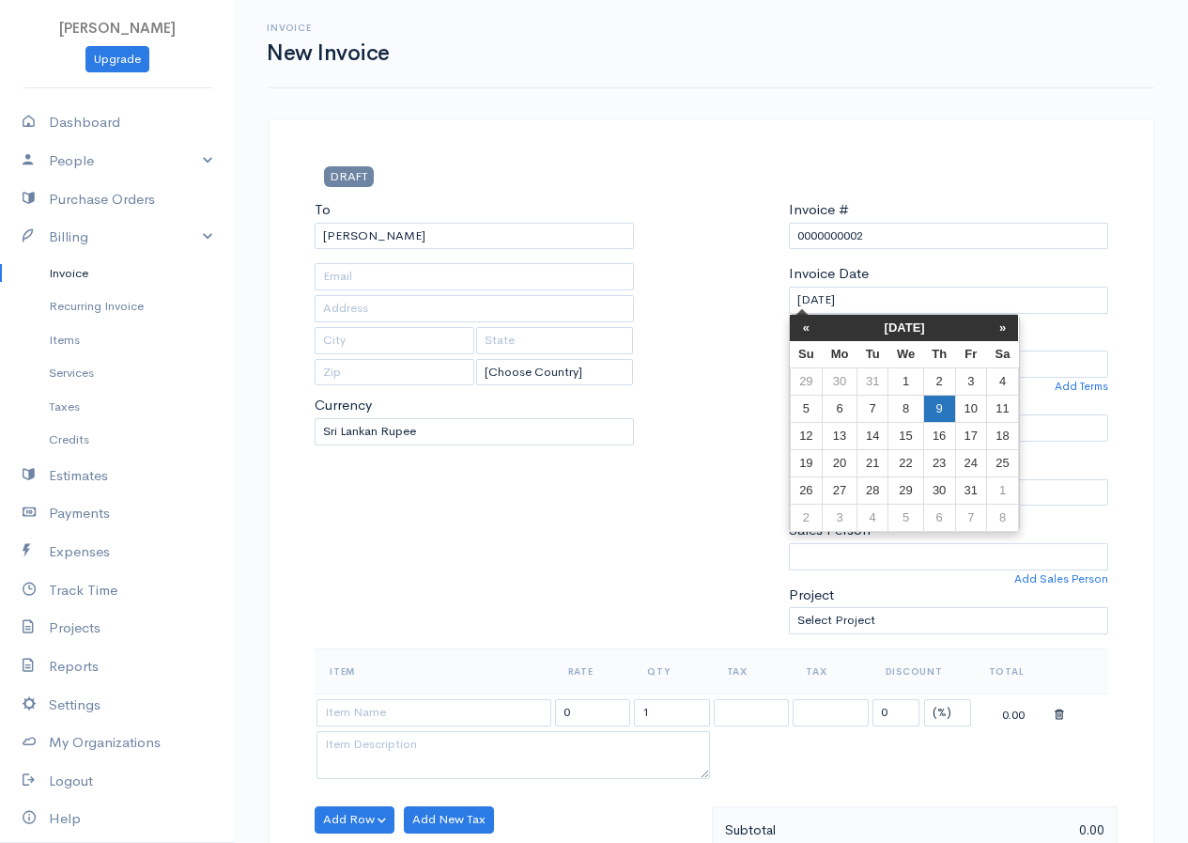
type input "[DATE]"
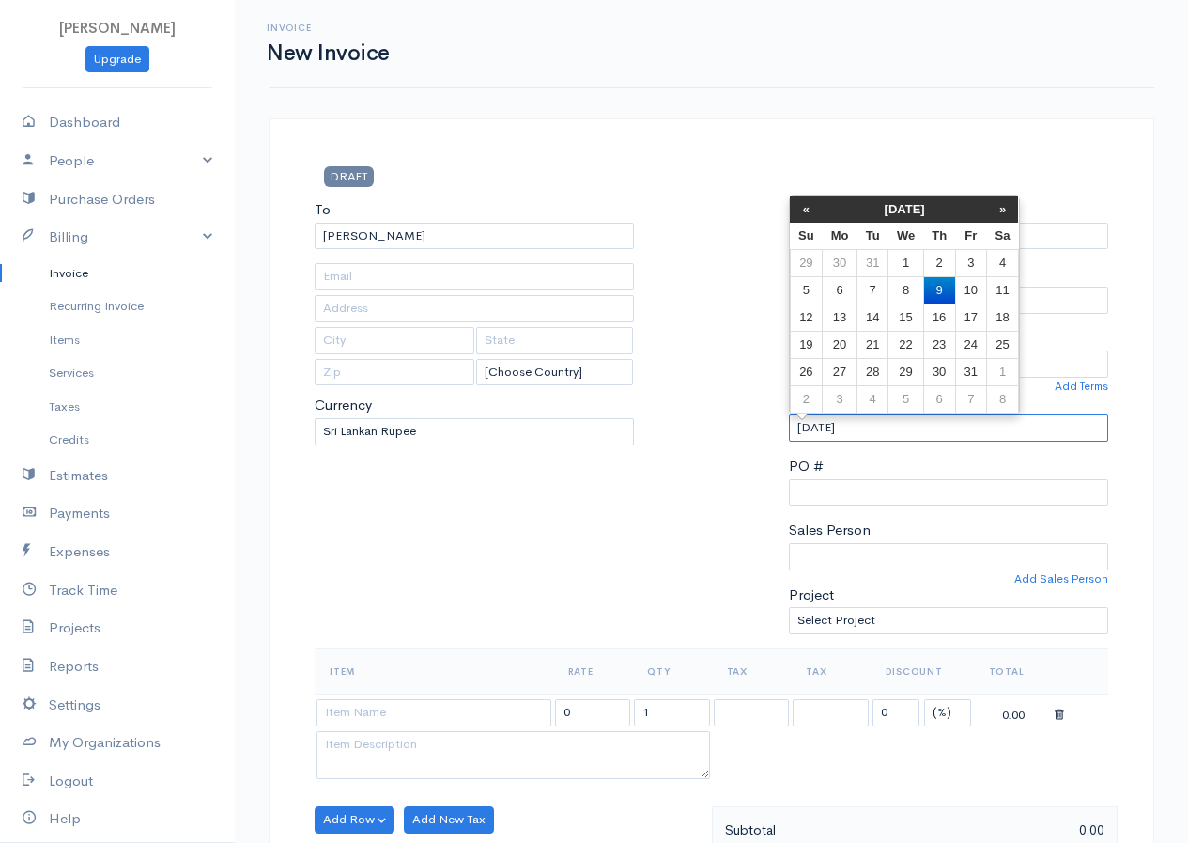
click at [900, 430] on input "[DATE]" at bounding box center [948, 427] width 319 height 27
click at [906, 320] on td "15" at bounding box center [906, 317] width 35 height 27
type input "[DATE]"
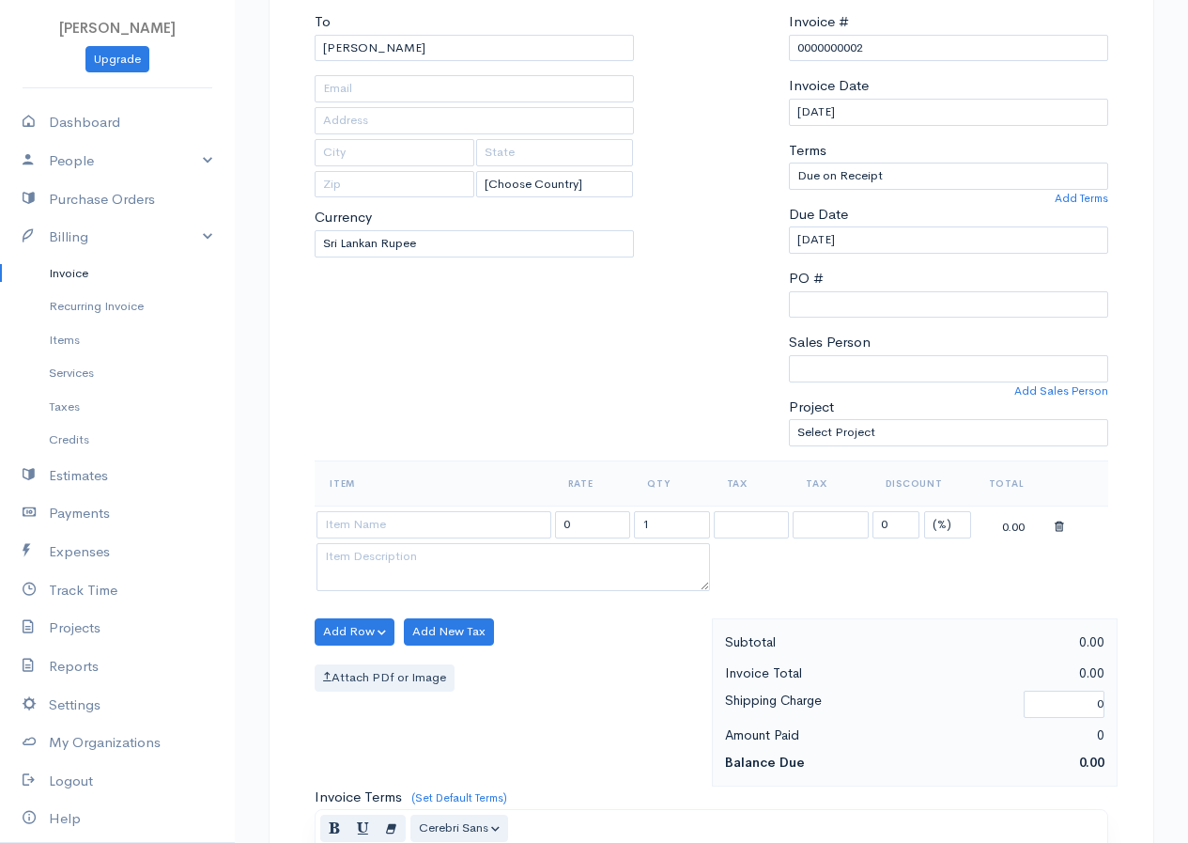
scroll to position [282, 0]
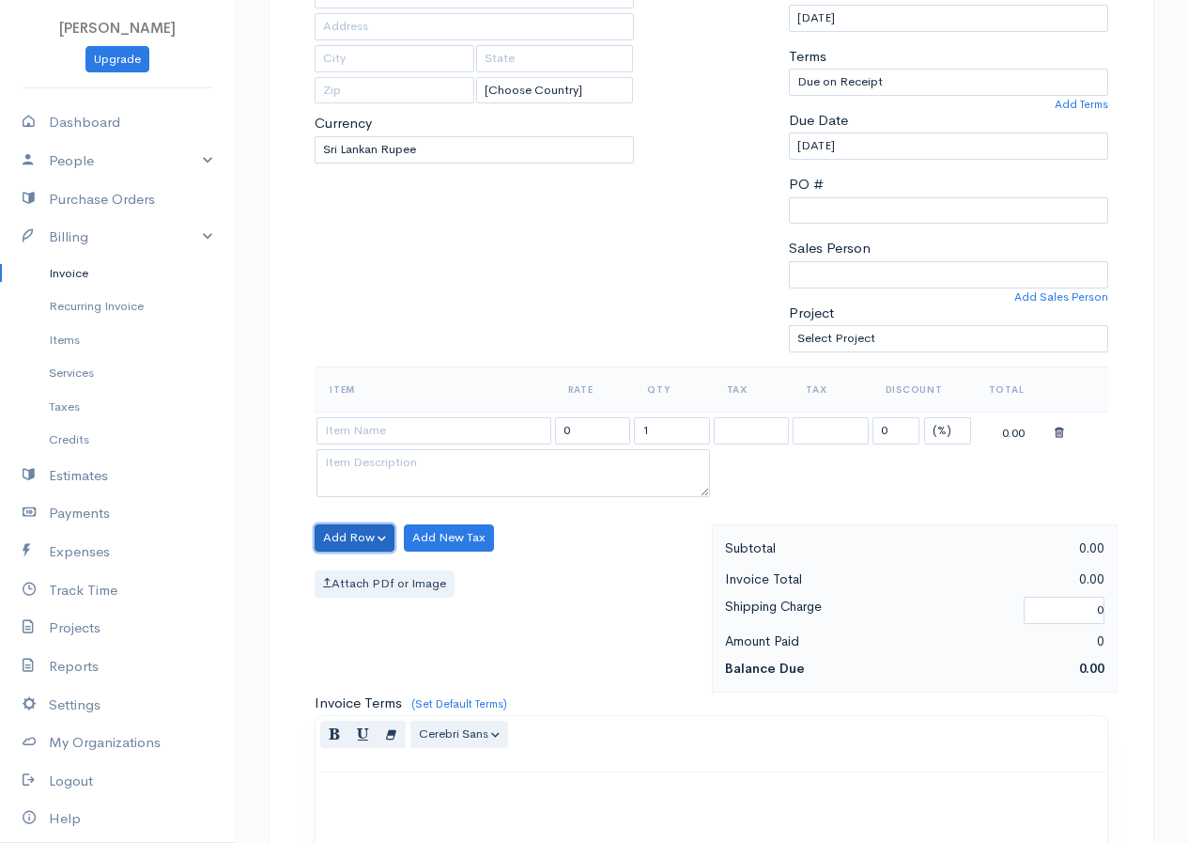
click at [344, 531] on button "Add Row" at bounding box center [355, 537] width 80 height 27
click at [421, 582] on link "Add Item Row" at bounding box center [390, 576] width 148 height 33
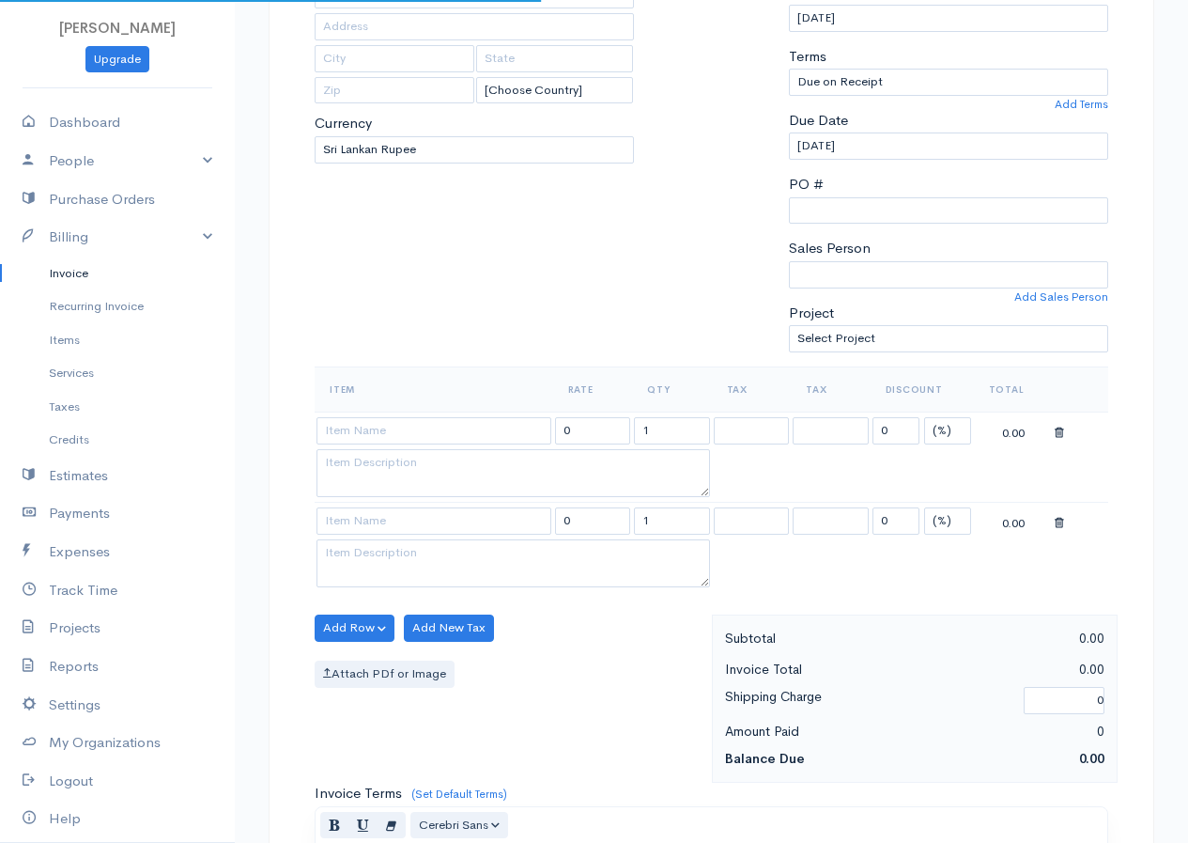
click at [312, 612] on div "Item Rate Qty Tax Tax Discount Total 0 1 0 (%) Flat 0.00 0 1 0 (%) Flat 0.00 Ta…" at bounding box center [711, 490] width 813 height 249
click at [317, 614] on button "Add Row" at bounding box center [355, 627] width 80 height 27
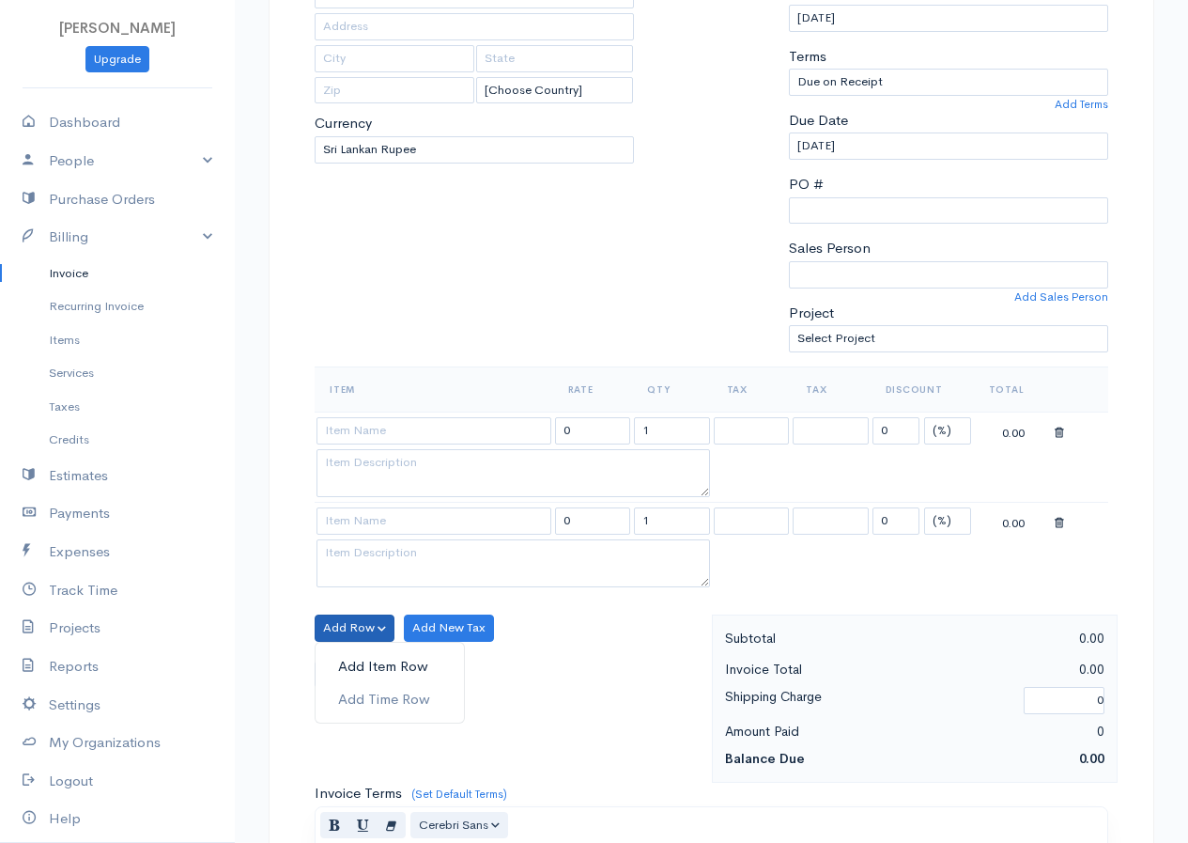
click at [385, 658] on link "Add Item Row" at bounding box center [390, 666] width 148 height 33
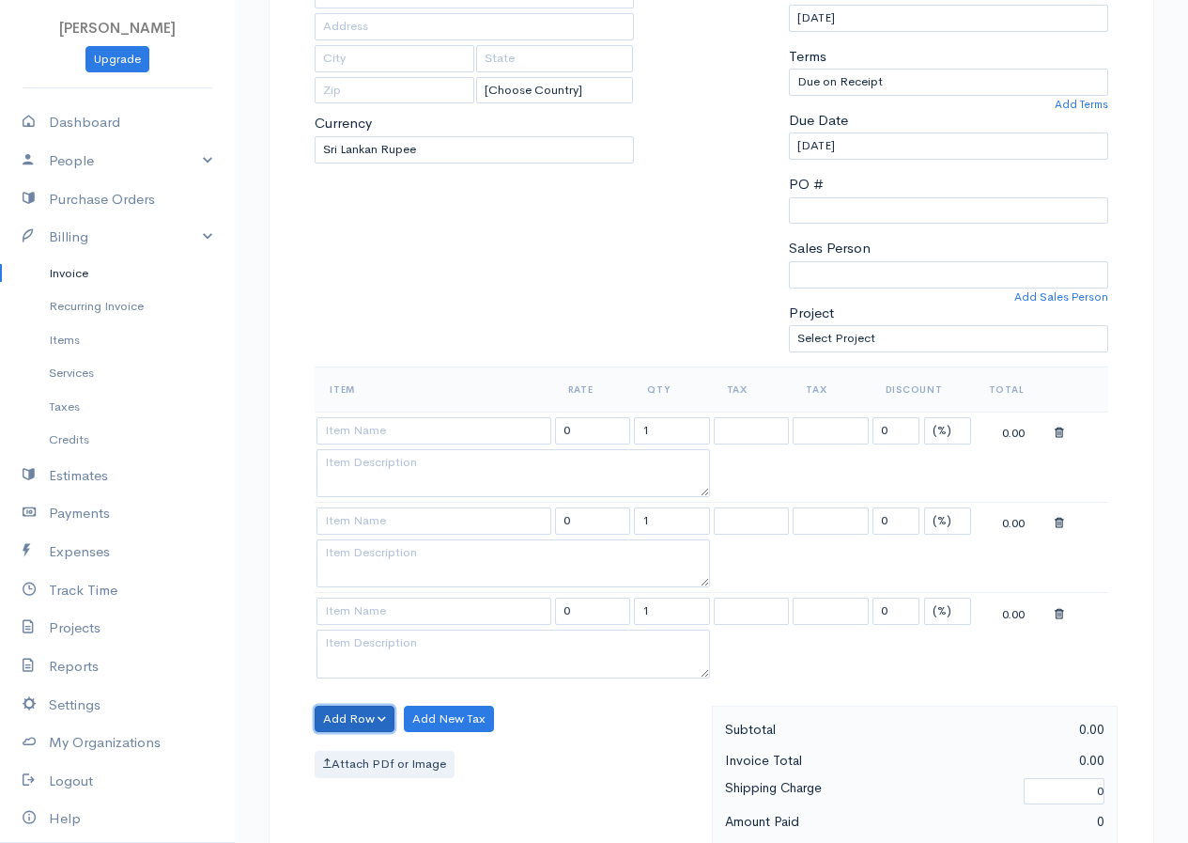
click at [356, 722] on button "Add Row" at bounding box center [355, 718] width 80 height 27
click at [368, 749] on link "Add Item Row" at bounding box center [390, 757] width 148 height 33
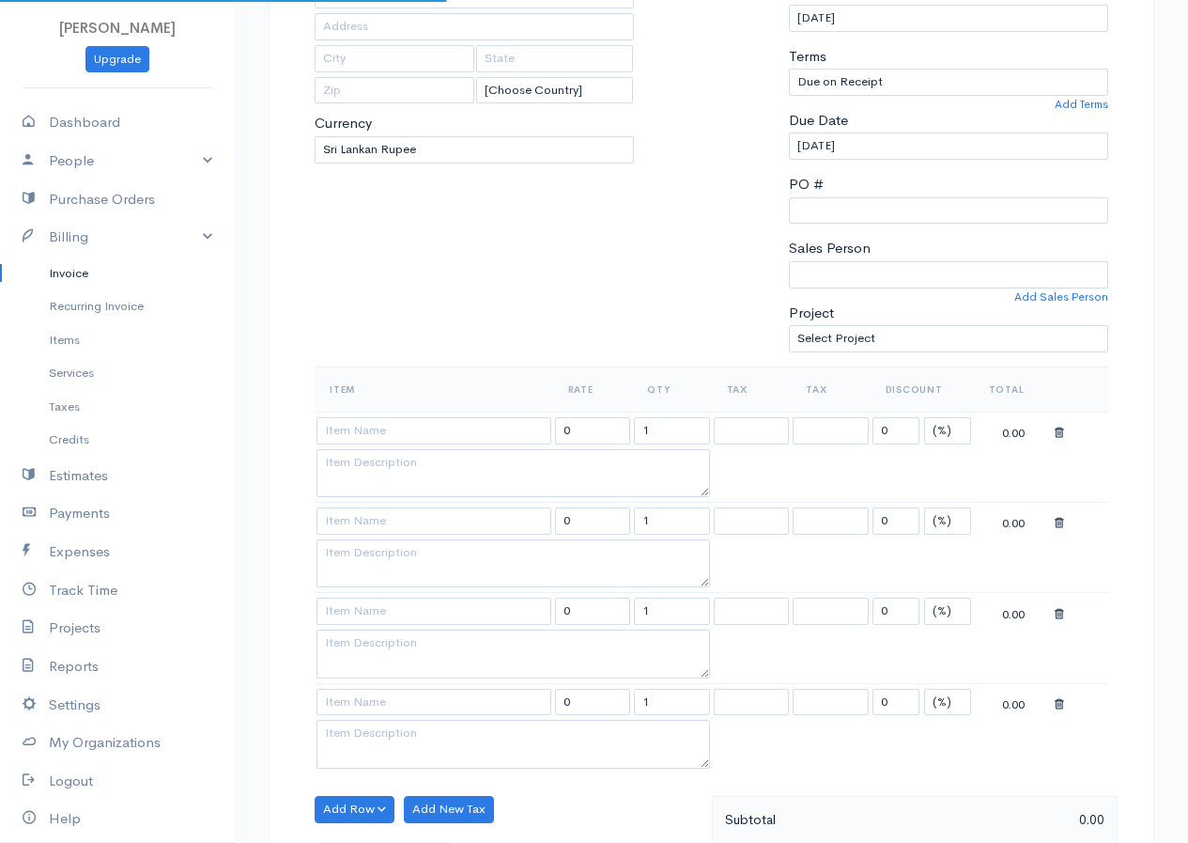
scroll to position [564, 0]
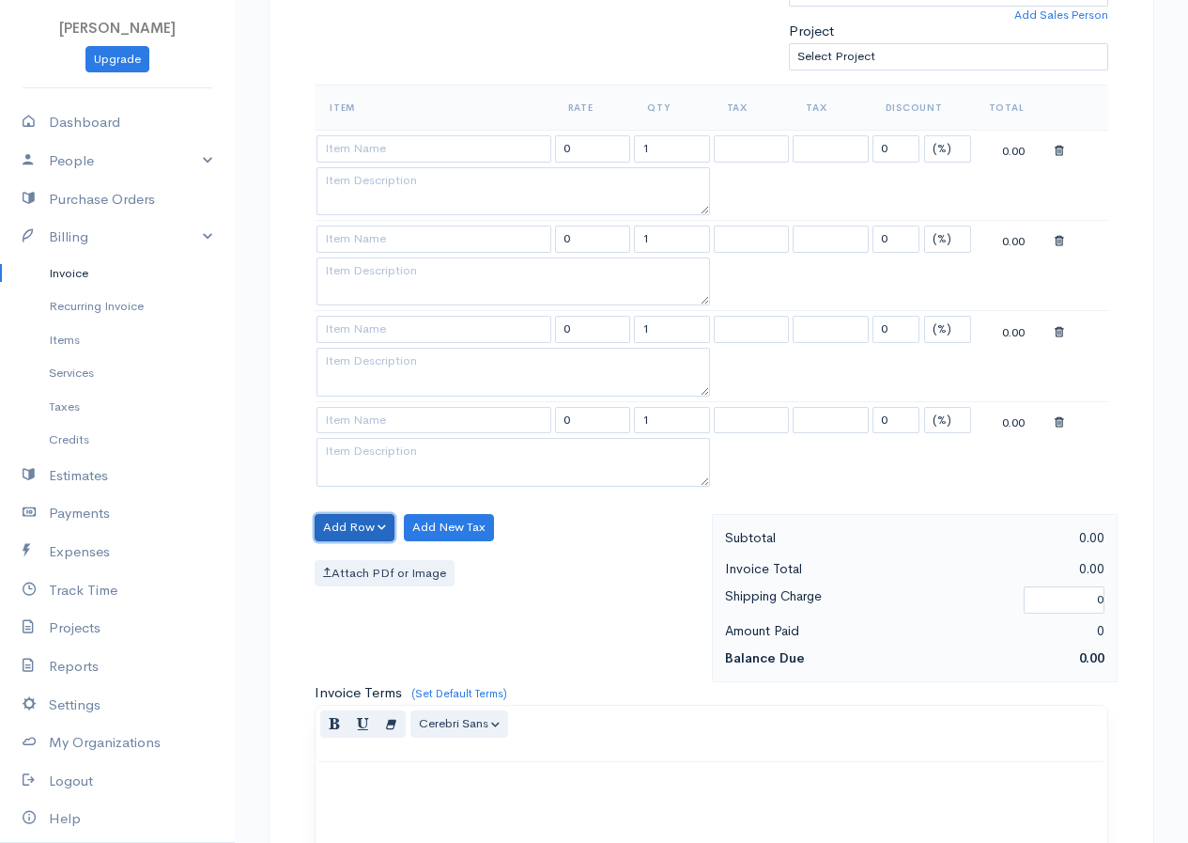
click at [364, 527] on button "Add Row" at bounding box center [355, 527] width 80 height 27
click at [371, 554] on link "Add Item Row" at bounding box center [390, 566] width 148 height 33
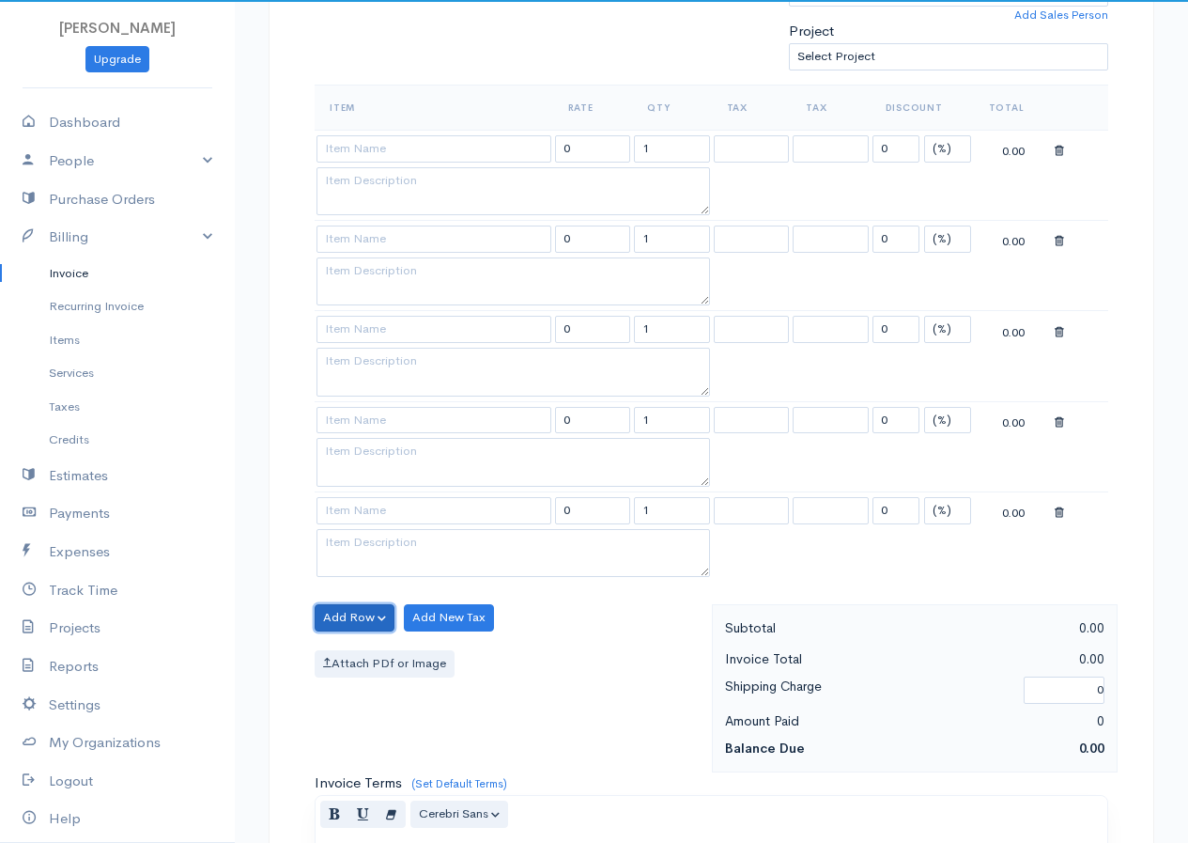
click at [358, 609] on button "Add Row" at bounding box center [355, 617] width 80 height 27
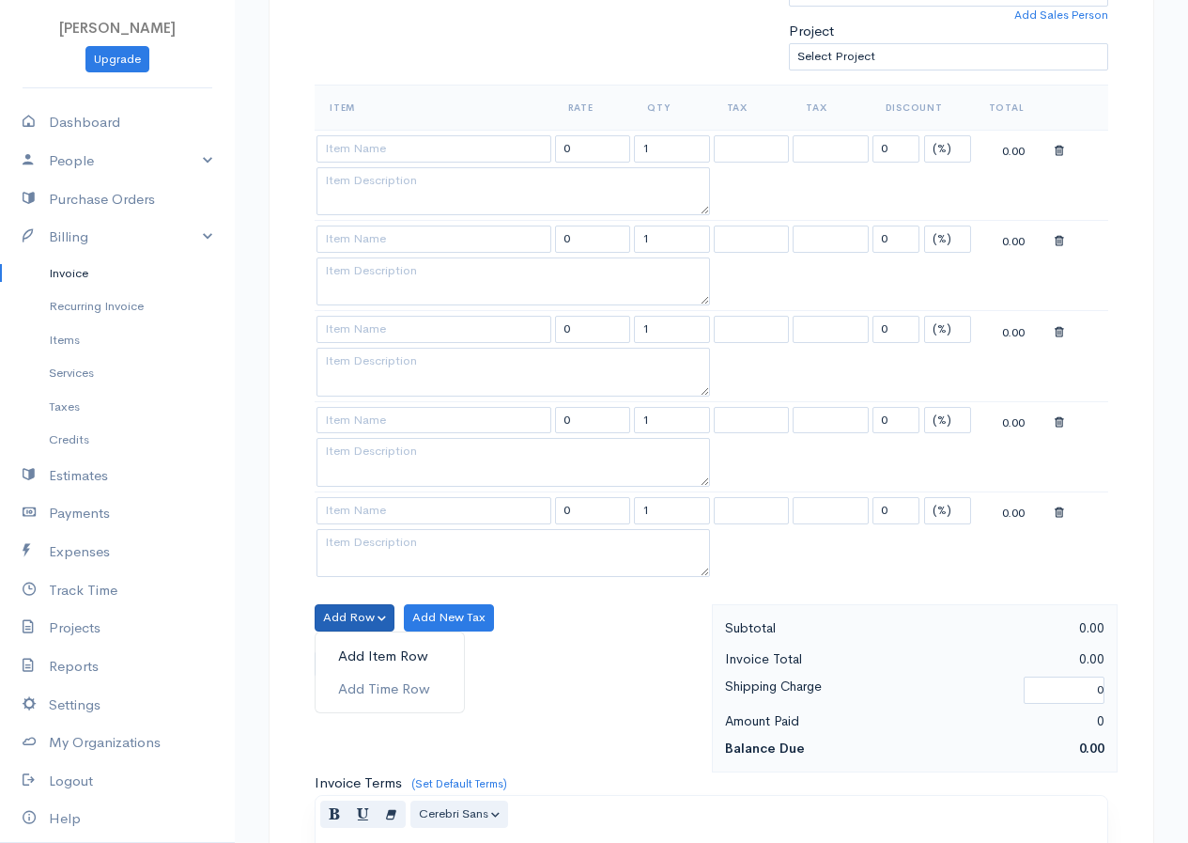
click at [377, 652] on link "Add Item Row" at bounding box center [390, 656] width 148 height 33
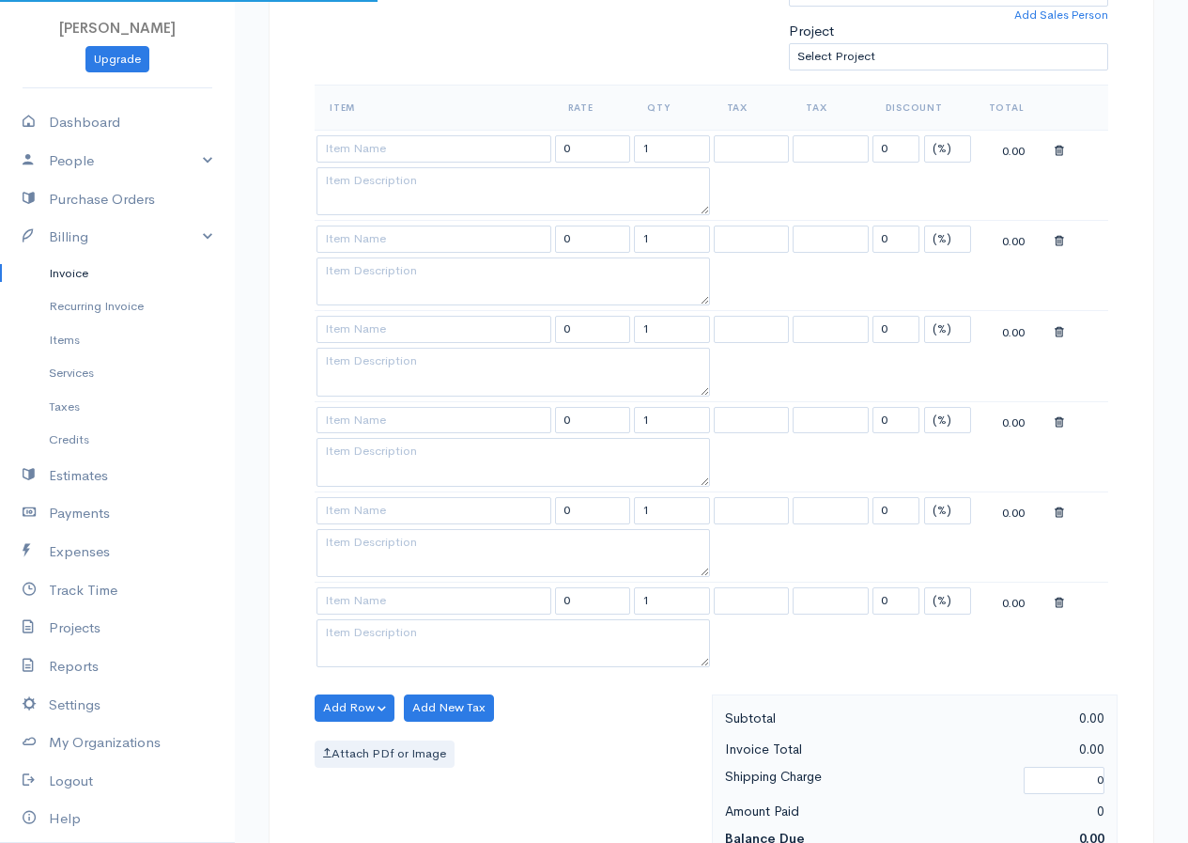
scroll to position [282, 0]
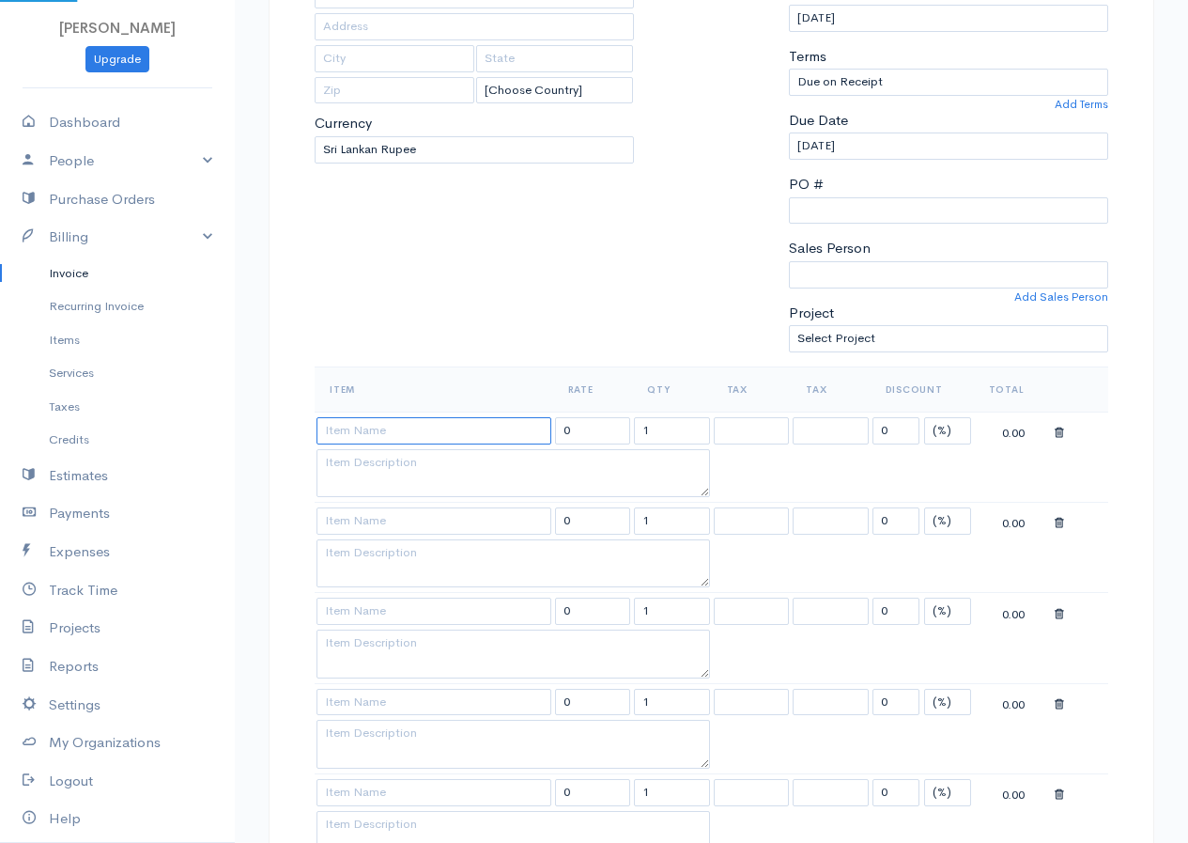
click at [395, 438] on input at bounding box center [434, 430] width 235 height 27
type input "Glass"
type input "6750.00"
click at [408, 433] on input "Glass" at bounding box center [434, 430] width 235 height 27
type input "Glass"
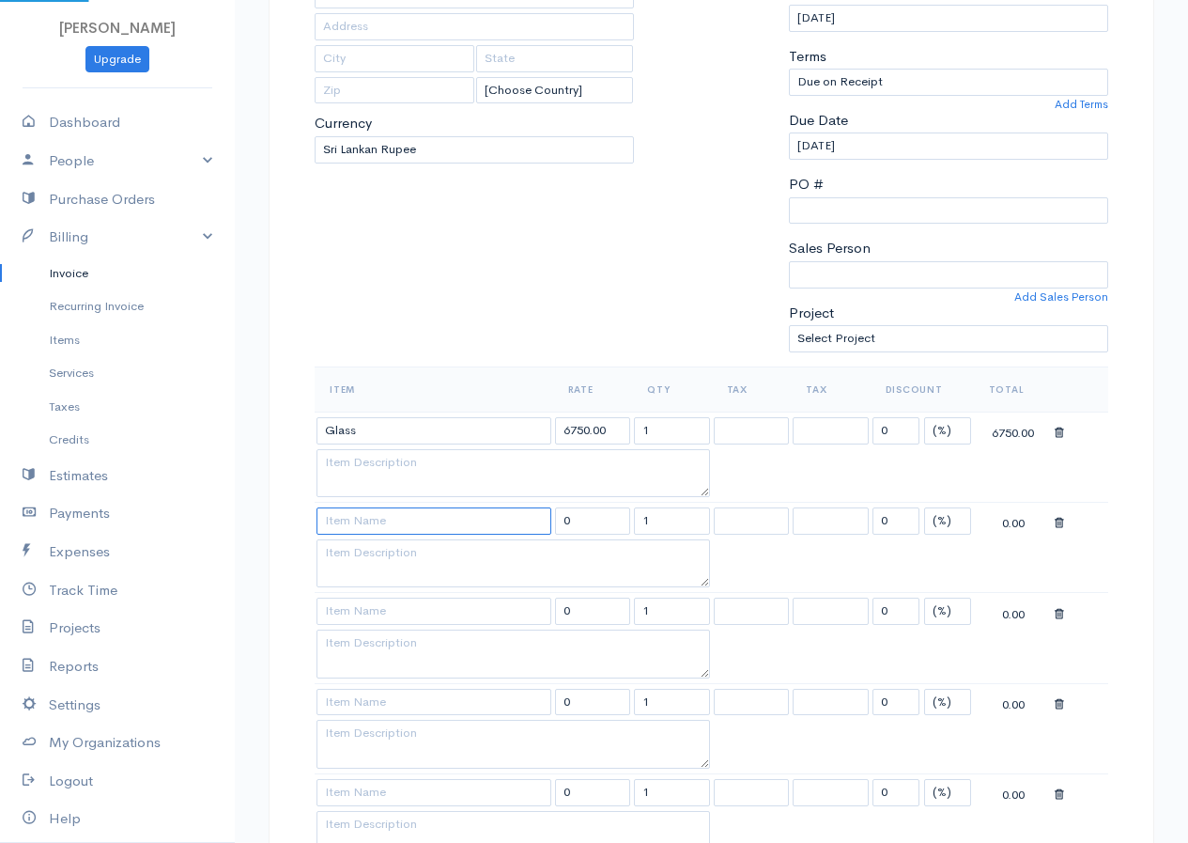
click at [410, 511] on input at bounding box center [434, 520] width 235 height 27
type input "Tiles"
type input "595.00"
click at [395, 550] on body "[PERSON_NAME] Upgrade Dashboard People Clients Vendors Staff Users Purchase Ord…" at bounding box center [594, 756] width 1188 height 2076
click at [389, 617] on input at bounding box center [434, 610] width 235 height 27
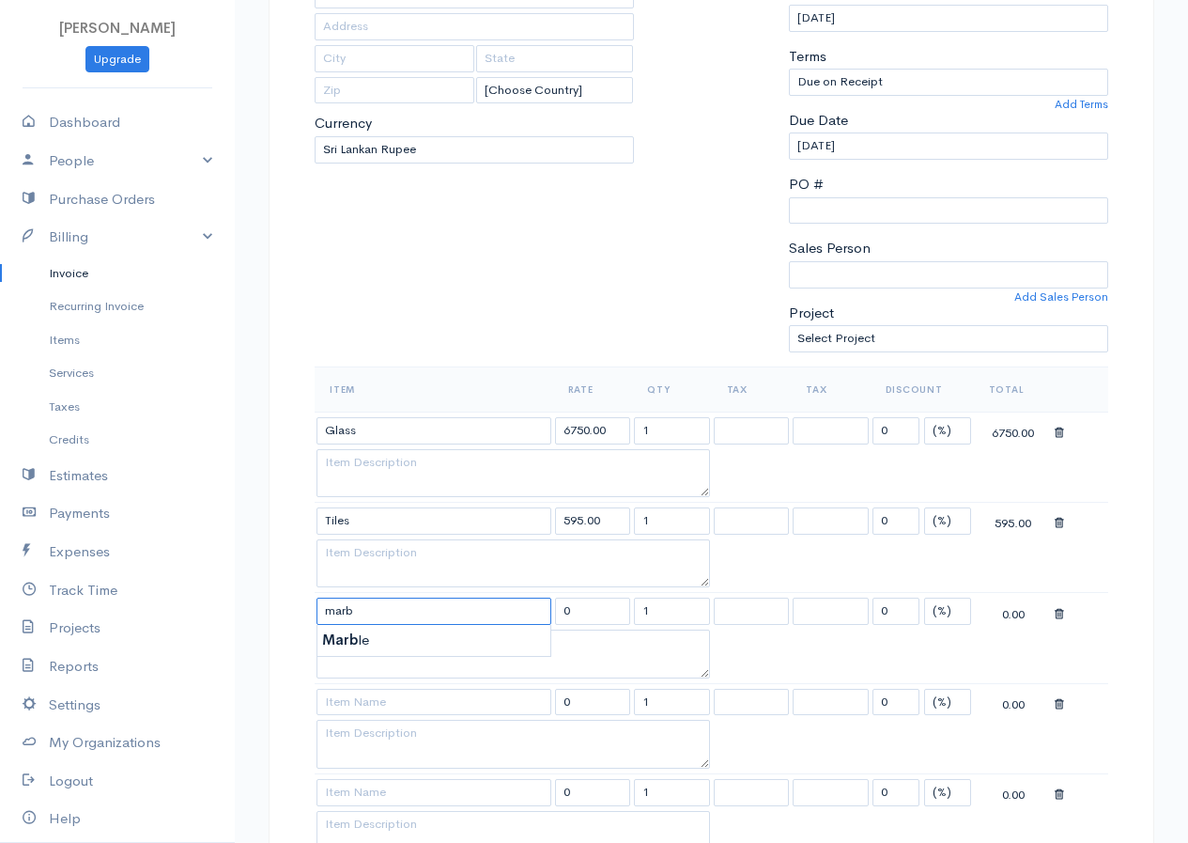
type input "Marble"
type input "1312.50"
click at [382, 638] on body "[PERSON_NAME] Upgrade Dashboard People Clients Vendors Staff Users Purchase Ord…" at bounding box center [594, 756] width 1188 height 2076
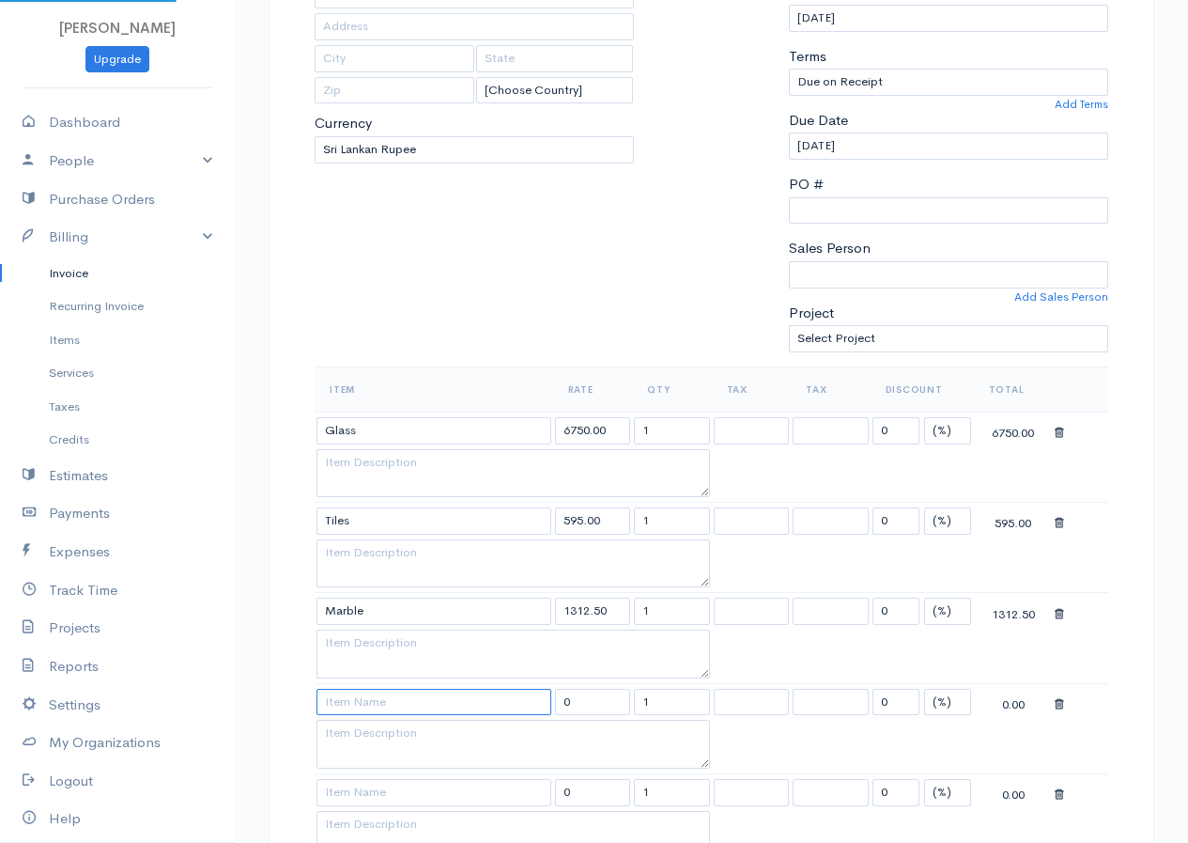
click at [395, 710] on input at bounding box center [434, 702] width 235 height 27
type input "Metal Sheet"
type input "11250.00"
click at [366, 736] on body "[PERSON_NAME] Upgrade Dashboard People Clients Vendors Staff Users Purchase Ord…" at bounding box center [594, 756] width 1188 height 2076
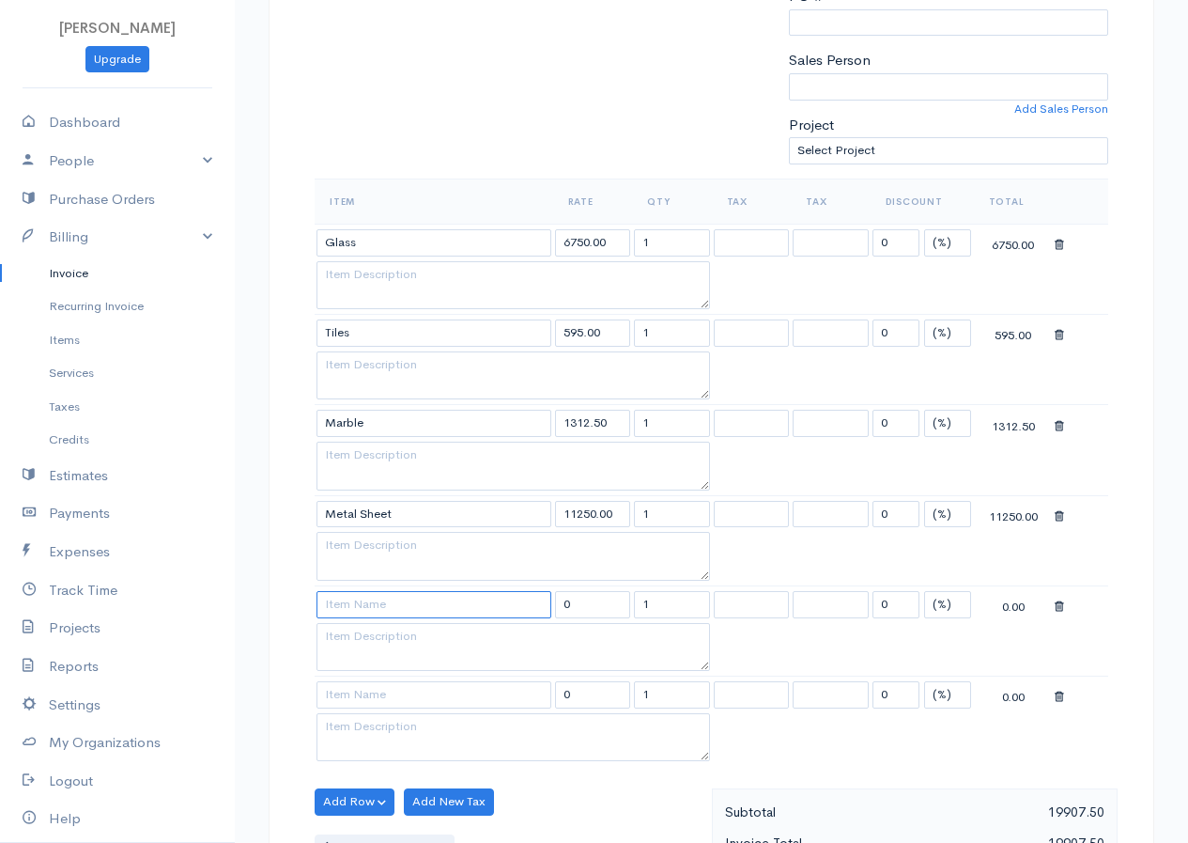
click at [406, 602] on input at bounding box center [434, 604] width 235 height 27
type input "Stone"
type input "4250.00"
click at [347, 627] on body "[PERSON_NAME] Upgrade Dashboard People Clients Vendors Staff Users Purchase Ord…" at bounding box center [594, 568] width 1188 height 2076
click at [366, 694] on input at bounding box center [434, 694] width 235 height 27
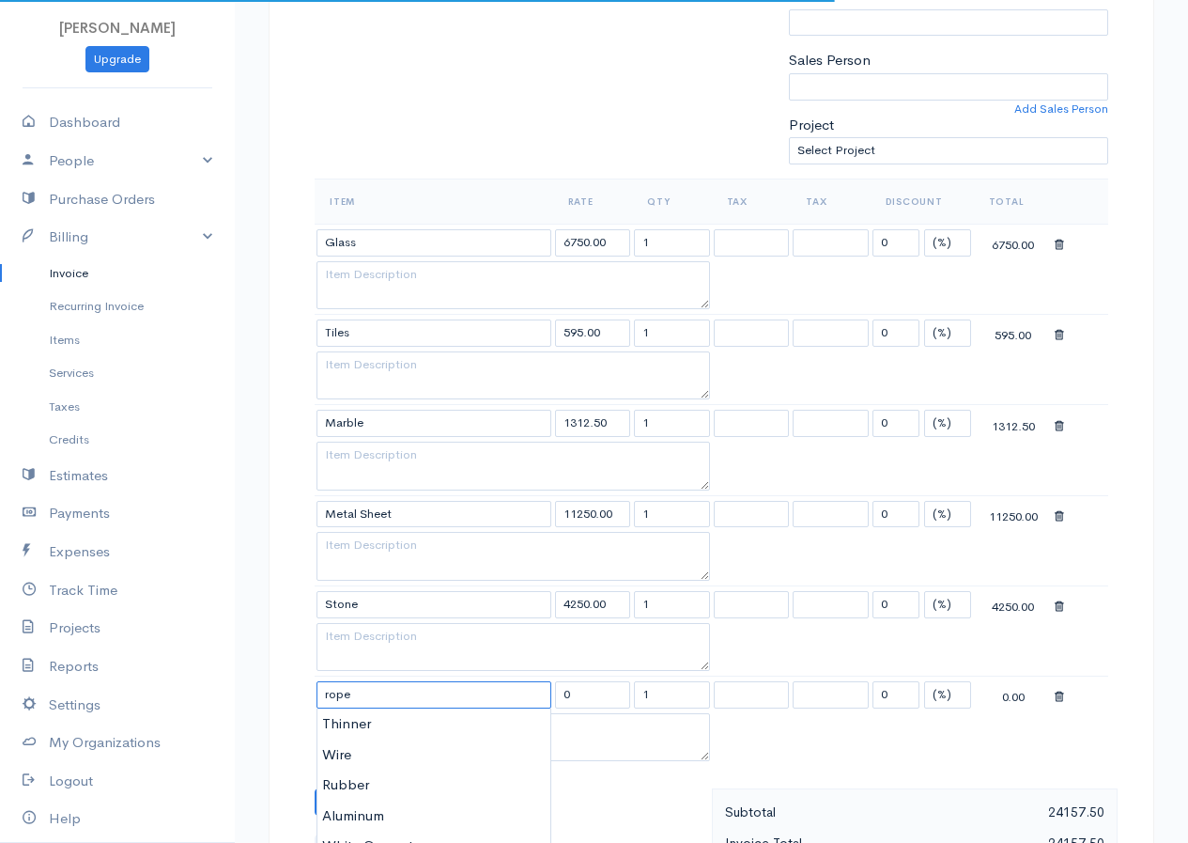
type input "Rope"
type input "3750.00"
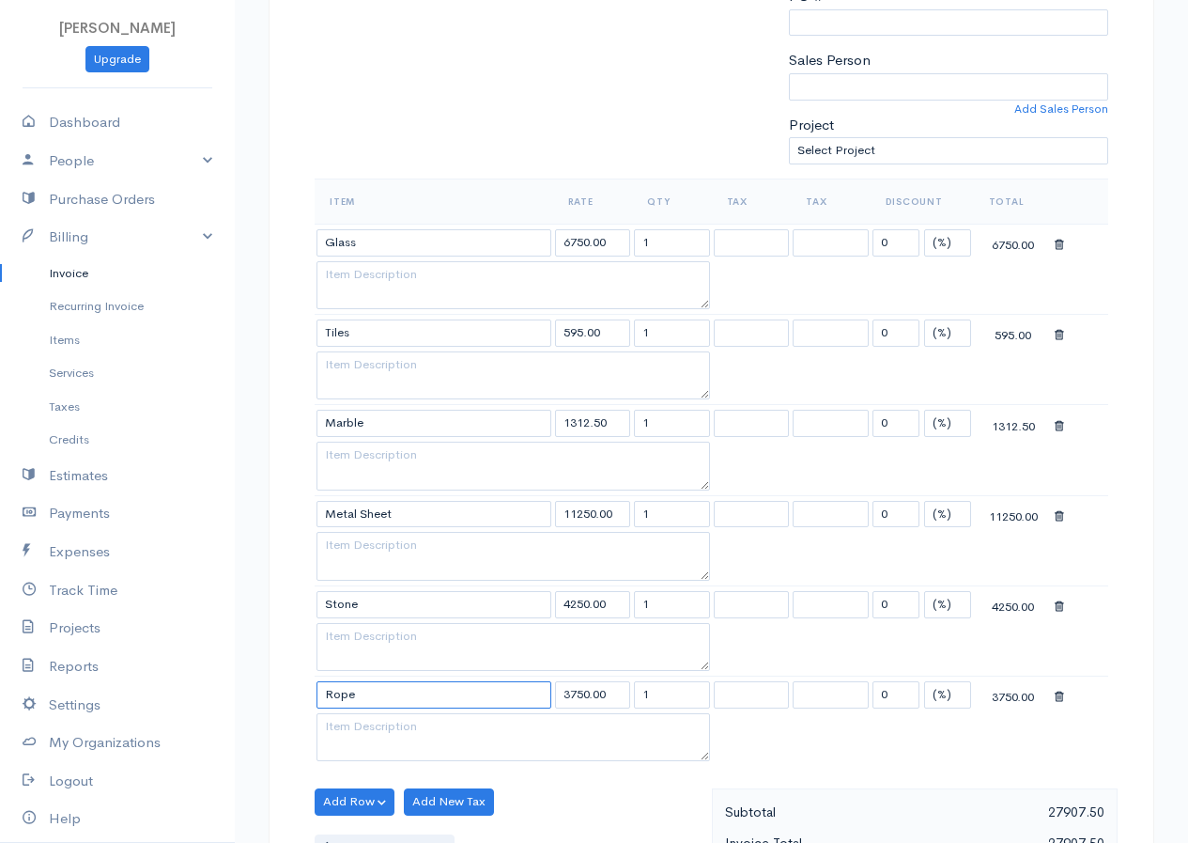
click at [414, 705] on input "Rope" at bounding box center [434, 694] width 235 height 27
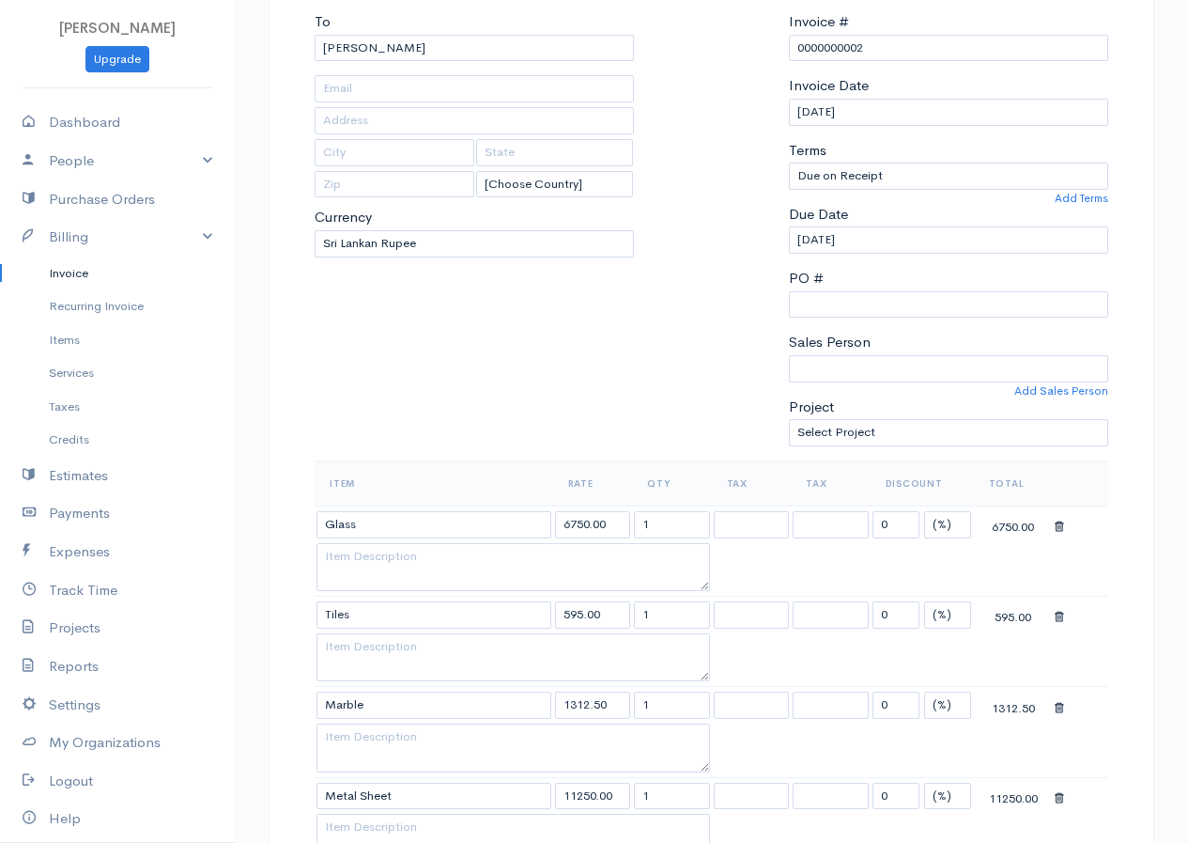
type input "Rope"
drag, startPoint x: 653, startPoint y: 530, endPoint x: 611, endPoint y: 528, distance: 42.3
click at [611, 528] on tr "Glass 6750.00 1 0 (%) Flat 6750.00" at bounding box center [712, 523] width 794 height 37
type input "10"
drag, startPoint x: 650, startPoint y: 624, endPoint x: 637, endPoint y: 631, distance: 15.1
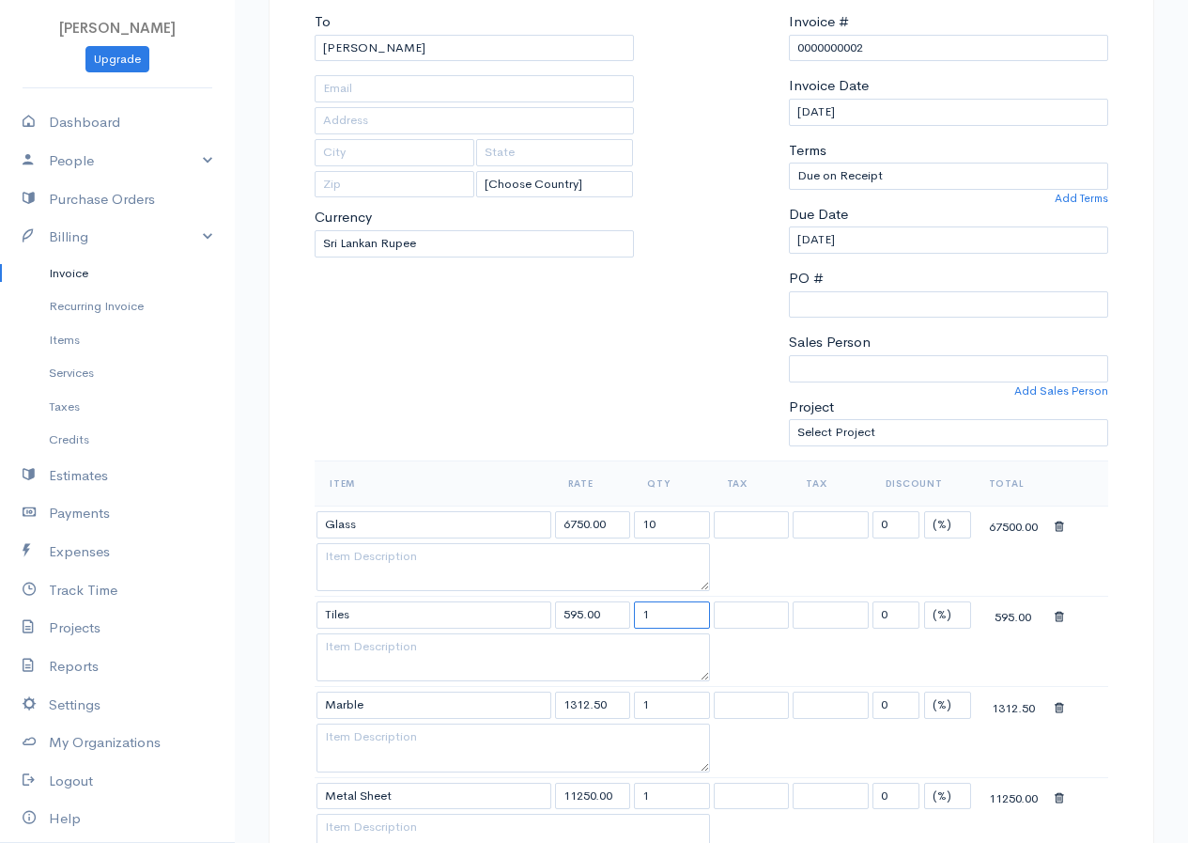
click at [637, 631] on td "1" at bounding box center [672, 615] width 80 height 37
type input "250"
drag, startPoint x: 641, startPoint y: 716, endPoint x: 627, endPoint y: 722, distance: 15.5
click at [627, 722] on tr "Marble 1312.50 1 0 (%) Flat 1312.50" at bounding box center [712, 705] width 794 height 37
drag, startPoint x: 656, startPoint y: 708, endPoint x: 629, endPoint y: 710, distance: 26.4
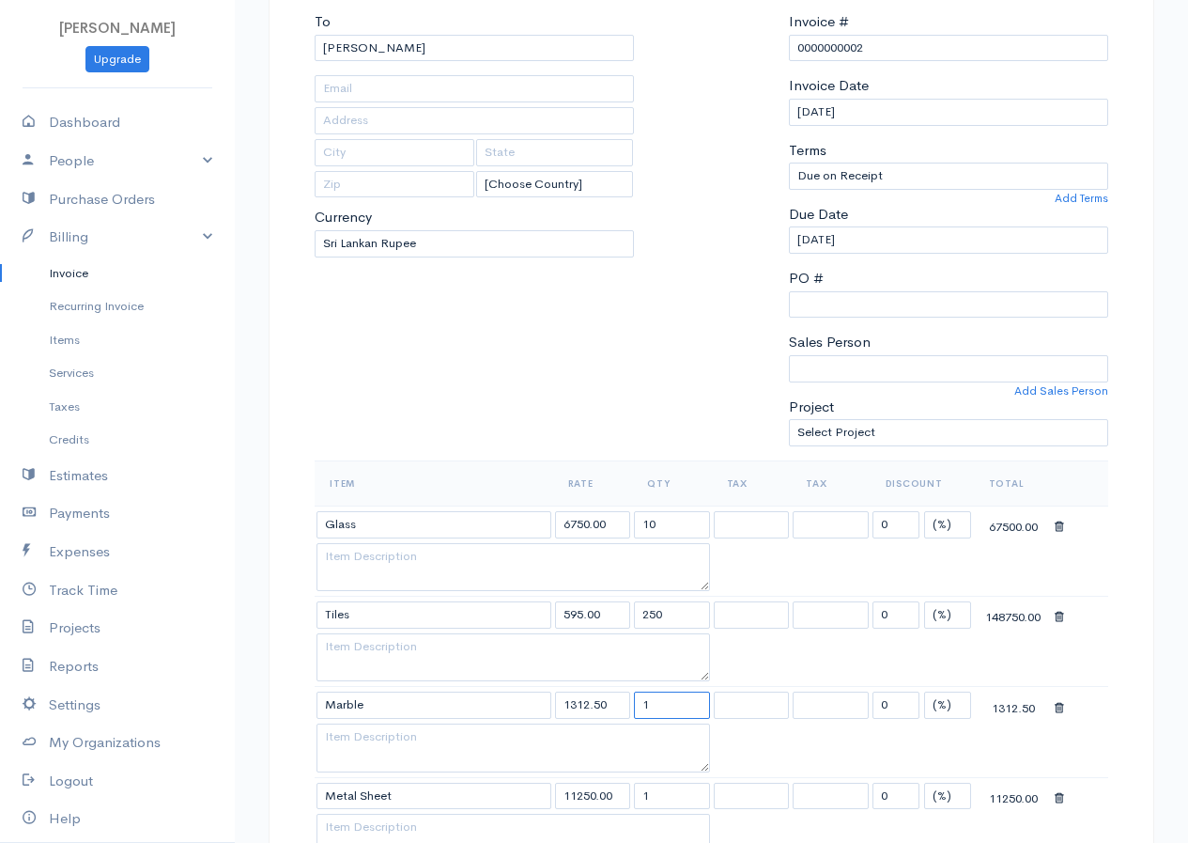
click at [629, 710] on tr "Marble 1312.50 1 0 (%) Flat 1312.50" at bounding box center [712, 705] width 794 height 37
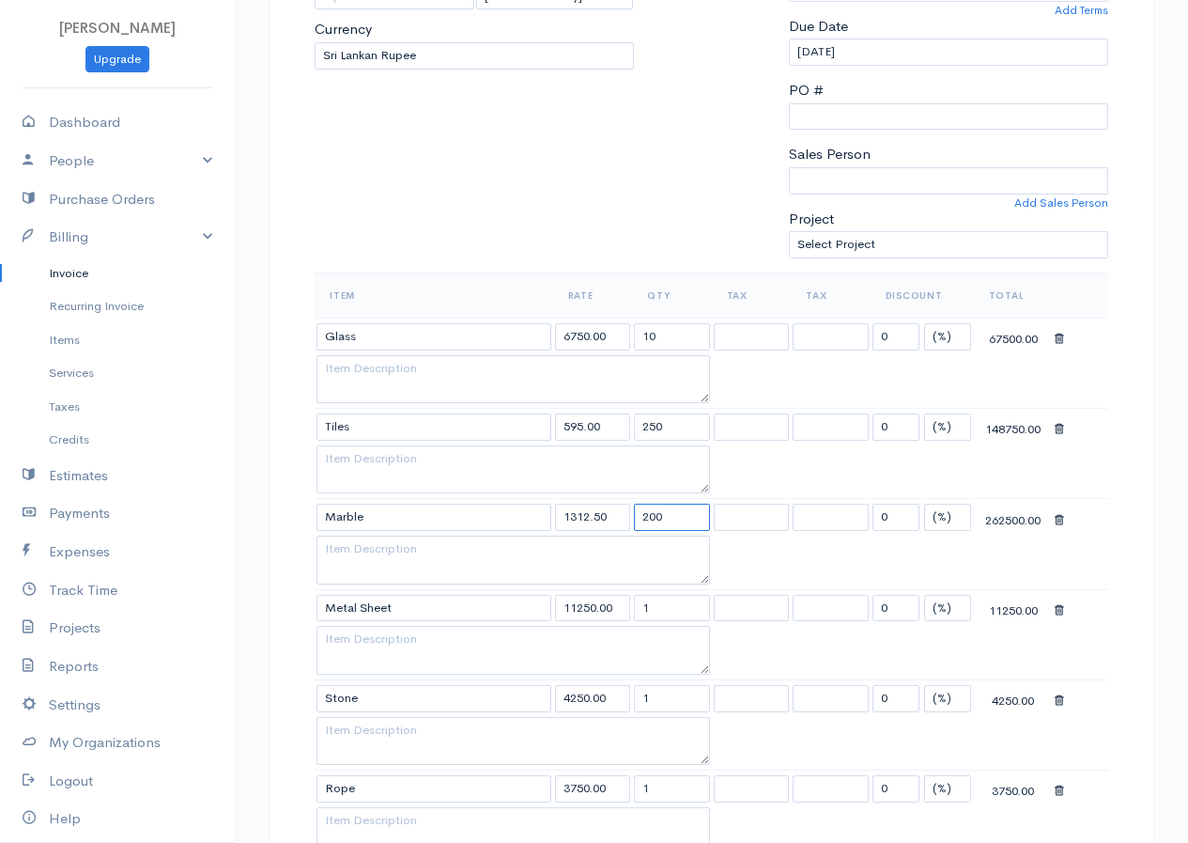
scroll to position [470, 0]
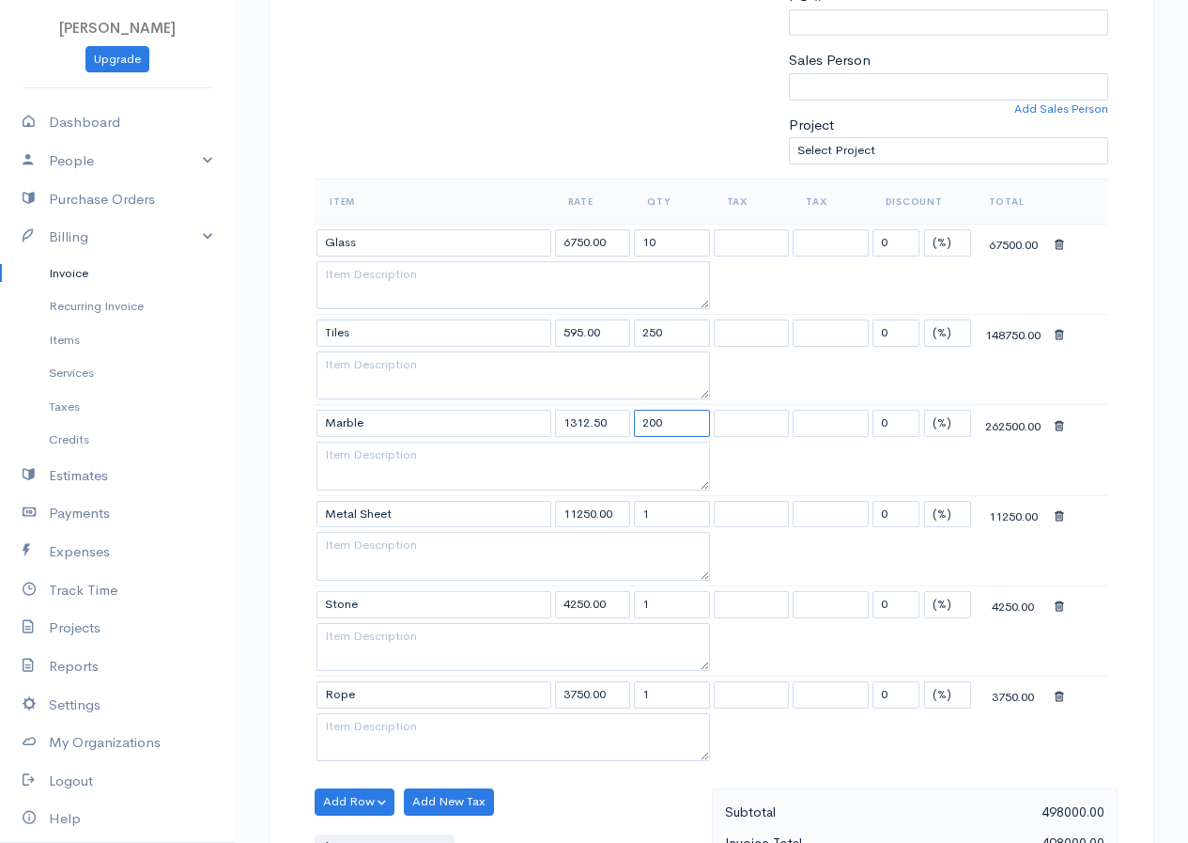
type input "200"
drag, startPoint x: 650, startPoint y: 520, endPoint x: 636, endPoint y: 524, distance: 14.6
click at [636, 524] on input "1" at bounding box center [672, 514] width 76 height 27
type input "150"
drag, startPoint x: 650, startPoint y: 613, endPoint x: 636, endPoint y: 619, distance: 15.2
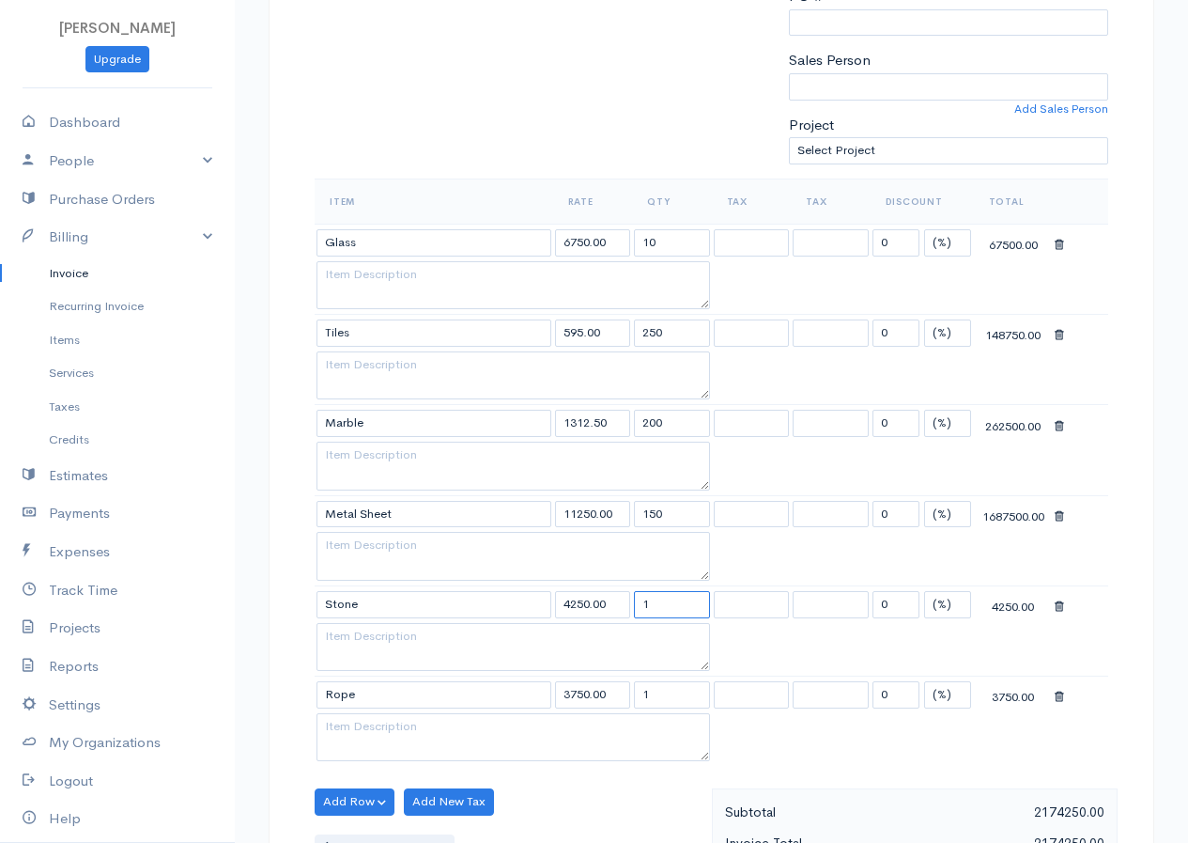
click at [636, 619] on td "1" at bounding box center [672, 603] width 80 height 37
type input "5"
click at [673, 701] on input "1" at bounding box center [672, 694] width 76 height 27
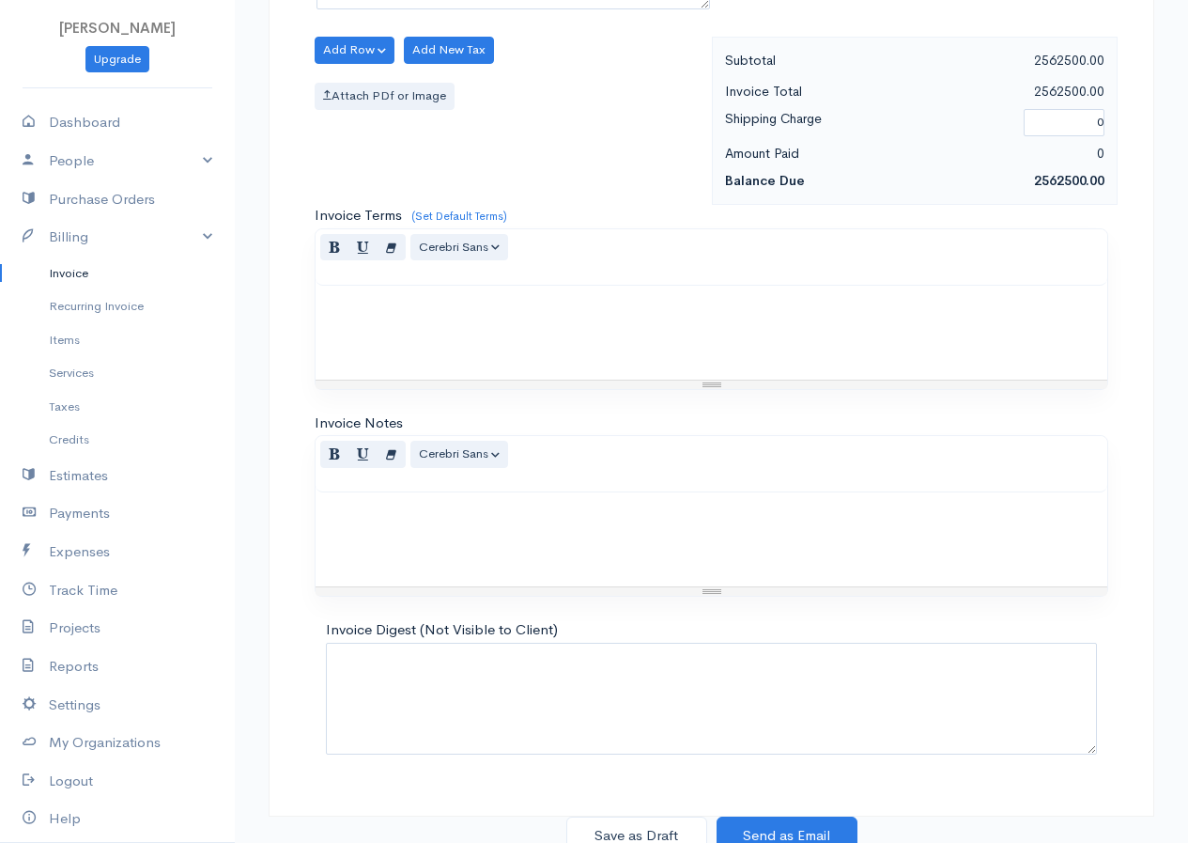
scroll to position [1233, 0]
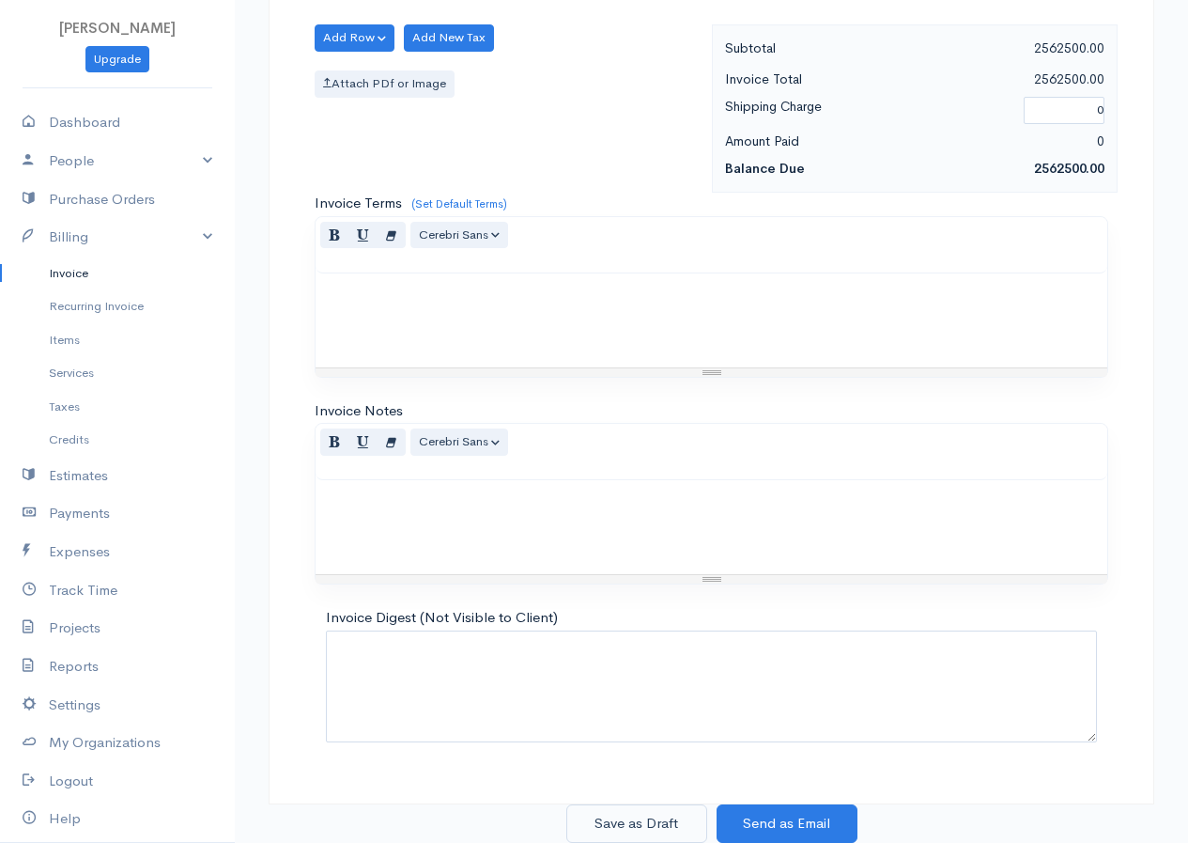
type input "100"
click at [640, 822] on button "Save as Draft" at bounding box center [636, 823] width 141 height 39
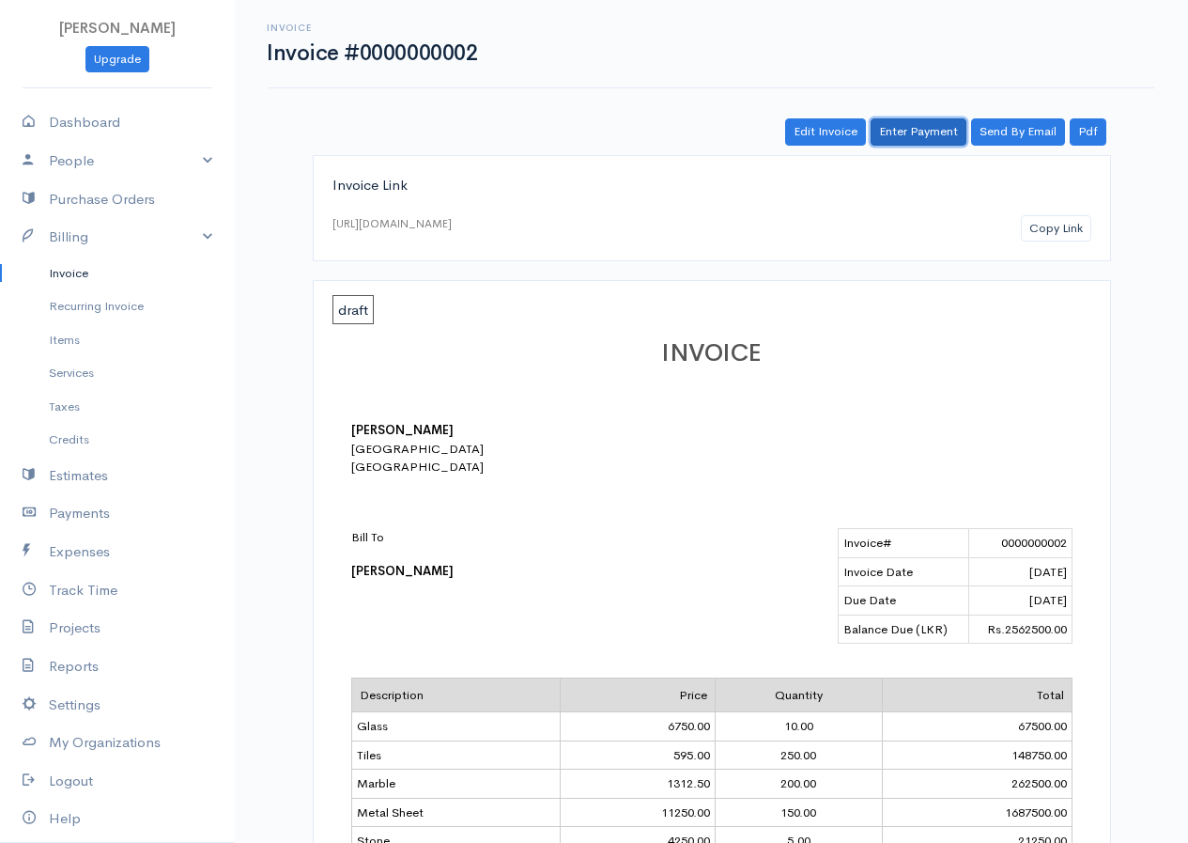
click at [906, 137] on link "Enter Payment" at bounding box center [919, 131] width 96 height 27
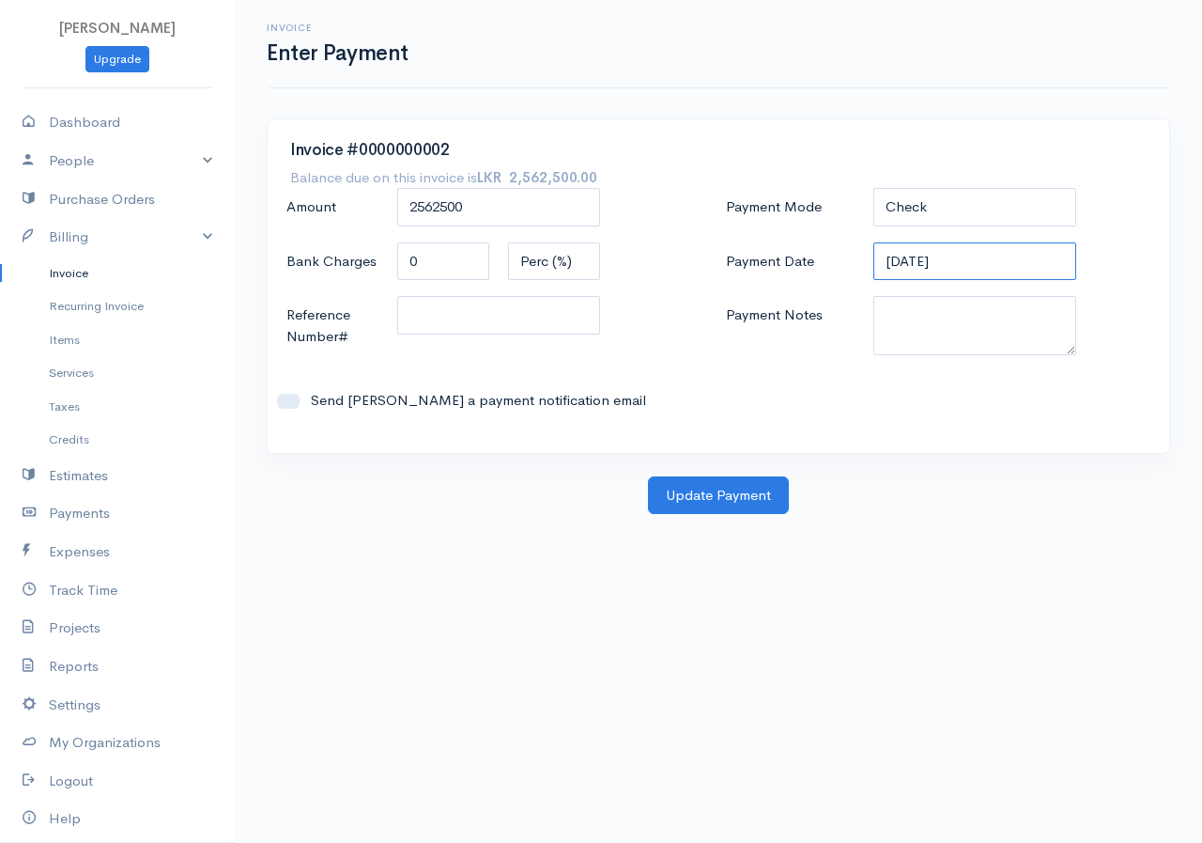
click at [974, 262] on input "[DATE]" at bounding box center [975, 261] width 203 height 39
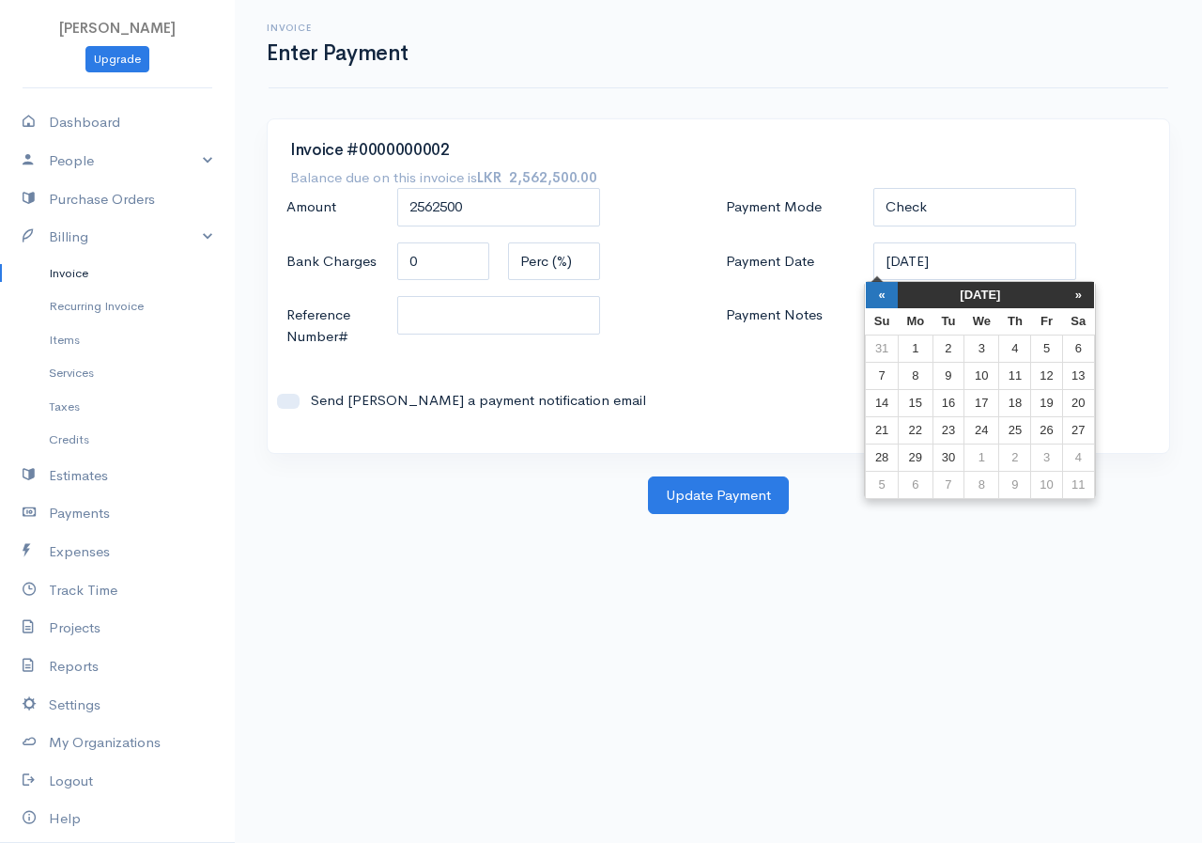
click at [886, 302] on th "«" at bounding box center [882, 295] width 33 height 26
click at [886, 302] on th "«" at bounding box center [891, 295] width 33 height 26
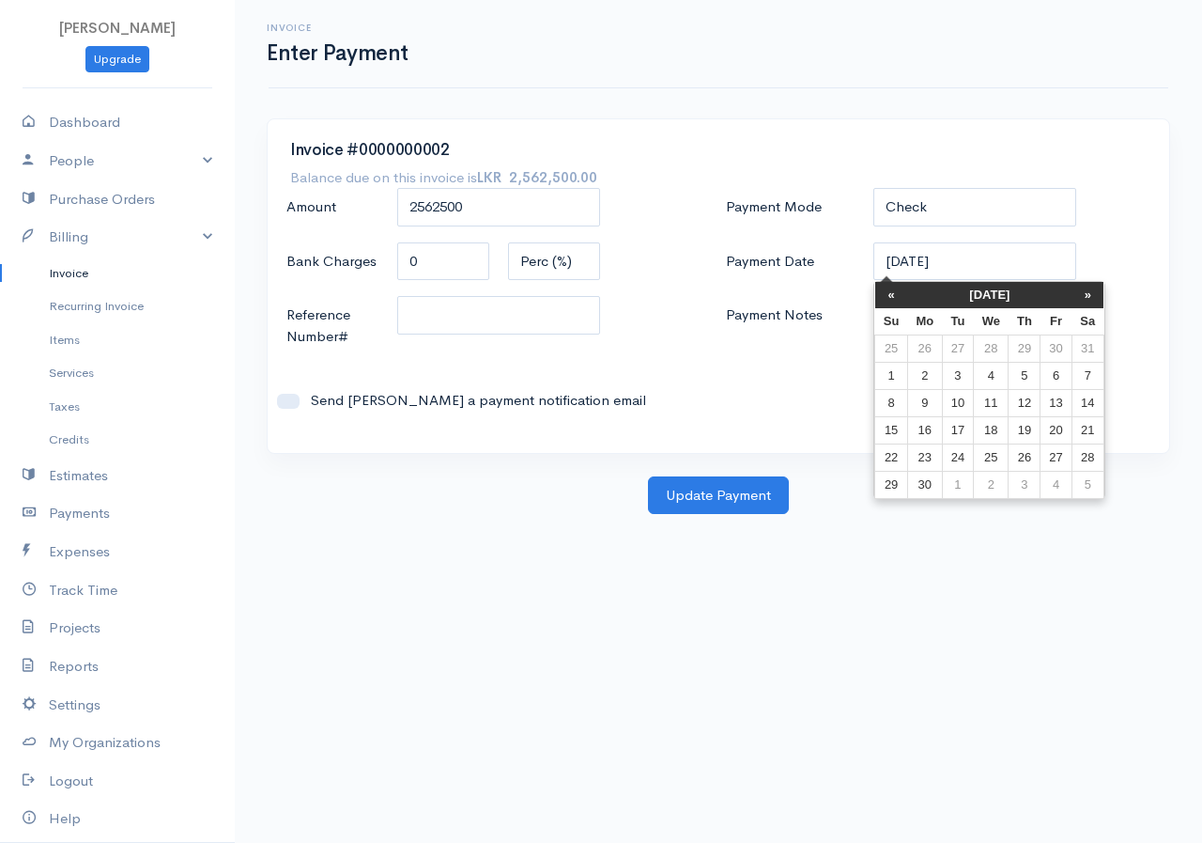
click at [886, 302] on th "«" at bounding box center [891, 295] width 33 height 26
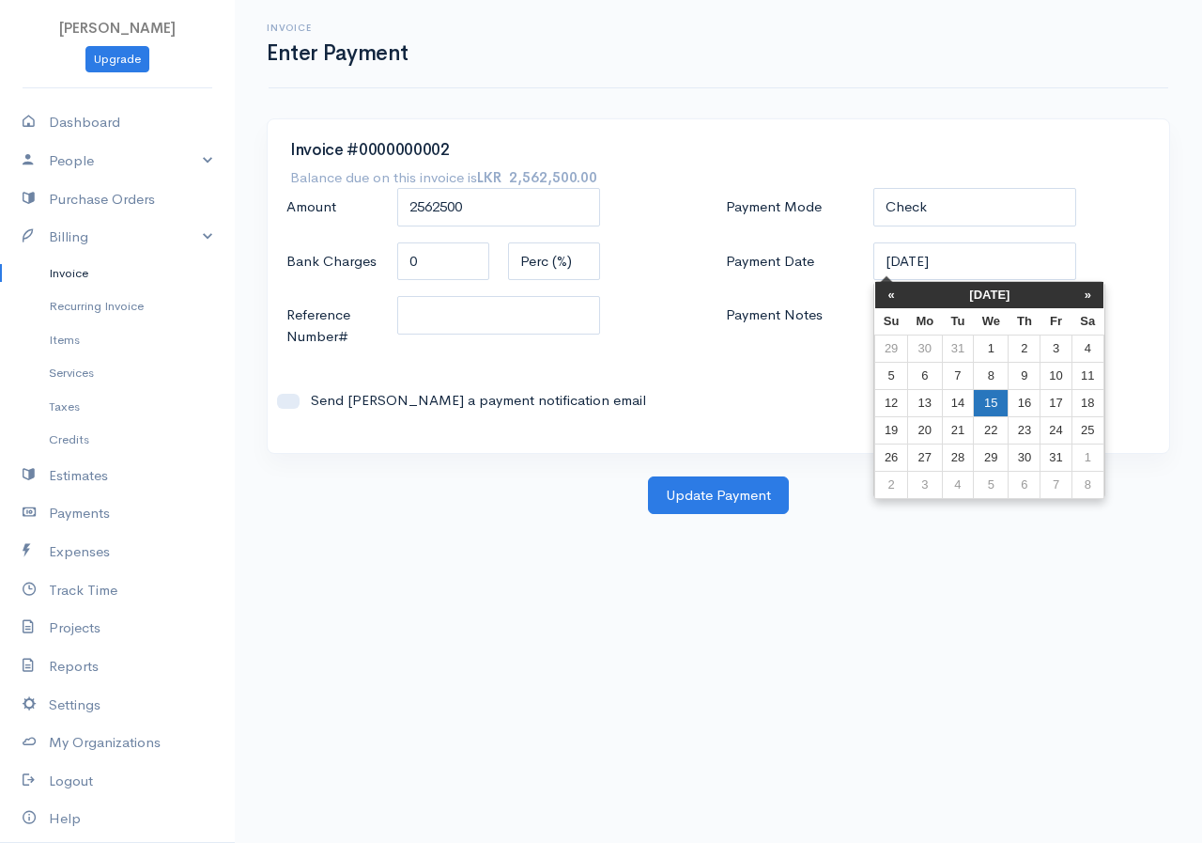
click at [991, 406] on td "15" at bounding box center [991, 402] width 35 height 27
type input "[DATE]"
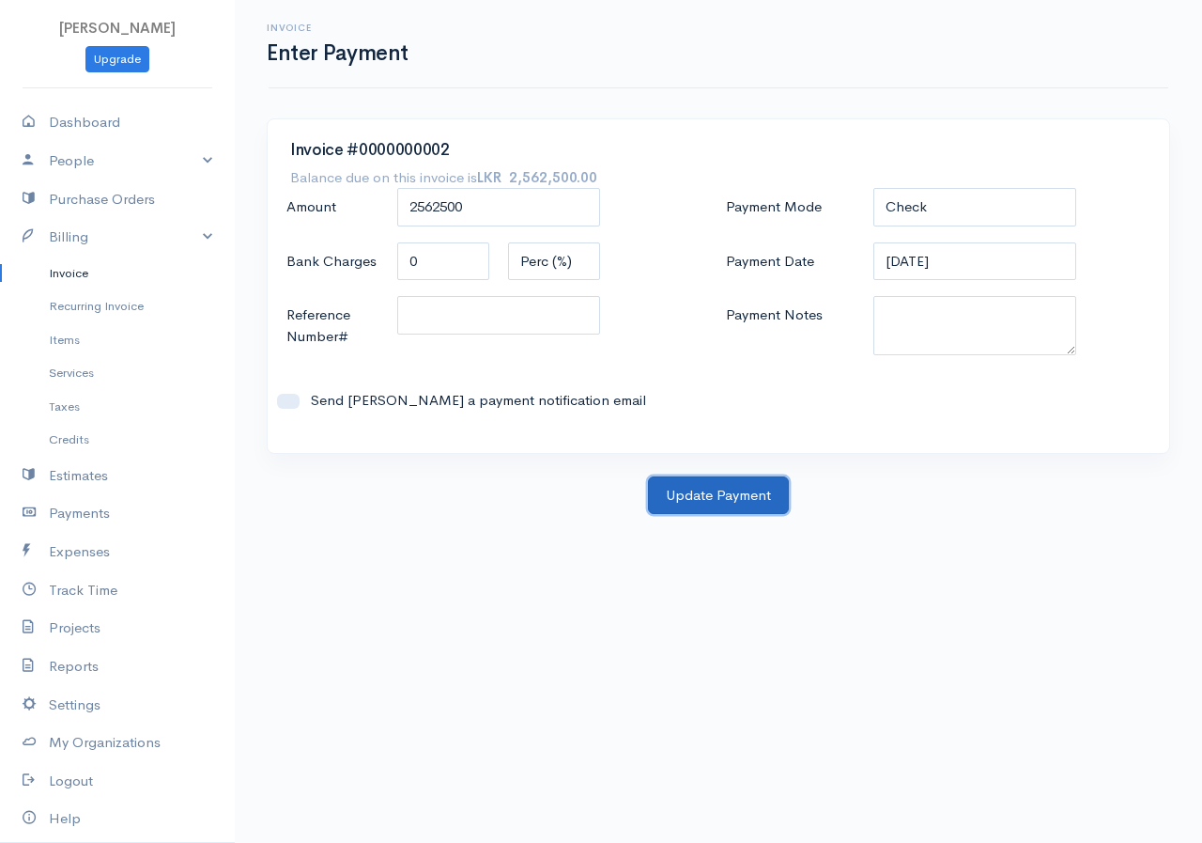
click at [763, 480] on button "Update Payment" at bounding box center [718, 495] width 141 height 39
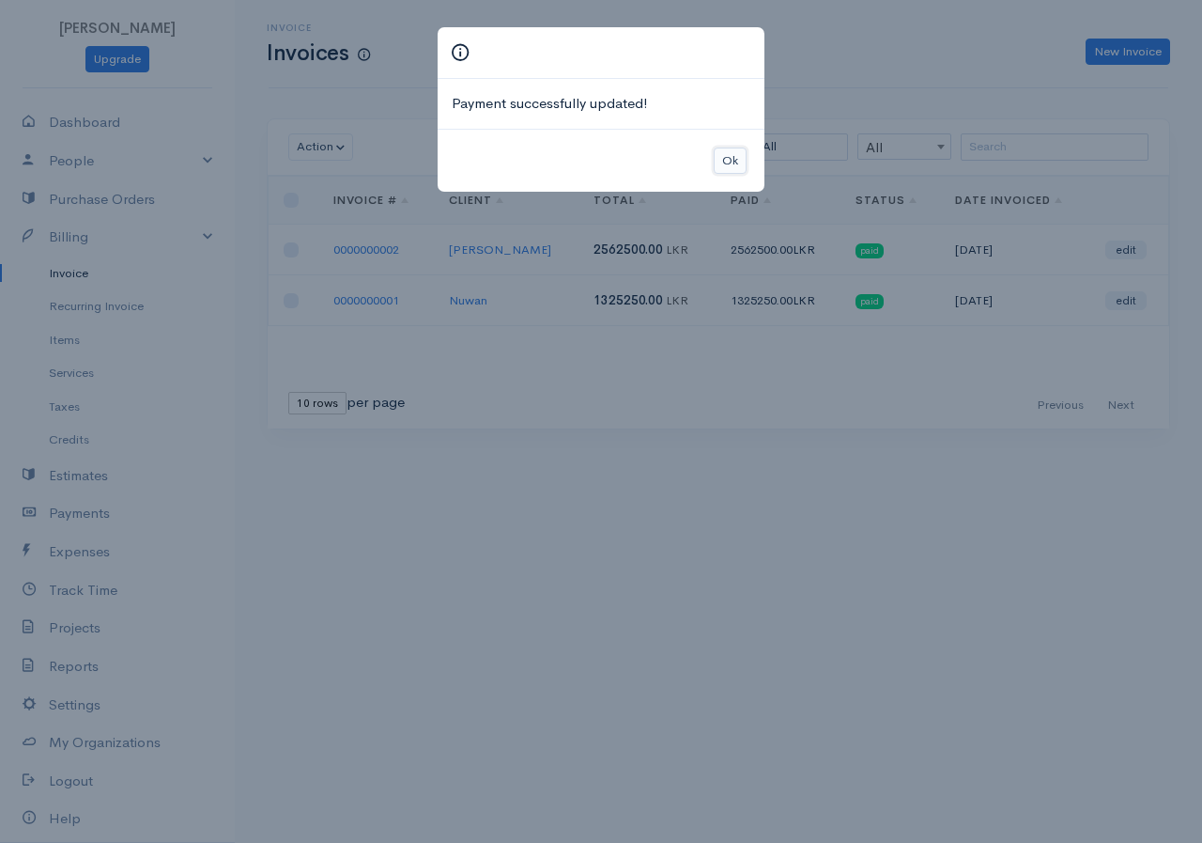
click at [725, 158] on button "Ok" at bounding box center [730, 160] width 33 height 27
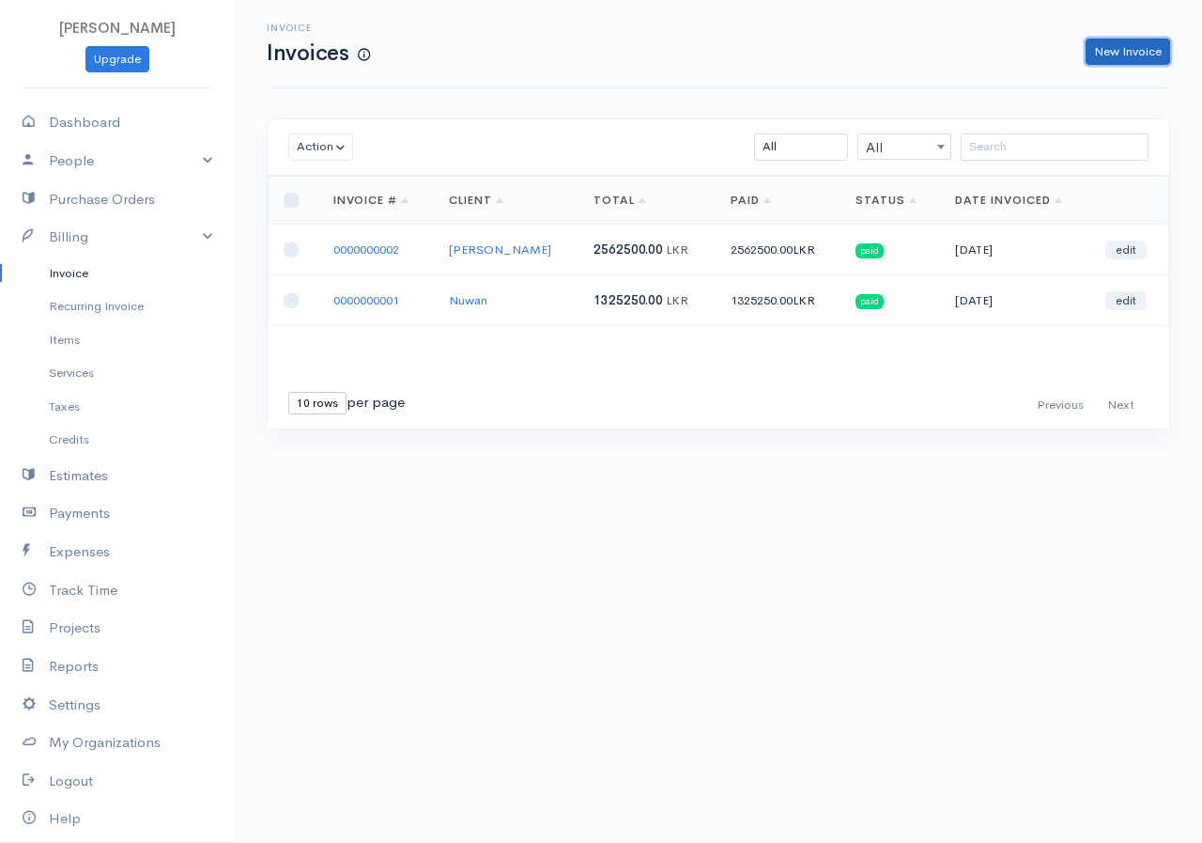
click at [1117, 43] on link "New Invoice" at bounding box center [1128, 52] width 85 height 27
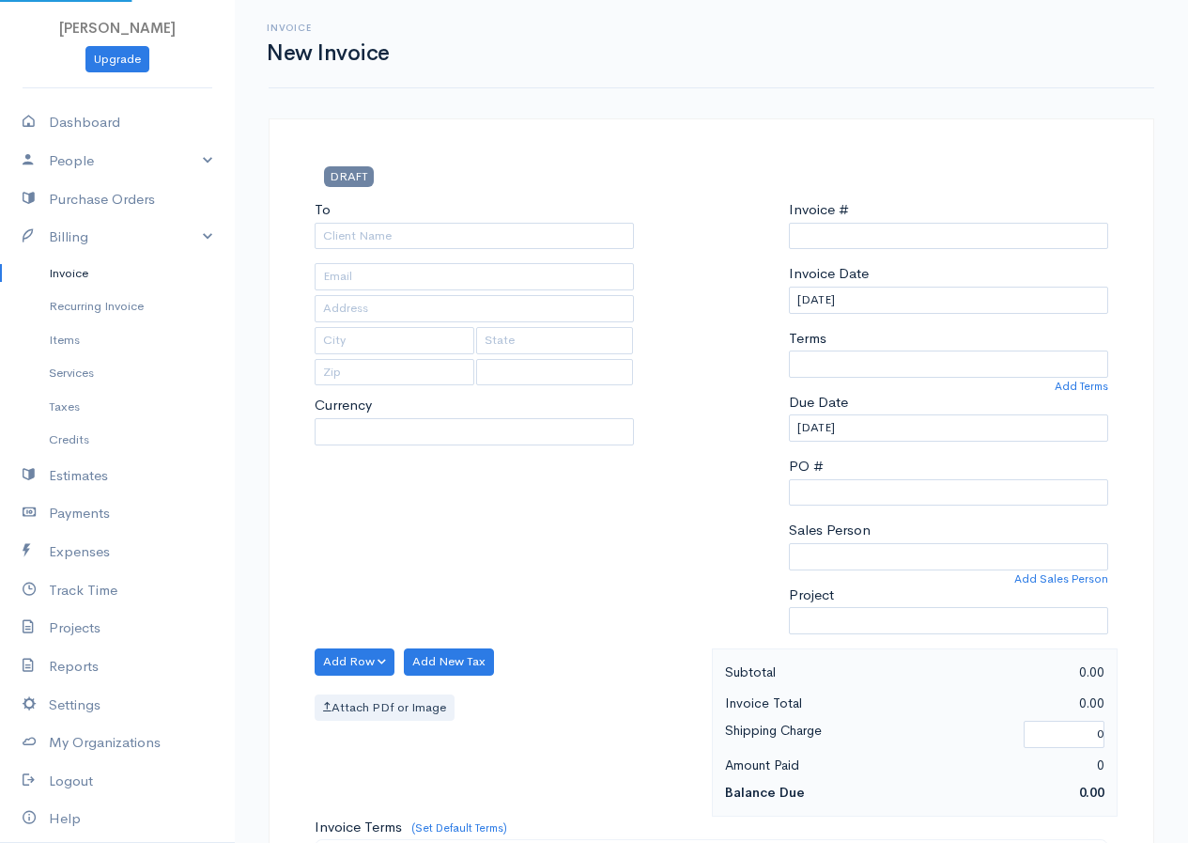
select select "LKR"
select select "[GEOGRAPHIC_DATA]"
type input "0000000003"
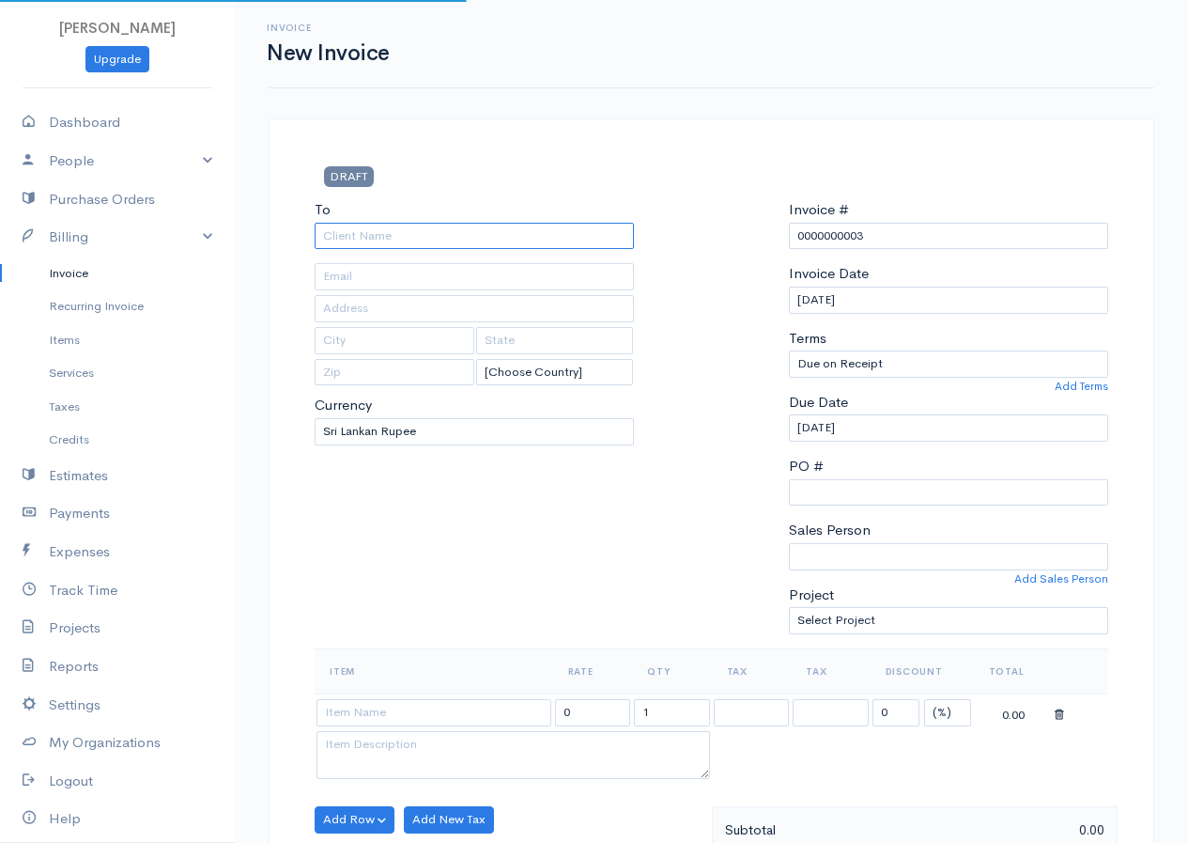
click at [450, 244] on input "To" at bounding box center [474, 236] width 319 height 27
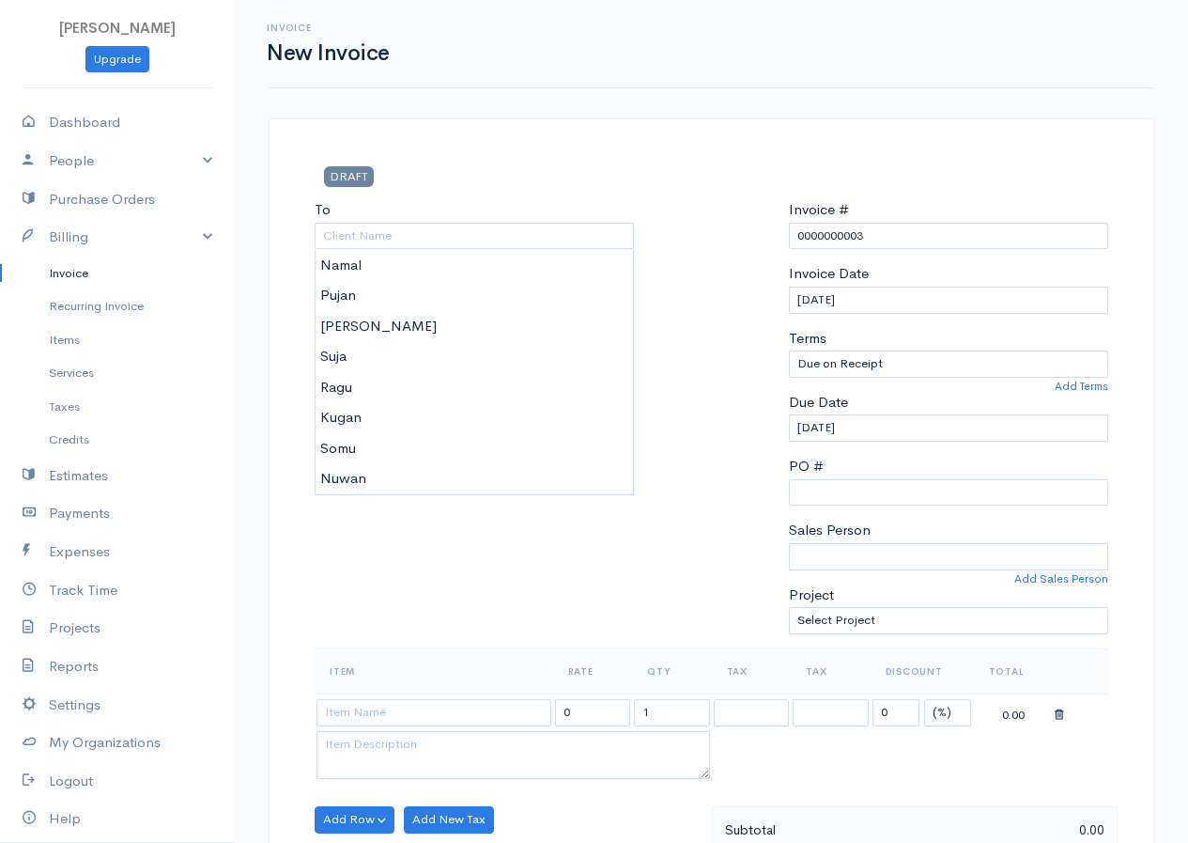
type input "Nuwan"
click at [362, 471] on body "[PERSON_NAME] Upgrade Dashboard People Clients Vendors Staff Users Purchase Ord…" at bounding box center [594, 812] width 1188 height 1624
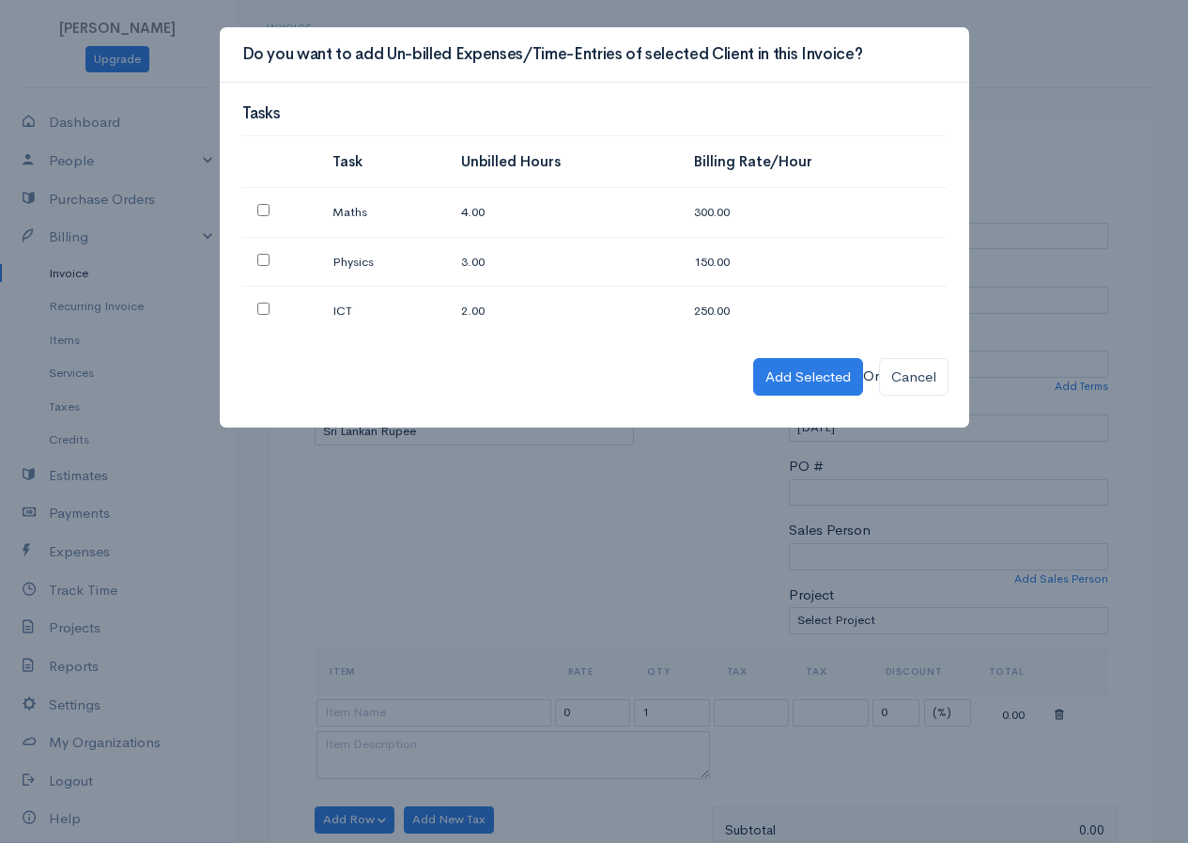
click at [262, 209] on input "checkbox" at bounding box center [263, 210] width 12 height 12
checkbox input "true"
click at [271, 264] on td at bounding box center [280, 262] width 76 height 50
click at [259, 260] on input "checkbox" at bounding box center [263, 260] width 12 height 12
checkbox input "true"
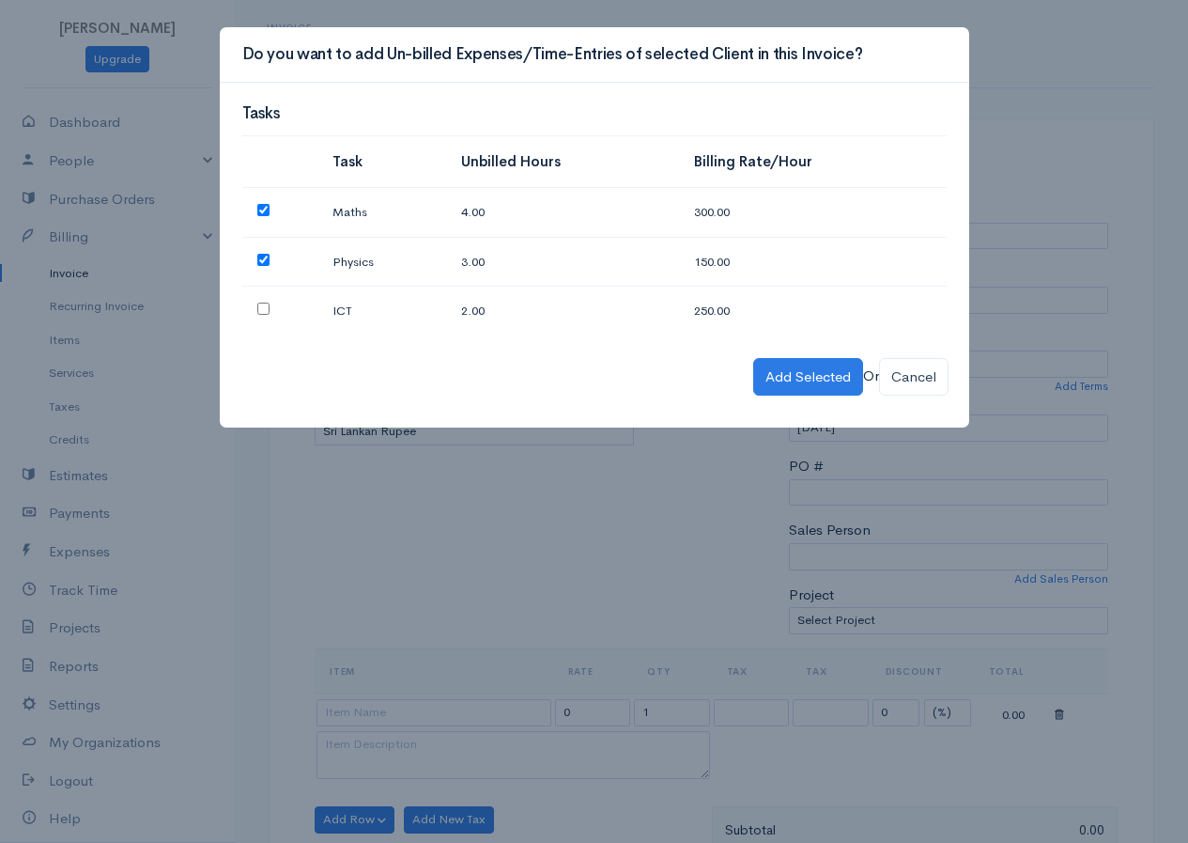
click at [259, 302] on input "checkbox" at bounding box center [263, 308] width 12 height 12
checkbox input "true"
click at [793, 376] on button "Add Selected" at bounding box center [808, 377] width 110 height 39
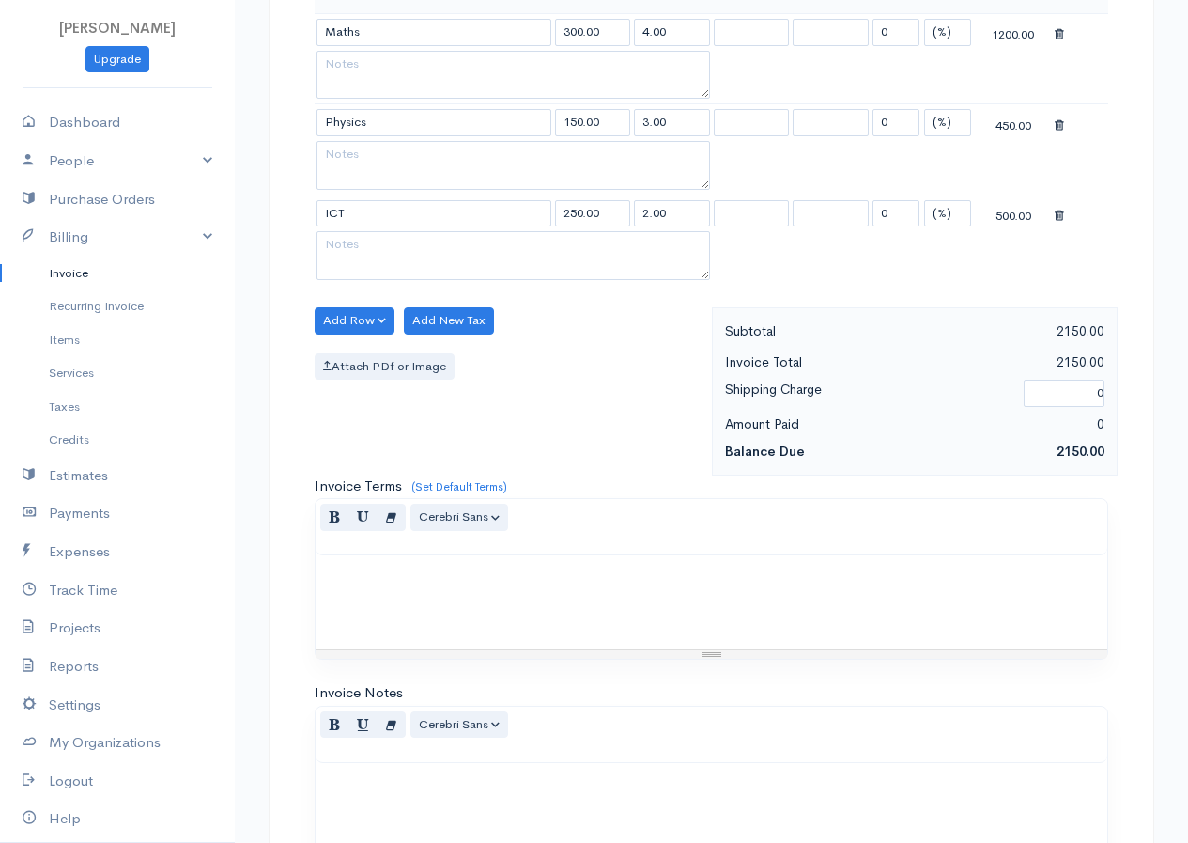
scroll to position [1120, 0]
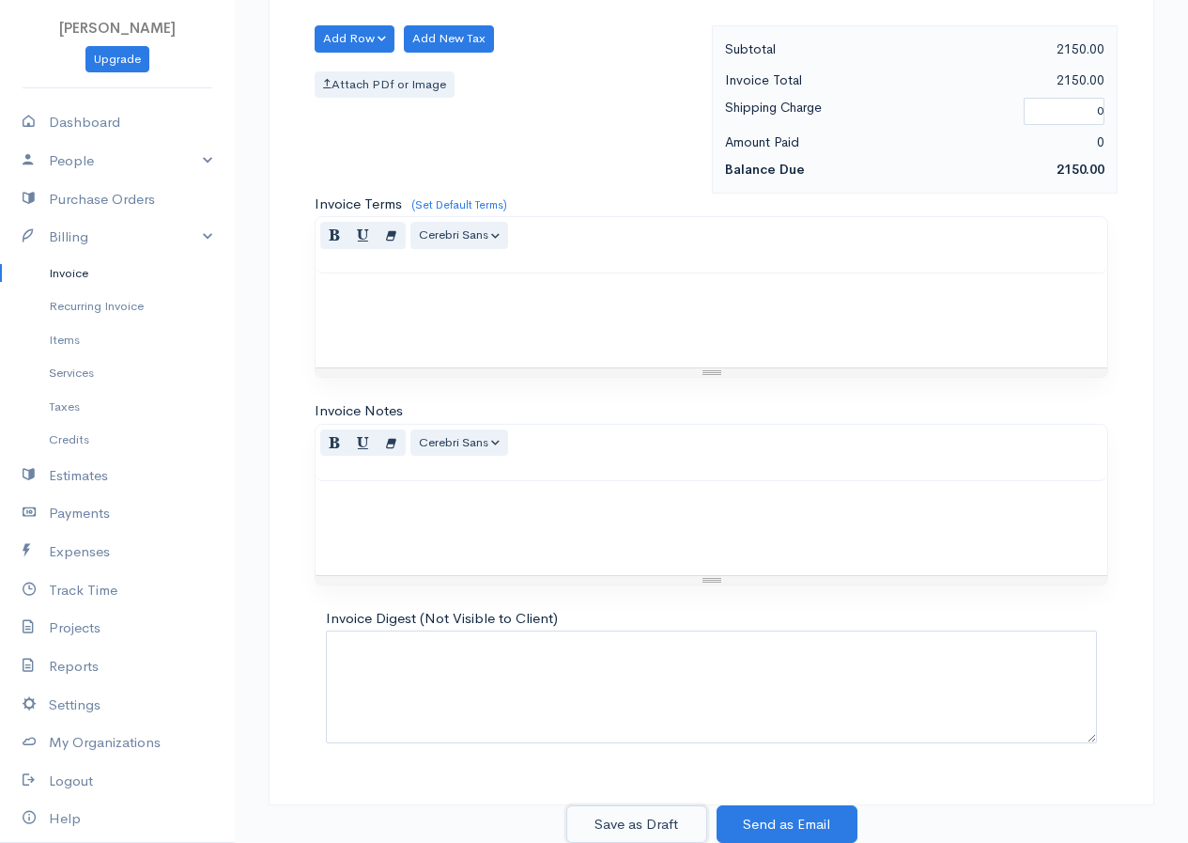
click at [670, 831] on button "Save as Draft" at bounding box center [636, 824] width 141 height 39
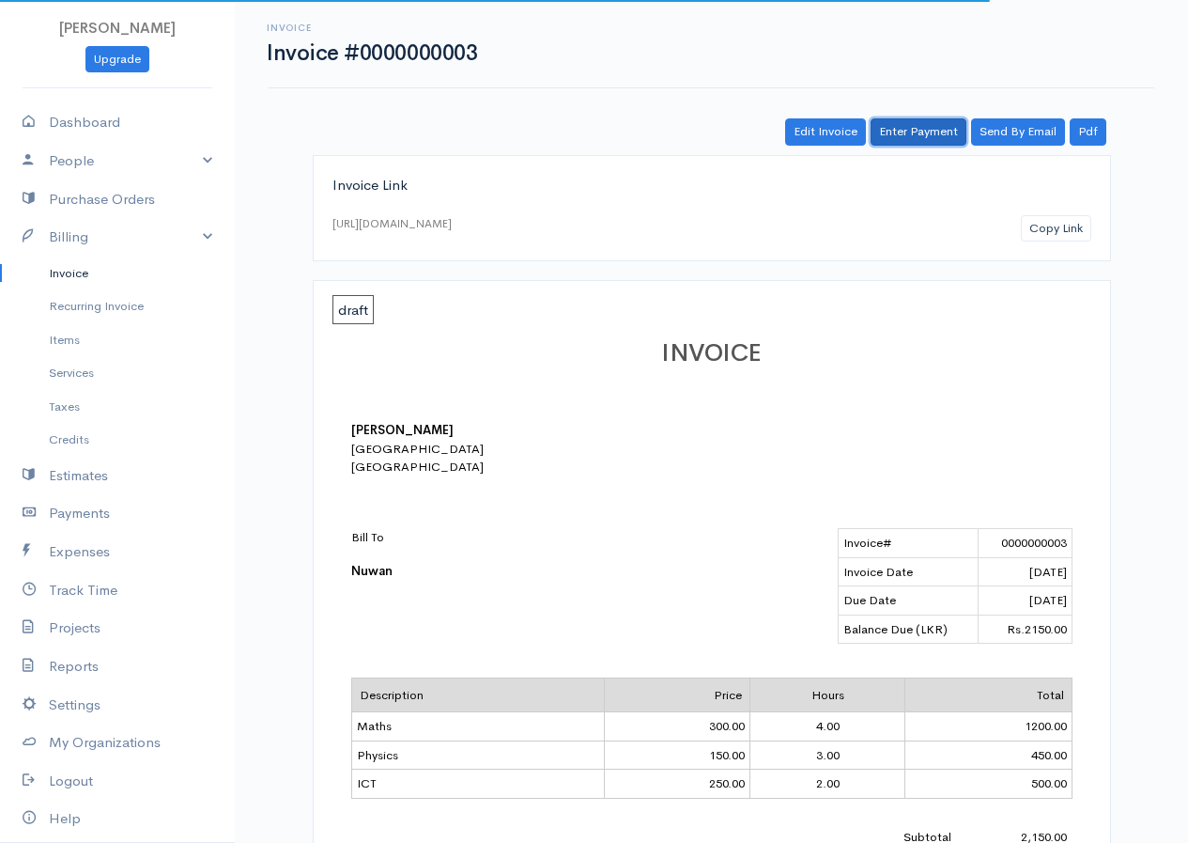
click at [934, 130] on link "Enter Payment" at bounding box center [919, 131] width 96 height 27
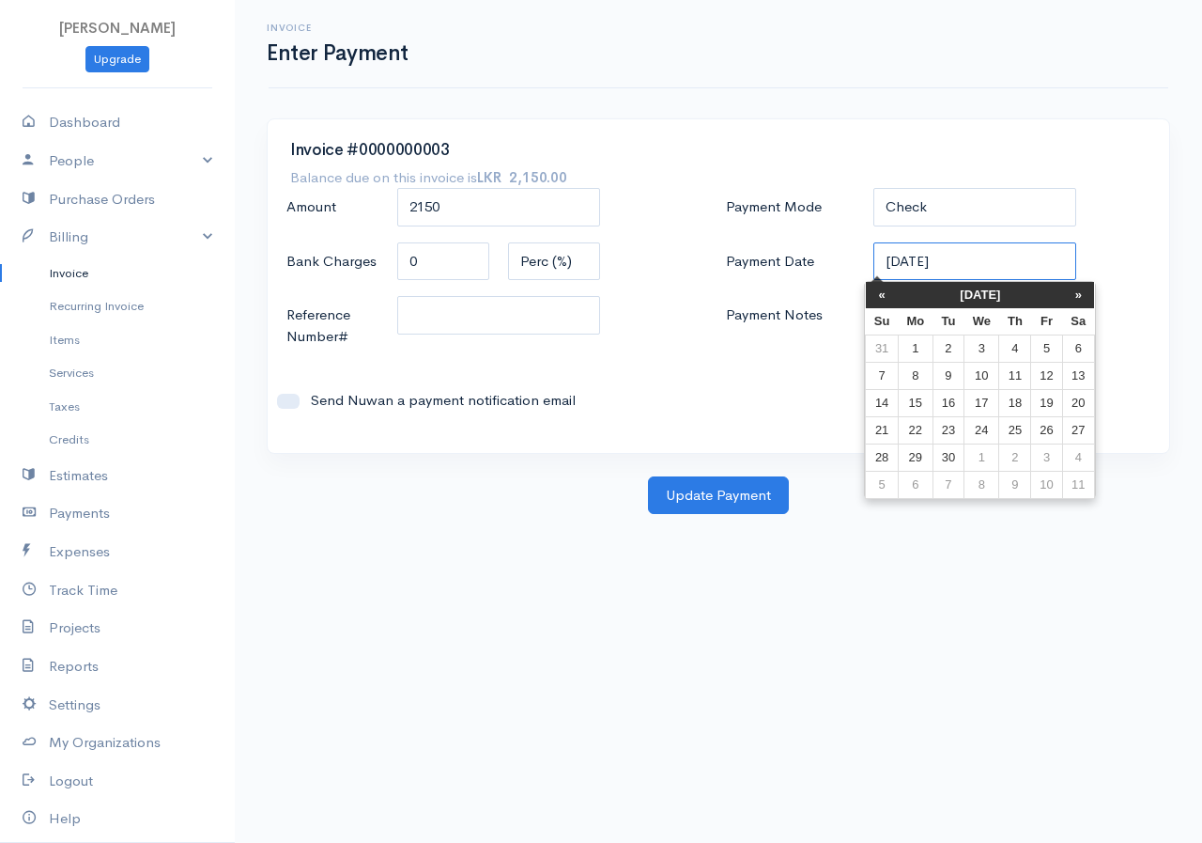
click at [998, 277] on input "[DATE]" at bounding box center [975, 261] width 203 height 39
click at [881, 296] on th "«" at bounding box center [882, 295] width 33 height 26
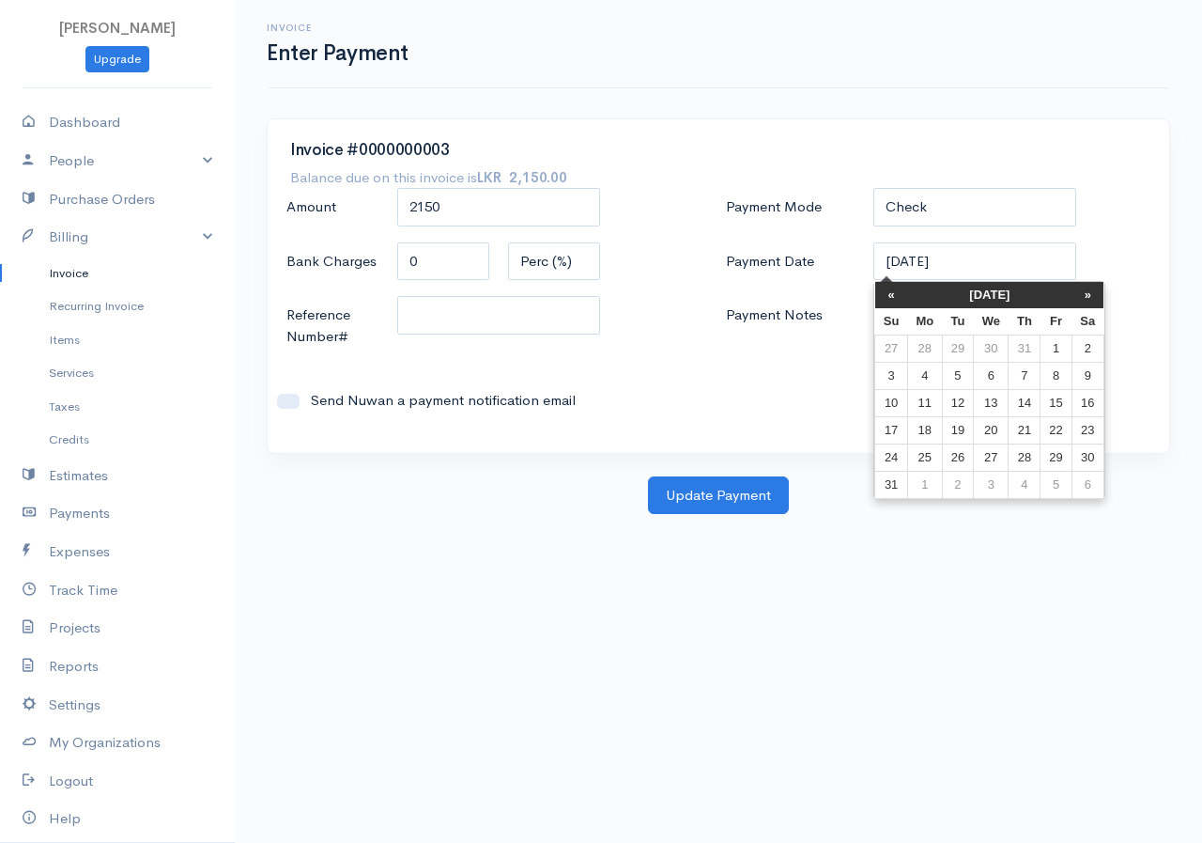
click at [881, 296] on th "«" at bounding box center [891, 295] width 33 height 26
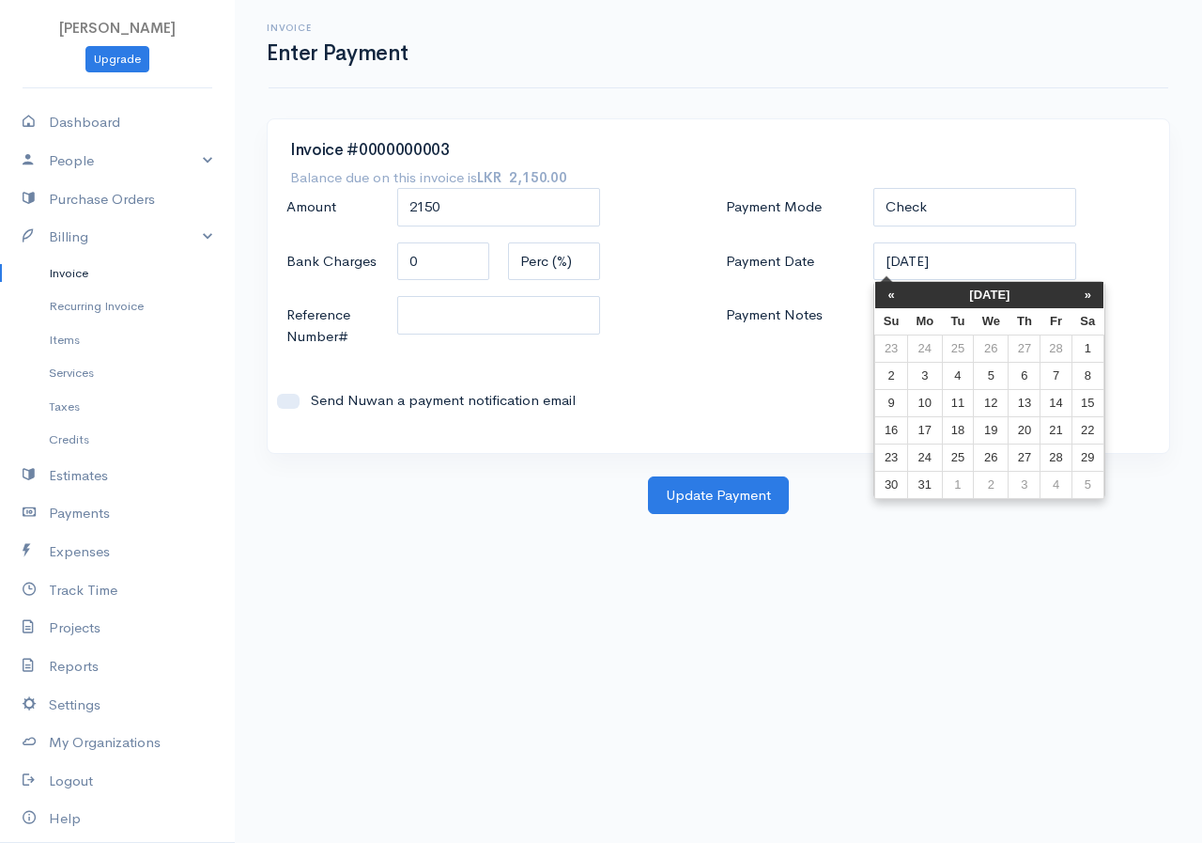
click at [881, 296] on th "«" at bounding box center [891, 295] width 33 height 26
click at [1064, 365] on td "10" at bounding box center [1056, 375] width 31 height 27
type input "[DATE]"
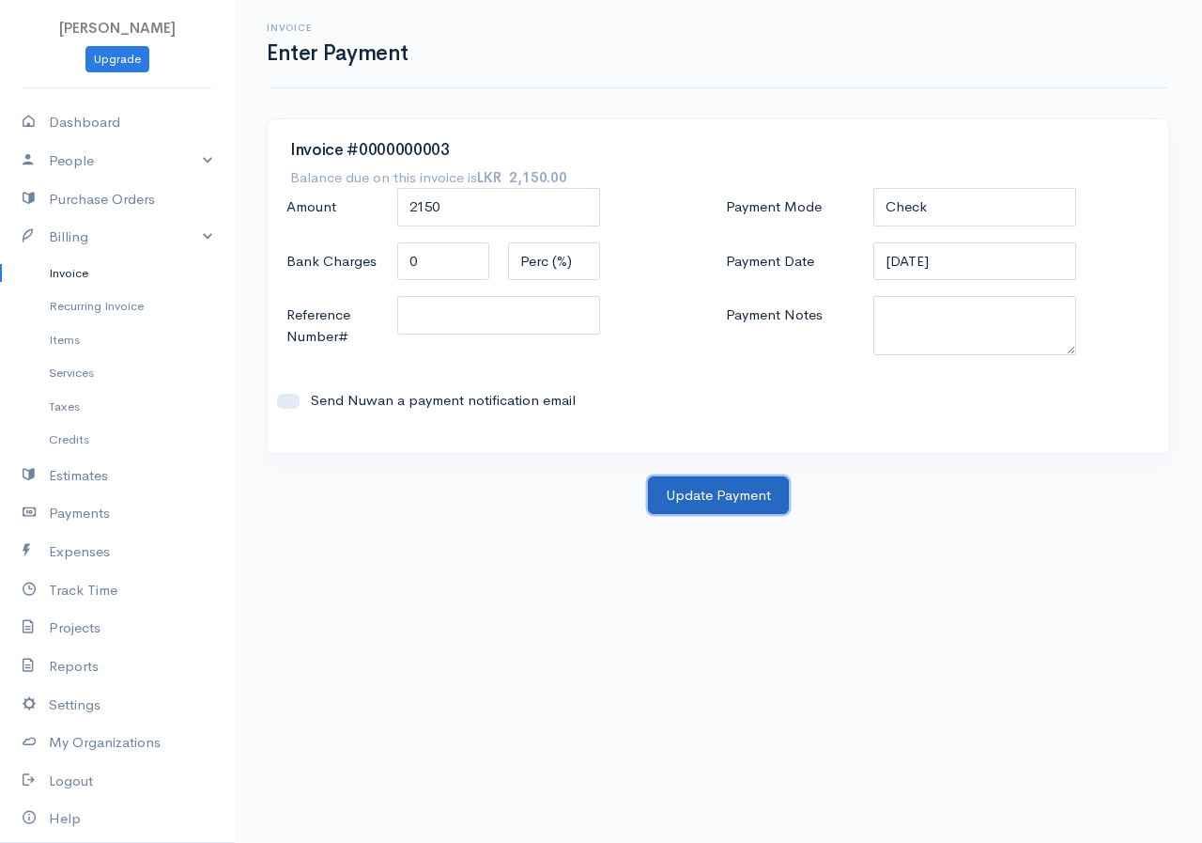
click at [717, 485] on button "Update Payment" at bounding box center [718, 495] width 141 height 39
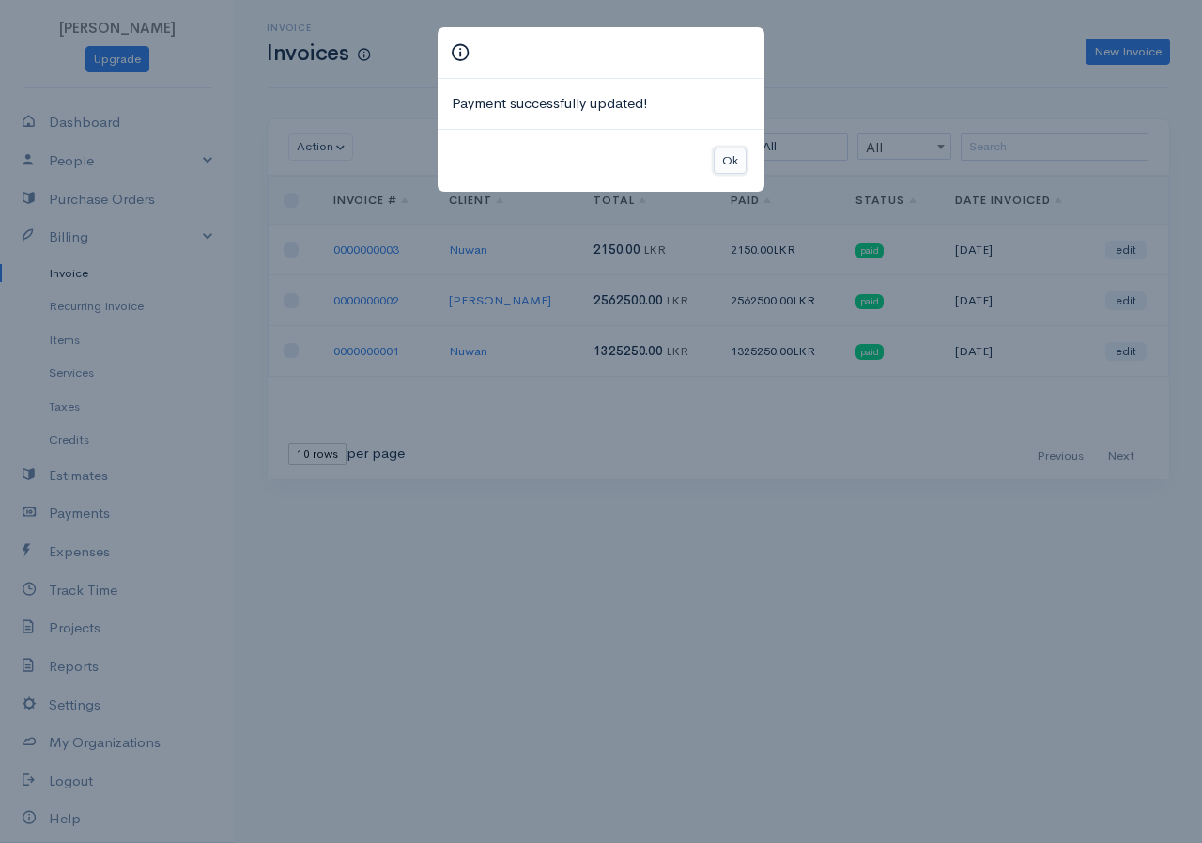
click at [737, 171] on button "Ok" at bounding box center [730, 160] width 33 height 27
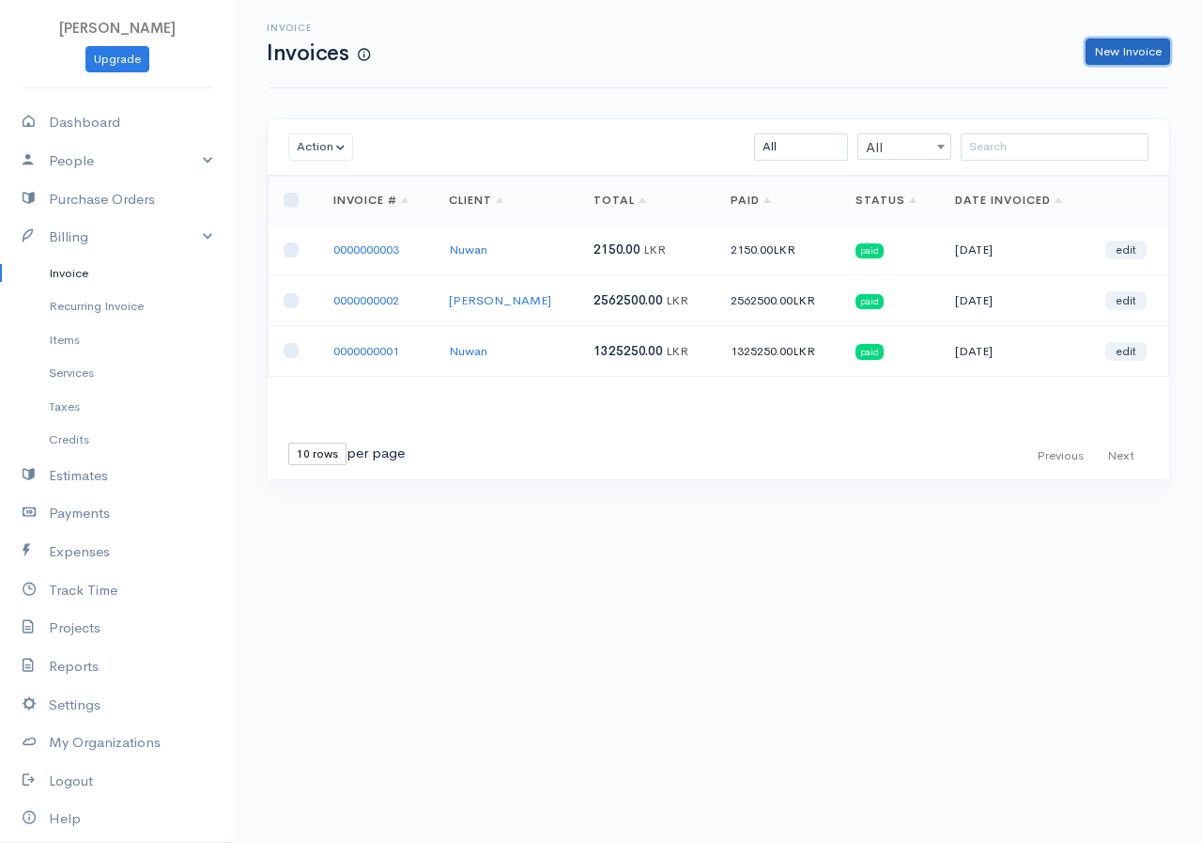
click at [1111, 56] on link "New Invoice" at bounding box center [1128, 52] width 85 height 27
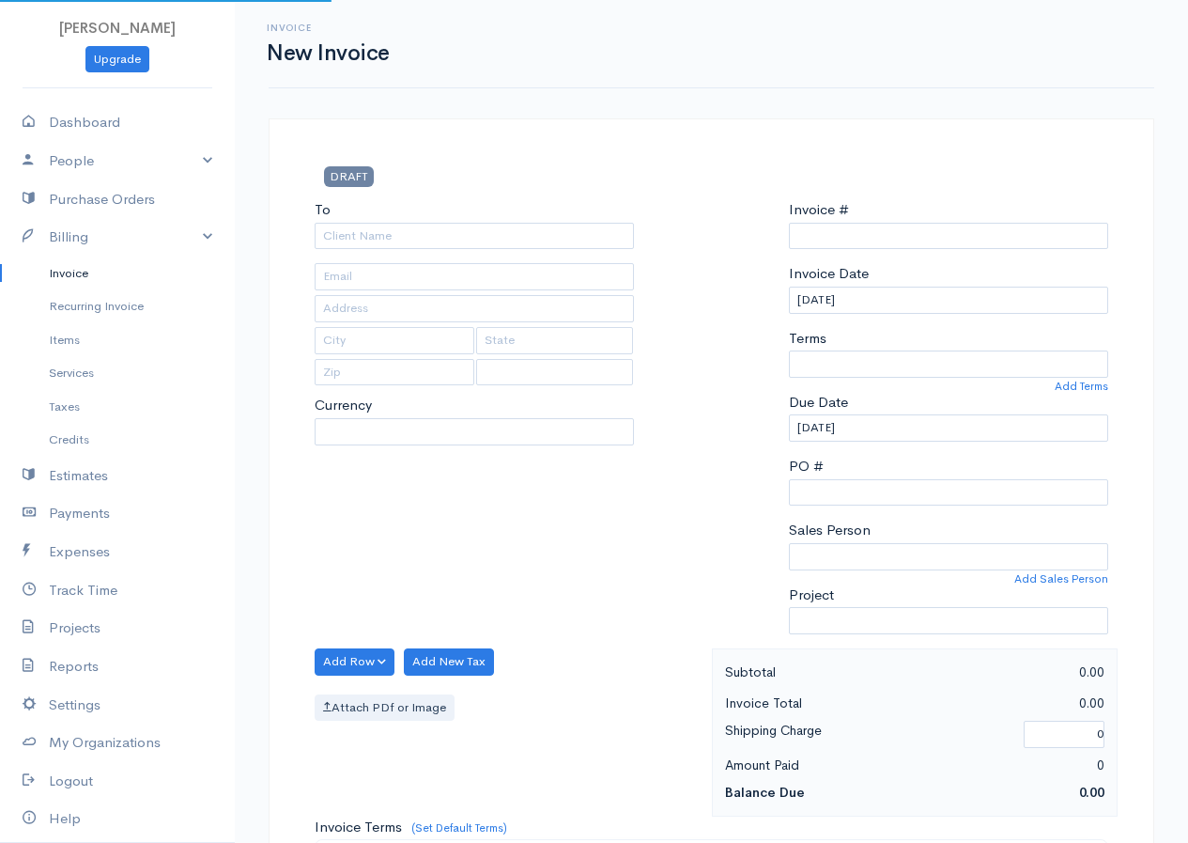
type input "0000000004"
select select "[GEOGRAPHIC_DATA]"
select select "LKR"
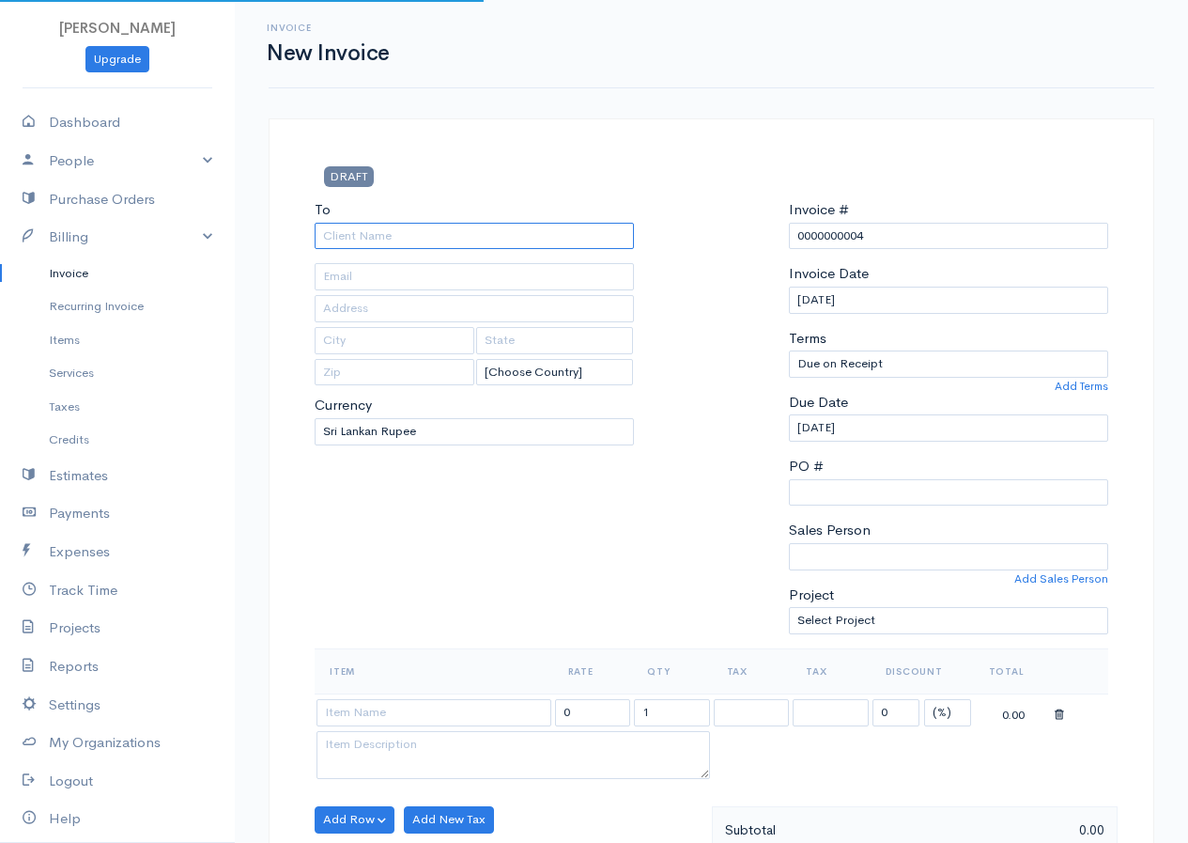
click at [573, 233] on input "To" at bounding box center [474, 236] width 319 height 27
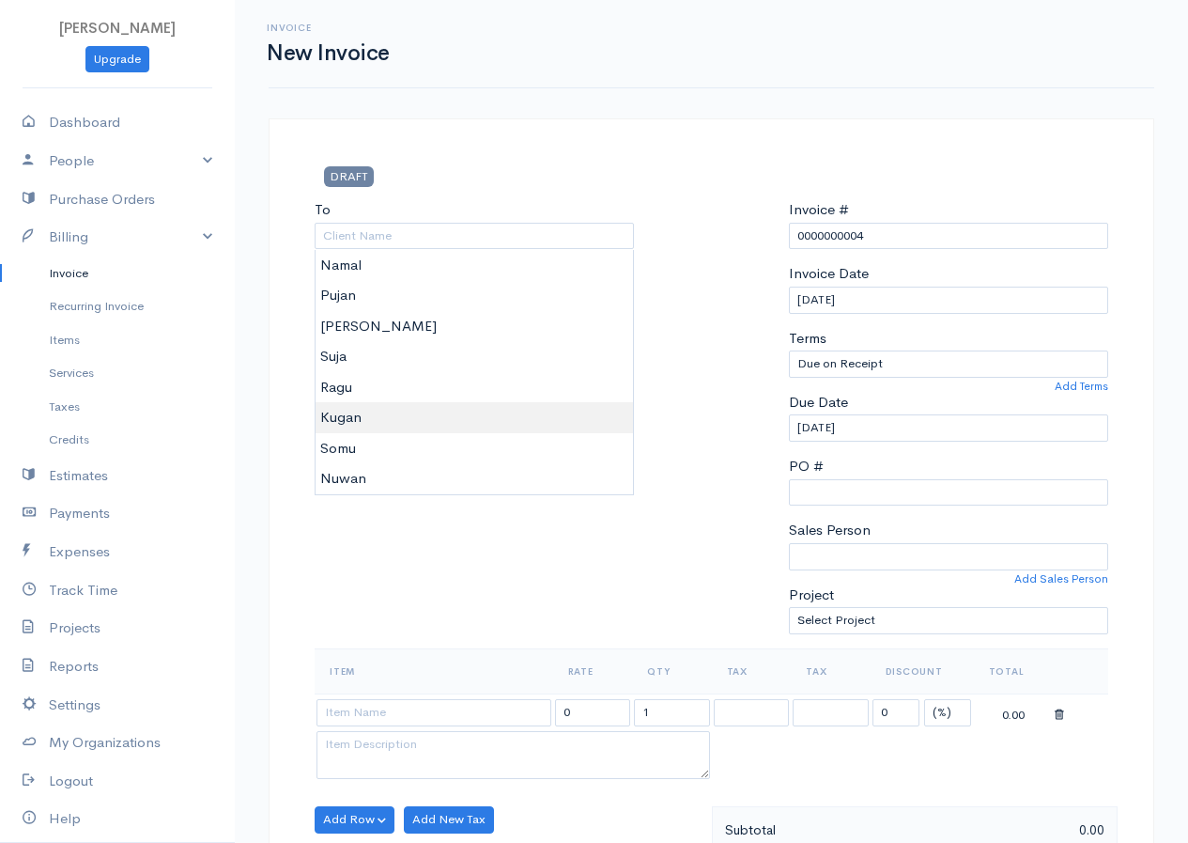
type input "Kugan"
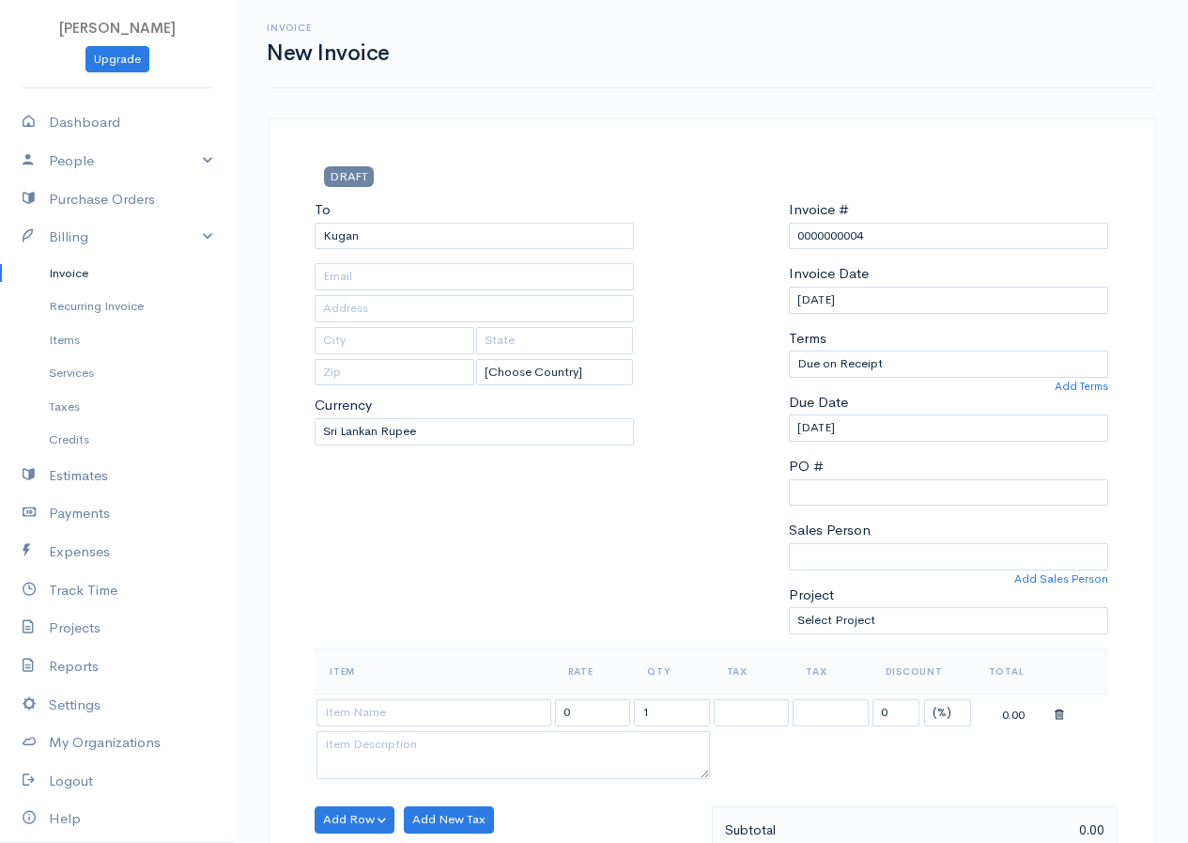
click at [337, 423] on body "[PERSON_NAME] Upgrade Dashboard People Clients Vendors Staff Users Purchase Ord…" at bounding box center [594, 812] width 1188 height 1624
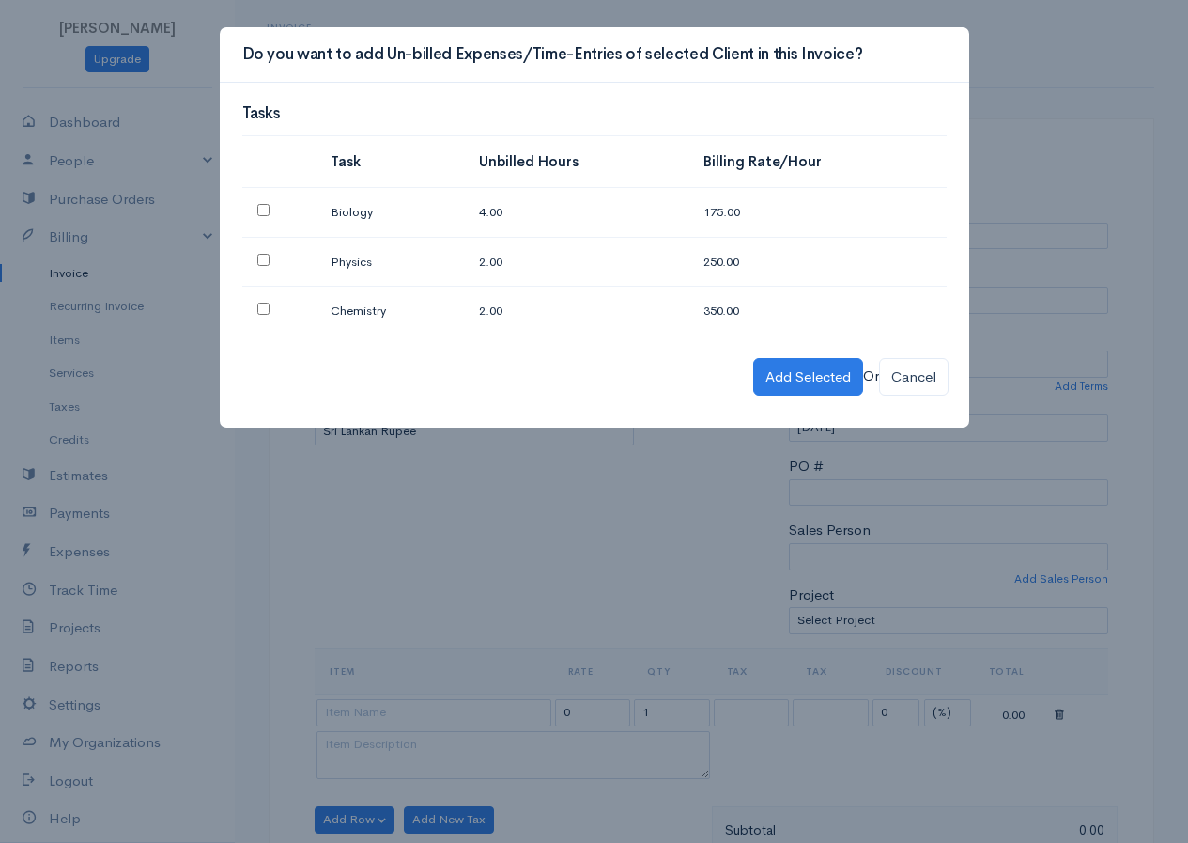
click at [259, 208] on input "checkbox" at bounding box center [263, 210] width 12 height 12
checkbox input "true"
click at [262, 260] on input "checkbox" at bounding box center [263, 260] width 12 height 12
checkbox input "true"
click at [265, 316] on td at bounding box center [278, 311] width 73 height 49
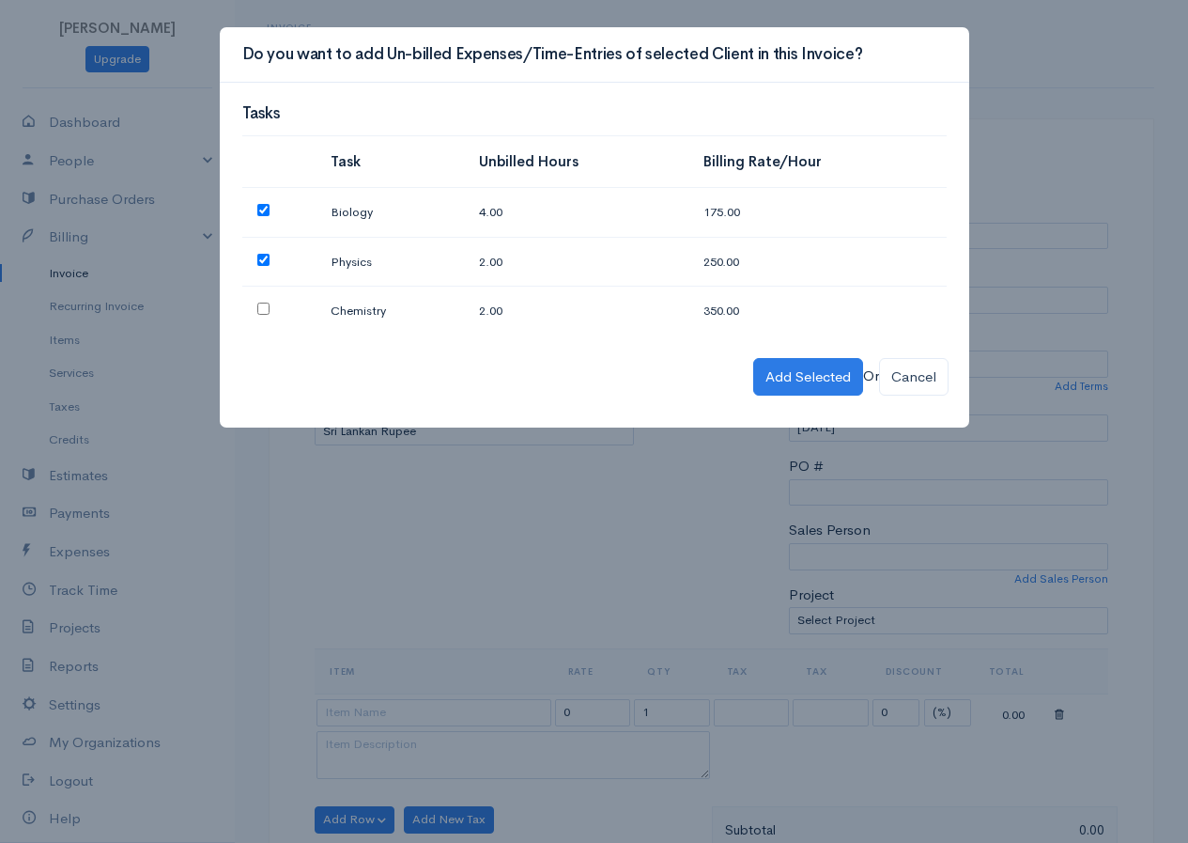
click at [259, 308] on input "checkbox" at bounding box center [263, 308] width 12 height 12
checkbox input "true"
click at [777, 372] on button "Add Selected" at bounding box center [808, 377] width 110 height 39
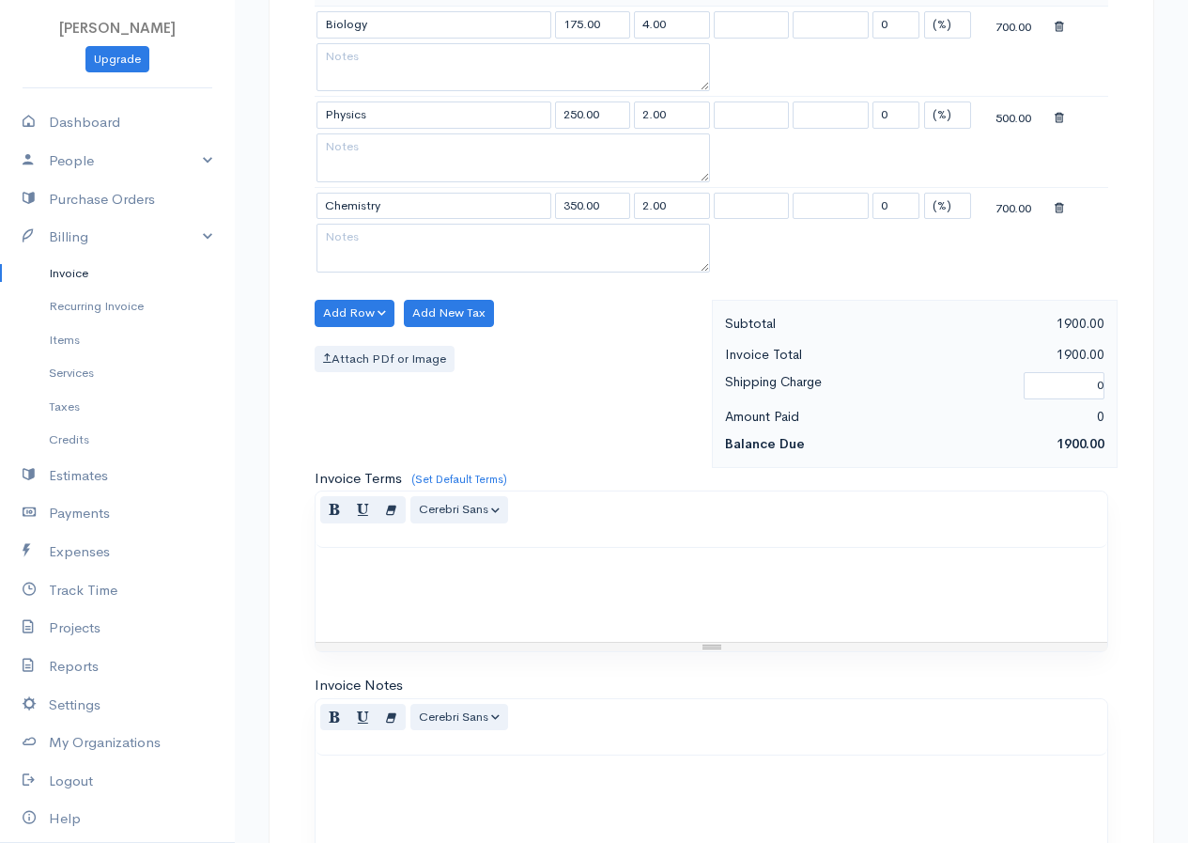
scroll to position [1120, 0]
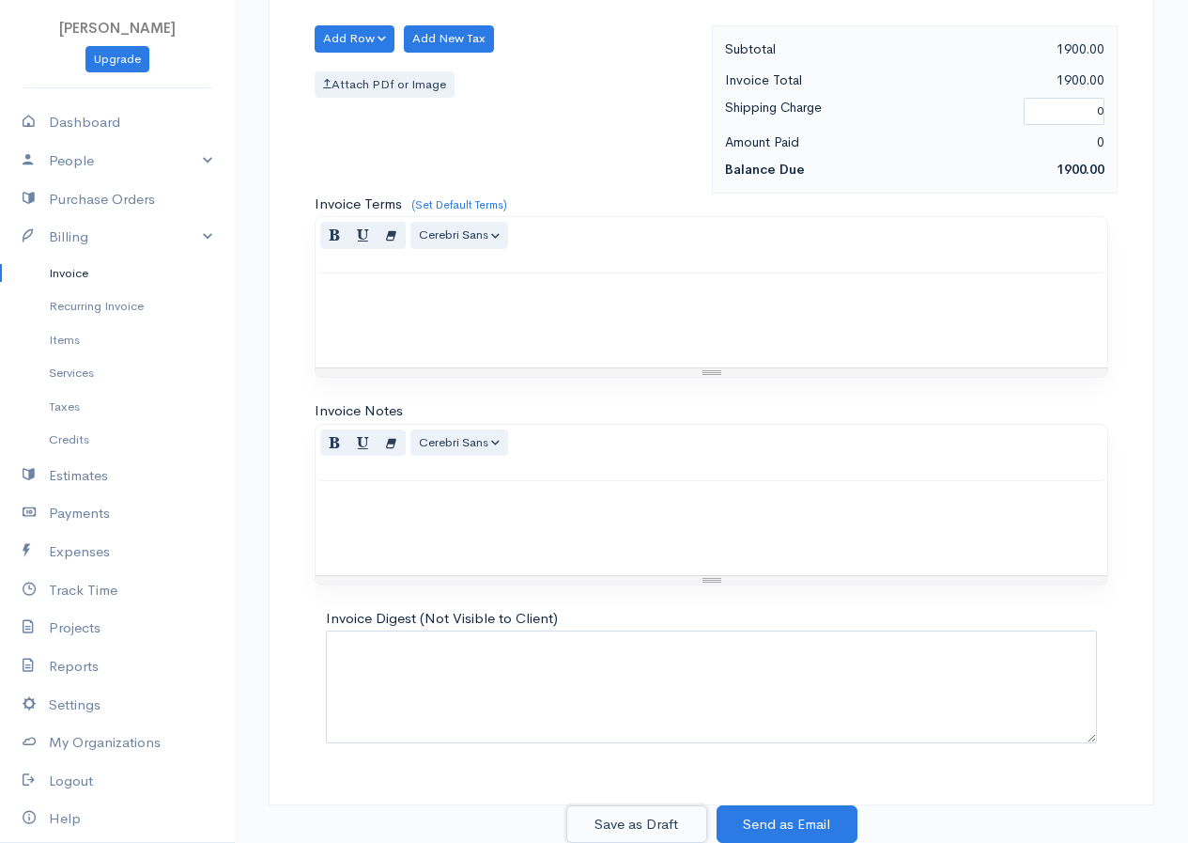
click at [653, 820] on button "Save as Draft" at bounding box center [636, 824] width 141 height 39
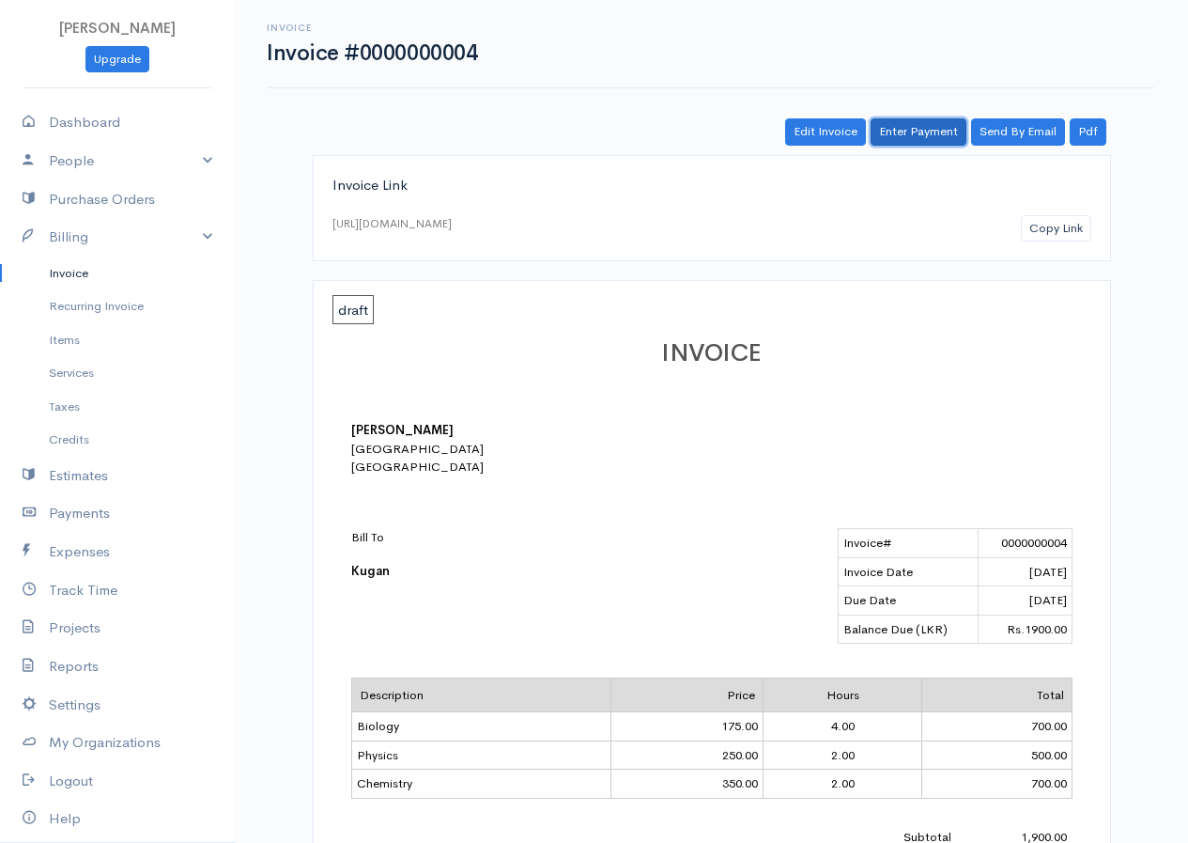
click at [892, 129] on link "Enter Payment" at bounding box center [919, 131] width 96 height 27
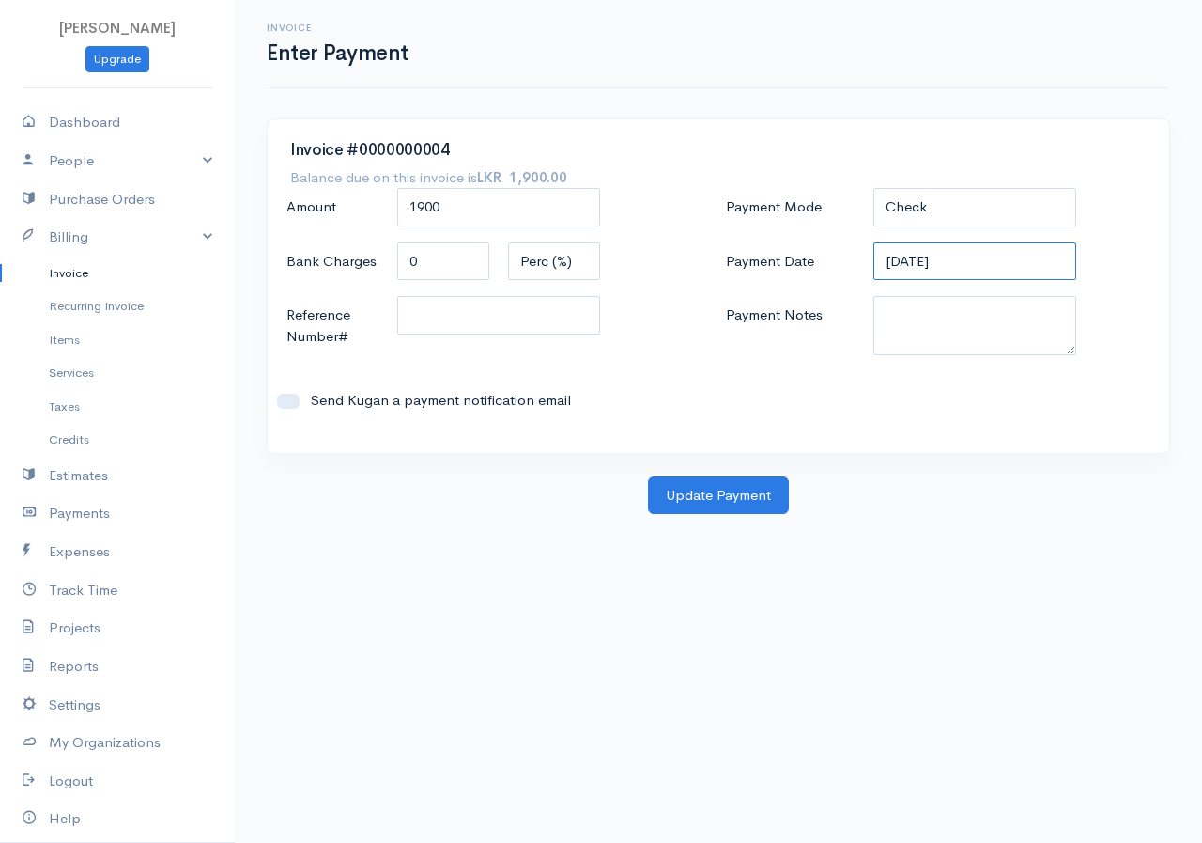
click at [1032, 270] on input "[DATE]" at bounding box center [975, 261] width 203 height 39
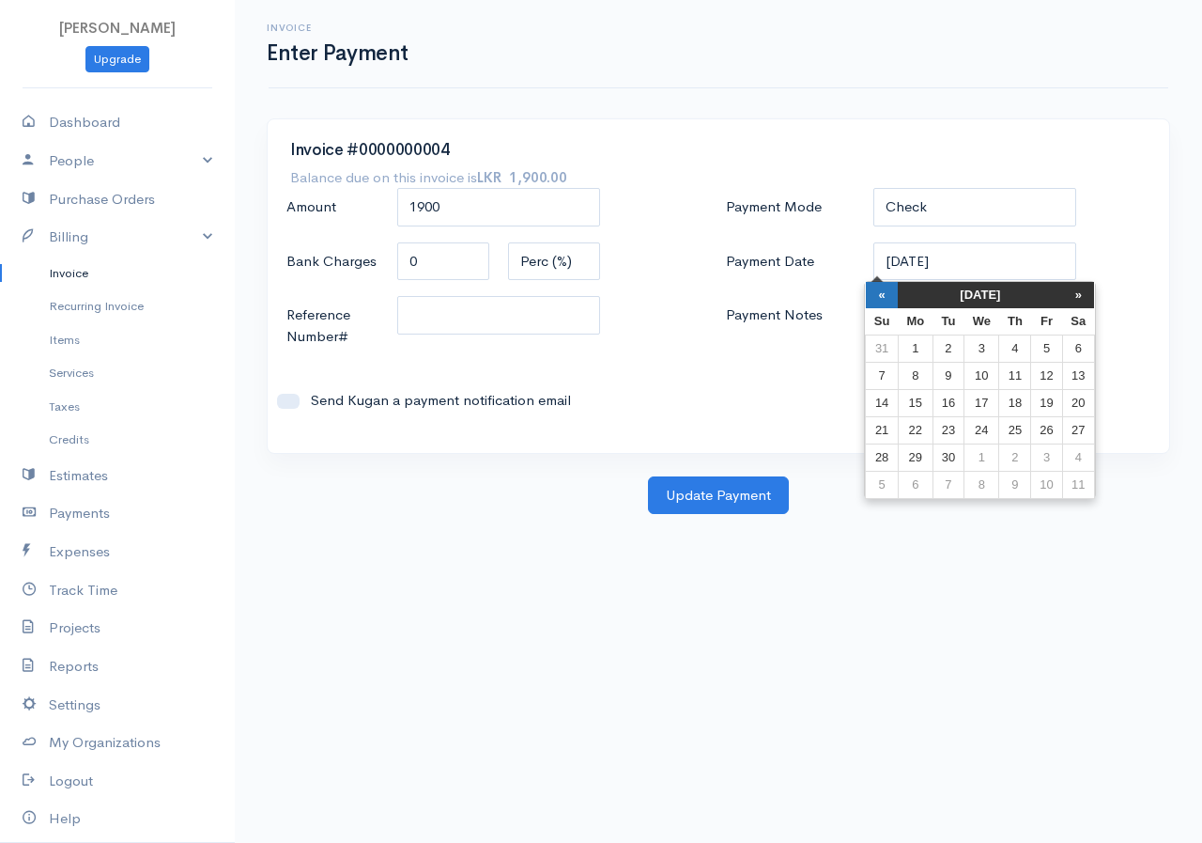
click at [889, 294] on th "«" at bounding box center [882, 295] width 33 height 26
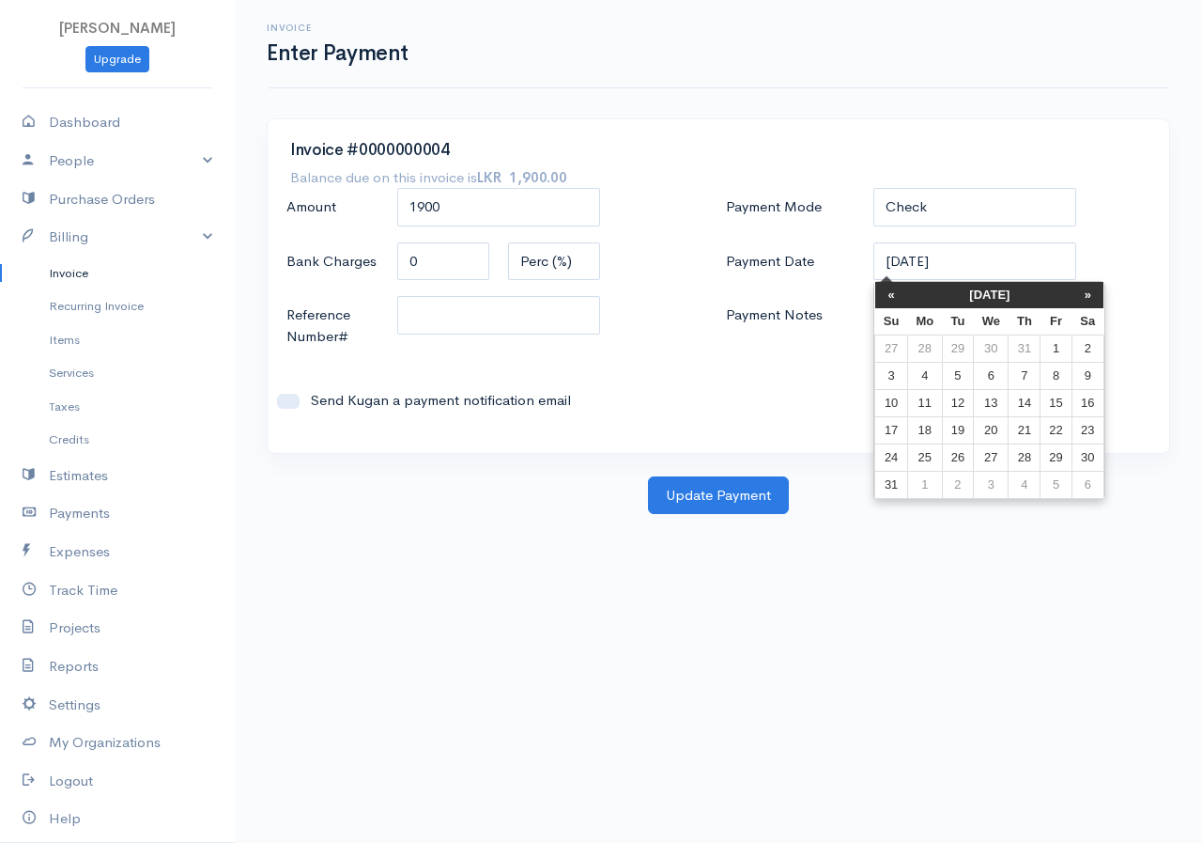
click at [889, 294] on th "«" at bounding box center [891, 295] width 33 height 26
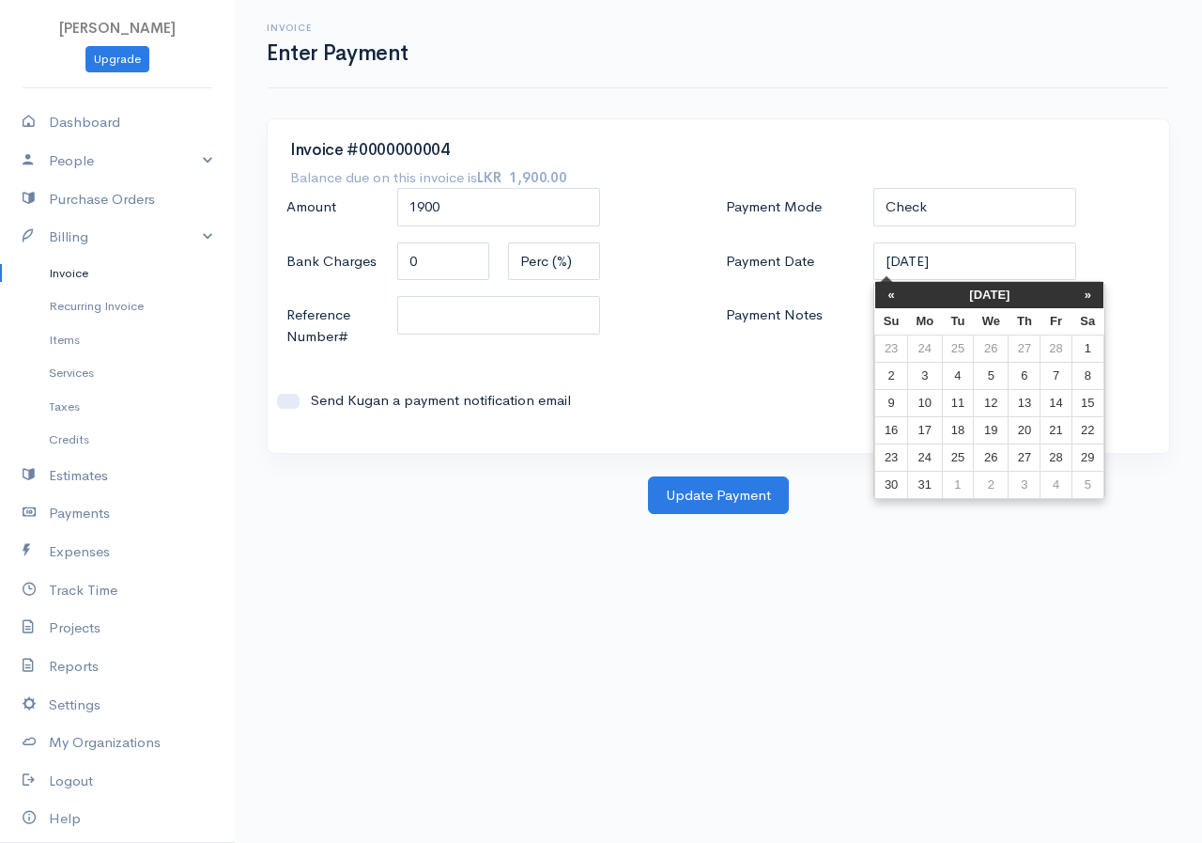
click at [889, 294] on th "«" at bounding box center [891, 295] width 33 height 26
click at [878, 292] on th "«" at bounding box center [891, 295] width 33 height 26
click at [1095, 375] on td "11" at bounding box center [1088, 375] width 32 height 27
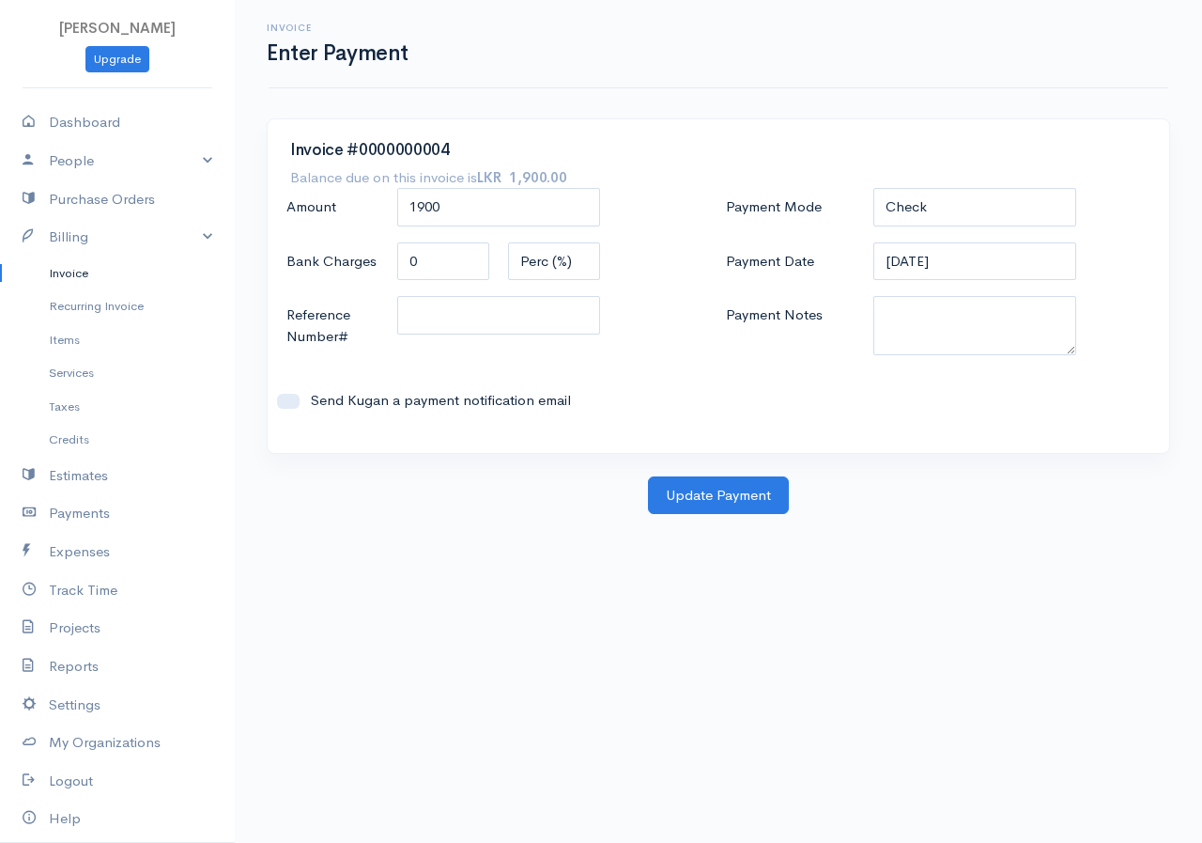
type input "[DATE]"
click at [970, 189] on select "Check Bank Transfer Credit Cash Debit ACH VISA MASTERCARD AMEX DISCOVER DINERS …" at bounding box center [975, 207] width 203 height 39
select select "Cash"
click at [874, 188] on select "Check Bank Transfer Credit Cash Debit ACH VISA MASTERCARD AMEX DISCOVER DINERS …" at bounding box center [975, 207] width 203 height 39
click at [746, 486] on button "Update Payment" at bounding box center [718, 495] width 141 height 39
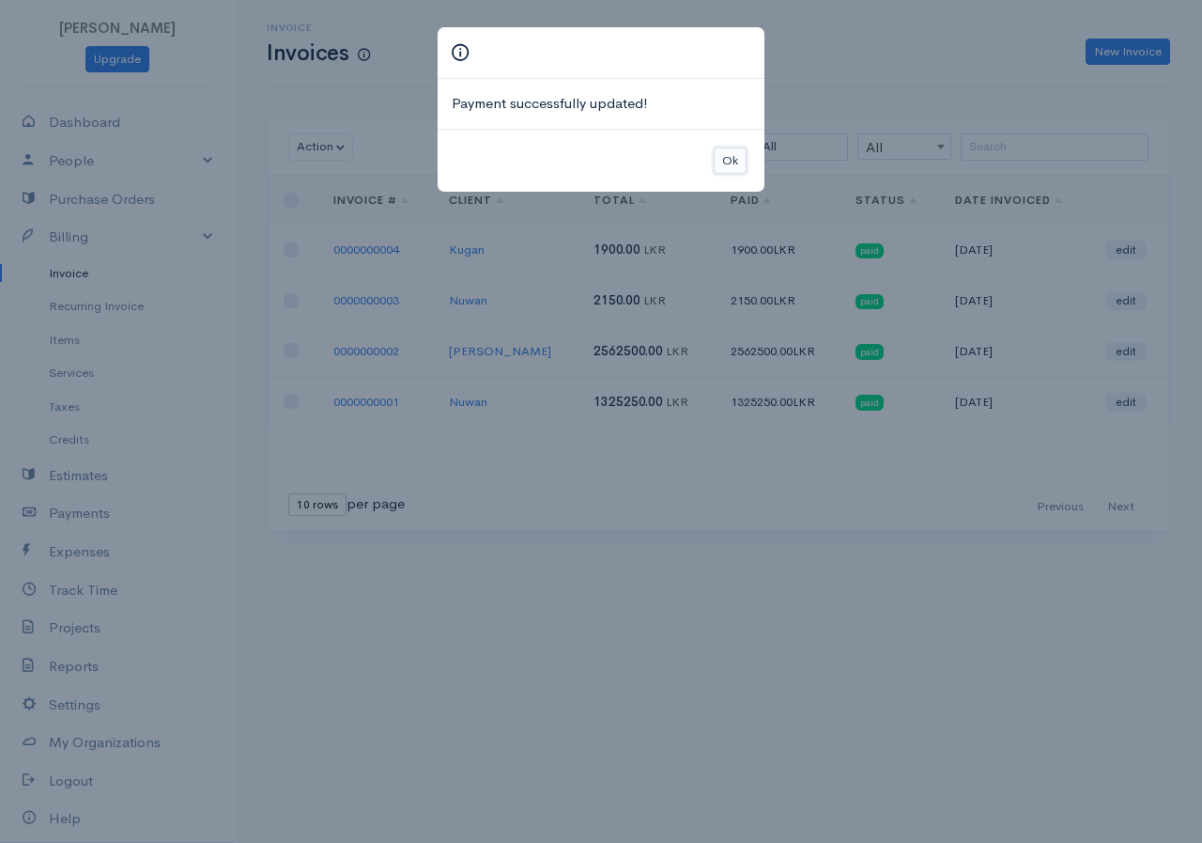
click at [731, 162] on button "Ok" at bounding box center [730, 160] width 33 height 27
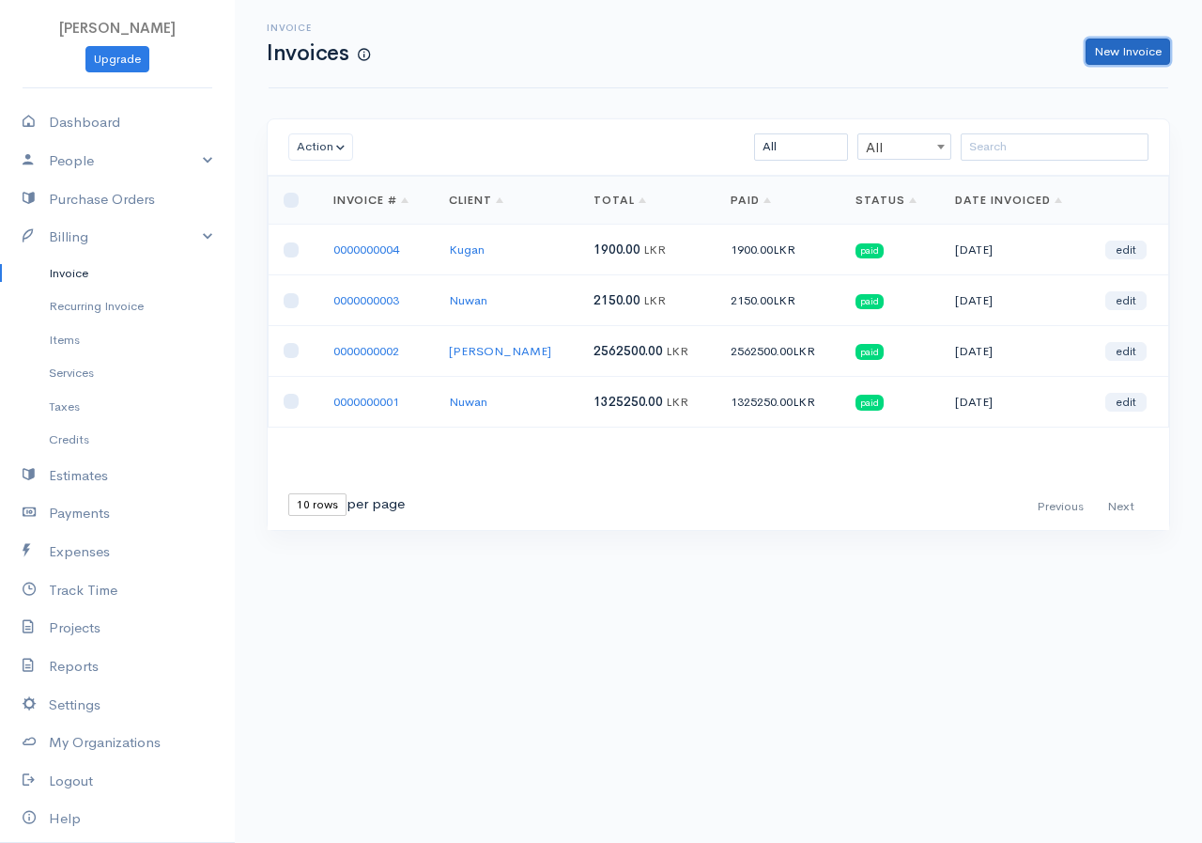
click at [1117, 56] on link "New Invoice" at bounding box center [1128, 52] width 85 height 27
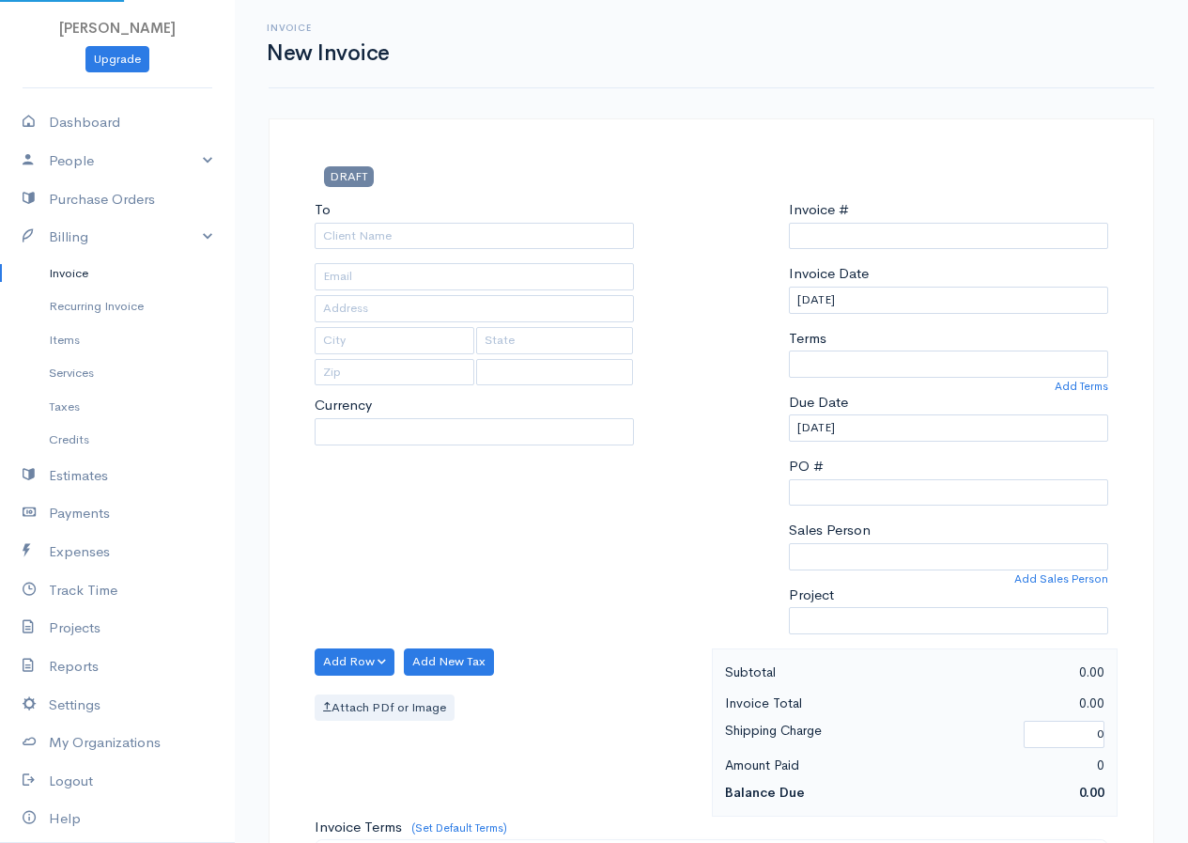
select select "LKR"
select select "[GEOGRAPHIC_DATA]"
type input "0000000005"
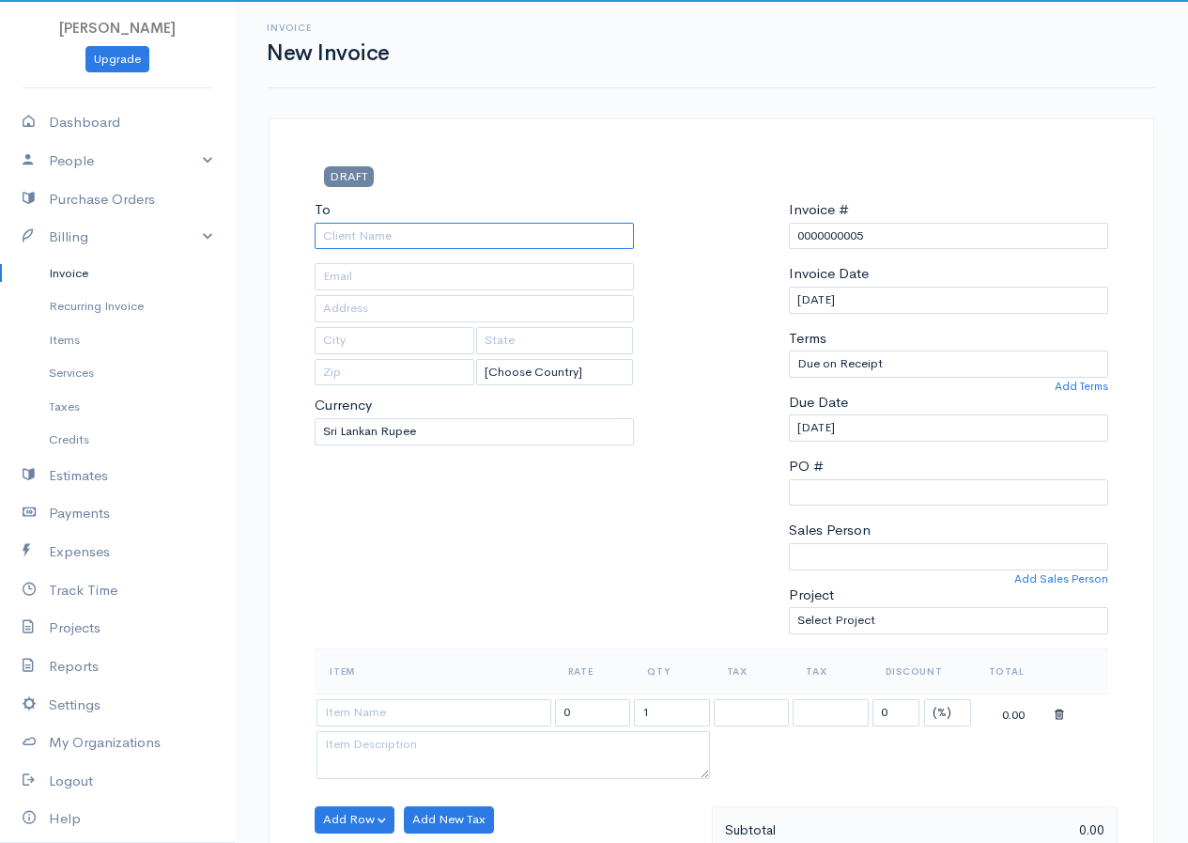
click at [500, 225] on input "To" at bounding box center [474, 236] width 319 height 27
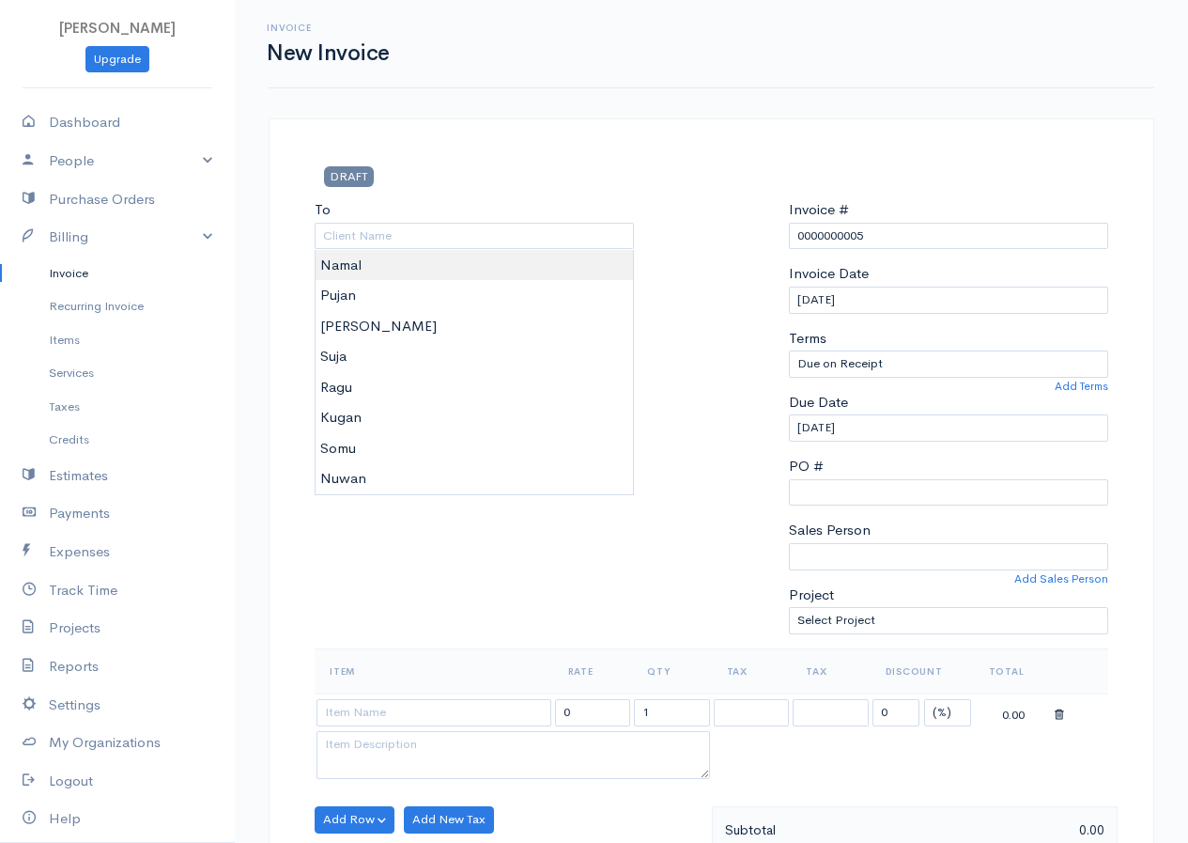
type input "Namal"
click at [346, 265] on body "[PERSON_NAME] Upgrade Dashboard People Clients Vendors Staff Users Purchase Ord…" at bounding box center [594, 812] width 1188 height 1624
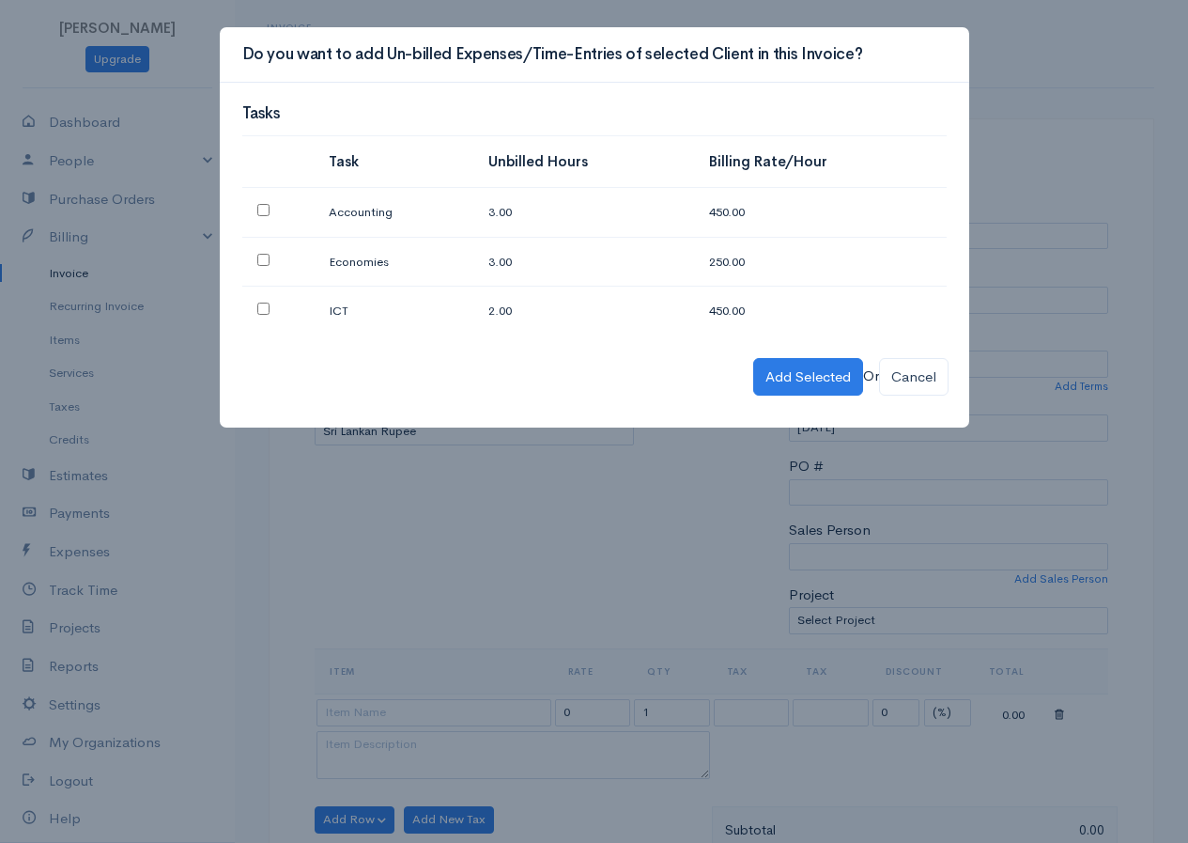
click at [256, 201] on td at bounding box center [278, 213] width 72 height 50
click at [266, 223] on td at bounding box center [278, 213] width 72 height 50
click at [263, 212] on input "checkbox" at bounding box center [263, 210] width 12 height 12
checkbox input "true"
click at [258, 258] on input "checkbox" at bounding box center [263, 260] width 12 height 12
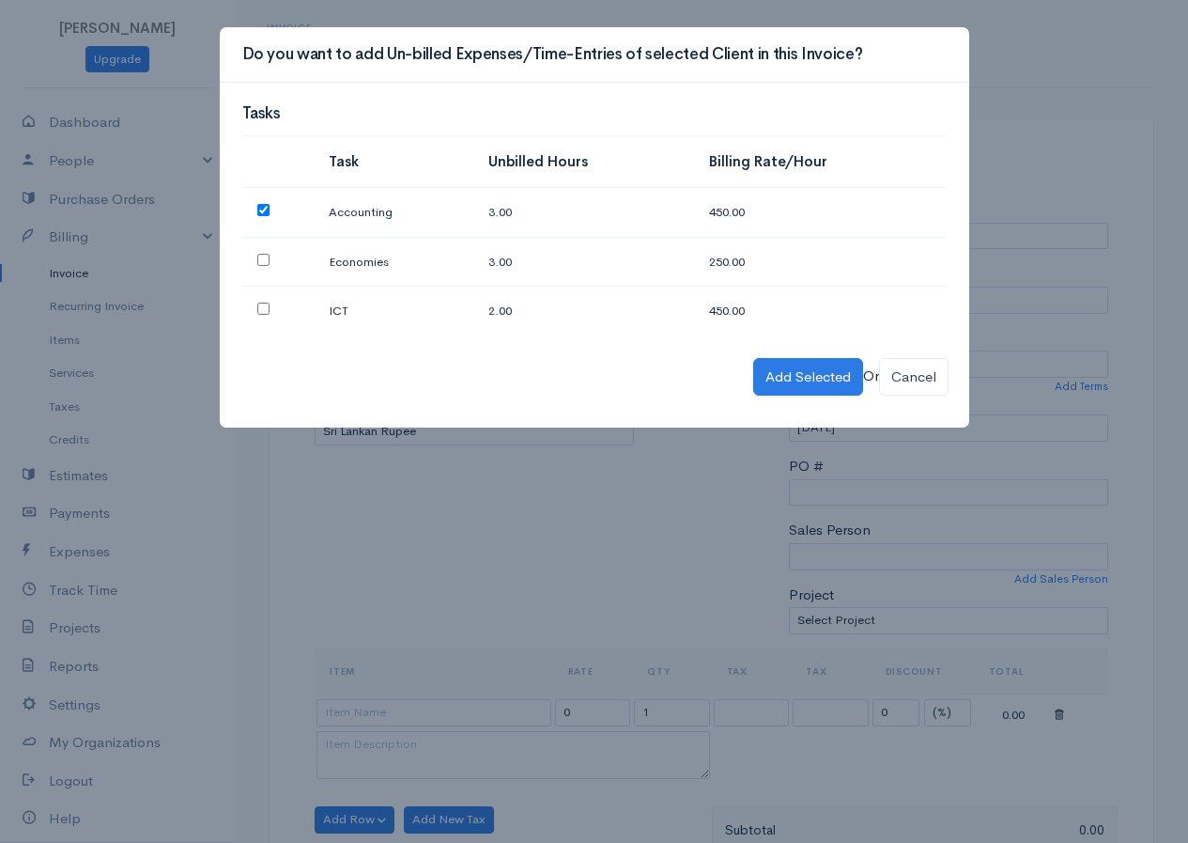
checkbox input "true"
click at [261, 307] on input "checkbox" at bounding box center [263, 308] width 12 height 12
checkbox input "true"
click at [778, 370] on button "Add Selected" at bounding box center [808, 377] width 110 height 39
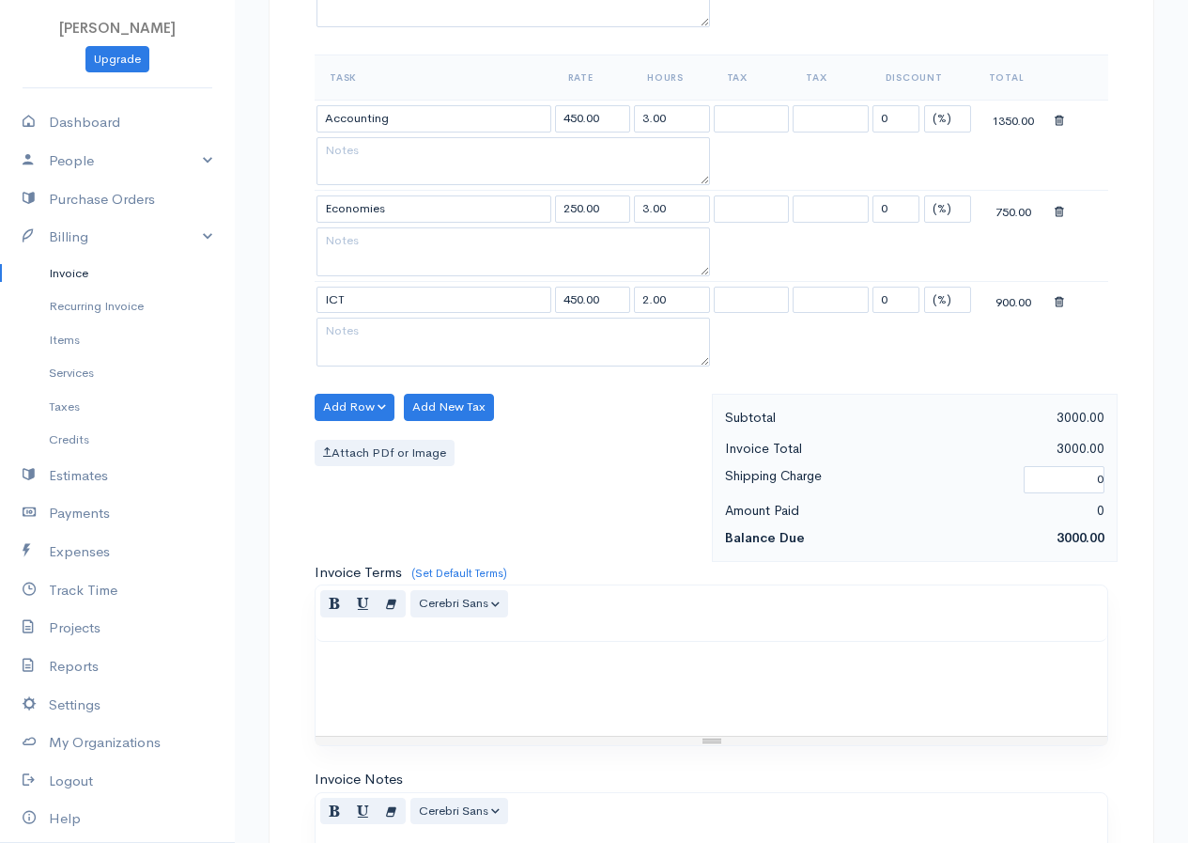
scroll to position [1120, 0]
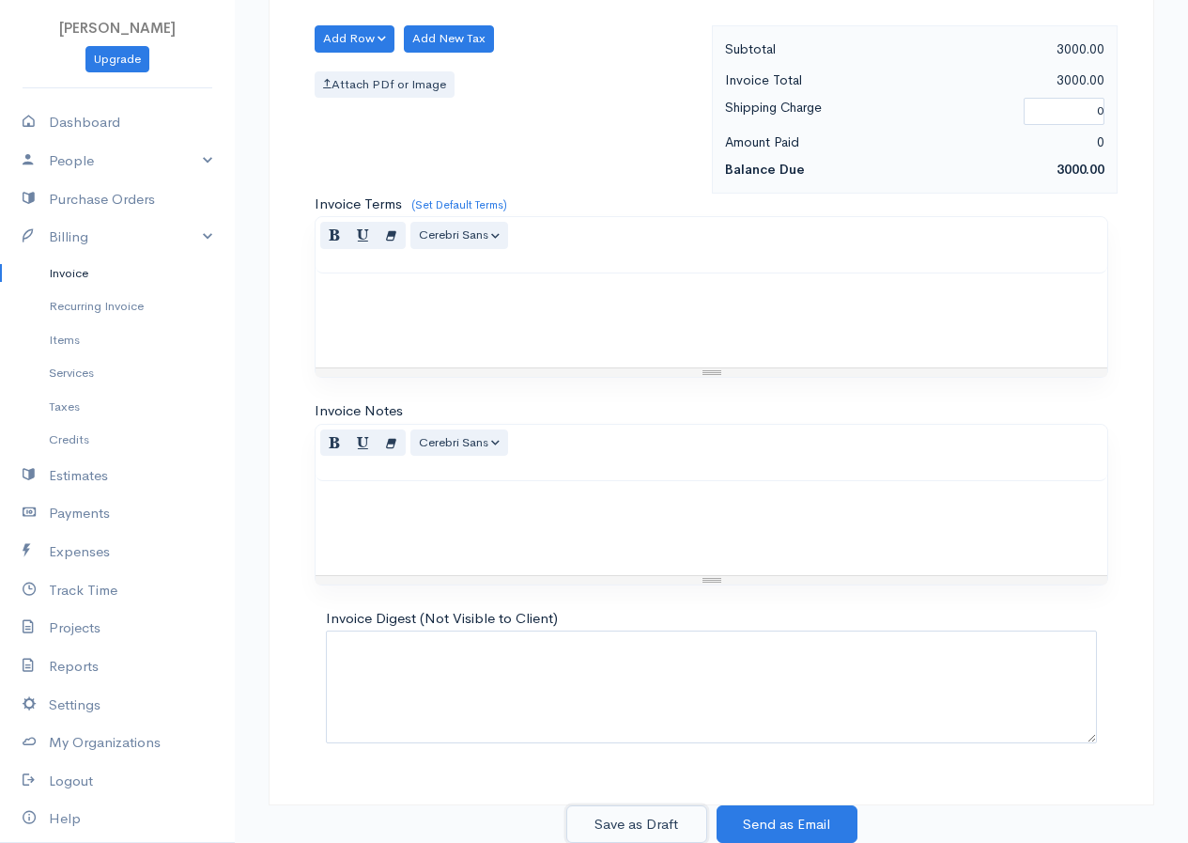
click at [647, 826] on button "Save as Draft" at bounding box center [636, 824] width 141 height 39
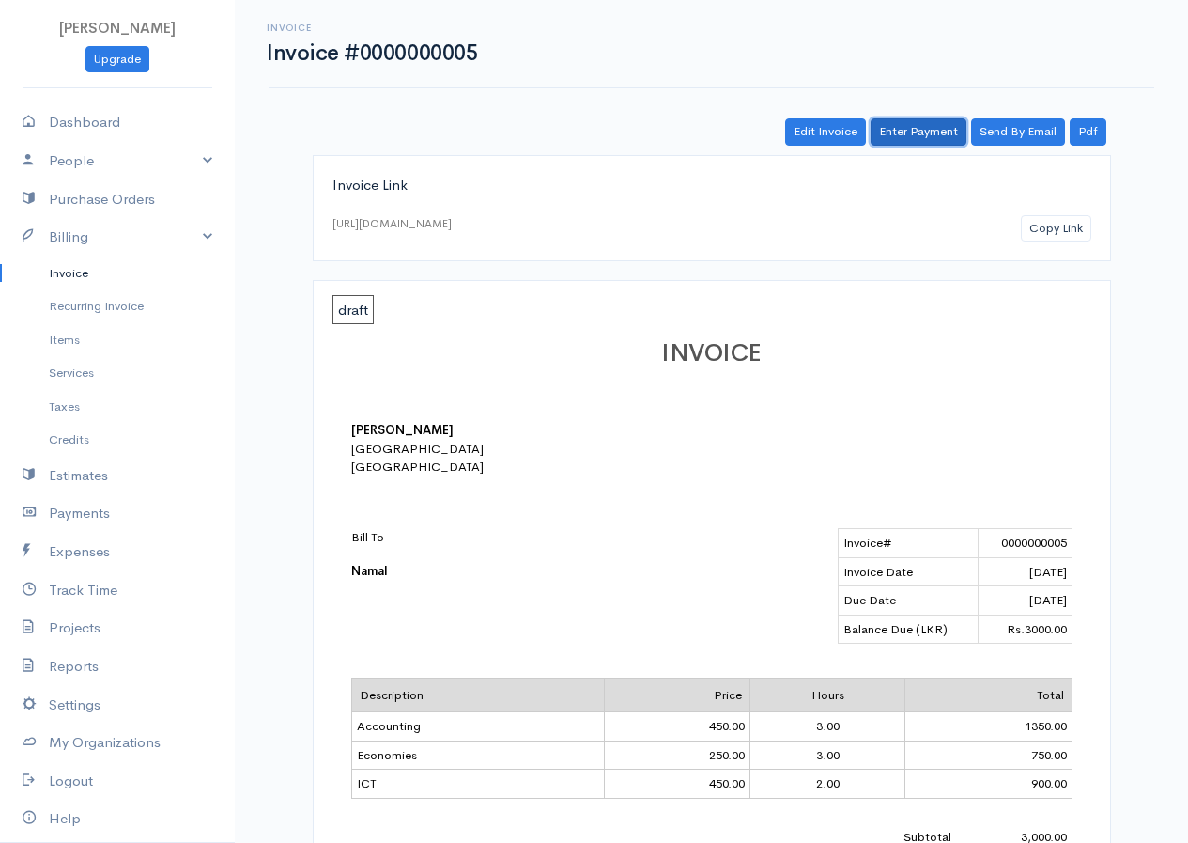
click at [913, 127] on link "Enter Payment" at bounding box center [919, 131] width 96 height 27
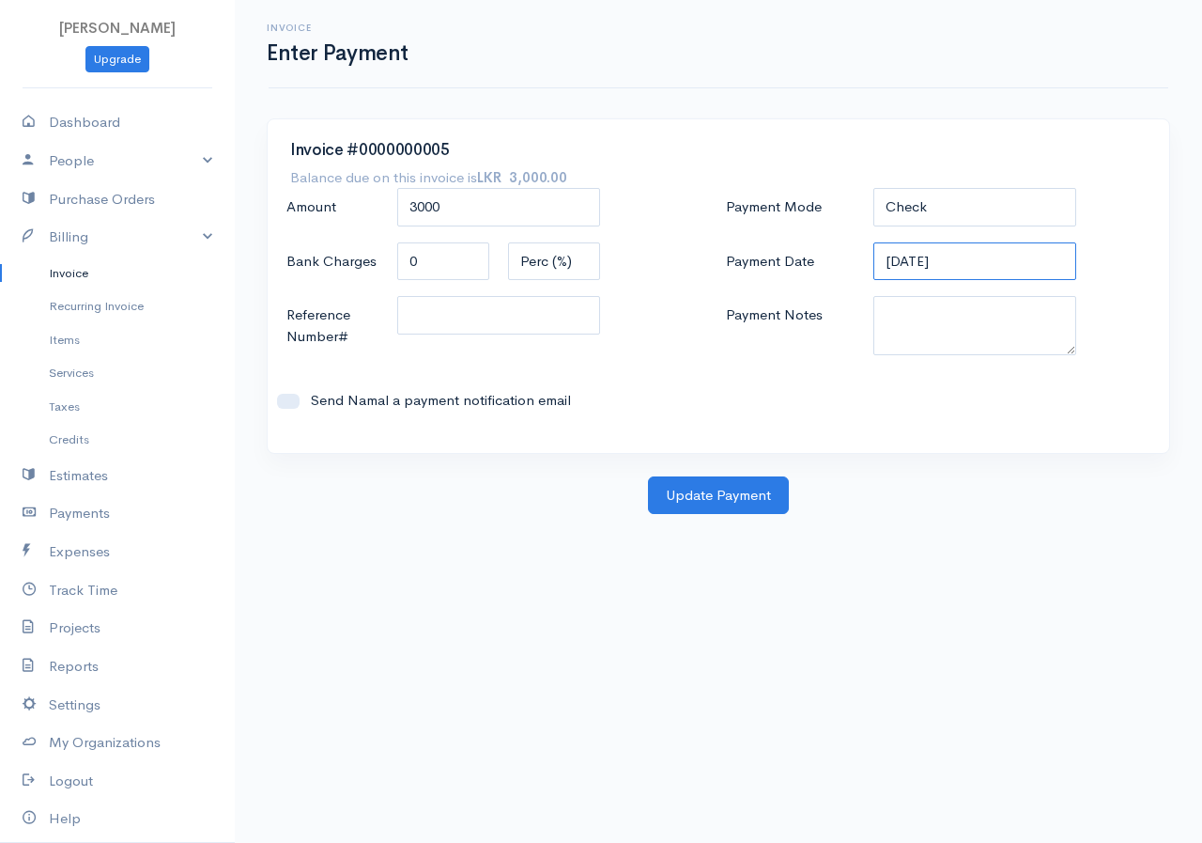
click at [964, 254] on input "[DATE]" at bounding box center [975, 261] width 203 height 39
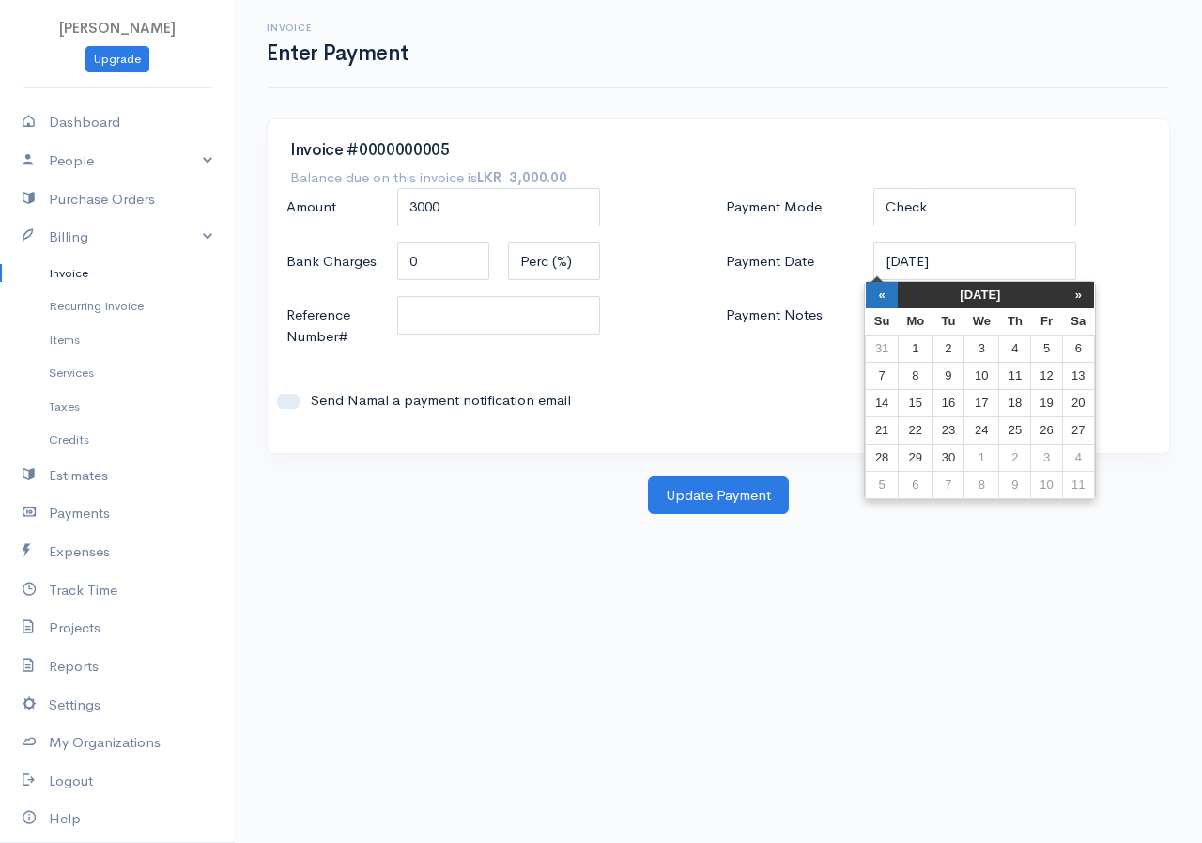
click at [896, 290] on th "«" at bounding box center [882, 295] width 33 height 26
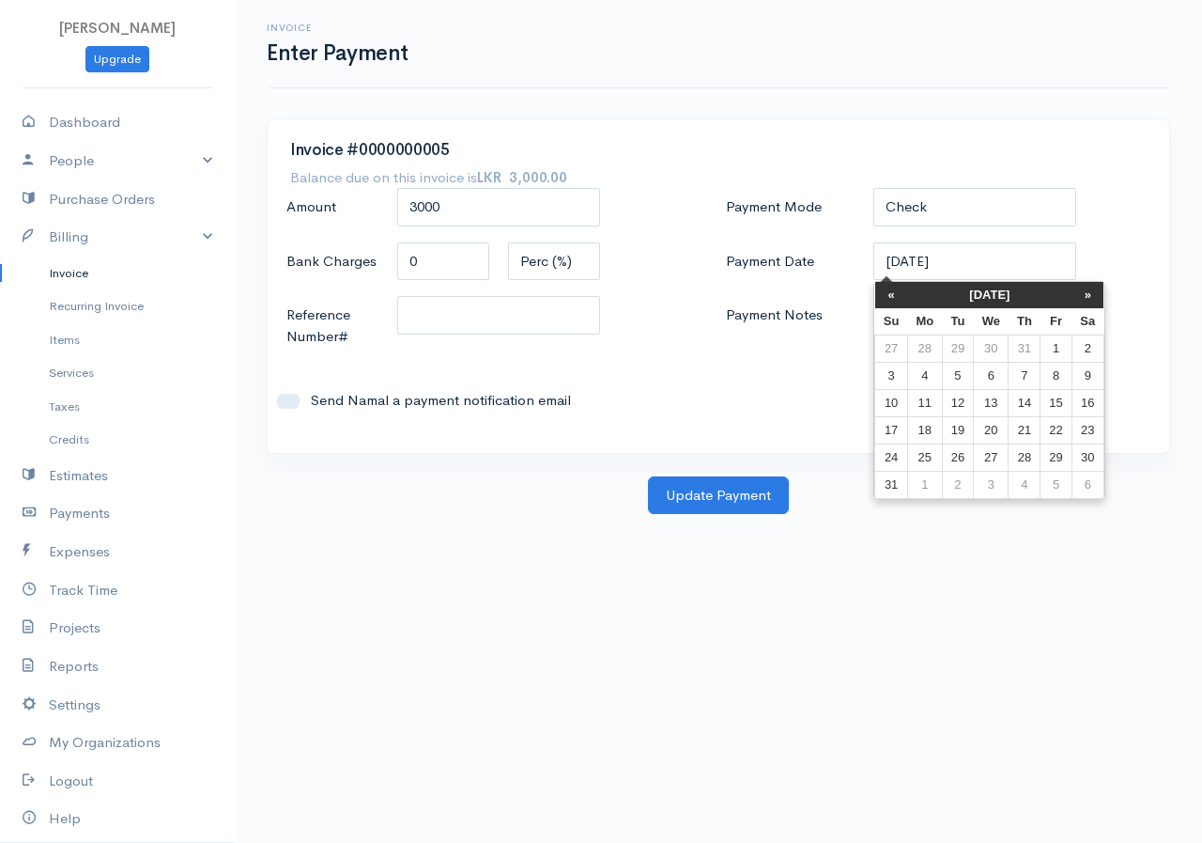
click at [896, 290] on th "«" at bounding box center [891, 295] width 33 height 26
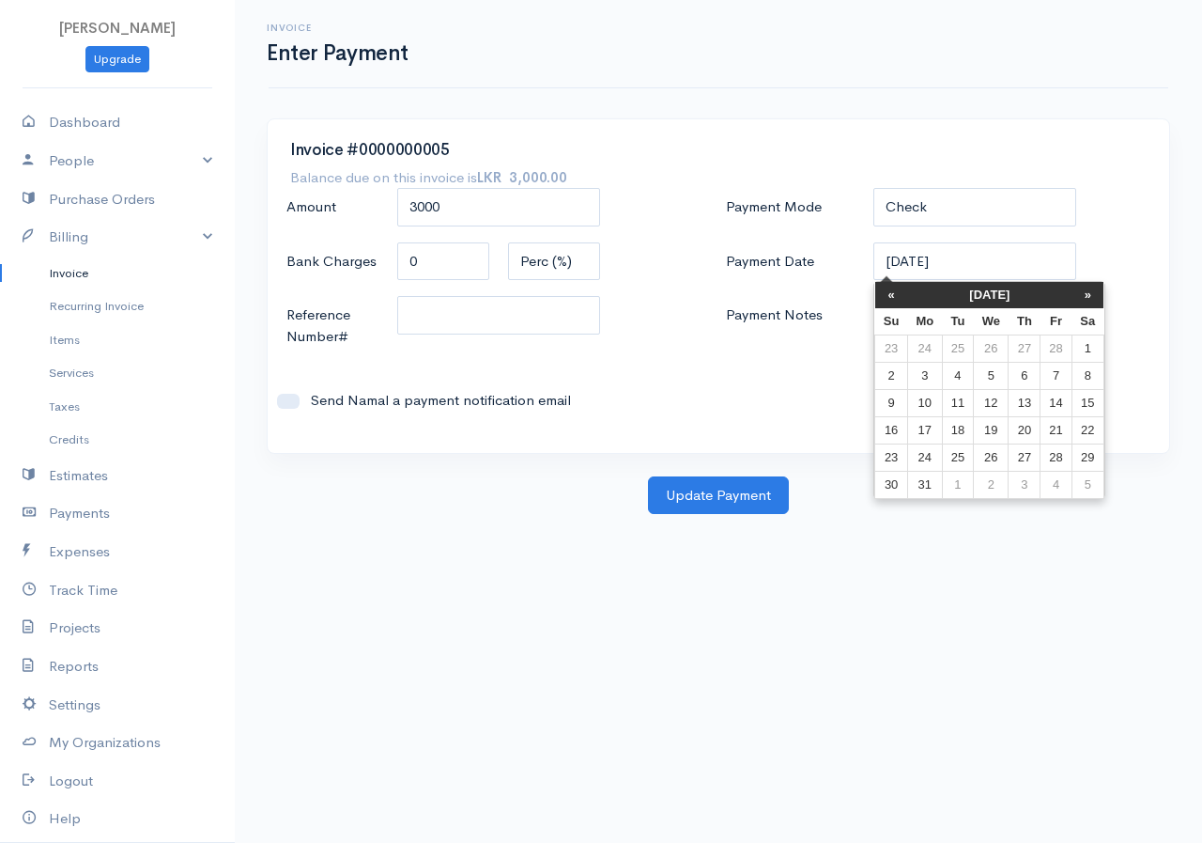
click at [896, 290] on th "«" at bounding box center [891, 295] width 33 height 26
click at [904, 403] on td "12" at bounding box center [891, 402] width 33 height 27
type input "[DATE]"
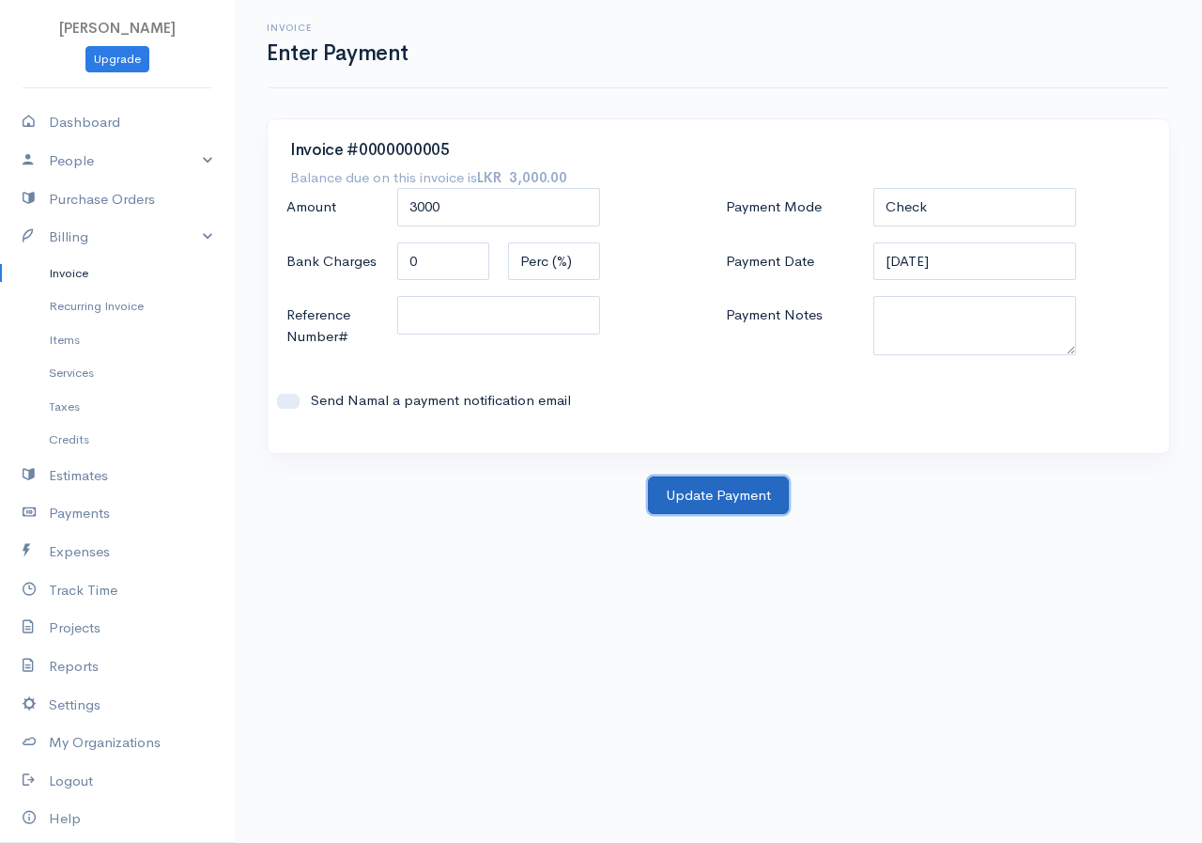
click at [708, 486] on button "Update Payment" at bounding box center [718, 495] width 141 height 39
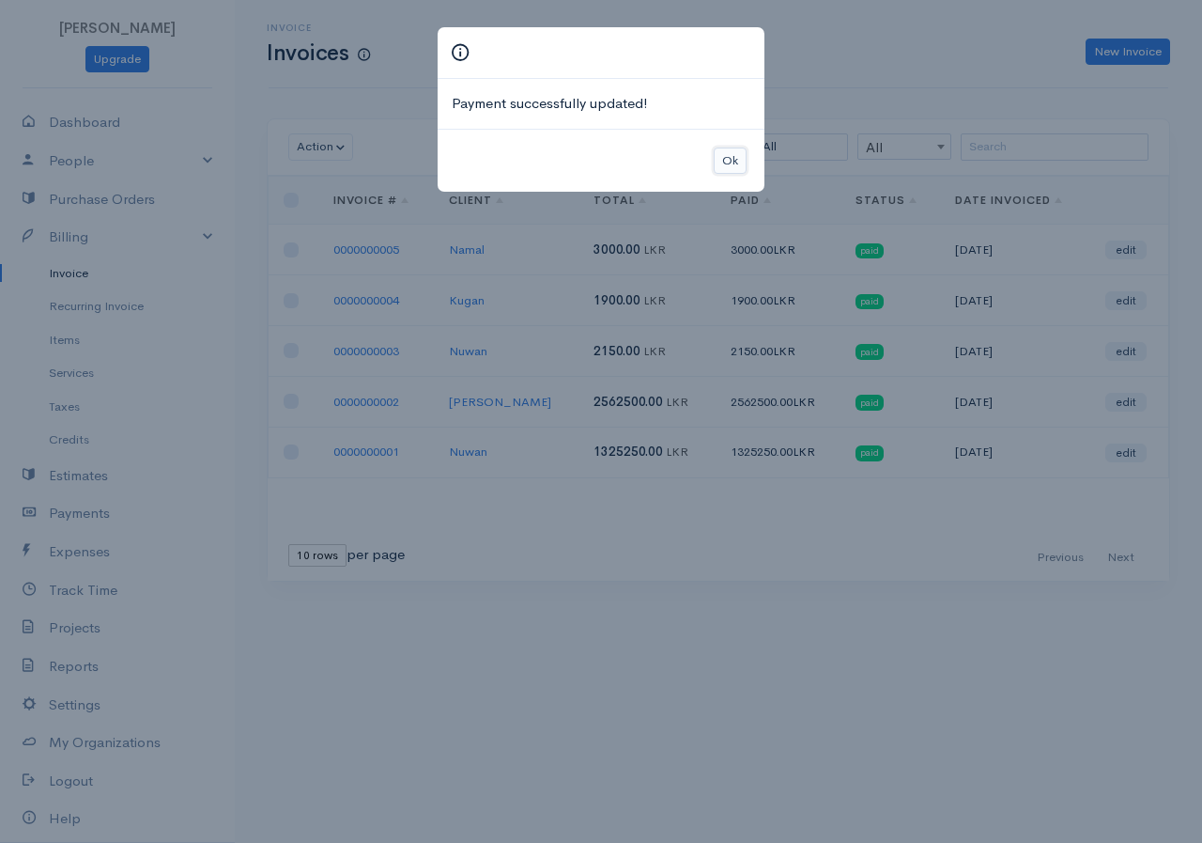
click at [737, 153] on button "Ok" at bounding box center [730, 160] width 33 height 27
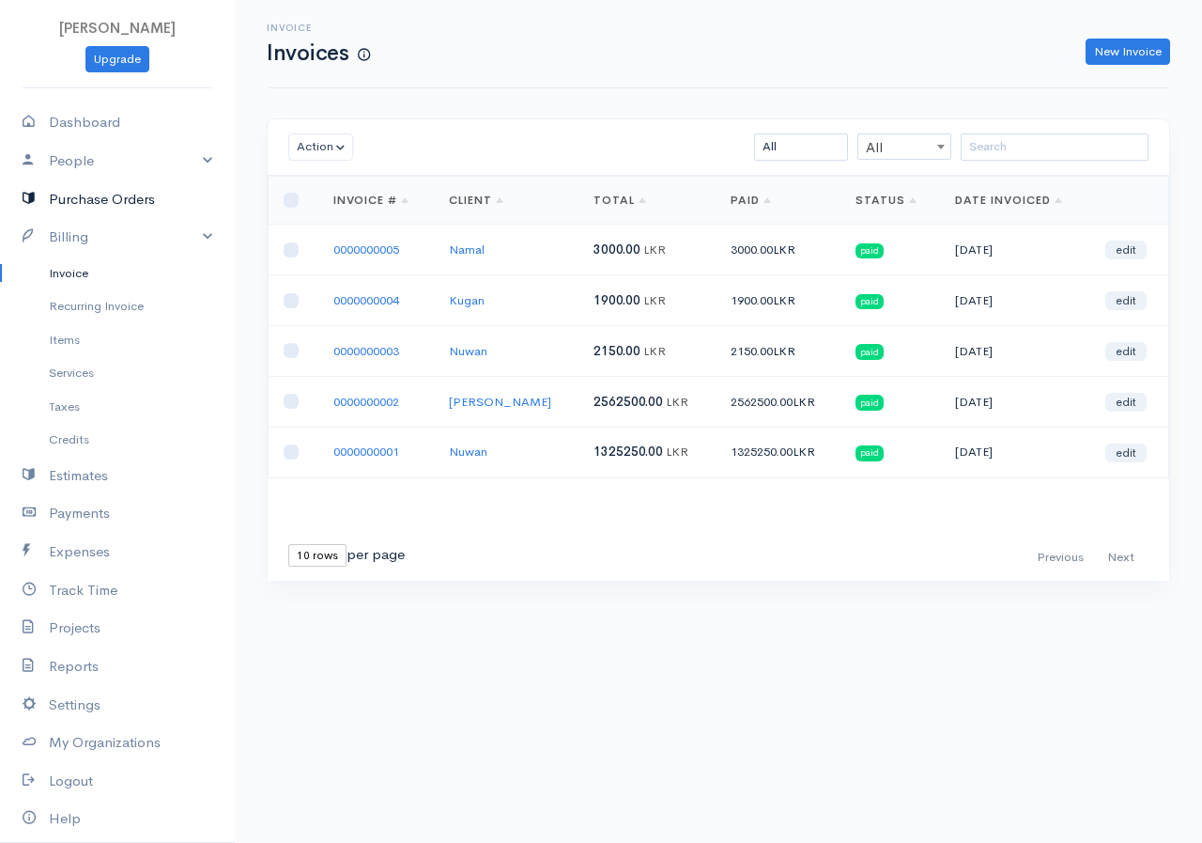
click at [94, 199] on link "Purchase Orders" at bounding box center [117, 199] width 235 height 39
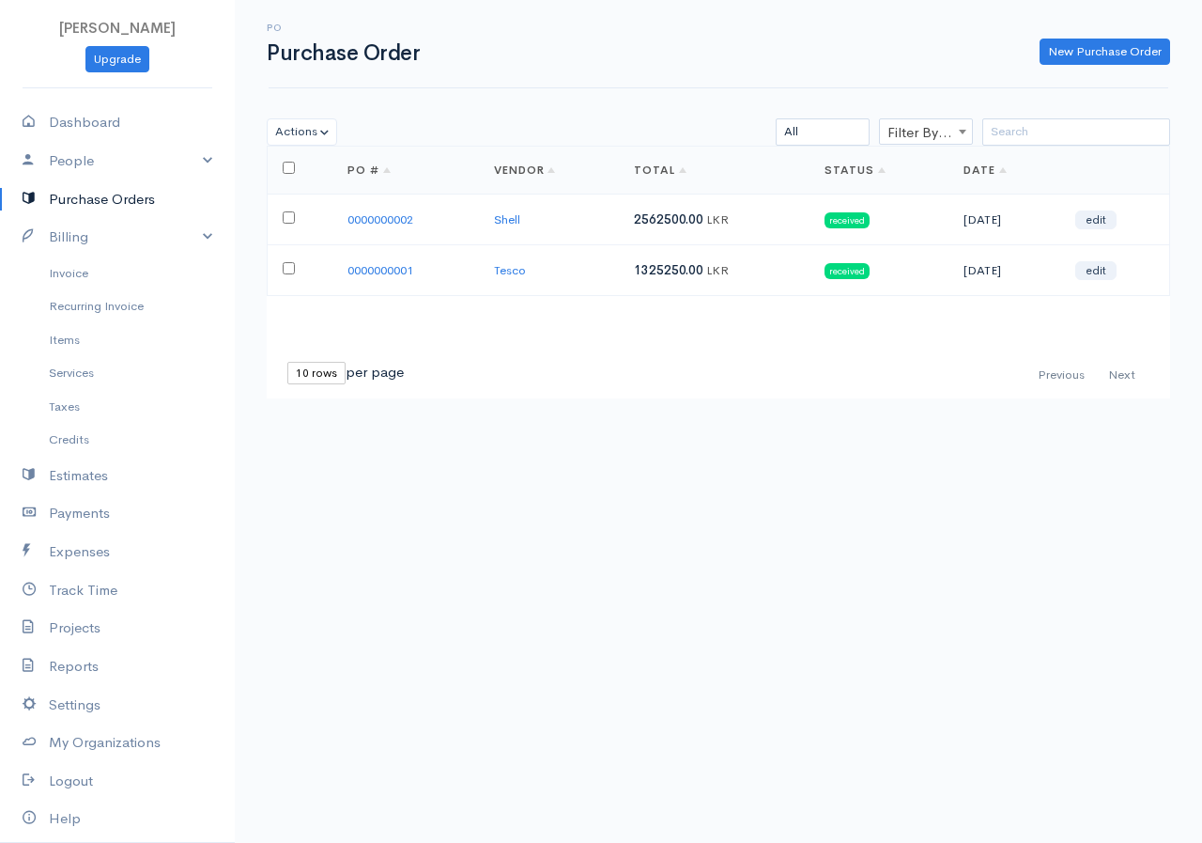
click at [285, 216] on input "checkbox" at bounding box center [289, 217] width 12 height 12
checkbox input "true"
click at [283, 259] on td at bounding box center [300, 269] width 65 height 51
click at [287, 281] on td at bounding box center [300, 269] width 65 height 51
click at [289, 262] on input "checkbox" at bounding box center [289, 268] width 12 height 12
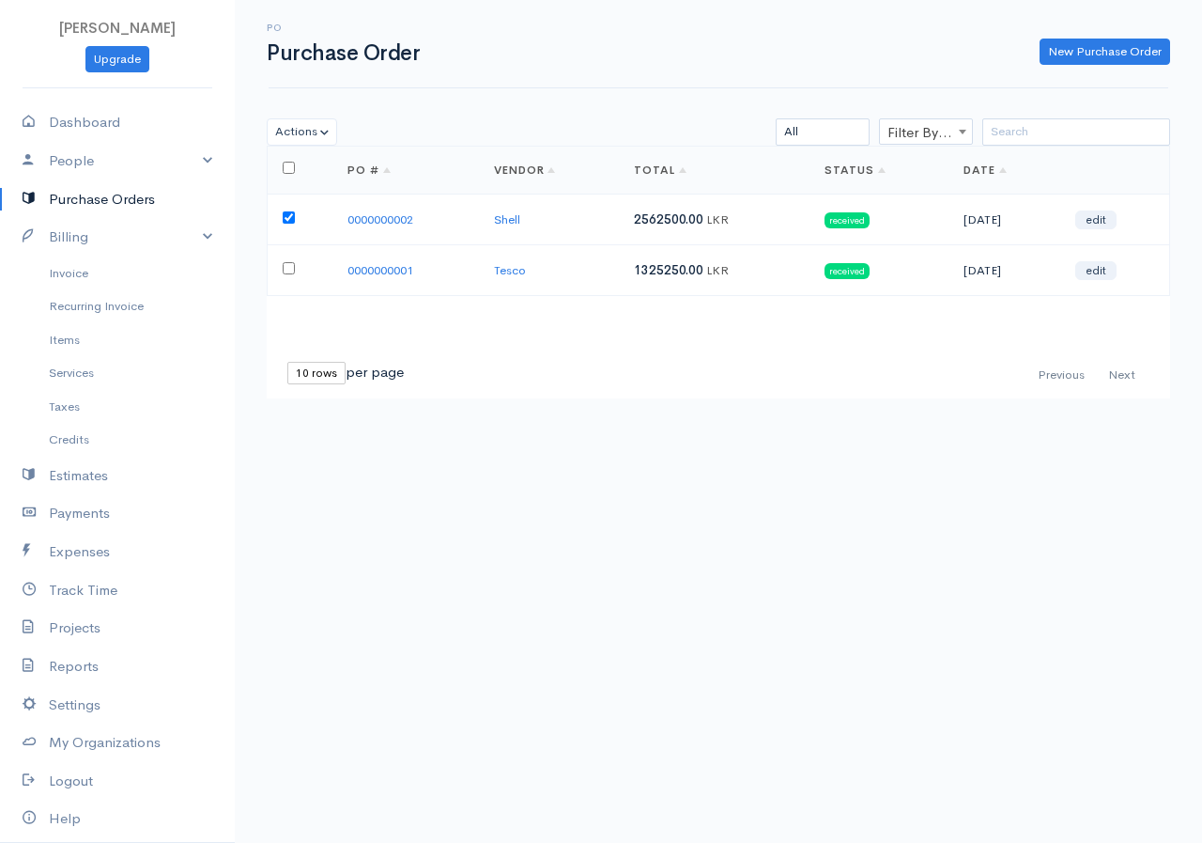
checkbox input "true"
drag, startPoint x: 612, startPoint y: 240, endPoint x: 557, endPoint y: 393, distance: 162.8
click at [557, 393] on div "First Previous Next Last 10 rows 25 rows 50 rows per page" at bounding box center [719, 375] width 904 height 46
click at [784, 407] on div "Loading ... First Previous Next Last 10 rows 25 rows 50 rows per page PO # Vend…" at bounding box center [718, 296] width 922 height 300
click at [278, 155] on th at bounding box center [300, 171] width 65 height 48
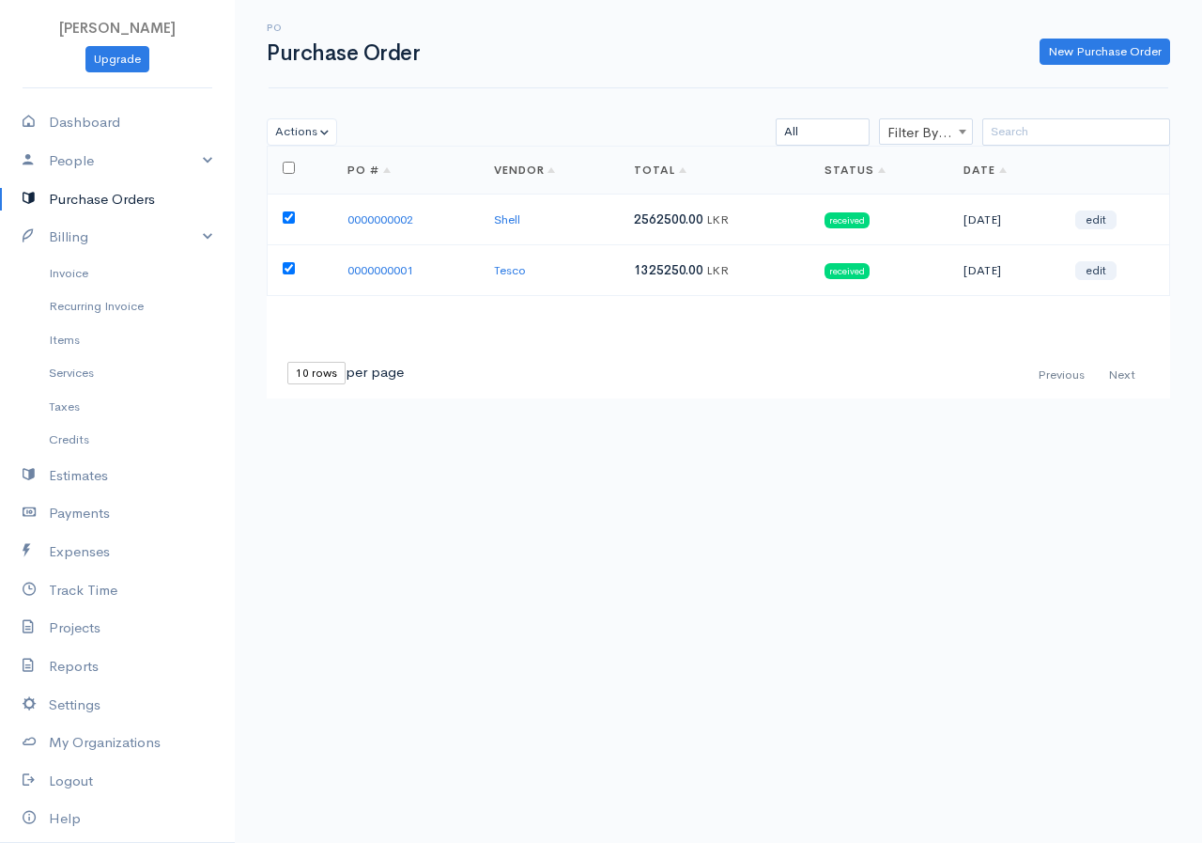
click at [278, 170] on th at bounding box center [300, 171] width 65 height 48
click at [295, 165] on th at bounding box center [300, 171] width 65 height 48
click at [279, 173] on th at bounding box center [300, 171] width 65 height 48
click at [288, 169] on input "checkbox" at bounding box center [289, 168] width 12 height 12
checkbox input "true"
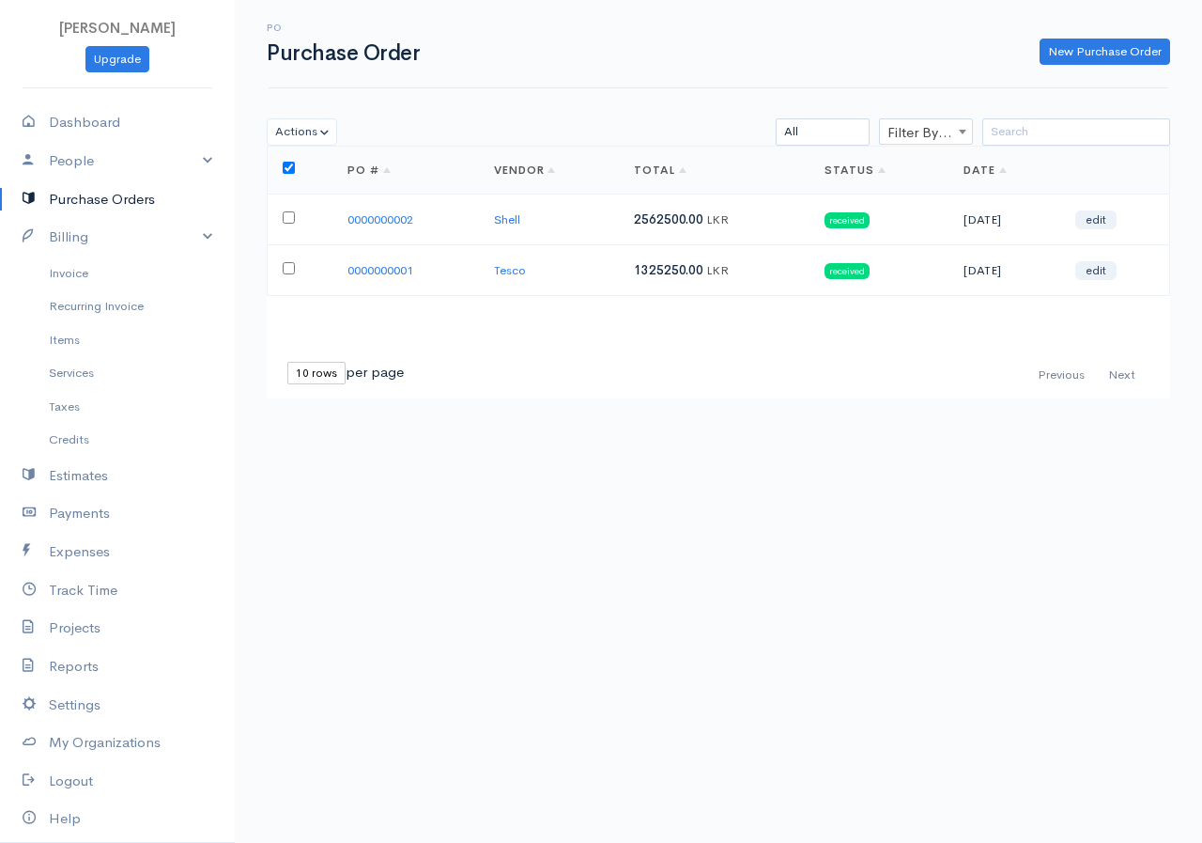
checkbox input "false"
click at [288, 169] on input "checkbox" at bounding box center [289, 168] width 12 height 12
checkbox input "false"
checkbox input "true"
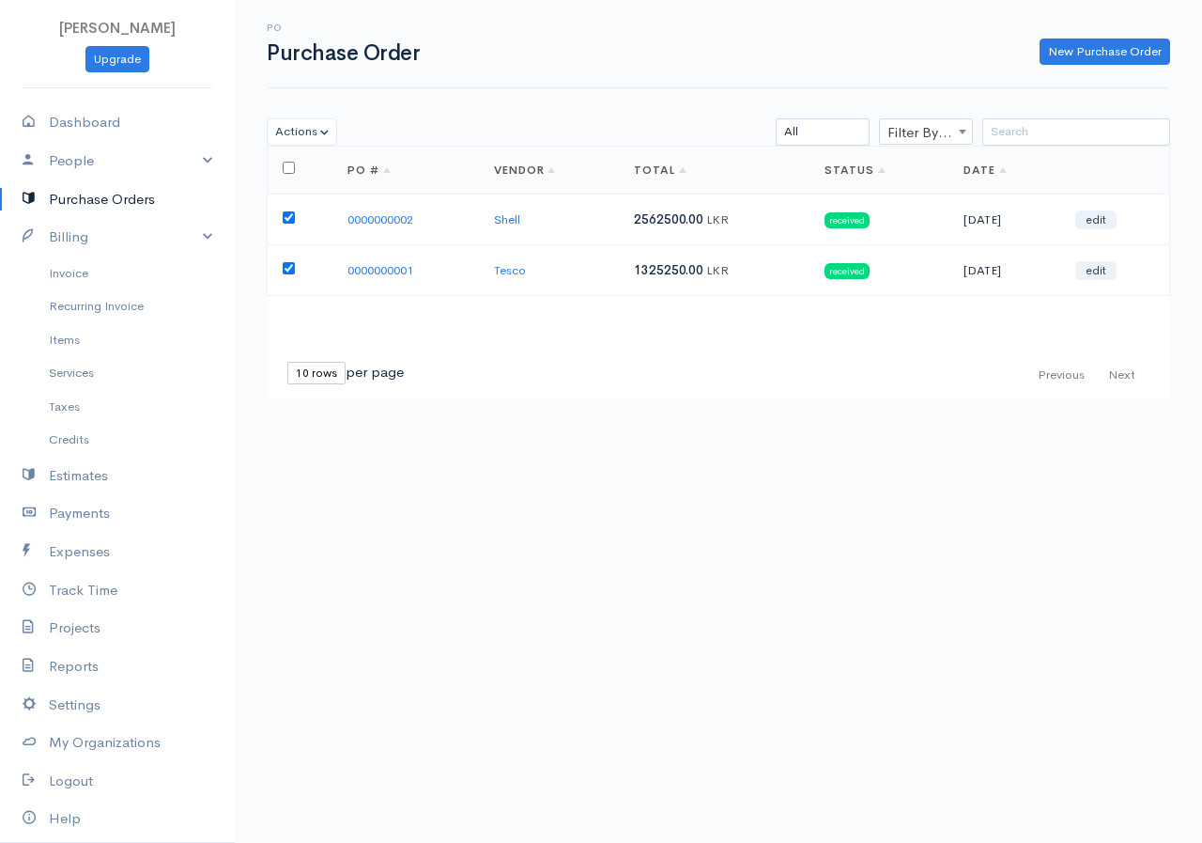
checkbox input "true"
click at [288, 169] on input "checkbox" at bounding box center [289, 168] width 12 height 12
checkbox input "true"
checkbox input "false"
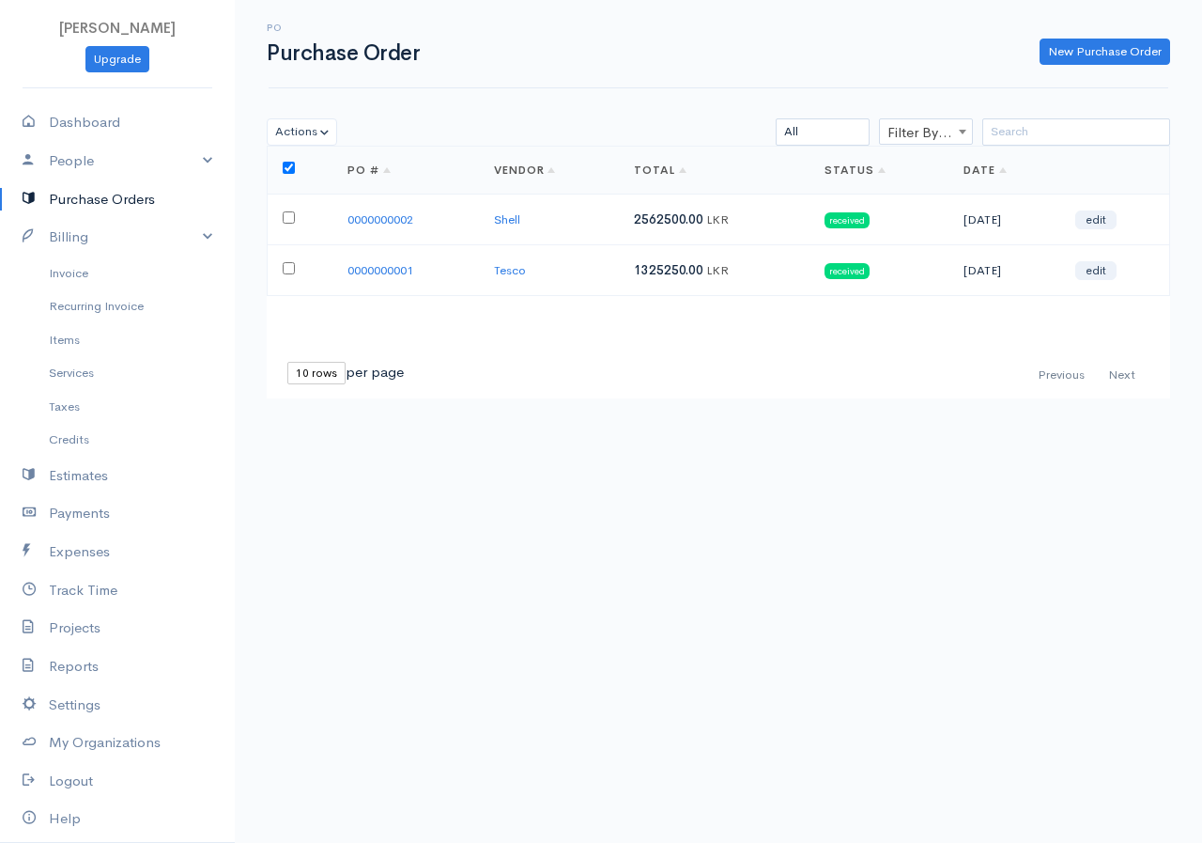
click at [288, 169] on input "checkbox" at bounding box center [289, 168] width 12 height 12
checkbox input "false"
checkbox input "true"
click at [284, 222] on input "checkbox" at bounding box center [289, 217] width 12 height 12
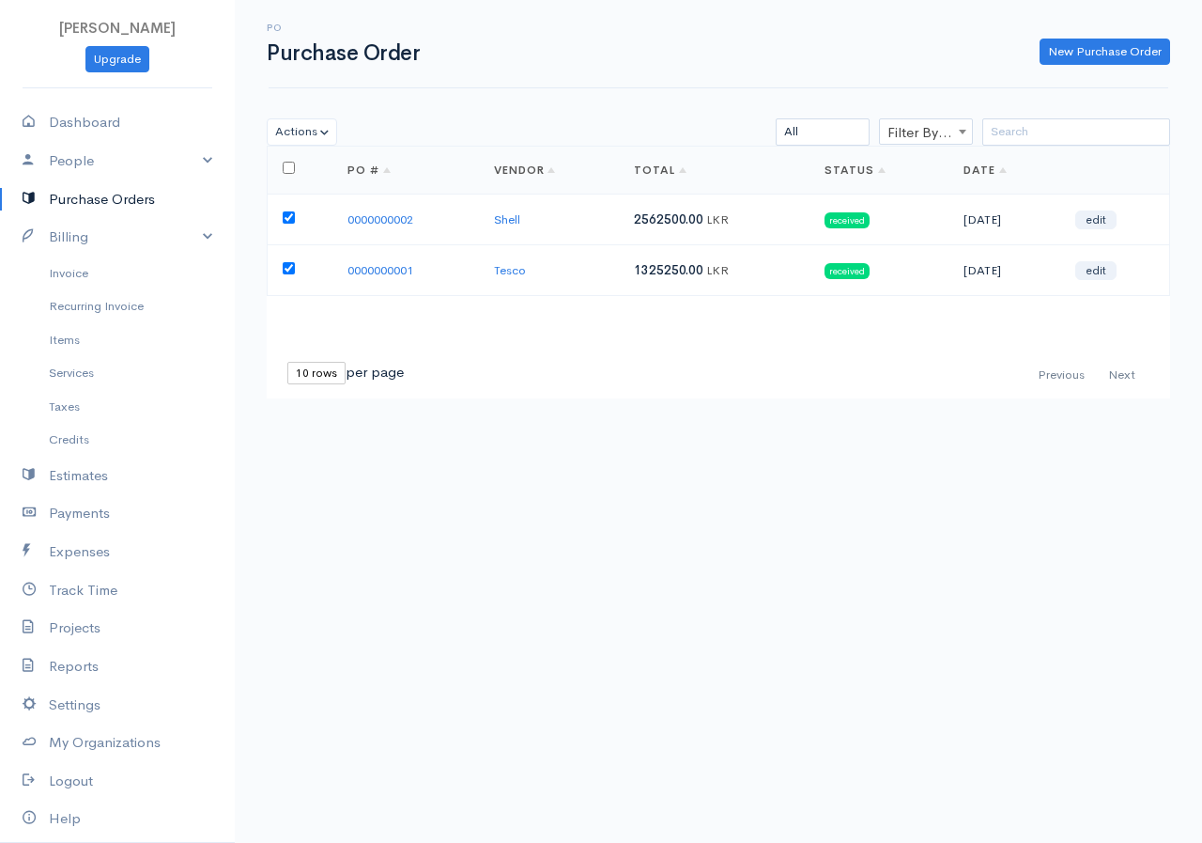
checkbox input "false"
click at [291, 266] on input "checkbox" at bounding box center [289, 268] width 12 height 12
checkbox input "false"
click at [322, 126] on button "Actions" at bounding box center [302, 131] width 70 height 27
click at [475, 466] on body "[PERSON_NAME] Upgrade Dashboard People Clients Vendors Staff Users Purchase Ord…" at bounding box center [601, 421] width 1202 height 843
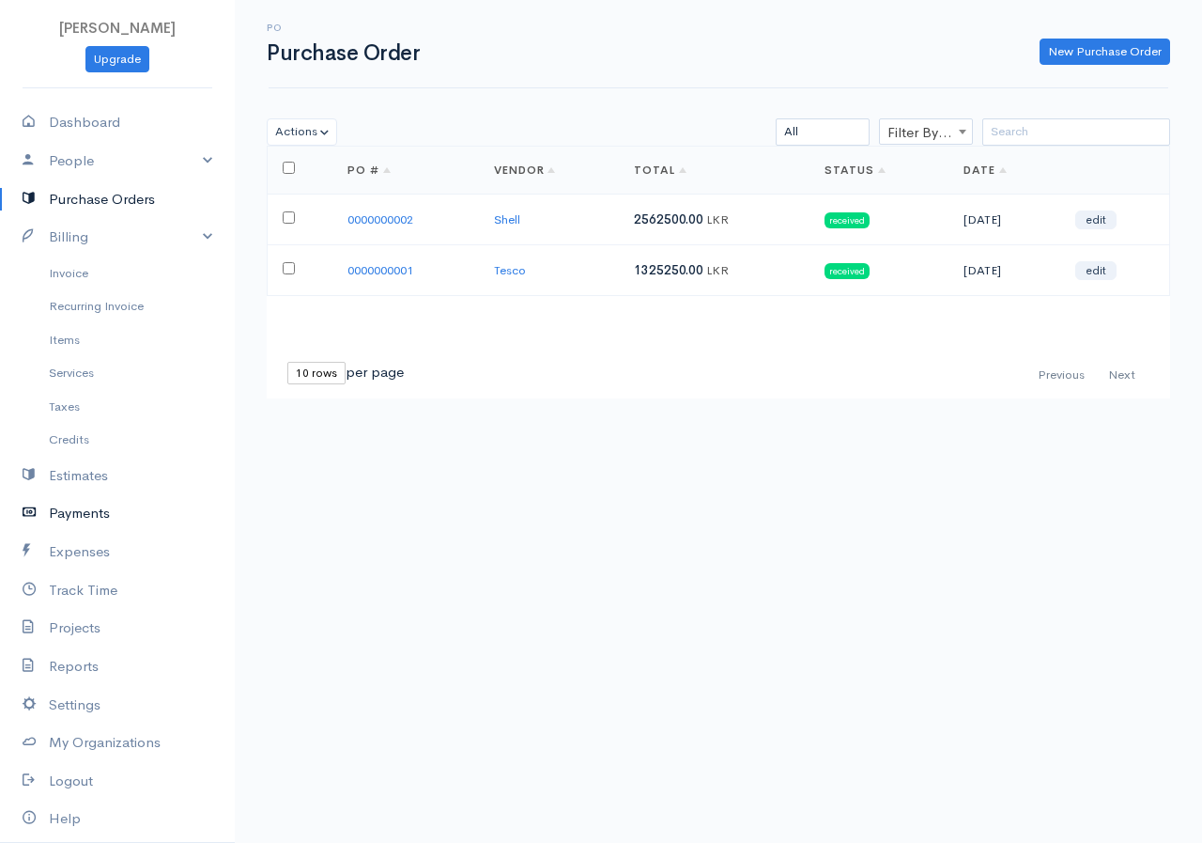
click at [96, 509] on link "Payments" at bounding box center [117, 513] width 235 height 39
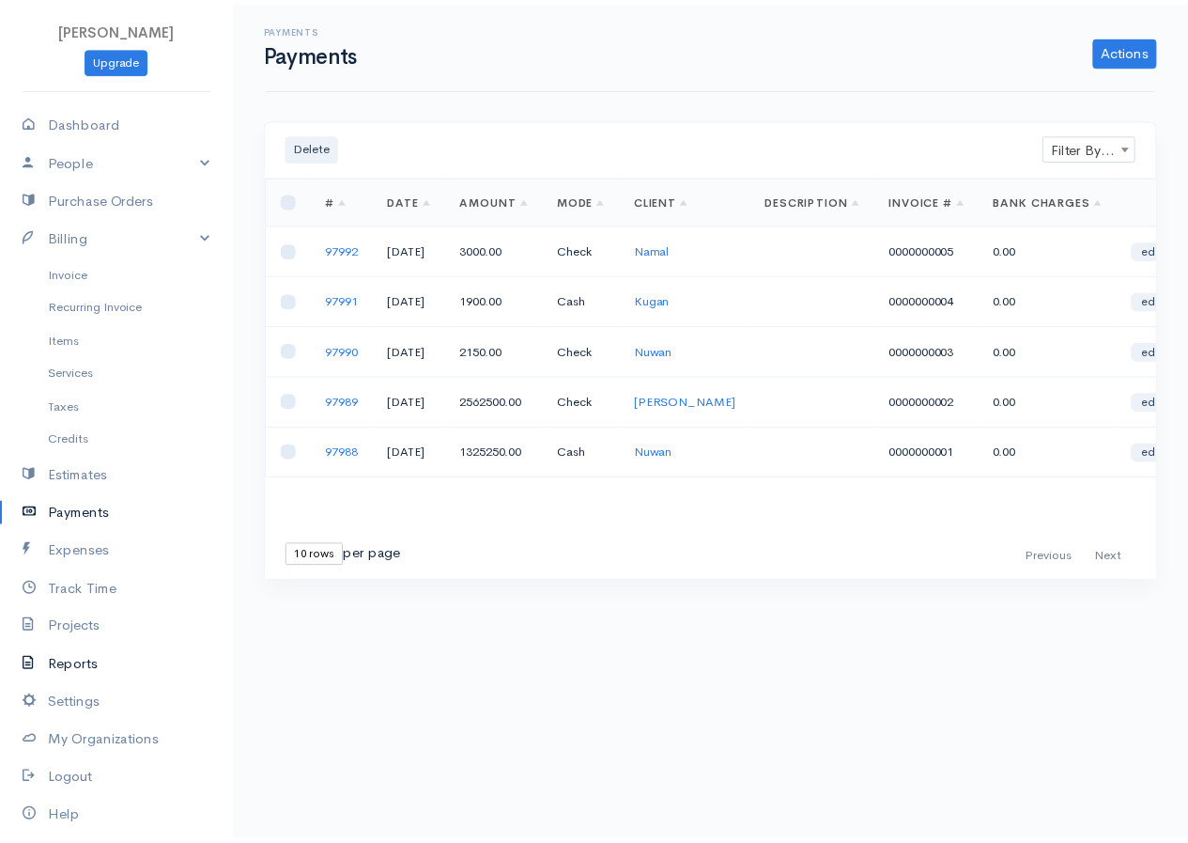
scroll to position [60, 0]
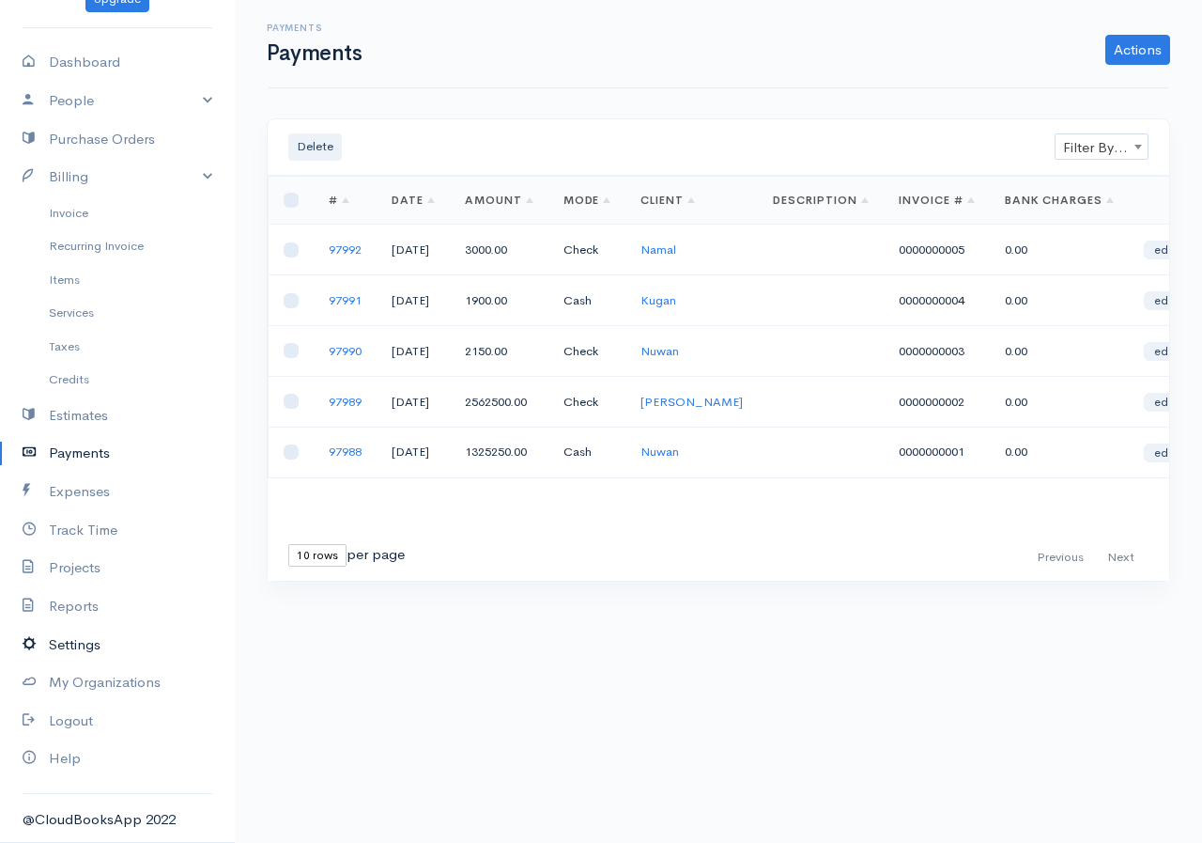
click at [85, 636] on link "Settings" at bounding box center [117, 645] width 235 height 39
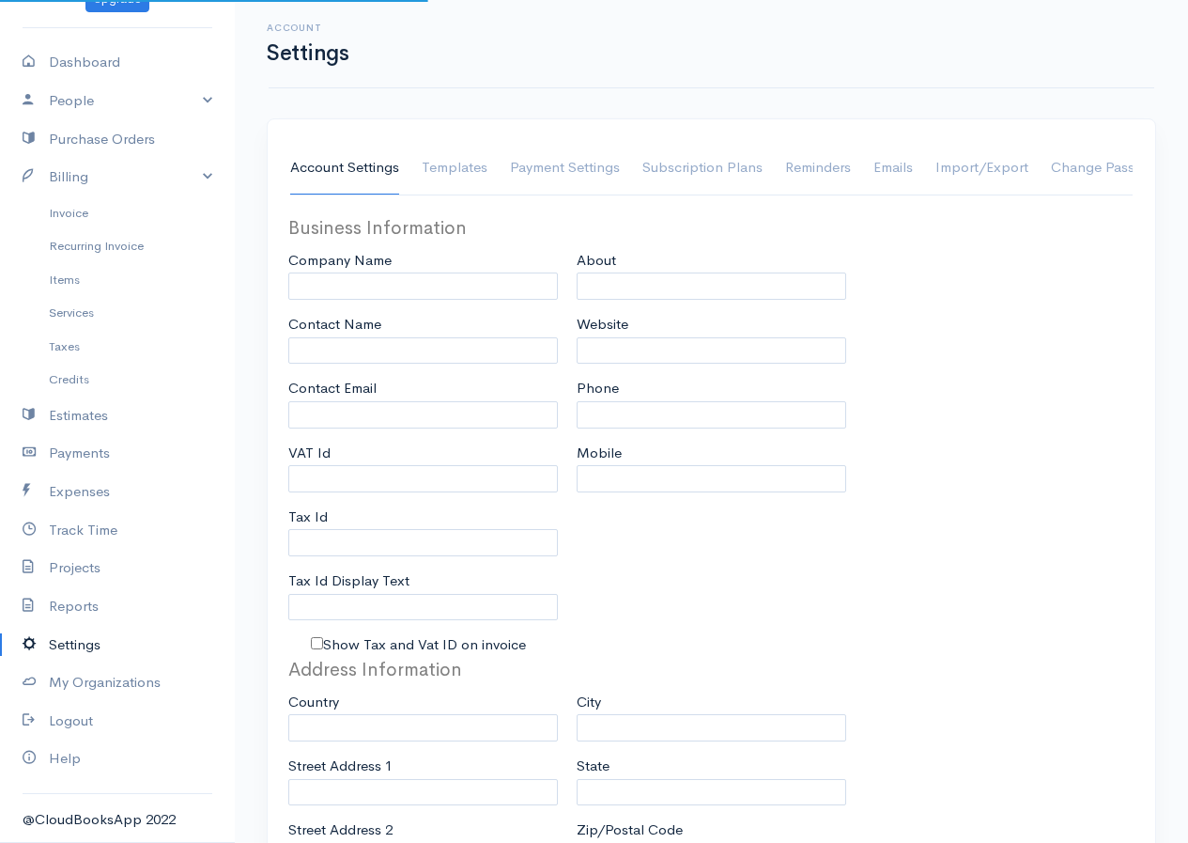
type input "[PERSON_NAME]"
type input "[EMAIL_ADDRESS][DOMAIN_NAME]"
type input "Tax Id"
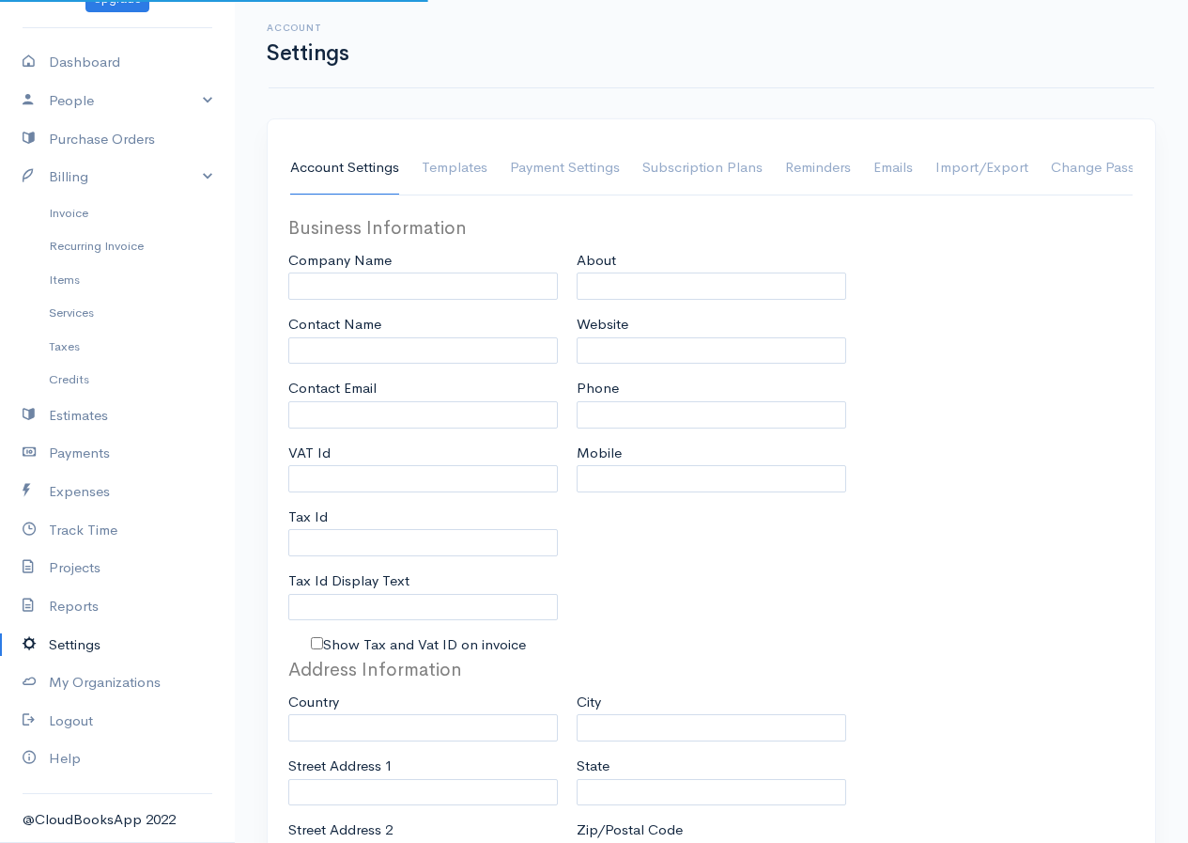
select select
type input "[GEOGRAPHIC_DATA]"
select select "dd-mm-yyyy"
select select
type input "INVOICE"
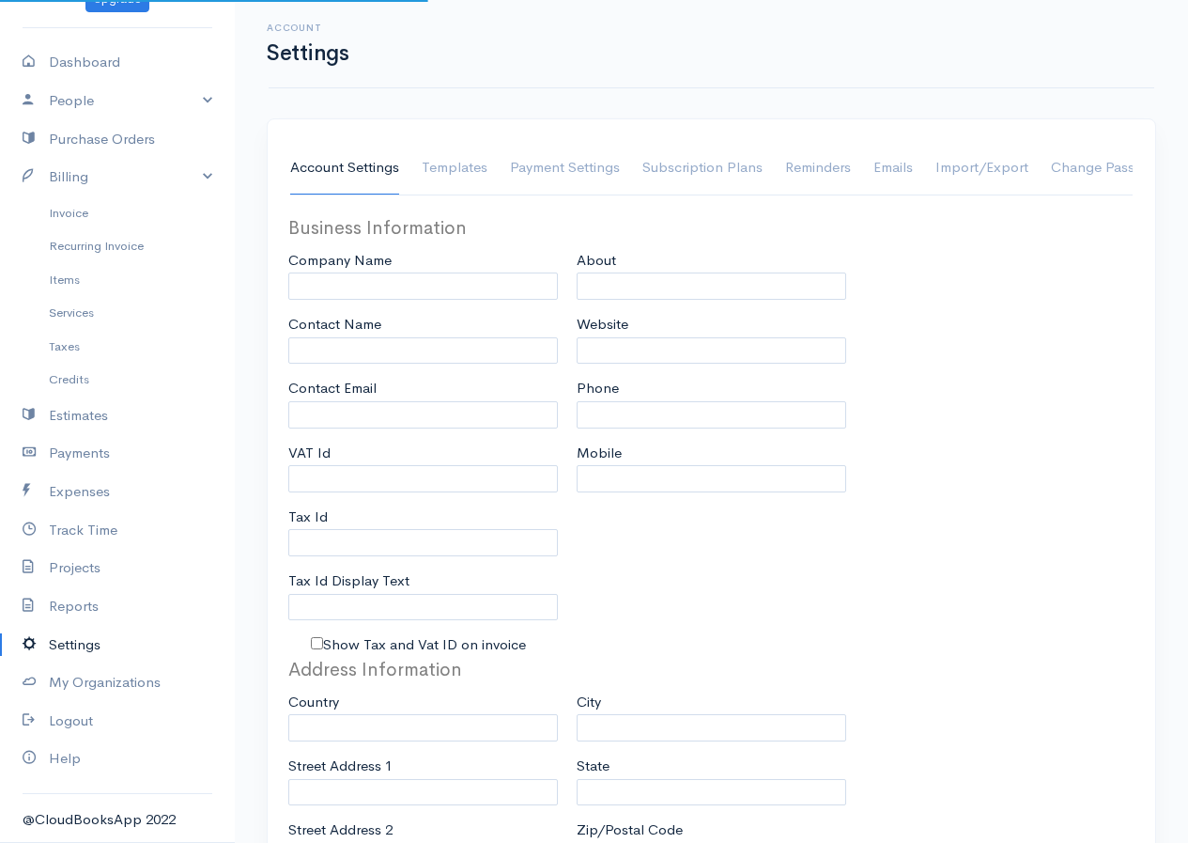
type input "1"
select select "3"
select select "[GEOGRAPHIC_DATA]"
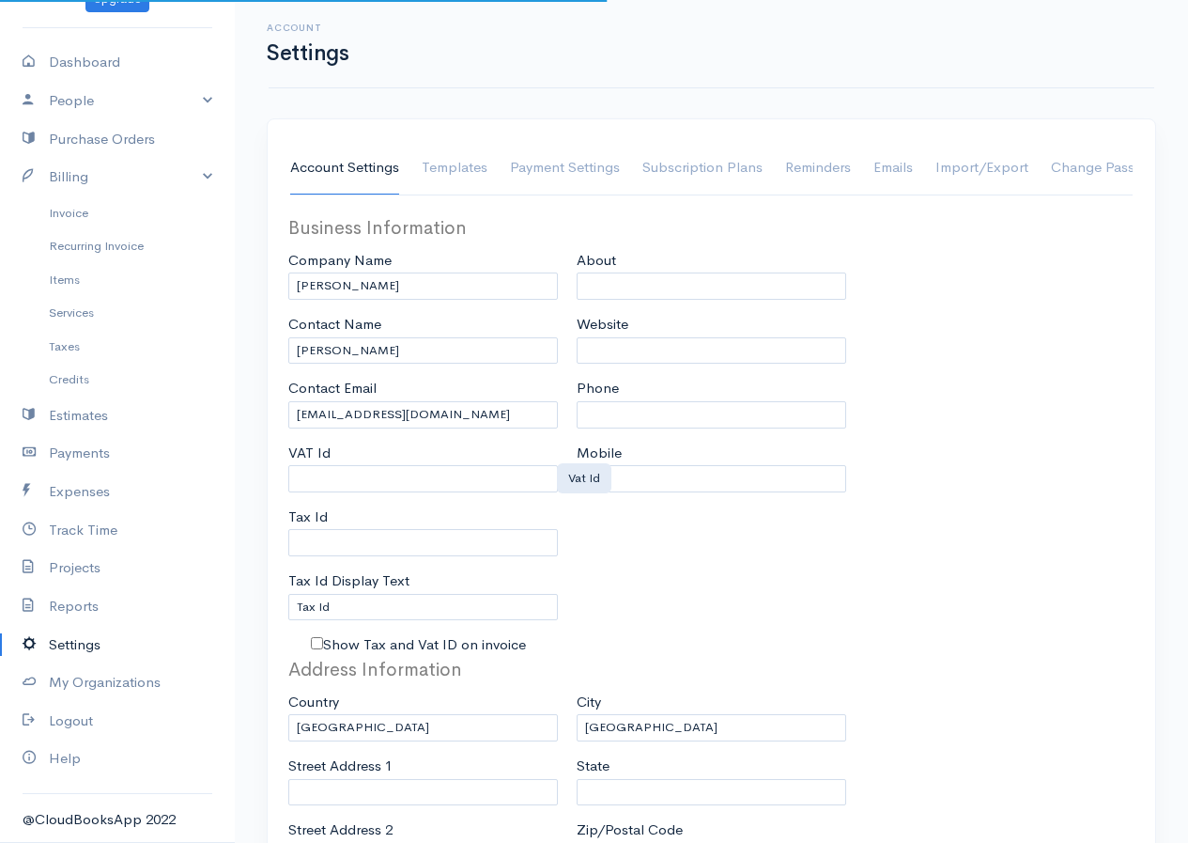
select select "LKR"
click at [904, 577] on div "Business Information Company Name [PERSON_NAME] Contact Name [PERSON_NAME] Cont…" at bounding box center [711, 435] width 865 height 442
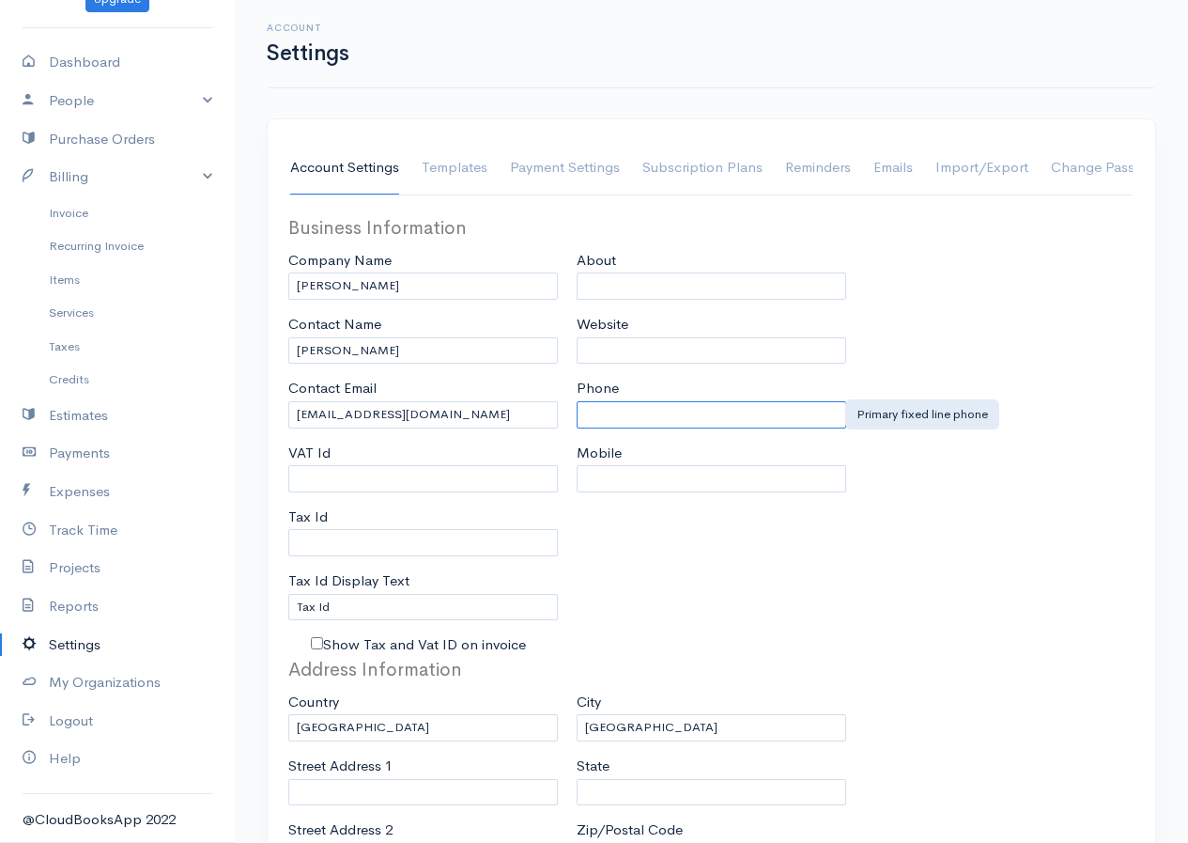
click at [601, 415] on input "Phone" at bounding box center [712, 414] width 270 height 27
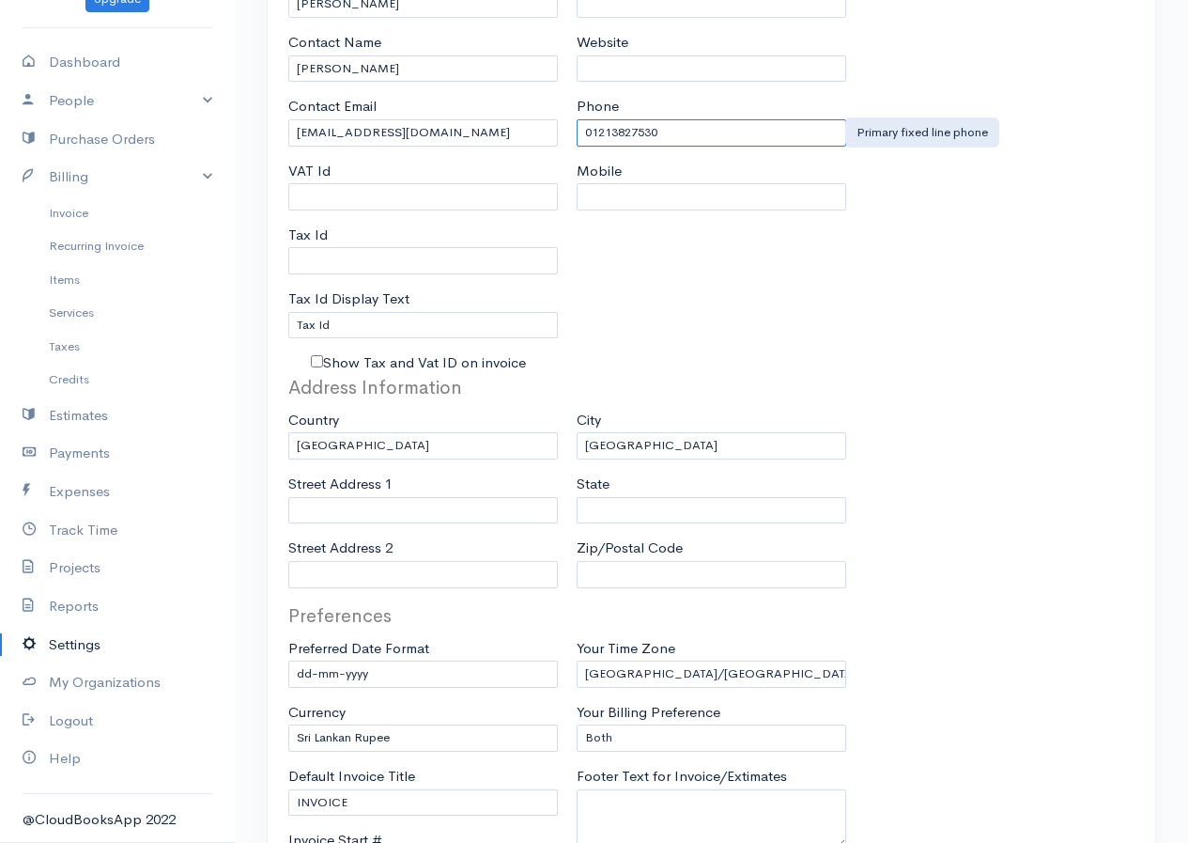
type input "01213827530"
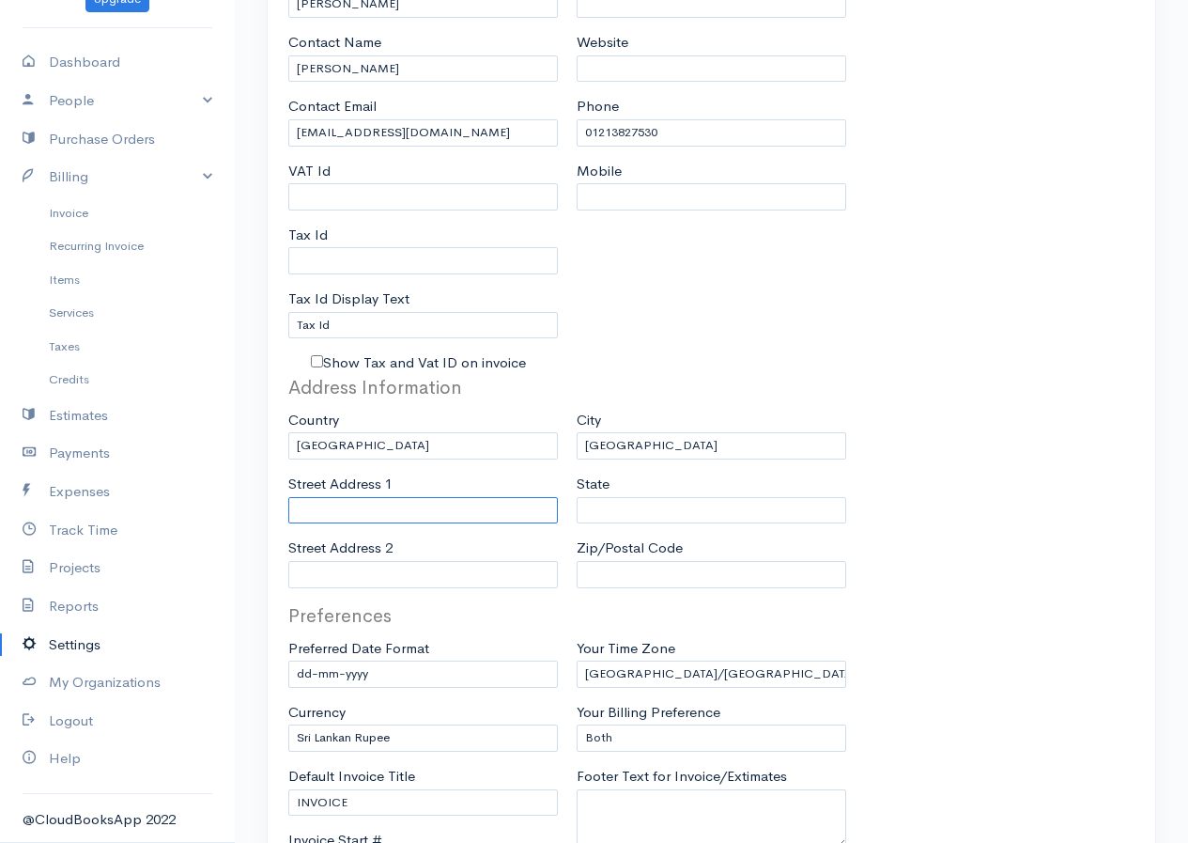
click at [426, 508] on input "Street Address 1" at bounding box center [423, 510] width 270 height 27
click at [709, 510] on input "State" at bounding box center [712, 510] width 270 height 27
type input "E"
type input "[GEOGRAPHIC_DATA]"
click at [682, 566] on input "Zip/Postal Code" at bounding box center [712, 574] width 270 height 27
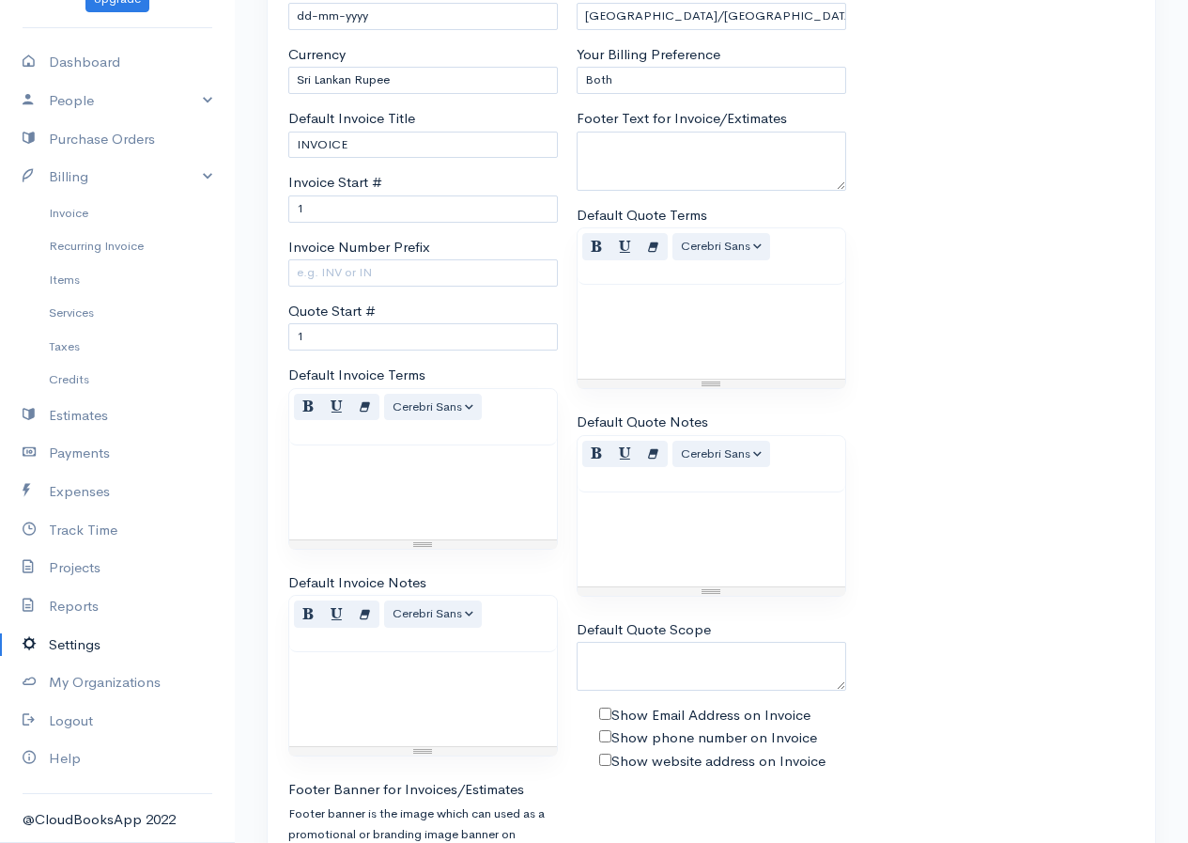
scroll to position [1153, 0]
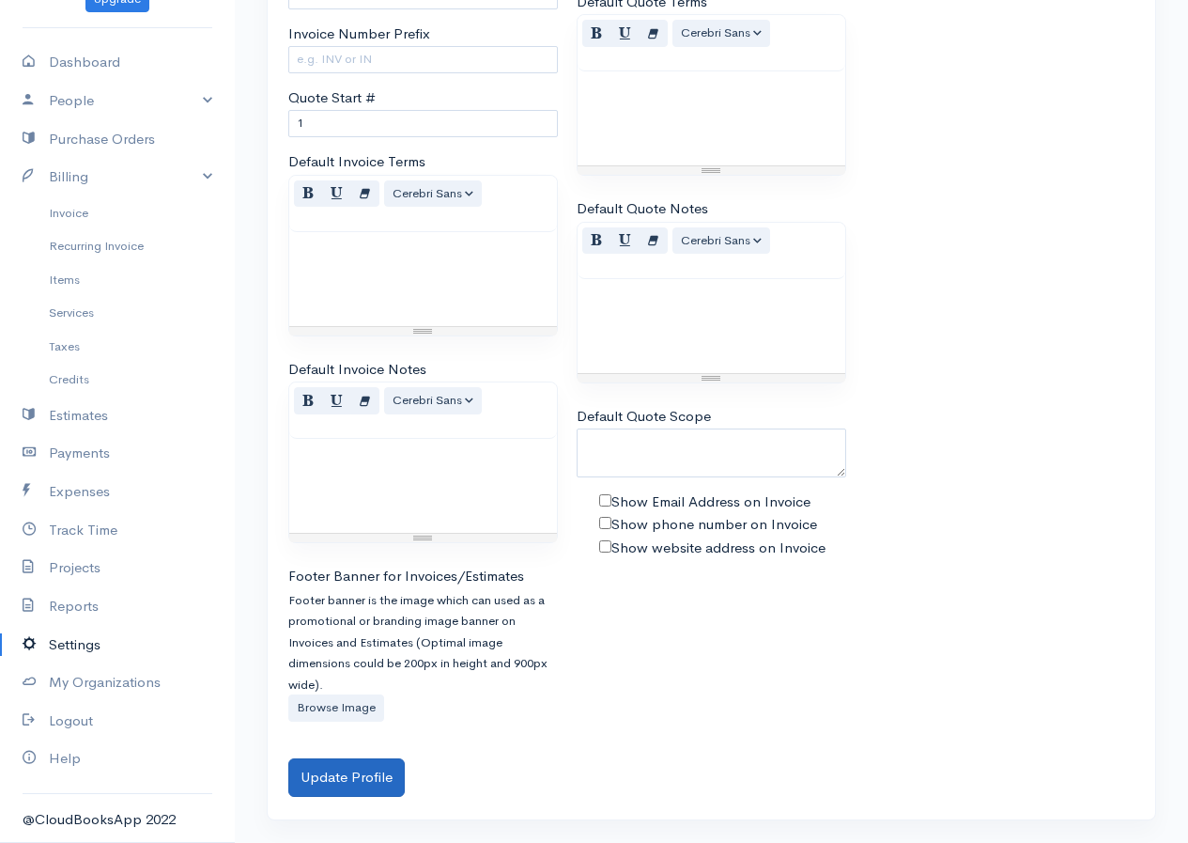
type input "B240LLL"
click at [337, 783] on button "Update Profile" at bounding box center [346, 777] width 116 height 39
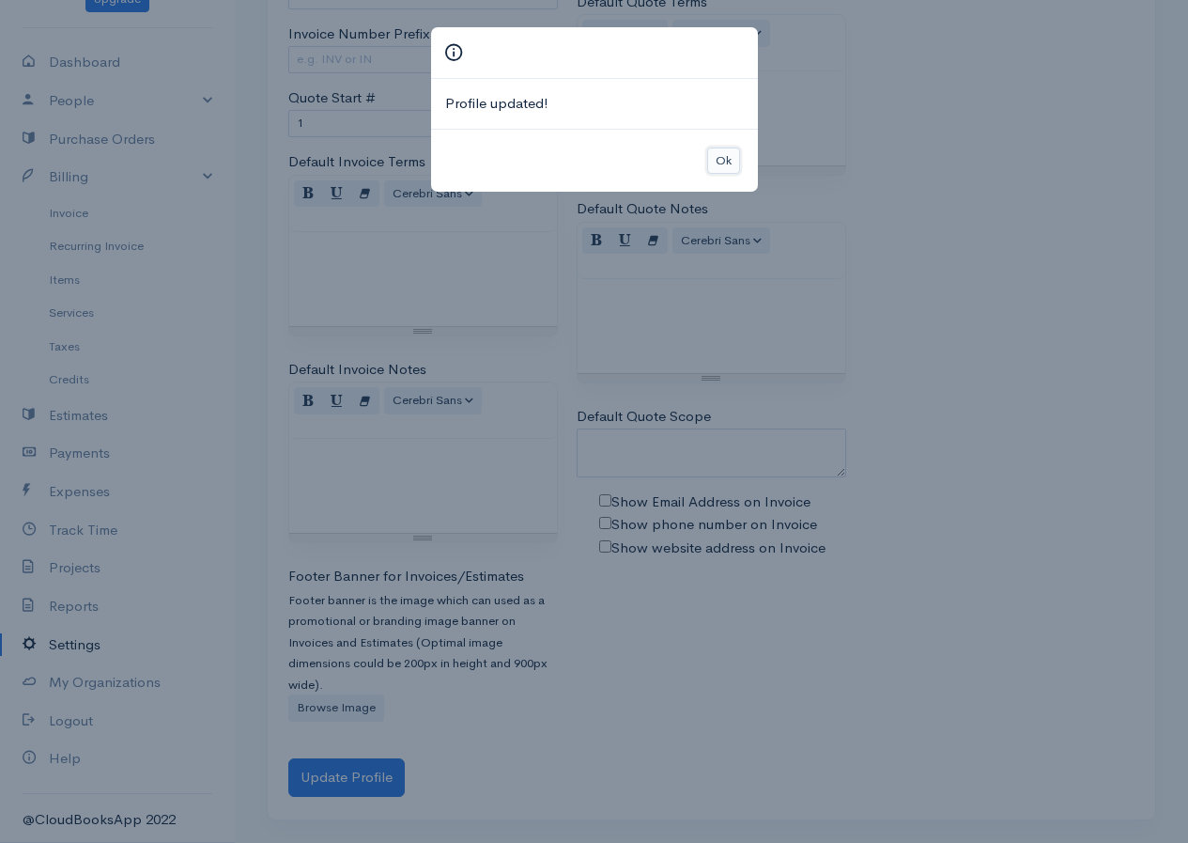
click at [721, 165] on button "Ok" at bounding box center [723, 160] width 33 height 27
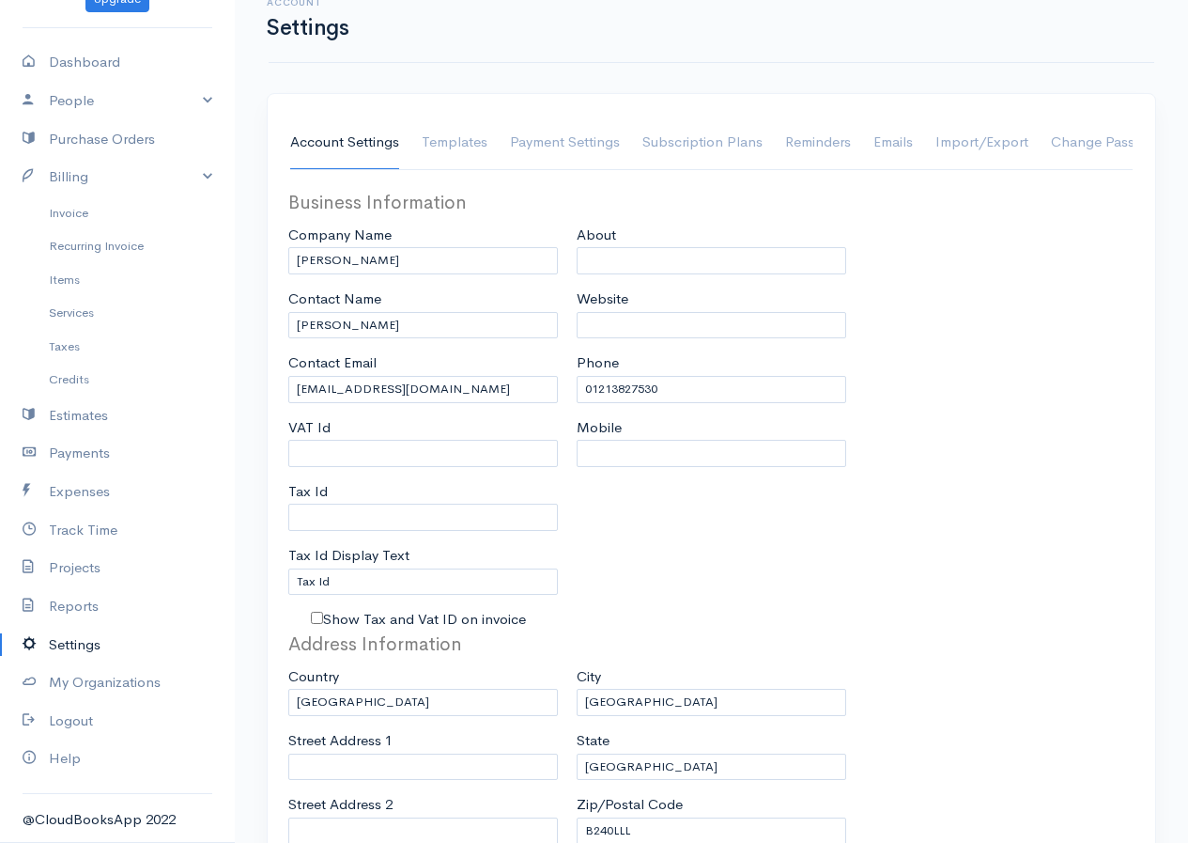
scroll to position [0, 0]
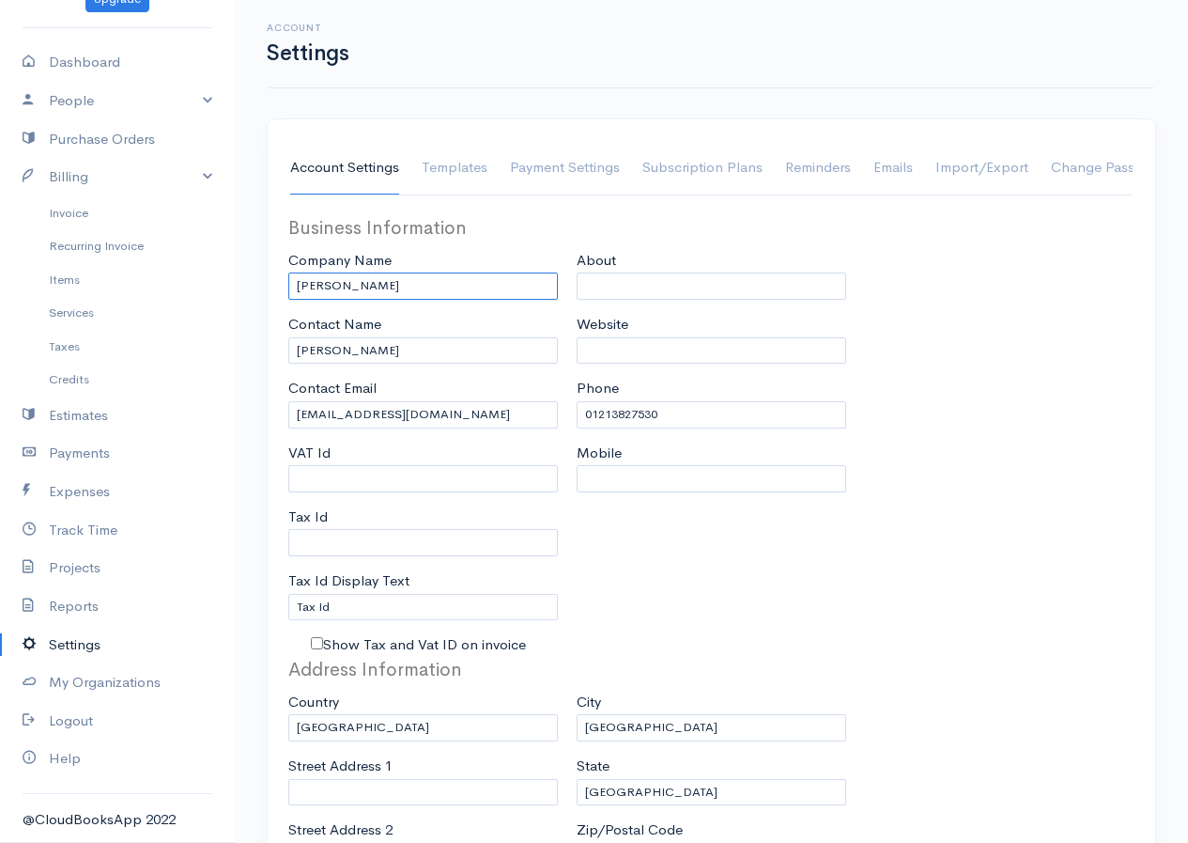
click at [405, 286] on input "[PERSON_NAME]" at bounding box center [423, 285] width 270 height 27
type input "R"
type input "j"
drag, startPoint x: 362, startPoint y: 285, endPoint x: 289, endPoint y: 315, distance: 78.3
click at [289, 315] on div "Business Information Company Name [PERSON_NAME] Ltd Contact Name [PERSON_NAME] …" at bounding box center [423, 435] width 288 height 442
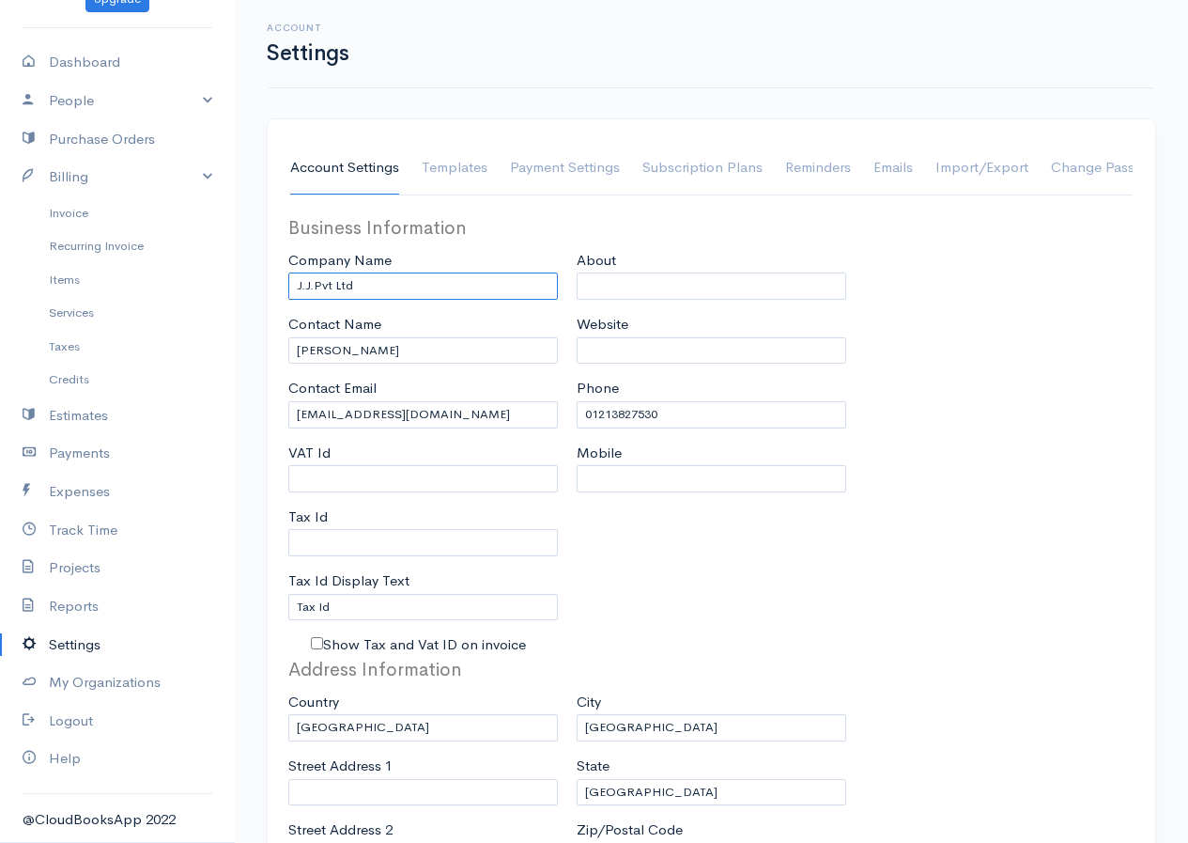
type input "J.J.Pvt Ltd"
drag, startPoint x: 325, startPoint y: 265, endPoint x: 258, endPoint y: 293, distance: 72.4
drag, startPoint x: 371, startPoint y: 293, endPoint x: 282, endPoint y: 328, distance: 95.8
click at [282, 328] on div "Business Information Company Name [PERSON_NAME] Ltd Contact Name [PERSON_NAME] …" at bounding box center [423, 435] width 288 height 442
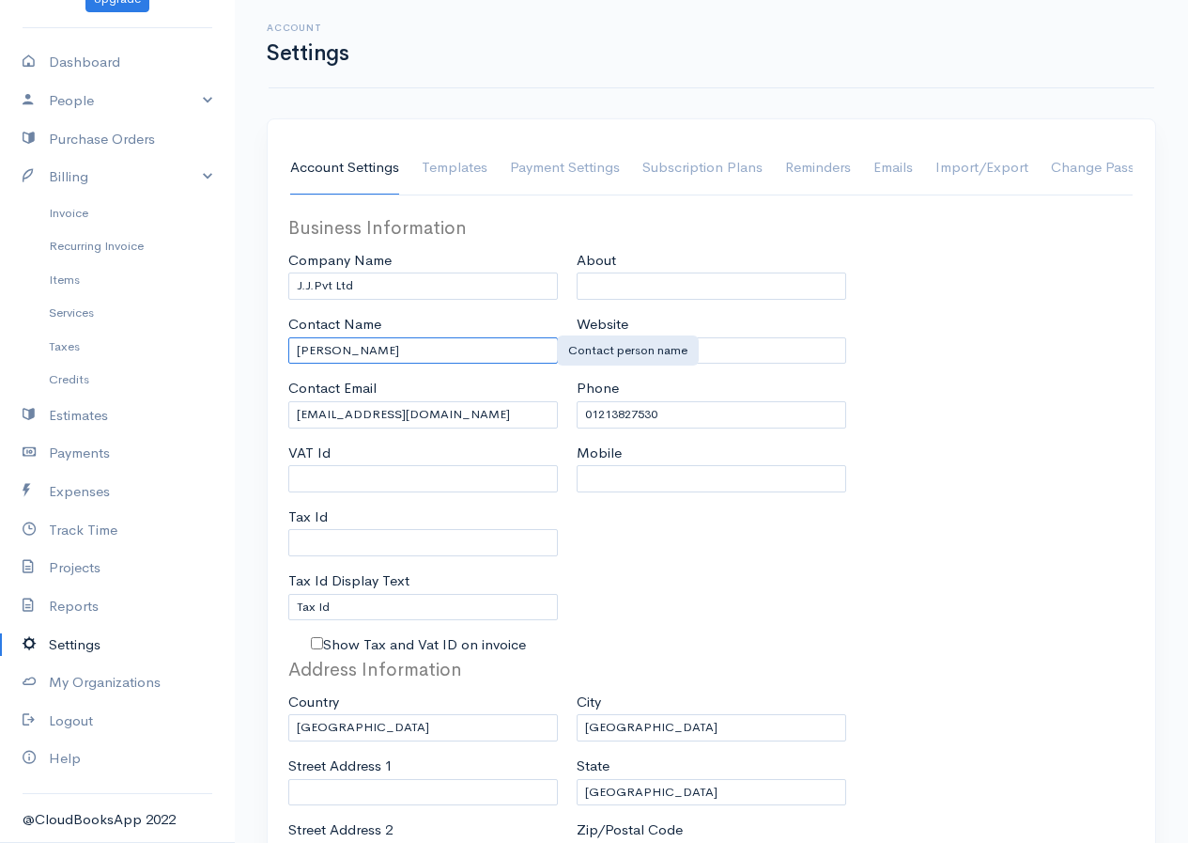
click at [375, 355] on input "[PERSON_NAME]" at bounding box center [423, 350] width 270 height 27
type input "R"
paste input "J.J.Pvt Ltd"
type input "J.J.Pvt Ltd"
click at [835, 511] on div "About Website Phone [PHONE_NUMBER] Mobile" at bounding box center [711, 435] width 288 height 442
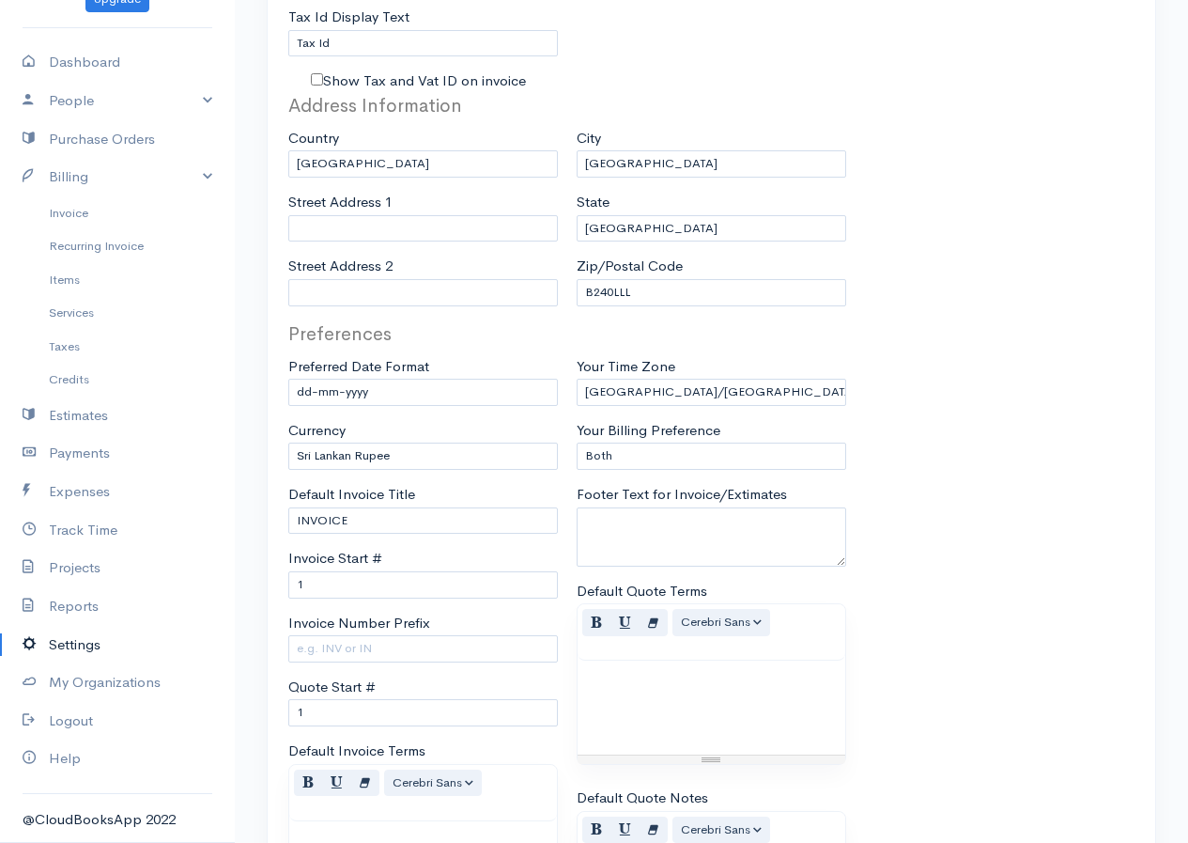
scroll to position [658, 0]
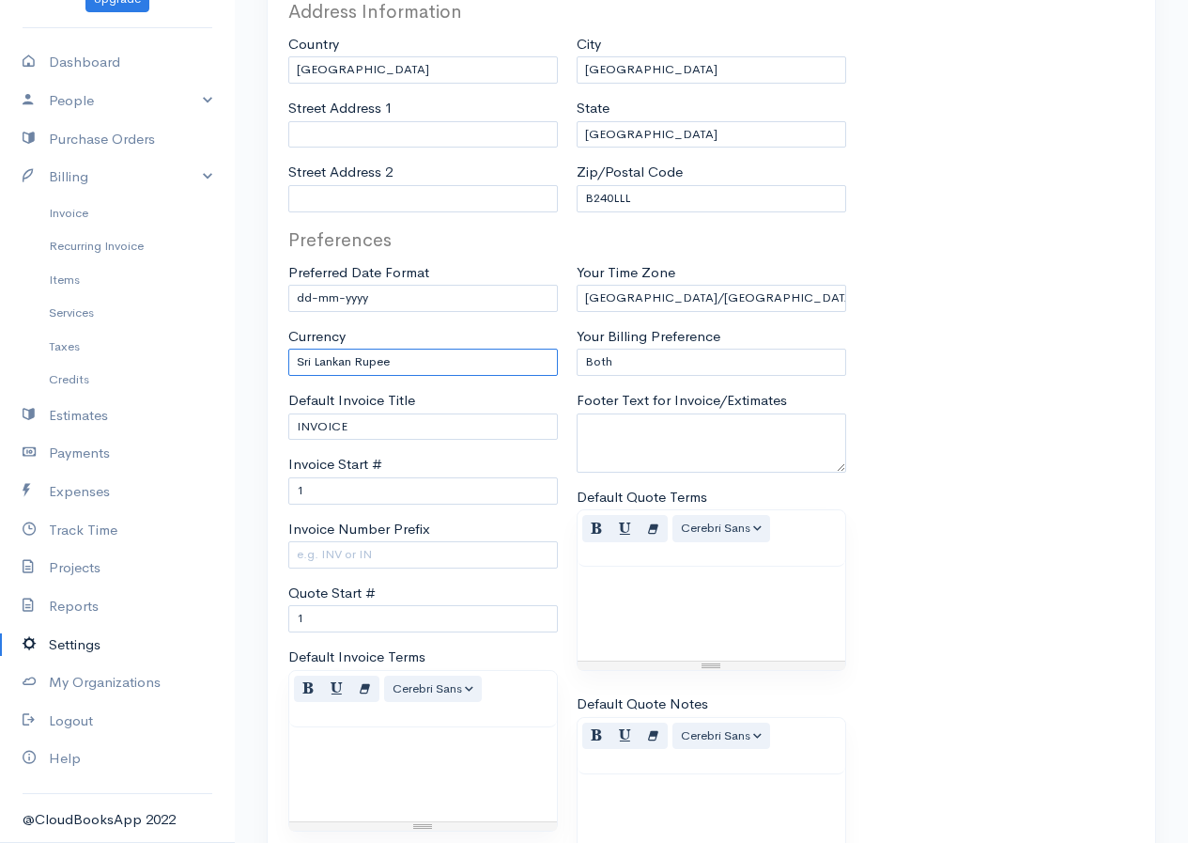
click at [448, 359] on select "U.S. Dollars Canadian Dollars British Pounds Sterling Euros Australian Dollars …" at bounding box center [423, 362] width 270 height 27
click at [968, 464] on div "Preferences Preferred Date Format mm-dd-yyyy mm/dd/yyyy dd-mm-yyyy dd/mm/yyyy y…" at bounding box center [711, 740] width 865 height 1028
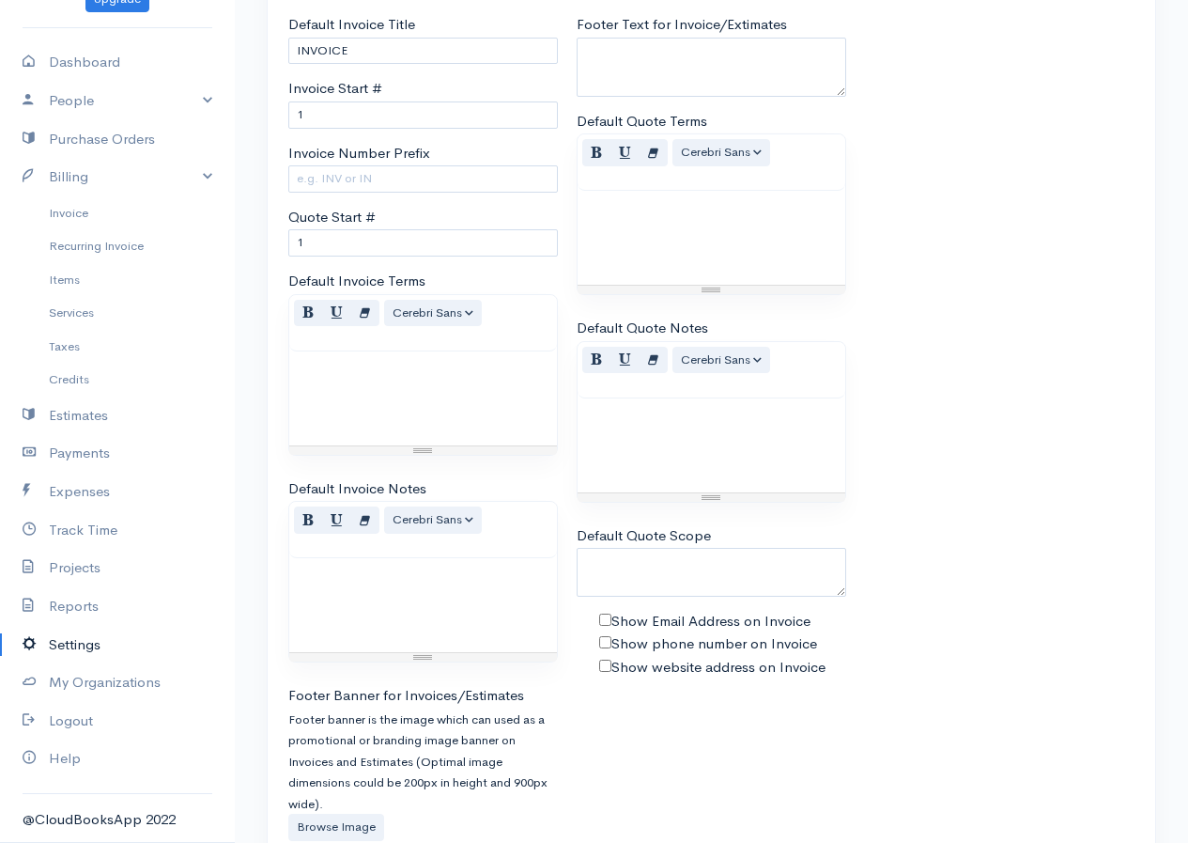
scroll to position [1153, 0]
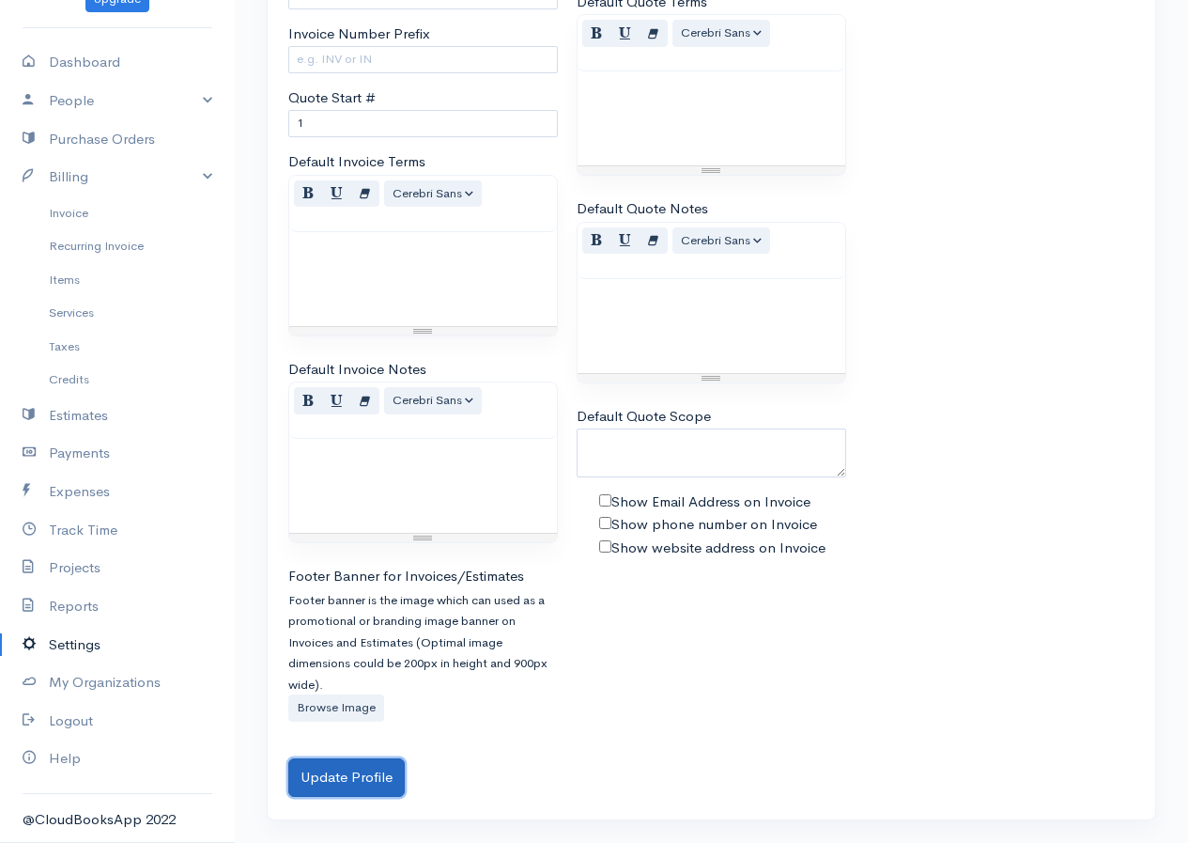
click at [334, 777] on button "Update Profile" at bounding box center [346, 777] width 116 height 39
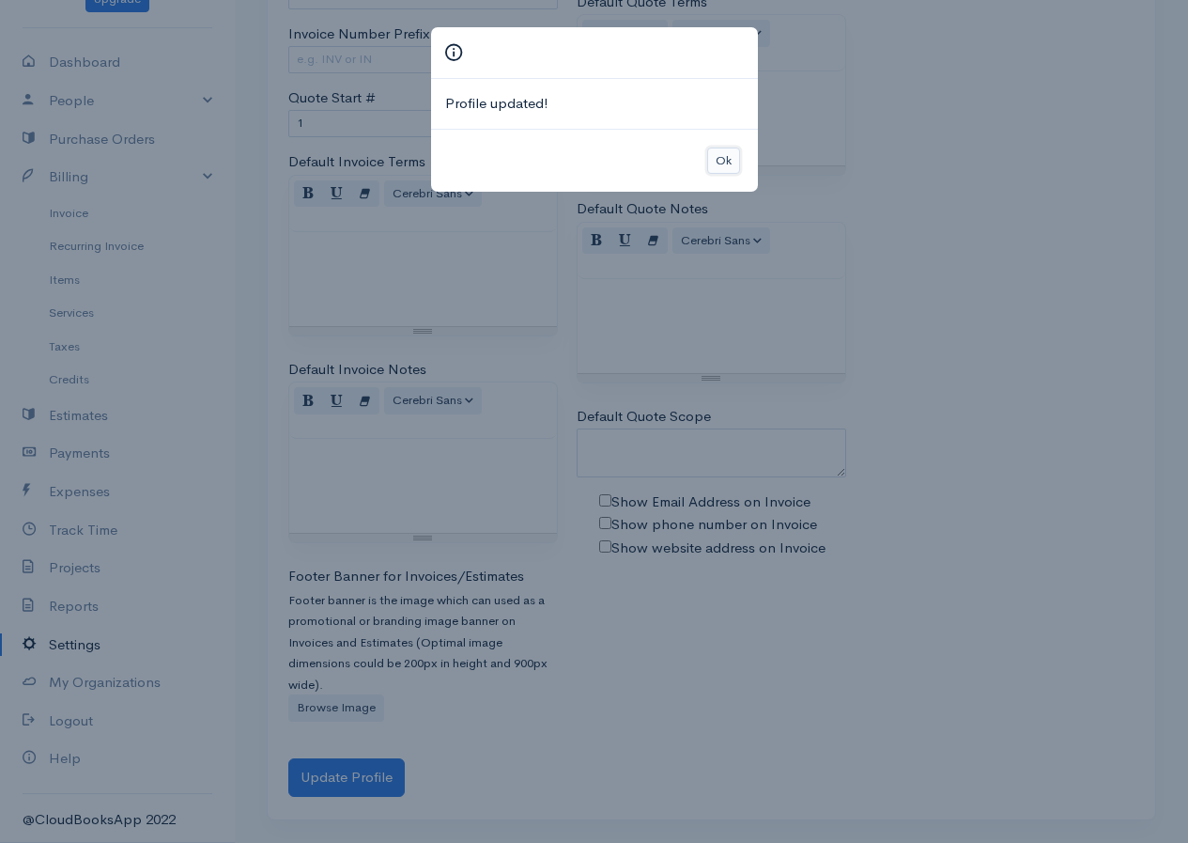
click at [722, 168] on button "Ok" at bounding box center [723, 160] width 33 height 27
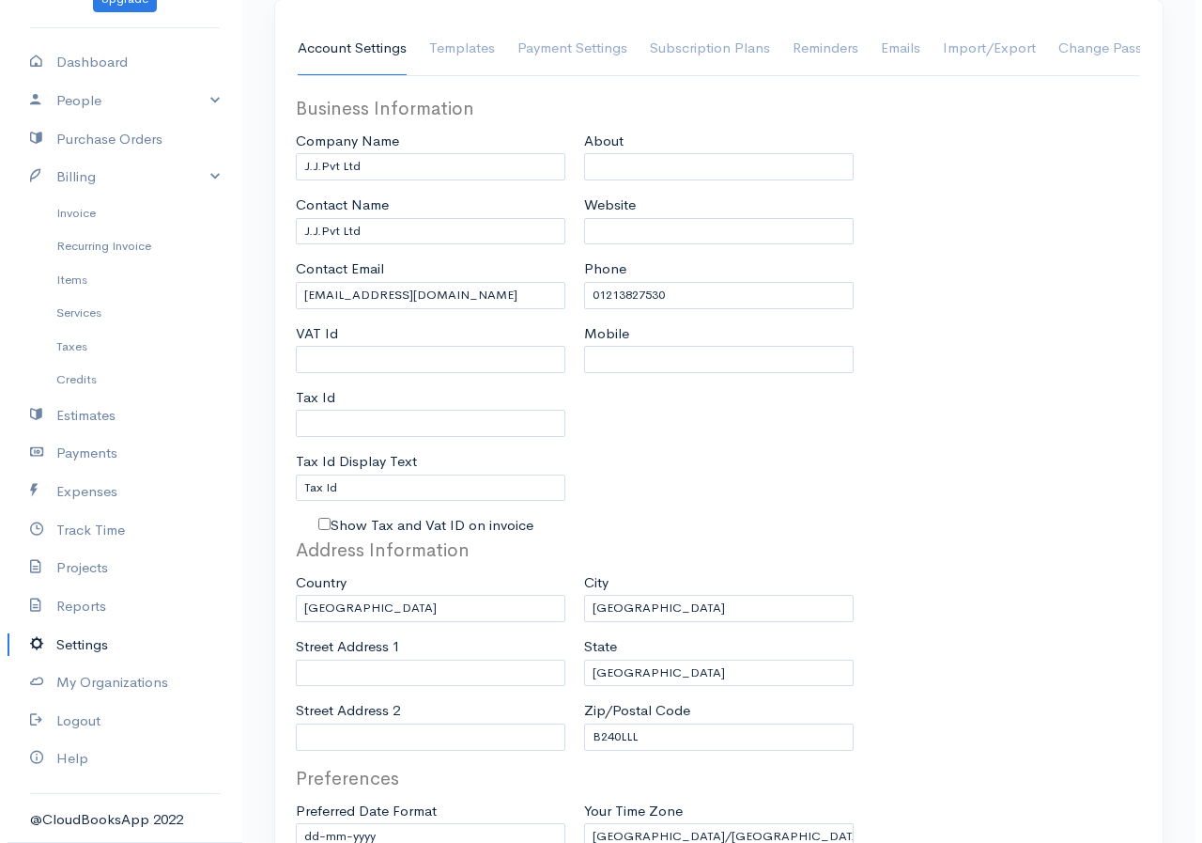
scroll to position [0, 0]
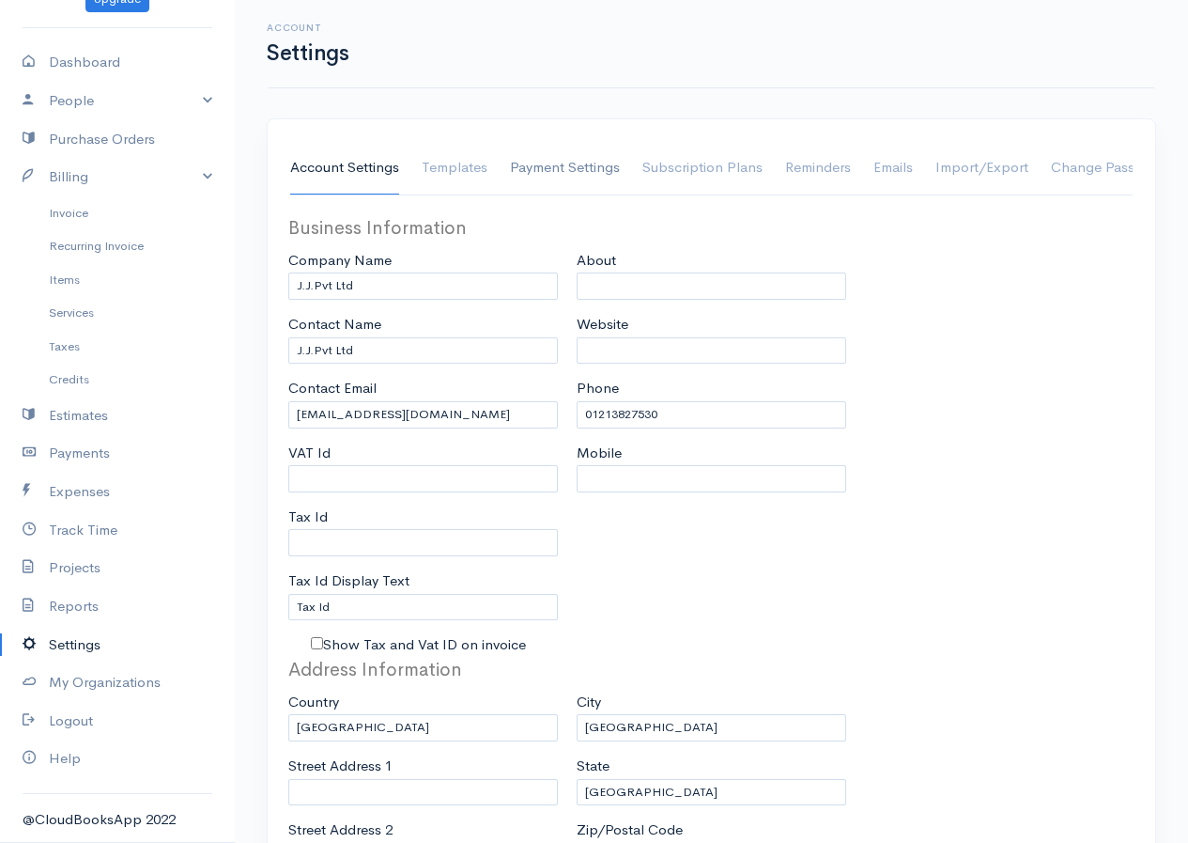
click at [559, 163] on link "Payment Settings" at bounding box center [565, 168] width 110 height 53
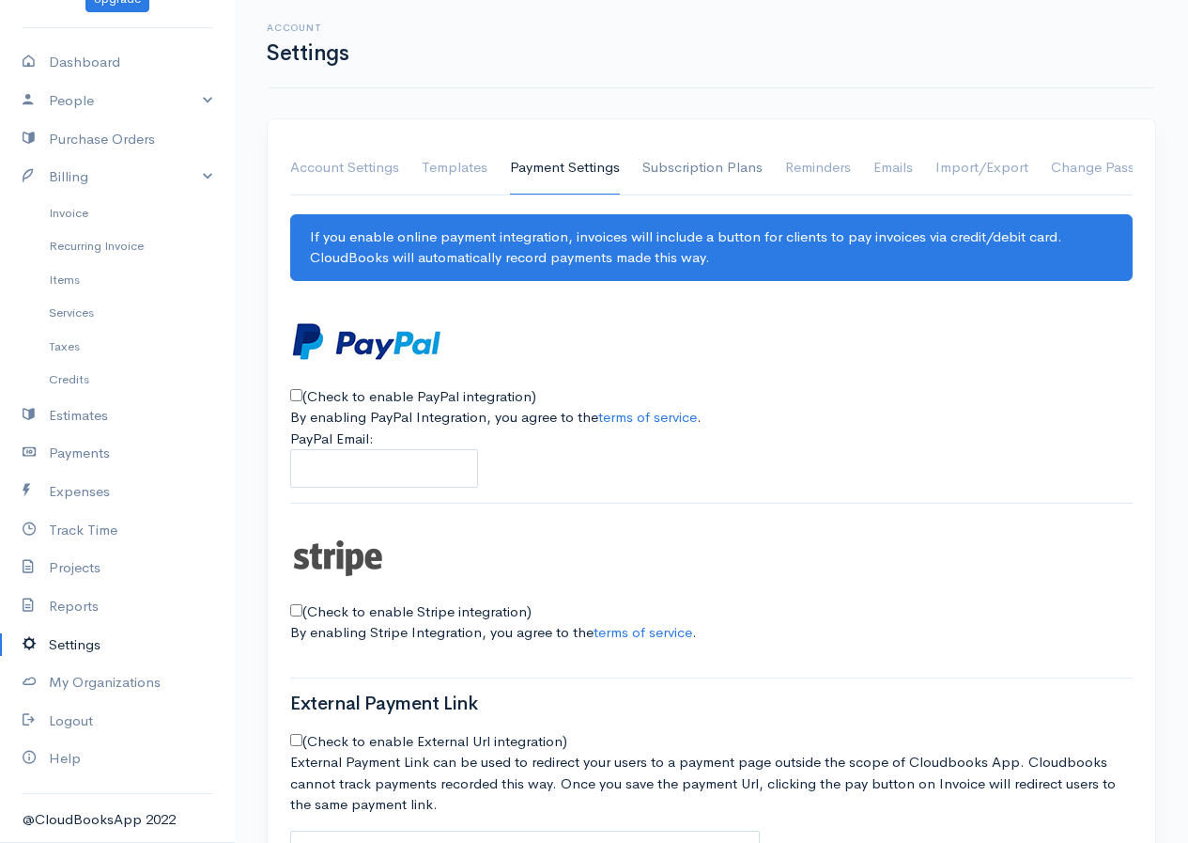
click at [713, 154] on link "Subscription Plans" at bounding box center [703, 168] width 120 height 53
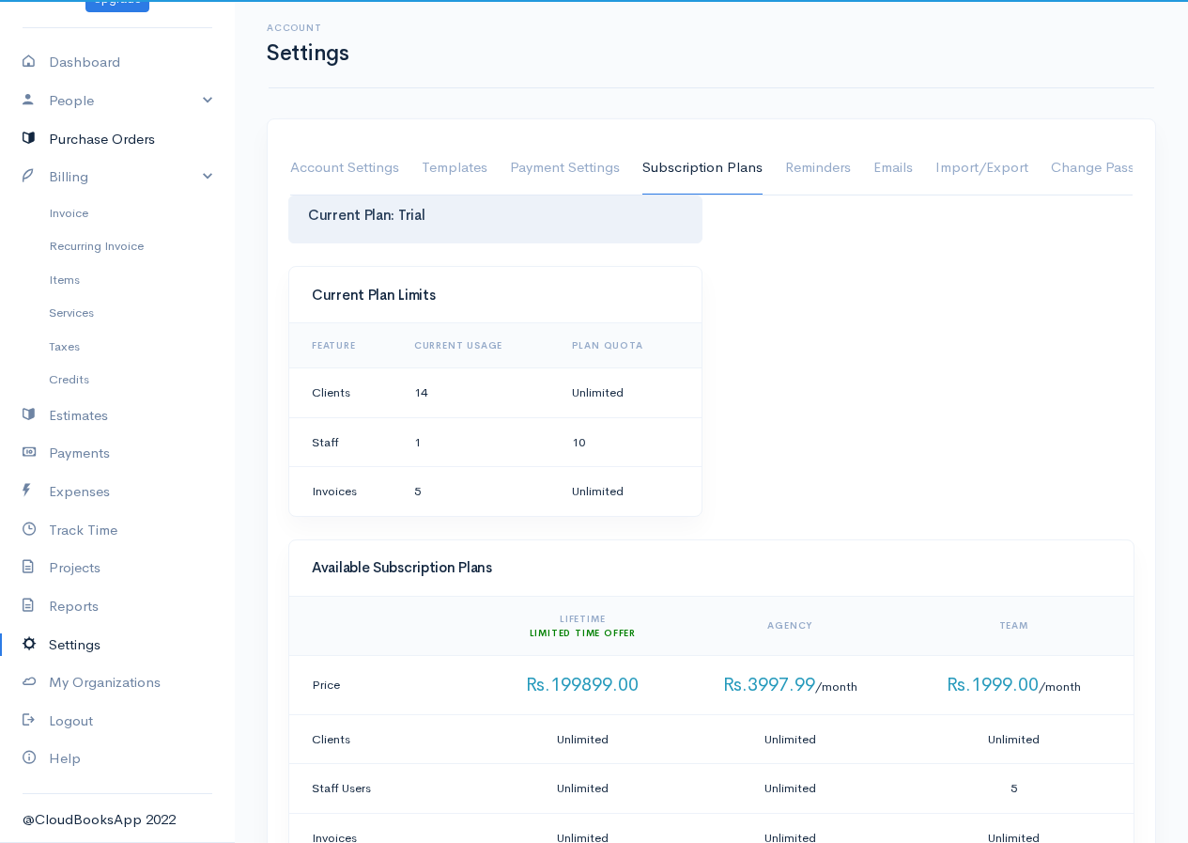
click at [105, 122] on link "Purchase Orders" at bounding box center [117, 139] width 235 height 39
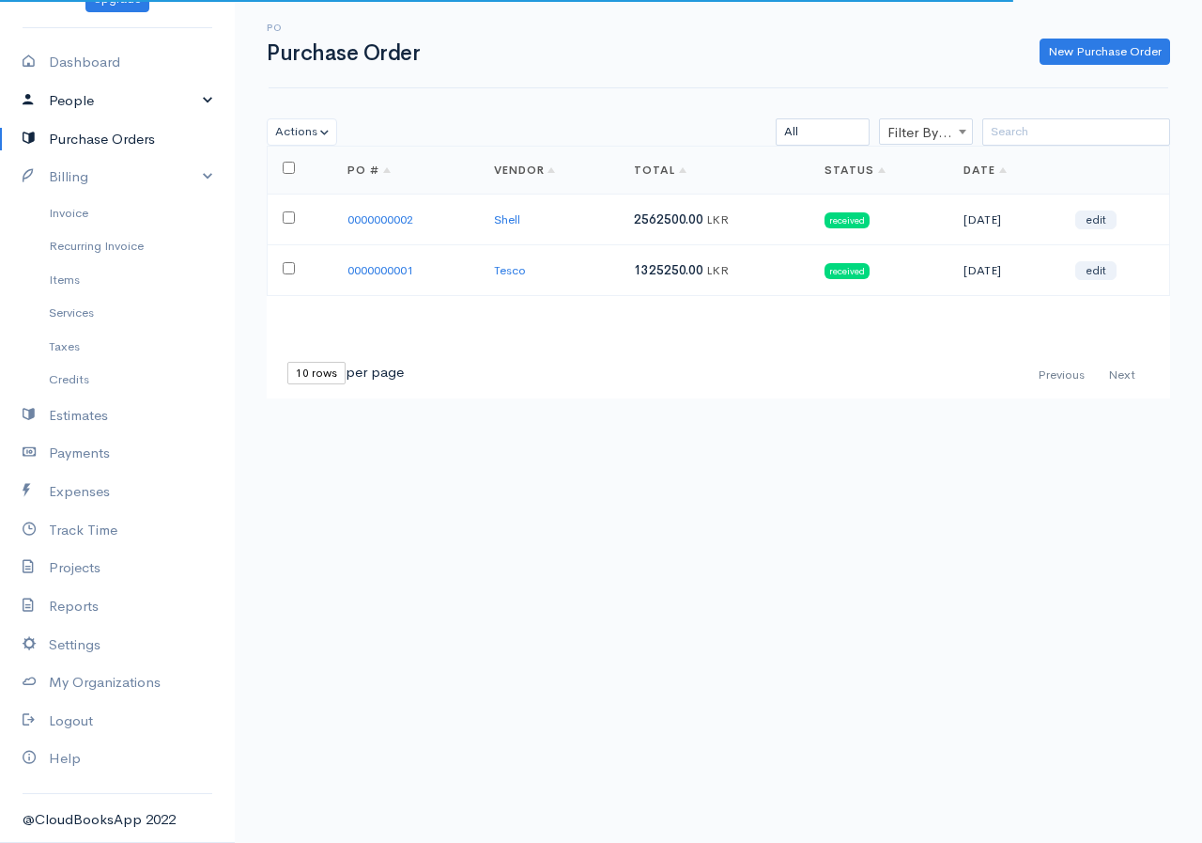
click at [112, 97] on link "People" at bounding box center [117, 101] width 235 height 39
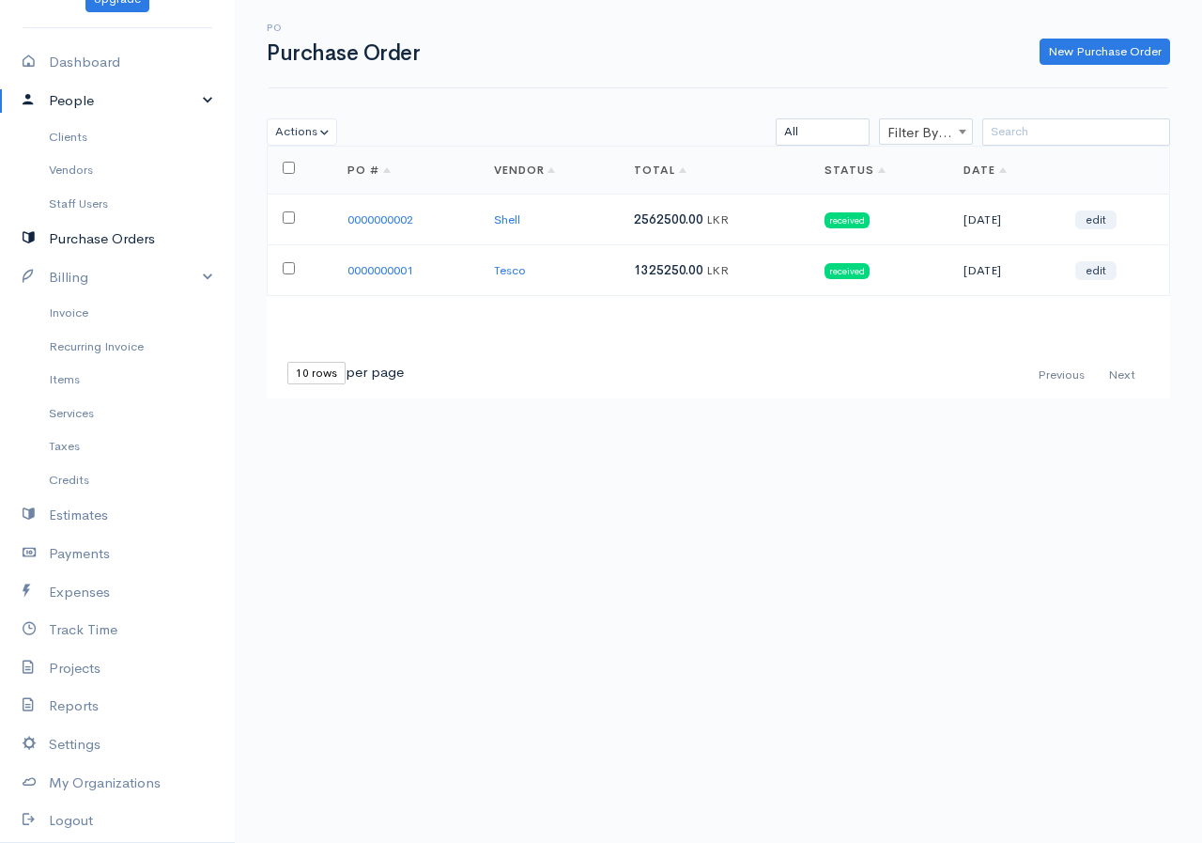
click at [105, 242] on link "Purchase Orders" at bounding box center [117, 239] width 235 height 39
click at [926, 132] on span "Filter By Vendor" at bounding box center [926, 132] width 92 height 26
click at [778, 348] on div "Loading ... First Previous Next Last 10 rows 25 rows 50 rows per page PO # Vend…" at bounding box center [719, 272] width 904 height 253
click at [841, 135] on select "All Draft Viewed Sent Received" at bounding box center [823, 131] width 94 height 27
click at [751, 391] on div "First Previous Next Last 10 rows 25 rows 50 rows per page" at bounding box center [719, 375] width 904 height 46
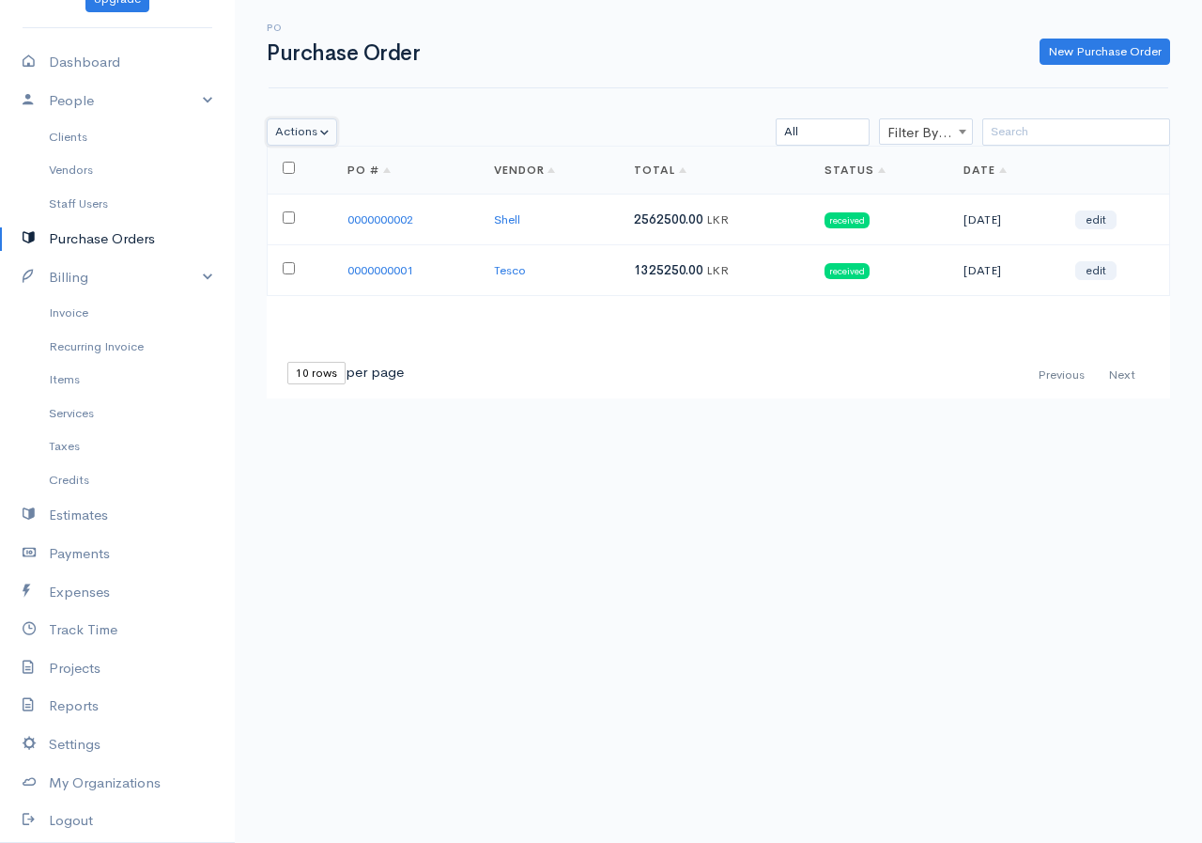
click at [331, 119] on button "Actions" at bounding box center [302, 131] width 70 height 27
click at [415, 436] on div "Loading ... First Previous Next Last 10 rows 25 rows 50 rows per page PO # Vend…" at bounding box center [718, 296] width 922 height 300
